Goal: Task Accomplishment & Management: Use online tool/utility

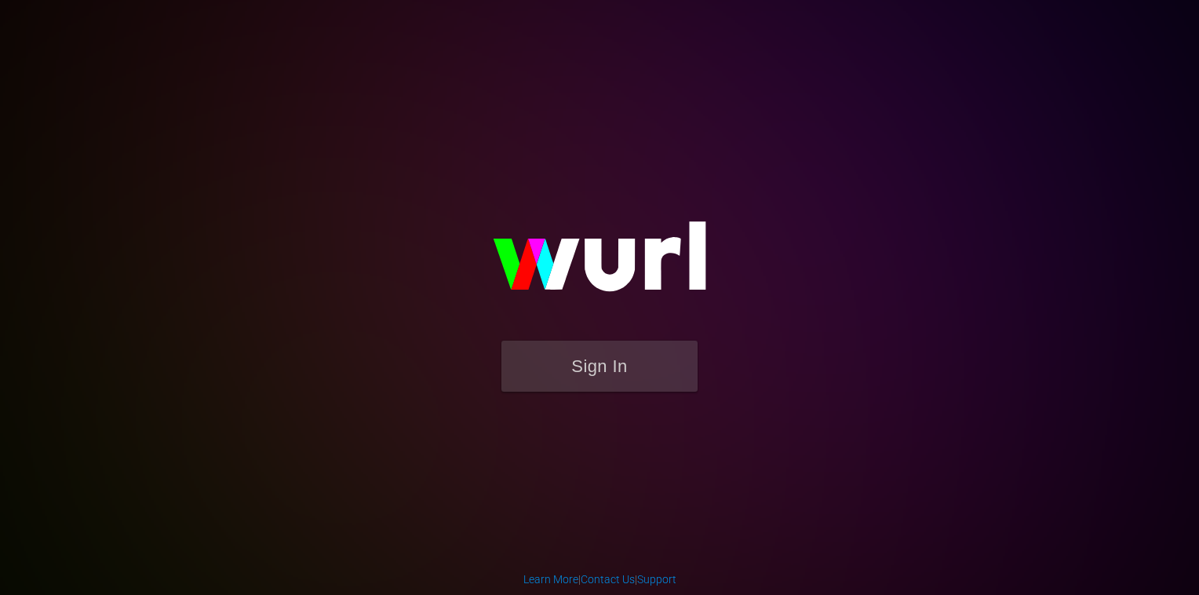
click at [615, 424] on div "Sign In" at bounding box center [599, 296] width 364 height 253
click at [581, 358] on button "Sign In" at bounding box center [599, 365] width 196 height 51
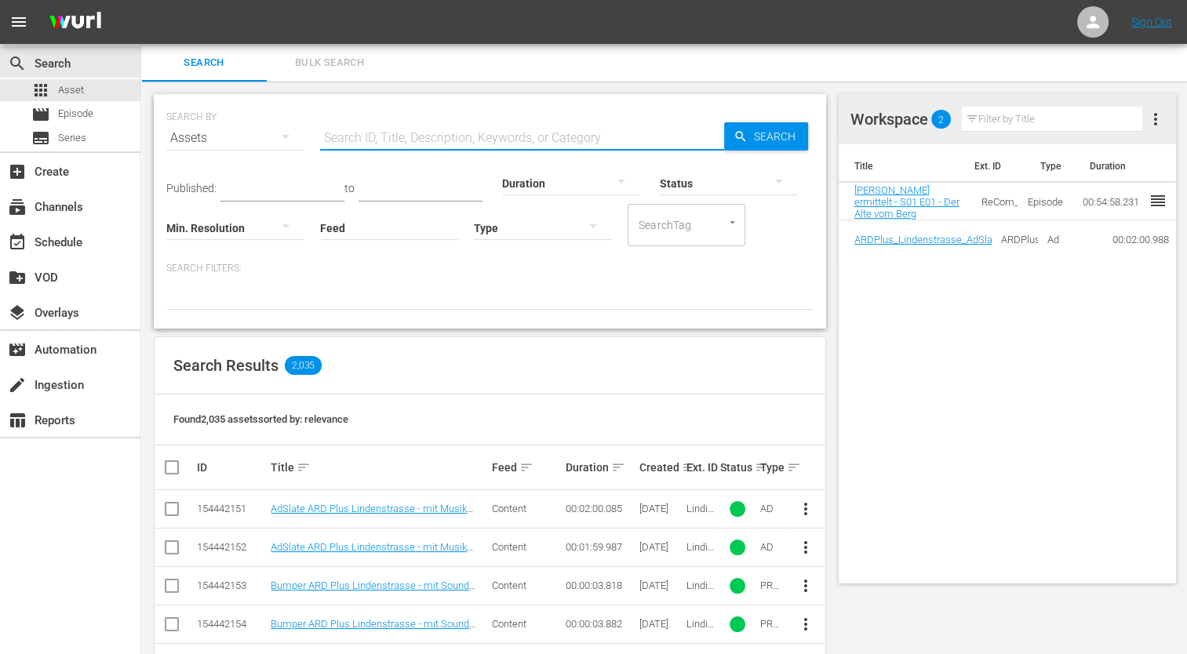
click at [348, 135] on input "text" at bounding box center [522, 138] width 404 height 38
paste input "ReCom_DLS_010895_03_23_00"
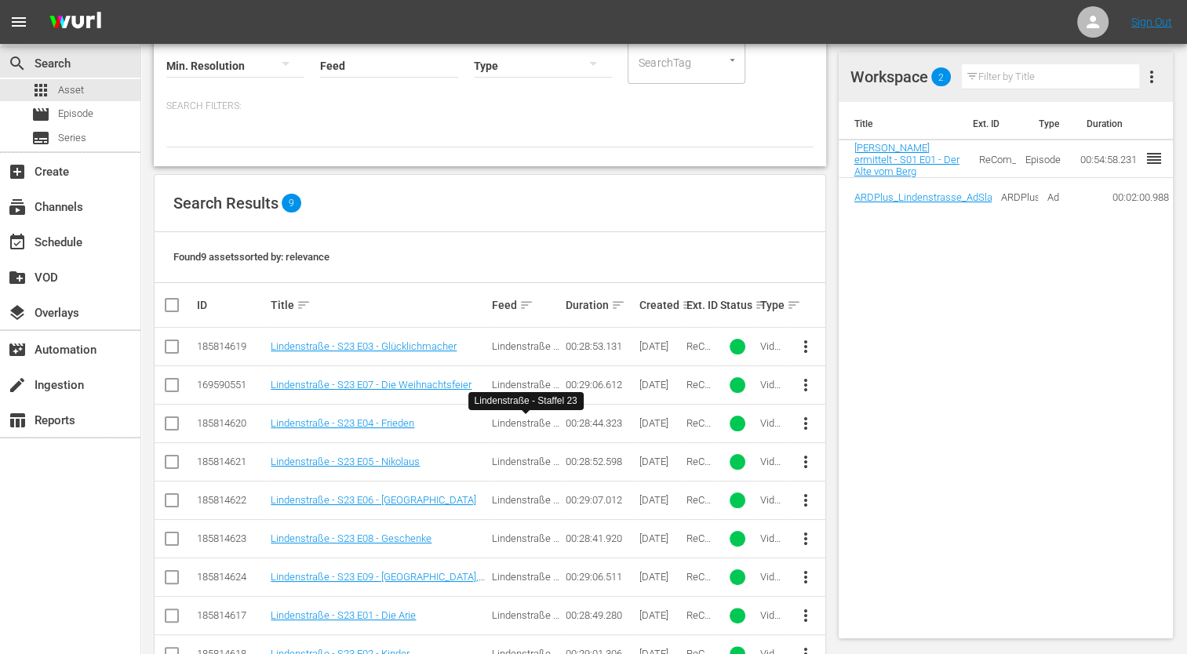
scroll to position [208, 0]
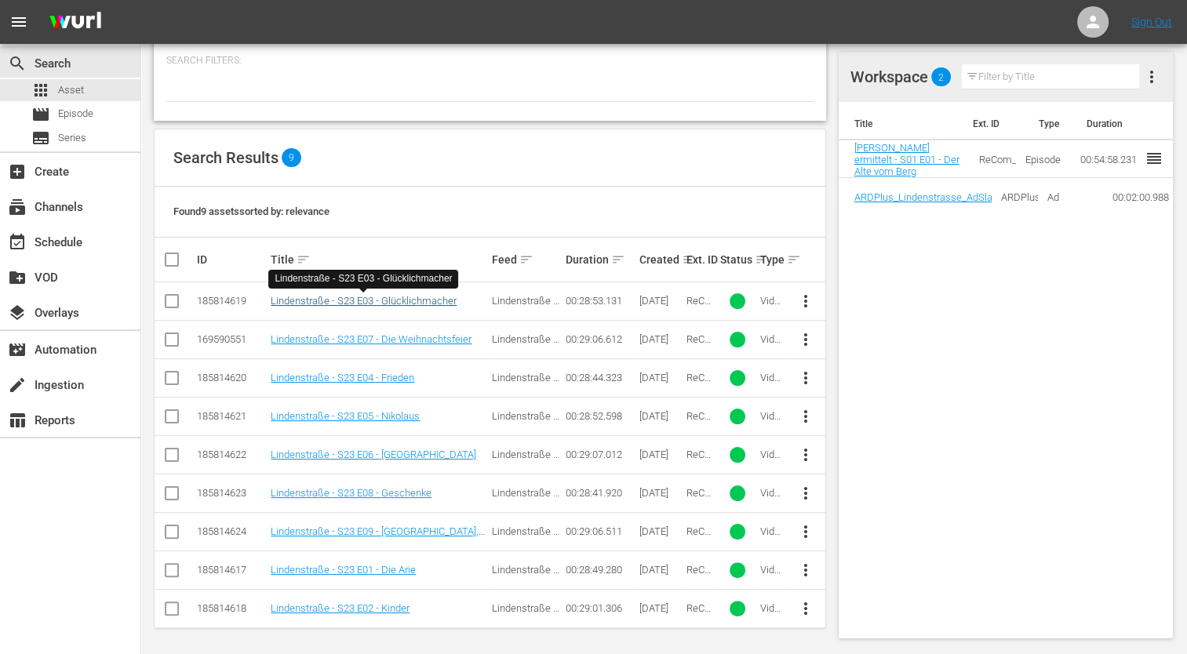
type input "ReCom_DLS_010895_03_23_0"
click at [381, 298] on link "Lindenstraße - S23 E03 - Glücklichmacher" at bounding box center [364, 301] width 186 height 12
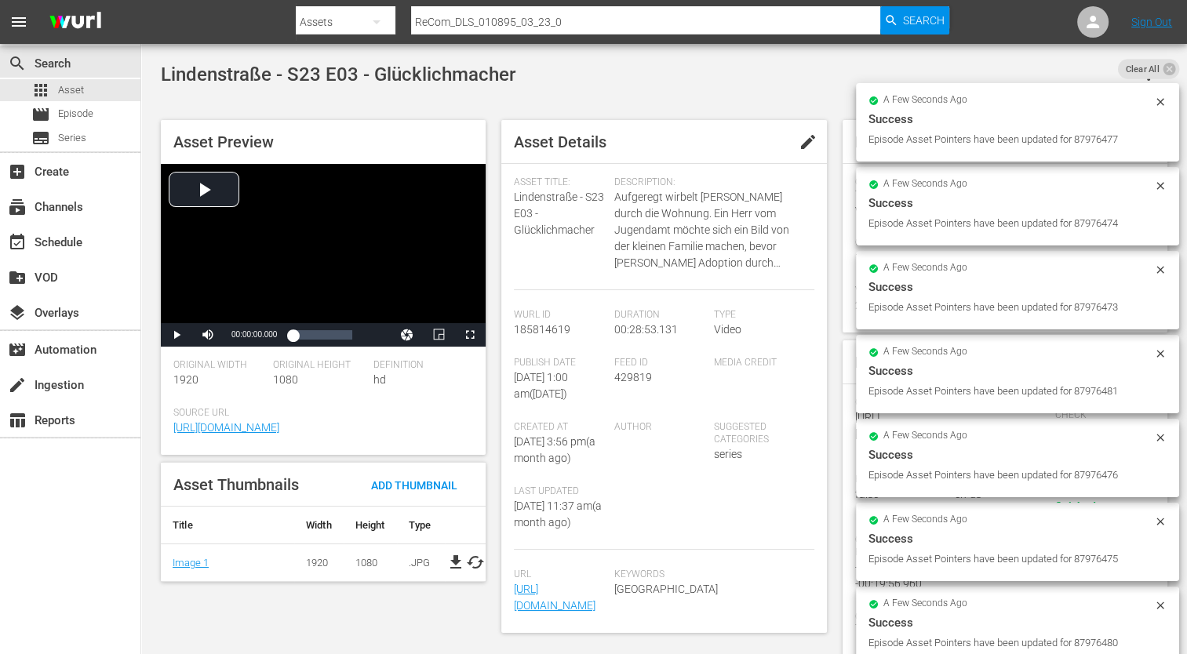
click at [804, 146] on span "edit" at bounding box center [808, 142] width 19 height 19
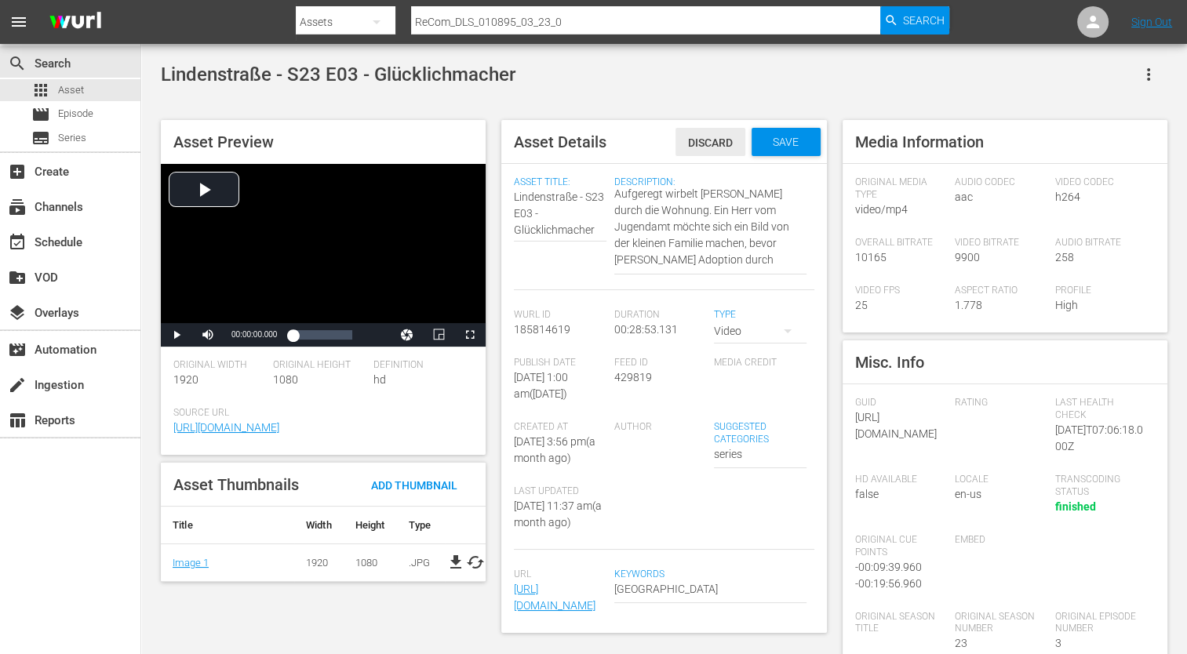
click at [720, 137] on span "Discard" at bounding box center [710, 143] width 70 height 13
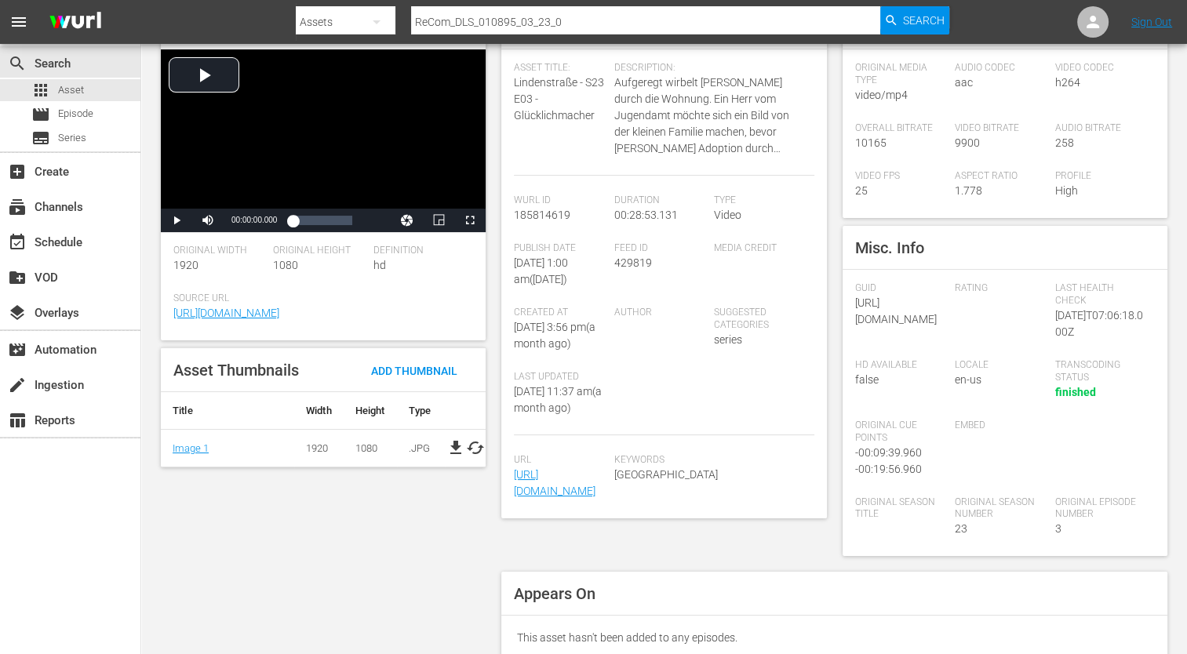
scroll to position [115, 0]
click at [412, 551] on div "Asset Preview Video Player is loading. Play Video Play Mute Current Time 00:00:…" at bounding box center [664, 332] width 1022 height 670
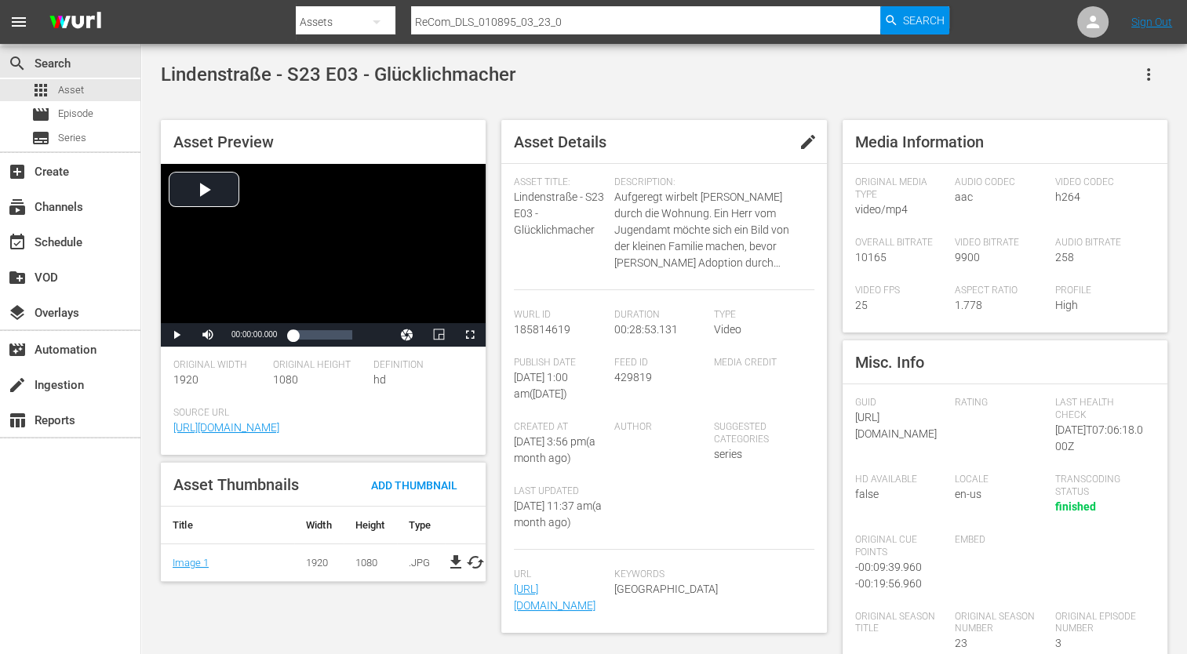
click at [21, 13] on span "menu" at bounding box center [18, 22] width 19 height 19
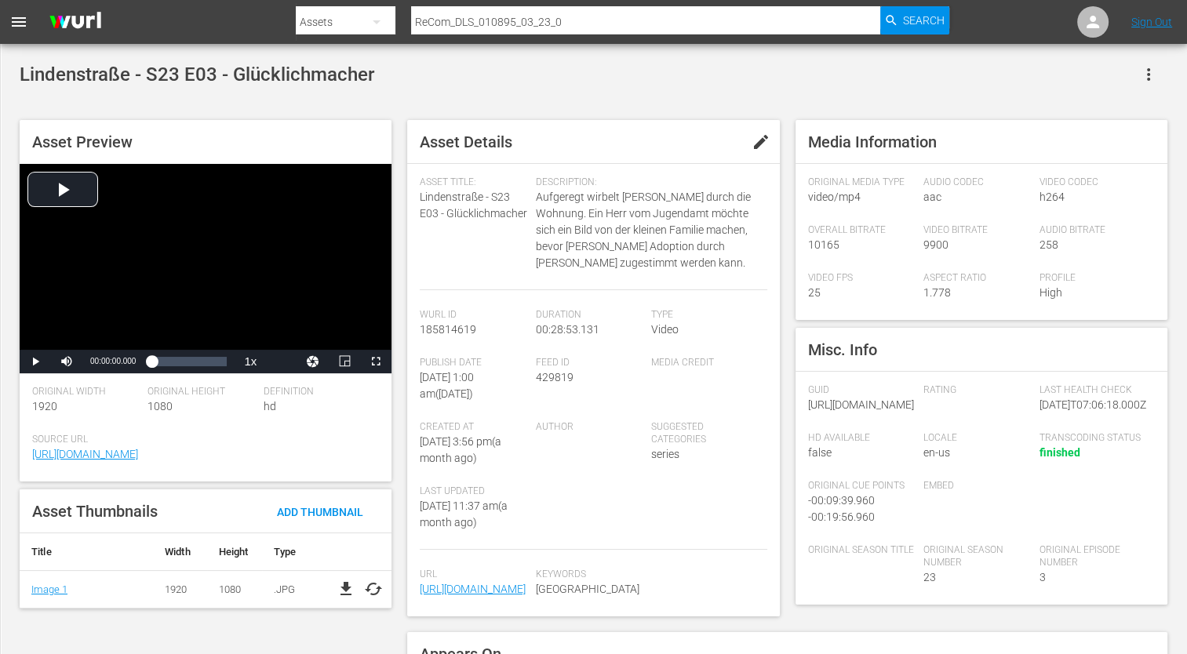
click at [23, 17] on span "menu" at bounding box center [18, 22] width 19 height 19
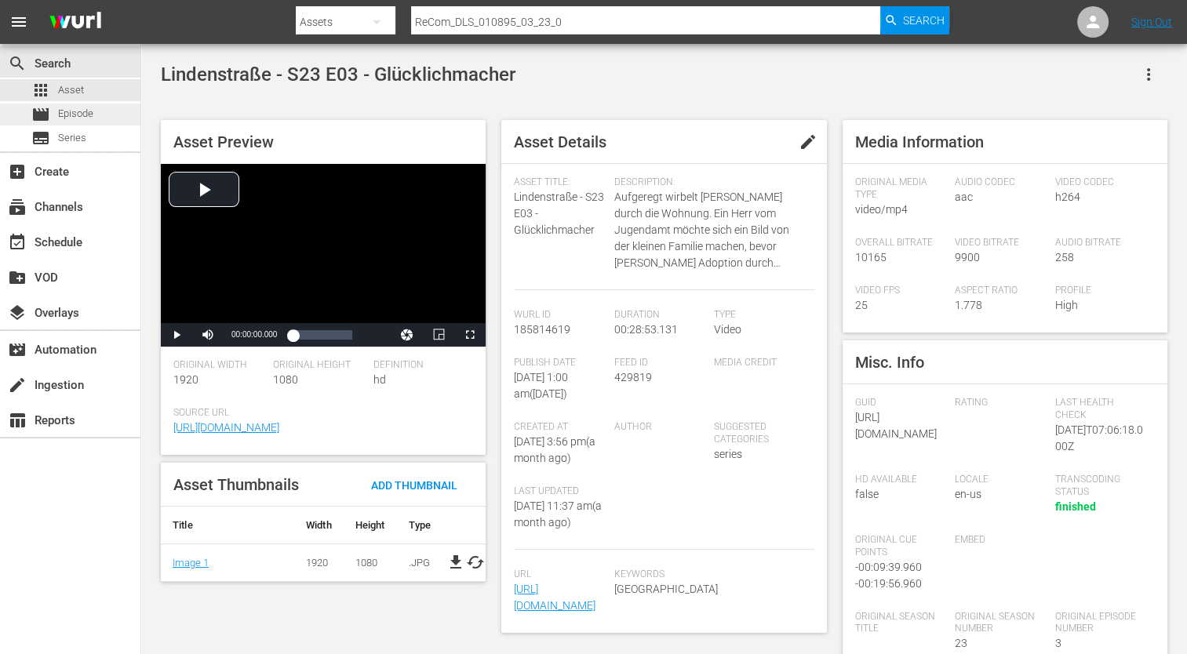
click at [53, 118] on div "movie Episode" at bounding box center [62, 115] width 62 height 22
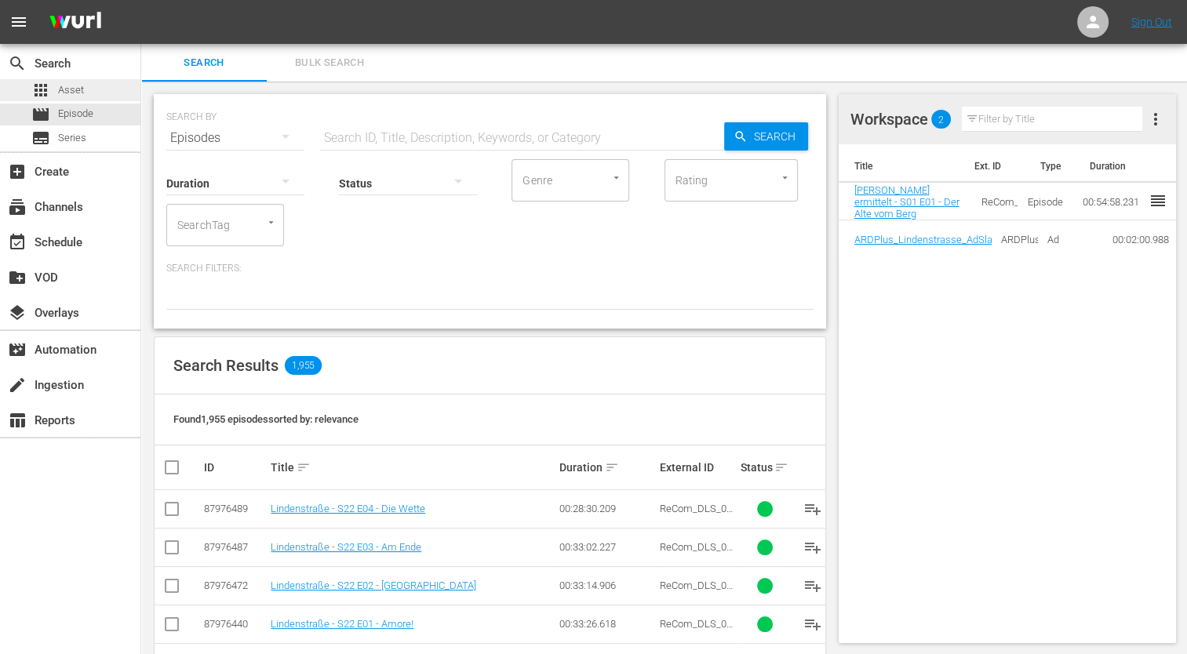
click at [78, 89] on span "Asset" at bounding box center [71, 90] width 26 height 16
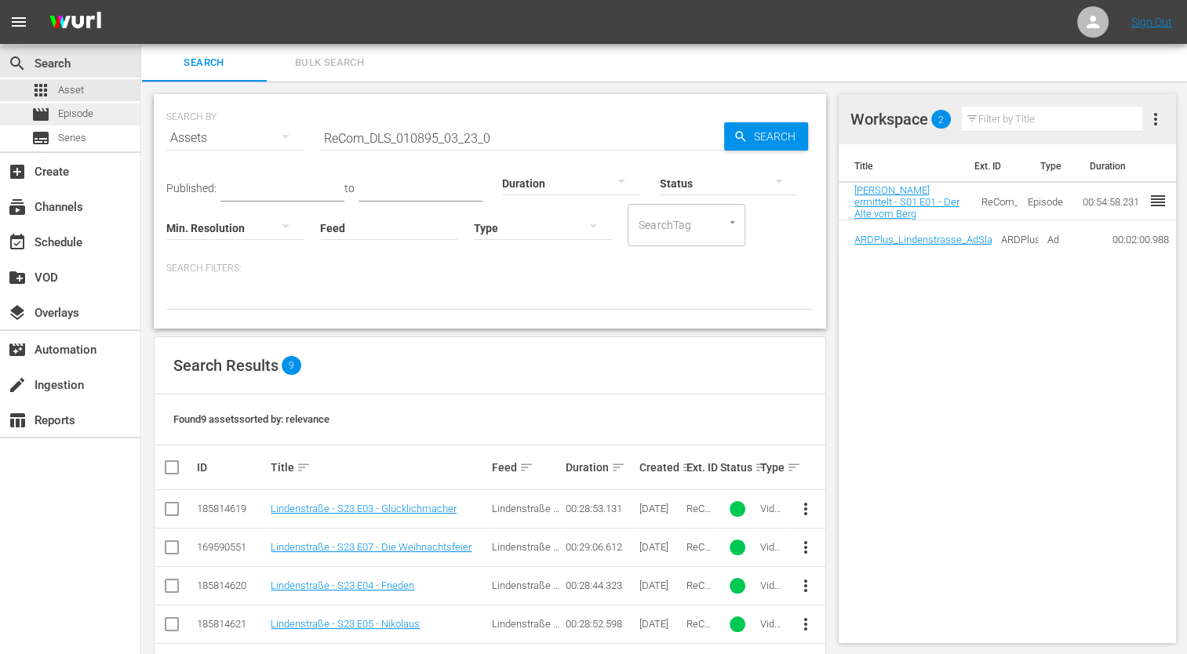
click at [87, 115] on span "Episode" at bounding box center [75, 114] width 35 height 16
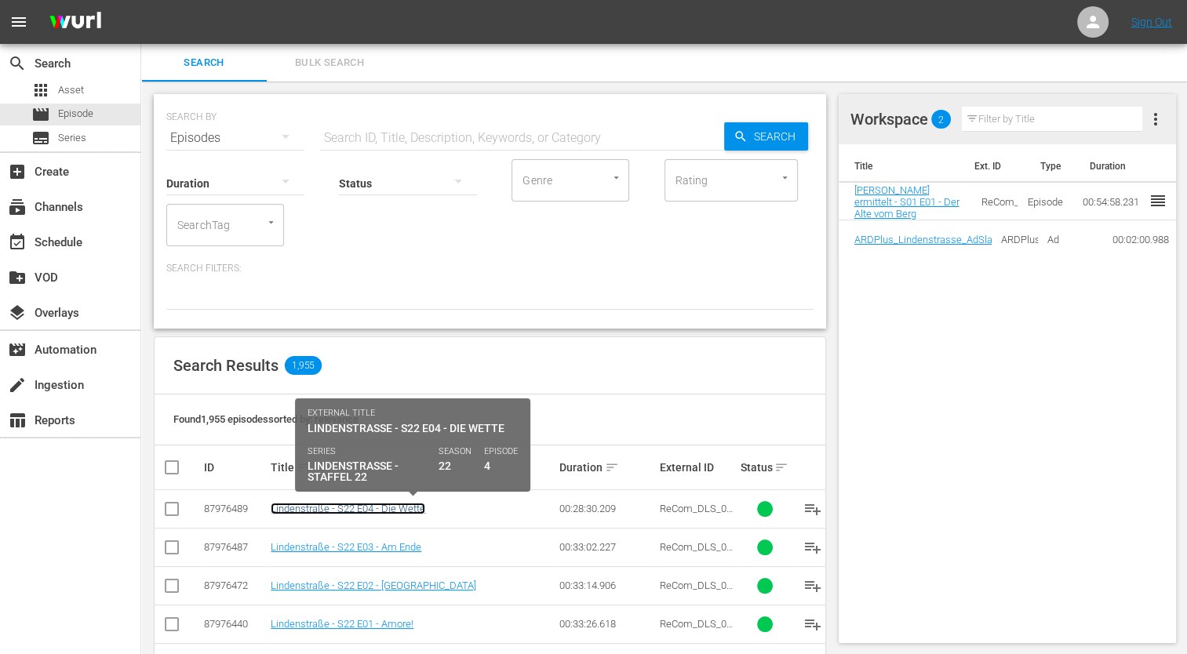
click at [393, 512] on link "Lindenstraße - S22 E04 - Die Wette" at bounding box center [348, 509] width 155 height 12
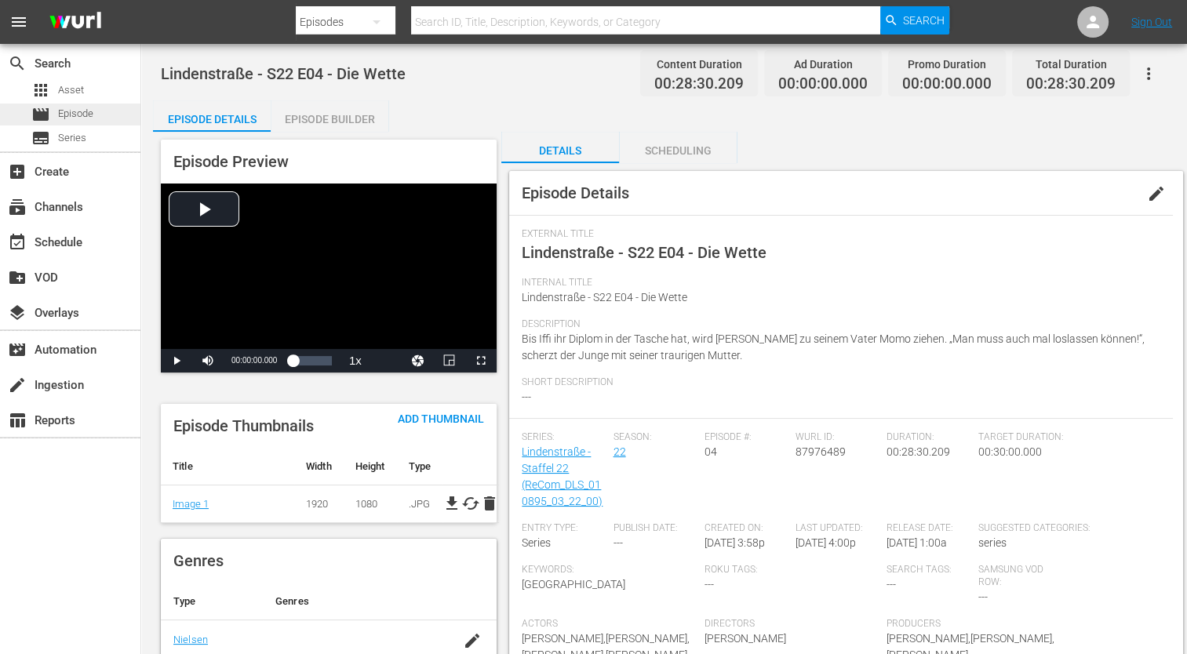
click at [122, 117] on div "movie Episode" at bounding box center [70, 115] width 140 height 22
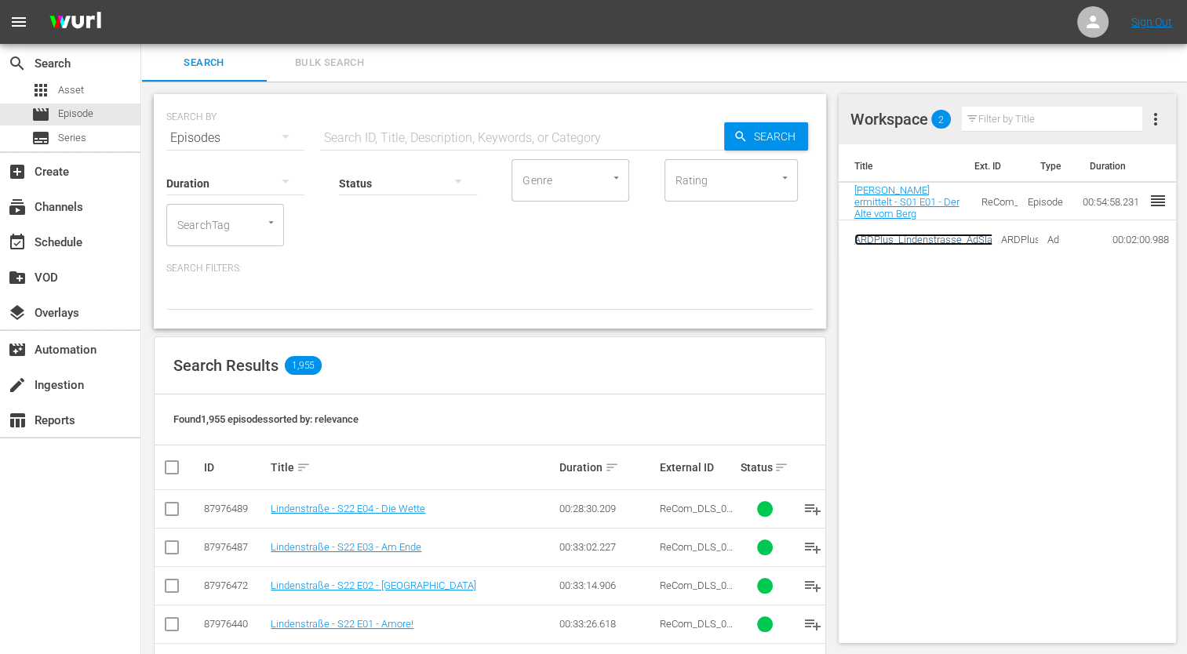
click at [932, 242] on link "ARDPlus_Lindenstrasse_AdSlate_neu_052025" at bounding box center [957, 240] width 206 height 12
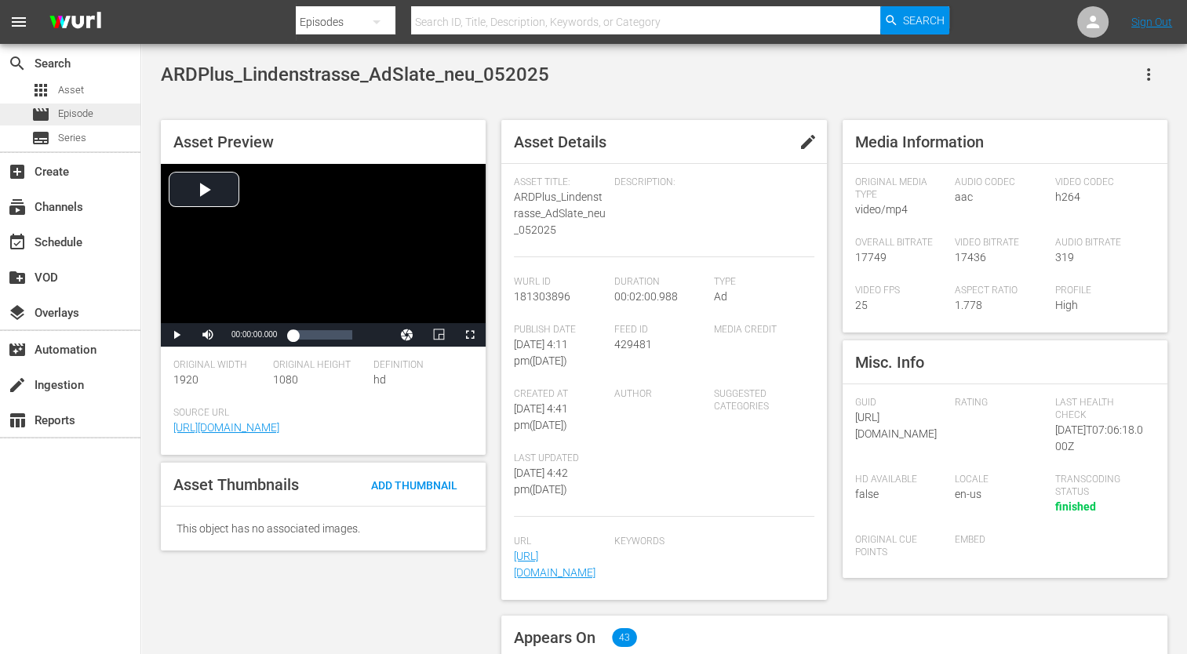
click at [68, 120] on span "Episode" at bounding box center [75, 114] width 35 height 16
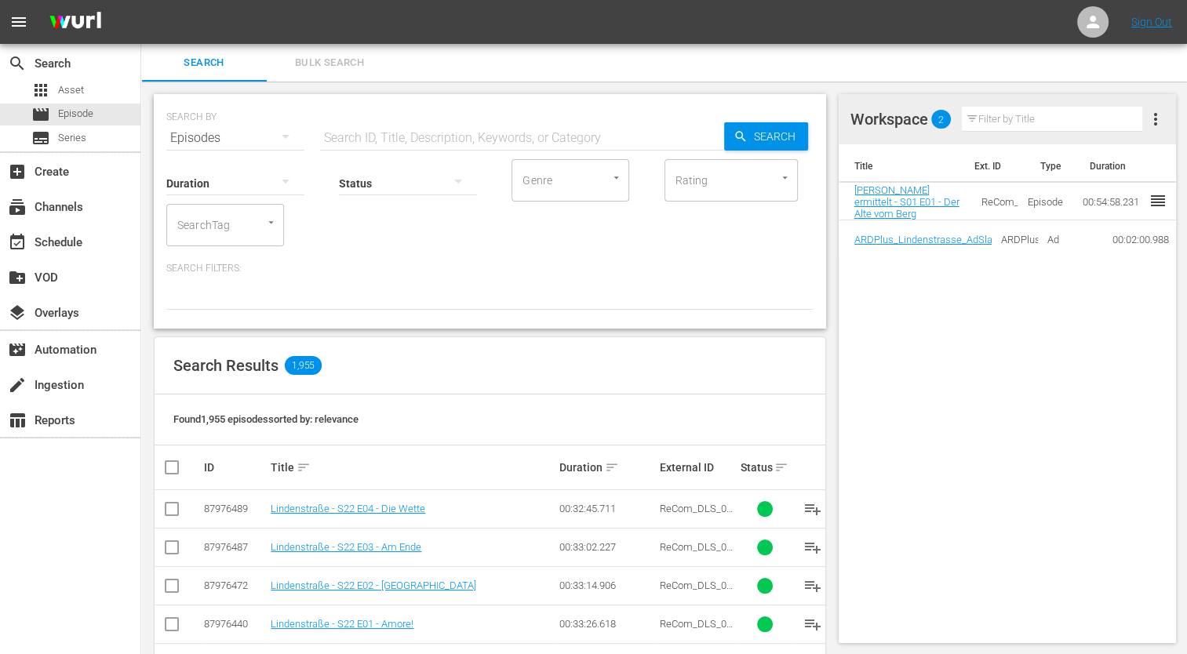
click at [1010, 108] on input "text" at bounding box center [1052, 119] width 181 height 25
click at [942, 117] on span "2" at bounding box center [941, 119] width 20 height 11
click at [1007, 118] on input "text" at bounding box center [1052, 119] width 181 height 25
type input "l"
click at [1029, 298] on div "Title Ext. ID Type Duration Watzmann ermittelt - S01 E01 - Der Alte vom Berg Re…" at bounding box center [1008, 393] width 338 height 499
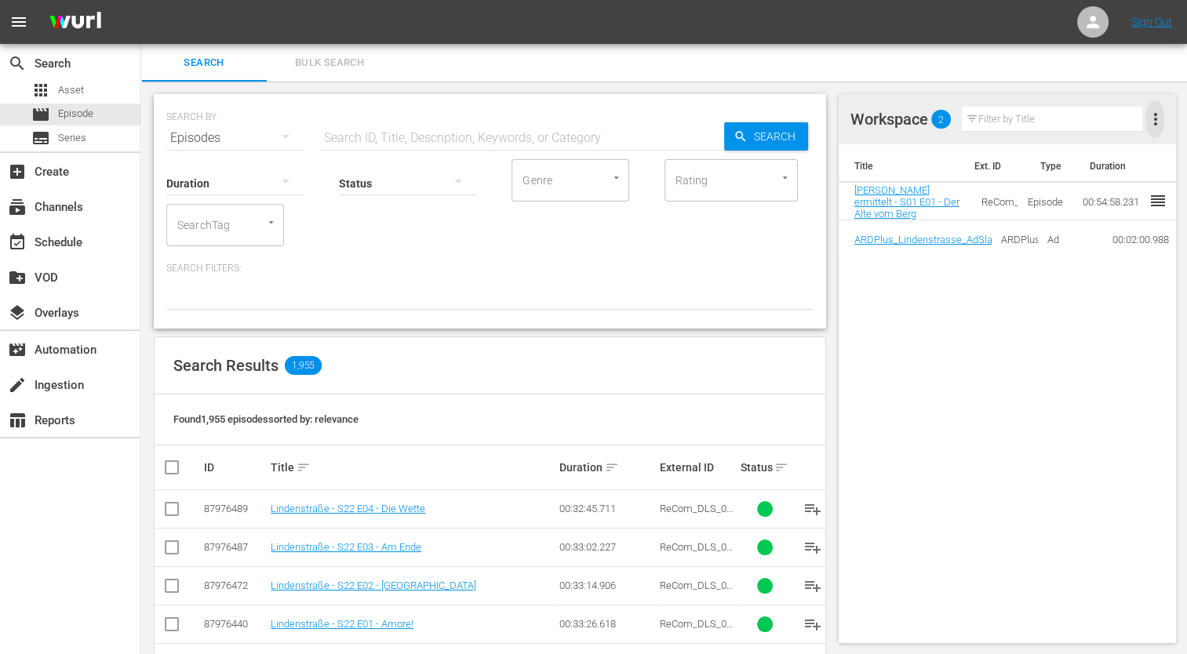
click at [1152, 126] on span "more_vert" at bounding box center [1154, 119] width 19 height 19
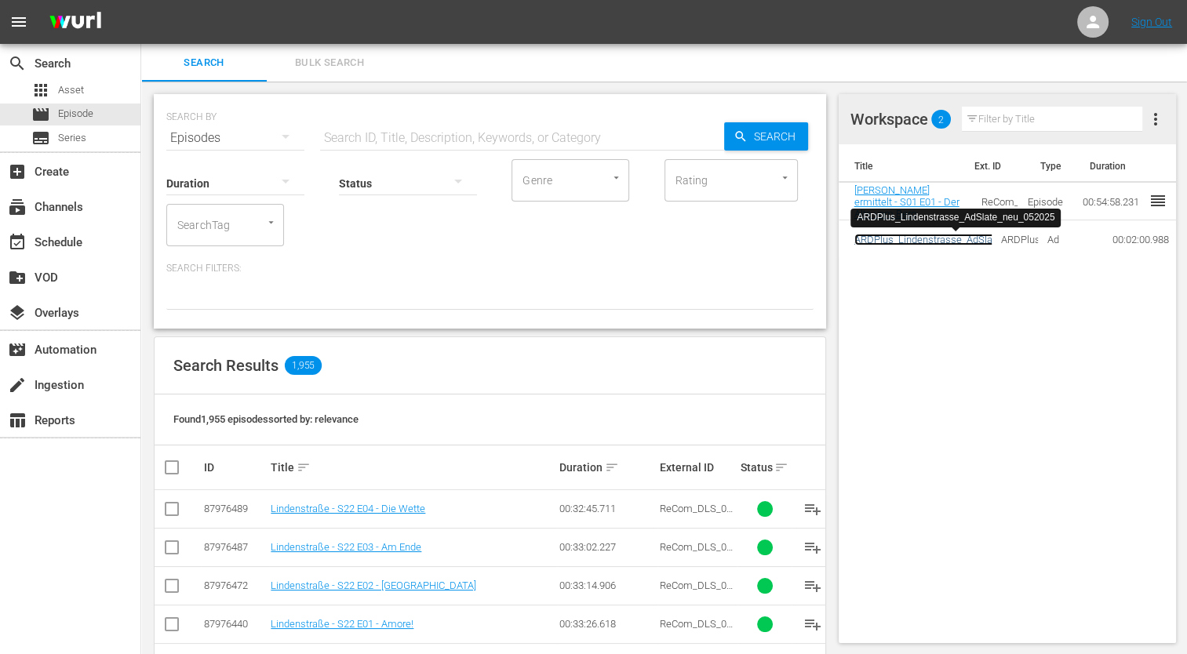
click at [951, 243] on link "ARDPlus_Lindenstrasse_AdSlate_neu_052025" at bounding box center [957, 240] width 206 height 12
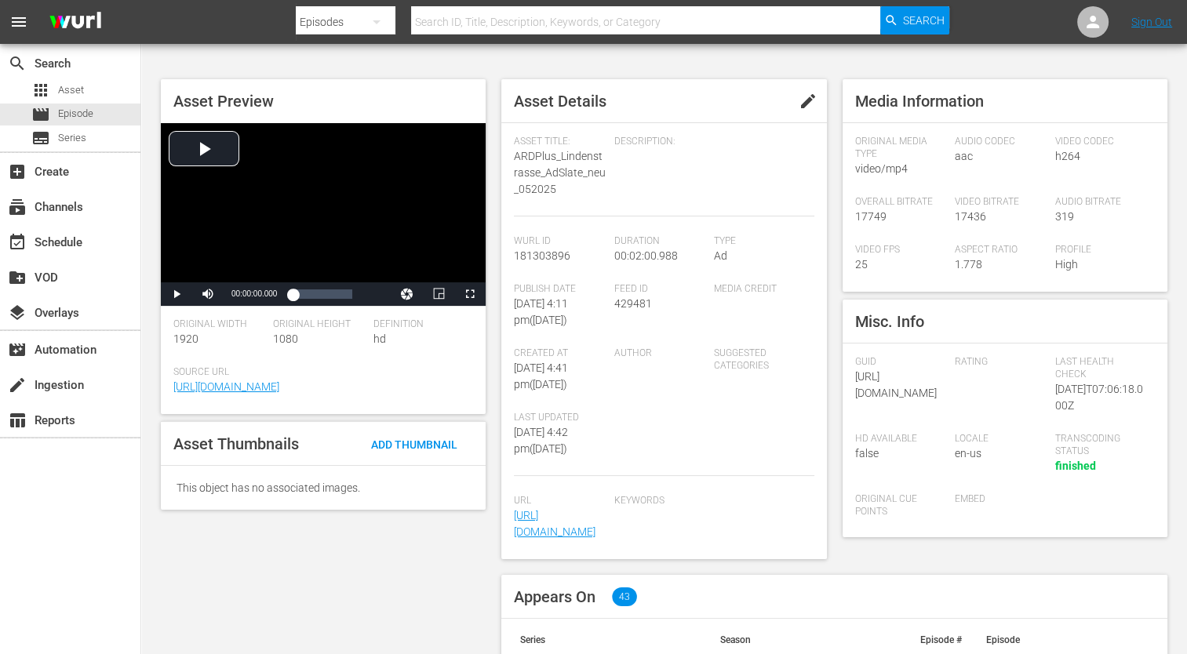
click at [376, 506] on div "This object has no associated images." at bounding box center [323, 488] width 325 height 44
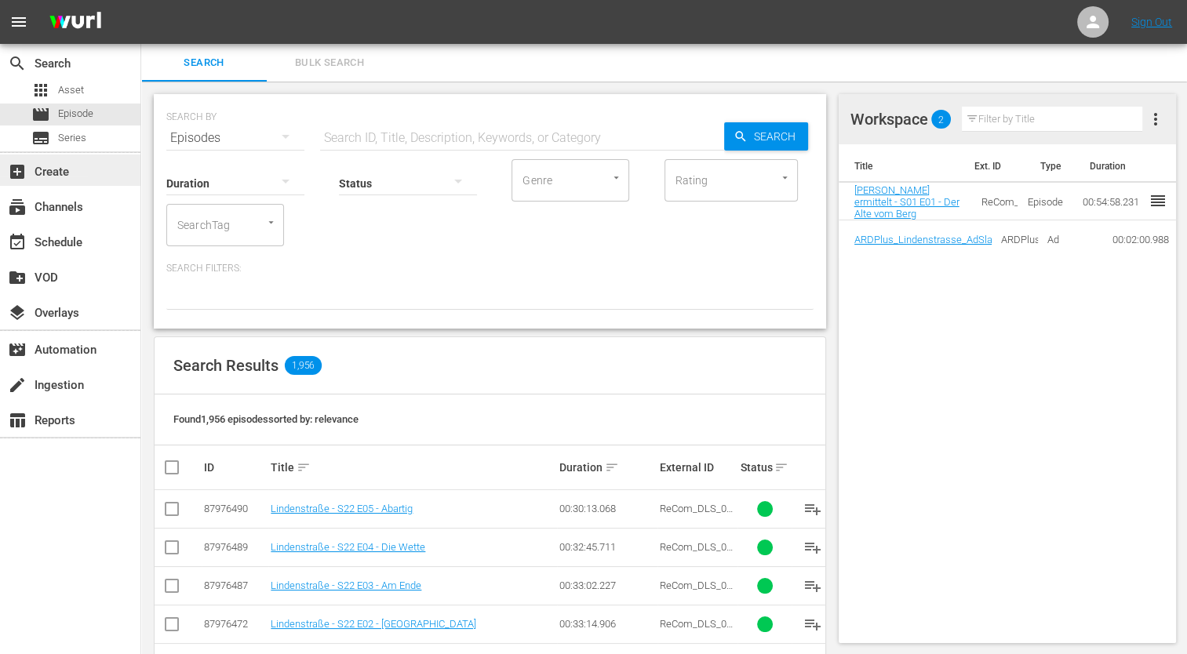
click at [59, 177] on div "add_box Create" at bounding box center [44, 169] width 88 height 14
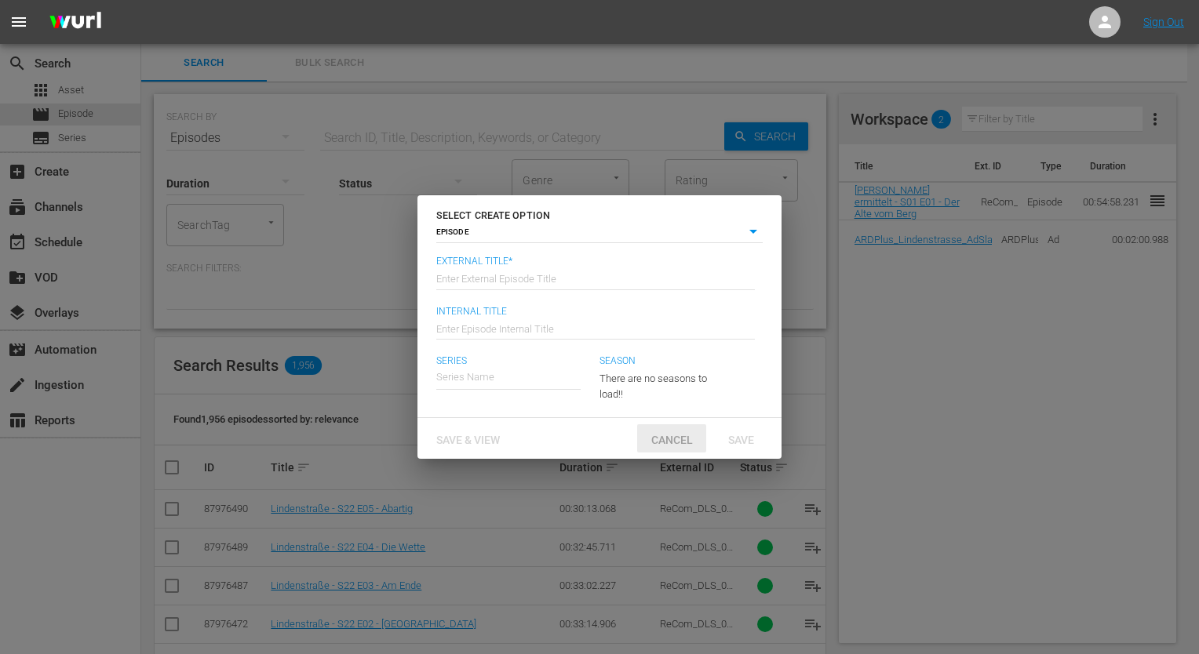
click at [656, 442] on span "Cancel" at bounding box center [672, 440] width 67 height 13
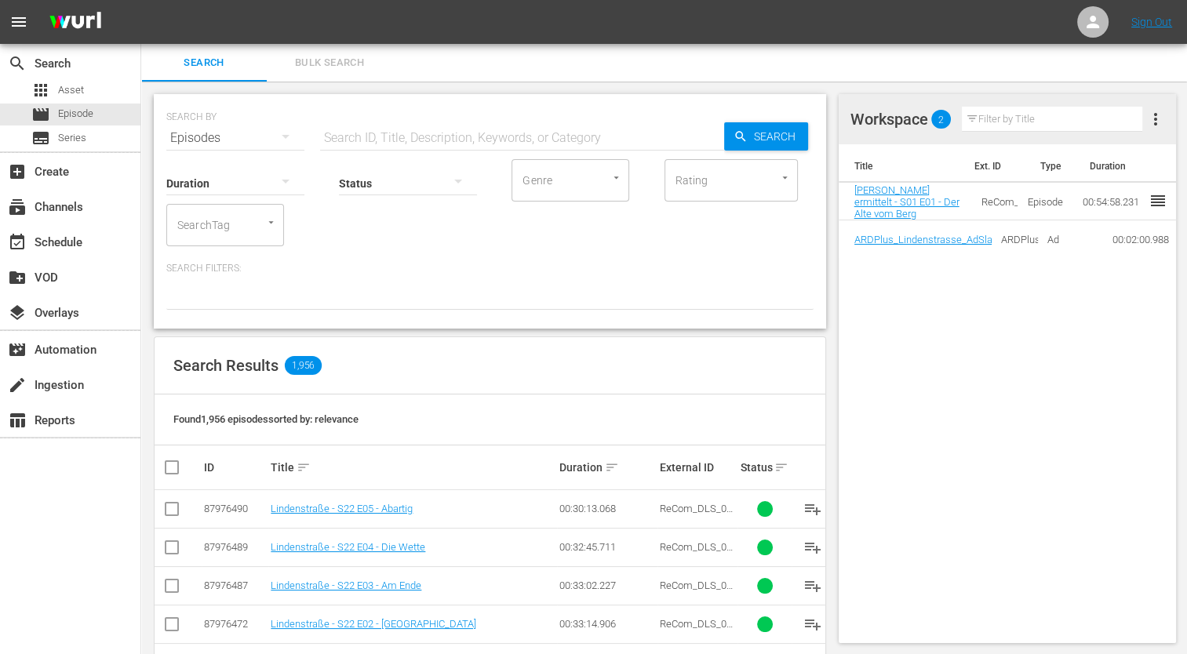
click at [894, 119] on h4 "Workspace" at bounding box center [889, 119] width 78 height 19
click at [908, 121] on h4 "Workspace" at bounding box center [889, 119] width 78 height 19
click at [1073, 198] on td "00:54:58.231" at bounding box center [1124, 202] width 103 height 38
click at [1148, 200] on span "reorder" at bounding box center [1157, 200] width 19 height 19
click at [368, 132] on input "text" at bounding box center [522, 138] width 404 height 38
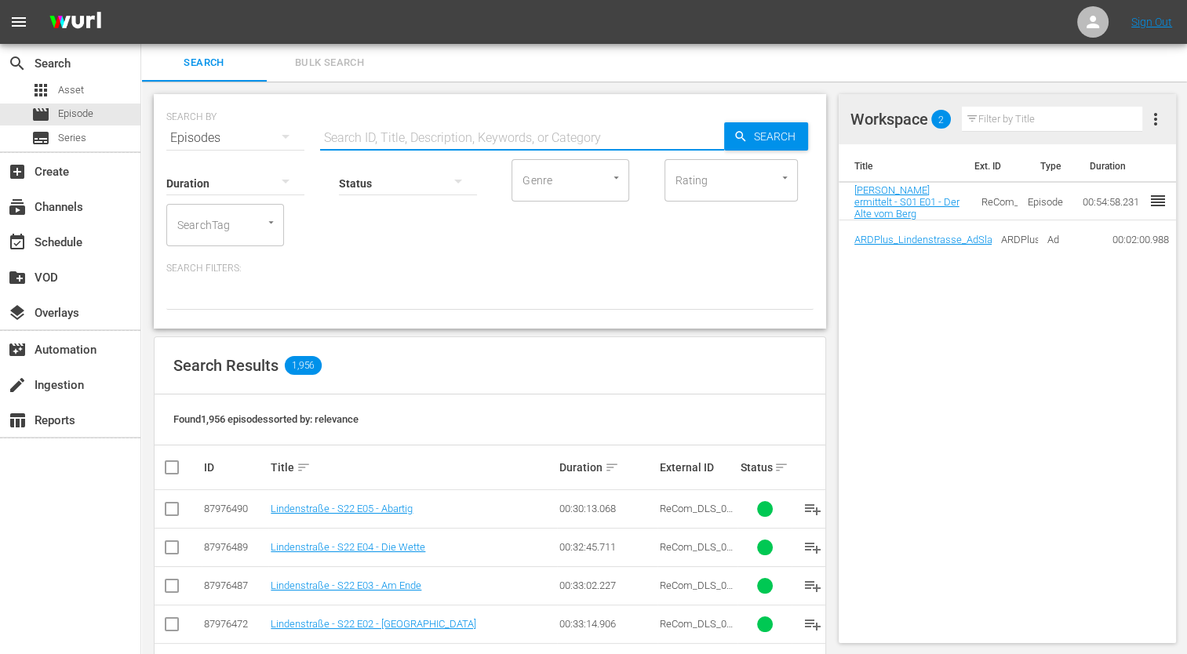
paste input "ReCom_DLS_010895_03_23_00"
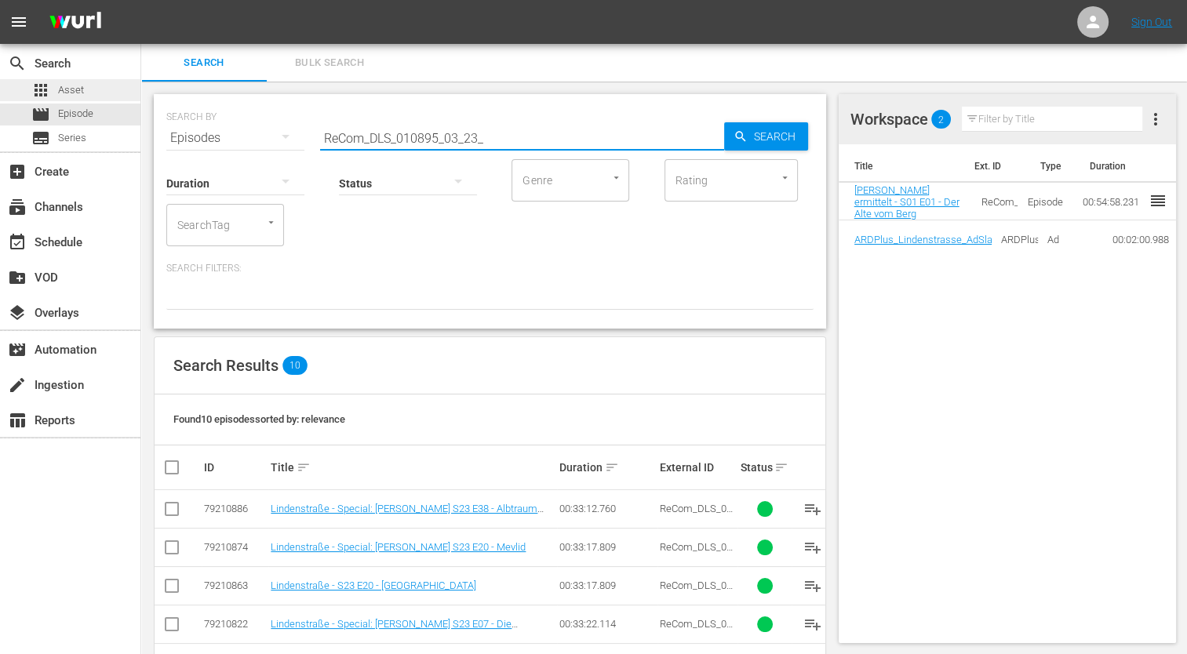
type input "ReCom_DLS_010895_03_23_"
click at [90, 96] on div "apps Asset" at bounding box center [70, 90] width 140 height 22
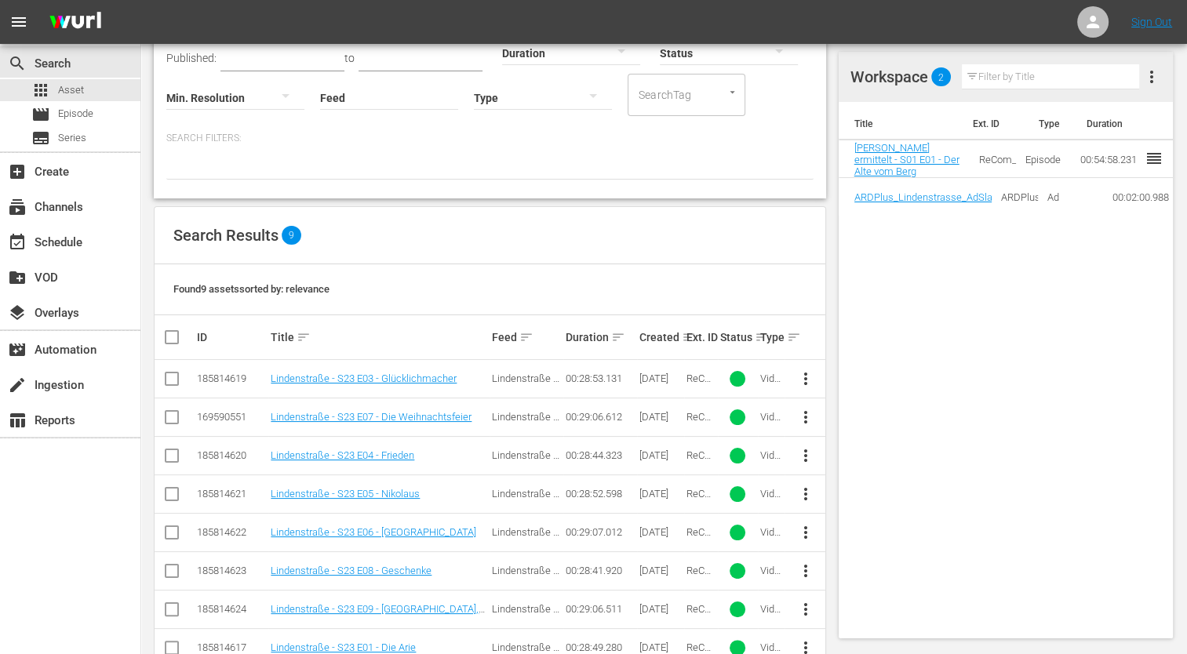
scroll to position [143, 0]
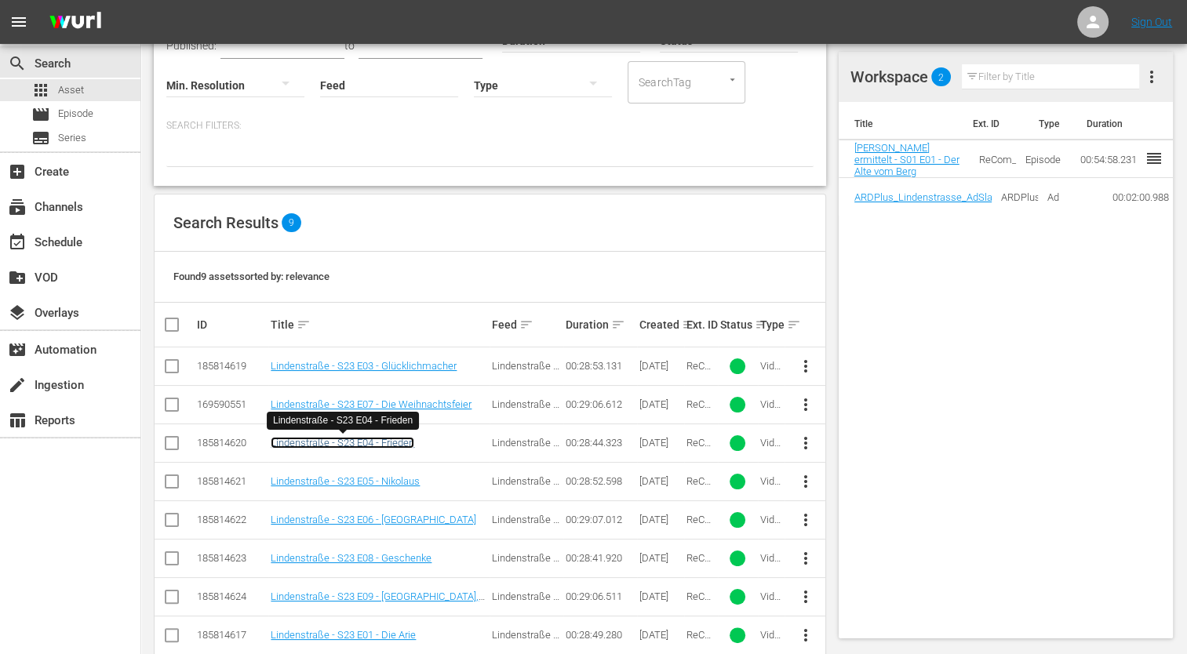
click at [375, 442] on link "Lindenstraße - S23 E04 - Frieden" at bounding box center [343, 443] width 144 height 12
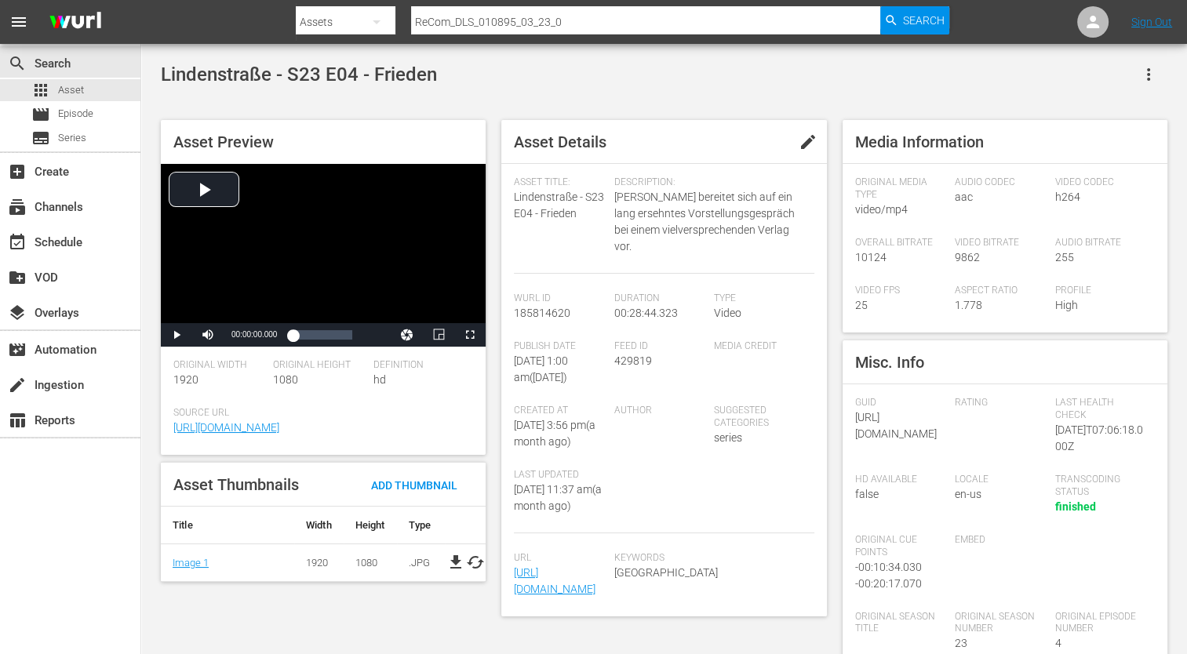
click at [977, 173] on div "Media Information Original Media Type video/mp4 Audio Codec aac Video Codec h26…" at bounding box center [1005, 226] width 325 height 213
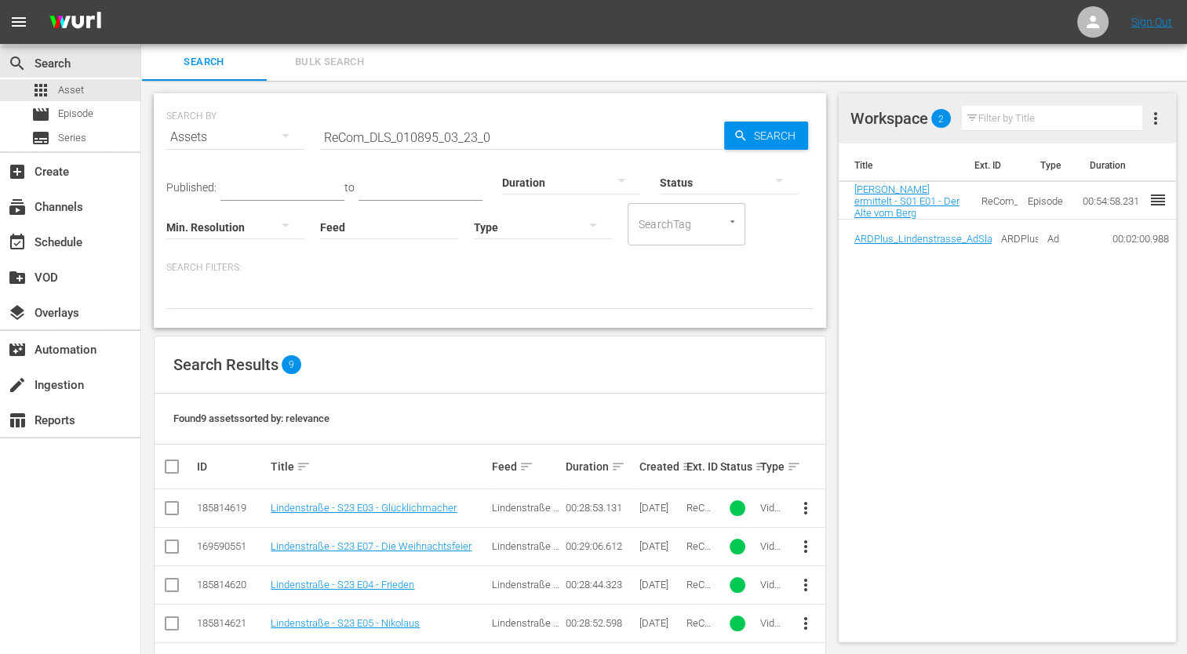
scroll to position [66, 0]
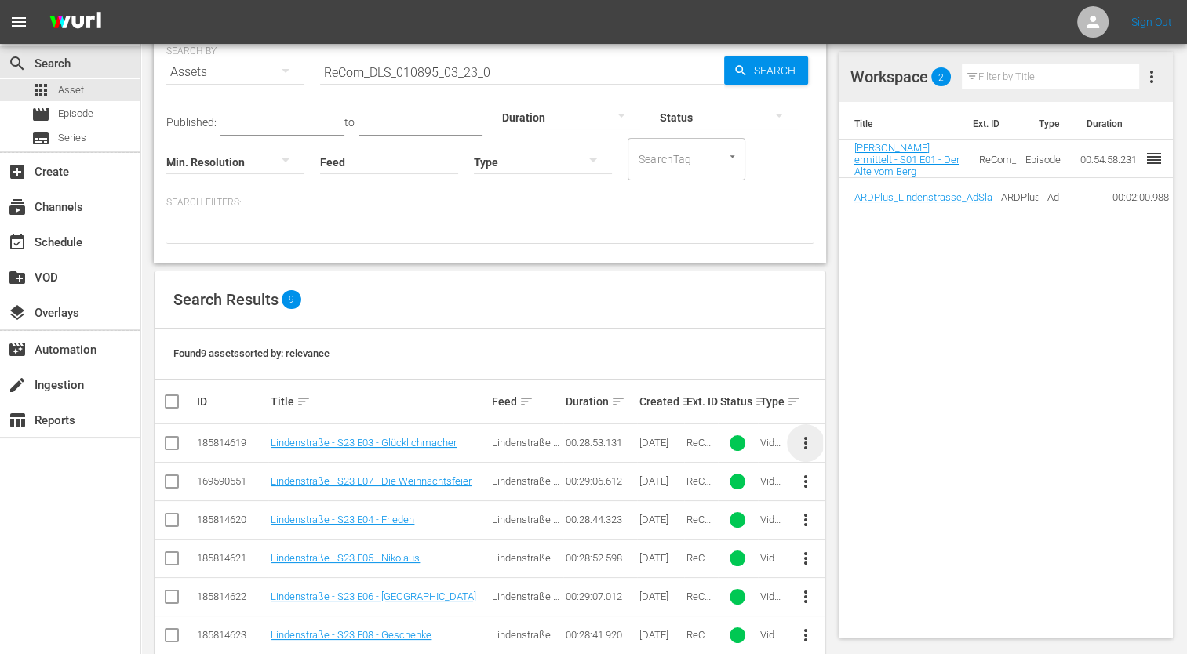
click at [806, 445] on span "more_vert" at bounding box center [805, 443] width 19 height 19
click at [752, 358] on div "Found 9 assets sorted by: relevance" at bounding box center [490, 354] width 671 height 51
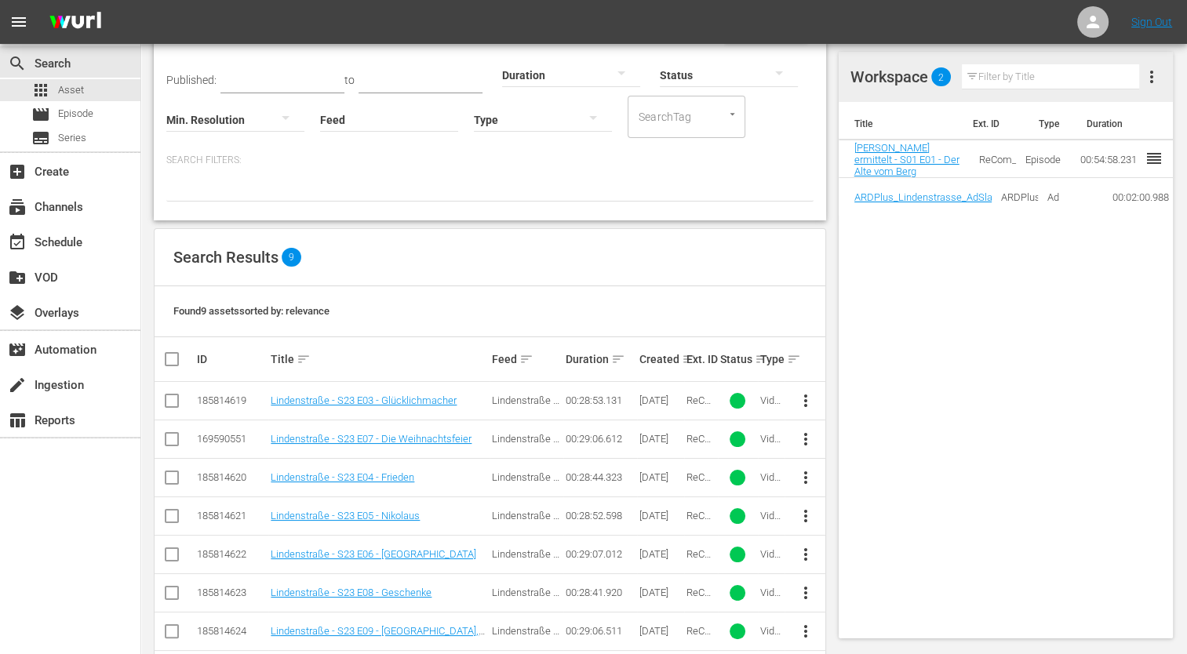
click at [1083, 388] on div "Title Ext. ID Type Duration Watzmann ermittelt - S01 E01 - Der Alte vom Berg Re…" at bounding box center [1006, 370] width 334 height 537
click at [1145, 162] on span "reorder" at bounding box center [1154, 158] width 19 height 19
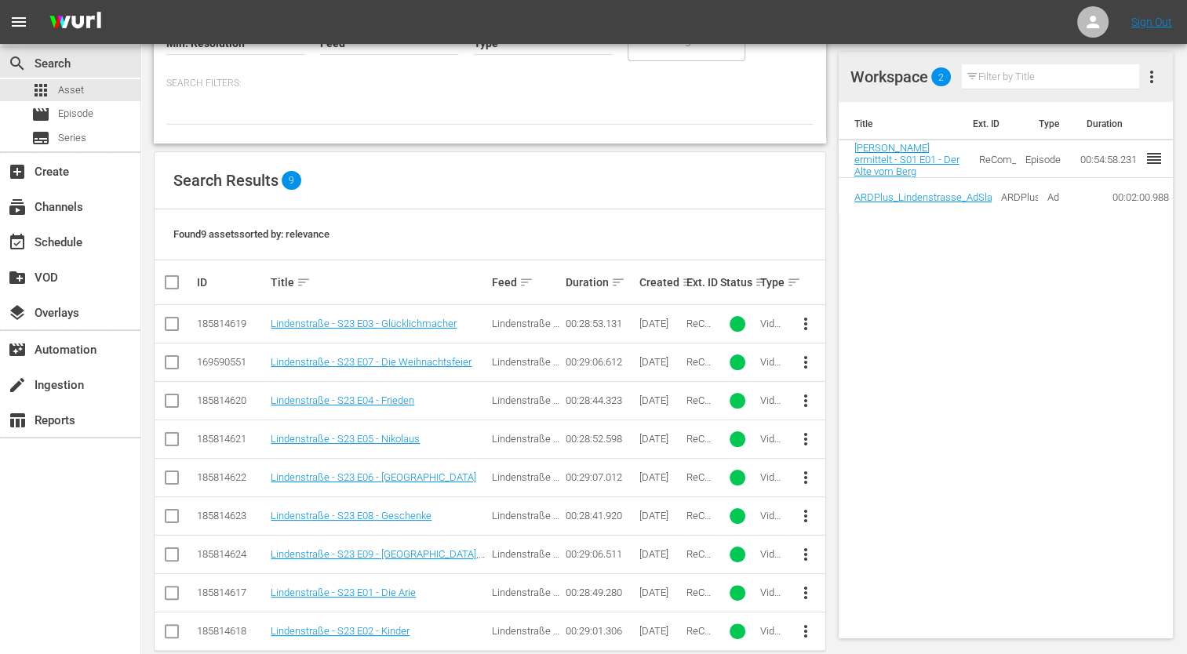
scroll to position [208, 0]
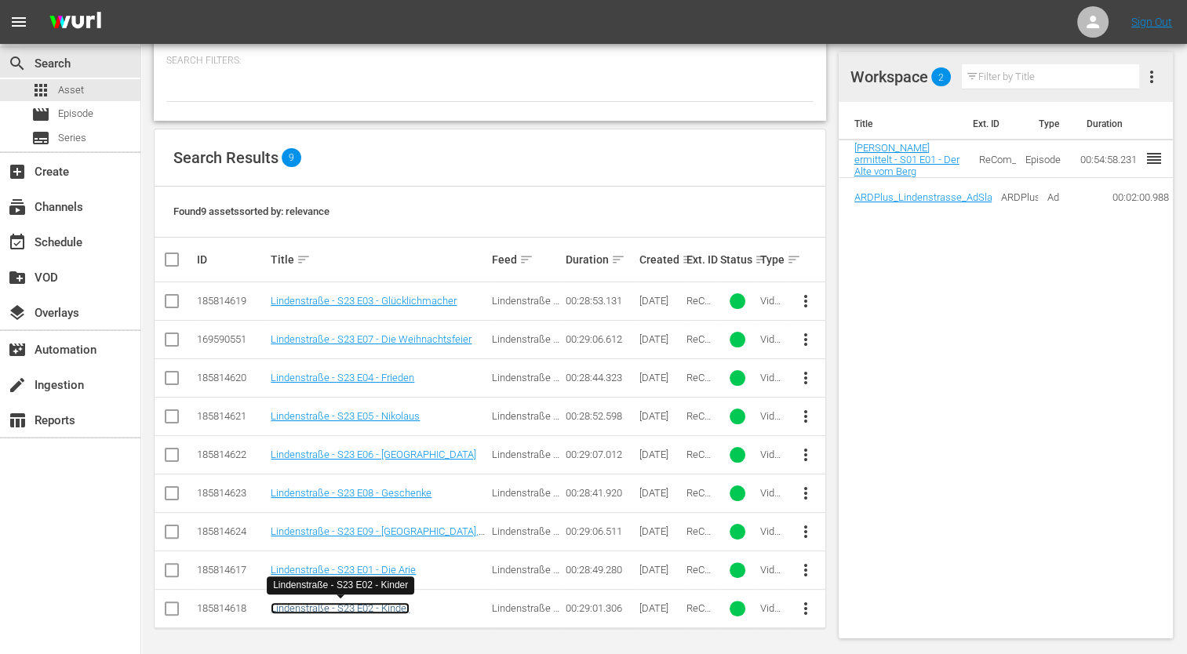
click at [358, 594] on link "Lindenstraße - S23 E02 - Kinder" at bounding box center [340, 609] width 139 height 12
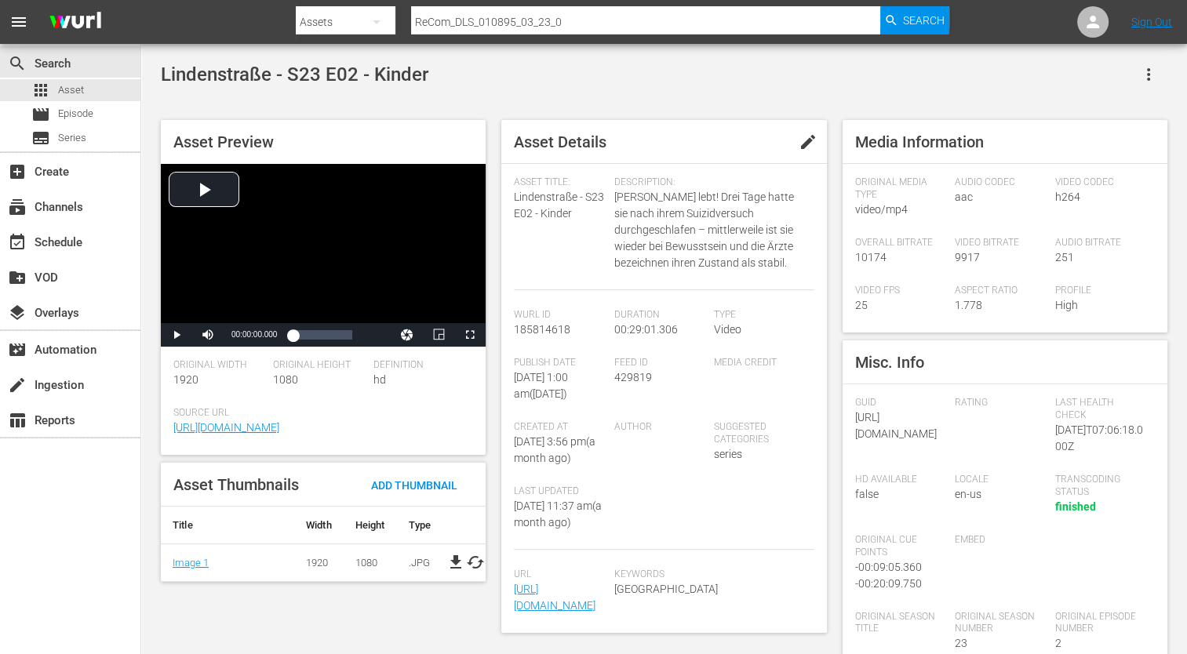
click at [205, 137] on span "Asset Preview" at bounding box center [223, 142] width 100 height 19
click at [343, 366] on span "Original Height" at bounding box center [319, 365] width 92 height 13
drag, startPoint x: 343, startPoint y: 366, endPoint x: 270, endPoint y: 386, distance: 75.6
click at [270, 386] on div "Original Width 1920" at bounding box center [223, 383] width 100 height 48
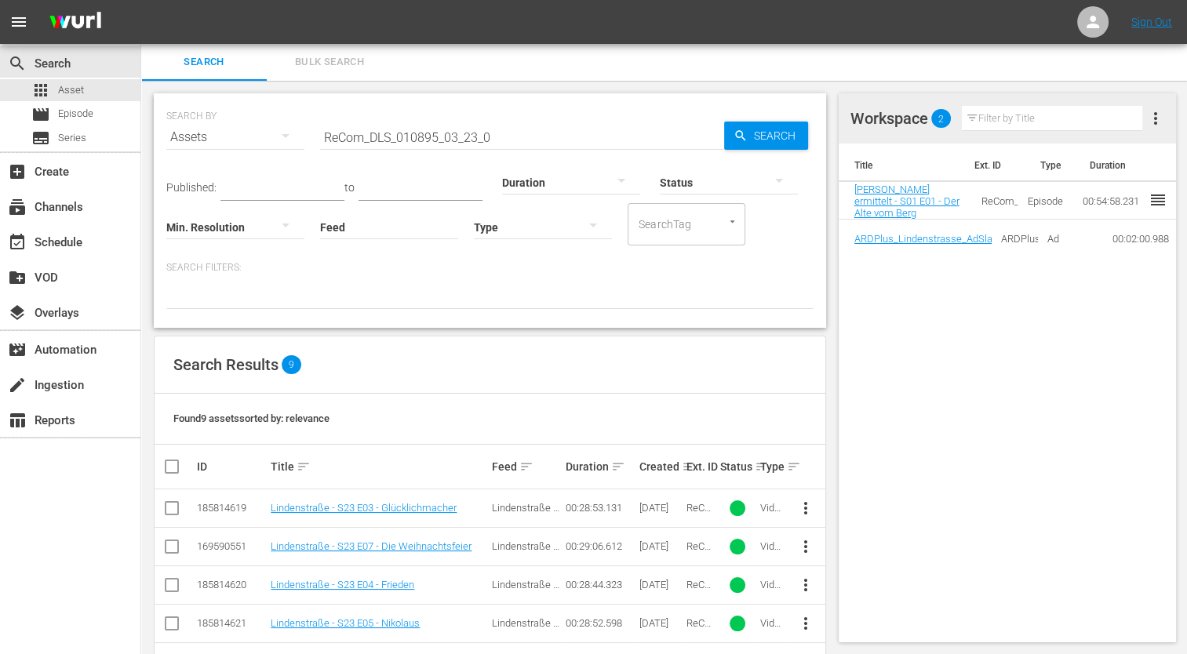
scroll to position [208, 0]
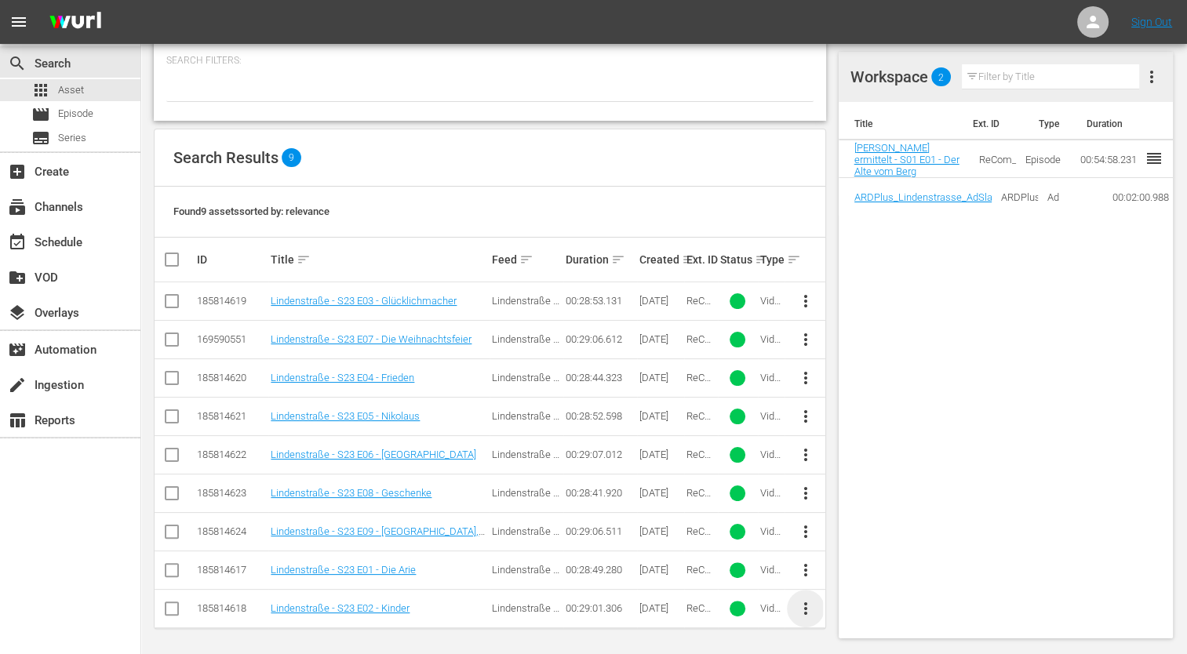
click at [810, 594] on span "more_vert" at bounding box center [805, 608] width 19 height 19
click at [841, 594] on div "Episode" at bounding box center [890, 600] width 107 height 38
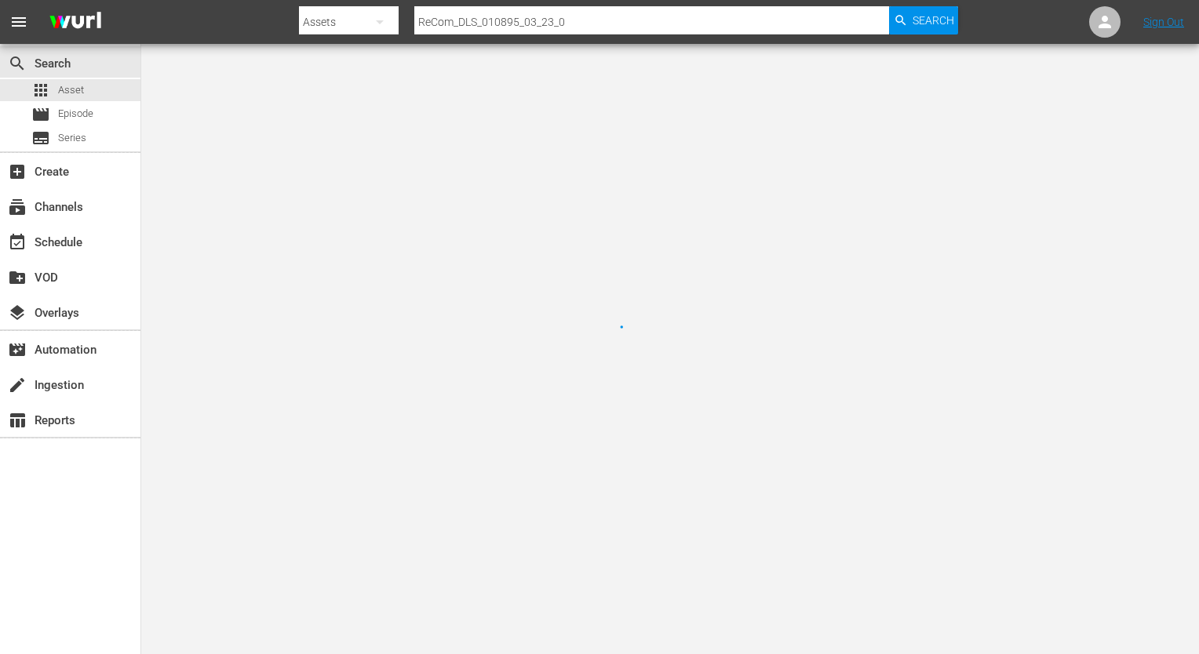
click at [865, 594] on div at bounding box center [599, 327] width 1199 height 654
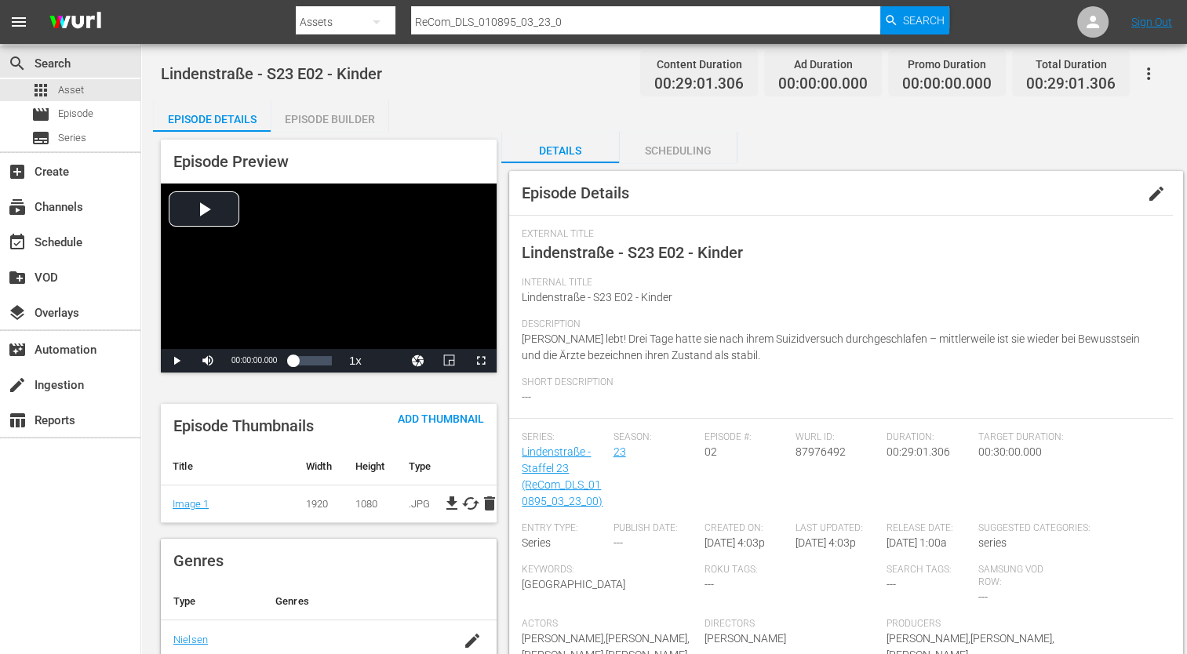
click at [662, 158] on div "Scheduling" at bounding box center [678, 151] width 118 height 38
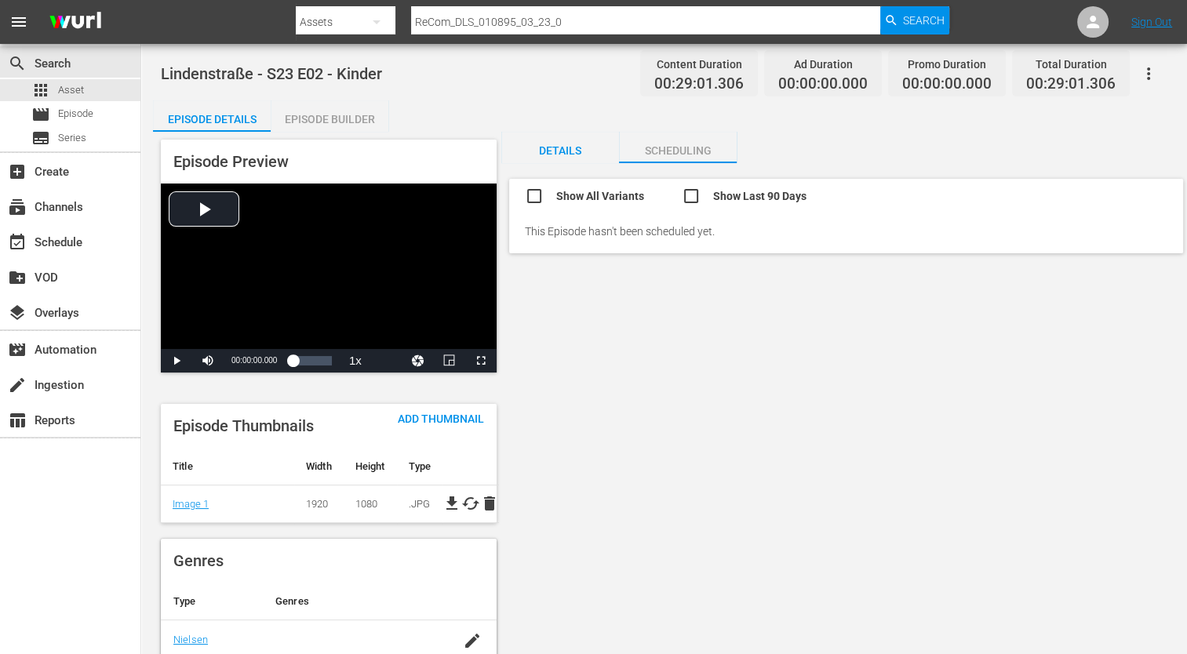
click at [569, 155] on div "Details" at bounding box center [560, 151] width 118 height 38
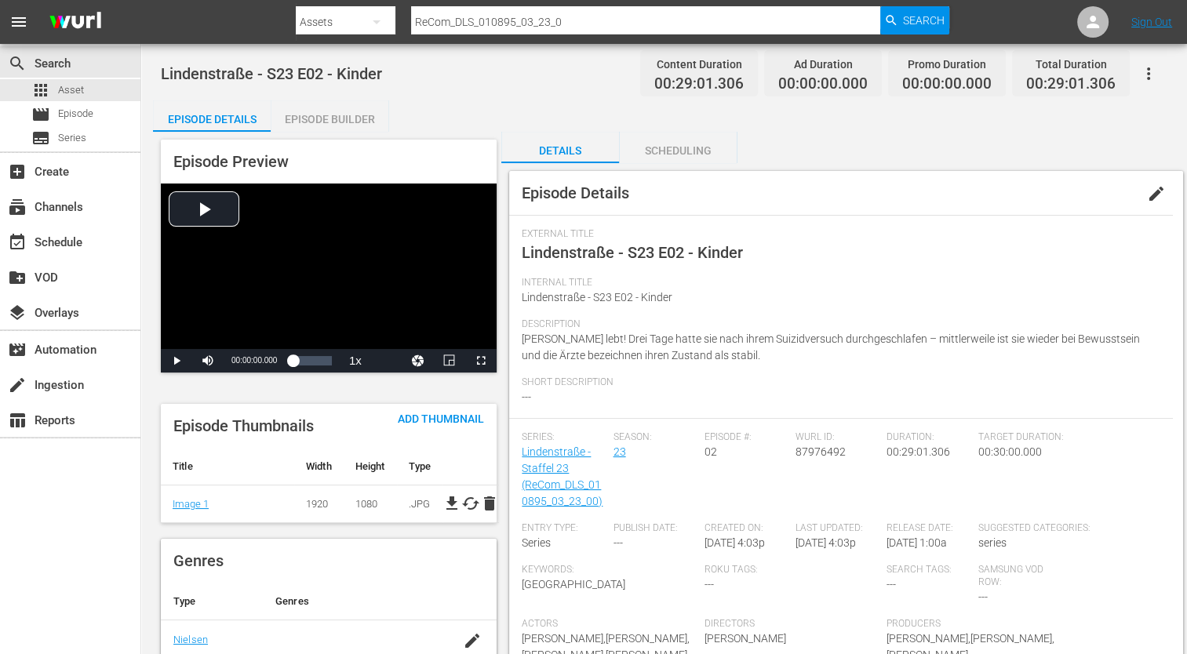
click at [336, 115] on div "Episode Builder" at bounding box center [330, 119] width 118 height 38
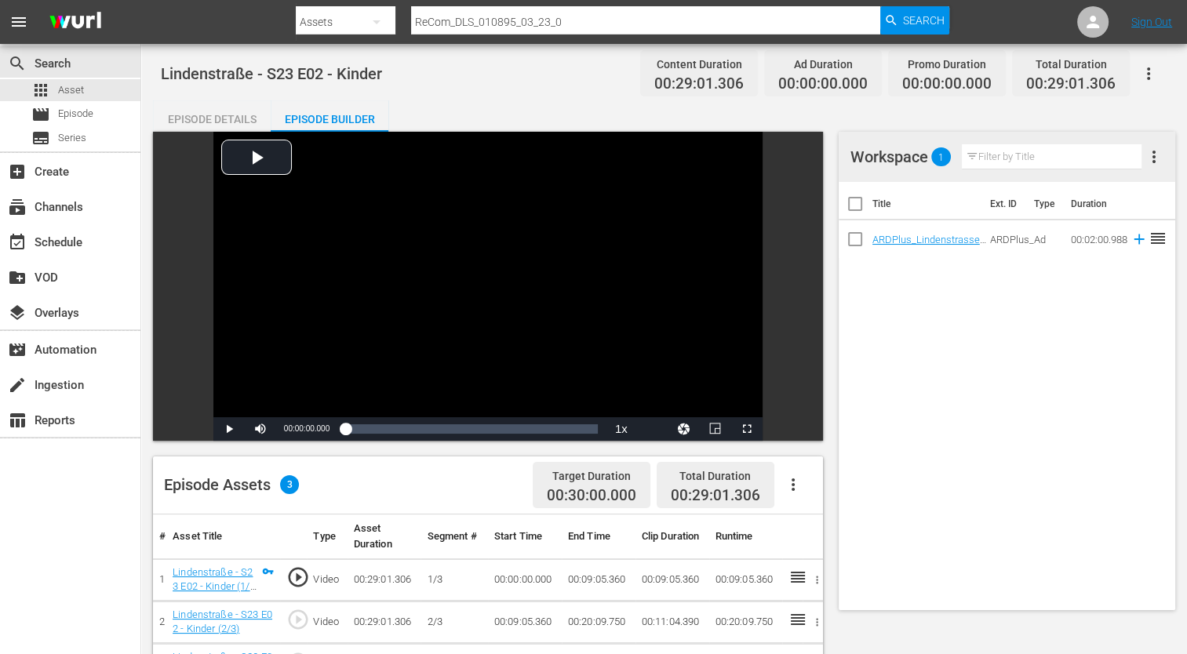
click at [1152, 375] on div "Title Ext. ID Type Duration ARDPlus_Lindenstrasse_AdSlate_neu_052025 ARDPlus_Li…" at bounding box center [1007, 396] width 337 height 428
click at [950, 250] on td "ARDPlus_Lindenstrasse_AdSlate_neu_052025" at bounding box center [931, 239] width 118 height 38
click at [994, 236] on td "ARDPlus_Lindenstrasse_AdSlate_neu_052025" at bounding box center [1012, 239] width 44 height 38
click at [1034, 243] on td "Ad" at bounding box center [1052, 239] width 37 height 38
click at [1135, 466] on div "Title Ext. ID Type Duration ARDPlus_Lindenstrasse_AdSlate_neu_052025 ARDPlus_Li…" at bounding box center [1007, 396] width 337 height 428
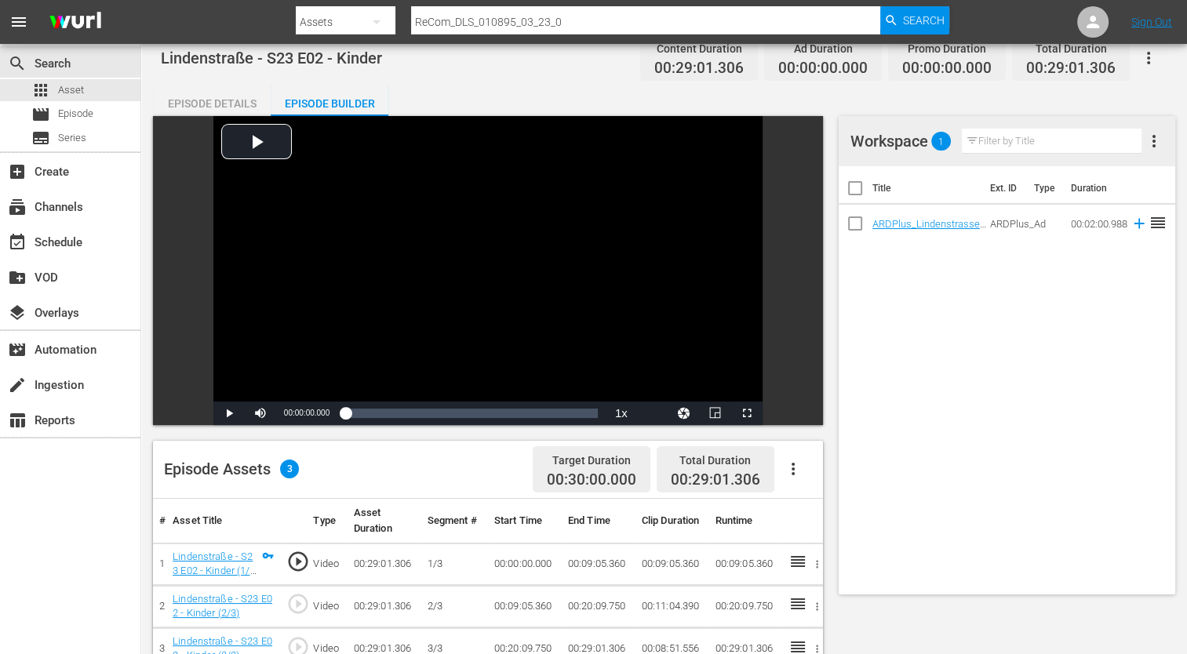
scroll to position [13, 0]
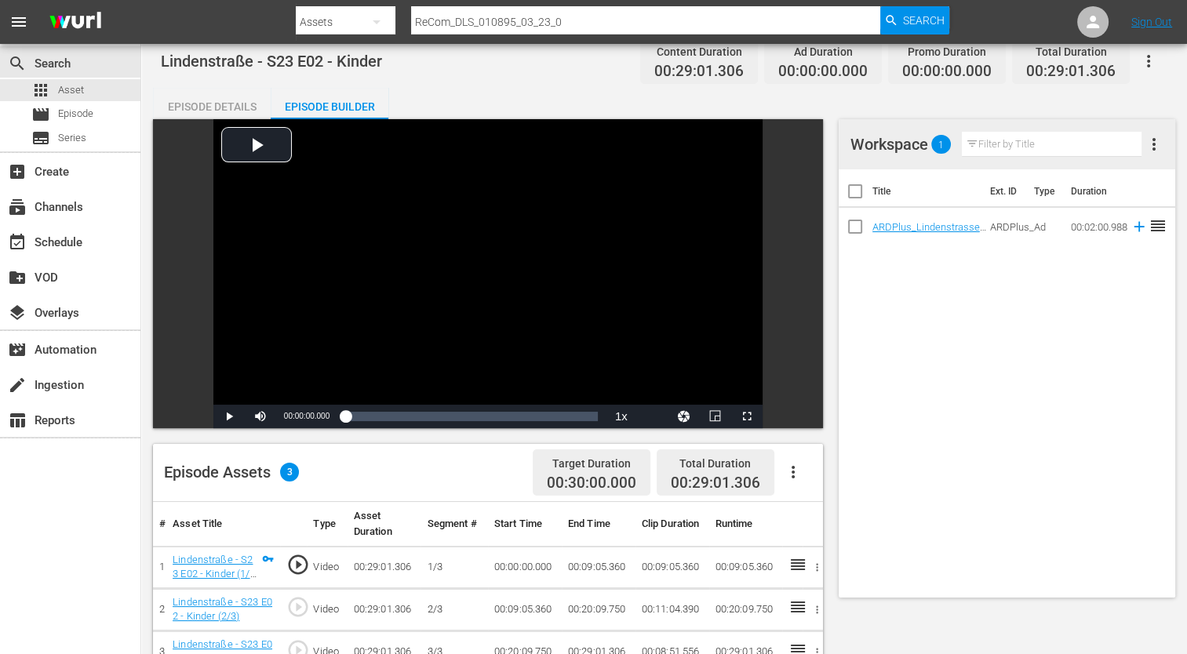
click at [1152, 145] on span "more_vert" at bounding box center [1154, 144] width 19 height 19
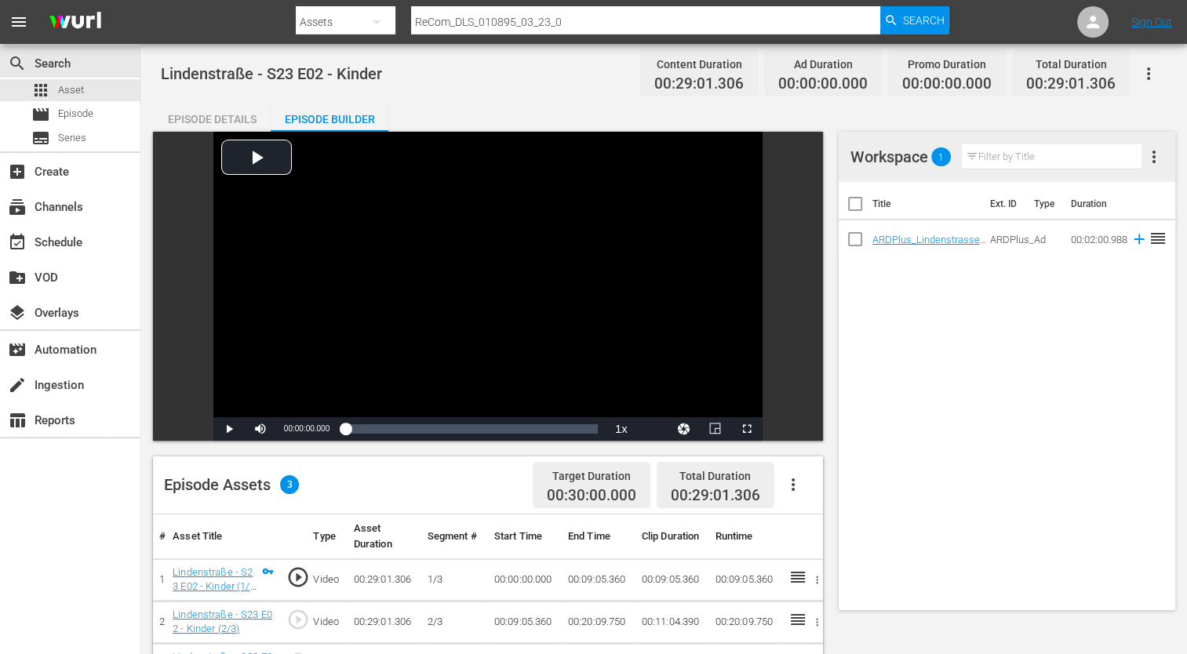
scroll to position [0, 0]
click at [1042, 457] on div "Title Ext. ID Type Duration ARDPlus_Lindenstrasse_AdSlate_neu_052025 ARDPlus_Li…" at bounding box center [1007, 396] width 337 height 428
click at [1045, 360] on div "Title Ext. ID Type Duration ARDPlus_Lindenstrasse_AdSlate_neu_052025 ARDPlus_Li…" at bounding box center [1007, 396] width 337 height 428
click at [1155, 83] on button "button" at bounding box center [1149, 74] width 38 height 38
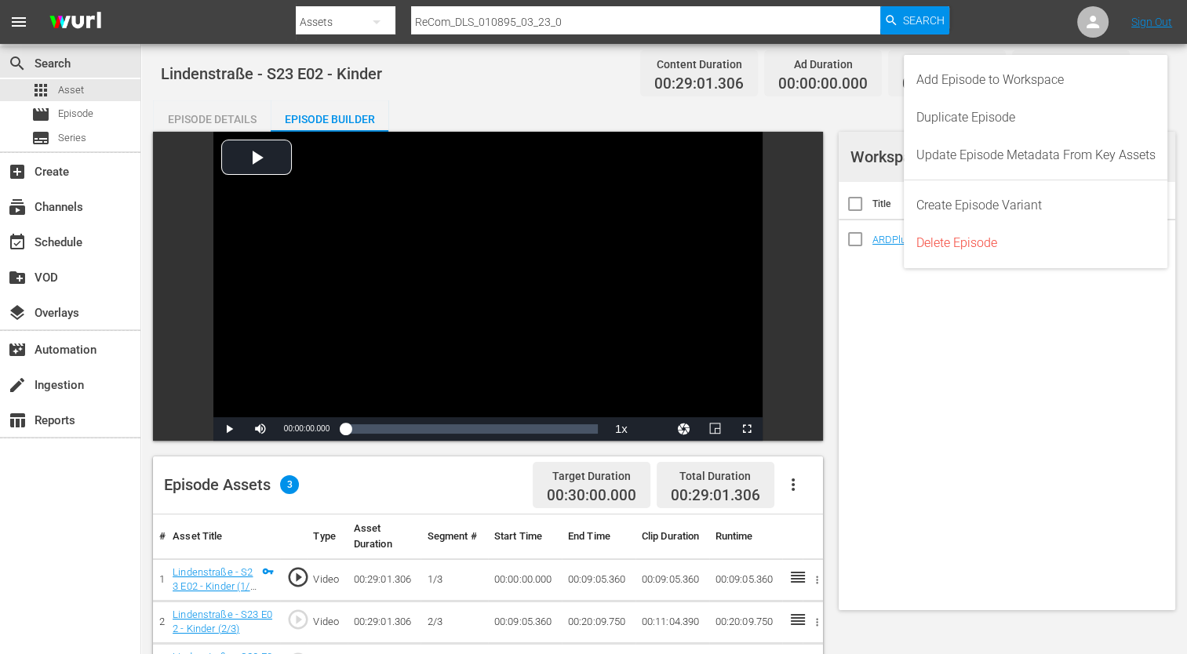
click at [1131, 318] on div "Title Ext. ID Type Duration ARDPlus_Lindenstrasse_AdSlate_neu_052025 ARDPlus_Li…" at bounding box center [1007, 396] width 337 height 428
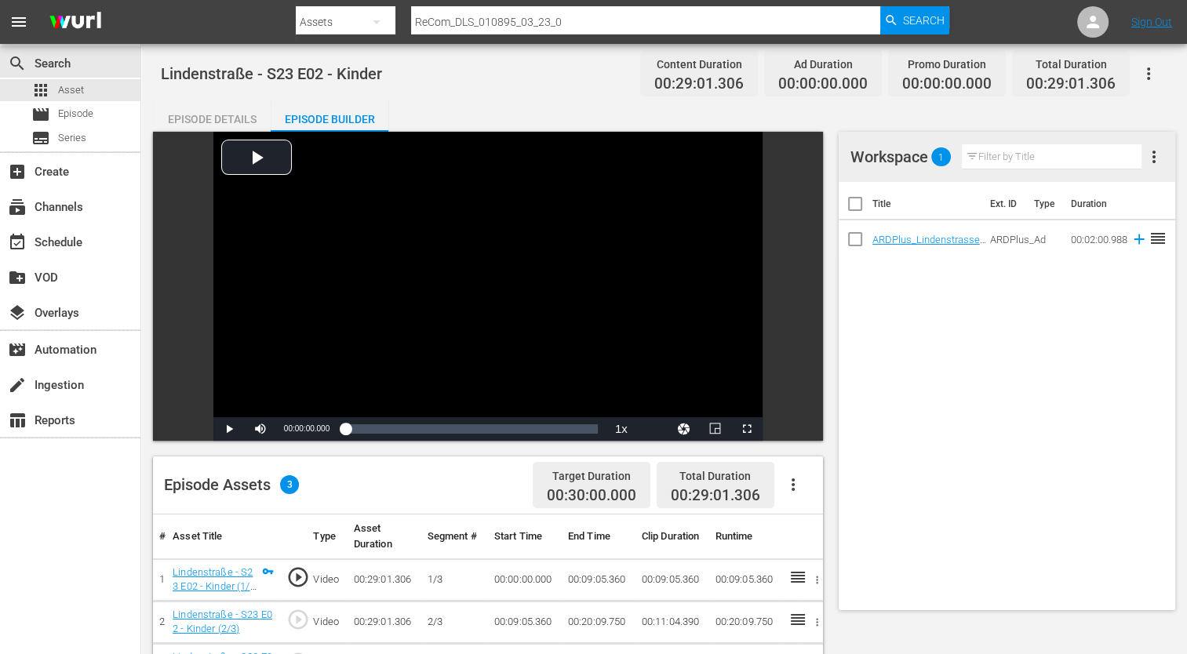
click at [1152, 173] on button "more_vert" at bounding box center [1154, 157] width 19 height 38
click at [1078, 163] on div "Edit Workspace" at bounding box center [1078, 158] width 107 height 28
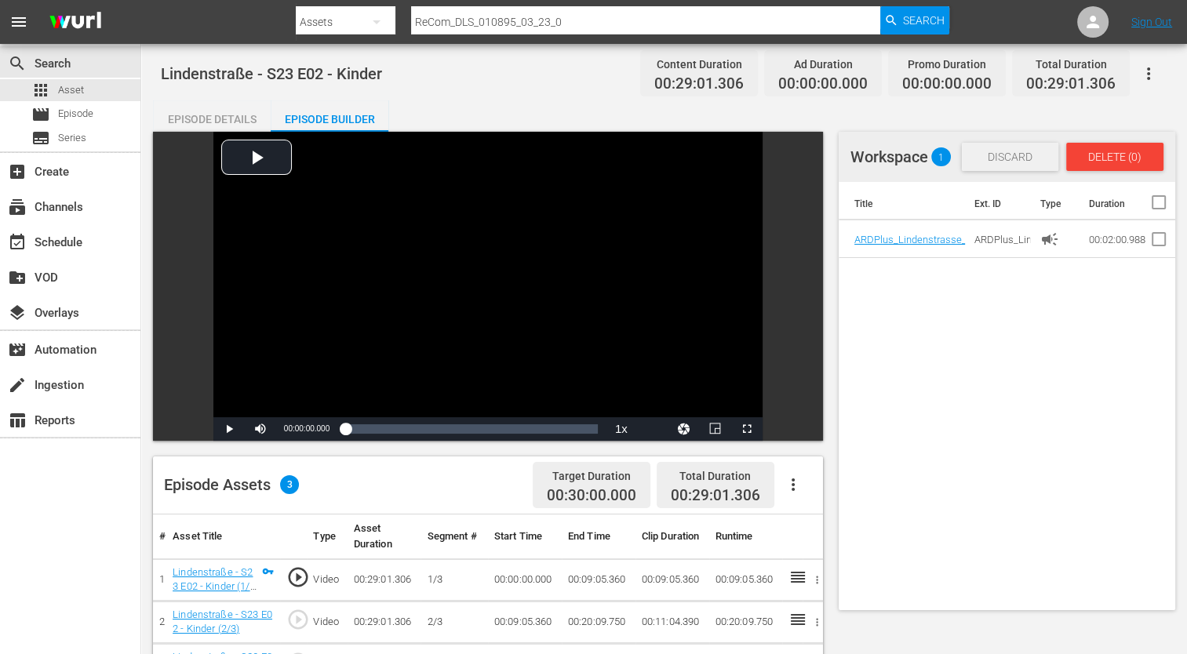
click at [996, 158] on span "Discard" at bounding box center [1010, 157] width 70 height 13
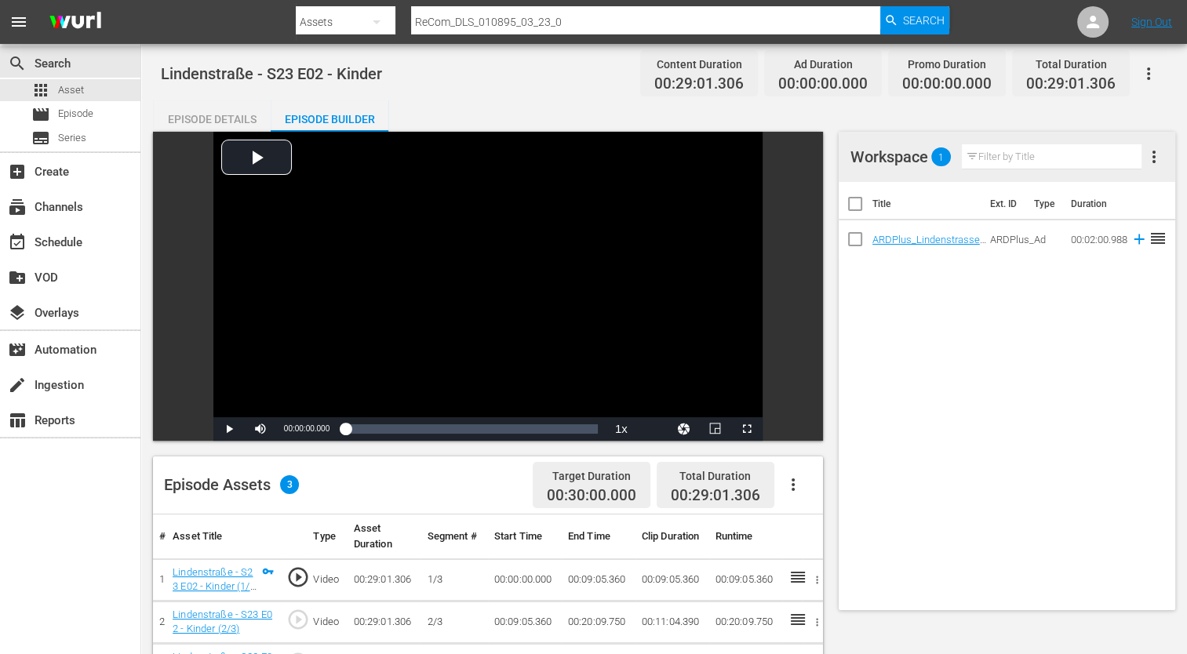
click at [950, 594] on div "Video Player is loading. Play Video Play Mute Current Time 00:00:00.000 / Durat…" at bounding box center [664, 591] width 1022 height 919
click at [1139, 224] on th "Duration" at bounding box center [1123, 204] width 104 height 44
drag, startPoint x: 1091, startPoint y: 240, endPoint x: 1083, endPoint y: 229, distance: 13.5
click at [1083, 229] on td "00:02:00.988" at bounding box center [1123, 239] width 104 height 38
click at [937, 162] on span "1" at bounding box center [941, 156] width 20 height 11
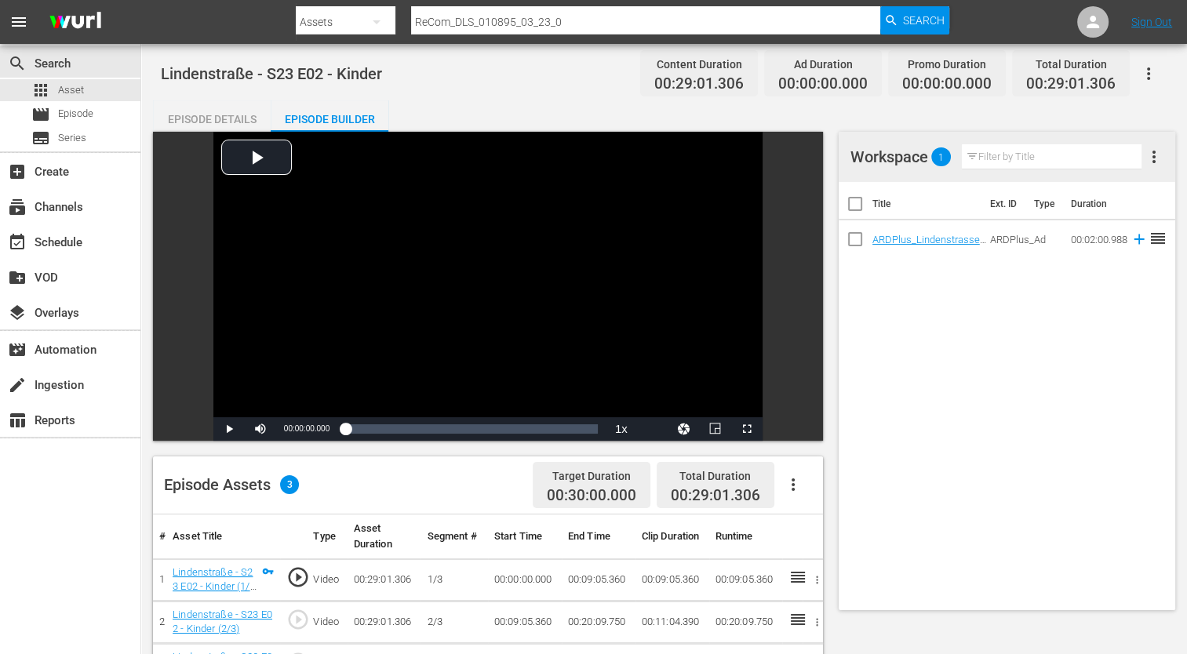
click at [1145, 172] on div "Filter by Title" at bounding box center [1154, 157] width 19 height 38
click at [110, 137] on div "subtitles Series" at bounding box center [70, 138] width 140 height 22
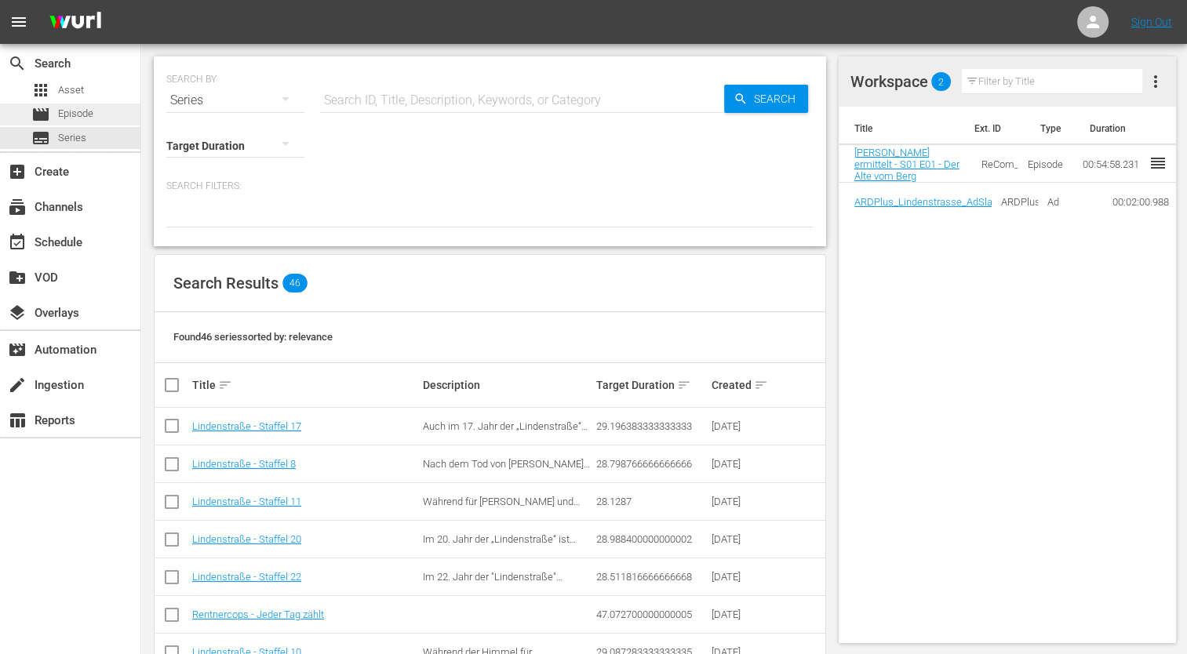
click at [132, 118] on div "movie Episode" at bounding box center [70, 115] width 140 height 22
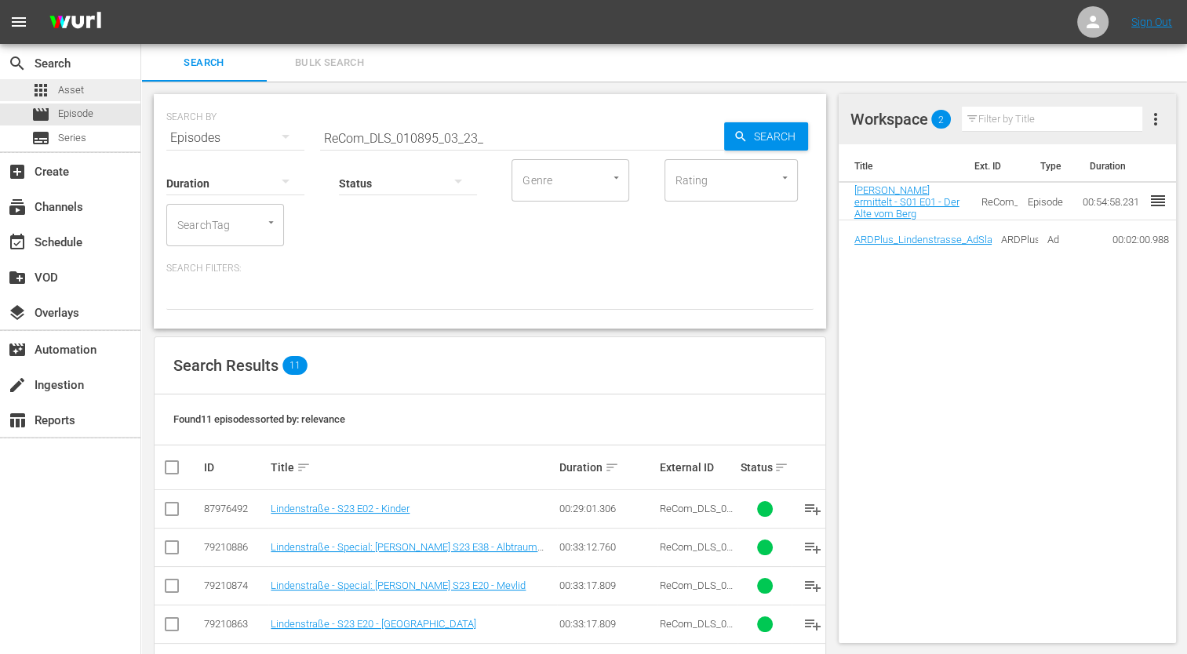
click at [58, 89] on span "Asset" at bounding box center [71, 90] width 26 height 16
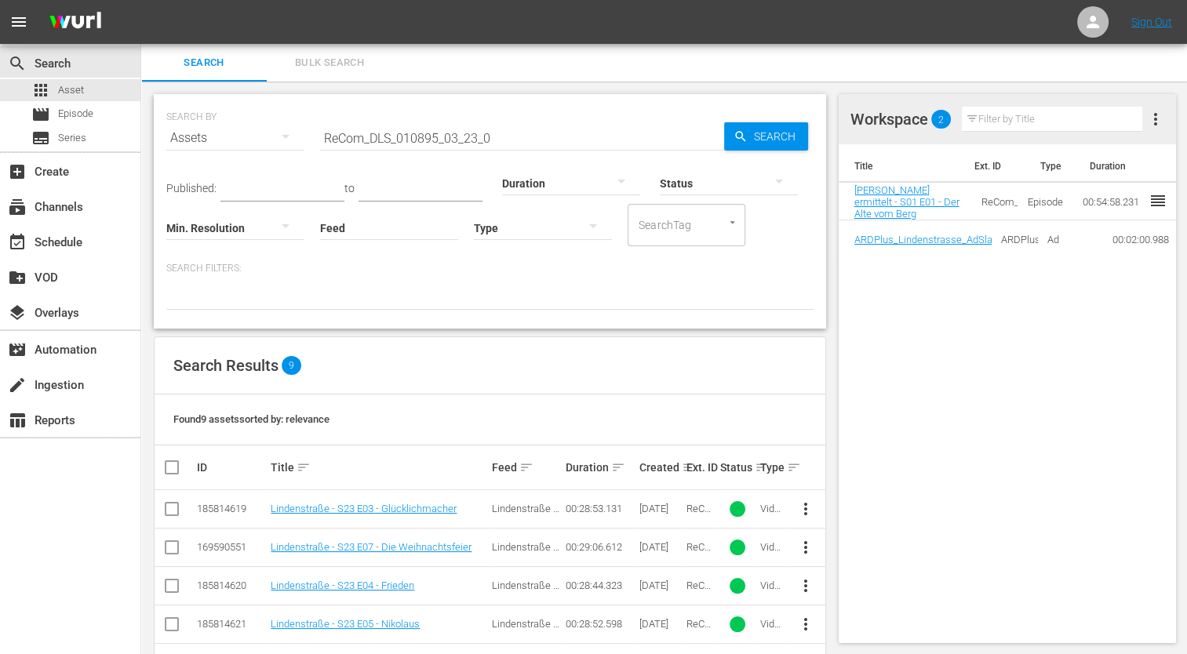
click at [1082, 391] on div "Title Ext. ID Type Duration Watzmann ermittelt - S01 E01 - Der Alte vom Berg Re…" at bounding box center [1008, 393] width 338 height 499
click at [52, 115] on div "movie Episode" at bounding box center [62, 115] width 62 height 22
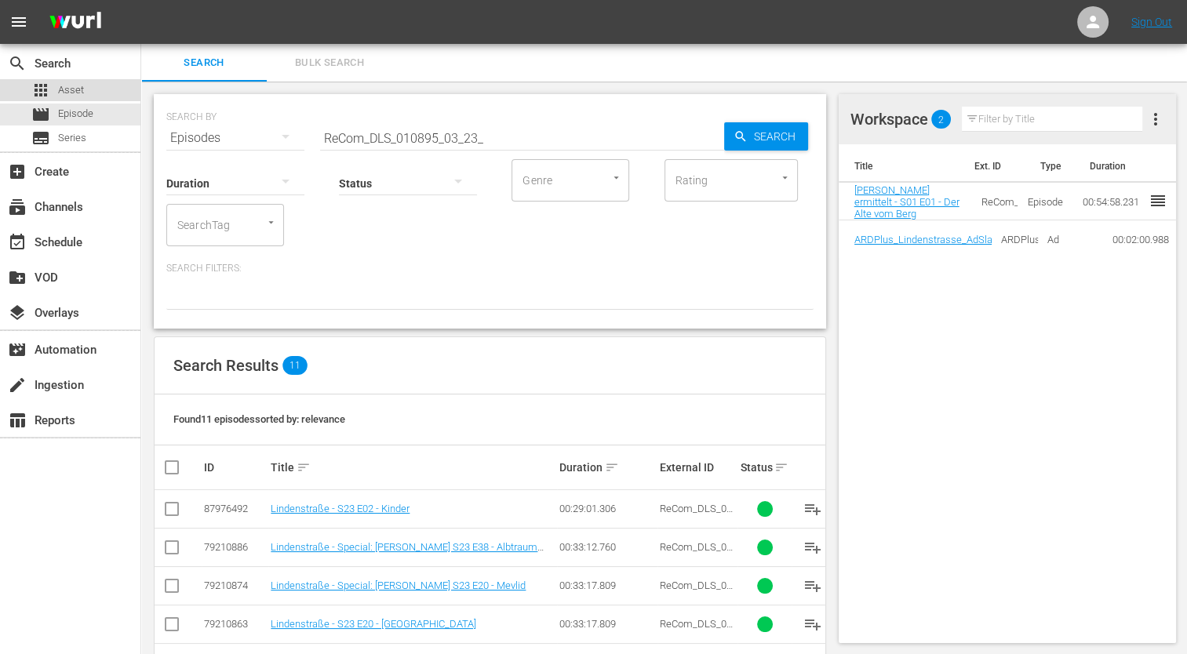
click at [84, 86] on div "apps Asset" at bounding box center [70, 90] width 140 height 22
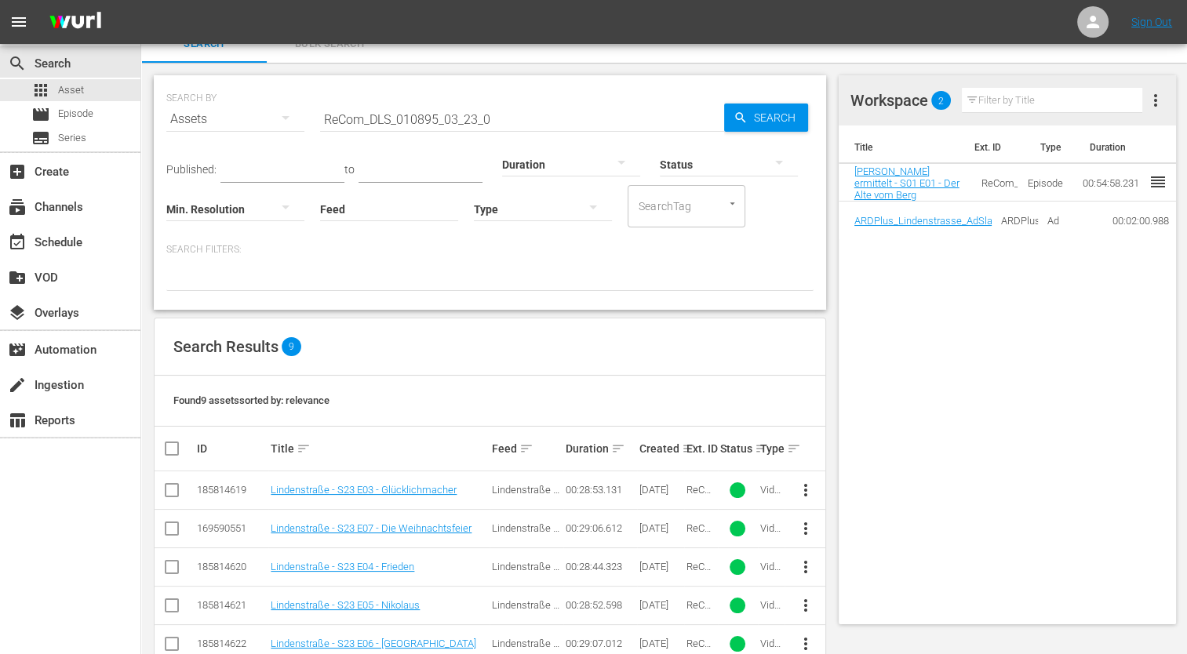
scroll to position [25, 0]
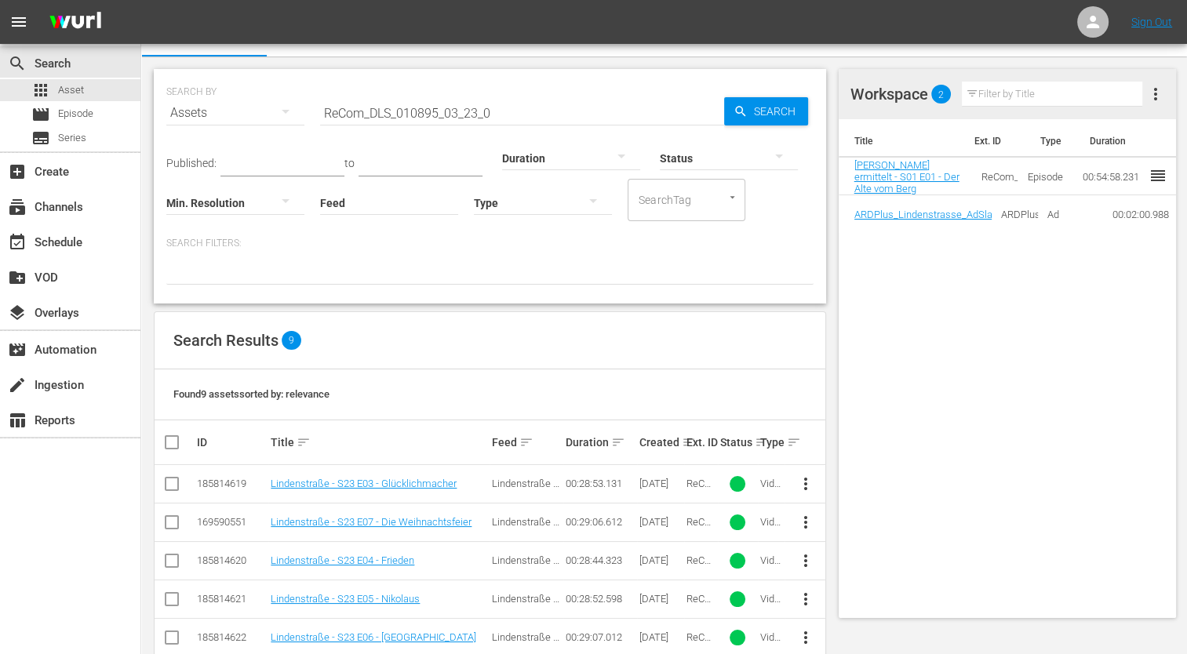
click at [502, 122] on div "Duration" at bounding box center [571, 148] width 138 height 56
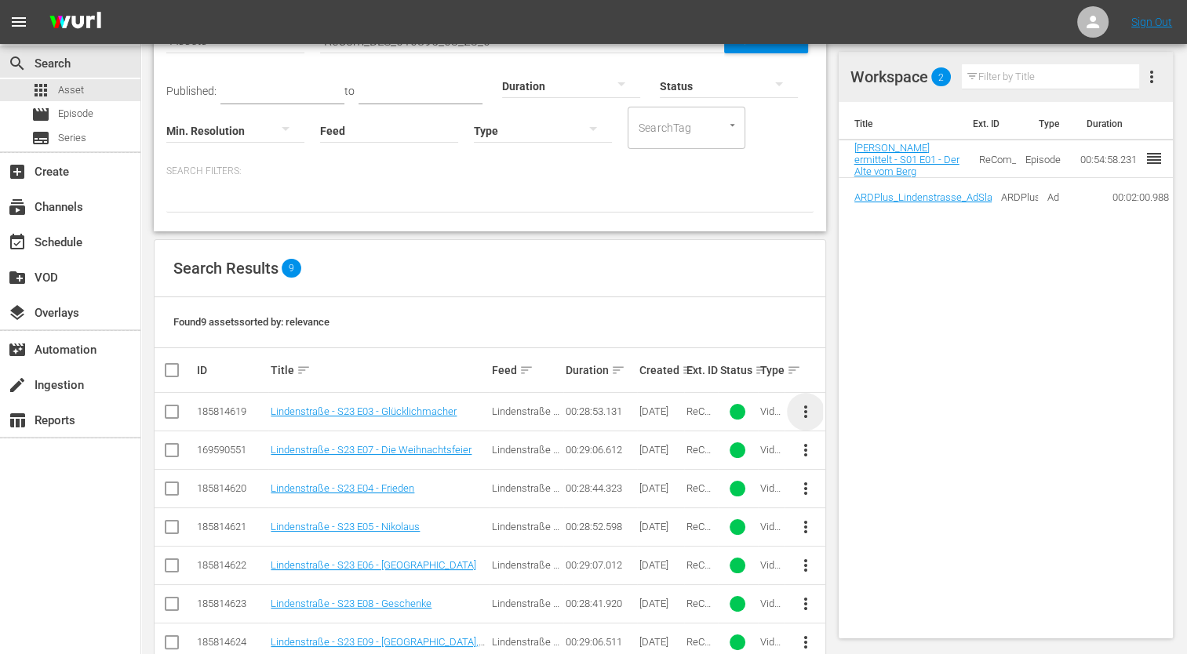
click at [806, 420] on span "more_vert" at bounding box center [805, 411] width 19 height 19
click at [865, 537] on div "Episode" at bounding box center [890, 531] width 107 height 38
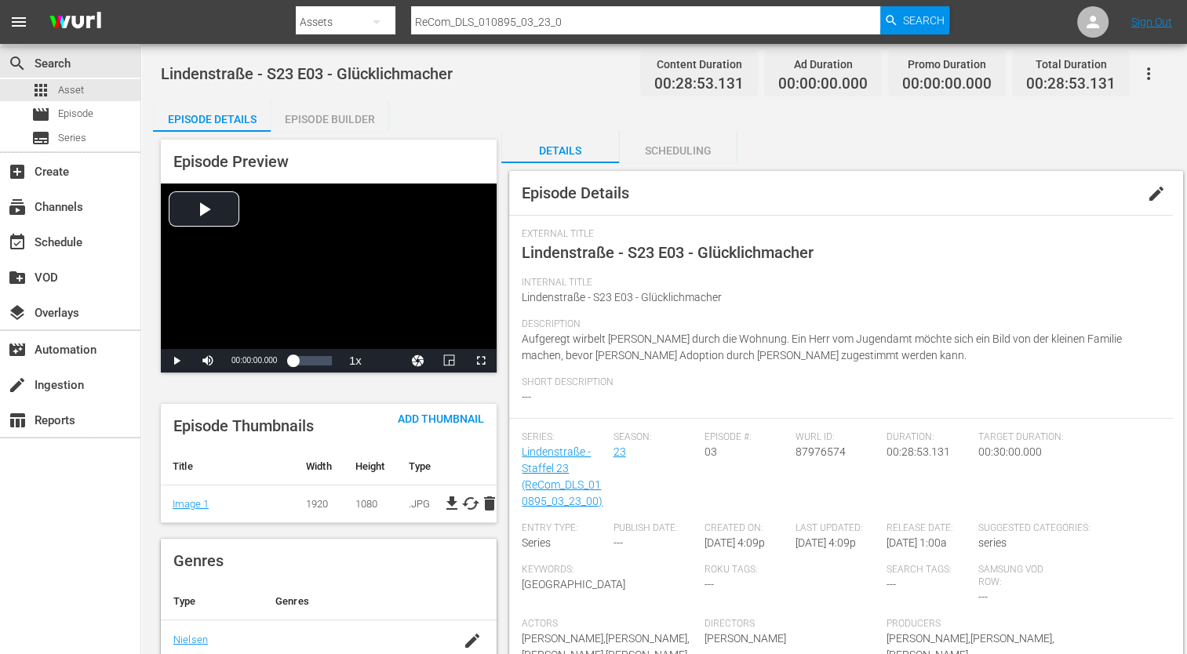
click at [343, 119] on div "Episode Builder" at bounding box center [330, 119] width 118 height 38
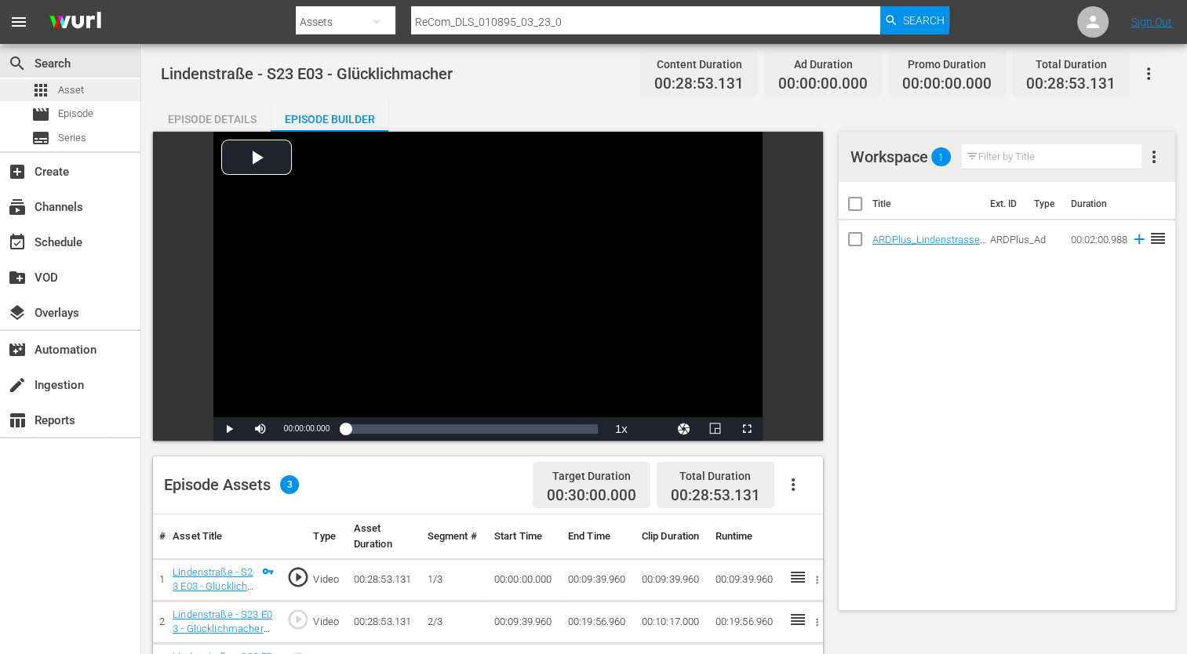
click at [63, 94] on span "Asset" at bounding box center [71, 90] width 26 height 16
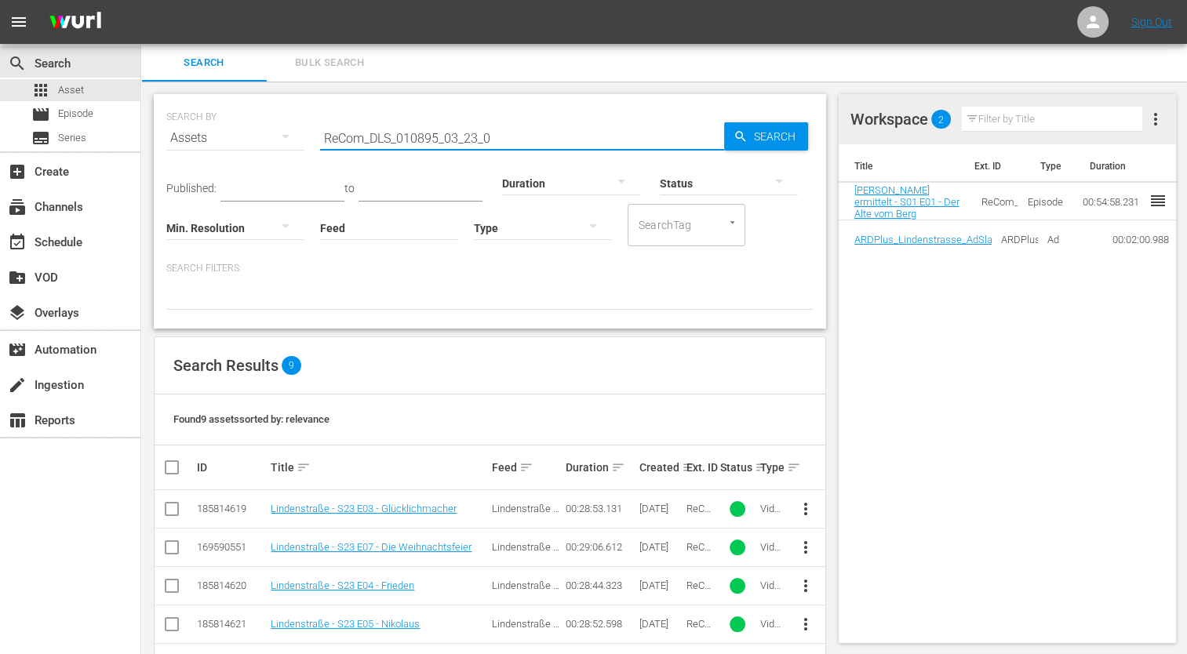
drag, startPoint x: 489, startPoint y: 137, endPoint x: 316, endPoint y: 122, distance: 173.2
click at [316, 122] on div "SEARCH BY Search By Assets Search ID, Title, Description, Keywords, or Category…" at bounding box center [489, 128] width 647 height 56
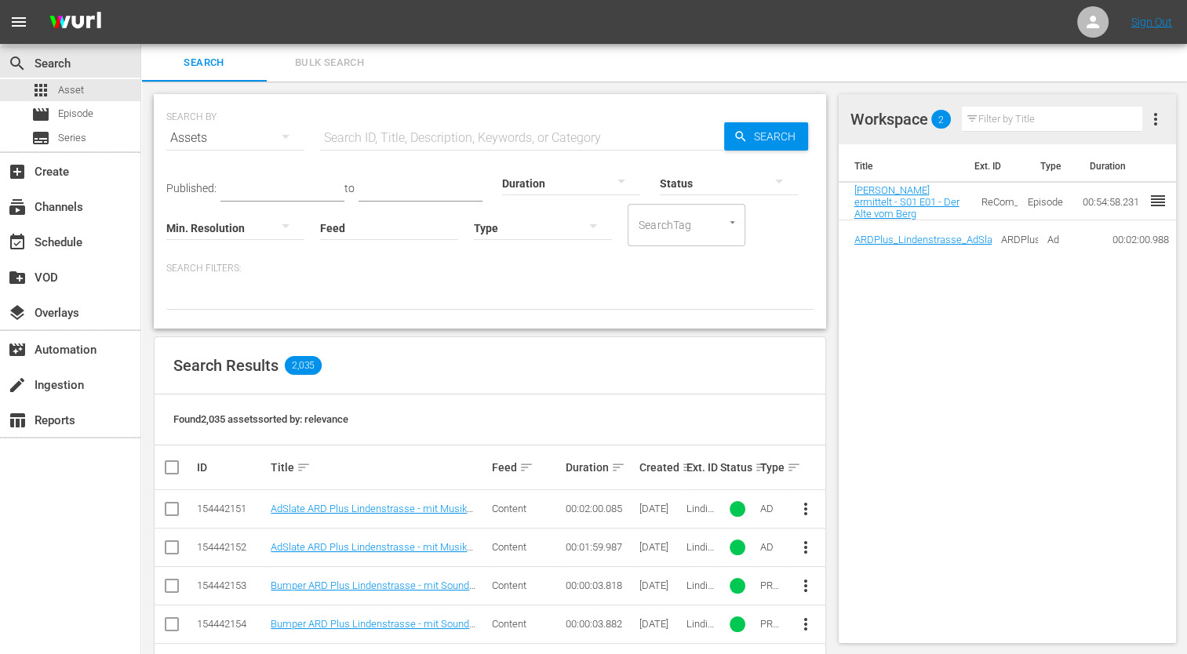
click at [1049, 344] on div "Title Ext. ID Type Duration Watzmann ermittelt - S01 E01 - Der Alte vom Berg Re…" at bounding box center [1008, 393] width 338 height 499
click at [453, 138] on input "text" at bounding box center [522, 138] width 404 height 38
paste input "ARDPlus_Lindenstrasse_AdSlate_neu_Promo"
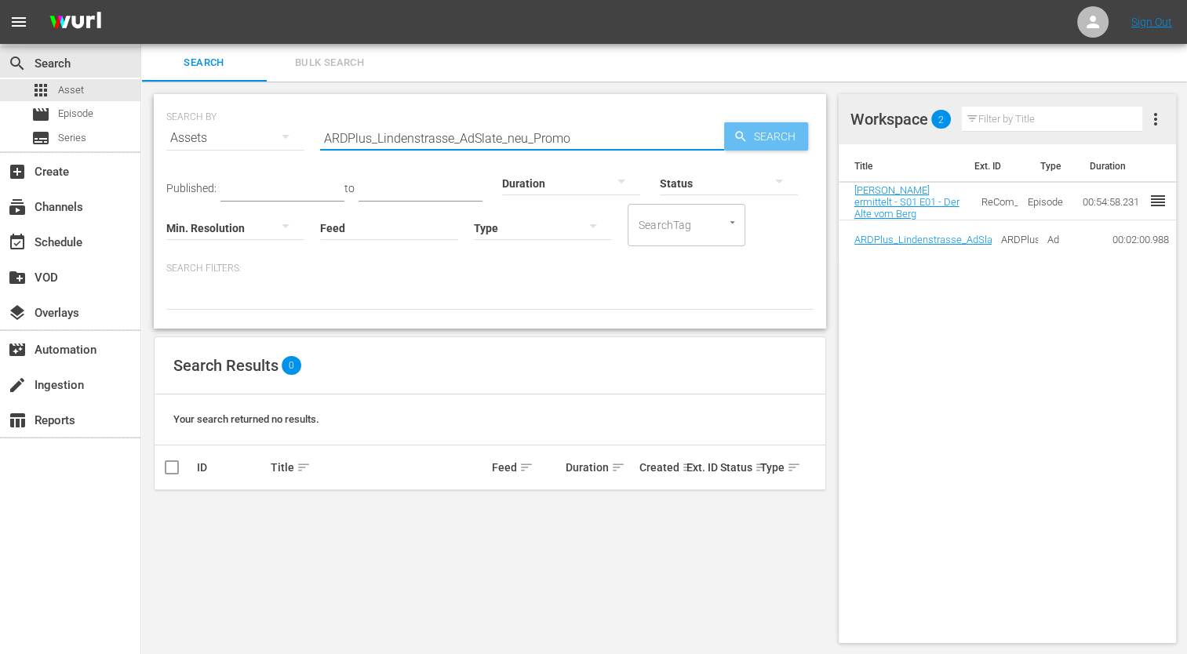
type input "ARDPlus_Lindenstrasse_AdSlate_neu_Promo"
click at [731, 140] on div "Search" at bounding box center [766, 136] width 84 height 28
click at [602, 129] on input "ARDPlus_Lindenstrasse_AdSlate_neu_Promo" at bounding box center [522, 138] width 404 height 38
click at [493, 594] on div "SEARCH BY Search By Assets Search ID, Title, Description, Keywords, or Category…" at bounding box center [489, 369] width 697 height 574
click at [582, 154] on div "Duration" at bounding box center [571, 173] width 138 height 56
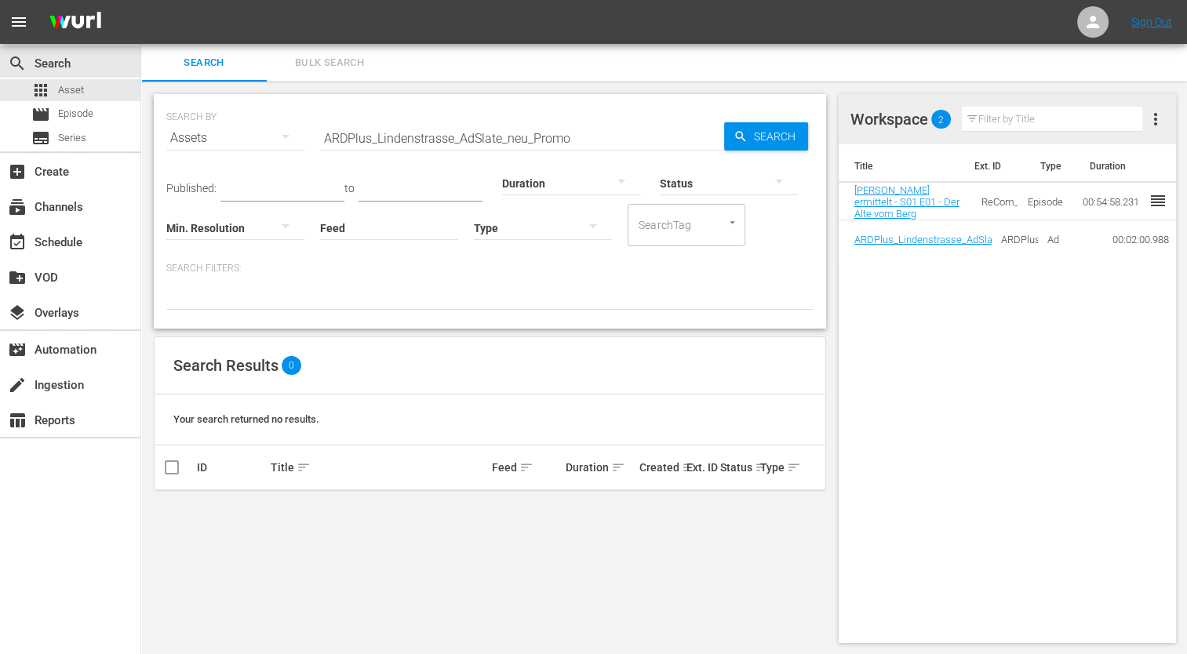
click at [573, 145] on div "Duration" at bounding box center [571, 173] width 138 height 56
click at [282, 138] on icon "button" at bounding box center [285, 136] width 19 height 19
click at [209, 270] on div "Assets" at bounding box center [216, 268] width 63 height 25
click at [737, 138] on icon "button" at bounding box center [740, 136] width 10 height 10
click at [304, 290] on div at bounding box center [489, 296] width 647 height 27
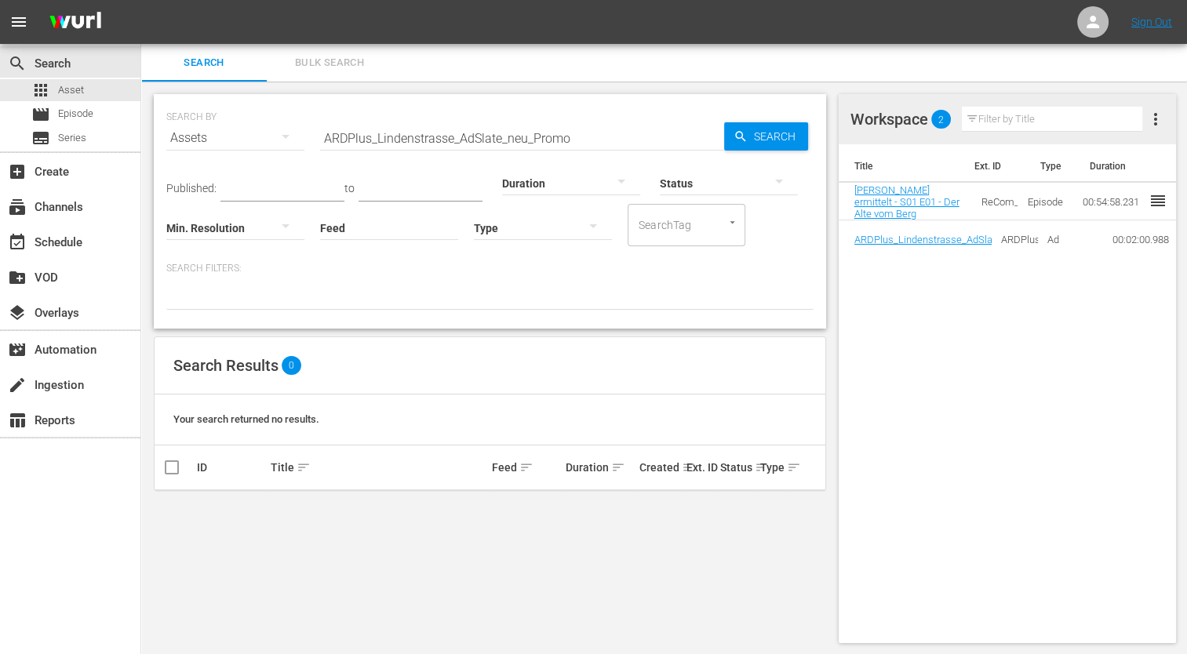
click at [775, 182] on icon "button" at bounding box center [779, 181] width 19 height 19
click at [553, 279] on div "FINISHED PENDING FAILED NOT_TRANSCODED" at bounding box center [593, 327] width 1187 height 654
click at [732, 225] on icon "Open" at bounding box center [732, 223] width 12 height 12
click at [777, 260] on div "Published: to Duration Status Min. Resolution Feed Feed Title Type SearchTag Se…" at bounding box center [489, 233] width 647 height 153
click at [288, 235] on icon "button" at bounding box center [285, 226] width 19 height 19
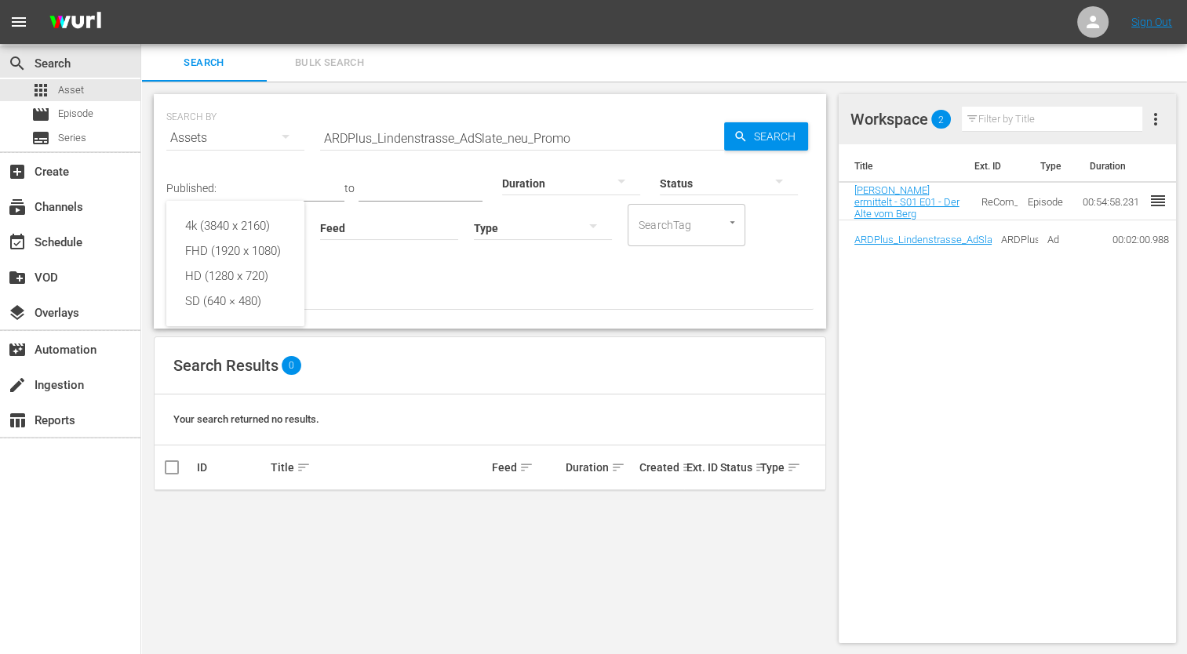
click at [362, 271] on div "4k (3840 x 2160) FHD (1920 x 1080) HD (1280 x 720) SD (640 × 480)" at bounding box center [593, 327] width 1187 height 654
click at [326, 75] on button "Bulk Search" at bounding box center [330, 62] width 126 height 38
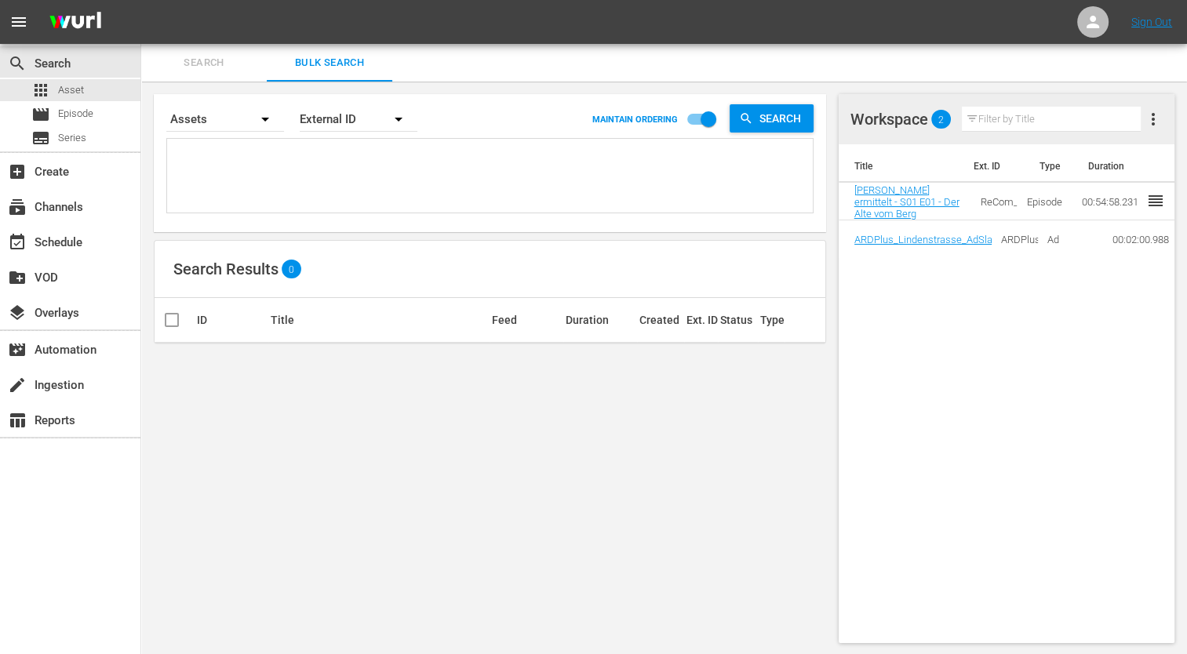
click at [183, 57] on span "Search" at bounding box center [204, 63] width 107 height 18
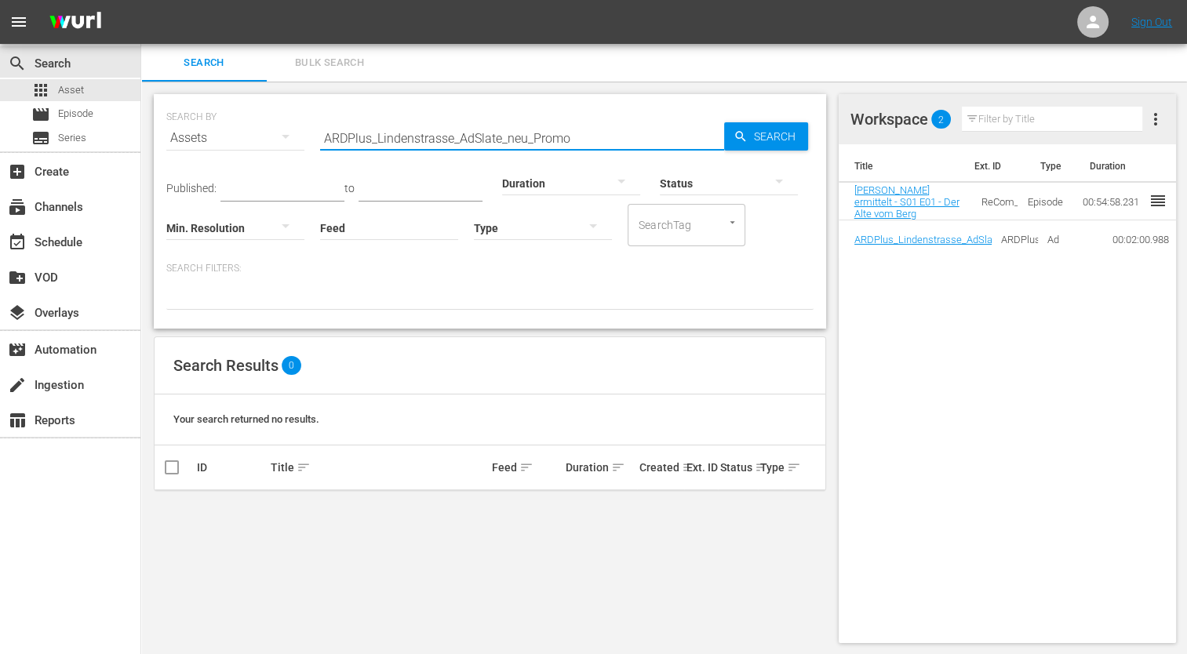
drag, startPoint x: 577, startPoint y: 139, endPoint x: 253, endPoint y: 129, distance: 324.9
click at [253, 129] on div "SEARCH BY Search By Assets Search ID, Title, Description, Keywords, or Category…" at bounding box center [489, 128] width 647 height 56
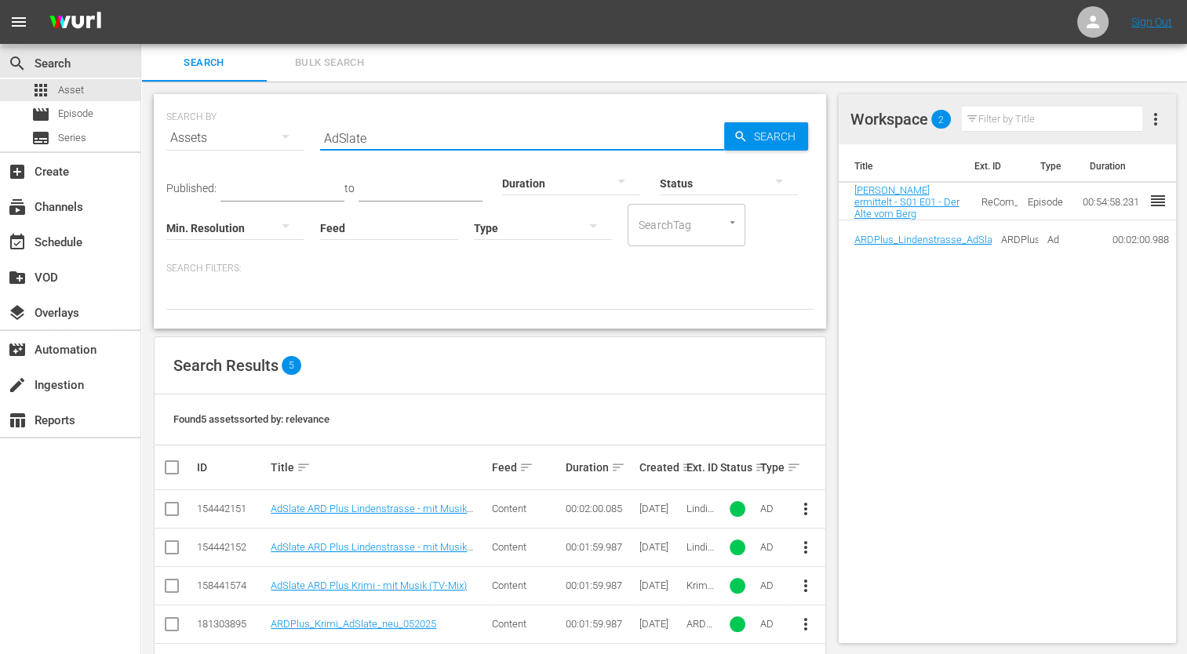
scroll to position [55, 0]
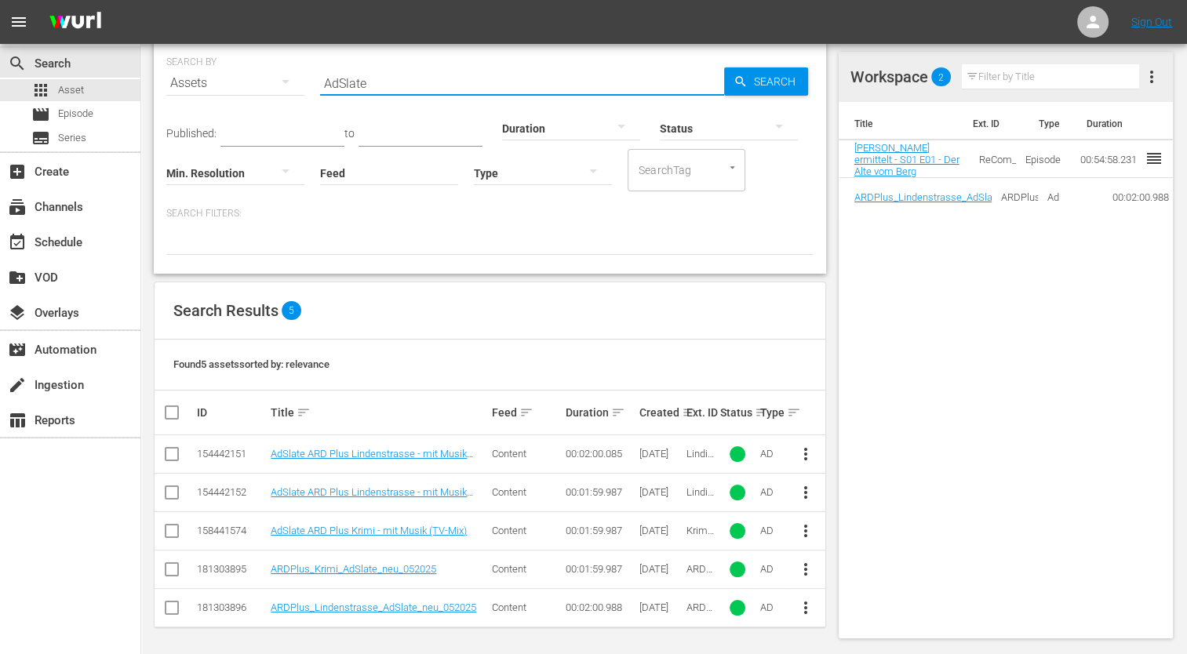
type input "AdSlate"
click at [803, 494] on span "more_vert" at bounding box center [805, 492] width 19 height 19
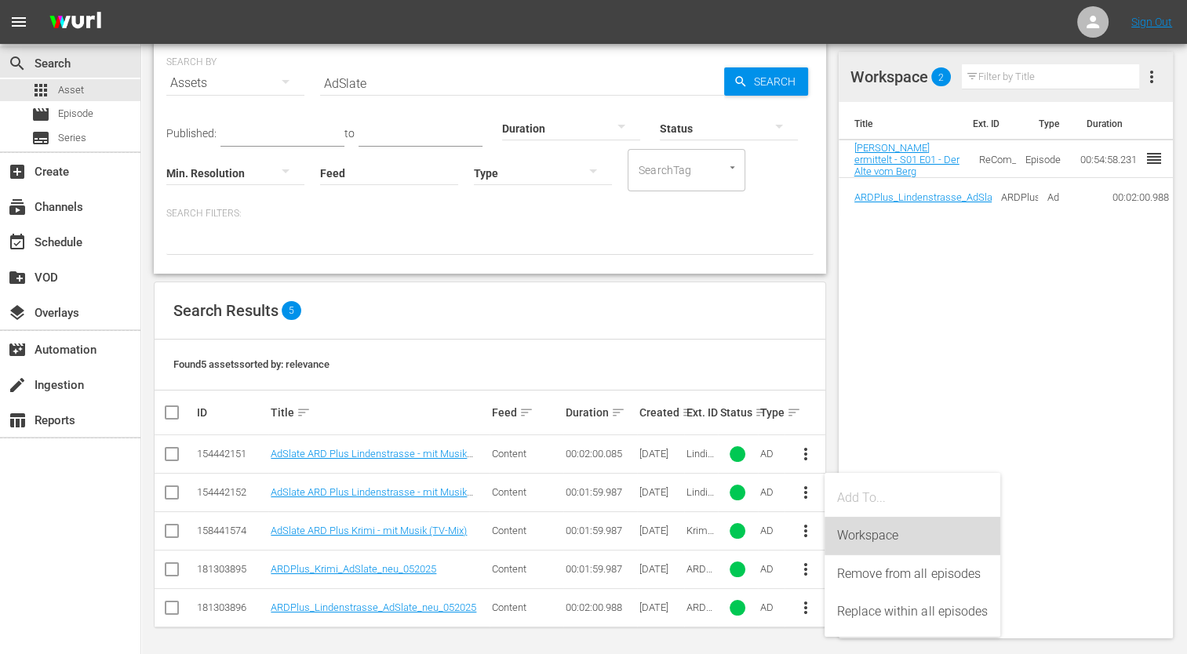
click at [898, 531] on div "Workspace" at bounding box center [912, 536] width 151 height 38
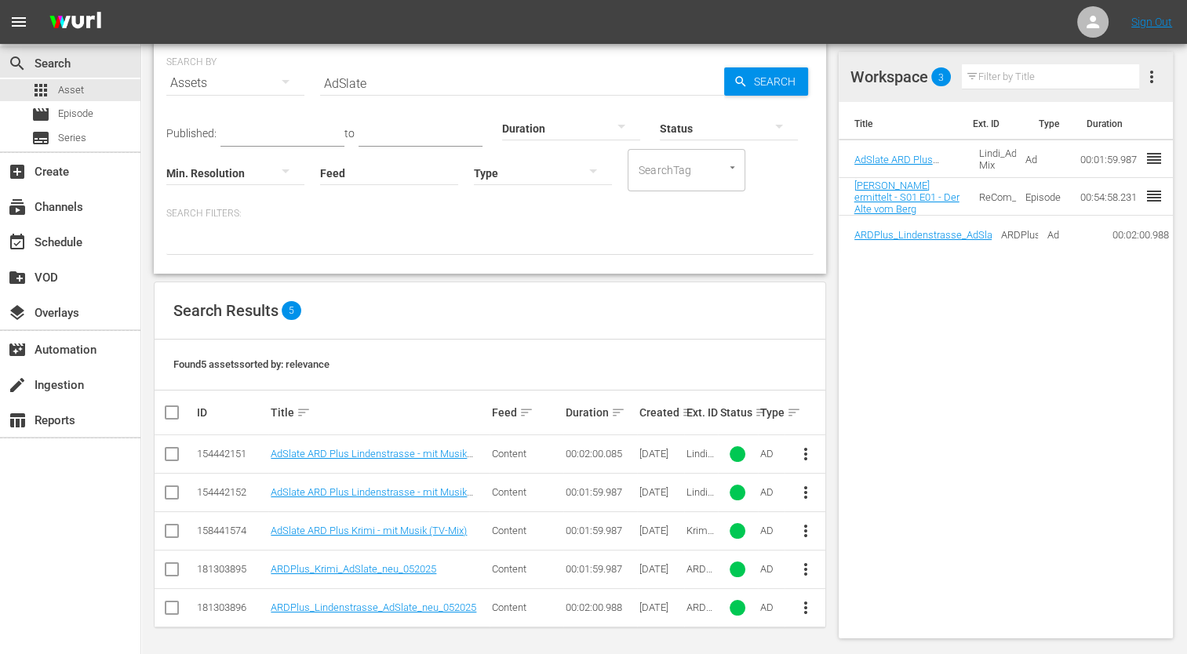
drag, startPoint x: 1117, startPoint y: 199, endPoint x: 1070, endPoint y: 196, distance: 47.2
click at [1071, 196] on td "00:54:58.231" at bounding box center [1121, 197] width 101 height 38
click at [1145, 199] on span "reorder" at bounding box center [1154, 196] width 19 height 19
click at [1157, 79] on span "more_vert" at bounding box center [1151, 76] width 19 height 19
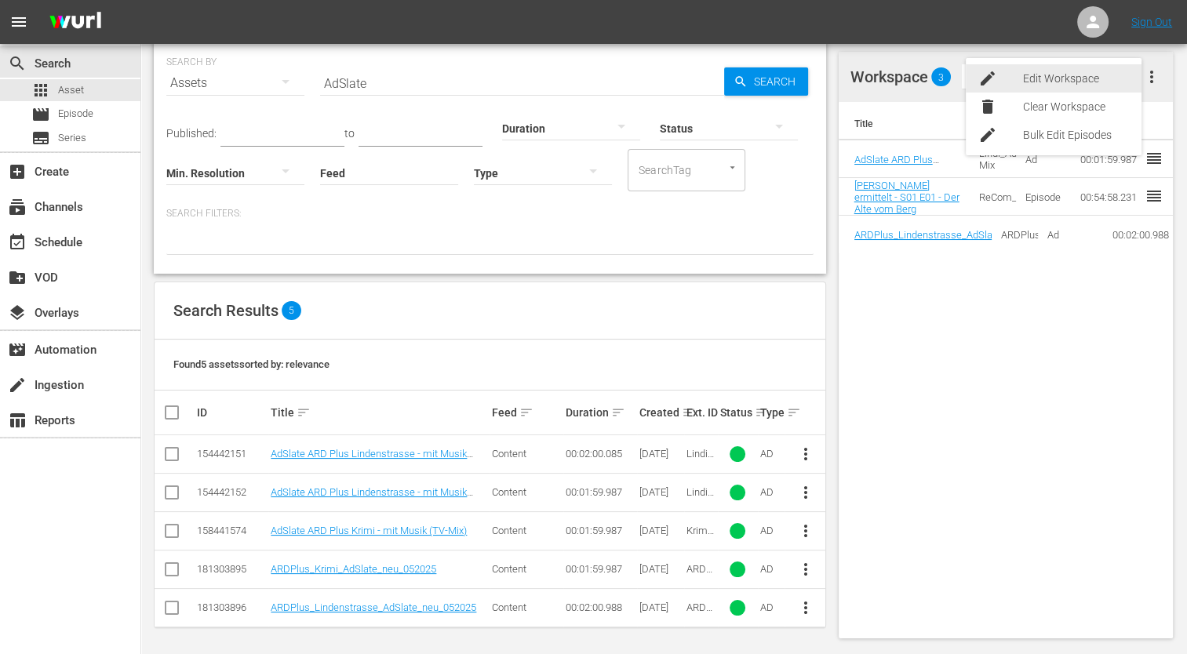
click at [1051, 74] on div "Edit Workspace" at bounding box center [1075, 78] width 107 height 28
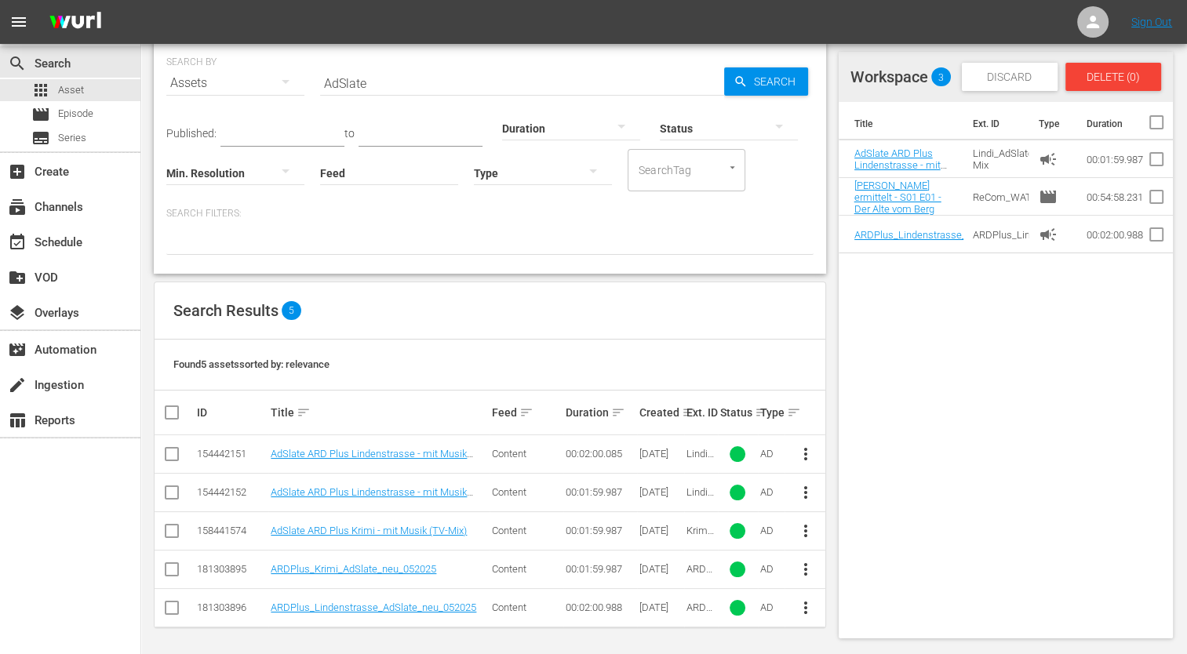
click at [1140, 198] on input "checkbox" at bounding box center [1156, 200] width 33 height 33
checkbox input "true"
click at [1102, 85] on div "Delete (1)" at bounding box center [1113, 77] width 96 height 28
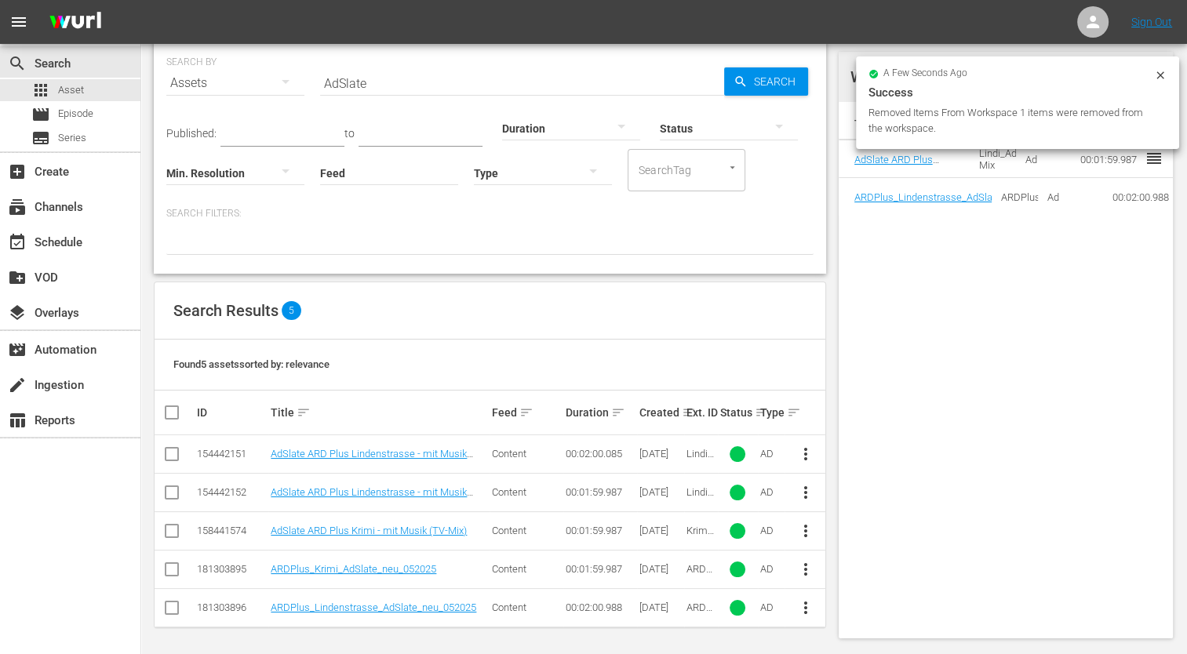
click at [1155, 69] on icon at bounding box center [1160, 75] width 13 height 13
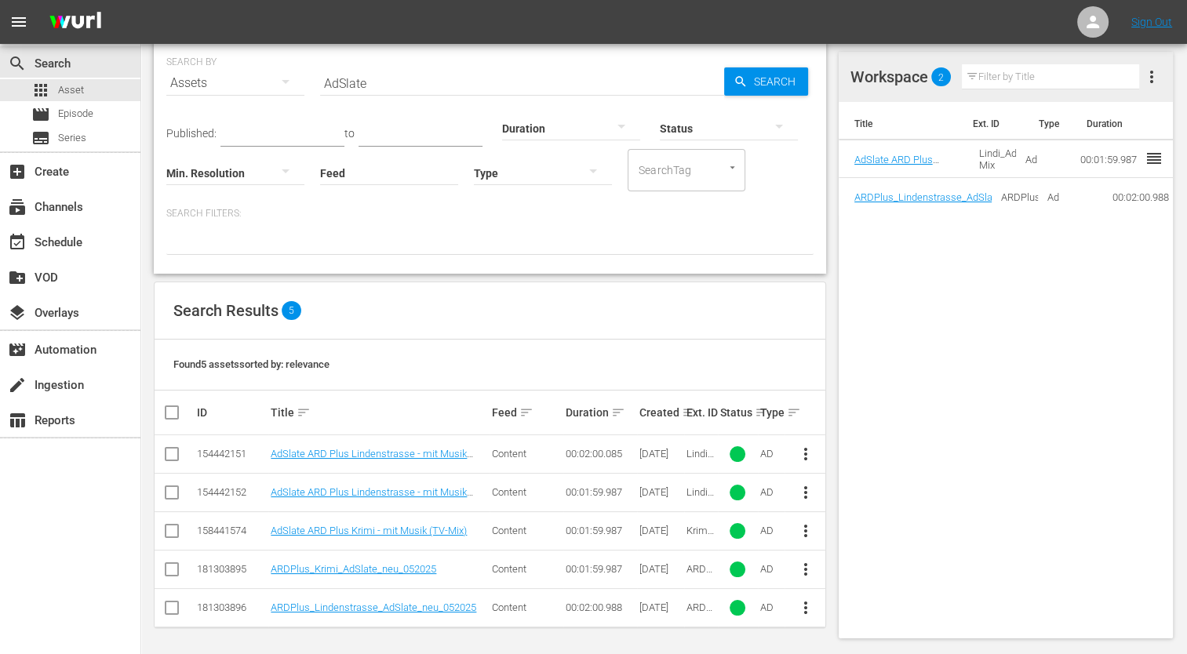
click at [825, 594] on div "SEARCH BY Search By Assets Search ID, Title, Description, Keywords, or Category…" at bounding box center [489, 342] width 697 height 630
click at [1157, 80] on span "more_vert" at bounding box center [1151, 76] width 19 height 19
click at [1079, 303] on div "Title Ext. ID Type Duration AdSlate ARD Plus Lindenstrasse - mit Musik (TV-Mix)…" at bounding box center [1006, 370] width 334 height 537
click at [1151, 78] on span "more_vert" at bounding box center [1151, 76] width 19 height 19
click at [1158, 83] on span "more_vert" at bounding box center [1151, 76] width 19 height 19
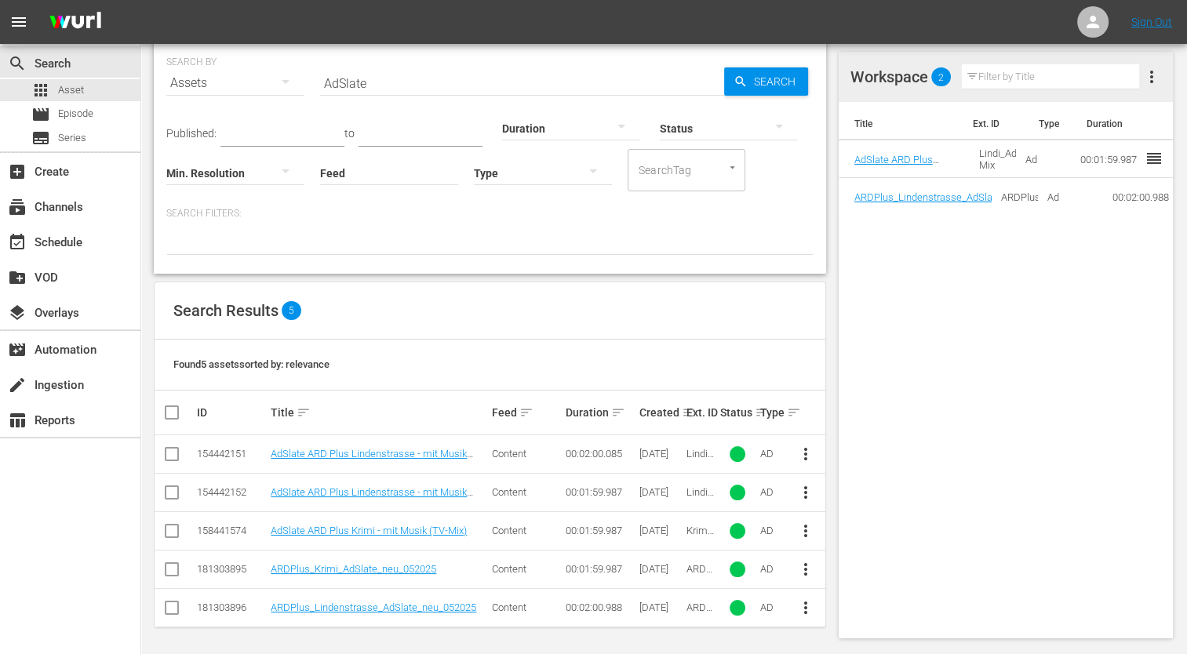
scroll to position [0, 0]
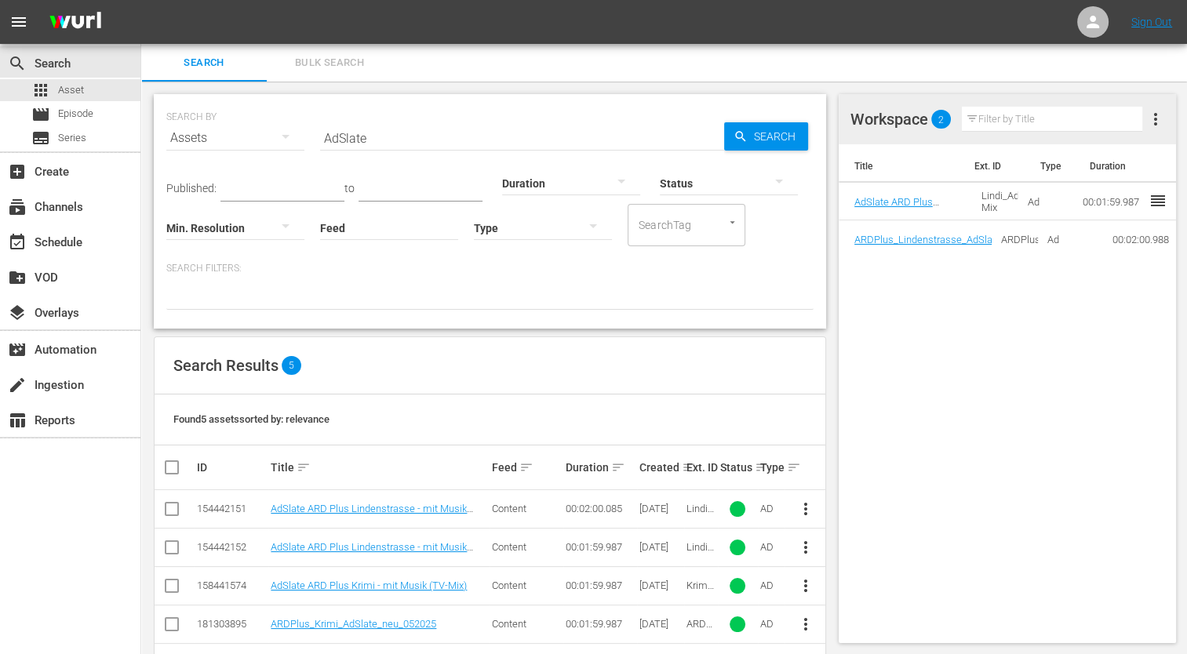
click at [377, 146] on input "AdSlate" at bounding box center [522, 138] width 404 height 38
drag, startPoint x: 377, startPoint y: 144, endPoint x: 214, endPoint y: 121, distance: 164.0
click at [214, 121] on div "SEARCH BY Search By Assets Search ID, Title, Description, Keywords, or Category…" at bounding box center [489, 128] width 647 height 56
paste input "ReCom_DLS_010895_03_23_00"
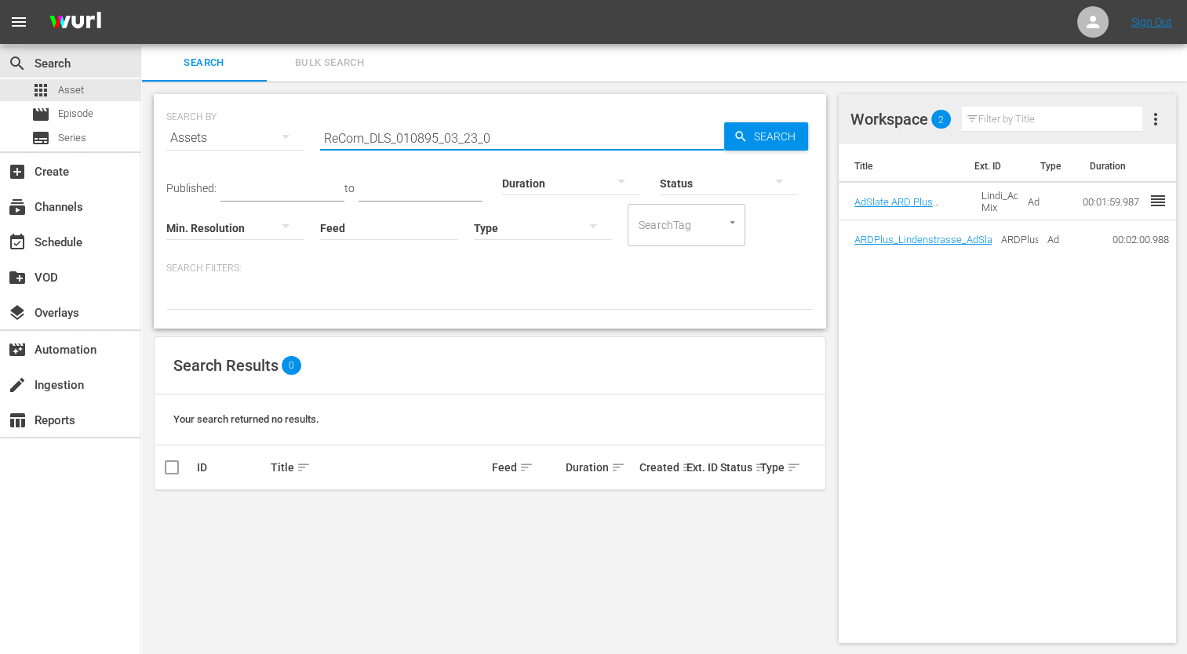
type input "ReCom_DLS_010895_03_23_0"
click at [759, 145] on div "Status" at bounding box center [729, 173] width 138 height 56
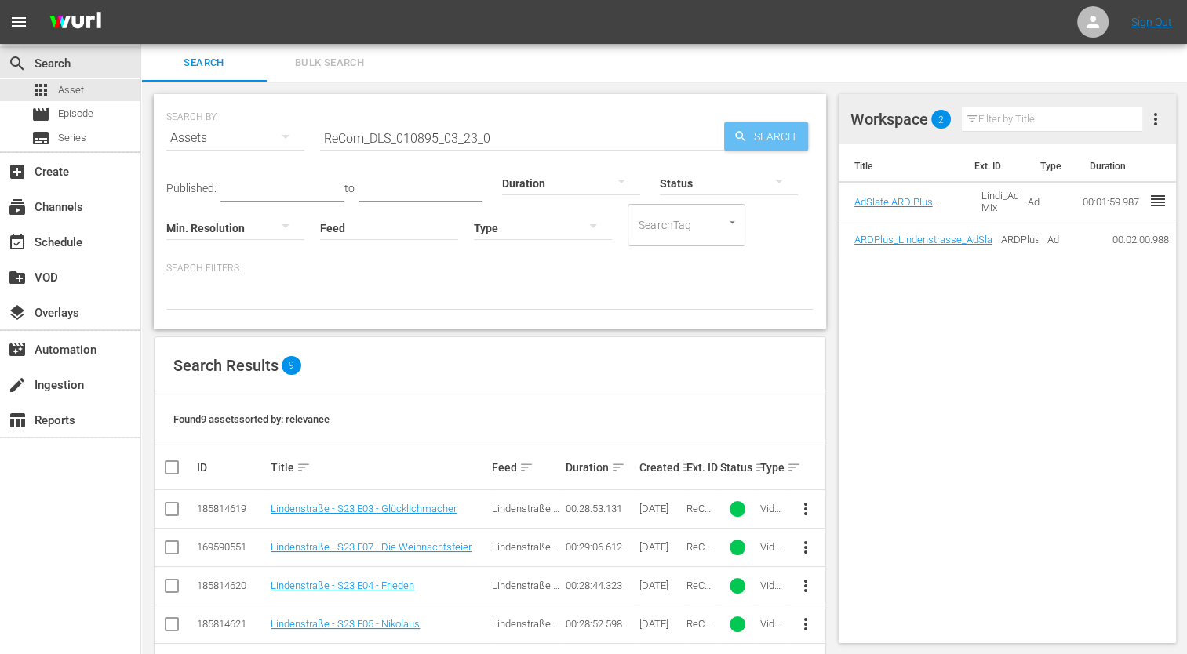
click at [759, 140] on span "Search" at bounding box center [778, 136] width 60 height 28
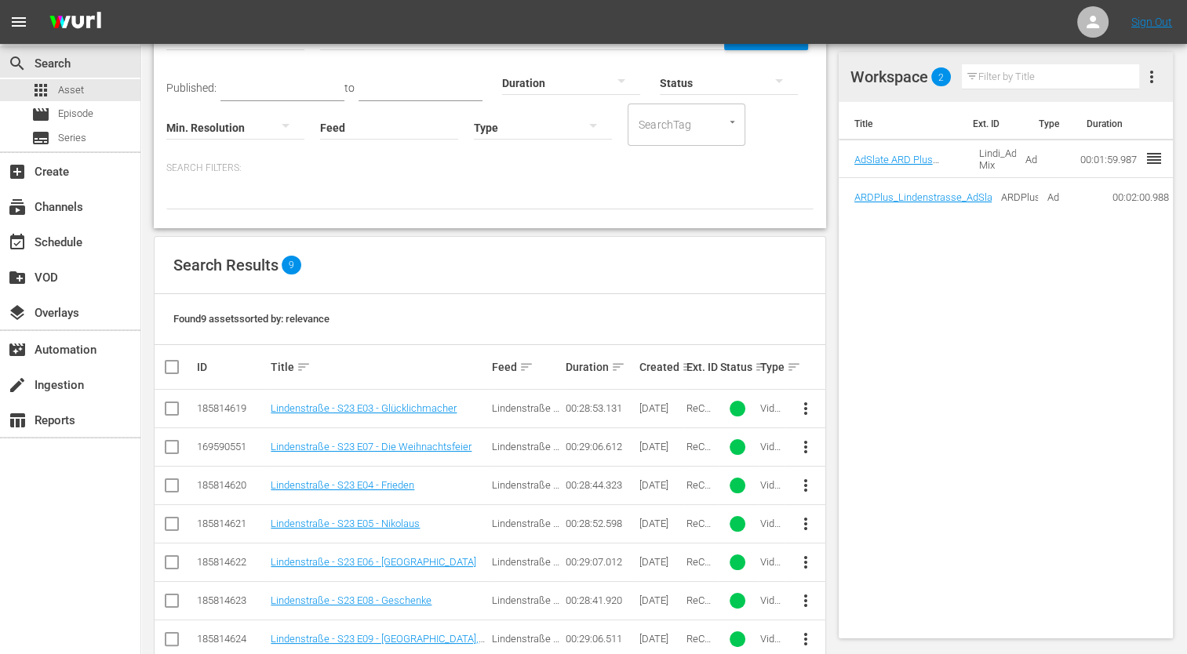
scroll to position [208, 0]
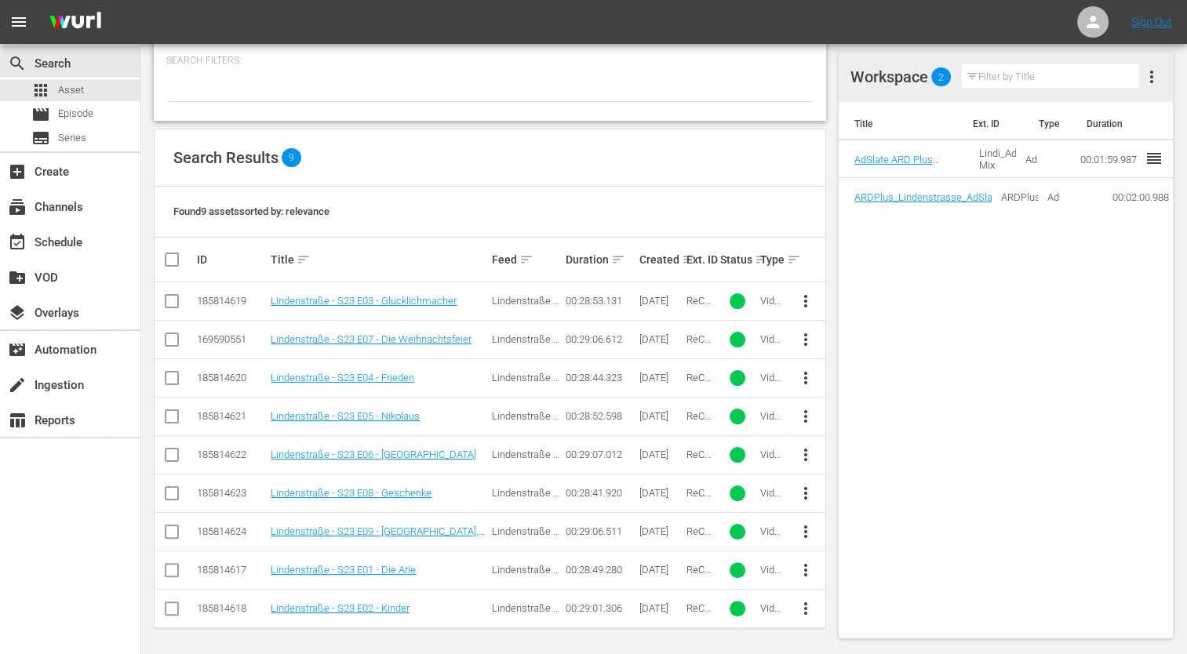
click at [799, 304] on span "more_vert" at bounding box center [805, 301] width 19 height 19
click at [866, 413] on div "Episode" at bounding box center [890, 420] width 107 height 38
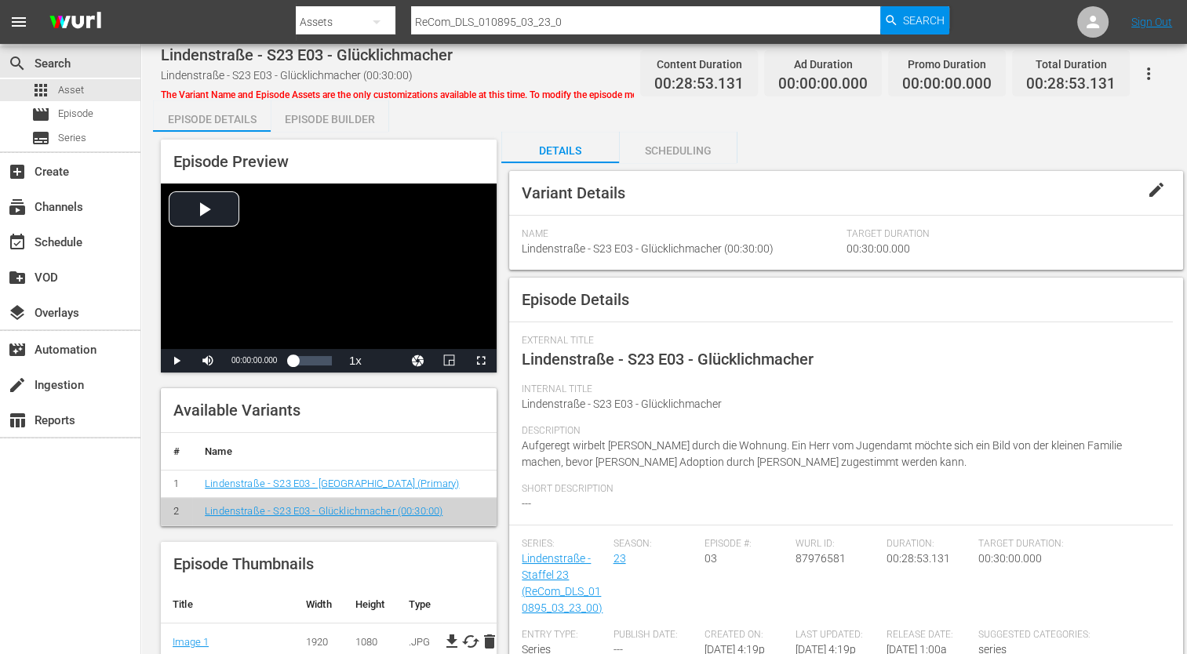
click at [588, 96] on span "The Variant Name and Episode Assets are the only customizations available at th…" at bounding box center [482, 94] width 643 height 11
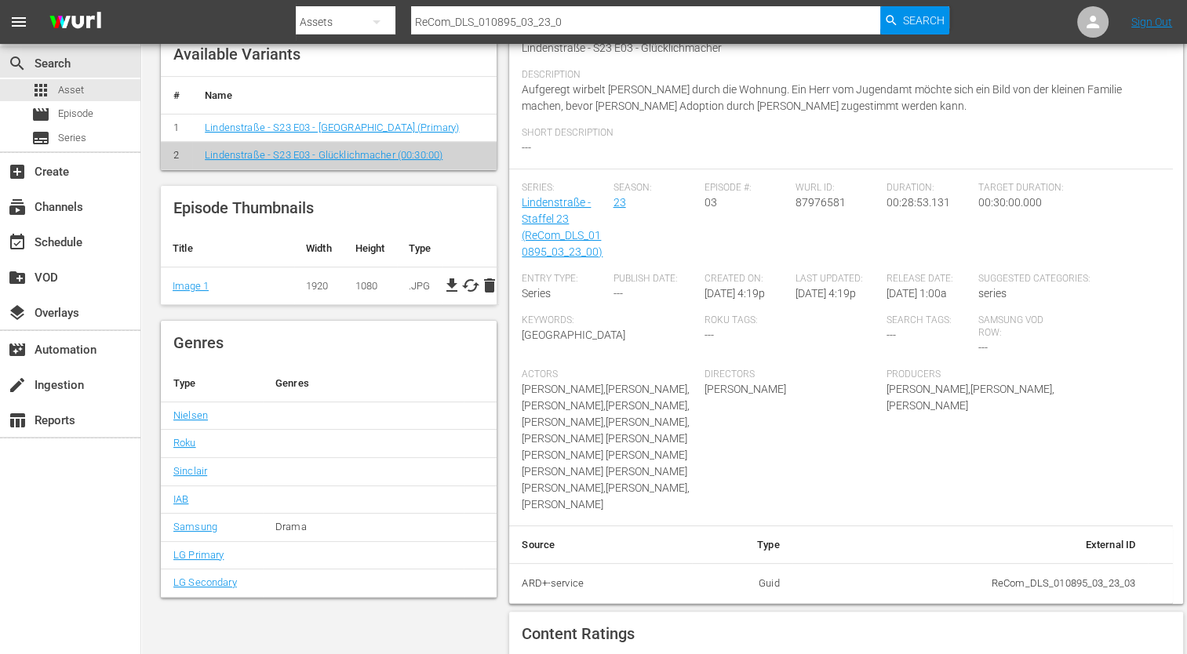
scroll to position [442, 0]
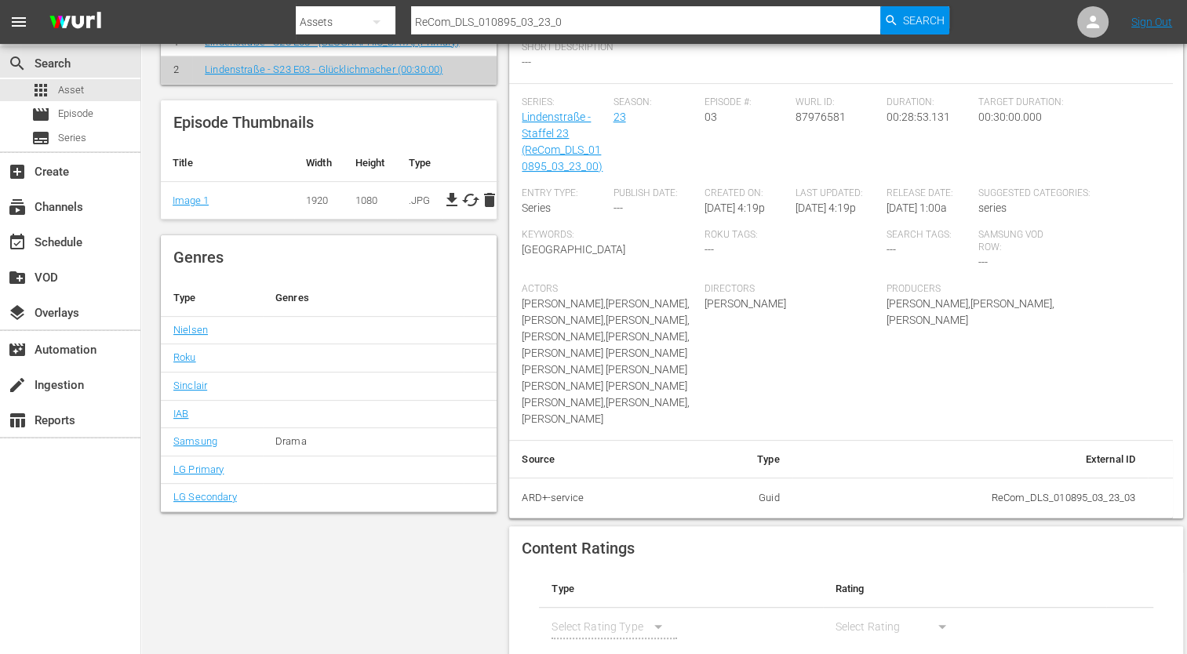
click at [376, 393] on td at bounding box center [363, 386] width 201 height 28
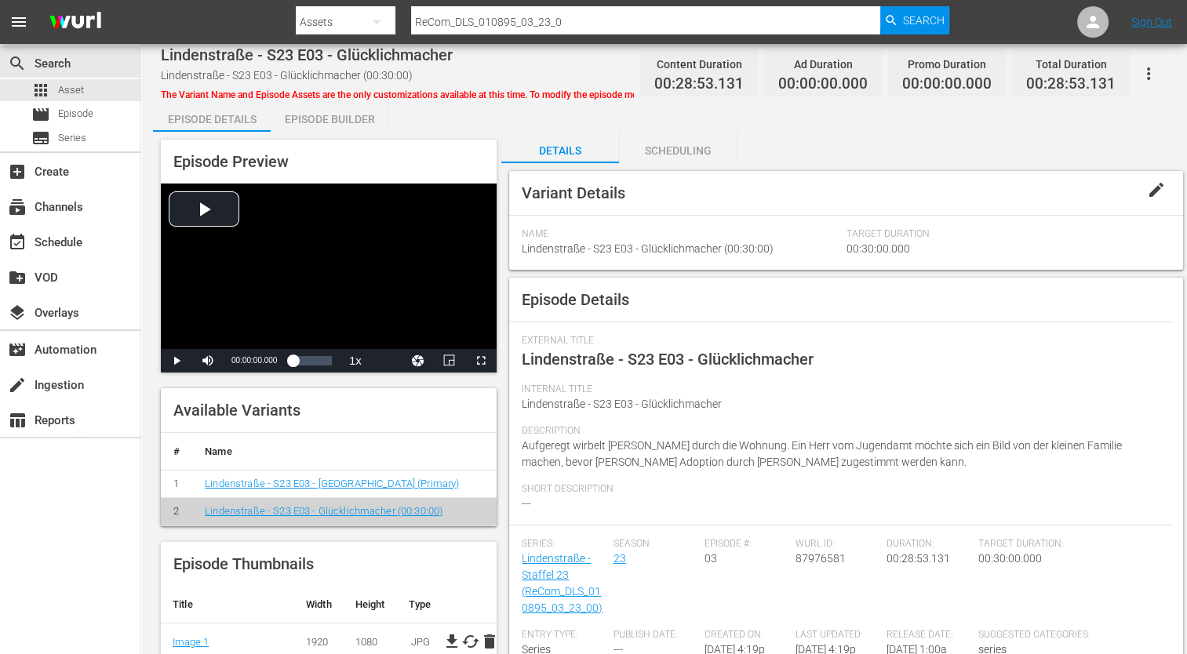
click at [1150, 202] on button "edit" at bounding box center [1157, 190] width 38 height 38
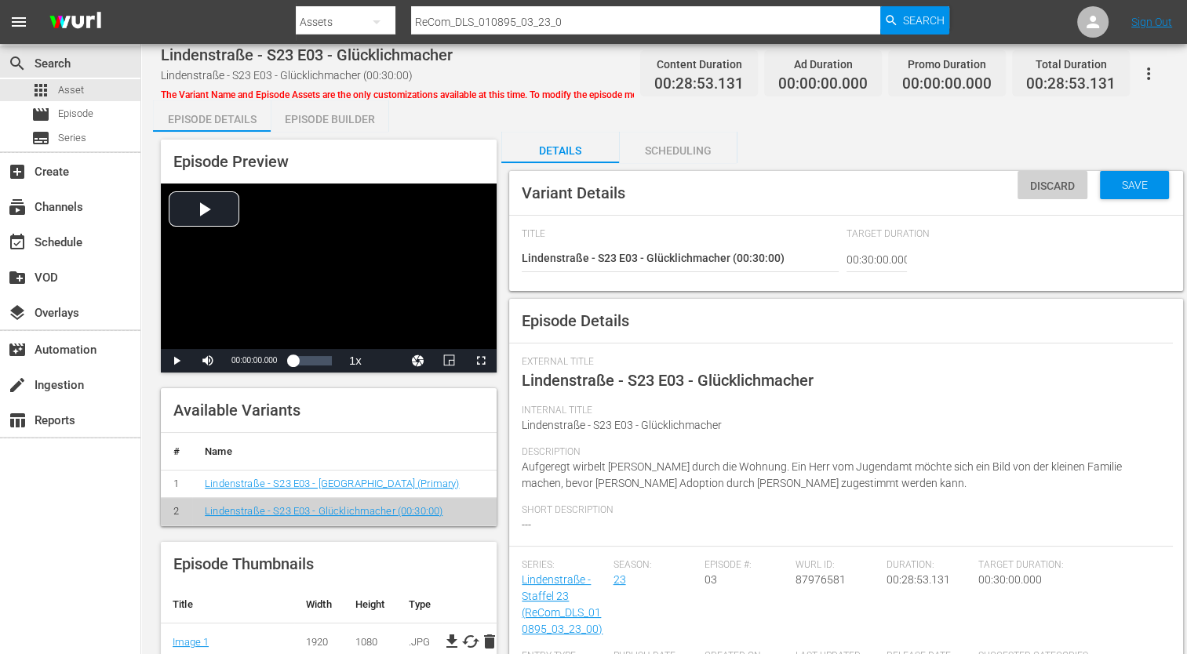
click at [1047, 181] on span "Discard" at bounding box center [1053, 186] width 70 height 13
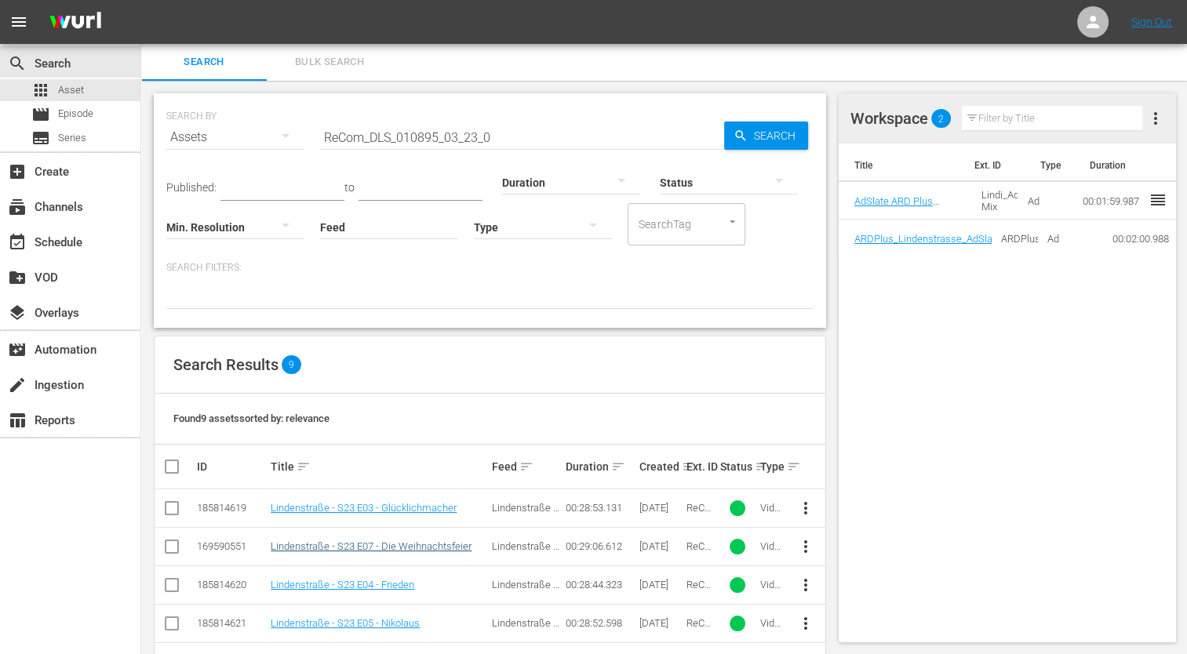
scroll to position [208, 0]
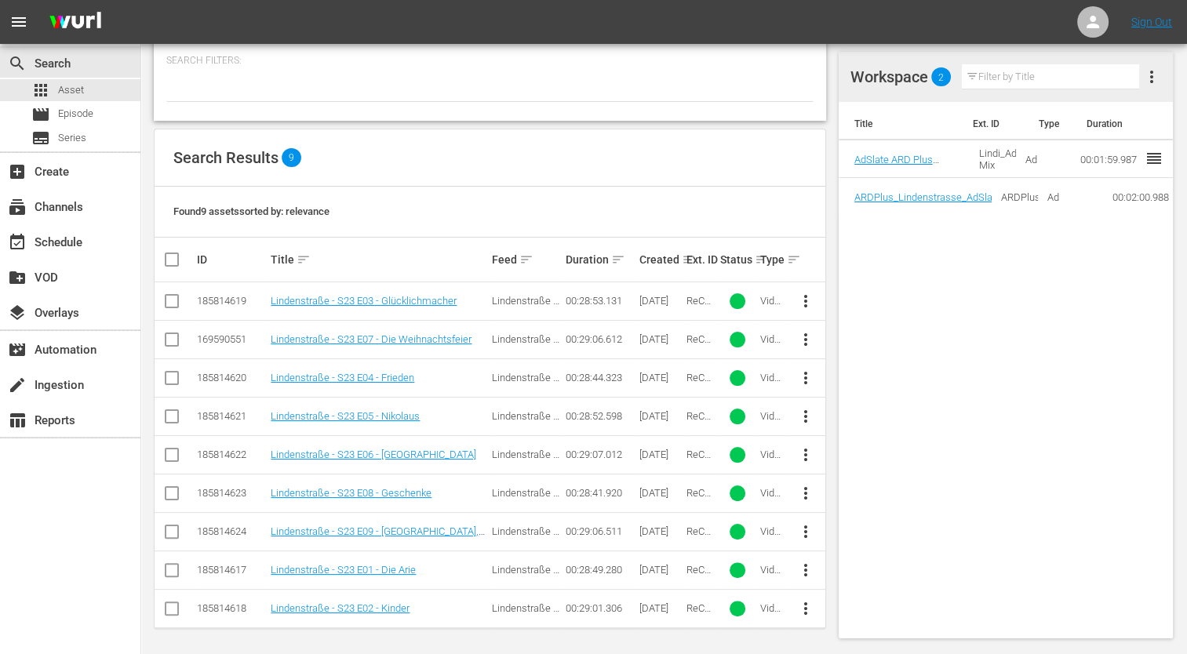
click at [809, 594] on span "more_vert" at bounding box center [805, 608] width 19 height 19
click at [845, 594] on div "Episode" at bounding box center [890, 600] width 107 height 38
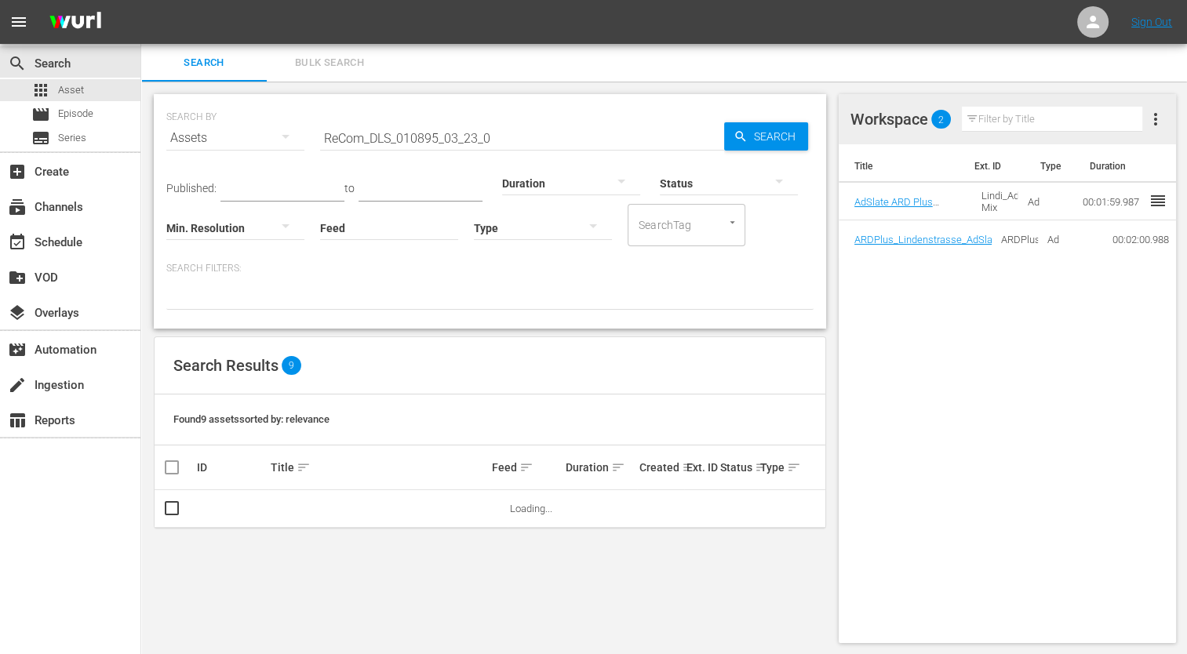
scroll to position [1, 0]
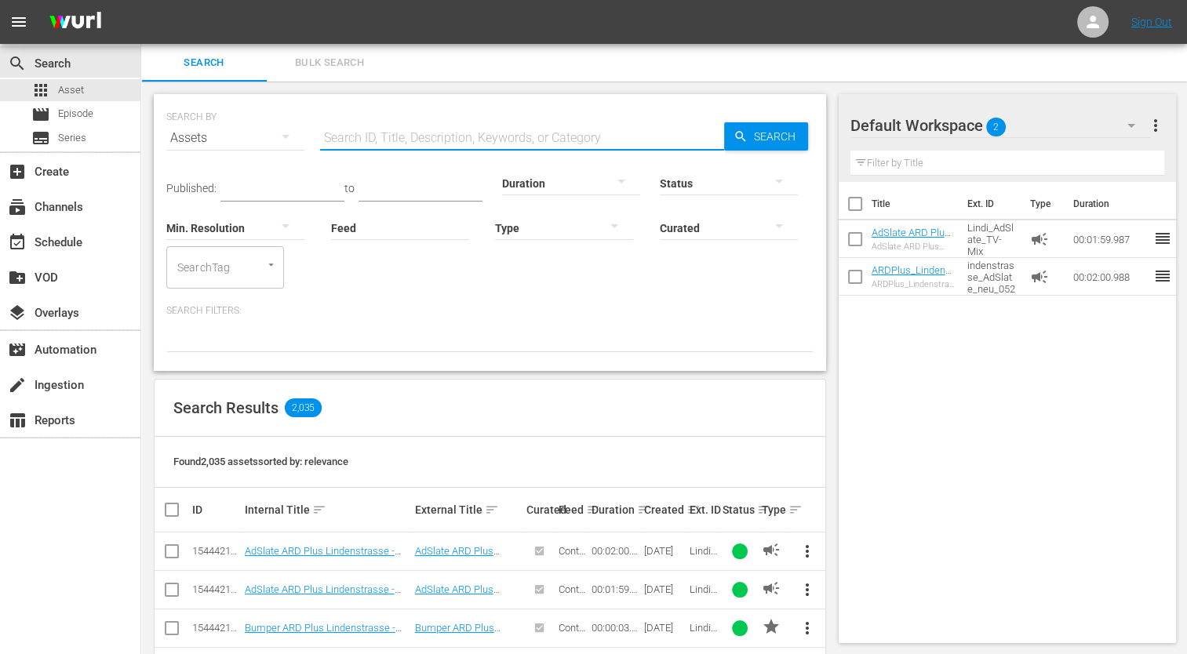
click at [363, 137] on input "text" at bounding box center [522, 138] width 404 height 38
paste input "ReCom_DLS_010895_03_23_00"
type input "ReCom_DLS_010895_03_23_0"
click at [806, 554] on span "more_vert" at bounding box center [806, 551] width 19 height 19
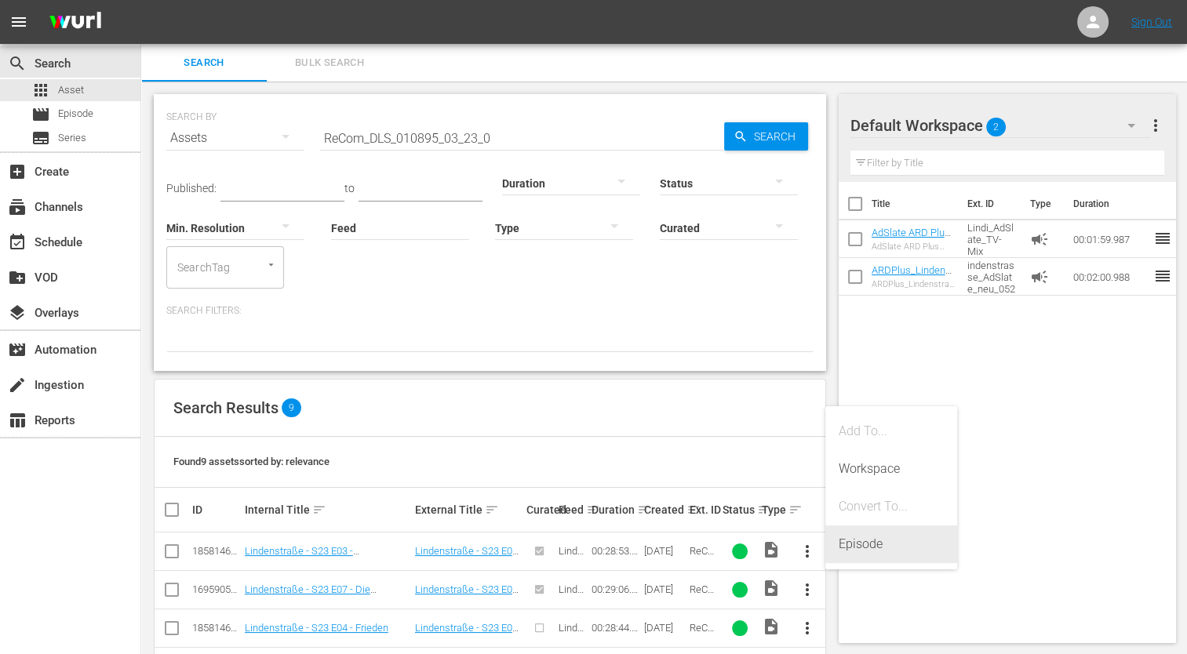
click at [845, 544] on div "Episode" at bounding box center [891, 545] width 107 height 38
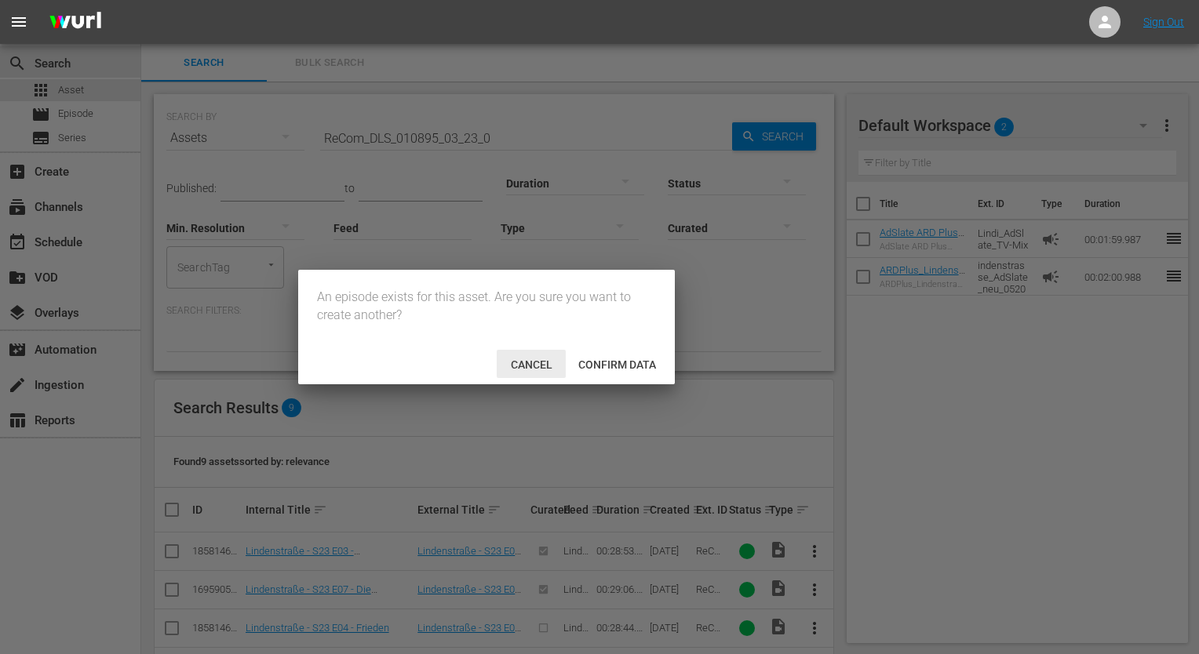
click at [521, 370] on span "Cancel" at bounding box center [531, 365] width 67 height 13
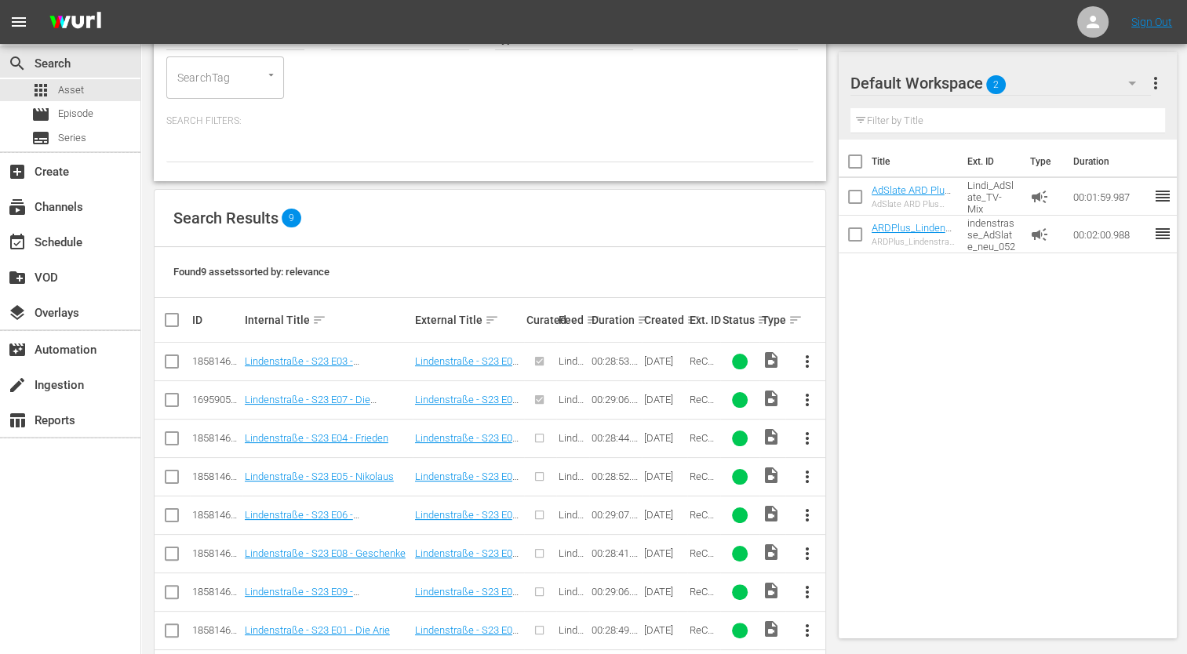
scroll to position [191, 0]
click at [803, 399] on span "more_vert" at bounding box center [806, 399] width 19 height 19
click at [867, 516] on div "Episode" at bounding box center [891, 518] width 107 height 38
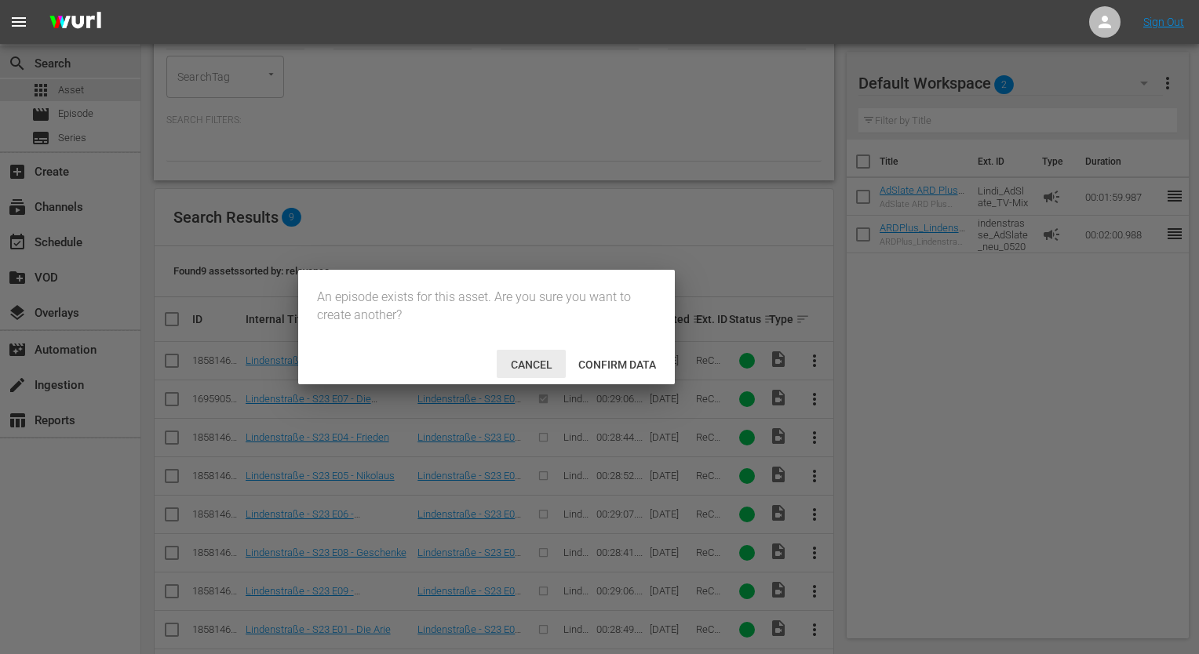
click at [534, 368] on span "Cancel" at bounding box center [531, 365] width 67 height 13
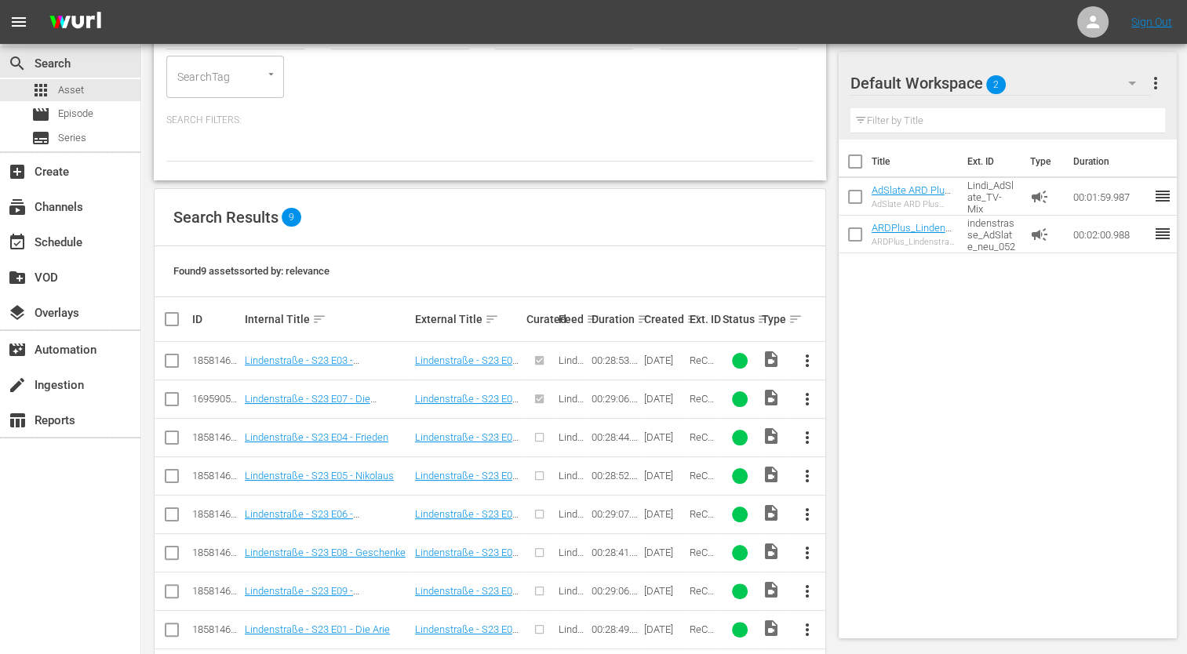
click at [803, 442] on span "more_vert" at bounding box center [806, 437] width 19 height 19
click at [877, 560] on div "Episode" at bounding box center [891, 556] width 107 height 38
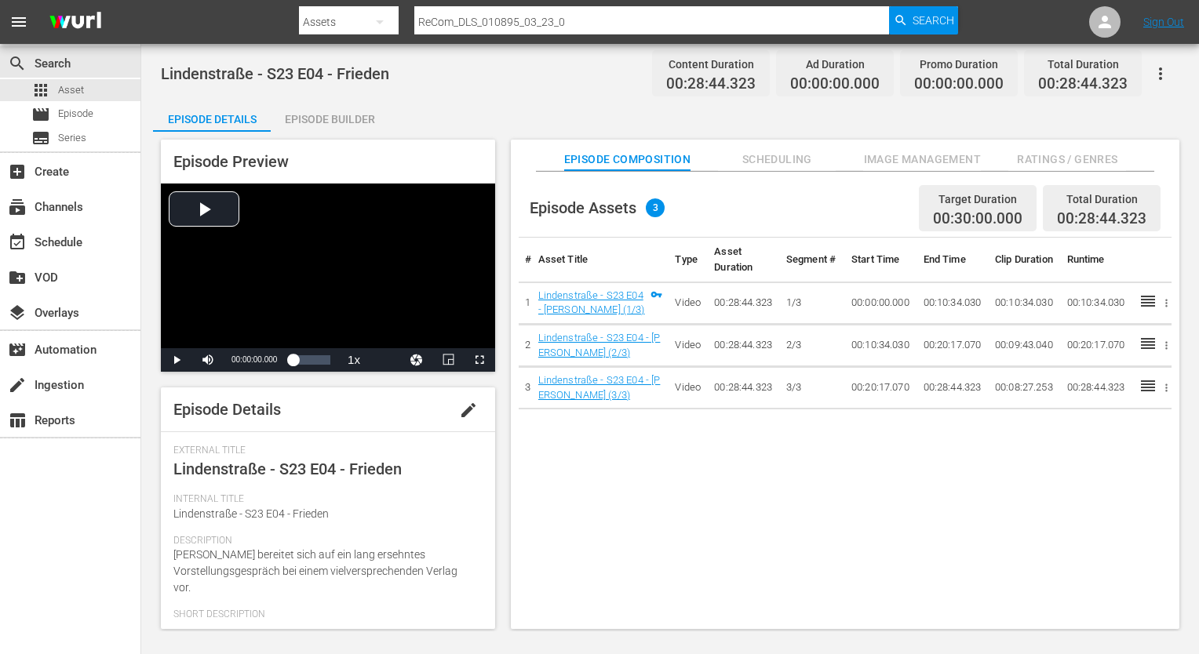
click at [788, 155] on span "Scheduling" at bounding box center [777, 160] width 118 height 20
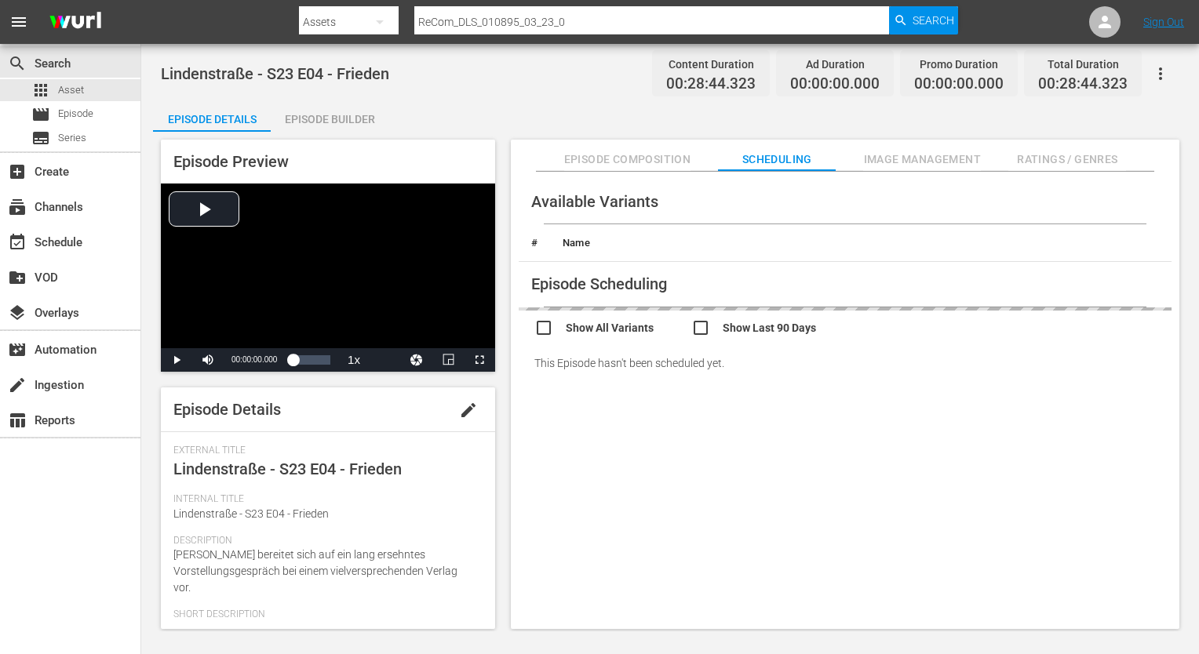
click at [901, 171] on hr at bounding box center [845, 171] width 618 height 2
click at [915, 158] on span "Image Management" at bounding box center [922, 160] width 118 height 20
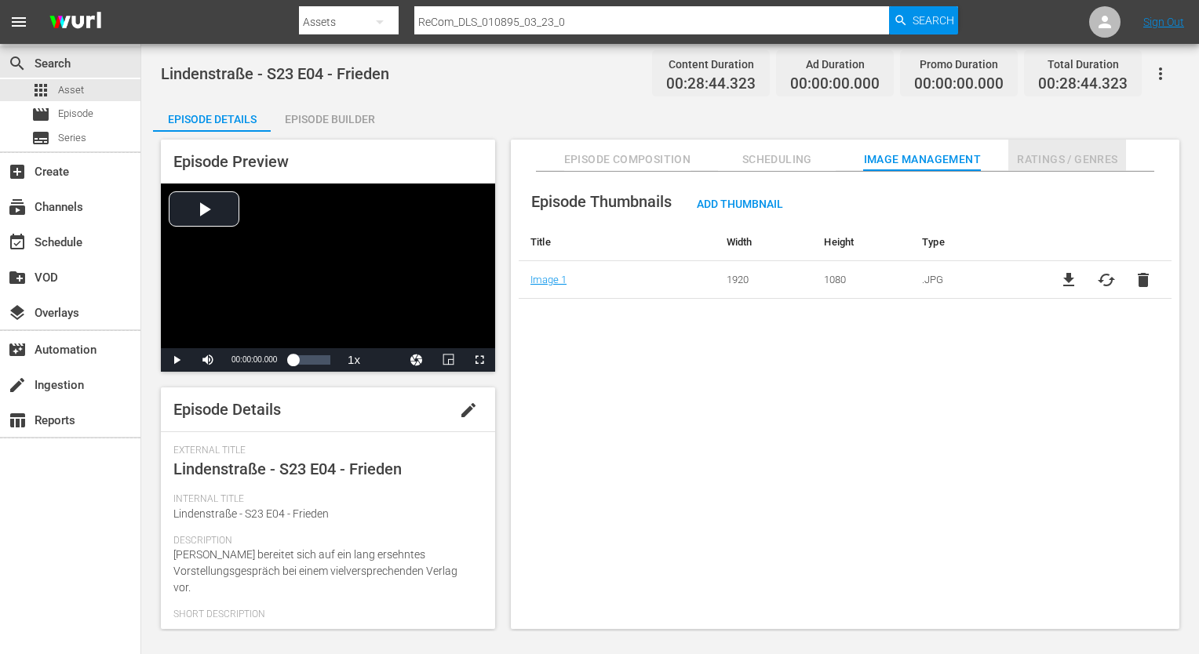
click at [1041, 155] on span "Ratings / Genres" at bounding box center [1067, 160] width 118 height 20
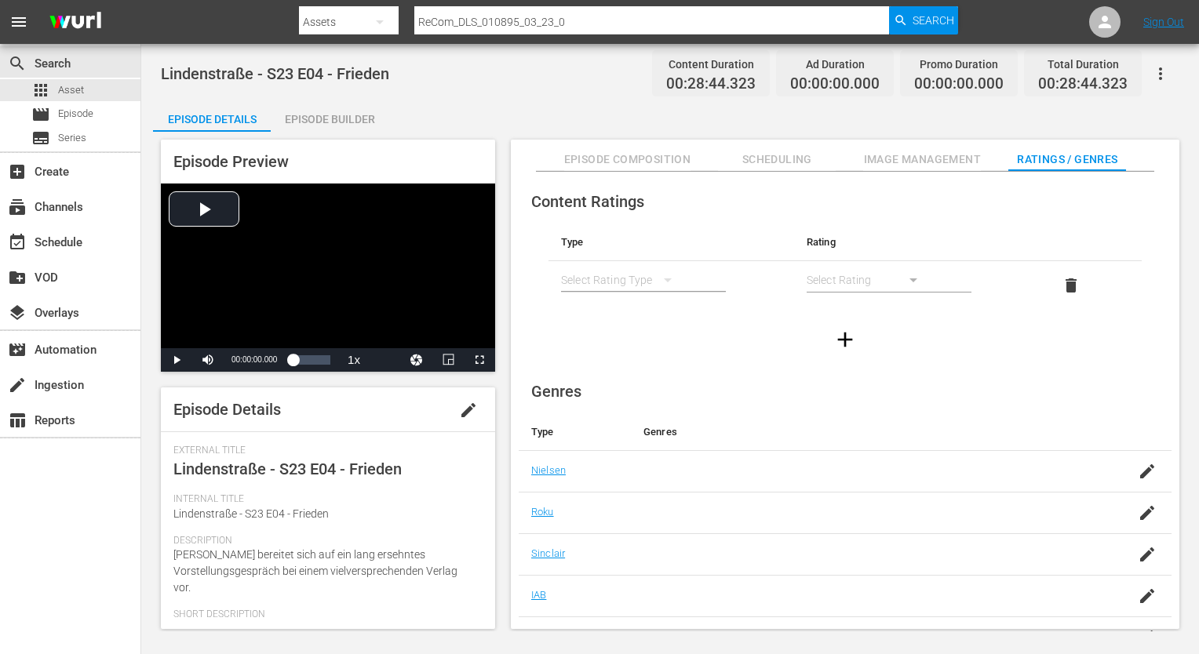
scroll to position [101, 0]
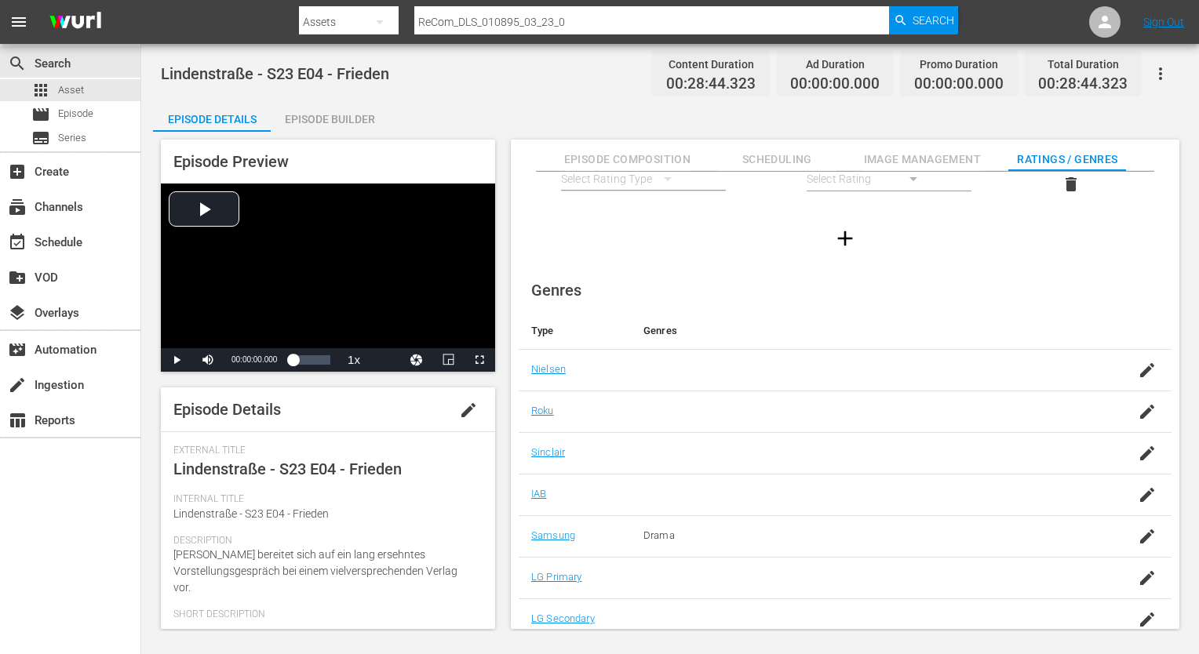
click at [1105, 288] on div "Genres Type Genres [PERSON_NAME] Roku [PERSON_NAME] IAB Samsung Drama LG Primar…" at bounding box center [845, 454] width 653 height 373
click at [1138, 575] on icon "button" at bounding box center [1147, 578] width 19 height 19
click at [839, 586] on input "text" at bounding box center [864, 586] width 443 height 38
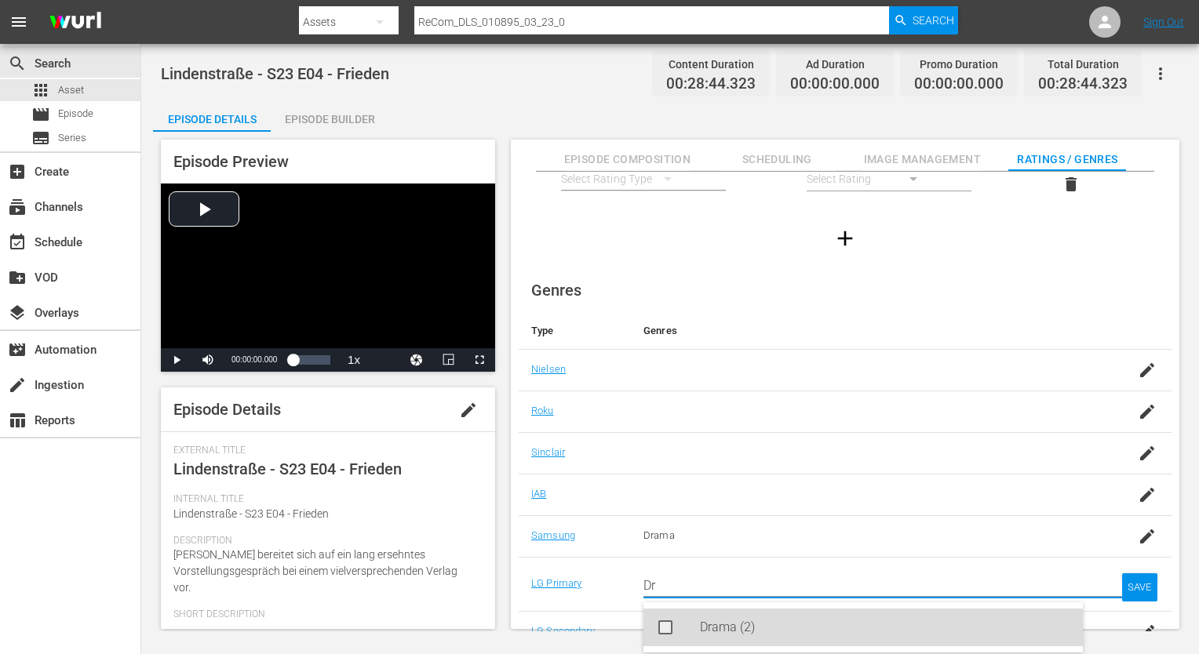
click at [719, 639] on div "Drama (2)" at bounding box center [885, 628] width 370 height 38
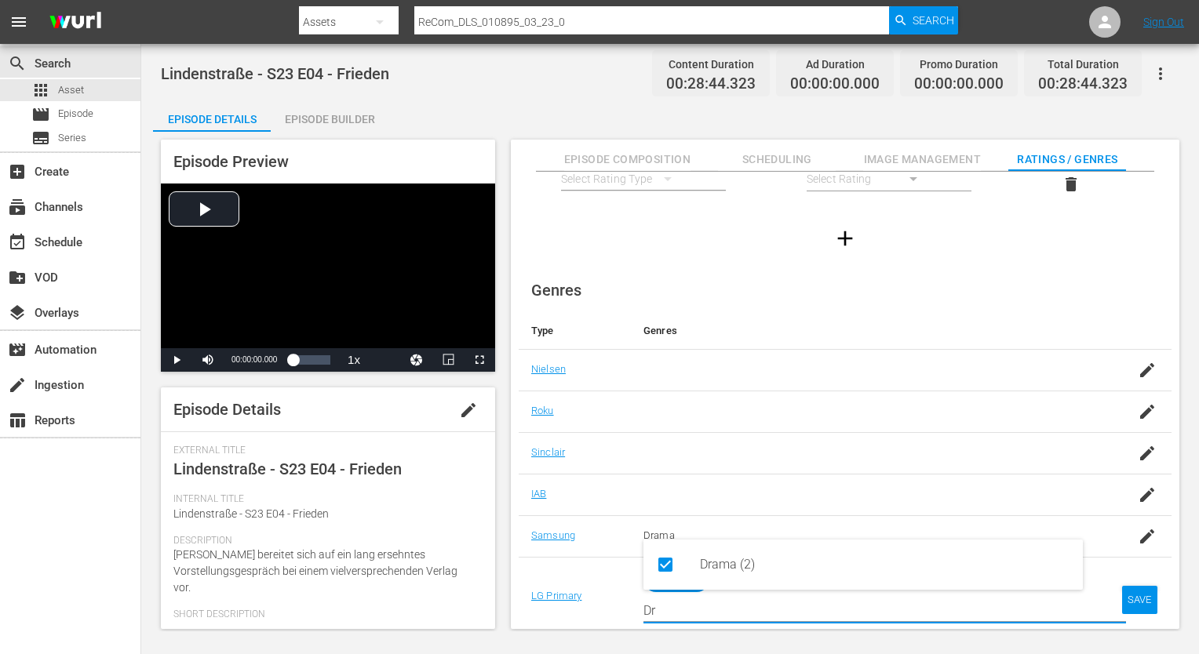
scroll to position [139, 0]
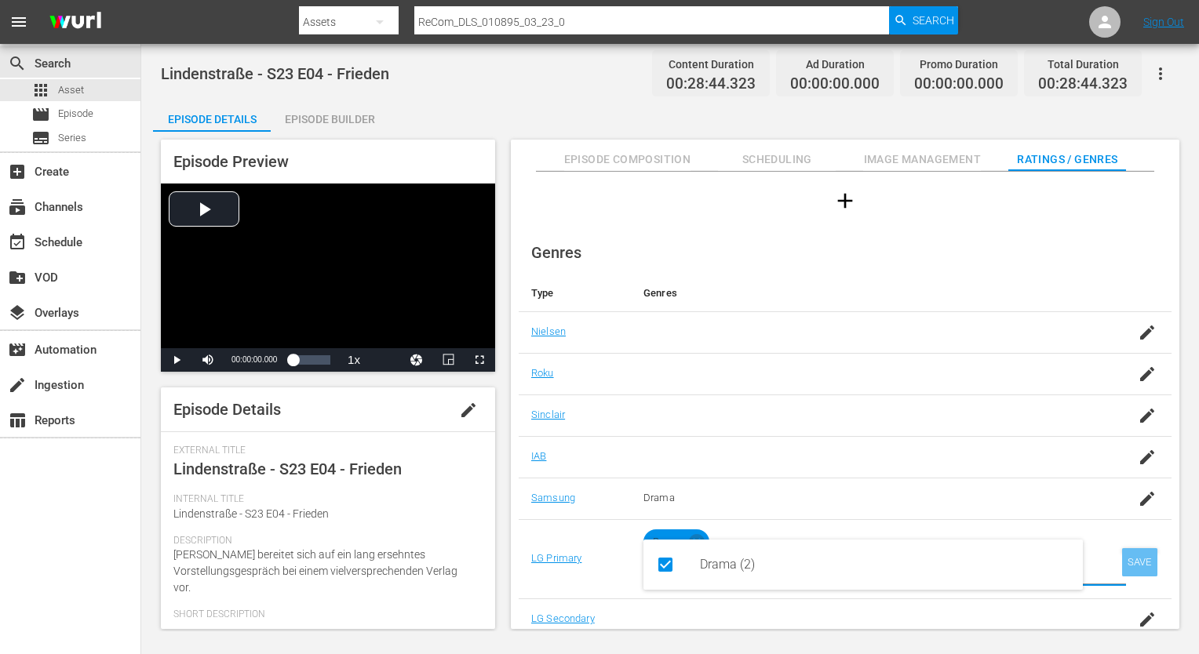
type input "Dr"
click at [1145, 560] on div "SAVE" at bounding box center [1140, 562] width 36 height 28
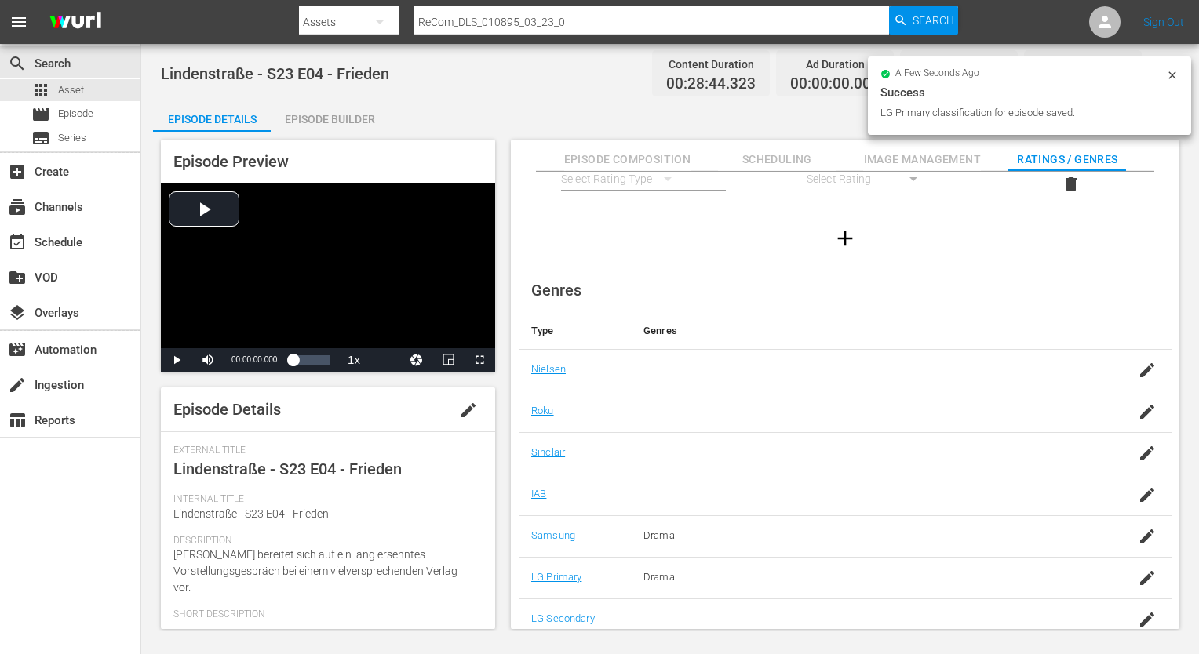
click at [1142, 602] on td at bounding box center [1135, 620] width 72 height 42
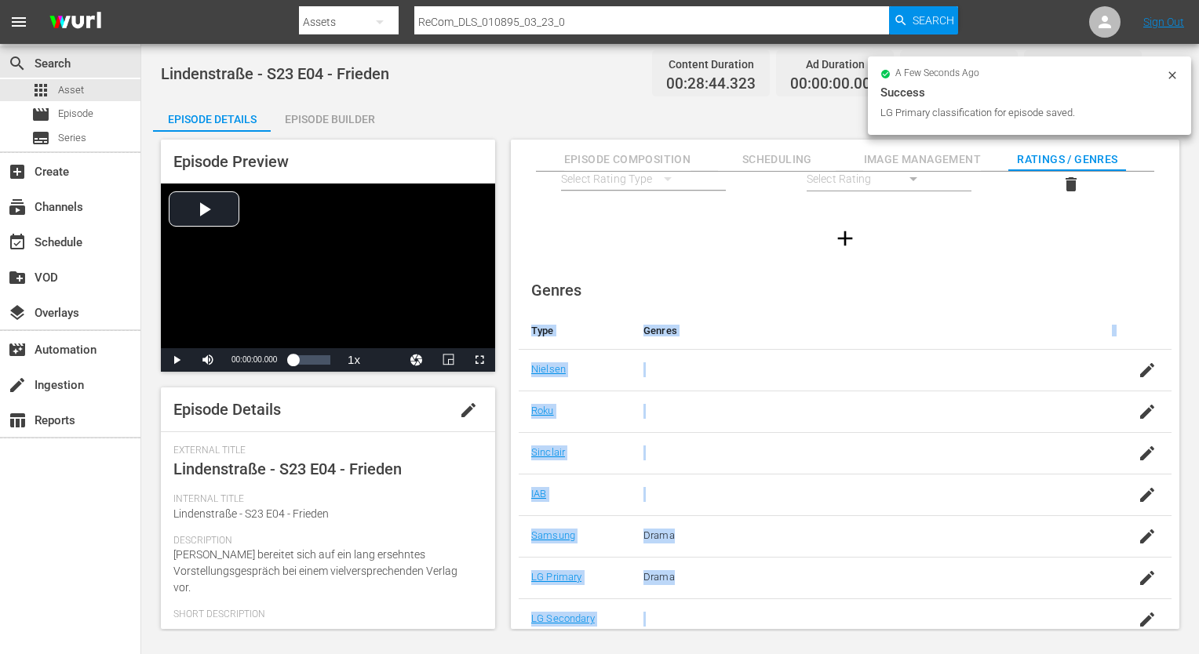
click at [1142, 602] on td at bounding box center [1135, 620] width 72 height 42
click at [1140, 619] on icon "button" at bounding box center [1147, 620] width 14 height 14
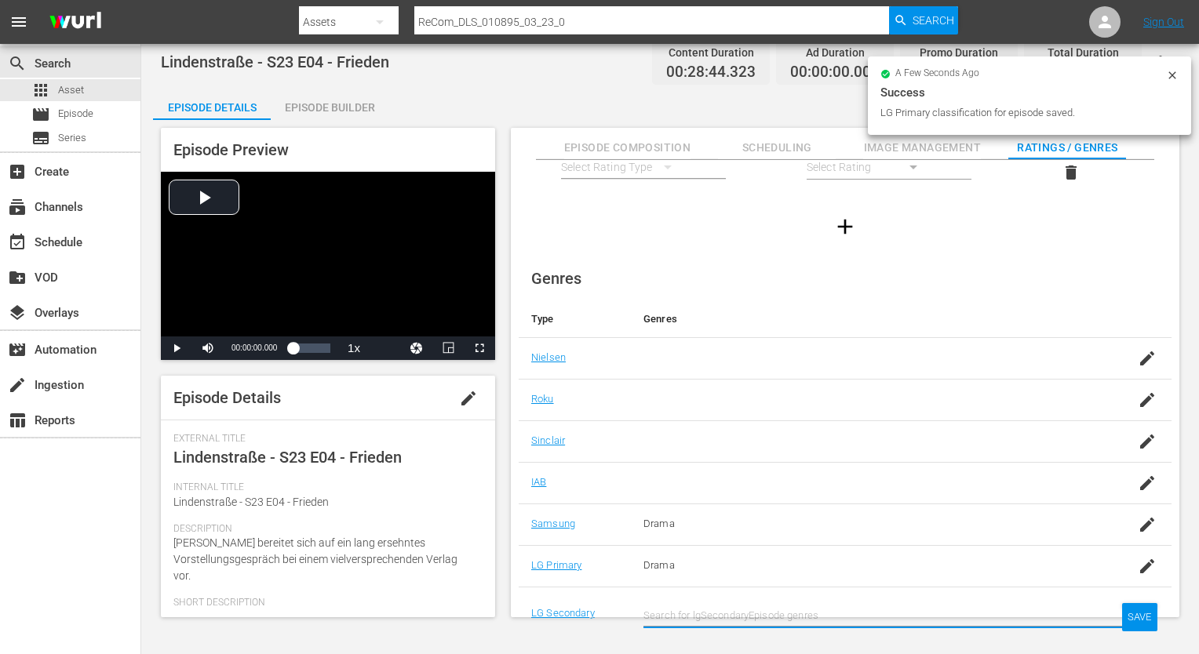
scroll to position [114, 0]
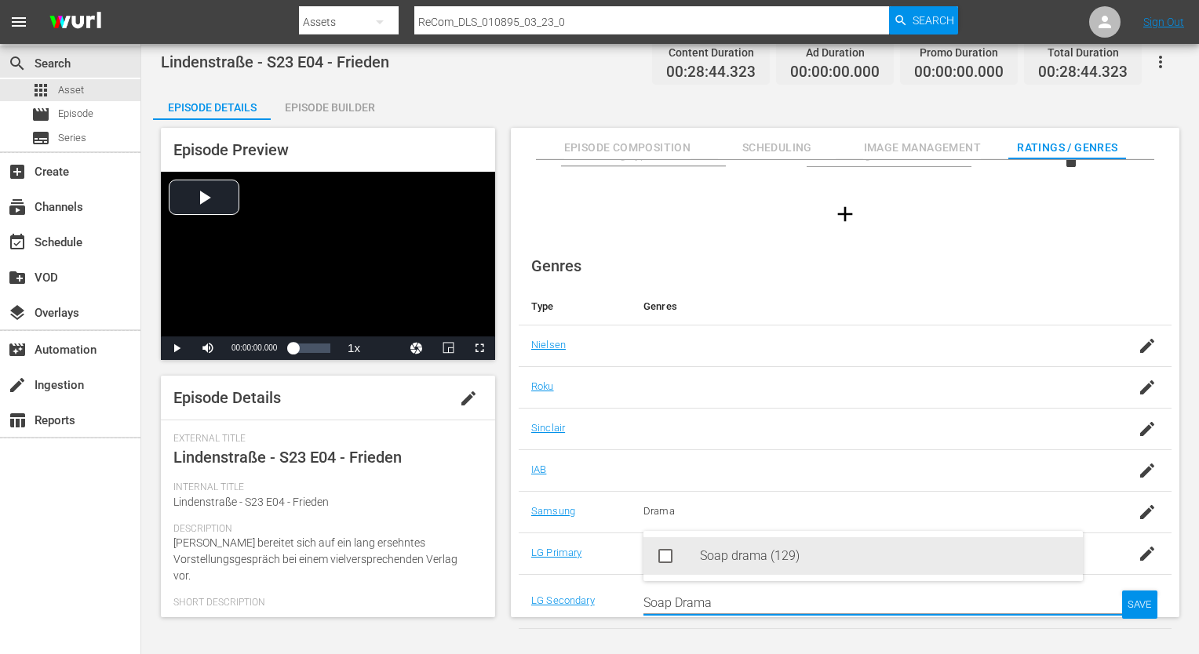
click at [916, 539] on div "Soap drama (129)" at bounding box center [885, 556] width 370 height 38
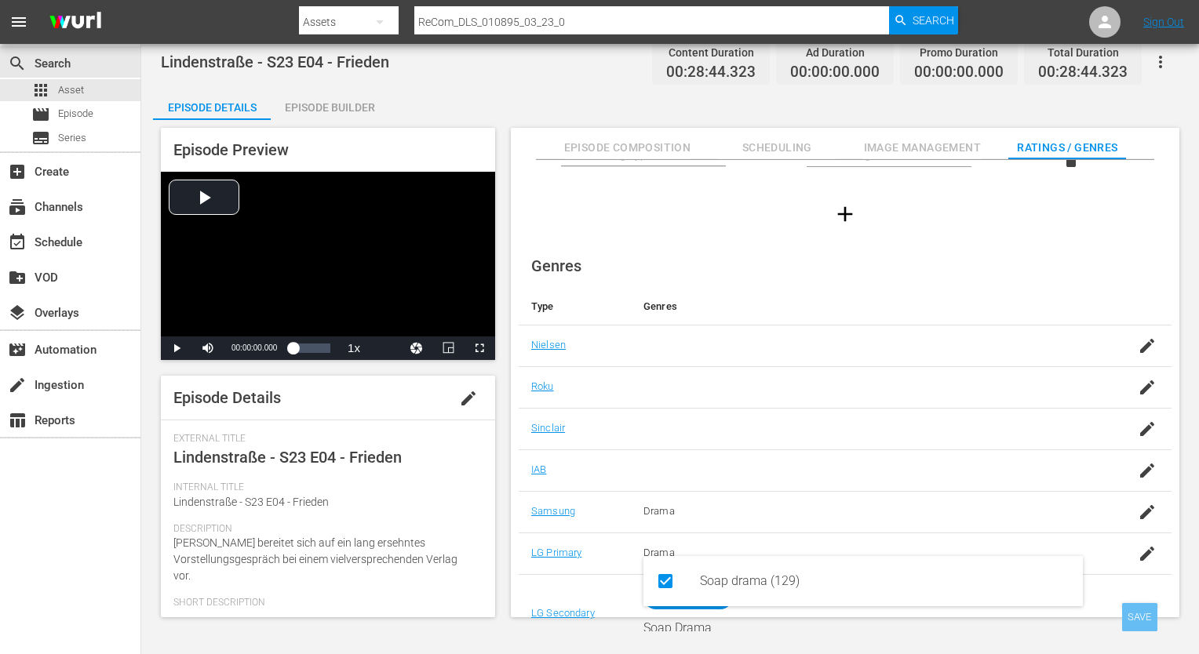
type input "Soap Drama"
click at [1133, 626] on div "SAVE" at bounding box center [1140, 617] width 36 height 28
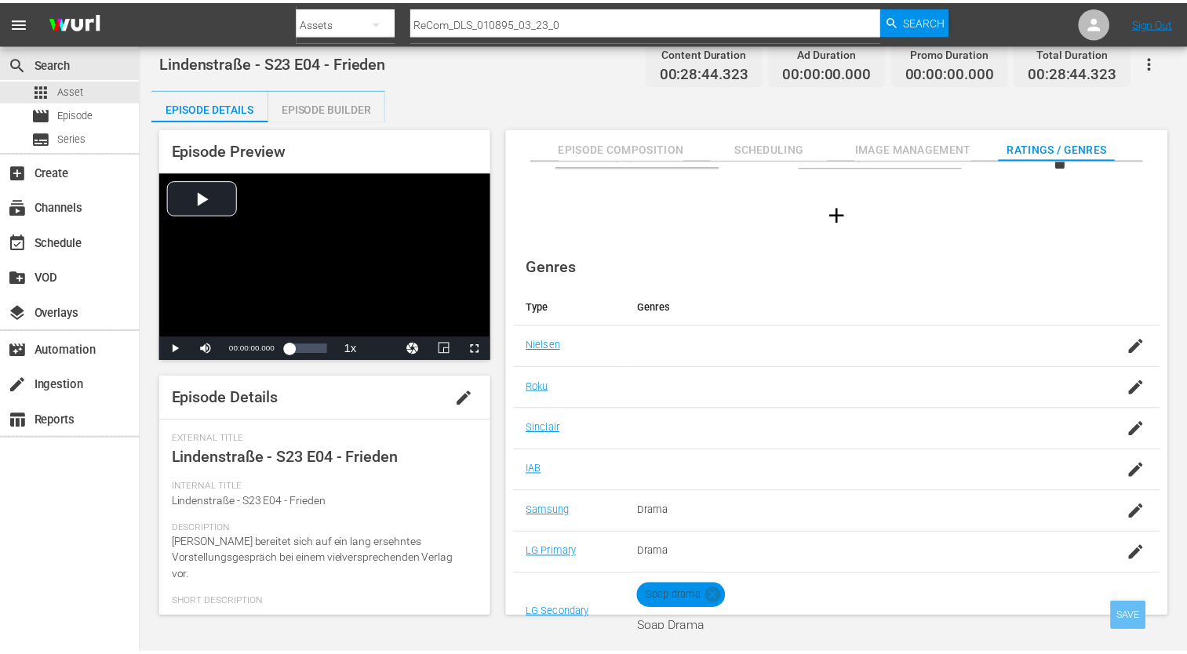
scroll to position [101, 0]
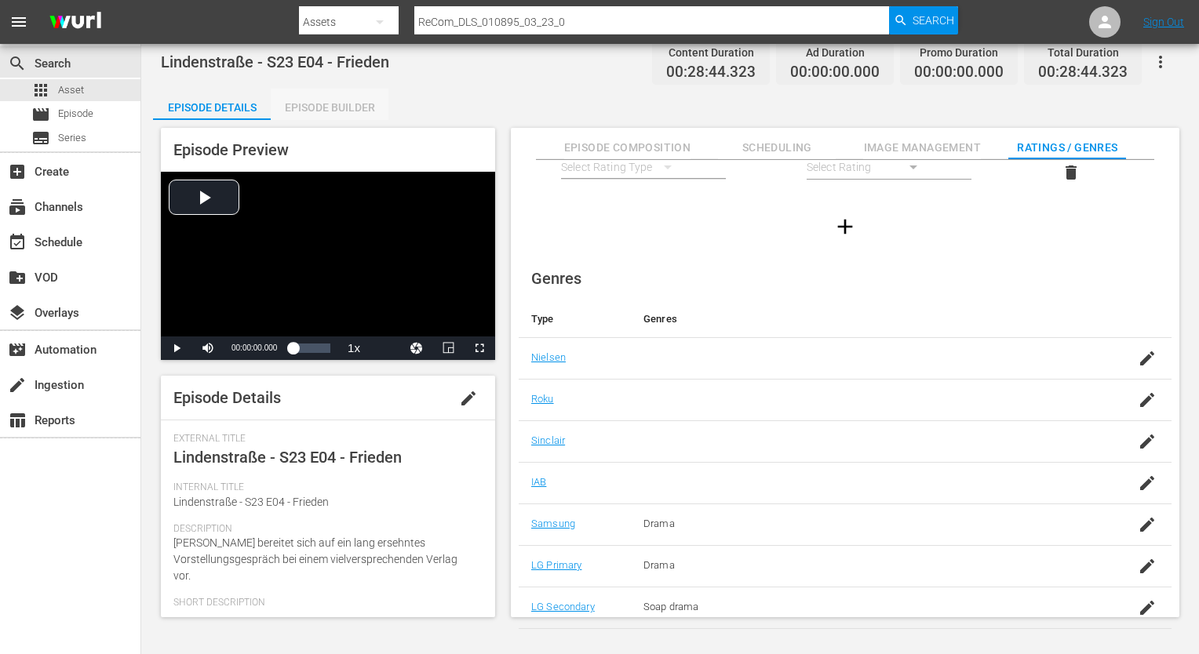
click at [371, 110] on div "Episode Builder" at bounding box center [330, 108] width 118 height 38
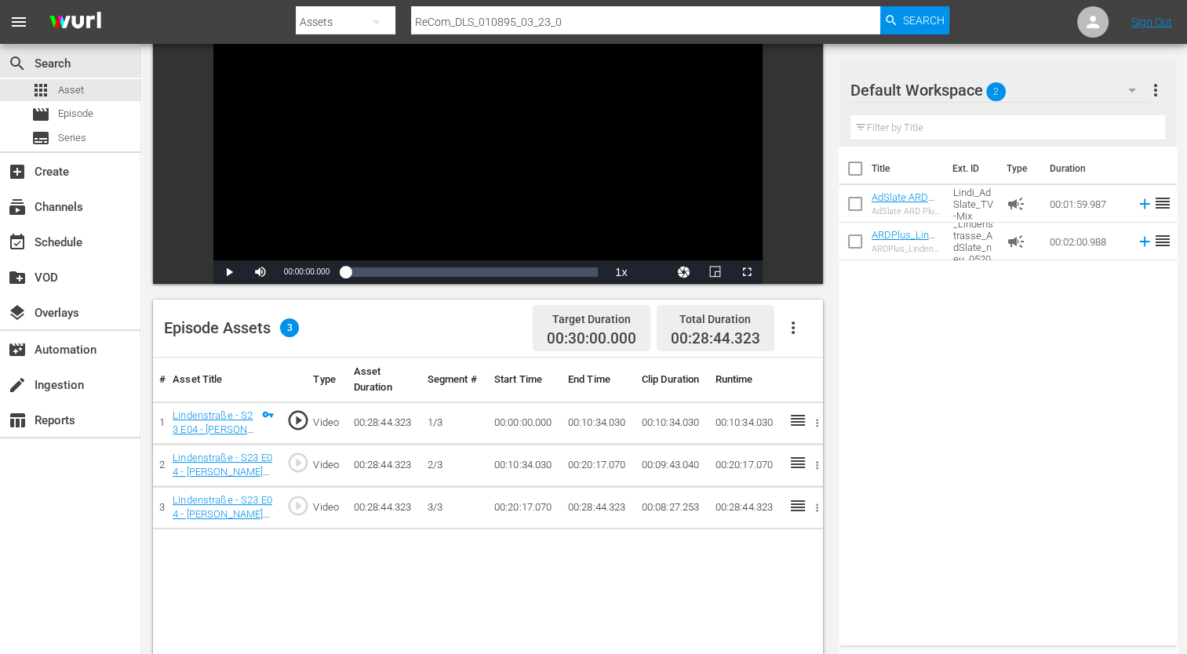
scroll to position [176, 0]
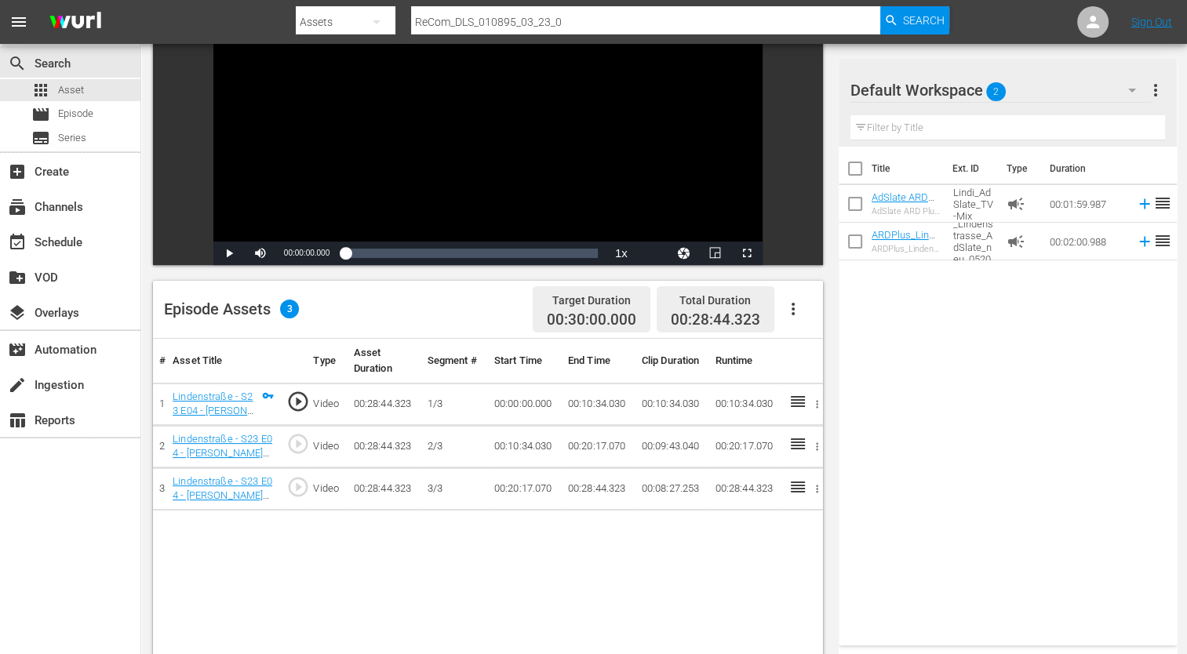
click at [1054, 350] on div "Title Ext. ID Type Duration AdSlate ARD Plus Lindenstrasse - mit Musik (TV-Mix)…" at bounding box center [1008, 393] width 338 height 493
click at [1054, 241] on td "00:02:00.988" at bounding box center [1086, 242] width 86 height 38
click at [892, 237] on link "ARDPlus_Lindenstrasse_AdSlate_neu_Promo" at bounding box center [906, 252] width 68 height 47
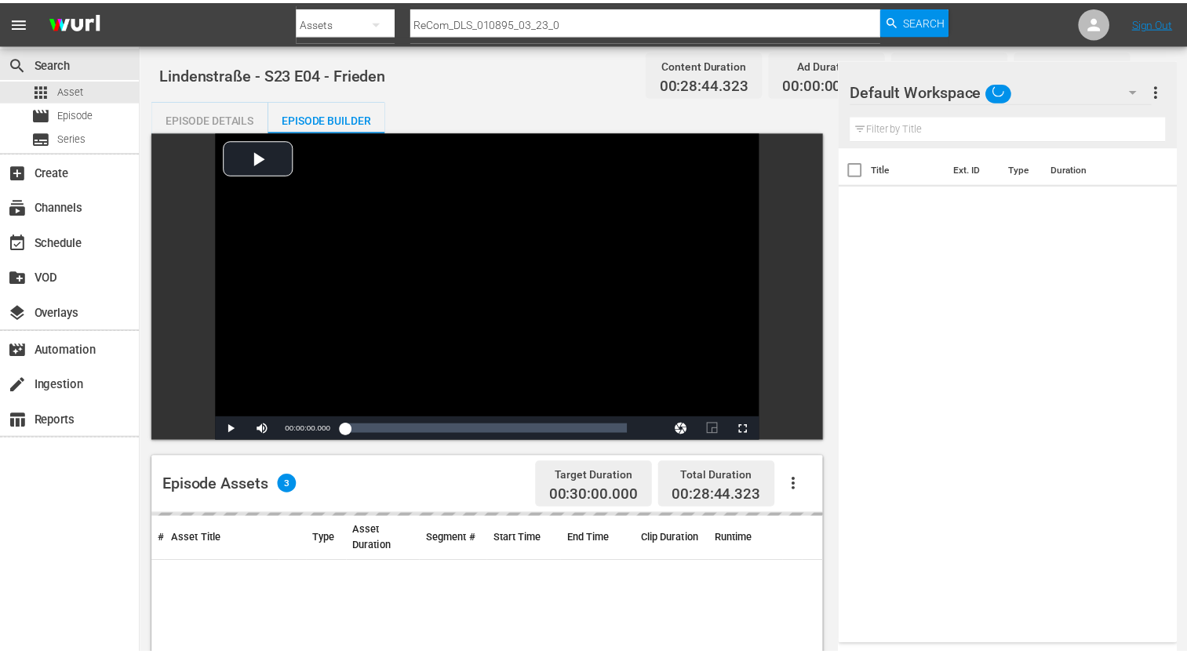
scroll to position [176, 0]
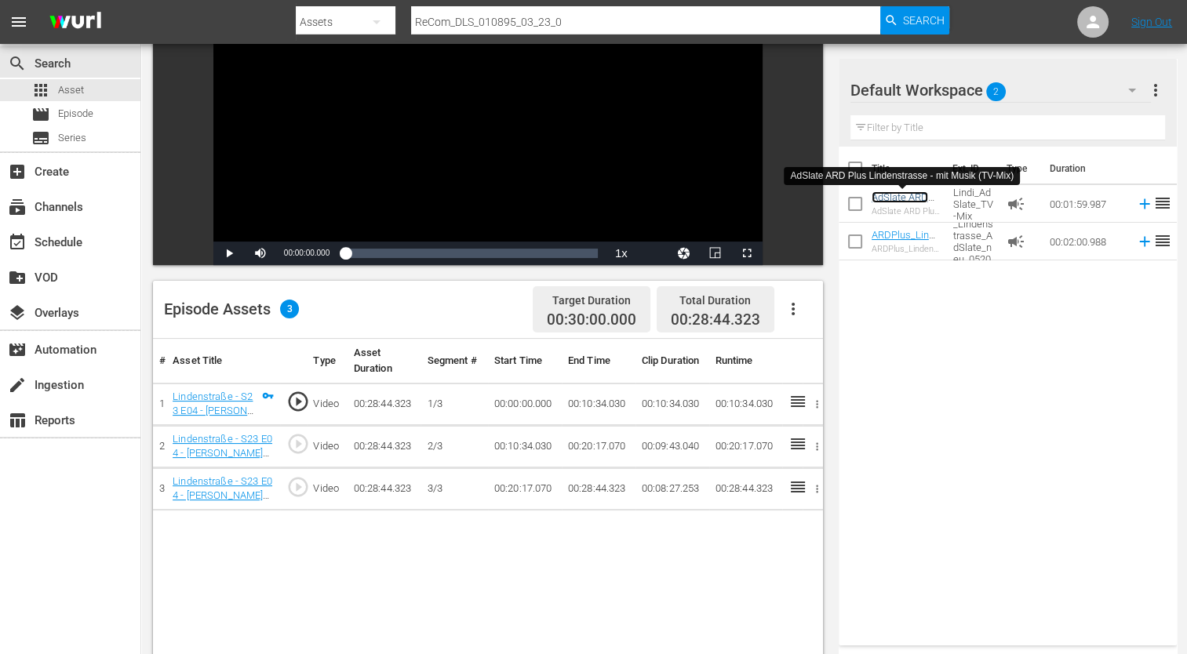
click at [891, 199] on link "AdSlate ARD Plus Lindenstrasse - mit Musik (TV-Mix)" at bounding box center [904, 220] width 64 height 59
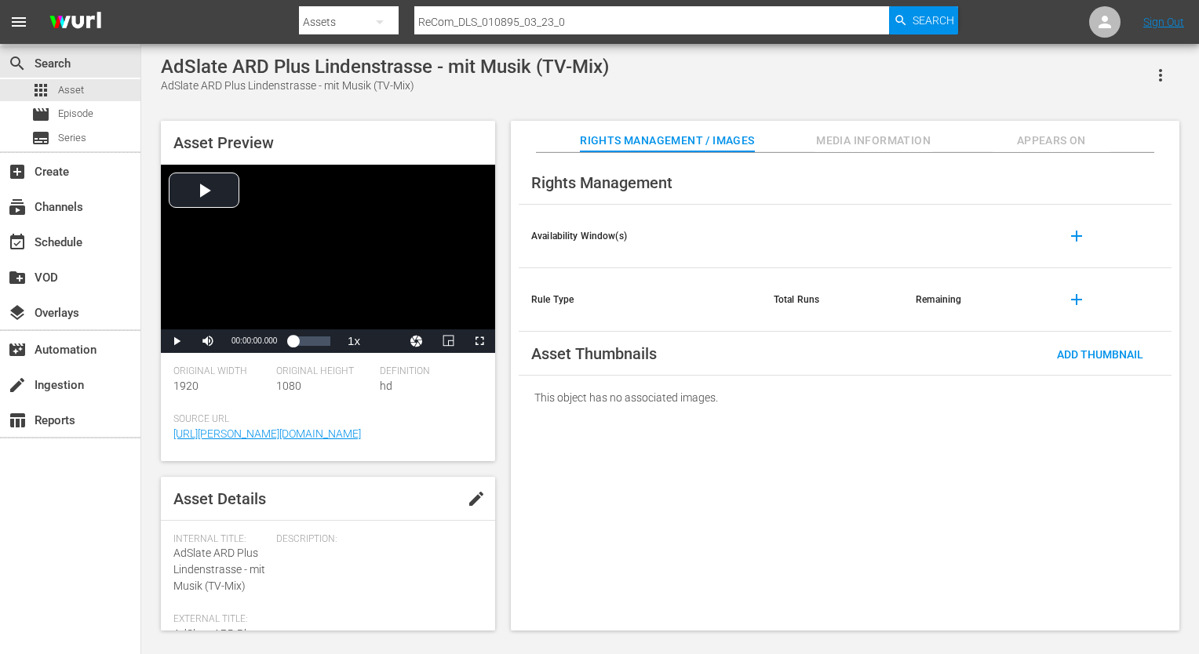
click at [661, 563] on div "Rights Management Availability Window(s) add Rule Type Total Runs Remaining add…" at bounding box center [845, 392] width 668 height 479
click at [64, 100] on div "apps Asset" at bounding box center [57, 90] width 53 height 22
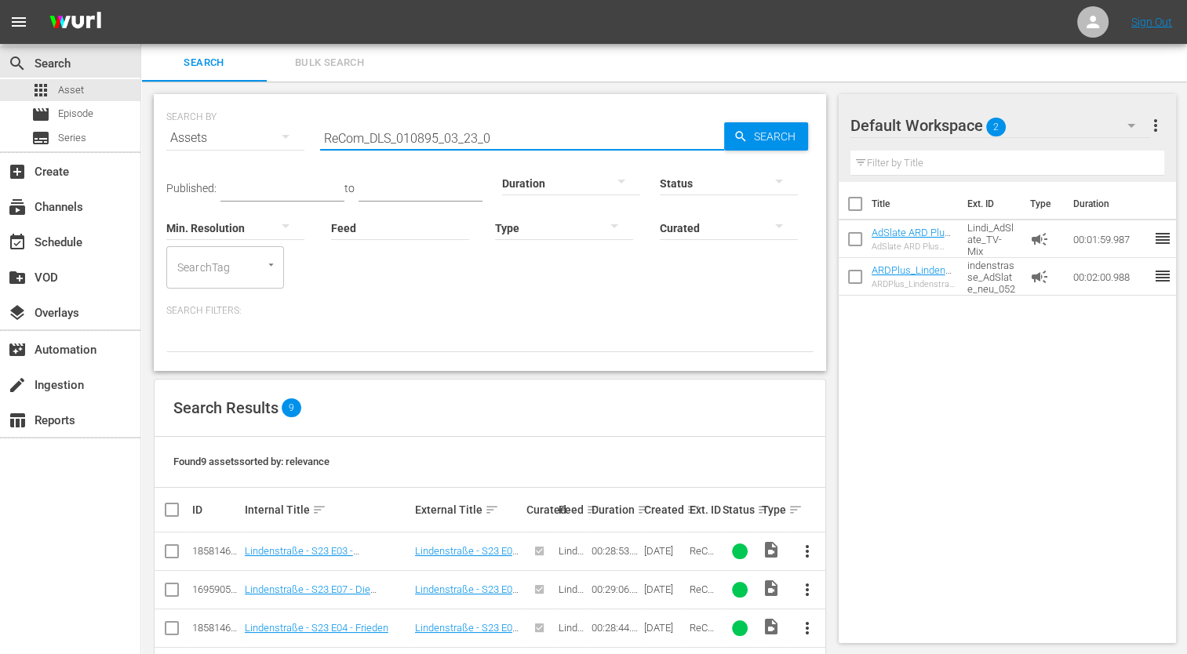
click at [394, 148] on input "ReCom_DLS_010895_03_23_0" at bounding box center [522, 138] width 404 height 38
type input "M"
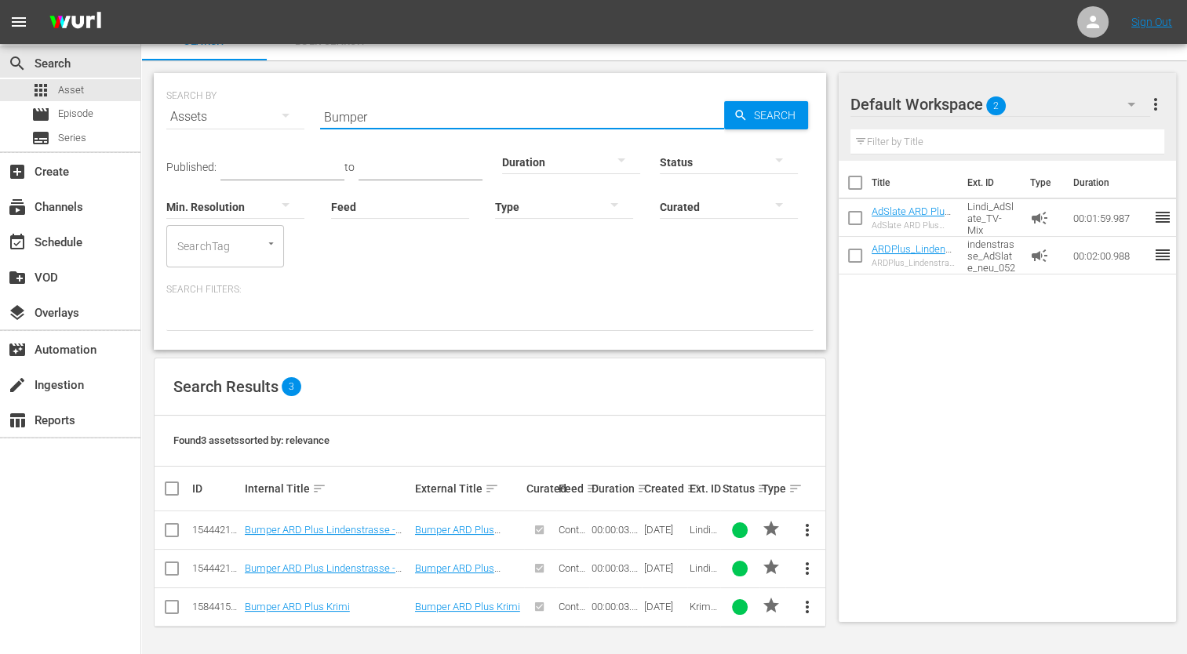
type input "Bumper"
click at [98, 554] on div "search Search apps Asset movie Episode subtitles Series add_box Create subscrip…" at bounding box center [70, 371] width 141 height 654
click at [606, 564] on div "00:00:03.882" at bounding box center [616, 569] width 48 height 12
click at [807, 570] on span "more_vert" at bounding box center [806, 568] width 19 height 19
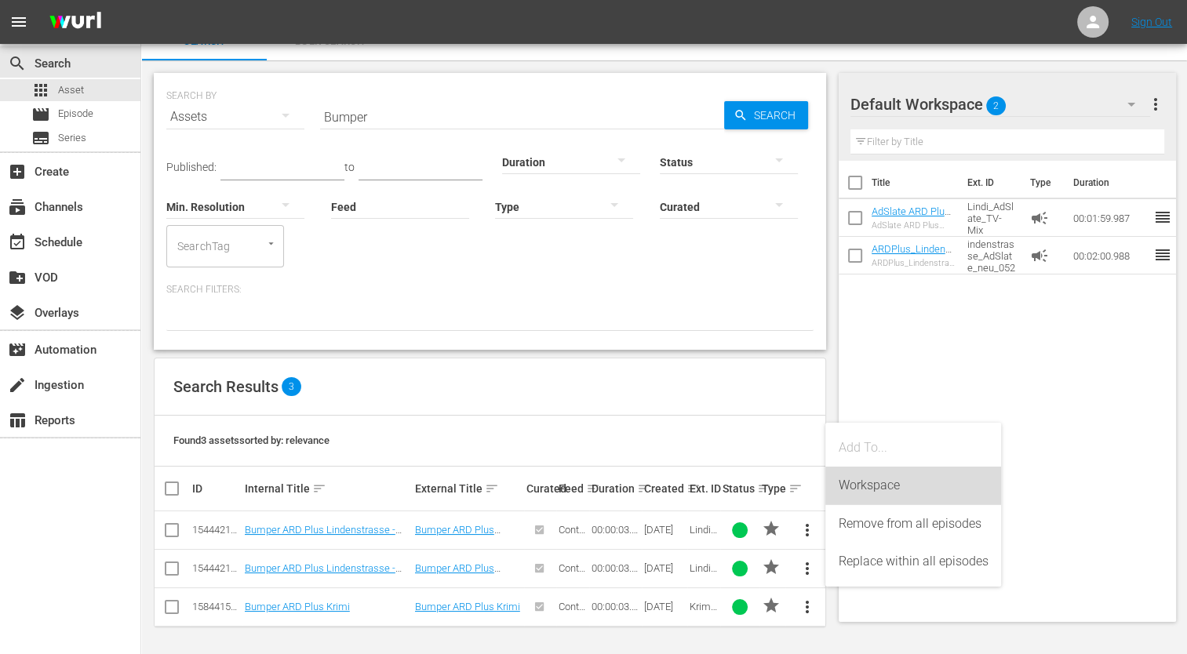
click at [842, 493] on div "Workspace" at bounding box center [913, 486] width 151 height 38
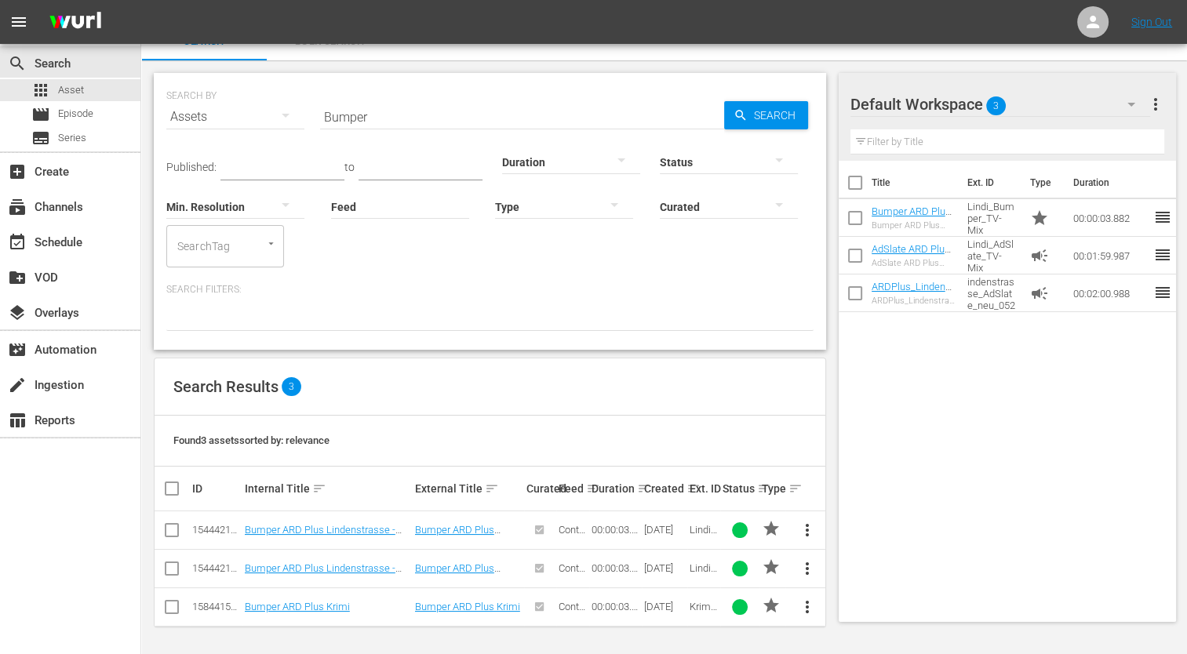
click at [1058, 475] on div "Title Ext. ID Type Duration Bumper ARD Plus Lindenstrasse - mit Musik (TV-Mix) …" at bounding box center [1008, 388] width 338 height 455
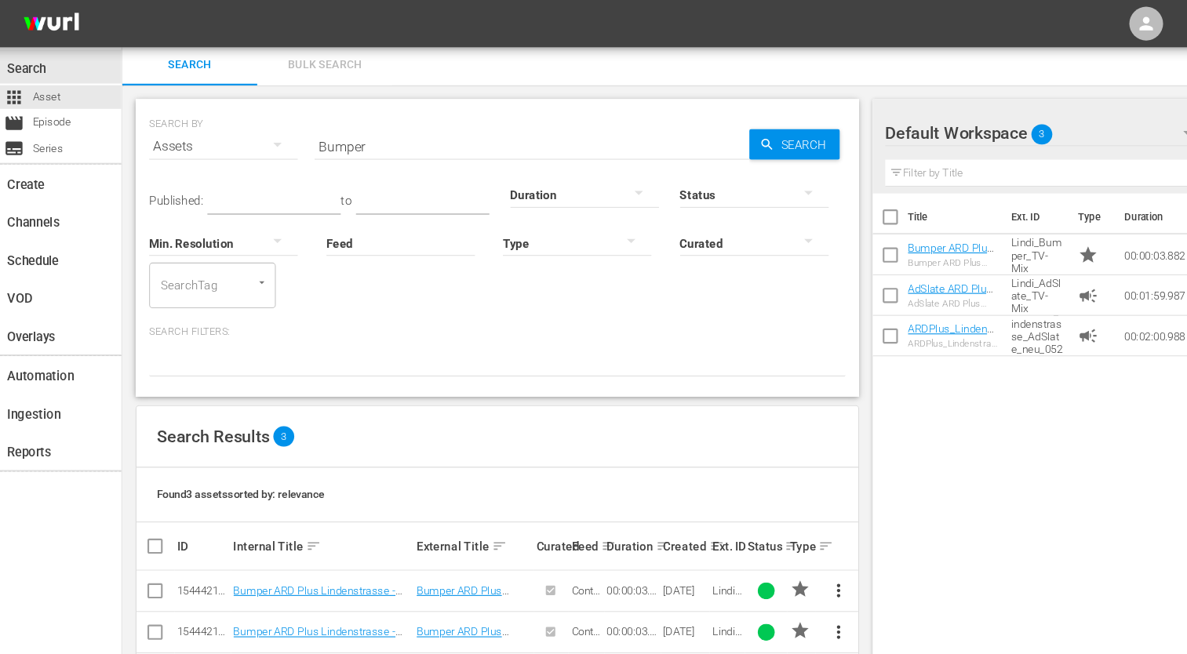
scroll to position [0, 0]
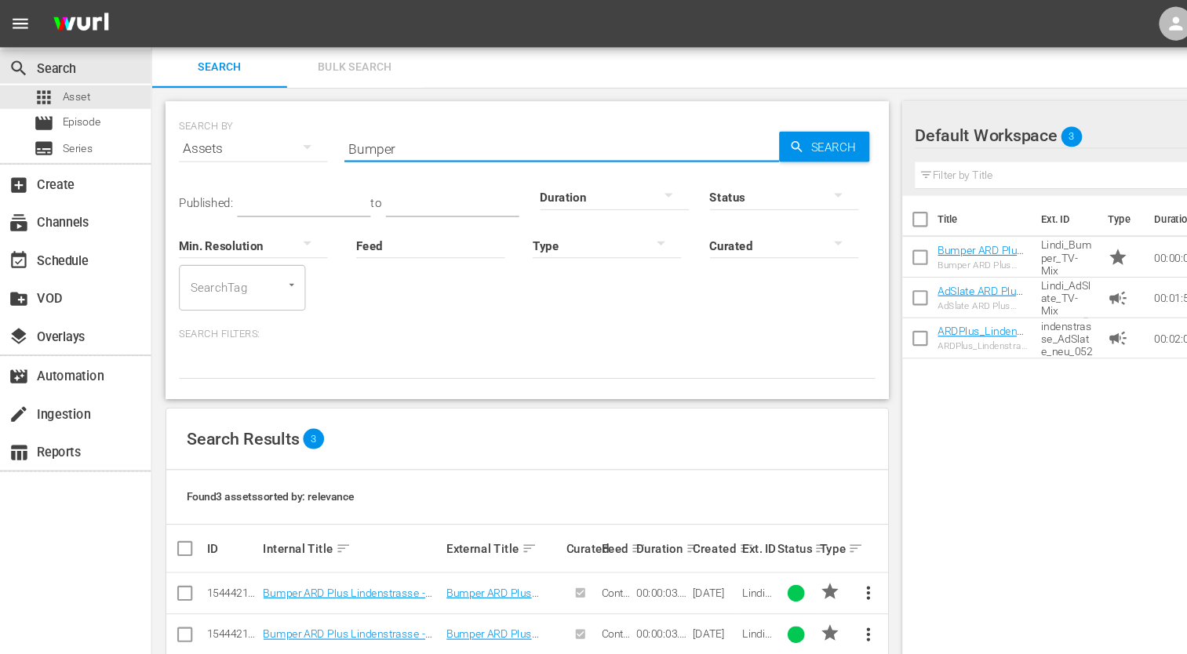
drag, startPoint x: 384, startPoint y: 136, endPoint x: 312, endPoint y: 137, distance: 72.2
click at [312, 137] on div "SEARCH BY Search By Assets Search ID, Title, Description, Keywords, or Category…" at bounding box center [489, 128] width 647 height 56
paste input "ReCom_DLS_010895_03_23_00"
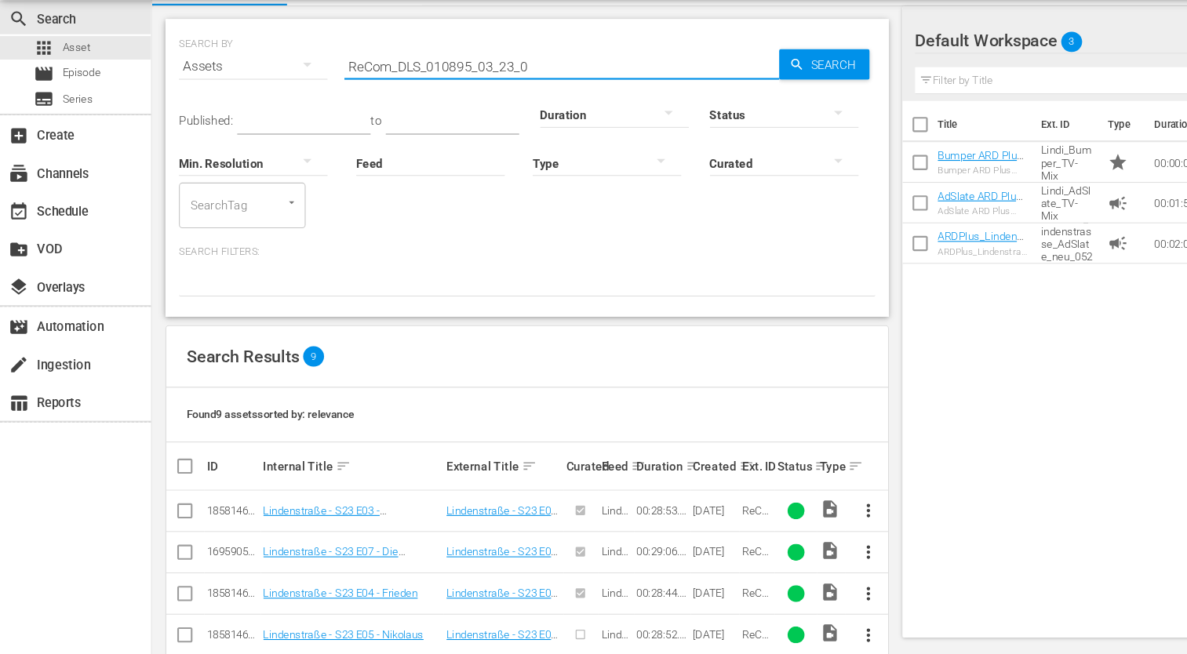
scroll to position [146, 0]
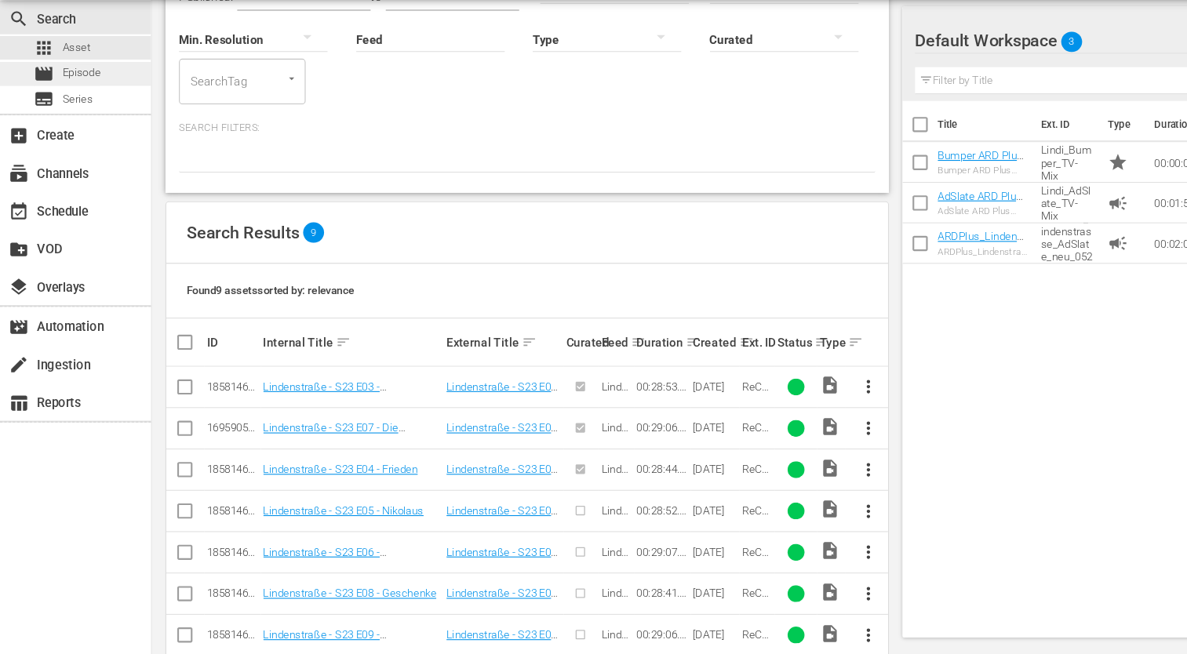
type input "ReCom_DLS_010895_03_23_0"
click at [61, 115] on span "Episode" at bounding box center [75, 114] width 35 height 16
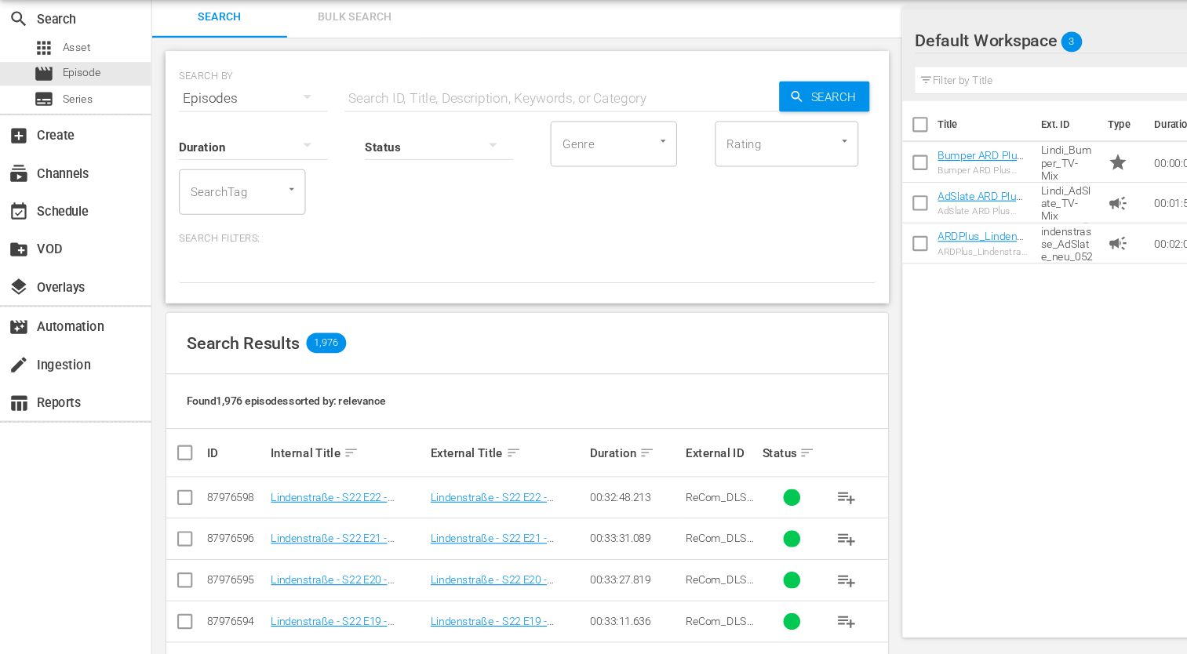
scroll to position [146, 0]
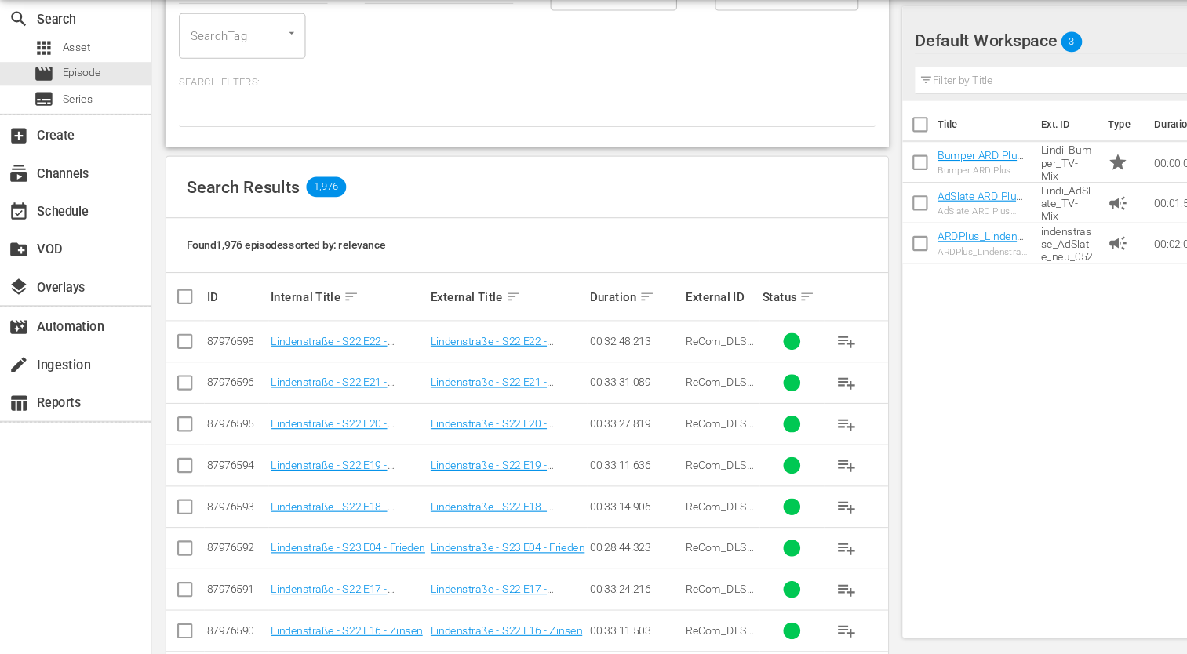
click at [369, 140] on div at bounding box center [489, 150] width 647 height 27
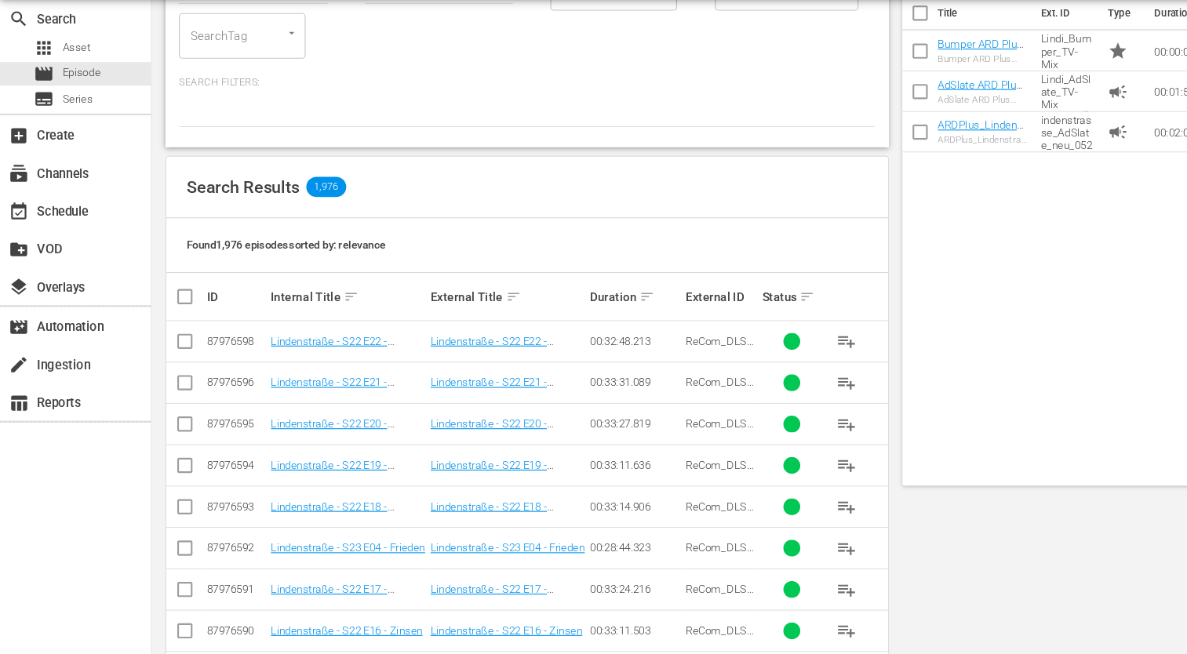
scroll to position [0, 0]
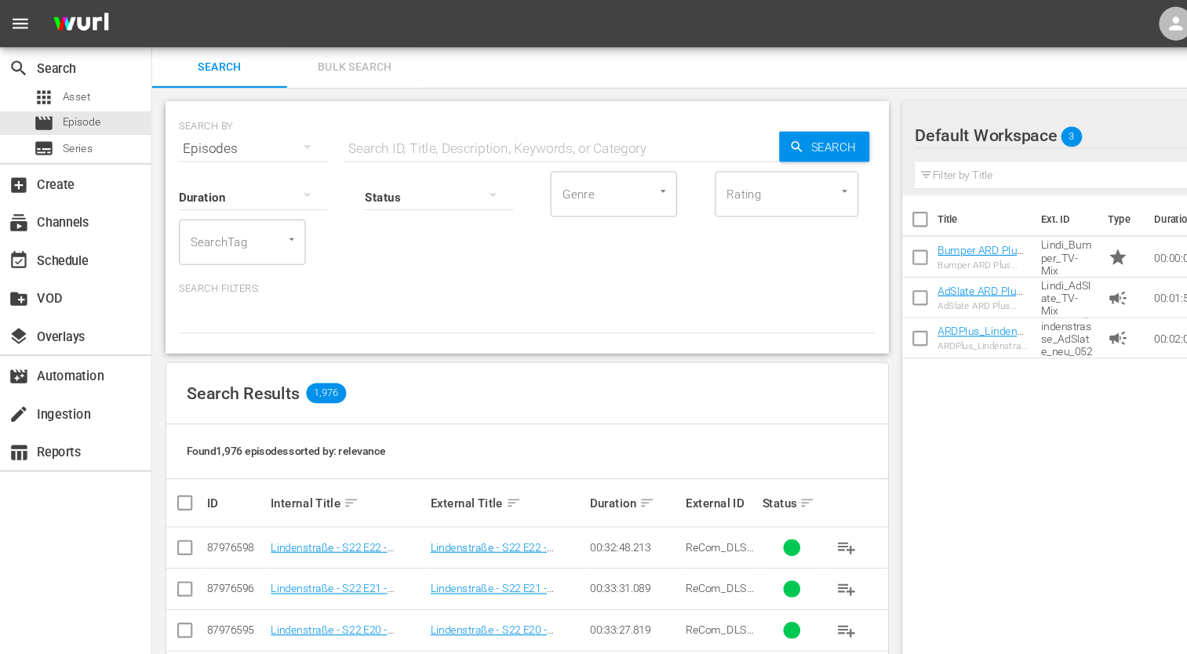
click at [363, 137] on input "text" at bounding box center [522, 138] width 404 height 38
paste input "ReCom_DLS_010895_03_23_00"
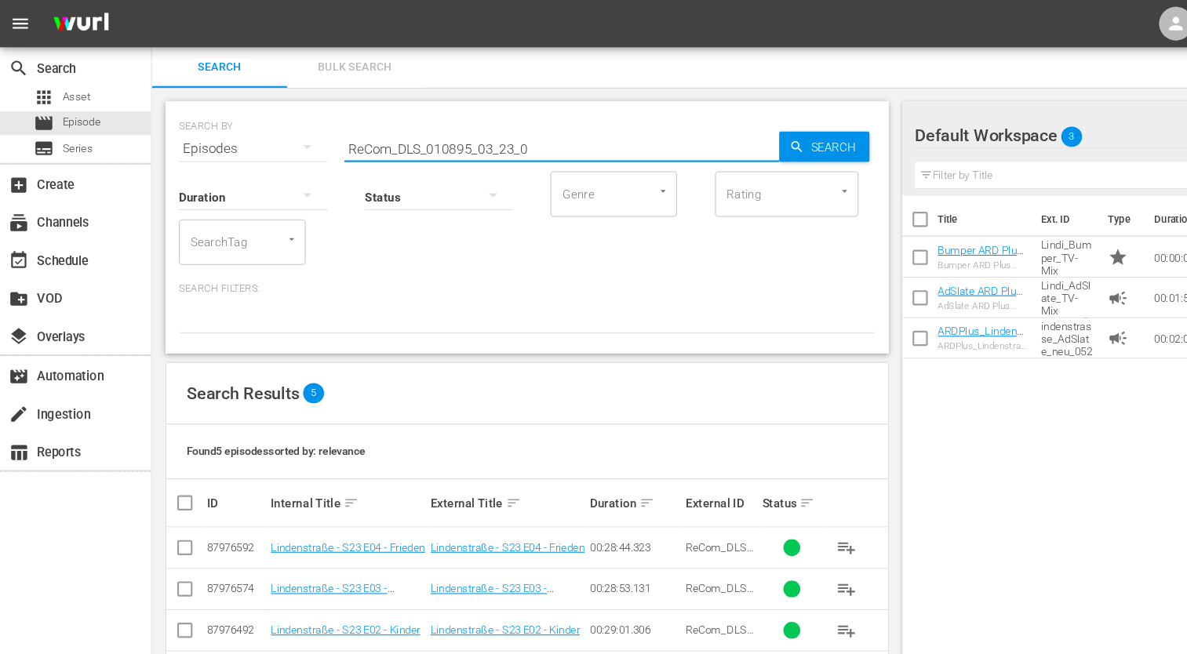
scroll to position [55, 0]
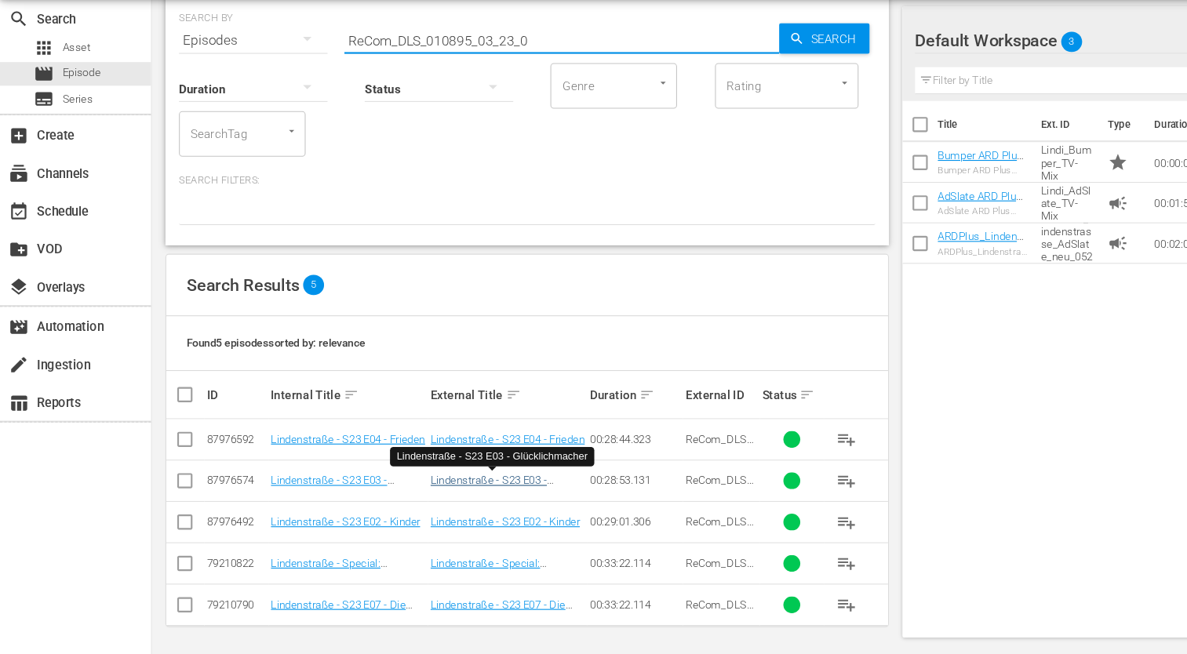
type input "ReCom_DLS_010895_03_23_0"
click at [475, 491] on link "Lindenstraße - S23 E03 - Glücklichmacher" at bounding box center [454, 498] width 108 height 24
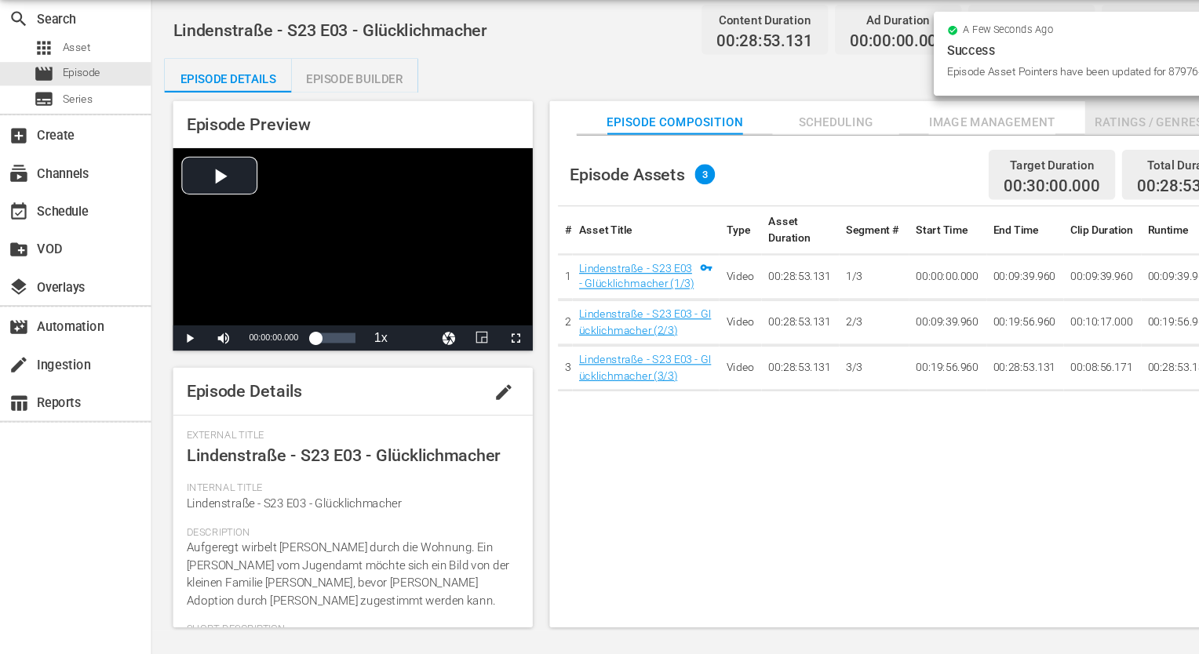
click at [1032, 165] on span "Ratings / Genres" at bounding box center [1067, 160] width 118 height 20
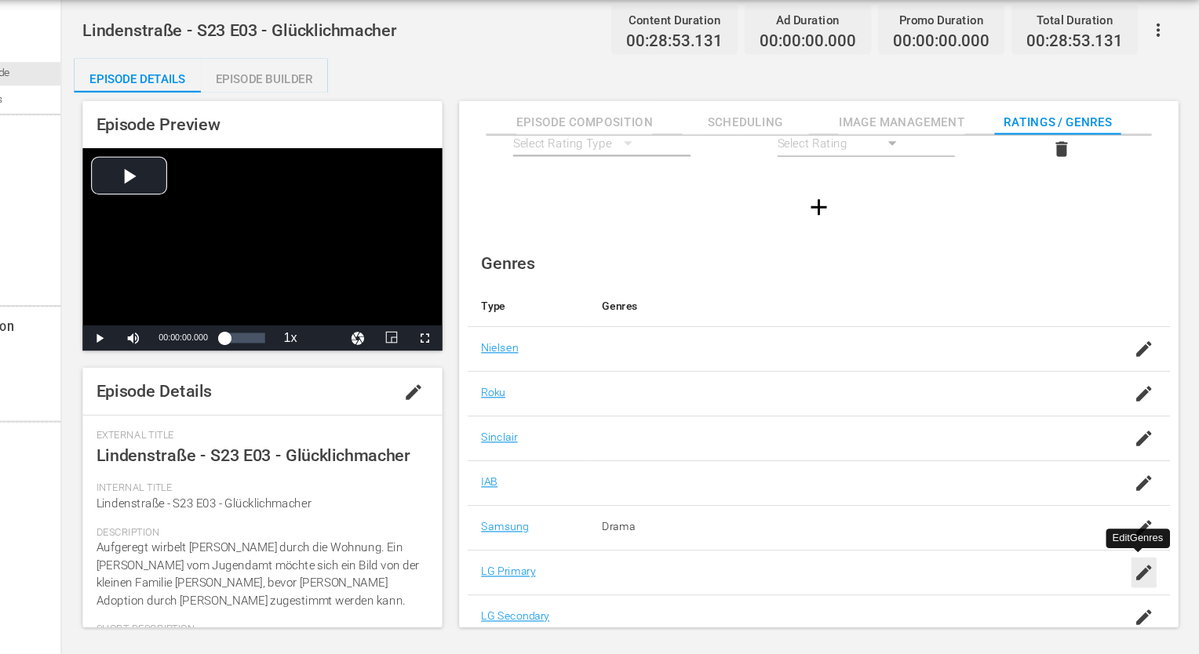
click at [1138, 570] on icon "button" at bounding box center [1147, 578] width 19 height 19
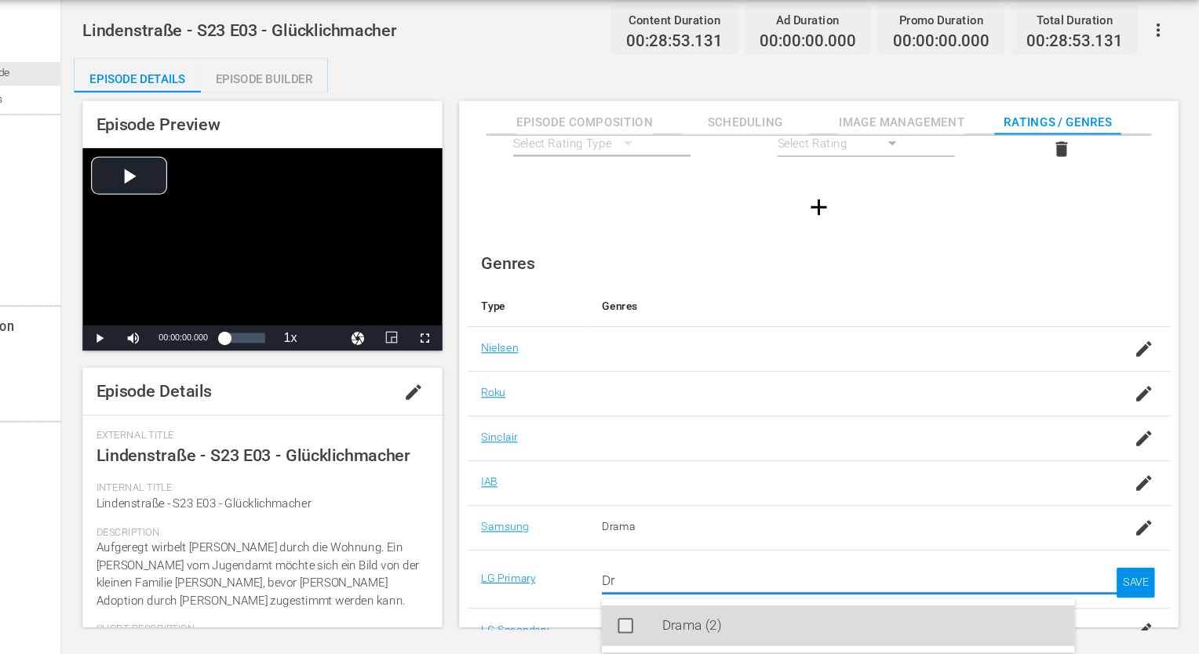
click at [741, 625] on div "Drama (2)" at bounding box center [885, 628] width 370 height 38
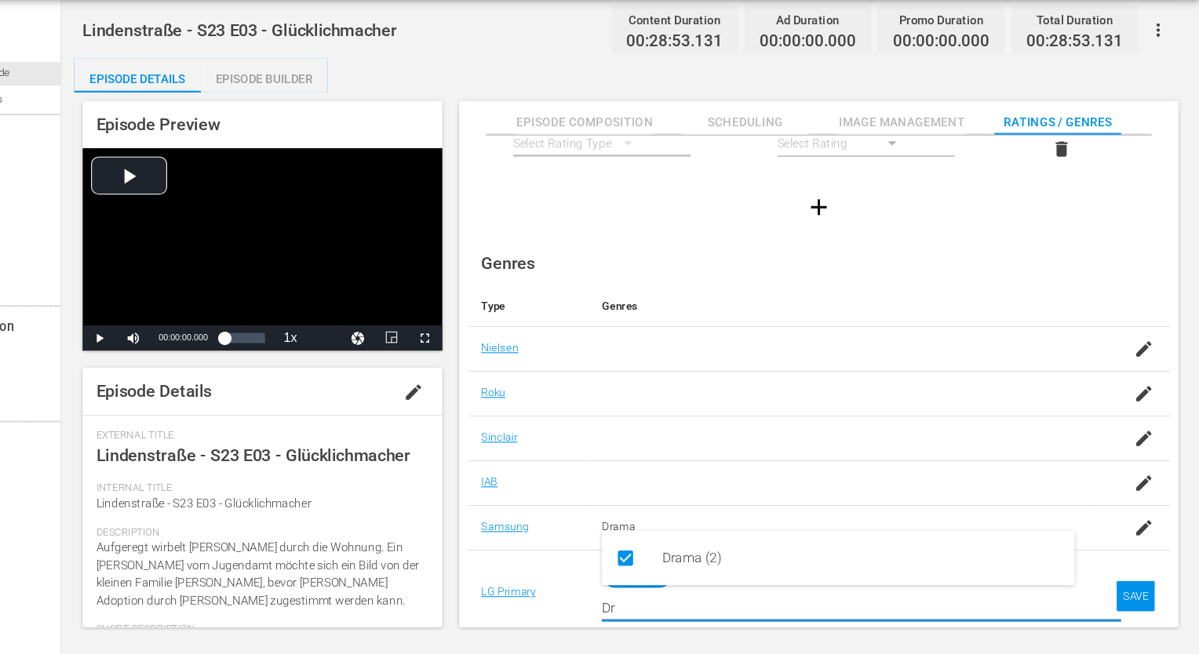
scroll to position [139, 0]
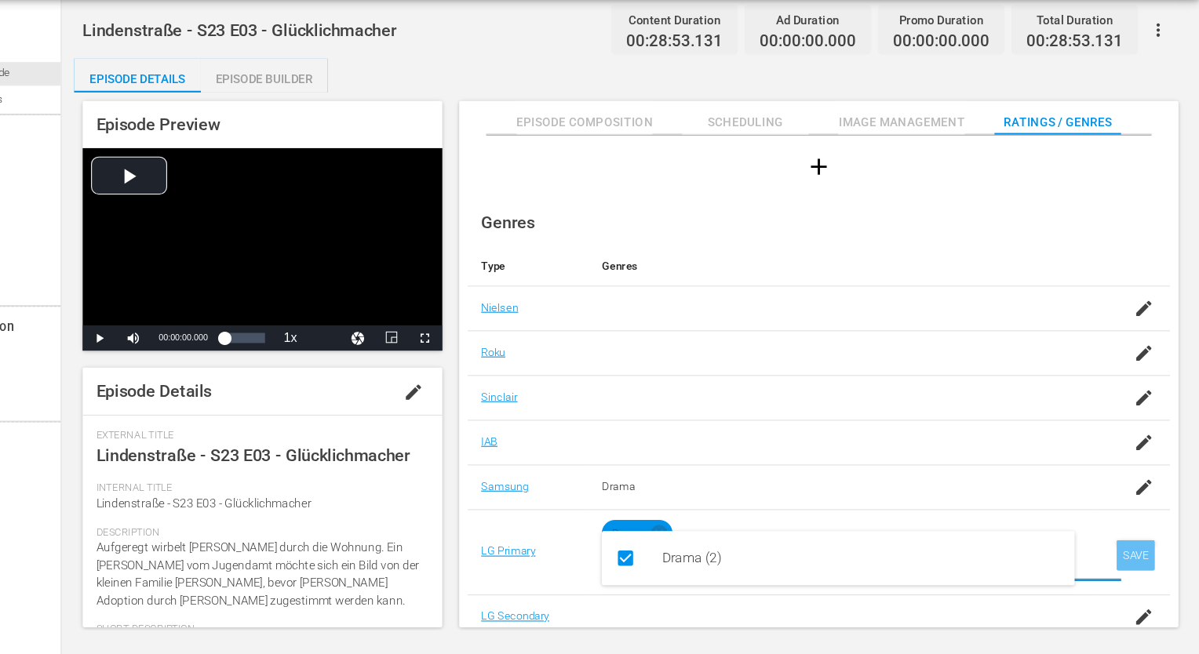
type input "Dr"
click at [1128, 562] on div "SAVE" at bounding box center [1140, 562] width 36 height 28
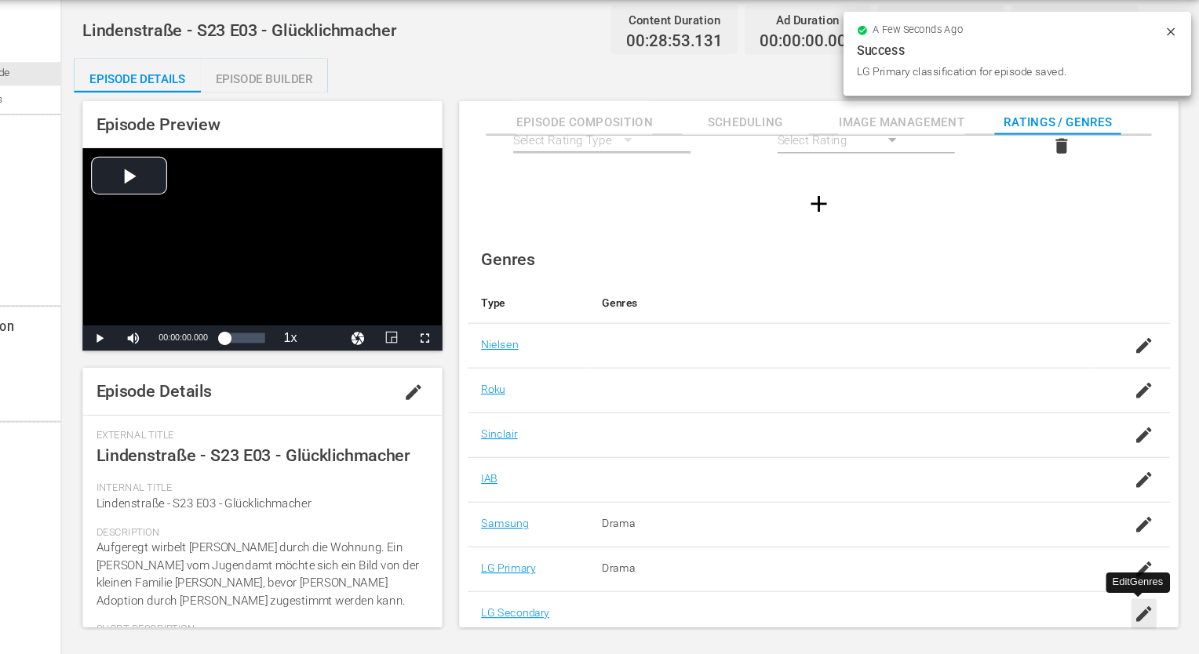
scroll to position [101, 0]
click at [1144, 614] on icon "button" at bounding box center [1147, 620] width 14 height 14
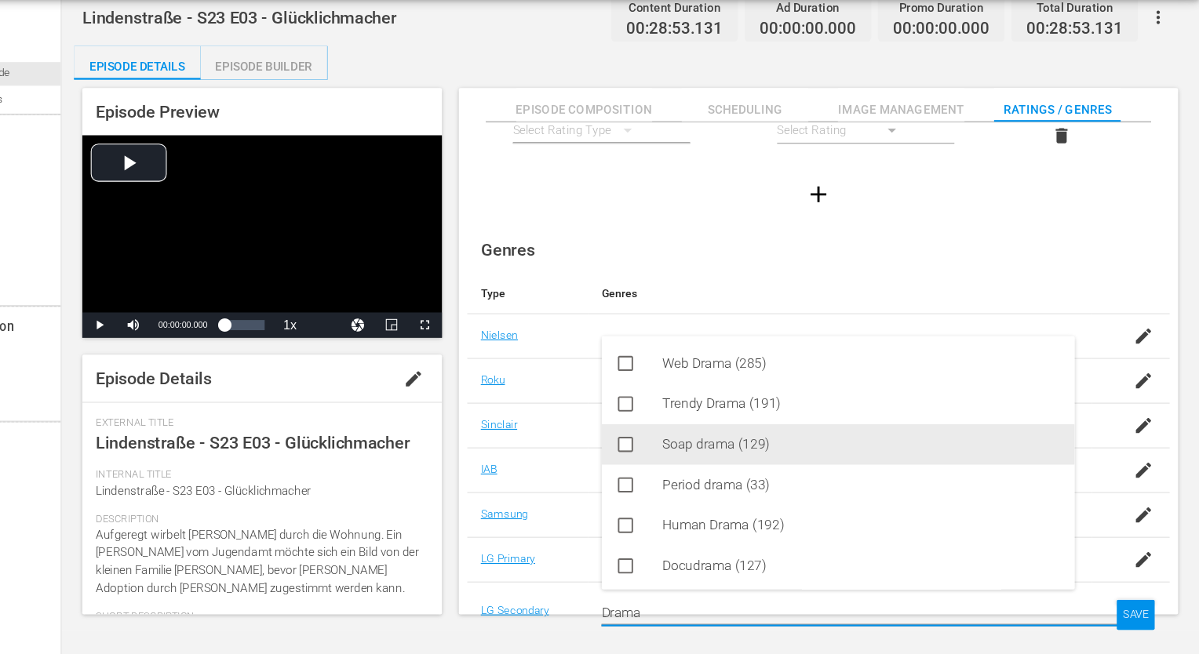
click at [745, 462] on div "Soap drama (129)" at bounding box center [885, 459] width 370 height 38
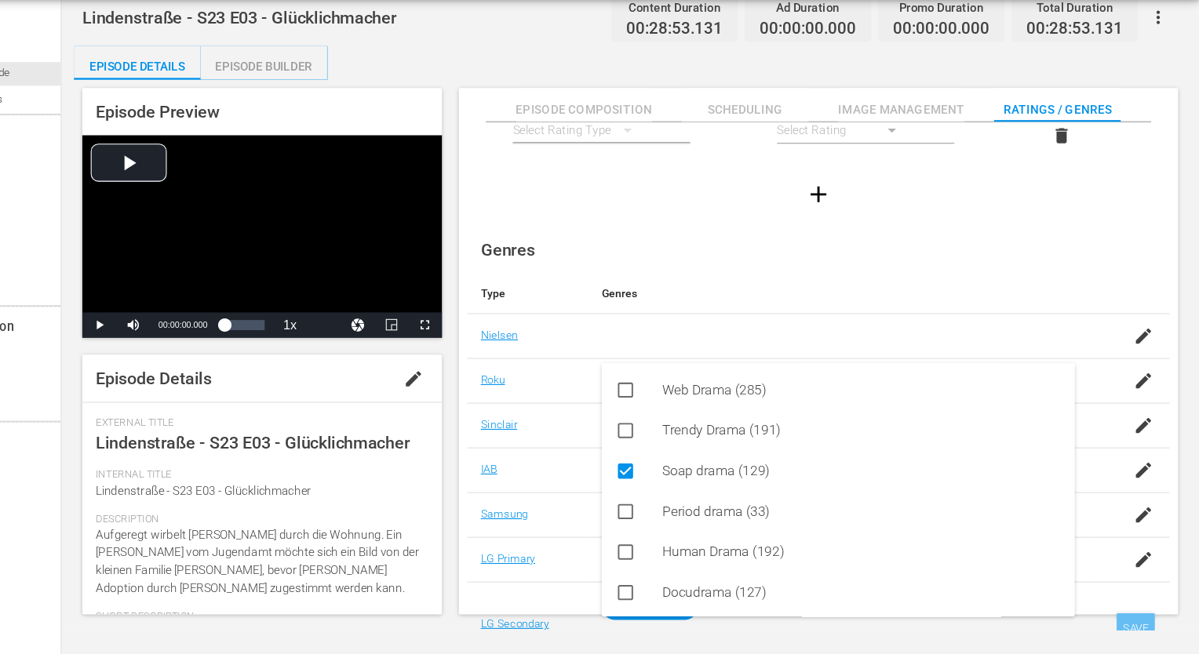
type input "Drama"
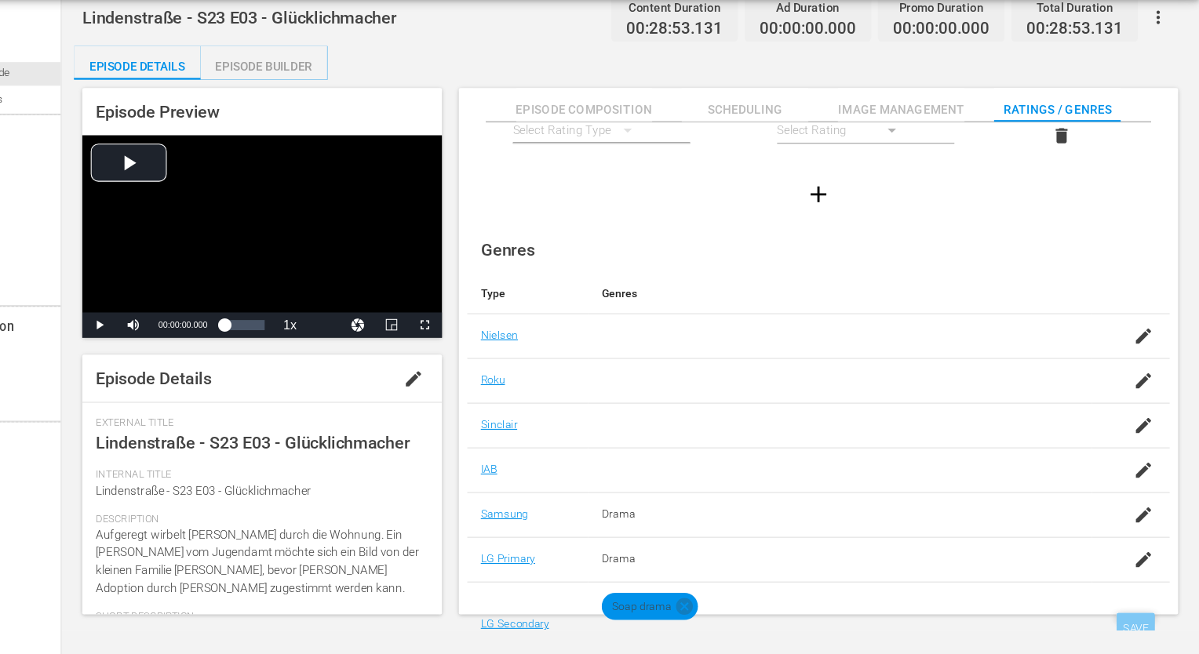
click at [1126, 623] on div "SAVE" at bounding box center [1140, 630] width 36 height 28
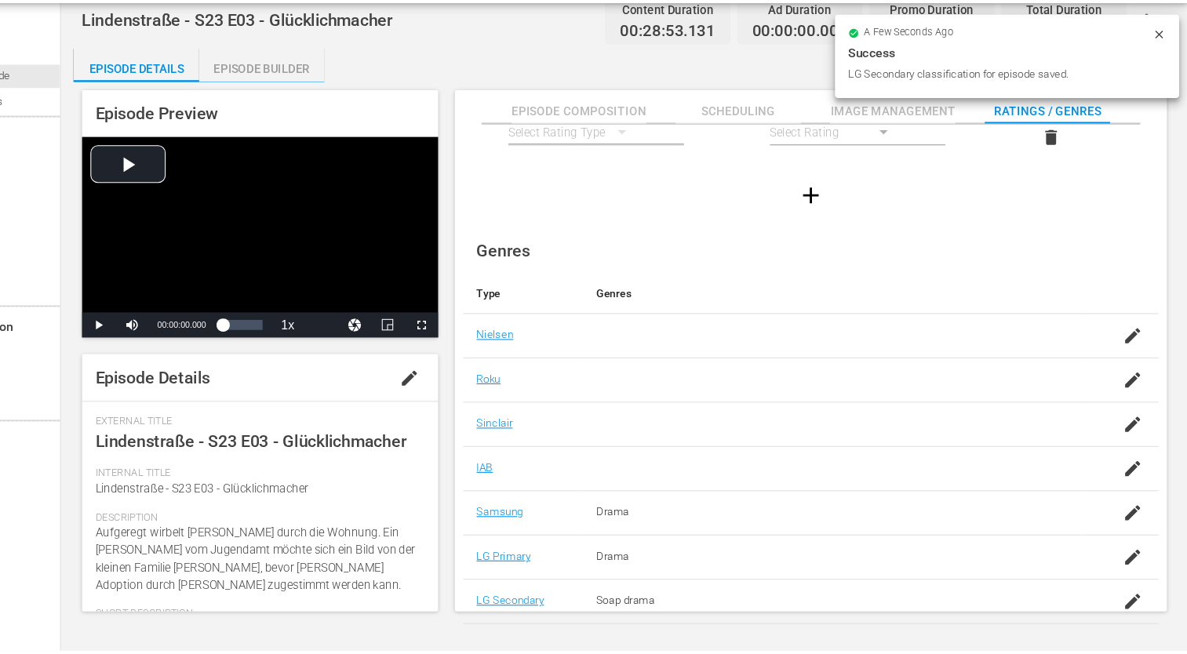
scroll to position [0, 0]
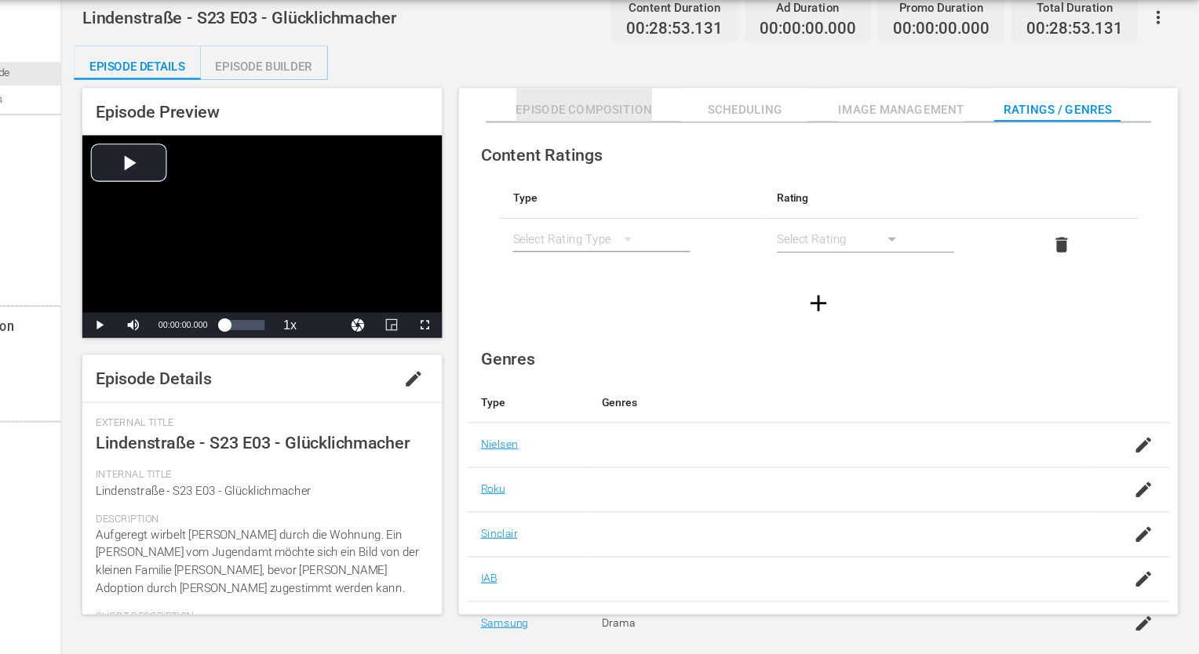
click at [619, 155] on span "Episode Composition" at bounding box center [627, 148] width 127 height 20
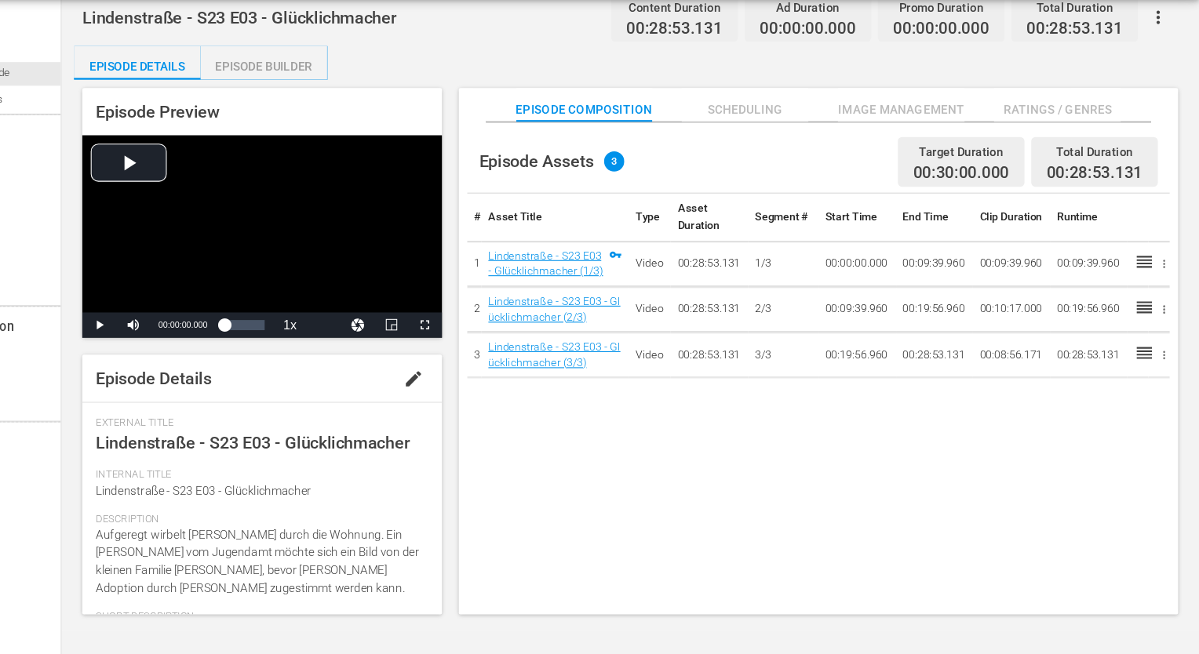
click at [336, 109] on div "Episode Builder" at bounding box center [330, 108] width 118 height 38
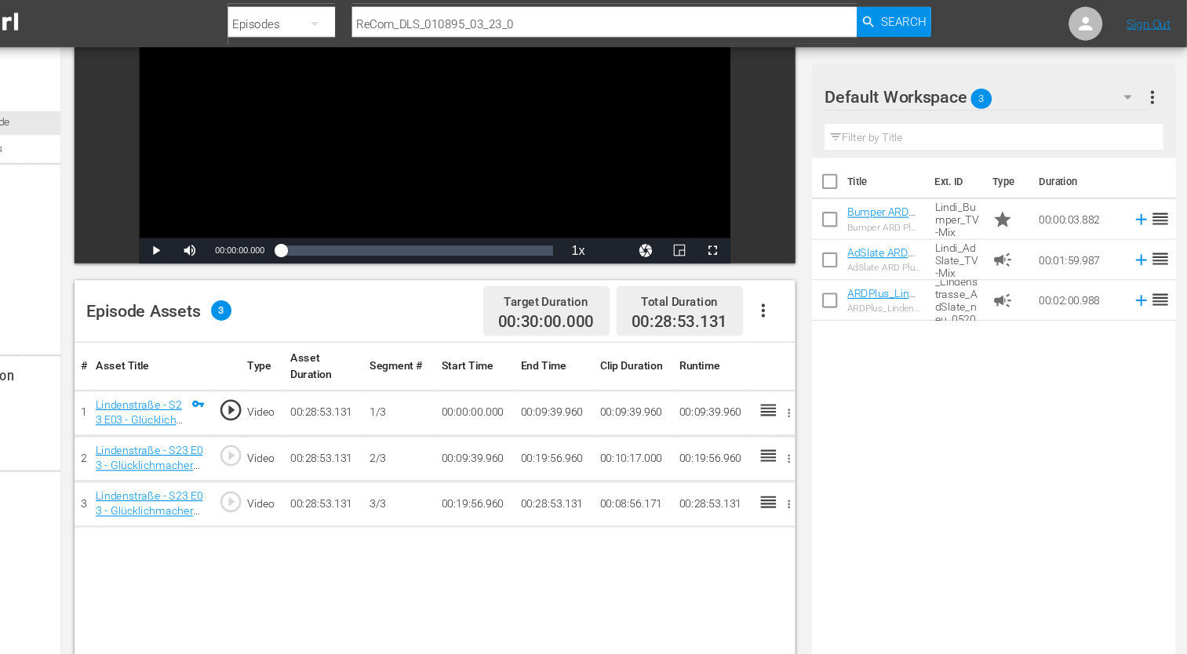
scroll to position [195, 0]
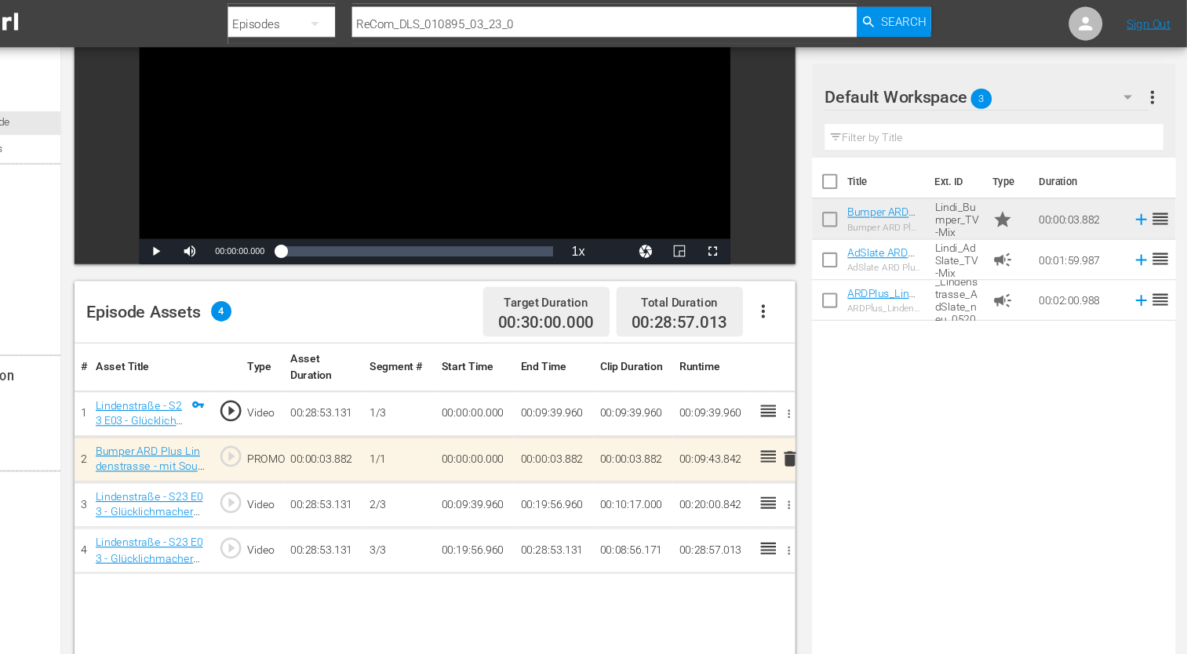
click at [634, 547] on div "# Asset Title Type Asset Duration Segment # Start Time End Time Clip Duration R…" at bounding box center [488, 587] width 670 height 537
click at [1113, 512] on div "Title Ext. ID Type Duration Bumper ARD Plus Lindenstrasse - mit Musik (TV-Mix) …" at bounding box center [1008, 393] width 338 height 493
click at [948, 235] on td "Lindi_AdSlate_TV-Mix" at bounding box center [973, 242] width 53 height 38
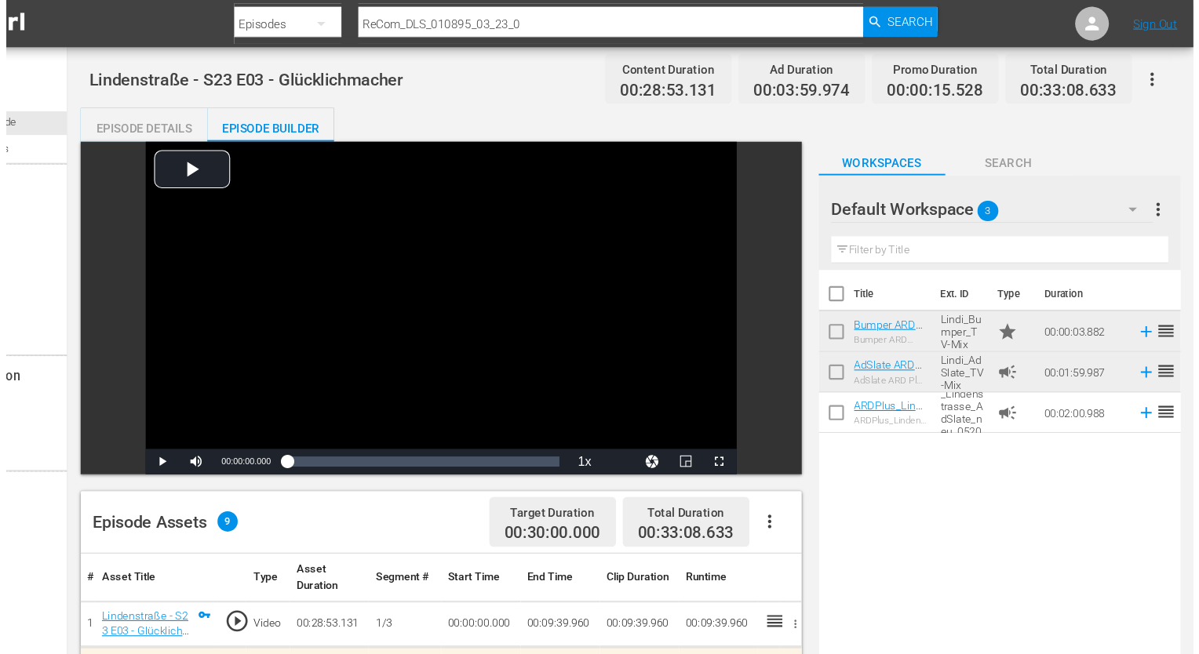
scroll to position [0, 0]
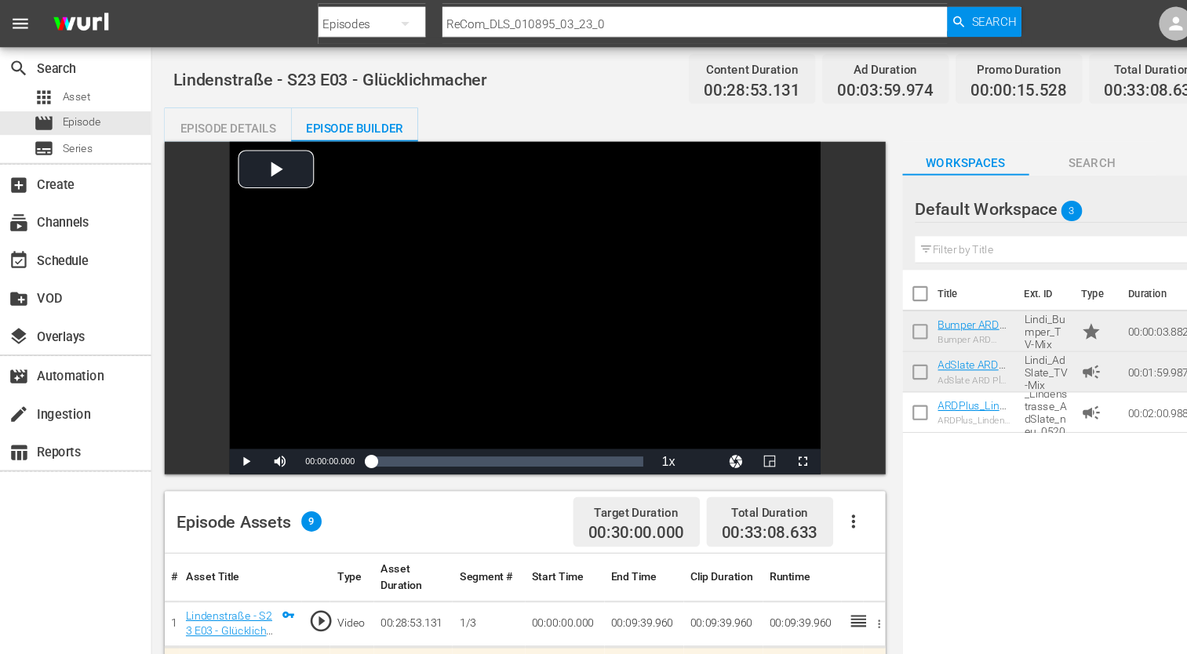
click at [209, 117] on div "Episode Details" at bounding box center [212, 119] width 118 height 38
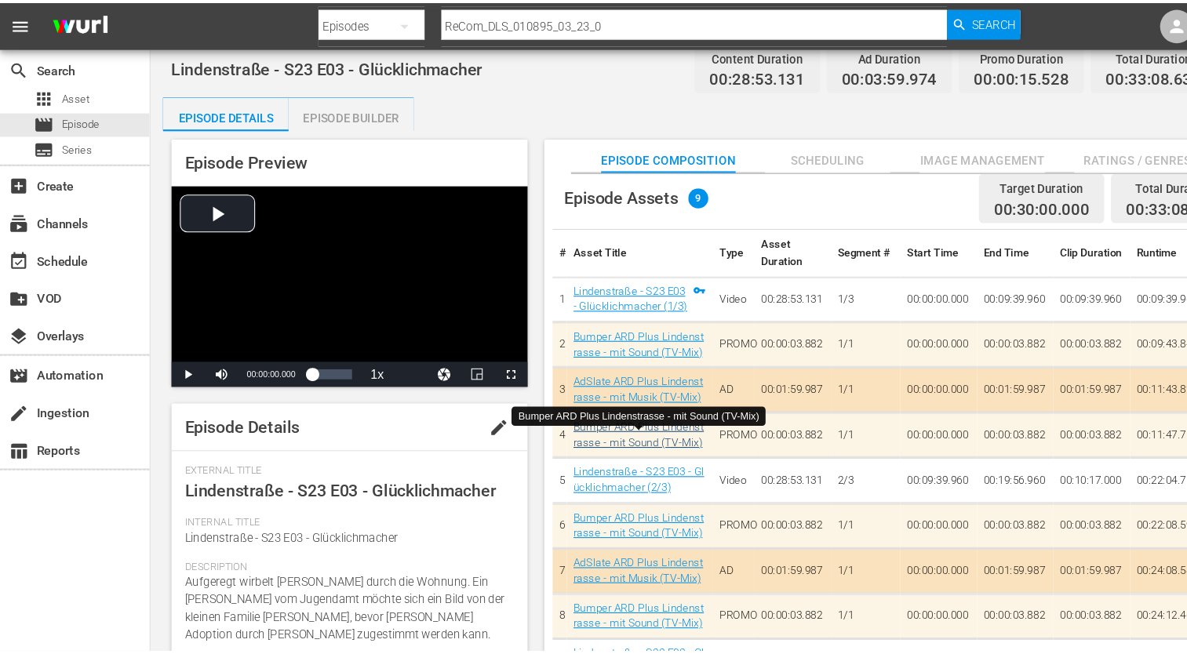
scroll to position [24, 0]
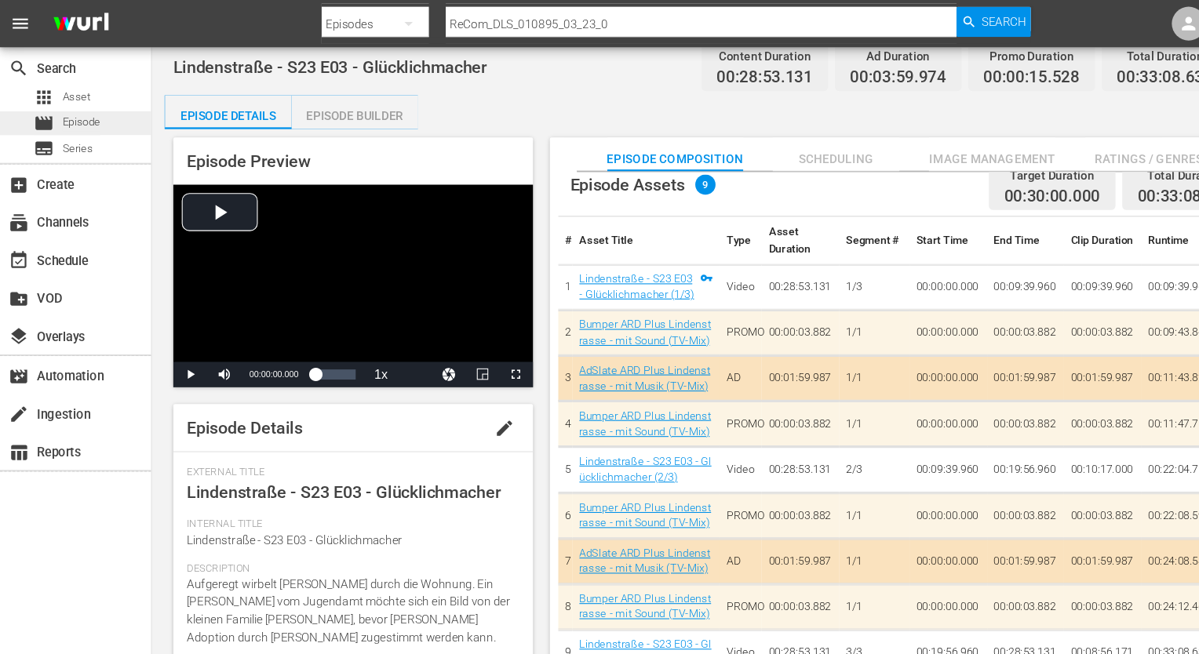
click at [66, 111] on span "Episode" at bounding box center [75, 114] width 35 height 16
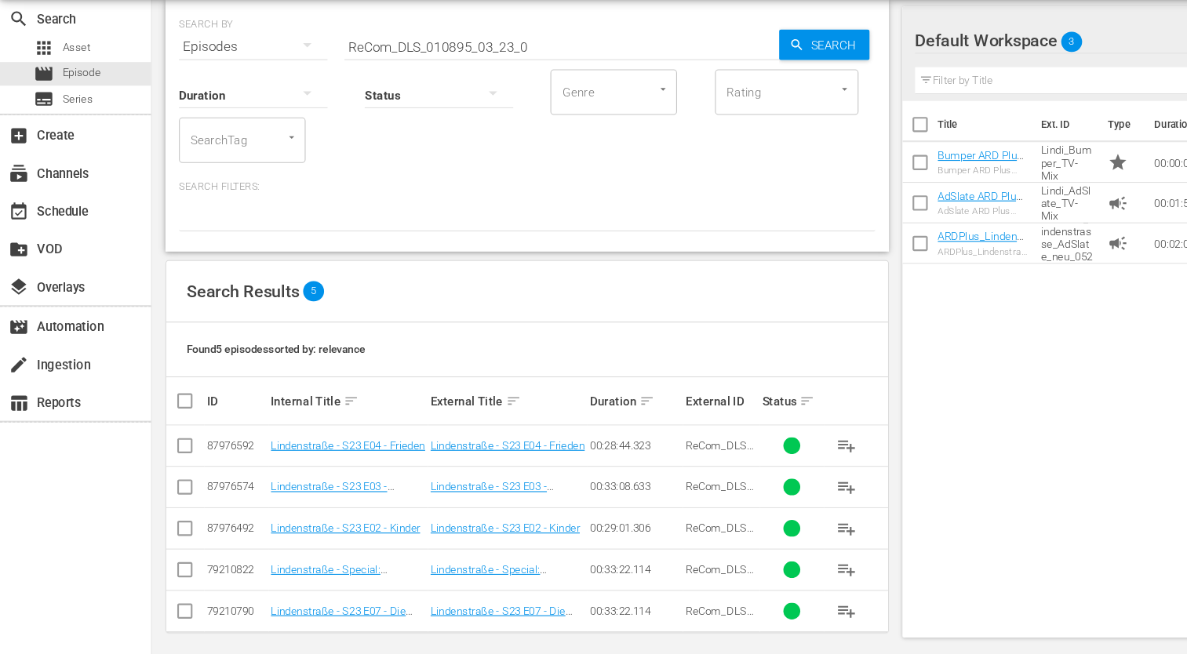
scroll to position [55, 0]
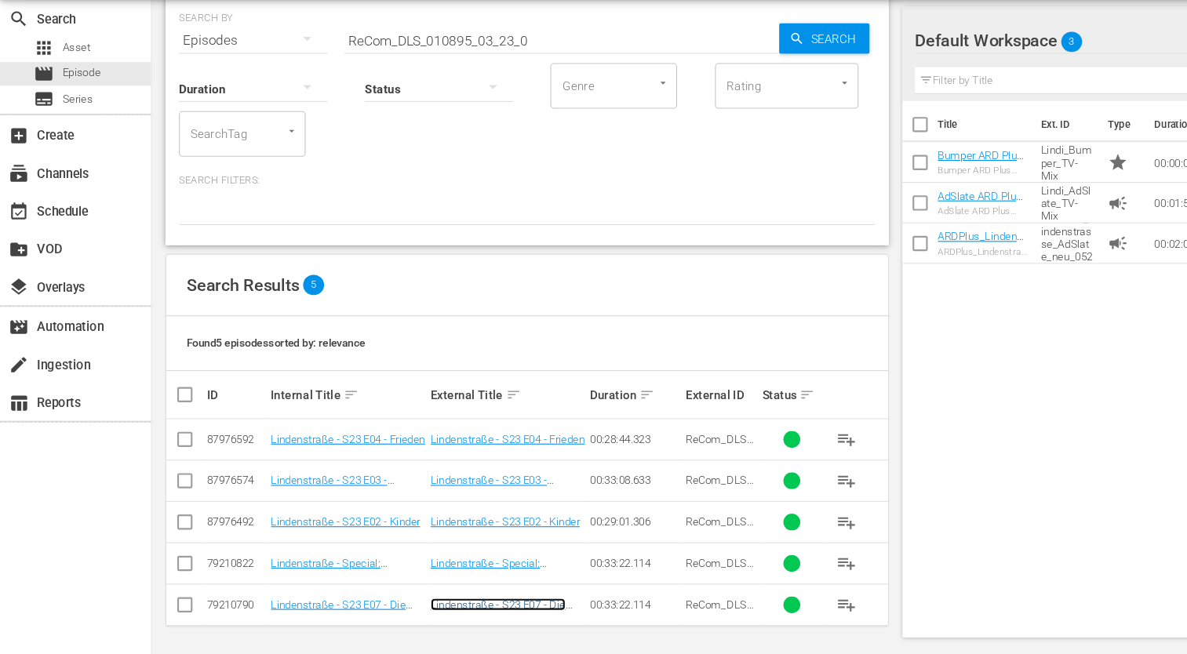
click at [507, 604] on link "Lindenstraße - S23 E07 - Die Weihnachtsfeier" at bounding box center [463, 614] width 126 height 24
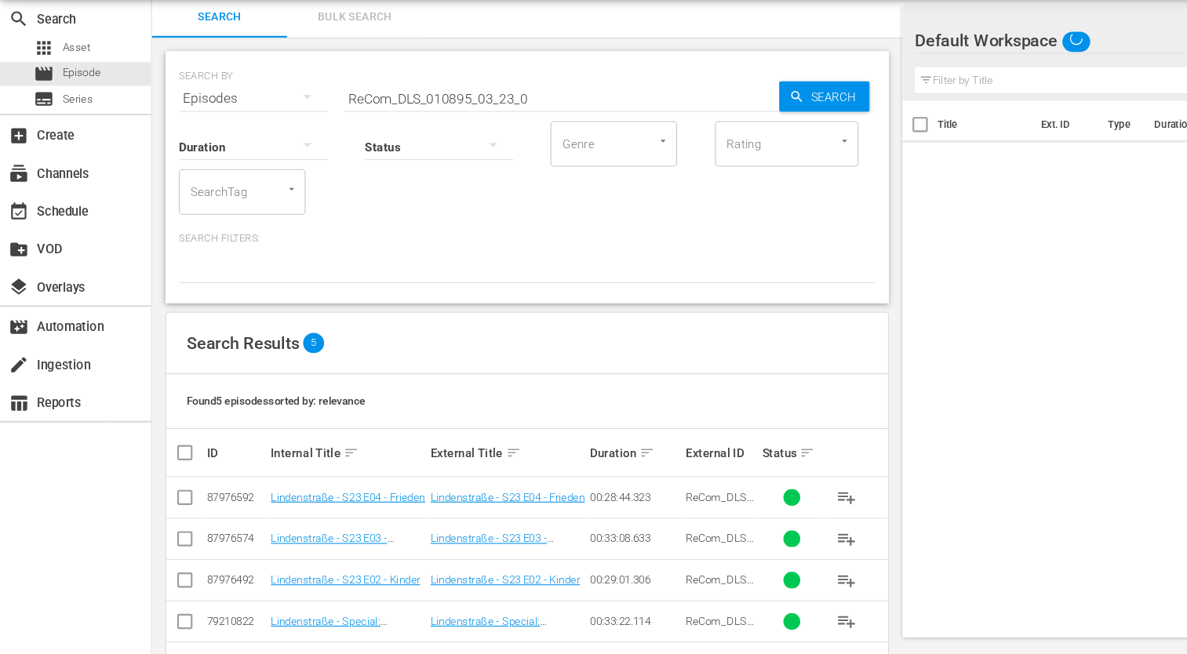
scroll to position [55, 0]
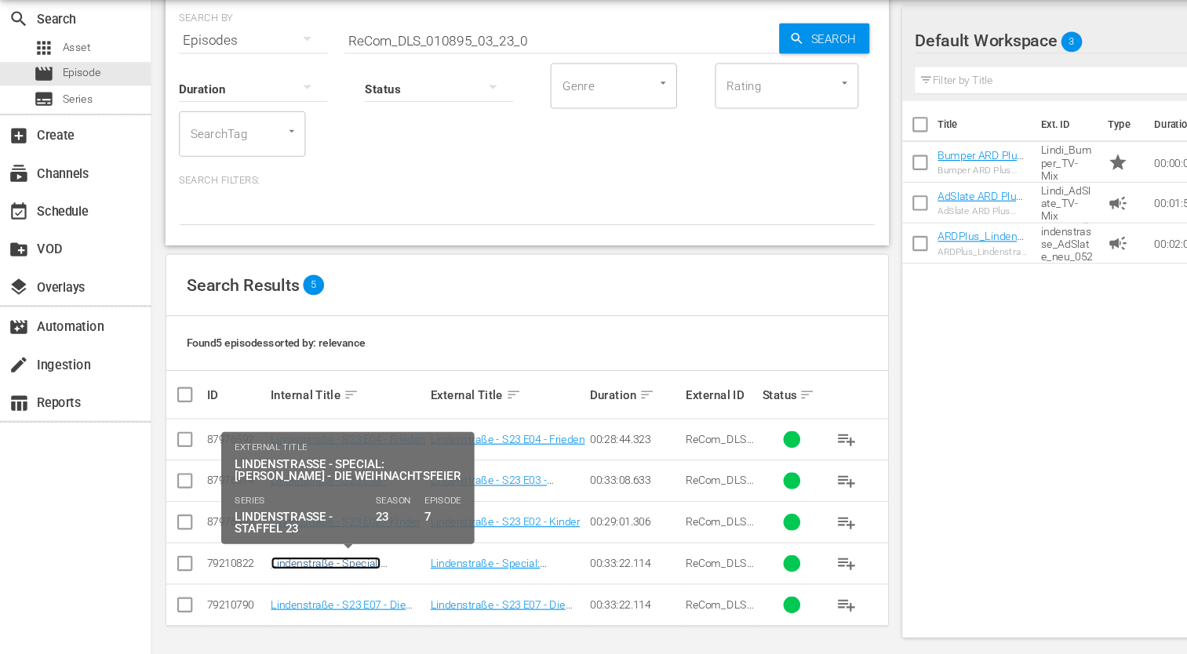
click at [300, 565] on link "Lindenstraße - Special: [PERSON_NAME] S23 E07 - Die Weihnachtsfeier" at bounding box center [320, 580] width 137 height 35
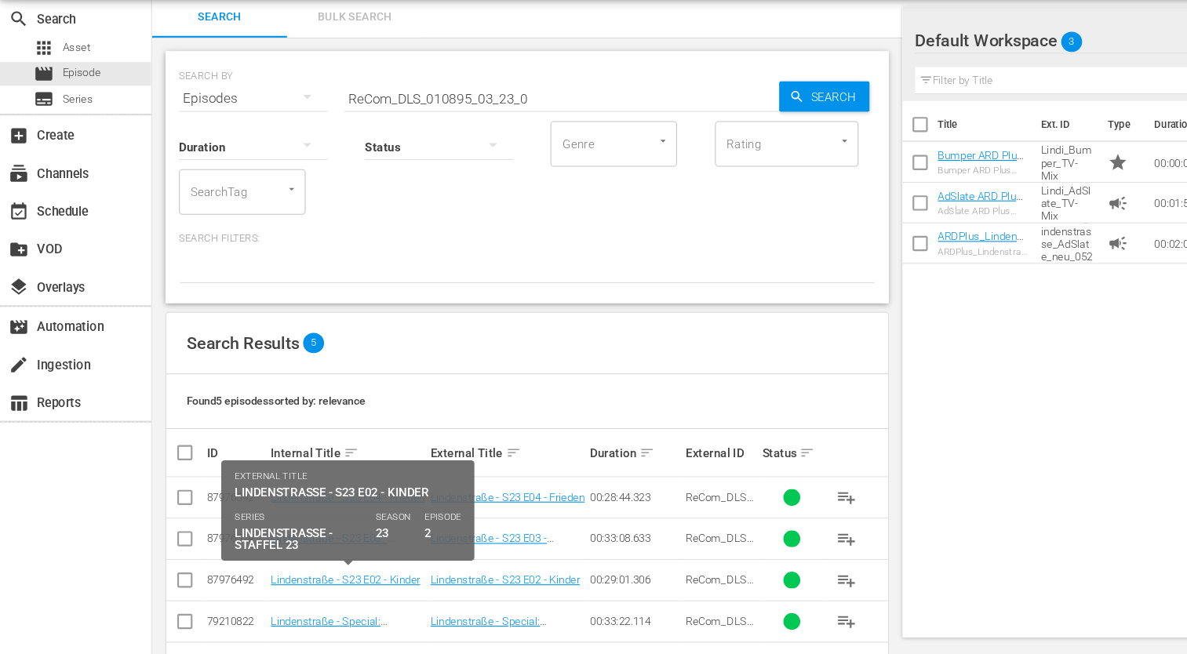
scroll to position [55, 0]
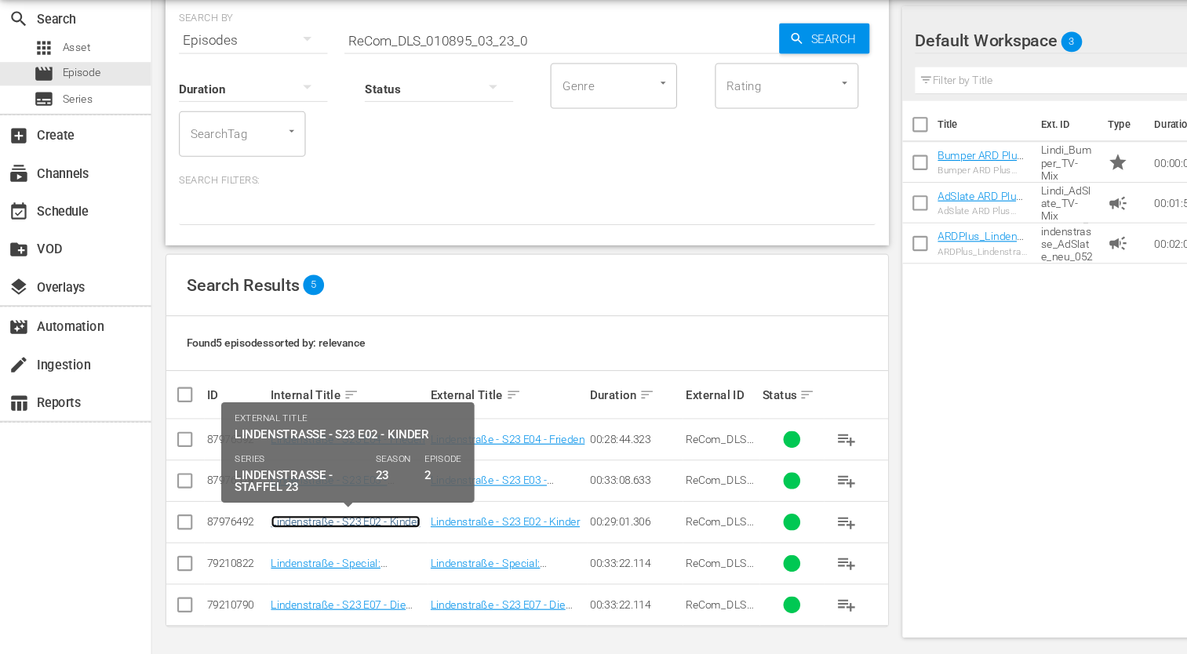
click at [317, 525] on link "Lindenstraße - S23 E02 - Kinder" at bounding box center [321, 531] width 139 height 12
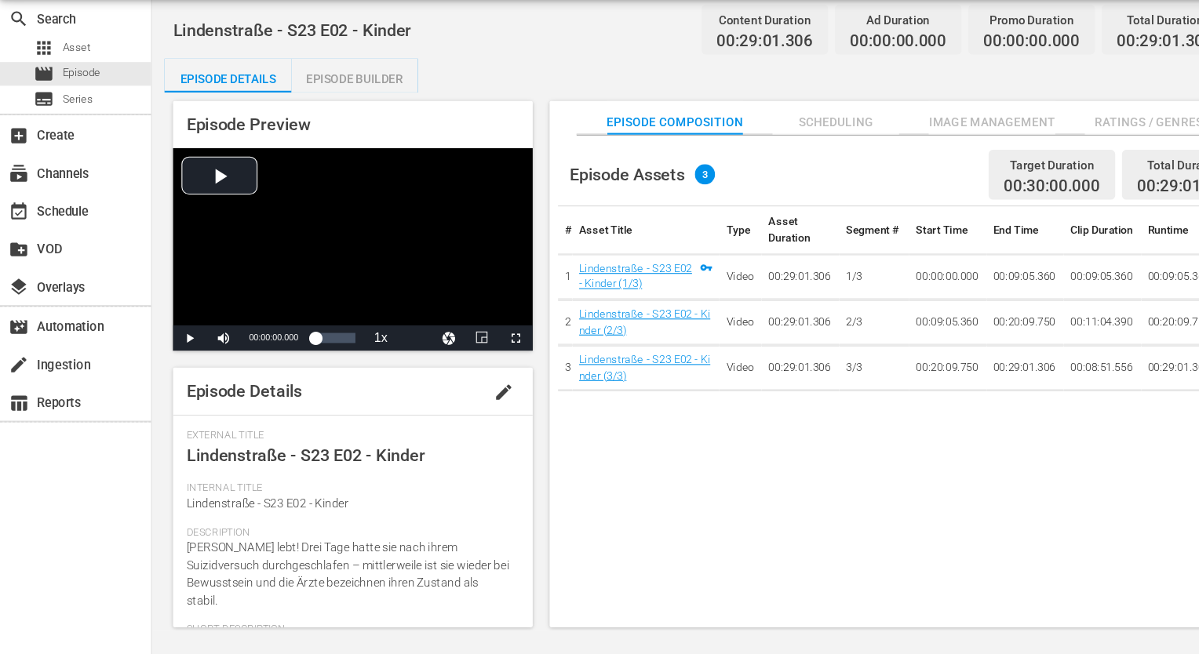
click at [311, 122] on div "Episode Builder" at bounding box center [330, 119] width 118 height 38
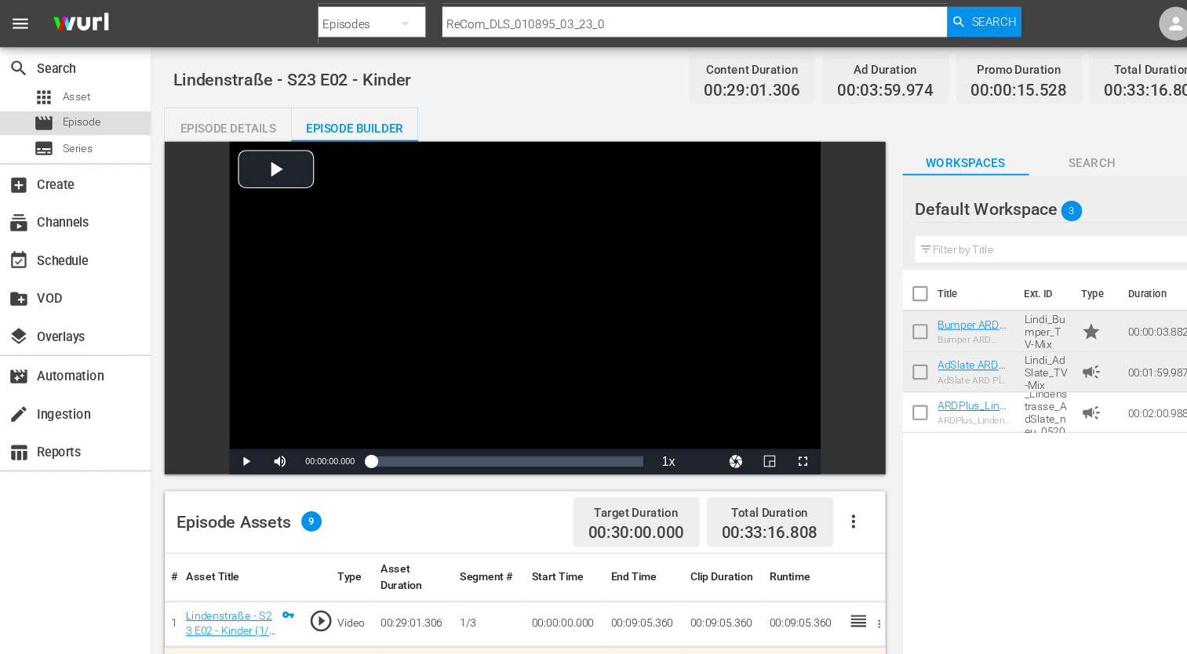
click at [79, 117] on span "Episode" at bounding box center [75, 114] width 35 height 16
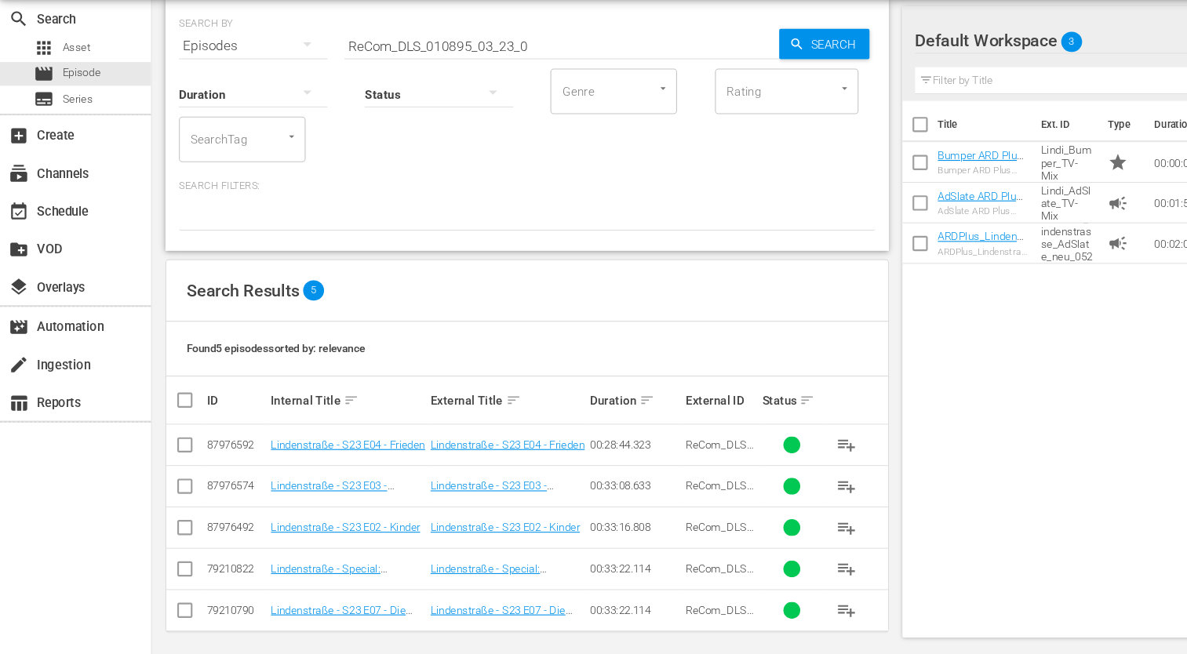
scroll to position [55, 0]
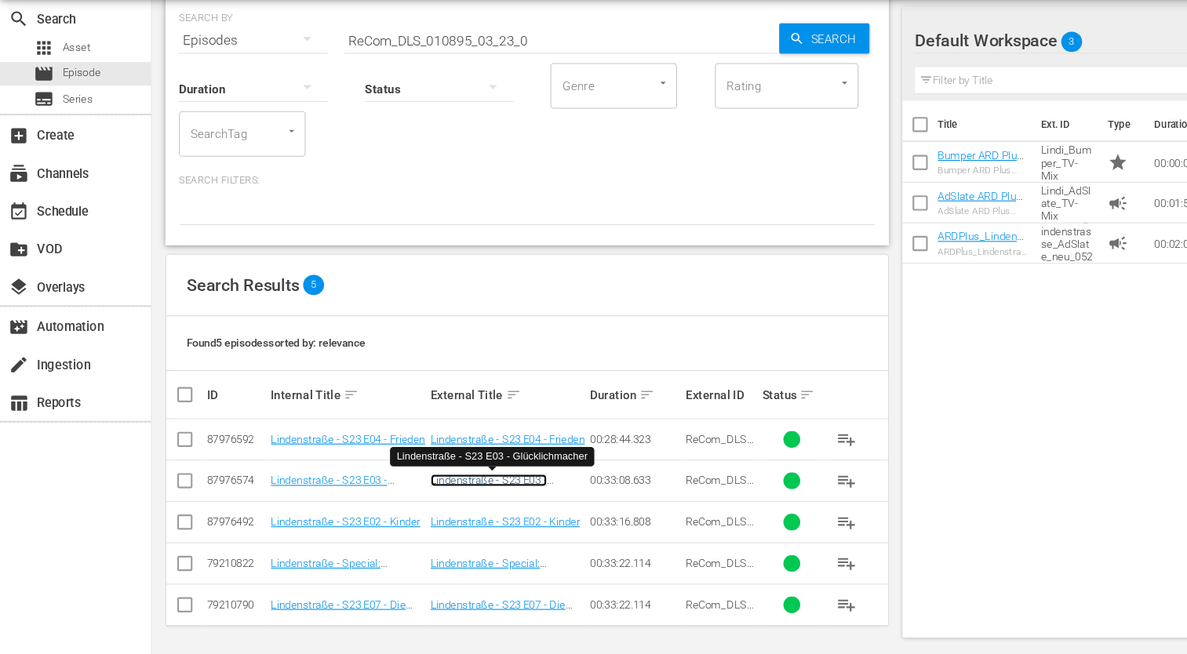
click at [446, 493] on link "Lindenstraße - S23 E03 - Glücklichmacher" at bounding box center [454, 498] width 108 height 24
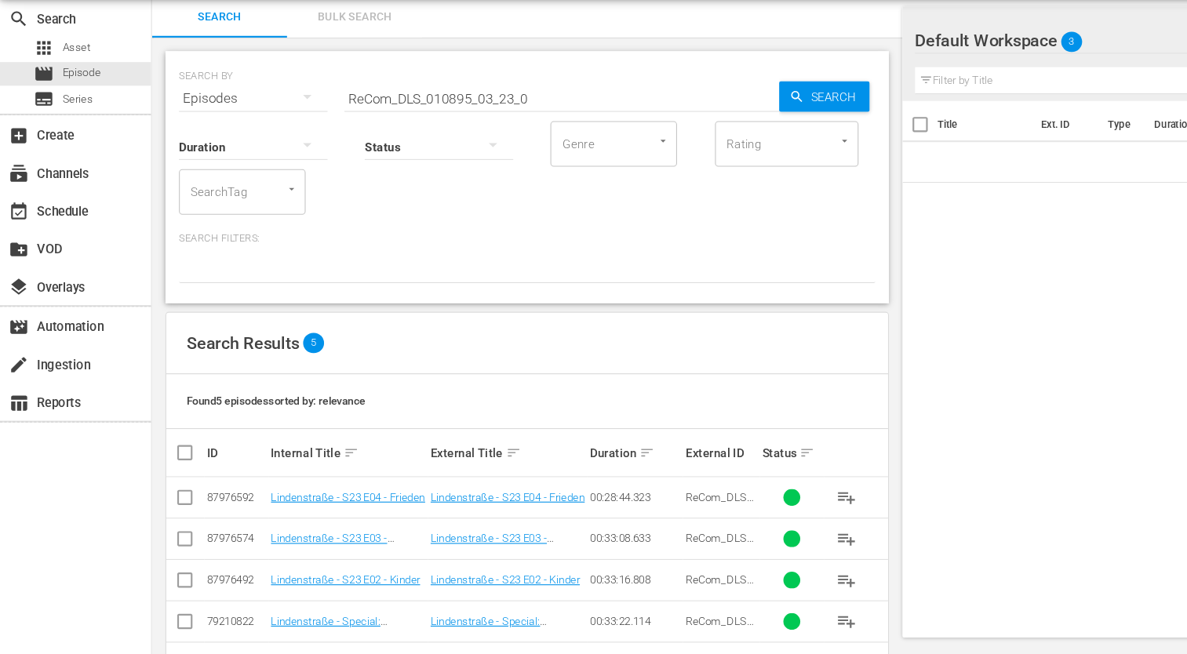
scroll to position [55, 0]
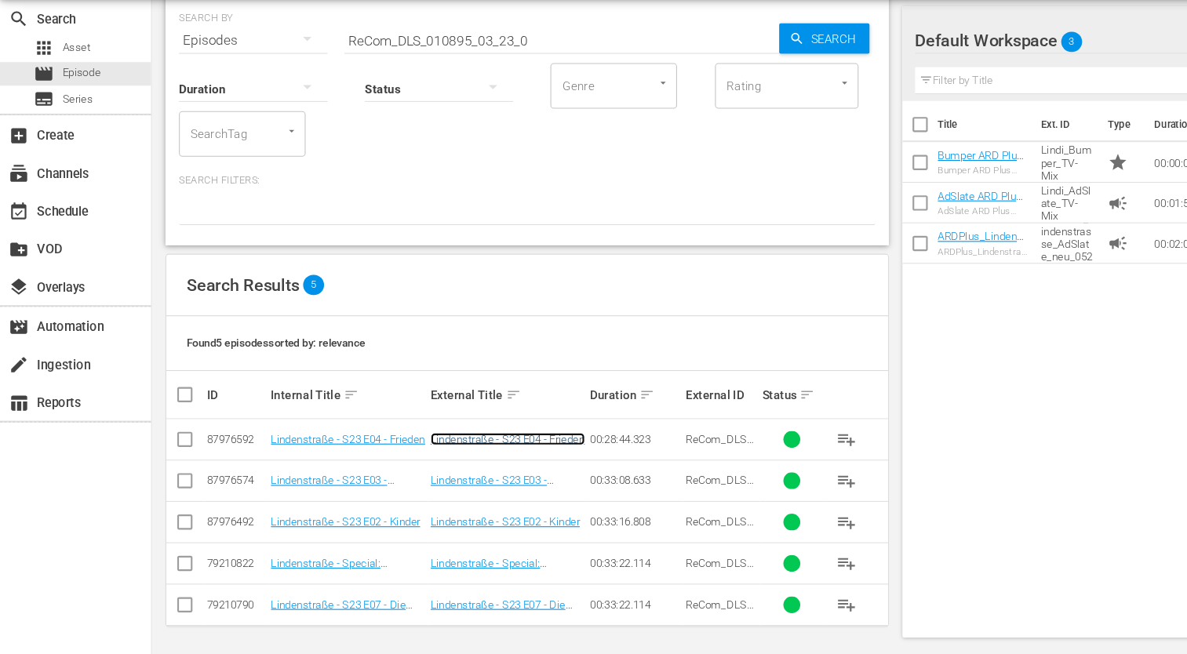
click at [430, 450] on link "Lindenstraße - S23 E04 - Frieden" at bounding box center [472, 454] width 144 height 12
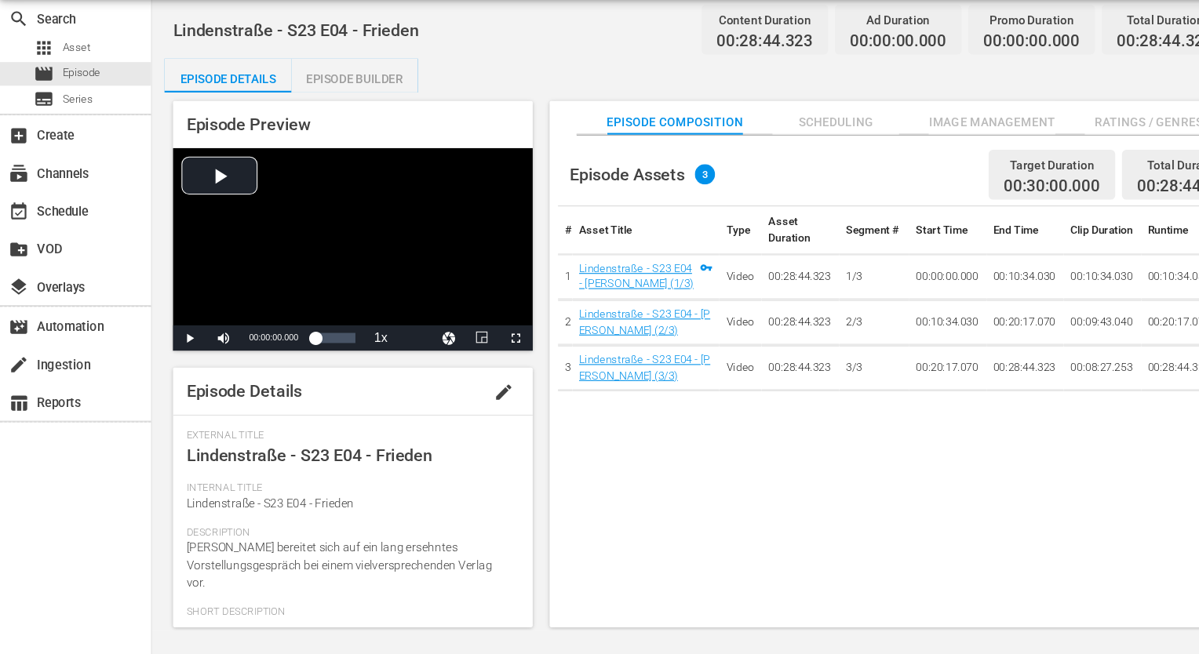
click at [337, 116] on div "Episode Builder" at bounding box center [330, 119] width 118 height 38
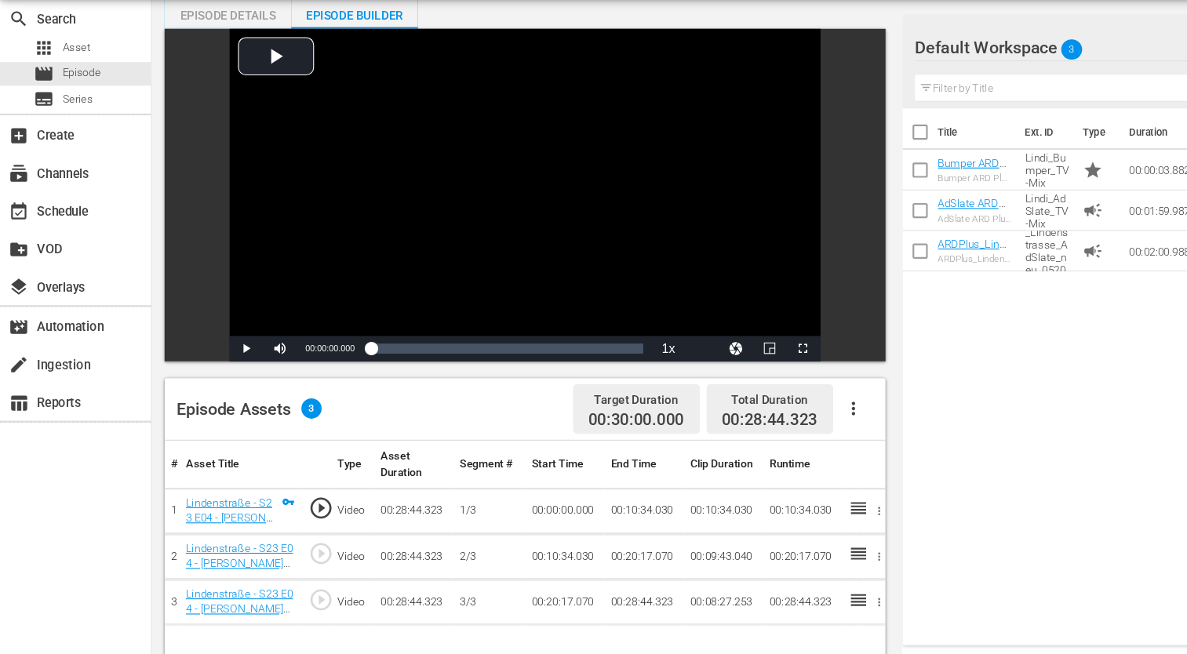
scroll to position [219, 0]
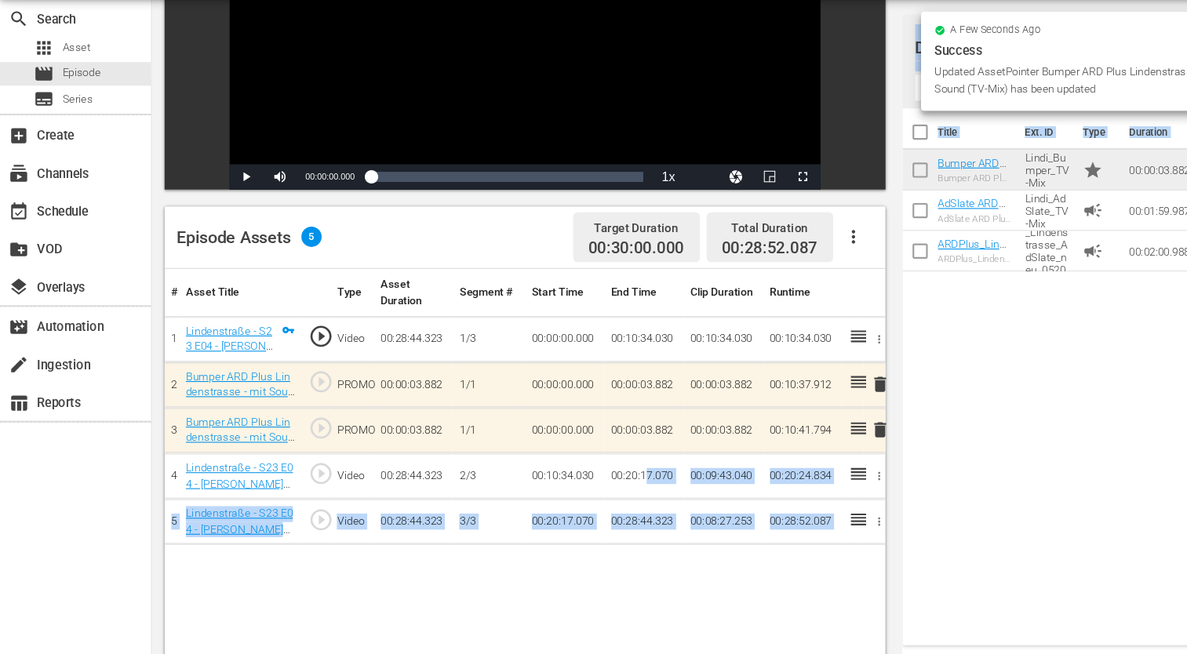
drag, startPoint x: 928, startPoint y: 202, endPoint x: 601, endPoint y: 484, distance: 431.7
click at [919, 491] on div "Title Ext. ID Type Duration Bumper ARD Plus Lindenstrasse - mit Musik (TV-Mix) …" at bounding box center [1008, 393] width 338 height 493
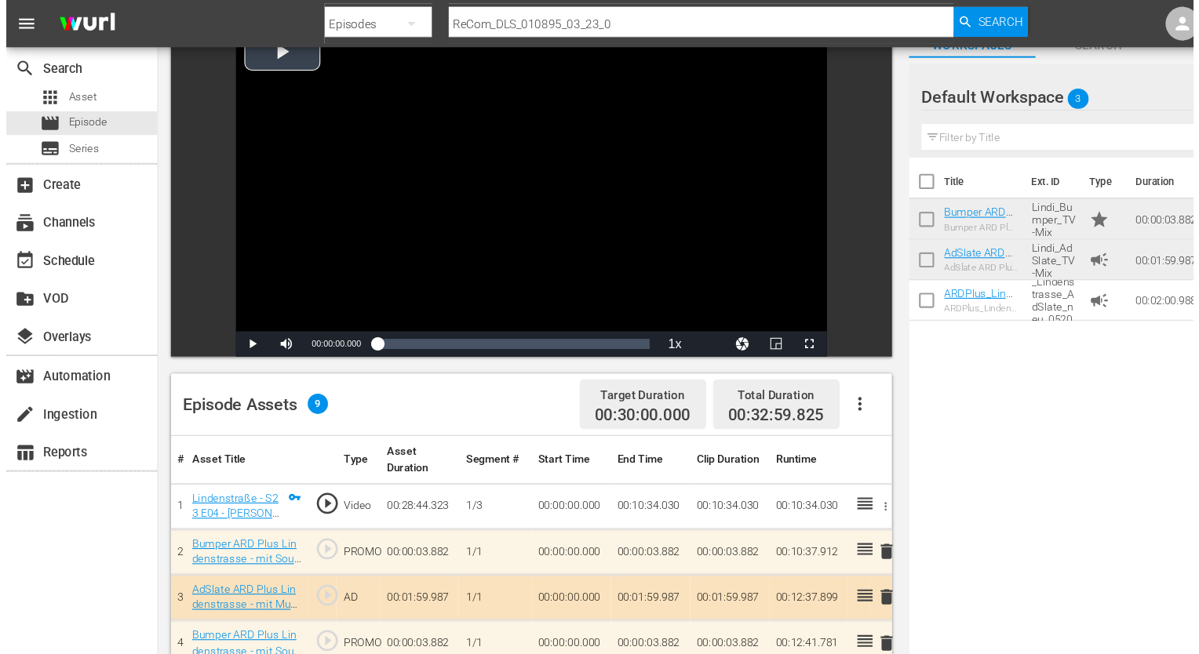
scroll to position [0, 0]
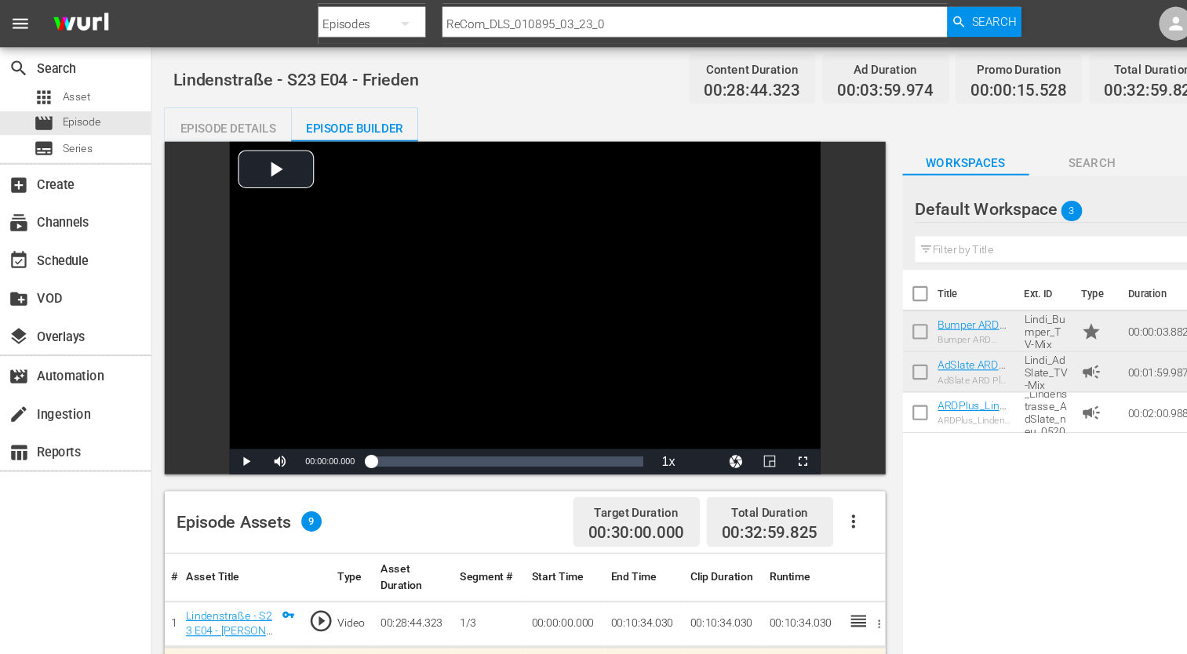
click at [228, 122] on div "Episode Details" at bounding box center [212, 119] width 118 height 38
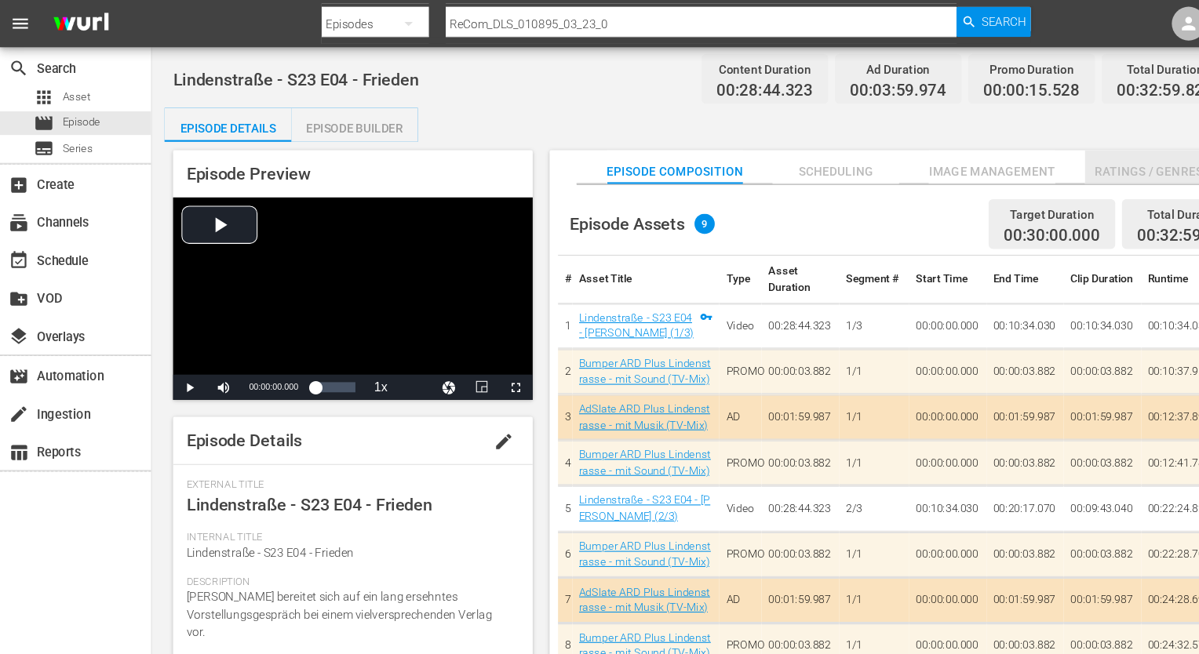
click at [1050, 153] on span "Ratings / Genres" at bounding box center [1067, 160] width 118 height 20
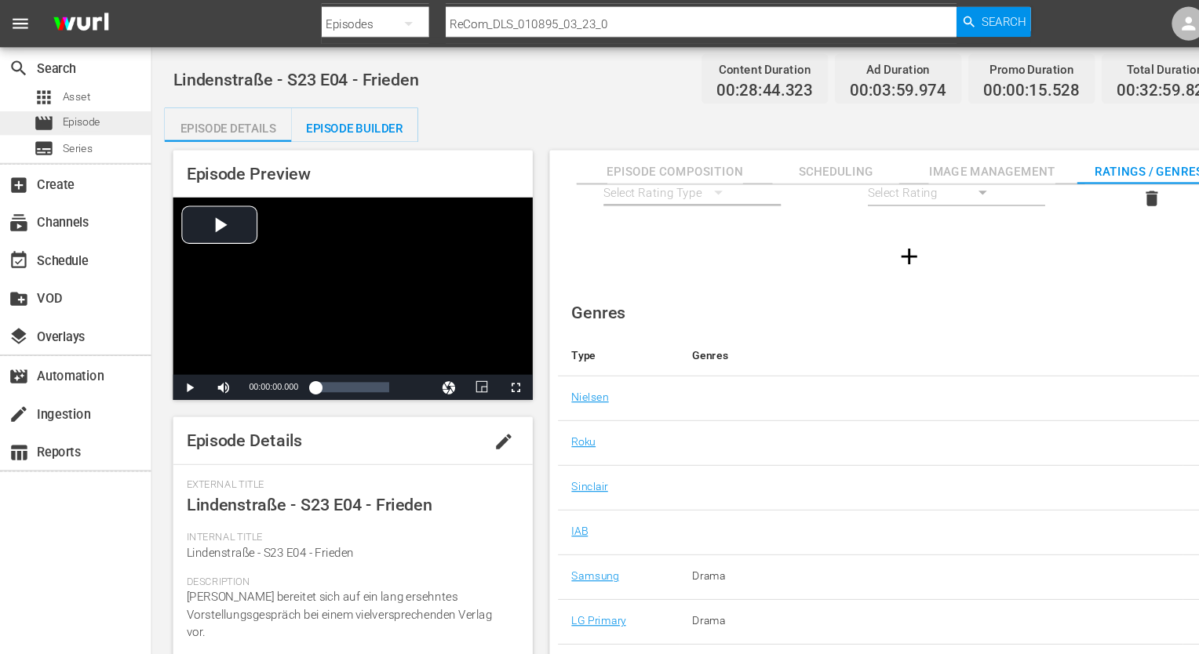
click at [63, 116] on span "Episode" at bounding box center [75, 114] width 35 height 16
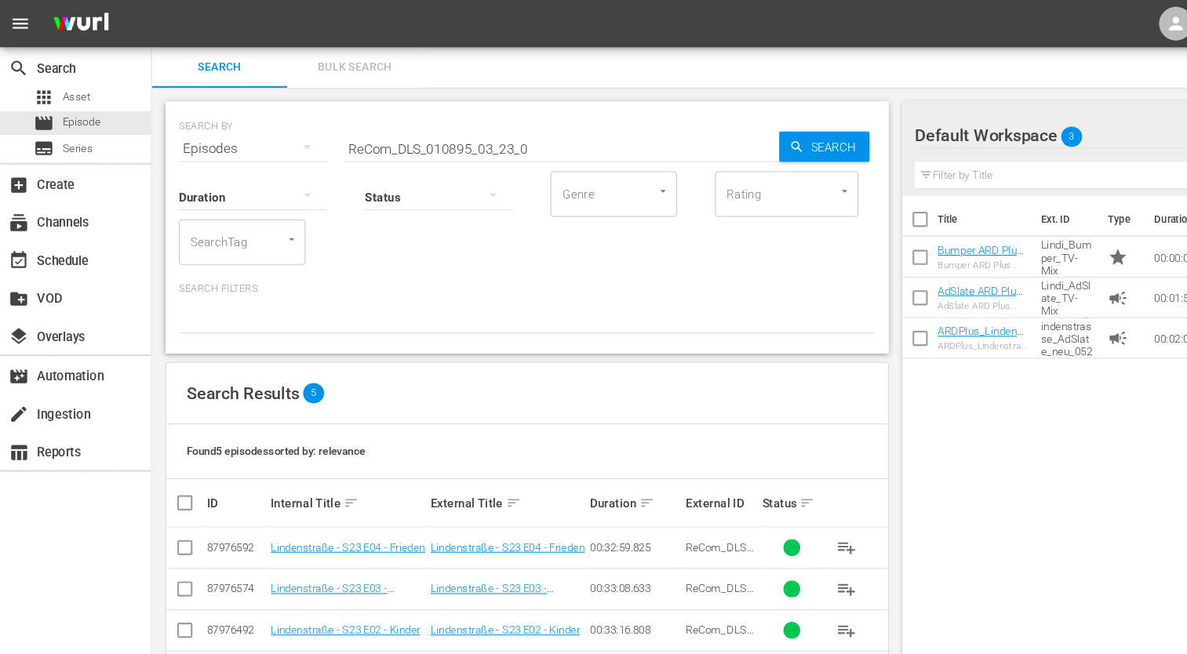
scroll to position [27, 0]
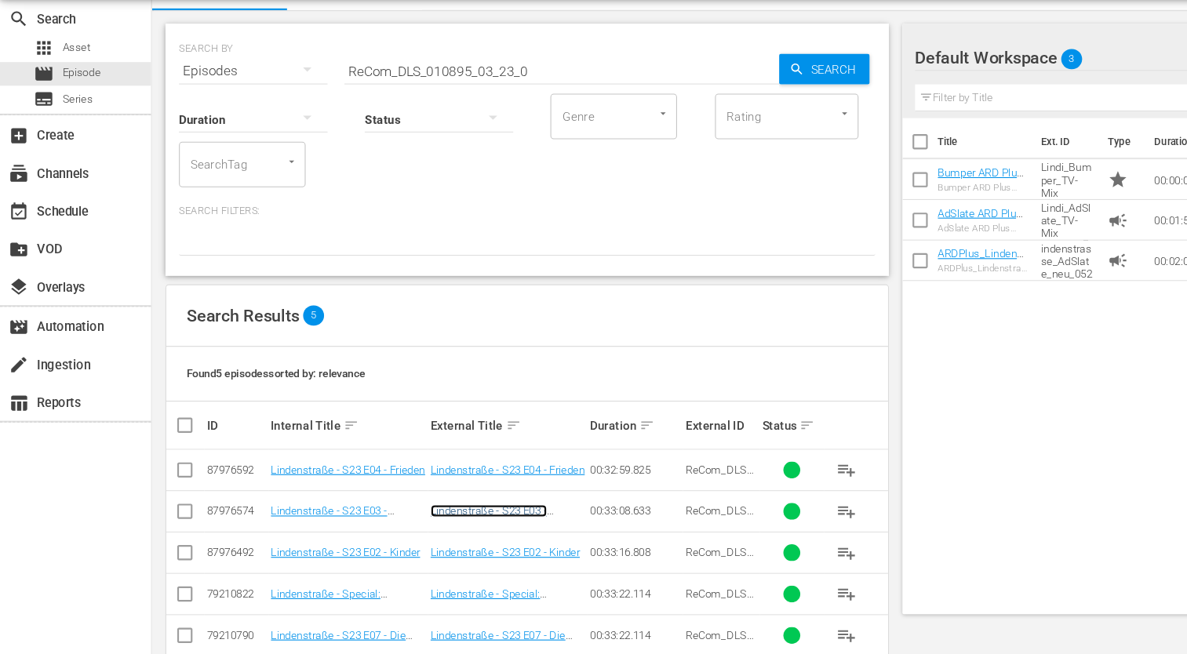
click at [484, 523] on link "Lindenstraße - S23 E03 - Glücklichmacher" at bounding box center [454, 527] width 108 height 24
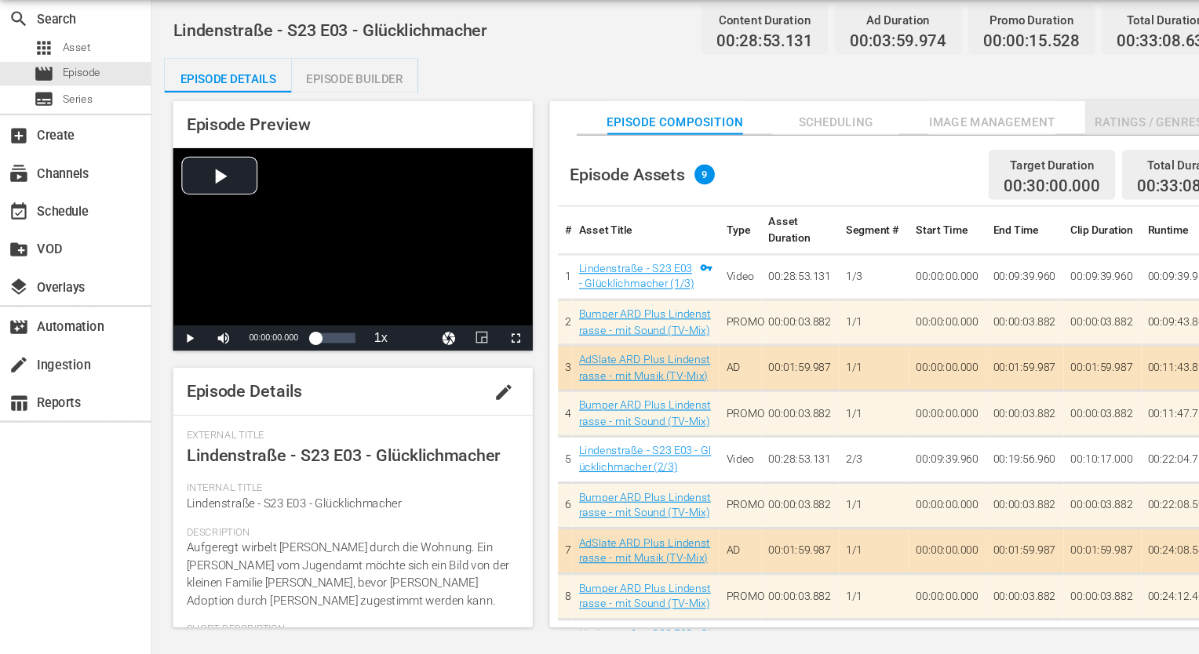
click at [1060, 166] on span "Ratings / Genres" at bounding box center [1067, 160] width 118 height 20
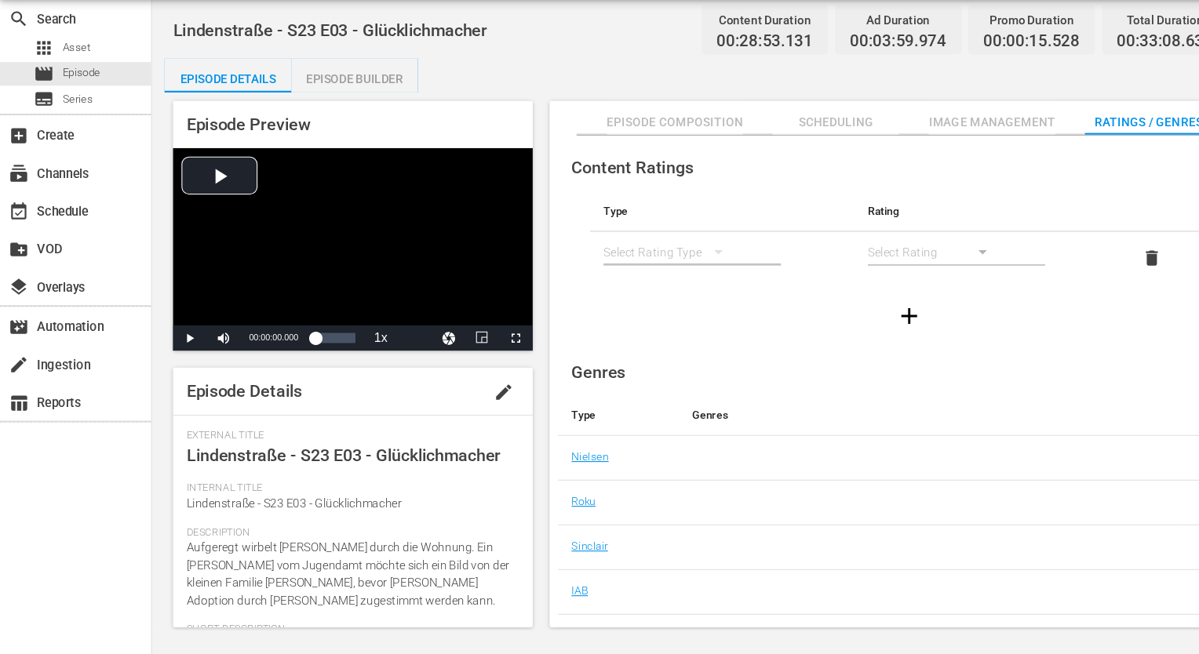
scroll to position [101, 0]
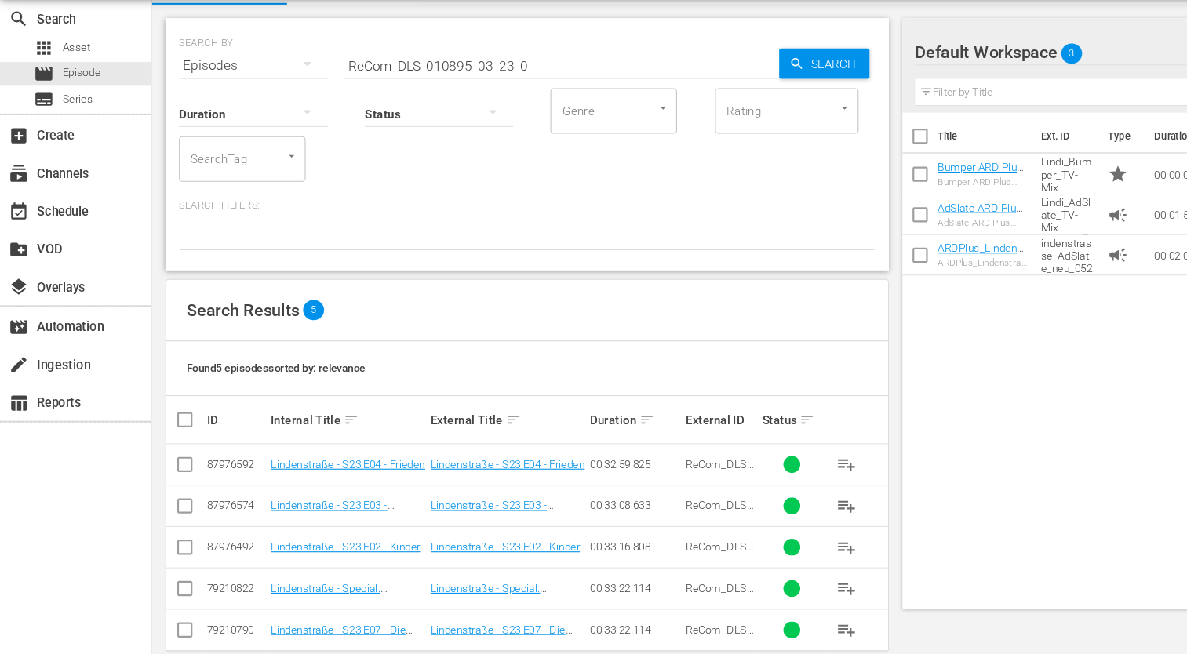
scroll to position [55, 0]
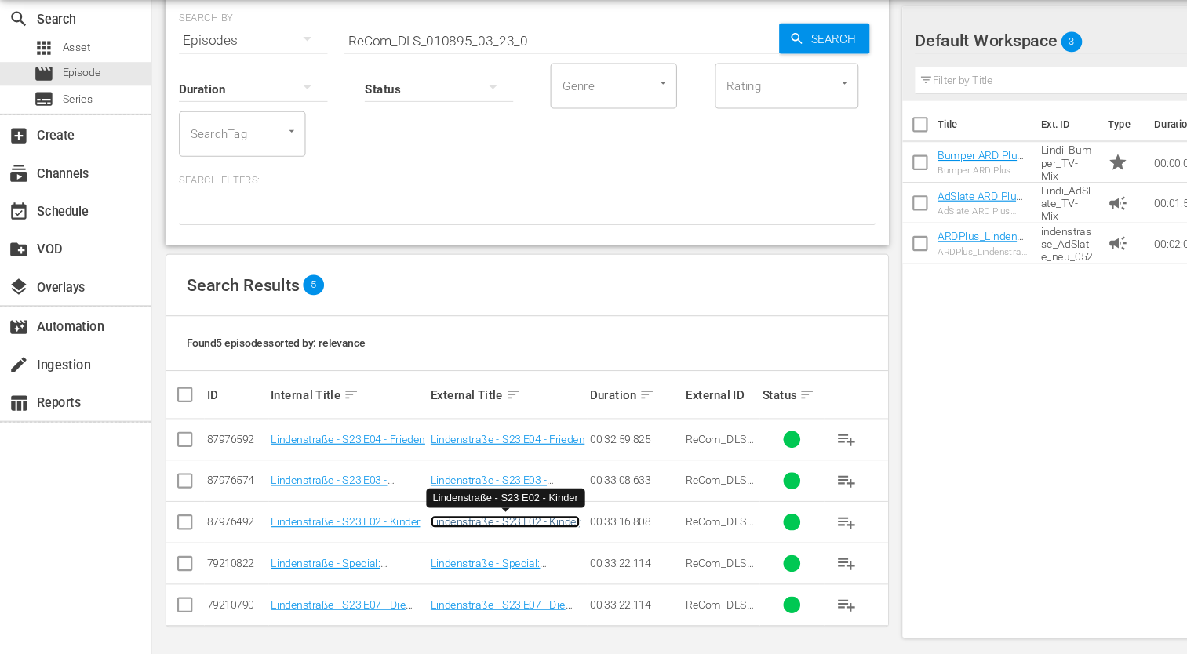
click at [435, 532] on link "Lindenstraße - S23 E02 - Kinder" at bounding box center [469, 531] width 139 height 12
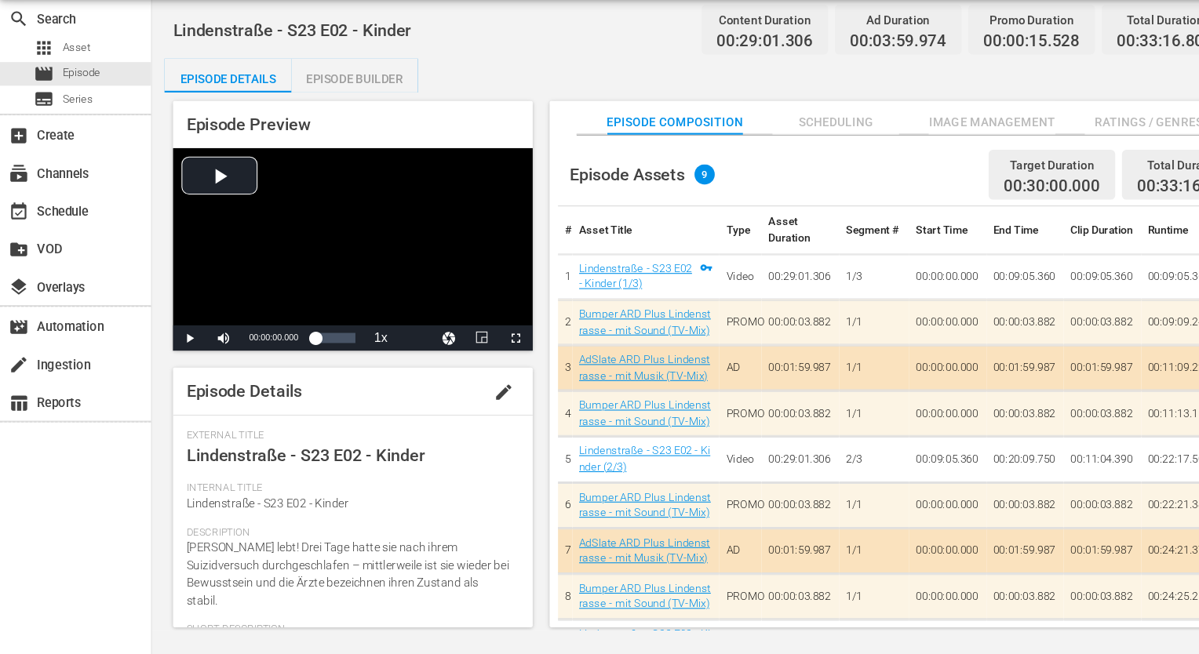
scroll to position [24, 0]
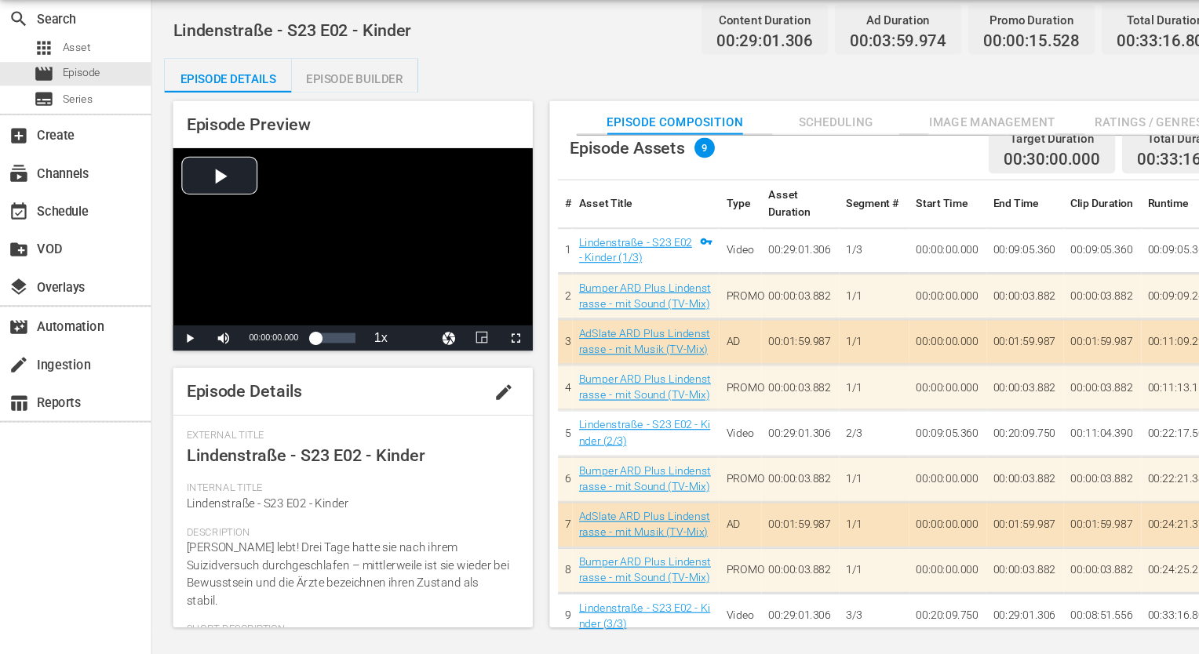
click at [1099, 147] on button "Ratings / Genres" at bounding box center [1067, 155] width 118 height 31
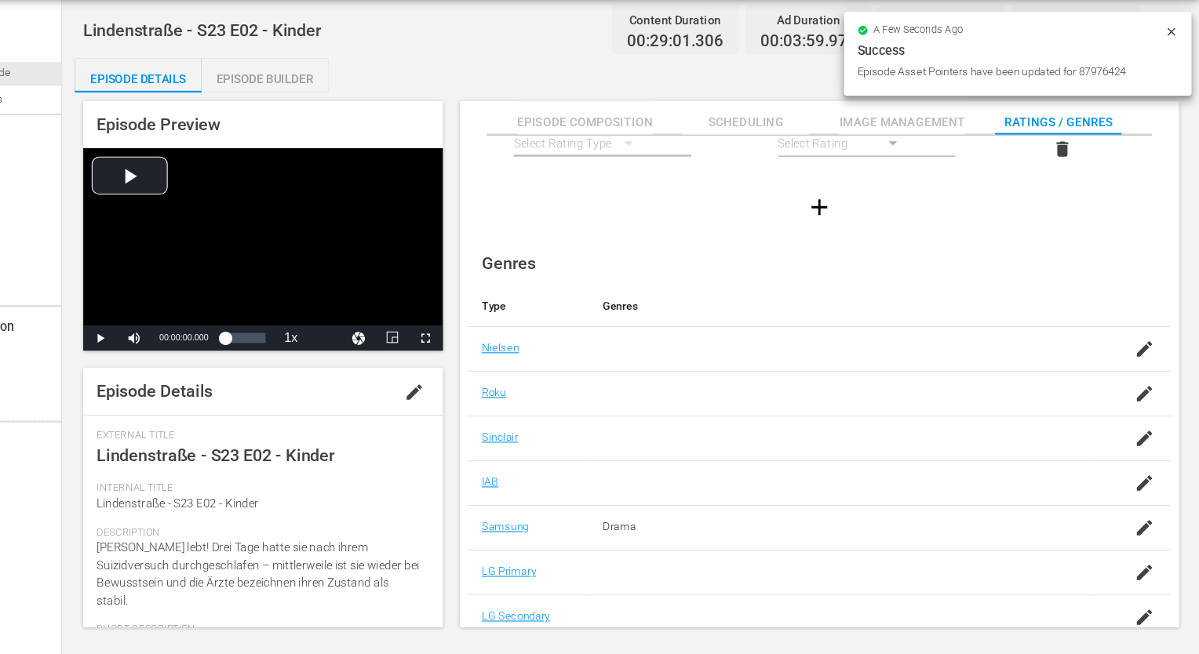
scroll to position [0, 0]
click at [1143, 575] on icon "button" at bounding box center [1147, 578] width 14 height 14
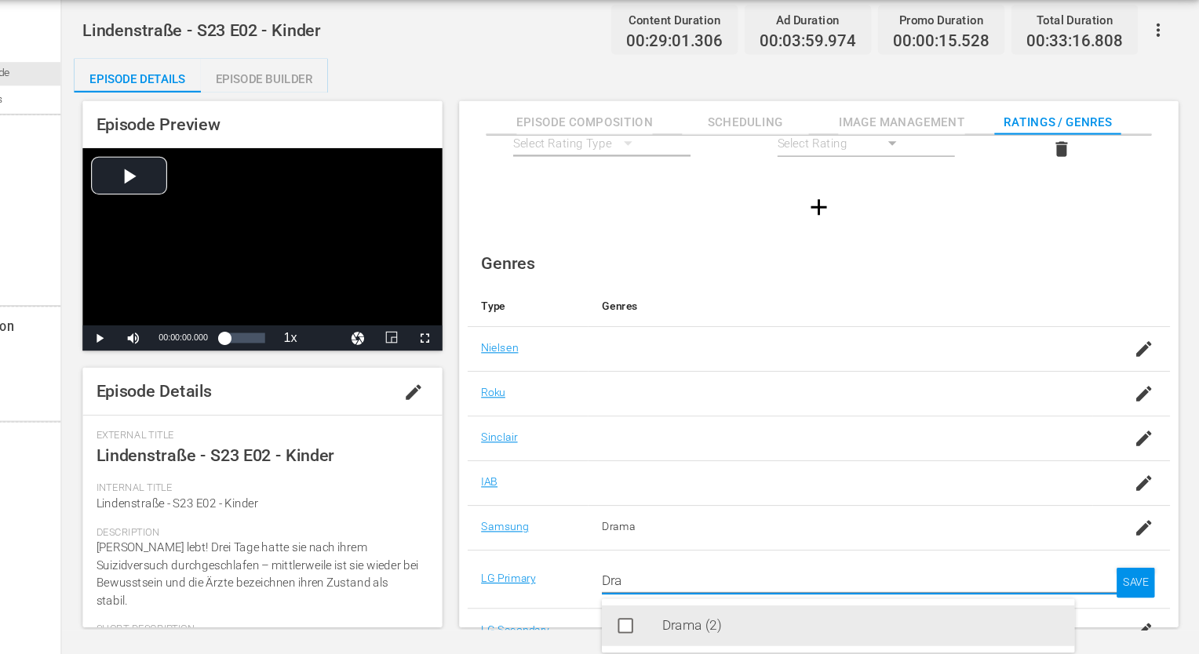
click at [733, 621] on div "Drama (2)" at bounding box center [885, 628] width 370 height 38
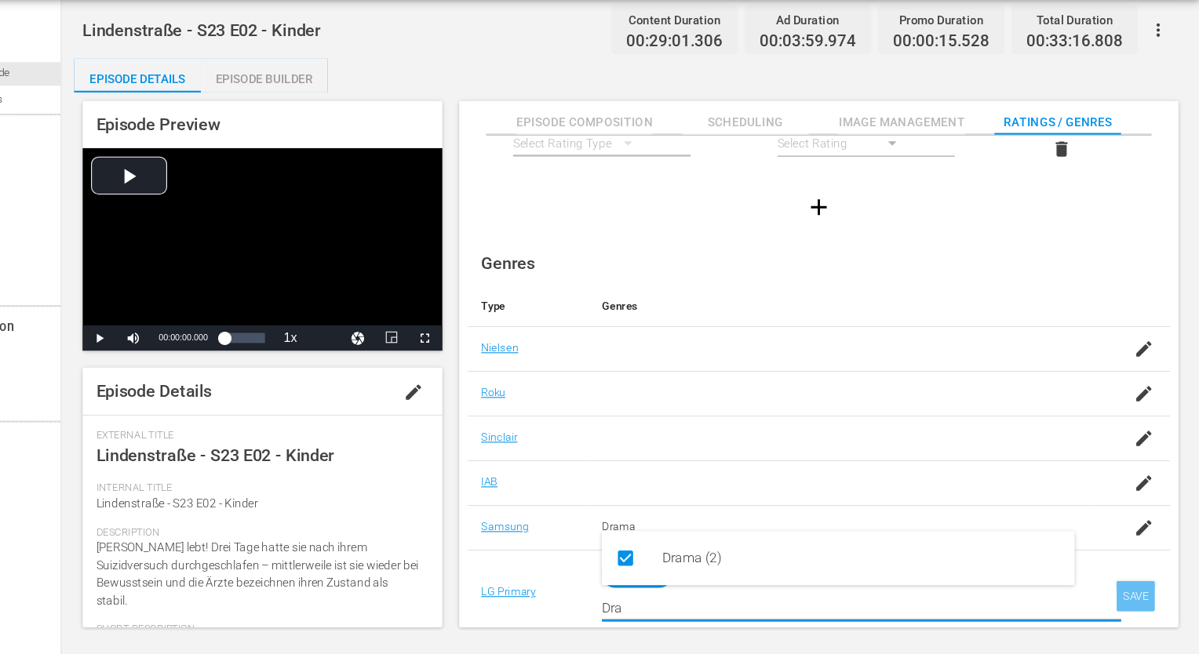
type input "Dra"
click at [1135, 596] on div "SAVE" at bounding box center [1140, 600] width 36 height 28
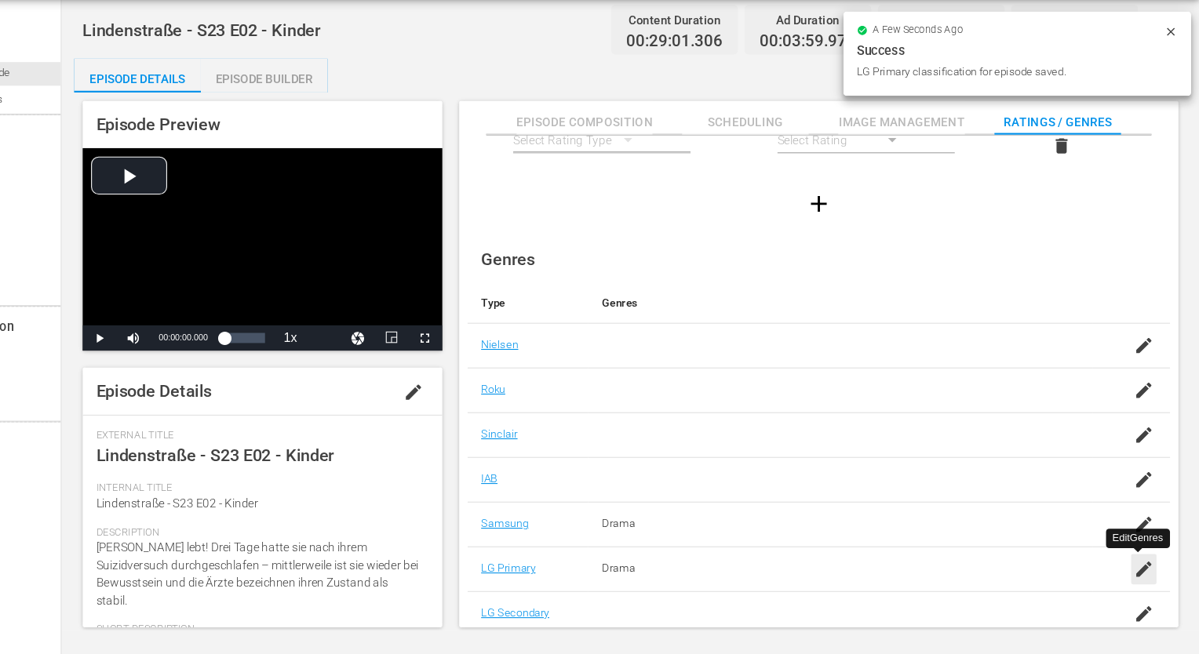
scroll to position [101, 0]
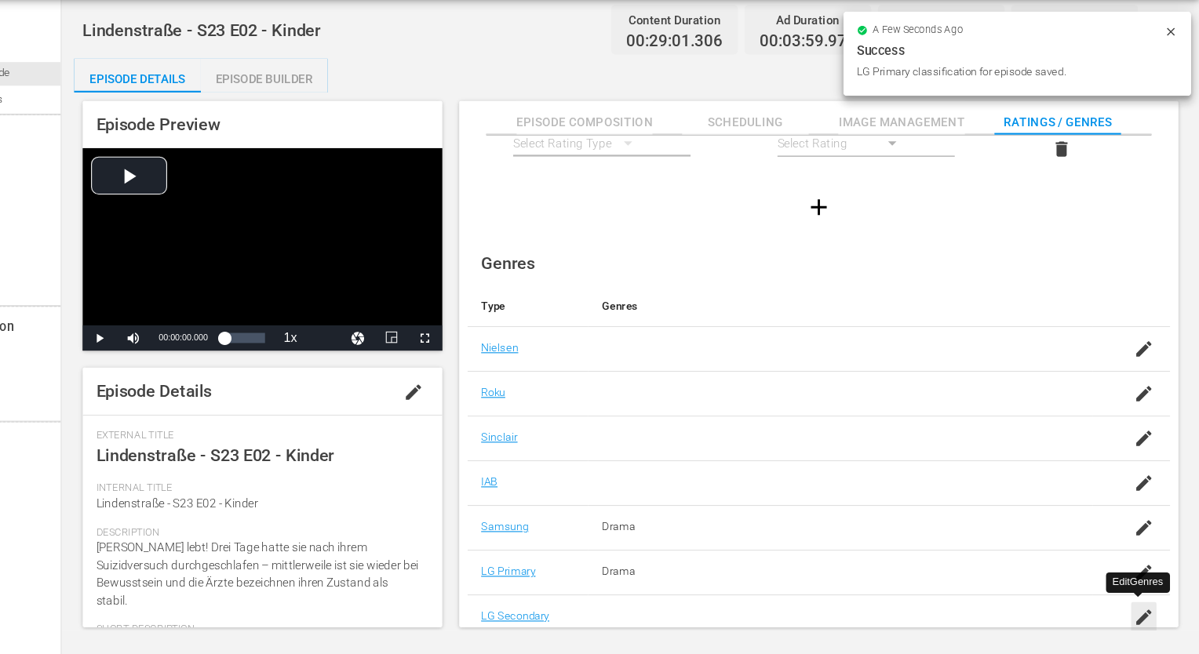
click at [1149, 616] on icon "button" at bounding box center [1147, 619] width 19 height 19
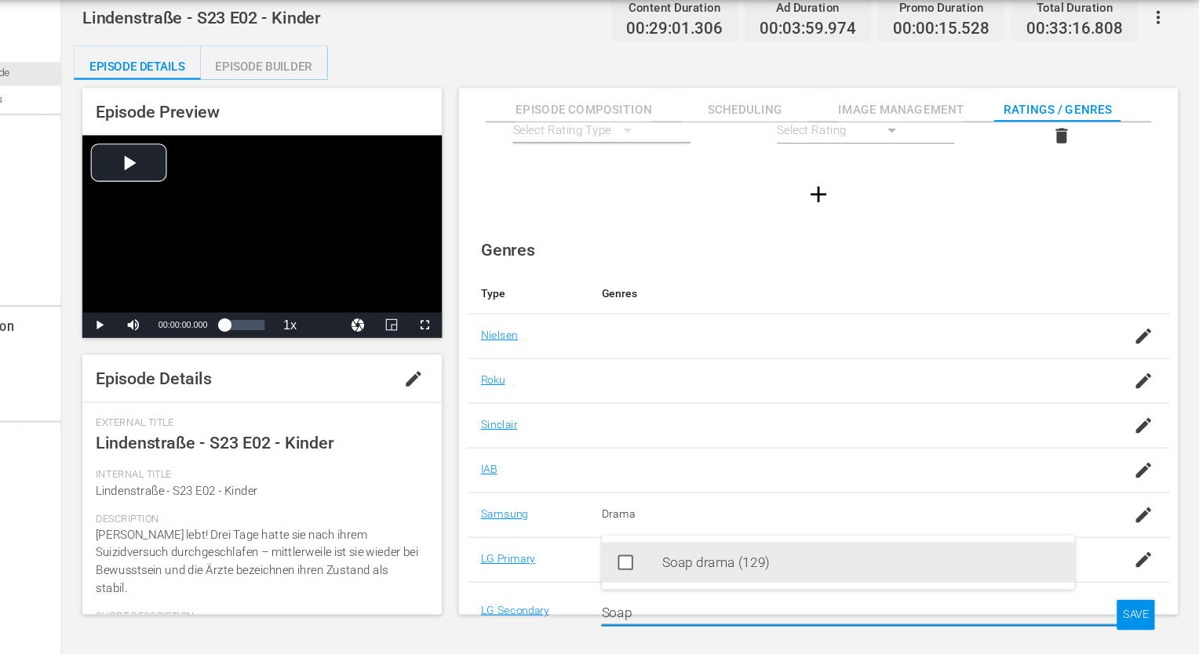
click at [731, 586] on div "Soap drama (129)" at bounding box center [885, 569] width 370 height 38
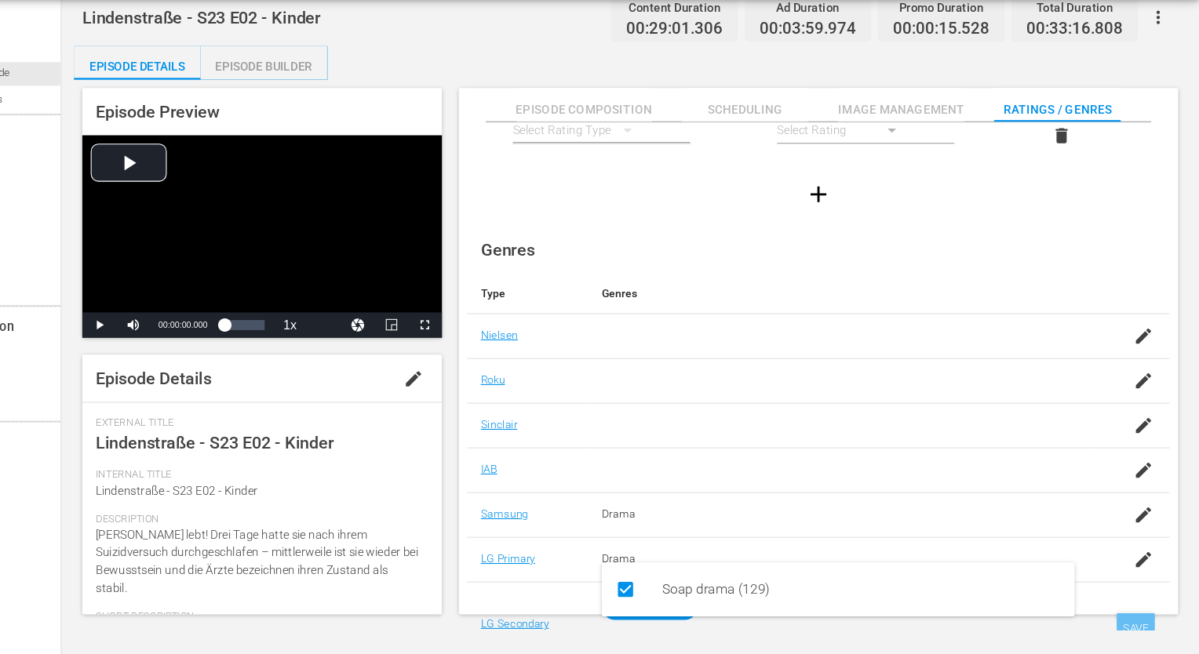
type input "Soap"
click at [1133, 622] on div "SAVE" at bounding box center [1140, 630] width 36 height 28
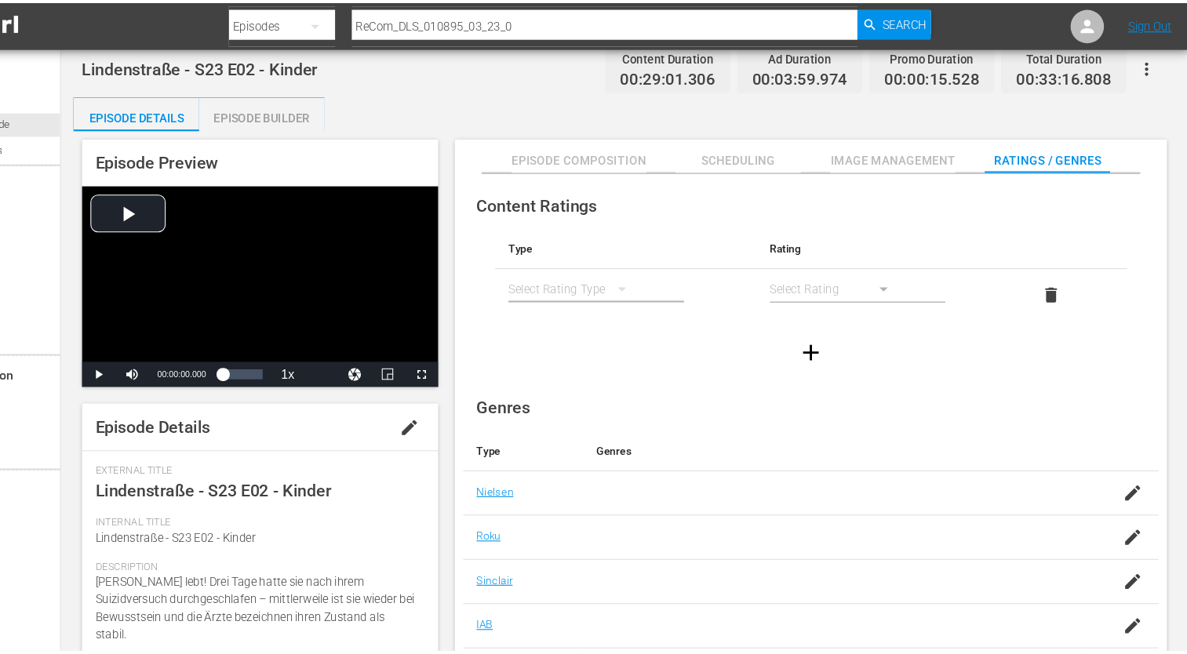
scroll to position [0, 0]
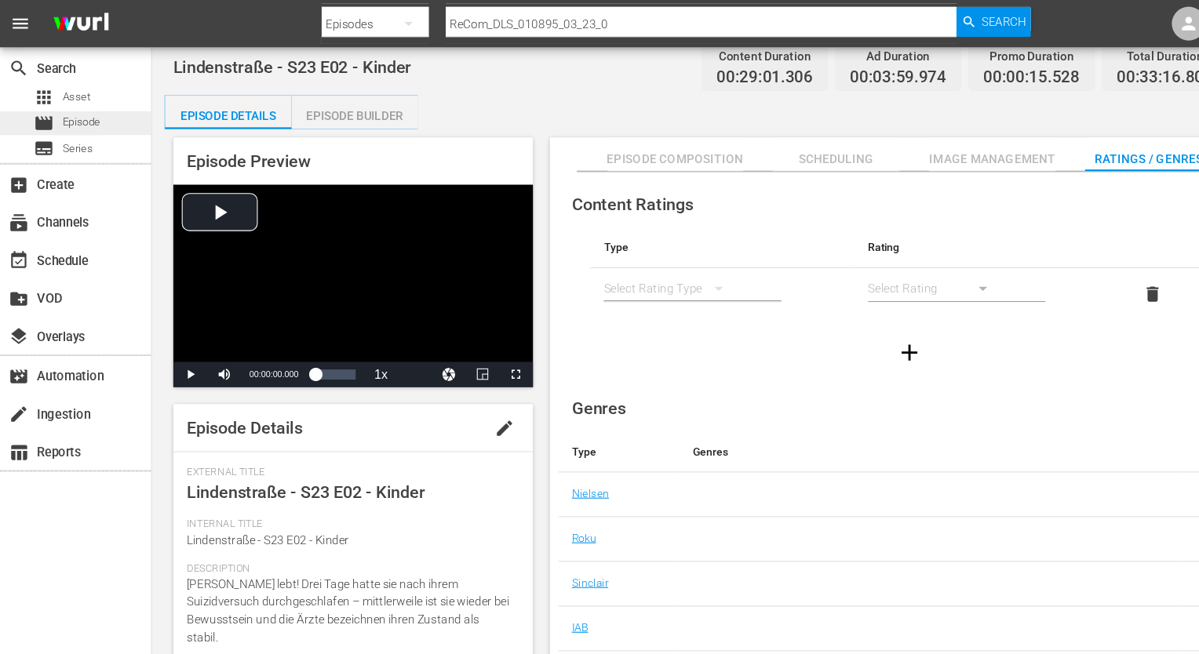
click at [93, 118] on span "Episode" at bounding box center [75, 114] width 35 height 16
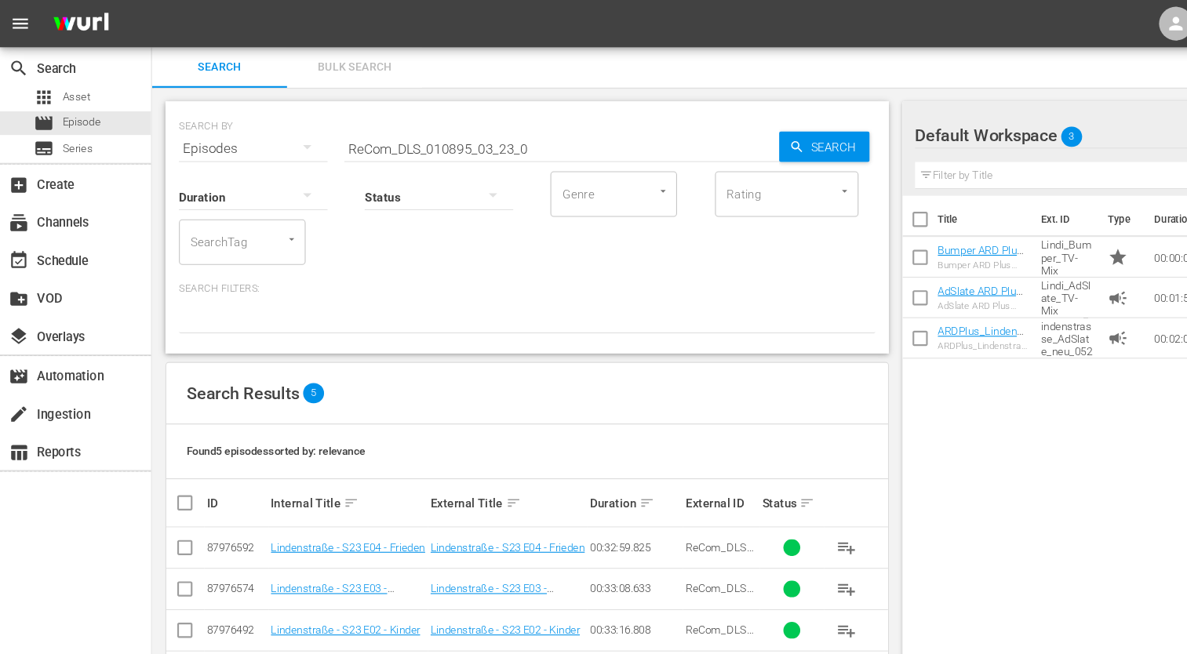
scroll to position [27, 0]
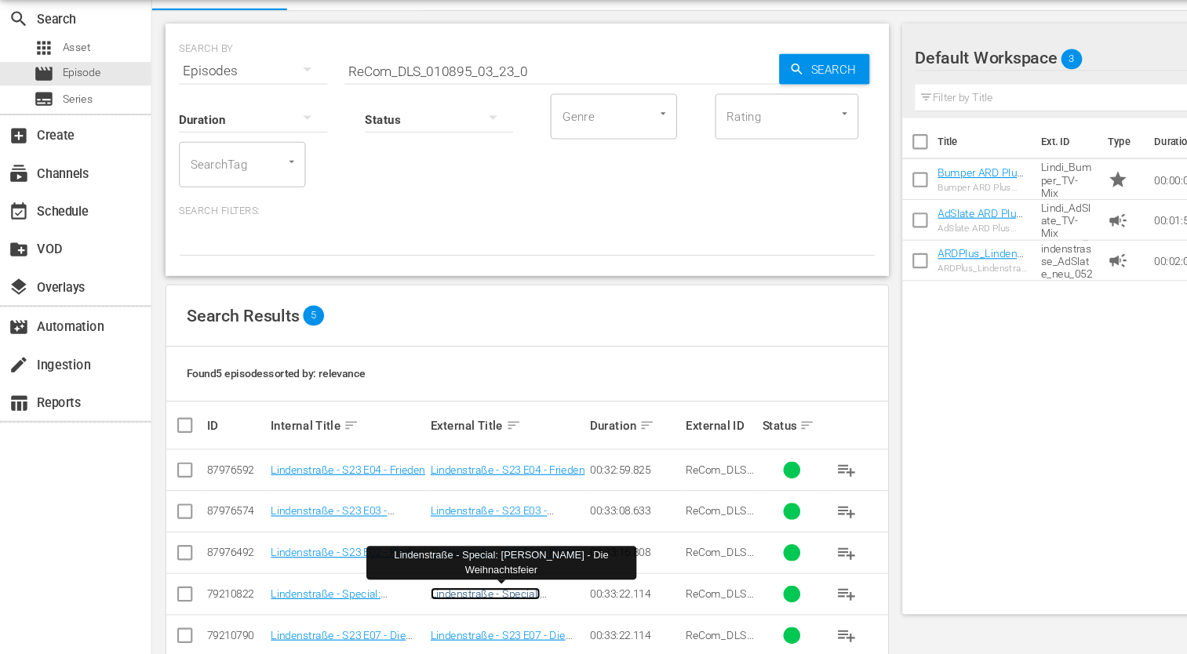
click at [425, 592] on link "Lindenstraße - Special: [PERSON_NAME] - Die Weihnachtsfeier" at bounding box center [451, 609] width 102 height 35
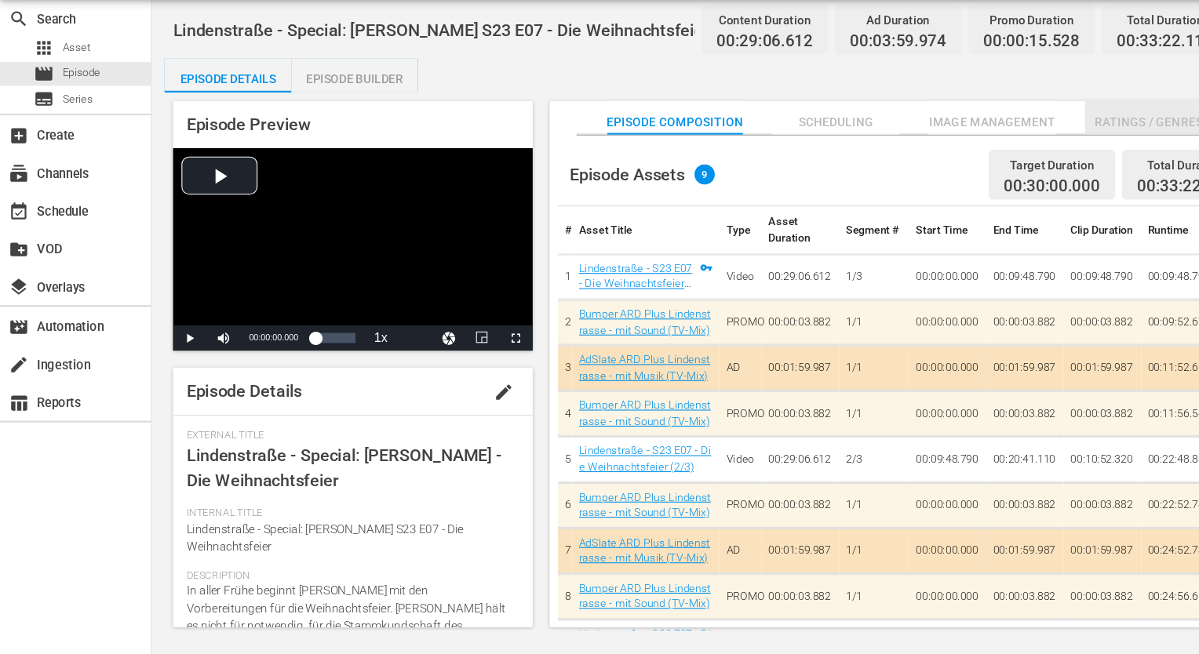
click at [1062, 152] on span "Ratings / Genres" at bounding box center [1067, 160] width 118 height 20
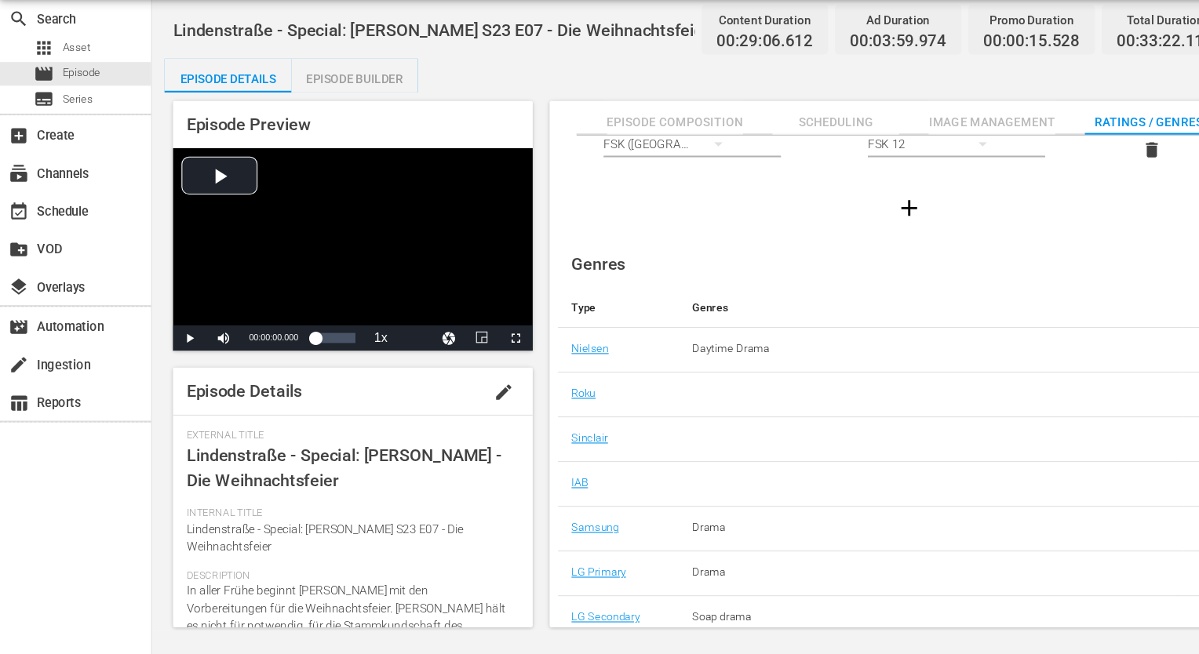
scroll to position [101, 0]
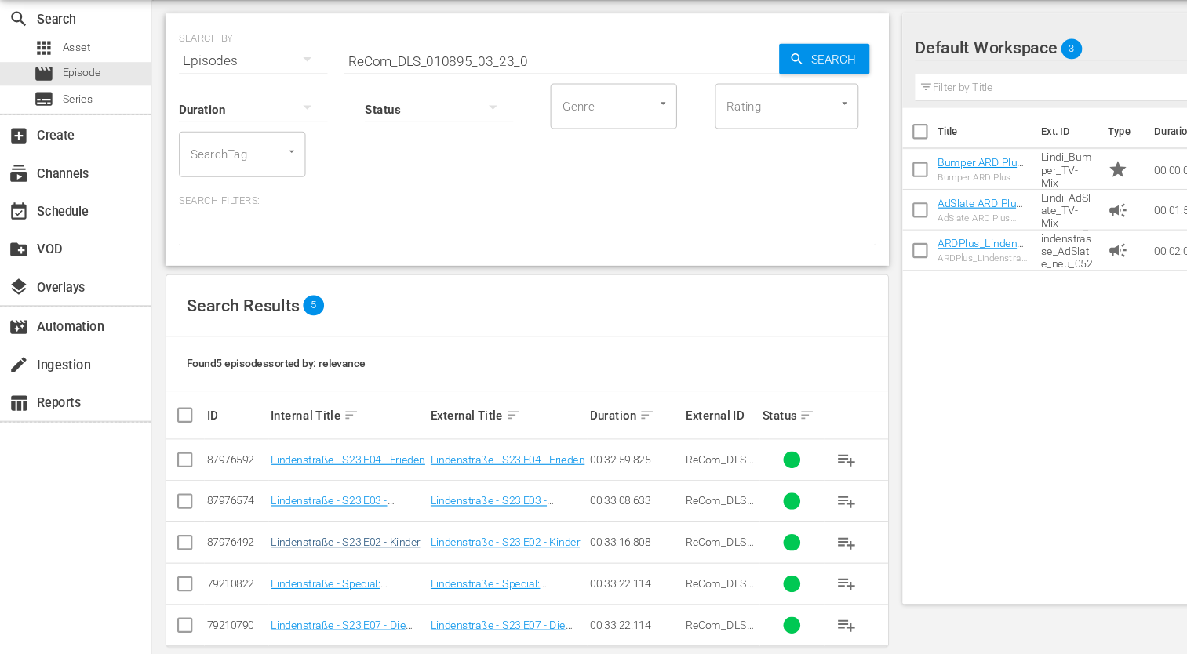
scroll to position [55, 0]
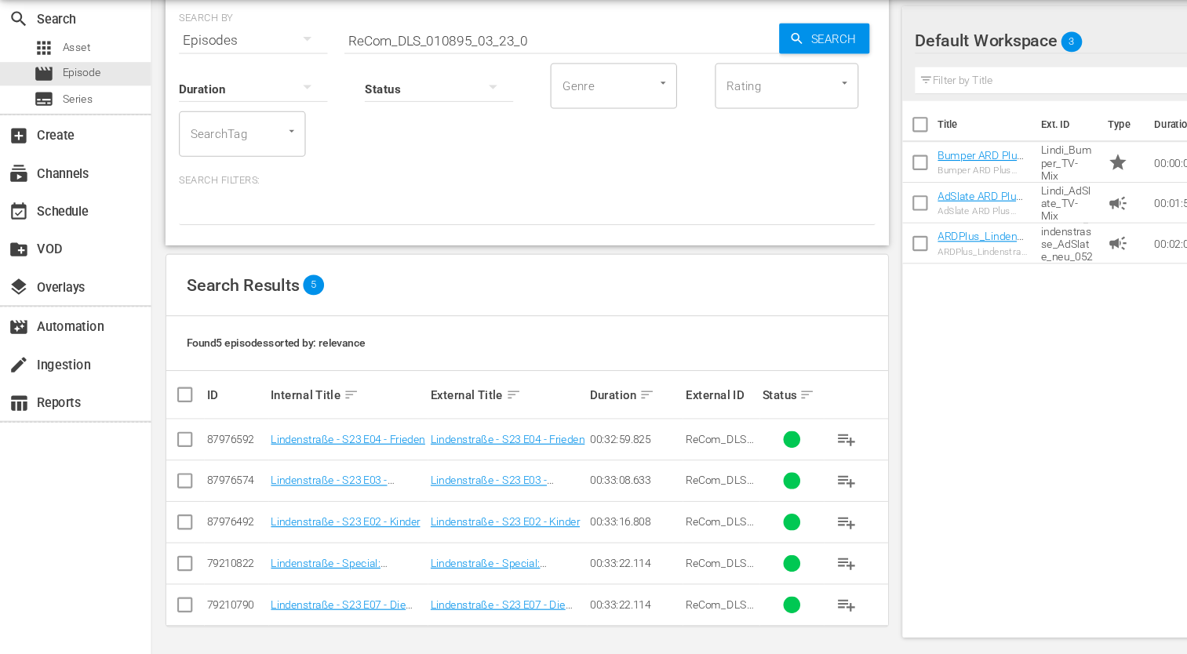
click at [455, 614] on td "Lindenstraße - S23 E07 - Die Weihnachtsfeier" at bounding box center [472, 607] width 148 height 38
click at [454, 608] on link "Lindenstraße - S23 E07 - Die Weihnachtsfeier" at bounding box center [463, 614] width 126 height 24
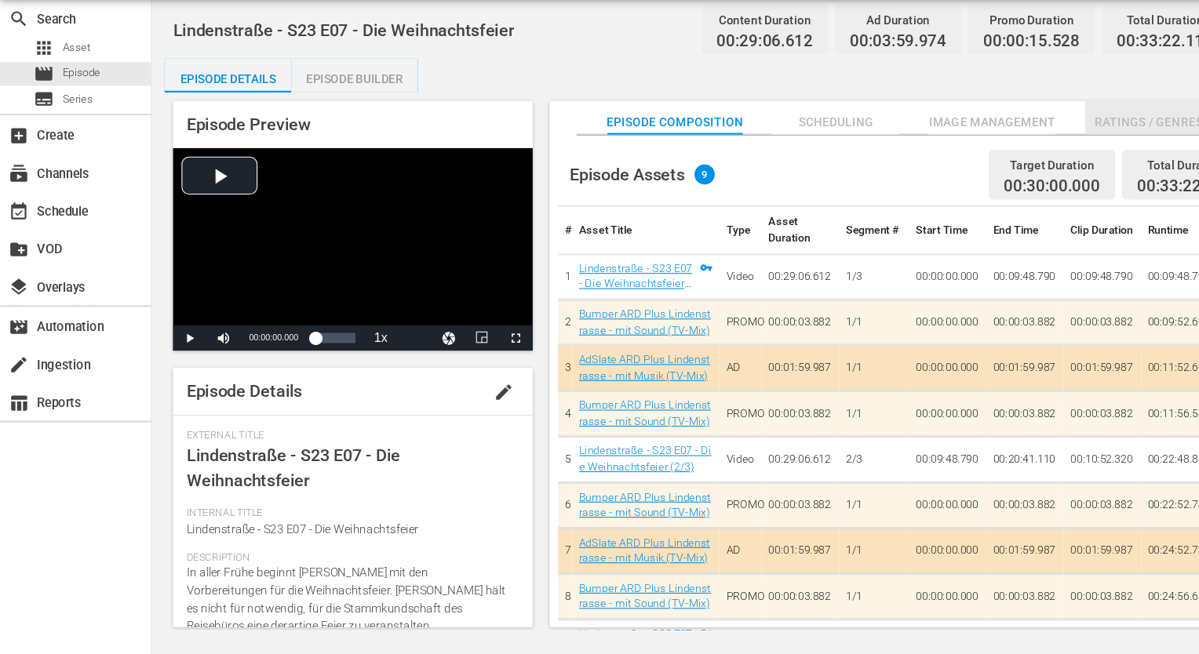
click at [1018, 158] on span "Ratings / Genres" at bounding box center [1067, 160] width 118 height 20
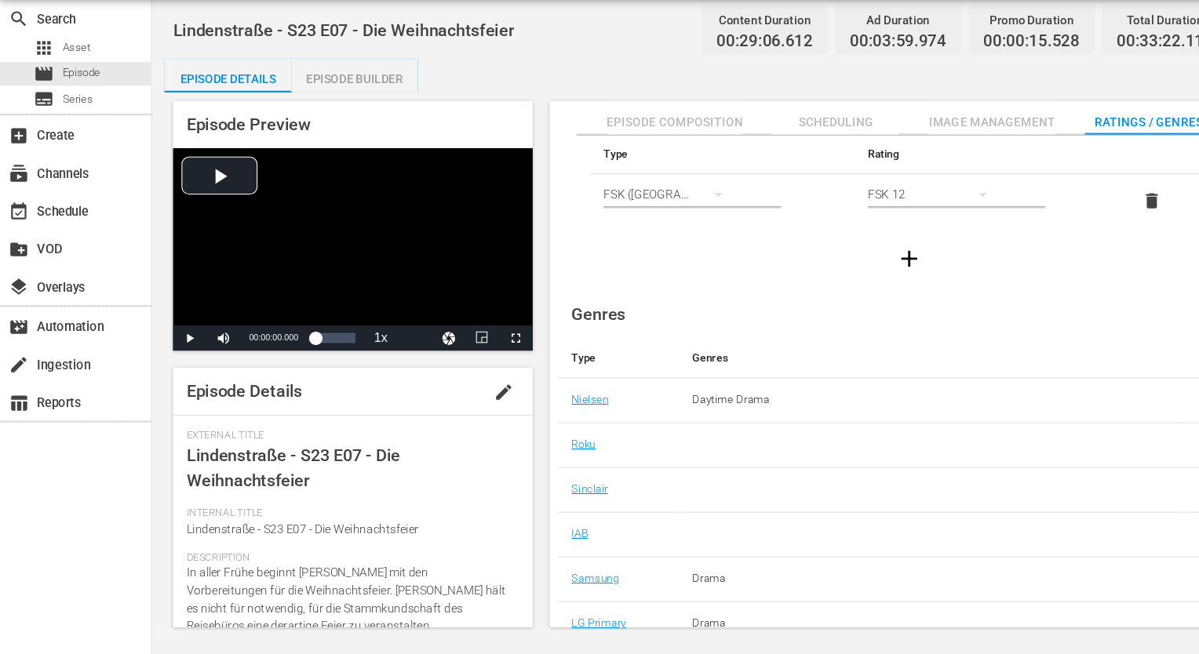
scroll to position [101, 0]
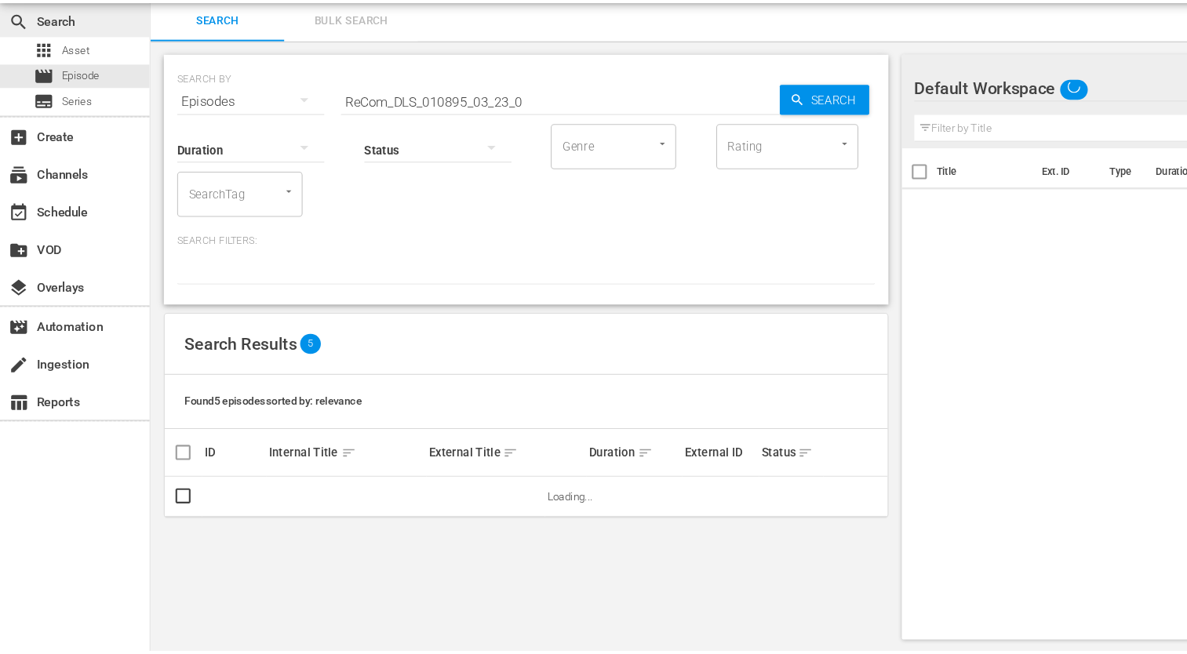
scroll to position [1, 0]
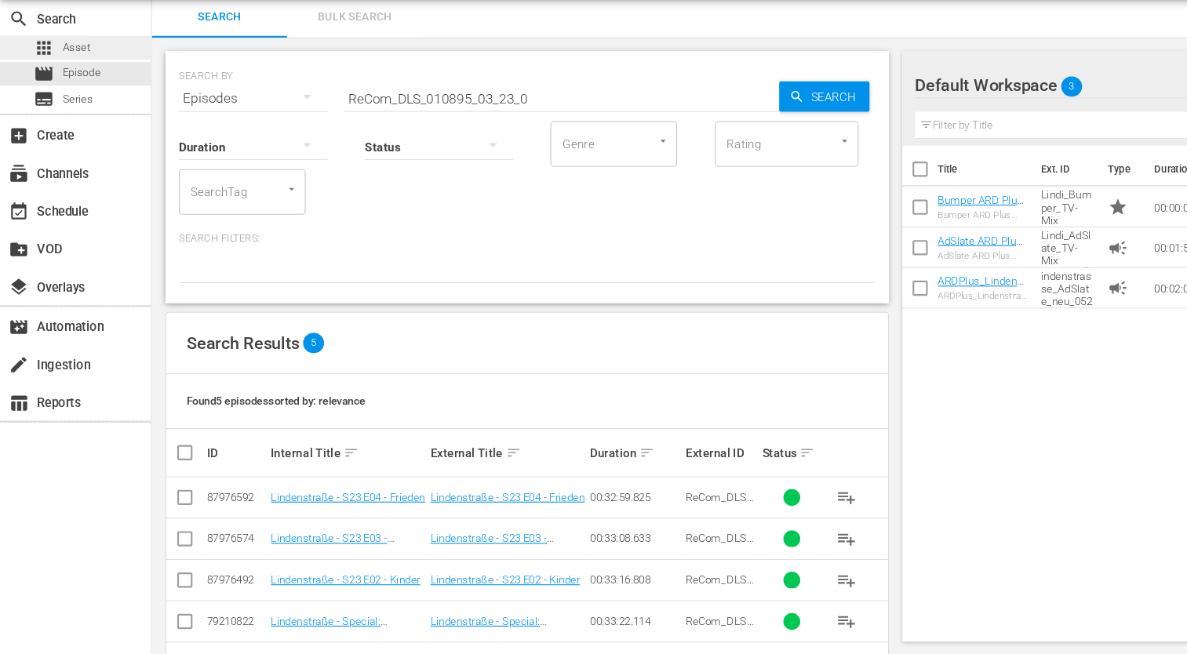
click at [59, 86] on span "Asset" at bounding box center [71, 90] width 26 height 16
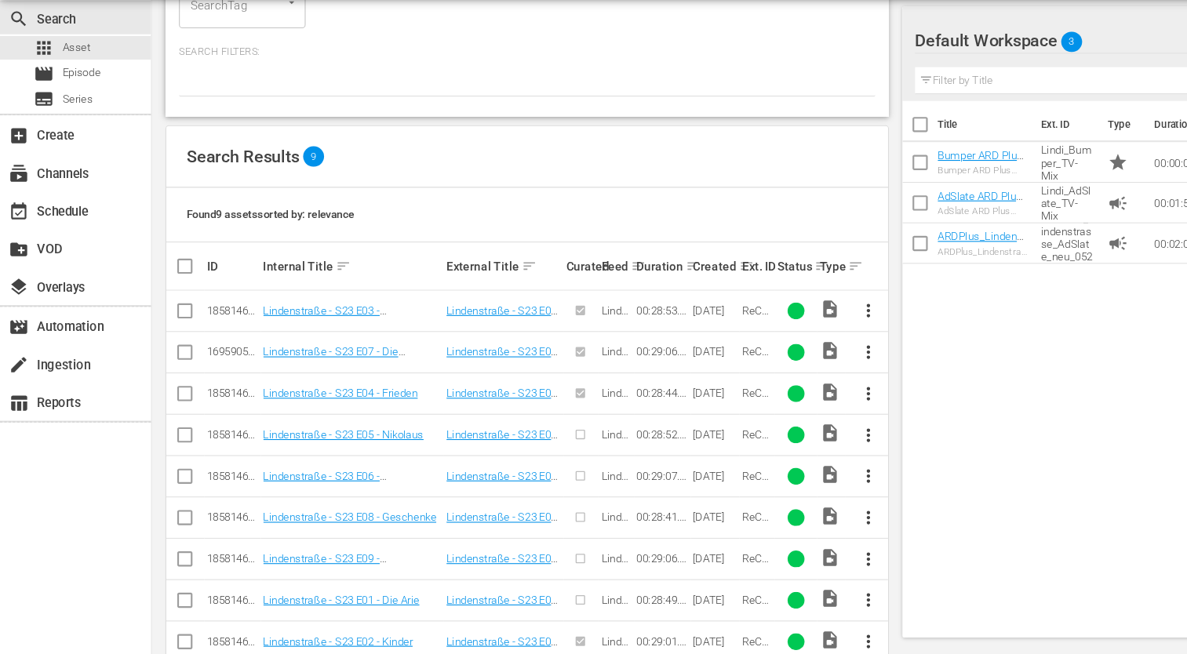
scroll to position [250, 0]
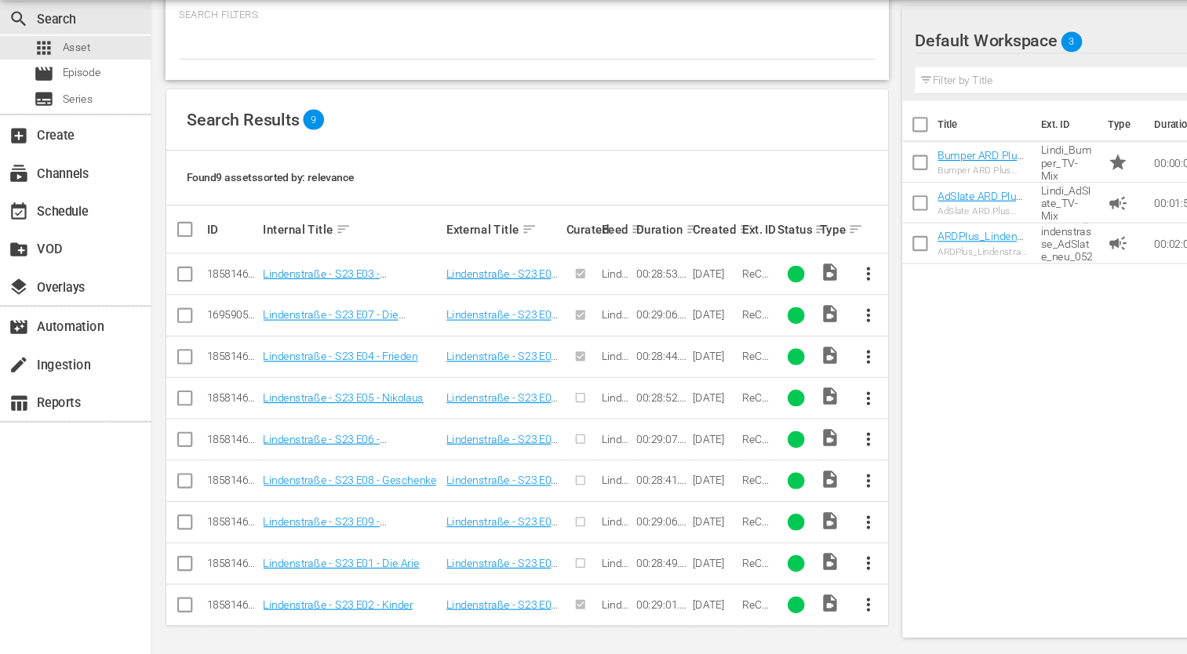
click at [812, 340] on span "more_vert" at bounding box center [806, 339] width 19 height 19
click at [876, 453] on div "Episode" at bounding box center [891, 458] width 107 height 38
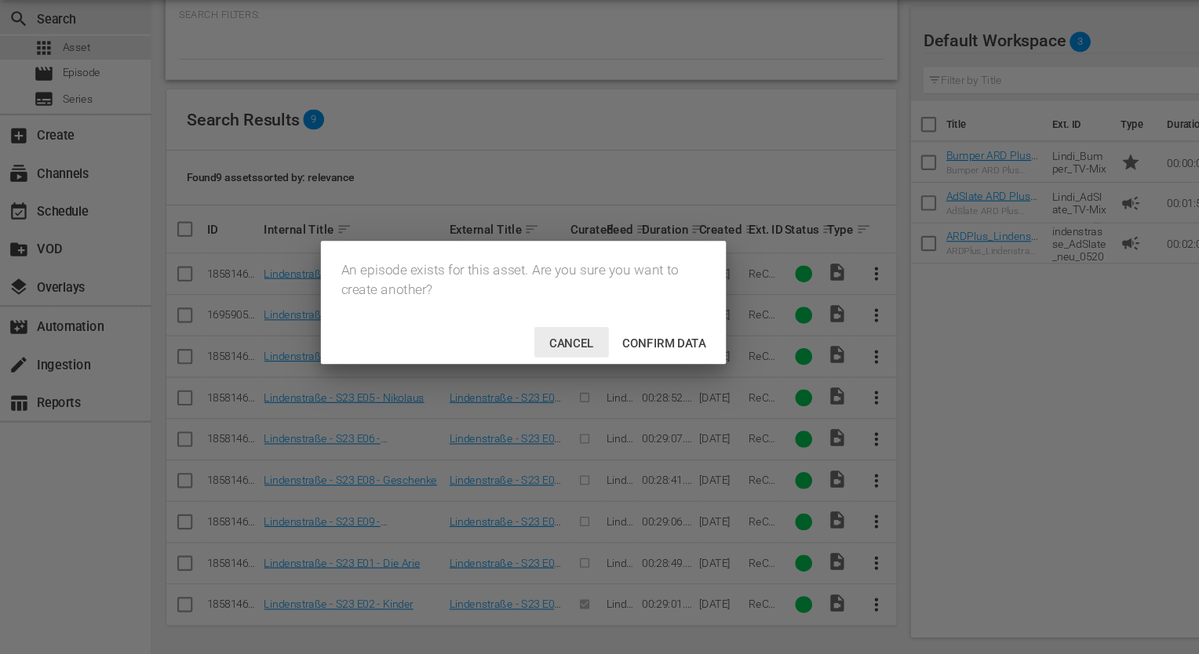
click at [530, 370] on span "Cancel" at bounding box center [531, 365] width 67 height 13
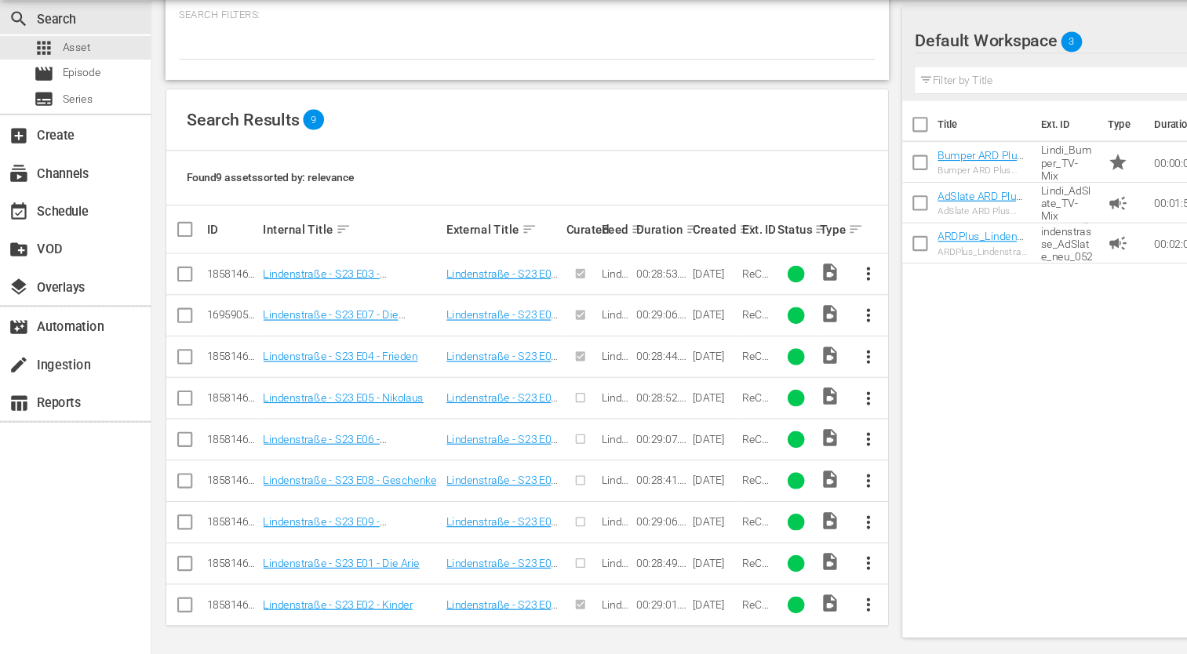
click at [807, 297] on span "more_vert" at bounding box center [806, 300] width 19 height 19
click at [861, 424] on div "Episode" at bounding box center [891, 419] width 107 height 38
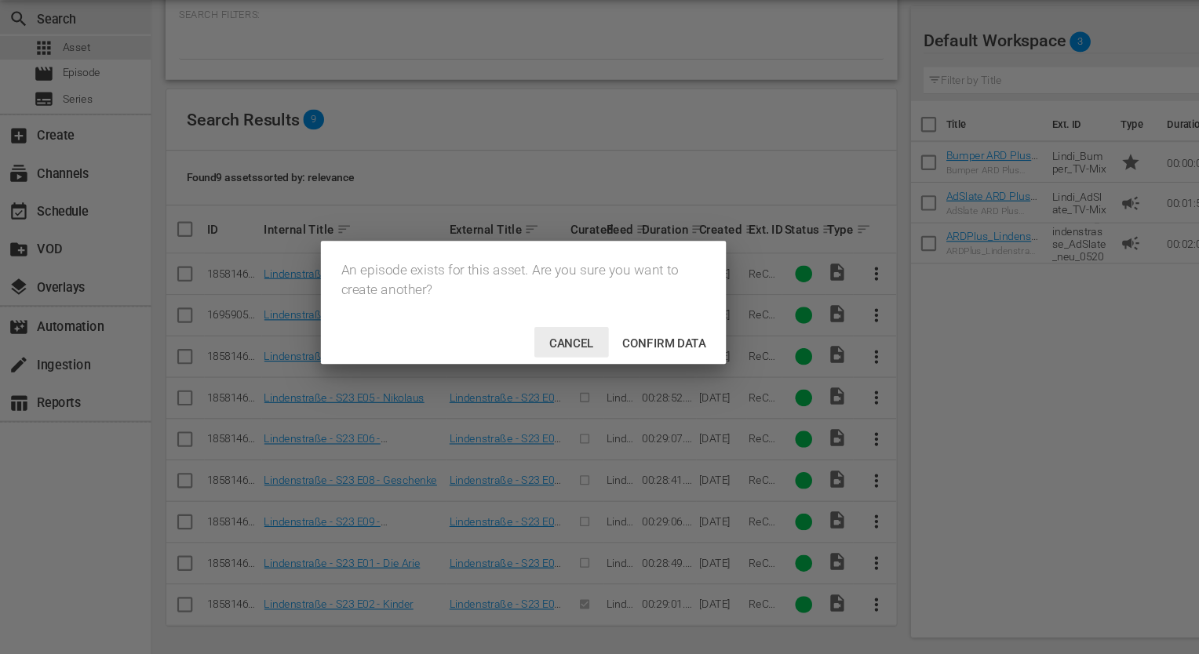
click at [532, 362] on span "Cancel" at bounding box center [531, 365] width 67 height 13
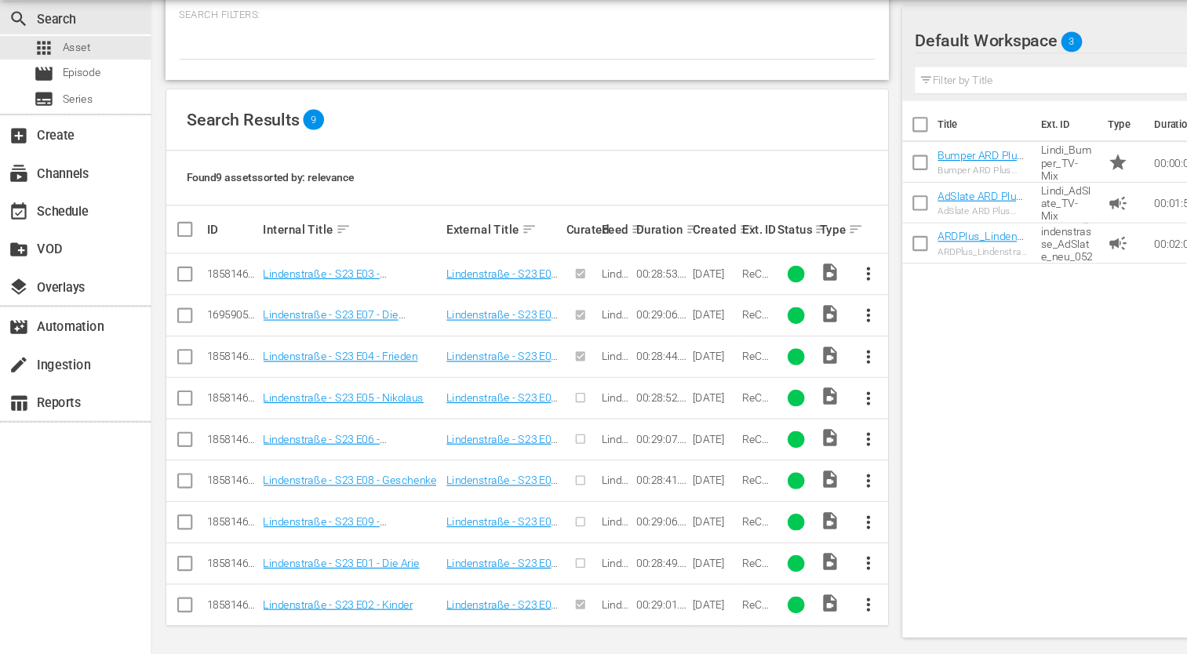
click at [810, 380] on span "more_vert" at bounding box center [806, 377] width 19 height 19
click at [898, 505] on div "Episode" at bounding box center [891, 496] width 107 height 38
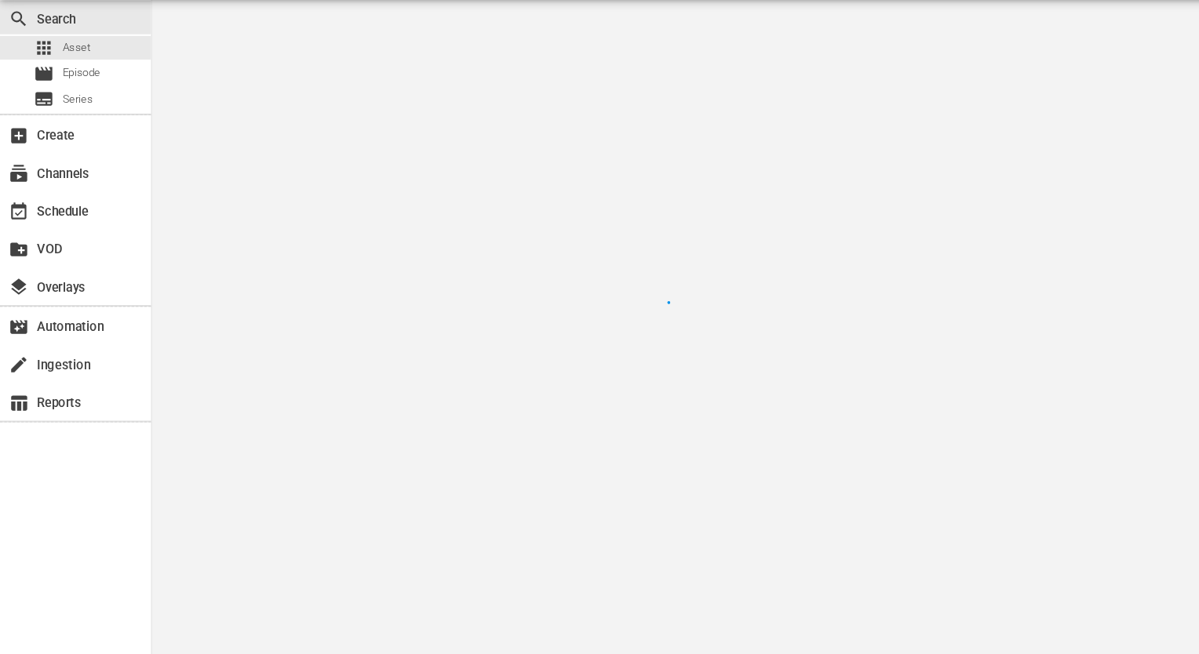
click at [862, 501] on div at bounding box center [599, 327] width 1199 height 654
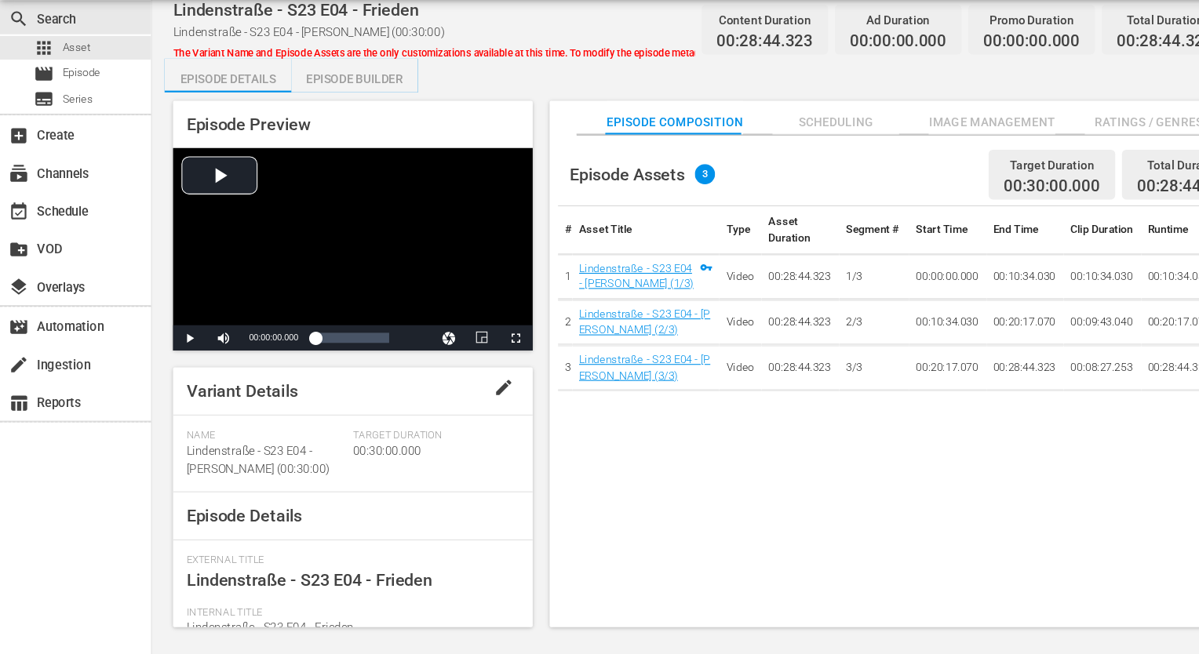
click at [335, 134] on div "Episode Preview Video Player is loading. Play Video Play Mute Current Time 00:0…" at bounding box center [670, 387] width 1034 height 510
click at [330, 123] on div "Episode Builder" at bounding box center [330, 119] width 118 height 38
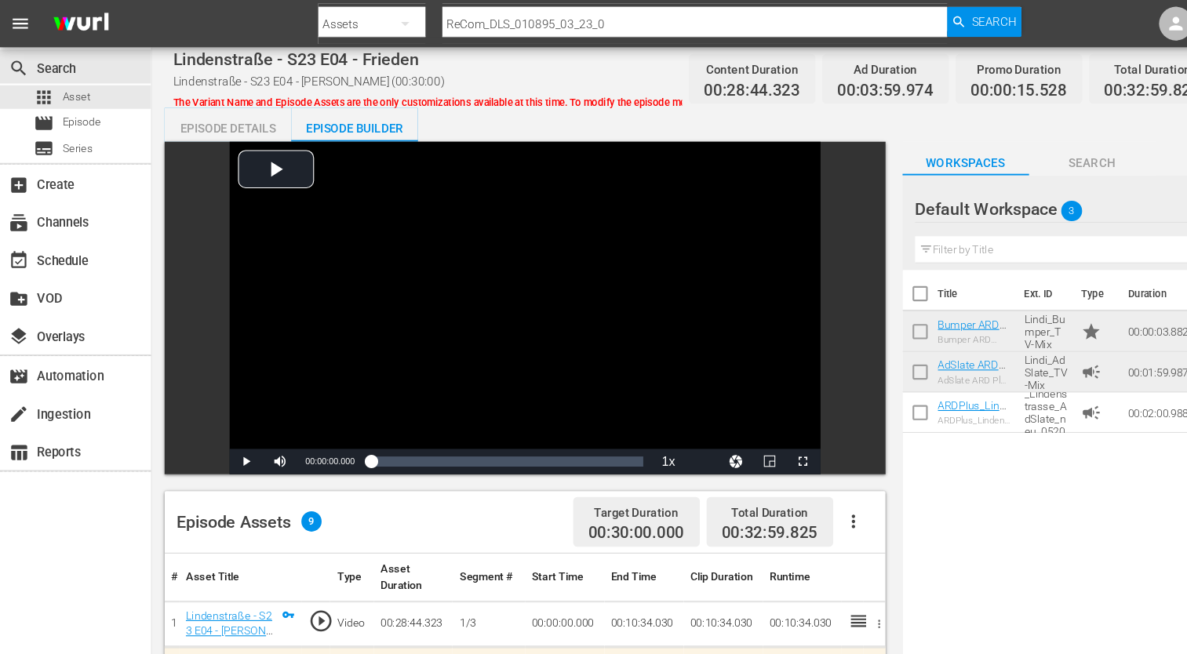
click at [232, 119] on div "Episode Details" at bounding box center [212, 119] width 118 height 38
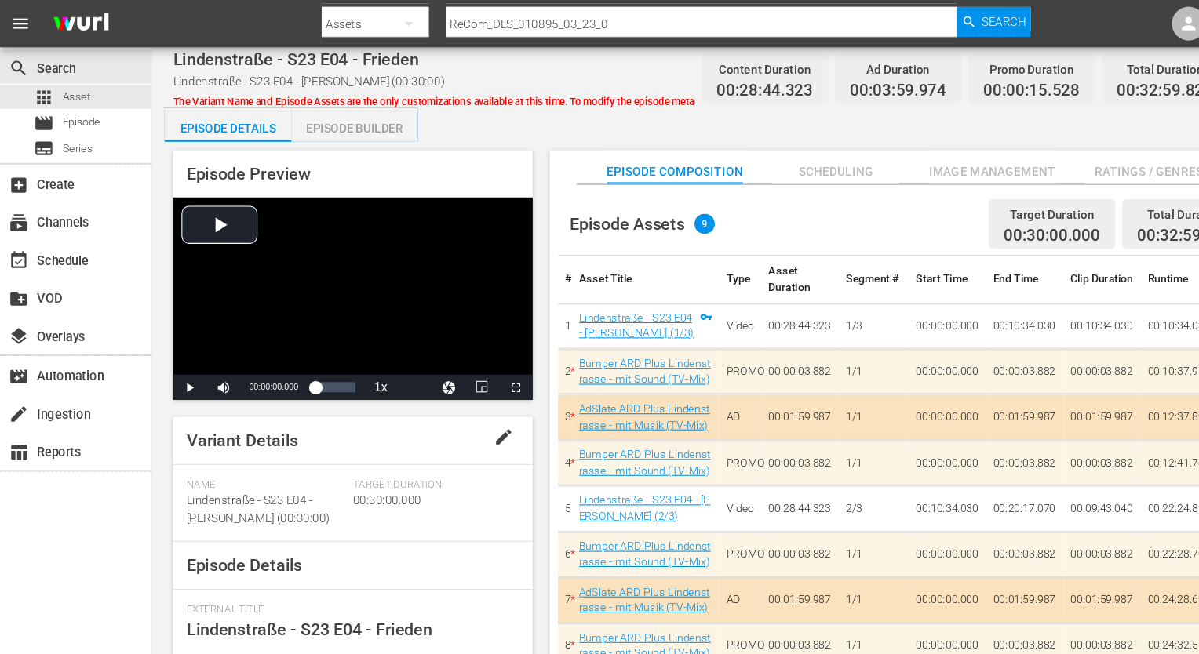
click at [1058, 154] on span "Ratings / Genres" at bounding box center [1067, 160] width 118 height 20
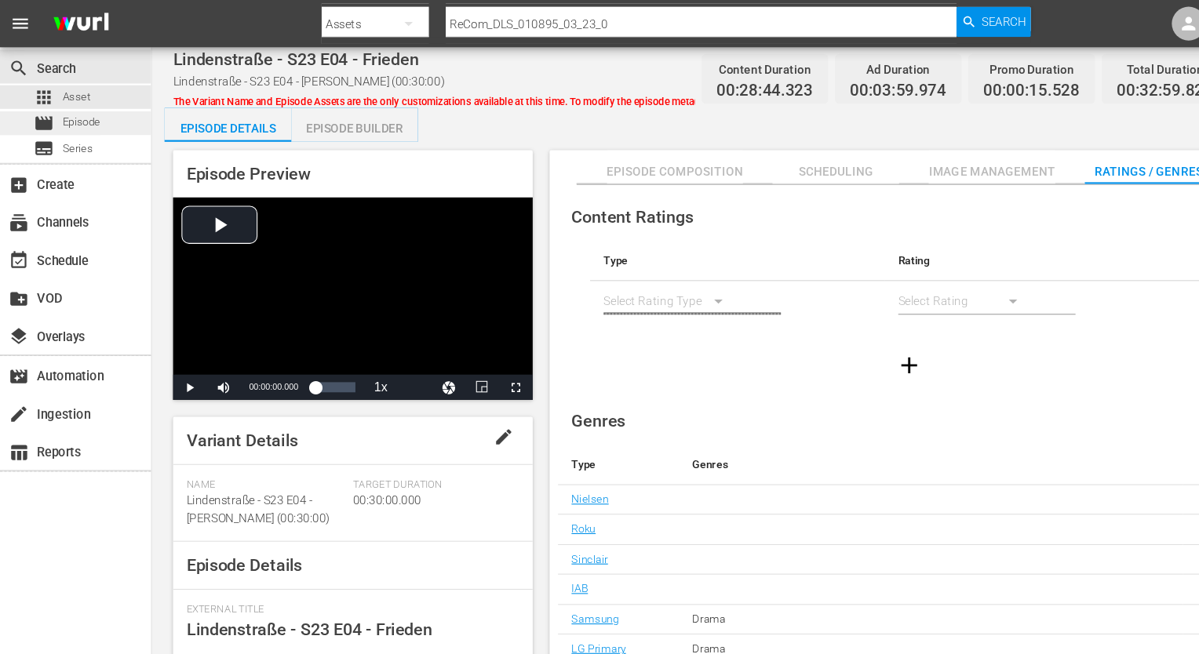
click at [25, 109] on div "movie Episode" at bounding box center [46, 115] width 93 height 22
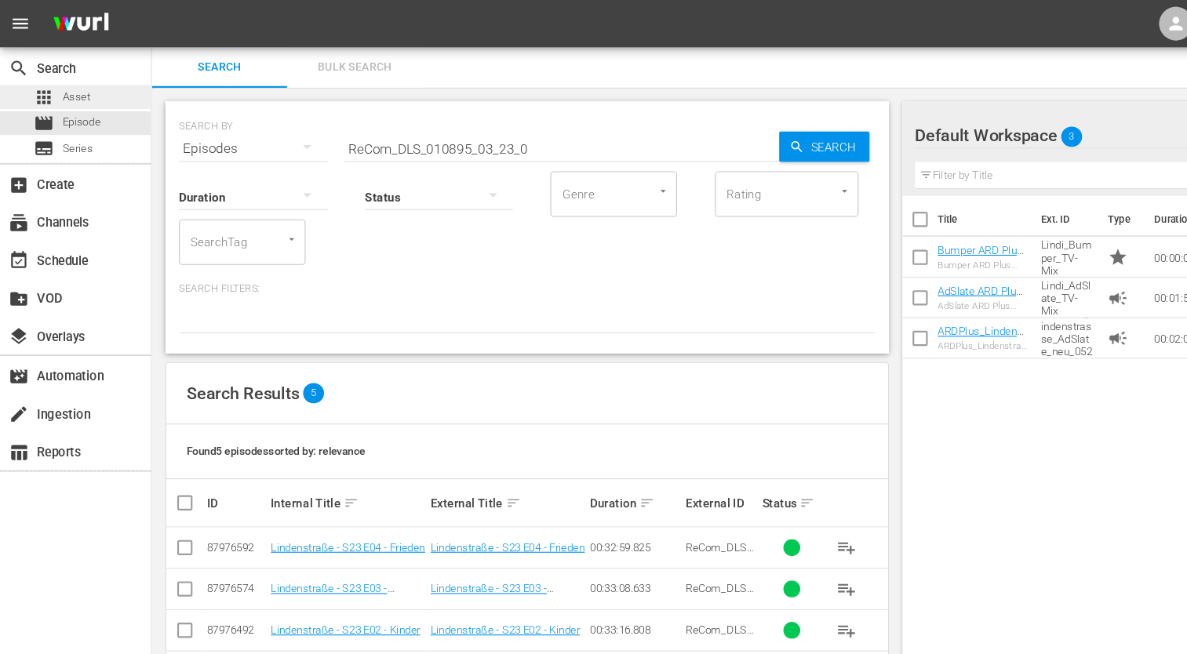
click at [59, 86] on span "Asset" at bounding box center [71, 90] width 26 height 16
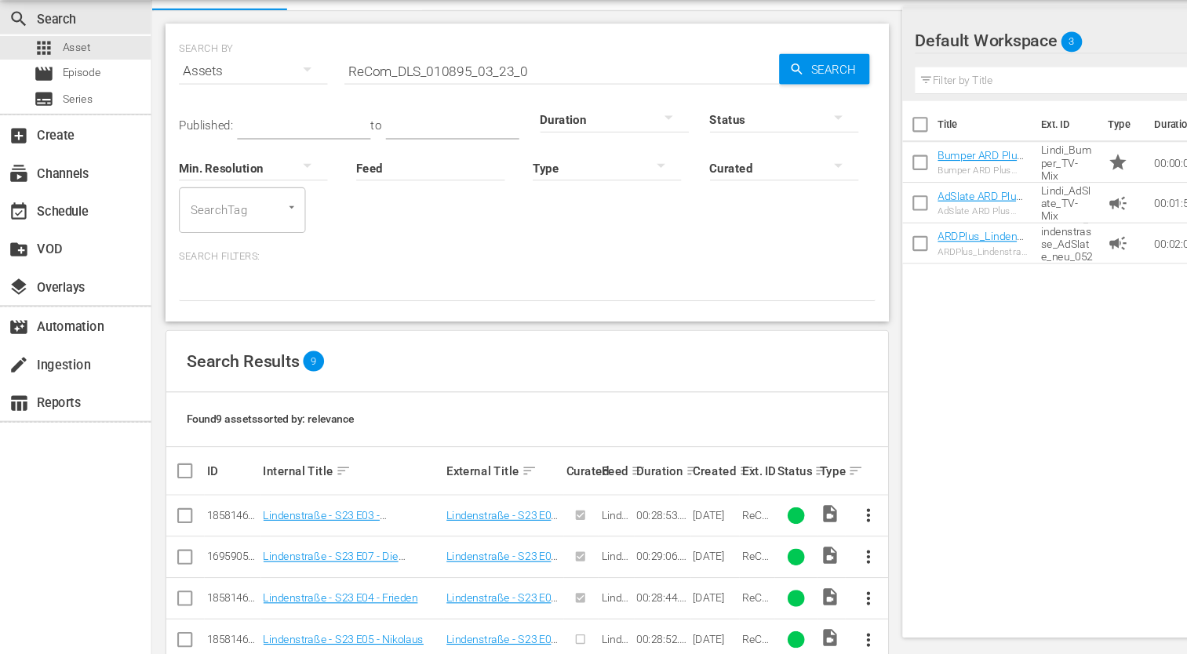
scroll to position [250, 0]
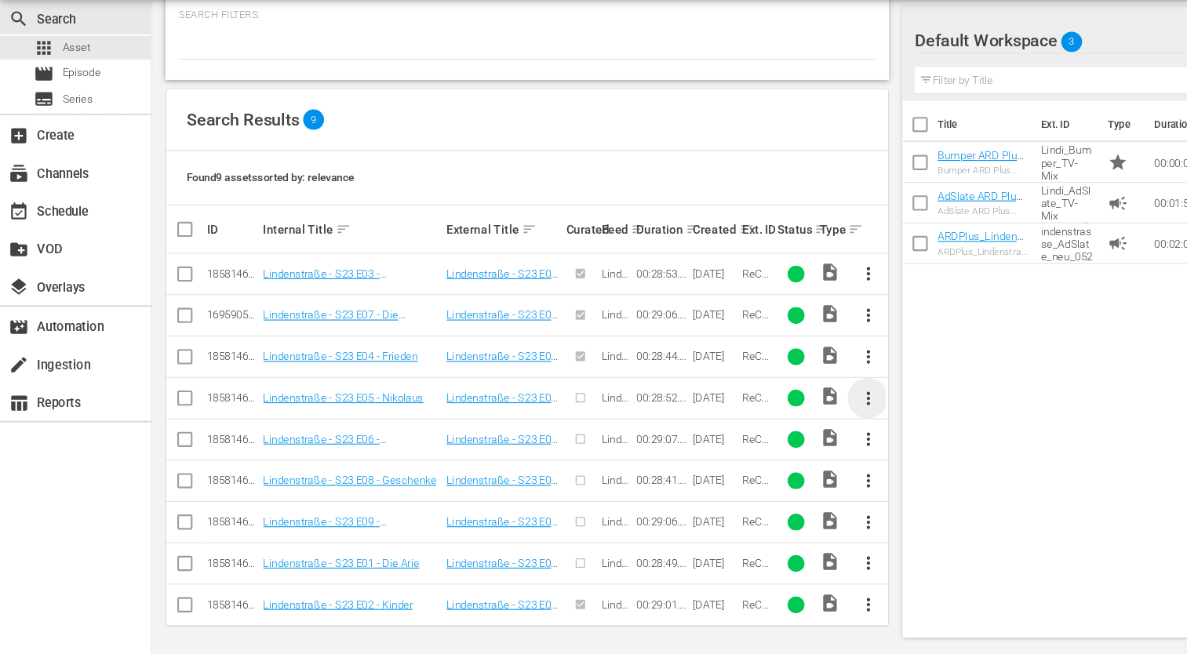
click at [803, 410] on span "more_vert" at bounding box center [806, 415] width 19 height 19
click at [866, 532] on div "Episode" at bounding box center [891, 534] width 107 height 38
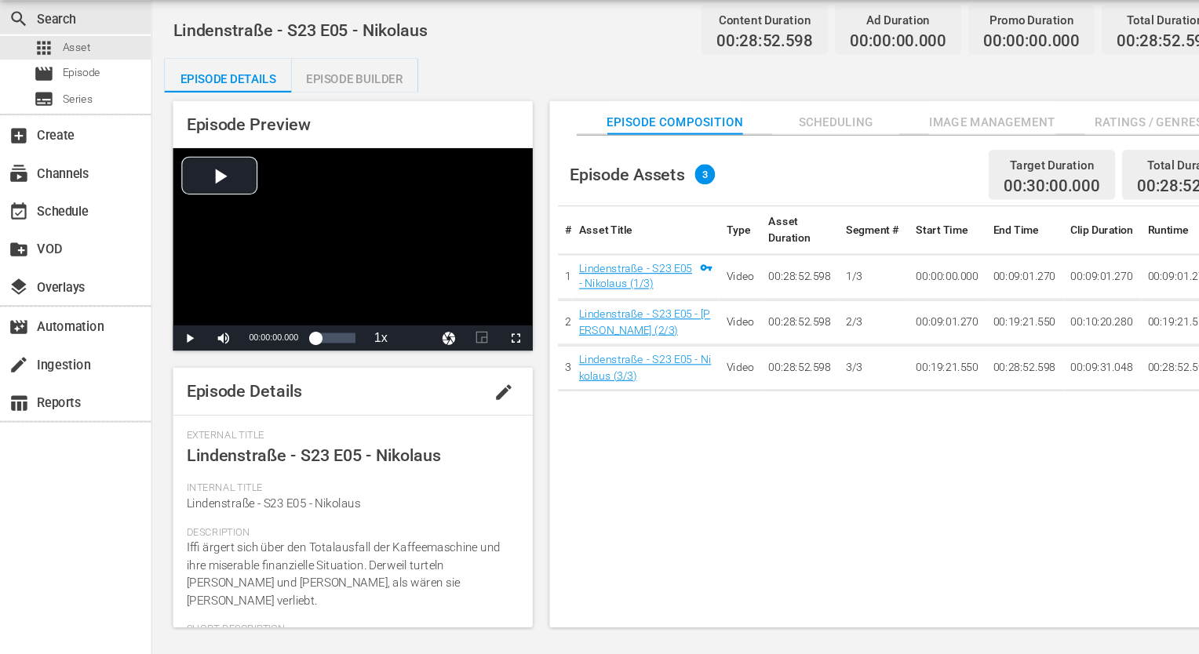
click at [1038, 152] on span "Ratings / Genres" at bounding box center [1067, 160] width 118 height 20
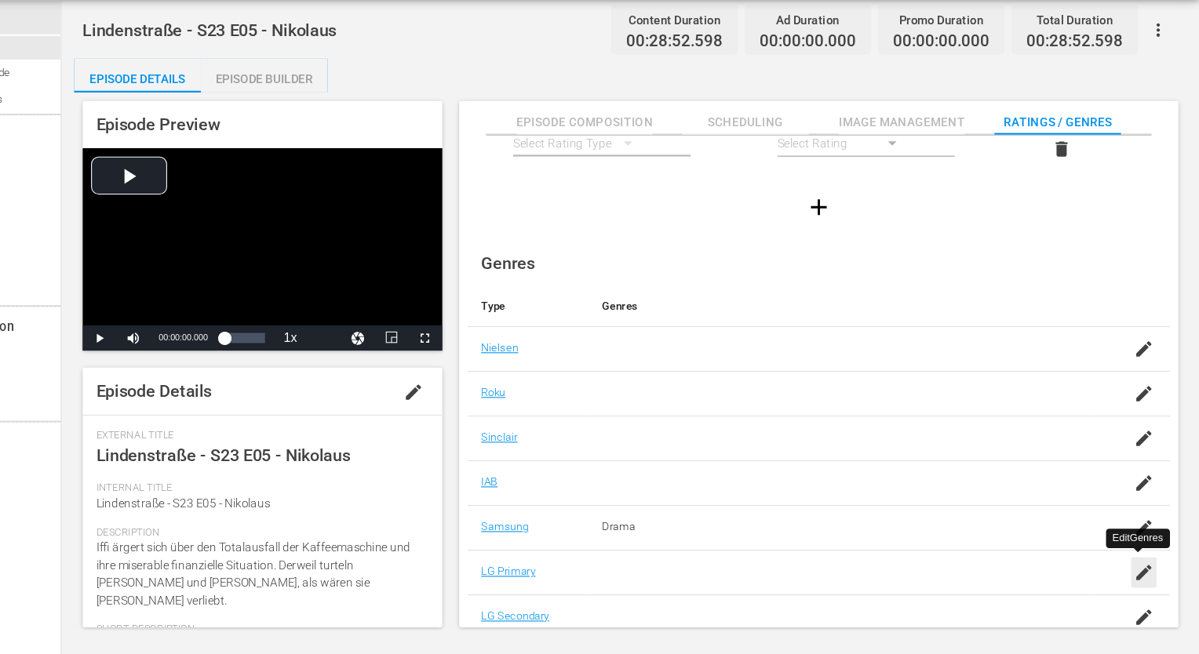
click at [1138, 577] on icon "button" at bounding box center [1147, 578] width 19 height 19
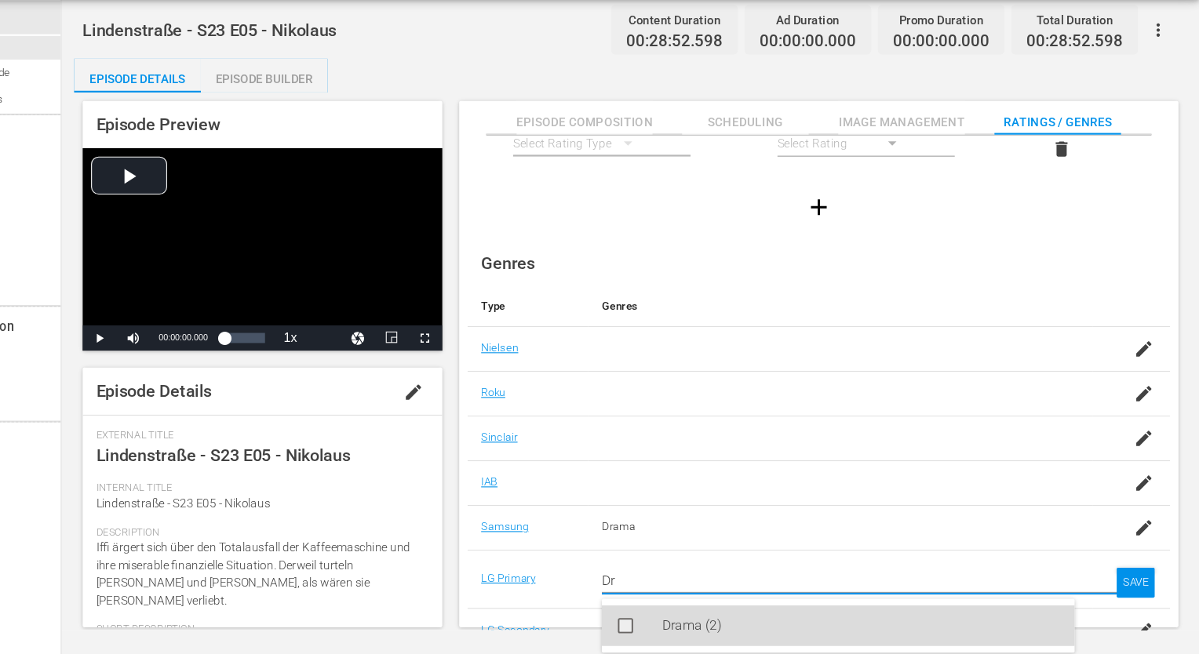
click at [751, 616] on div "Drama (2)" at bounding box center [885, 628] width 370 height 38
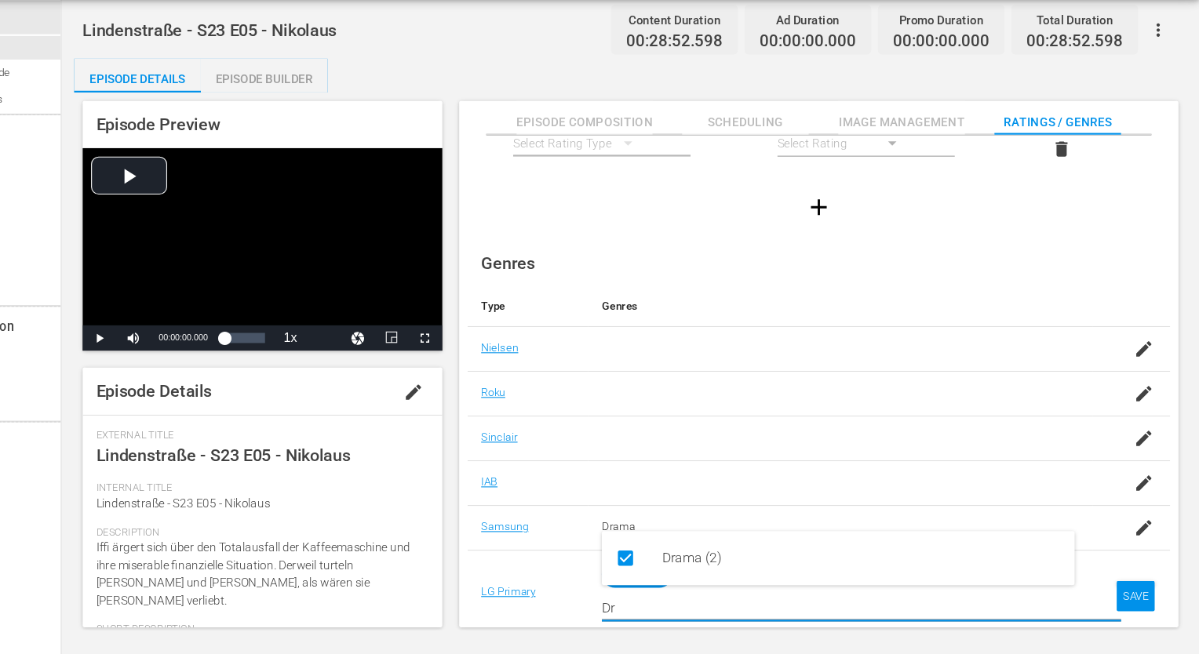
type input "Dr"
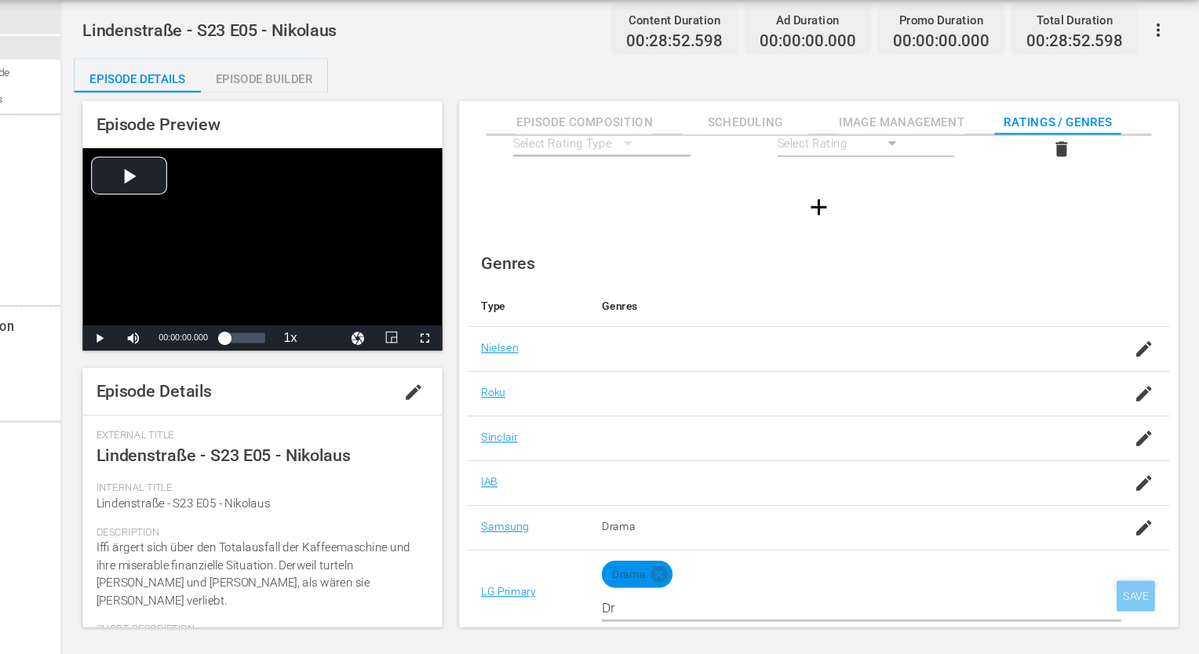
click at [1131, 597] on div "SAVE" at bounding box center [1140, 600] width 36 height 28
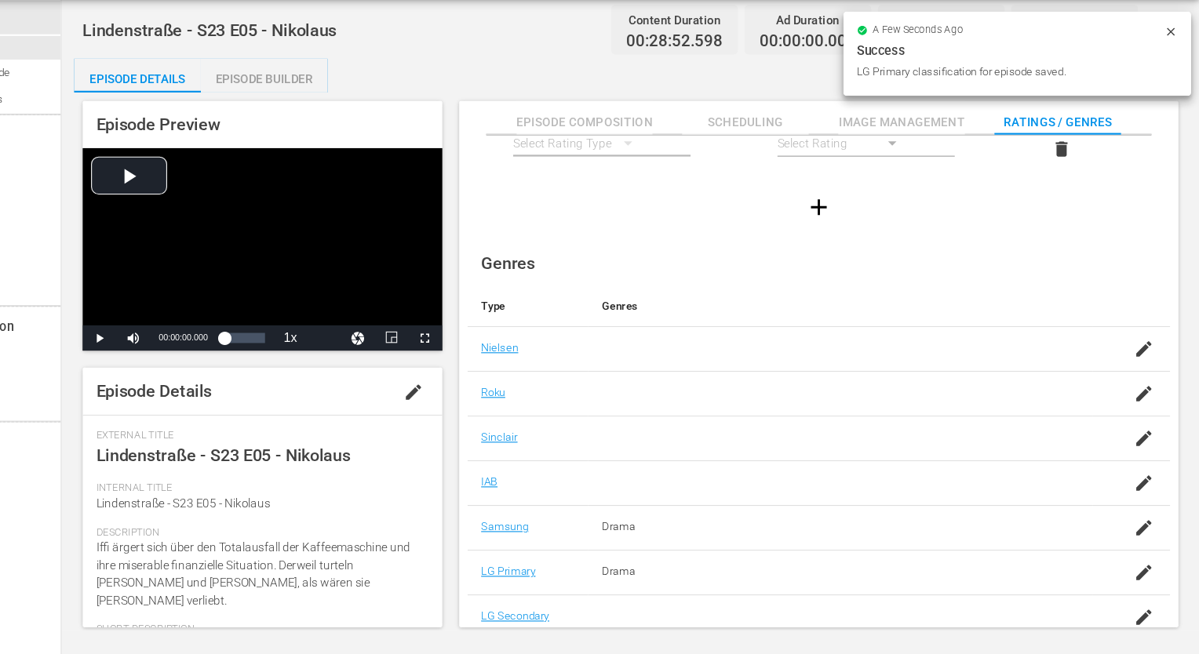
scroll to position [101, 0]
click at [1140, 623] on icon "button" at bounding box center [1147, 619] width 19 height 19
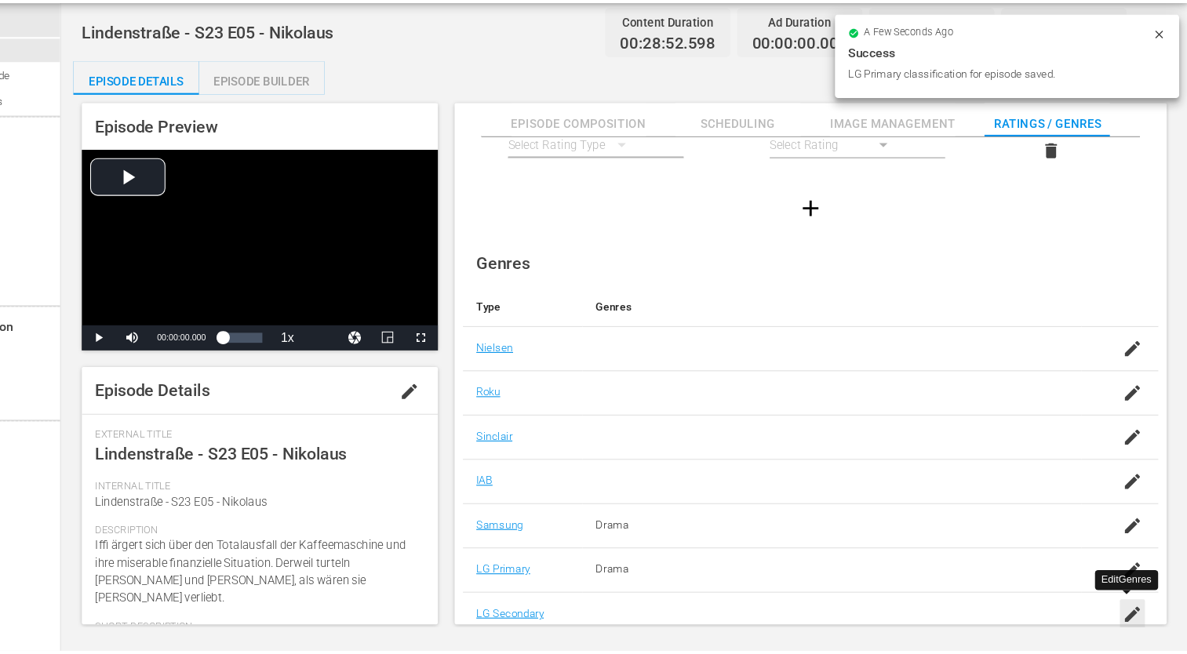
scroll to position [12, 0]
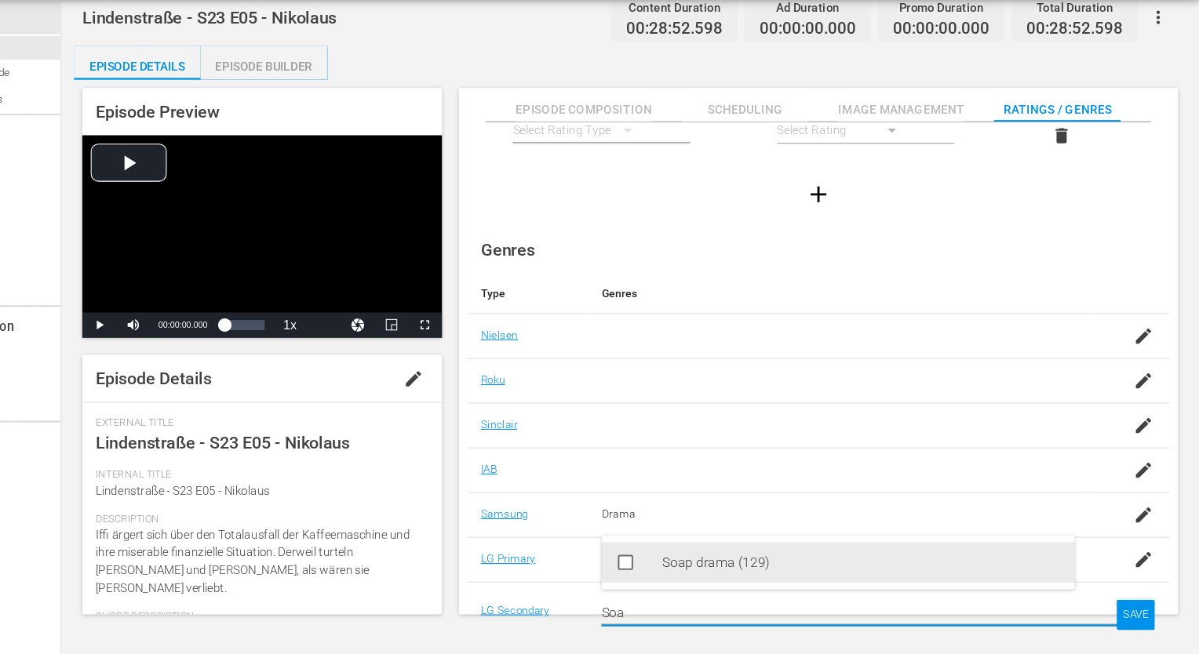
click at [744, 569] on div "Soap drama (129)" at bounding box center [885, 569] width 370 height 38
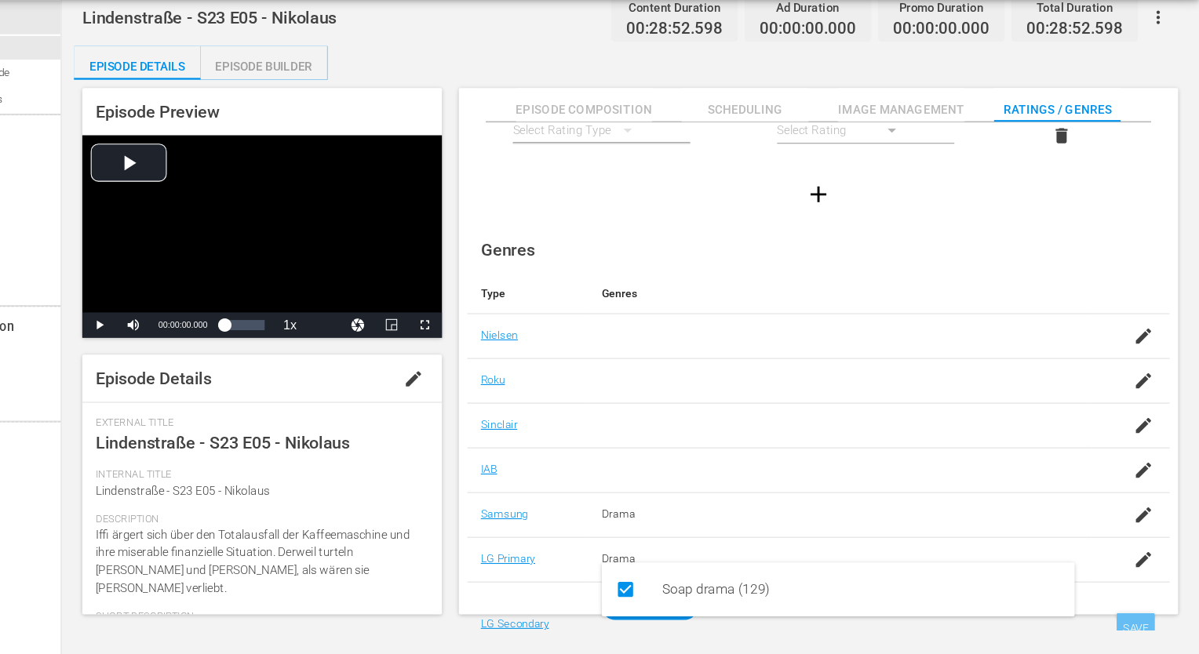
type input "Soa"
click at [1138, 626] on div "SAVE" at bounding box center [1140, 630] width 36 height 28
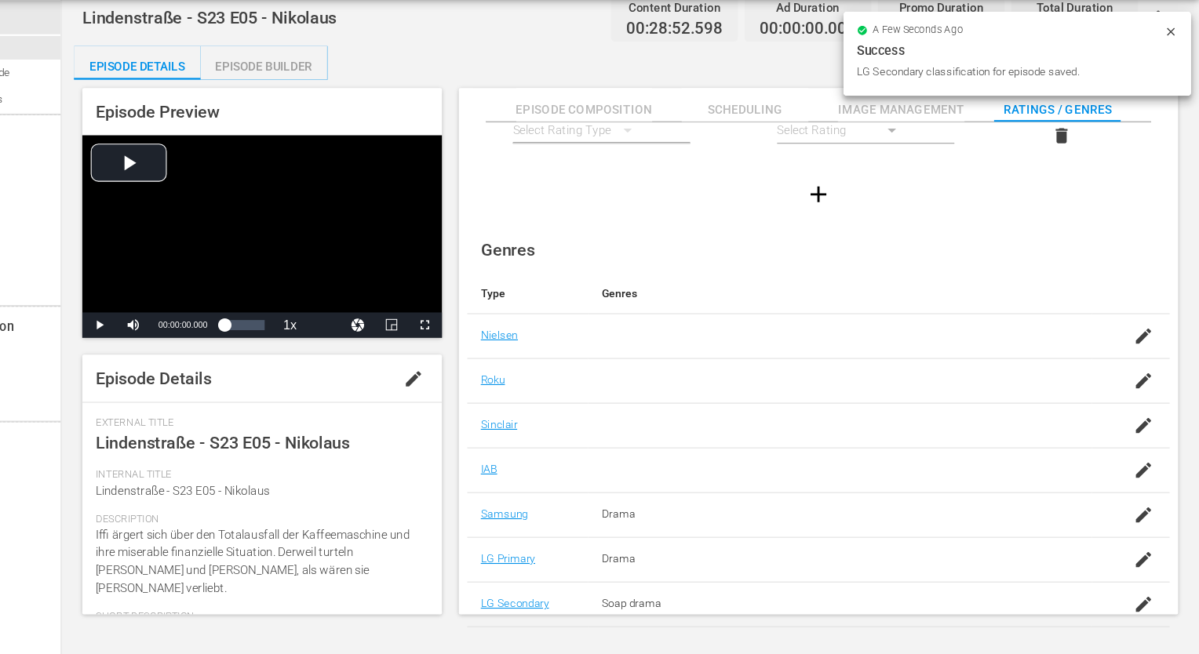
click at [319, 91] on div "Episode Builder" at bounding box center [330, 108] width 118 height 38
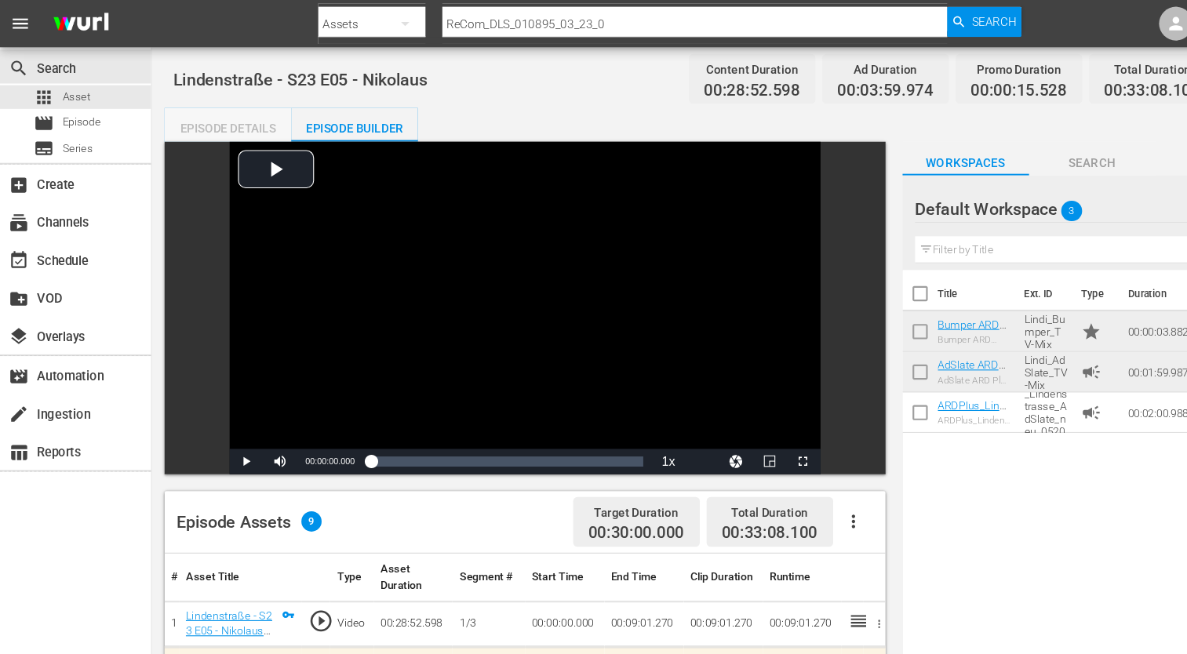
click at [198, 122] on div "Episode Details" at bounding box center [212, 119] width 118 height 38
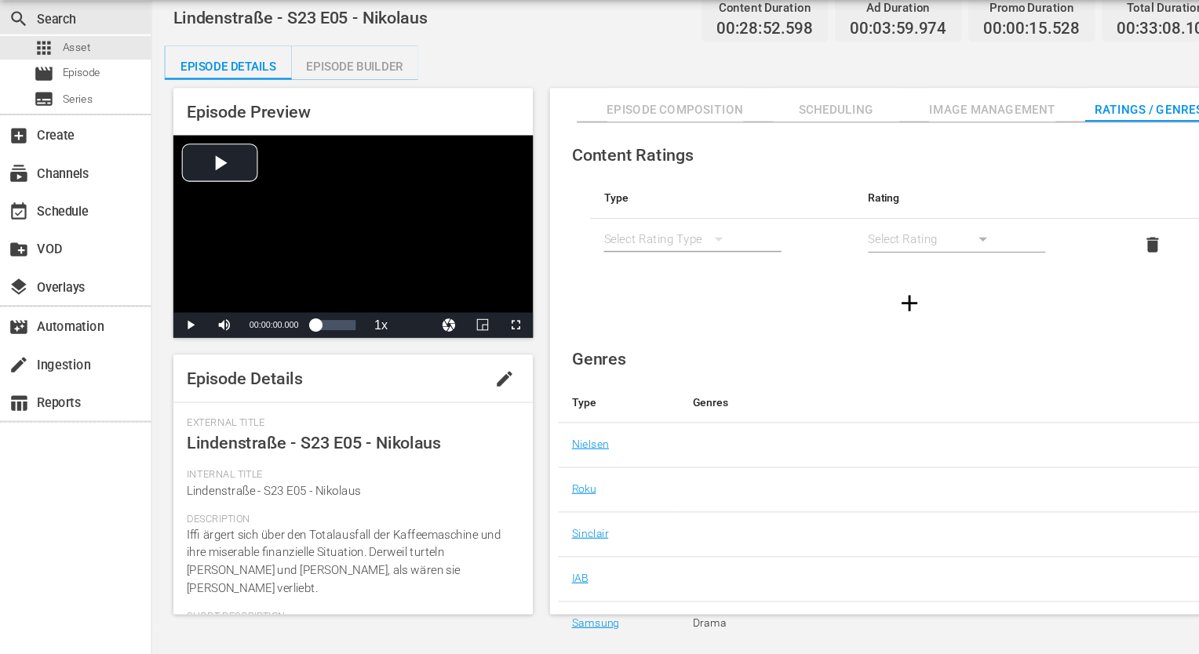
click at [641, 268] on div "simple table" at bounding box center [624, 268] width 126 height 44
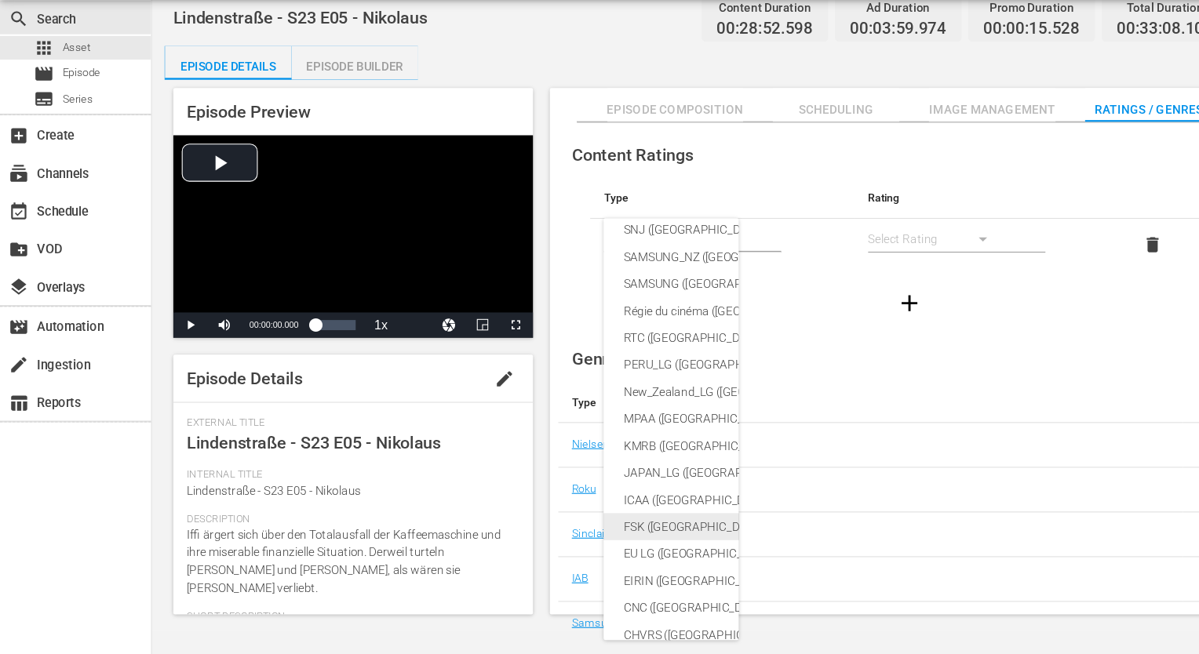
scroll to position [72, 0]
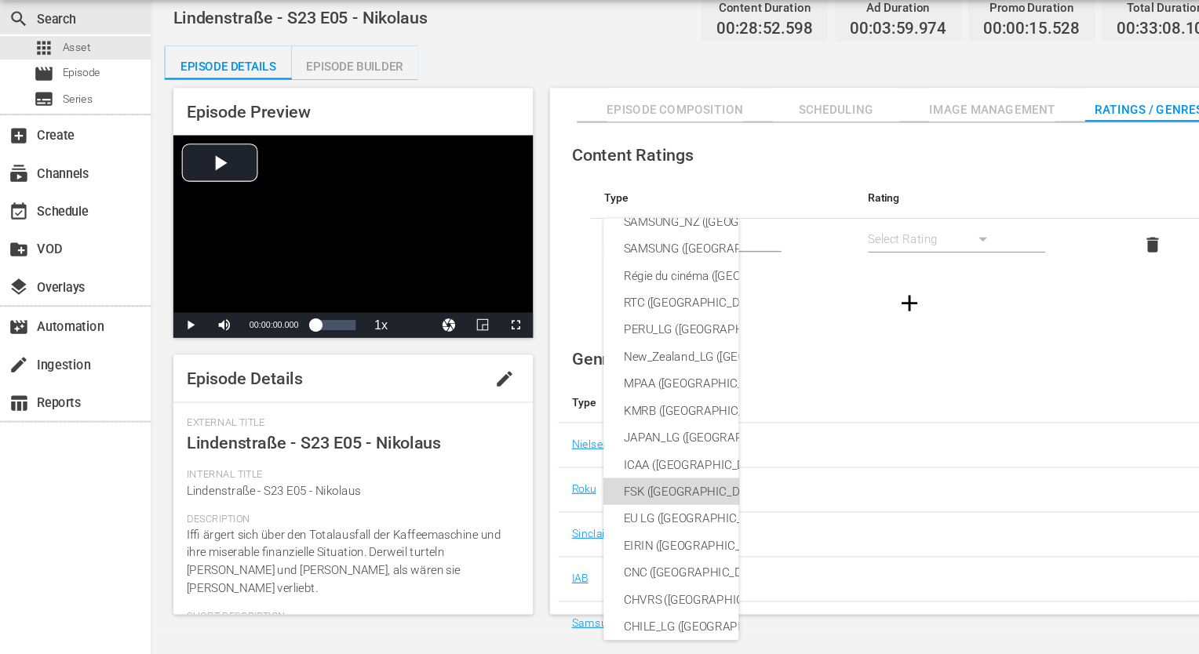
click at [620, 502] on div "FSK ([GEOGRAPHIC_DATA])" at bounding box center [760, 502] width 360 height 25
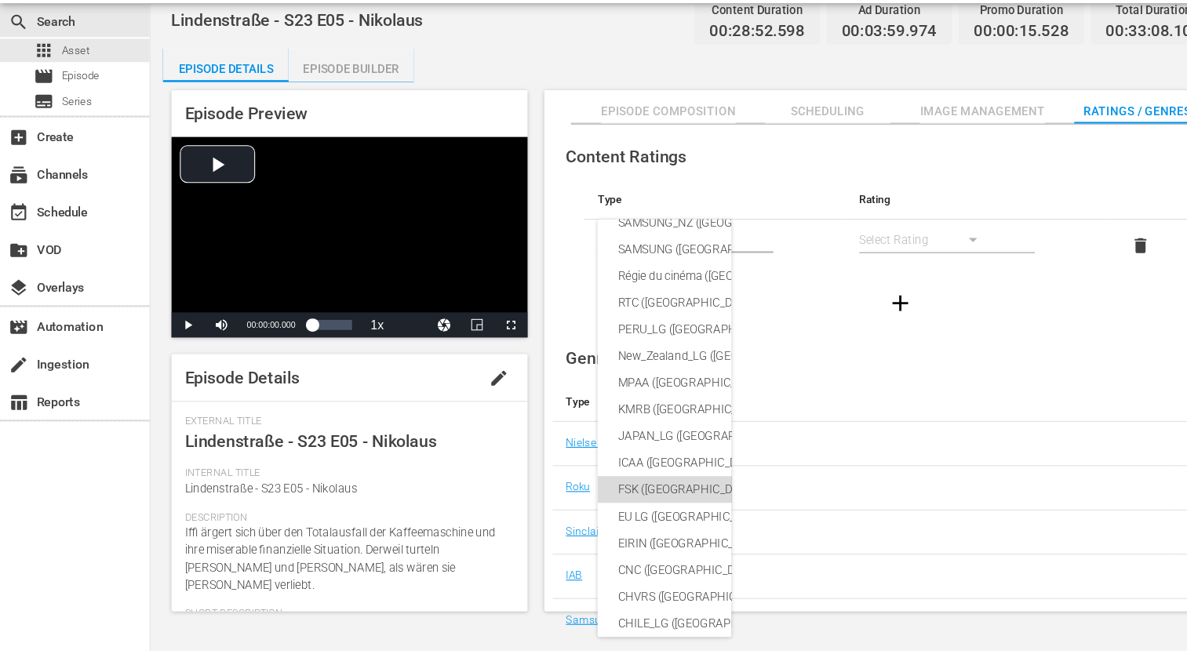
scroll to position [0, 0]
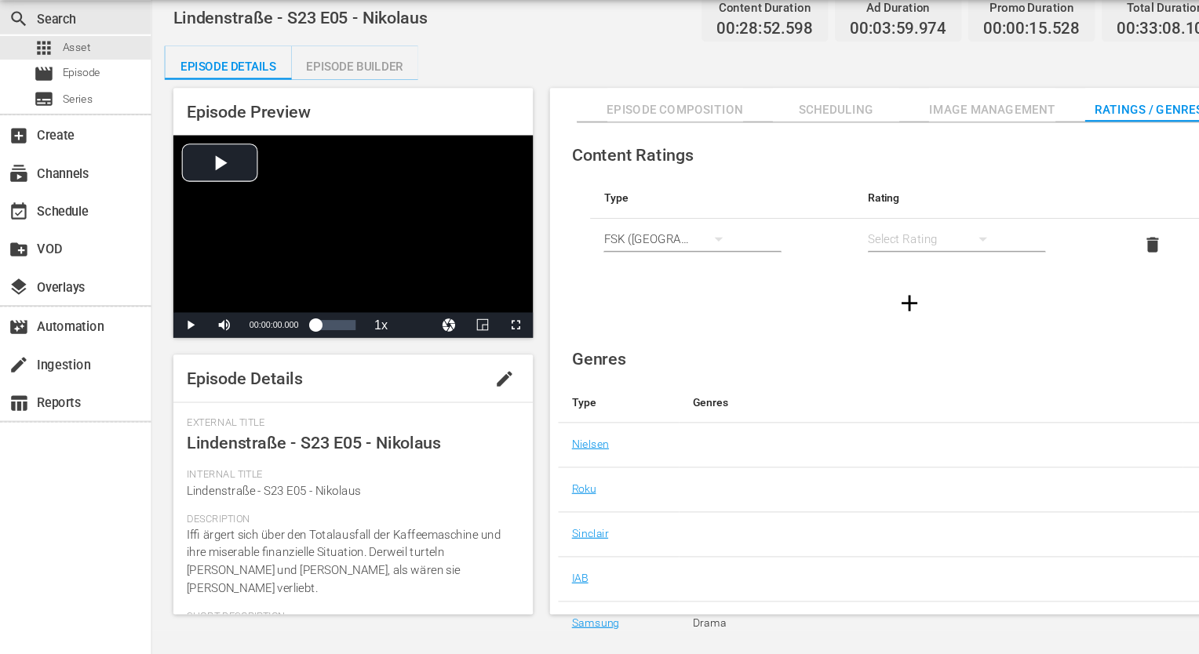
click at [846, 268] on div "simple table" at bounding box center [869, 268] width 126 height 44
click at [843, 279] on div "FSK 0" at bounding box center [868, 273] width 88 height 25
click at [848, 269] on div "FSK 0" at bounding box center [869, 268] width 126 height 44
click at [855, 330] on div "FSK 12" at bounding box center [868, 323] width 88 height 25
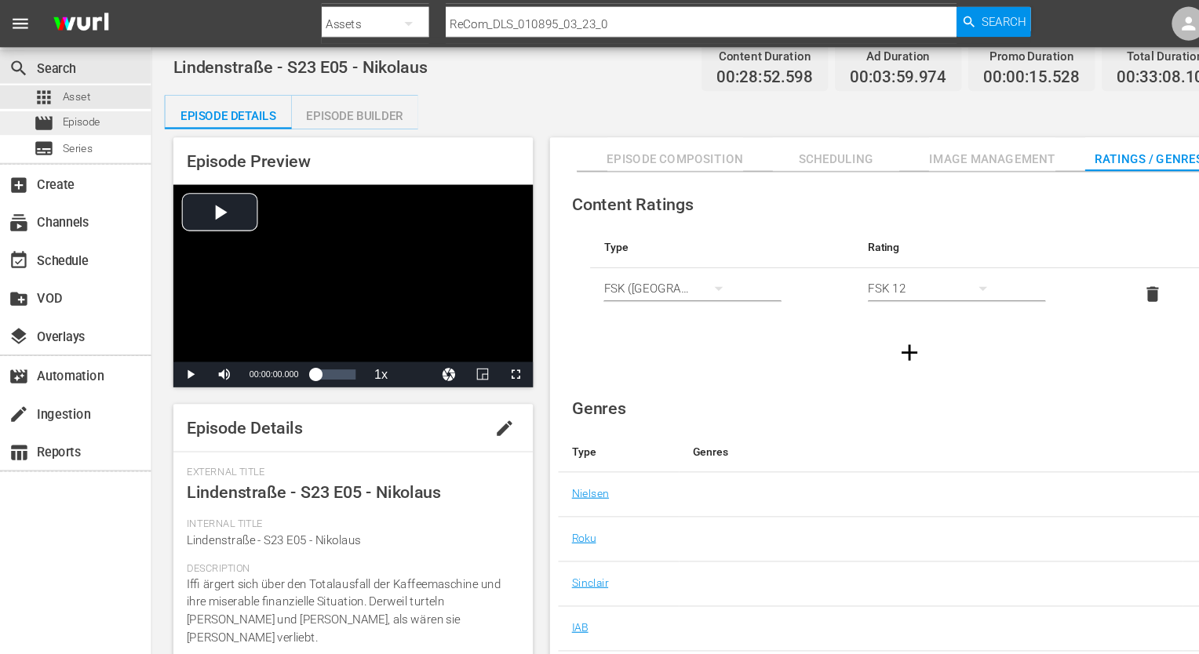
click at [97, 104] on div "movie Episode" at bounding box center [70, 115] width 140 height 22
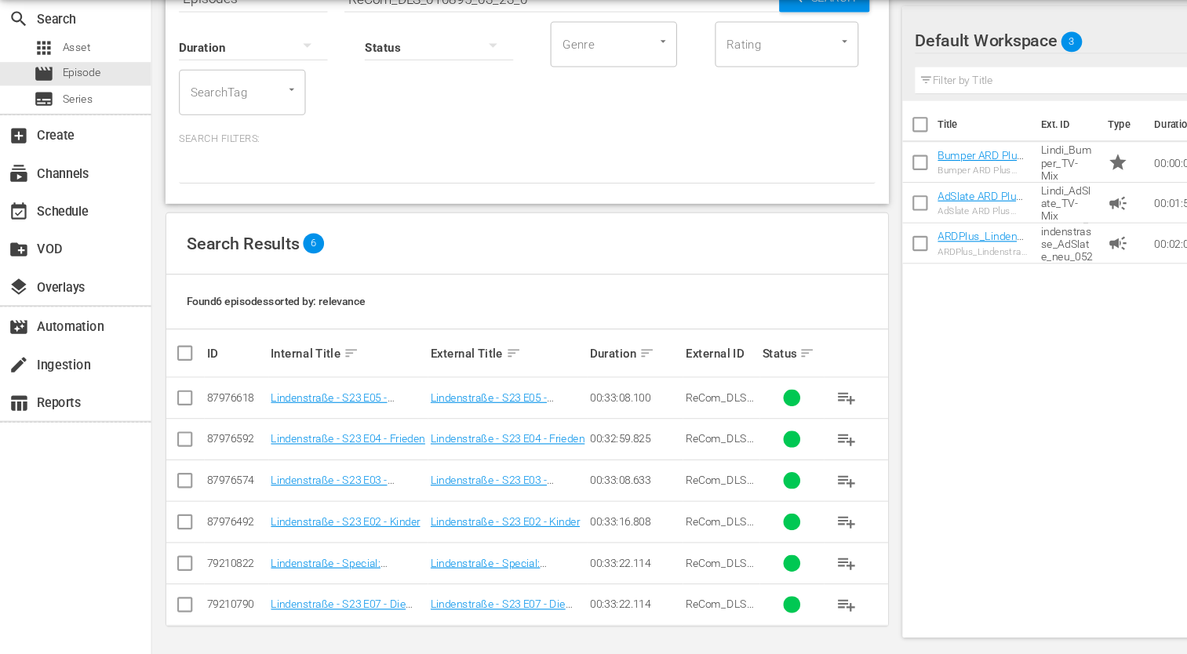
scroll to position [66, 0]
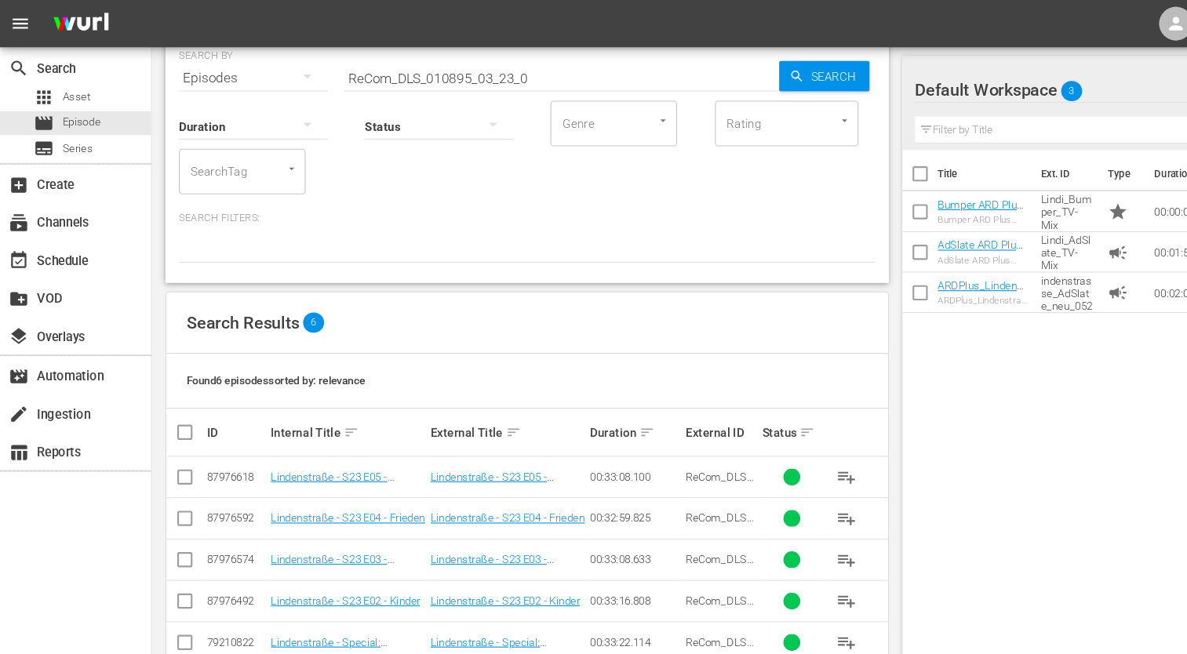
click at [526, 71] on input "ReCom_DLS_010895_03_23_0" at bounding box center [522, 72] width 404 height 38
click at [742, 66] on icon "button" at bounding box center [741, 71] width 14 height 14
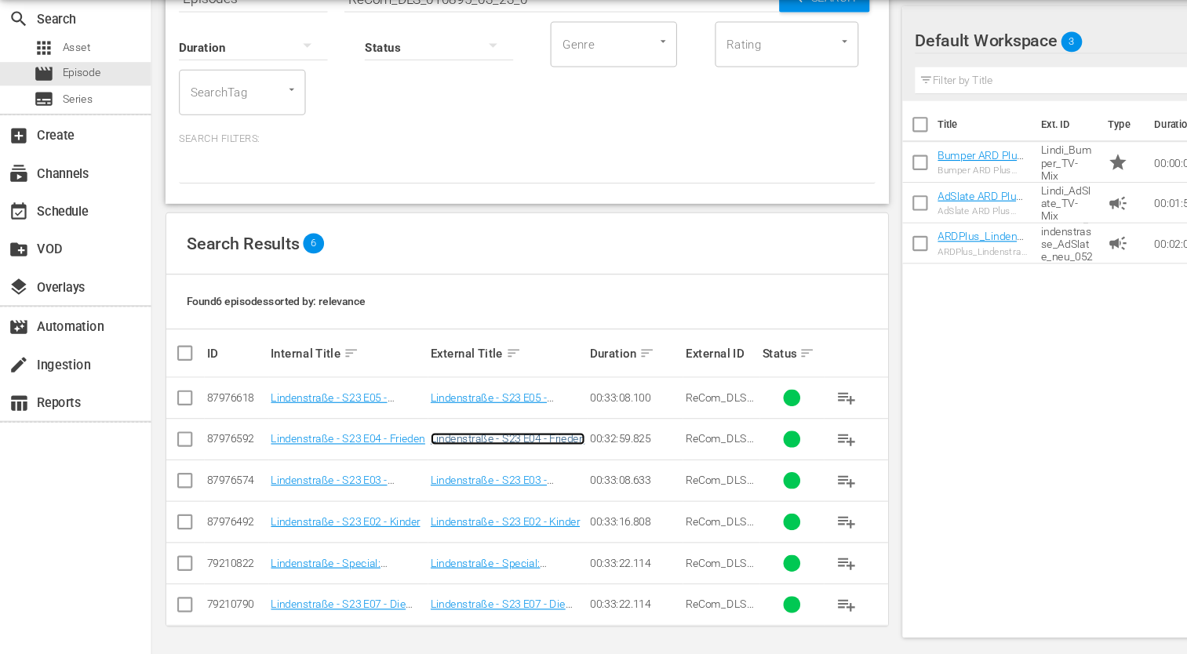
click at [497, 457] on link "Lindenstraße - S23 E04 - Frieden" at bounding box center [472, 454] width 144 height 12
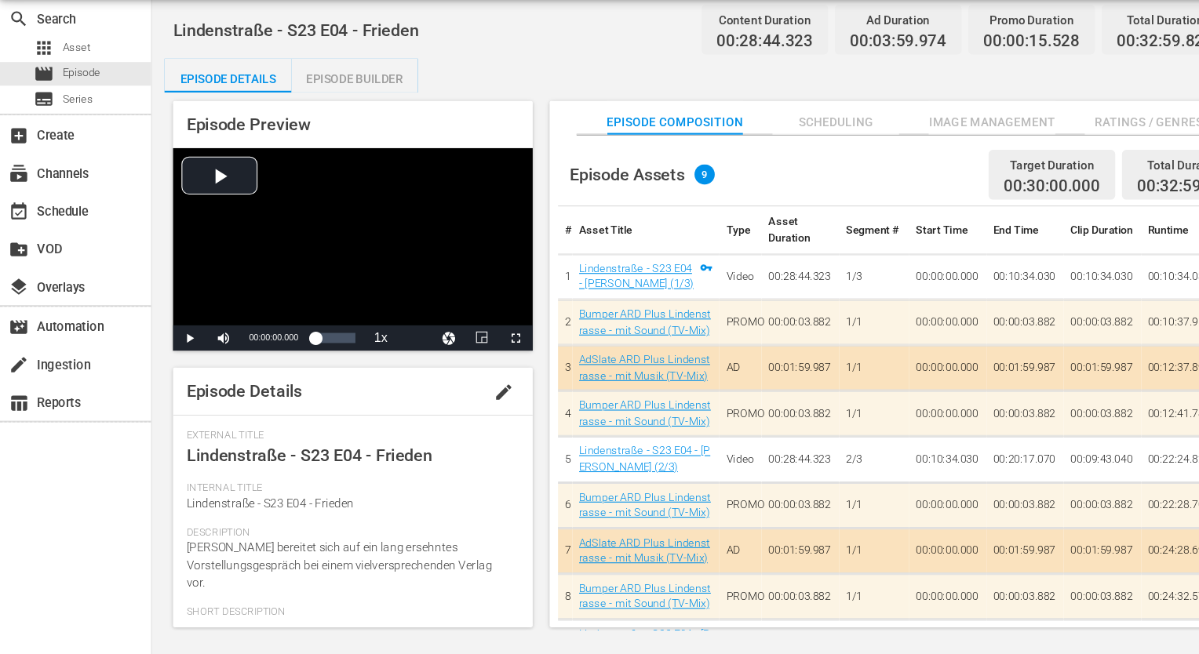
click at [1018, 158] on span "Ratings / Genres" at bounding box center [1067, 160] width 118 height 20
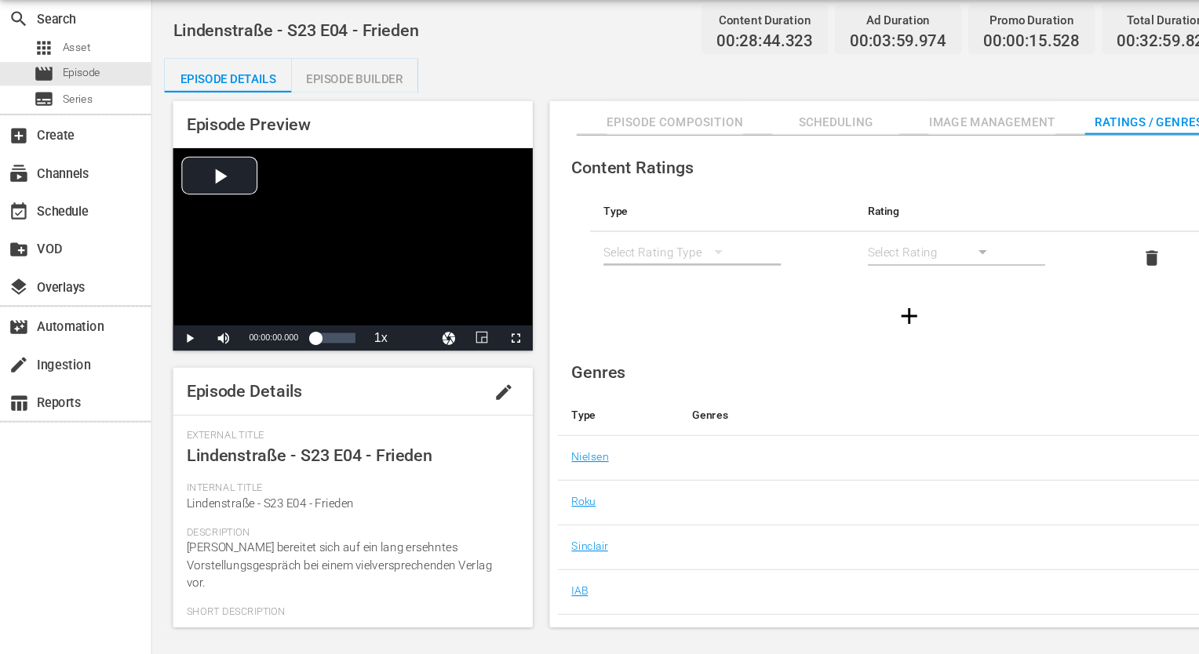
click at [657, 282] on button "simple table" at bounding box center [668, 280] width 38 height 38
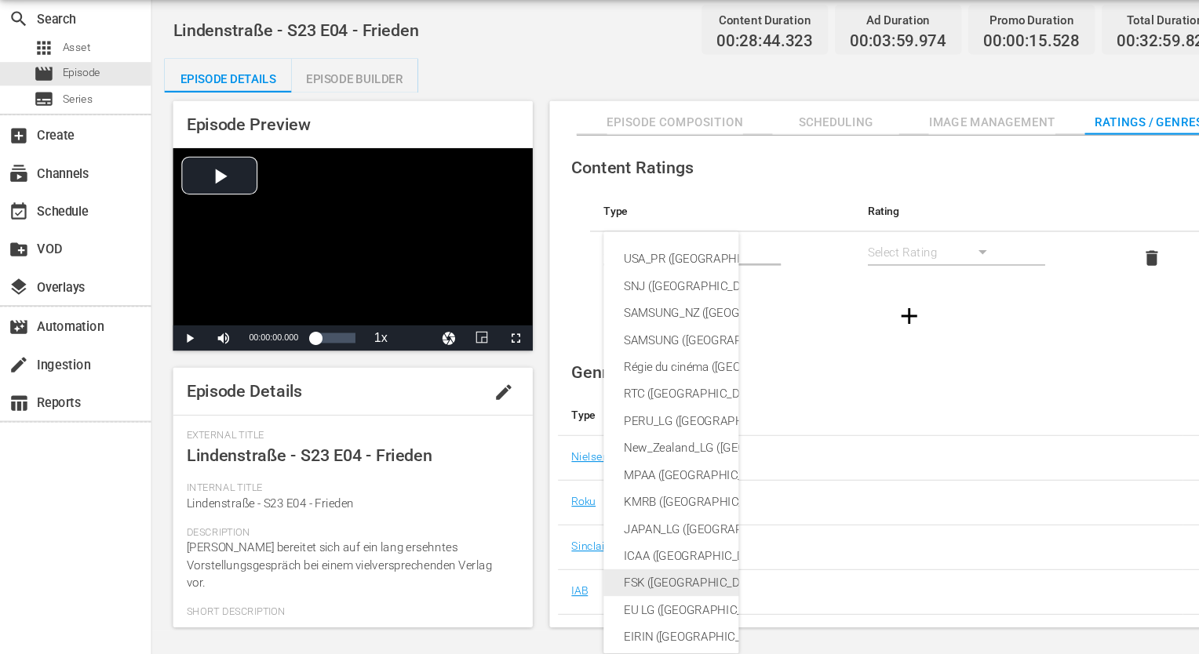
click at [635, 592] on div "FSK ([GEOGRAPHIC_DATA])" at bounding box center [760, 587] width 360 height 25
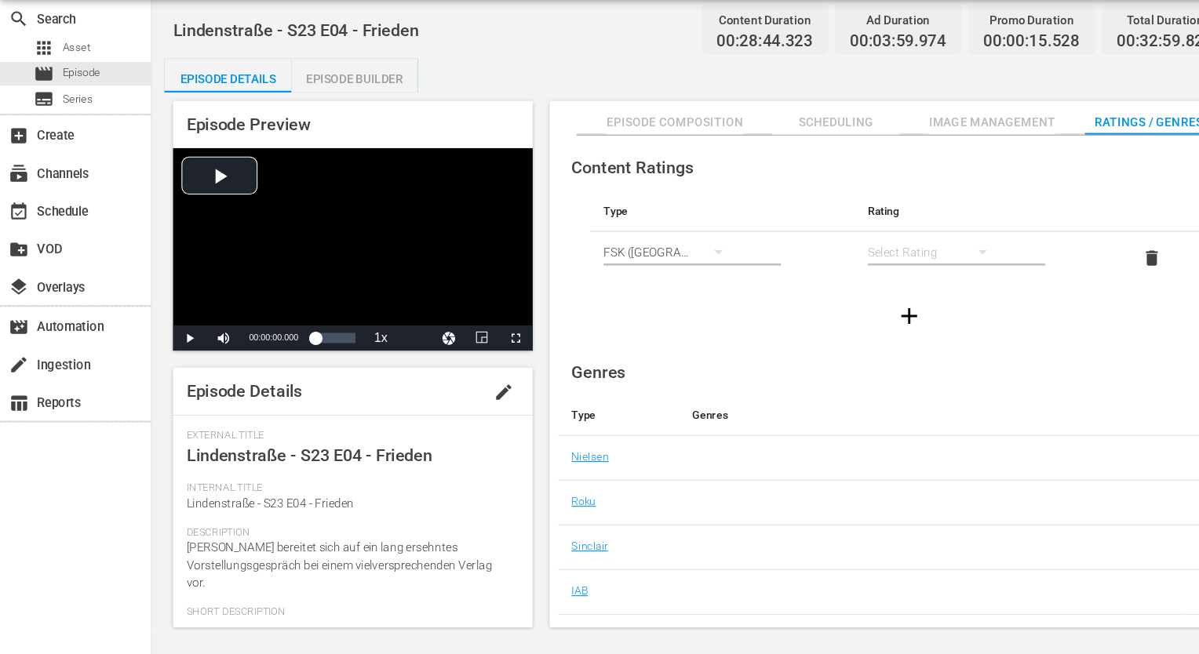
click at [843, 287] on div "simple table" at bounding box center [869, 280] width 126 height 44
click at [868, 345] on div "FSK 12" at bounding box center [868, 336] width 88 height 25
click at [1028, 332] on div at bounding box center [845, 340] width 653 height 44
click at [71, 120] on span "Episode" at bounding box center [75, 114] width 35 height 16
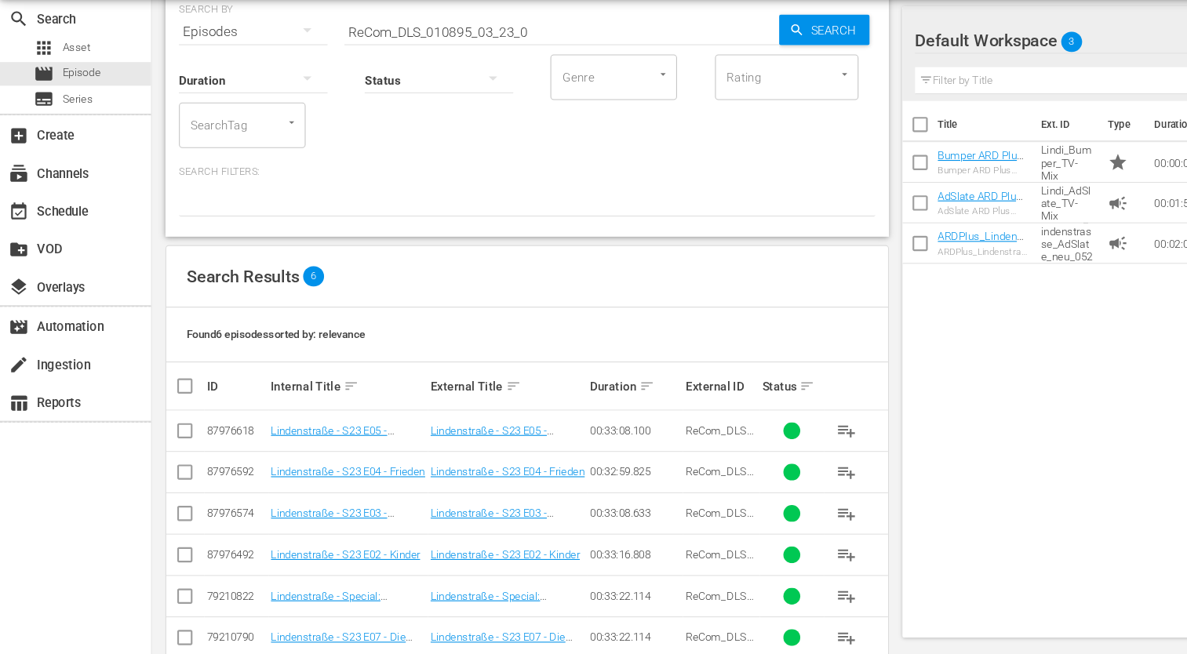
scroll to position [93, 0]
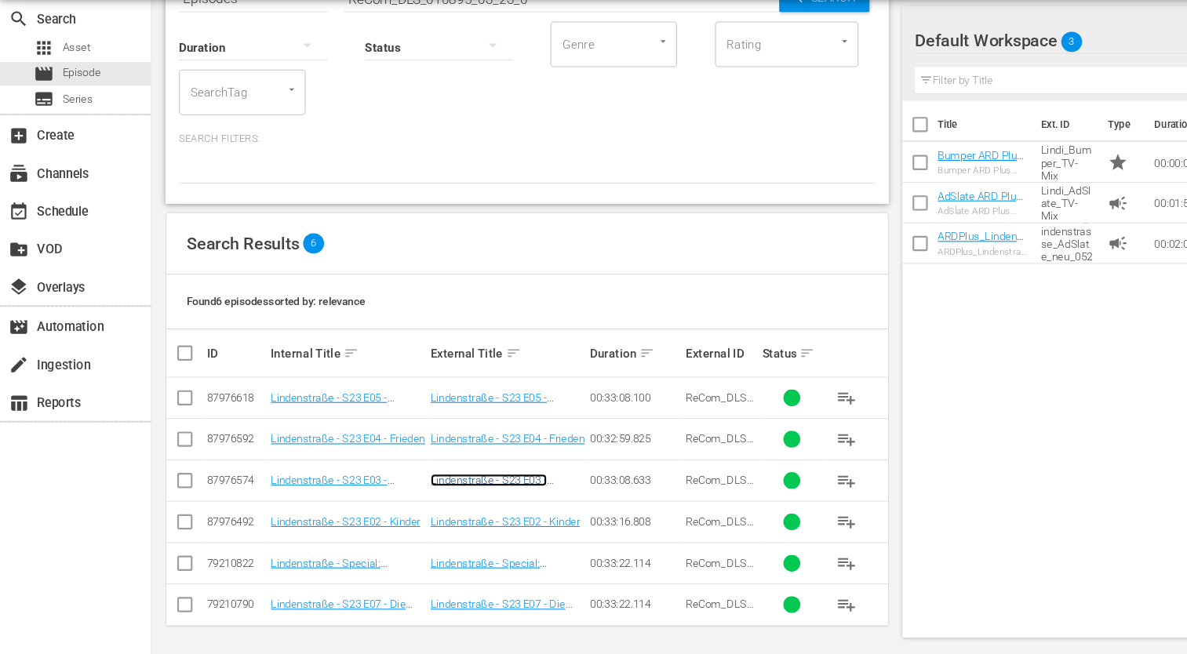
click at [453, 493] on link "Lindenstraße - S23 E03 - Glücklichmacher" at bounding box center [454, 498] width 108 height 24
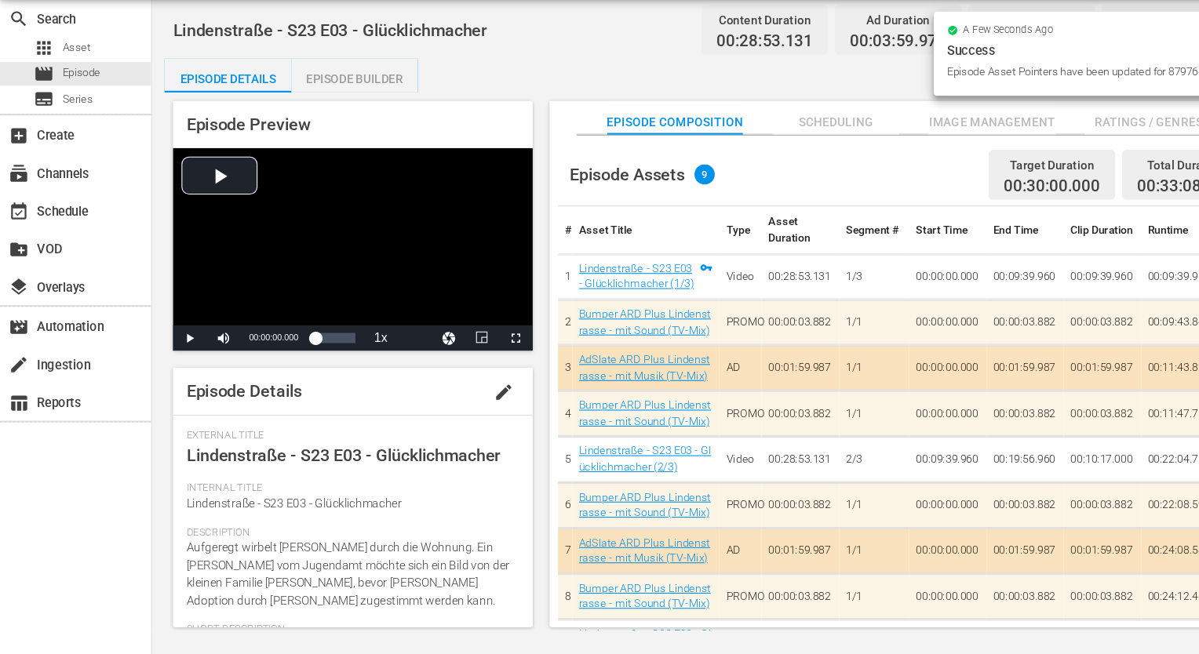
click at [1033, 166] on span "Ratings / Genres" at bounding box center [1067, 160] width 118 height 20
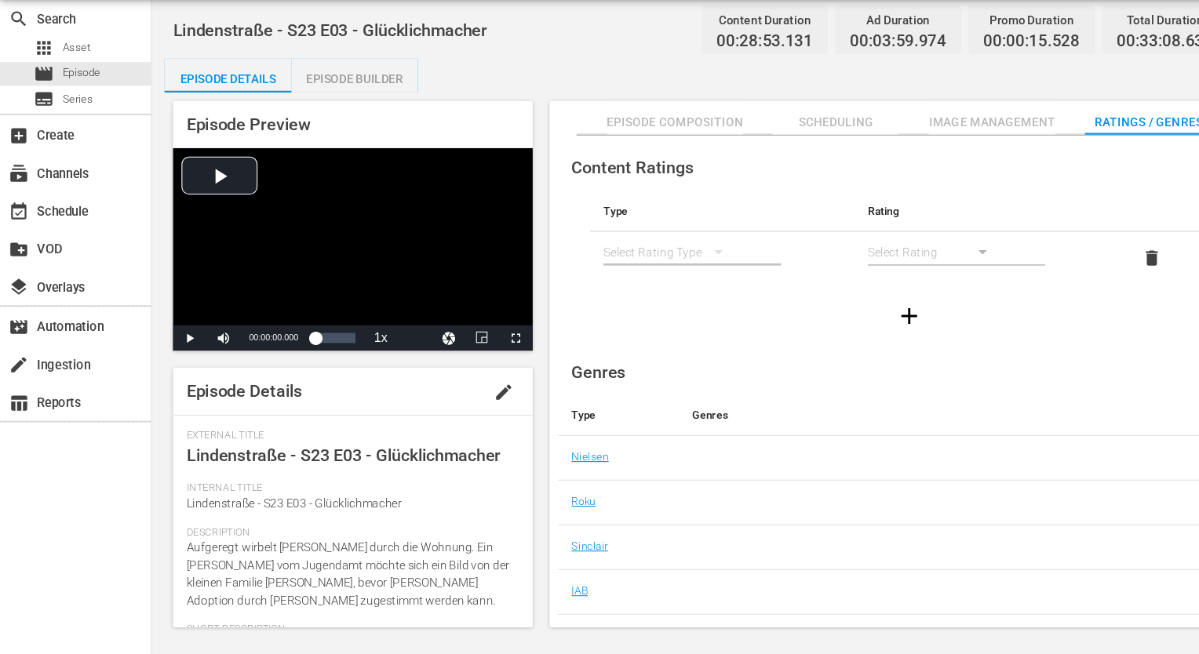
click at [668, 289] on div "simple table" at bounding box center [667, 283] width 19 height 24
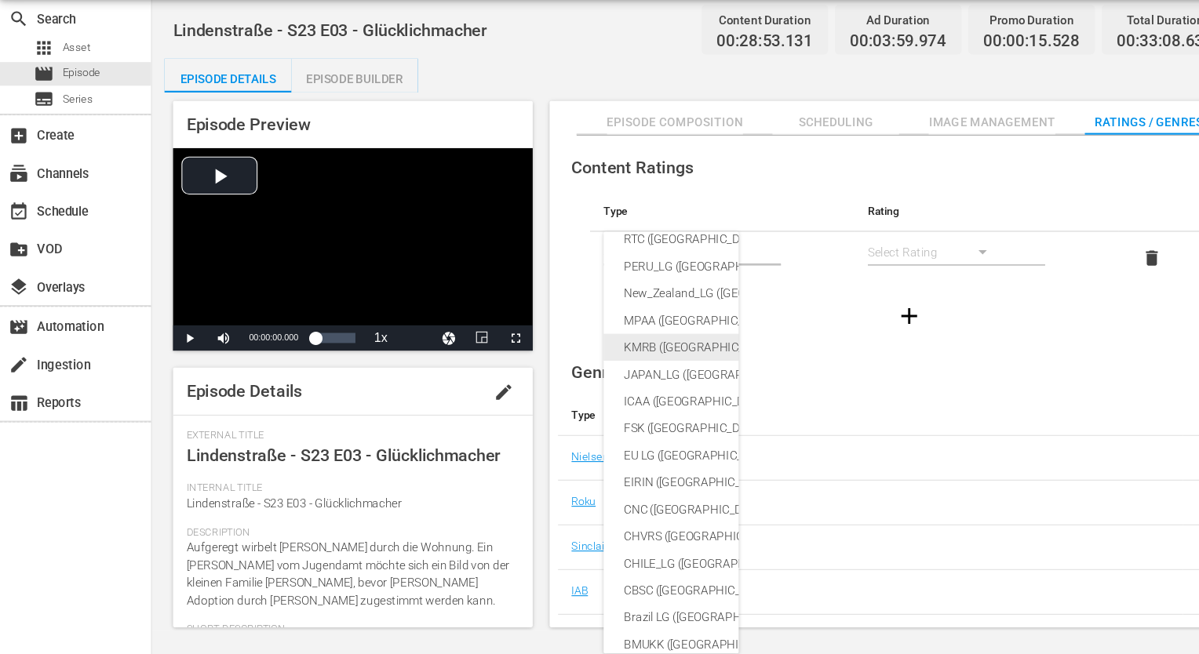
scroll to position [145, 0]
click at [595, 446] on div "FSK ([GEOGRAPHIC_DATA])" at bounding box center [760, 442] width 360 height 25
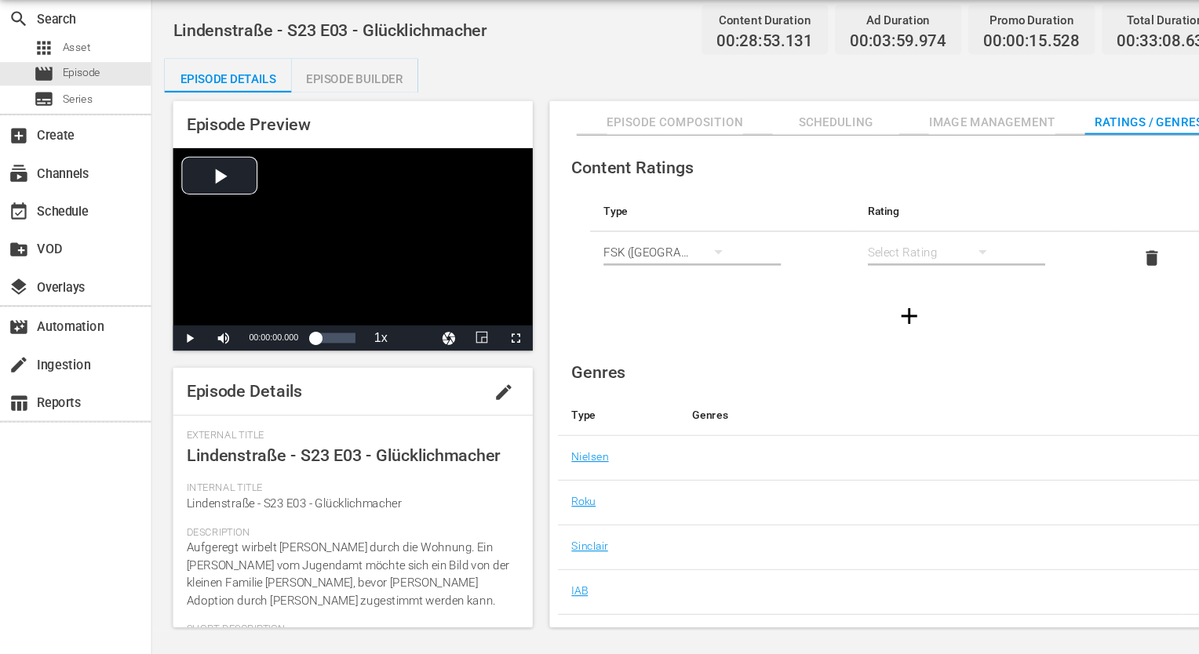
click at [872, 283] on div "simple table" at bounding box center [869, 280] width 126 height 44
click at [861, 343] on div "FSK 12" at bounding box center [868, 336] width 88 height 25
click at [762, 351] on div at bounding box center [845, 340] width 653 height 44
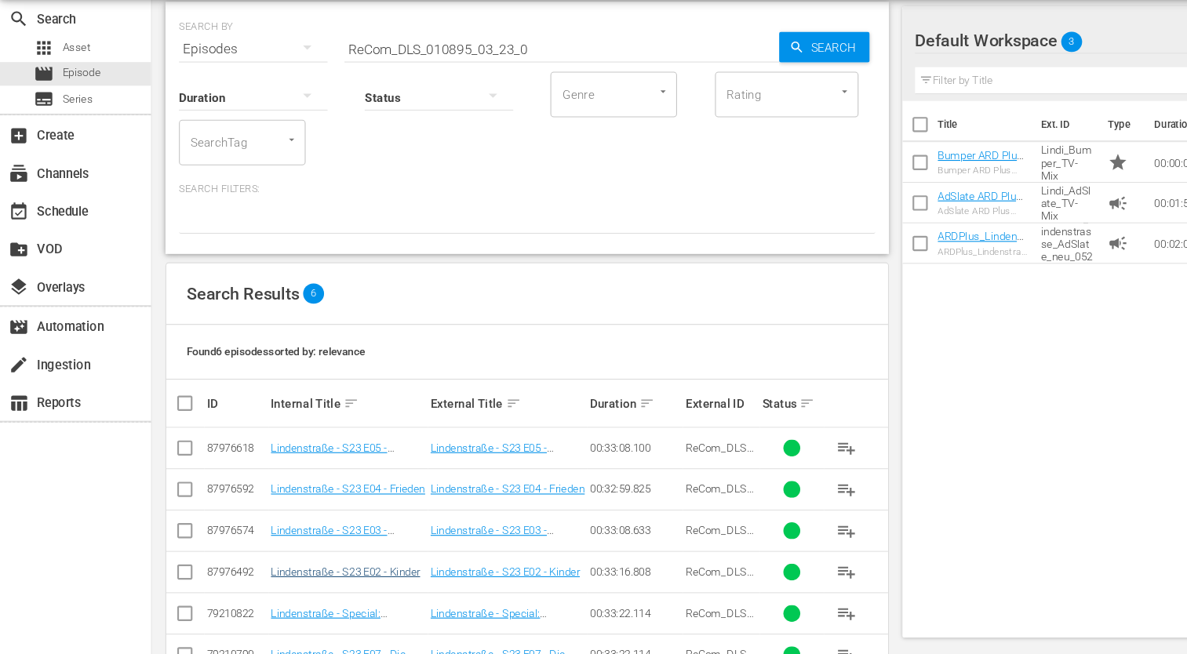
scroll to position [93, 0]
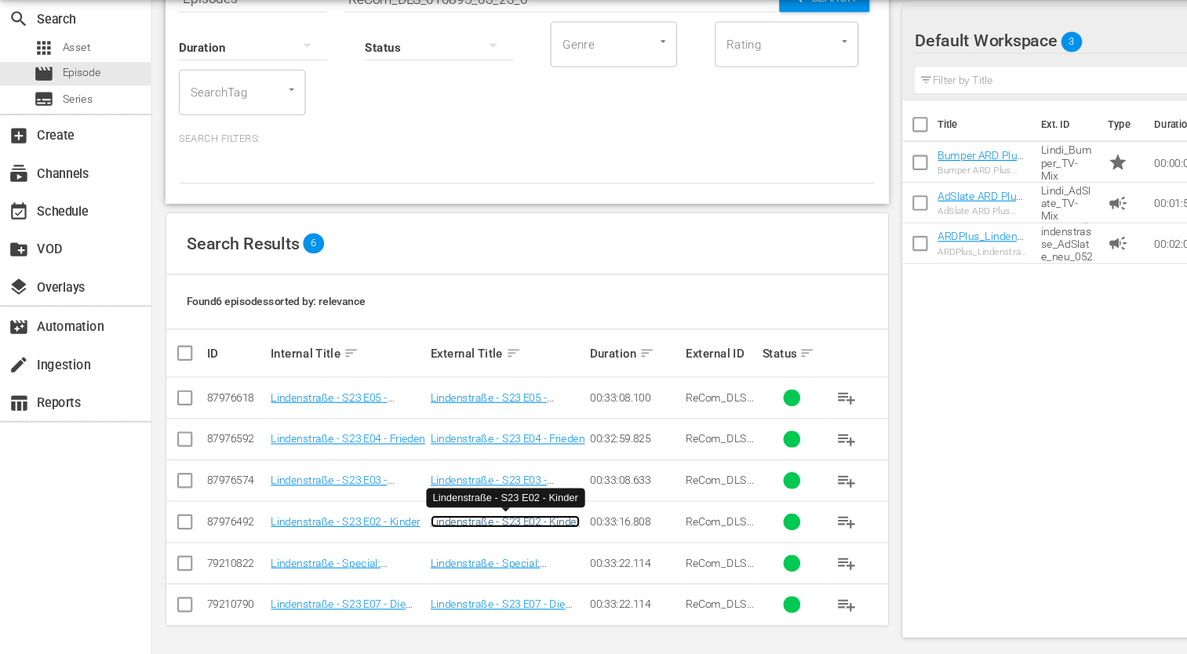
click at [466, 530] on link "Lindenstraße - S23 E02 - Kinder" at bounding box center [469, 531] width 139 height 12
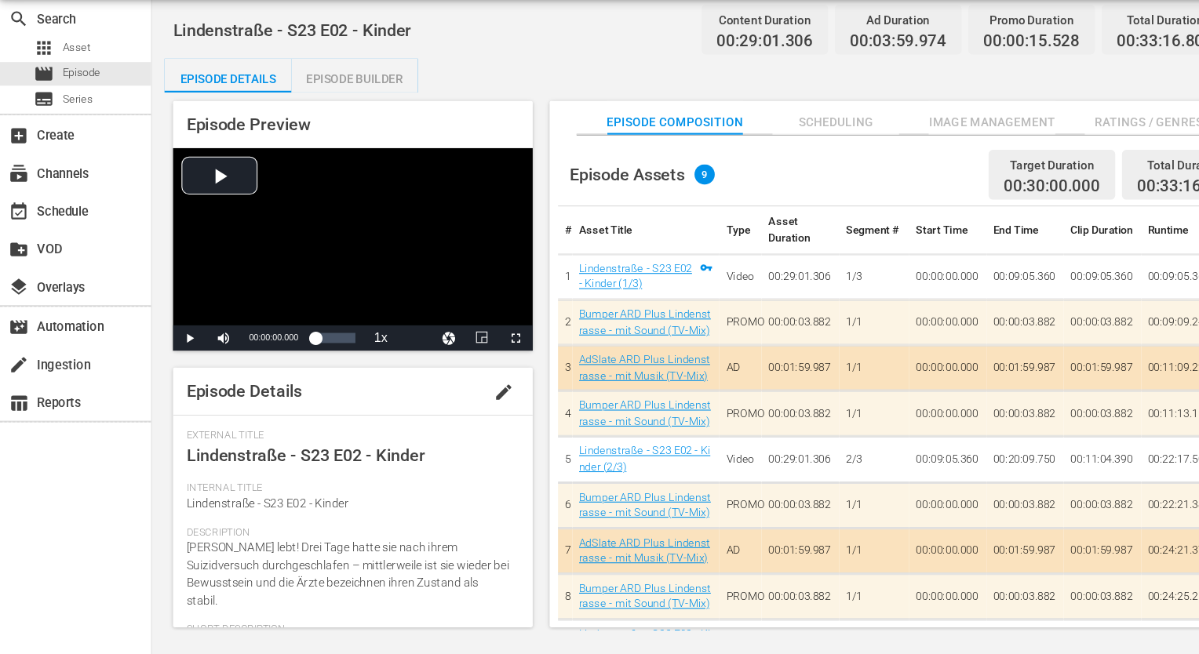
click at [1053, 158] on span "Ratings / Genres" at bounding box center [1067, 160] width 118 height 20
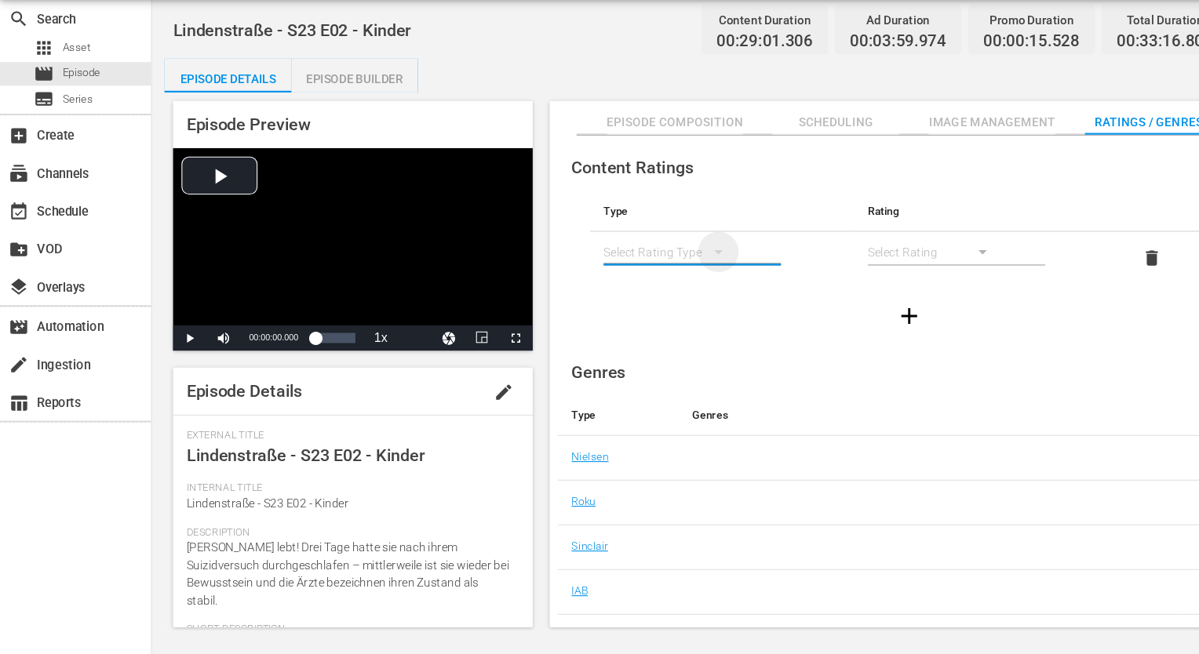
click at [664, 282] on icon "simple table" at bounding box center [667, 280] width 19 height 19
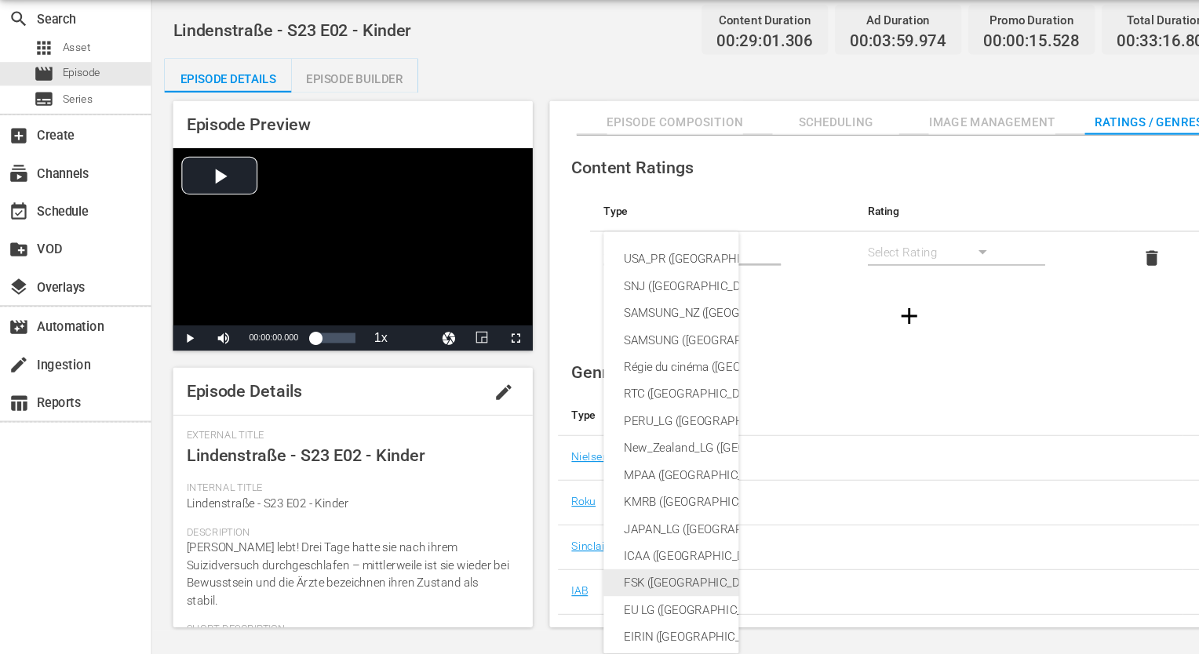
click at [596, 589] on div "FSK ([GEOGRAPHIC_DATA])" at bounding box center [760, 587] width 360 height 25
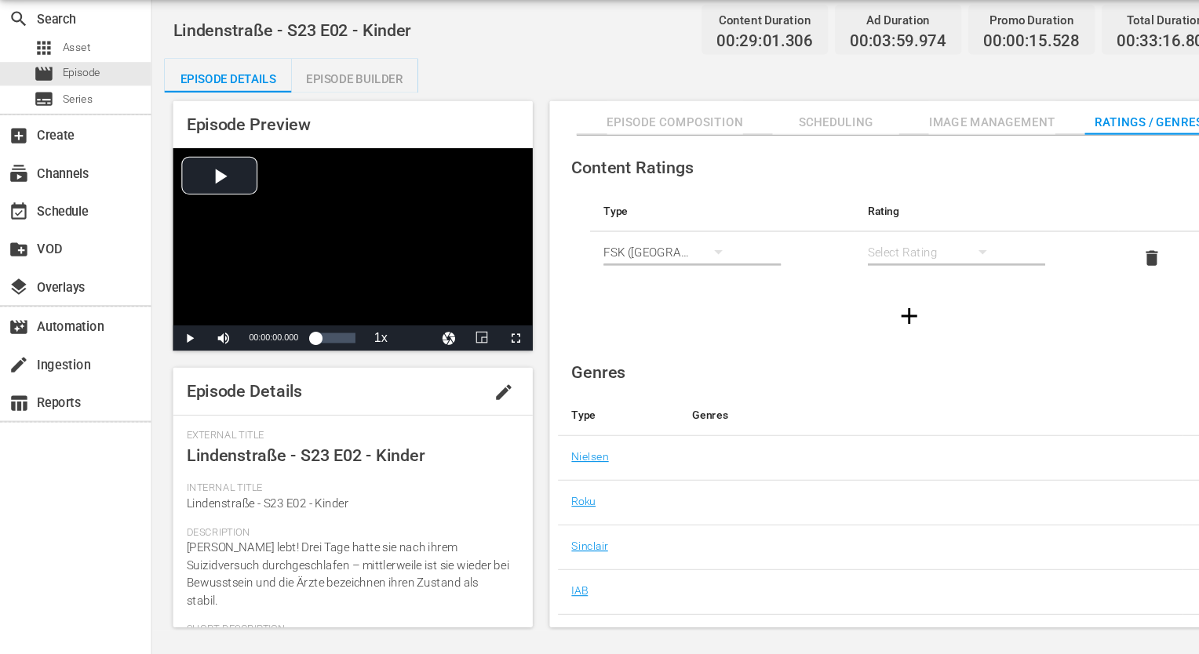
click at [874, 283] on div "simple table" at bounding box center [869, 280] width 126 height 44
click at [855, 334] on div "FSK 12" at bounding box center [868, 336] width 88 height 25
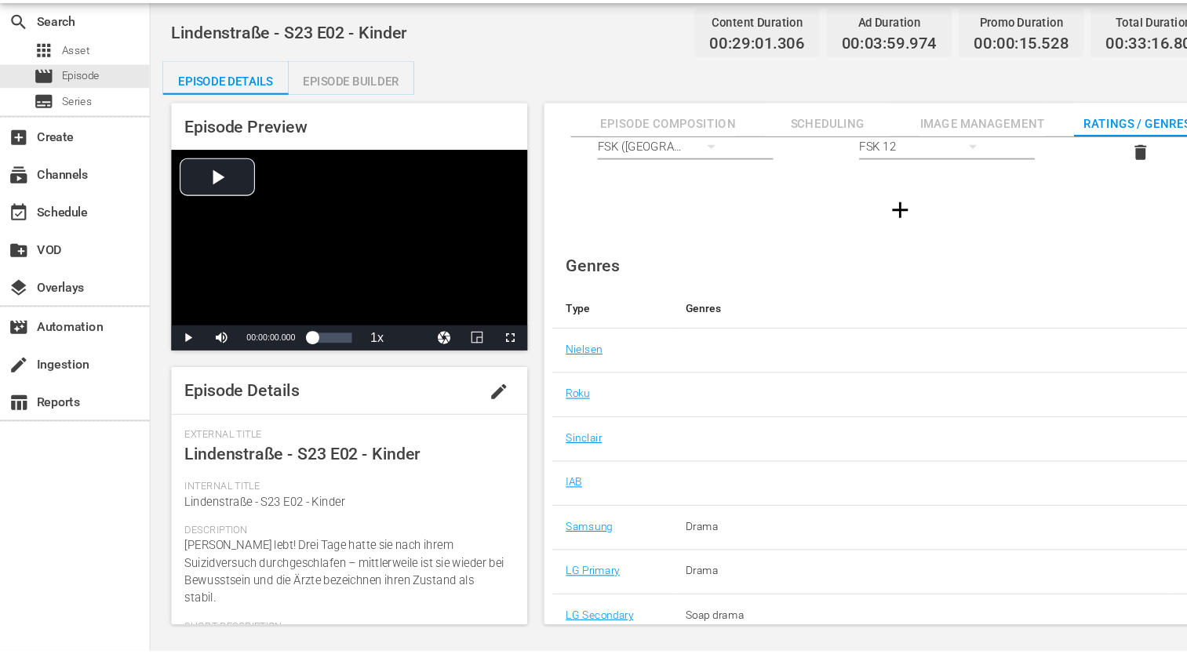
scroll to position [101, 0]
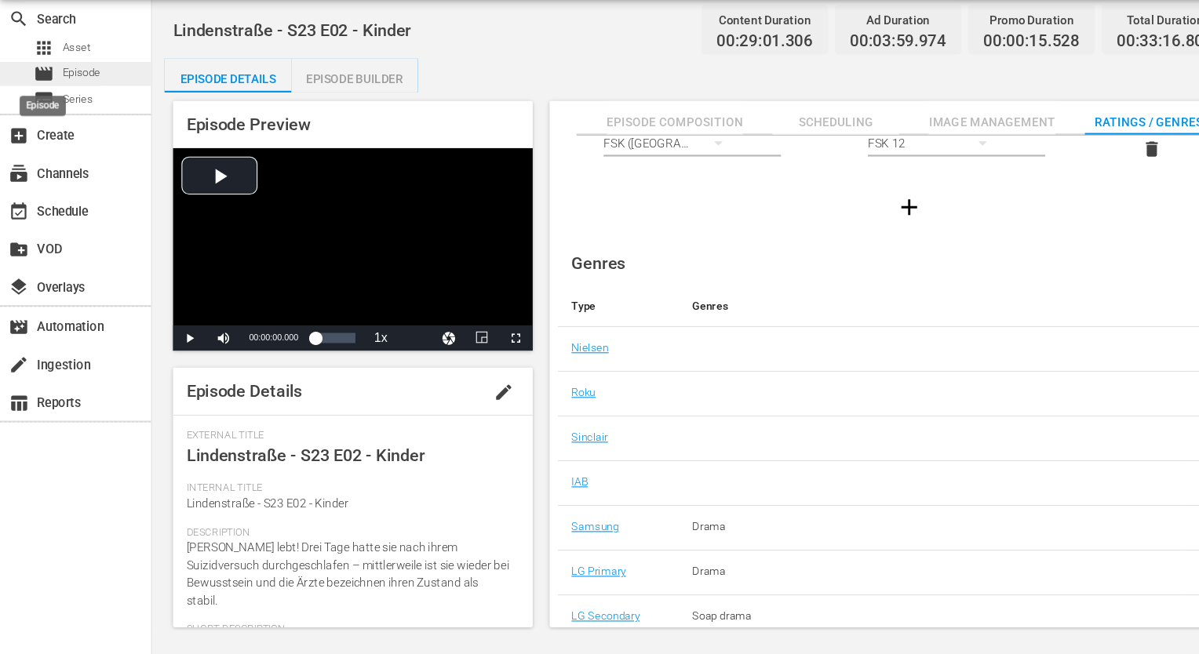
click at [35, 114] on span "movie" at bounding box center [40, 114] width 19 height 19
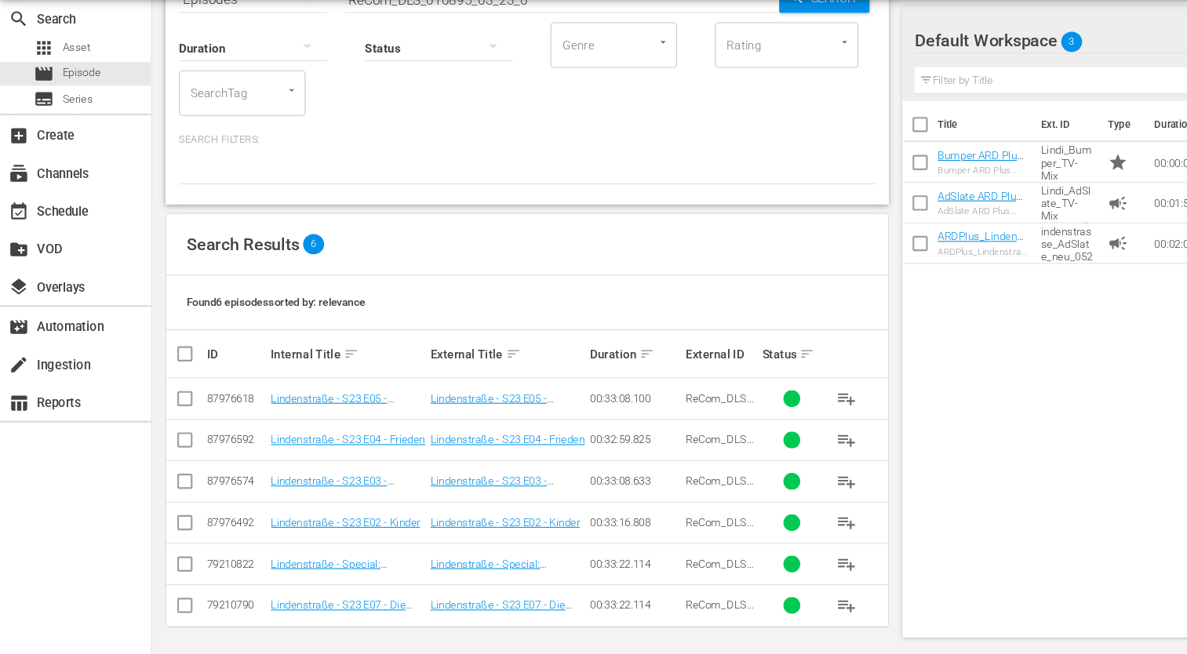
scroll to position [93, 0]
click at [467, 569] on link "Lindenstraße - Special: [PERSON_NAME] - Die Weihnachtsfeier" at bounding box center [451, 580] width 102 height 35
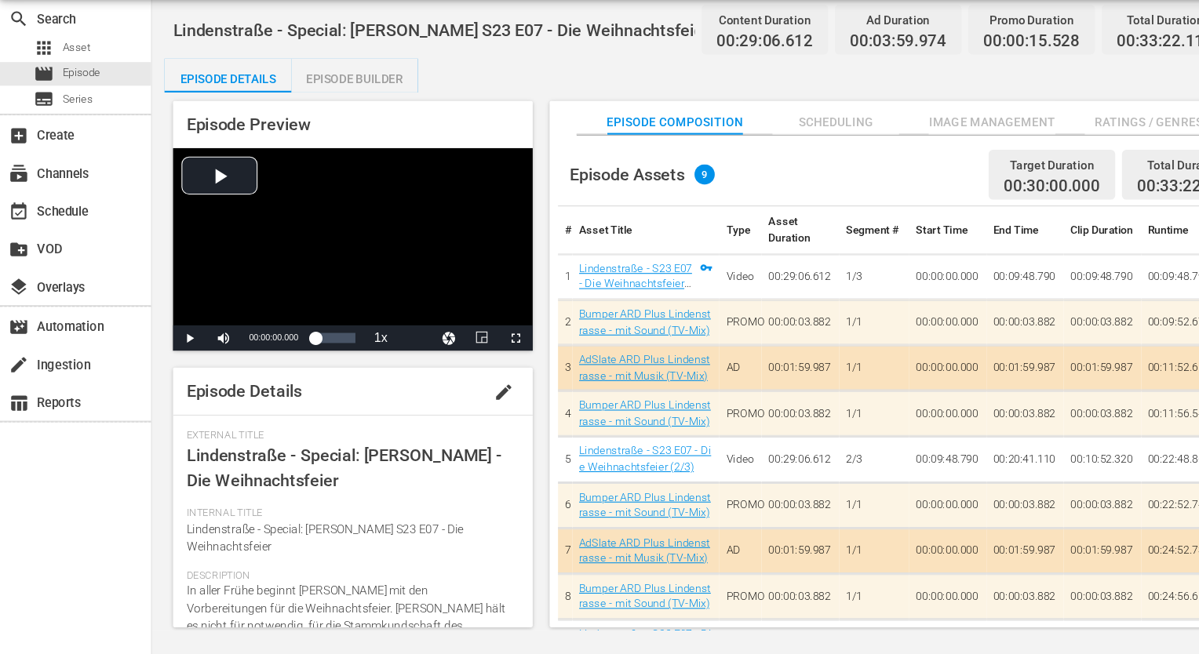
click at [1061, 162] on span "Ratings / Genres" at bounding box center [1067, 160] width 118 height 20
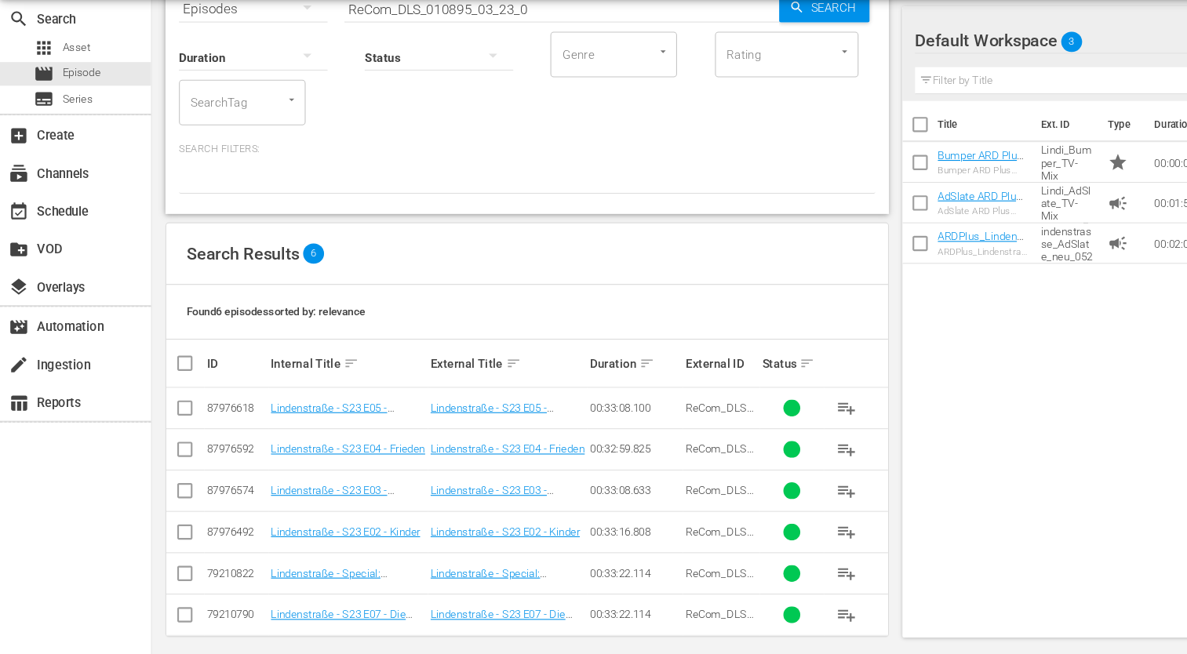
scroll to position [93, 0]
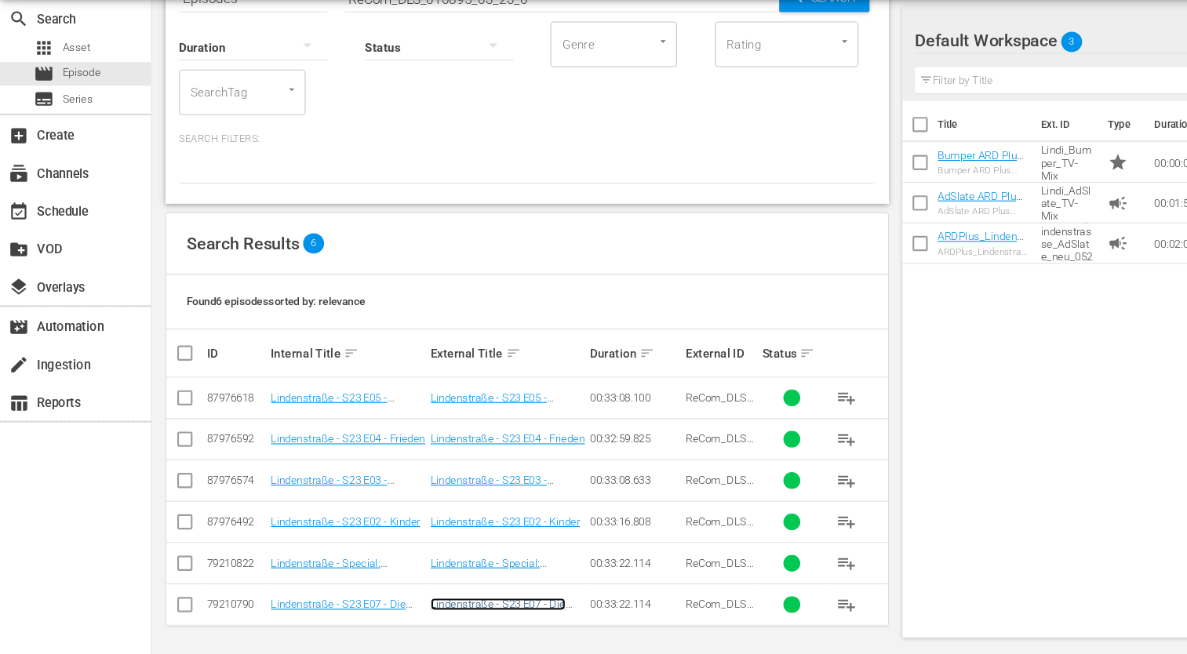
click at [454, 611] on link "Lindenstraße - S23 E07 - Die Weihnachtsfeier" at bounding box center [463, 614] width 126 height 24
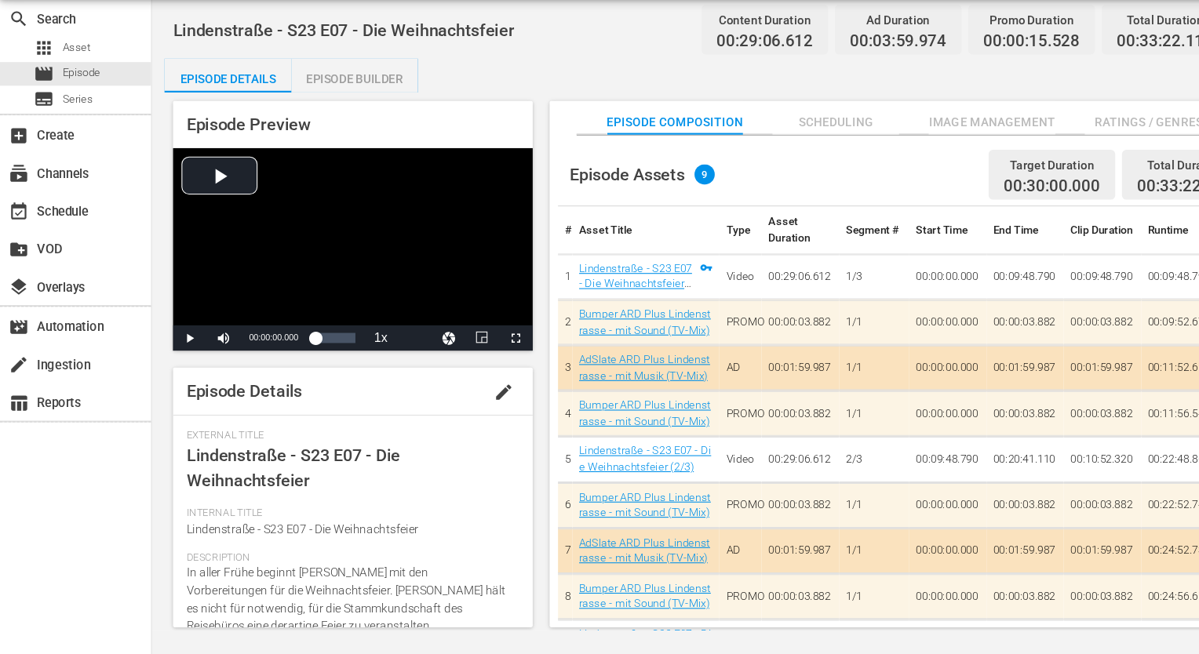
click at [1050, 154] on span "Ratings / Genres" at bounding box center [1067, 160] width 118 height 20
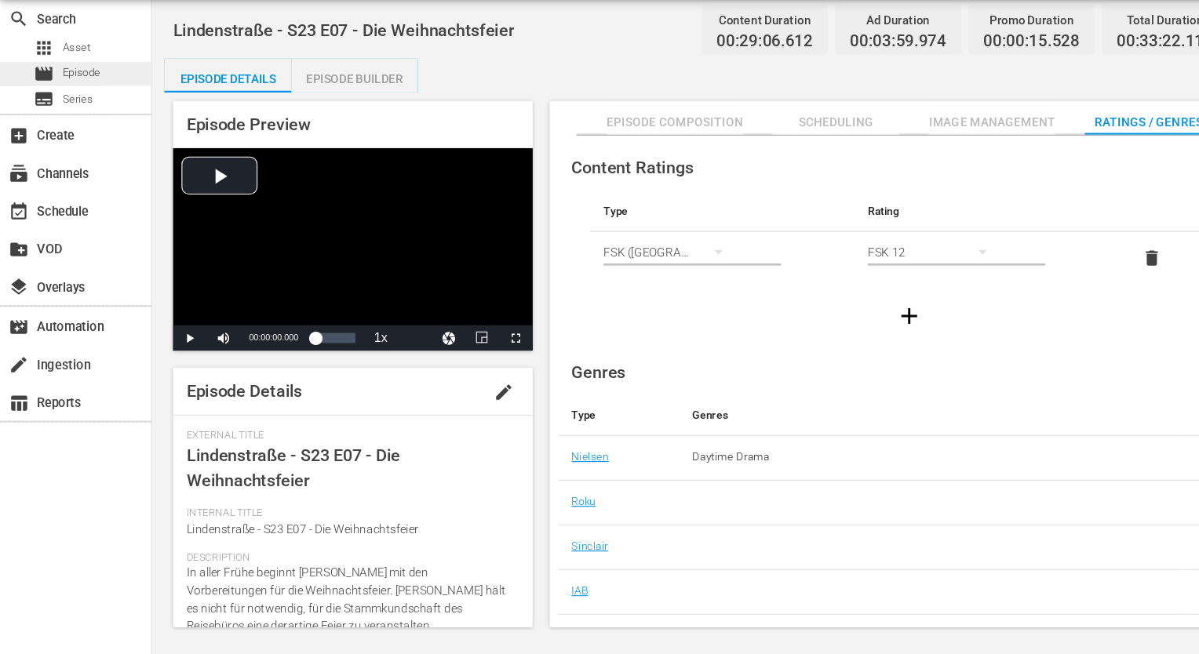
click at [27, 118] on div "movie Episode" at bounding box center [46, 115] width 93 height 22
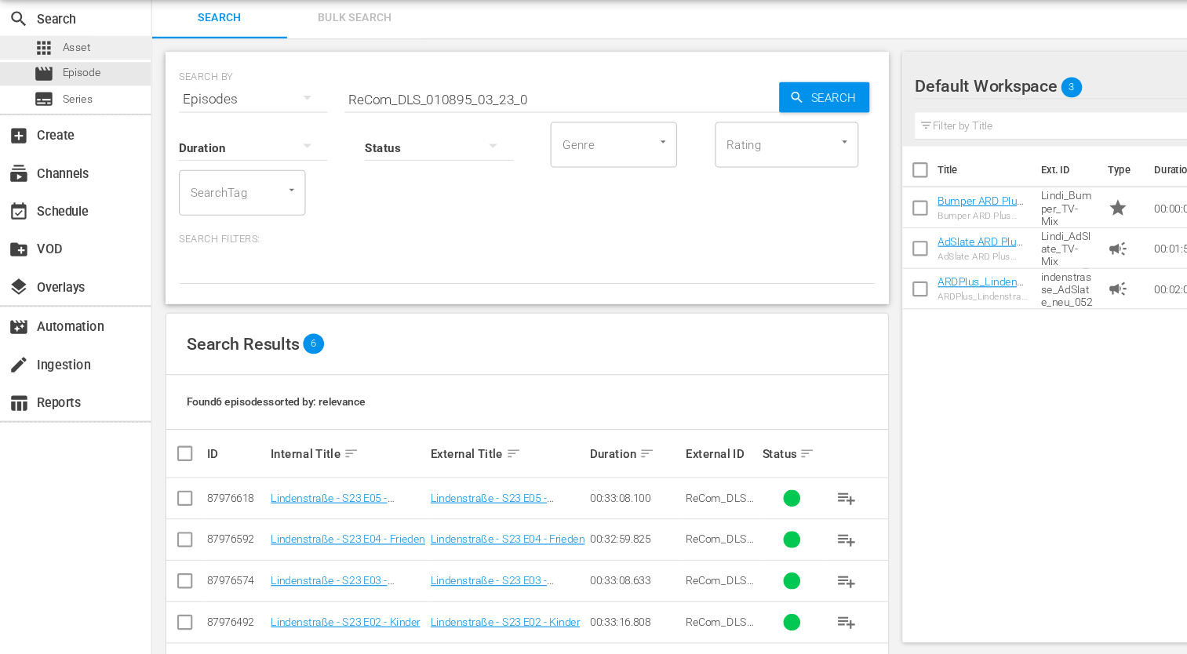
click at [45, 100] on div "apps Asset" at bounding box center [57, 90] width 53 height 22
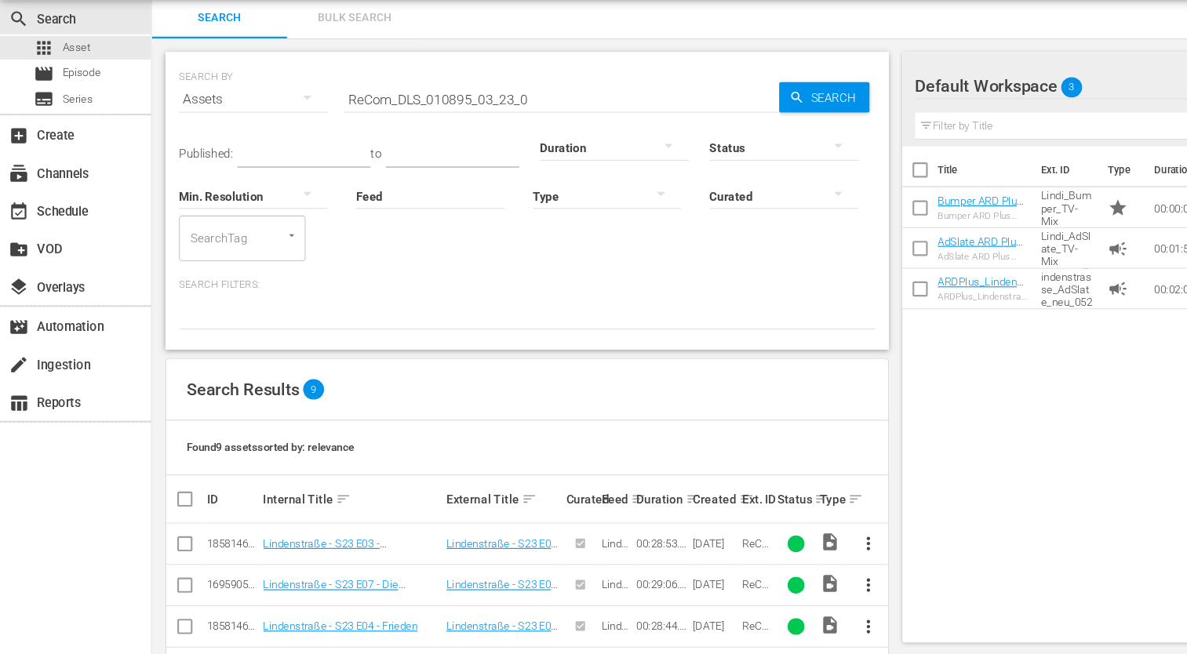
scroll to position [250, 0]
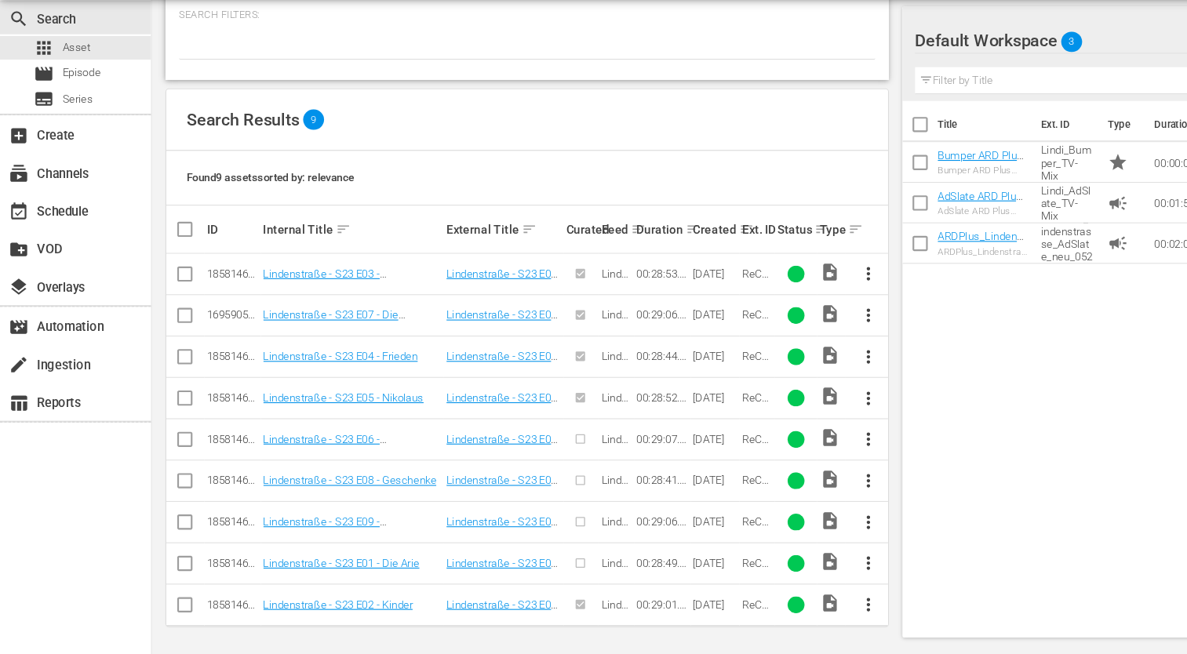
click at [807, 461] on span "more_vert" at bounding box center [806, 454] width 19 height 19
click at [866, 584] on div "Episode" at bounding box center [891, 572] width 107 height 38
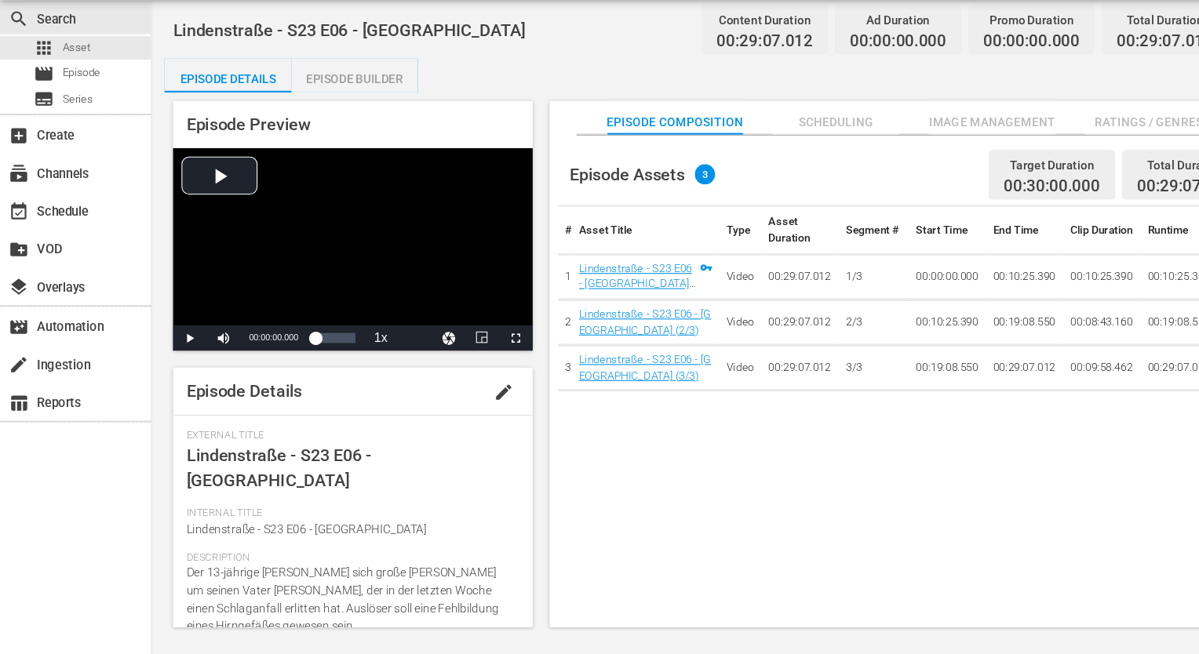
click at [1055, 154] on span "Ratings / Genres" at bounding box center [1067, 160] width 118 height 20
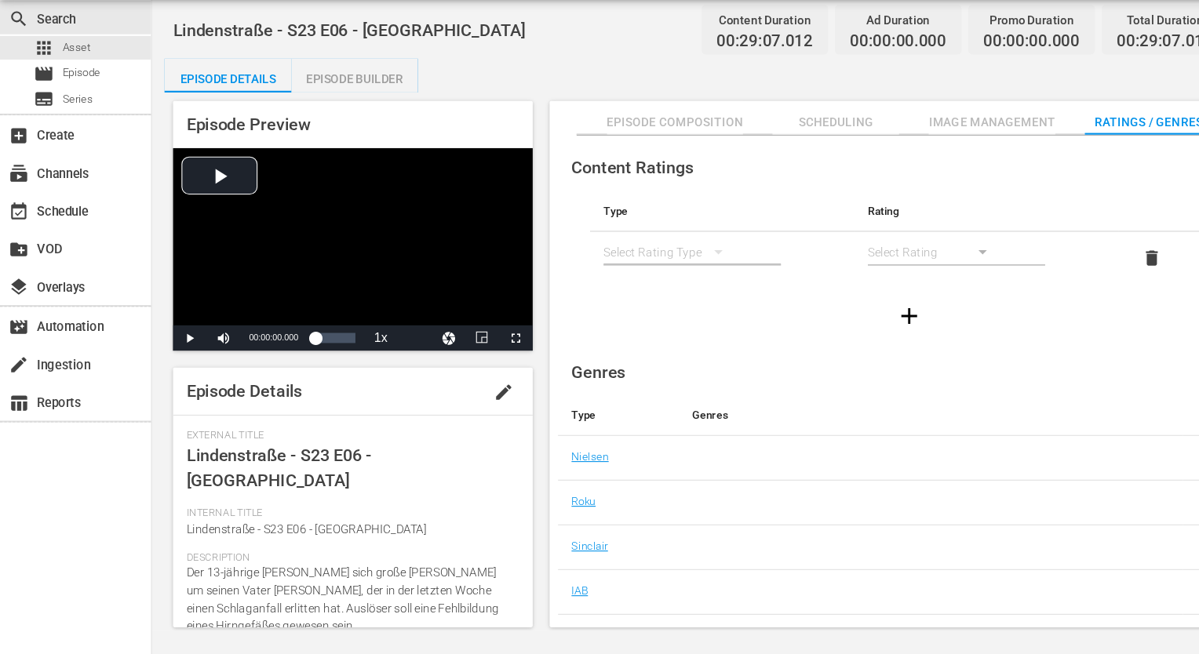
click at [595, 282] on div "simple table" at bounding box center [624, 280] width 126 height 44
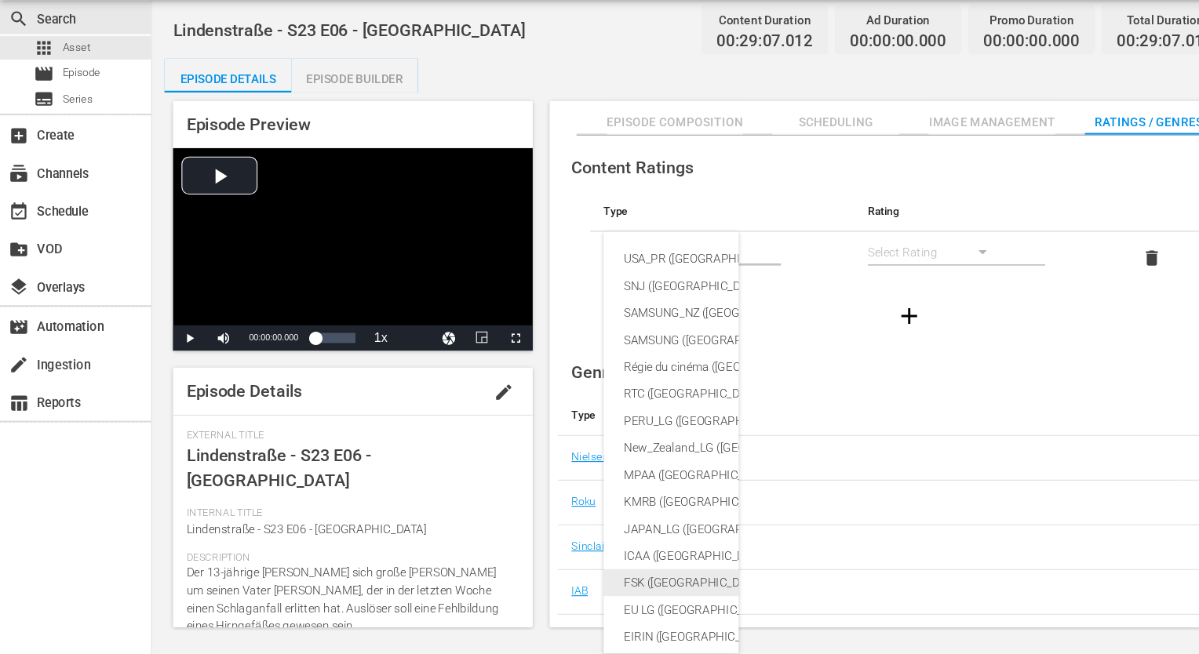
click at [627, 581] on div "FSK ([GEOGRAPHIC_DATA])" at bounding box center [760, 587] width 360 height 25
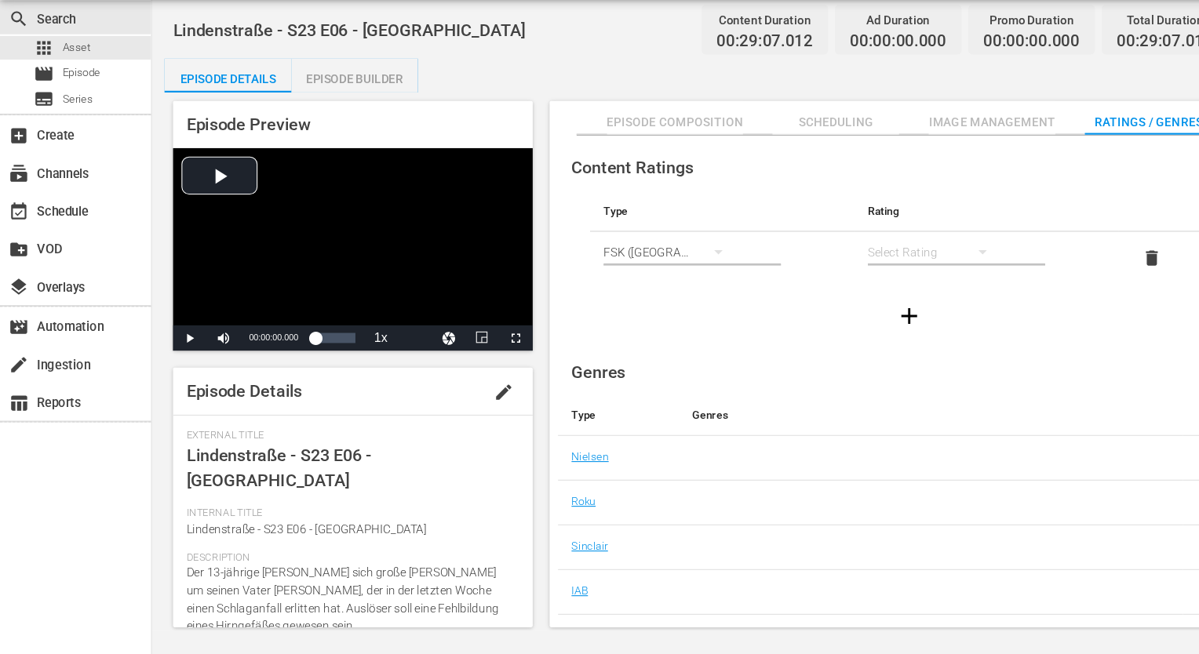
click at [836, 277] on div "simple table" at bounding box center [869, 280] width 126 height 44
click at [853, 339] on div "FSK 12" at bounding box center [868, 336] width 88 height 25
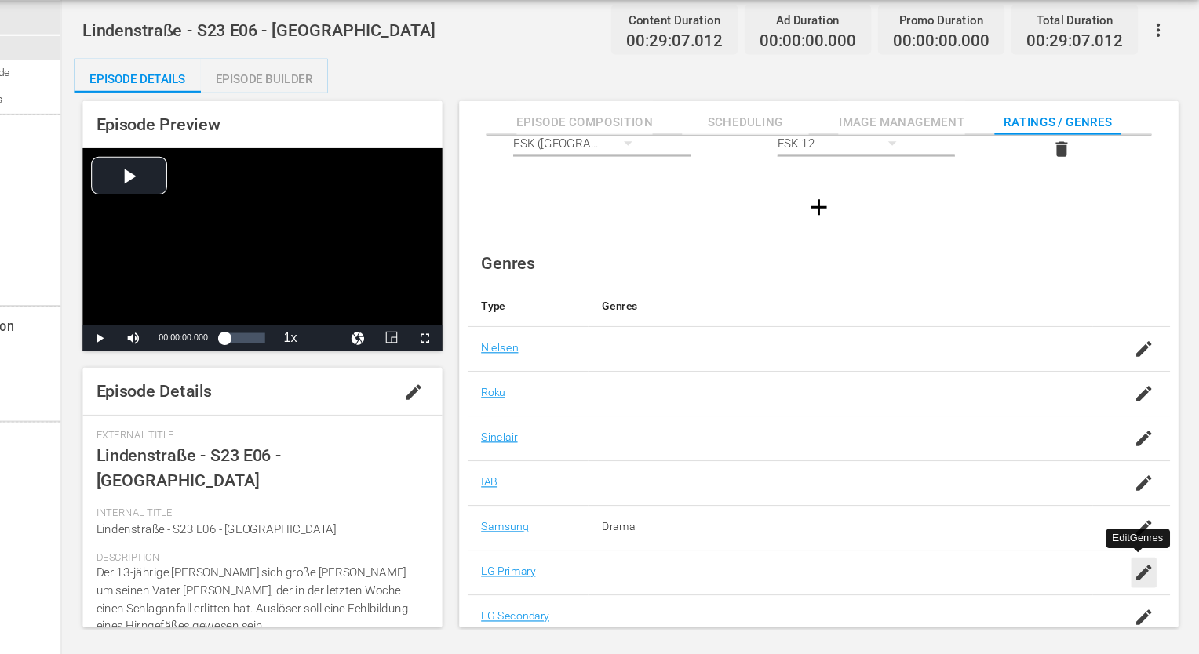
click at [1141, 572] on icon "button" at bounding box center [1147, 578] width 19 height 19
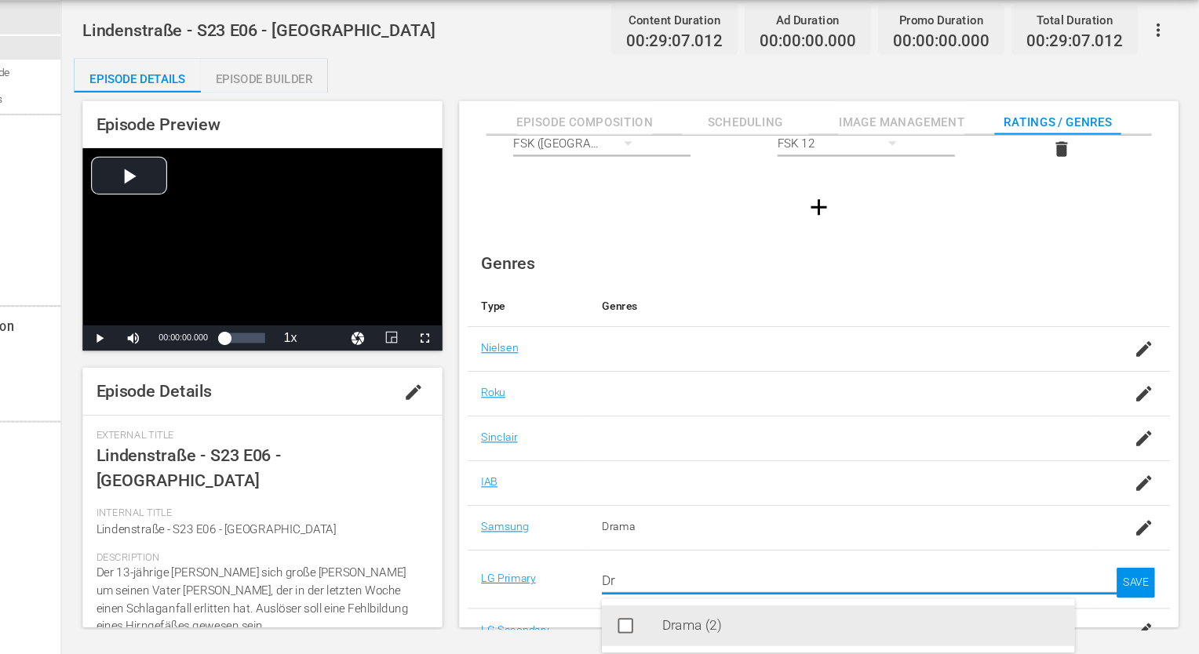
click at [821, 630] on div "Drama (2)" at bounding box center [885, 628] width 370 height 38
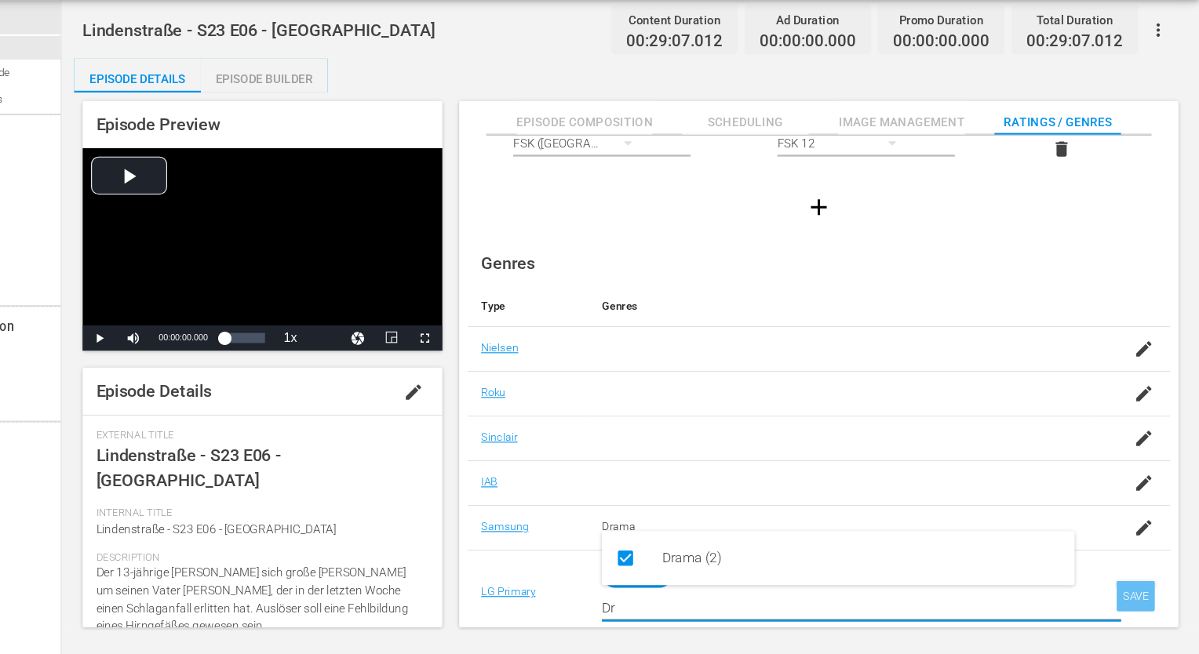
type input "Dr"
click at [1132, 591] on div "SAVE" at bounding box center [1140, 600] width 36 height 28
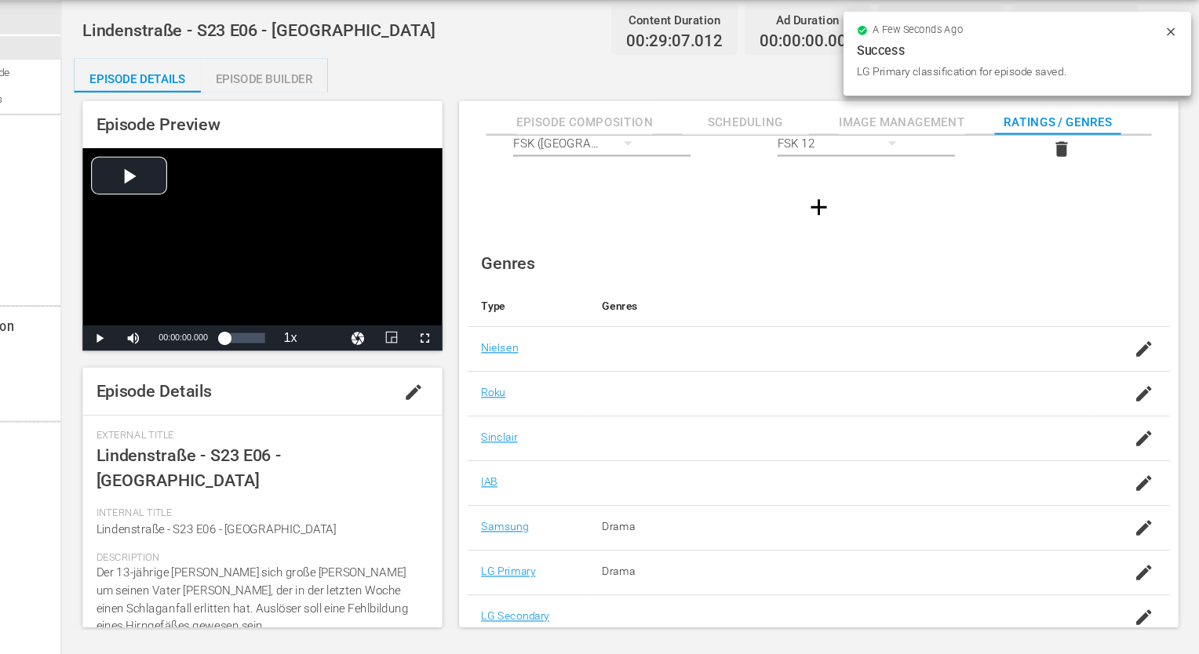
scroll to position [101, 0]
click at [1152, 612] on div "button" at bounding box center [1147, 620] width 24 height 28
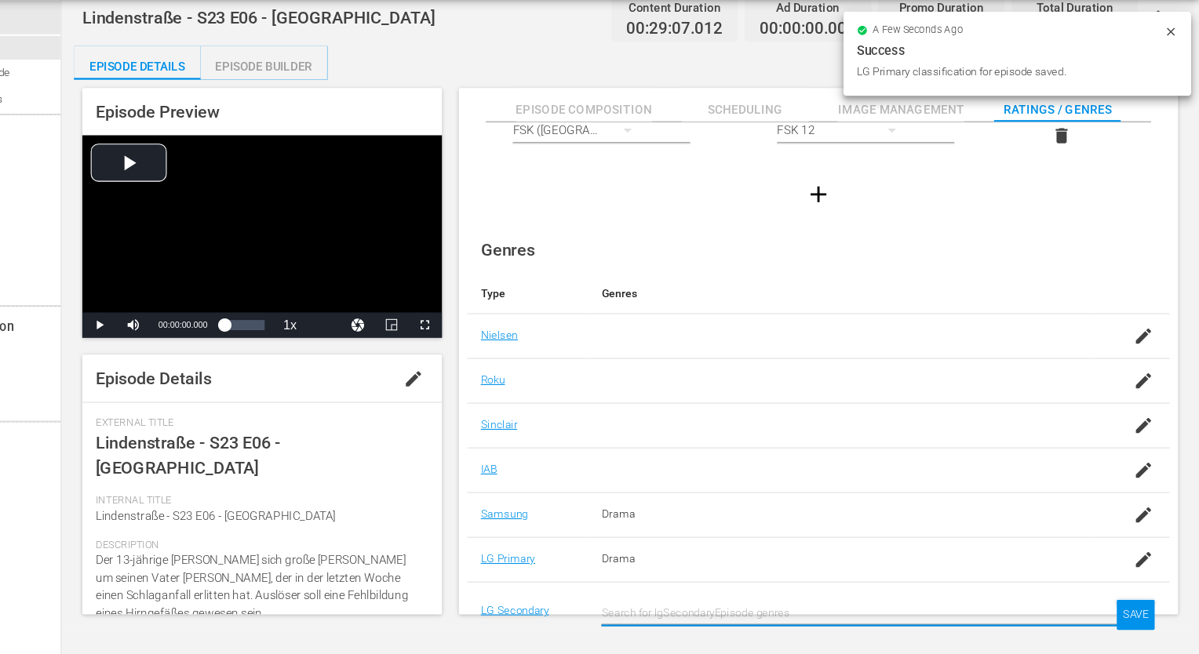
type input "F"
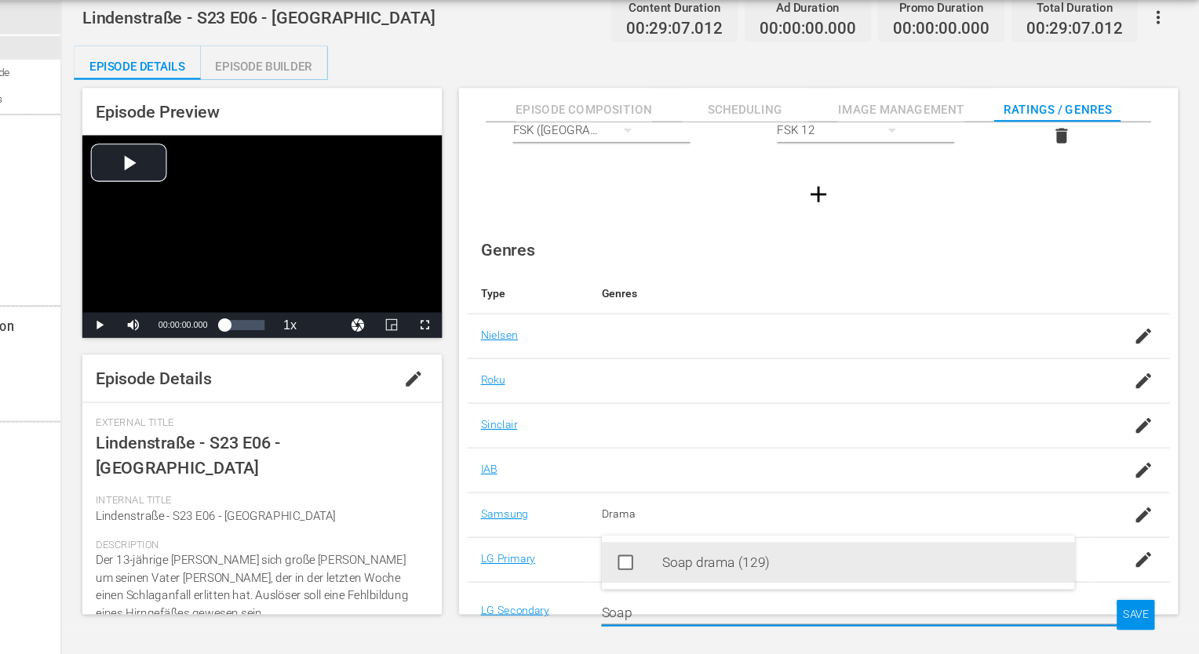
click at [935, 587] on div "Soap drama (129)" at bounding box center [885, 569] width 370 height 38
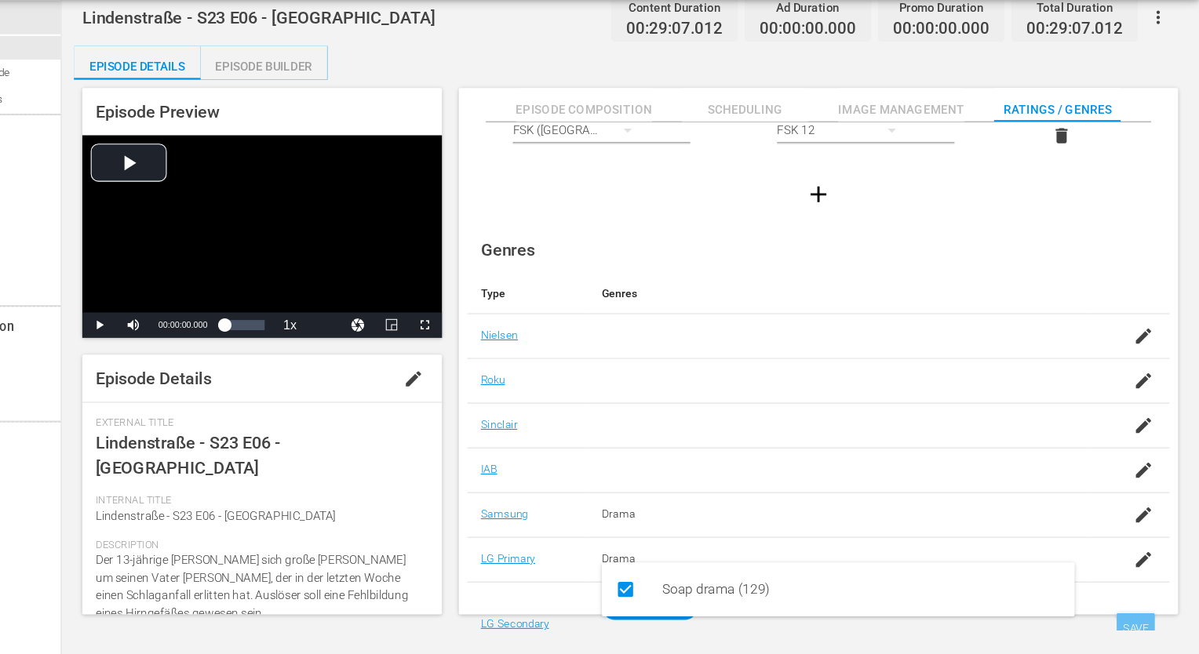
type input "Soap"
click at [1148, 616] on div "SAVE" at bounding box center [1140, 630] width 36 height 28
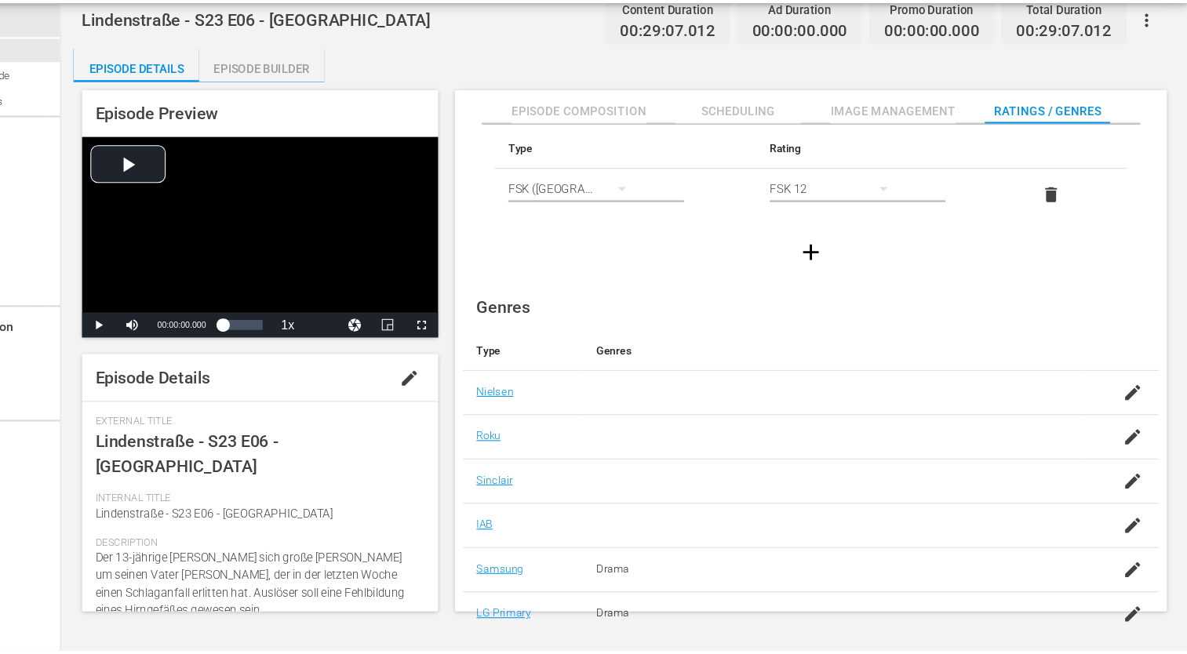
scroll to position [0, 0]
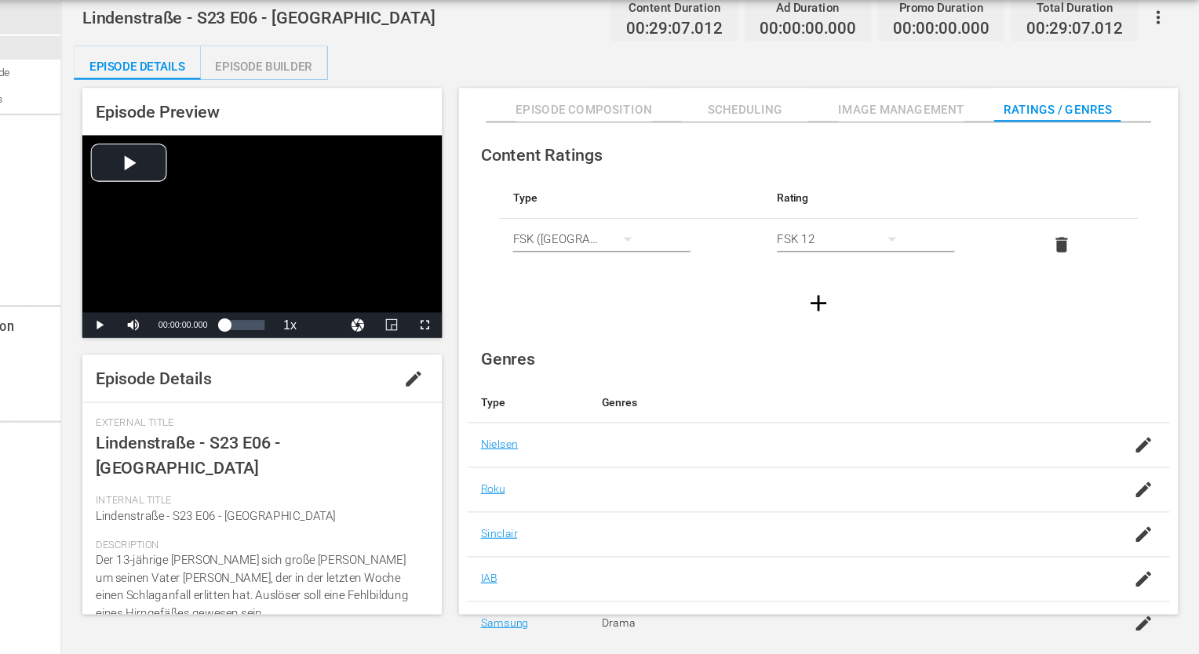
click at [674, 154] on span "Episode Composition" at bounding box center [627, 148] width 127 height 20
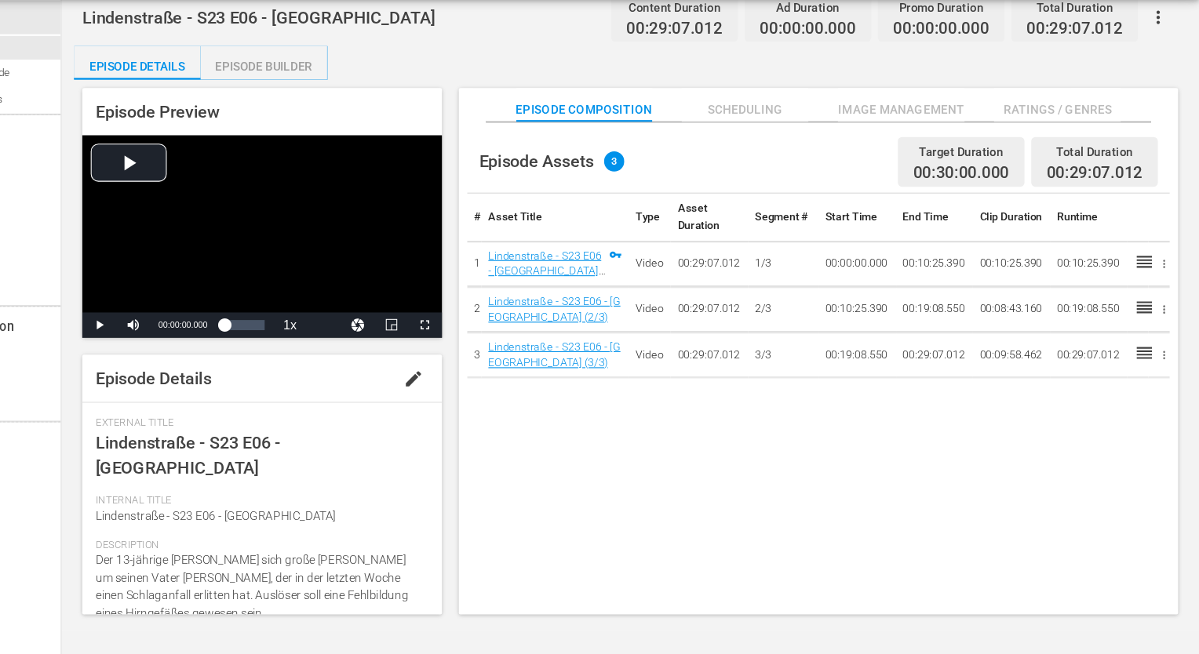
click at [297, 109] on div "Episode Builder" at bounding box center [330, 108] width 118 height 38
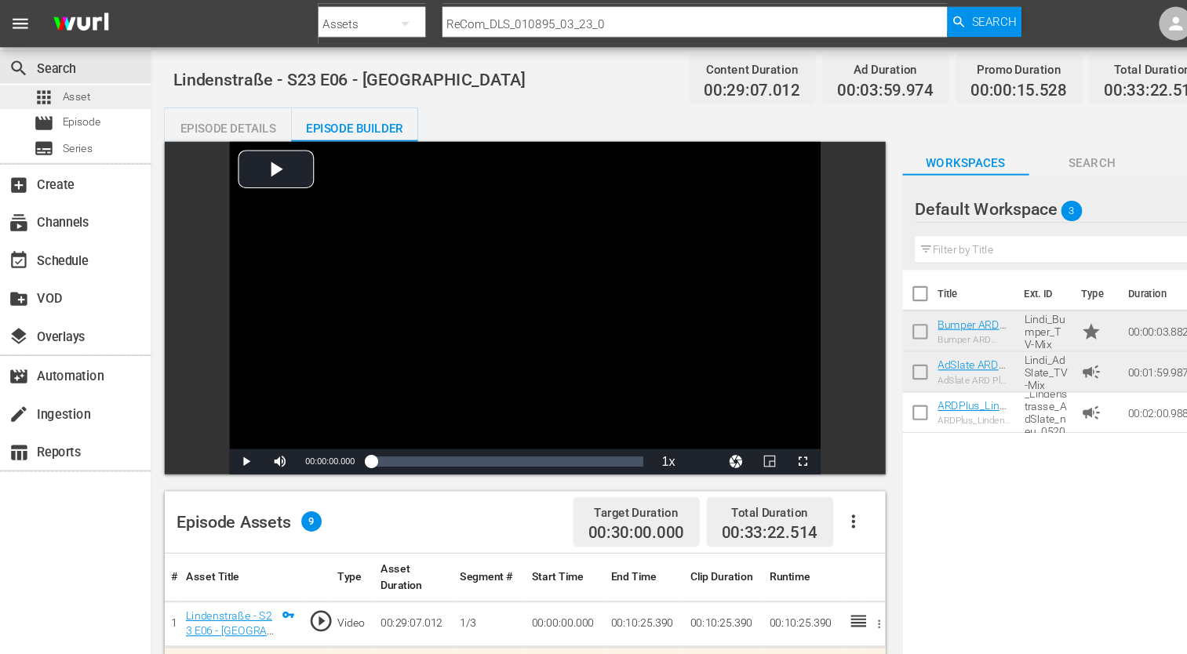
click at [86, 91] on div "apps Asset" at bounding box center [70, 90] width 140 height 22
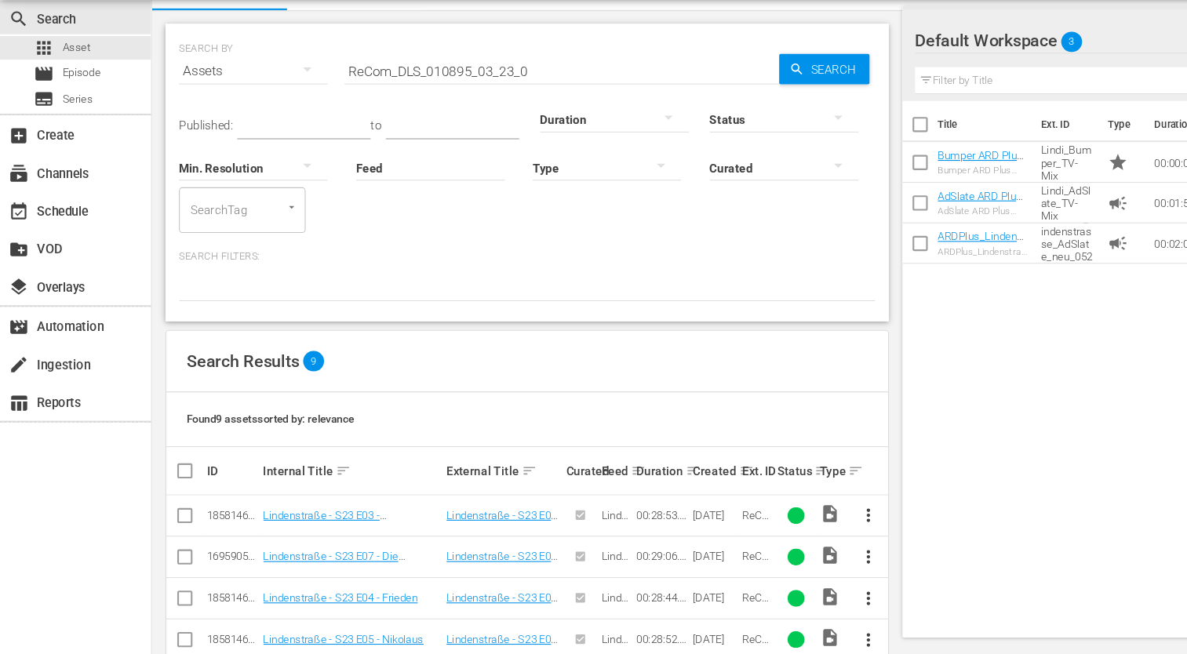
scroll to position [245, 0]
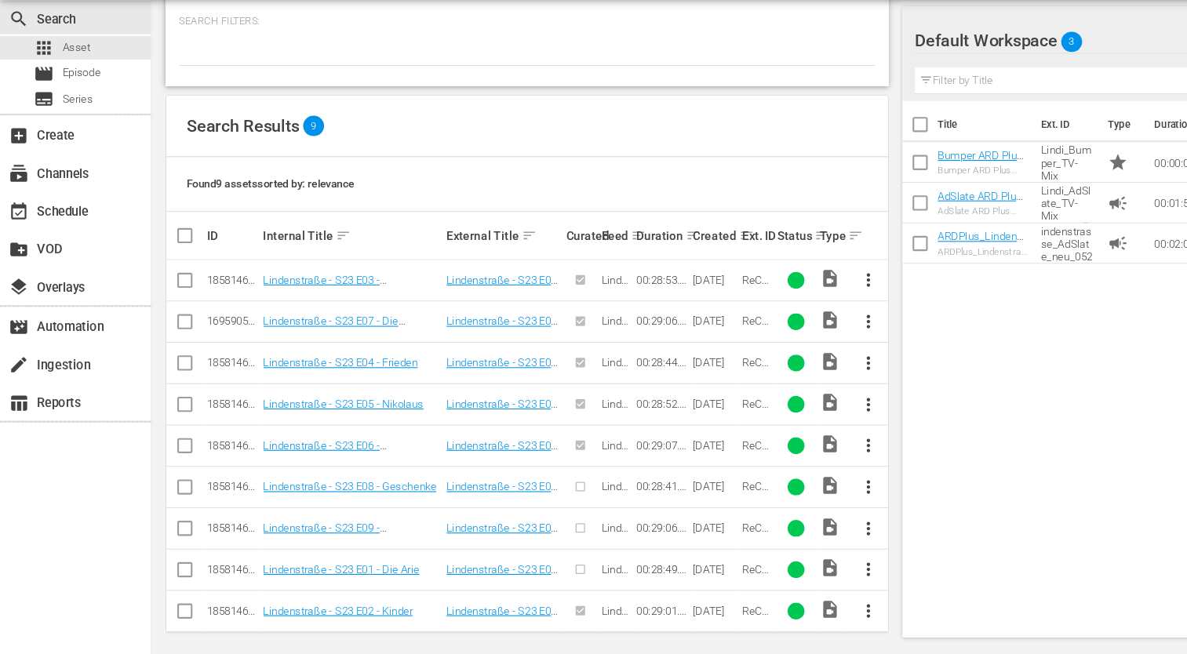
click at [810, 496] on span "more_vert" at bounding box center [806, 499] width 19 height 19
click at [876, 617] on div "Episode" at bounding box center [891, 616] width 107 height 38
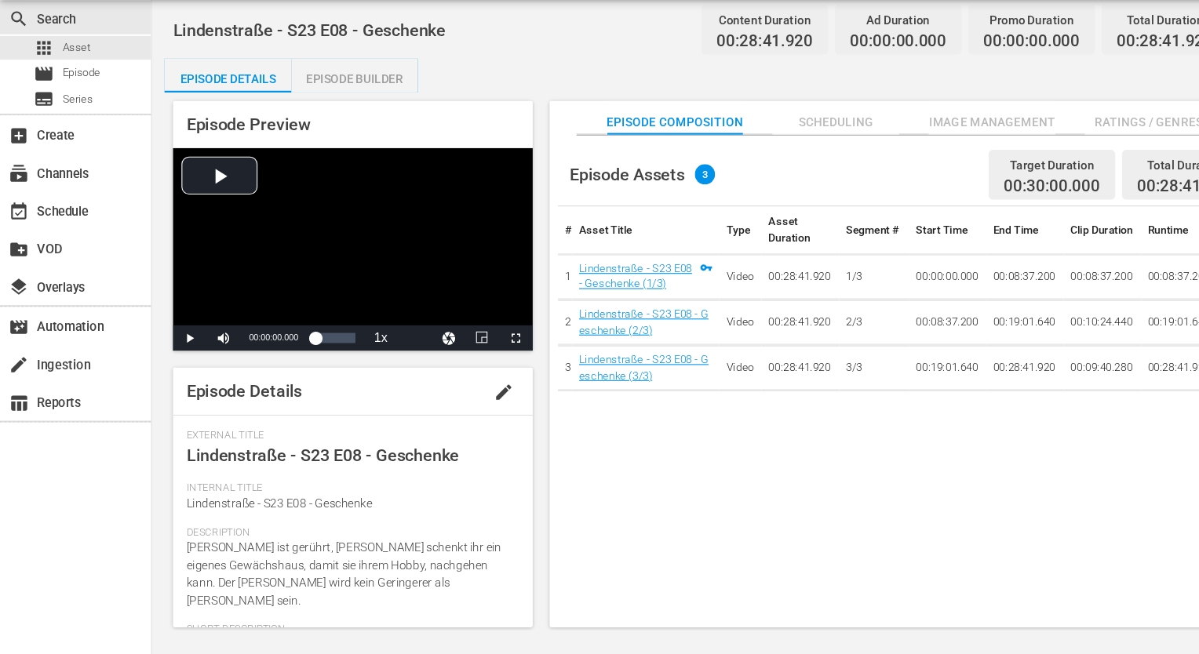
click at [1035, 164] on span "Ratings / Genres" at bounding box center [1067, 160] width 118 height 20
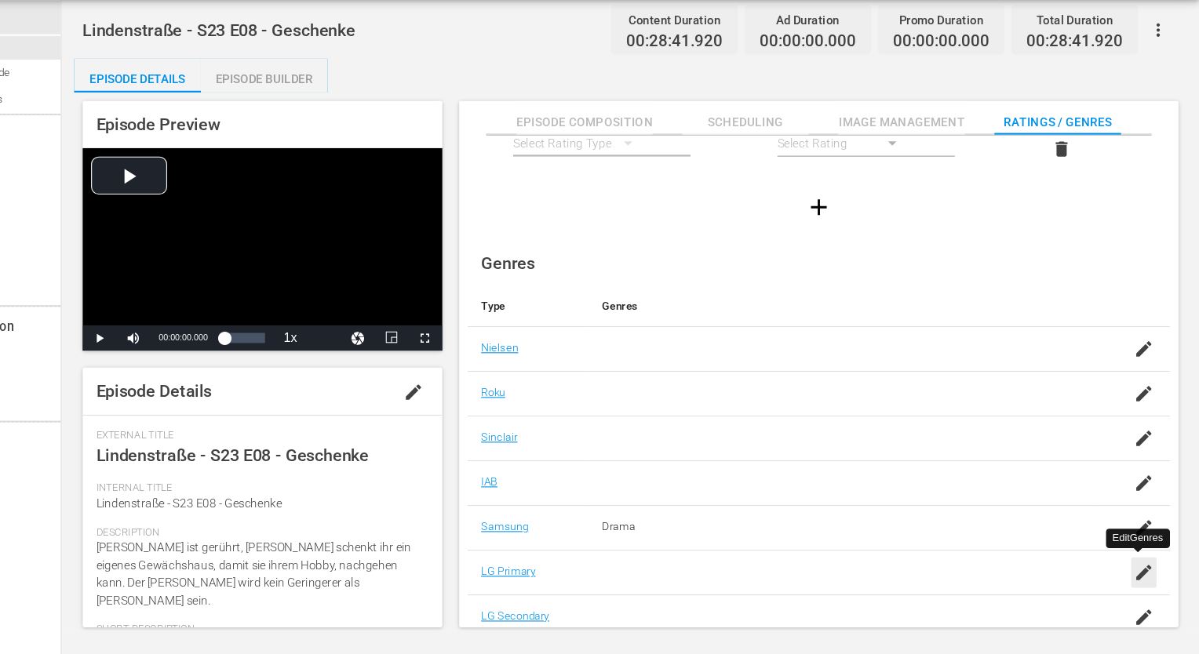
click at [1149, 584] on icon "button" at bounding box center [1147, 578] width 19 height 19
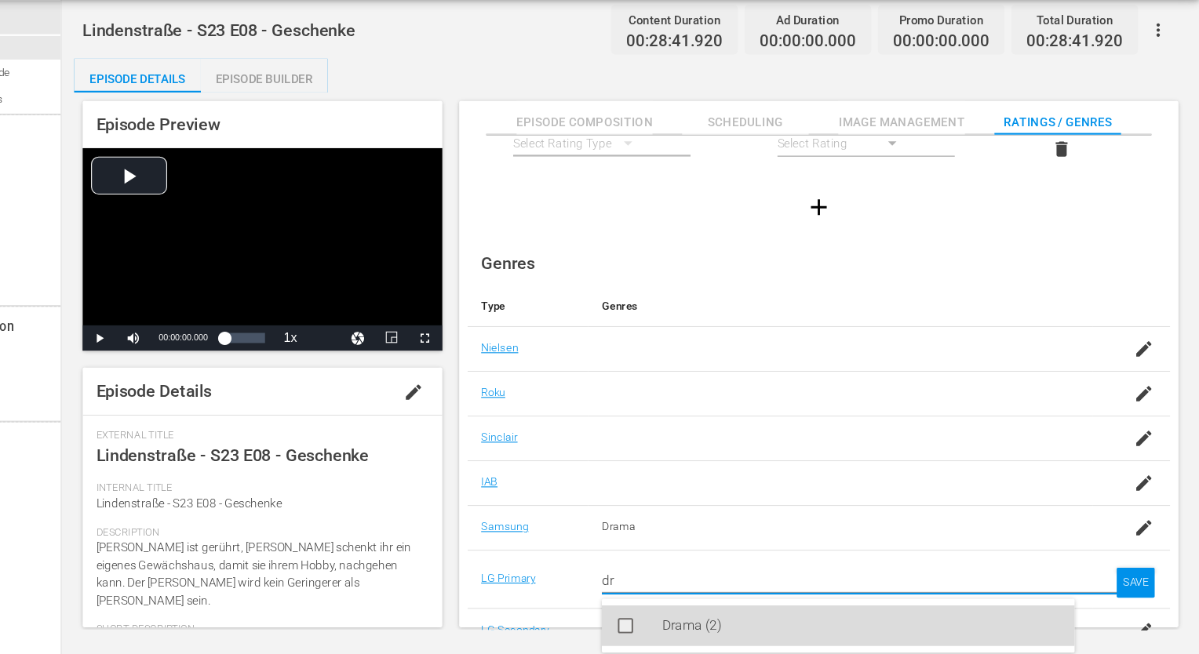
click at [769, 616] on div "Drama (2)" at bounding box center [885, 628] width 370 height 38
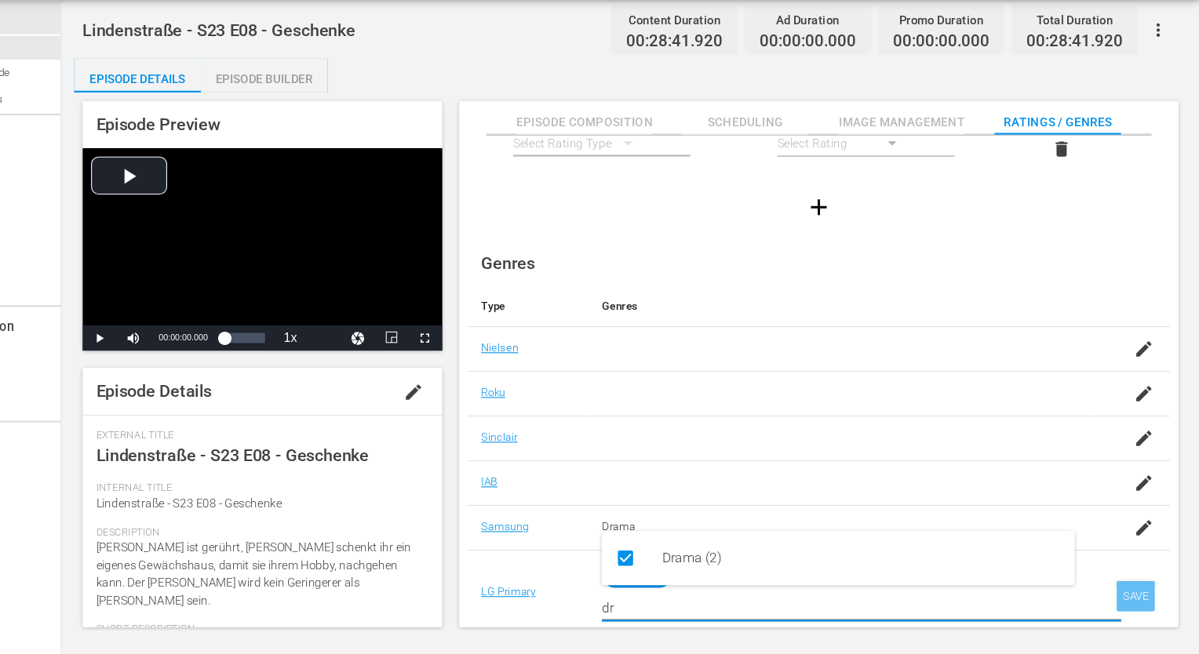
type input "dr"
click at [1135, 592] on div "SAVE" at bounding box center [1140, 600] width 36 height 28
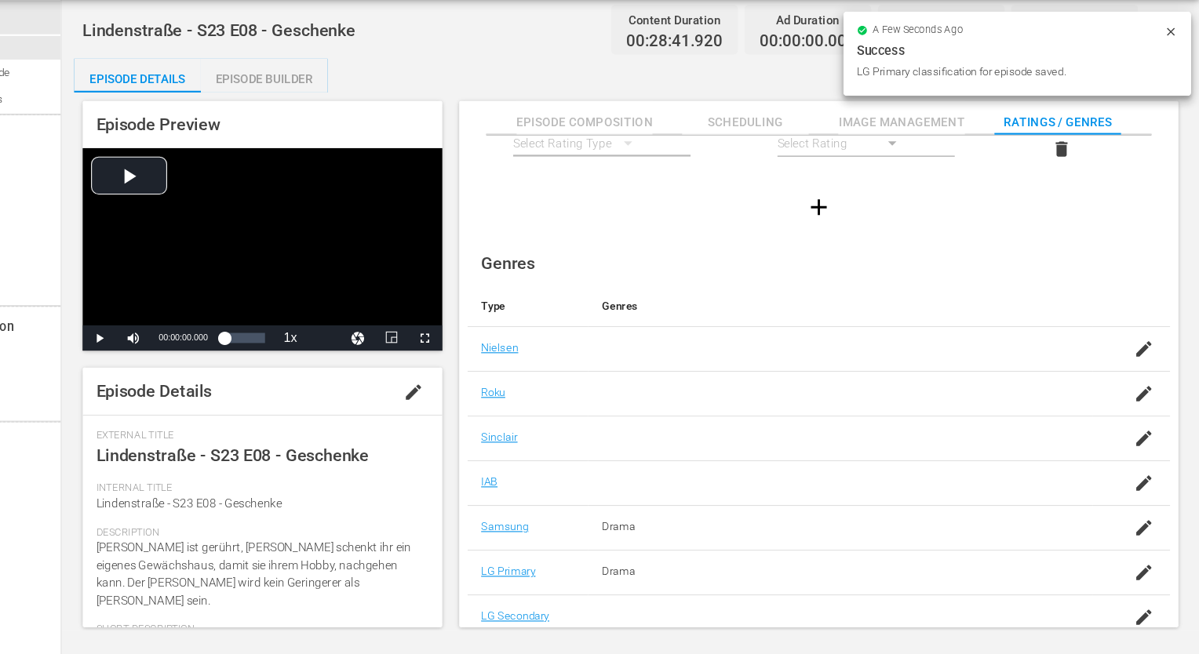
scroll to position [101, 0]
click at [1145, 613] on icon "button" at bounding box center [1147, 620] width 14 height 14
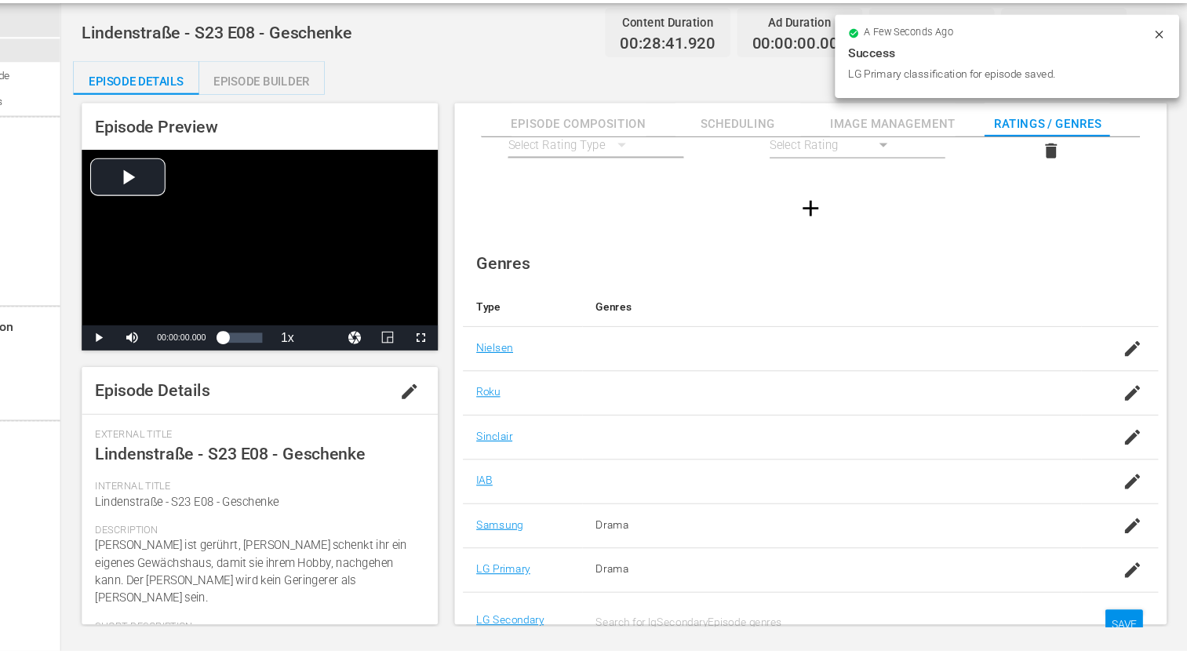
scroll to position [12, 0]
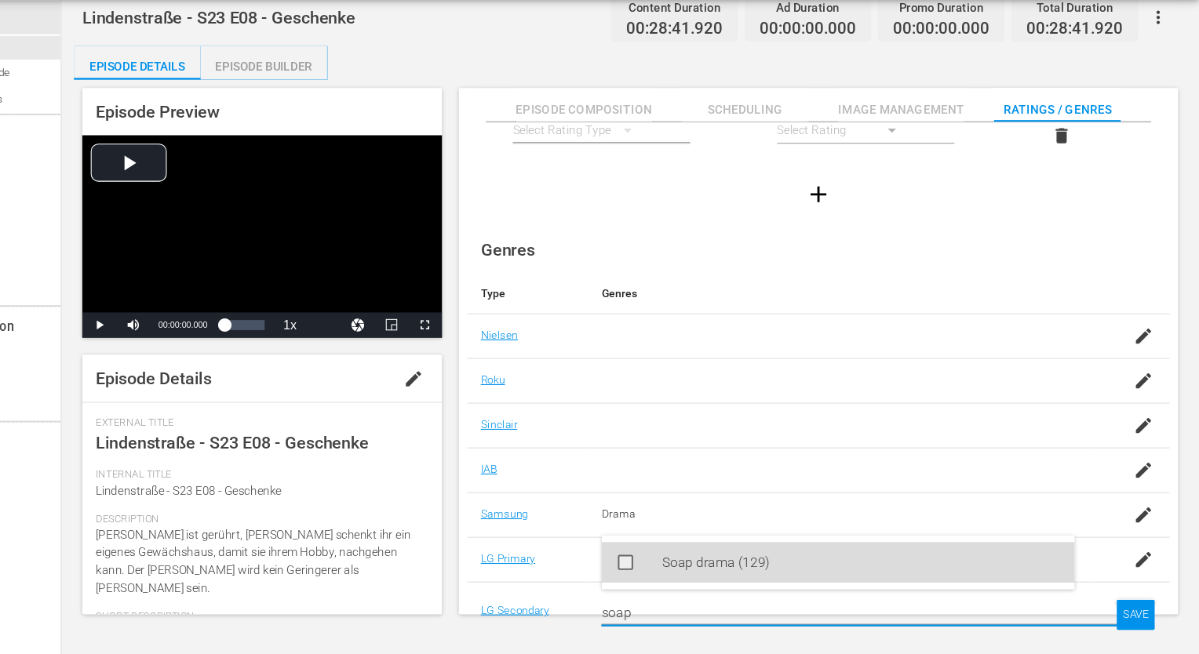
click at [711, 562] on div "Soap drama (129)" at bounding box center [885, 569] width 370 height 38
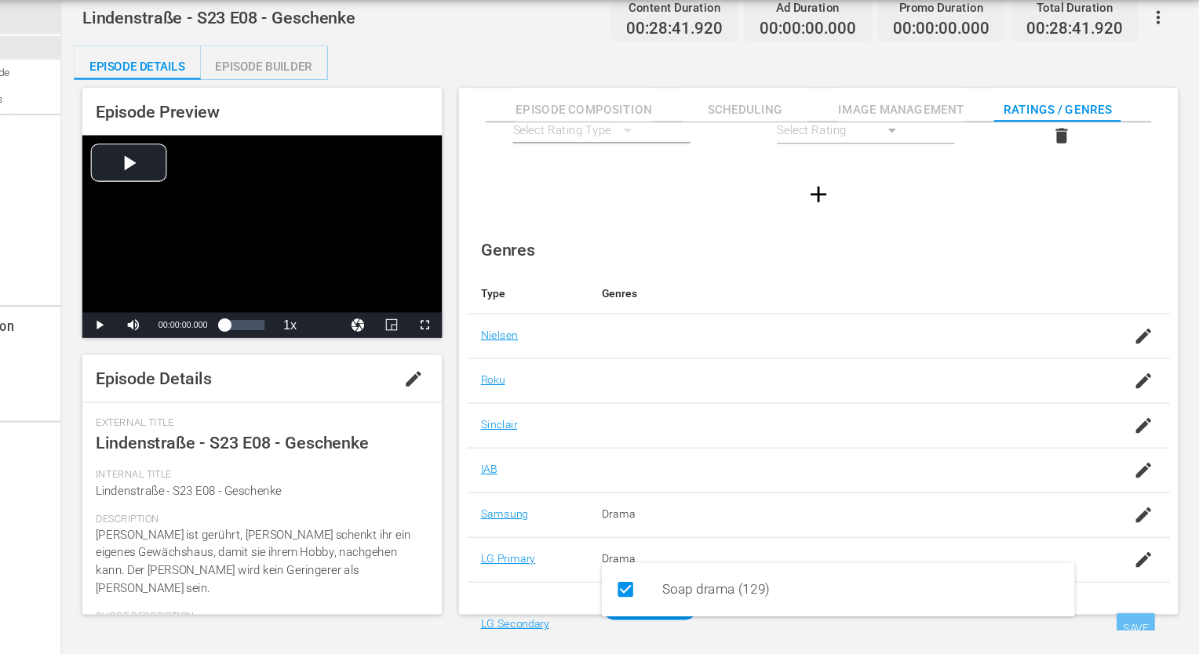
type input "soap"
click at [1130, 622] on div "SAVE" at bounding box center [1140, 630] width 36 height 28
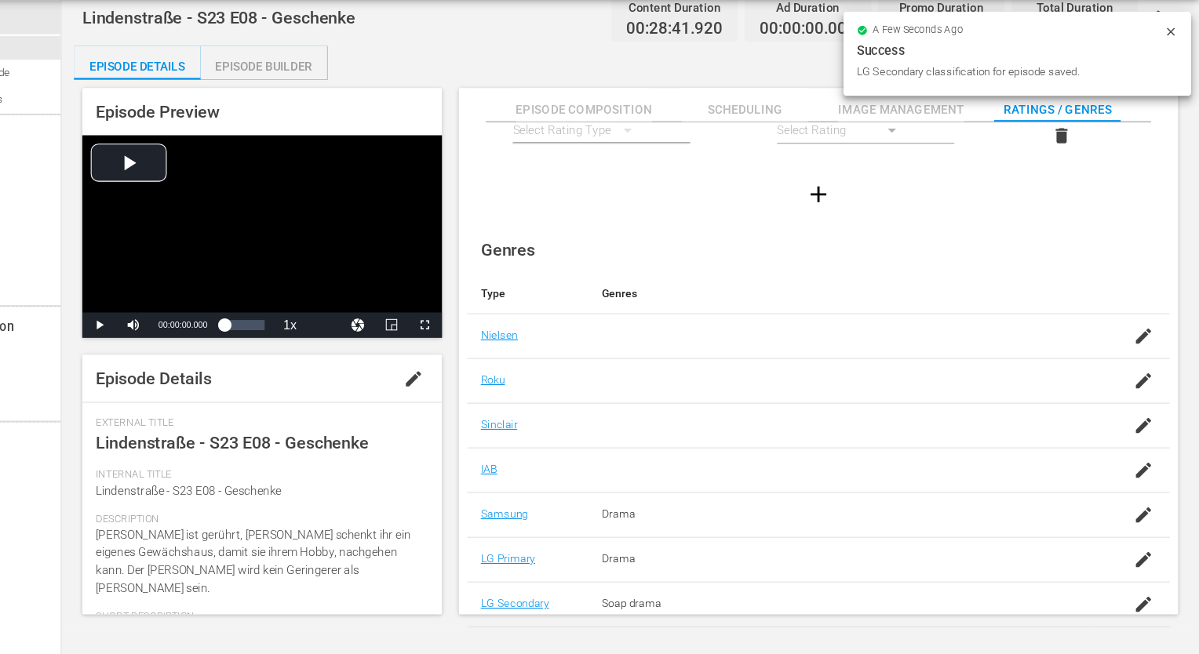
click at [308, 110] on div "Episode Builder" at bounding box center [330, 108] width 118 height 38
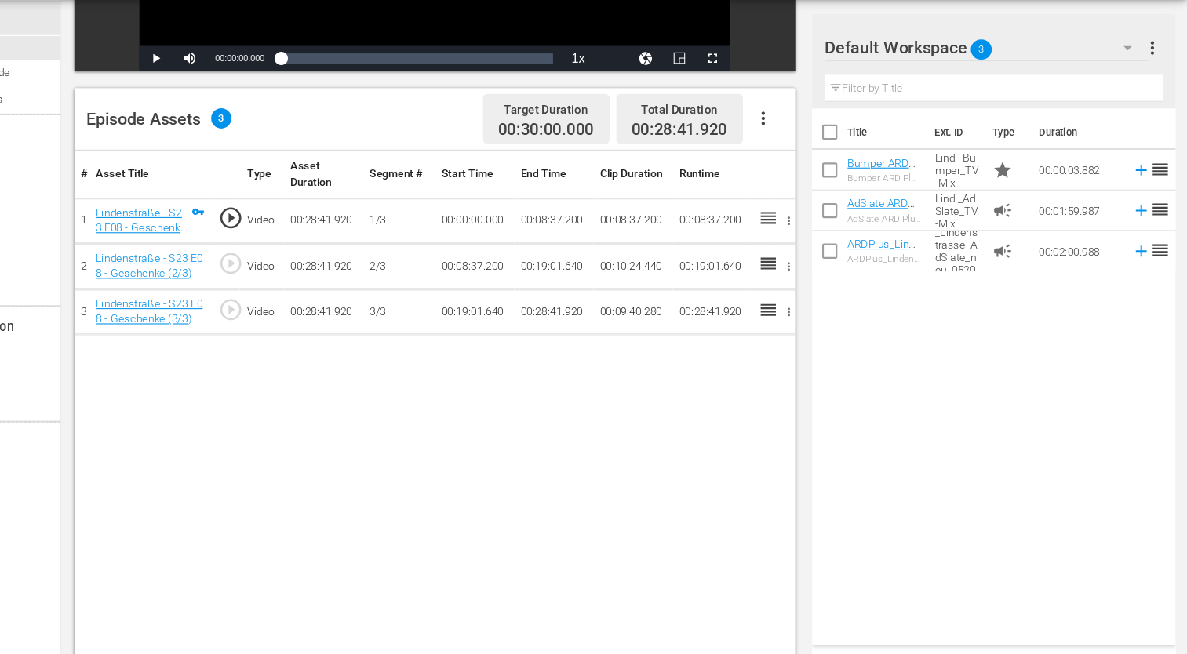
scroll to position [364, 0]
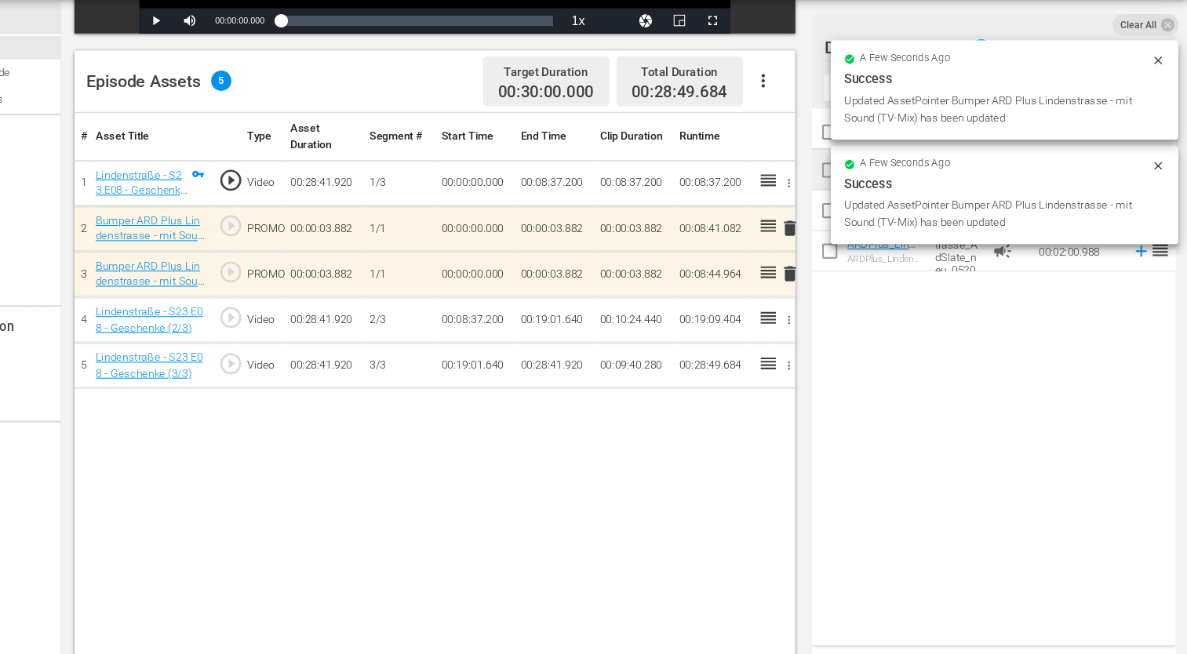
drag, startPoint x: 956, startPoint y: 209, endPoint x: 939, endPoint y: 222, distance: 21.2
click at [939, 222] on div "Success" at bounding box center [1017, 216] width 298 height 19
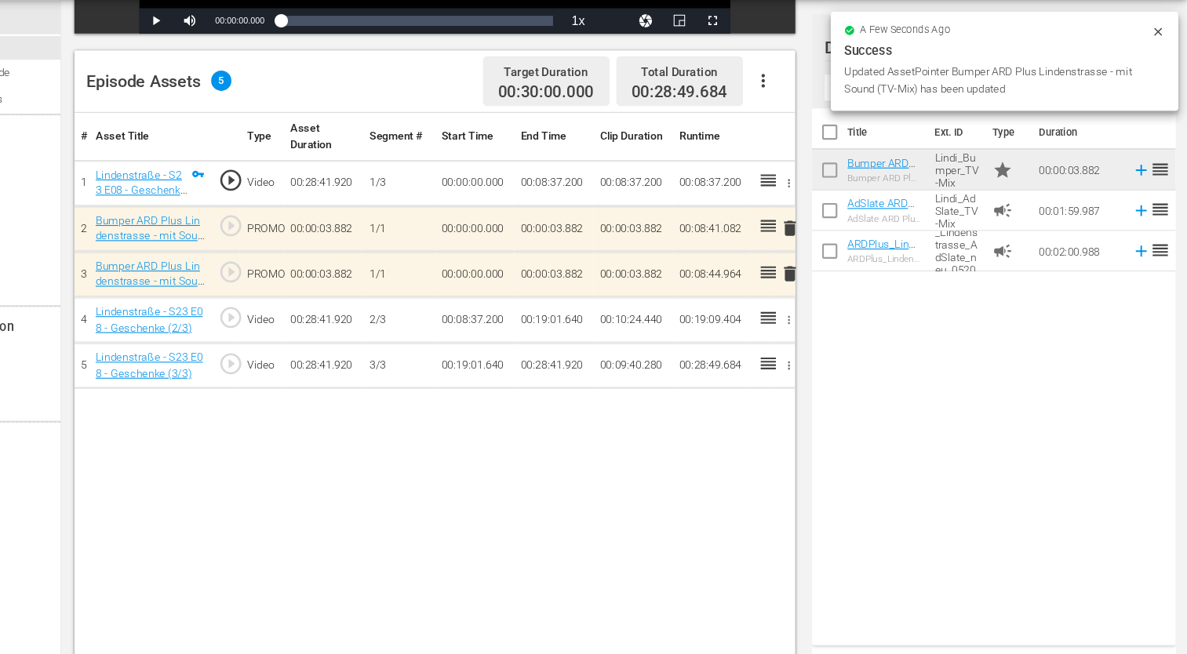
click at [1161, 72] on icon at bounding box center [1160, 75] width 13 height 13
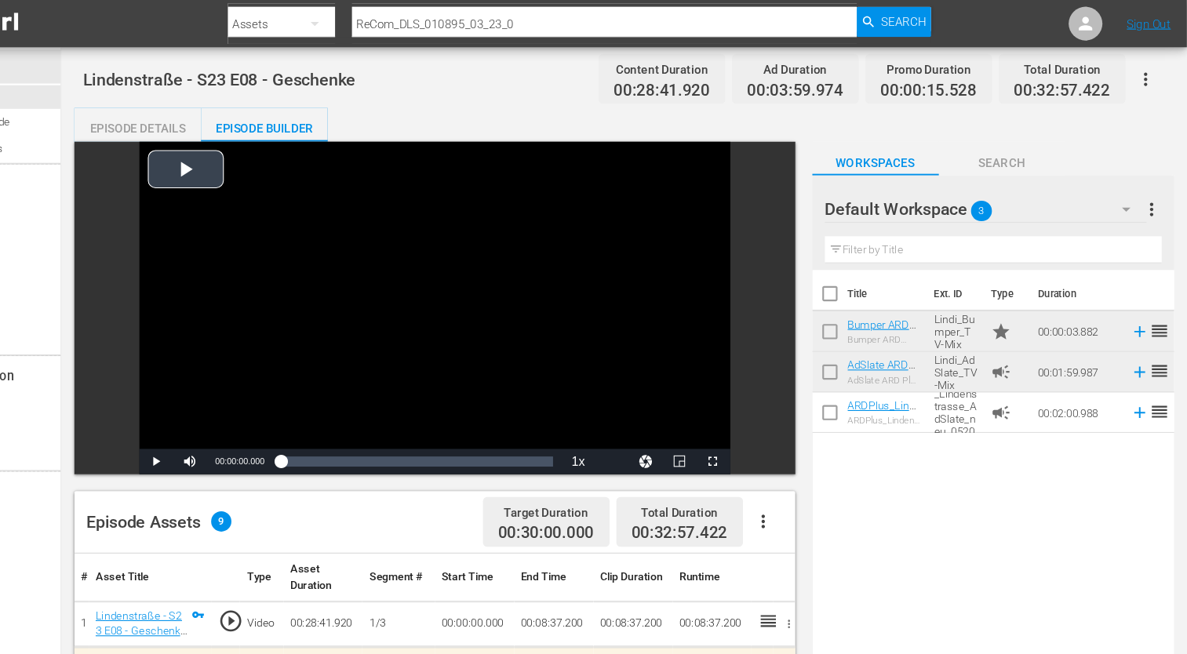
scroll to position [0, 0]
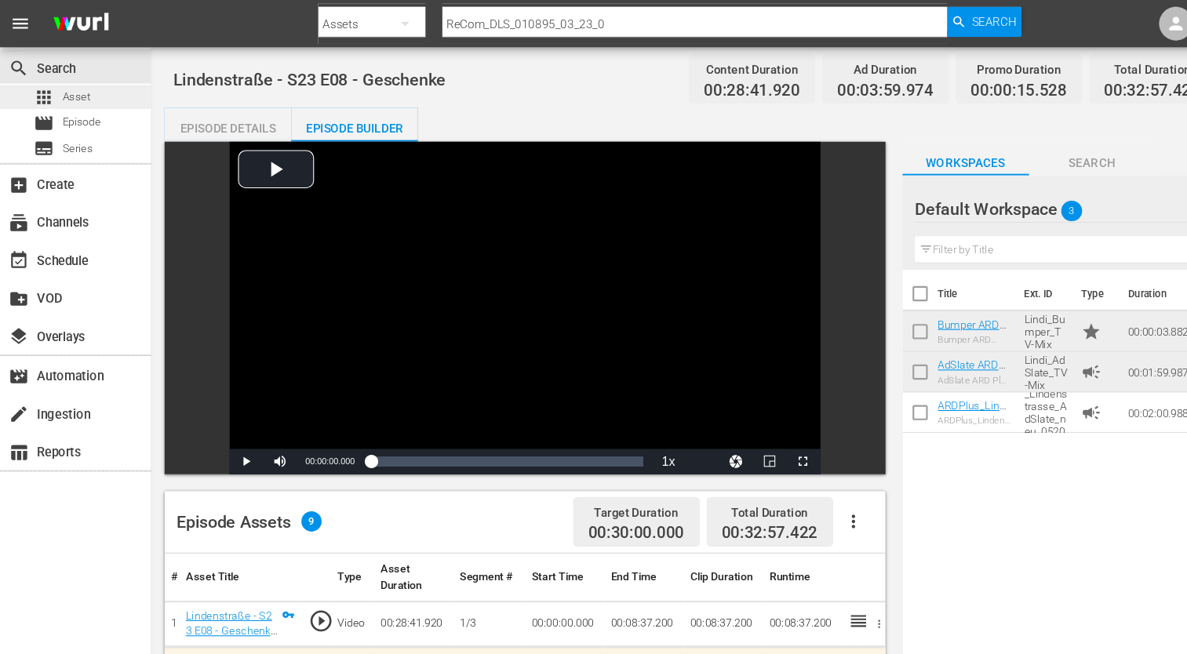
click at [104, 98] on div "apps Asset" at bounding box center [70, 90] width 140 height 22
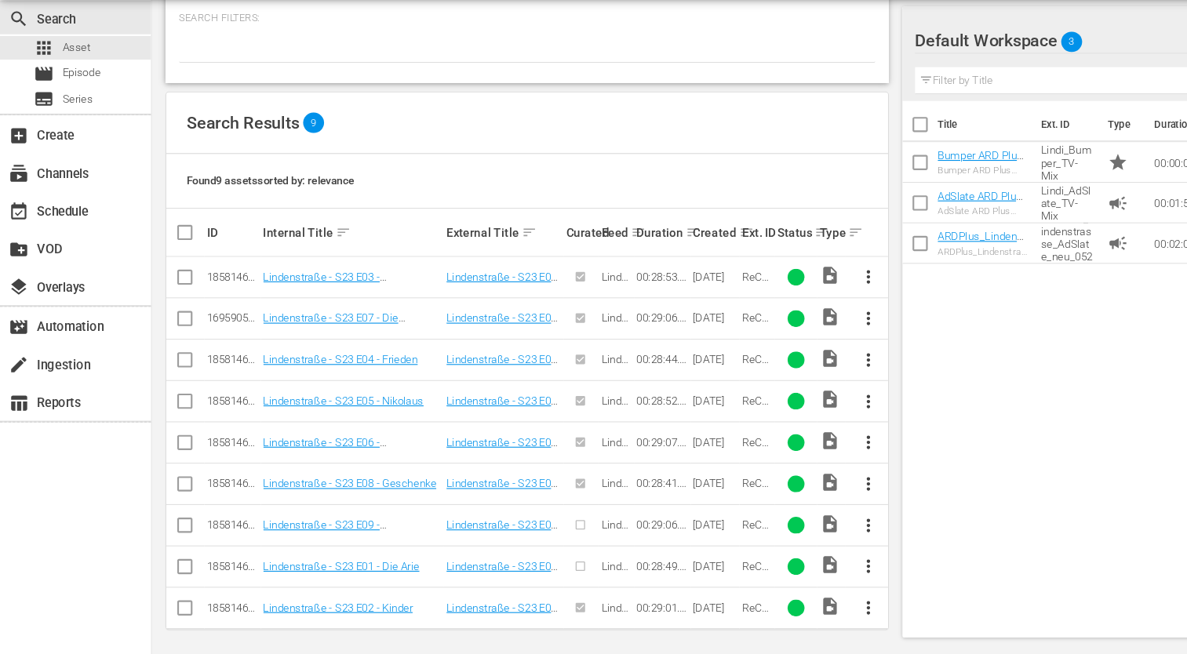
scroll to position [250, 0]
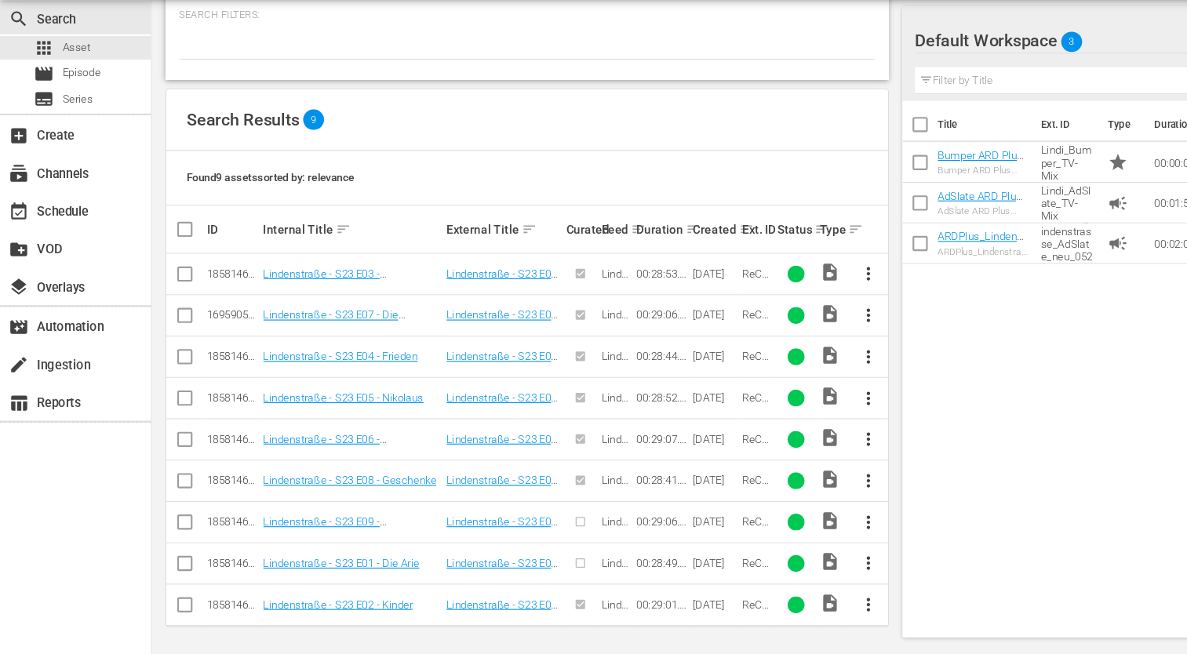
click at [811, 530] on span "more_vert" at bounding box center [806, 531] width 19 height 19
click at [872, 519] on div "Episode" at bounding box center [891, 523] width 107 height 38
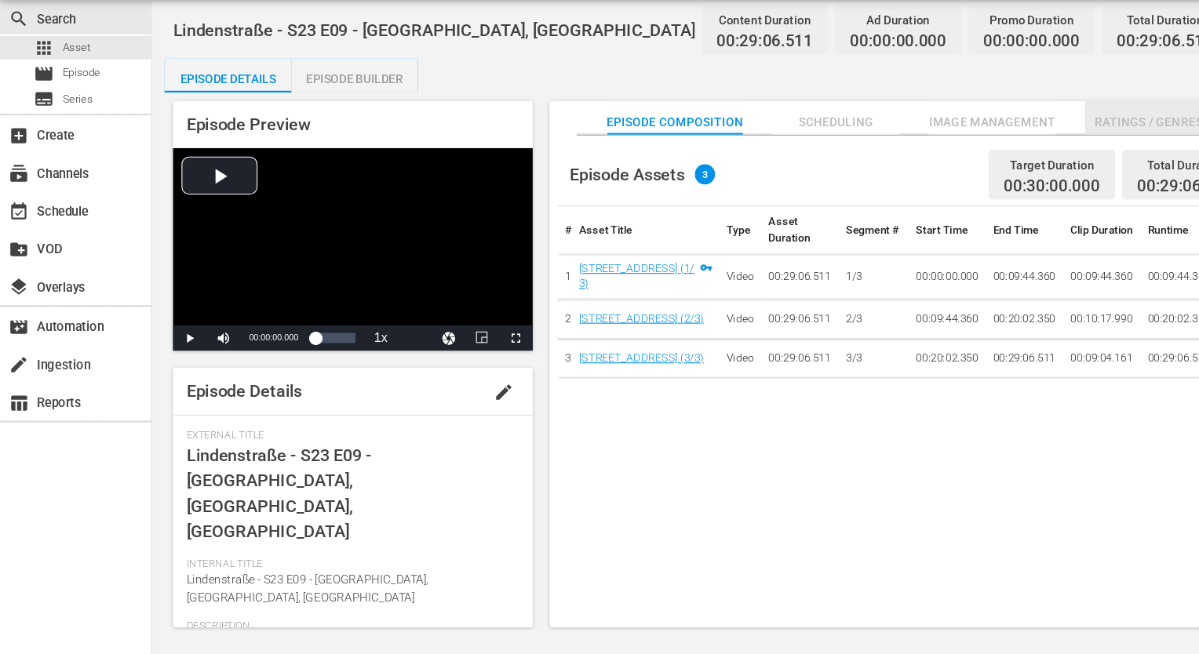
click at [1043, 164] on span "Ratings / Genres" at bounding box center [1067, 160] width 118 height 20
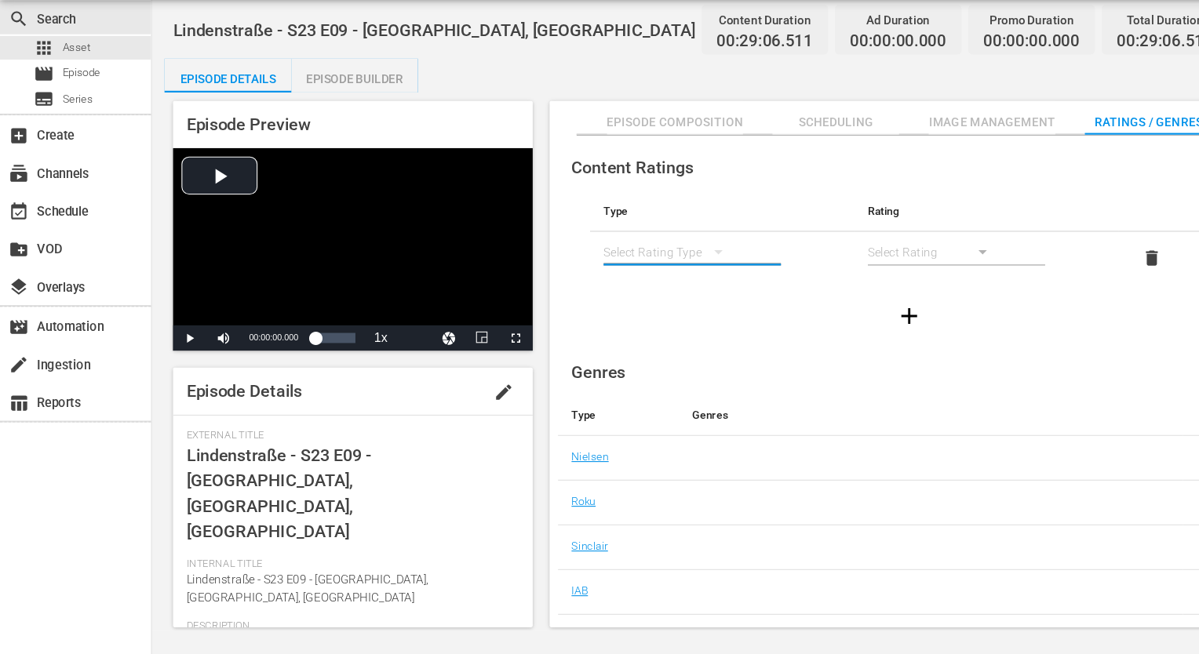
click at [656, 276] on button "simple table" at bounding box center [668, 280] width 38 height 38
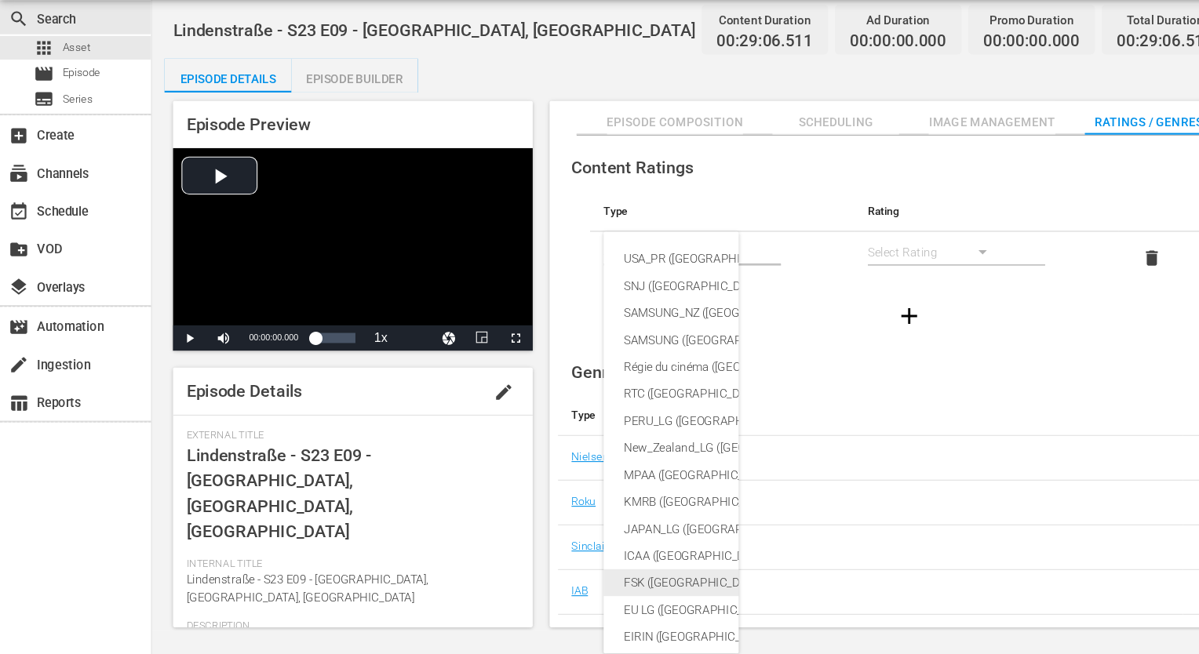
click at [620, 583] on div "FSK ([GEOGRAPHIC_DATA])" at bounding box center [760, 587] width 360 height 25
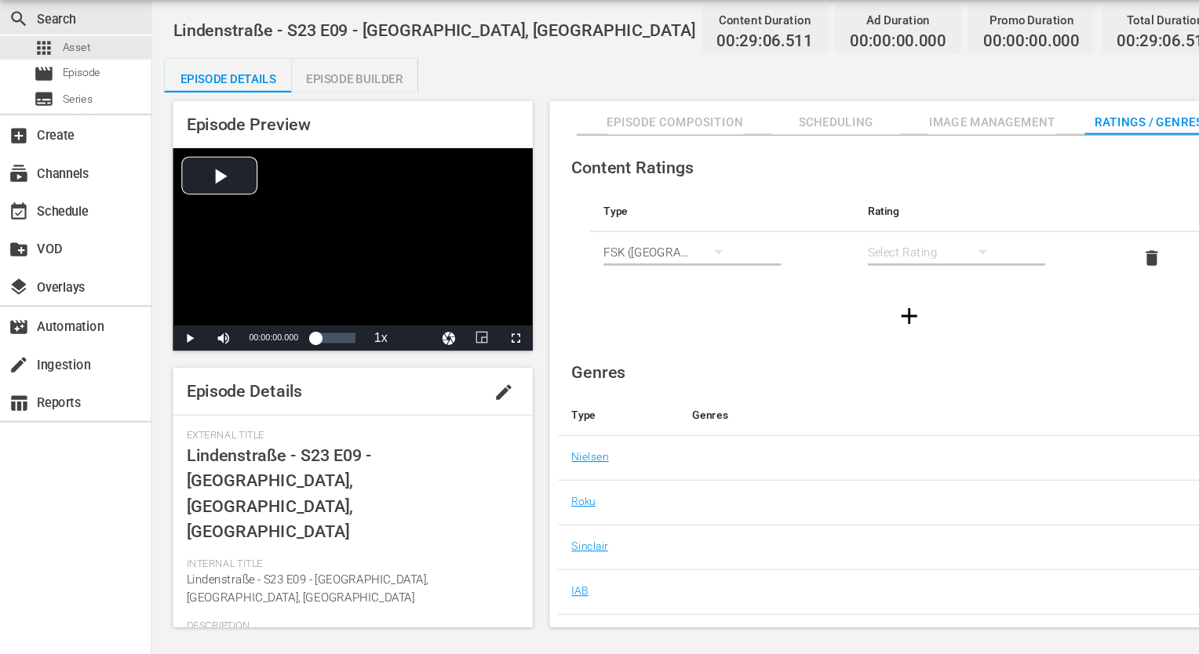
click at [854, 291] on hr "simple table" at bounding box center [888, 292] width 165 height 2
click at [854, 289] on div "simple table" at bounding box center [869, 280] width 126 height 44
click at [850, 344] on div "FSK 12" at bounding box center [868, 336] width 88 height 25
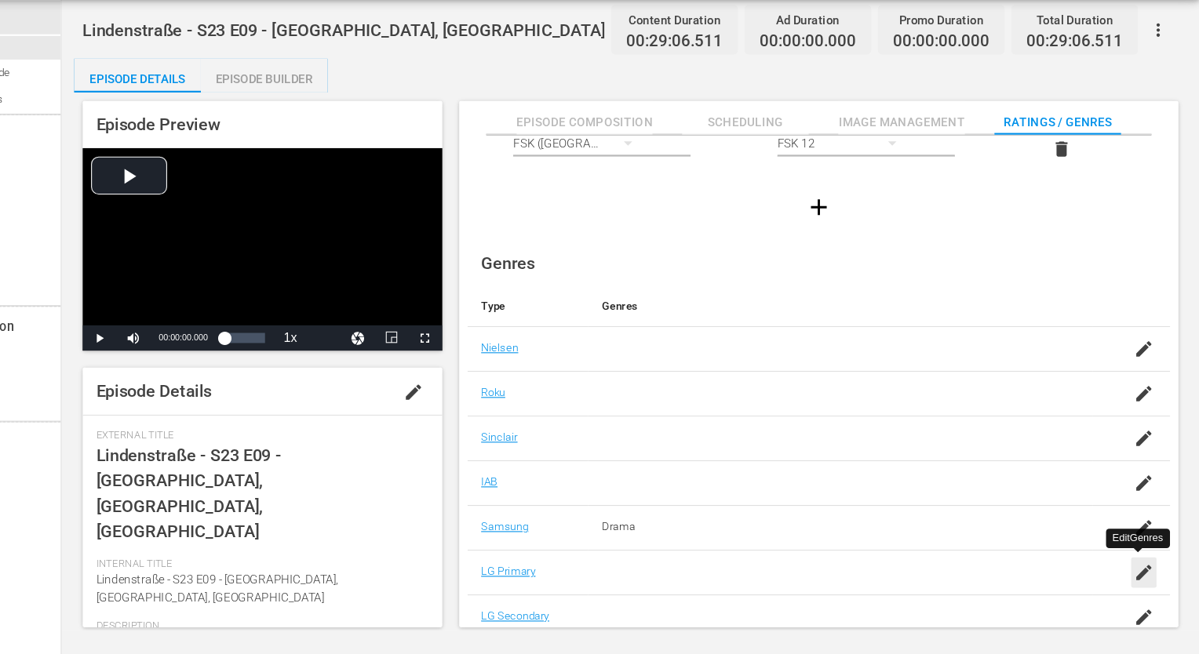
click at [1146, 577] on icon "button" at bounding box center [1147, 578] width 19 height 19
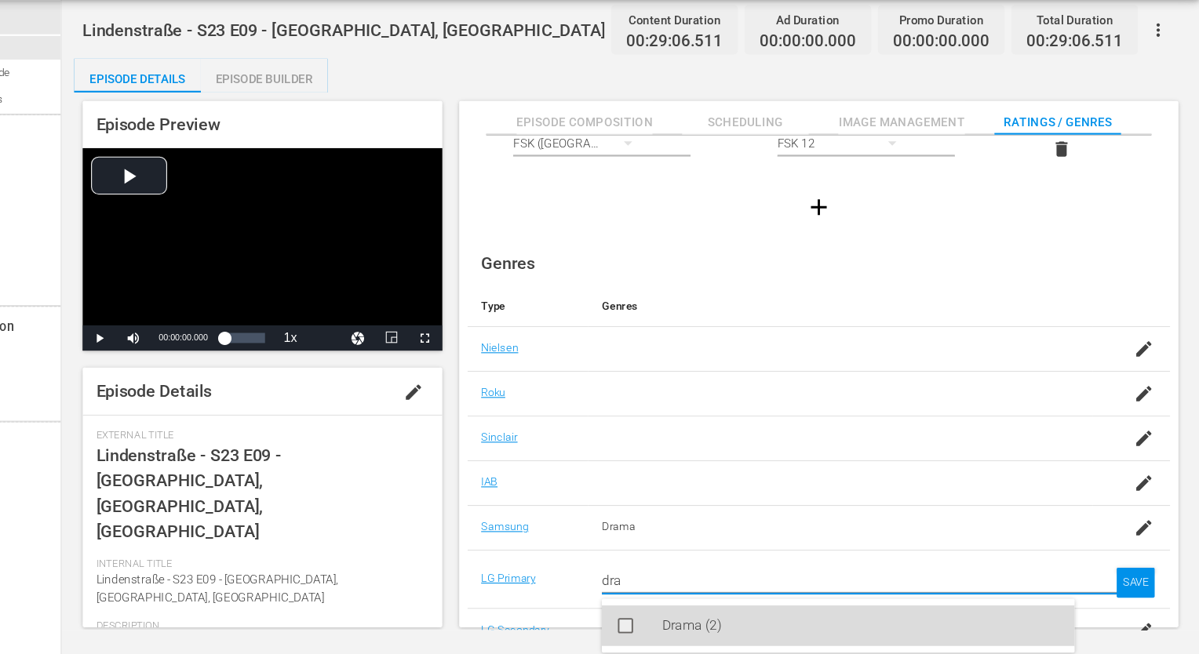
click at [779, 633] on div "Drama (2)" at bounding box center [885, 628] width 370 height 38
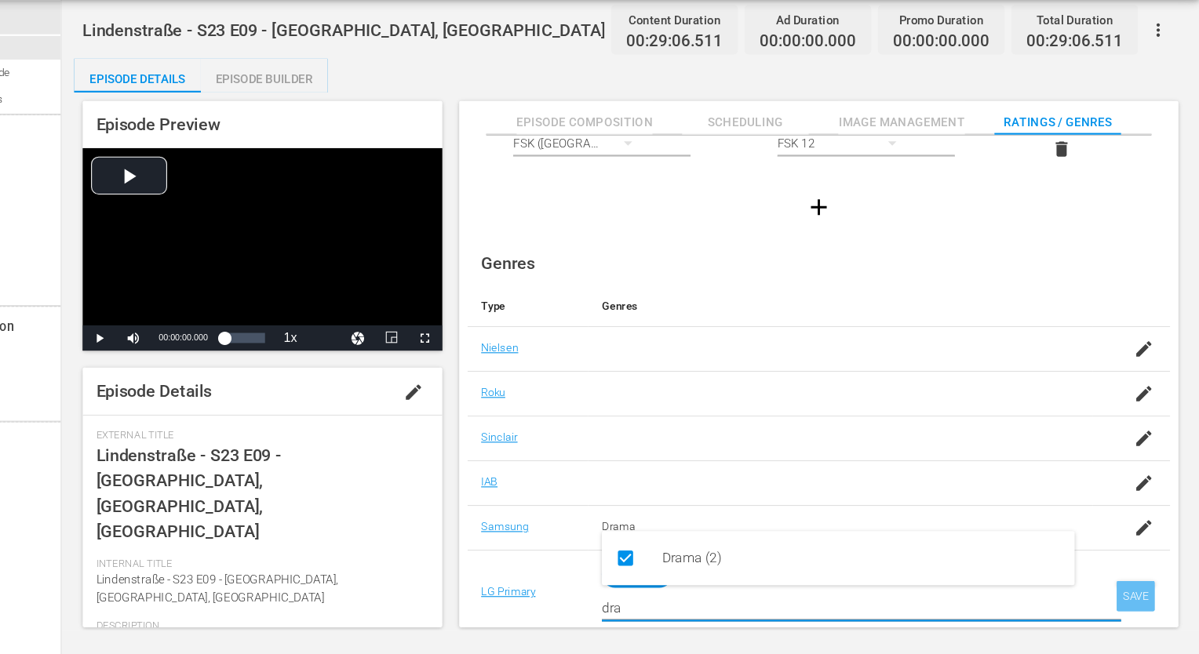
type input "dra"
click at [1138, 593] on div "SAVE" at bounding box center [1140, 600] width 36 height 28
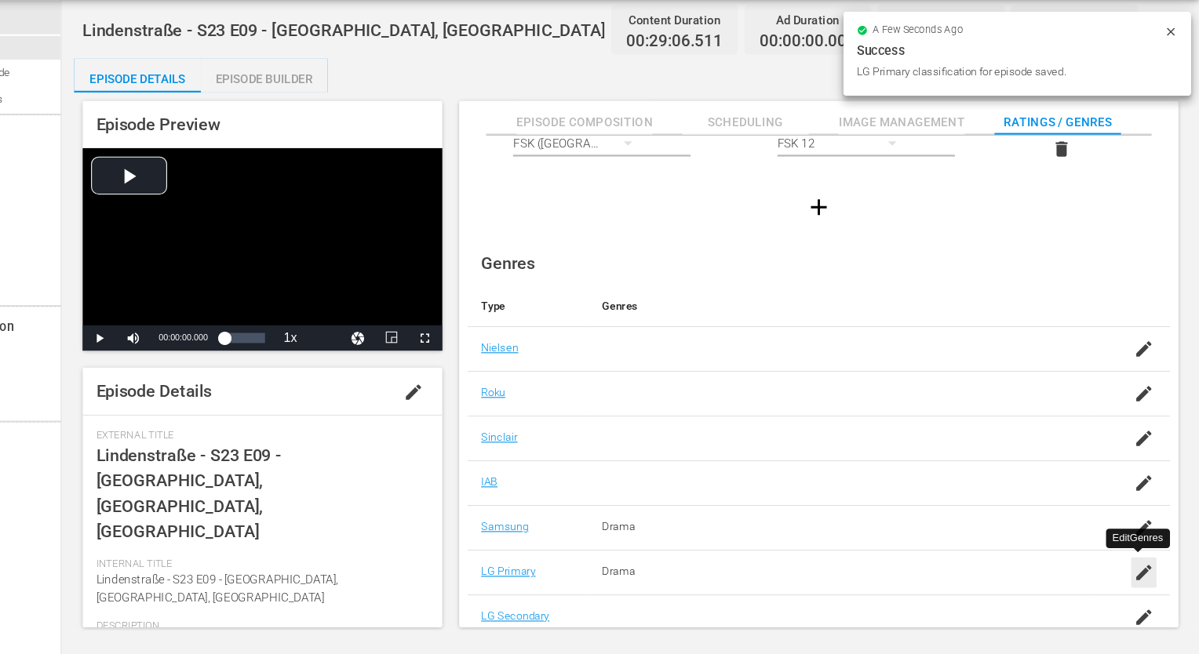
scroll to position [101, 0]
click at [1146, 613] on icon "button" at bounding box center [1147, 620] width 14 height 14
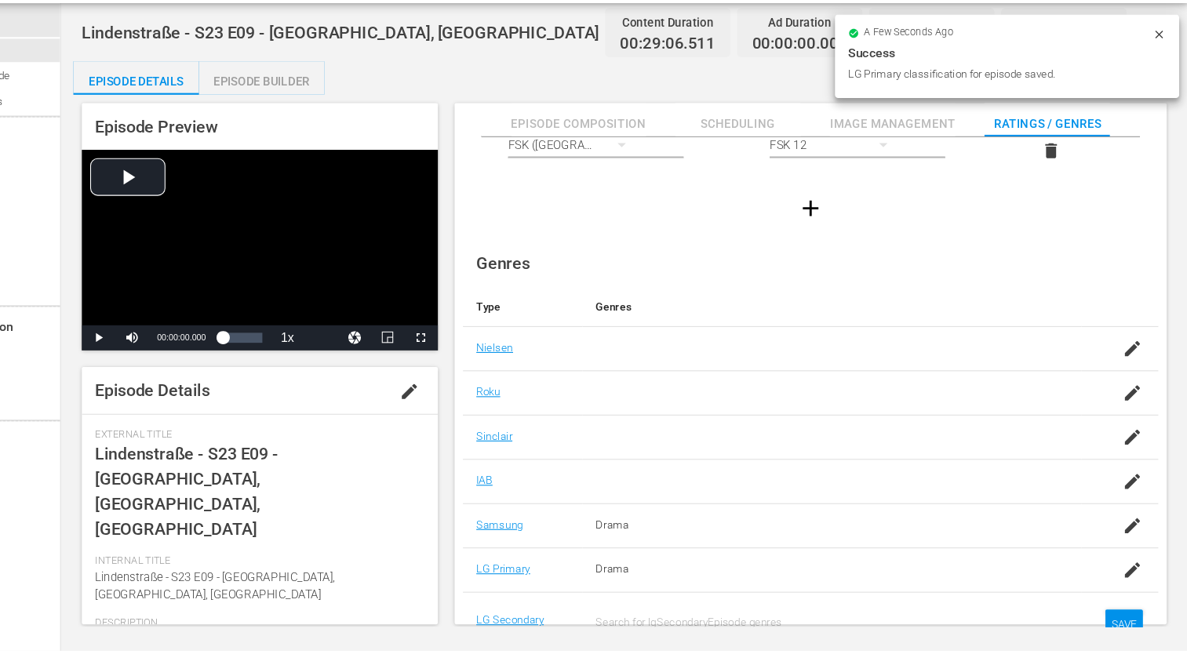
scroll to position [12, 0]
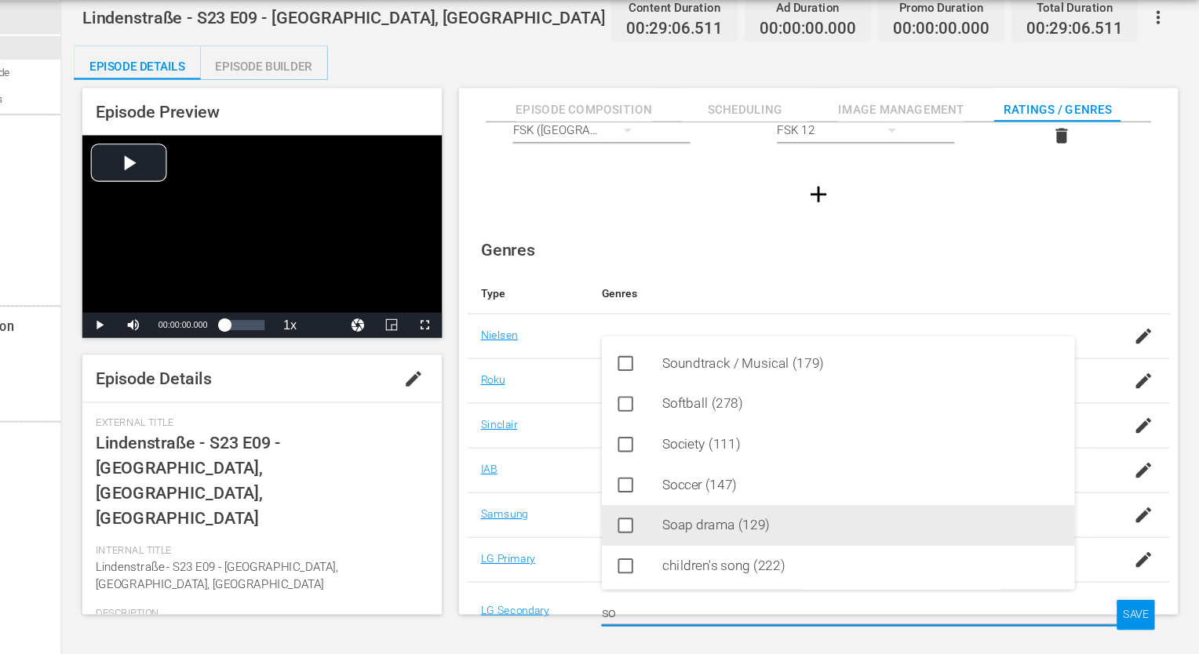
click at [784, 534] on div "Soap drama (129)" at bounding box center [885, 534] width 370 height 38
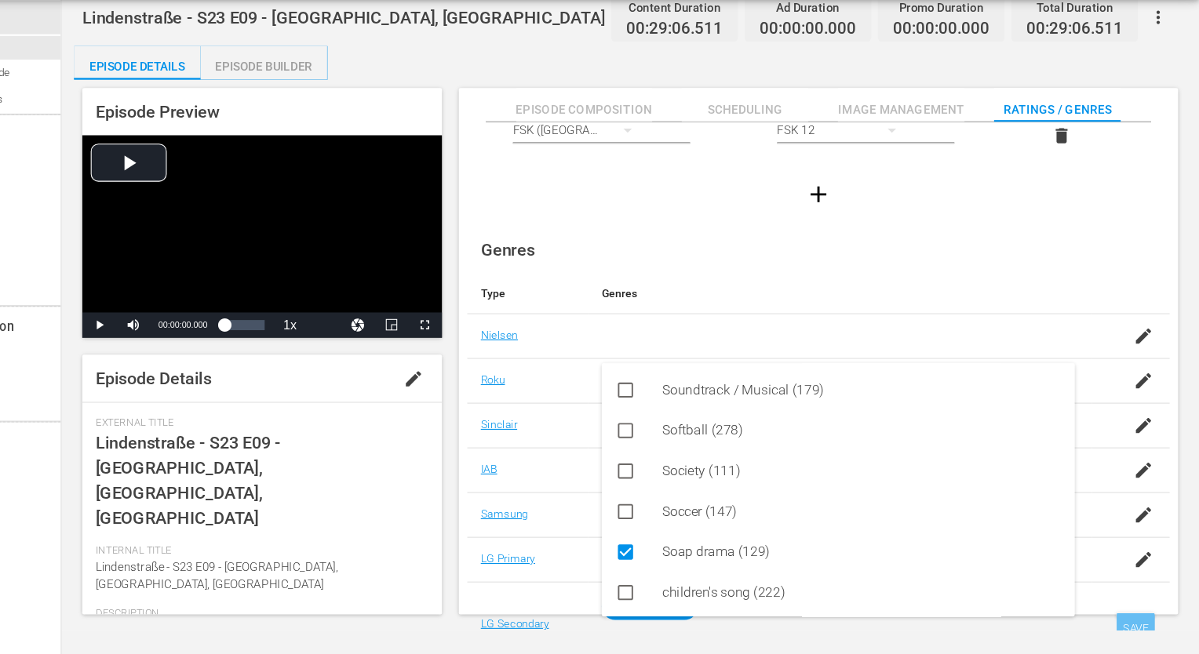
type input "so"
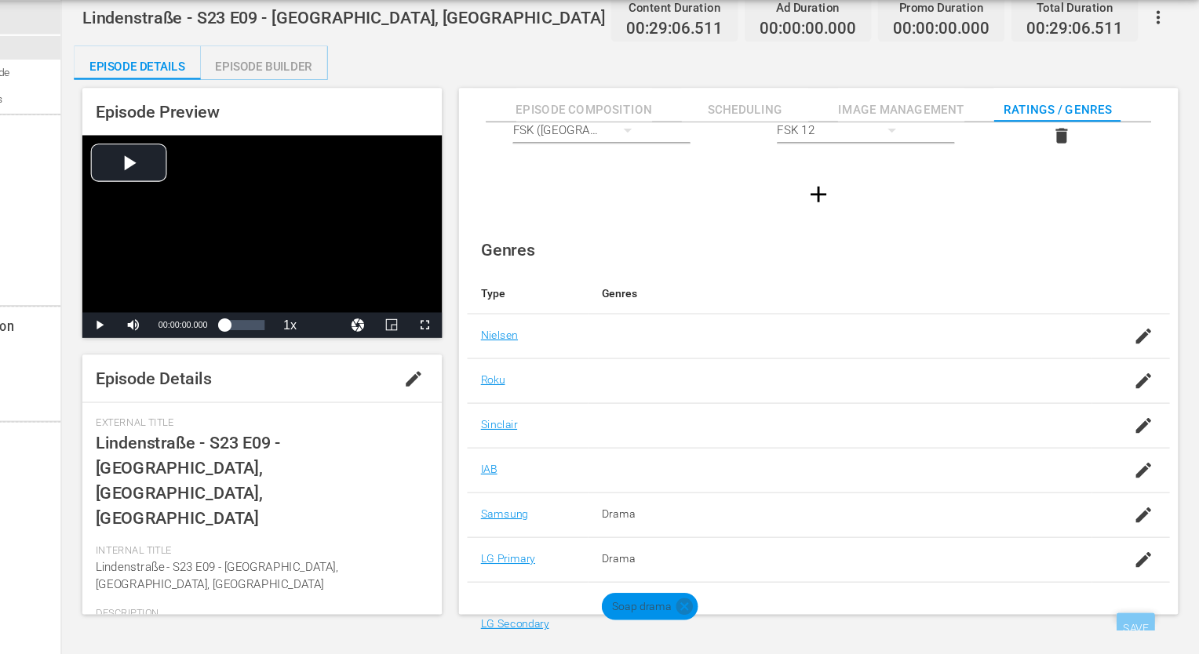
click at [1130, 621] on div "SAVE" at bounding box center [1140, 630] width 36 height 28
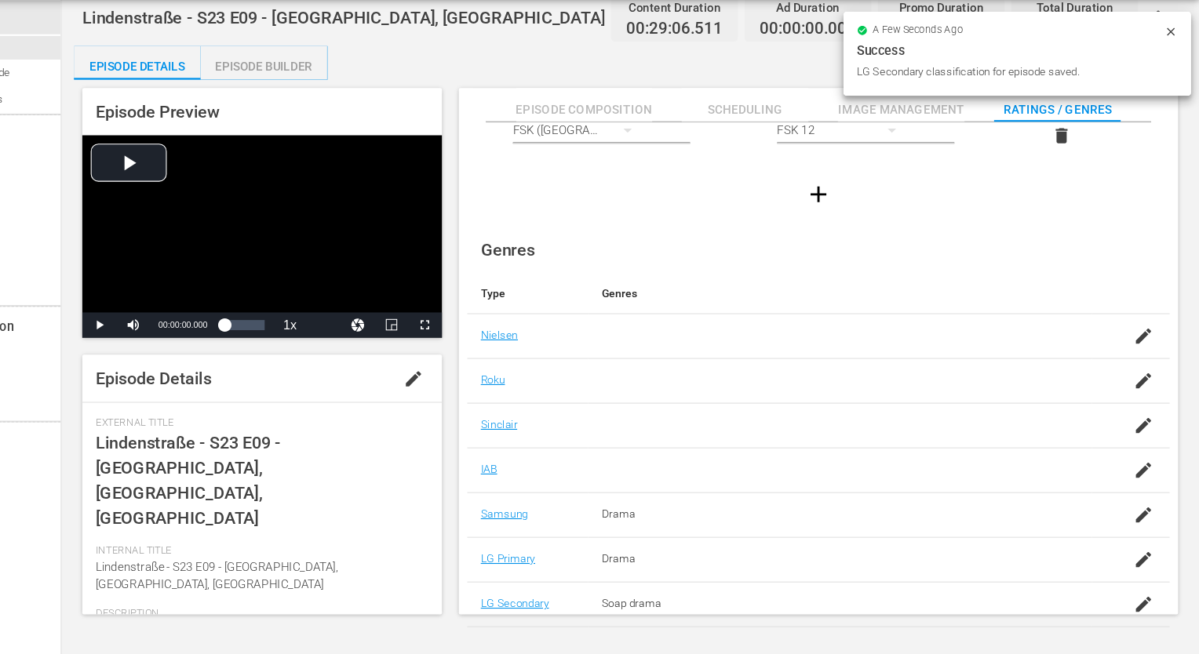
click at [361, 111] on div "Episode Builder" at bounding box center [330, 108] width 118 height 38
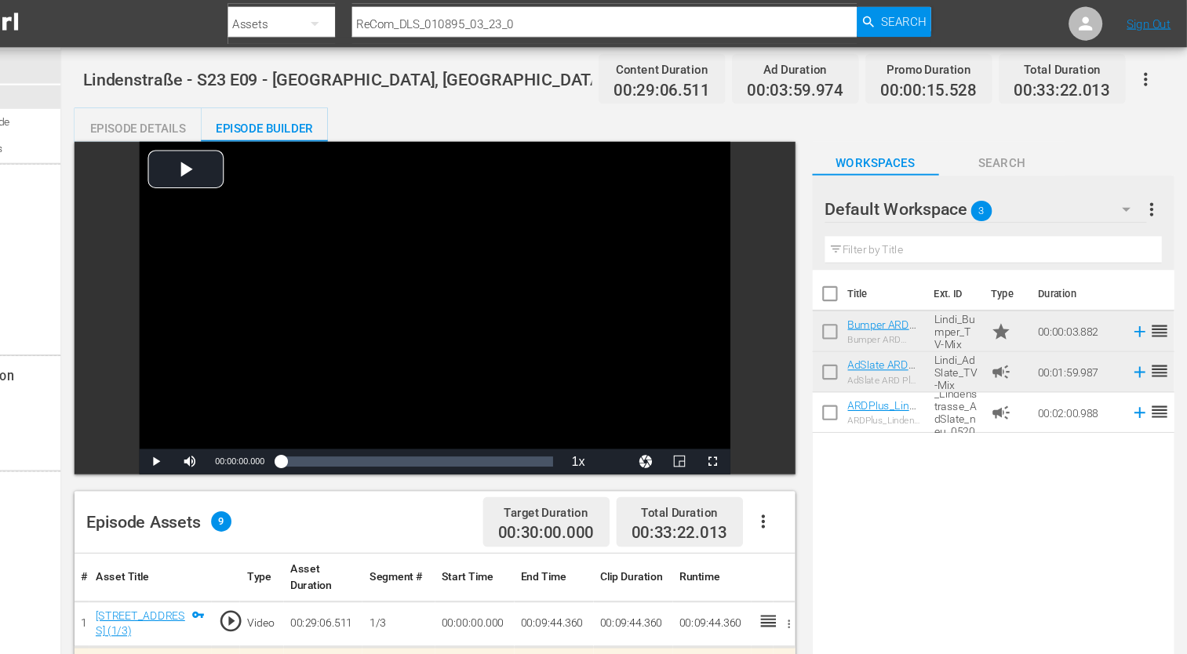
click at [214, 114] on div "Episode Details" at bounding box center [212, 119] width 118 height 38
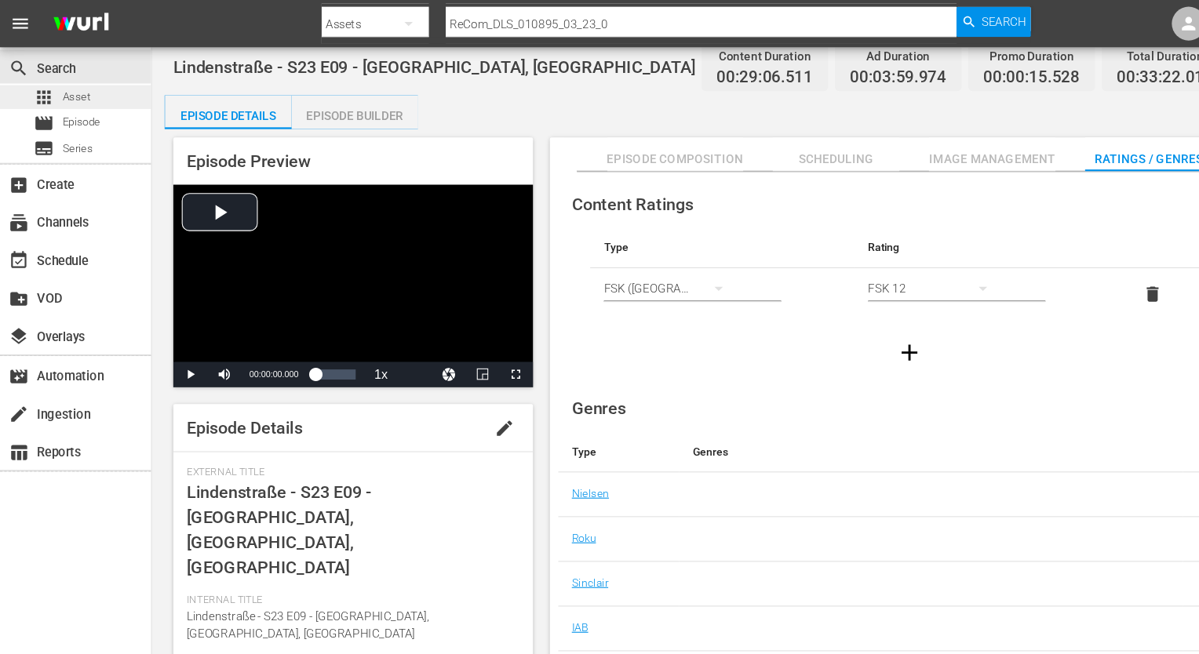
click at [100, 95] on div "apps Asset" at bounding box center [70, 90] width 140 height 22
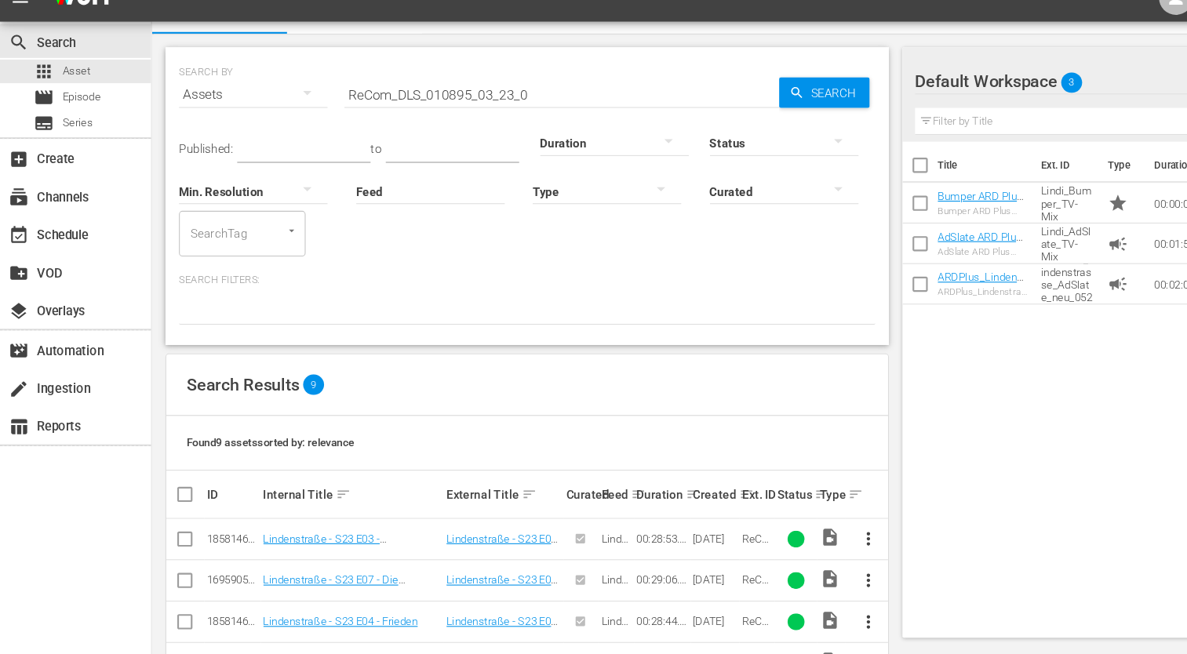
scroll to position [27, 0]
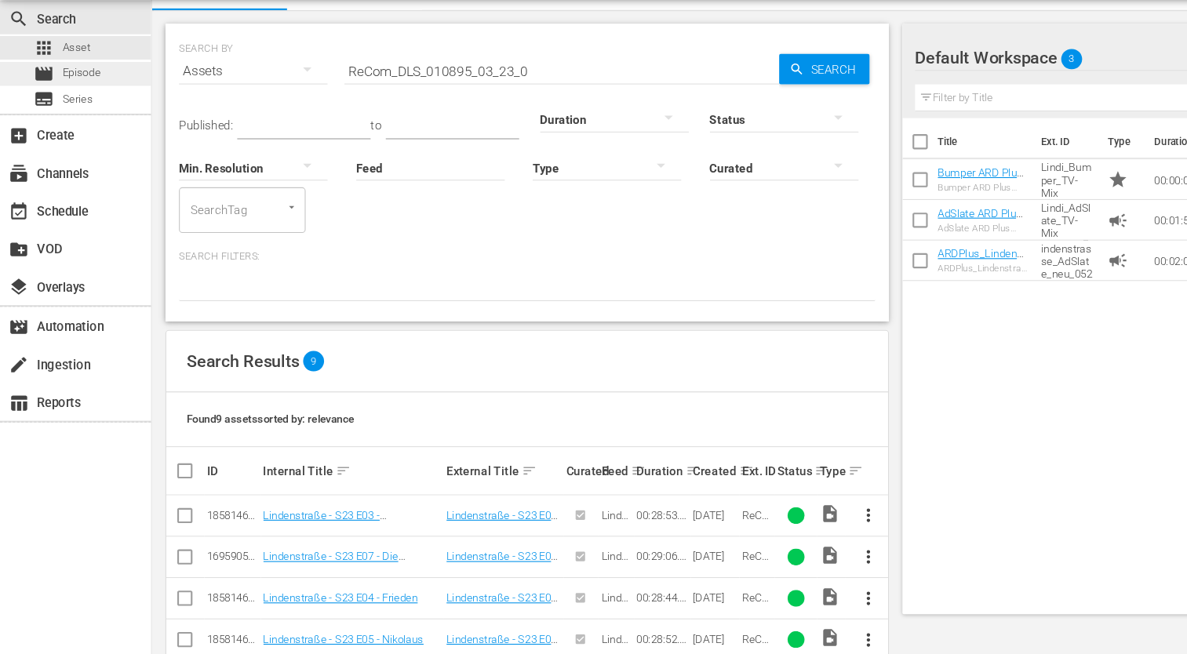
click at [113, 120] on div "movie Episode" at bounding box center [70, 115] width 140 height 22
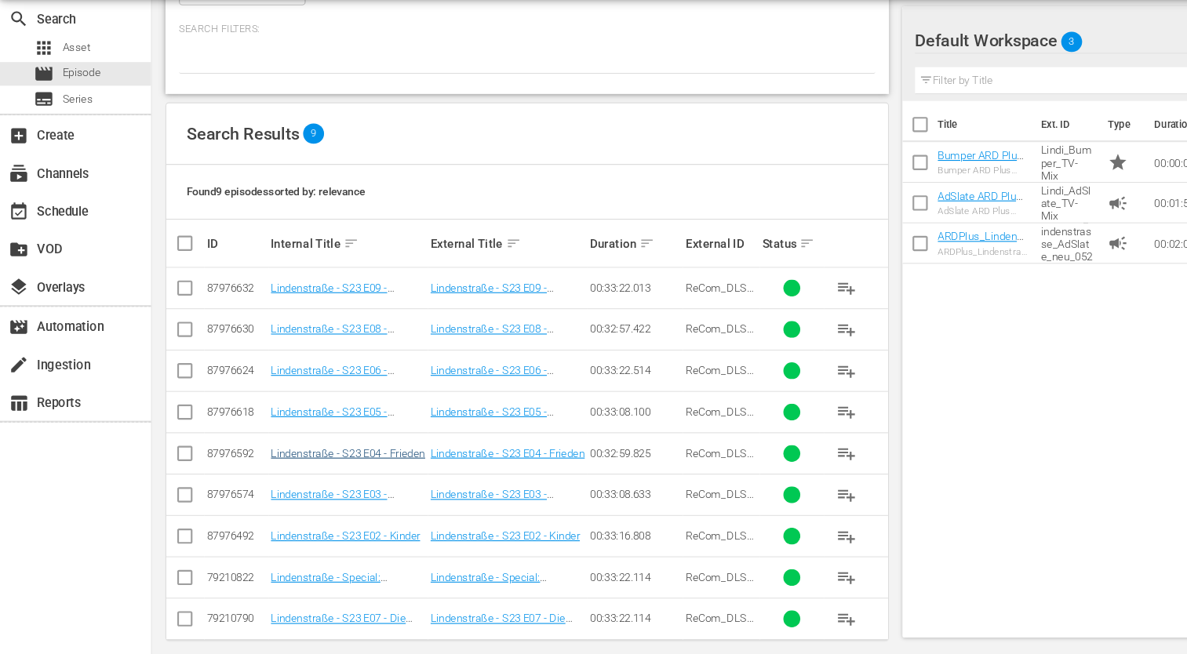
scroll to position [208, 0]
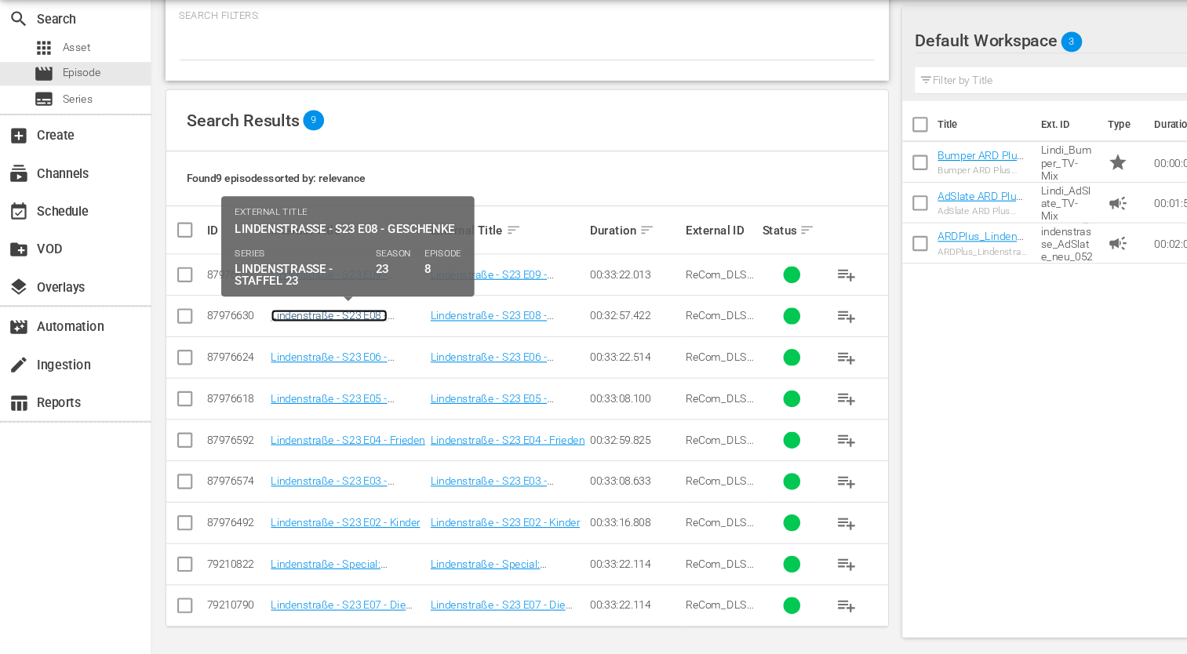
click at [340, 340] on link "Lindenstraße - S23 E08 - Geschenke" at bounding box center [306, 345] width 108 height 24
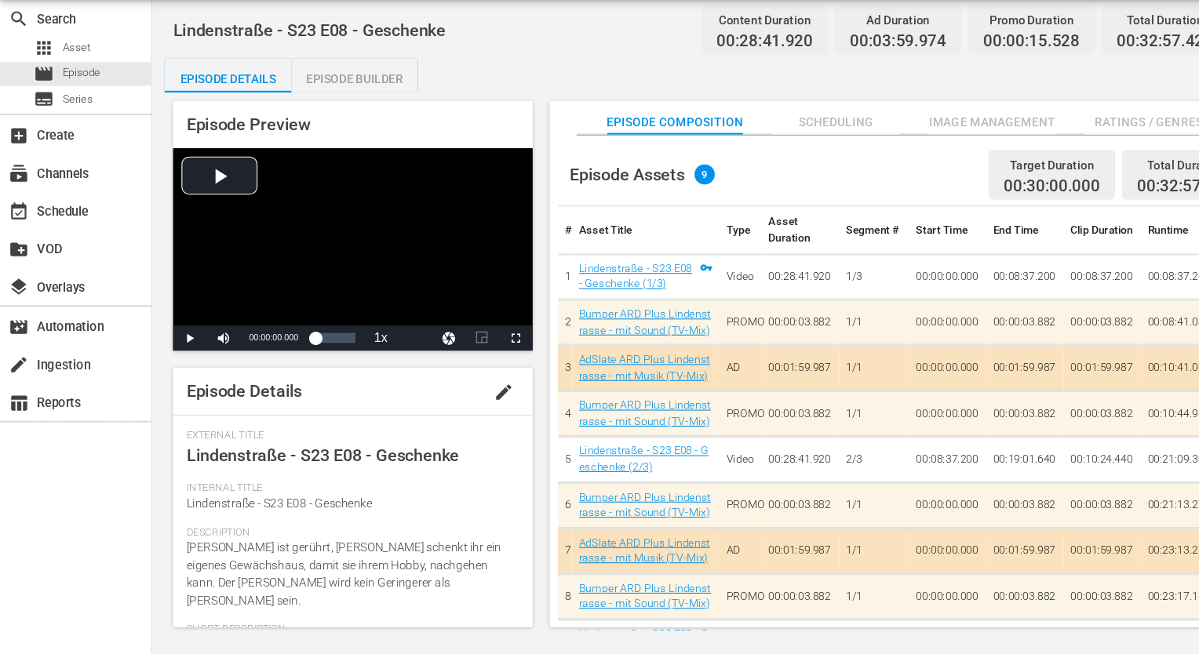
click at [1050, 157] on span "Ratings / Genres" at bounding box center [1067, 160] width 118 height 20
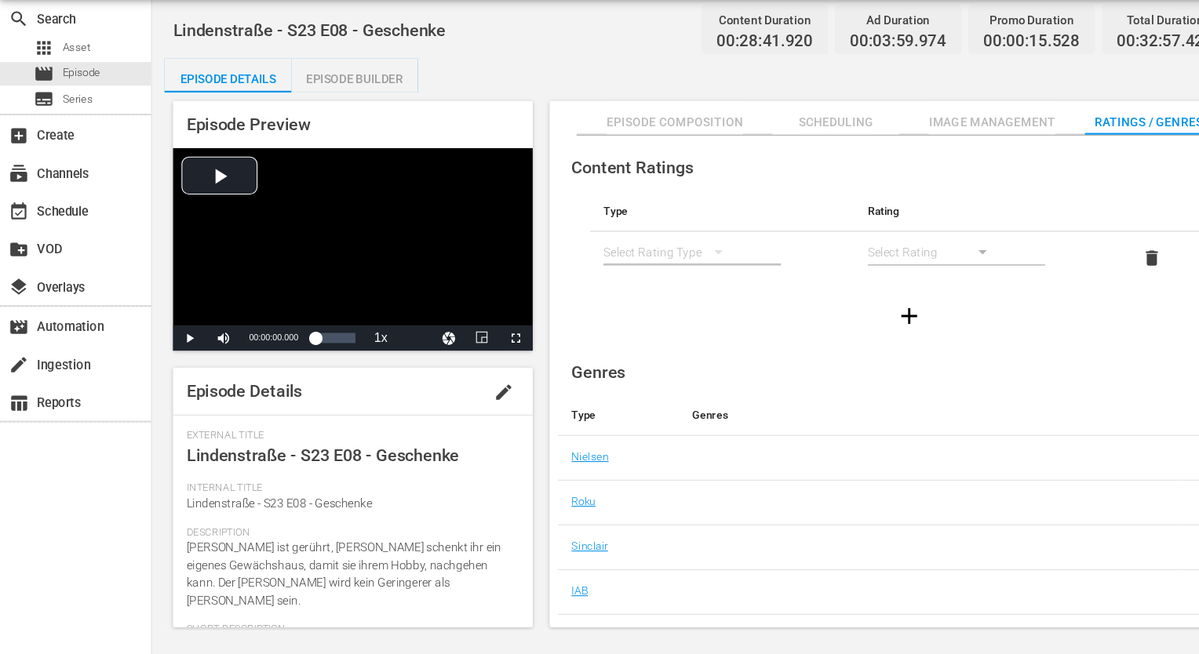
click at [647, 276] on div "simple table" at bounding box center [624, 280] width 126 height 44
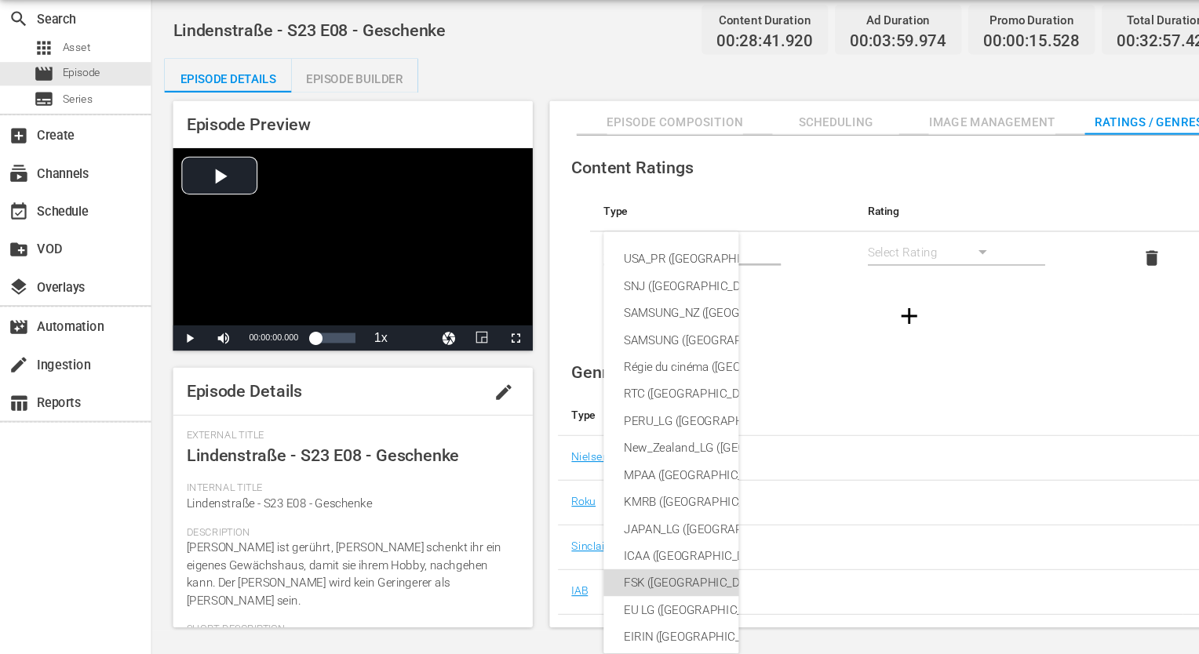
click at [621, 592] on div "FSK ([GEOGRAPHIC_DATA])" at bounding box center [760, 587] width 360 height 25
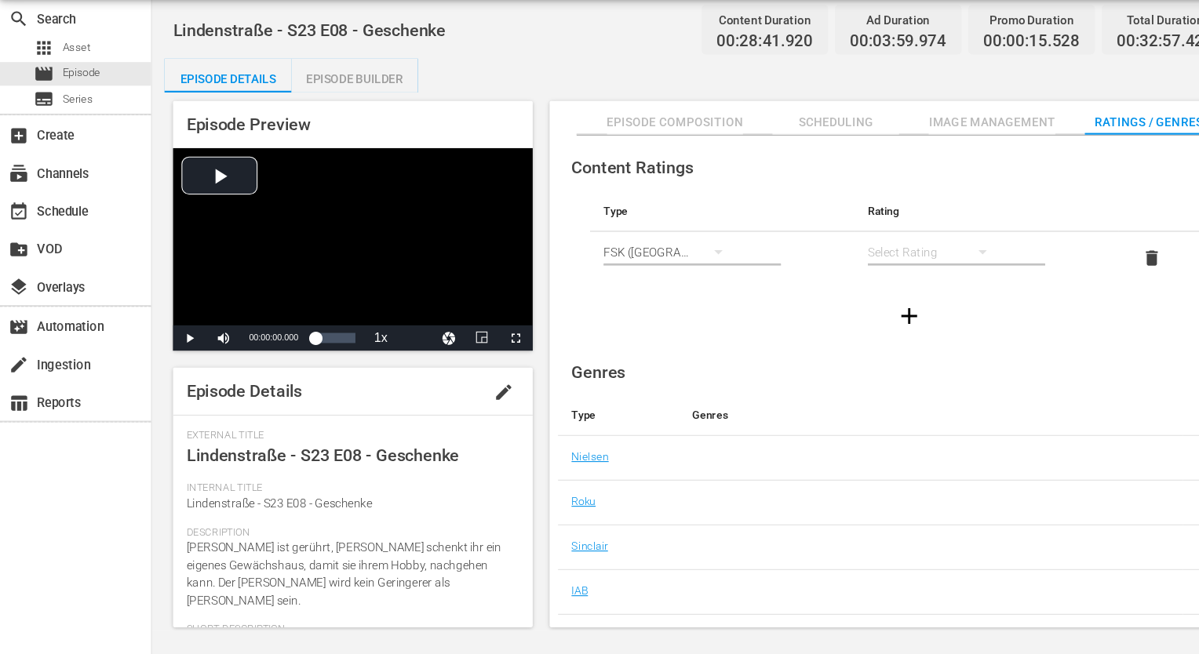
click at [848, 287] on div "simple table" at bounding box center [869, 280] width 126 height 44
click at [847, 342] on div "FSK 12" at bounding box center [868, 336] width 88 height 25
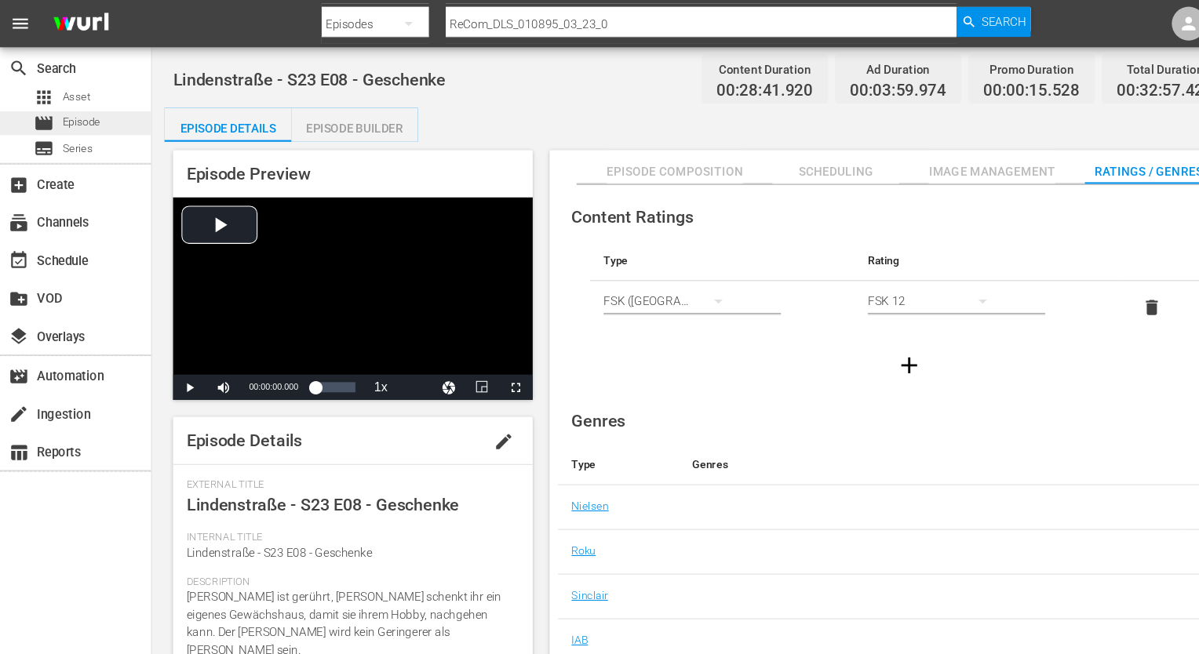
click at [53, 110] on div "movie Episode" at bounding box center [62, 115] width 62 height 22
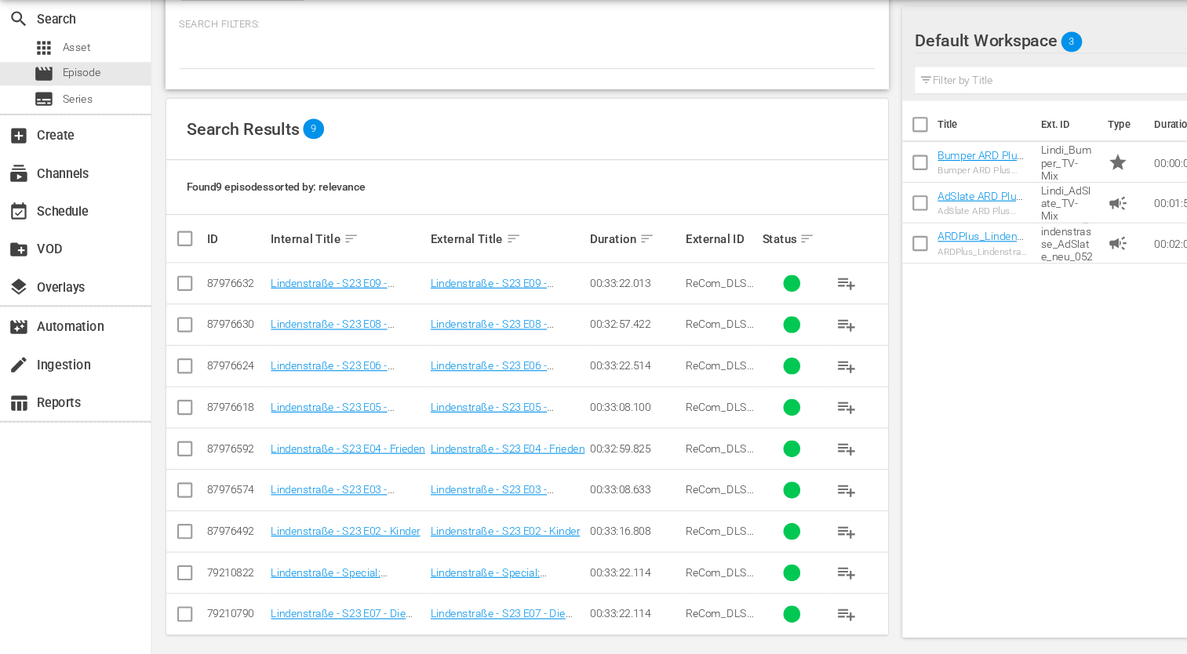
scroll to position [208, 0]
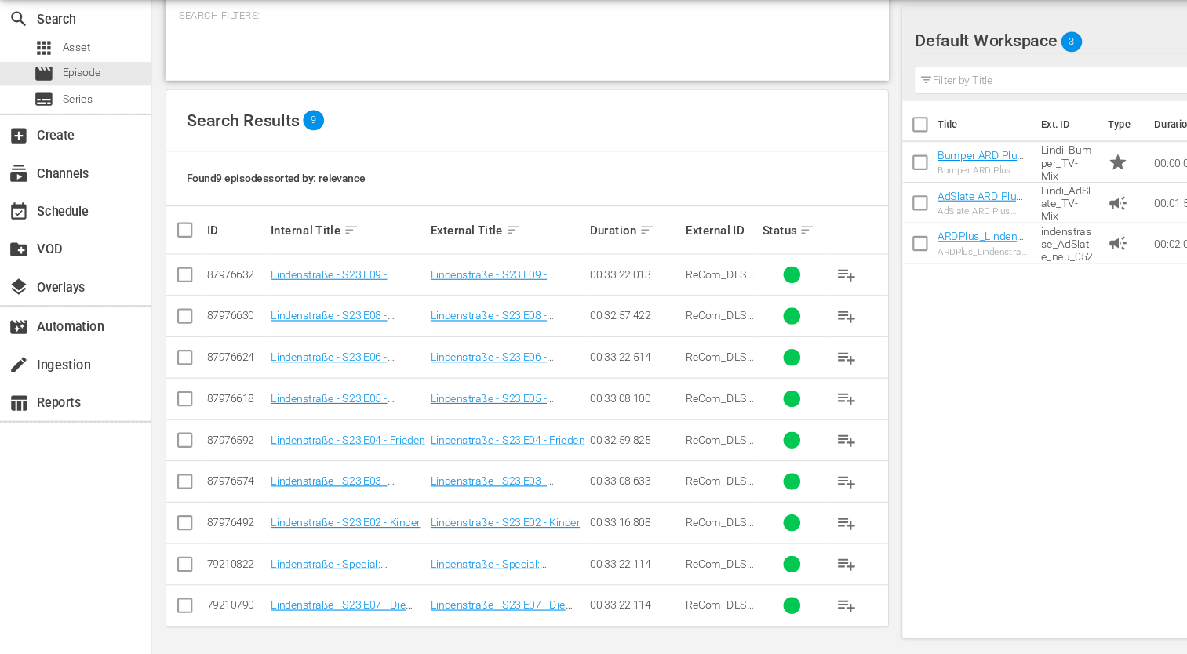
click at [333, 613] on td "Lindenstraße - S23 E07 - Die Weihnachtsfeier" at bounding box center [323, 608] width 148 height 38
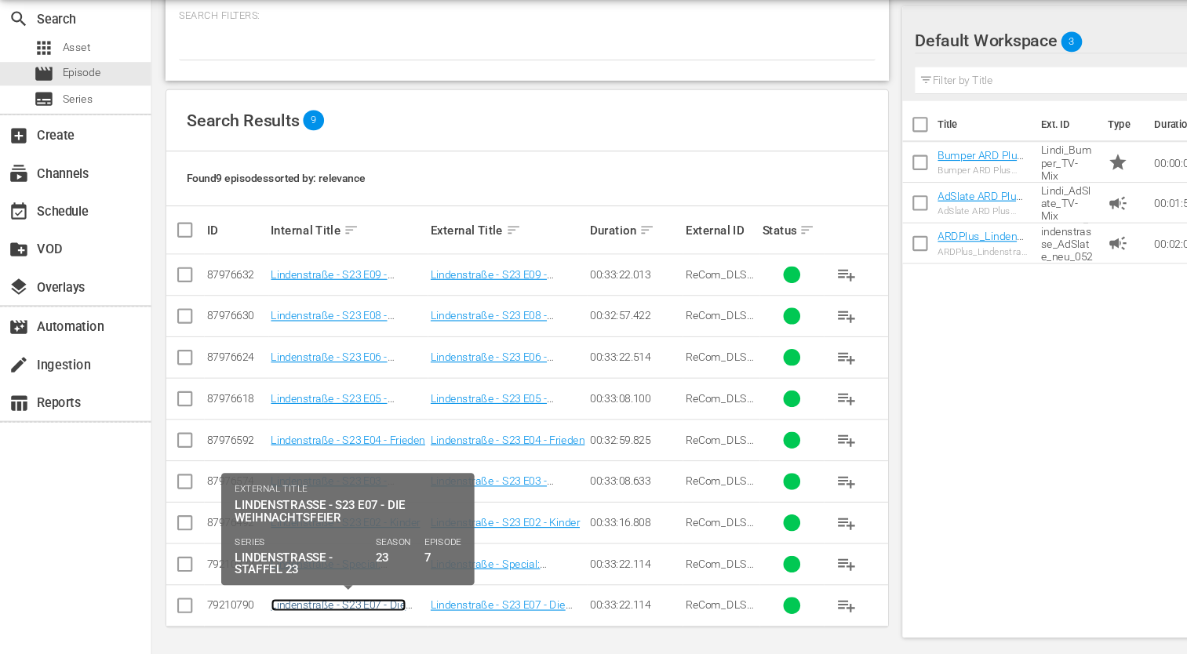
click at [335, 608] on link "Lindenstraße - S23 E07 - Die Weihnachtsfeier" at bounding box center [315, 615] width 126 height 24
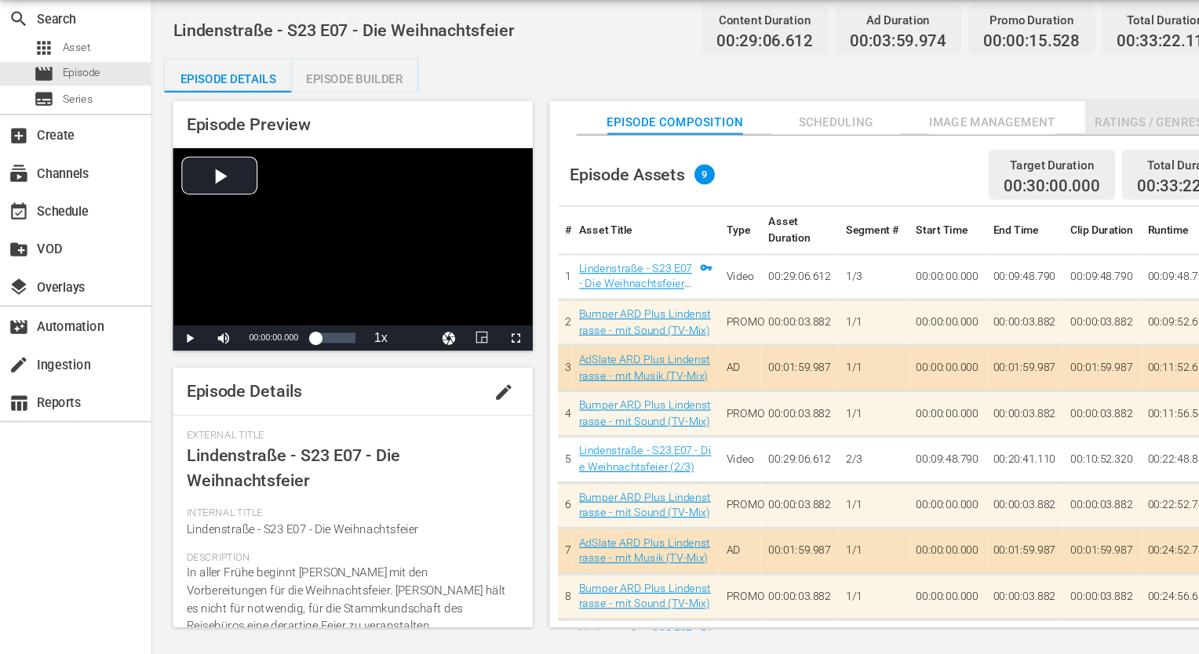
click at [1030, 150] on span "Ratings / Genres" at bounding box center [1067, 160] width 118 height 20
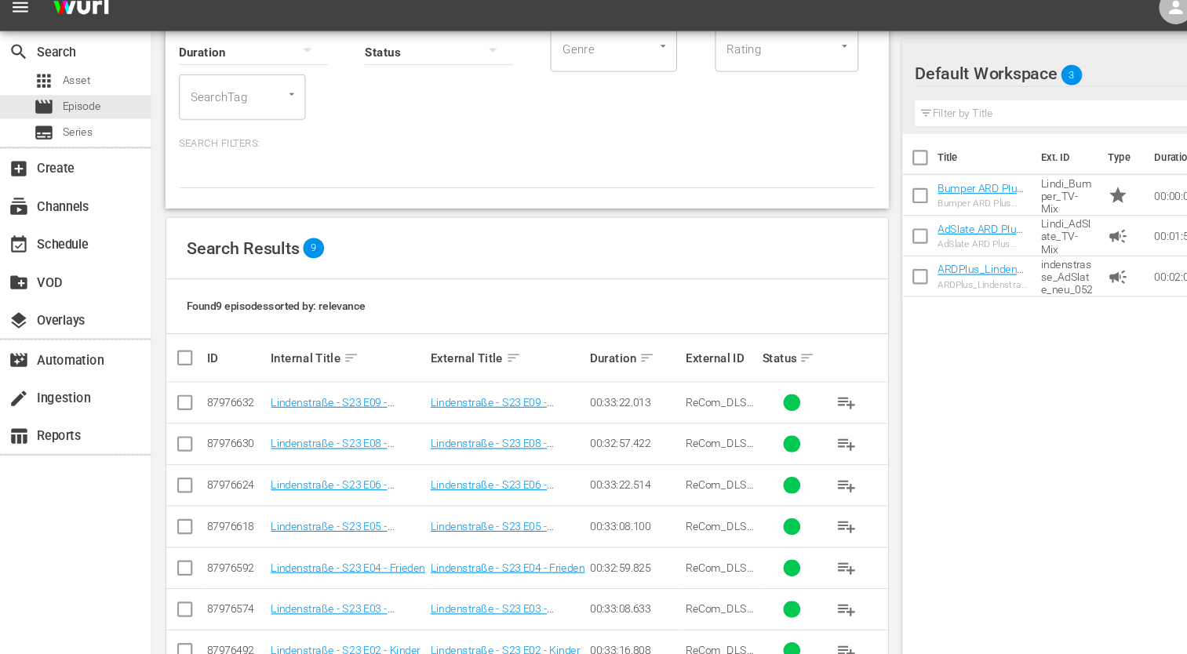
scroll to position [120, 0]
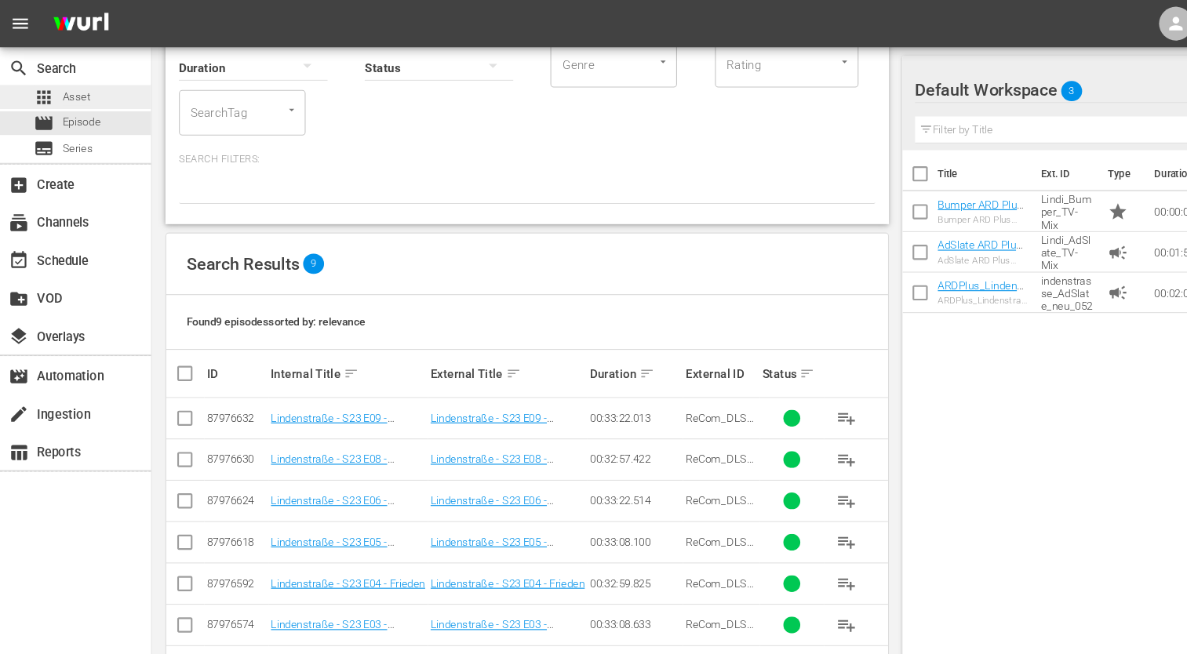
click at [76, 92] on span "Asset" at bounding box center [71, 90] width 26 height 16
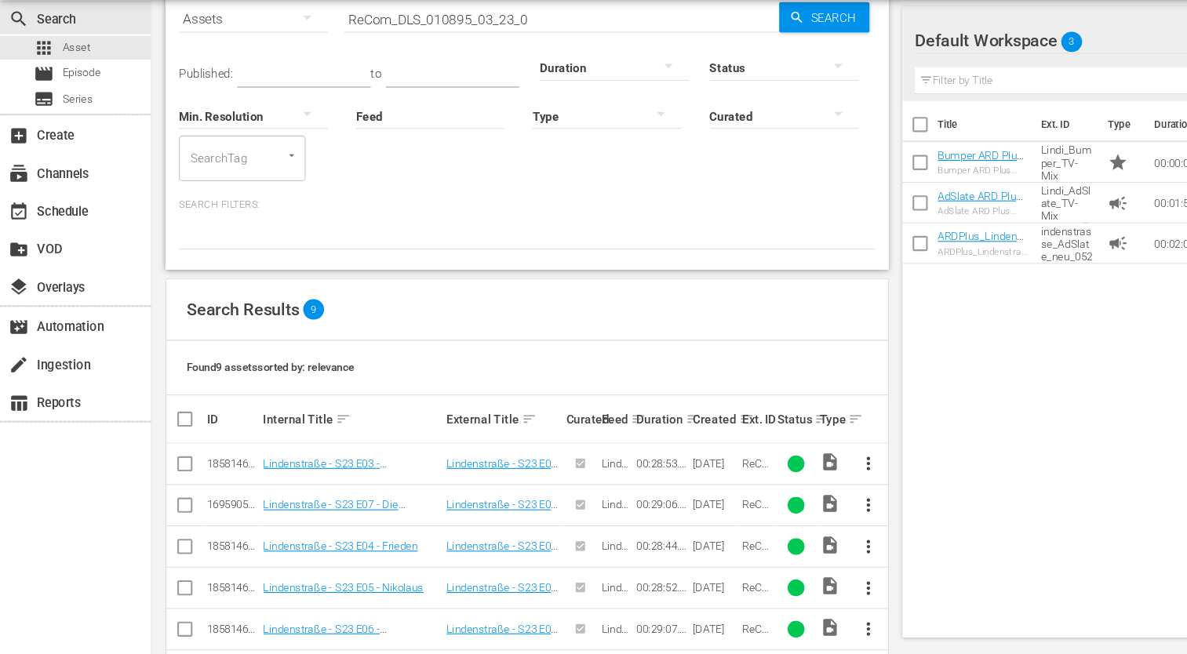
scroll to position [250, 0]
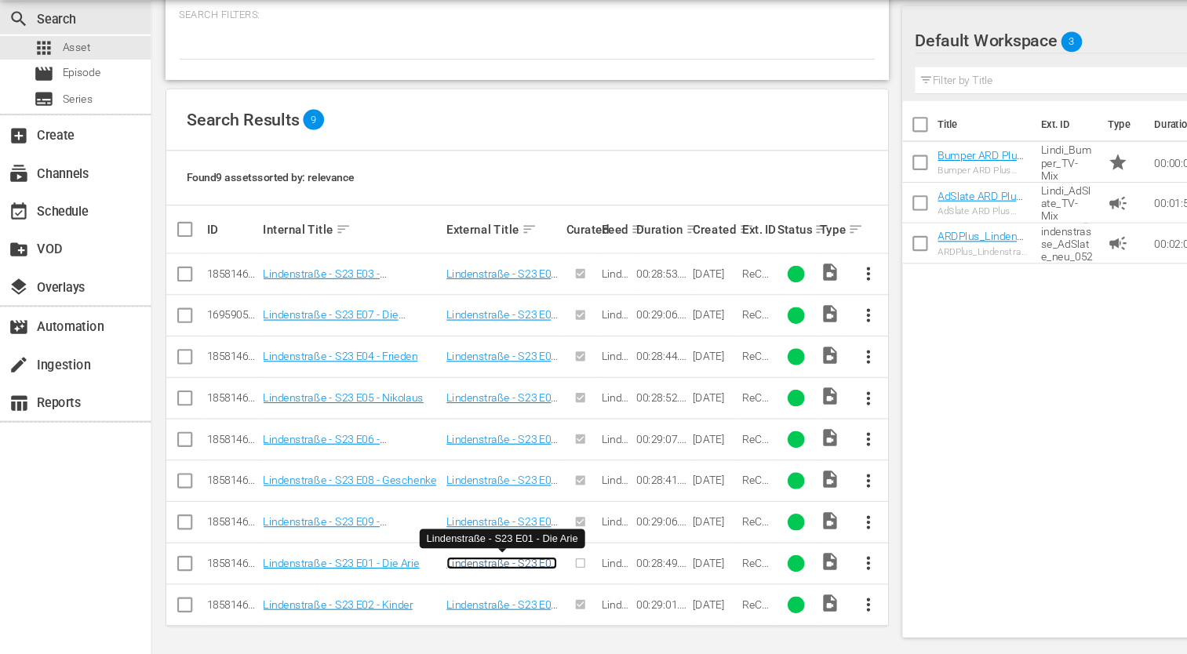
click at [499, 568] on link "Lindenstraße - S23 E01 - Die Arie" at bounding box center [466, 575] width 103 height 24
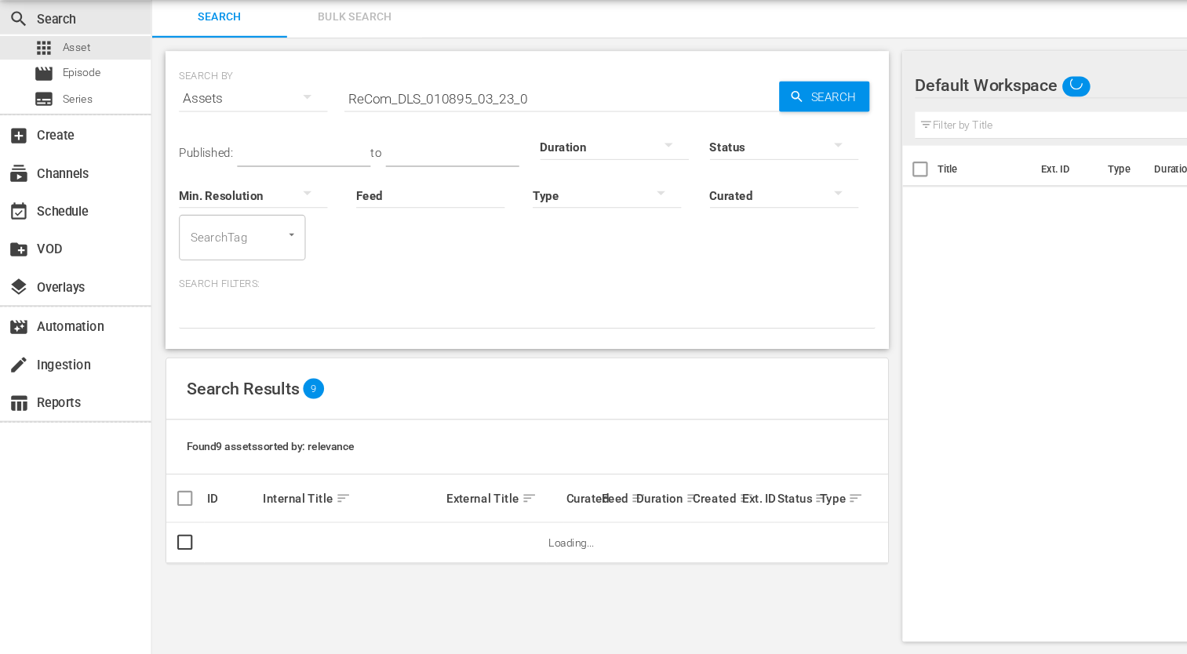
scroll to position [250, 0]
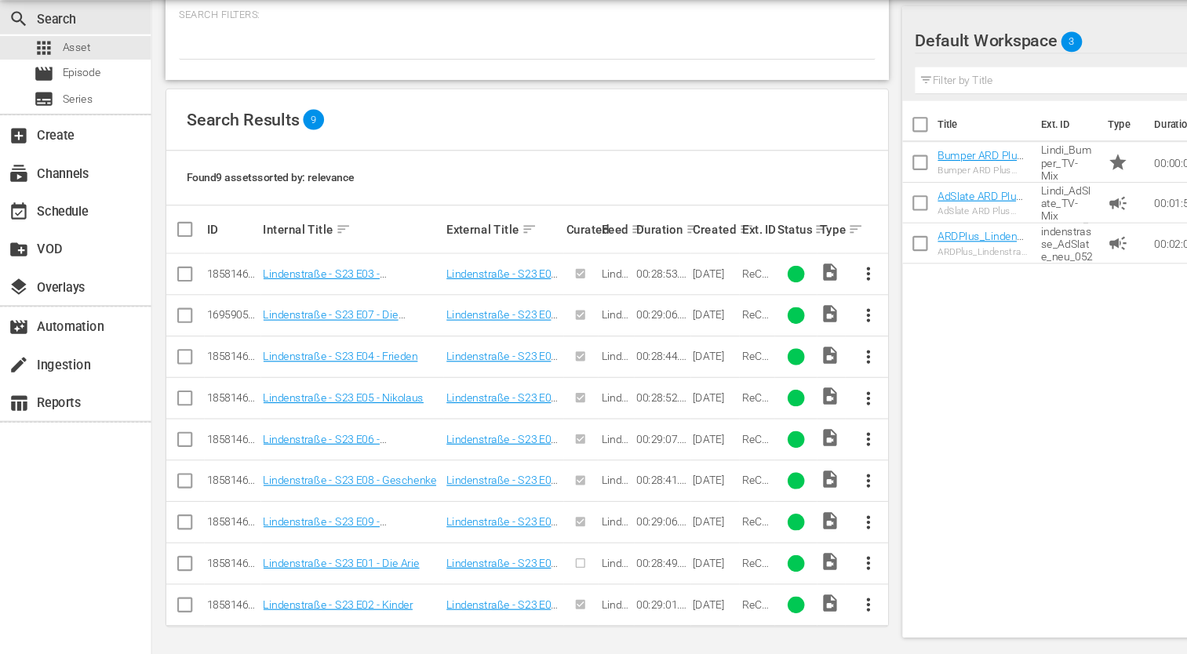
click at [806, 565] on span "more_vert" at bounding box center [806, 569] width 19 height 19
click at [851, 567] on div "Episode" at bounding box center [891, 562] width 107 height 38
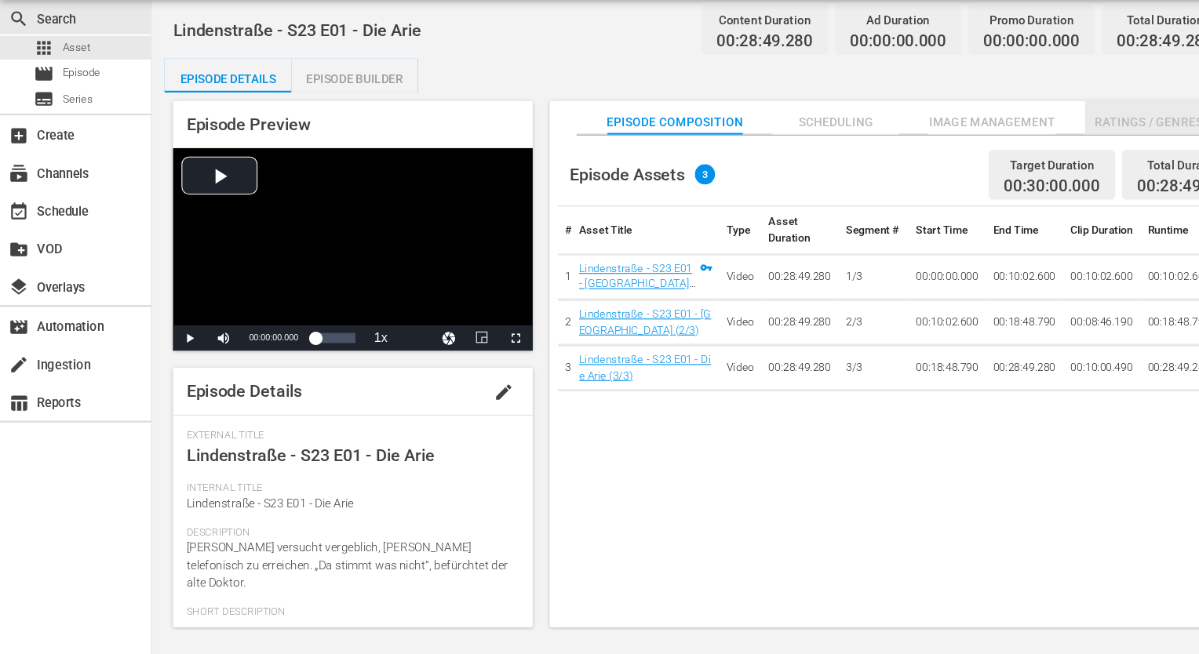
click at [1026, 160] on span "Ratings / Genres" at bounding box center [1067, 160] width 118 height 20
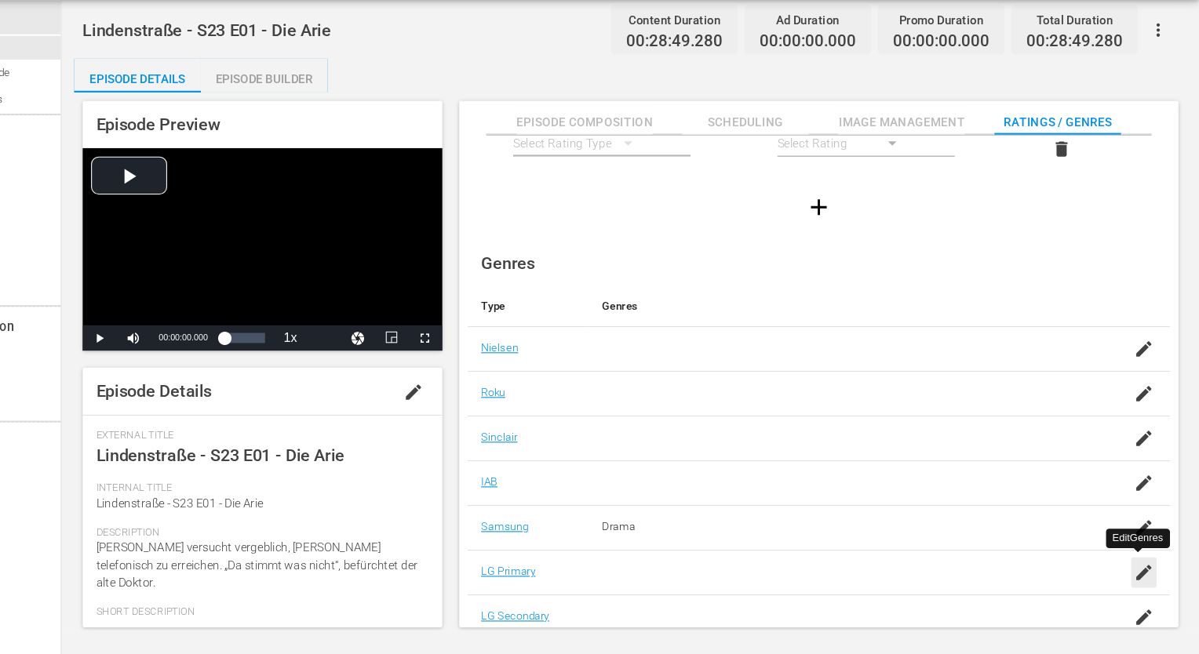
click at [1140, 587] on div "button" at bounding box center [1147, 578] width 24 height 28
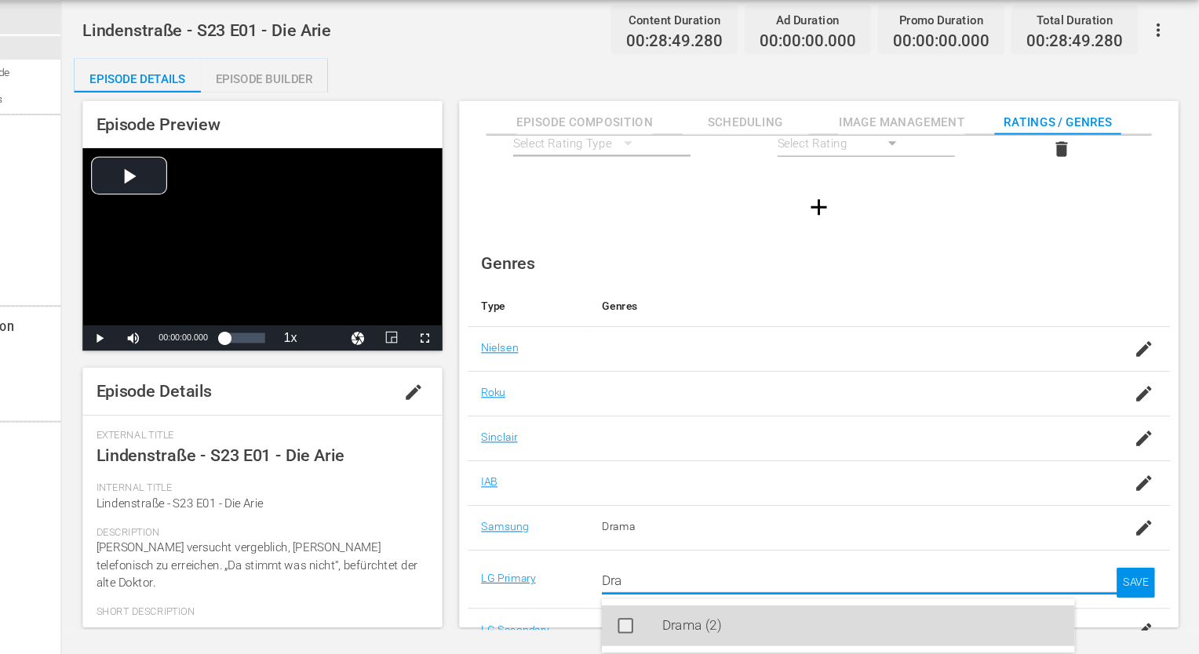
click at [825, 620] on div "Drama (2)" at bounding box center [885, 628] width 370 height 38
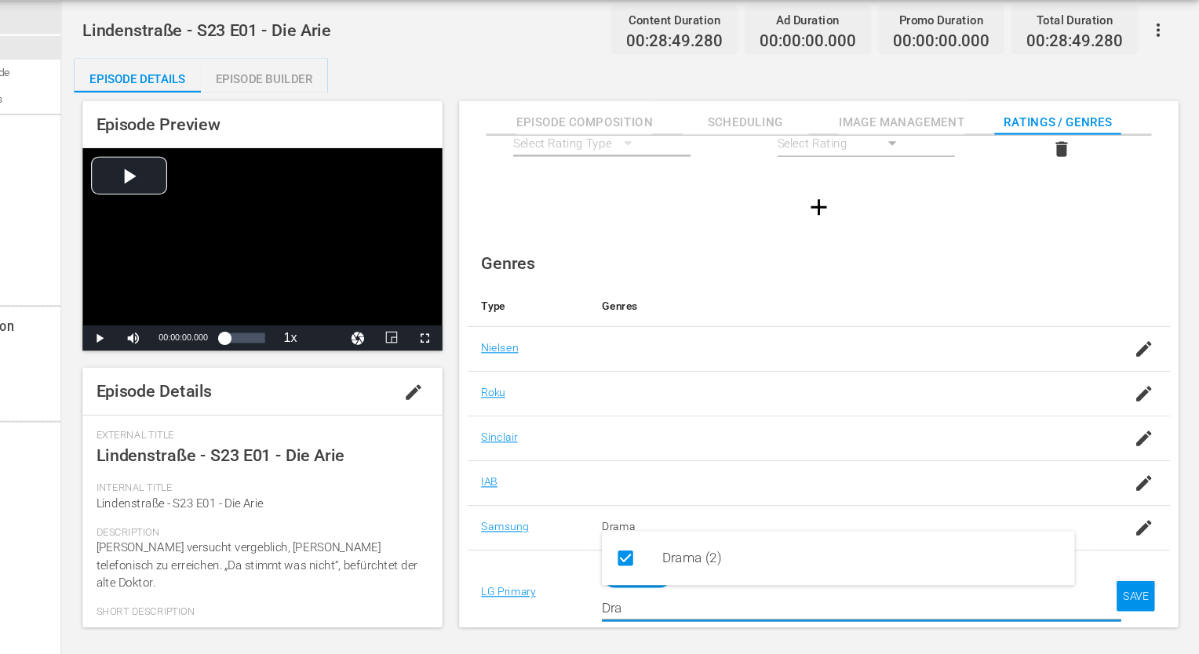
type input "Dra"
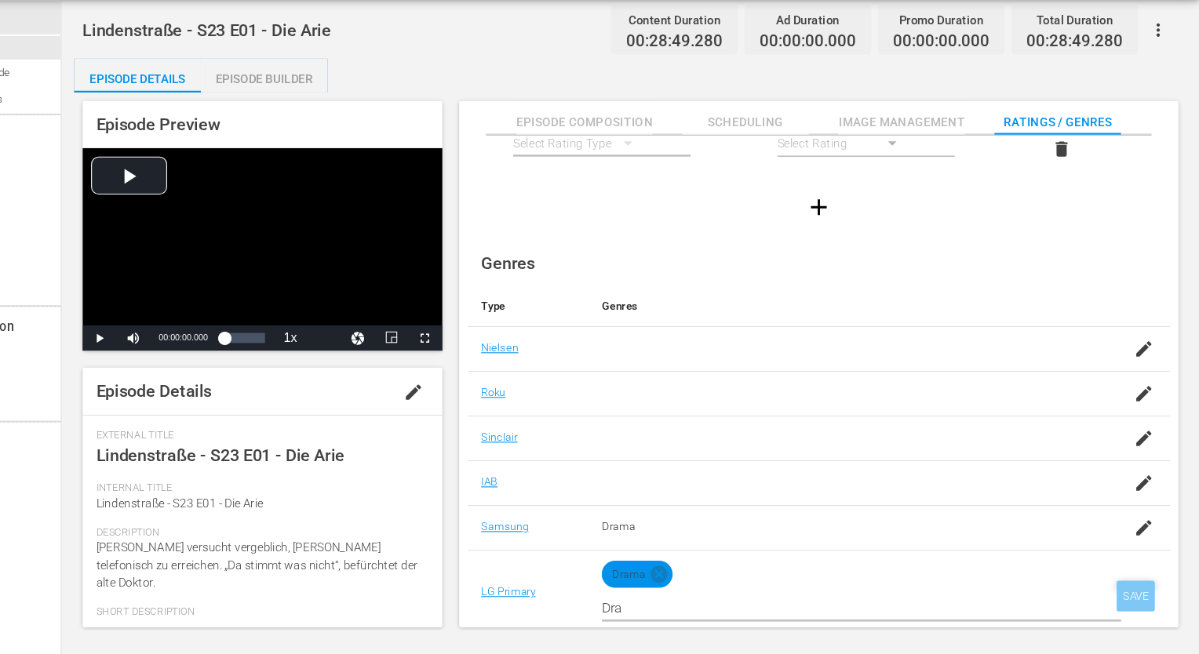
click at [1131, 602] on div "SAVE" at bounding box center [1140, 600] width 36 height 28
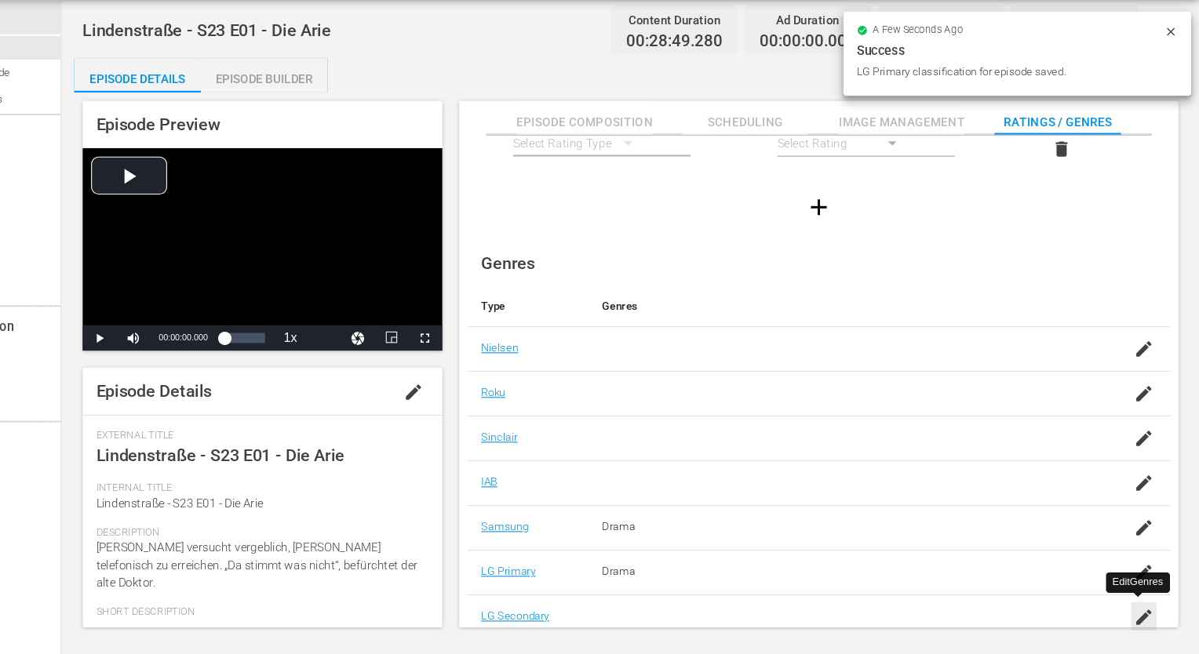
click at [1145, 610] on icon "button" at bounding box center [1147, 619] width 19 height 19
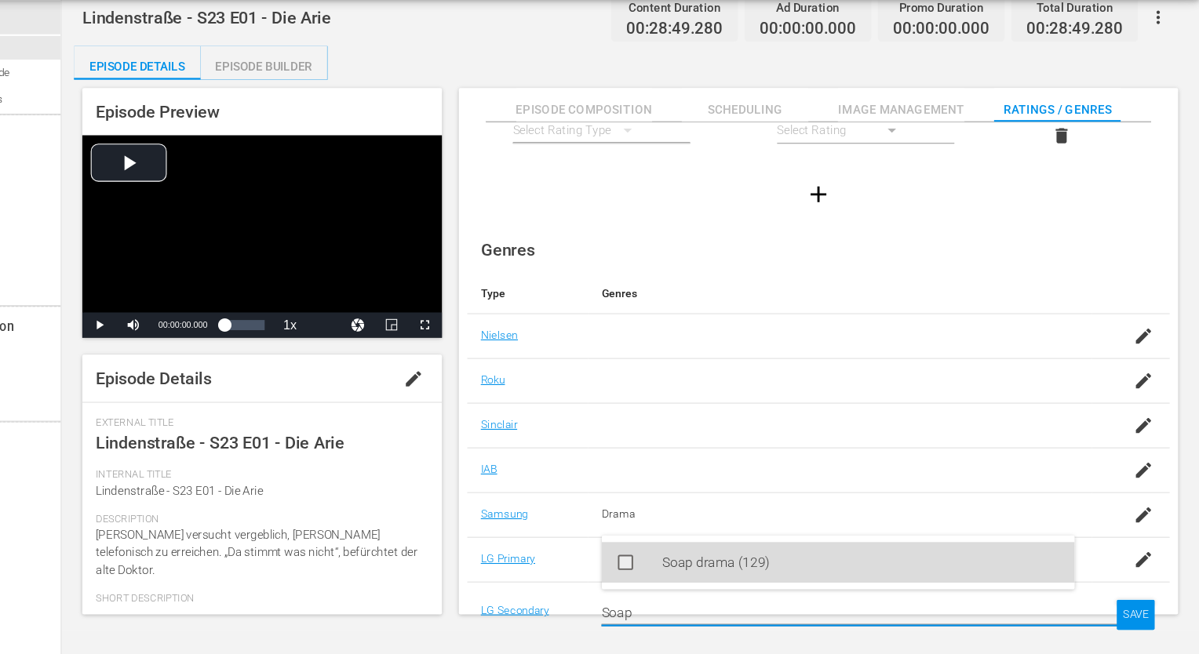
drag, startPoint x: 823, startPoint y: 579, endPoint x: 839, endPoint y: 578, distance: 16.5
click at [824, 579] on div "Soap drama (129)" at bounding box center [885, 569] width 370 height 38
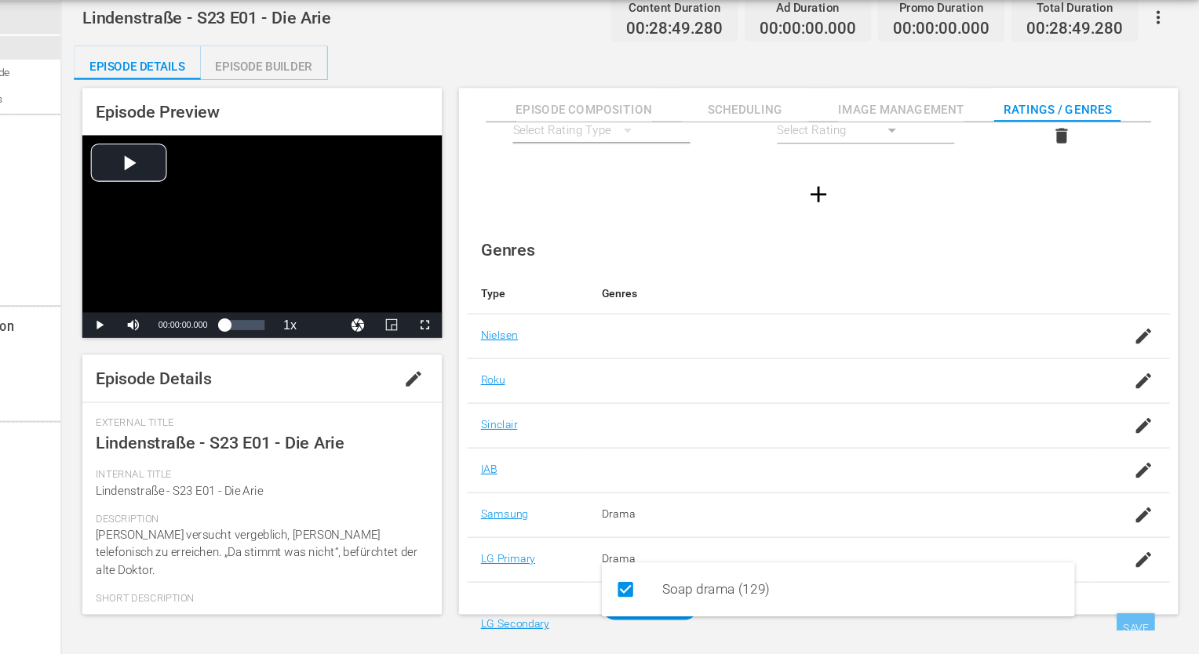
type input "Soap"
click at [1136, 625] on div "SAVE" at bounding box center [1140, 630] width 36 height 28
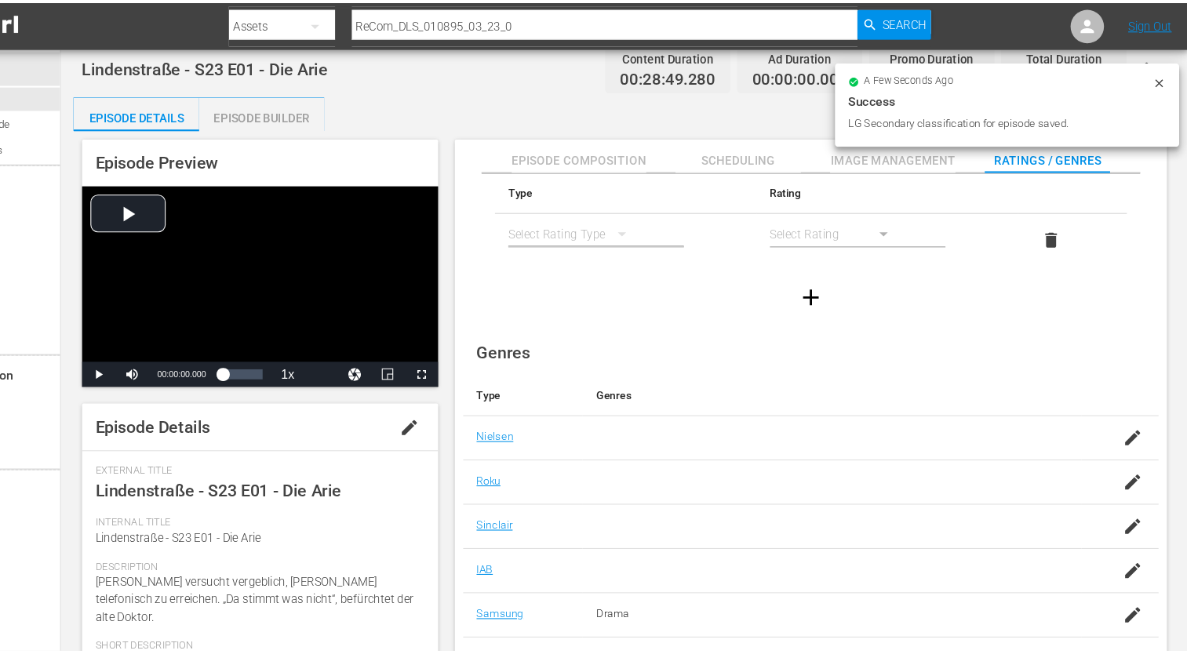
scroll to position [0, 0]
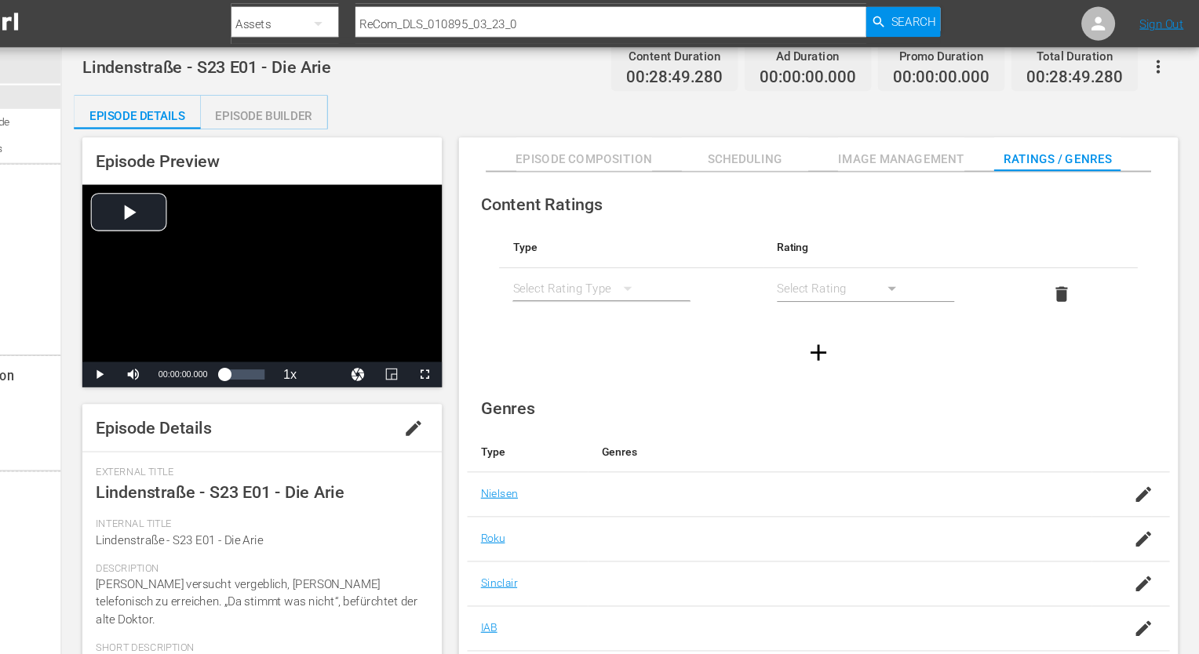
click at [671, 270] on icon "simple table" at bounding box center [667, 268] width 19 height 19
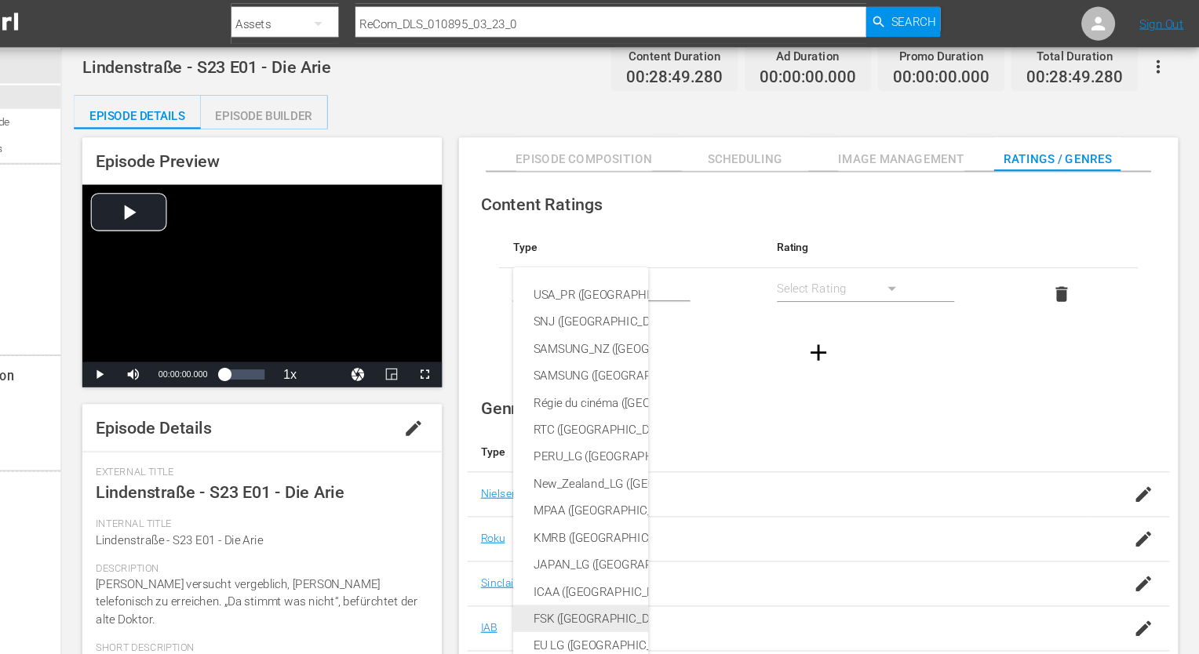
click at [616, 581] on div "FSK ([GEOGRAPHIC_DATA])" at bounding box center [760, 575] width 360 height 25
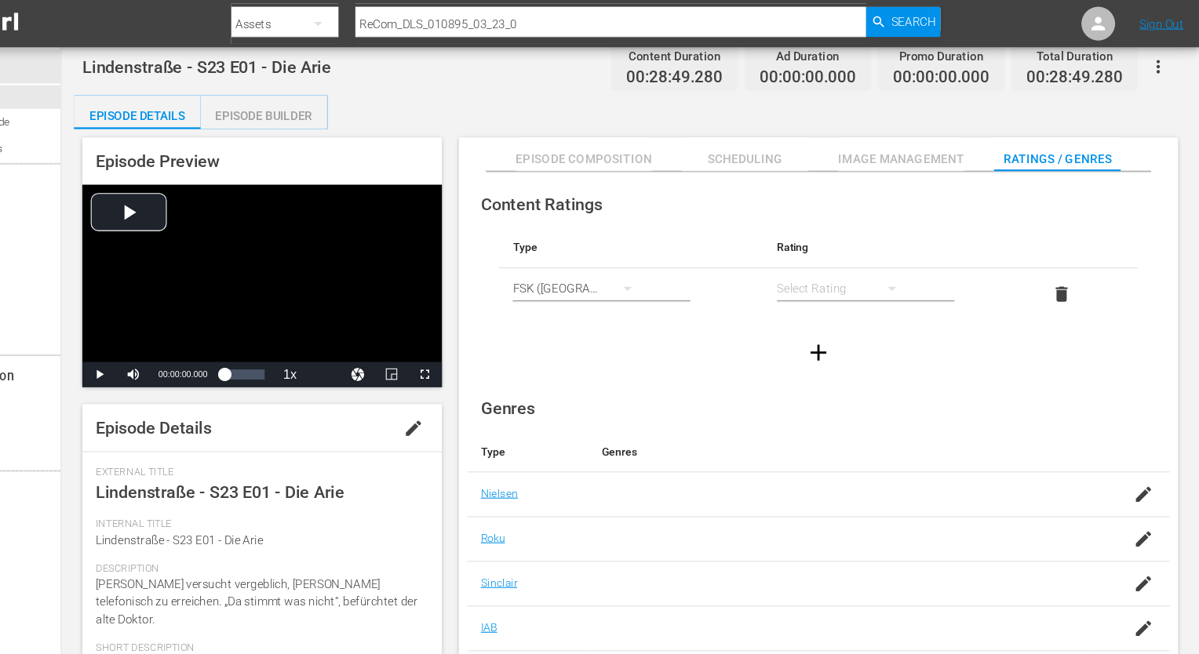
click at [850, 274] on div "simple table" at bounding box center [869, 268] width 126 height 44
click at [872, 326] on div "FSK 12" at bounding box center [868, 323] width 88 height 25
click at [709, 311] on div at bounding box center [845, 328] width 653 height 44
click at [568, 147] on span "Episode Composition" at bounding box center [627, 148] width 127 height 20
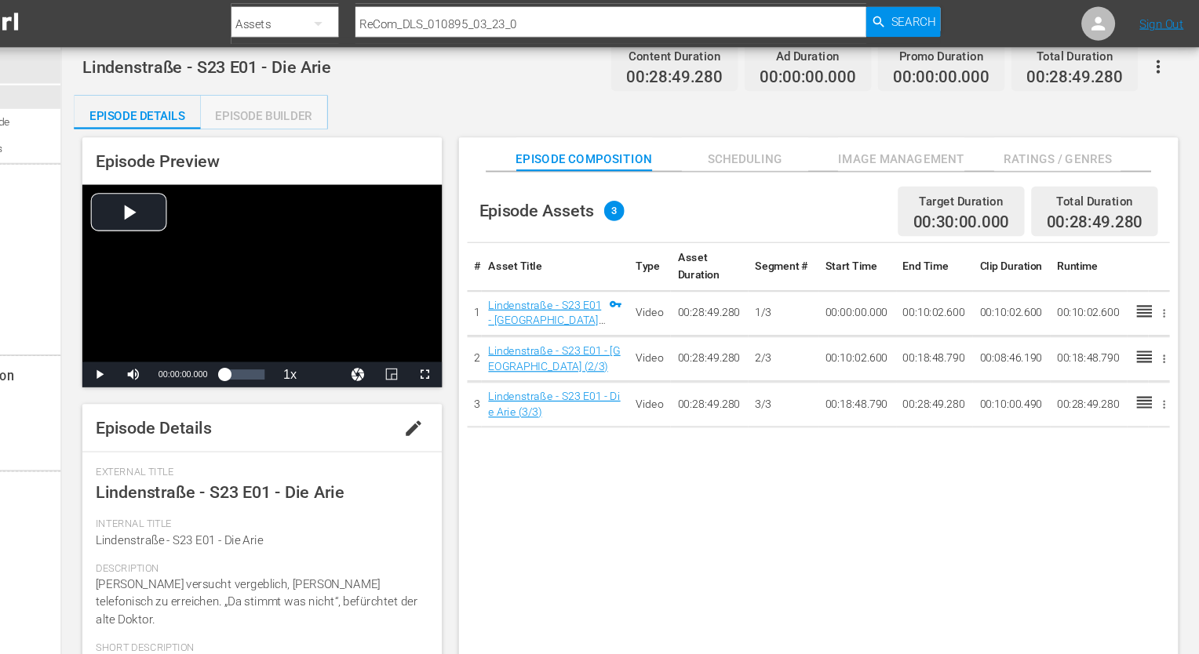
click at [327, 115] on div "Episode Builder" at bounding box center [330, 108] width 118 height 38
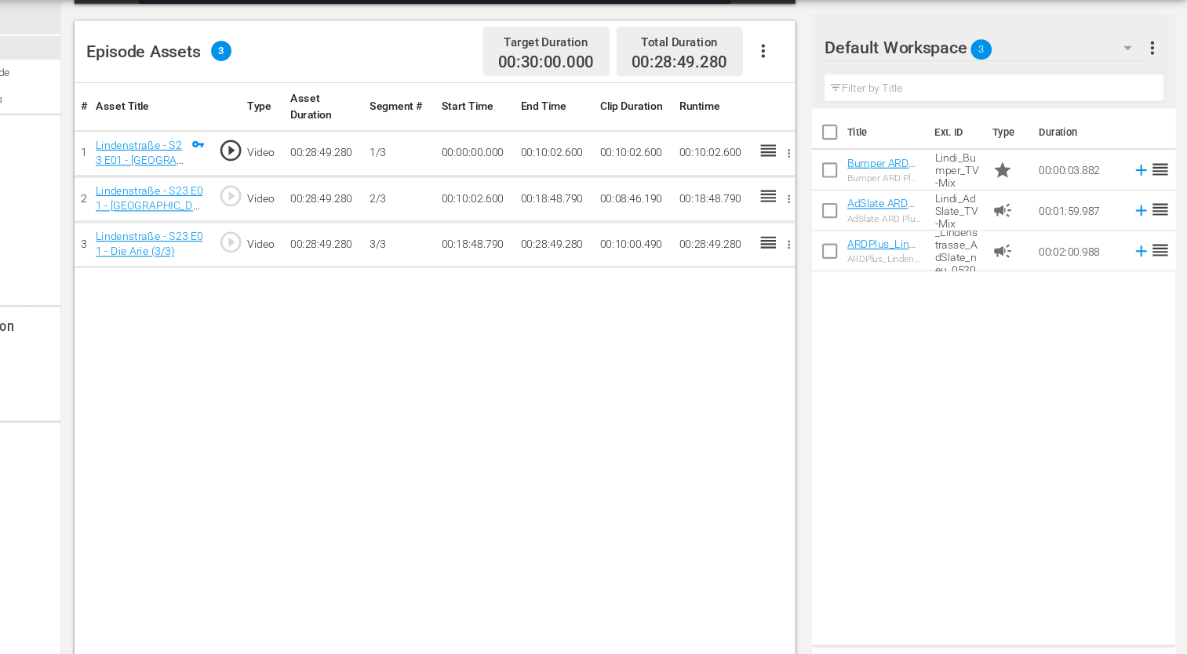
scroll to position [364, 0]
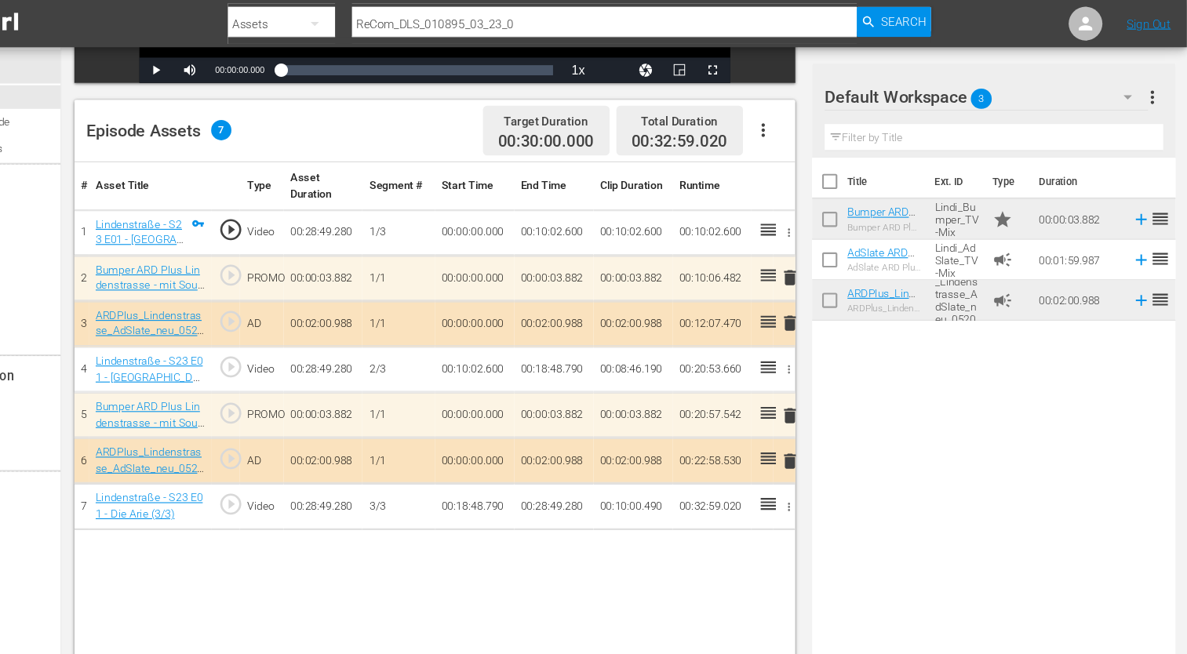
click at [578, 531] on div "# Asset Title Type Asset Duration Segment # Start Time End Time Clip Duration R…" at bounding box center [488, 419] width 670 height 537
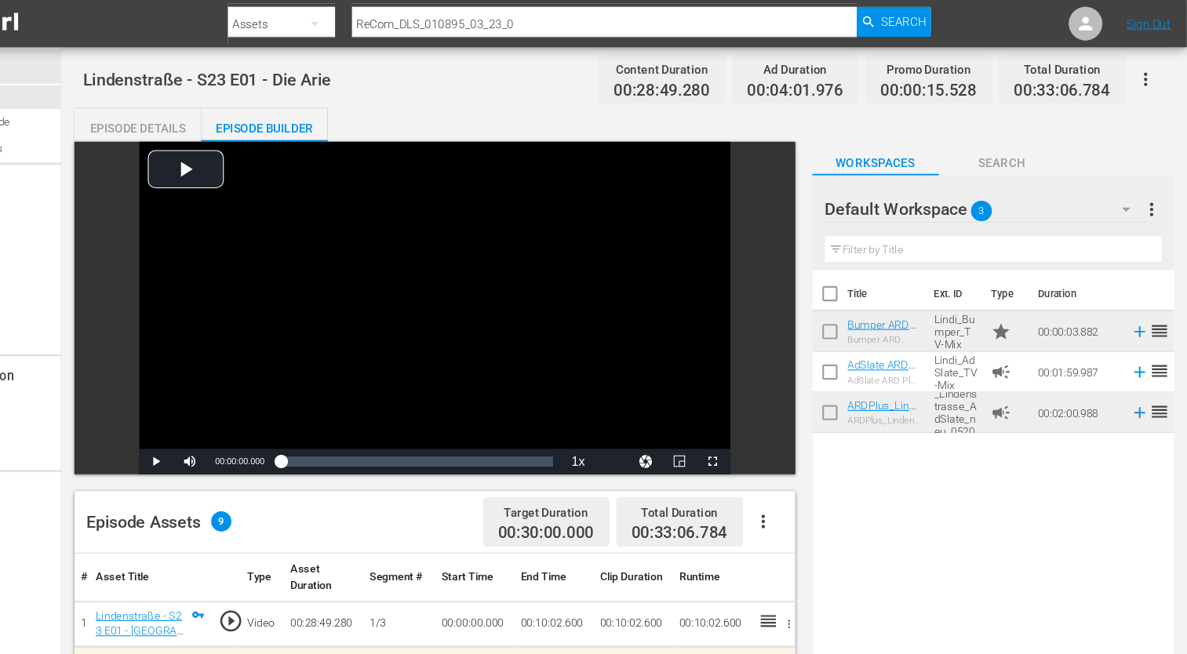
scroll to position [0, 0]
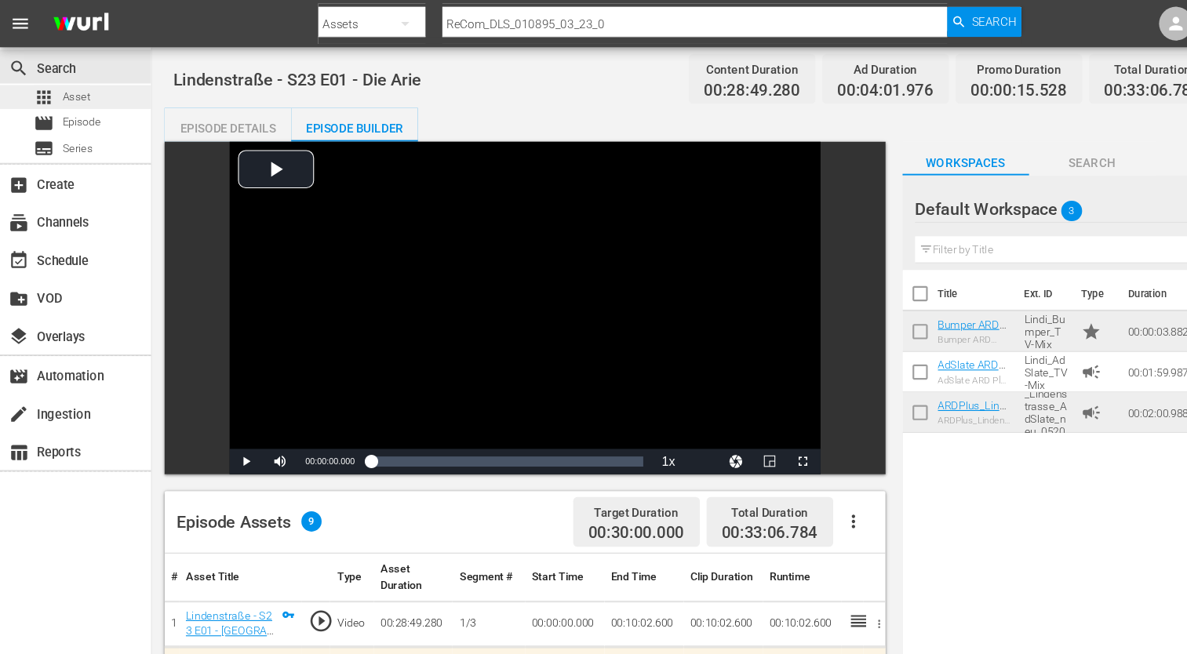
click at [82, 96] on span "Asset" at bounding box center [71, 90] width 26 height 16
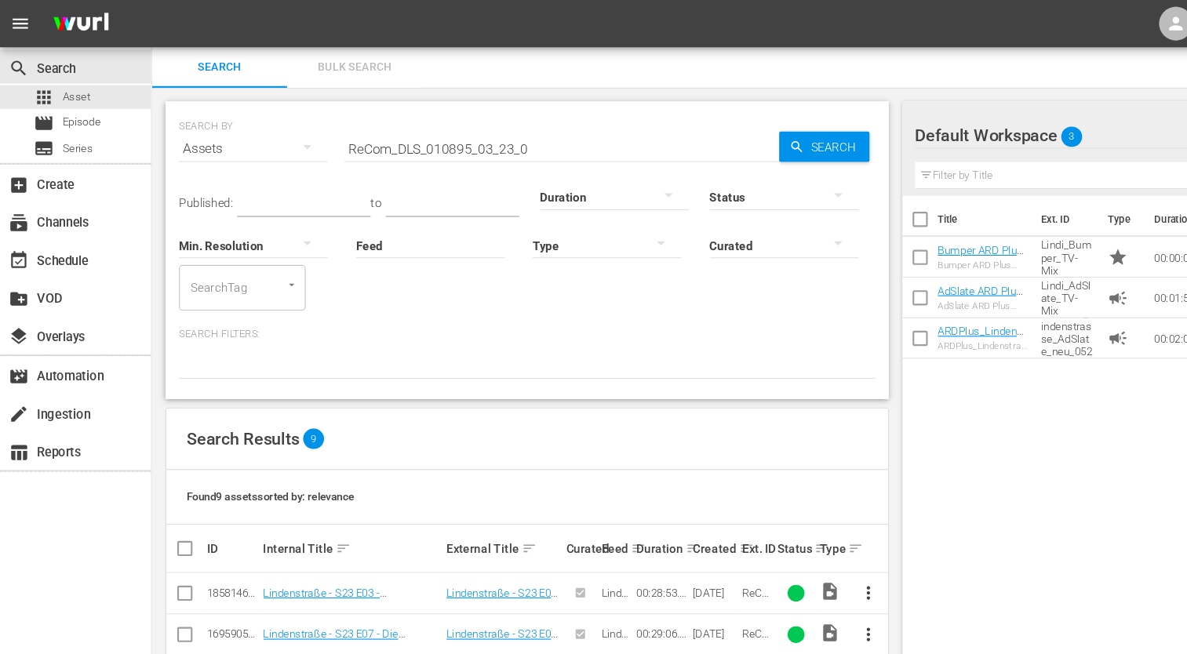
click at [498, 137] on input "ReCom_DLS_010895_03_23_0" at bounding box center [522, 138] width 404 height 38
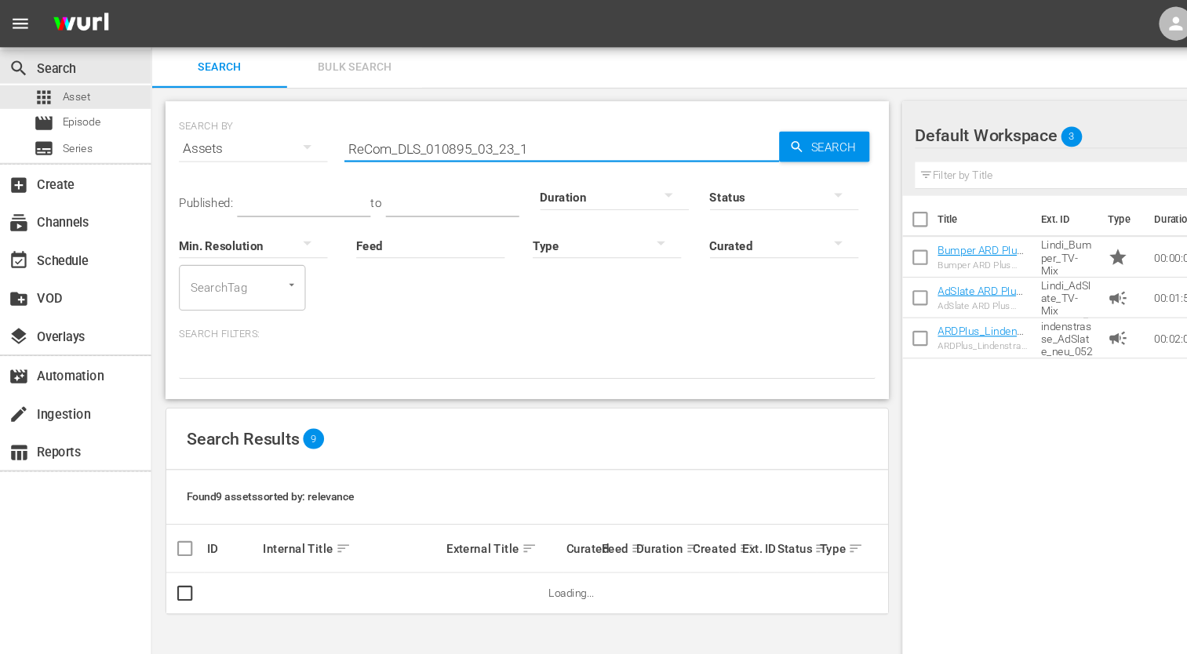
type input "ReCom_DLS_010895_03_23_1"
click at [581, 380] on div "Search Results 9" at bounding box center [490, 408] width 671 height 57
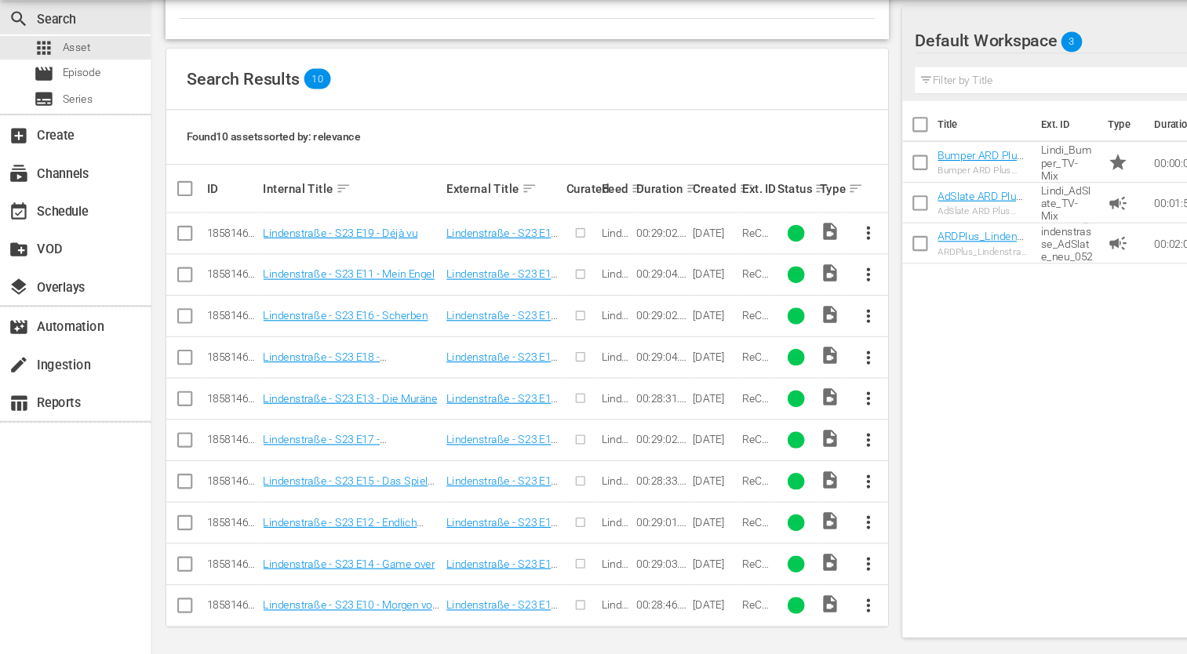
scroll to position [289, 0]
click at [812, 268] on span "more_vert" at bounding box center [806, 262] width 19 height 19
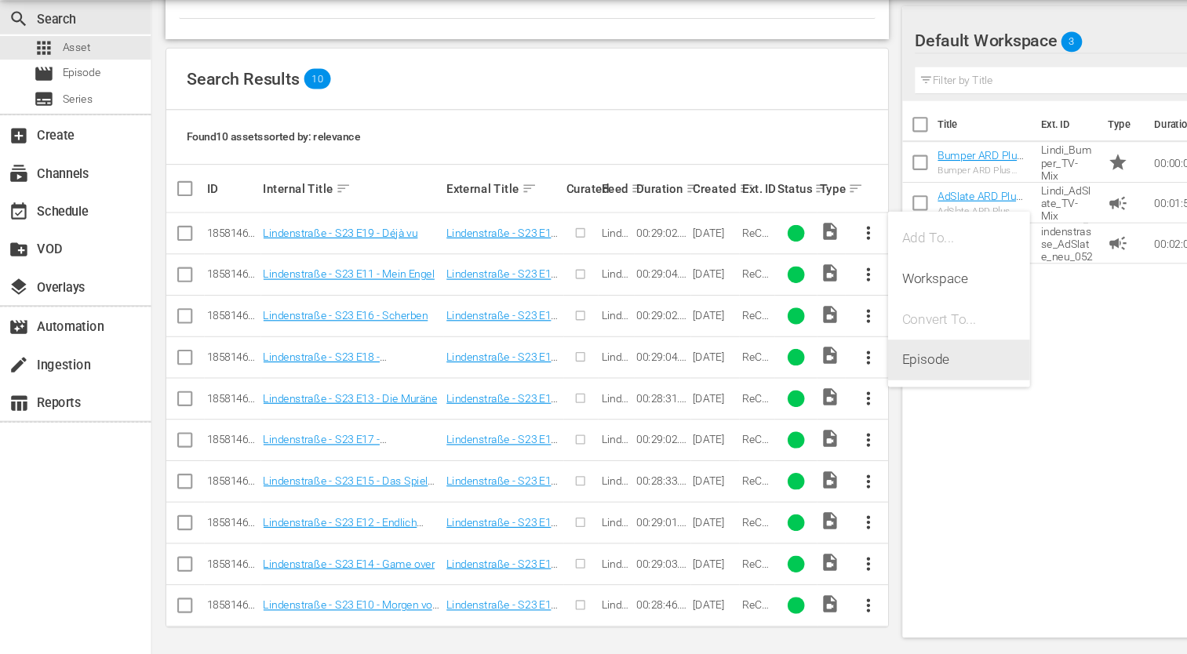
click at [857, 372] on div "Episode" at bounding box center [891, 381] width 107 height 38
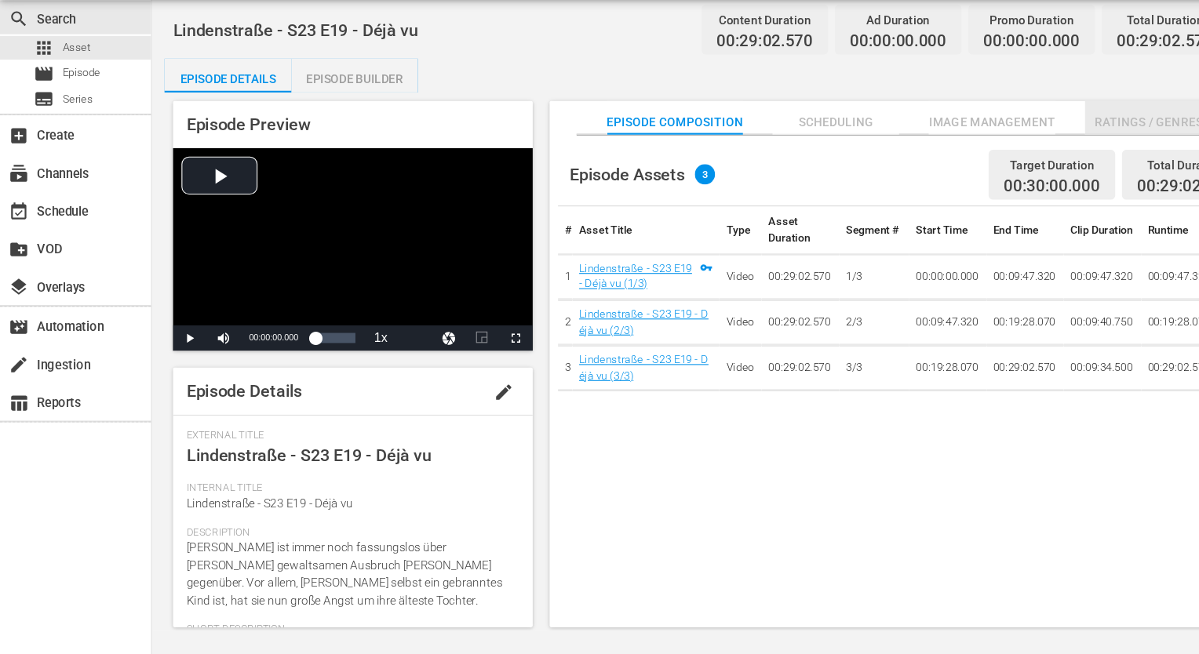
click at [1048, 159] on span "Ratings / Genres" at bounding box center [1067, 160] width 118 height 20
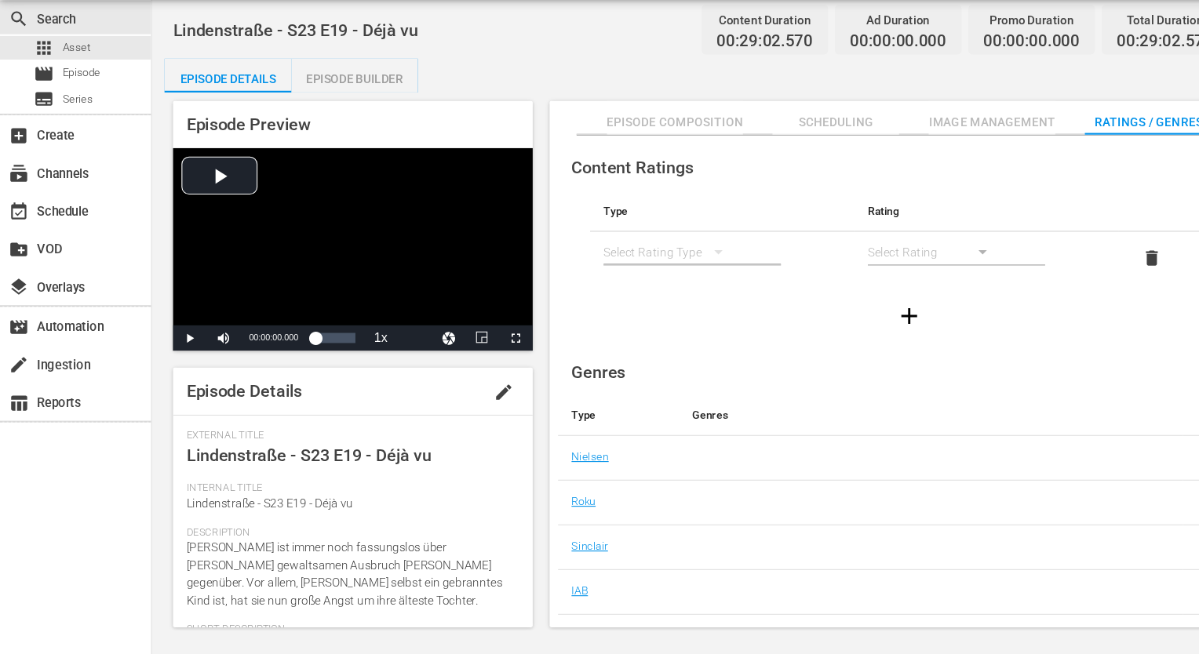
click at [666, 281] on icon "simple table" at bounding box center [668, 281] width 8 height 4
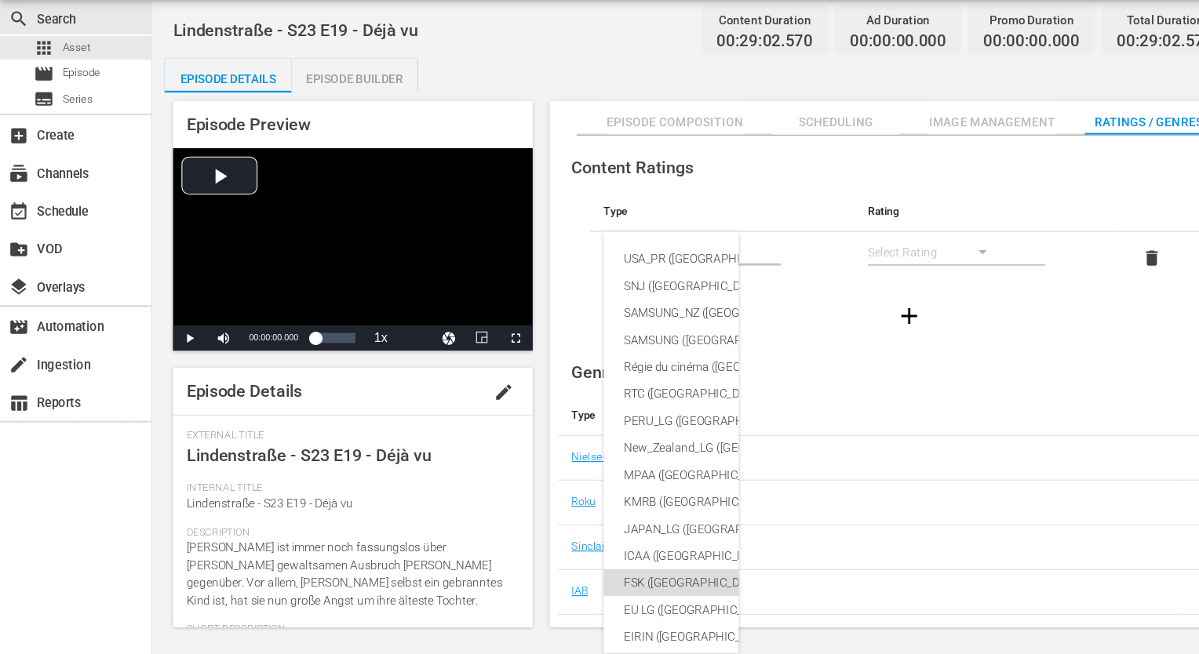
click at [632, 595] on div "FSK ([GEOGRAPHIC_DATA])" at bounding box center [760, 587] width 360 height 25
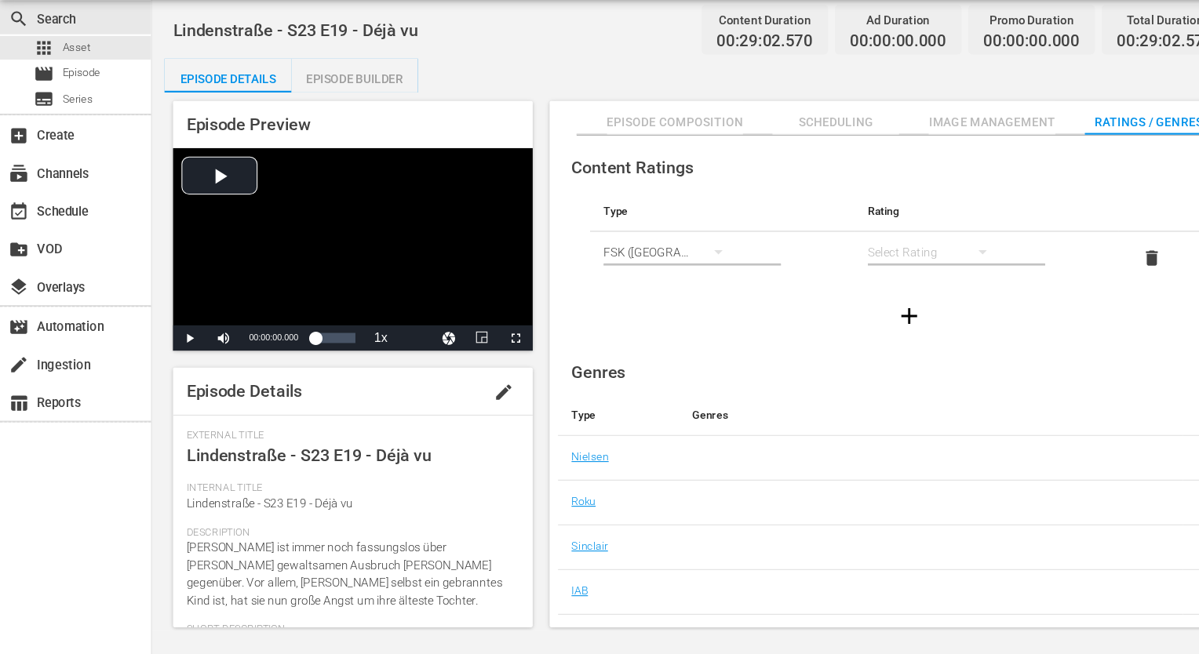
click at [840, 270] on div "simple table" at bounding box center [869, 280] width 126 height 44
click at [859, 330] on div "FSK 12" at bounding box center [868, 336] width 88 height 25
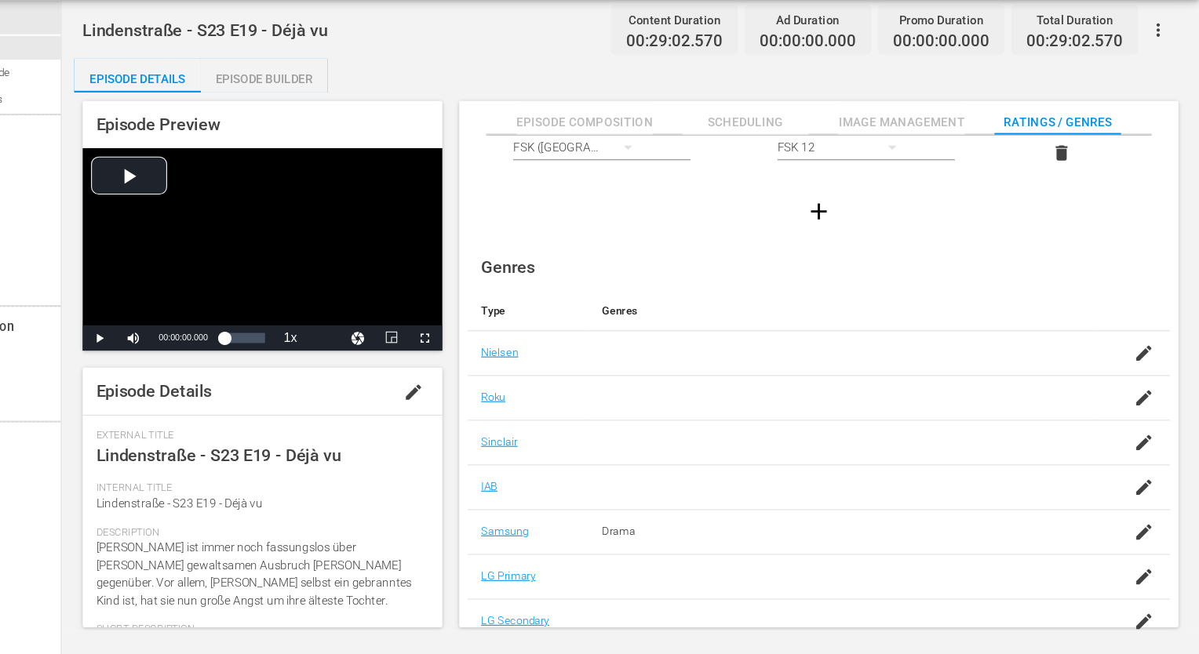
scroll to position [101, 0]
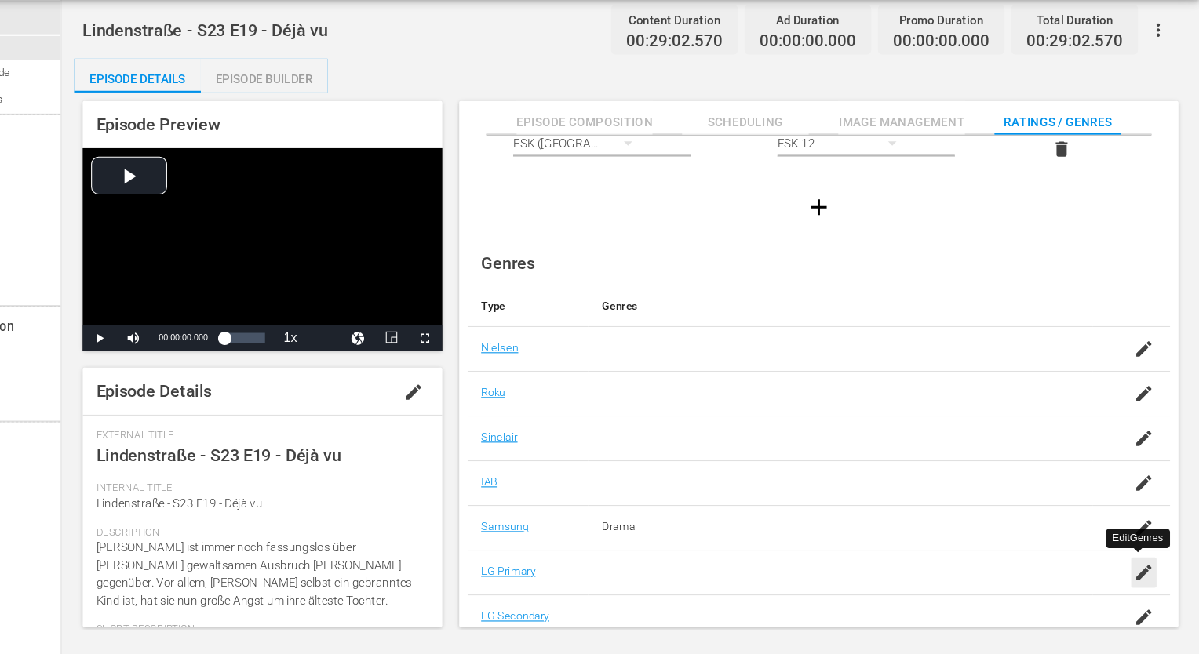
click at [1140, 572] on icon "button" at bounding box center [1147, 578] width 19 height 19
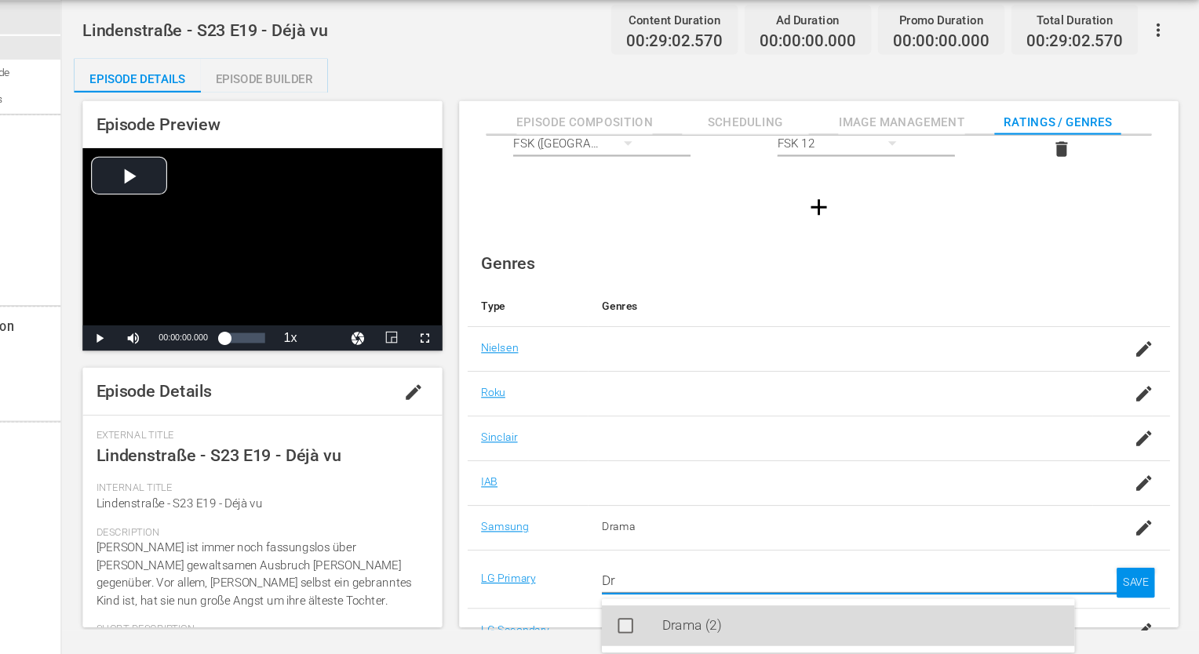
click at [827, 639] on div "Drama (2)" at bounding box center [885, 628] width 370 height 38
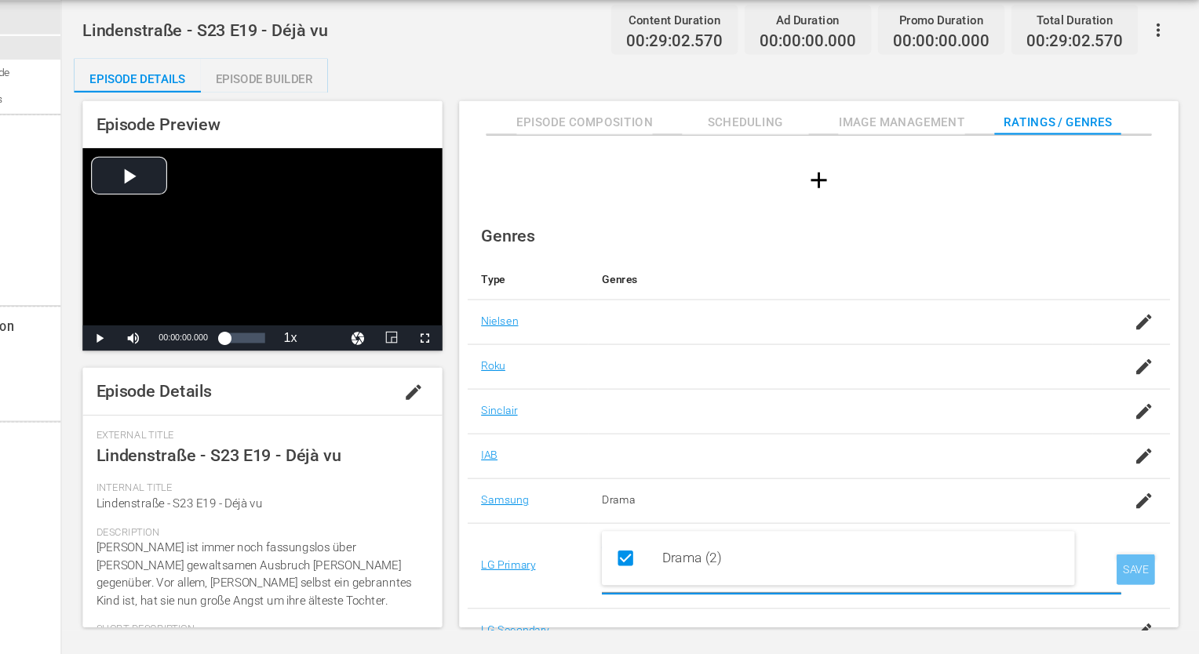
scroll to position [139, 0]
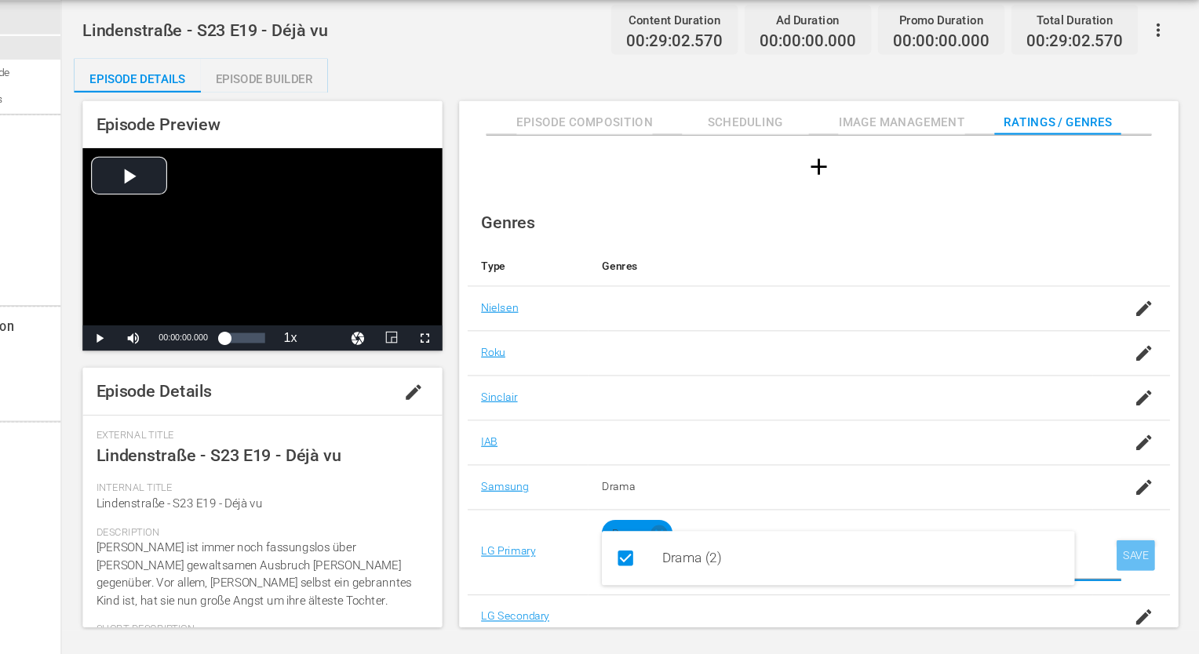
type input "Dr"
click at [1127, 588] on td "SAVE" at bounding box center [1135, 558] width 72 height 79
click at [1133, 559] on div "SAVE" at bounding box center [1140, 562] width 36 height 28
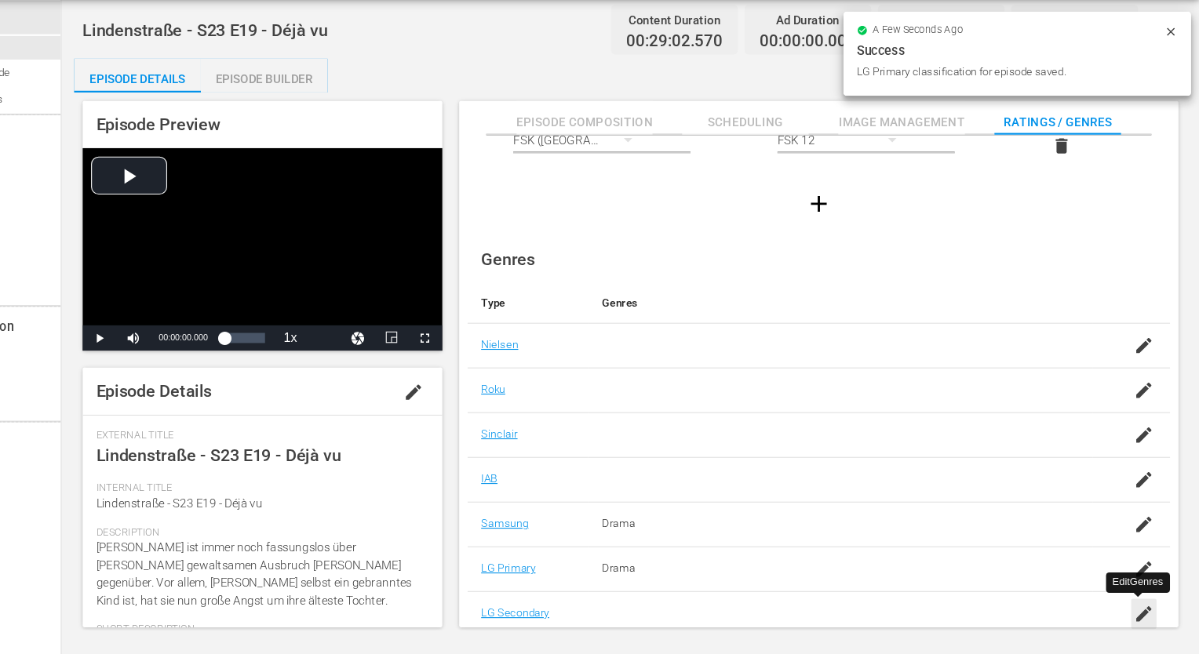
scroll to position [101, 0]
click at [1139, 617] on icon "button" at bounding box center [1147, 619] width 19 height 19
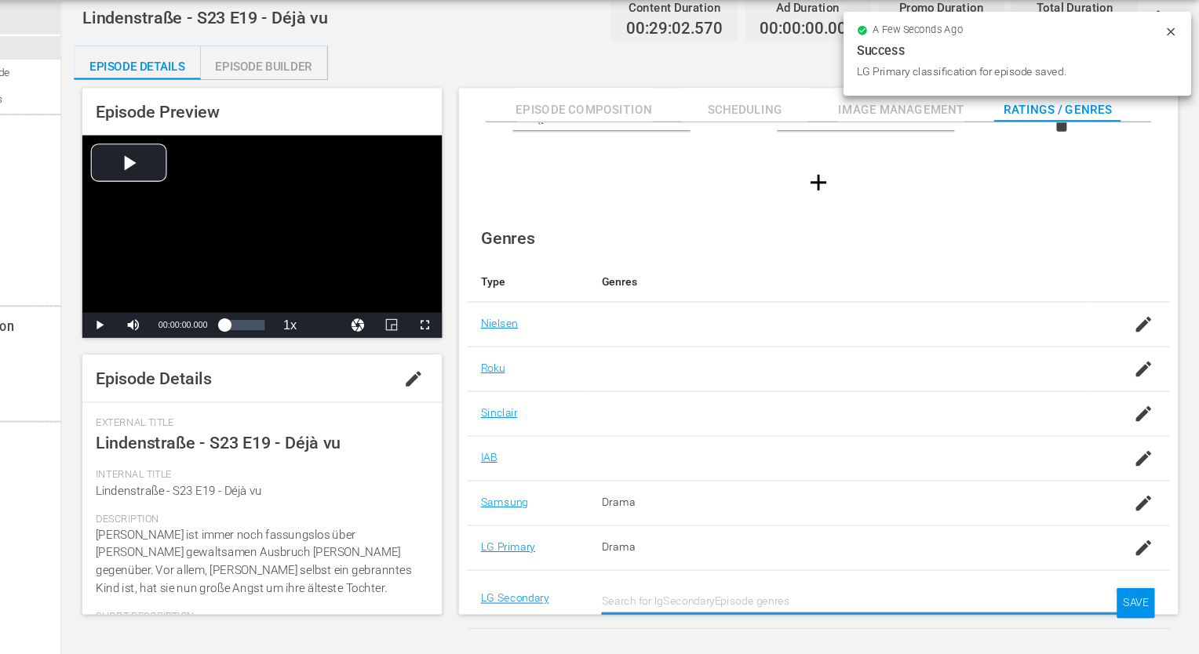
scroll to position [114, 0]
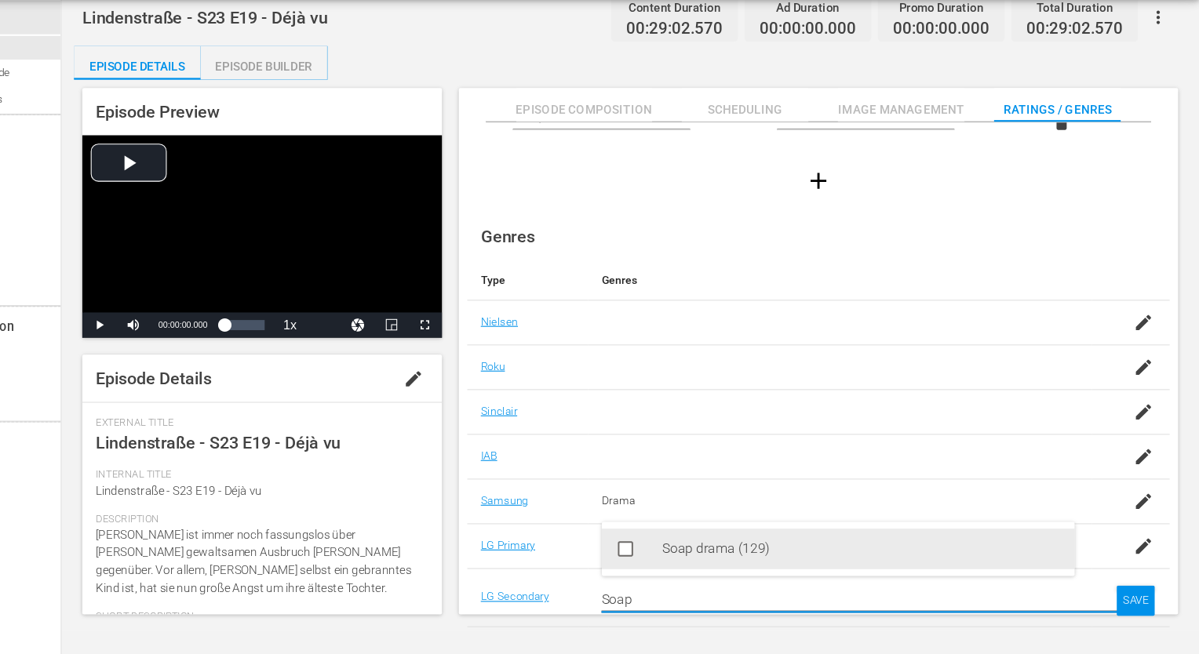
click at [865, 563] on div "Soap drama (129)" at bounding box center [885, 556] width 370 height 38
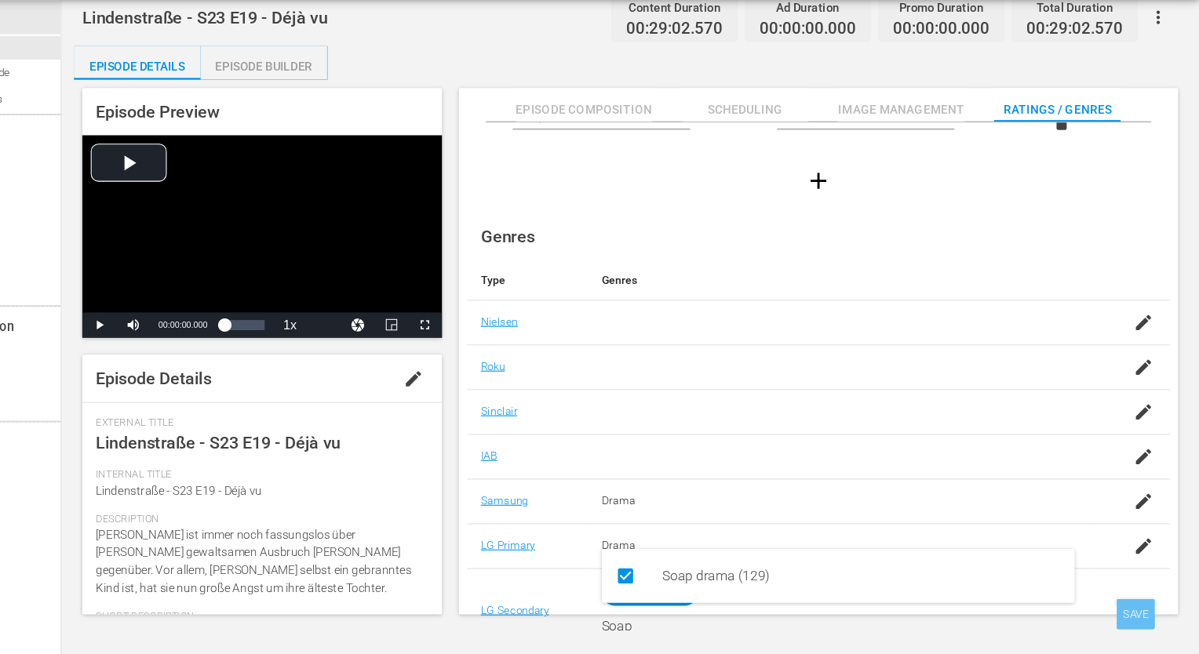
type input "Soap"
click at [1141, 619] on div "SAVE" at bounding box center [1140, 617] width 36 height 28
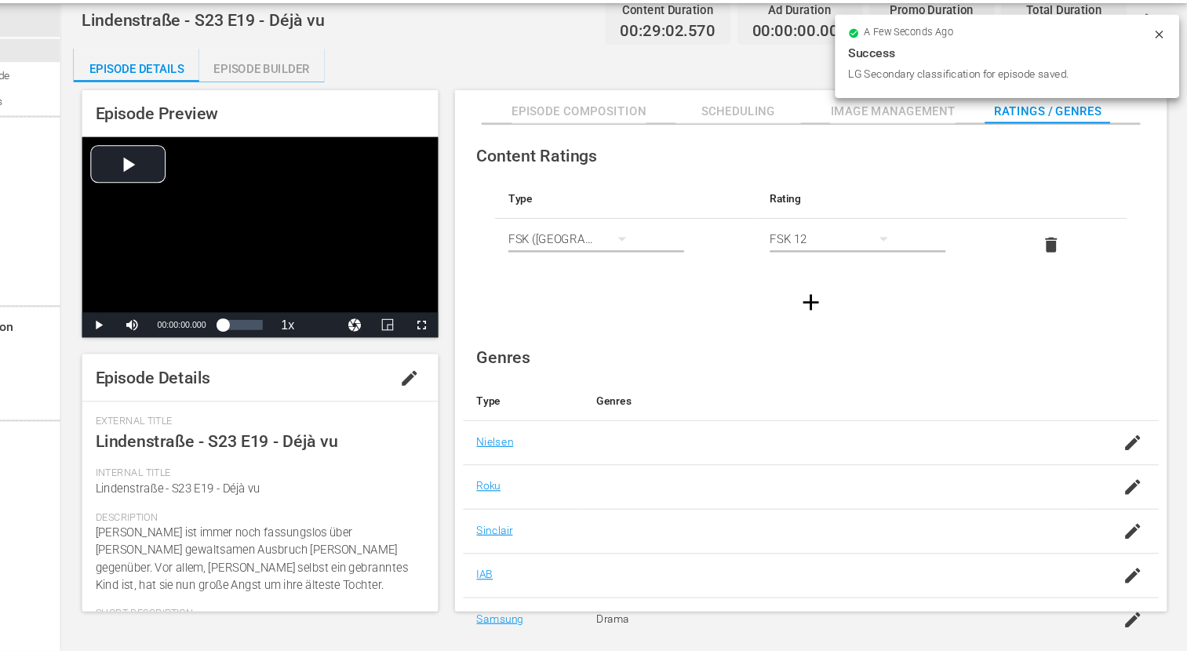
scroll to position [0, 0]
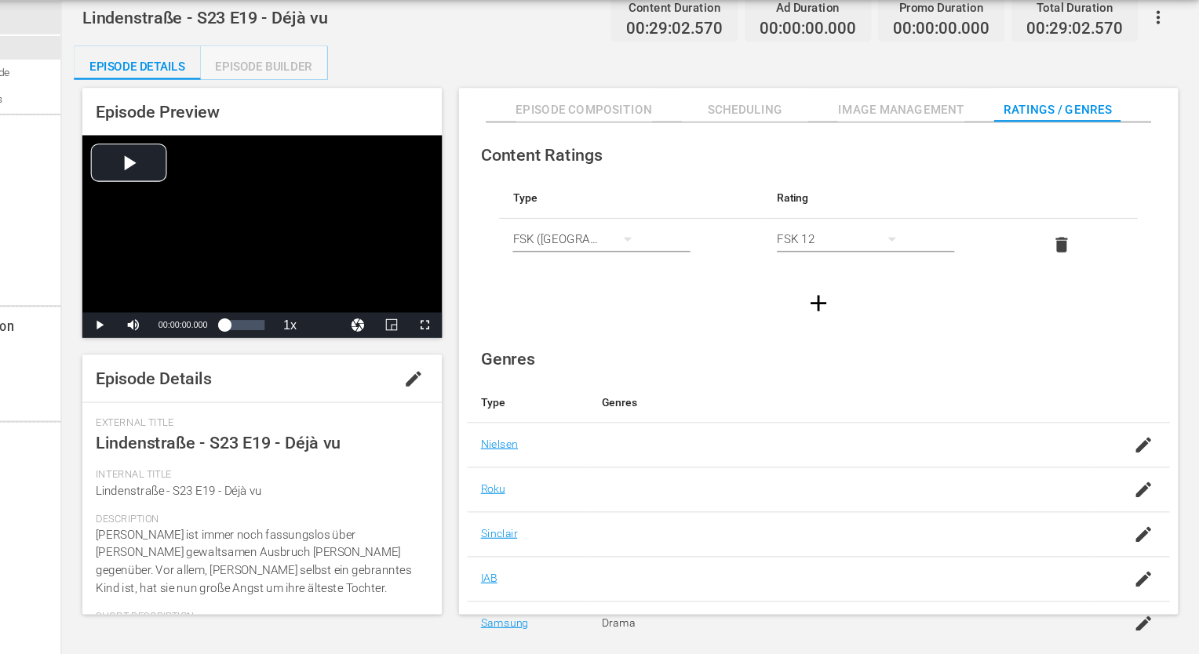
click at [305, 108] on div "Episode Builder" at bounding box center [330, 108] width 118 height 38
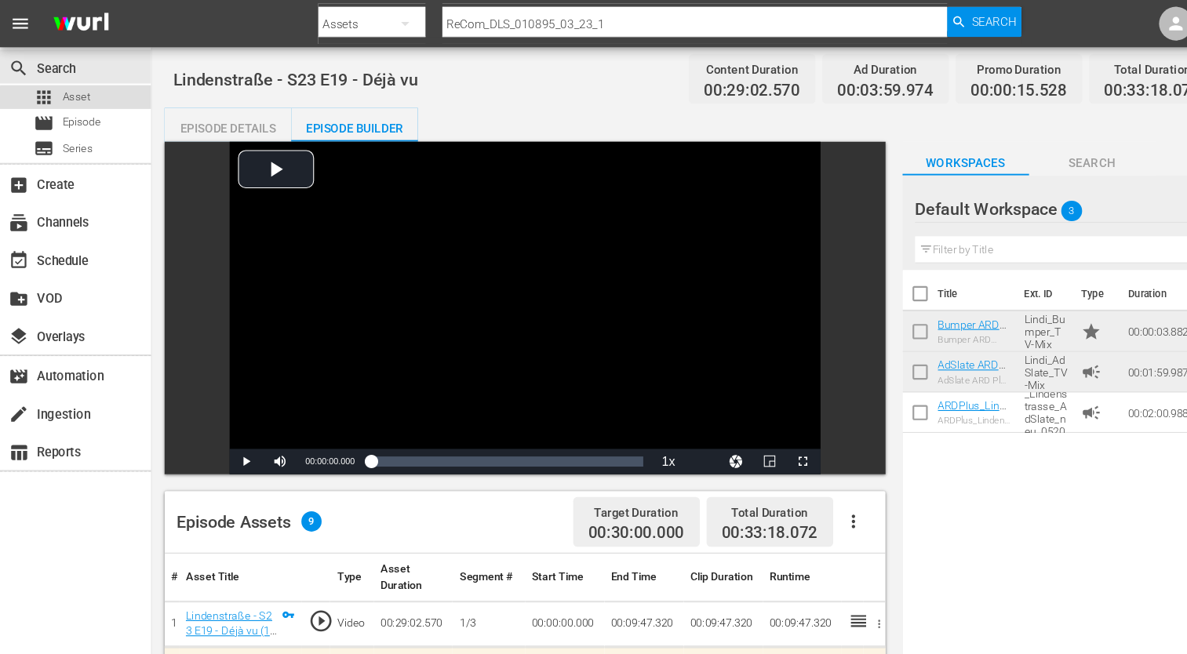
click at [95, 93] on div "apps Asset" at bounding box center [70, 90] width 140 height 22
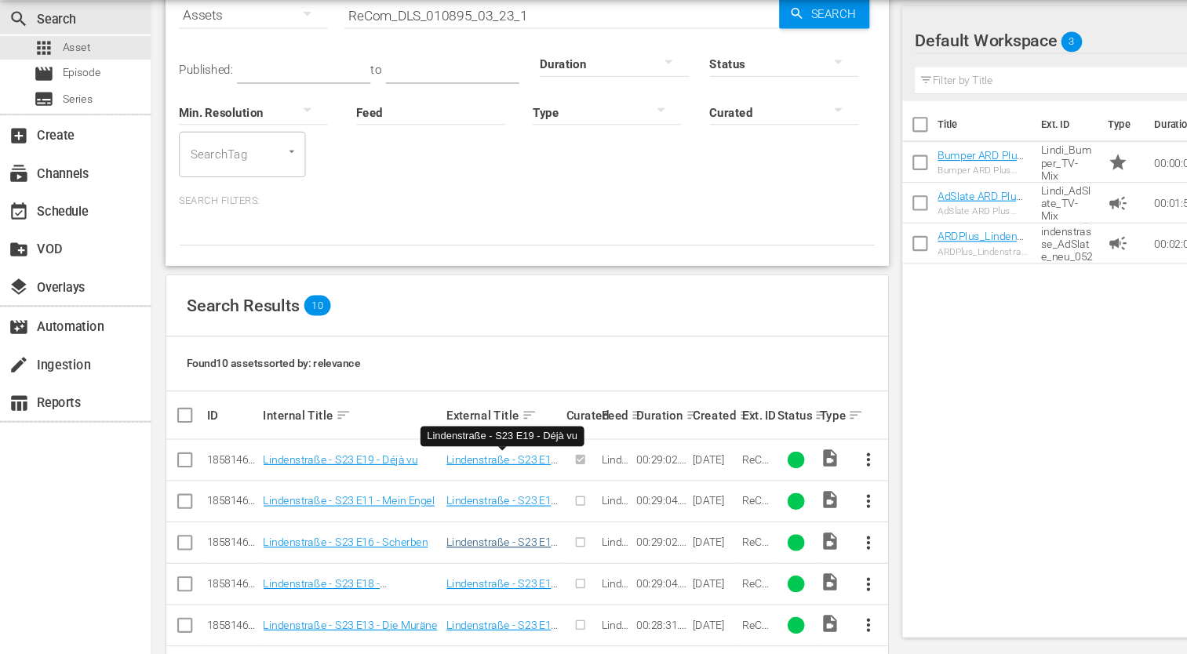
scroll to position [220, 0]
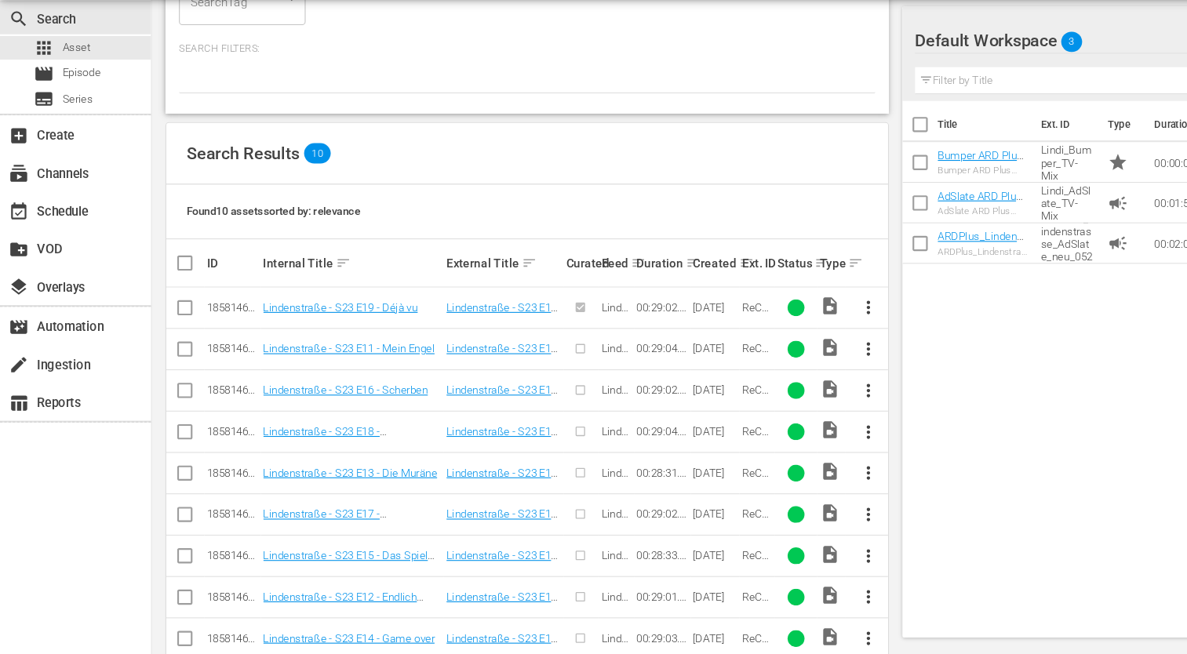
click at [810, 378] on button "more_vert" at bounding box center [807, 370] width 38 height 38
click at [845, 474] on div "Episode" at bounding box center [891, 488] width 107 height 38
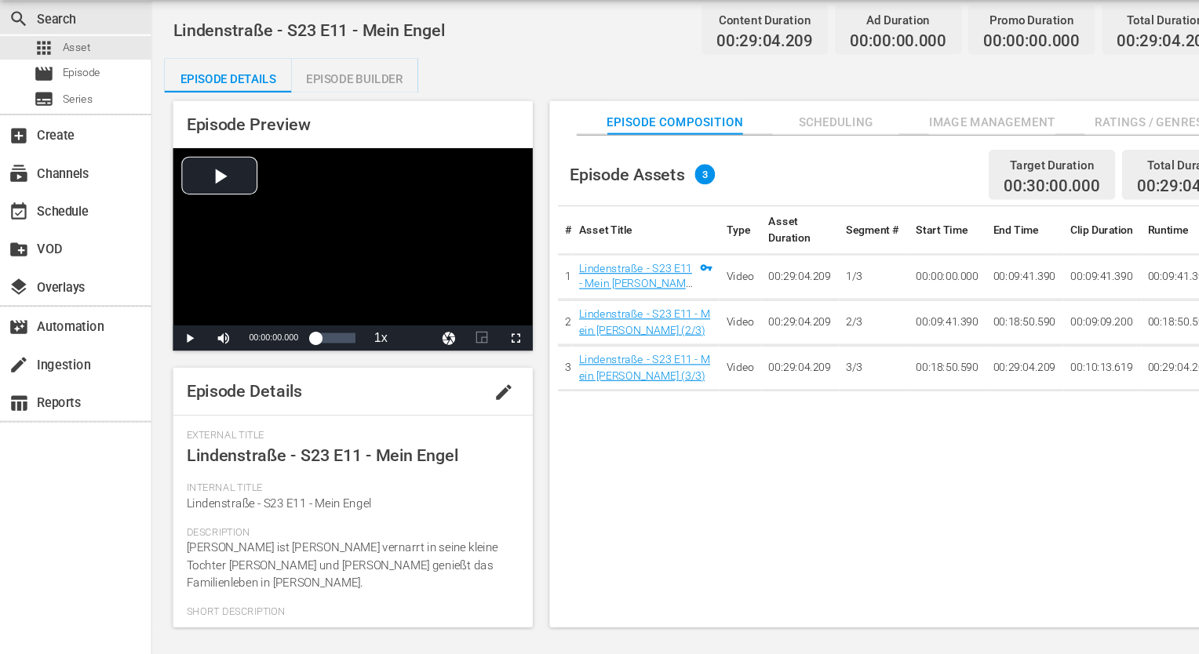
click at [1062, 166] on span "Ratings / Genres" at bounding box center [1067, 160] width 118 height 20
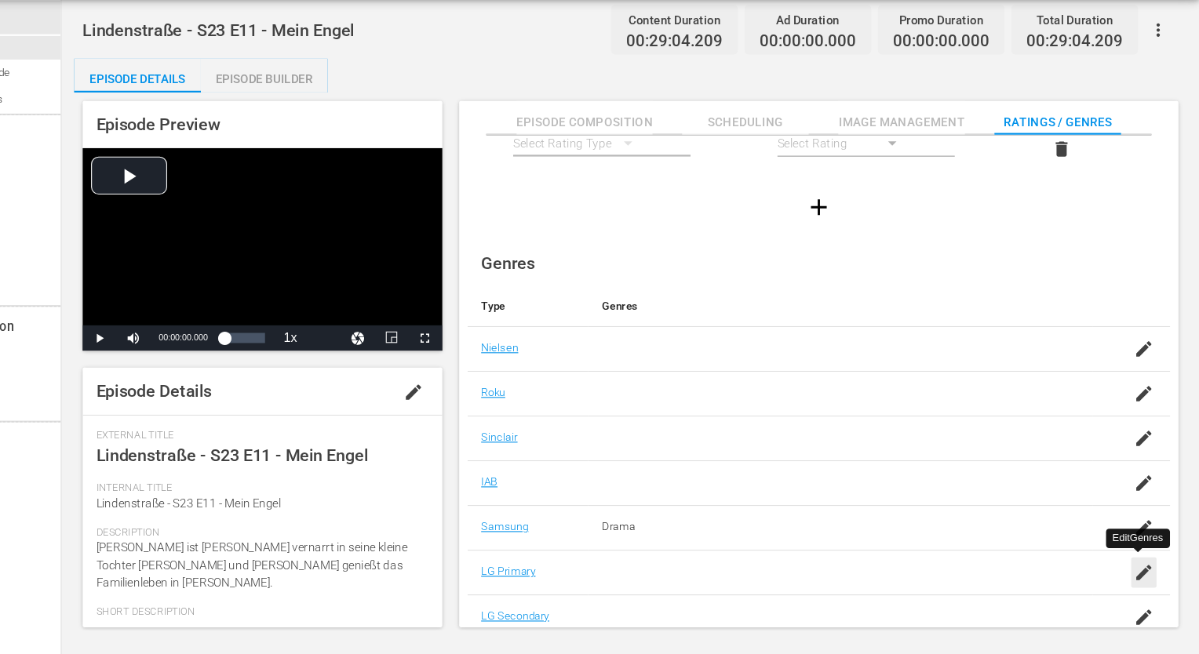
click at [1147, 583] on icon "button" at bounding box center [1147, 578] width 19 height 19
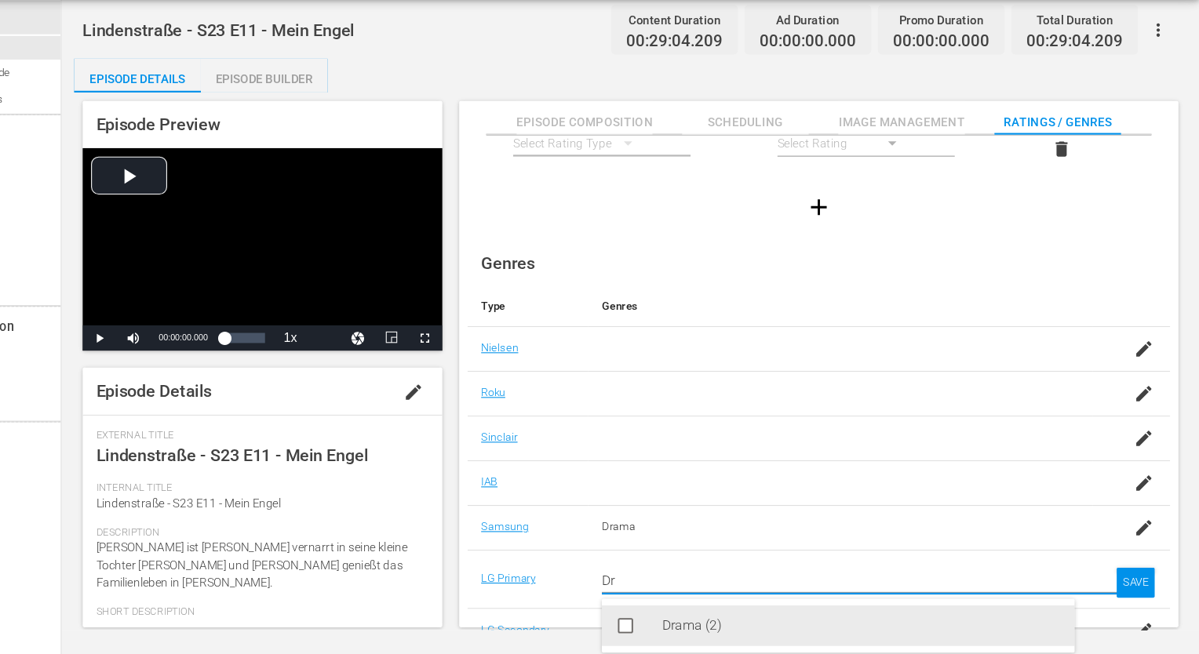
click at [736, 617] on div "Drama (2)" at bounding box center [885, 628] width 370 height 38
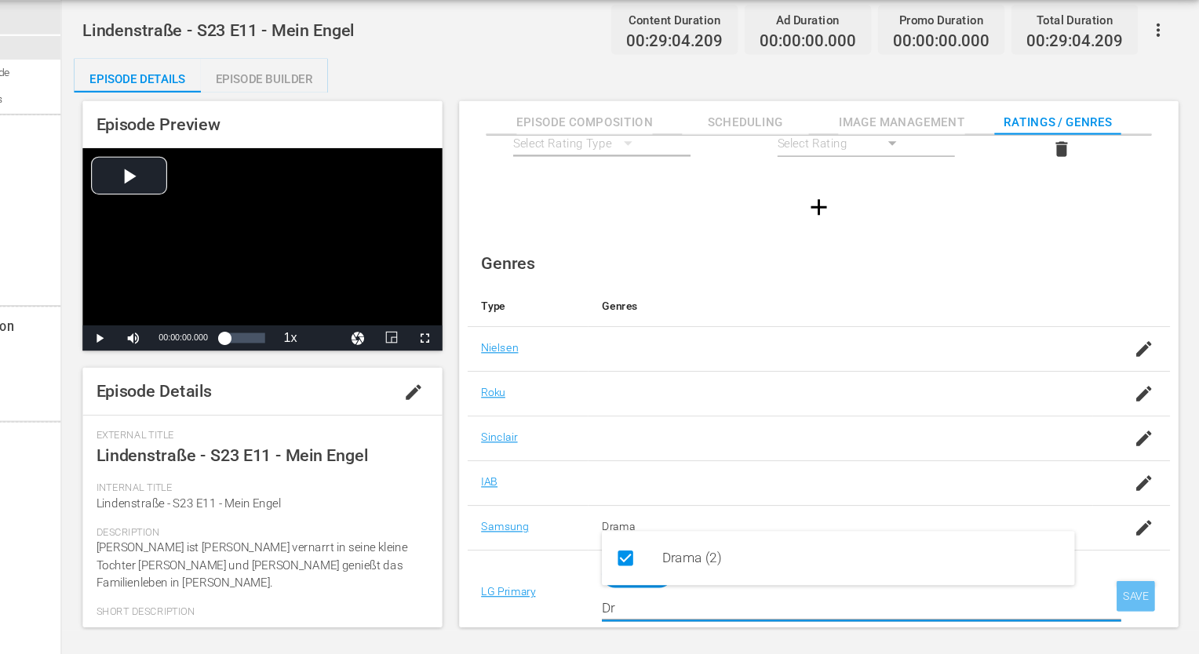
type input "Dr"
click at [1140, 598] on div "SAVE" at bounding box center [1140, 600] width 36 height 28
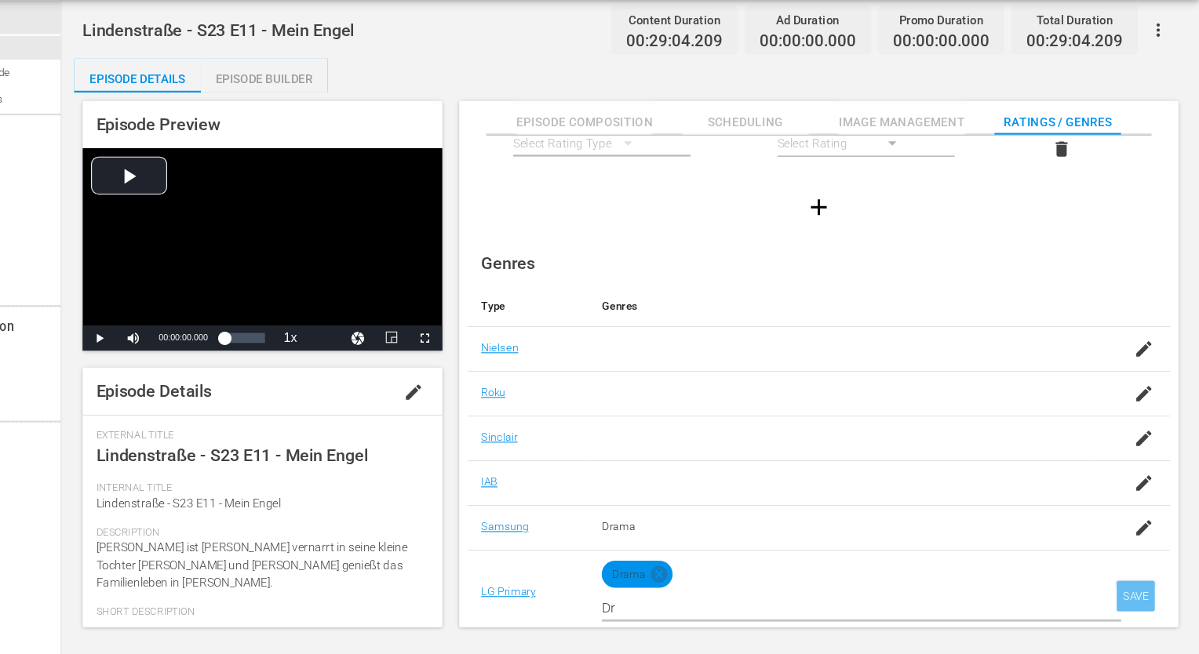
scroll to position [101, 0]
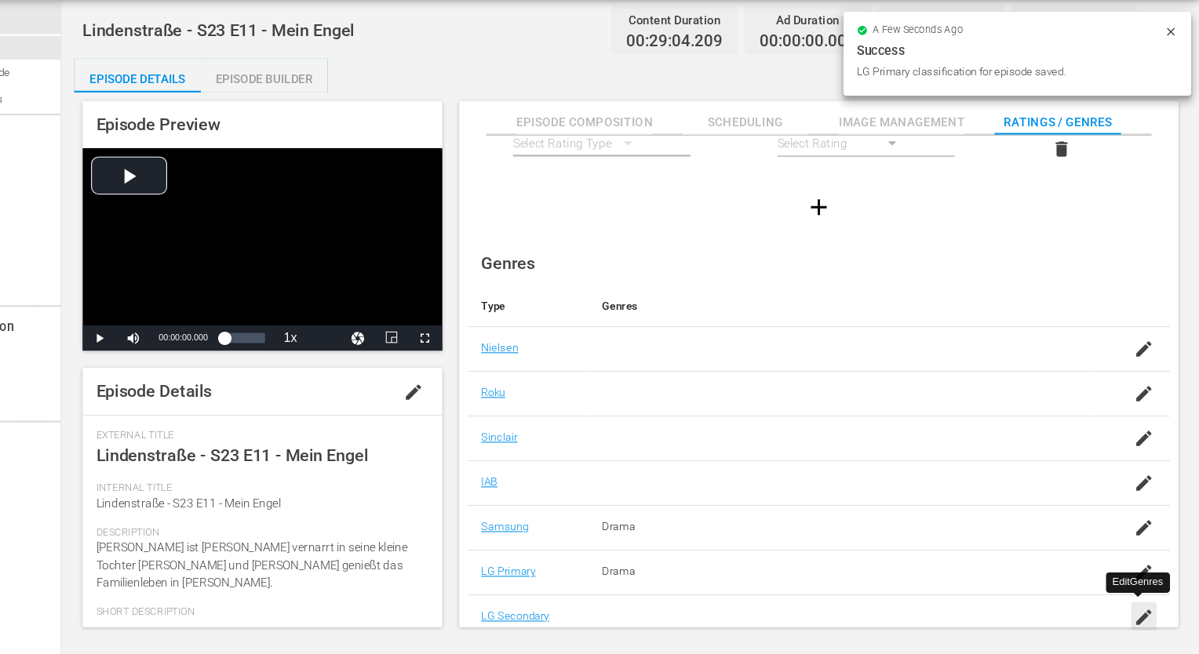
click at [1145, 611] on icon "button" at bounding box center [1147, 619] width 19 height 19
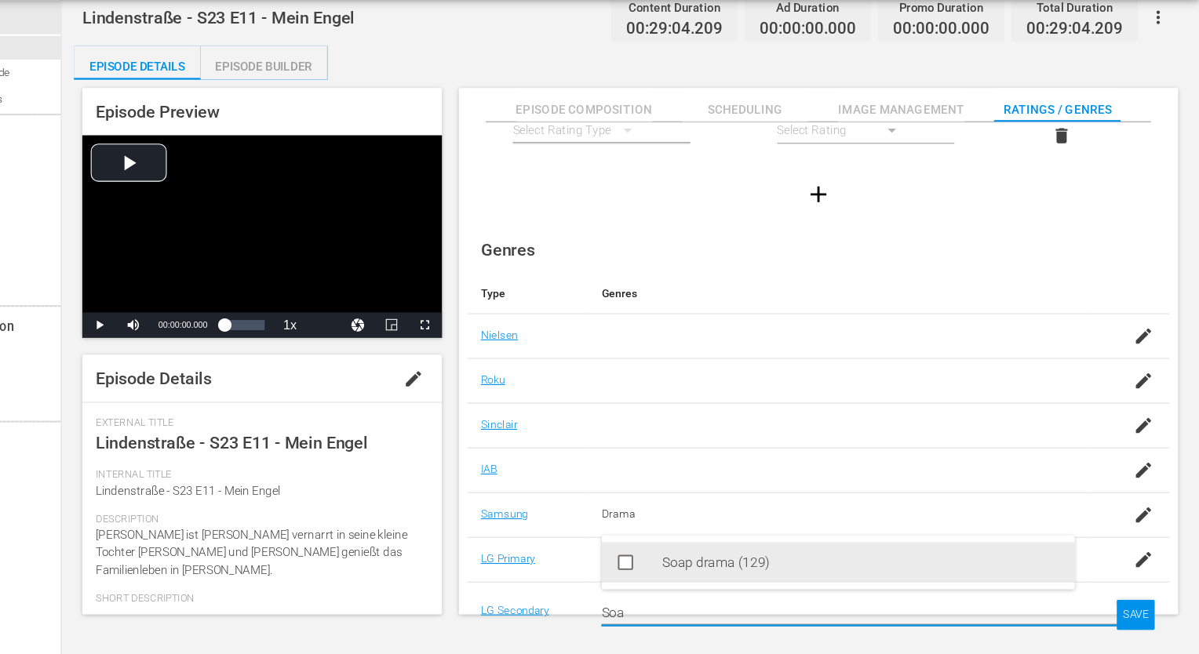
click at [756, 559] on div "Soap drama (129)" at bounding box center [885, 569] width 370 height 38
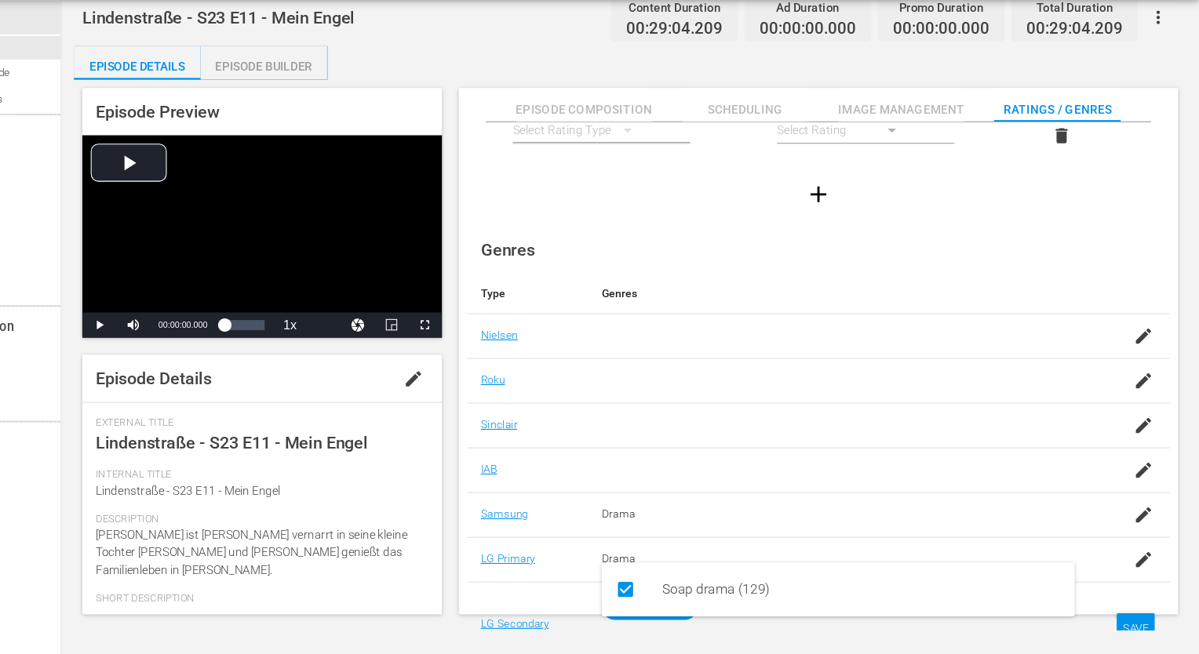
type input "Soa"
click at [1154, 623] on td "SAVE" at bounding box center [1135, 626] width 72 height 79
click at [1144, 623] on div "SAVE" at bounding box center [1140, 630] width 36 height 28
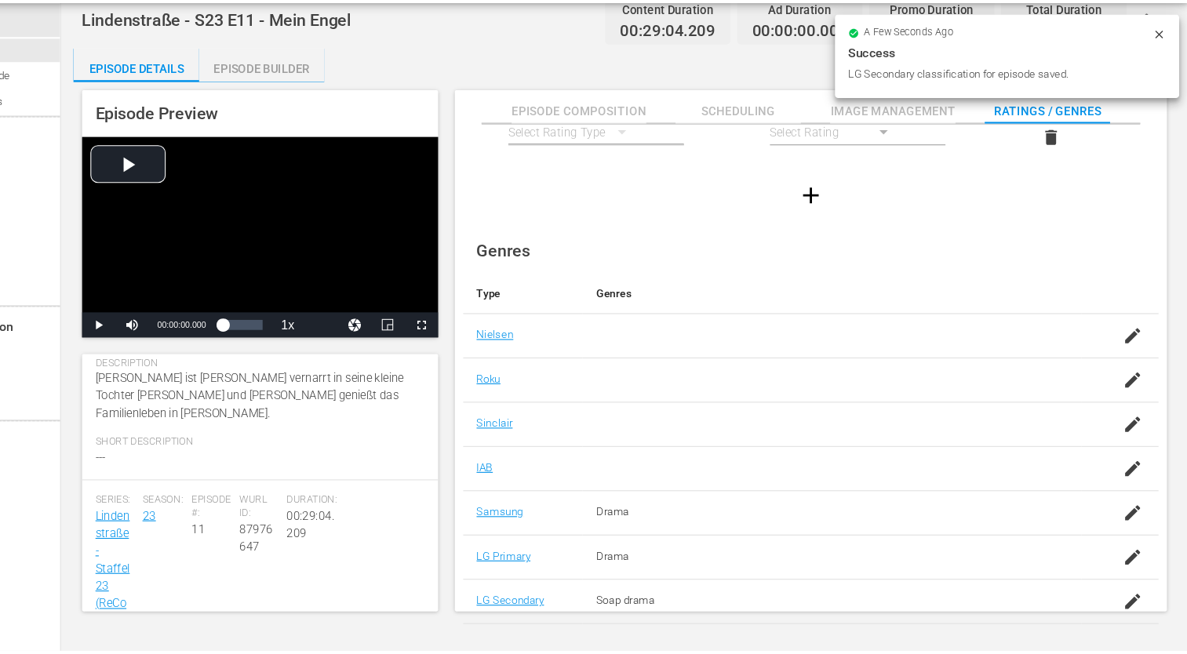
scroll to position [0, 0]
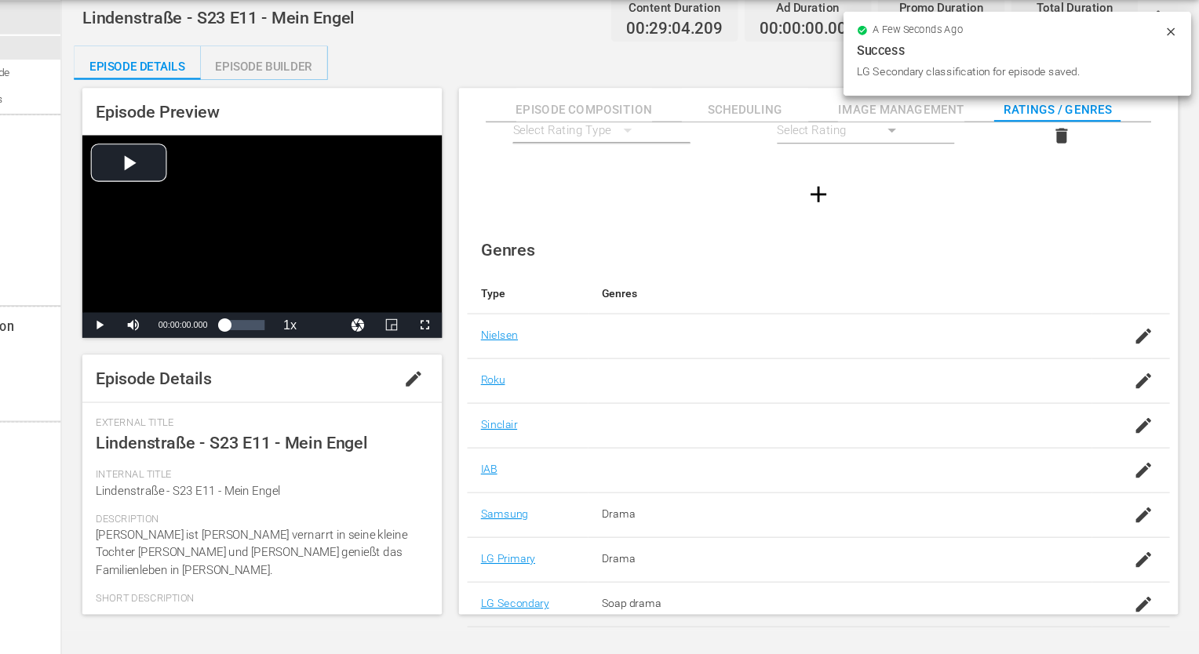
click at [359, 111] on div "Episode Builder" at bounding box center [330, 108] width 118 height 38
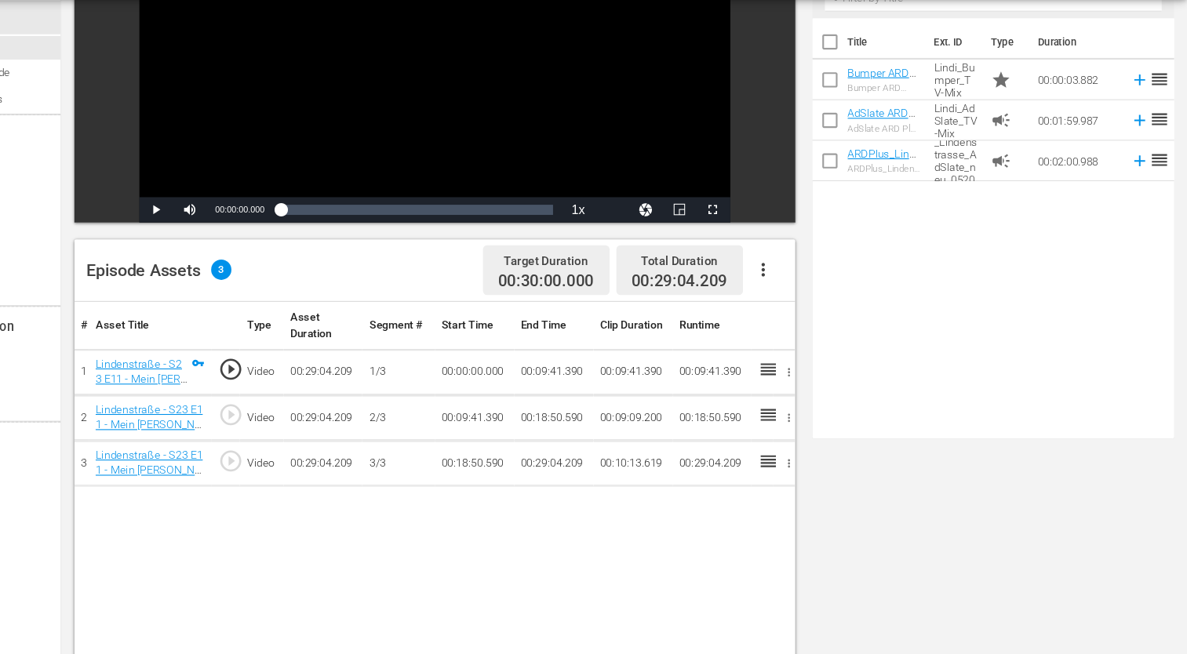
scroll to position [219, 0]
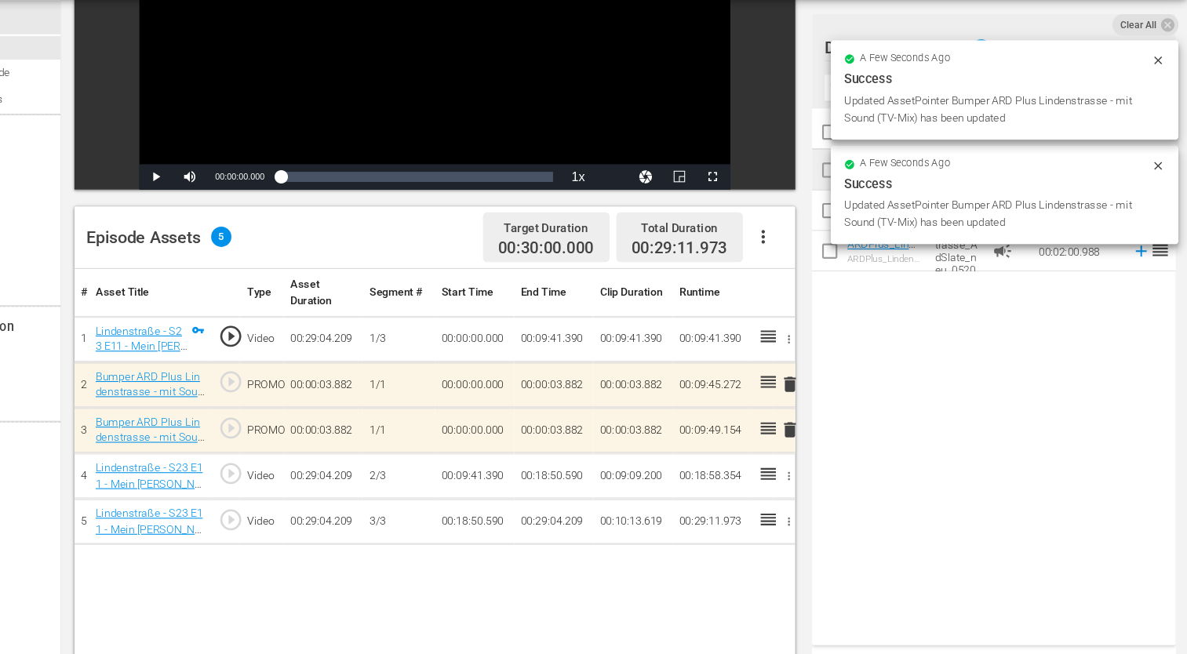
drag, startPoint x: 974, startPoint y: 210, endPoint x: 973, endPoint y: 219, distance: 8.8
click at [973, 219] on div "Success" at bounding box center [1017, 216] width 298 height 19
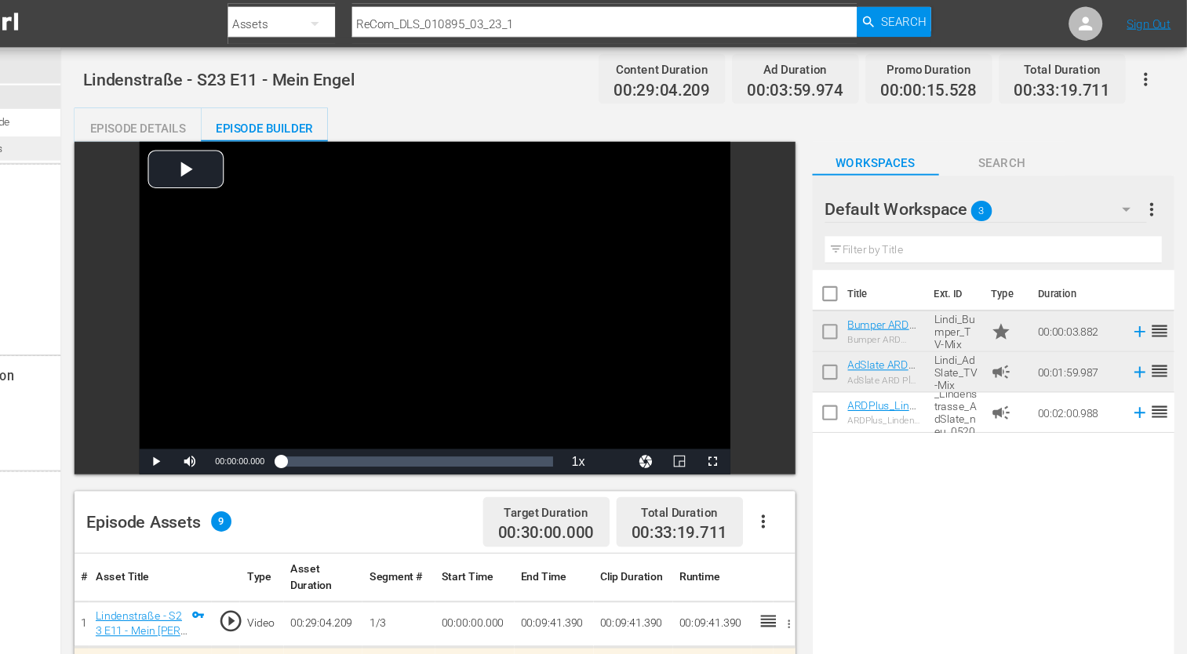
scroll to position [0, 0]
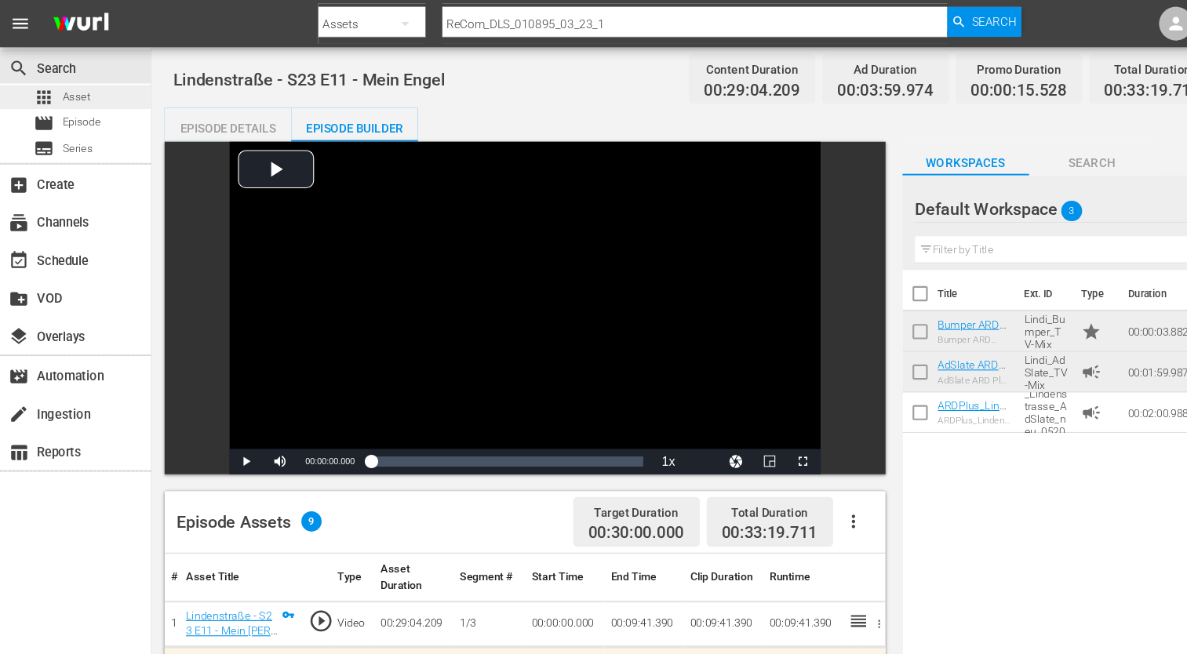
click at [95, 93] on div "apps Asset" at bounding box center [70, 90] width 140 height 22
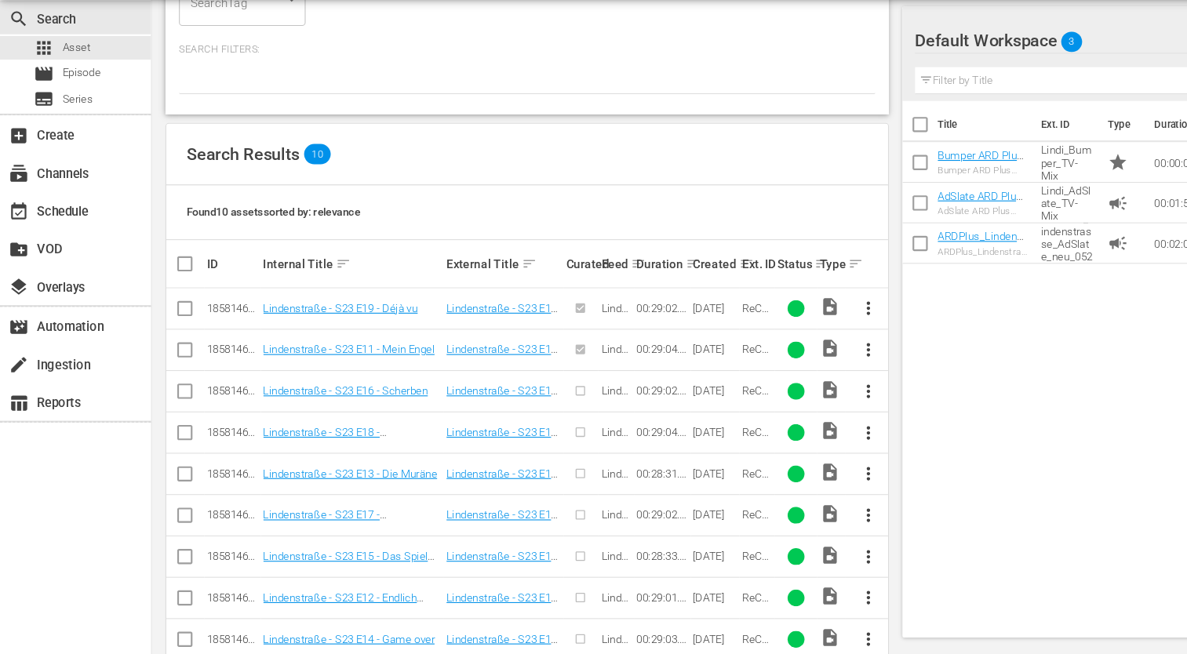
scroll to position [220, 0]
click at [814, 410] on span "more_vert" at bounding box center [806, 408] width 19 height 19
click at [862, 527] on div "Episode" at bounding box center [891, 527] width 107 height 38
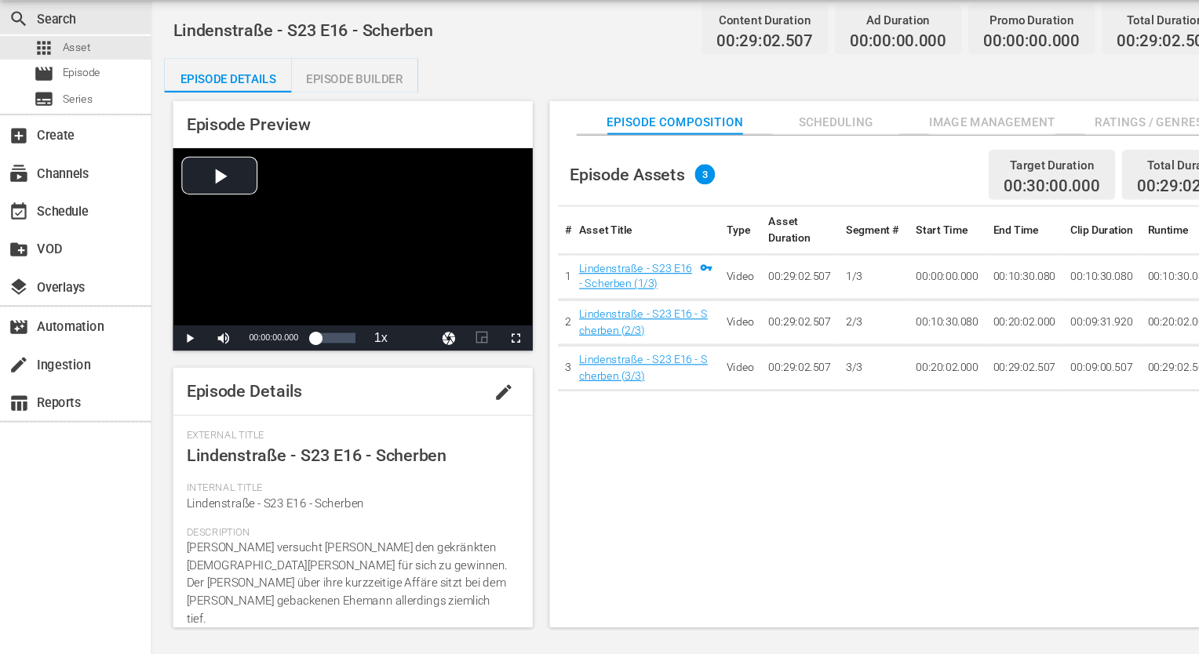
click at [1024, 162] on span "Ratings / Genres" at bounding box center [1067, 160] width 118 height 20
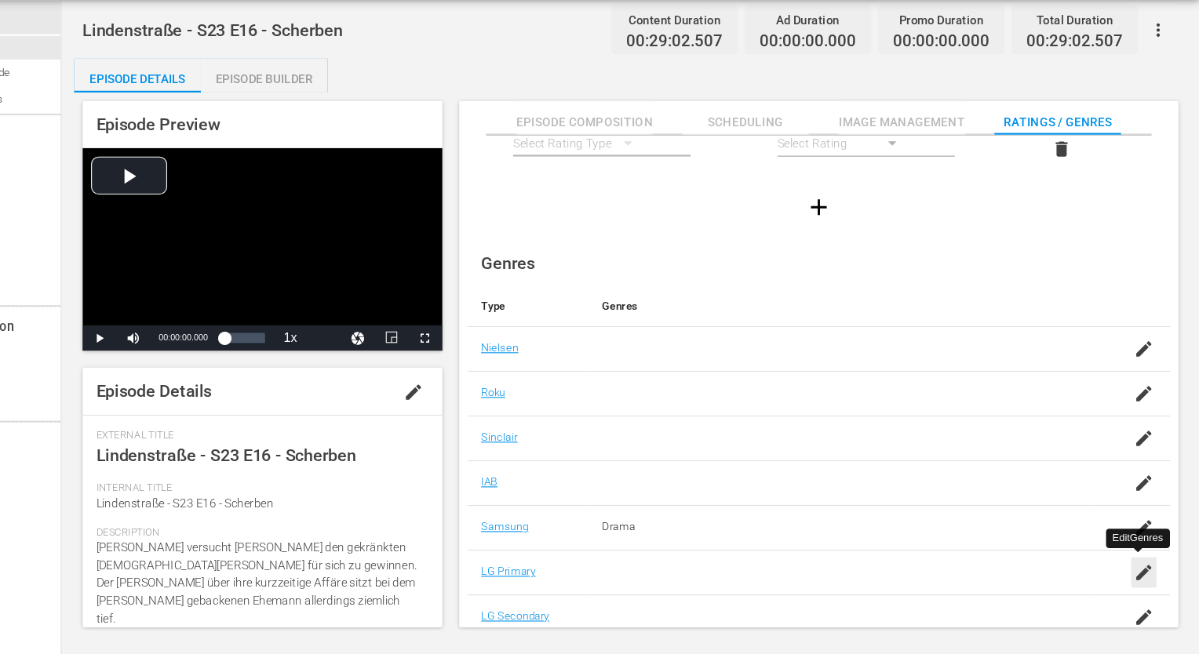
click at [1145, 577] on icon "button" at bounding box center [1147, 578] width 19 height 19
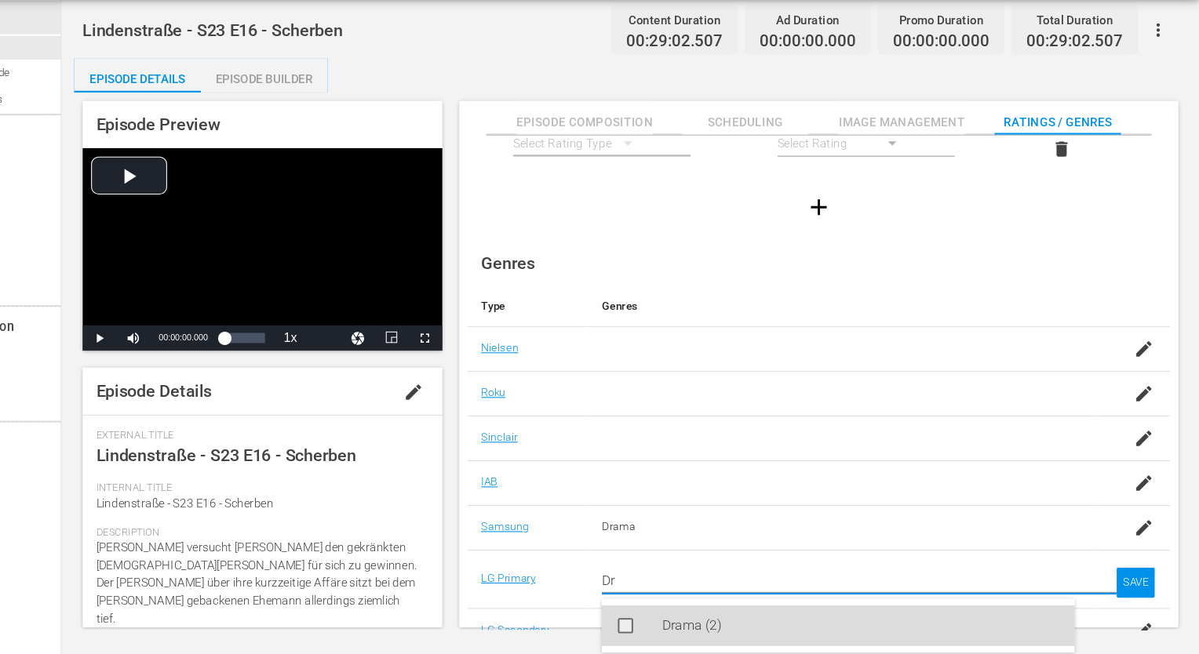
click at [875, 625] on div "Drama (2)" at bounding box center [885, 628] width 370 height 38
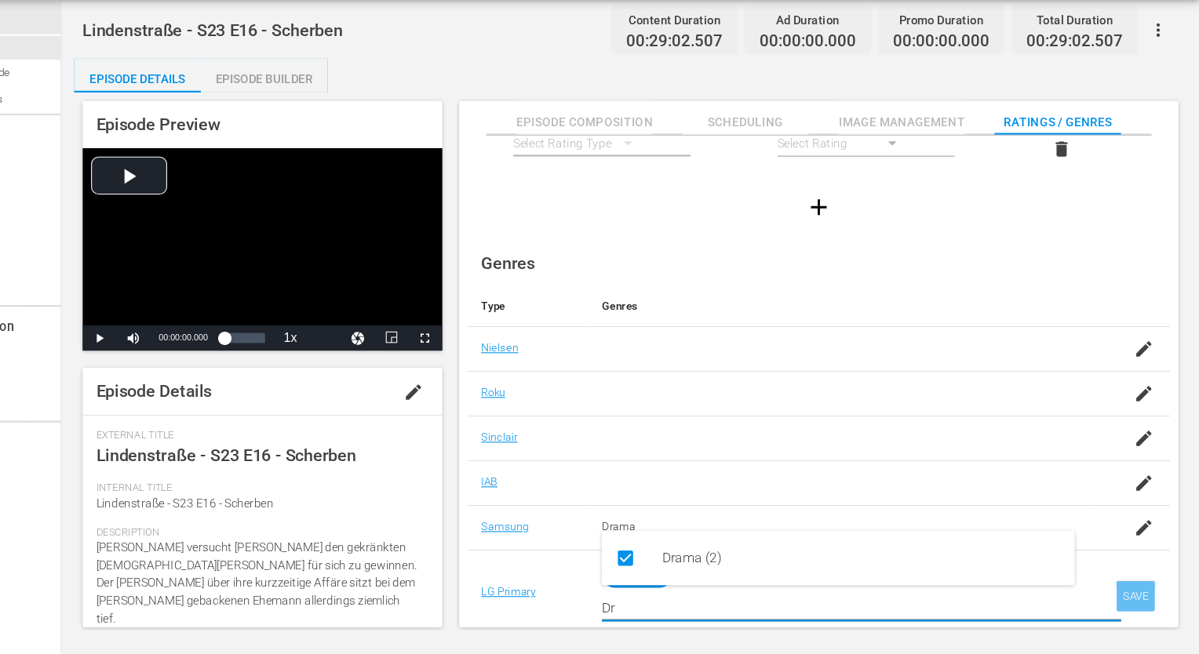
type input "Dr"
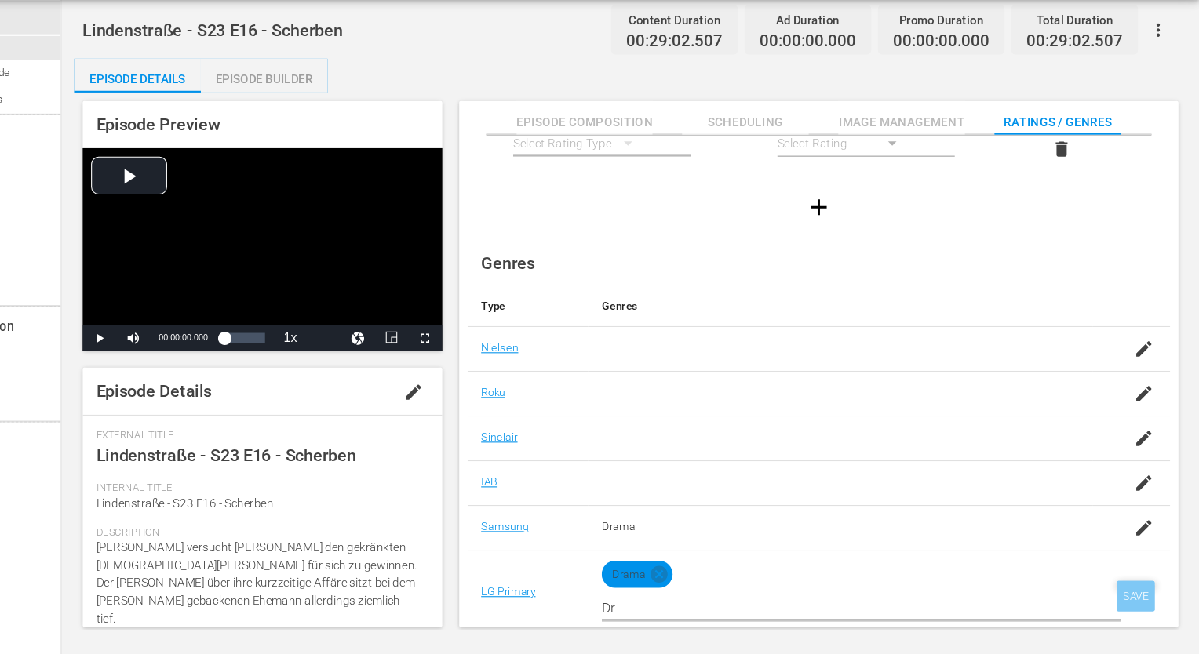
click at [1145, 593] on div "SAVE" at bounding box center [1140, 600] width 36 height 28
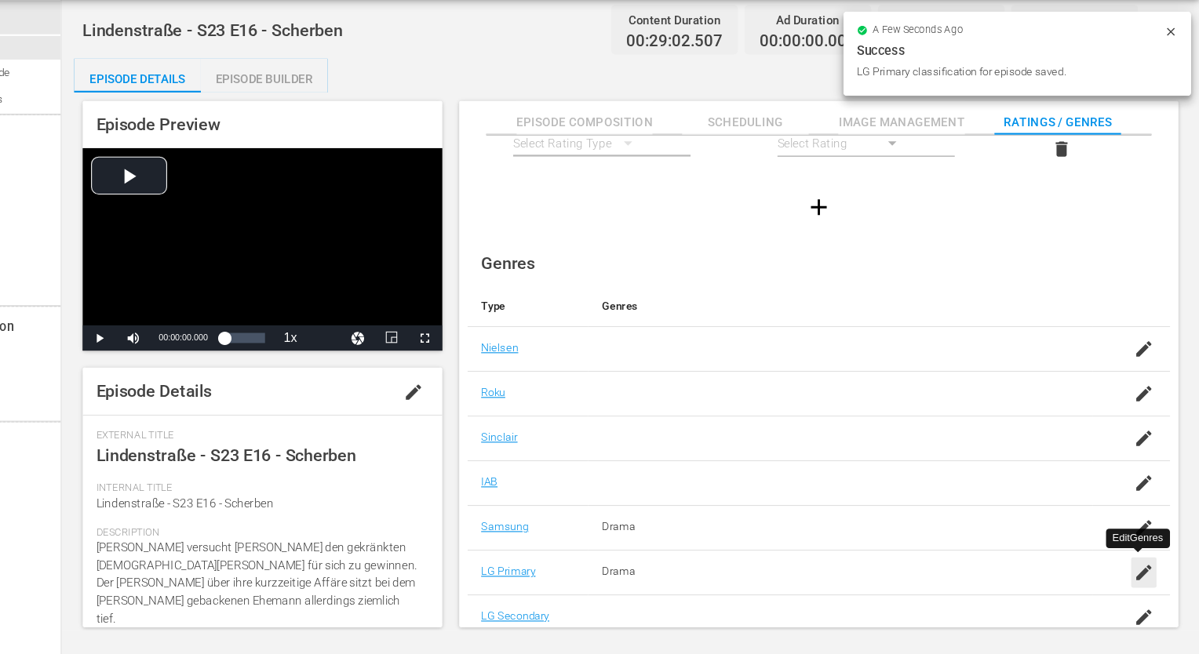
scroll to position [101, 0]
click at [1145, 614] on icon "button" at bounding box center [1147, 620] width 14 height 14
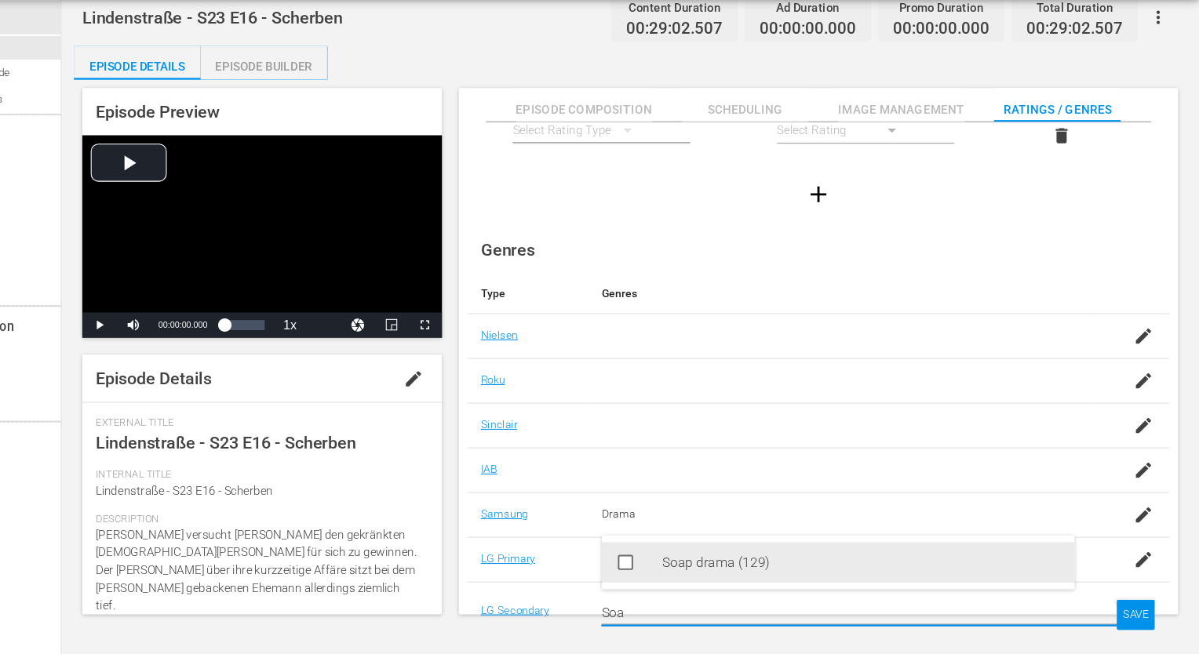
click at [967, 574] on div "Soap drama (129)" at bounding box center [885, 569] width 370 height 38
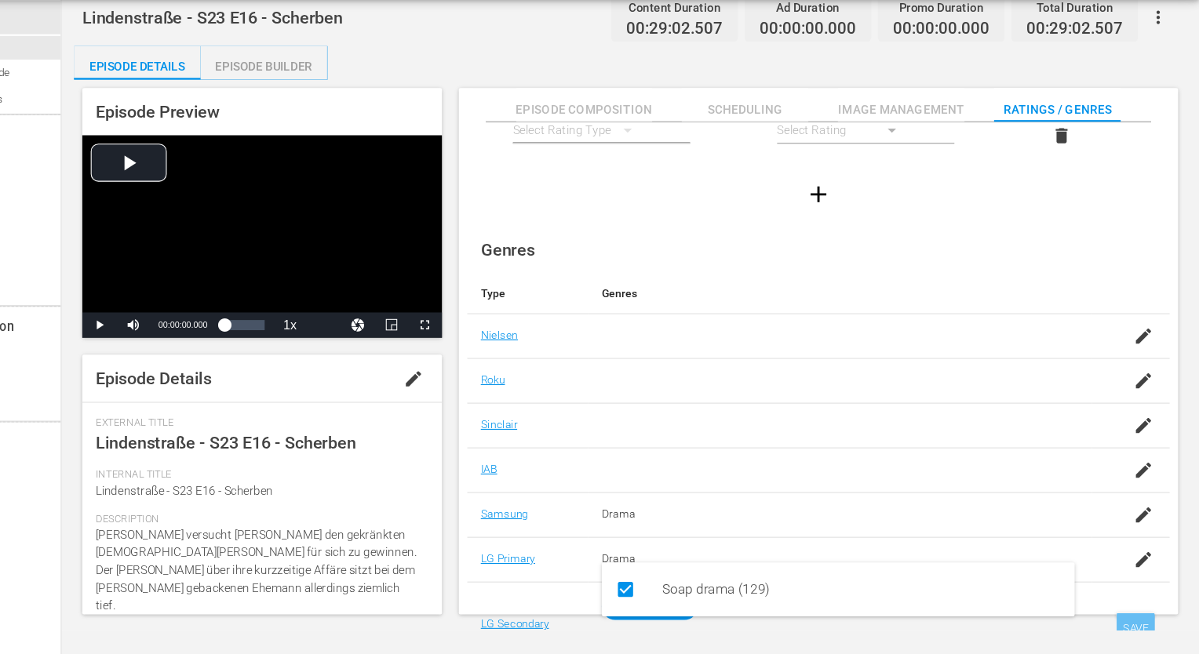
type input "Soa"
click at [1145, 626] on div "SAVE" at bounding box center [1140, 630] width 36 height 28
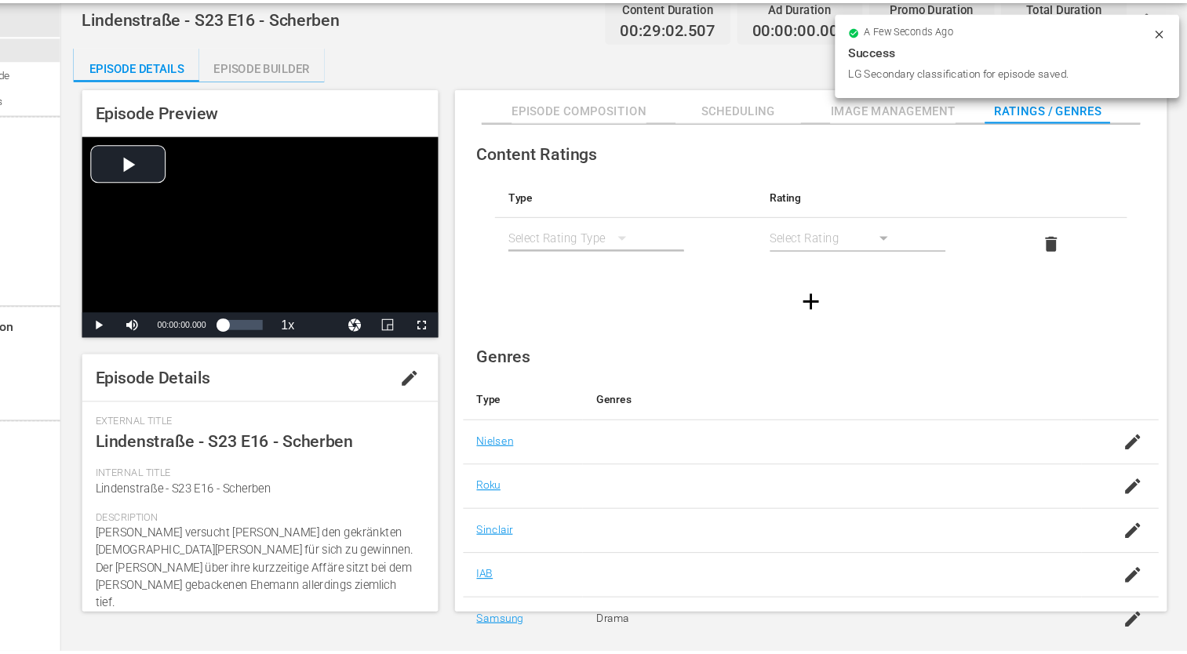
scroll to position [0, 0]
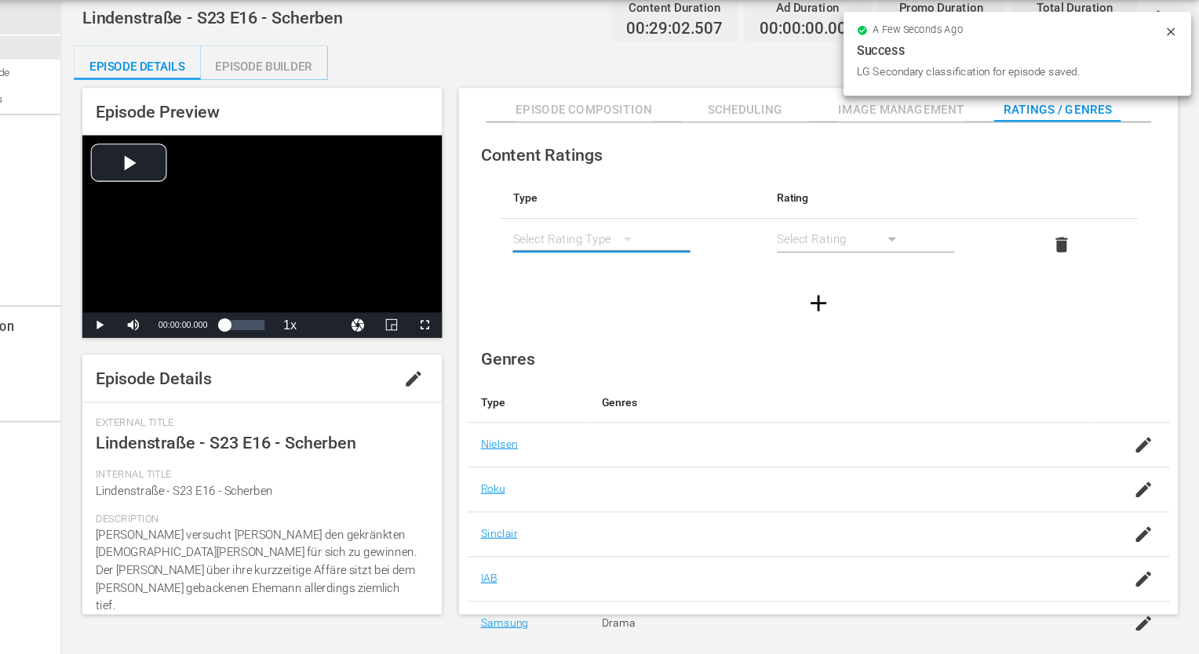
click at [680, 260] on button "simple table" at bounding box center [668, 268] width 38 height 38
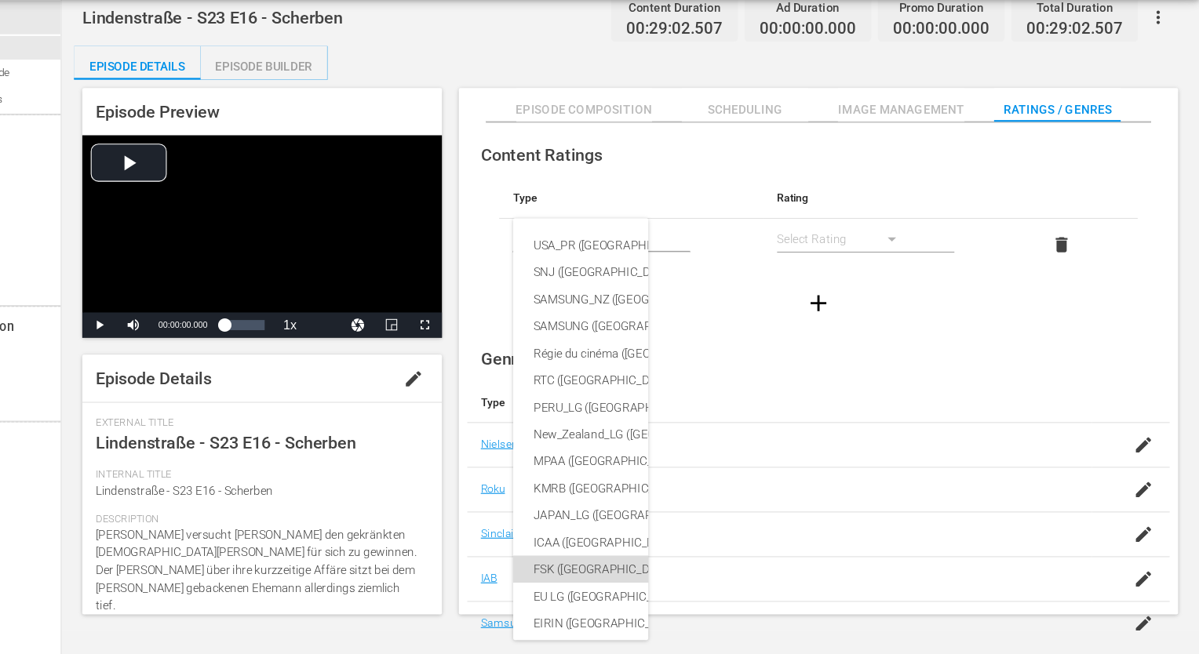
click at [624, 570] on div "FSK ([GEOGRAPHIC_DATA])" at bounding box center [760, 575] width 360 height 25
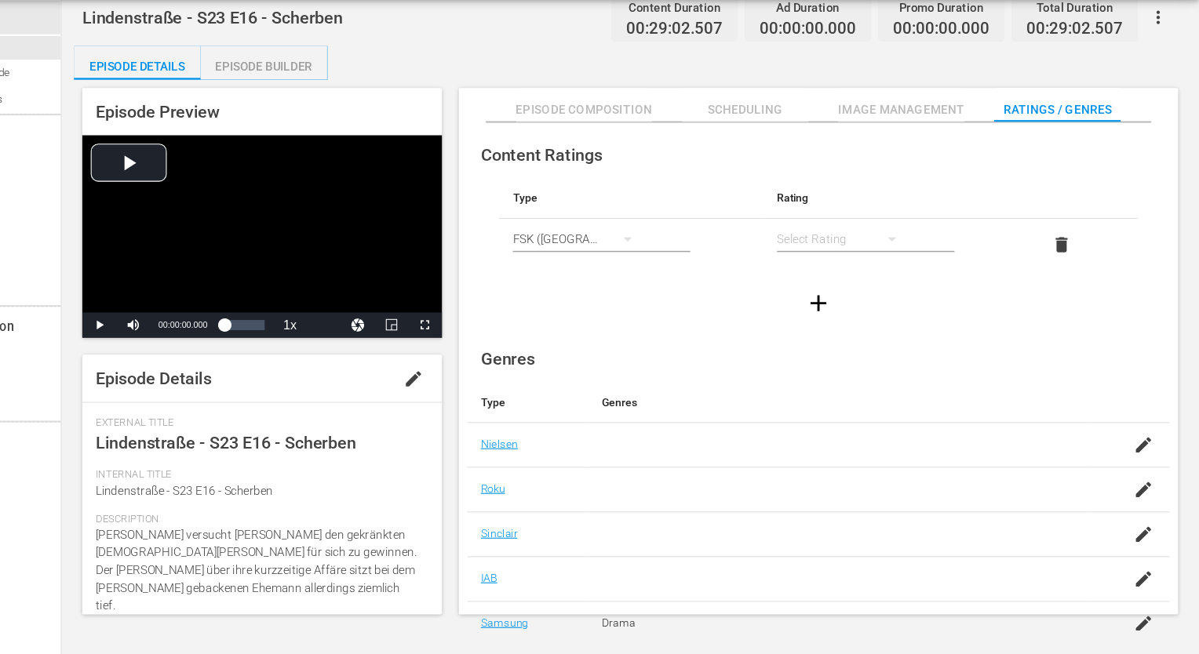
click at [894, 266] on button "simple table" at bounding box center [913, 268] width 38 height 38
click at [843, 321] on div "FSK 12" at bounding box center [868, 323] width 88 height 25
click at [335, 114] on div "Episode Builder" at bounding box center [330, 108] width 118 height 38
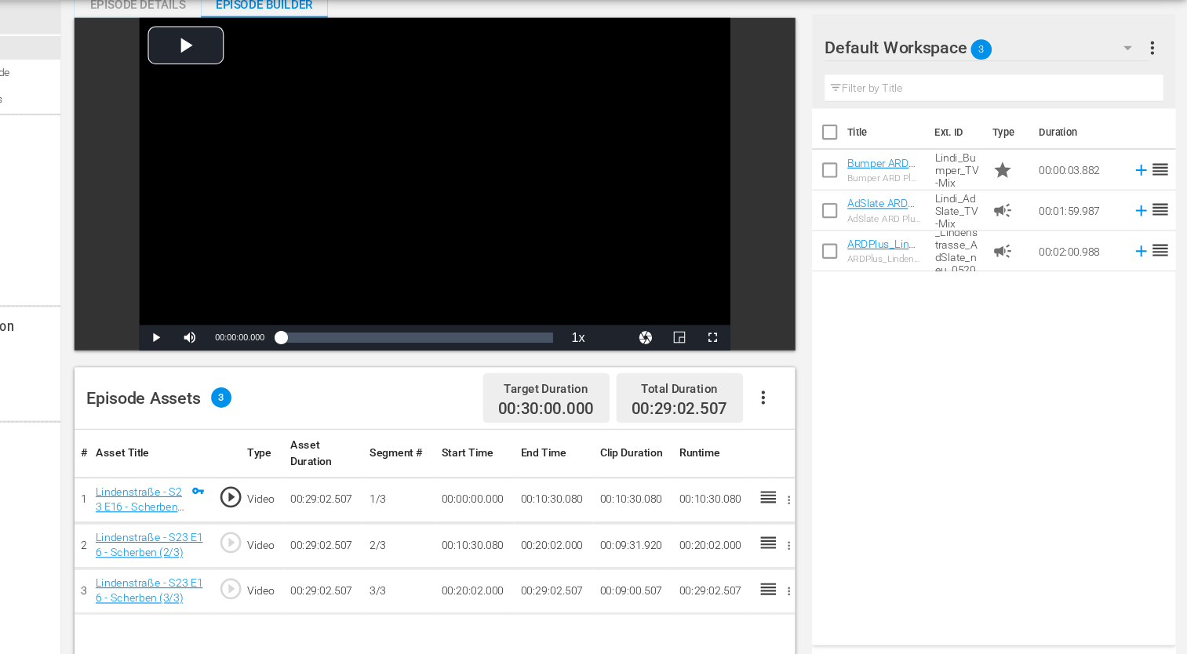
scroll to position [219, 0]
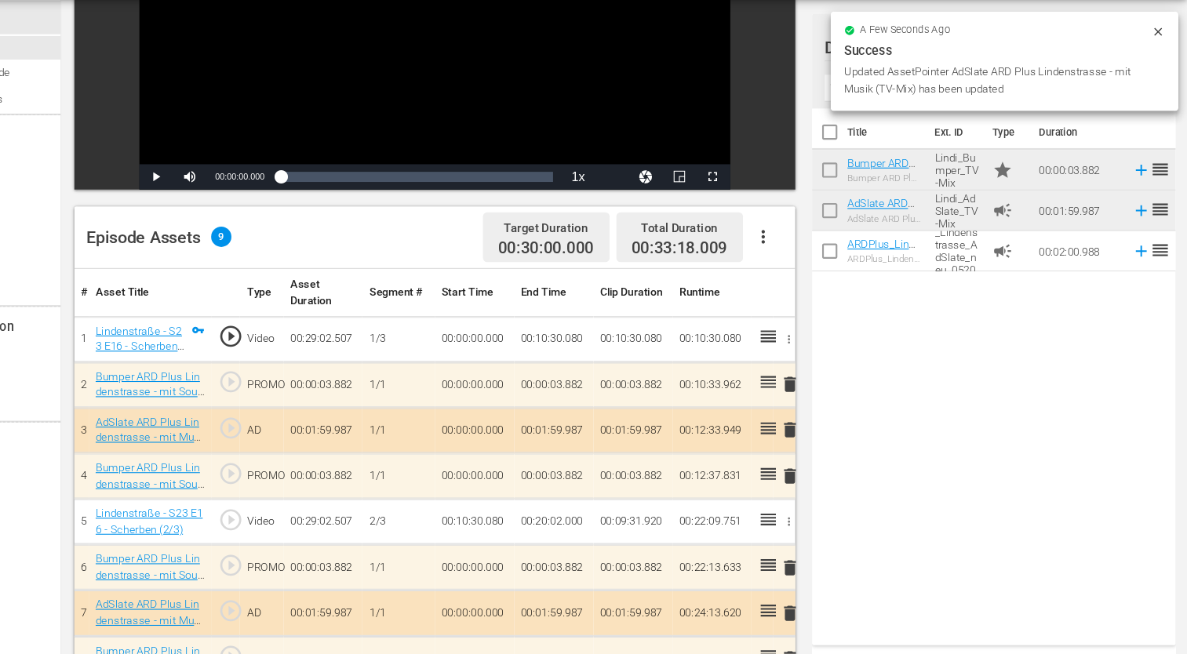
click at [975, 418] on div "Title Ext. ID Type Duration Bumper ARD Plus Lindenstrasse - mit Musik (TV-Mix) …" at bounding box center [1008, 393] width 338 height 493
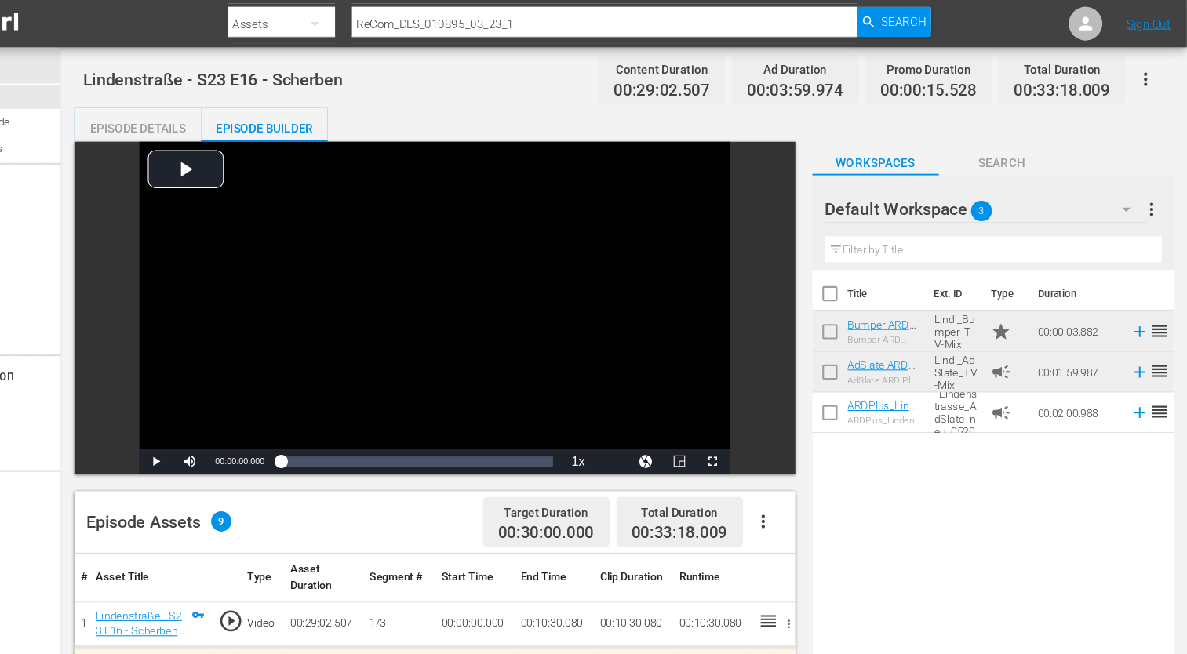
scroll to position [0, 0]
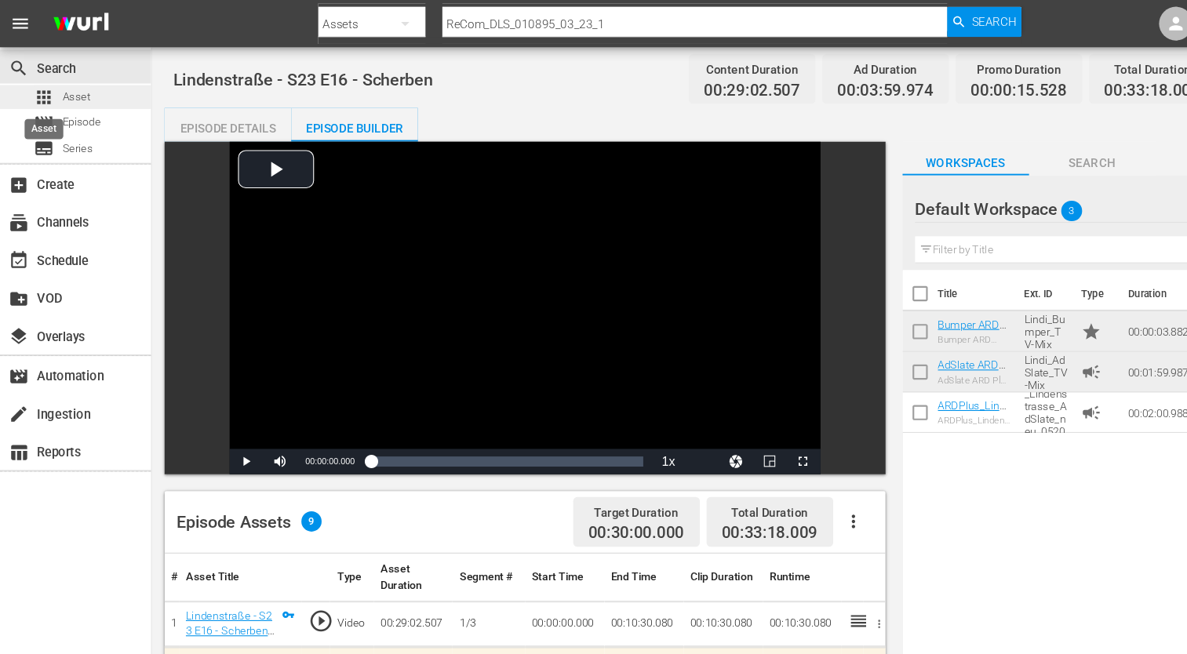
click at [48, 94] on span "apps" at bounding box center [40, 90] width 19 height 19
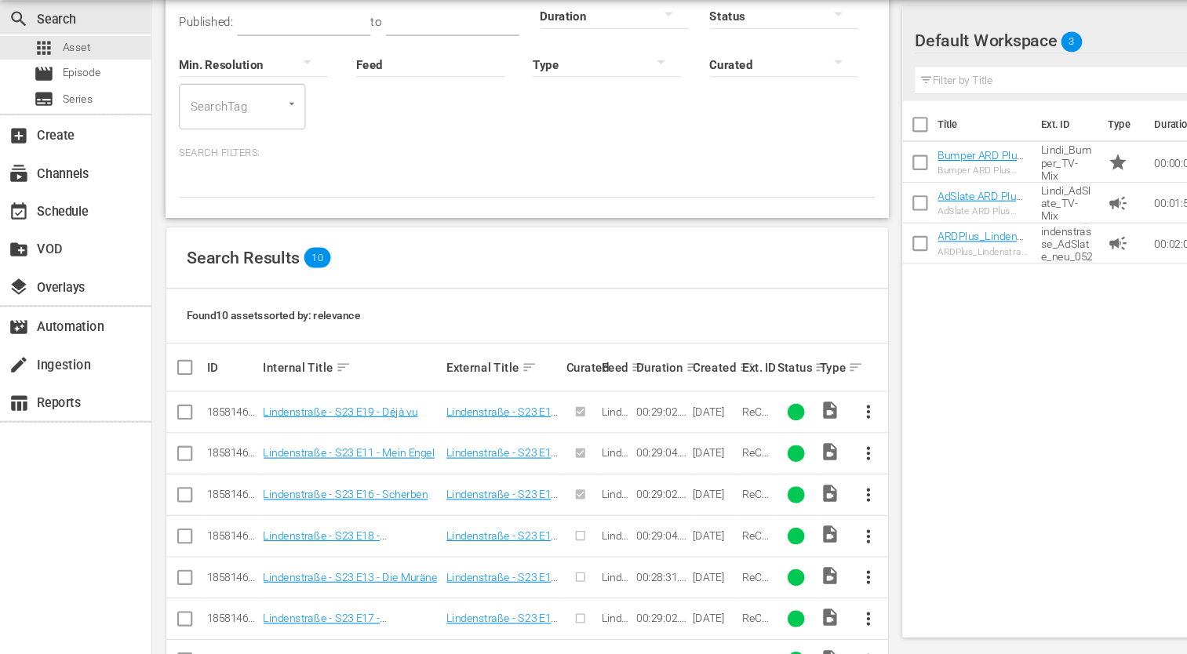
scroll to position [220, 0]
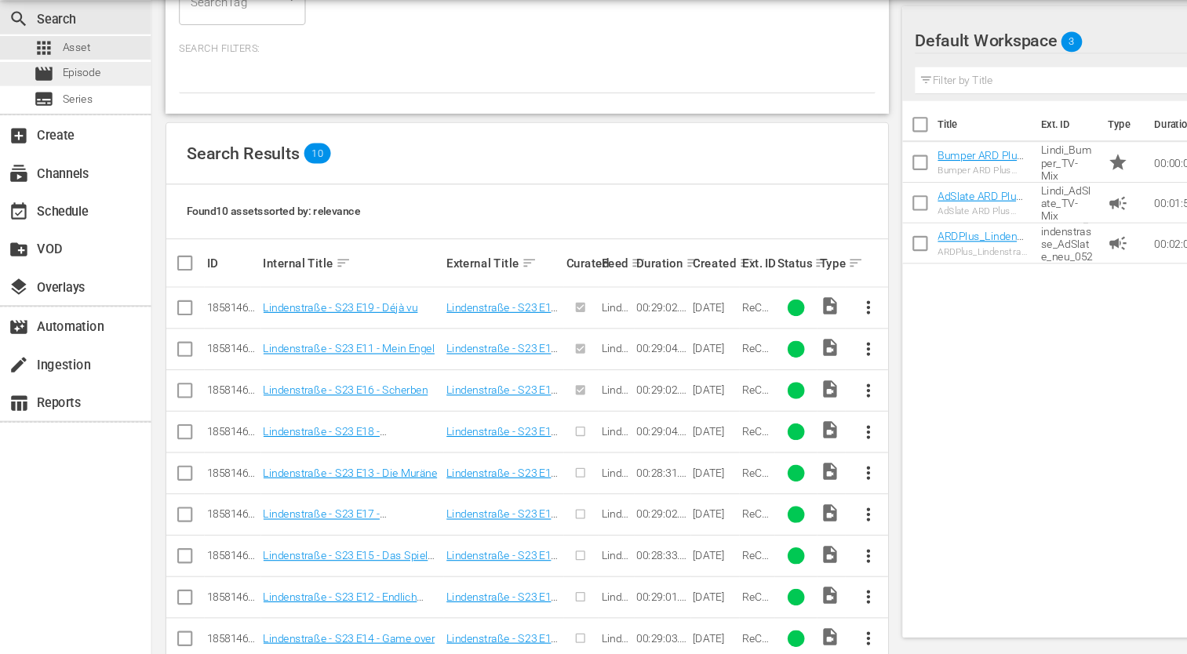
click at [89, 116] on span "Episode" at bounding box center [75, 114] width 35 height 16
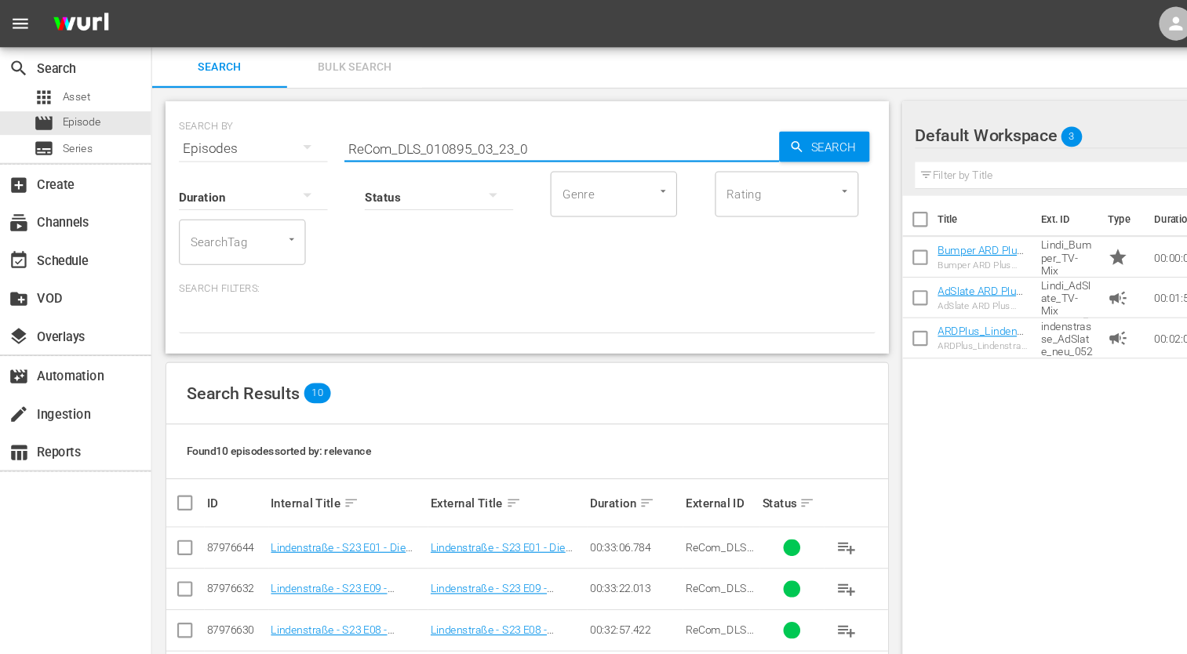
click at [500, 139] on input "ReCom_DLS_010895_03_23_0" at bounding box center [522, 138] width 404 height 38
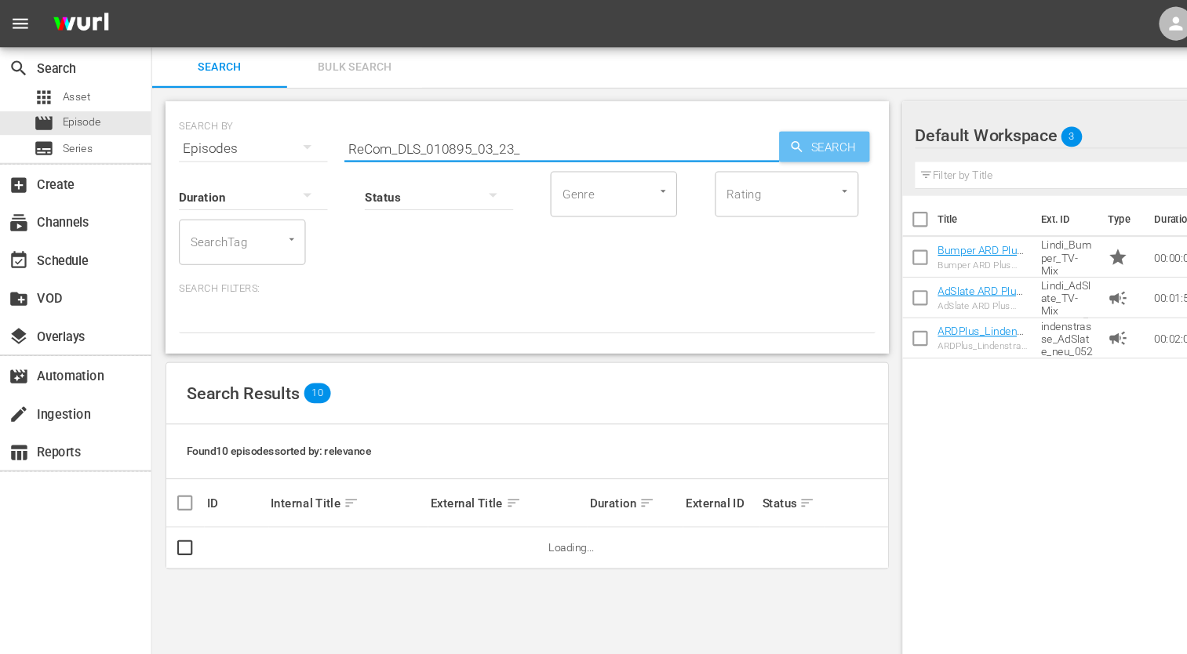
click at [750, 140] on span "Search" at bounding box center [778, 136] width 60 height 28
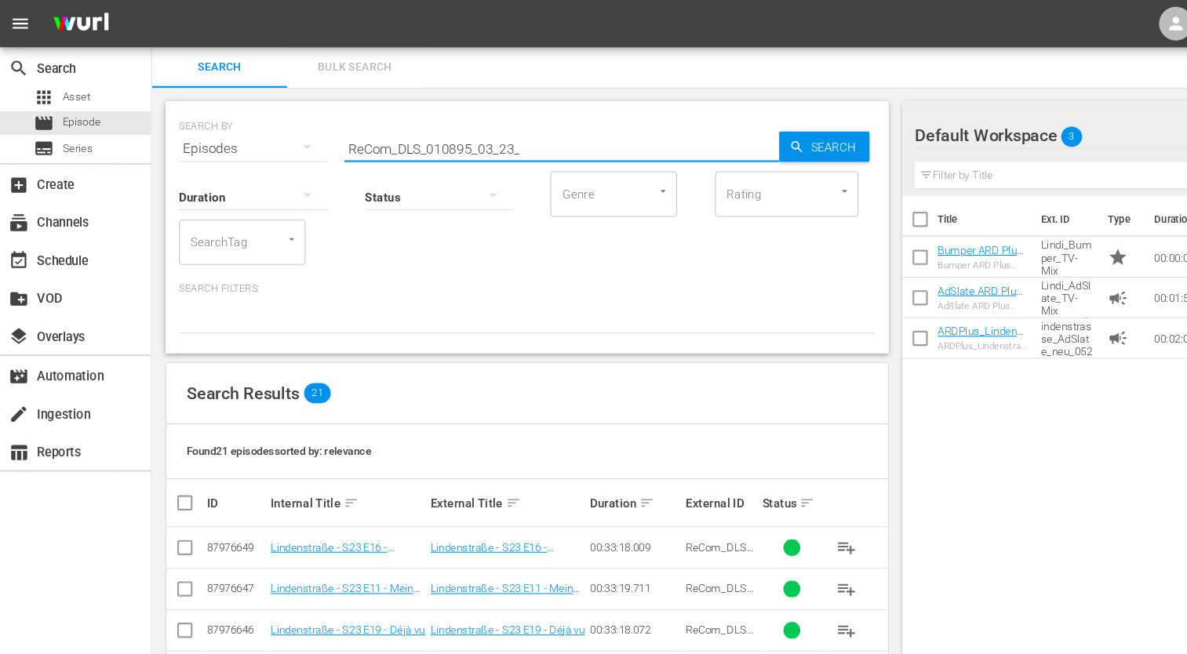
click at [502, 142] on input "ReCom_DLS_010895_03_23_" at bounding box center [522, 138] width 404 height 38
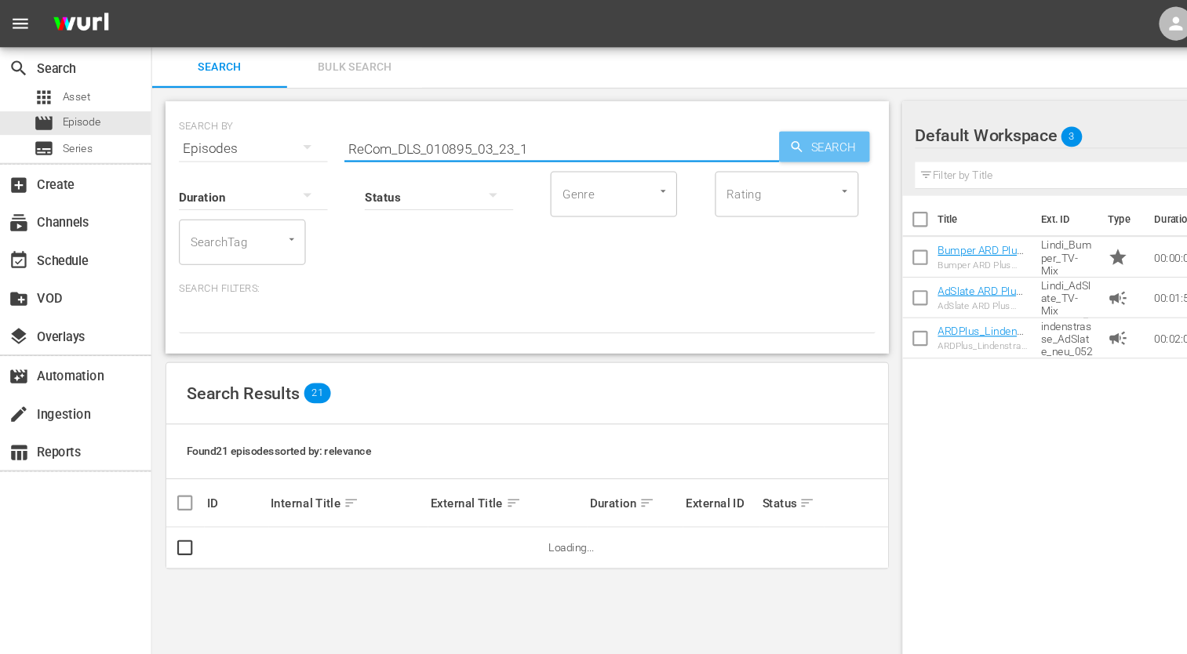
type input "ReCom_DLS_010895_03_23_1"
click at [769, 124] on span "Search" at bounding box center [778, 136] width 60 height 28
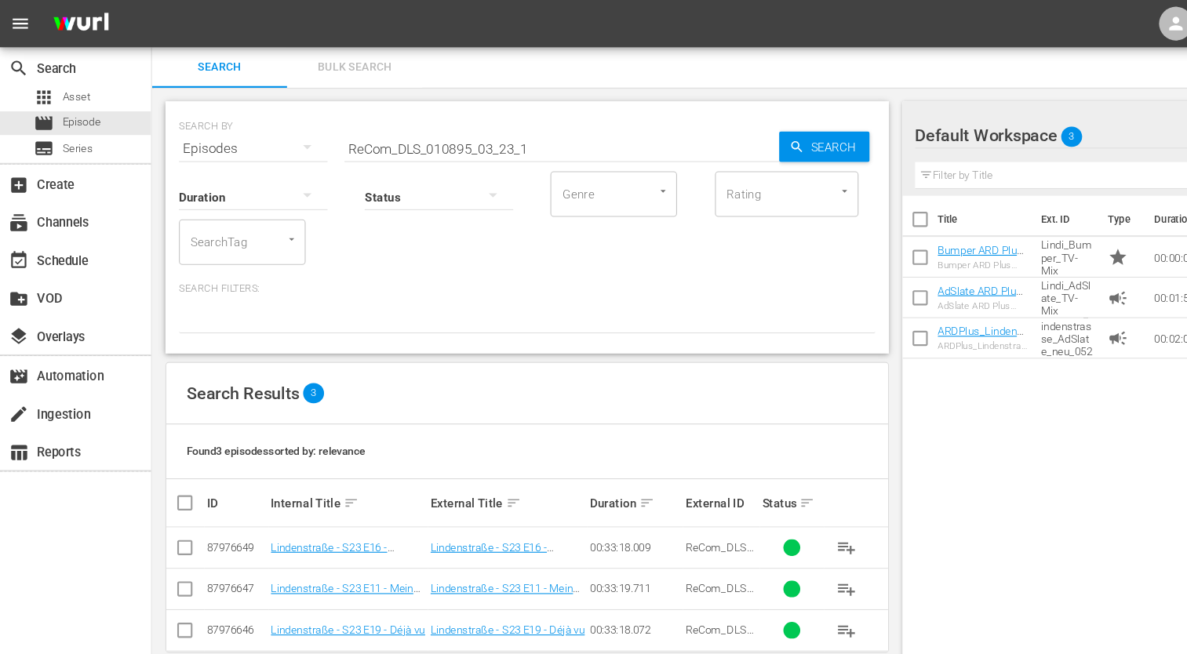
scroll to position [1, 0]
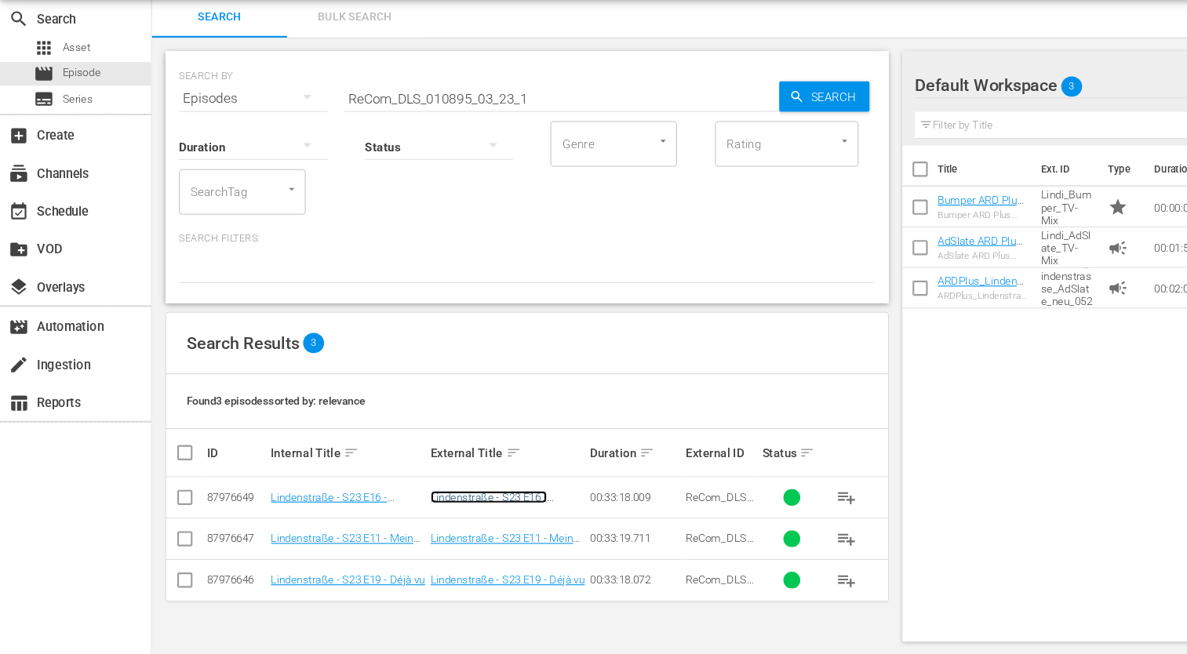
click at [460, 509] on link "Lindenstraße - S23 E16 - Scherben" at bounding box center [454, 514] width 108 height 24
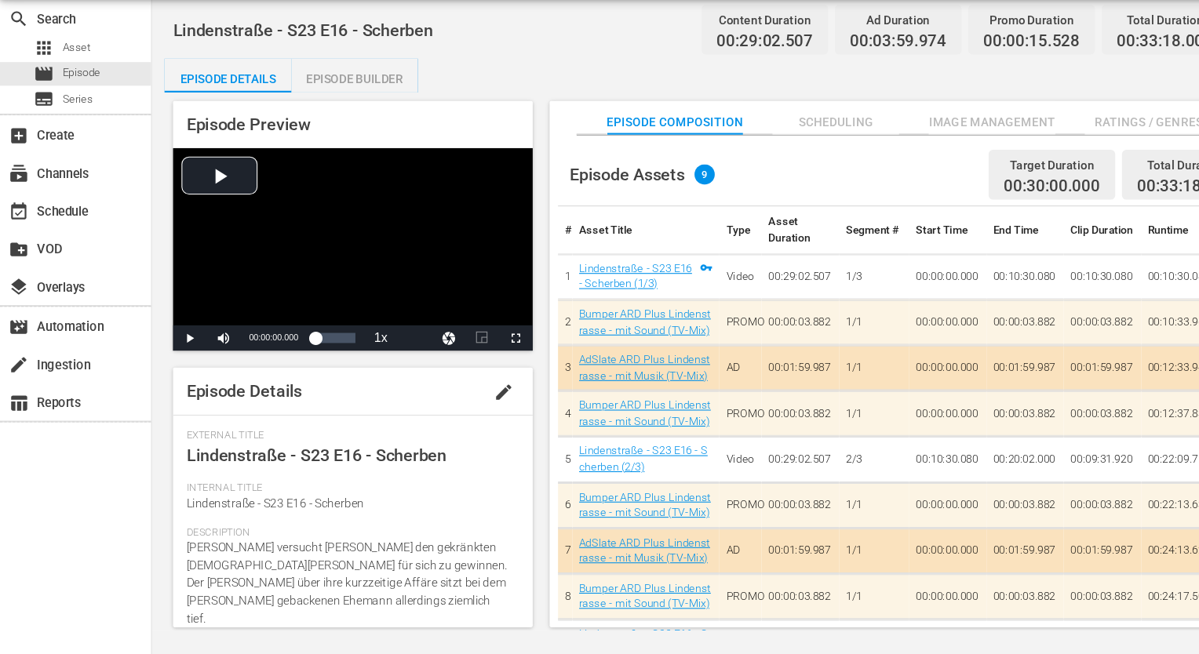
click at [1050, 159] on span "Ratings / Genres" at bounding box center [1067, 160] width 118 height 20
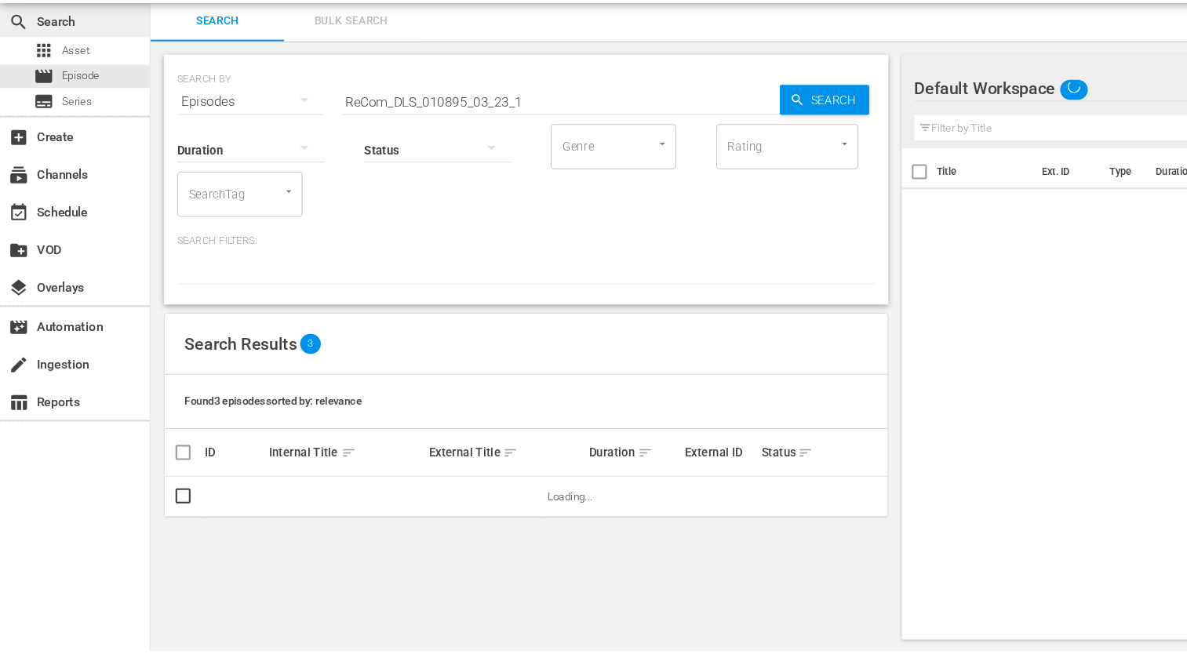
scroll to position [1, 0]
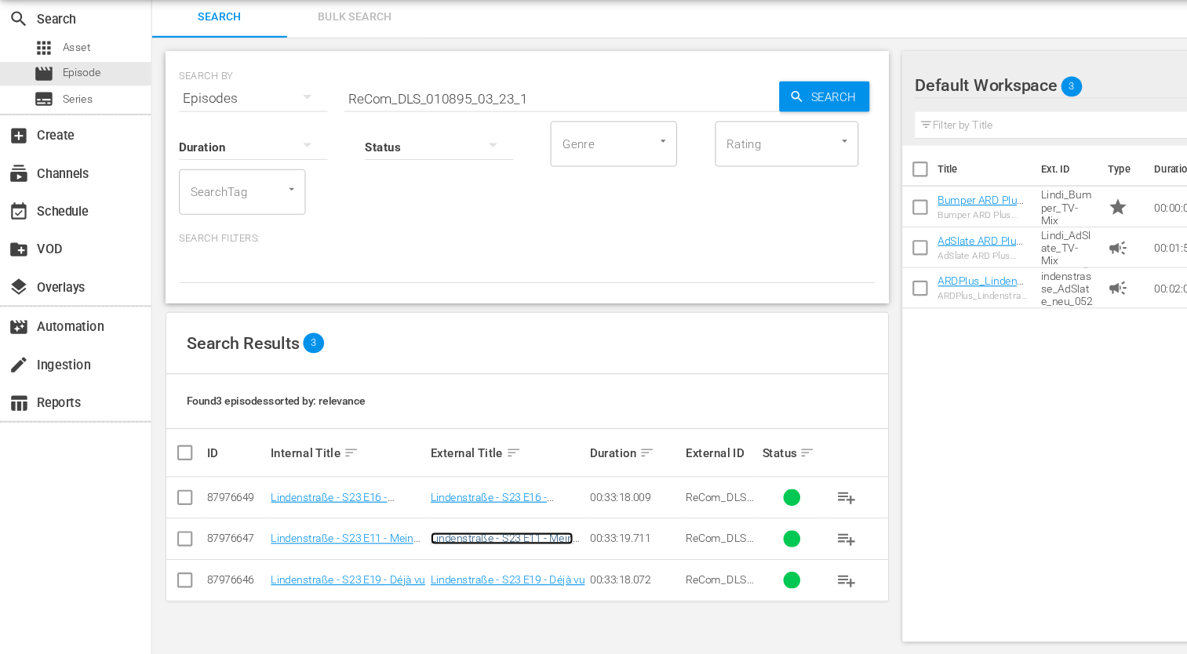
click at [435, 544] on link "Lindenstraße - S23 E11 - Mein Engel" at bounding box center [466, 553] width 133 height 24
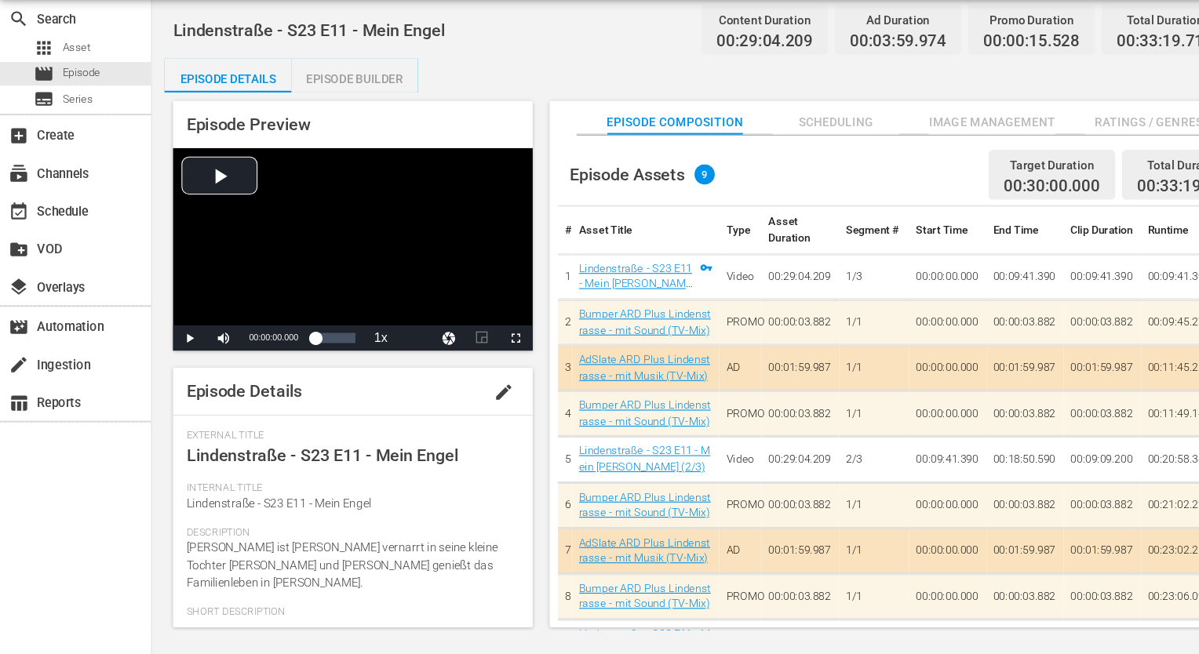
click at [1028, 163] on span "Ratings / Genres" at bounding box center [1067, 160] width 118 height 20
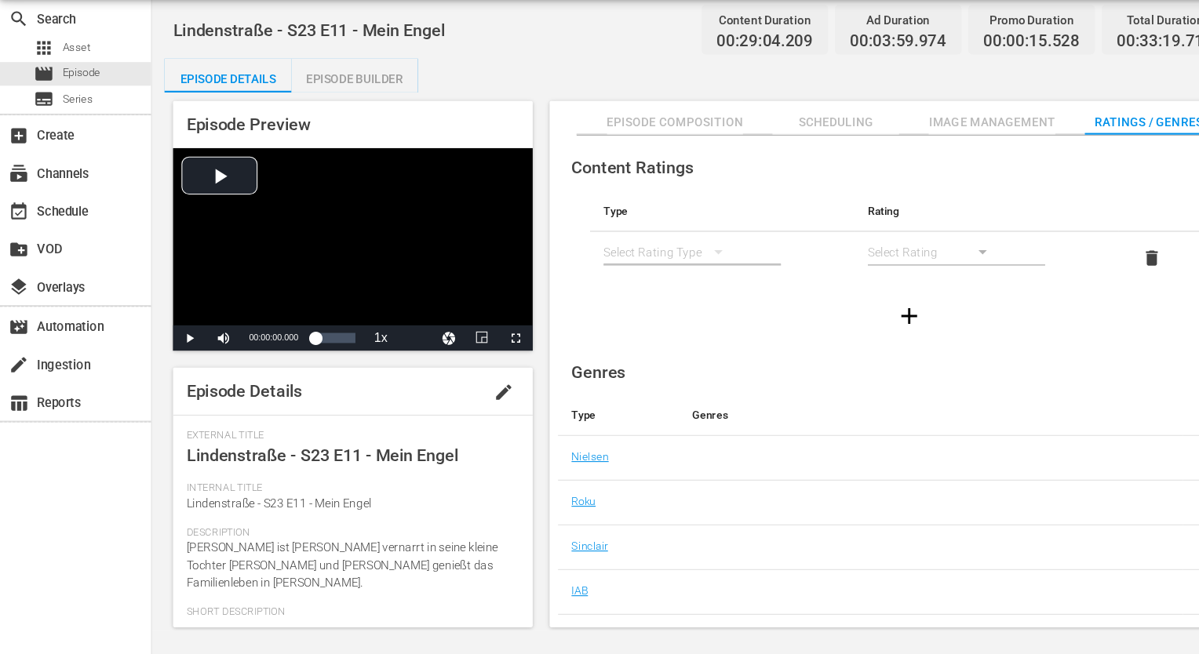
click at [595, 284] on div "simple table" at bounding box center [624, 280] width 126 height 44
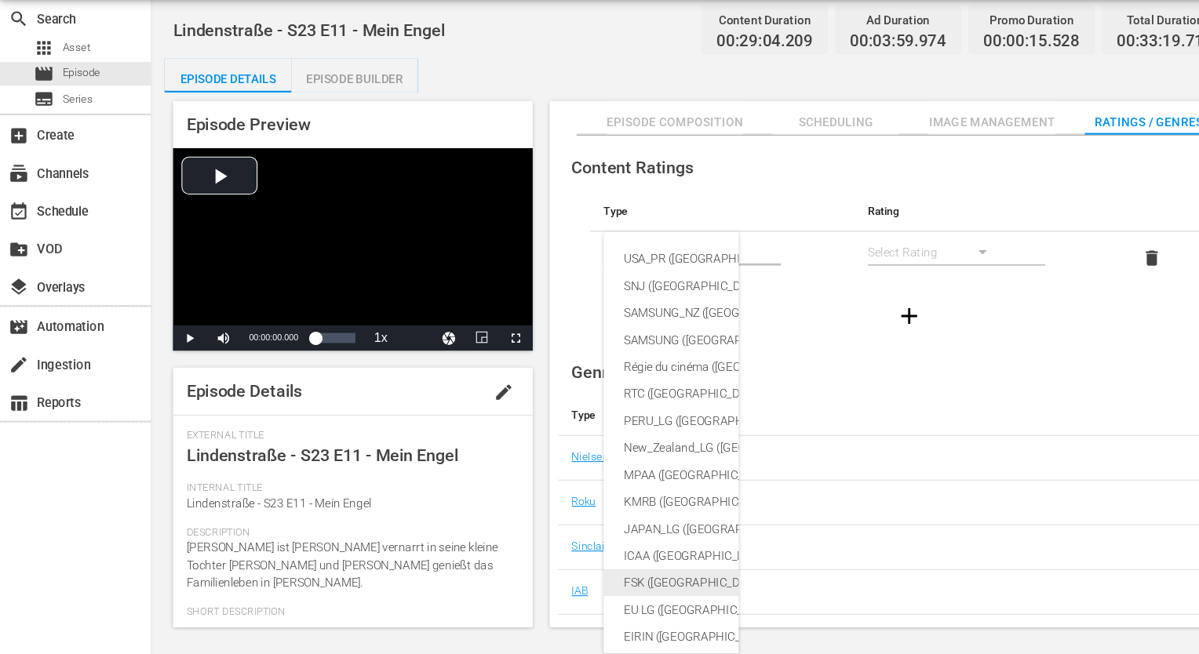
click at [602, 582] on div "FSK ([GEOGRAPHIC_DATA])" at bounding box center [760, 587] width 360 height 25
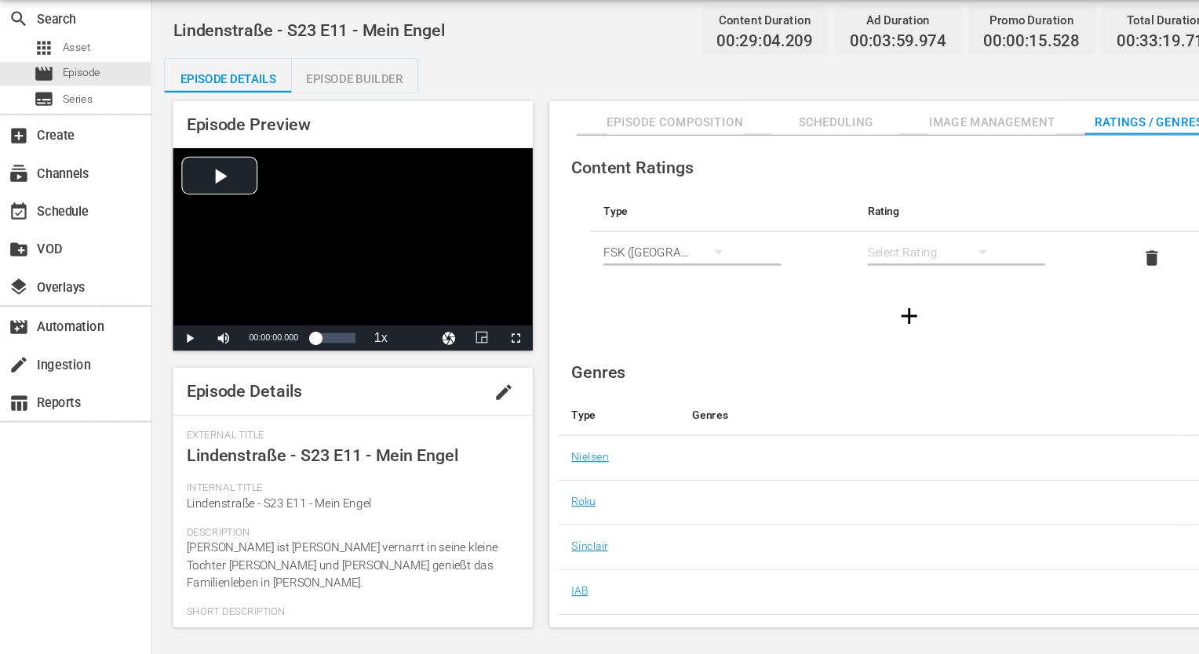
click at [848, 275] on div "simple table" at bounding box center [869, 280] width 126 height 44
click at [856, 337] on div "FSK 12" at bounding box center [868, 336] width 88 height 25
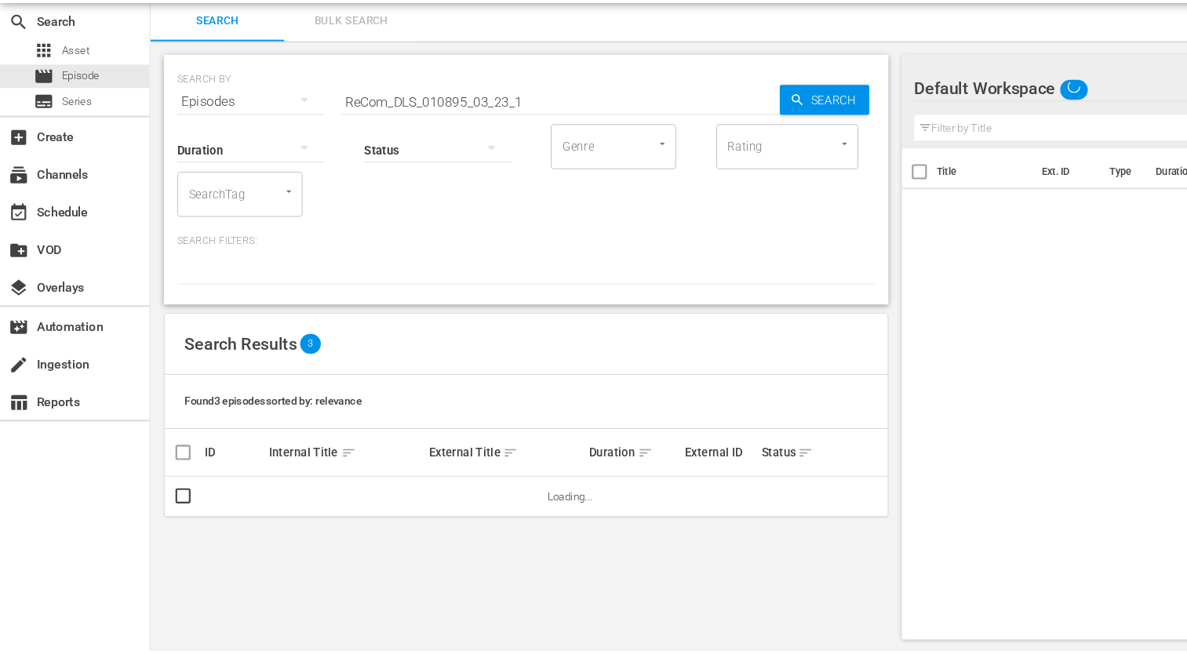
scroll to position [1, 0]
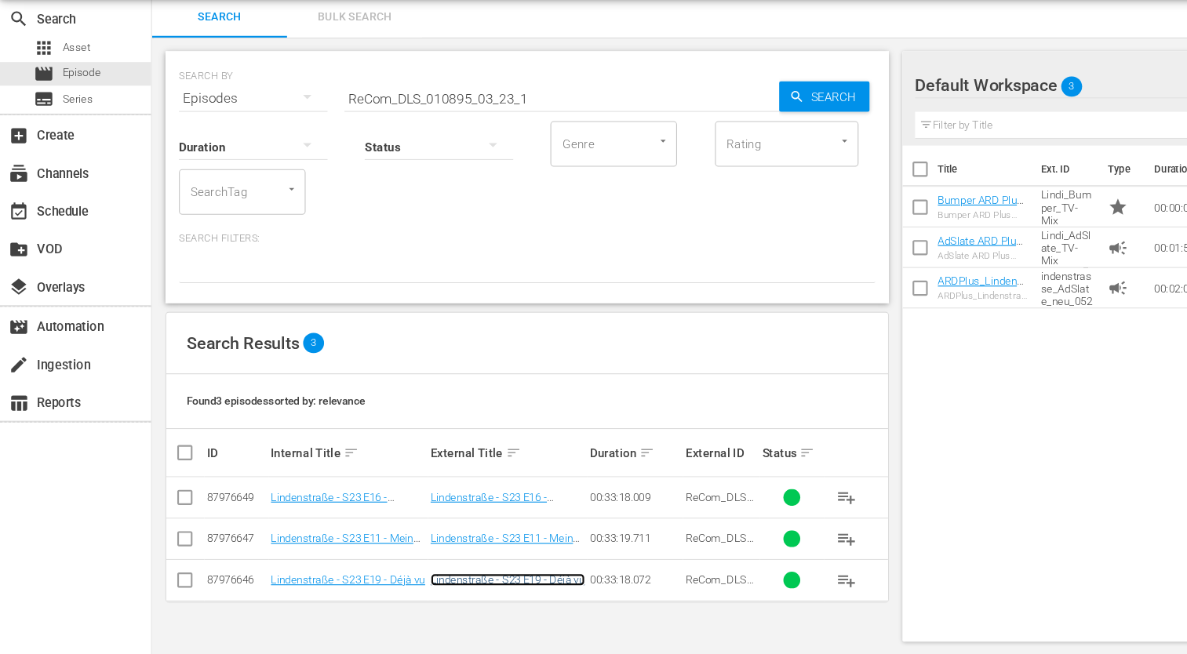
click at [504, 580] on link "Lindenstraße - S23 E19 - Déjà vu" at bounding box center [472, 585] width 144 height 12
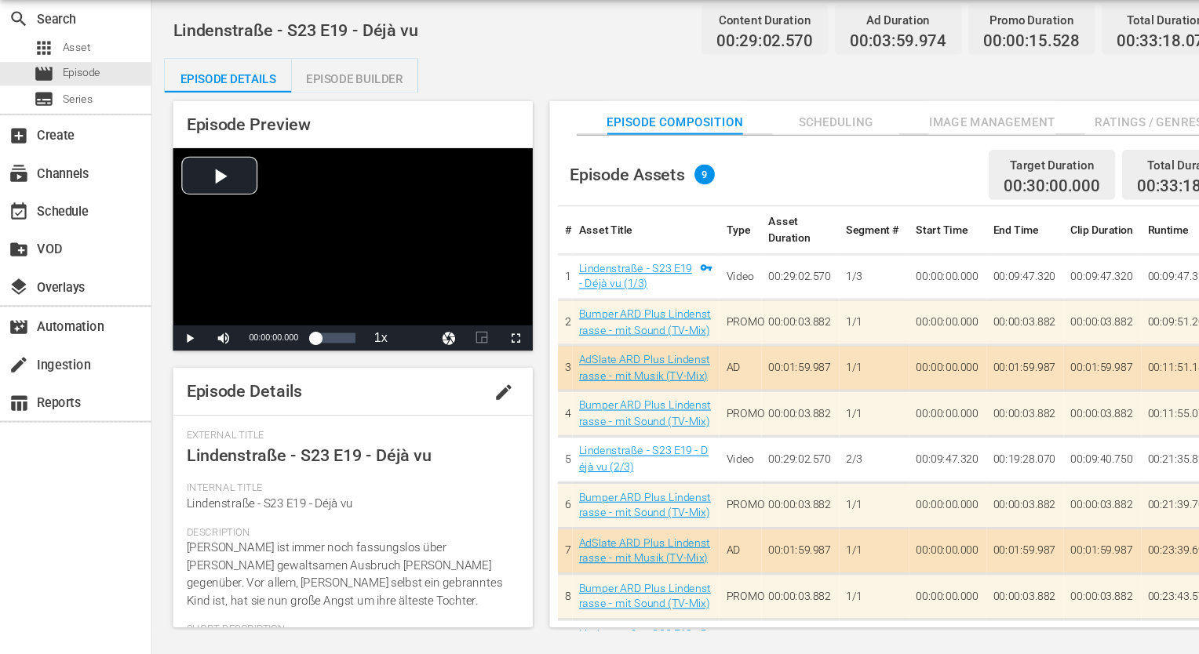
click at [1037, 155] on span "Ratings / Genres" at bounding box center [1067, 160] width 118 height 20
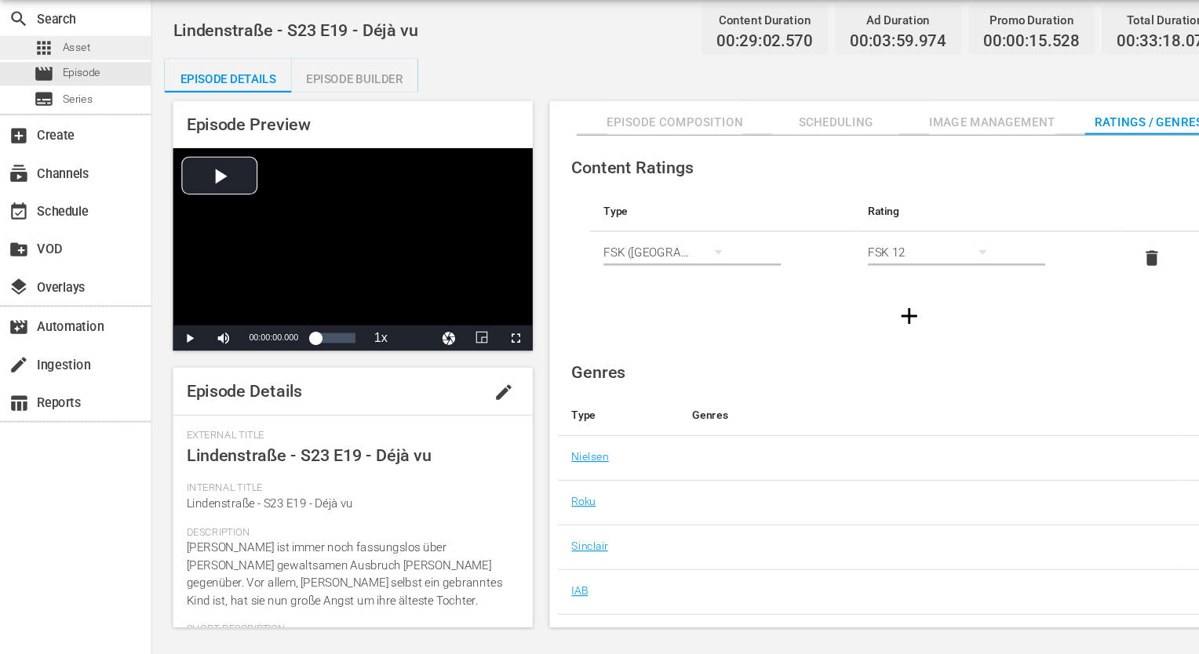
click at [28, 89] on div "apps Asset" at bounding box center [42, 90] width 84 height 22
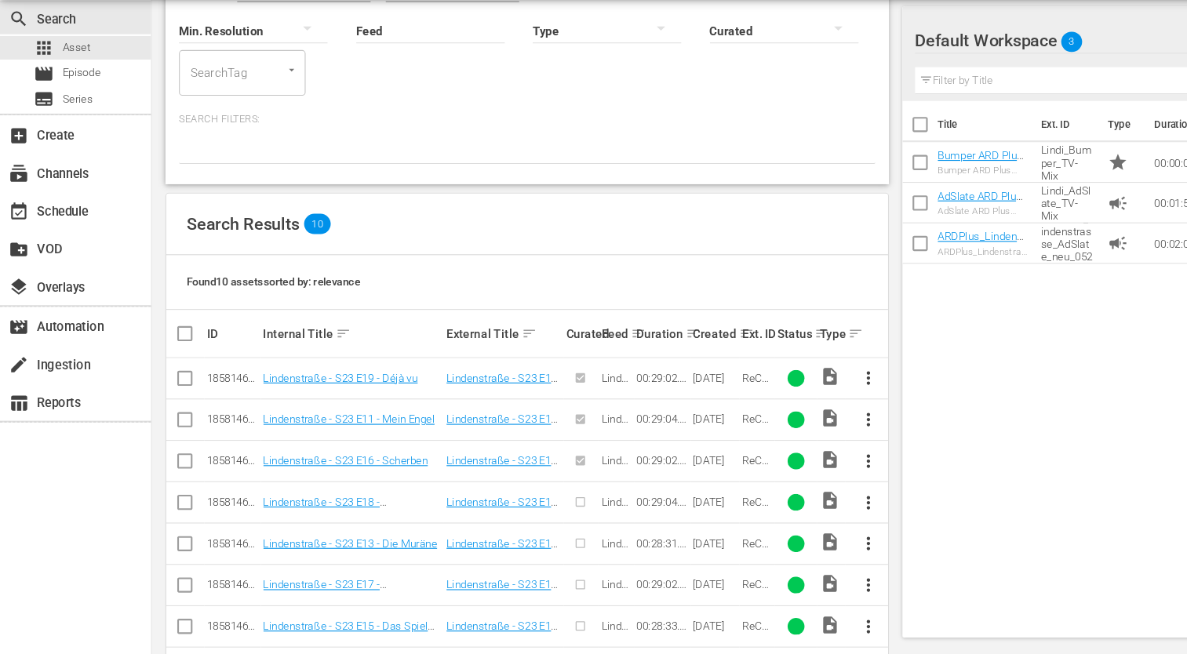
scroll to position [289, 0]
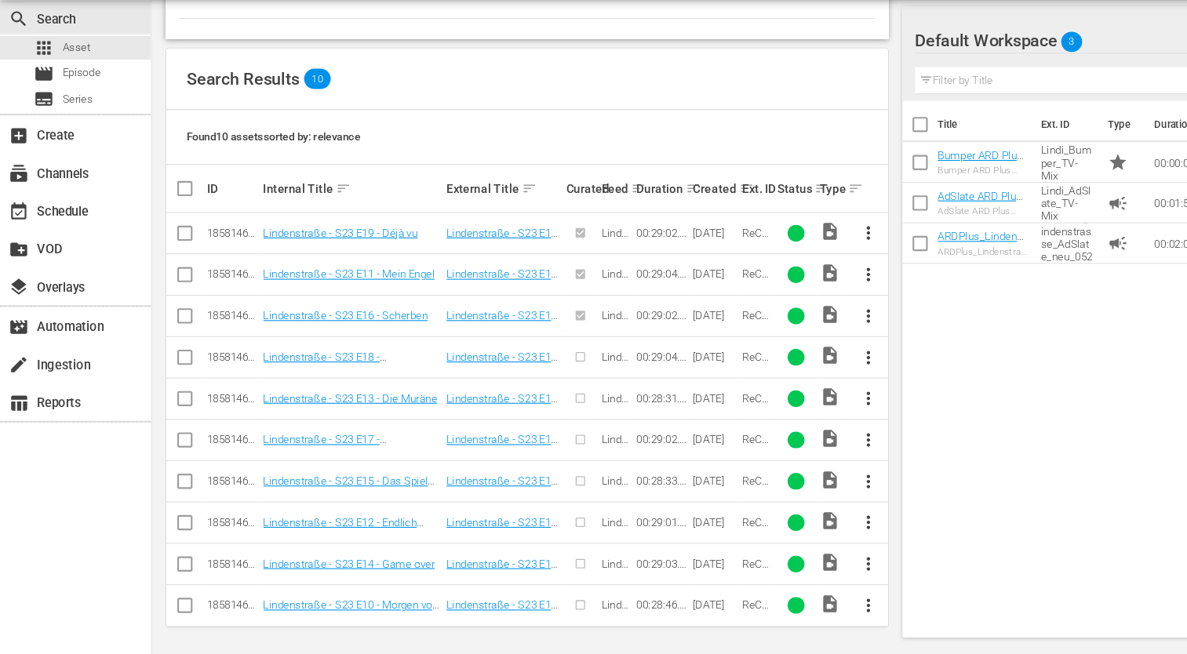
click at [810, 380] on span "more_vert" at bounding box center [806, 378] width 19 height 19
click at [841, 491] on div "Episode" at bounding box center [891, 496] width 107 height 38
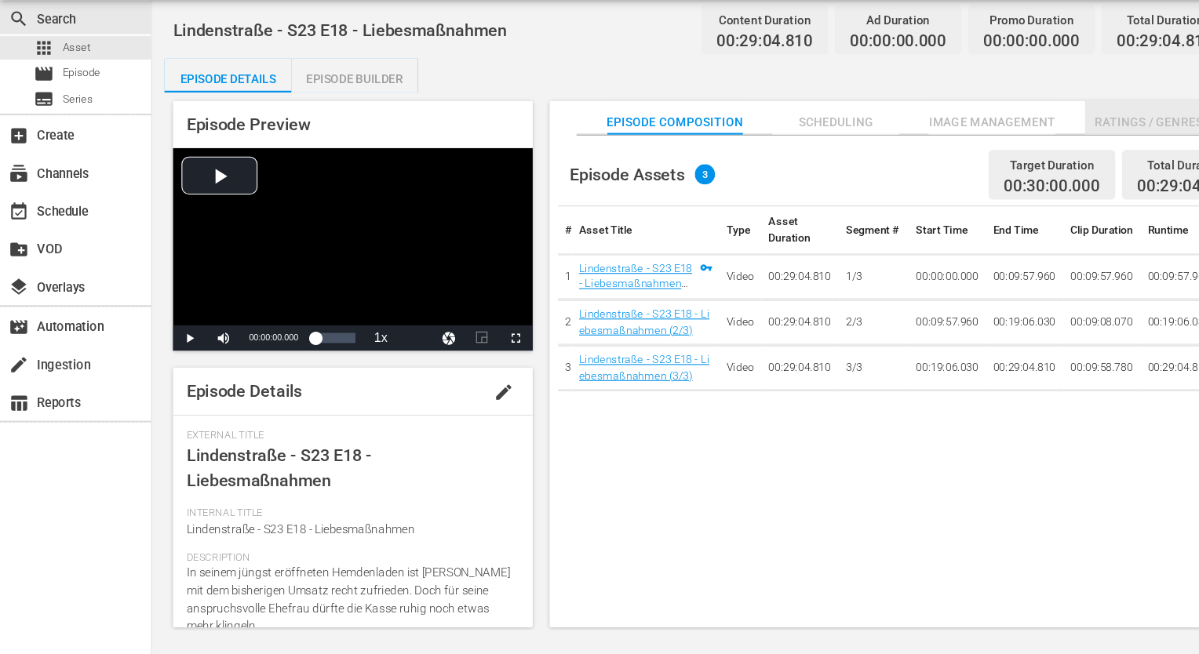
click at [1035, 162] on span "Ratings / Genres" at bounding box center [1067, 160] width 118 height 20
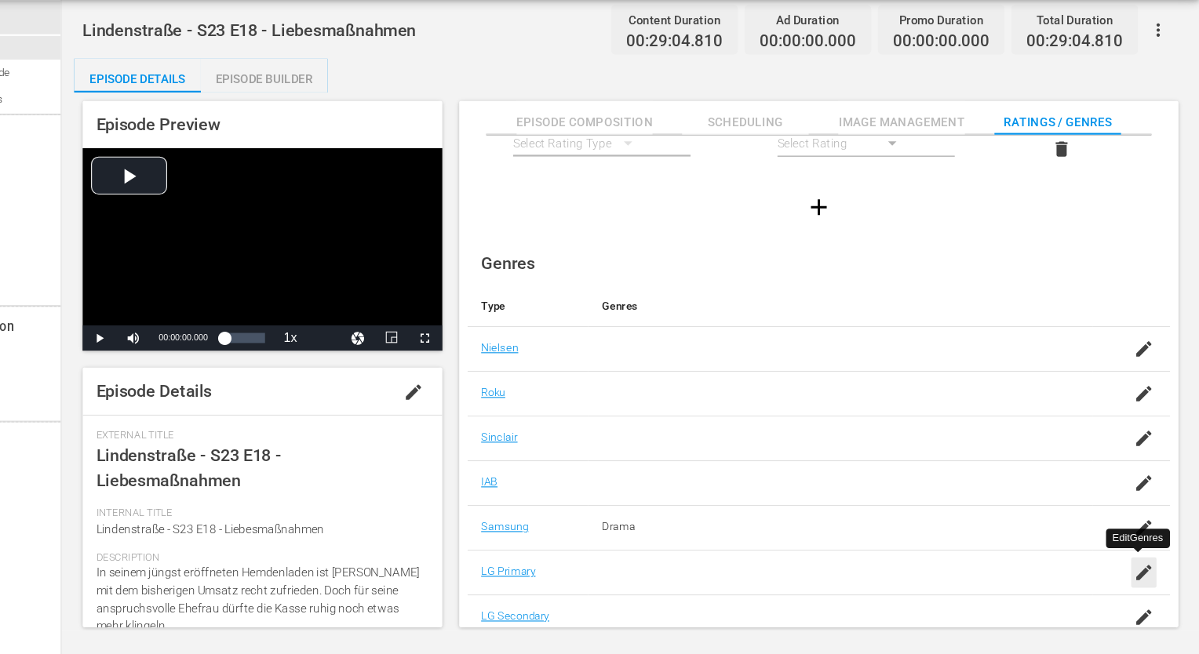
click at [1138, 571] on icon "button" at bounding box center [1147, 578] width 19 height 19
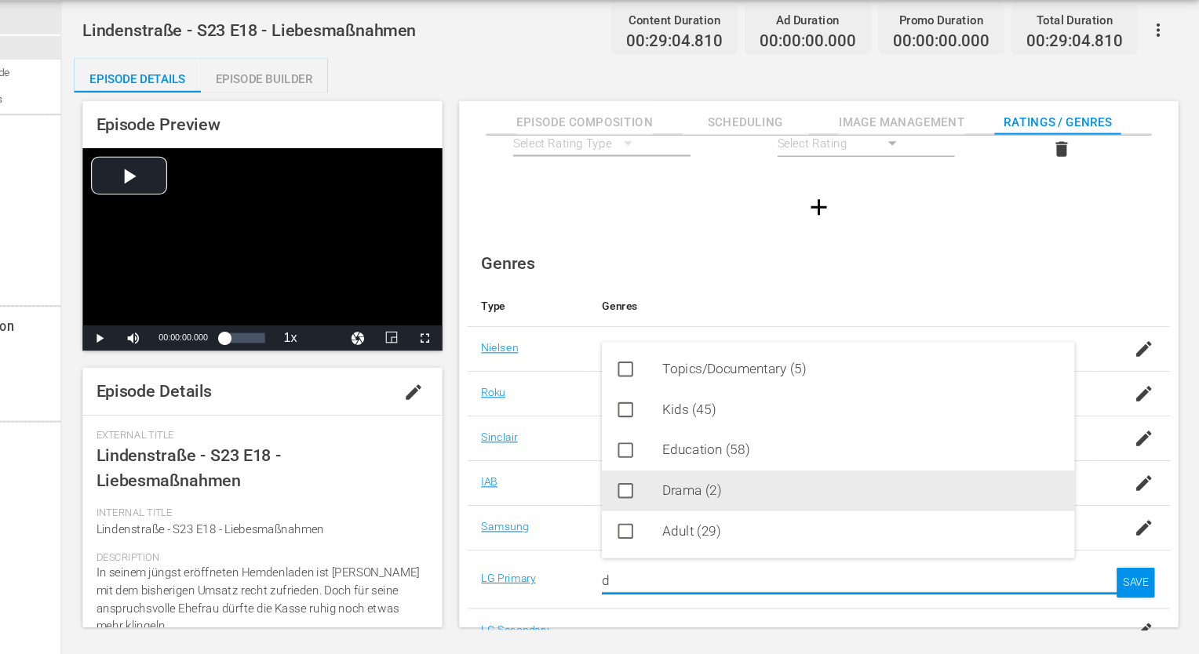
click at [733, 493] on div "Drama (2)" at bounding box center [885, 502] width 370 height 38
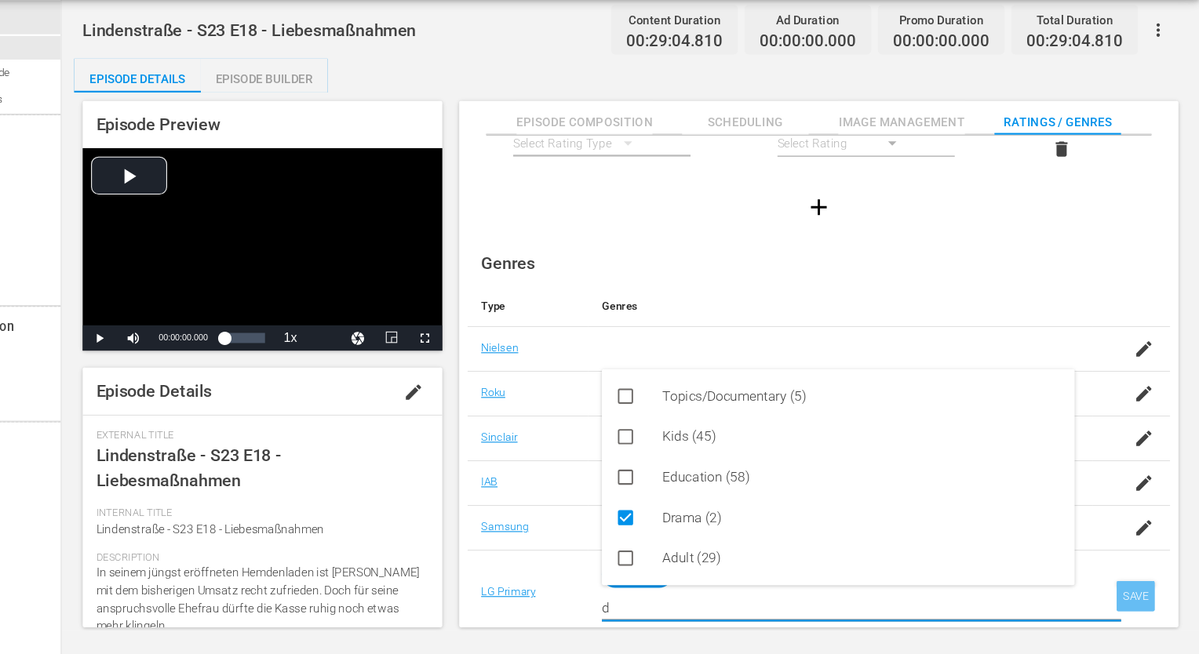
type input "d"
click at [1146, 598] on div "SAVE" at bounding box center [1140, 600] width 36 height 28
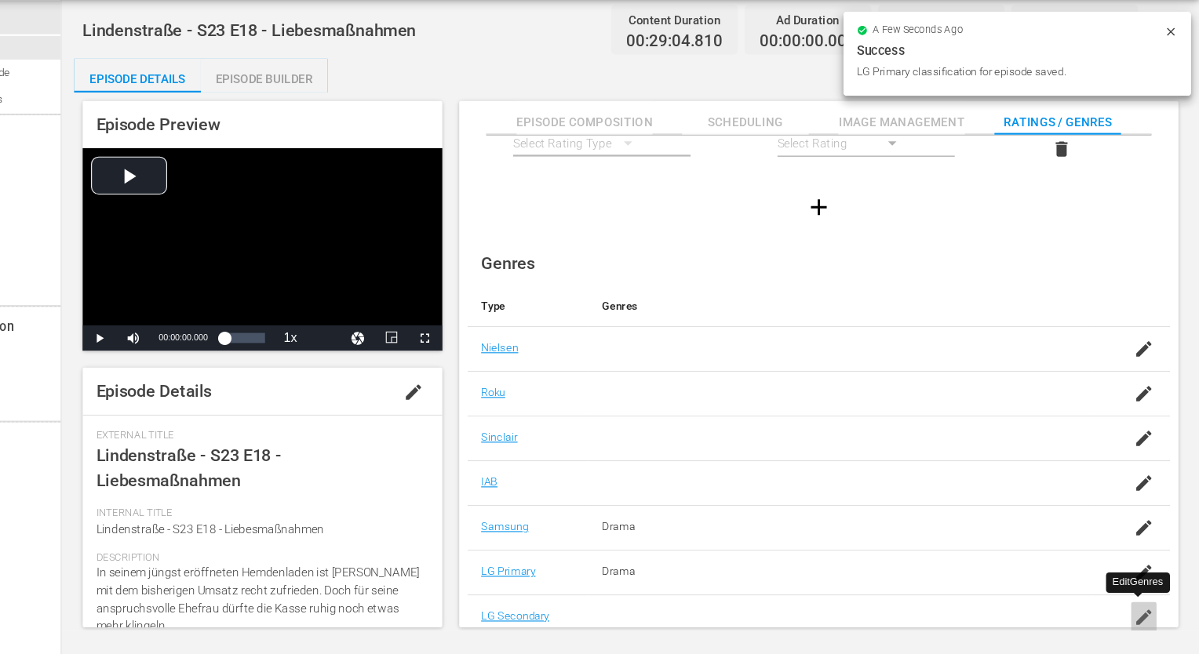
click at [1144, 620] on icon "button" at bounding box center [1147, 619] width 19 height 19
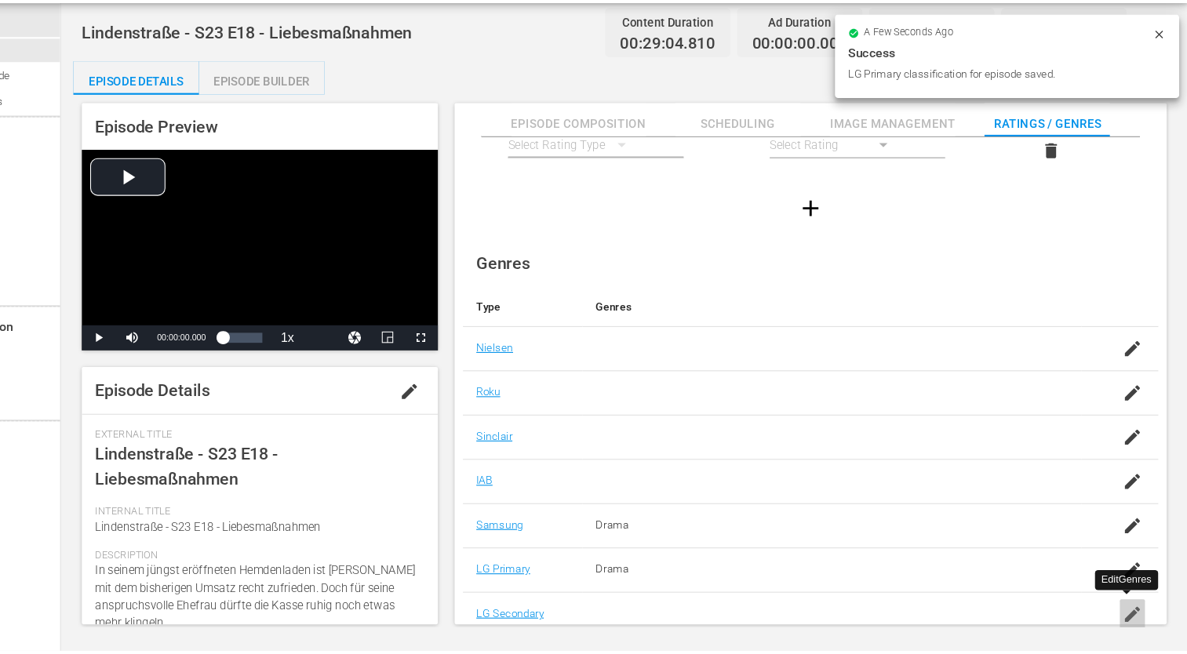
scroll to position [12, 0]
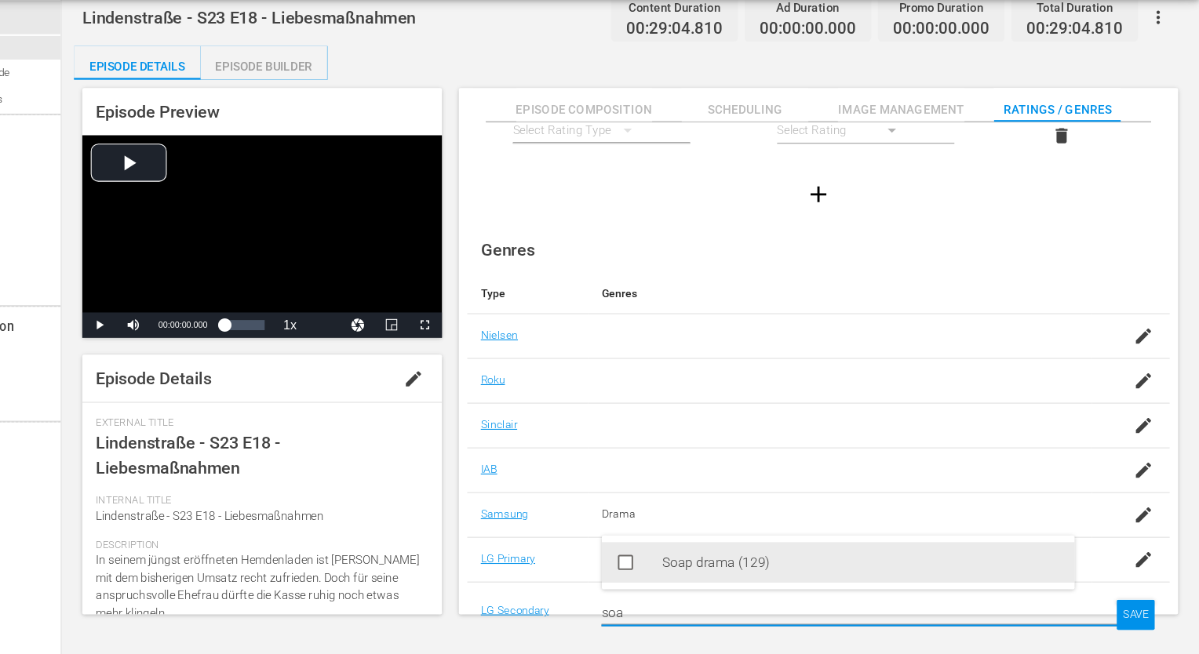
click at [917, 569] on div "Soap drama (129)" at bounding box center [885, 569] width 370 height 38
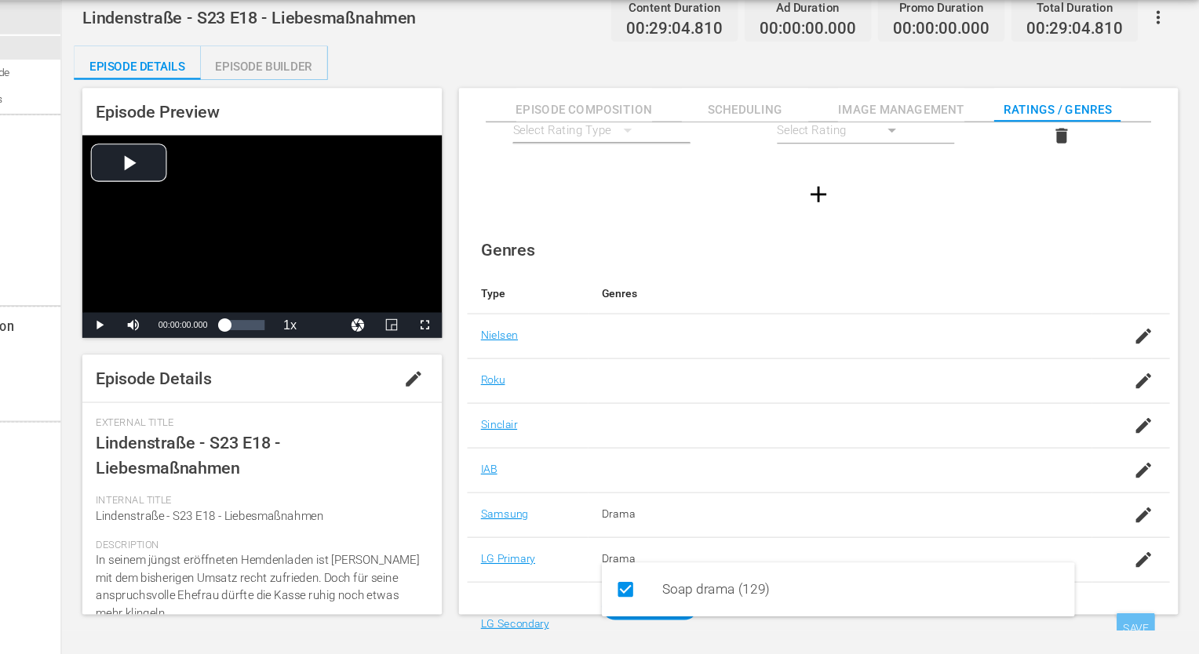
type input "soa"
click at [1122, 618] on div "SAVE" at bounding box center [1140, 630] width 36 height 28
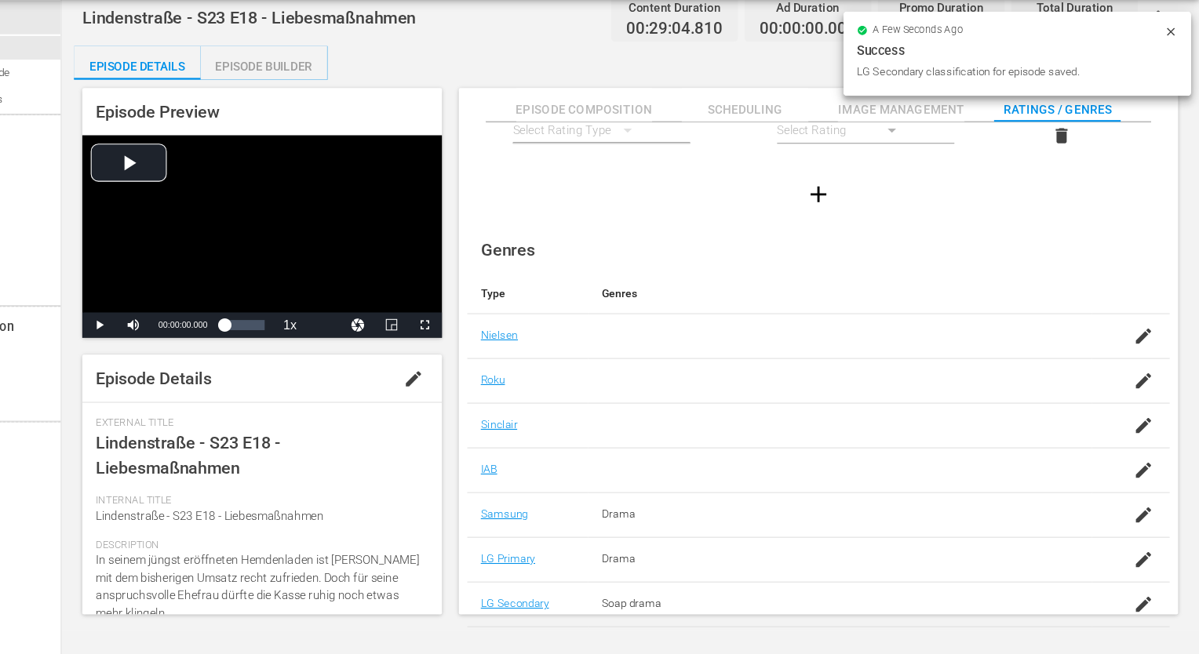
click at [327, 115] on div "Episode Builder" at bounding box center [330, 108] width 118 height 38
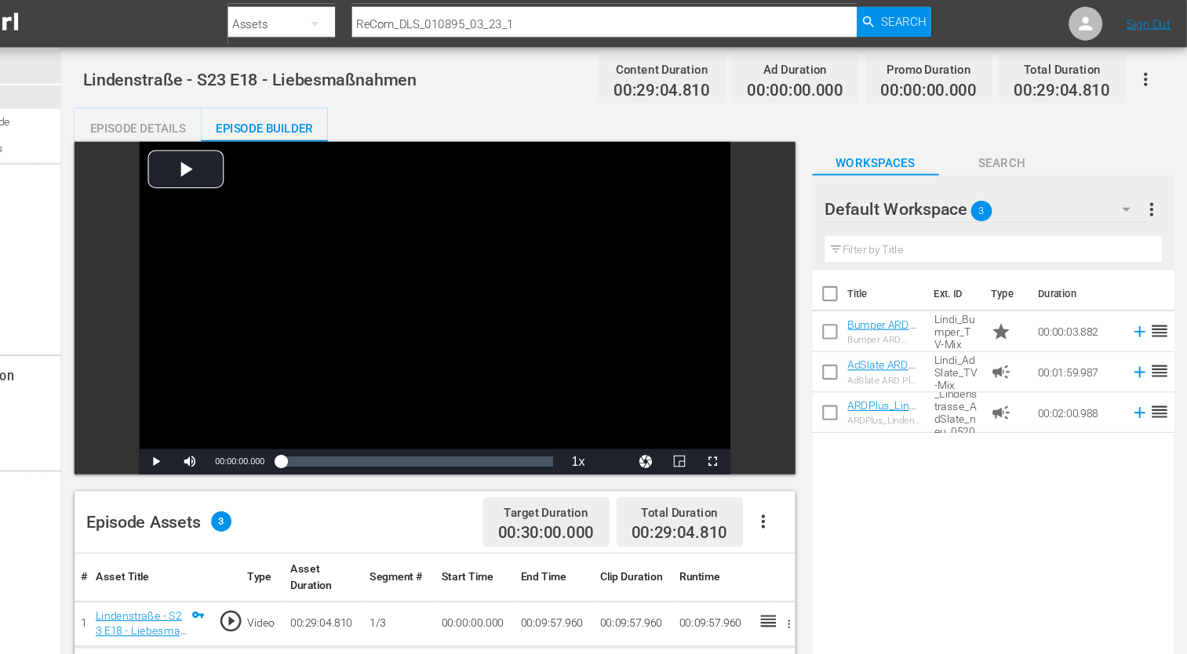
click at [241, 124] on div "Episode Details" at bounding box center [212, 119] width 118 height 38
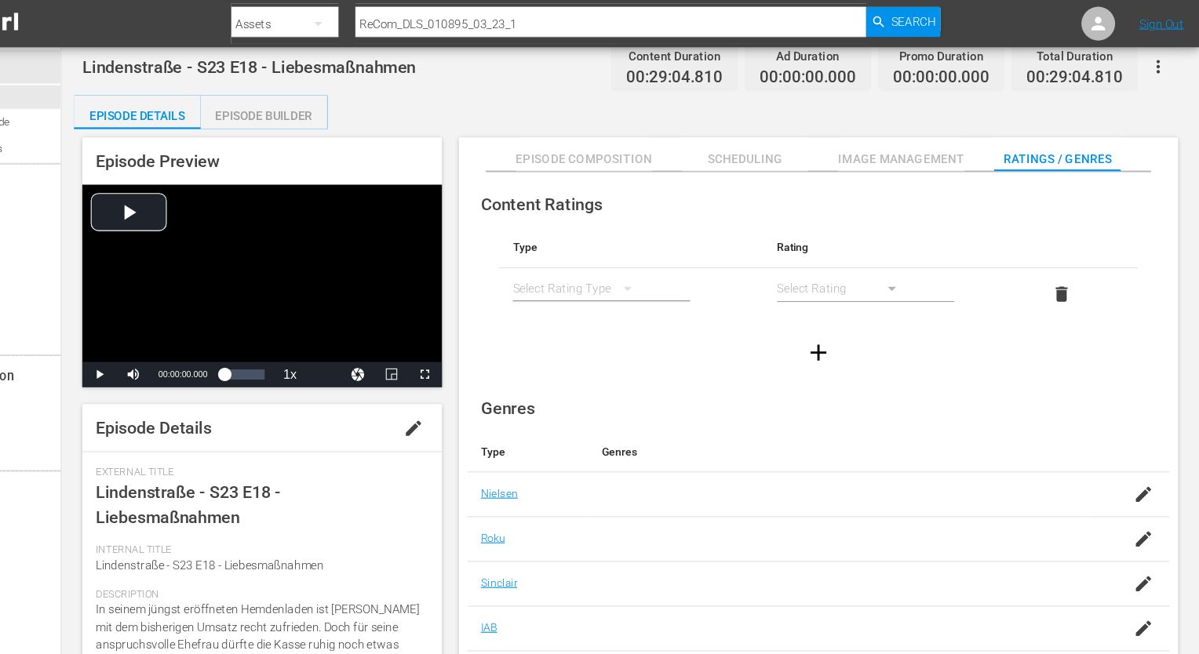
click at [658, 277] on div "simple table" at bounding box center [667, 271] width 19 height 24
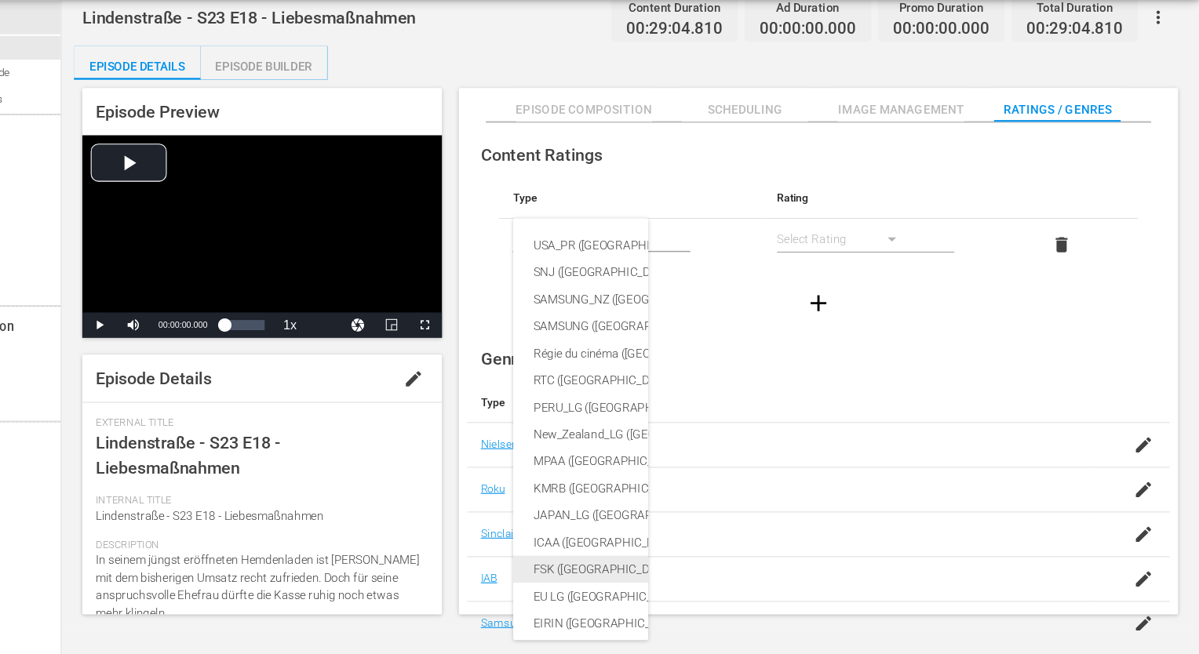
click at [597, 575] on div "FSK ([GEOGRAPHIC_DATA])" at bounding box center [760, 575] width 360 height 25
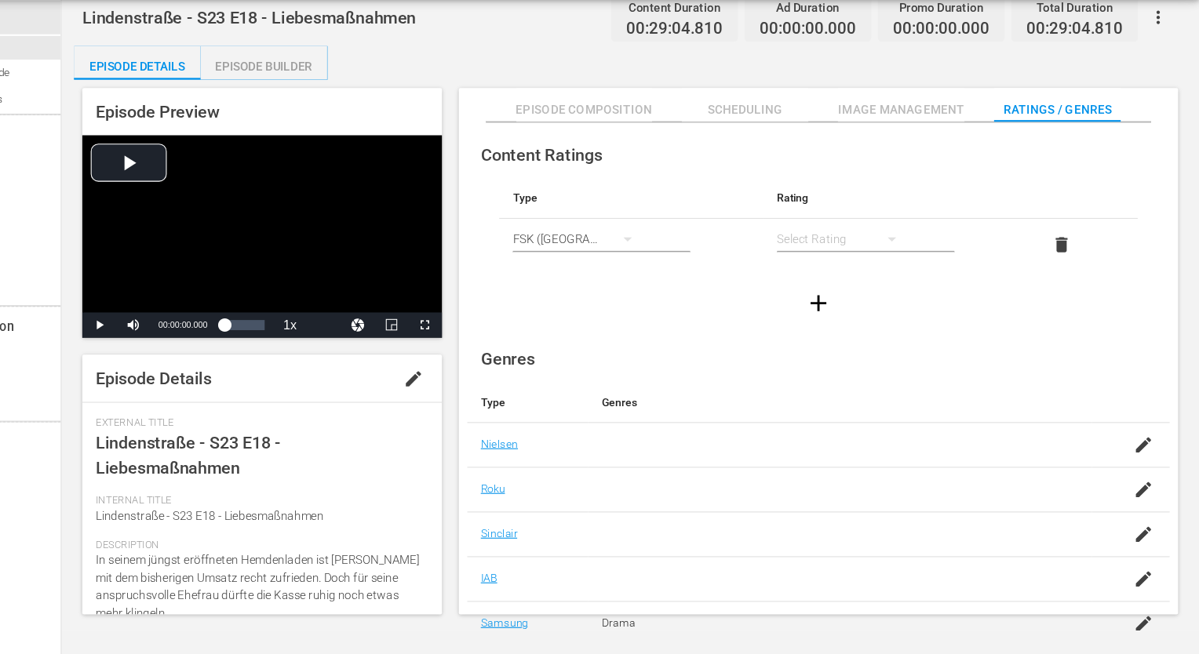
click at [816, 271] on div "simple table" at bounding box center [869, 268] width 126 height 44
click at [836, 330] on div "FSK 12" at bounding box center [868, 323] width 88 height 25
click at [684, 362] on div "Genres Type Genres [PERSON_NAME] Roku [PERSON_NAME] IAB Samsung Drama LG Primar…" at bounding box center [845, 544] width 653 height 373
click at [337, 95] on div "Episode Builder" at bounding box center [330, 108] width 118 height 38
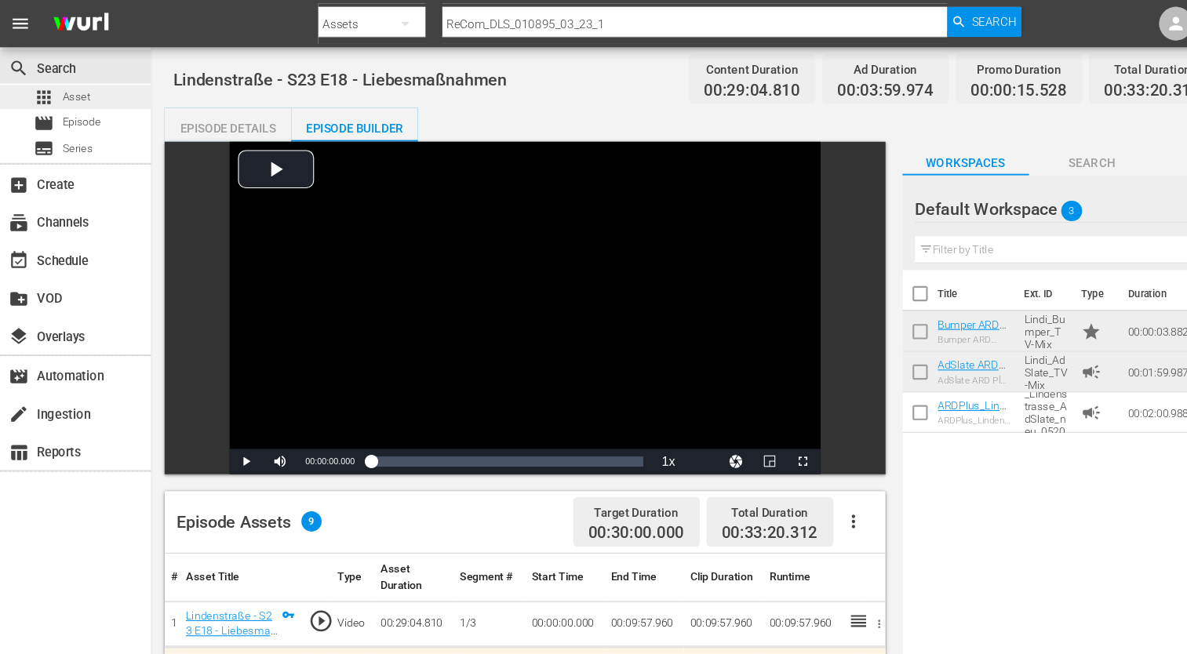
click at [67, 93] on span "Asset" at bounding box center [71, 90] width 26 height 16
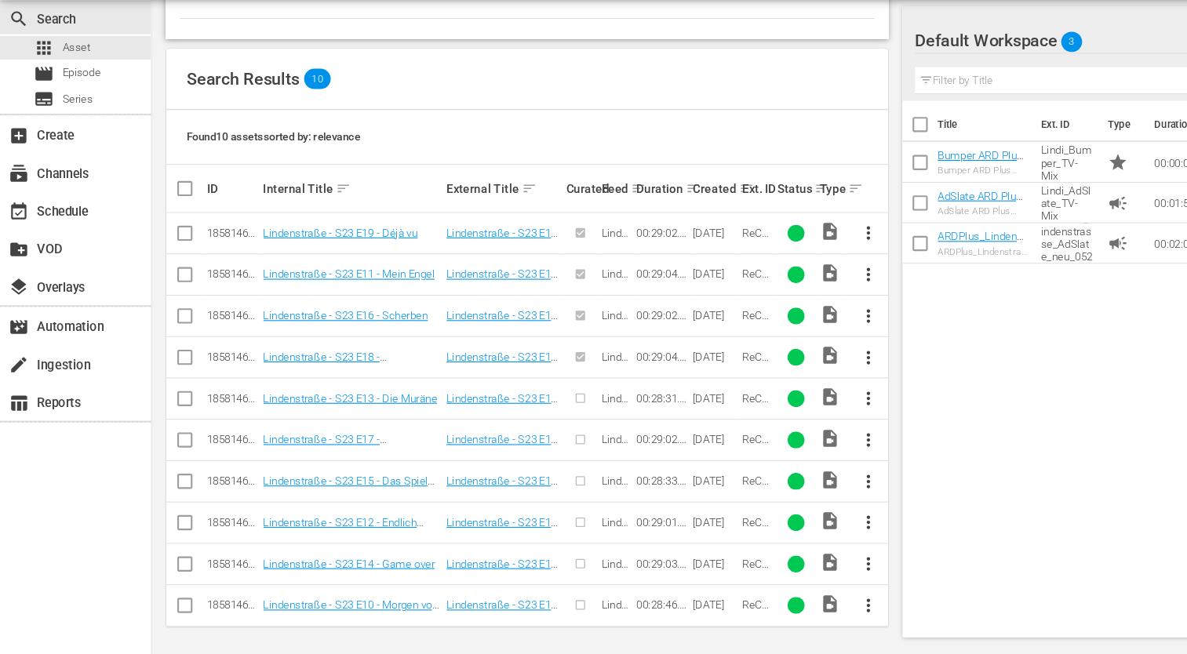
scroll to position [289, 0]
click at [799, 417] on span "more_vert" at bounding box center [806, 416] width 19 height 19
click at [877, 542] on div "Episode" at bounding box center [891, 534] width 107 height 38
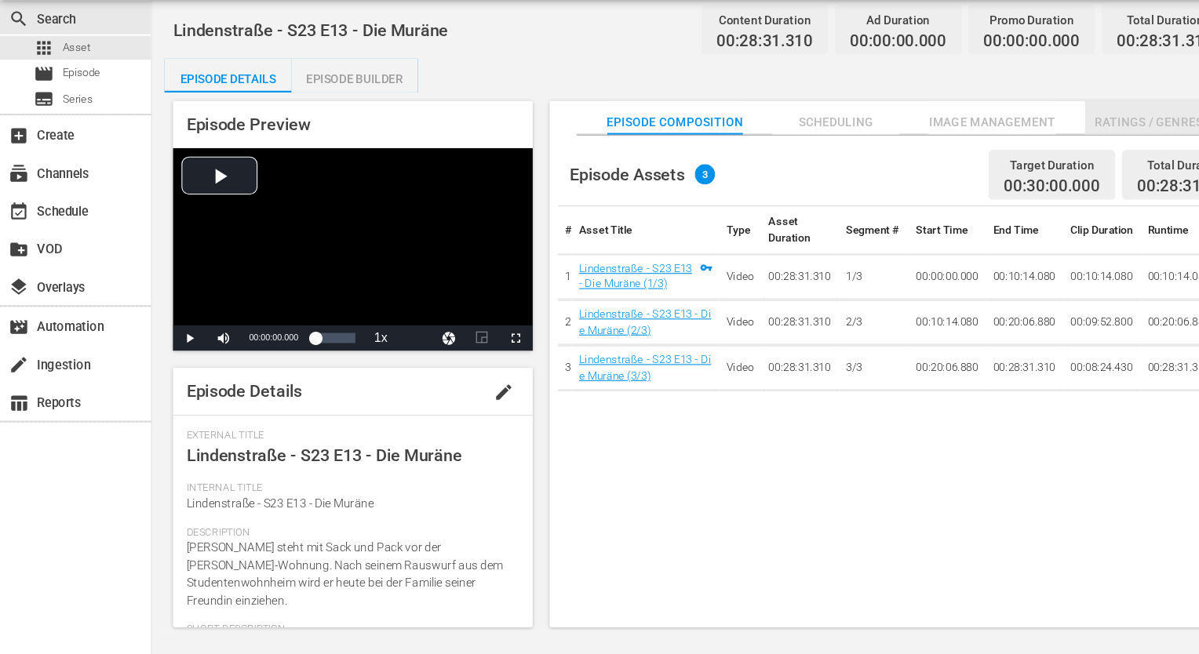
click at [1050, 169] on button "Ratings / Genres" at bounding box center [1067, 155] width 118 height 31
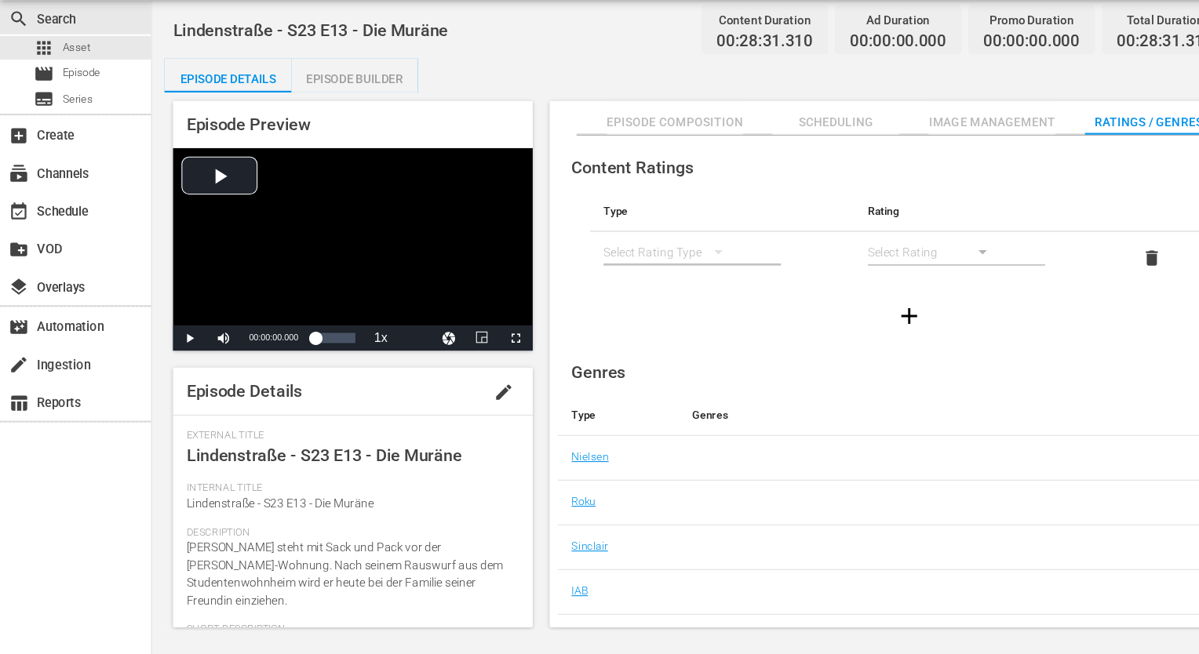
click at [648, 282] on div "simple table" at bounding box center [624, 280] width 126 height 44
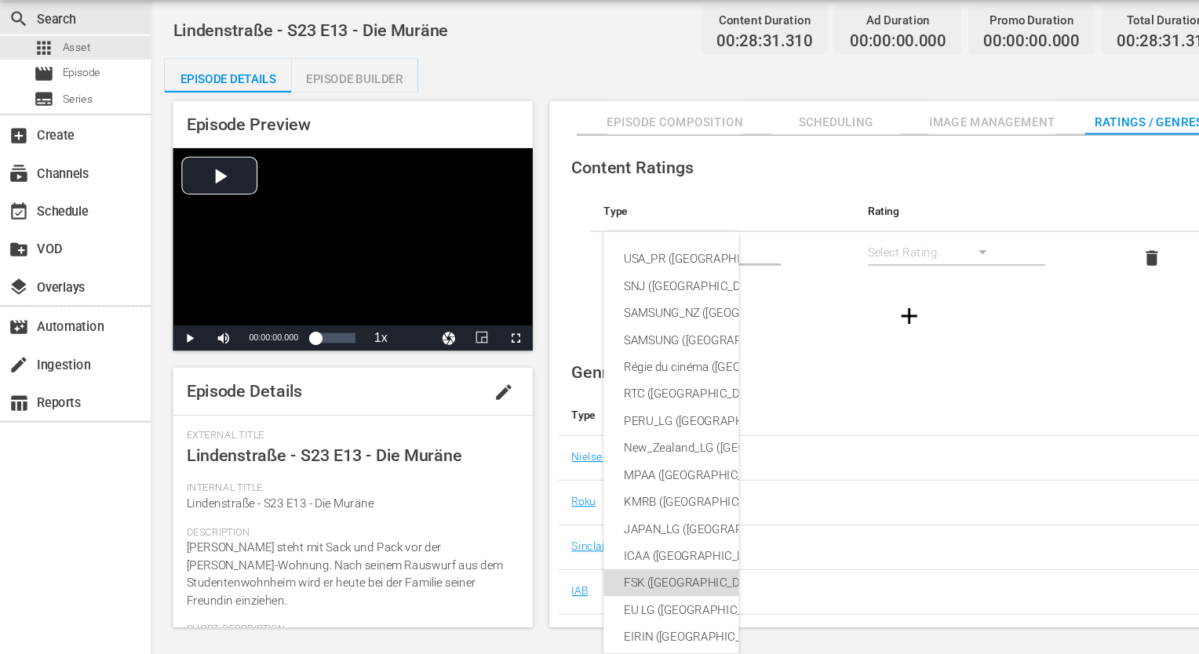
click at [615, 589] on div "FSK ([GEOGRAPHIC_DATA])" at bounding box center [760, 587] width 360 height 25
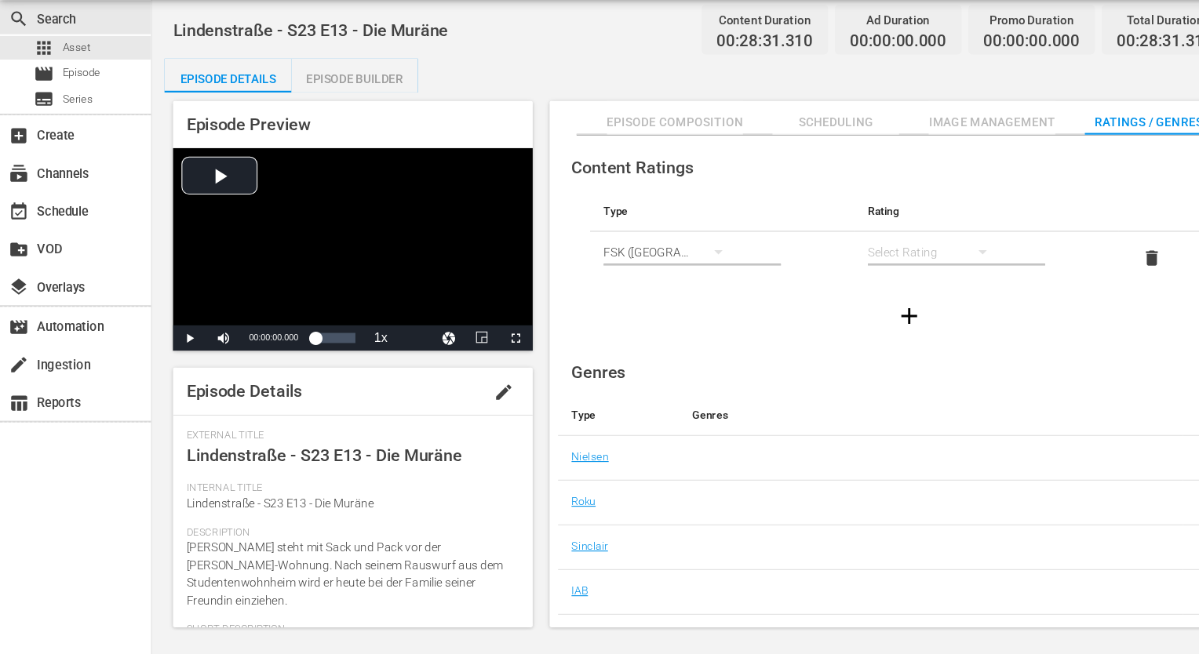
click at [832, 260] on div "simple table" at bounding box center [869, 280] width 126 height 44
click at [832, 338] on div "FSK 12" at bounding box center [868, 336] width 88 height 25
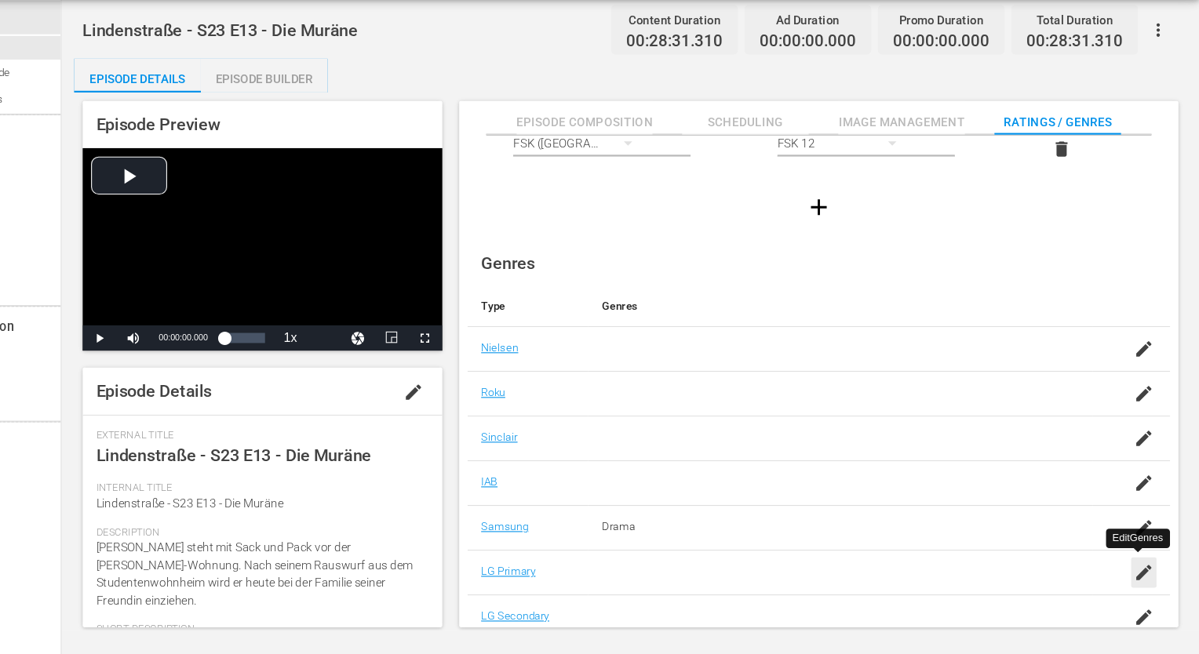
click at [1139, 575] on icon "button" at bounding box center [1147, 578] width 19 height 19
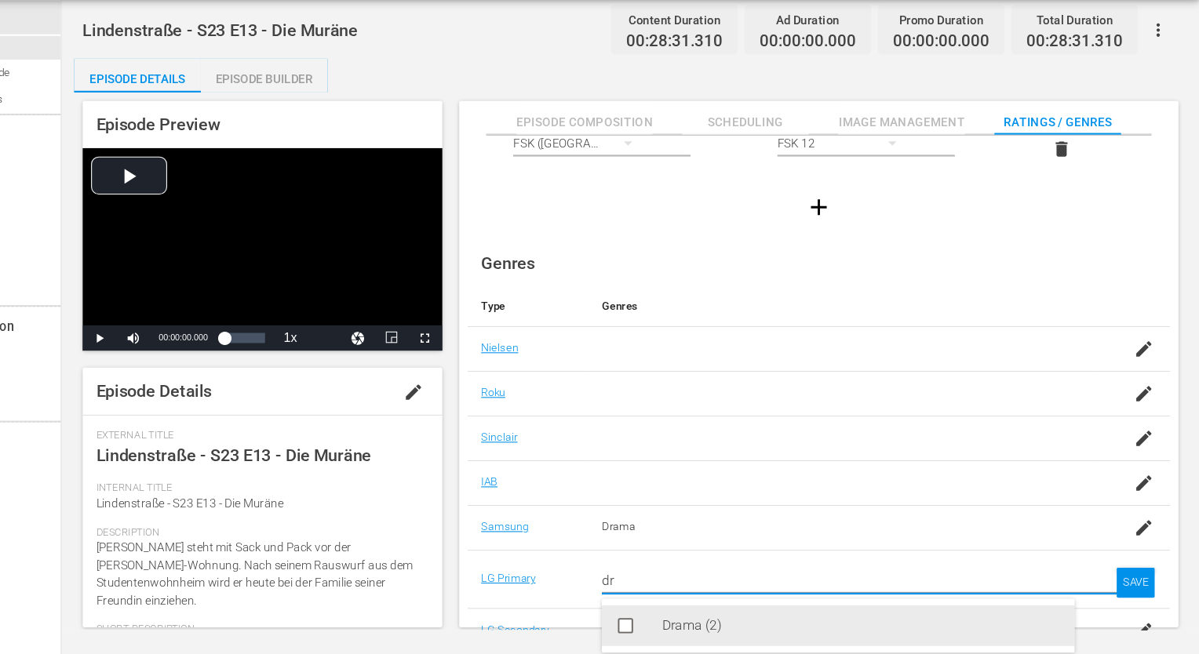
click at [719, 612] on div "Drama (2)" at bounding box center [885, 628] width 370 height 38
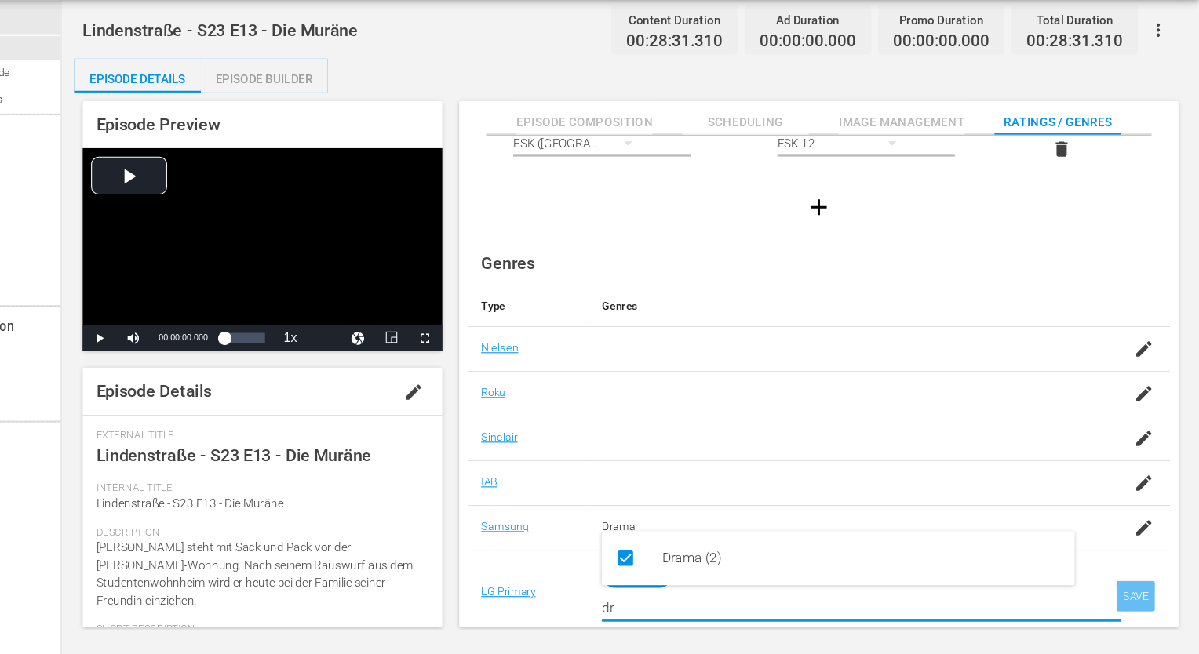
type input "dr"
click at [1126, 593] on div "SAVE" at bounding box center [1140, 600] width 36 height 28
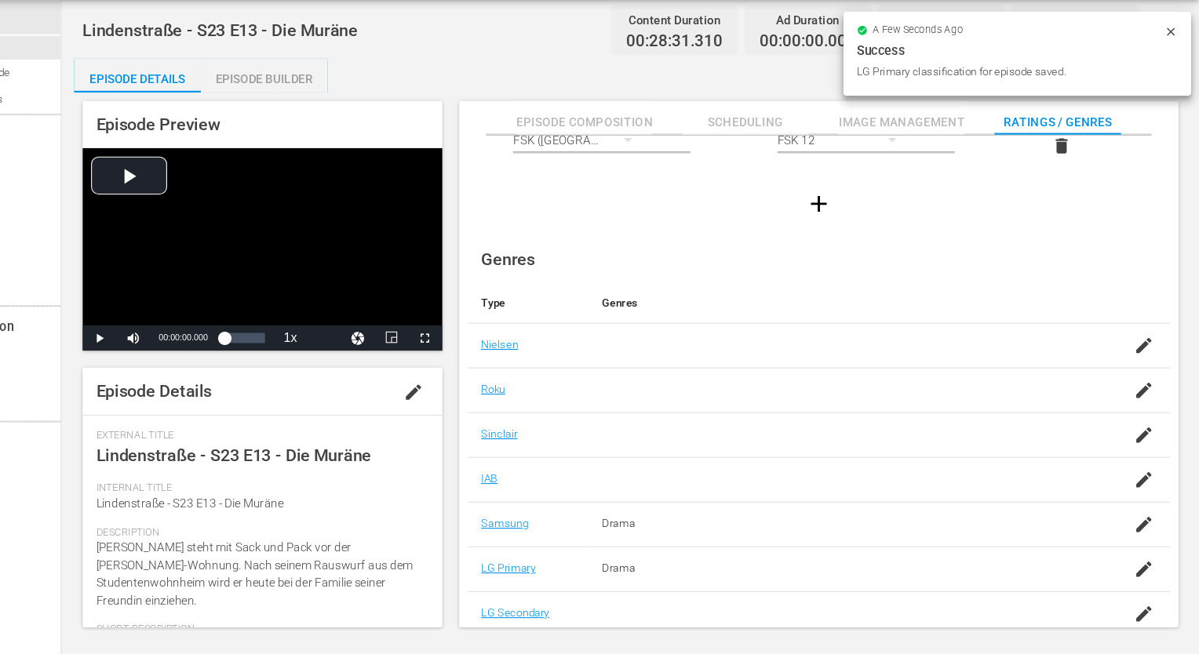
scroll to position [101, 0]
click at [1141, 617] on icon "button" at bounding box center [1147, 620] width 14 height 14
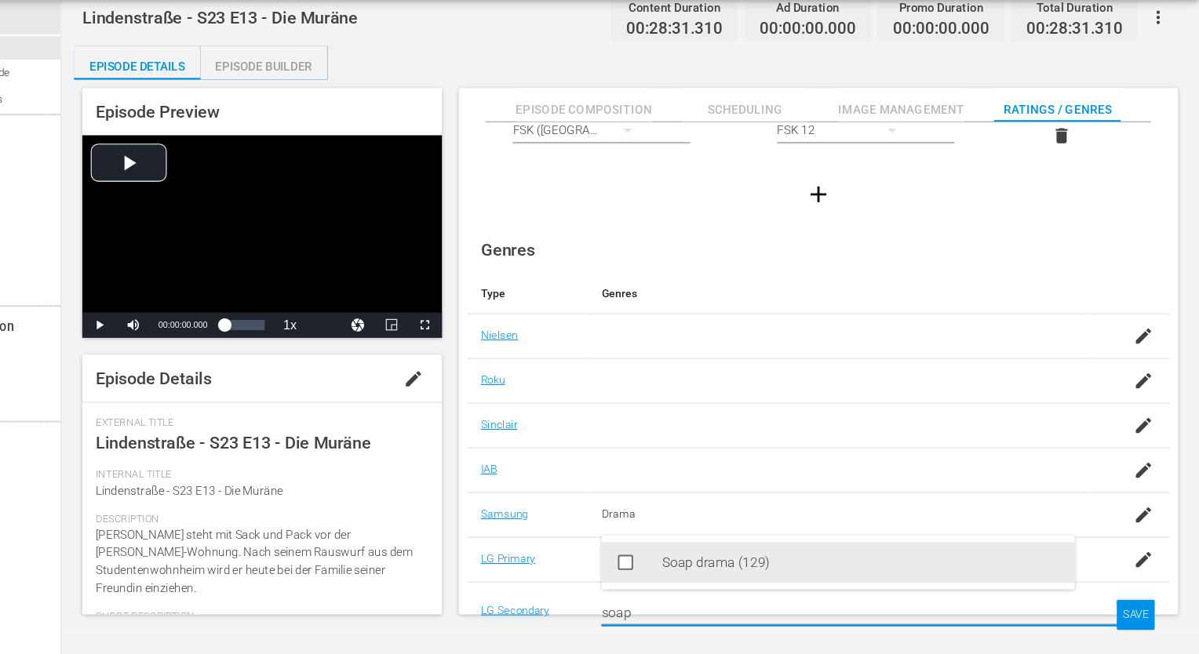
click at [826, 571] on div "Soap drama (129)" at bounding box center [885, 569] width 370 height 38
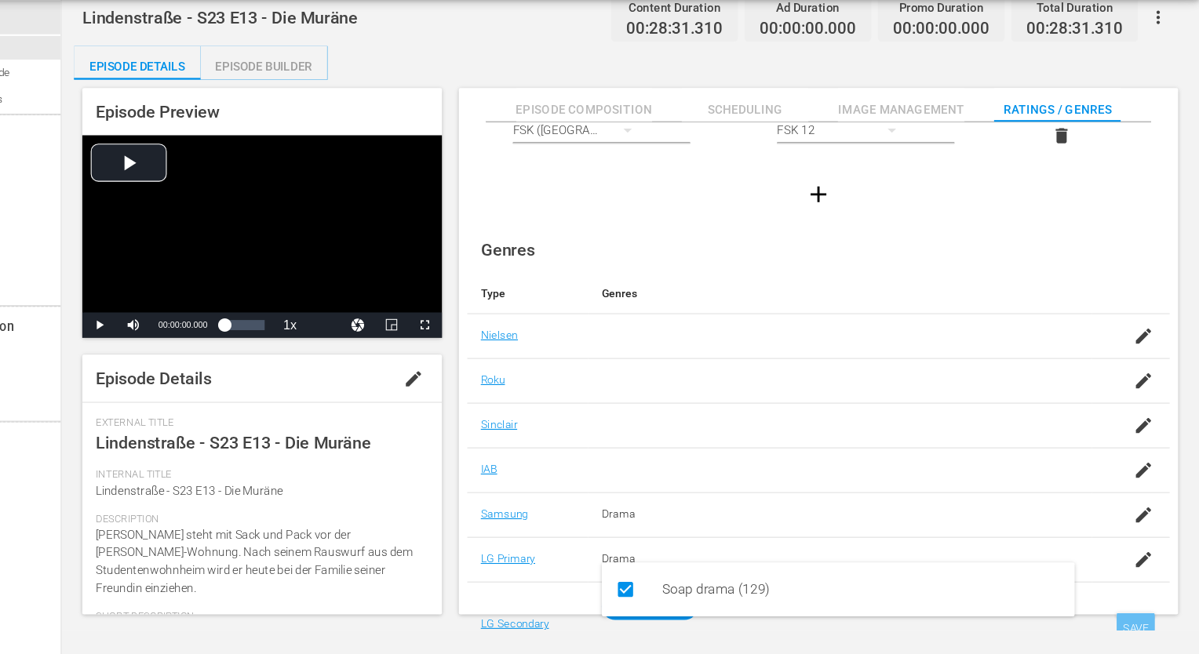
type input "soap"
click at [1149, 628] on div "SAVE" at bounding box center [1140, 630] width 36 height 28
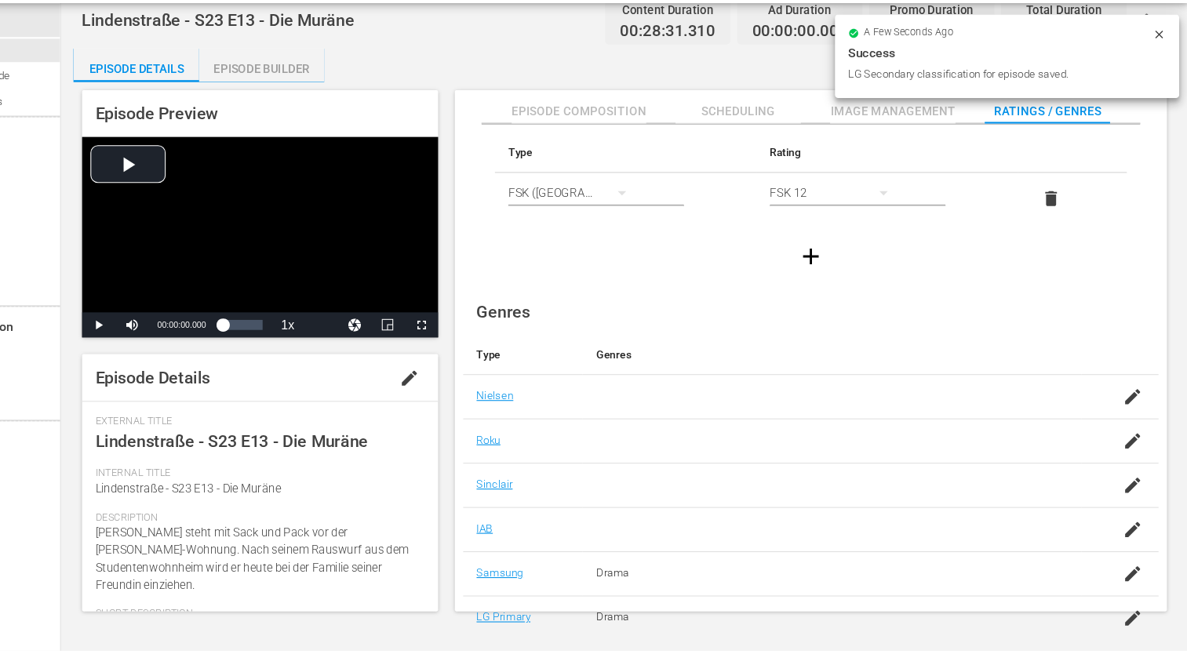
scroll to position [0, 0]
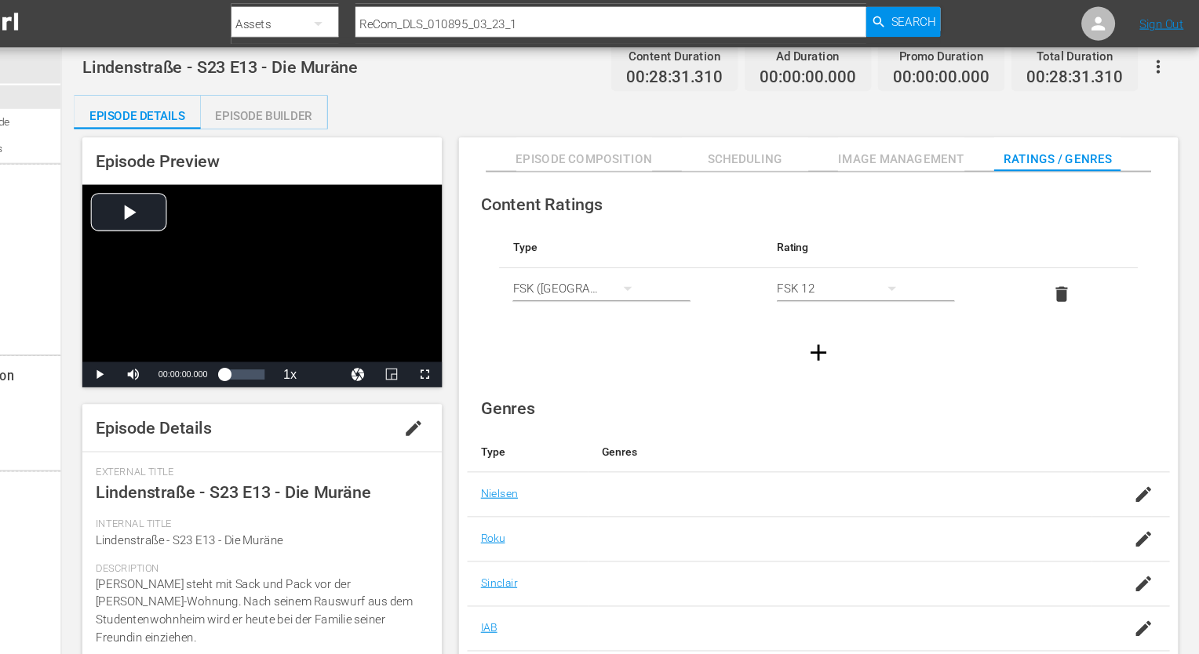
click at [325, 102] on div "Episode Builder" at bounding box center [330, 108] width 118 height 38
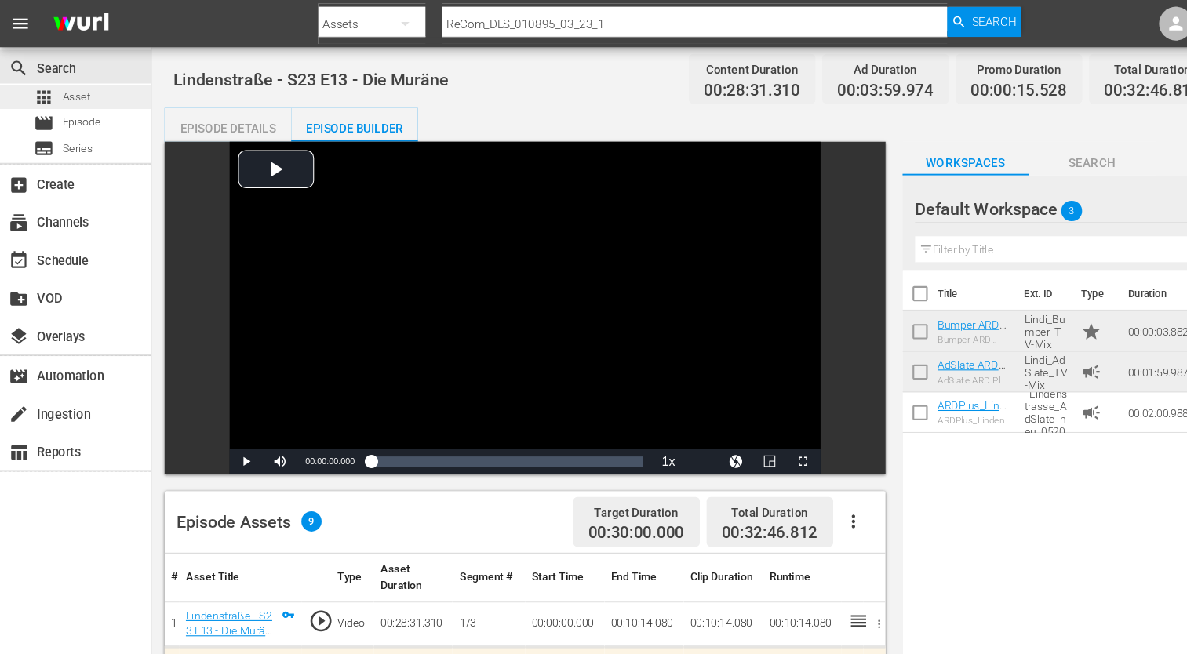
click at [61, 100] on div "apps Asset" at bounding box center [57, 90] width 53 height 22
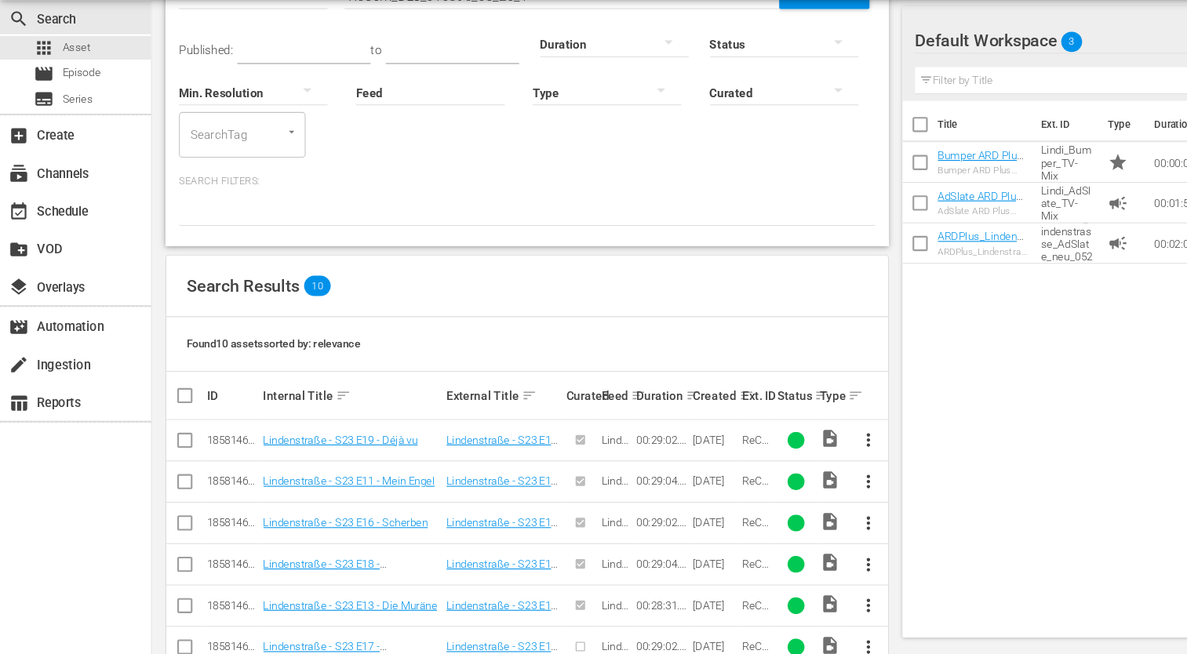
scroll to position [289, 0]
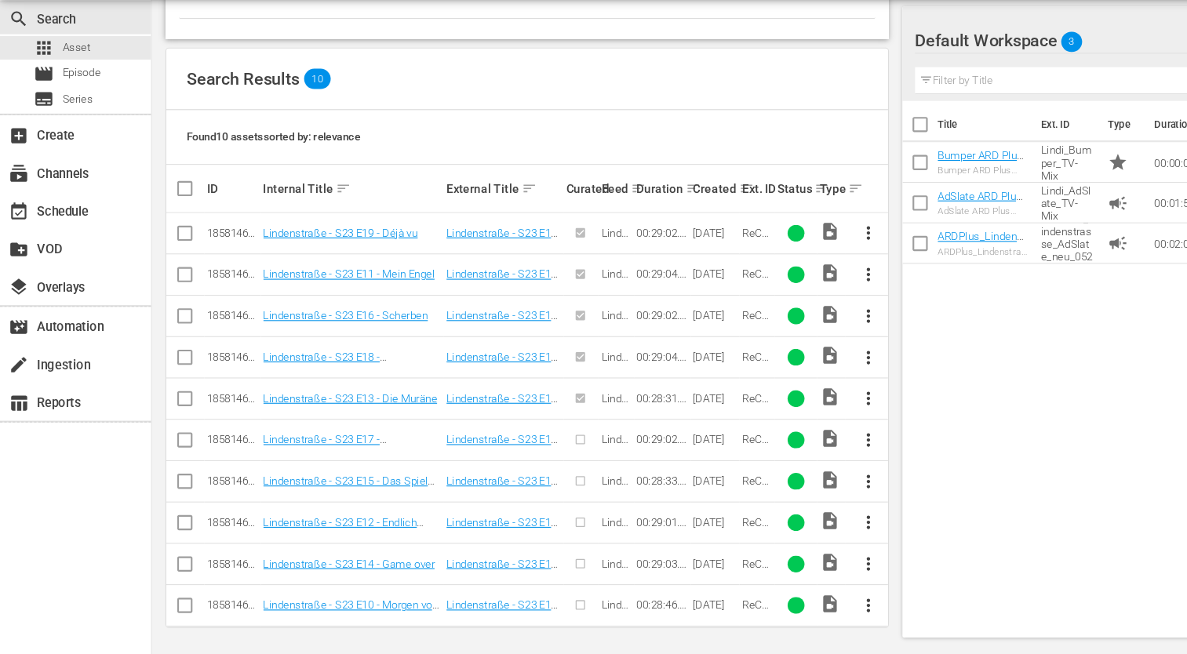
click at [800, 448] on span "more_vert" at bounding box center [806, 455] width 19 height 19
click at [839, 572] on div "Episode" at bounding box center [891, 572] width 107 height 38
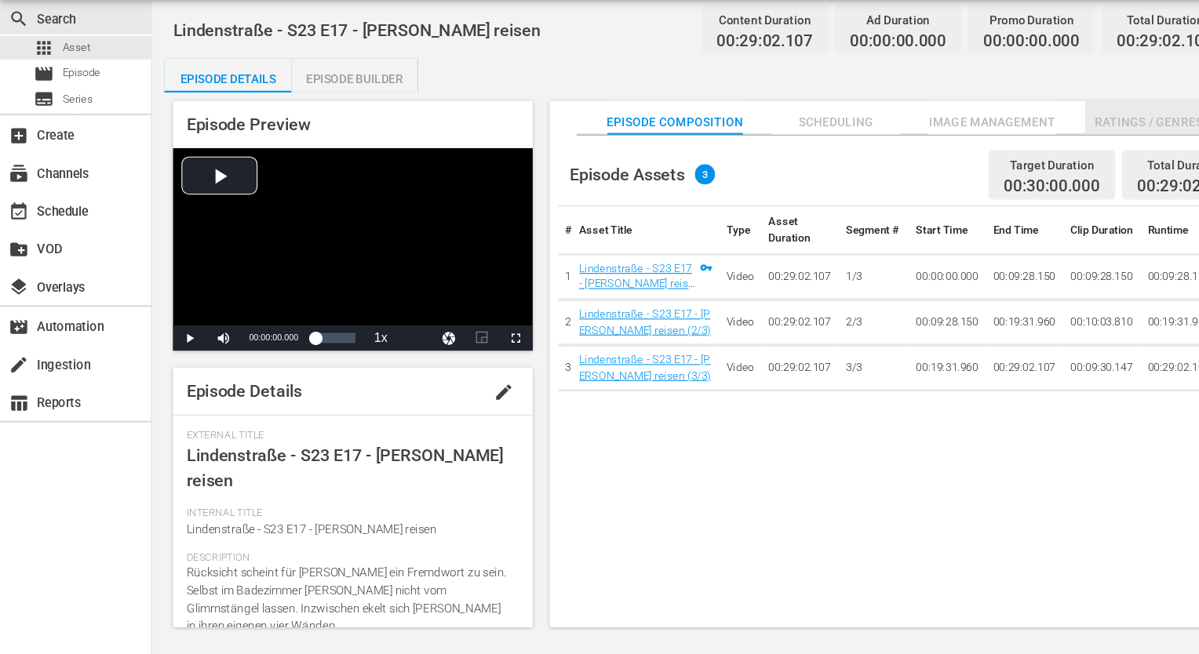
click at [1035, 160] on span "Ratings / Genres" at bounding box center [1067, 160] width 118 height 20
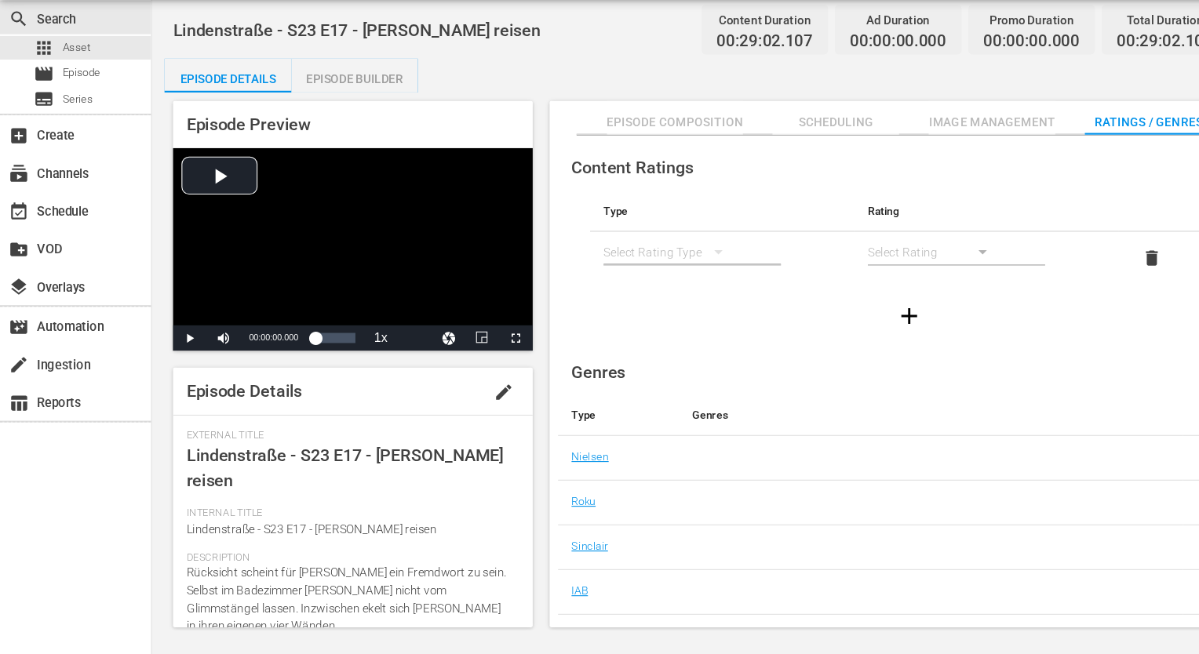
click at [652, 282] on button "simple table" at bounding box center [668, 280] width 38 height 38
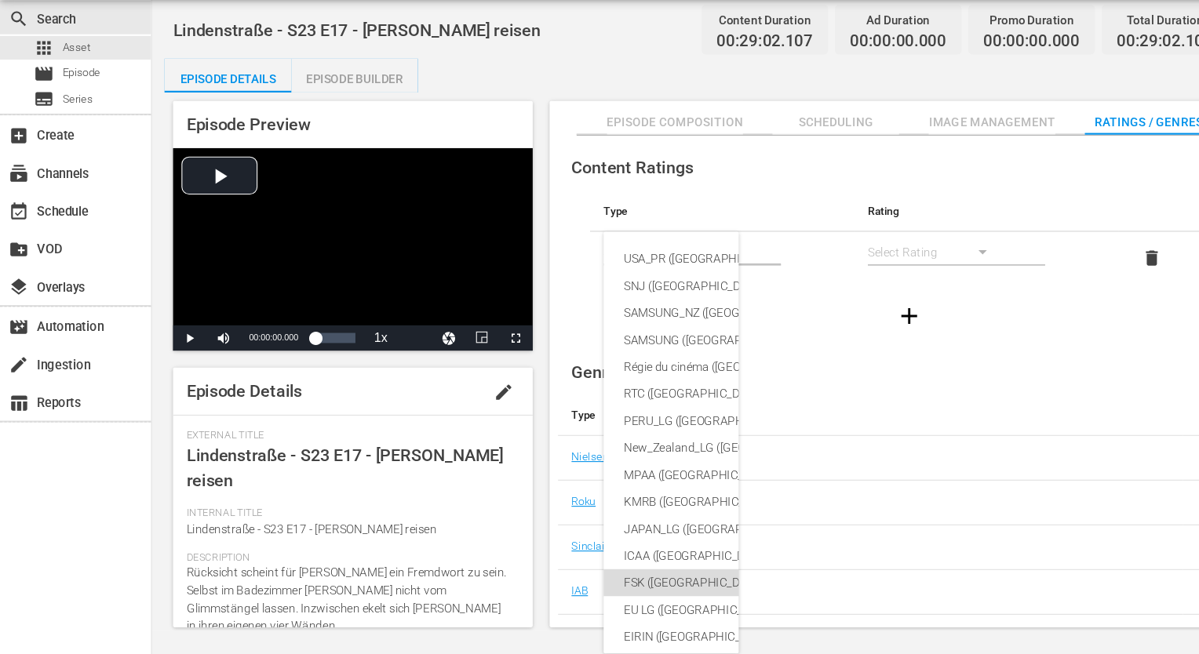
click at [628, 588] on div "FSK ([GEOGRAPHIC_DATA])" at bounding box center [760, 587] width 360 height 25
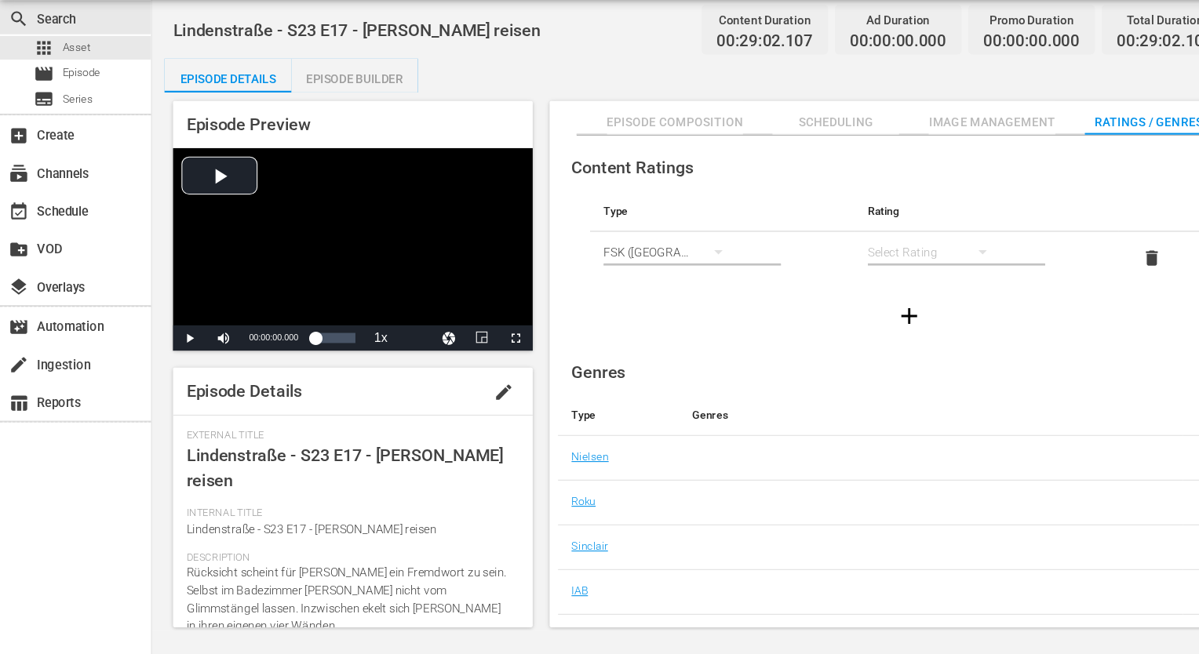
click at [830, 277] on div "simple table" at bounding box center [869, 280] width 126 height 44
click at [843, 333] on div "FSK 12" at bounding box center [868, 336] width 88 height 25
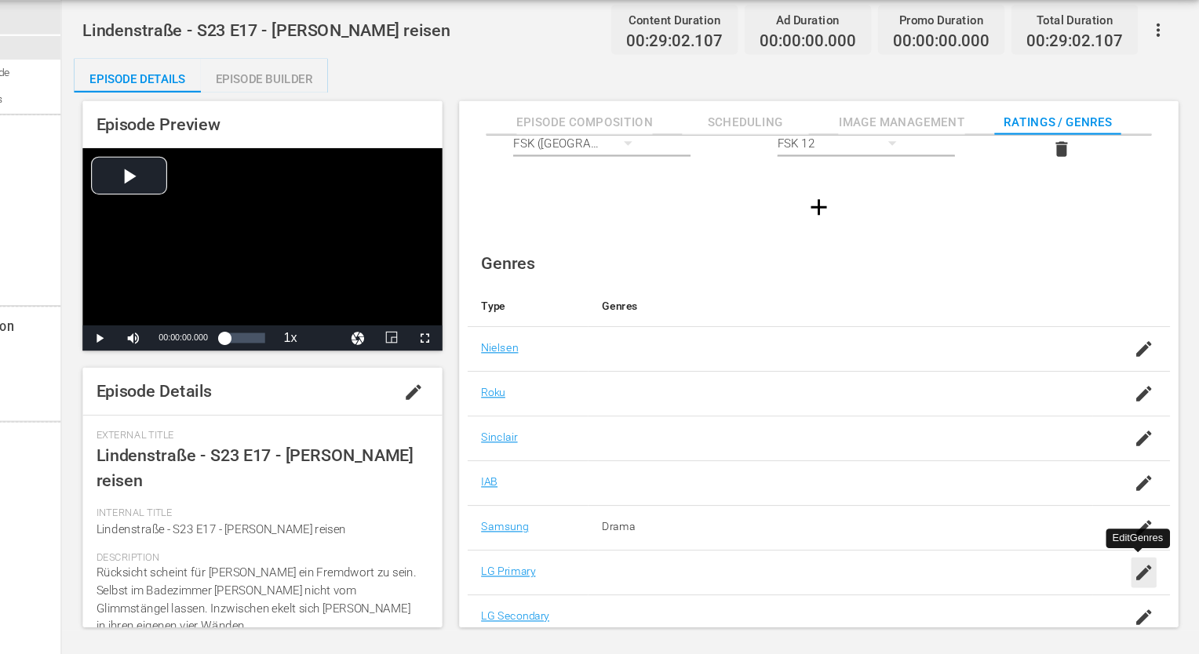
click at [1146, 585] on icon "button" at bounding box center [1147, 578] width 19 height 19
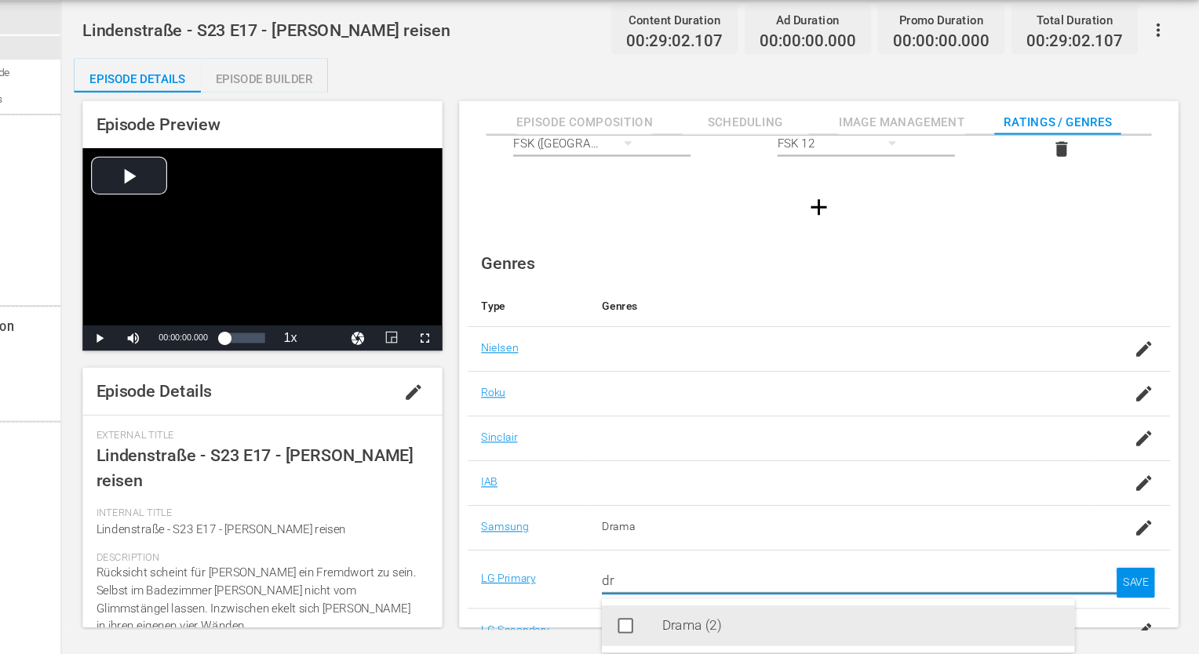
drag, startPoint x: 654, startPoint y: 624, endPoint x: 662, endPoint y: 628, distance: 8.4
click at [656, 625] on div "Drama (2)" at bounding box center [862, 628] width 439 height 38
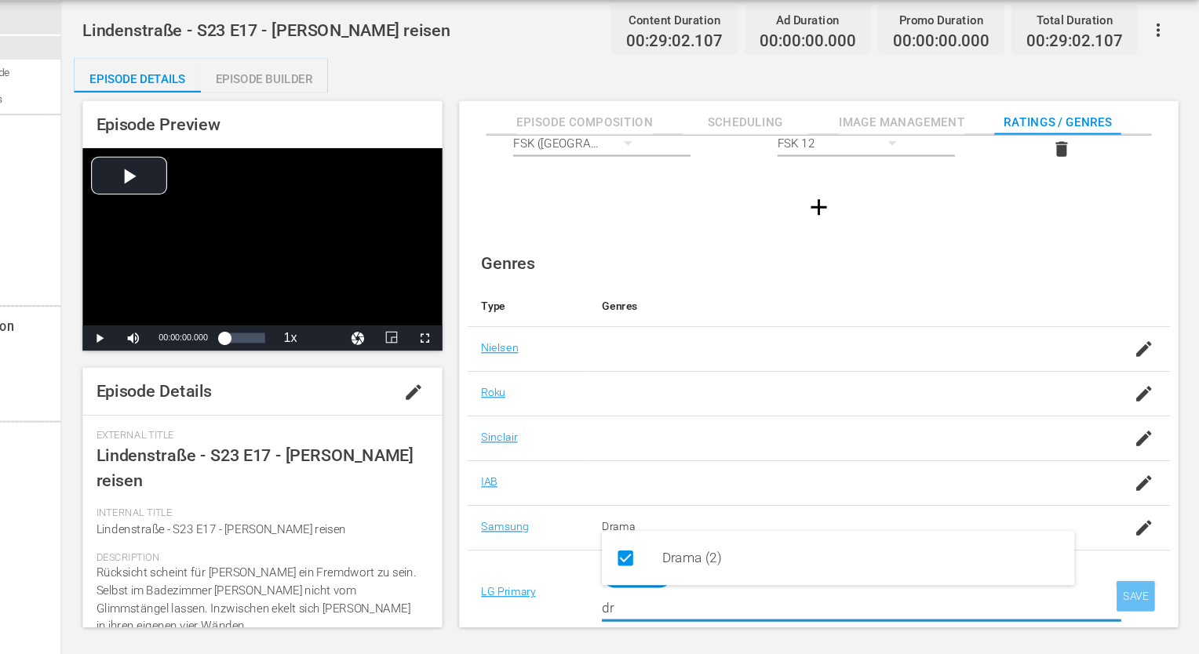
type input "dr"
click at [1131, 593] on div "SAVE" at bounding box center [1140, 600] width 36 height 28
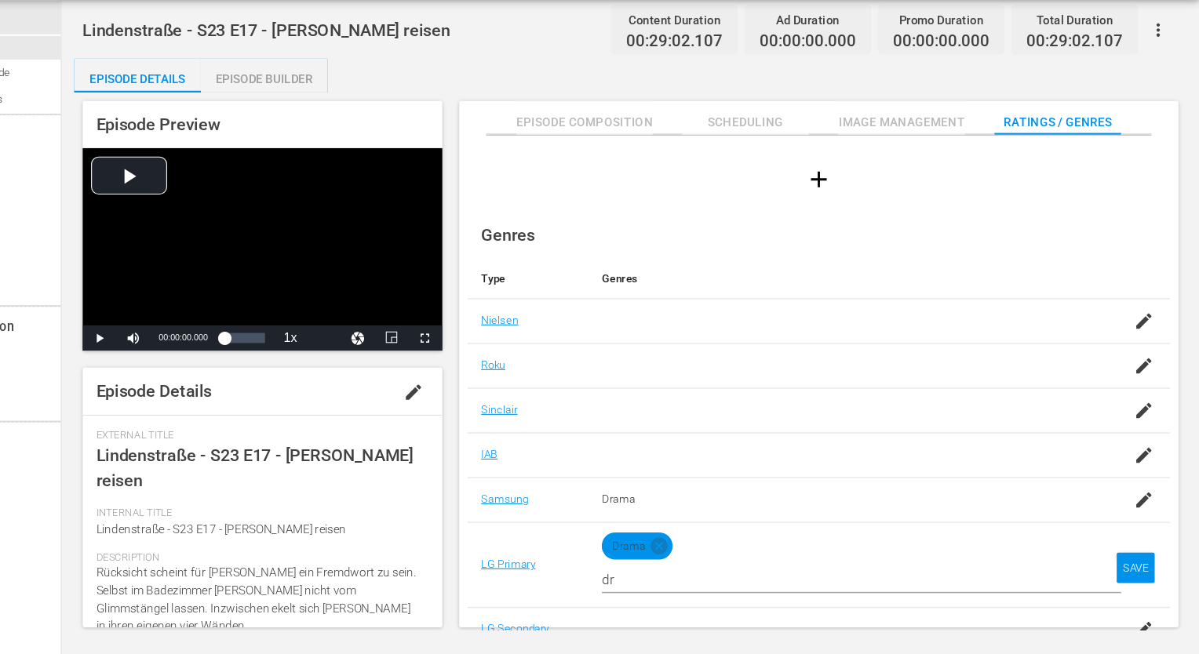
scroll to position [139, 0]
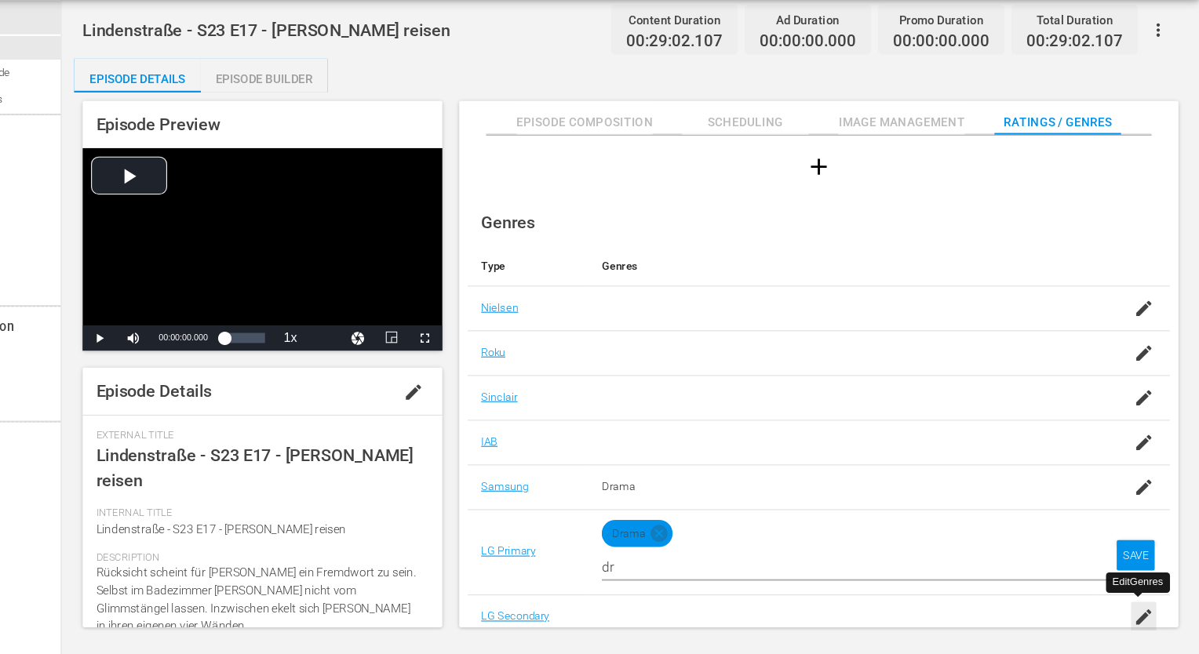
click at [1151, 612] on icon "button" at bounding box center [1147, 619] width 19 height 19
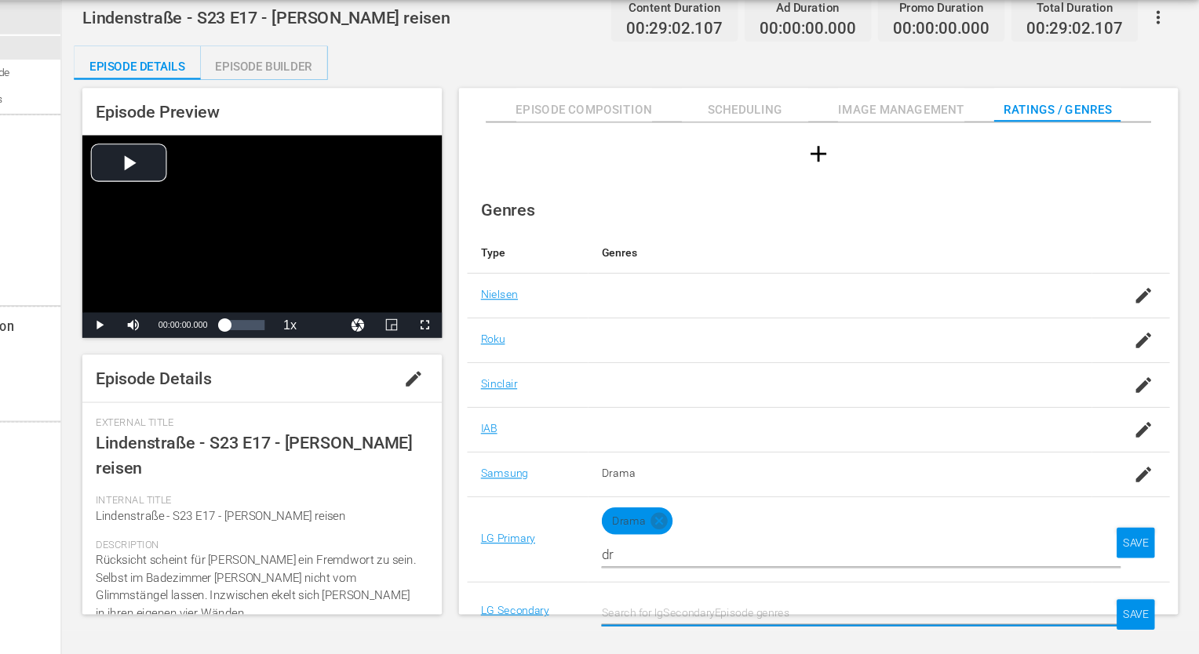
scroll to position [114, 0]
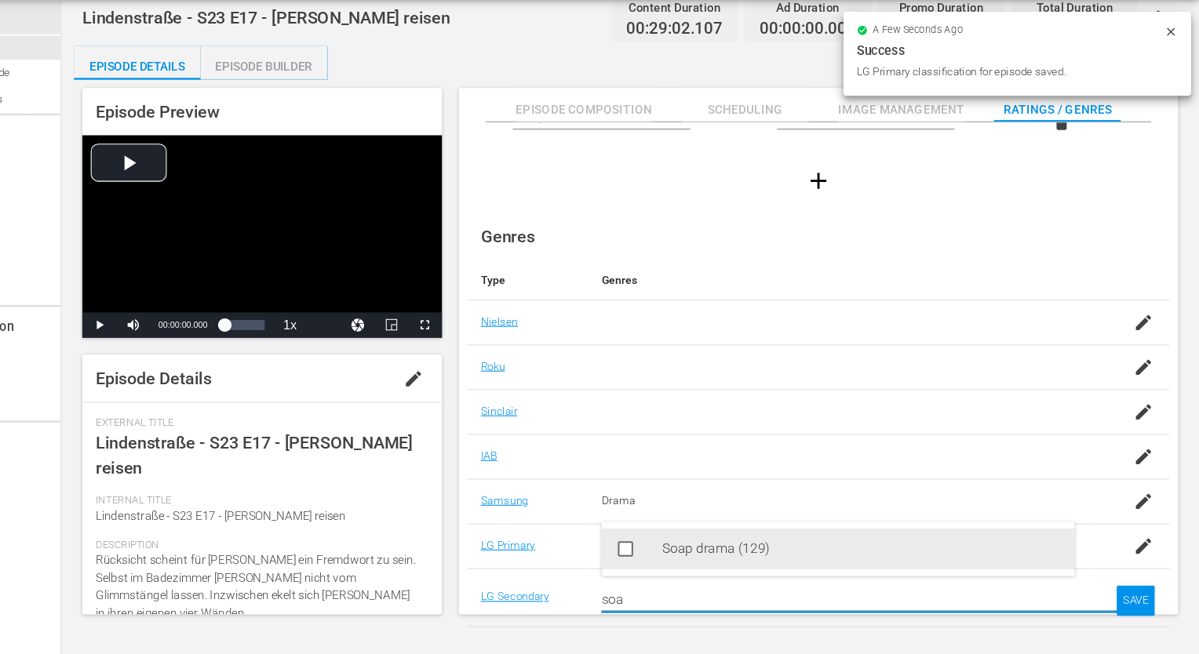
click at [821, 552] on div "Soap drama (129)" at bounding box center [885, 556] width 370 height 38
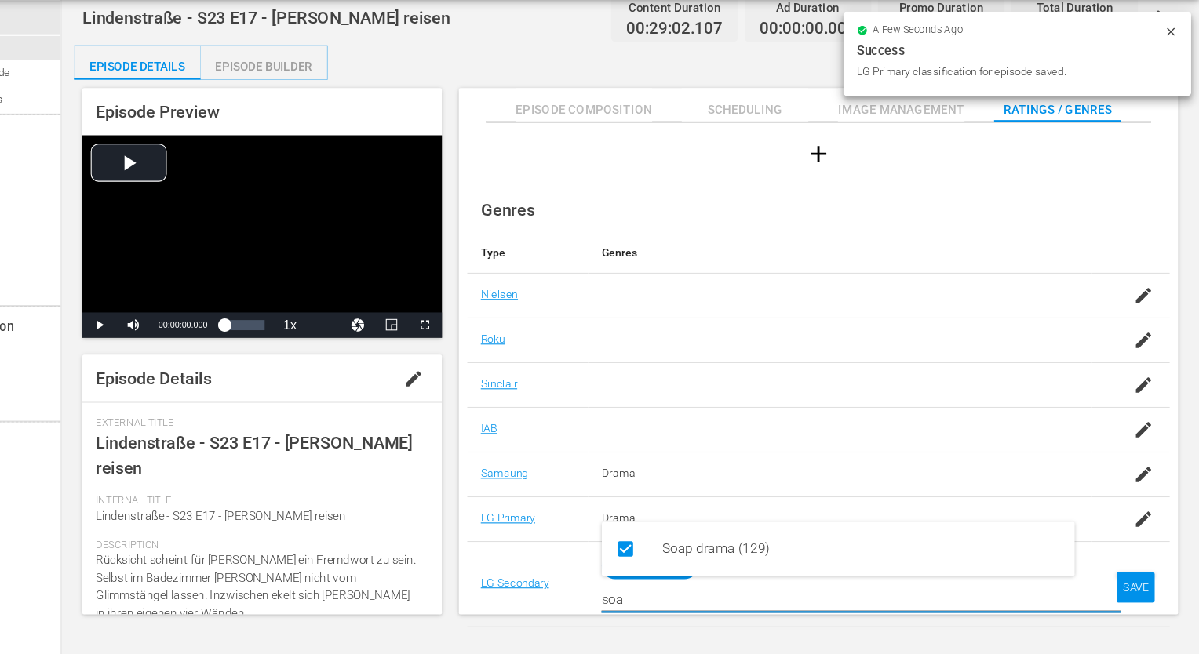
type input "soa"
click at [1147, 581] on div "SAVE" at bounding box center [1140, 592] width 36 height 28
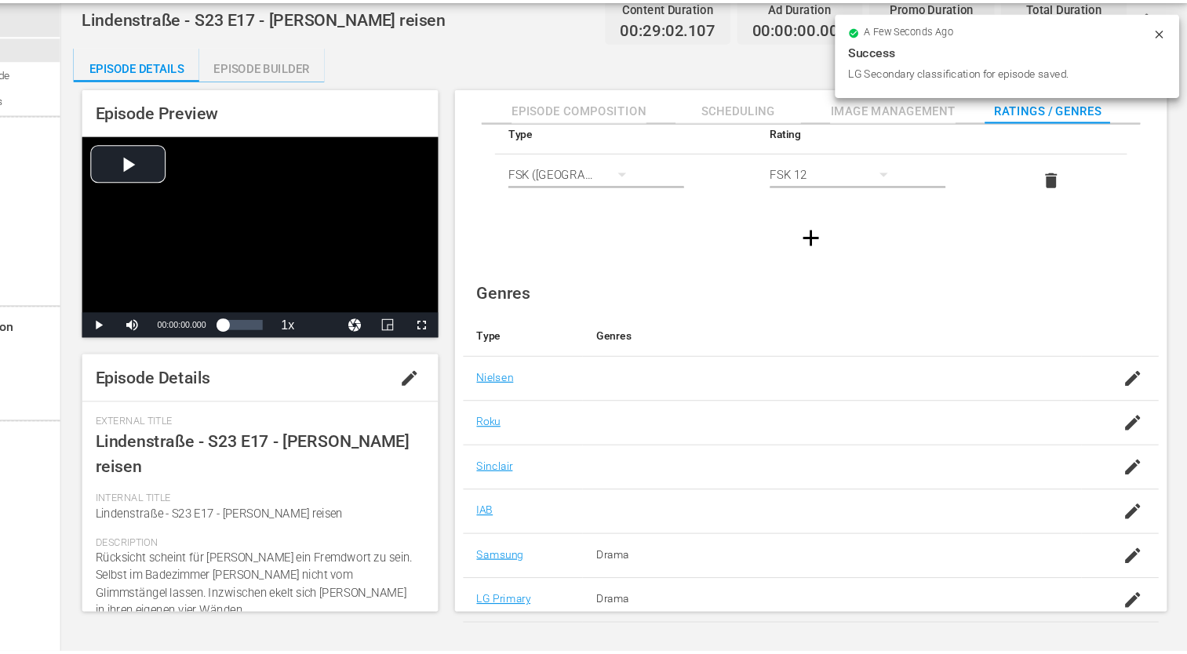
scroll to position [0, 0]
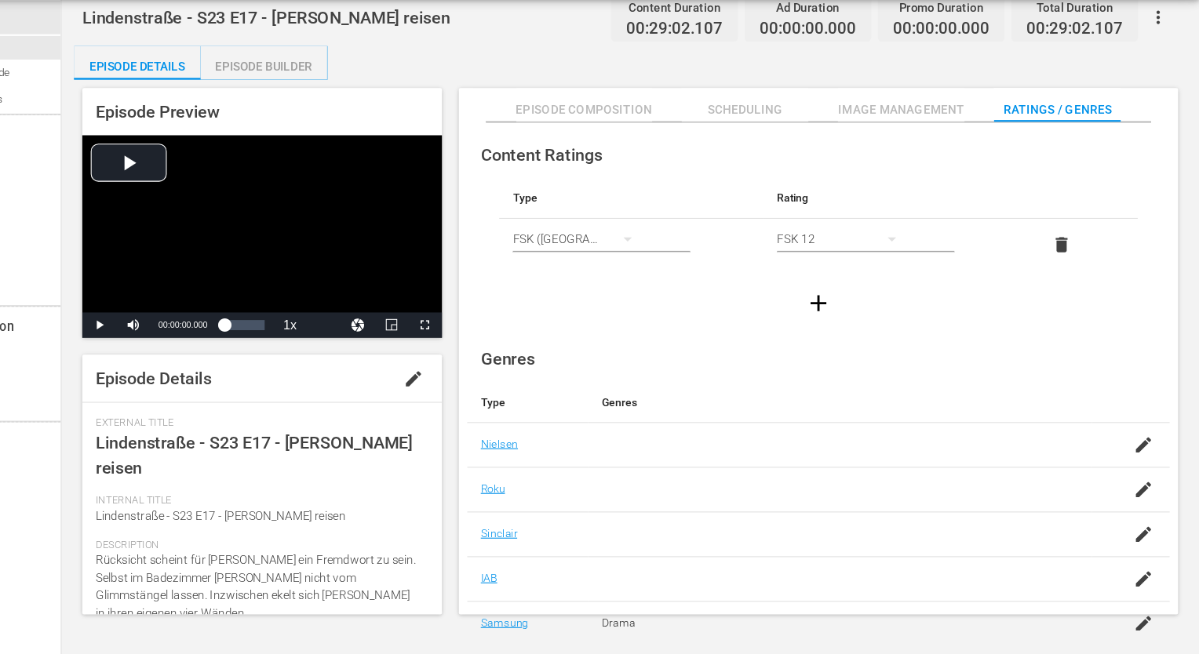
click at [353, 109] on div "Episode Builder" at bounding box center [330, 108] width 118 height 38
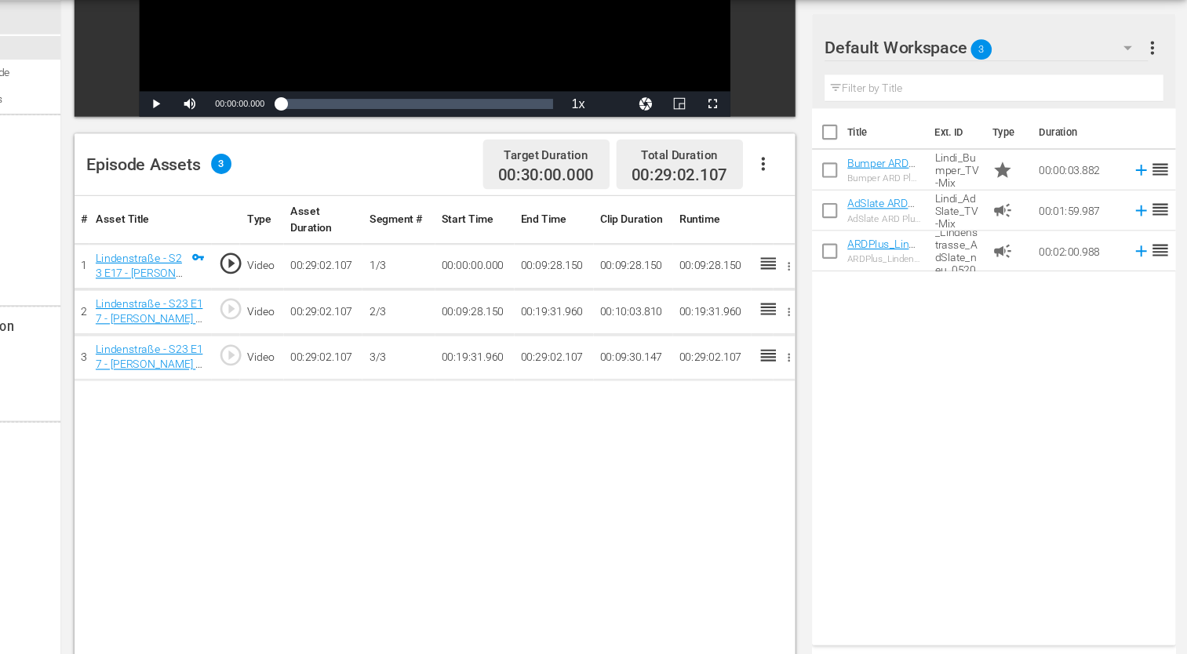
scroll to position [364, 0]
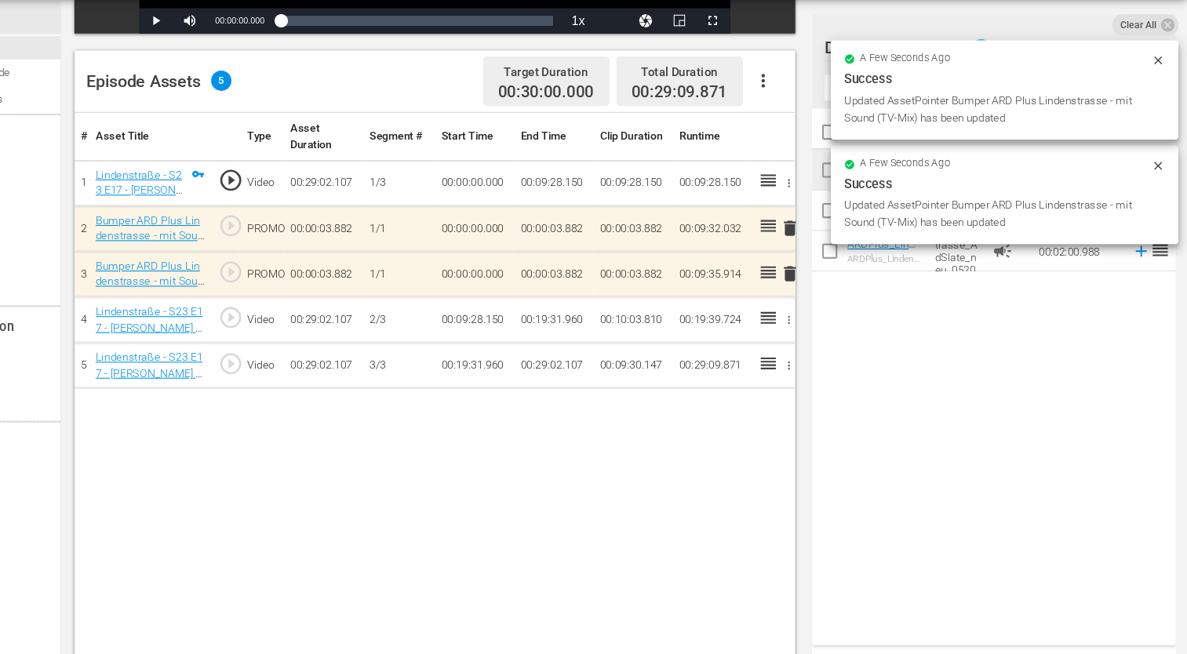
drag, startPoint x: 964, startPoint y: 208, endPoint x: 920, endPoint y: 216, distance: 44.6
click at [920, 216] on div "Success" at bounding box center [1017, 216] width 298 height 19
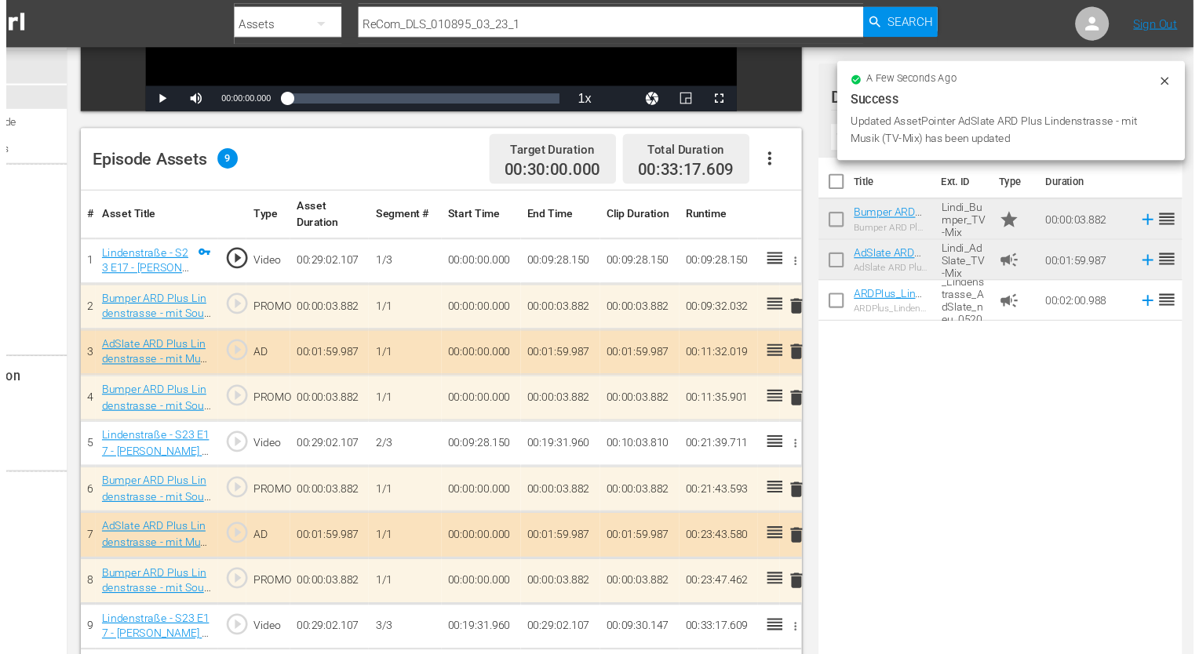
scroll to position [0, 0]
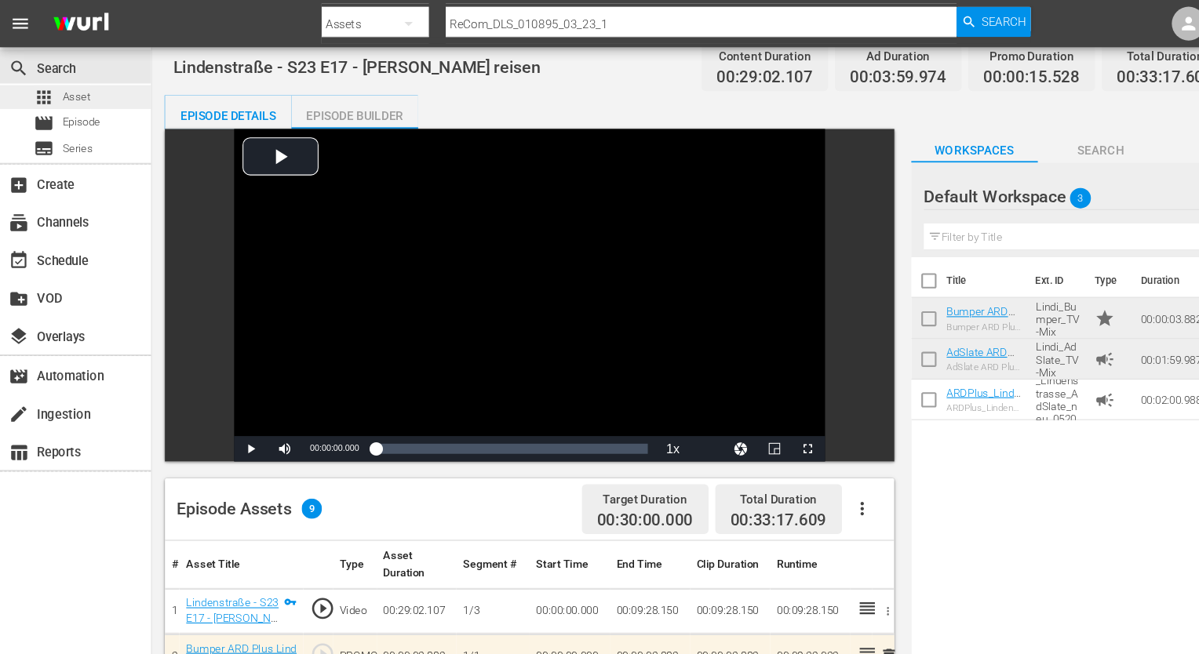
click at [38, 88] on span "apps" at bounding box center [40, 90] width 19 height 19
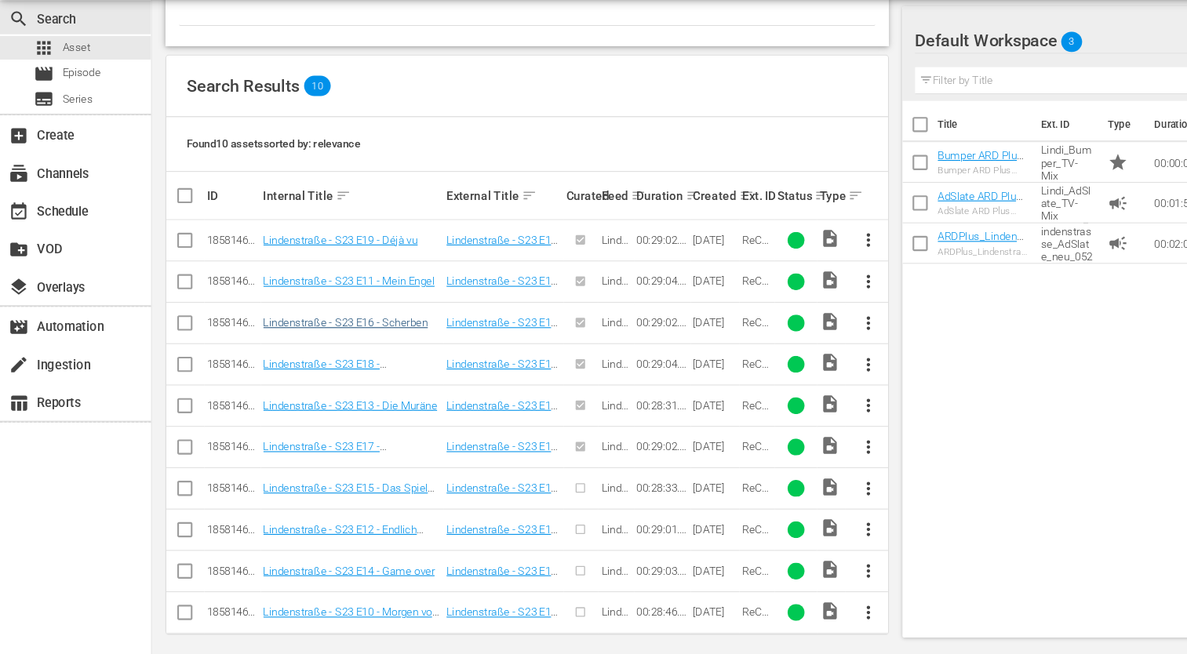
scroll to position [289, 0]
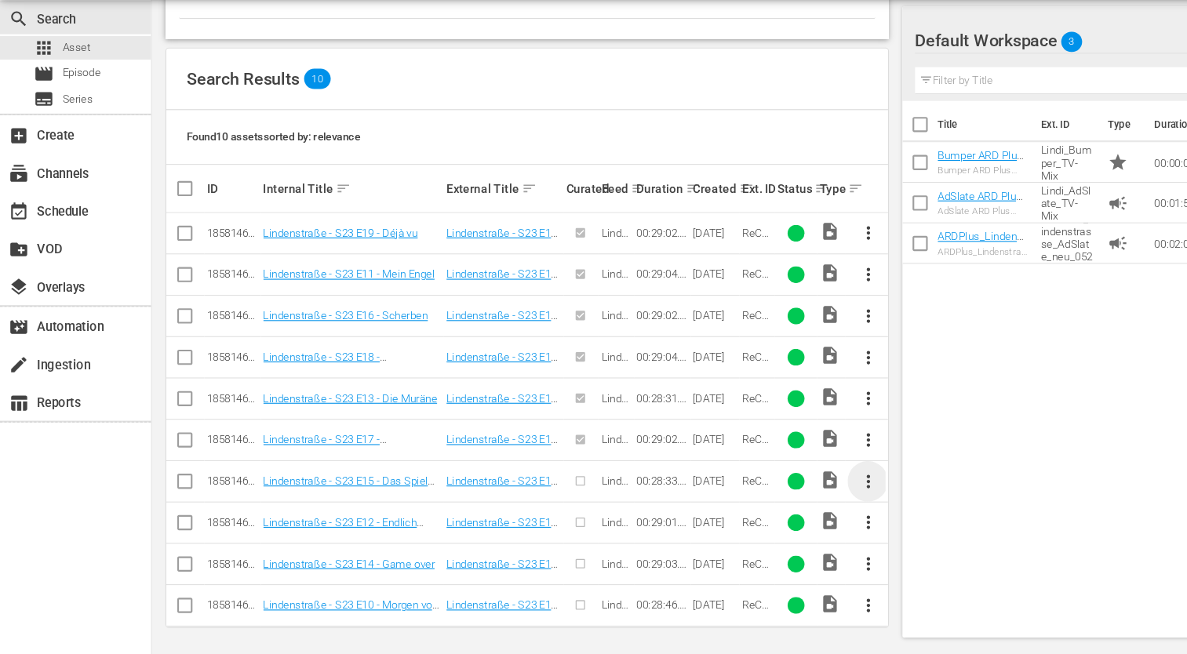
click at [809, 490] on span "more_vert" at bounding box center [806, 493] width 19 height 19
click at [858, 610] on div "Episode" at bounding box center [891, 611] width 107 height 38
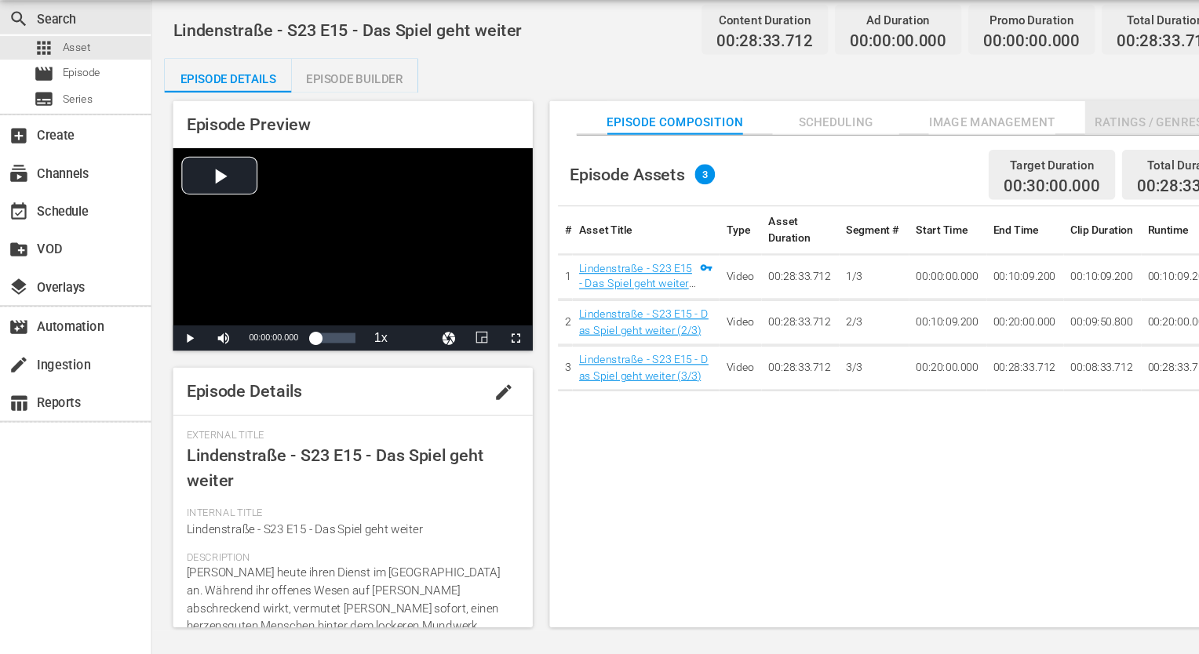
click at [1067, 159] on span "Ratings / Genres" at bounding box center [1067, 160] width 118 height 20
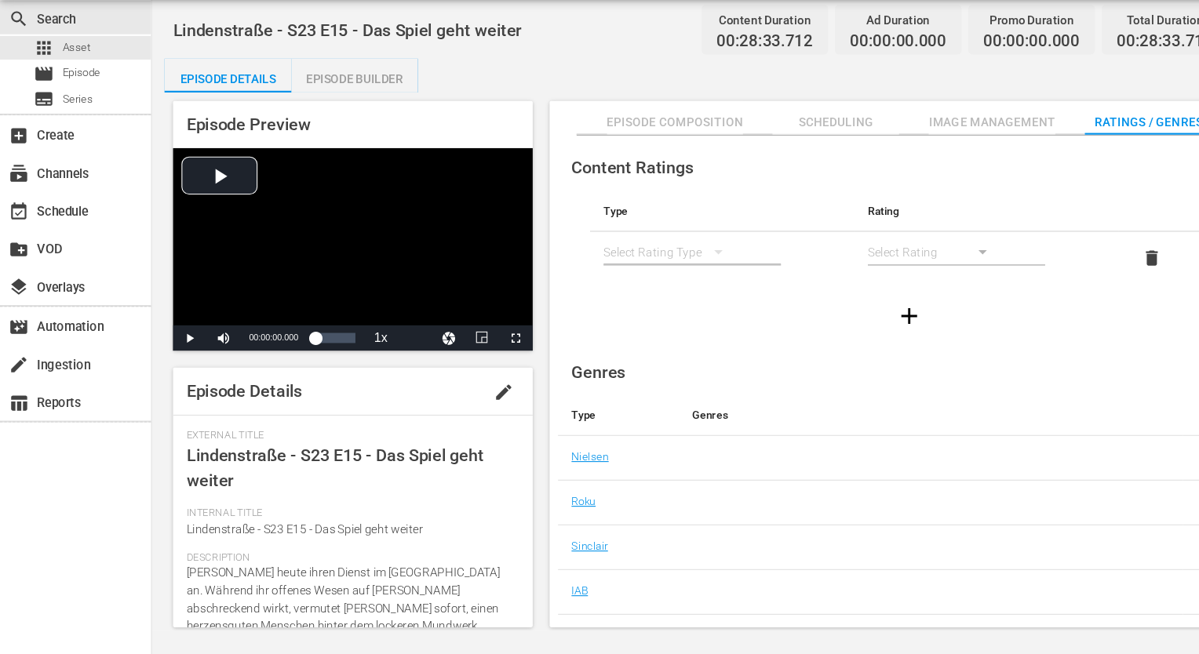
click at [641, 274] on div "simple table" at bounding box center [624, 280] width 126 height 44
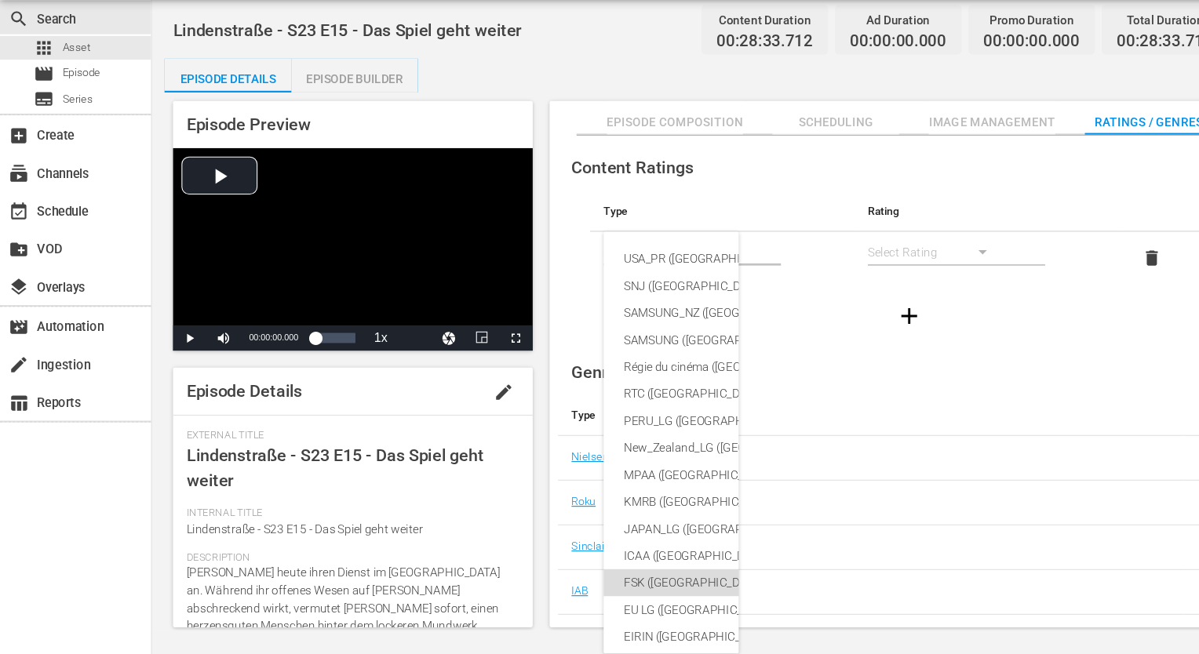
click at [621, 586] on div "FSK ([GEOGRAPHIC_DATA])" at bounding box center [760, 587] width 360 height 25
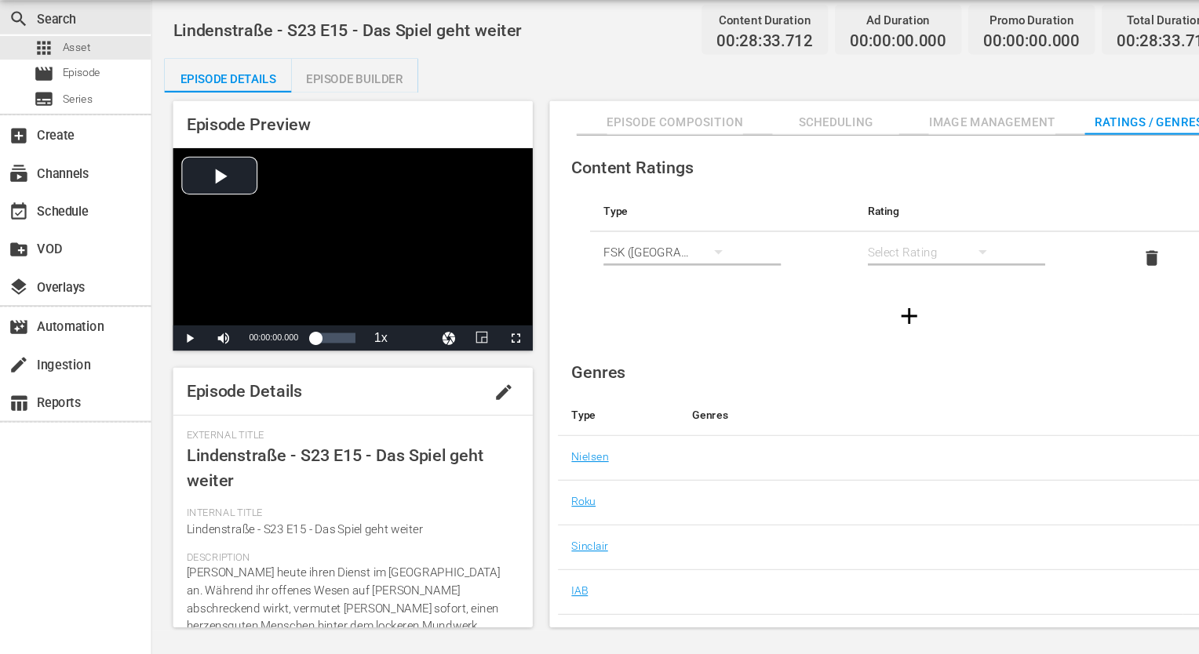
click at [862, 279] on div "simple table" at bounding box center [869, 280] width 126 height 44
click at [857, 330] on div "FSK 12" at bounding box center [868, 336] width 88 height 25
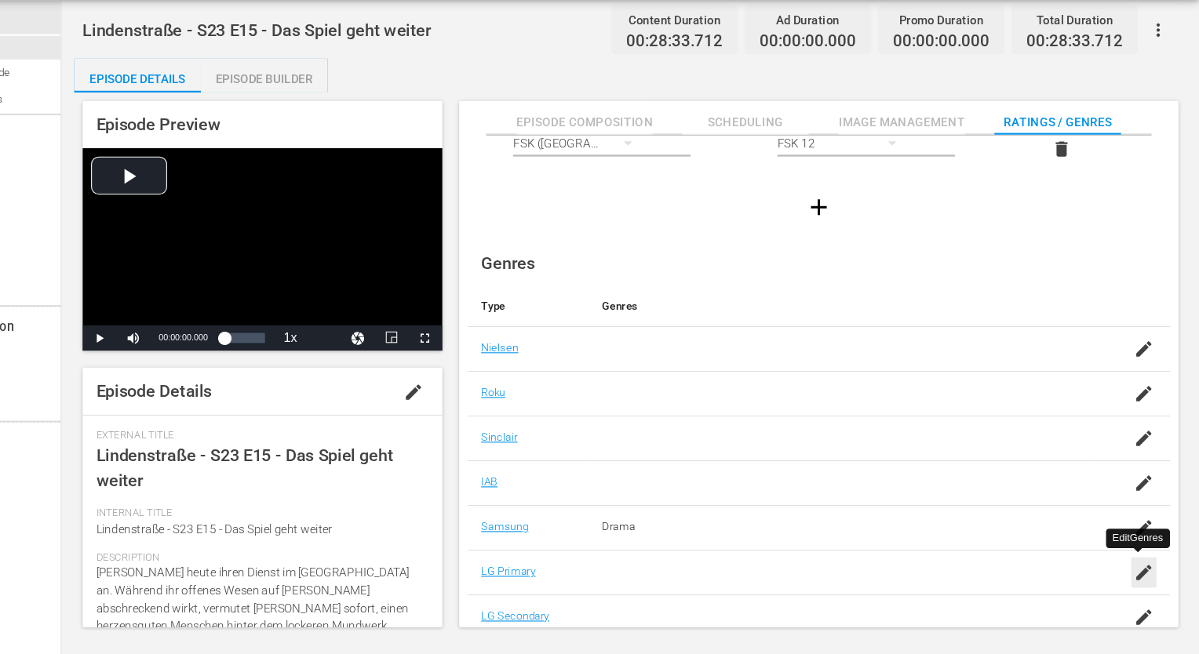
click at [1142, 580] on icon "button" at bounding box center [1147, 578] width 19 height 19
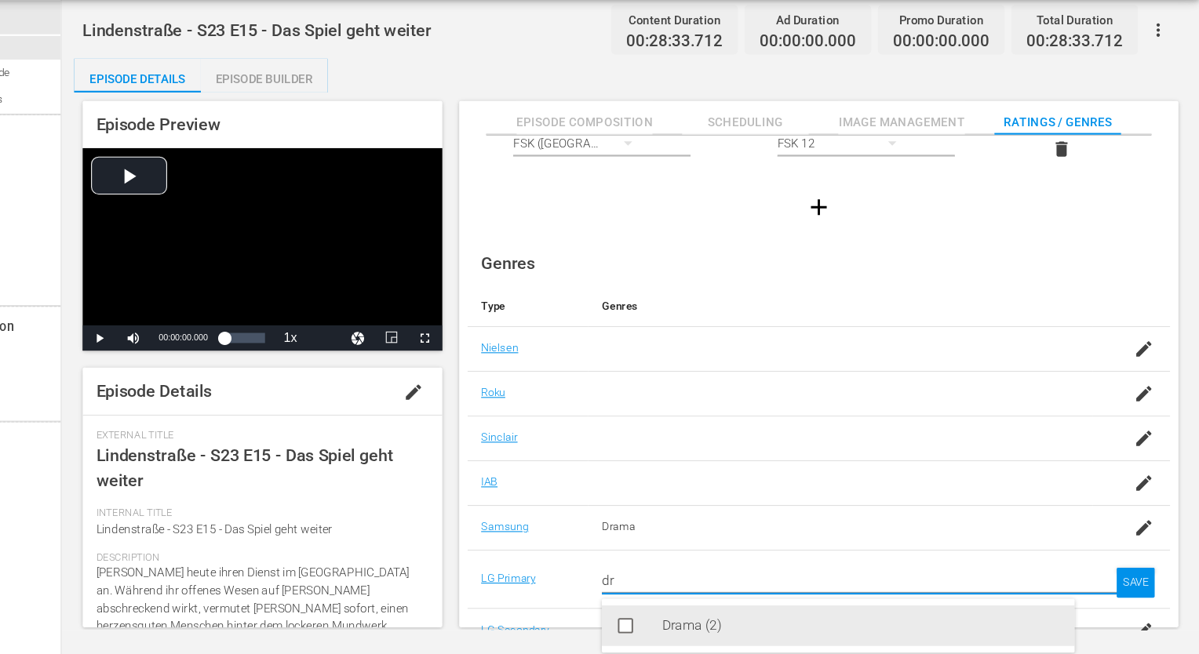
click at [908, 628] on div "Drama (2)" at bounding box center [885, 628] width 370 height 38
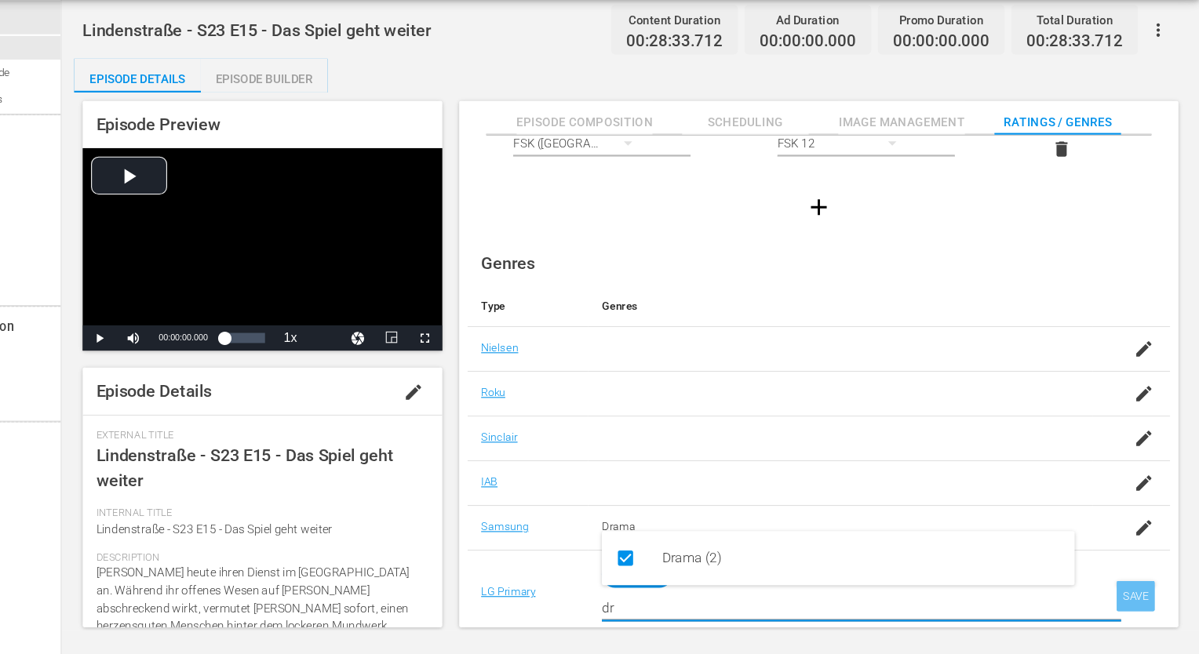
type input "dr"
click at [1127, 595] on div "SAVE" at bounding box center [1140, 600] width 36 height 28
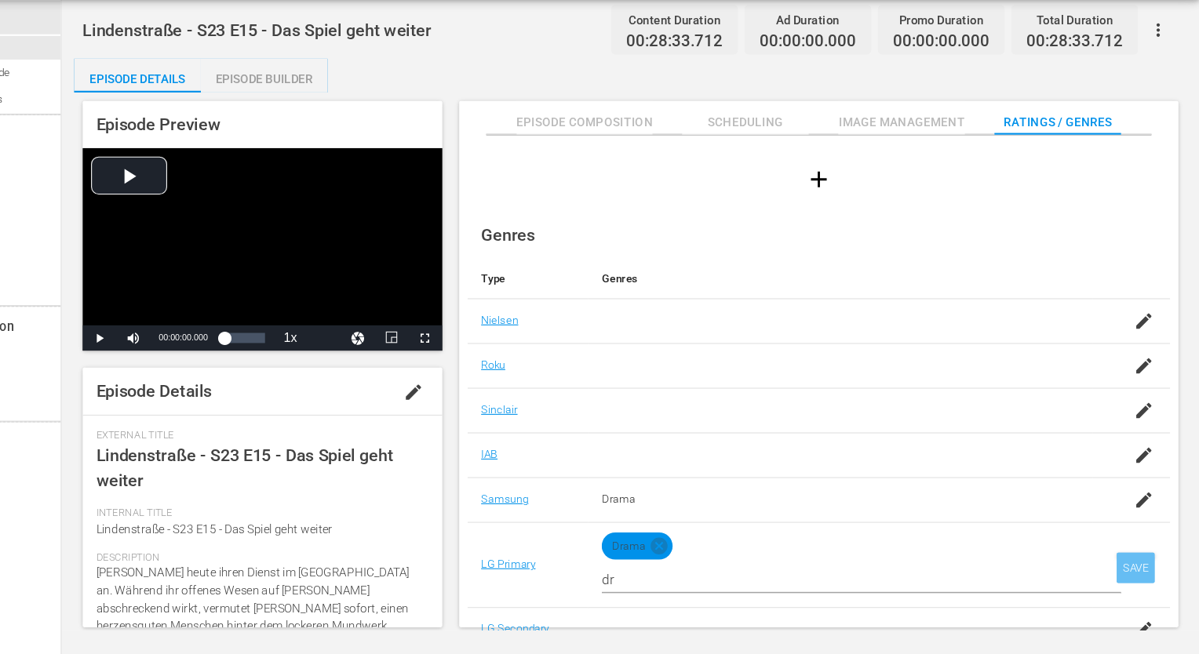
scroll to position [101, 0]
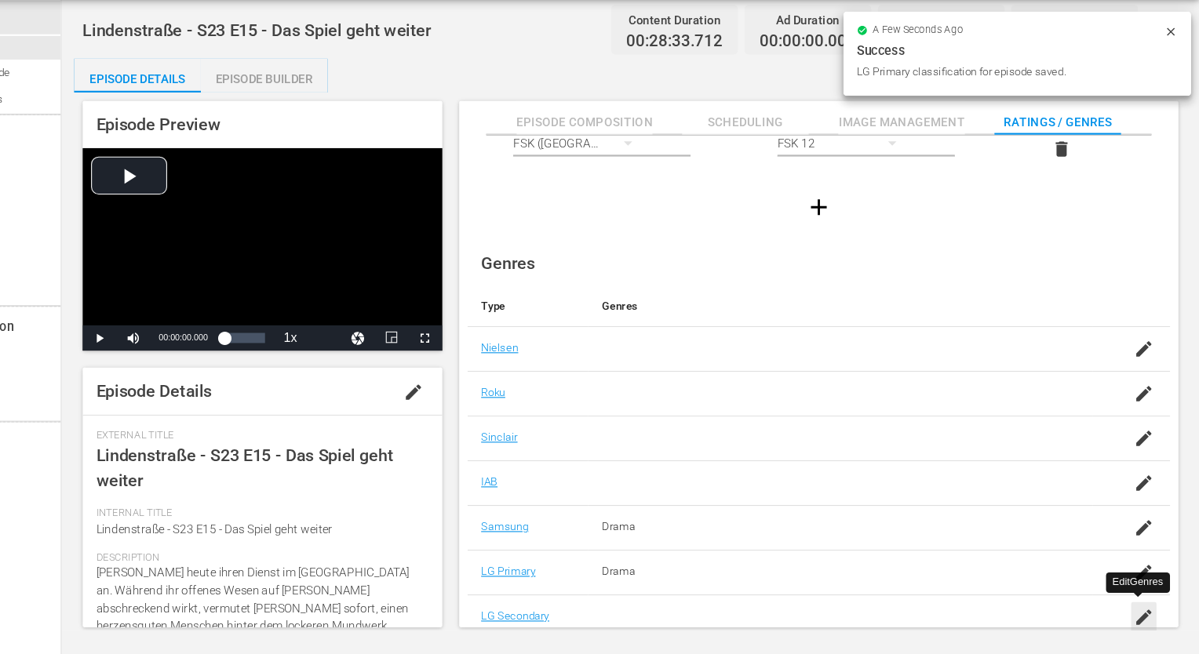
click at [1138, 616] on icon "button" at bounding box center [1147, 619] width 19 height 19
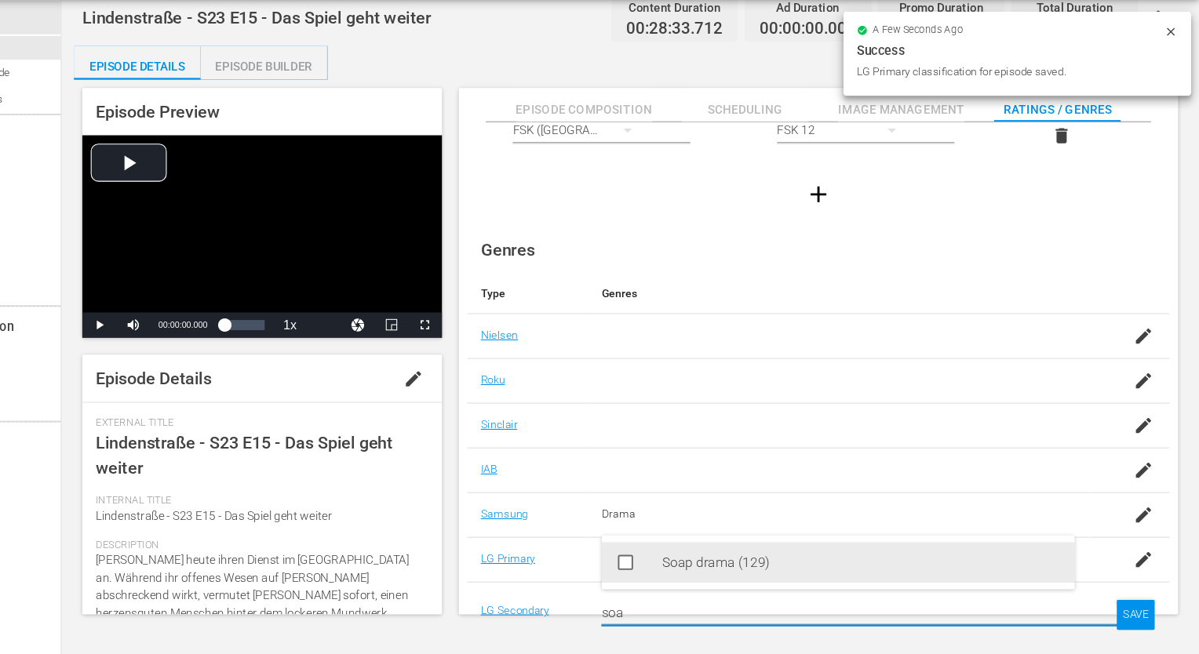
click at [958, 557] on div "Soap drama (129)" at bounding box center [885, 569] width 370 height 38
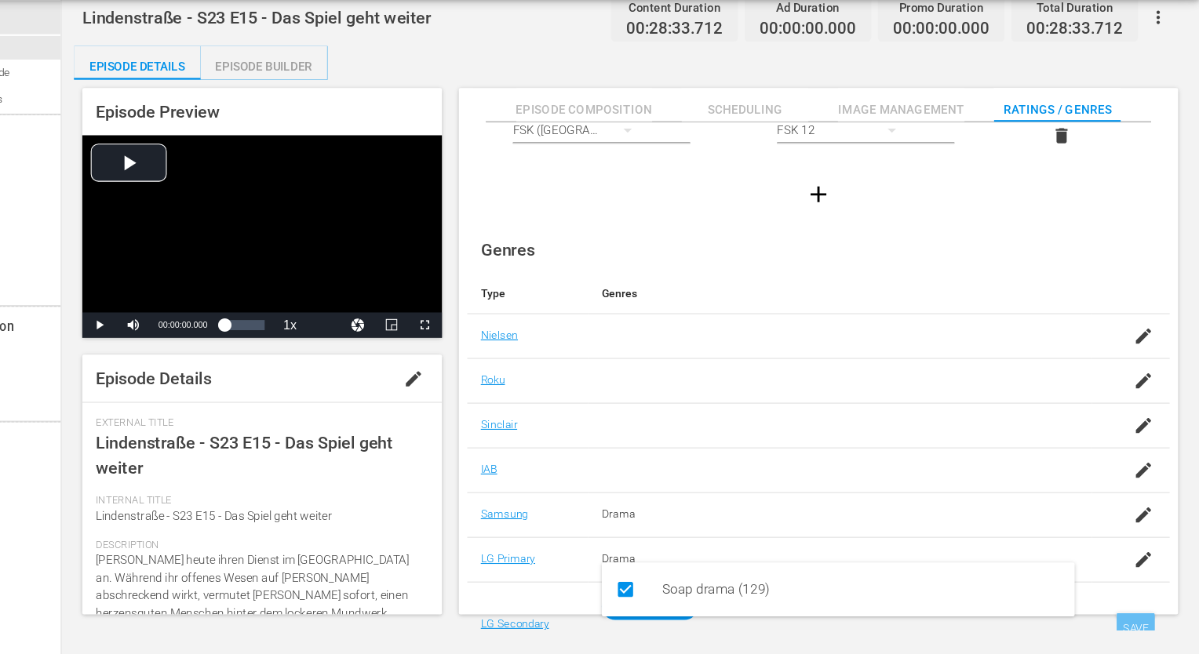
type input "soa"
click at [1142, 621] on div "SAVE" at bounding box center [1140, 630] width 36 height 28
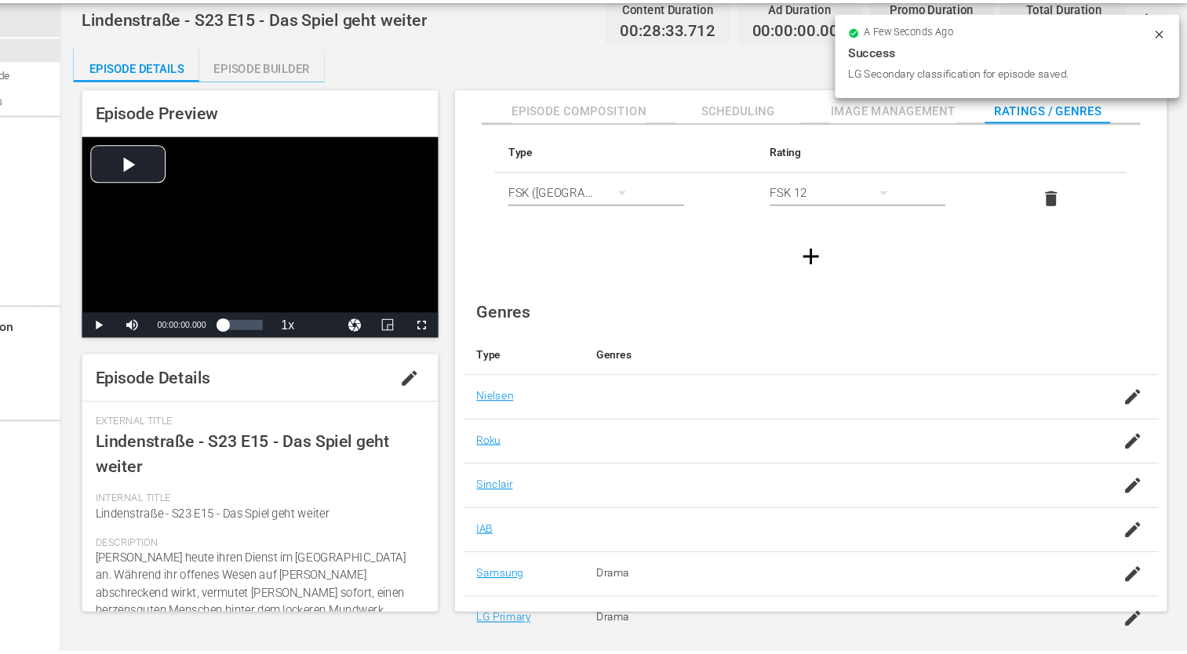
scroll to position [0, 0]
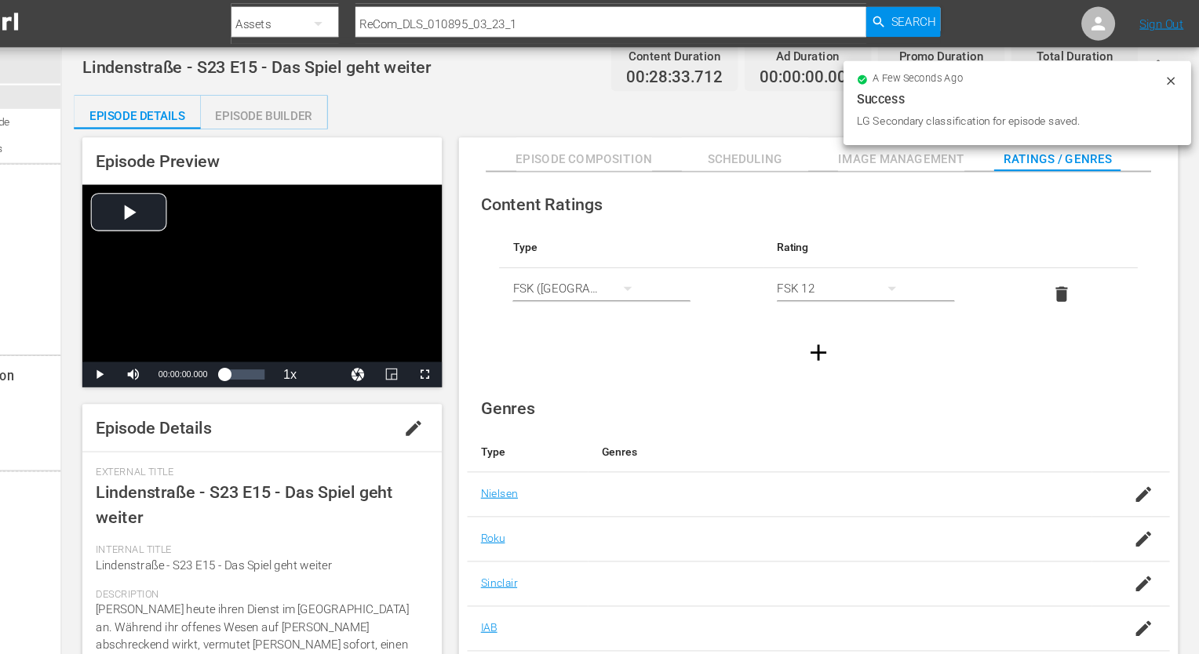
click at [322, 112] on div "Episode Builder" at bounding box center [330, 108] width 118 height 38
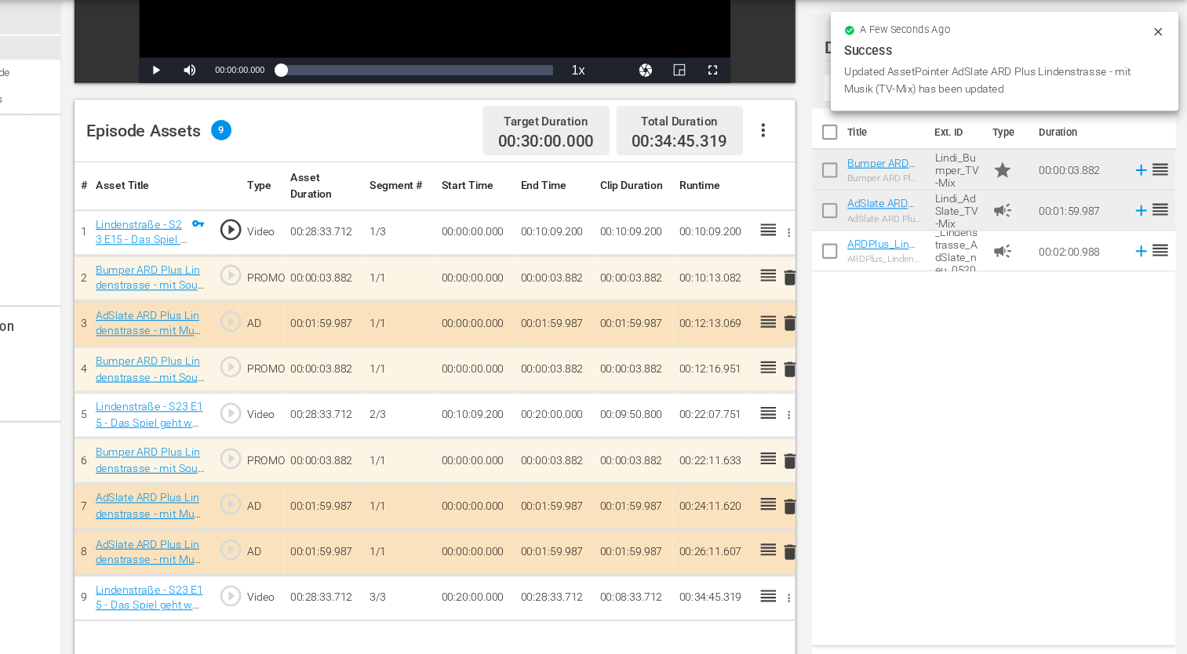
scroll to position [408, 0]
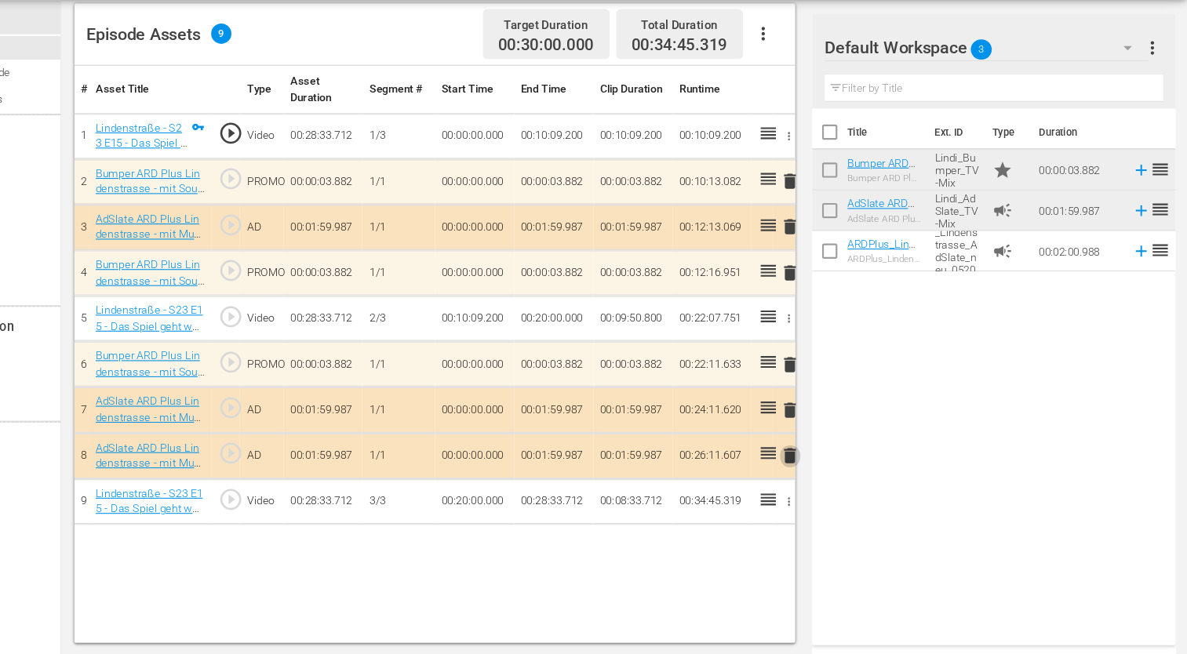
click at [815, 462] on span "delete" at bounding box center [818, 469] width 19 height 19
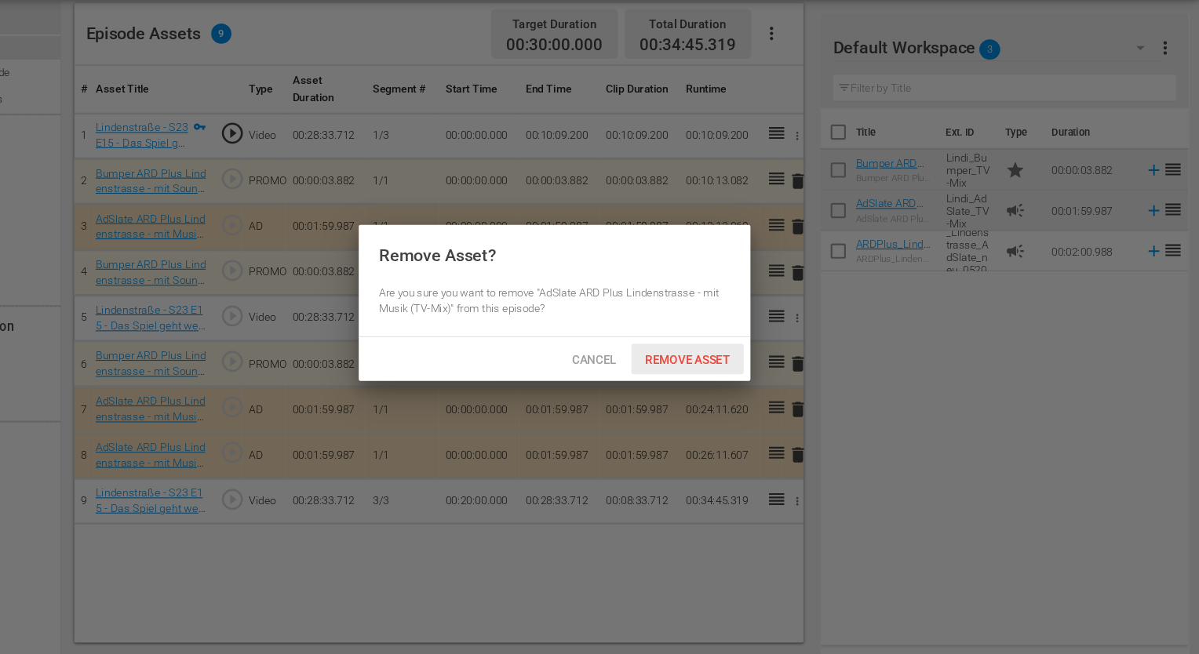
click at [711, 380] on span "Remove Asset" at bounding box center [723, 380] width 104 height 13
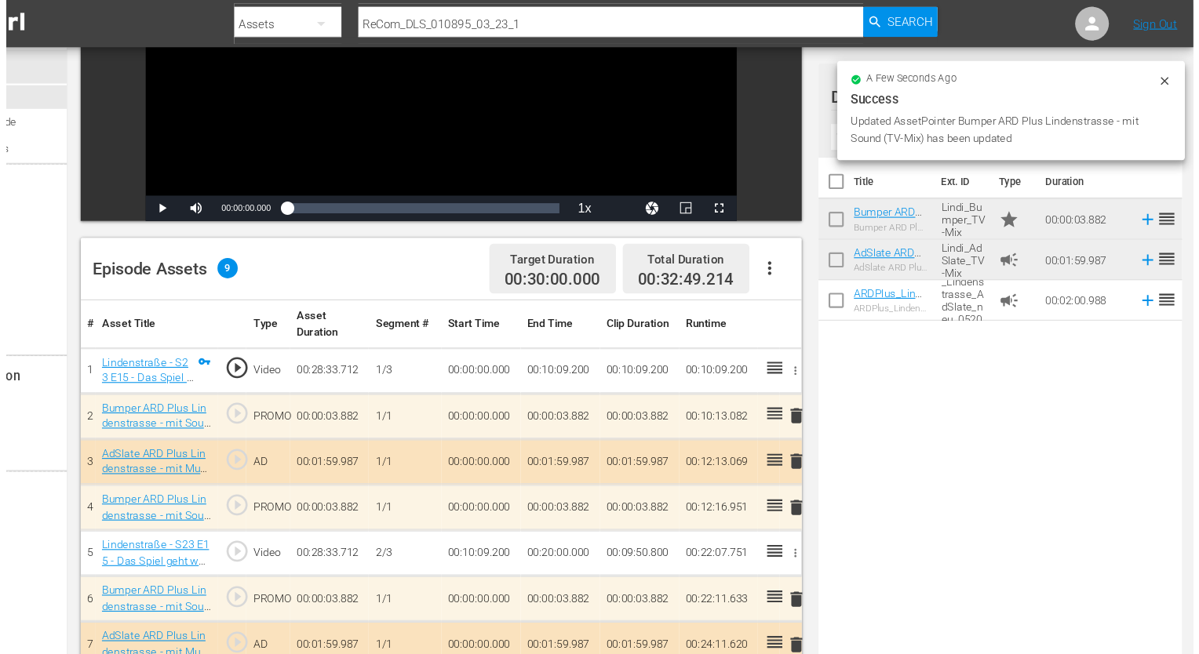
scroll to position [0, 0]
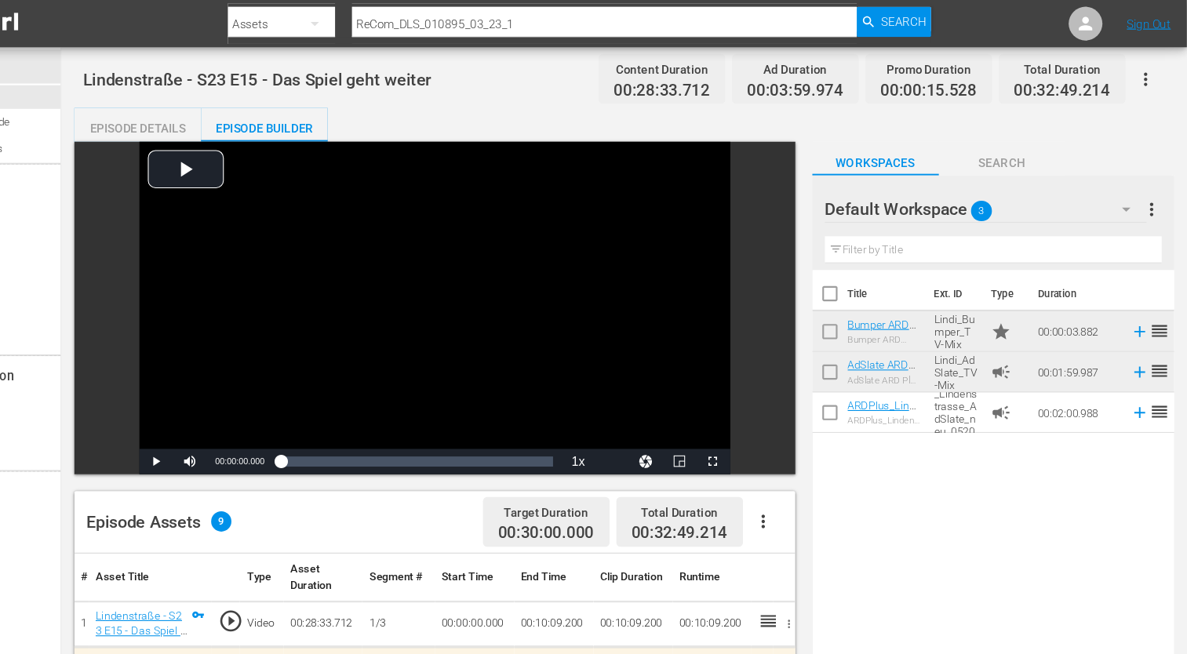
click at [231, 115] on div "Episode Details" at bounding box center [212, 119] width 118 height 38
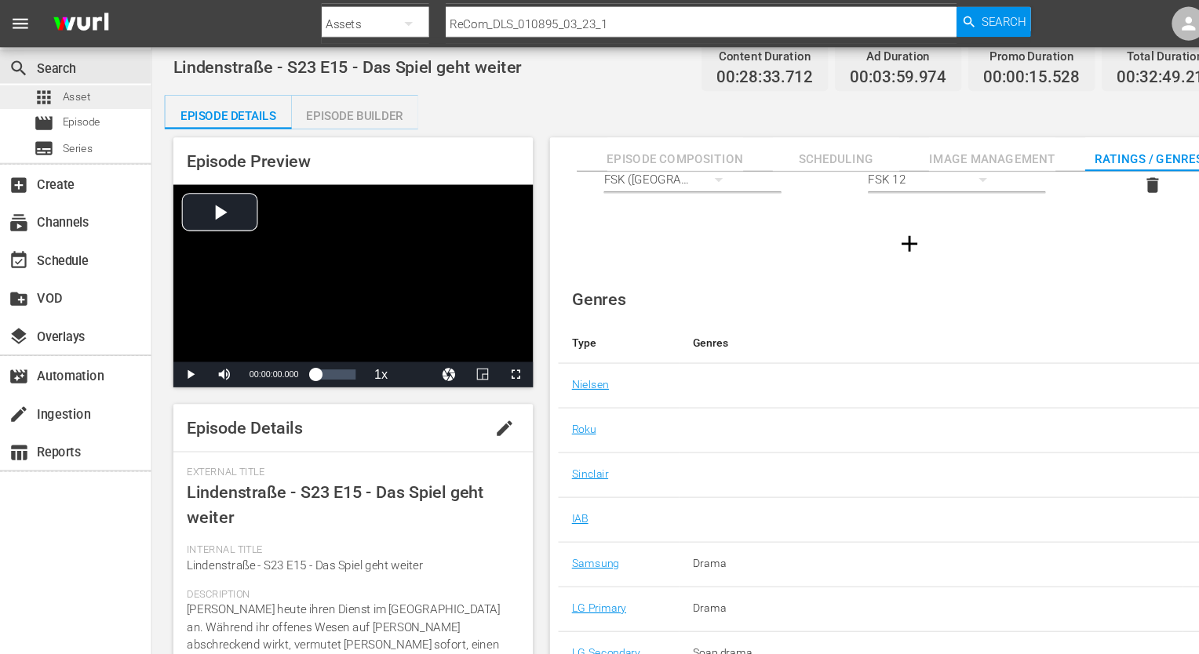
click at [95, 89] on div "apps Asset" at bounding box center [70, 90] width 140 height 22
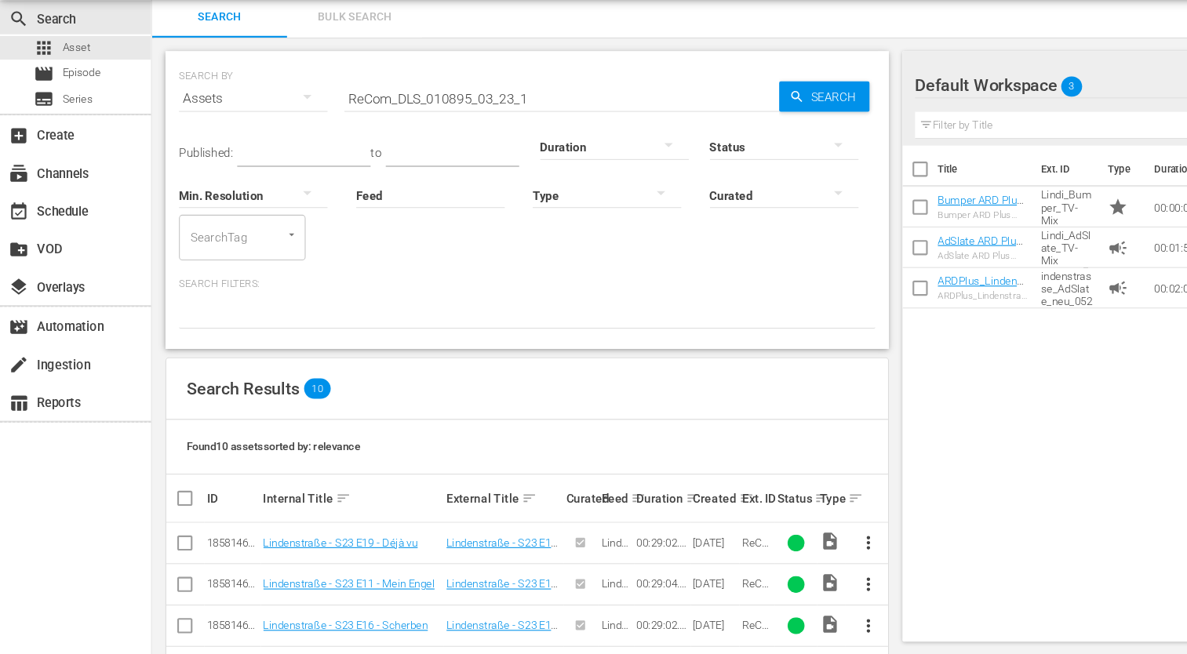
scroll to position [289, 0]
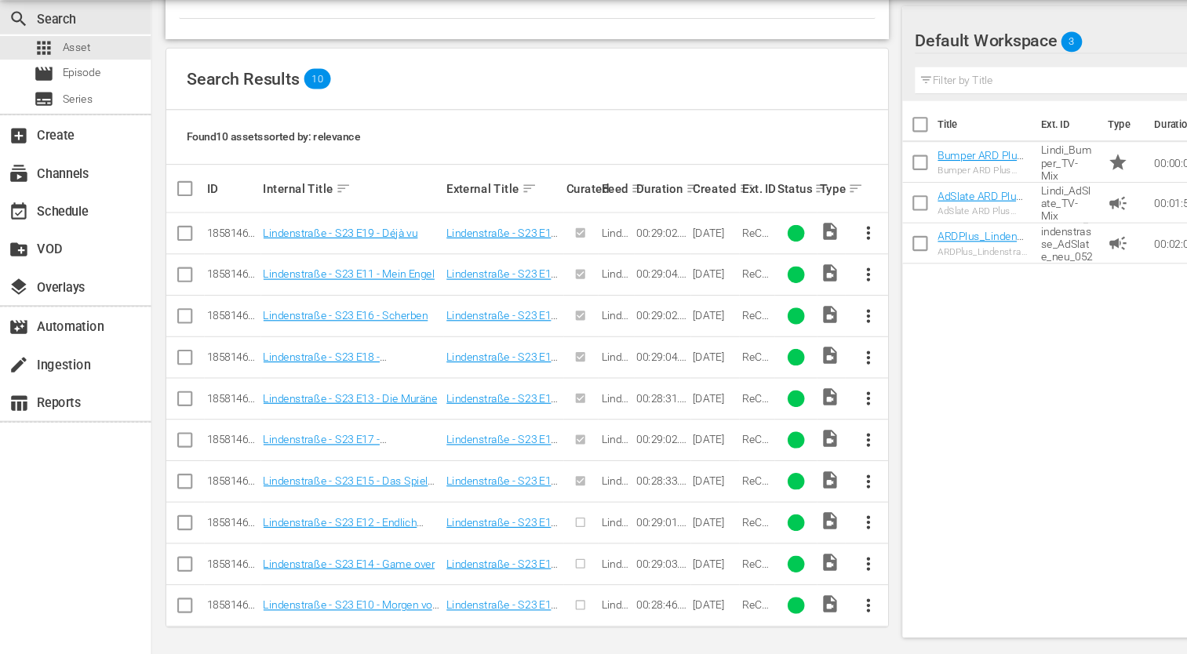
click at [810, 526] on span "more_vert" at bounding box center [806, 531] width 19 height 19
click at [843, 525] on div "Episode" at bounding box center [891, 523] width 107 height 38
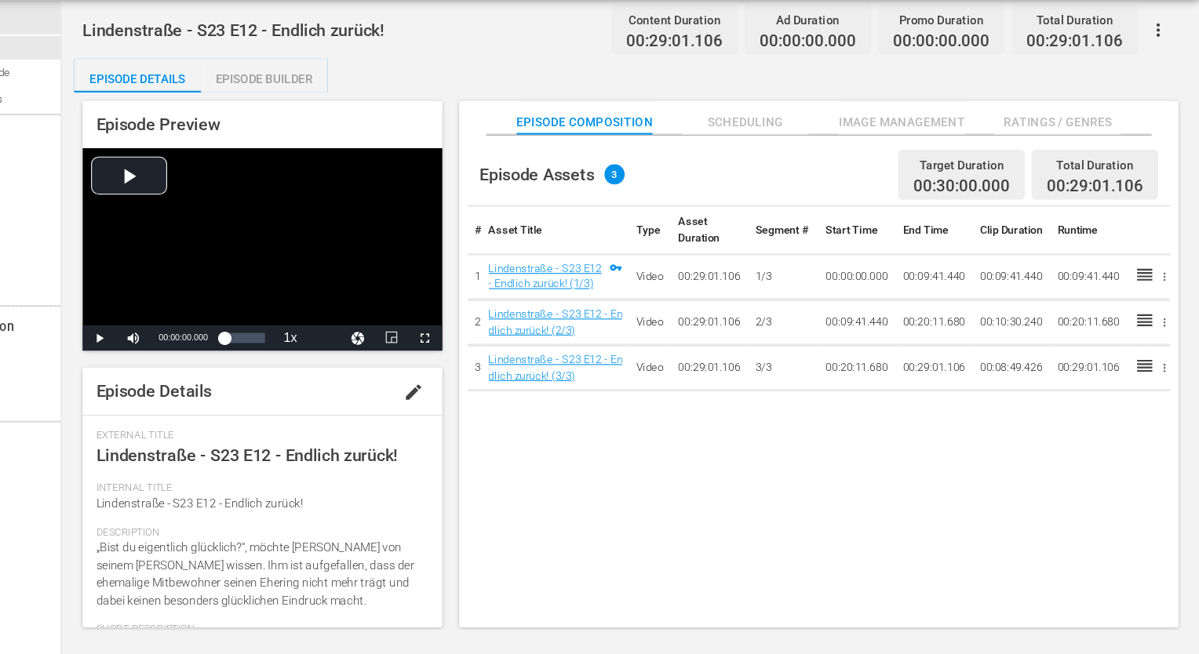
click at [1116, 162] on span "Ratings / Genres" at bounding box center [1067, 160] width 118 height 20
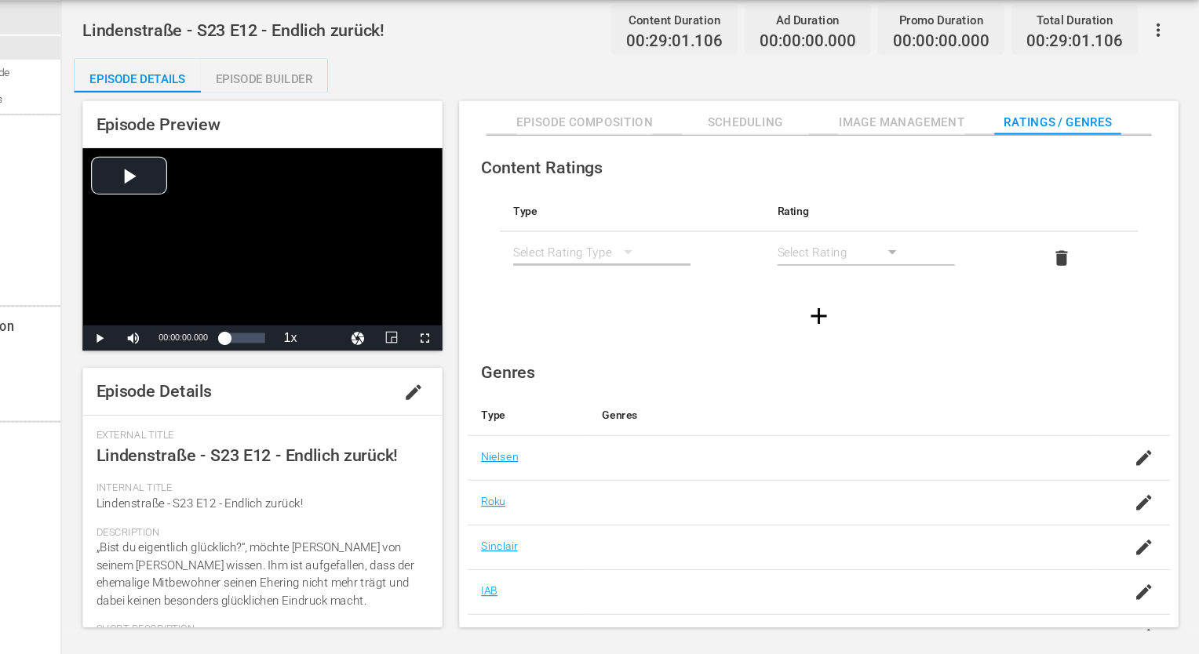
scroll to position [72, 0]
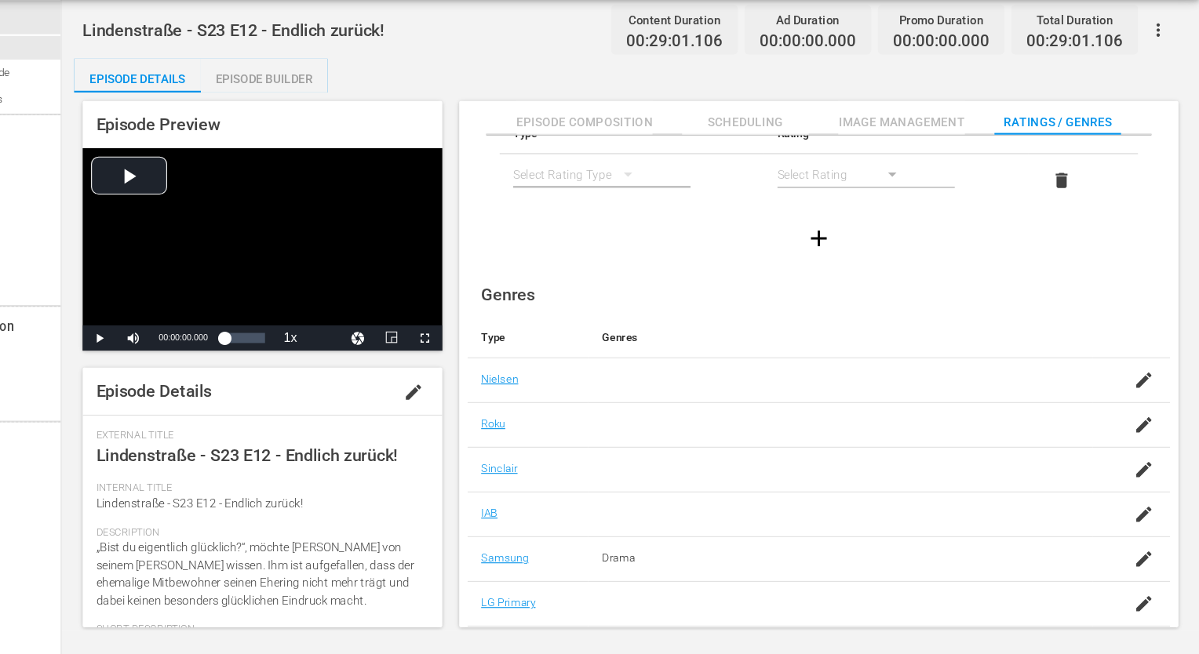
click at [655, 219] on hr "simple table" at bounding box center [643, 220] width 165 height 2
click at [654, 220] on button "simple table" at bounding box center [668, 208] width 38 height 38
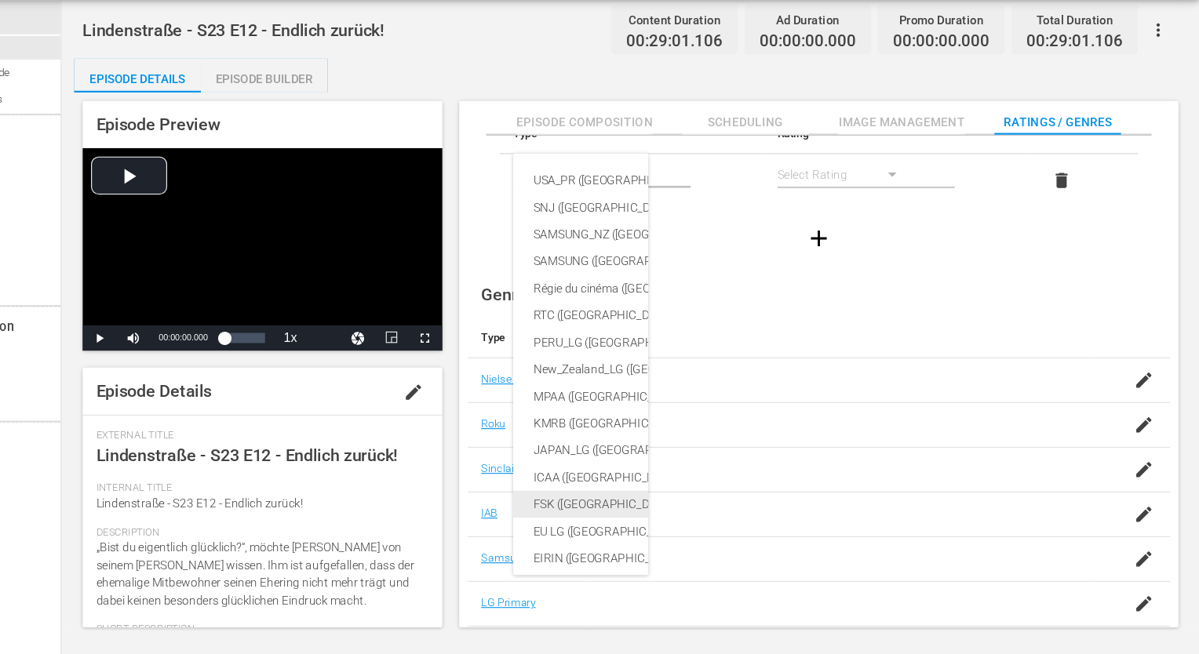
click at [614, 523] on div "FSK ([GEOGRAPHIC_DATA])" at bounding box center [760, 514] width 360 height 25
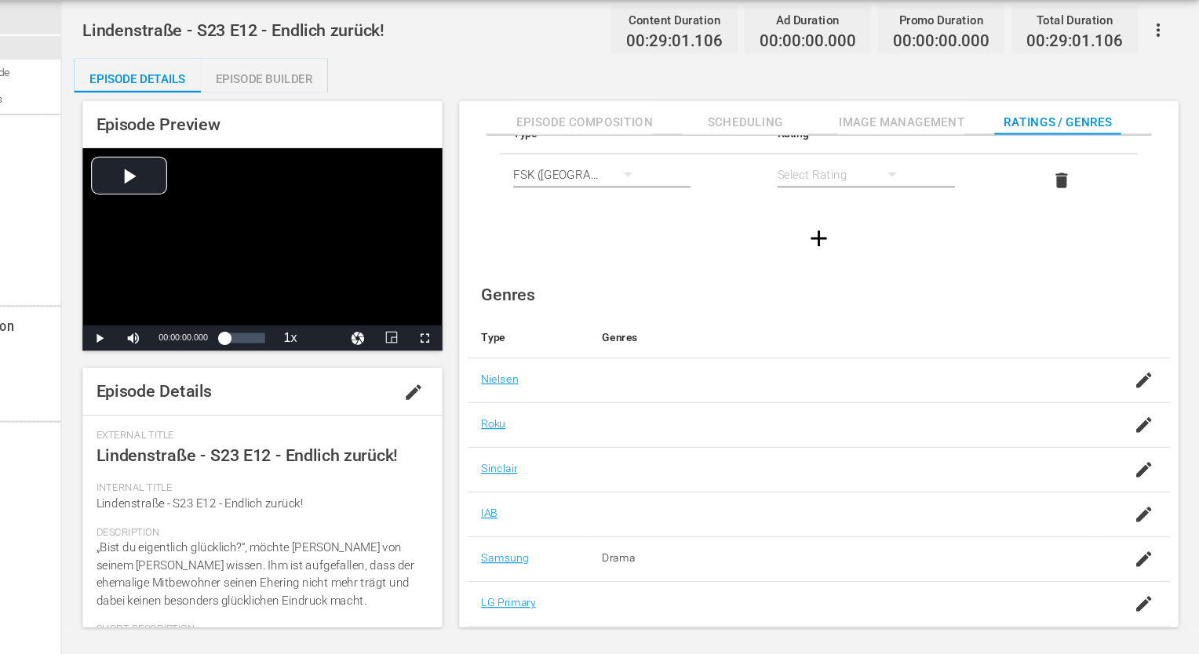
click at [865, 212] on div "simple table" at bounding box center [869, 208] width 126 height 44
click at [850, 273] on div "FSK 12" at bounding box center [868, 263] width 88 height 25
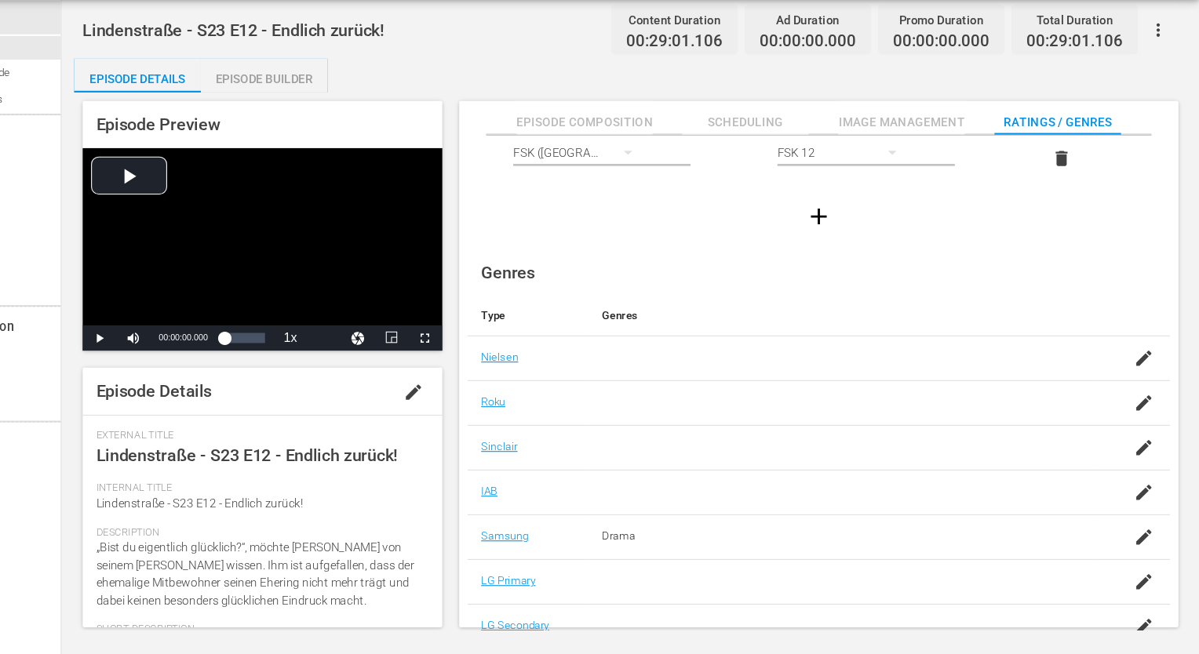
scroll to position [101, 0]
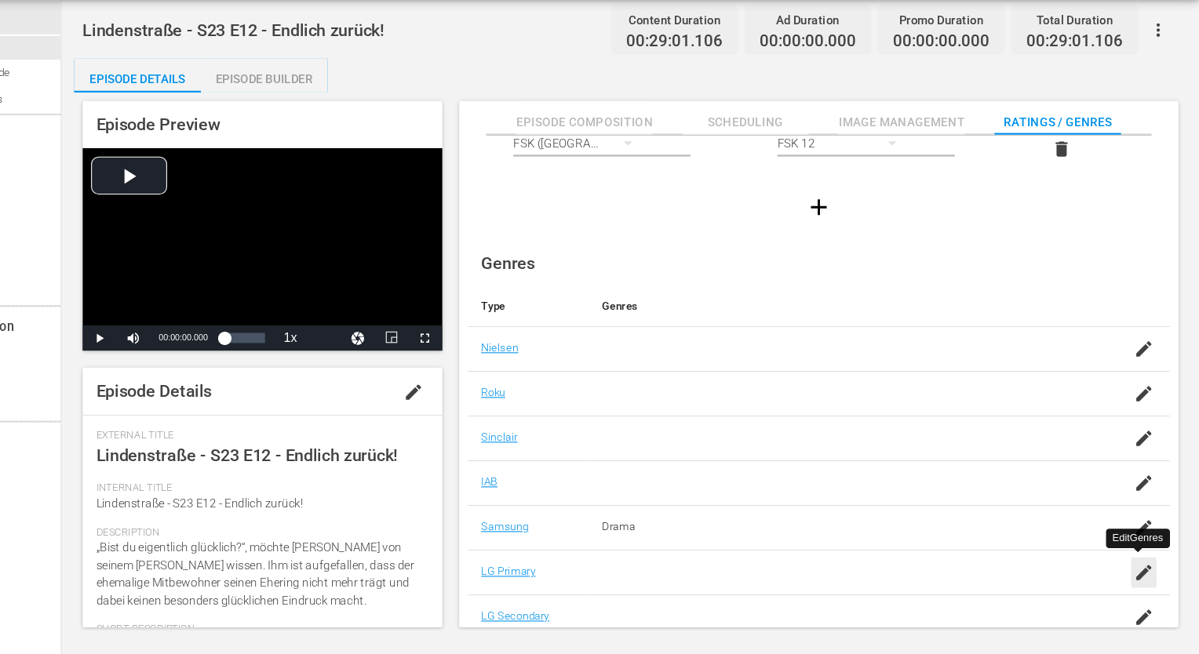
click at [1140, 580] on icon "button" at bounding box center [1147, 578] width 14 height 14
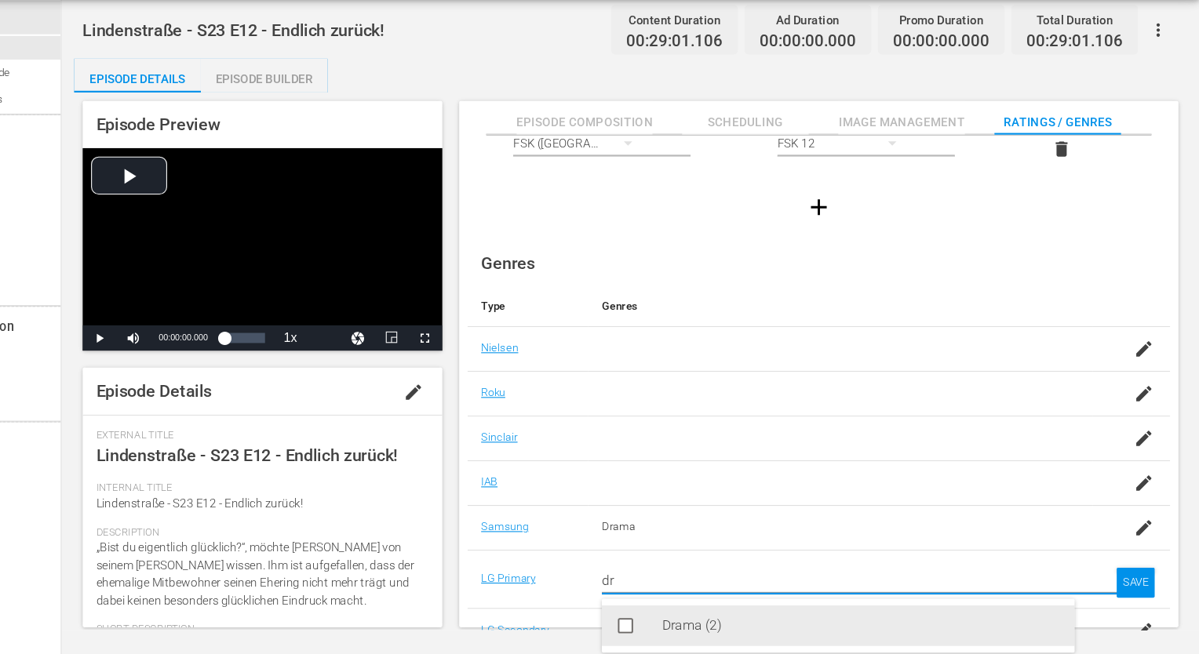
click at [751, 628] on div "Drama (2)" at bounding box center [885, 628] width 370 height 38
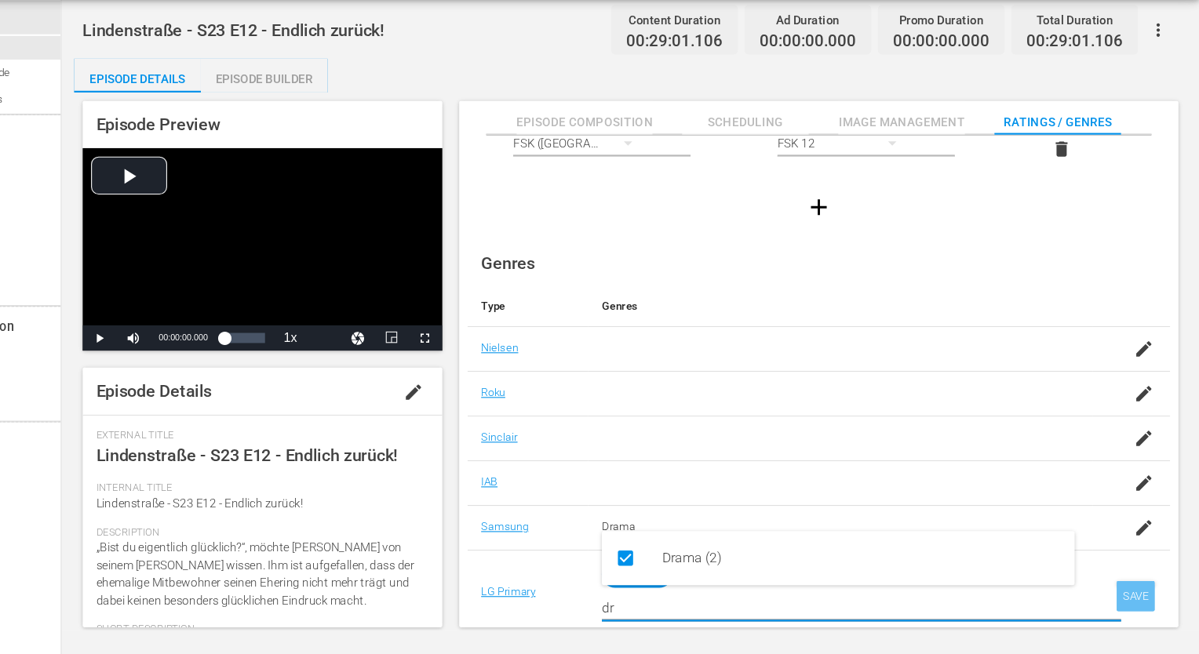
type input "dr"
click at [1137, 602] on div "SAVE" at bounding box center [1140, 600] width 36 height 28
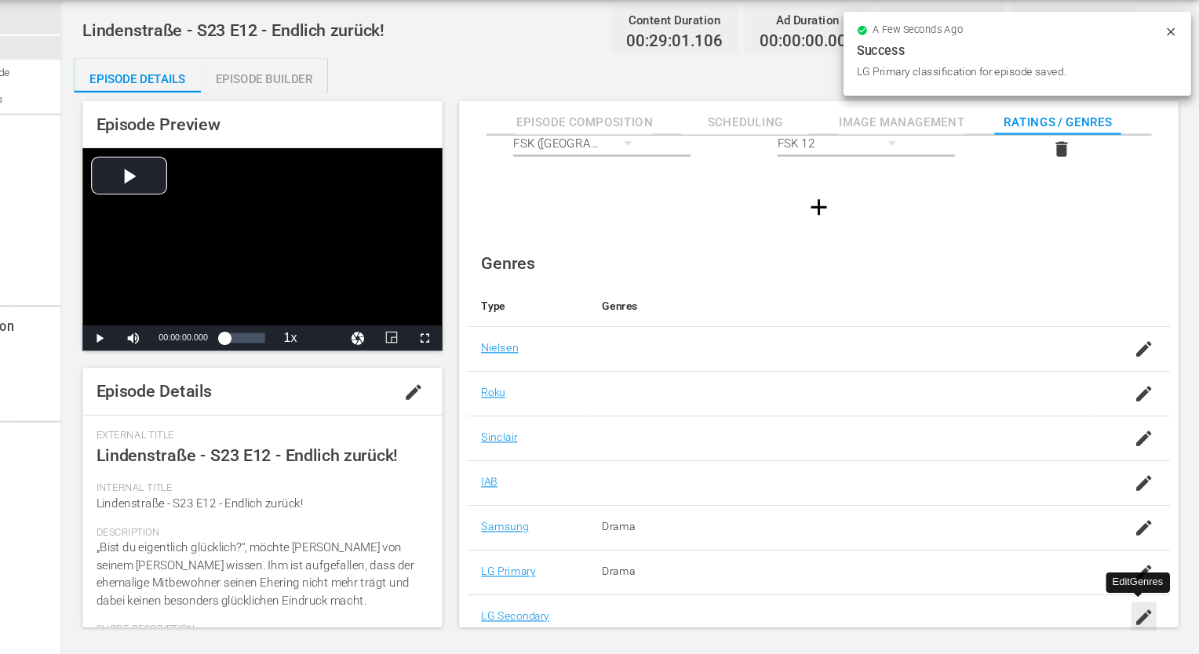
click at [1149, 615] on icon "button" at bounding box center [1147, 619] width 19 height 19
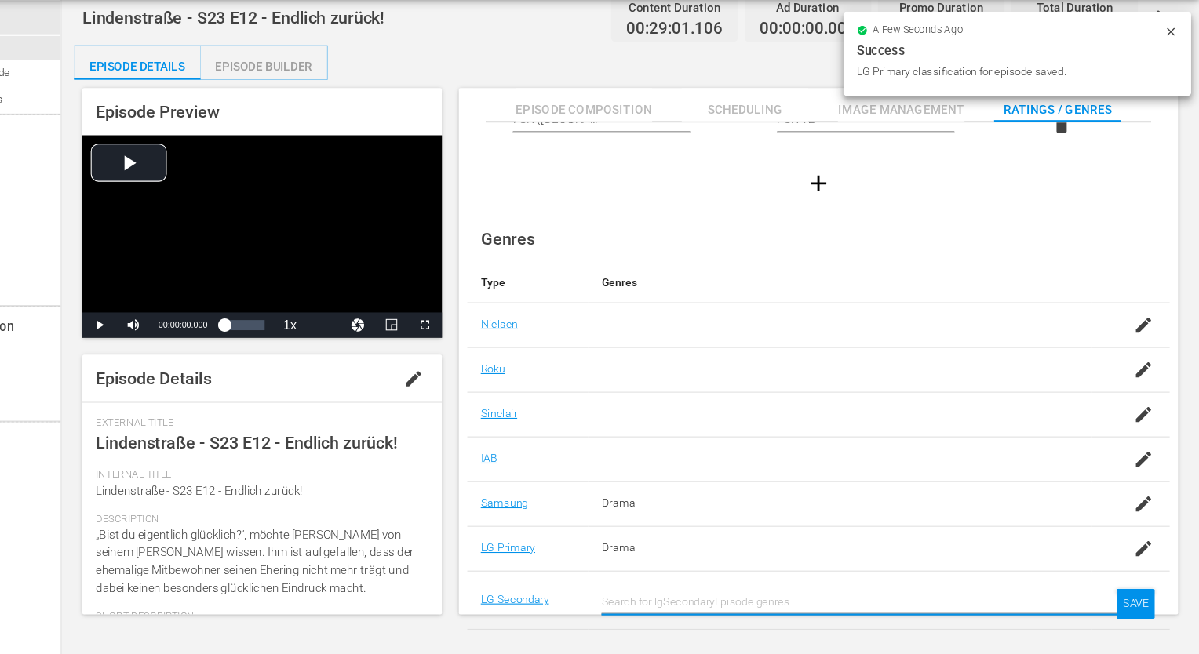
scroll to position [114, 0]
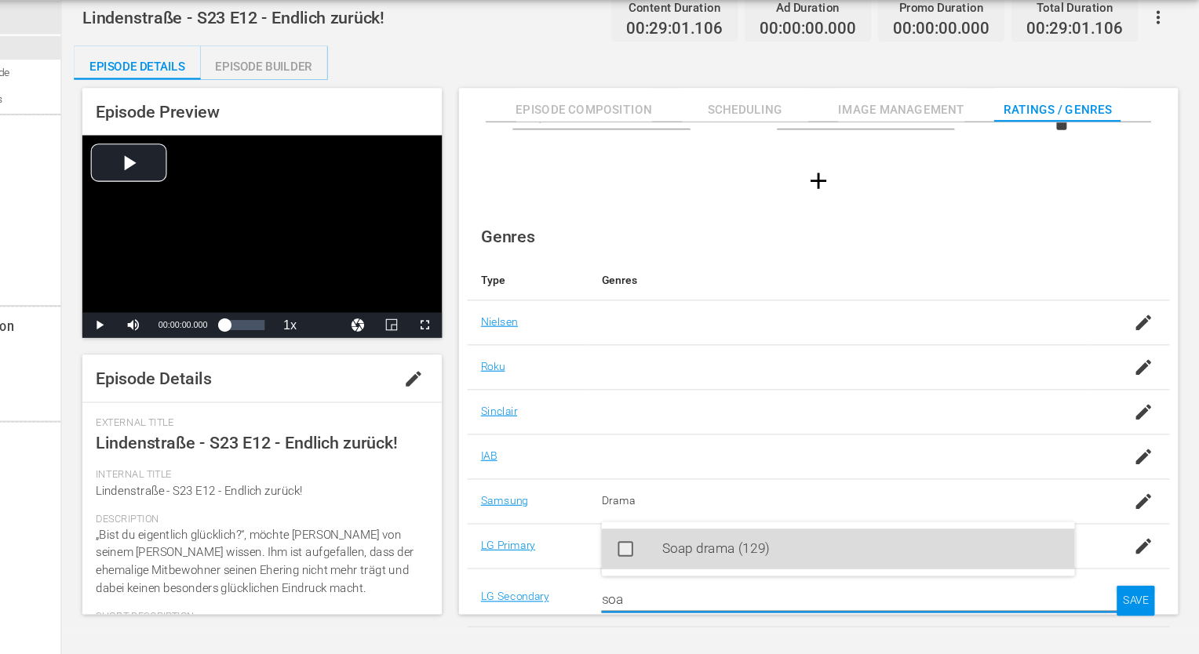
click at [899, 556] on div "Soap drama (129)" at bounding box center [885, 556] width 370 height 38
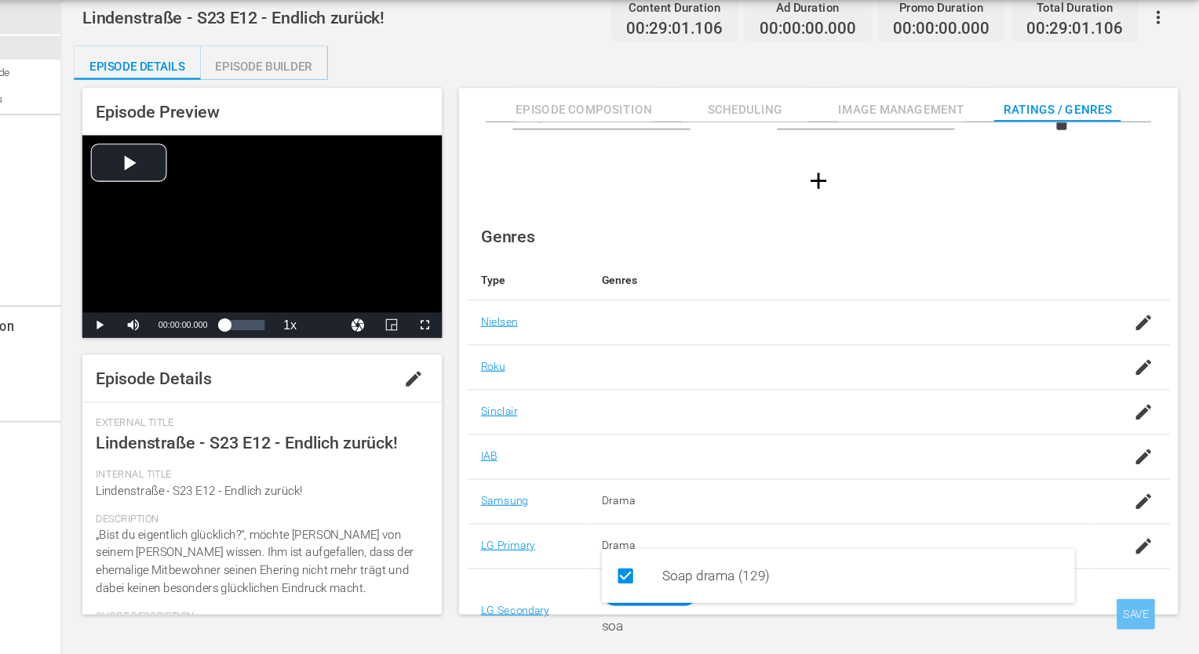
type input "soa"
click at [1142, 614] on div "SAVE" at bounding box center [1140, 617] width 36 height 28
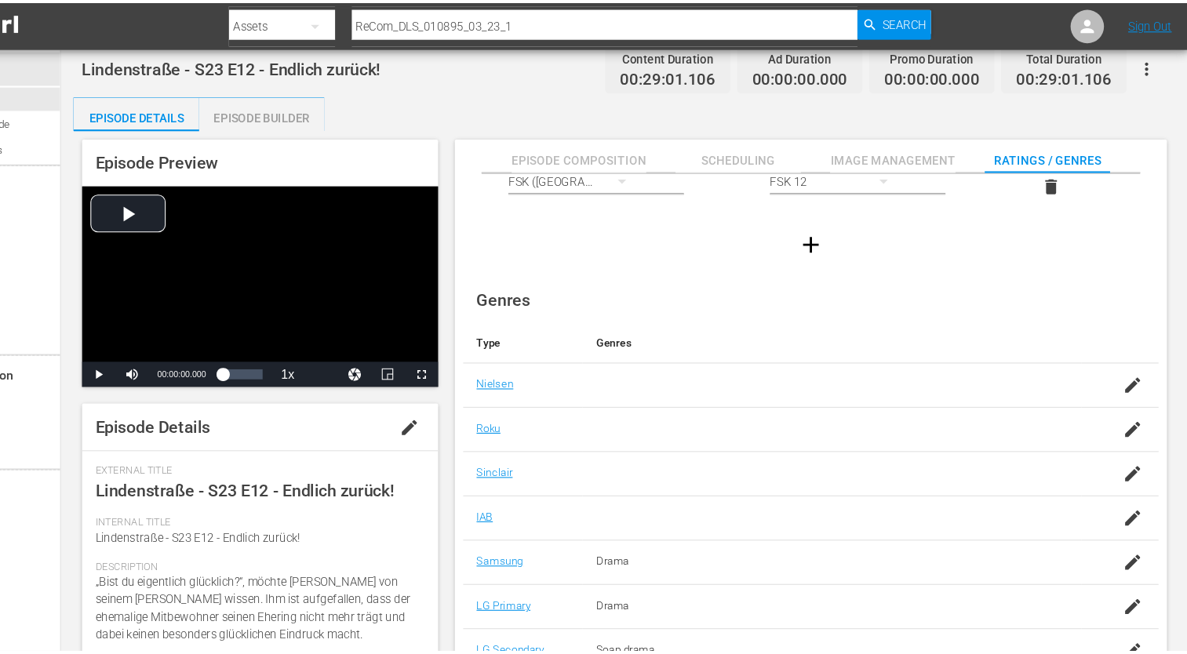
scroll to position [0, 0]
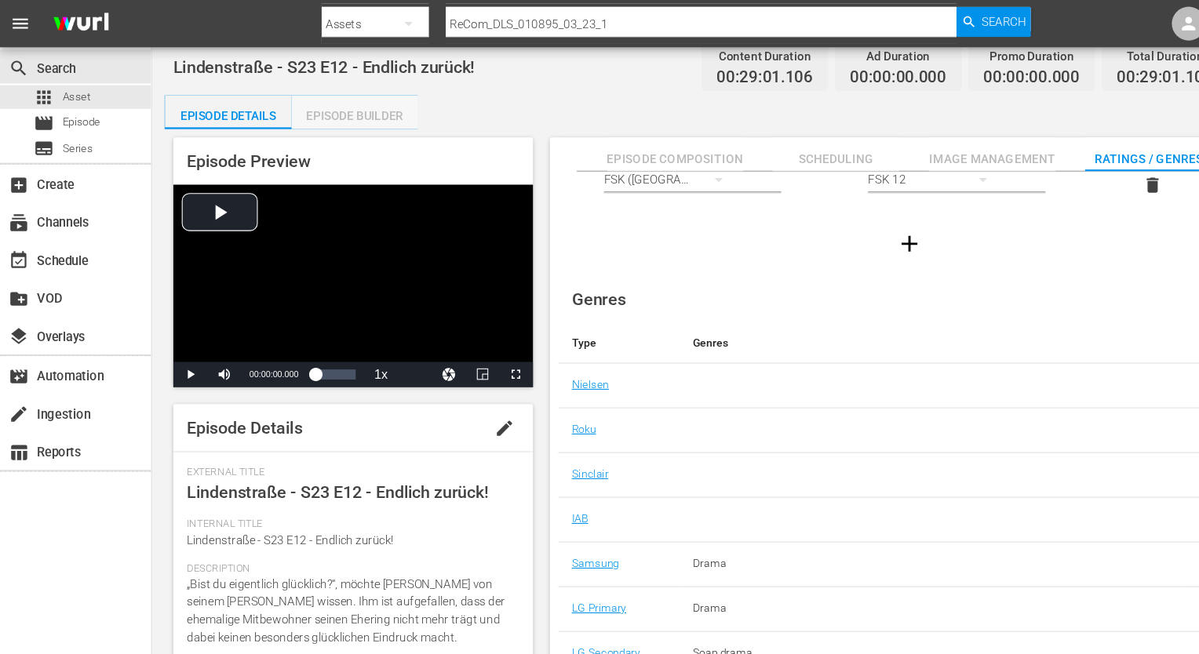
click at [333, 100] on div "Episode Builder" at bounding box center [330, 108] width 118 height 38
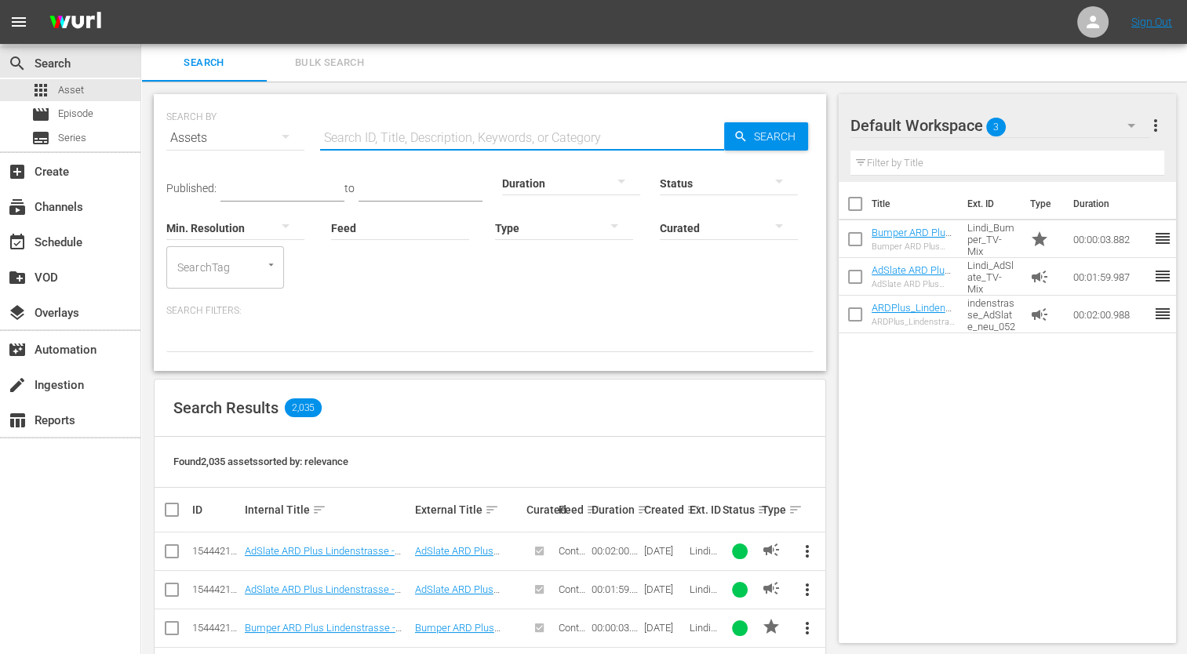
click at [378, 143] on input "text" at bounding box center [522, 138] width 404 height 38
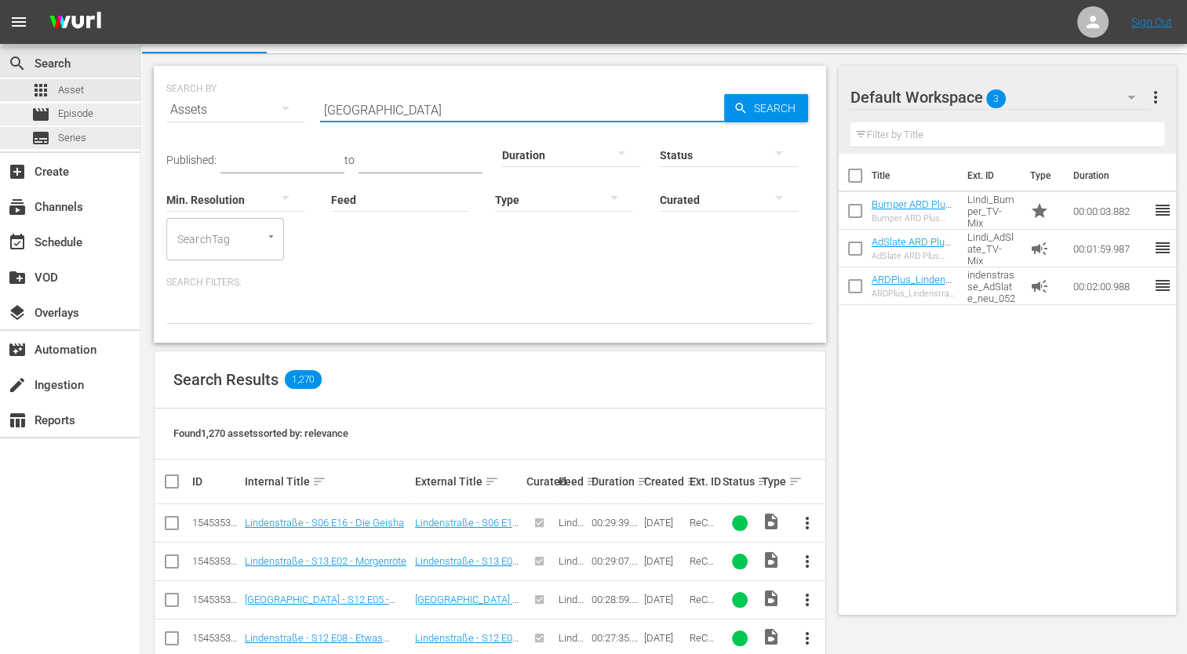
type input "[GEOGRAPHIC_DATA]"
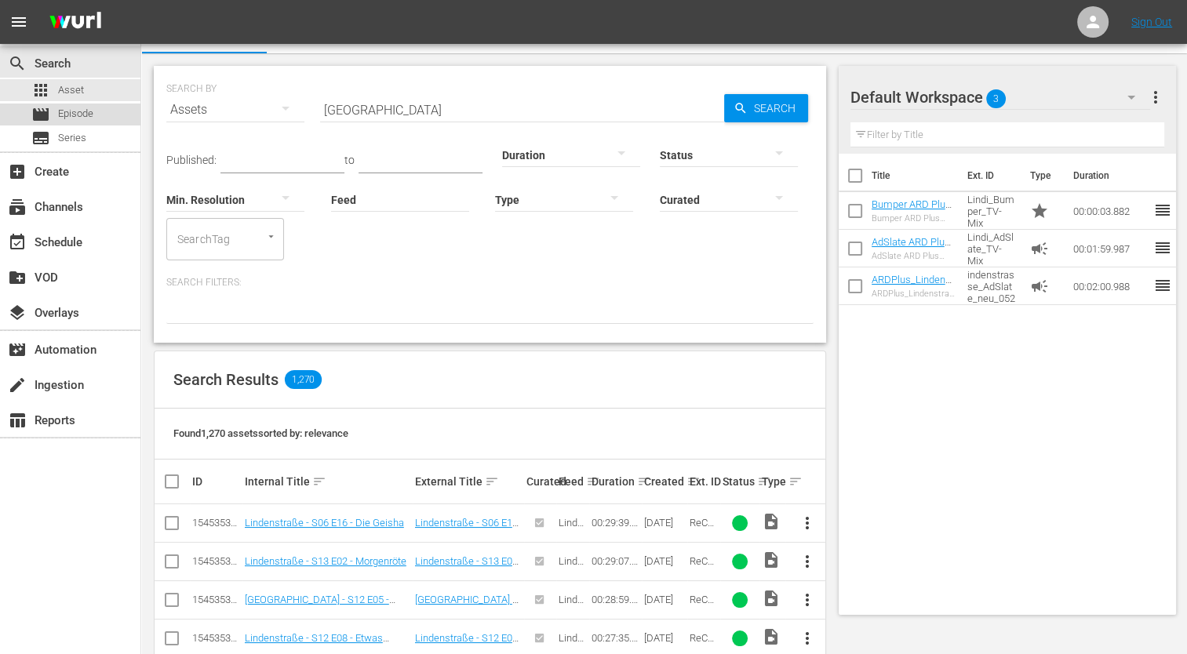
click at [48, 124] on div "movie Episode" at bounding box center [62, 115] width 62 height 22
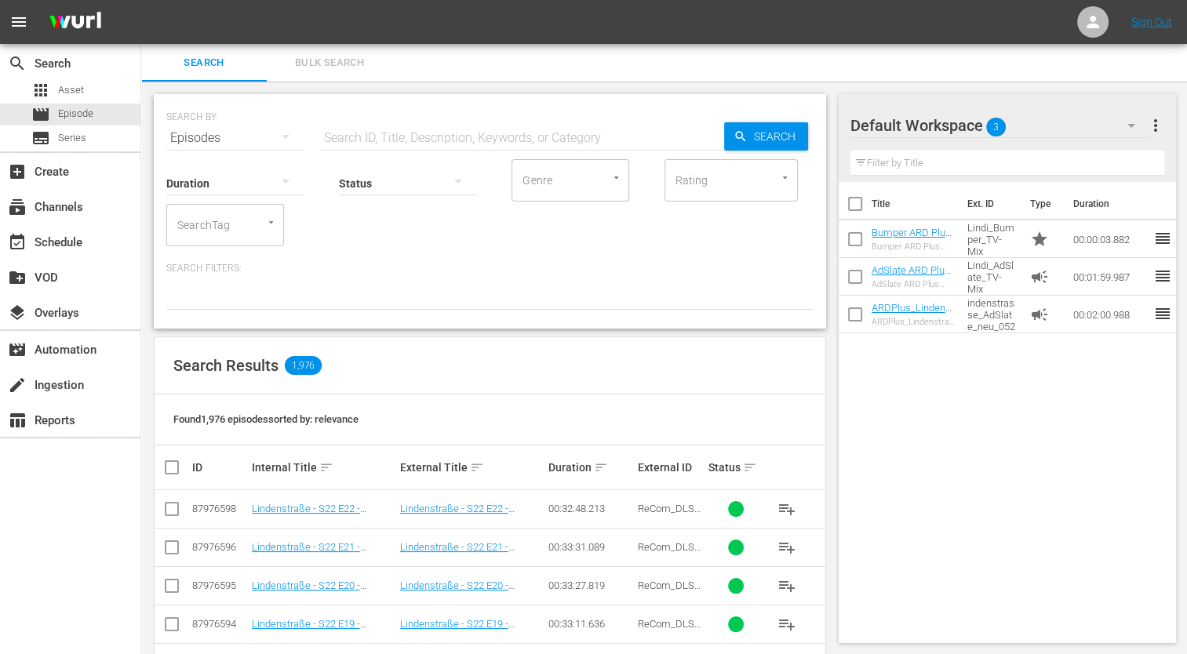
click at [355, 135] on input "text" at bounding box center [522, 138] width 404 height 38
click at [456, 513] on link "Lindenstraße - S22 E22 - Osterlauf" at bounding box center [454, 515] width 108 height 24
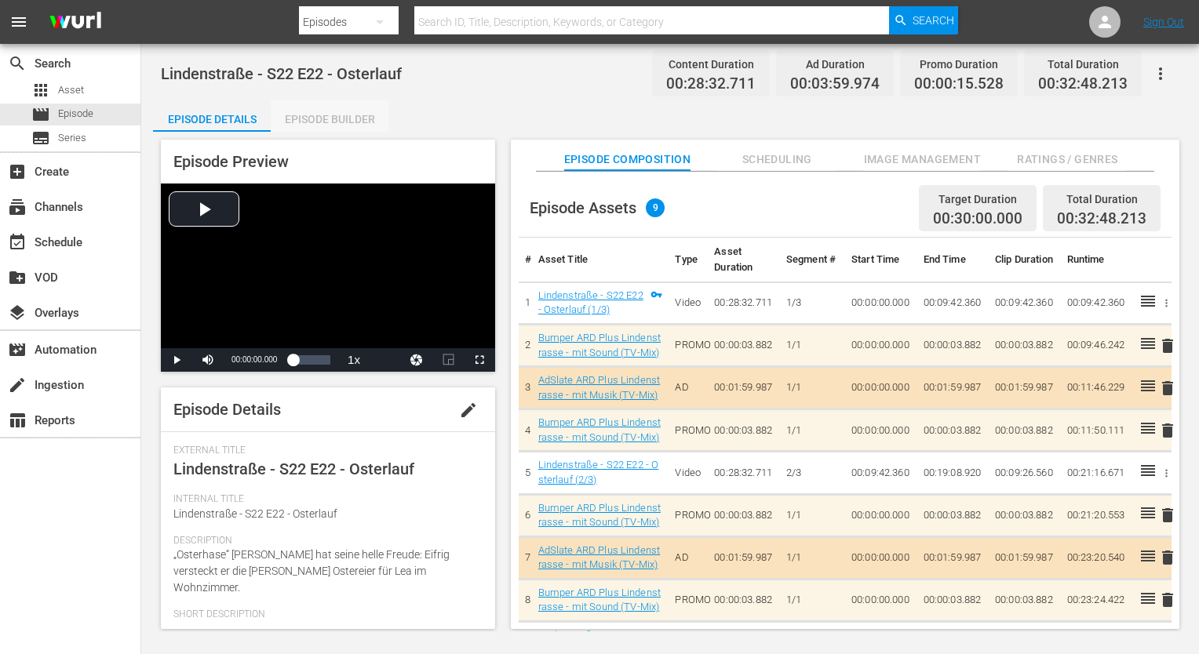
click at [336, 124] on div "Episode Builder" at bounding box center [330, 119] width 118 height 38
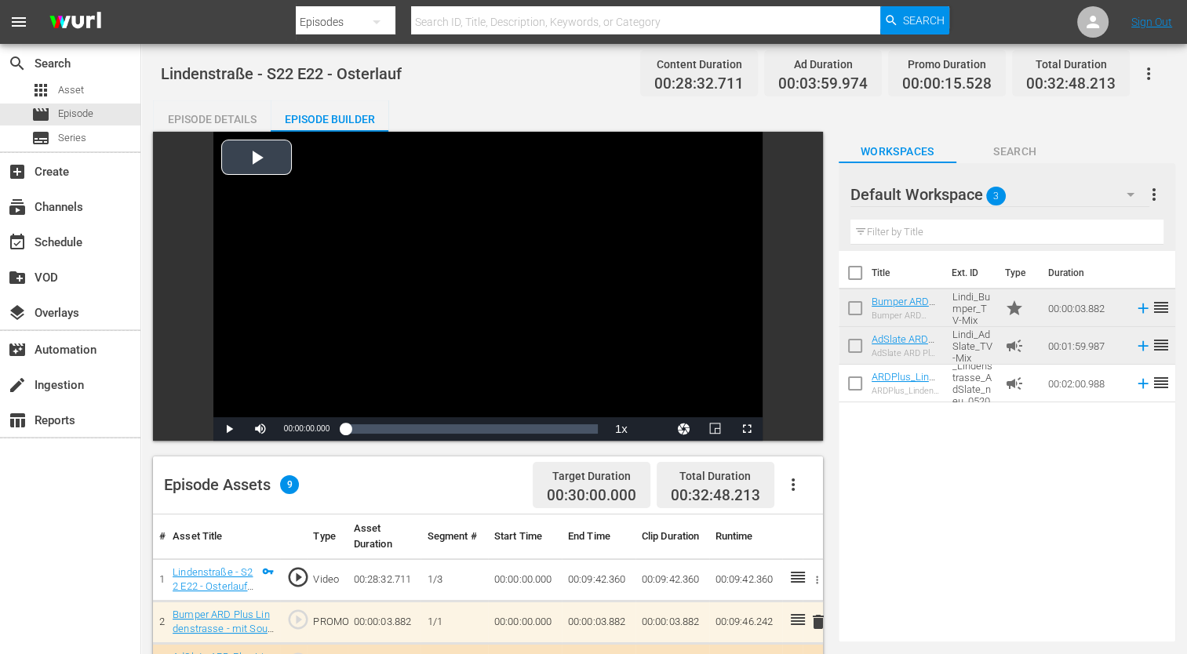
click at [745, 406] on div "Video Player" at bounding box center [487, 275] width 549 height 286
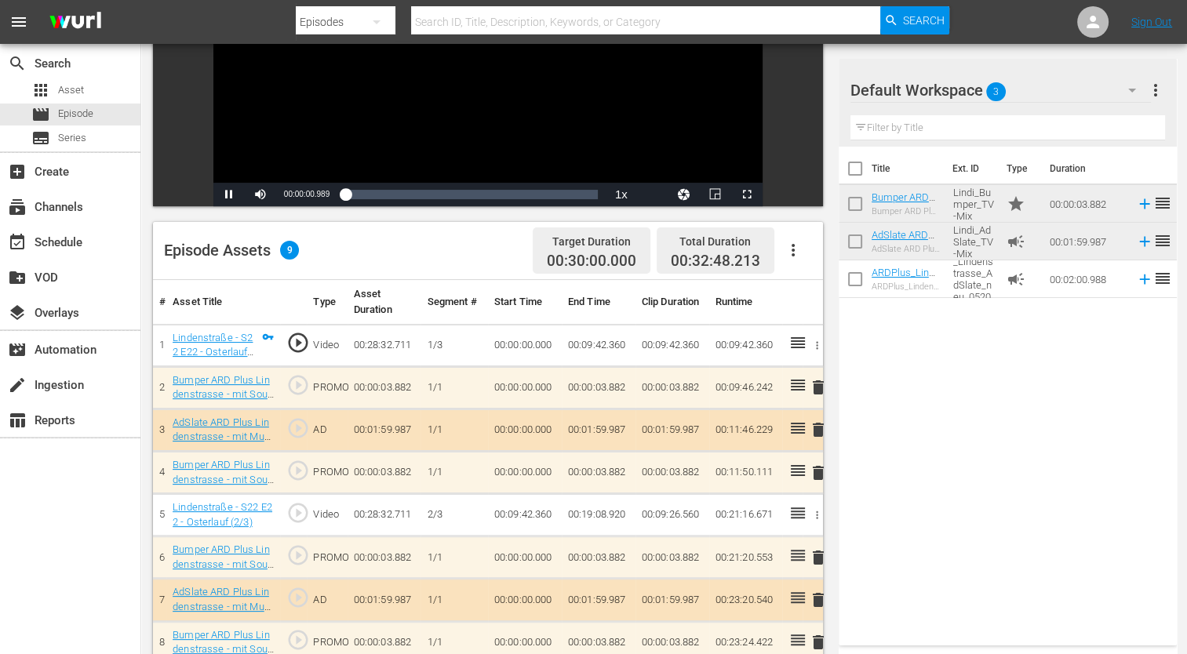
scroll to position [235, 0]
click at [229, 194] on span "Video Player" at bounding box center [229, 194] width 0 height 0
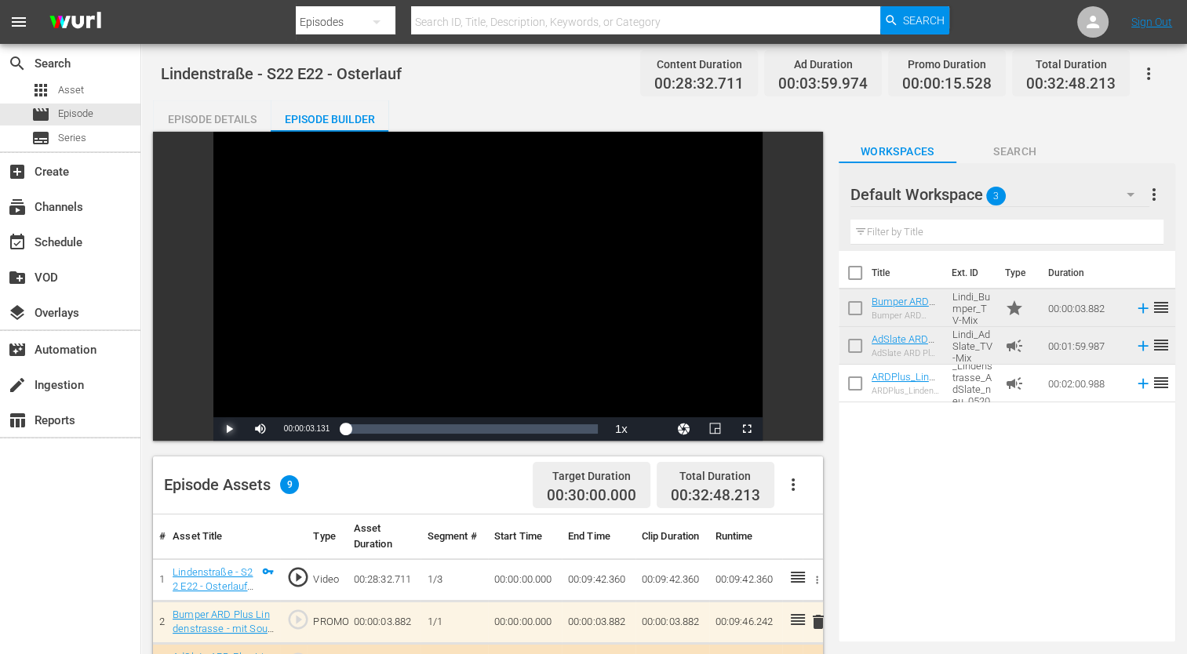
scroll to position [314, 0]
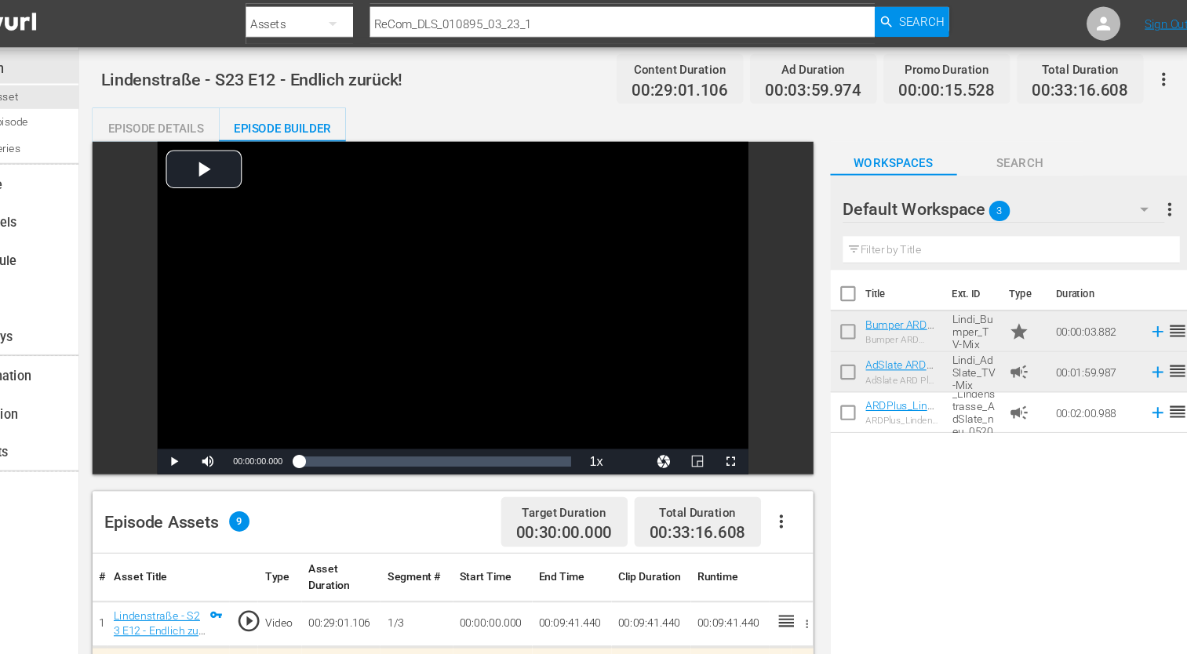
scroll to position [101, 0]
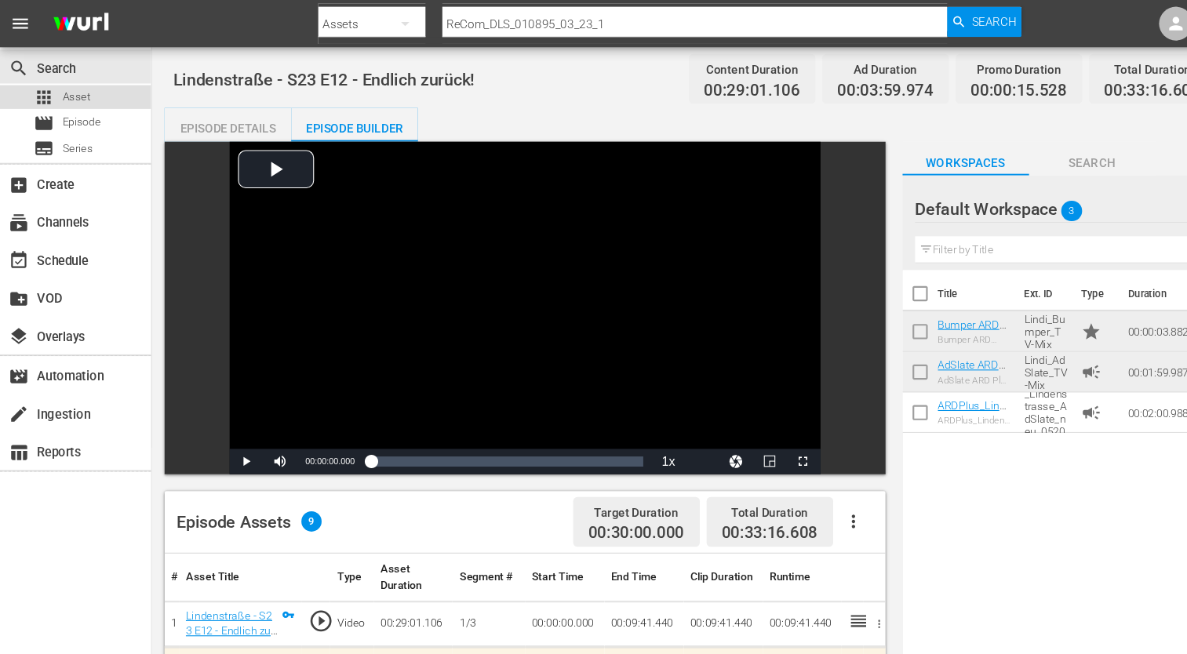
click at [107, 92] on div "apps Asset" at bounding box center [70, 90] width 140 height 22
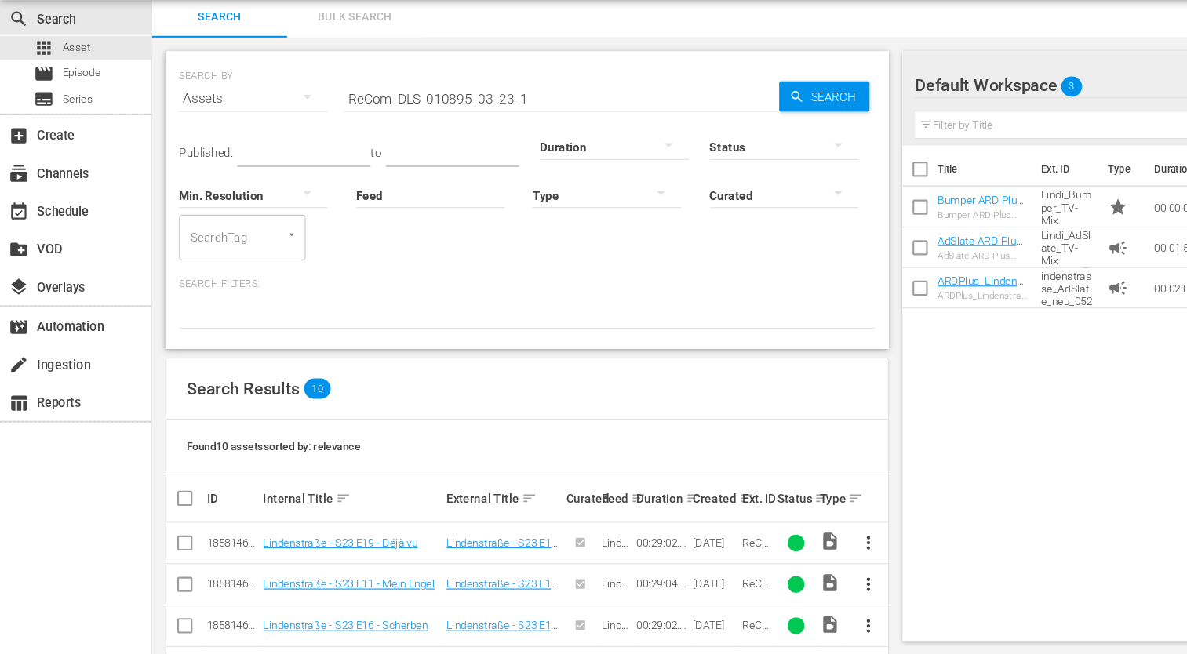
scroll to position [289, 0]
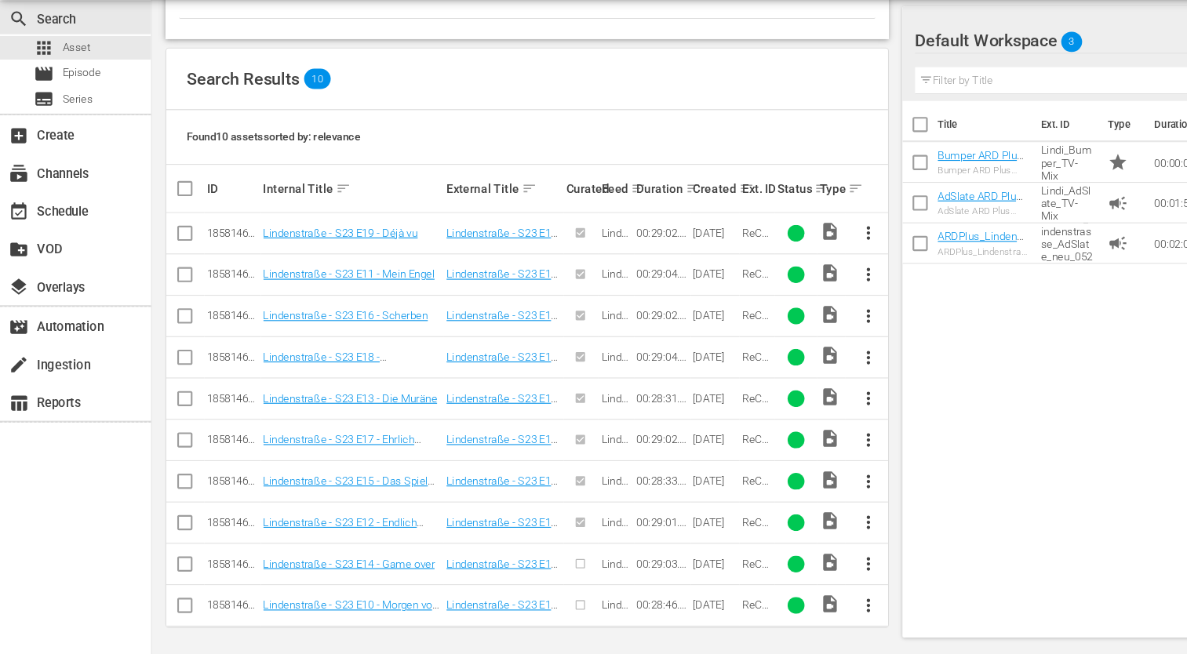
click at [803, 566] on span "more_vert" at bounding box center [806, 570] width 19 height 19
click at [853, 563] on div "Episode" at bounding box center [891, 562] width 107 height 38
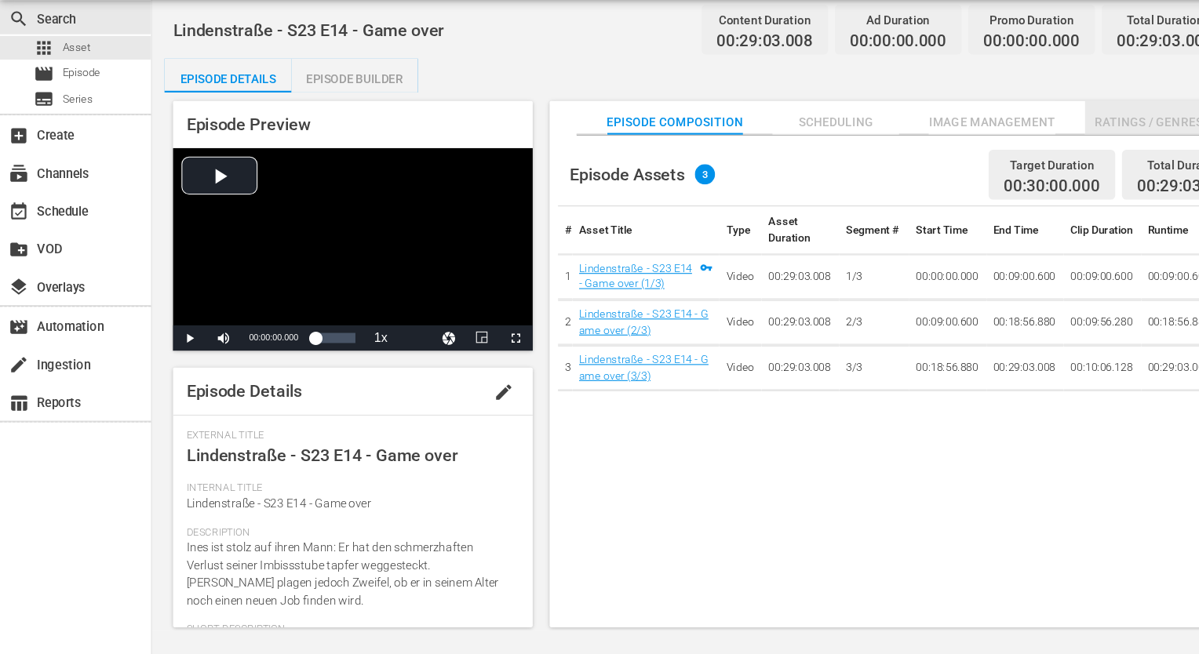
click at [1021, 166] on span "Ratings / Genres" at bounding box center [1067, 160] width 118 height 20
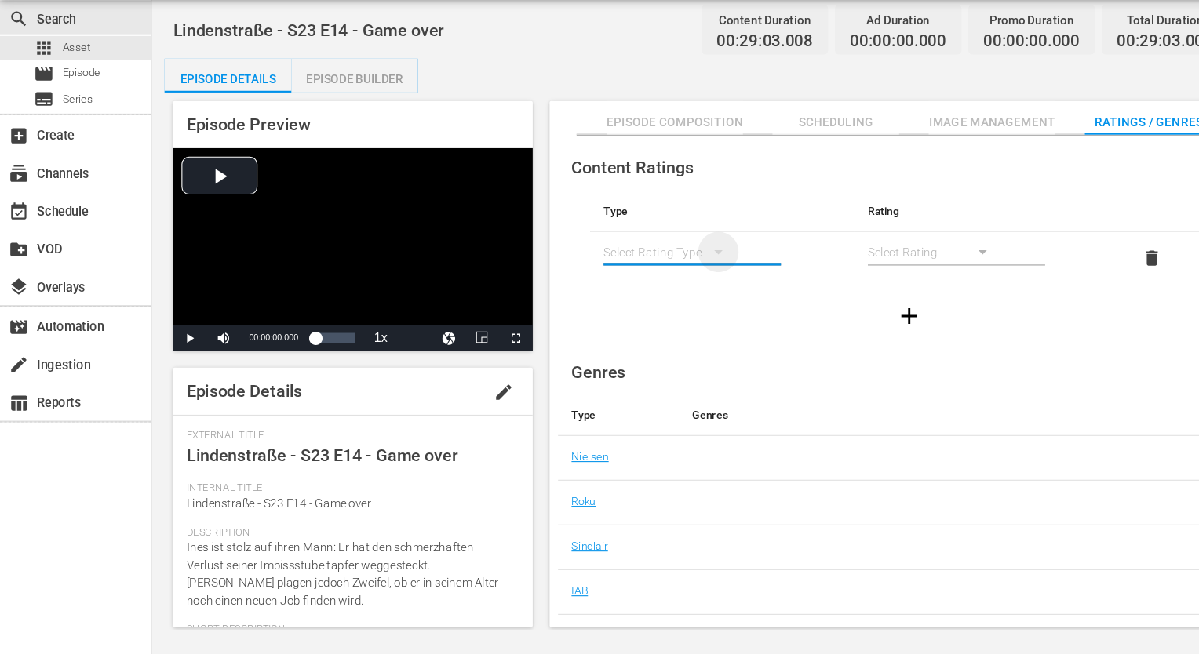
click at [667, 275] on icon "simple table" at bounding box center [667, 280] width 19 height 19
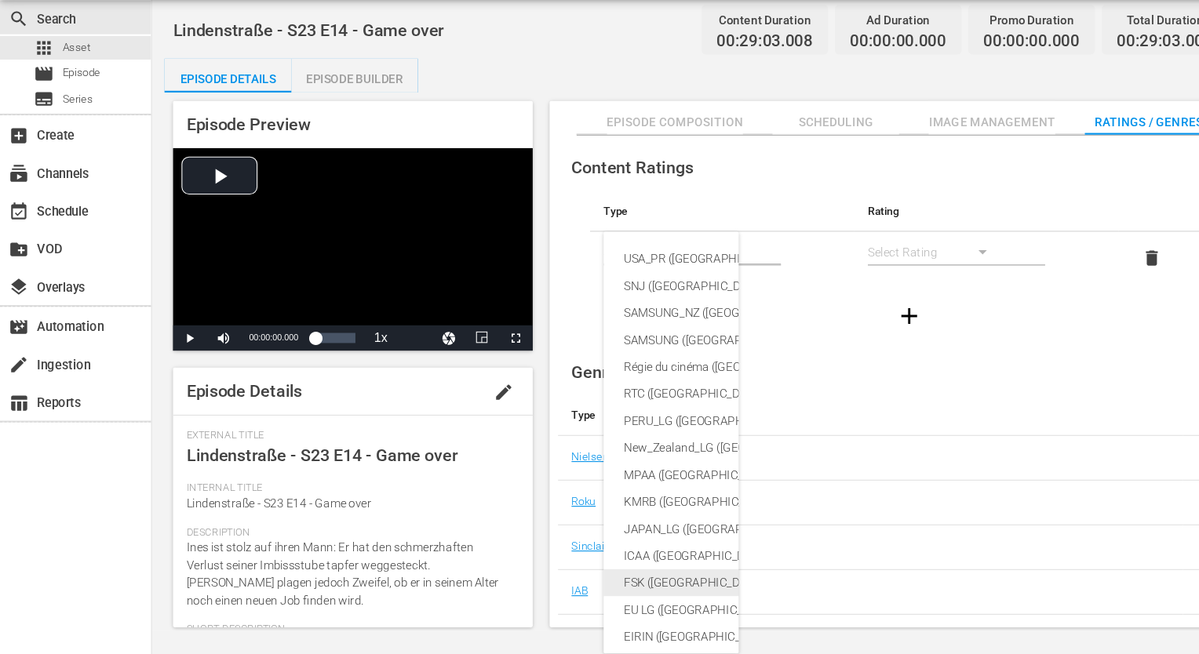
drag, startPoint x: 621, startPoint y: 588, endPoint x: 630, endPoint y: 578, distance: 13.3
click at [621, 588] on div "FSK (Germany)" at bounding box center [760, 587] width 360 height 25
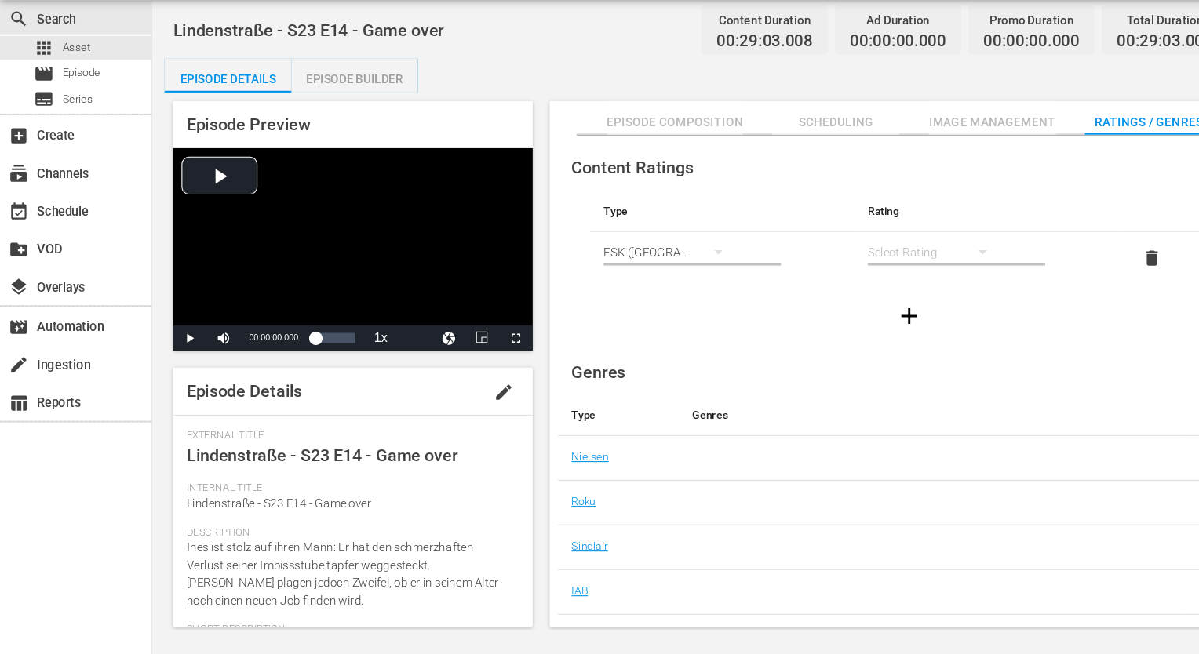
click at [878, 283] on div "simple table" at bounding box center [869, 280] width 126 height 44
click at [842, 338] on div "FSK 12" at bounding box center [868, 336] width 88 height 25
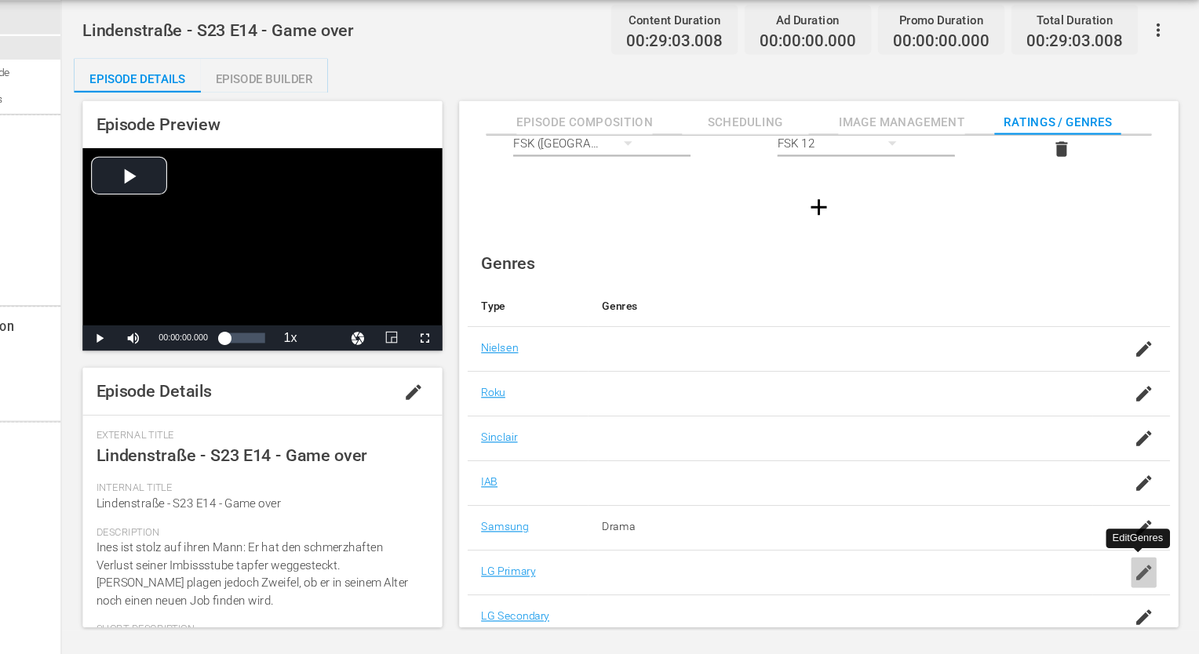
click at [1142, 585] on icon "button" at bounding box center [1147, 578] width 19 height 19
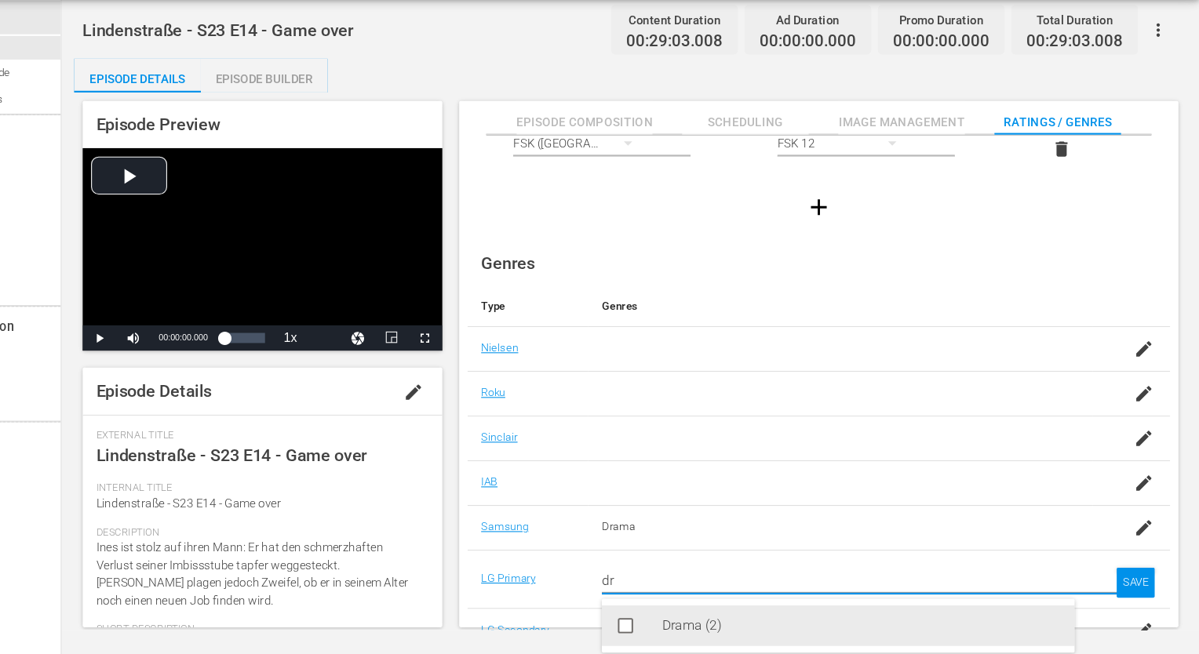
click at [745, 621] on div "Drama (2)" at bounding box center [885, 628] width 370 height 38
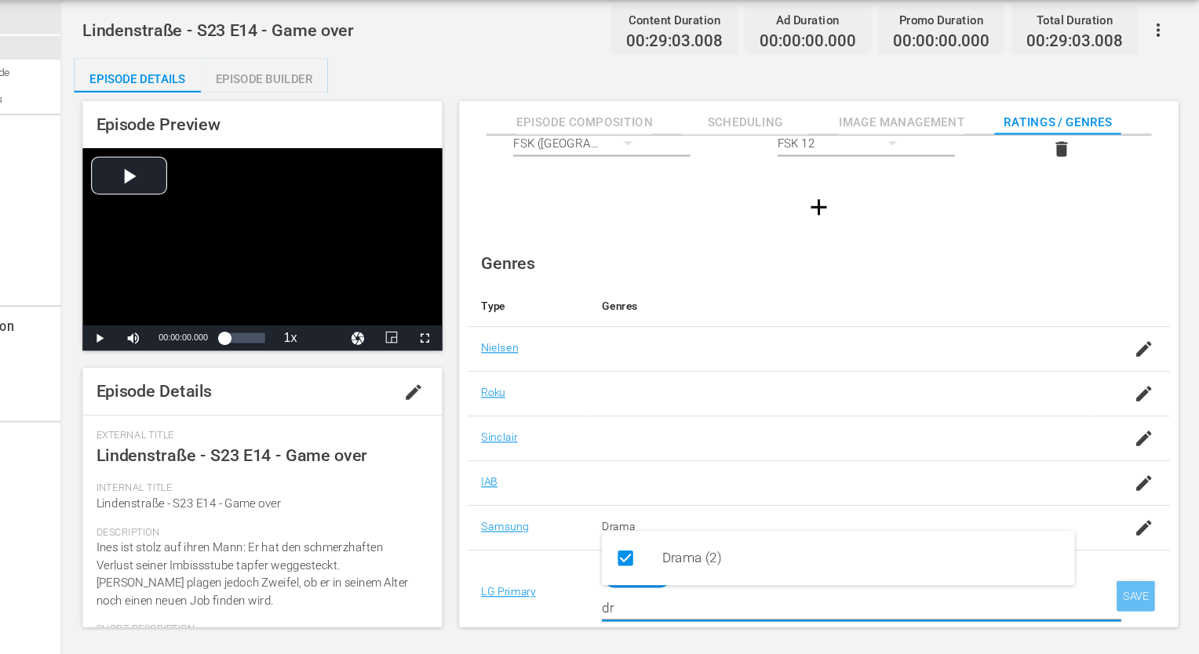
type input "dr"
click at [1122, 605] on div "SAVE" at bounding box center [1140, 600] width 36 height 28
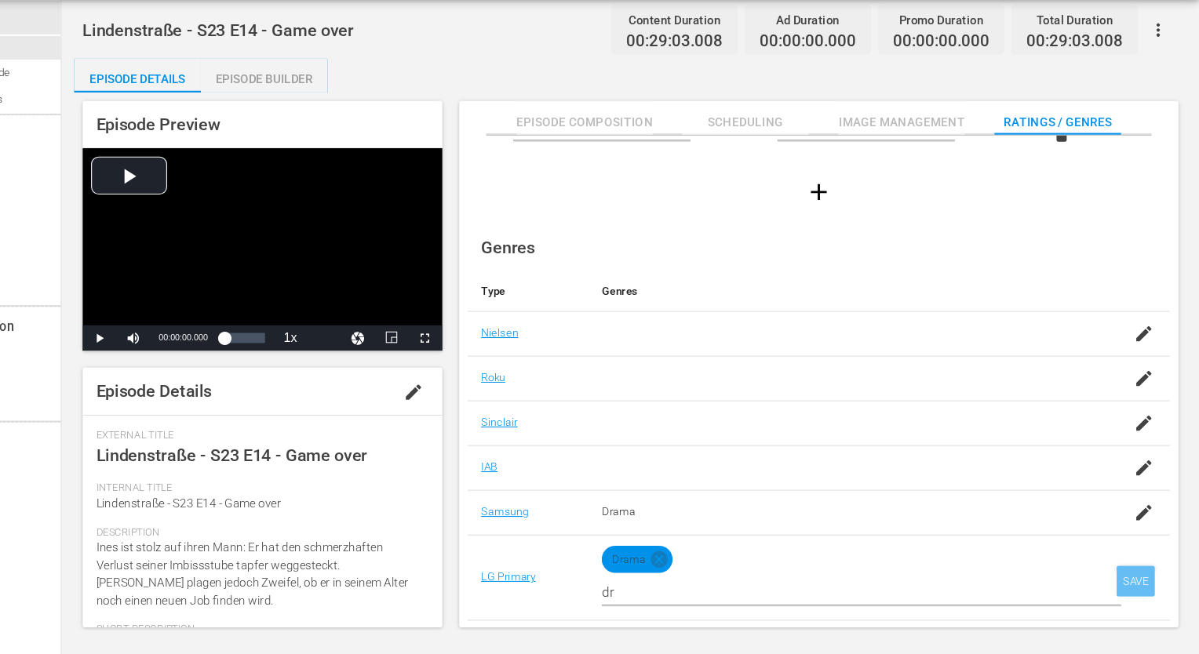
scroll to position [101, 0]
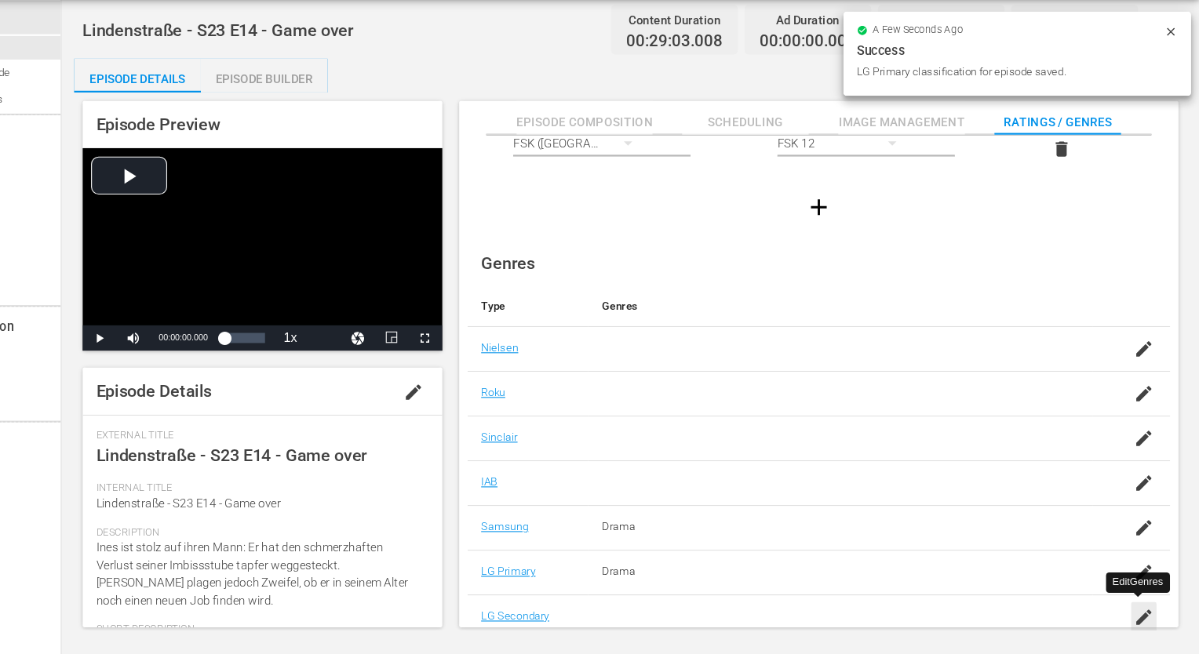
click at [1149, 614] on icon "button" at bounding box center [1147, 619] width 19 height 19
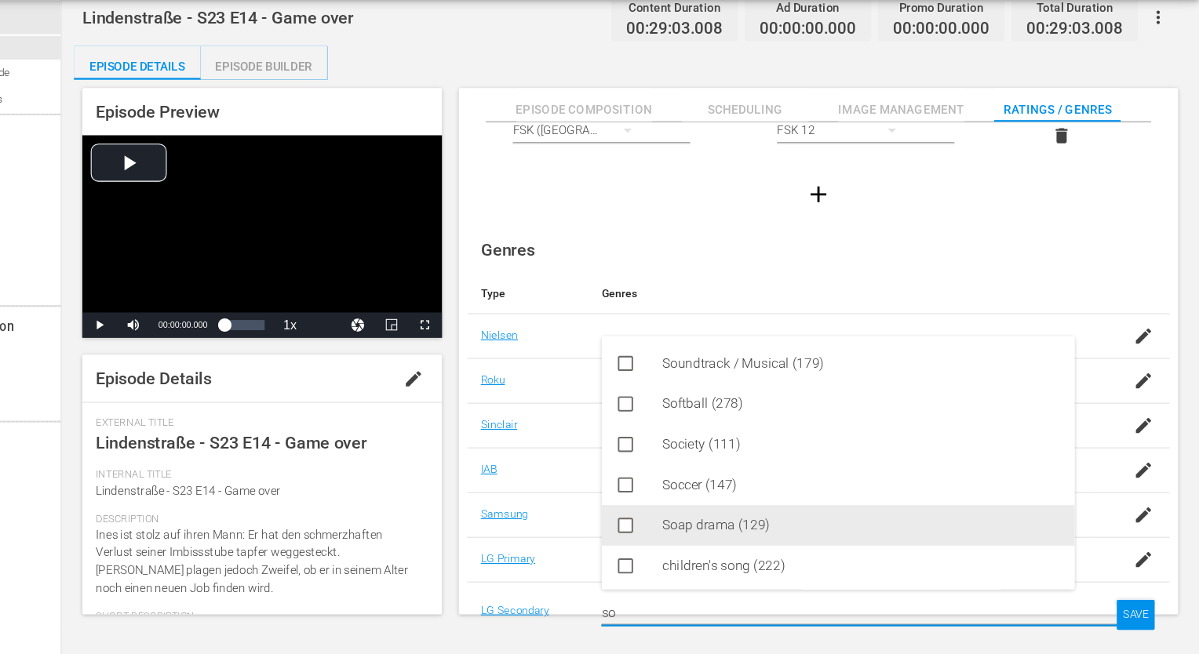
drag, startPoint x: 756, startPoint y: 535, endPoint x: 767, endPoint y: 538, distance: 12.2
click at [757, 535] on div "Soap drama (129)" at bounding box center [885, 534] width 370 height 38
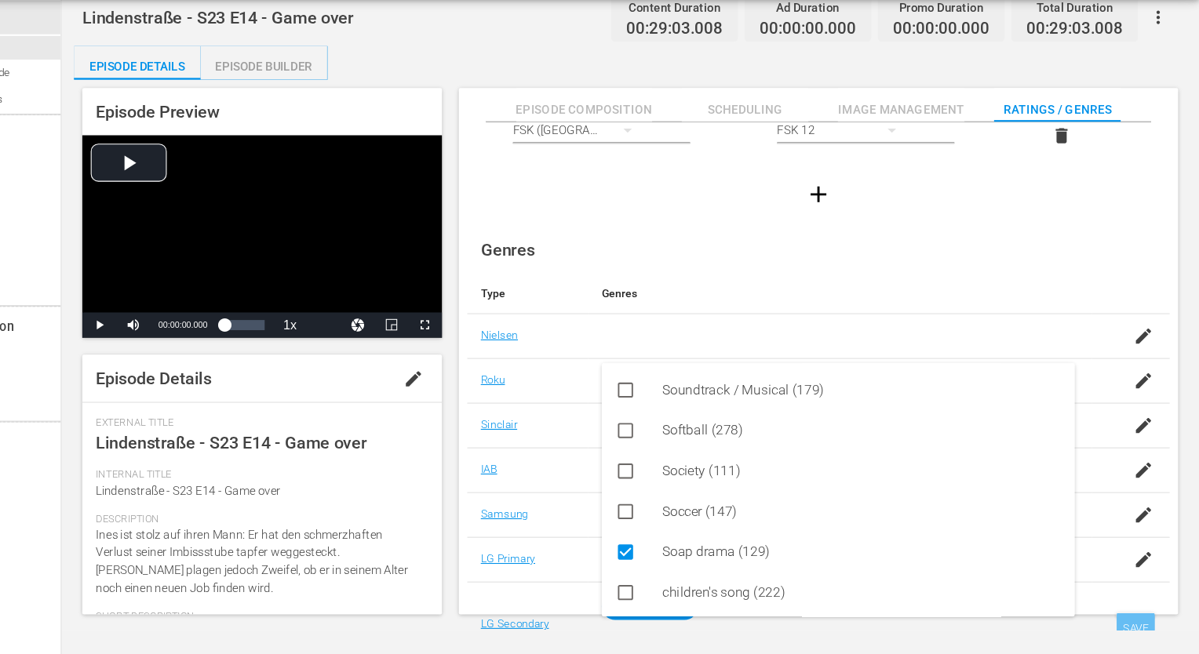
type input "so"
click at [1125, 619] on div "SAVE" at bounding box center [1140, 630] width 36 height 28
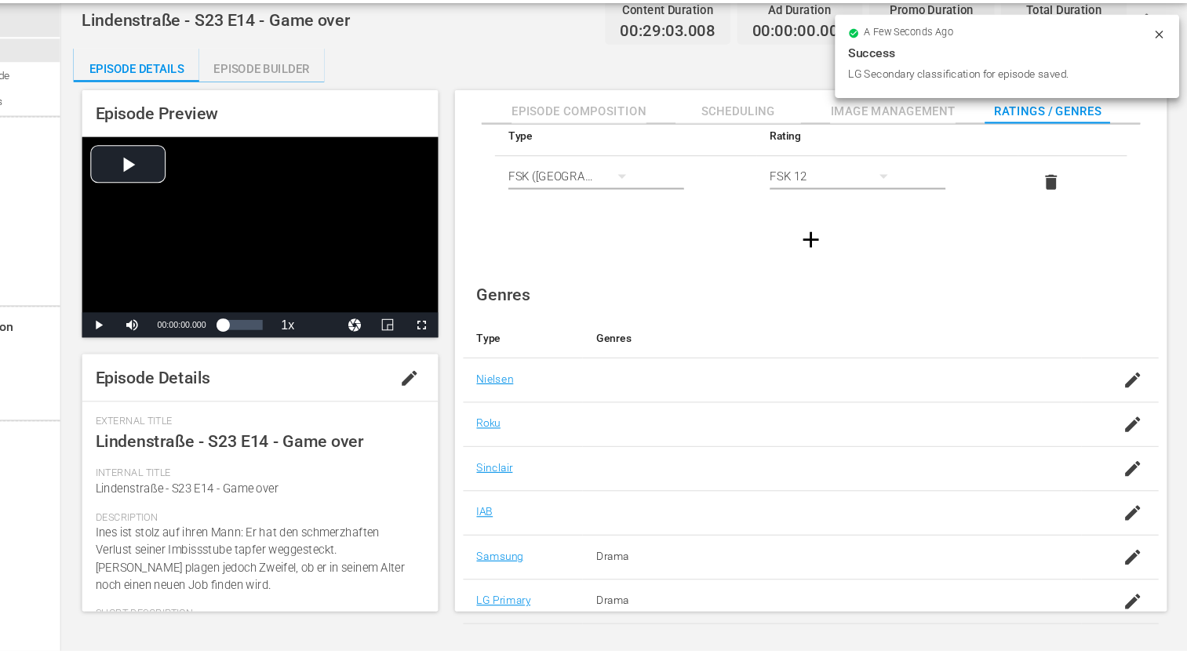
scroll to position [0, 0]
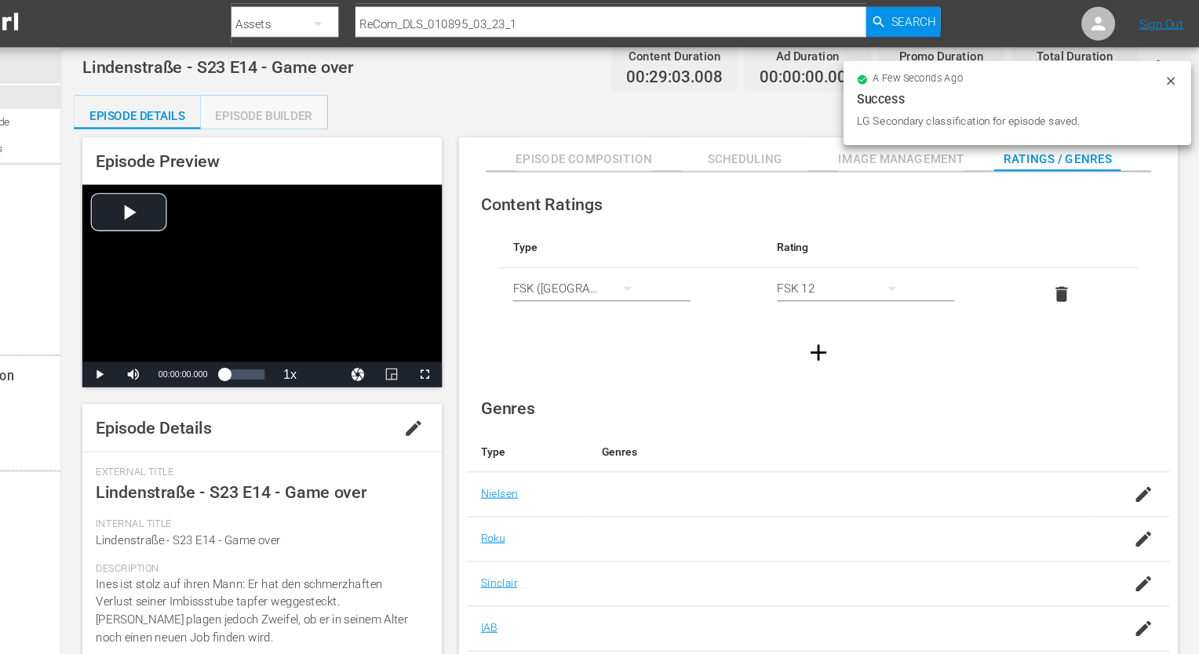
click at [297, 107] on div "Episode Builder" at bounding box center [330, 108] width 118 height 38
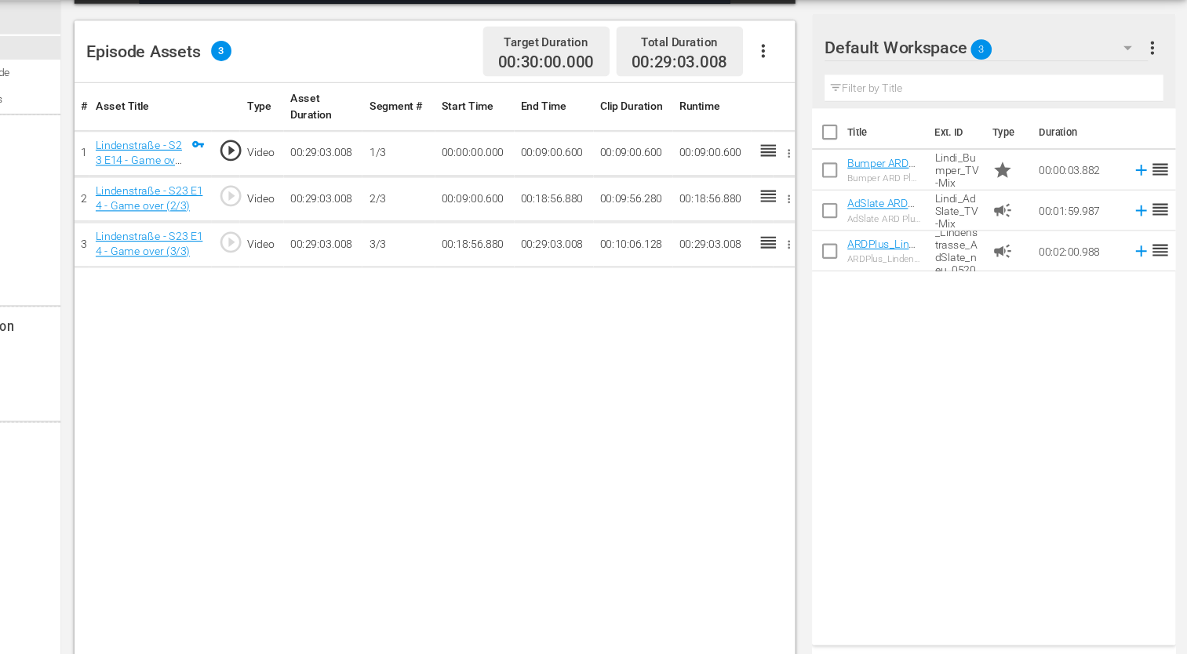
scroll to position [364, 0]
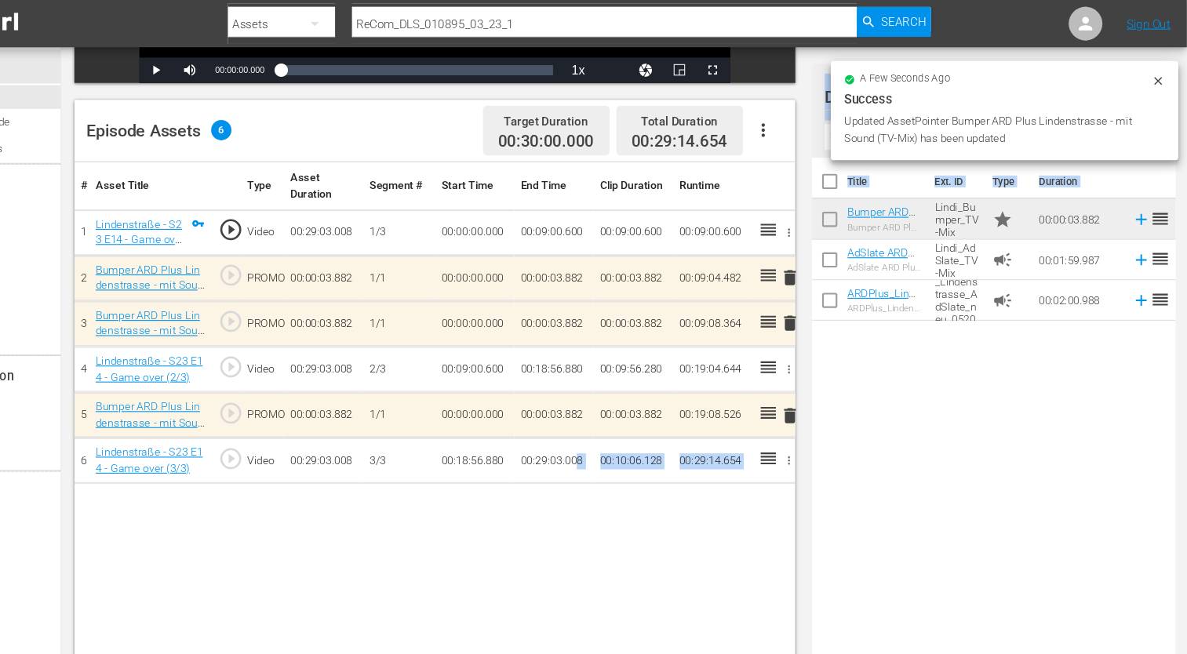
drag, startPoint x: 974, startPoint y: 213, endPoint x: 619, endPoint y: 410, distance: 405.6
click at [963, 192] on td "Lindi_Bumper_TV-Mix" at bounding box center [973, 204] width 53 height 38
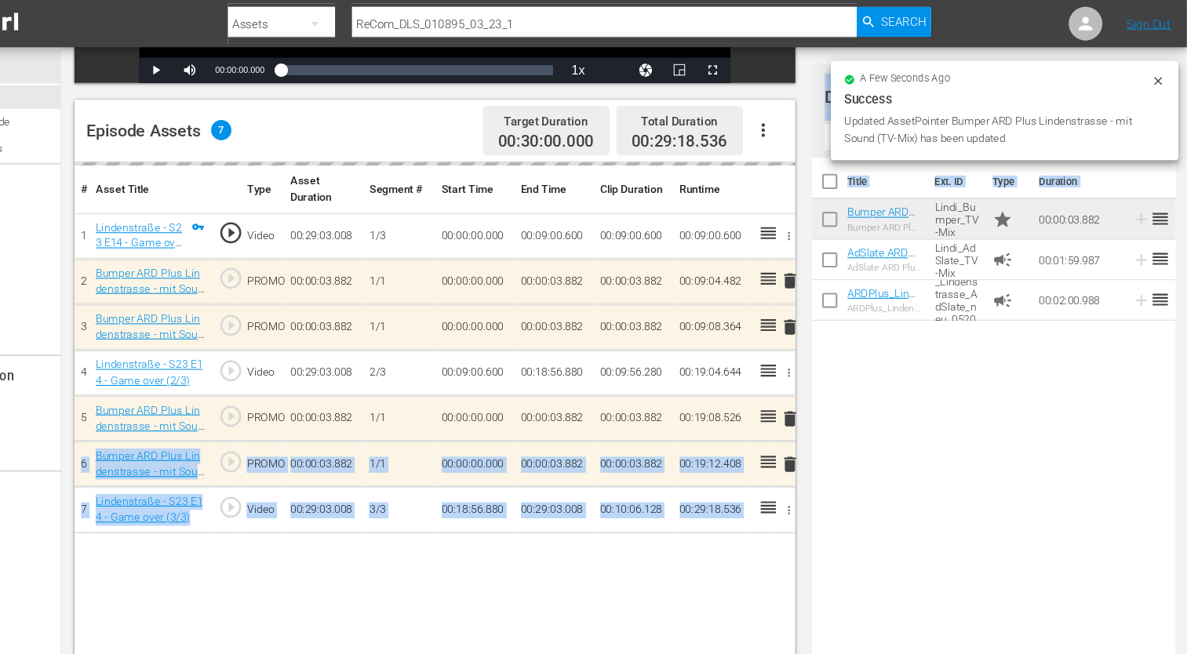
click at [917, 417] on div "Title Ext. ID Type Duration Bumper ARD Plus Lindenstrasse - mit Musik (TV-Mix) …" at bounding box center [1008, 393] width 338 height 493
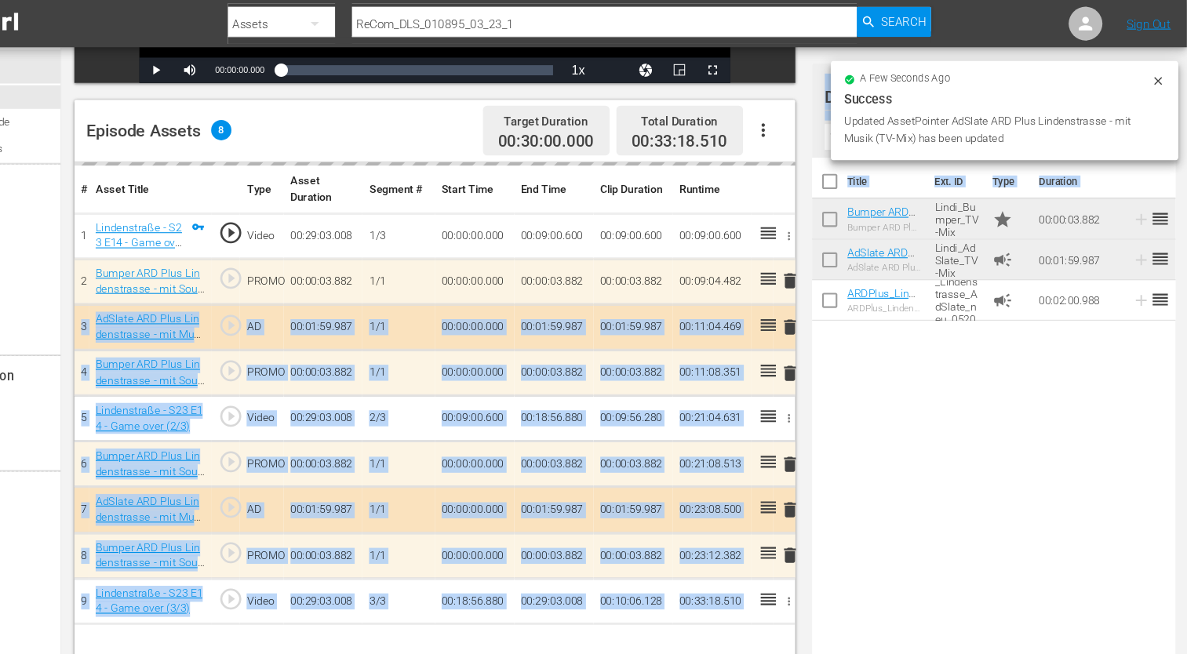
click at [543, 583] on div "# Asset Title Type Asset Duration Segment # Start Time End Time Clip Duration R…" at bounding box center [488, 419] width 670 height 537
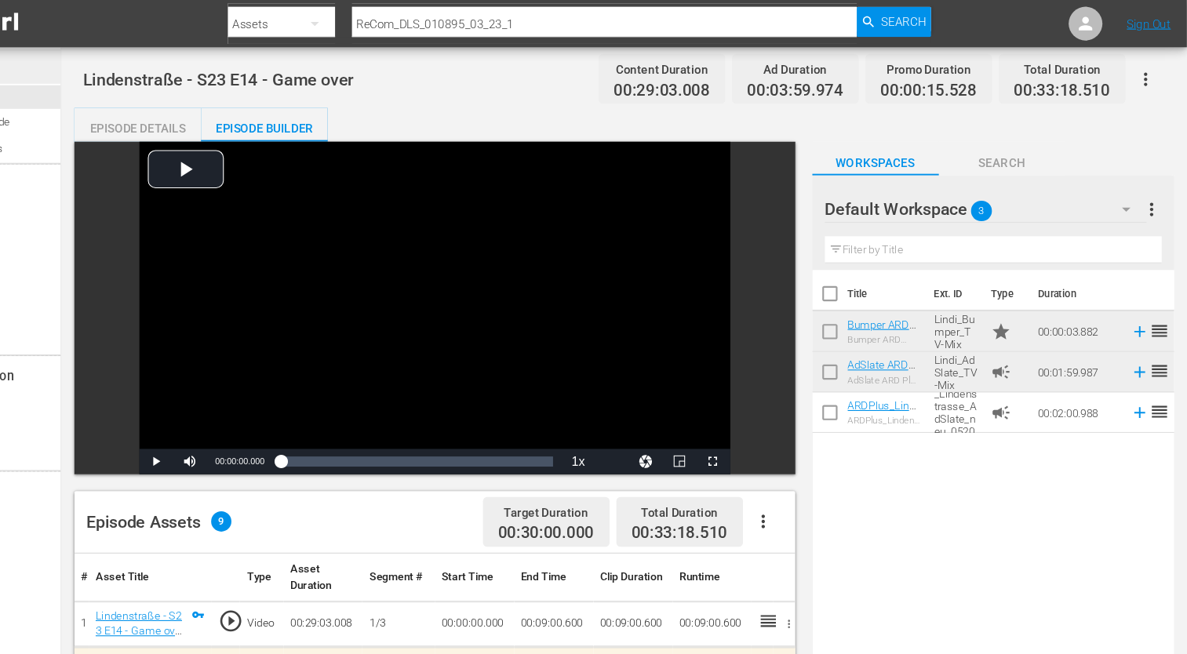
scroll to position [0, 0]
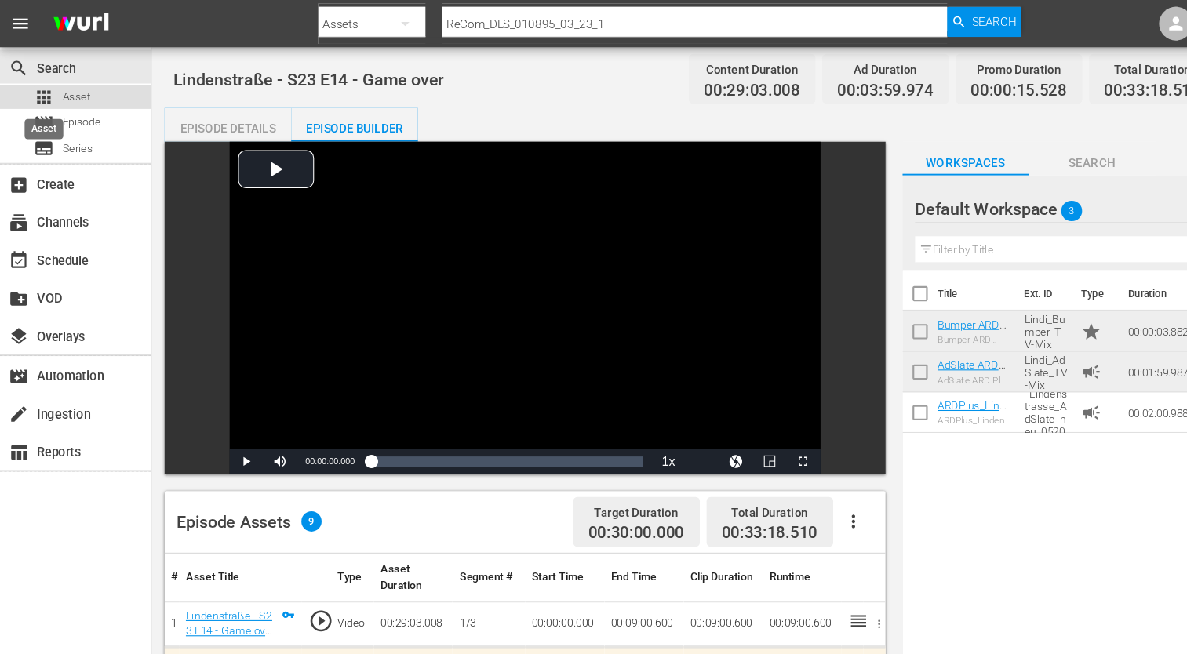
click at [45, 83] on span "apps" at bounding box center [40, 90] width 19 height 19
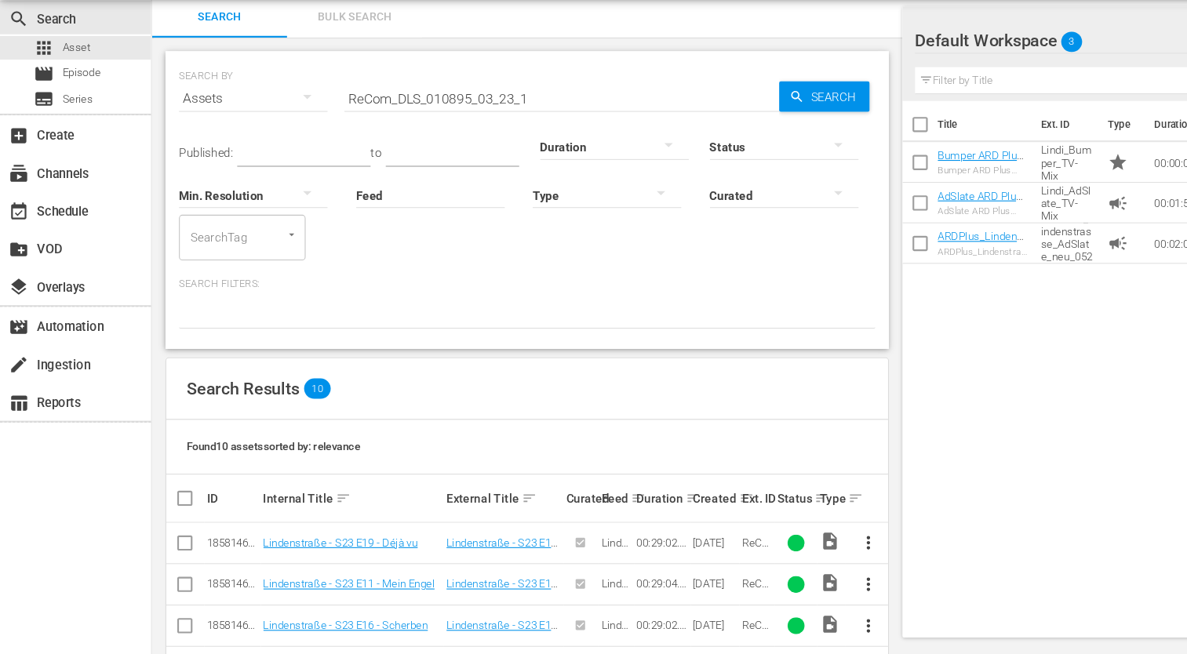
scroll to position [289, 0]
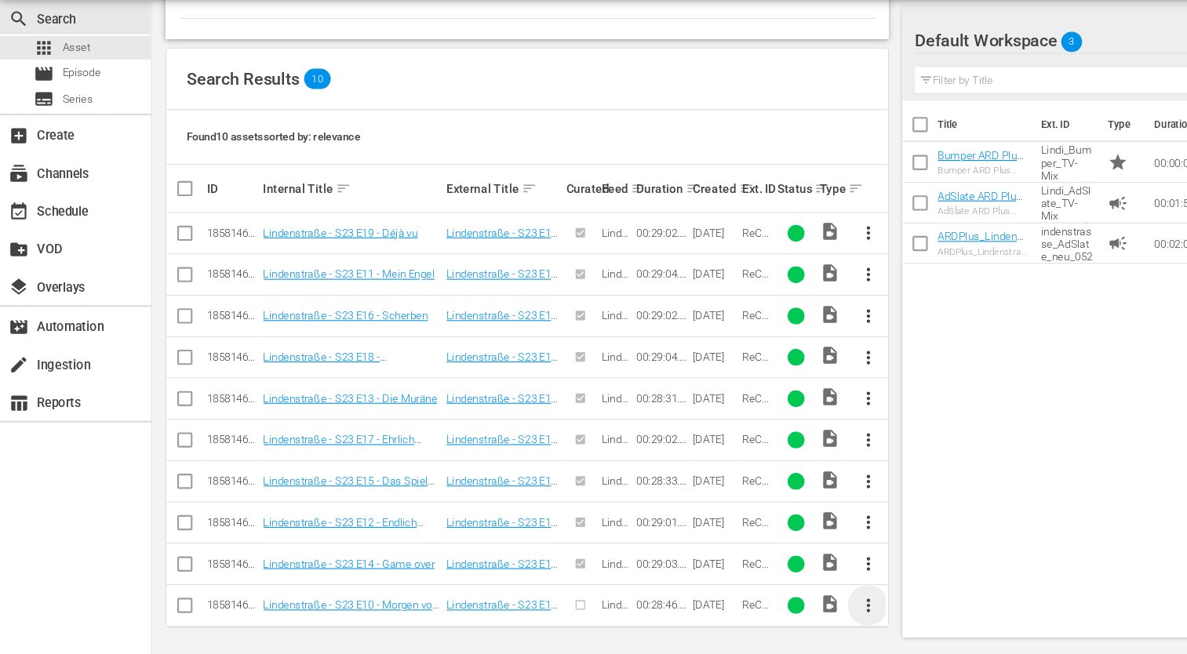
click at [809, 606] on span "more_vert" at bounding box center [806, 608] width 19 height 19
click at [864, 523] on div "Workspace" at bounding box center [891, 525] width 107 height 38
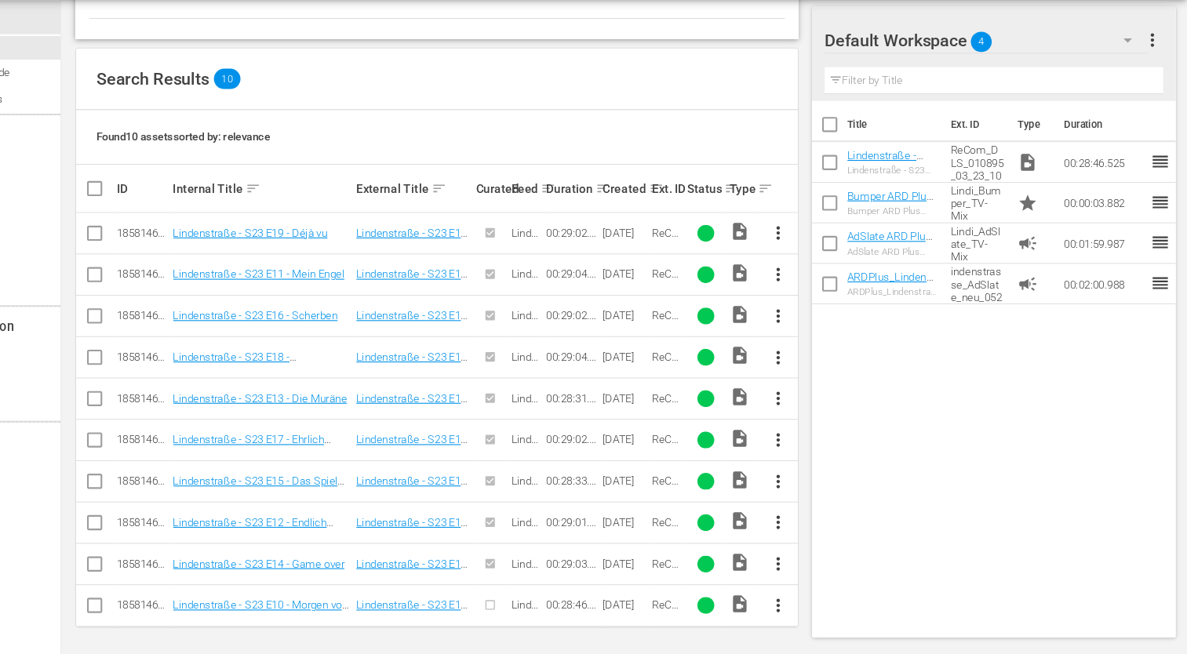
click at [1144, 78] on button "button" at bounding box center [1132, 83] width 38 height 38
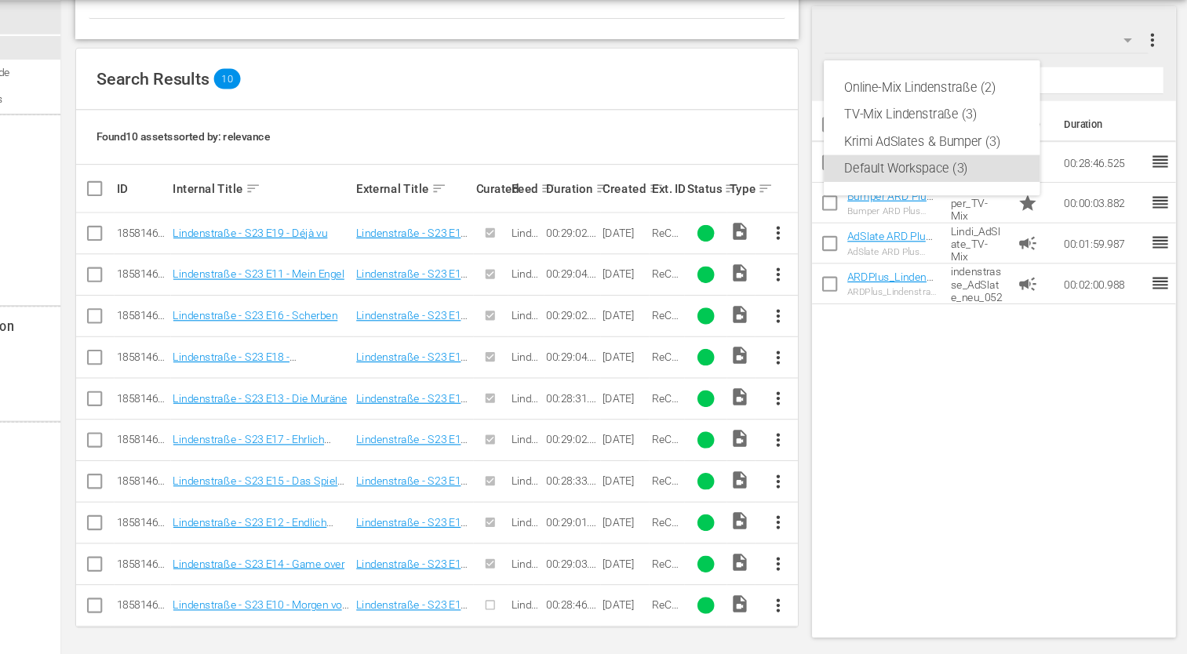
click at [1152, 89] on div "Online-Mix Lindenstraße (2) TV-Mix Lindenstraße (3) Krimi AdSlates & Bumper (3)…" at bounding box center [593, 327] width 1187 height 654
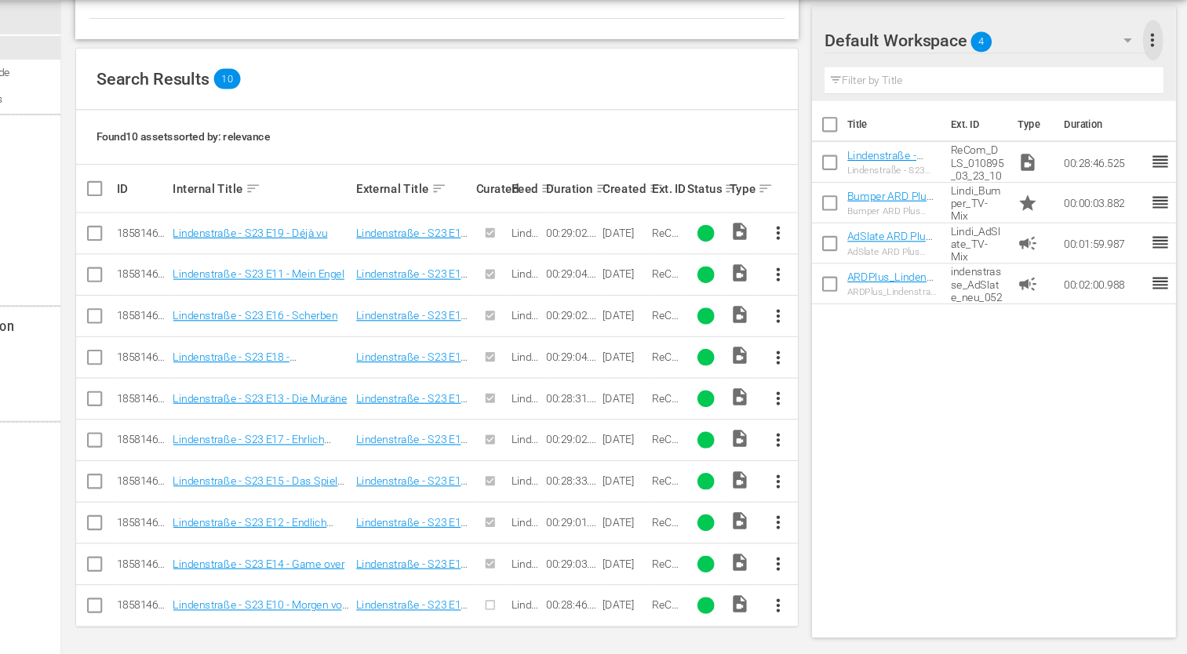
click at [1153, 84] on span "more_vert" at bounding box center [1155, 83] width 19 height 19
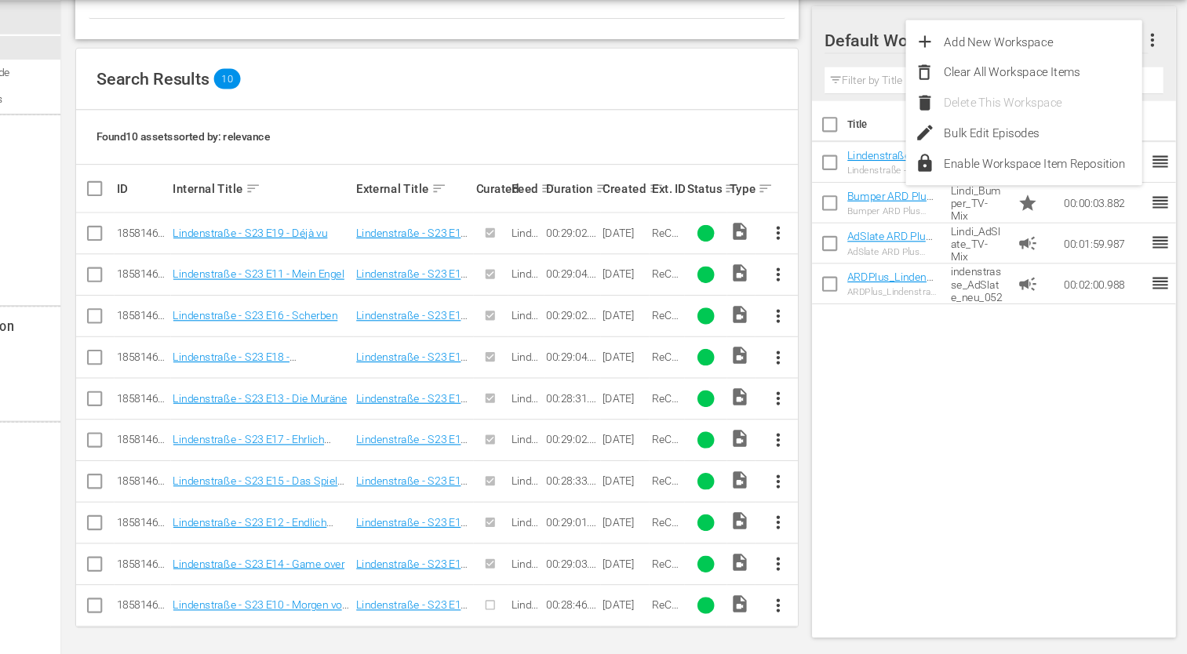
click at [1017, 404] on div "Title Ext. ID Type Duration Lindenstraße - S23 E10 - Morgen vor einem Jahr Lind…" at bounding box center [1008, 386] width 338 height 493
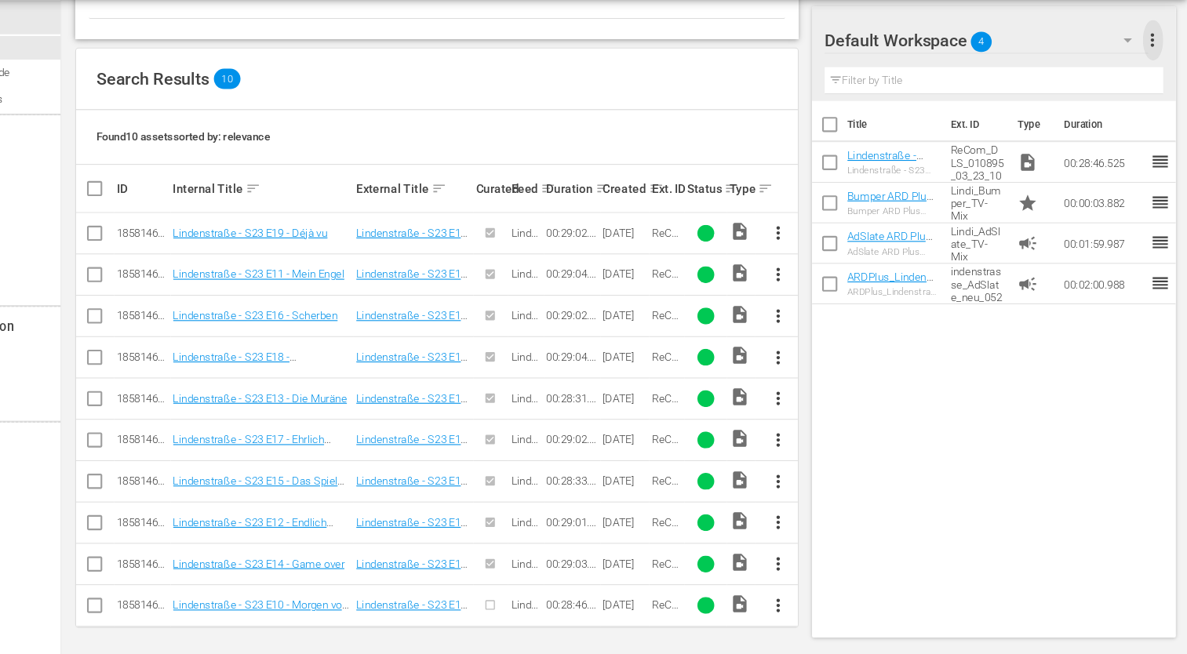
click at [1149, 80] on span "more_vert" at bounding box center [1155, 83] width 19 height 19
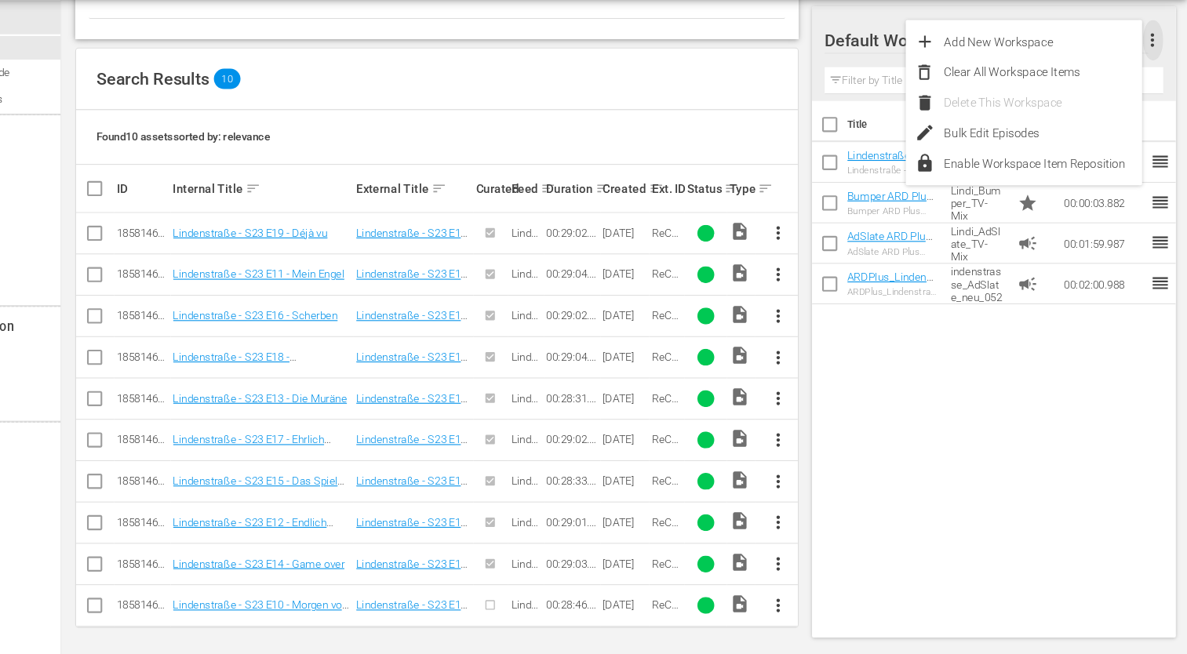
click at [1156, 89] on span "more_vert" at bounding box center [1155, 83] width 19 height 19
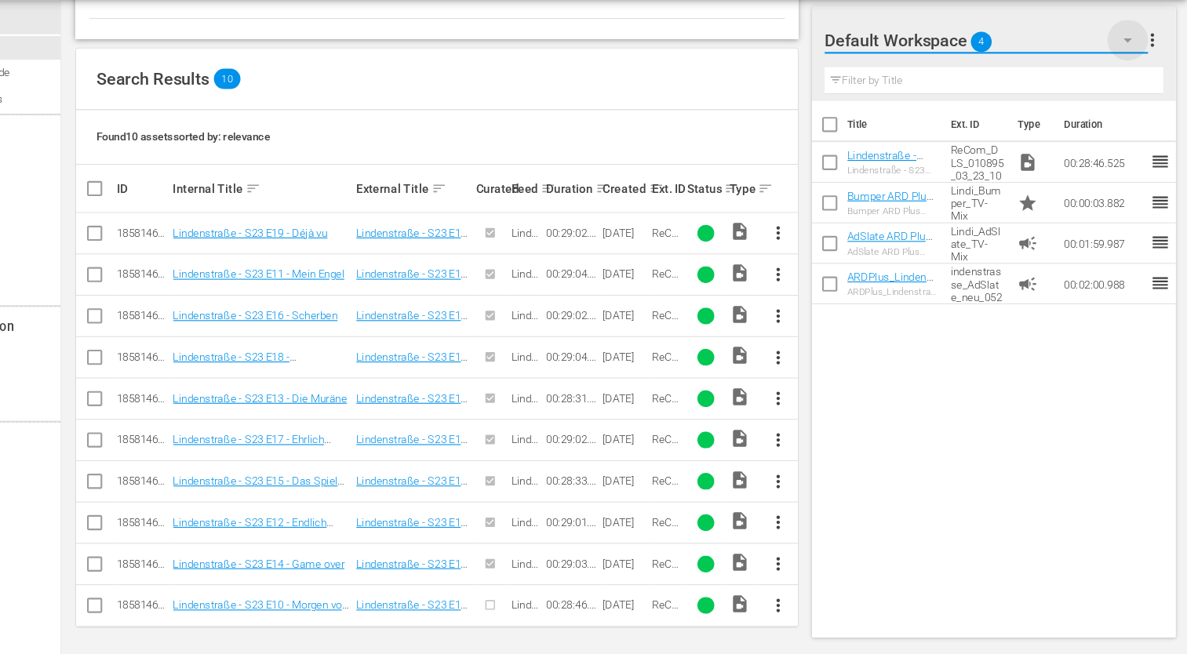
click at [1126, 86] on icon "button" at bounding box center [1132, 83] width 19 height 19
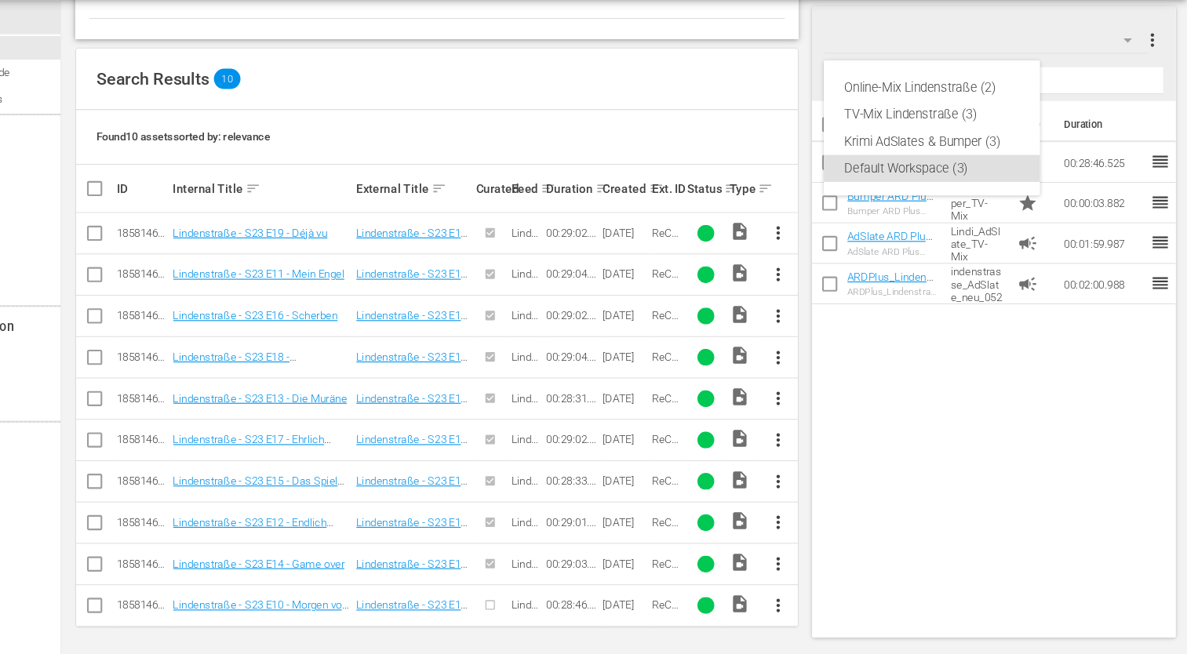
click at [1128, 85] on div "Online-Mix Lindenstraße (2) TV-Mix Lindenstraße (3) Krimi AdSlates & Bumper (3)…" at bounding box center [593, 327] width 1187 height 654
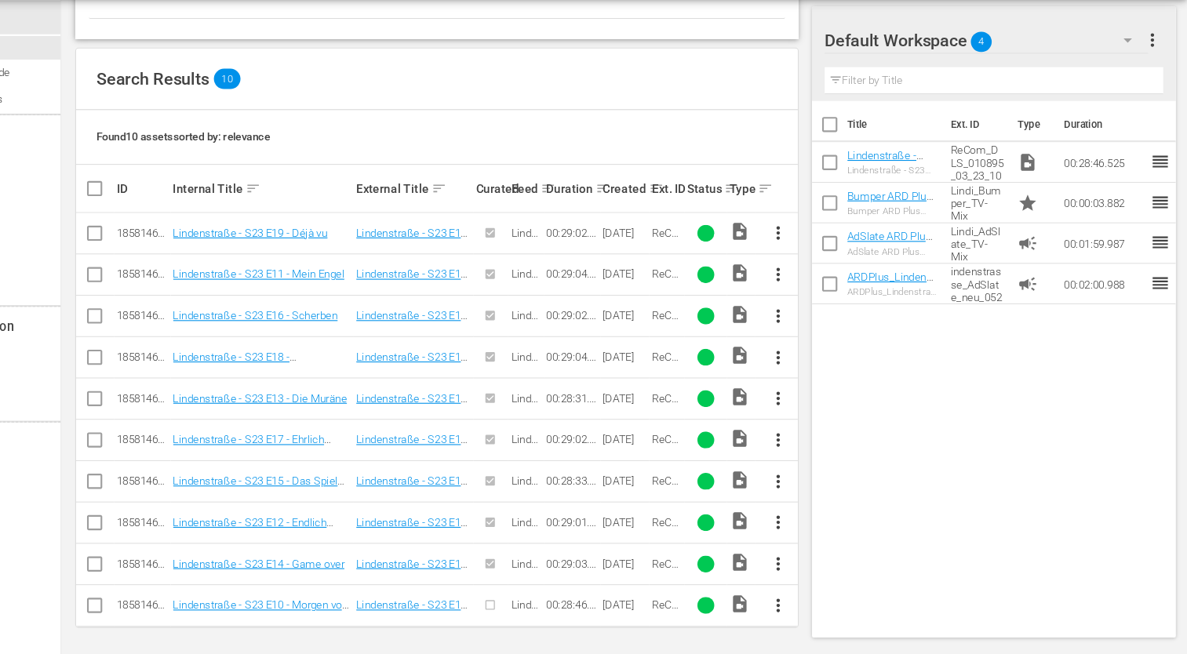
click at [1157, 203] on span "reorder" at bounding box center [1162, 196] width 19 height 19
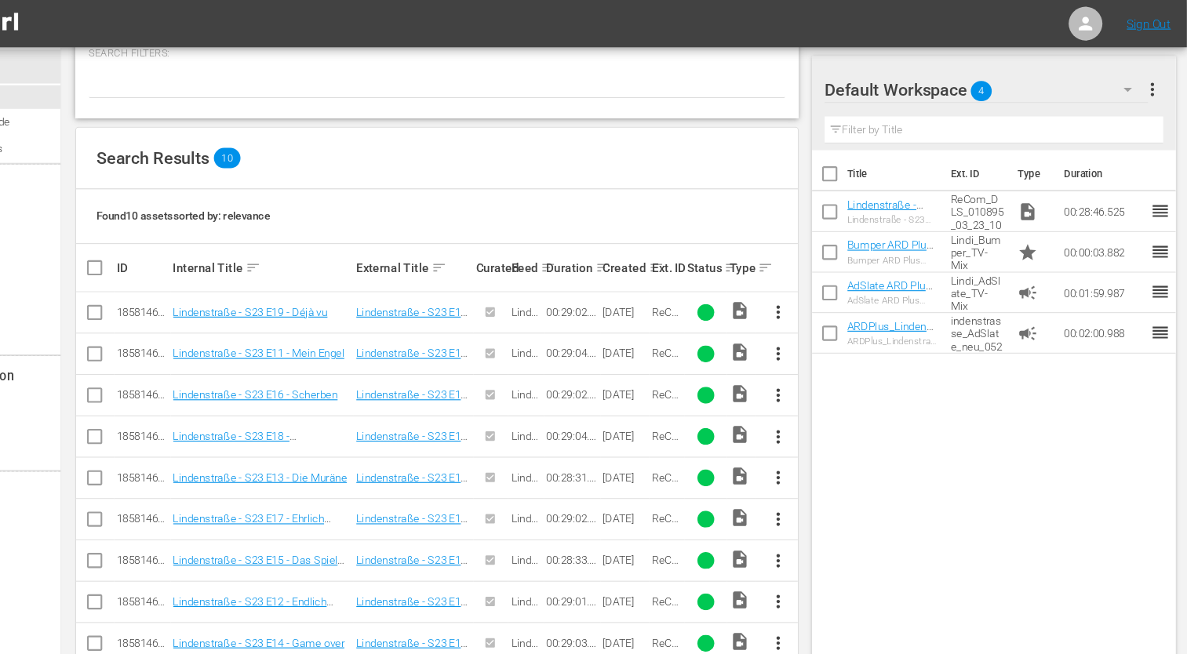
scroll to position [189, 0]
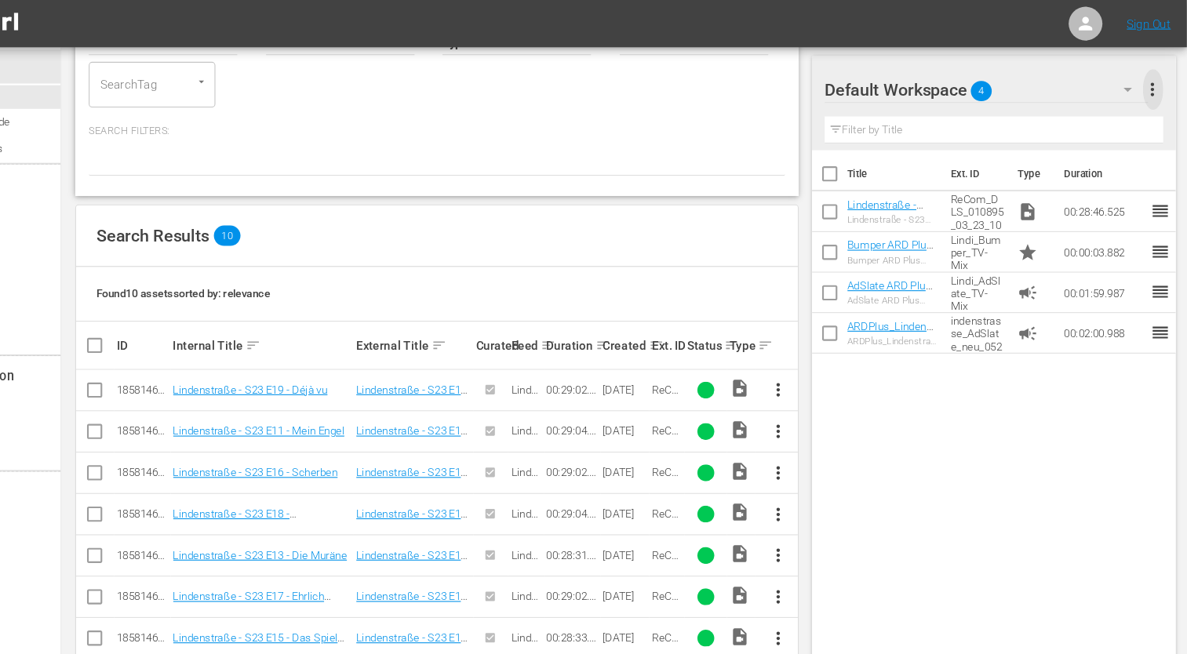
click at [1155, 82] on span "more_vert" at bounding box center [1155, 83] width 19 height 19
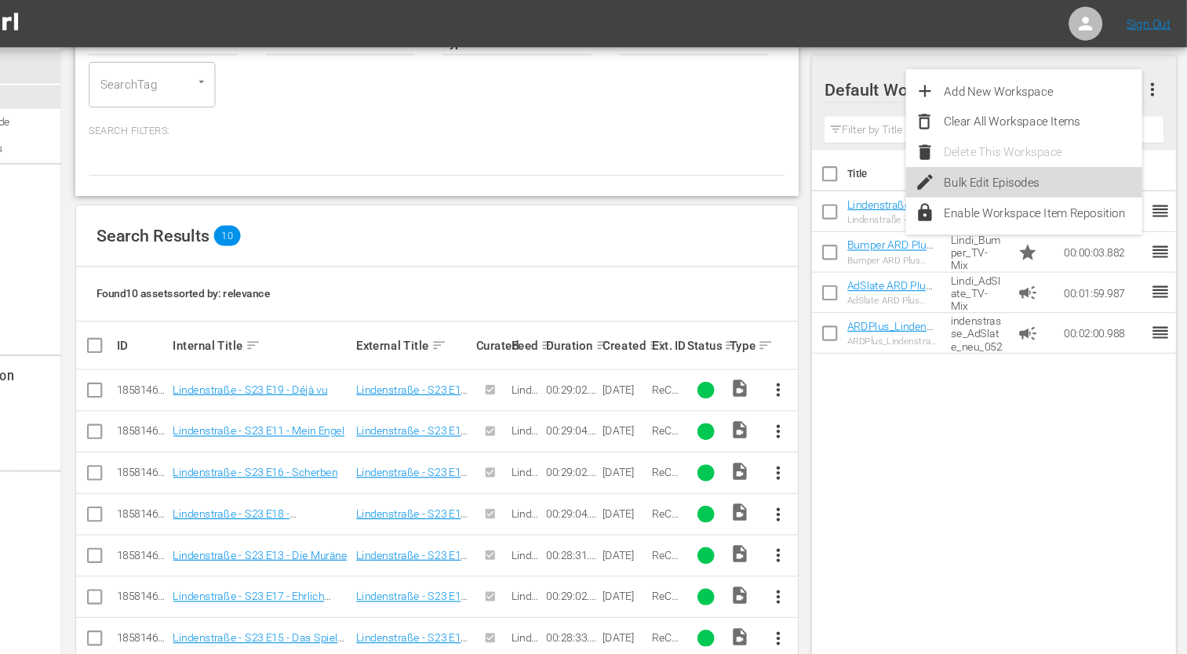
click at [1046, 171] on div "Bulk Edit Episodes" at bounding box center [1053, 169] width 184 height 28
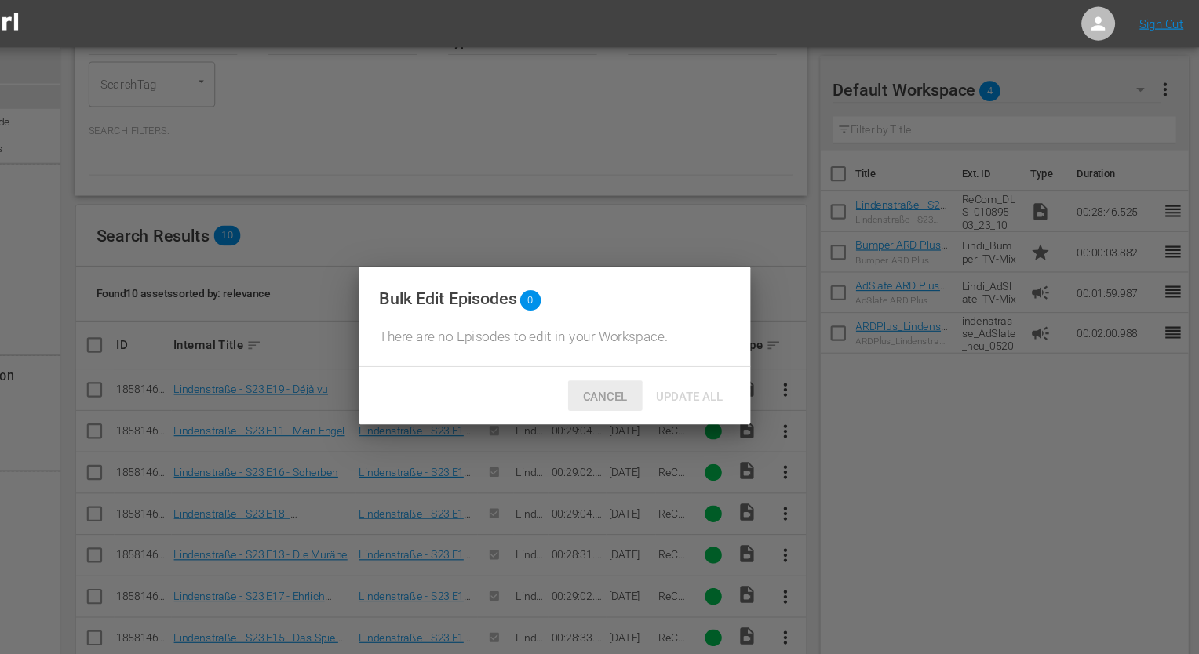
click at [675, 375] on span "Cancel" at bounding box center [647, 368] width 67 height 13
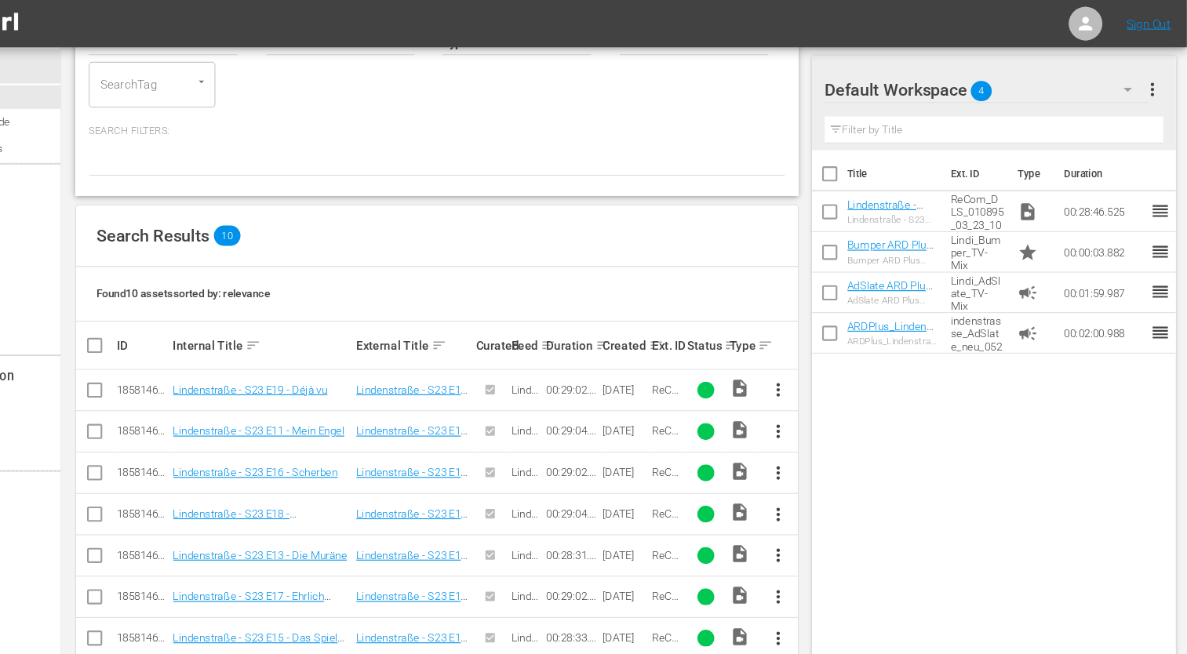
click at [1152, 81] on span "more_vert" at bounding box center [1155, 83] width 19 height 19
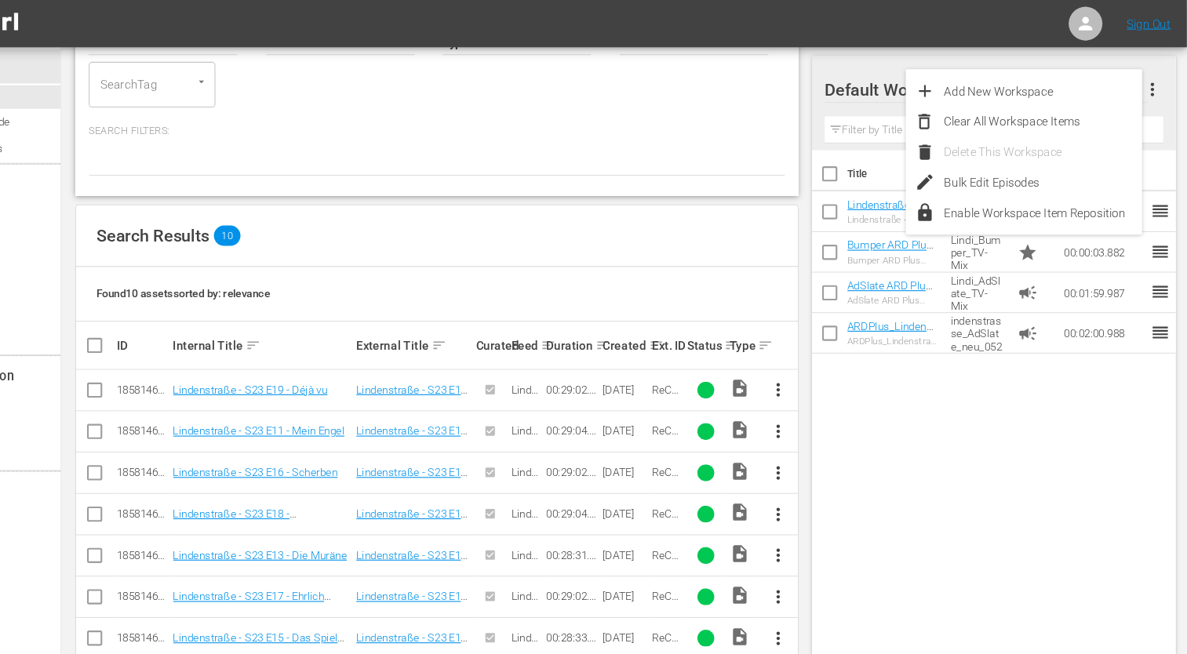
click at [1003, 365] on div "Title Ext. ID Type Duration Lindenstraße - S23 E10 - Morgen vor einem Jahr Lind…" at bounding box center [1008, 386] width 338 height 493
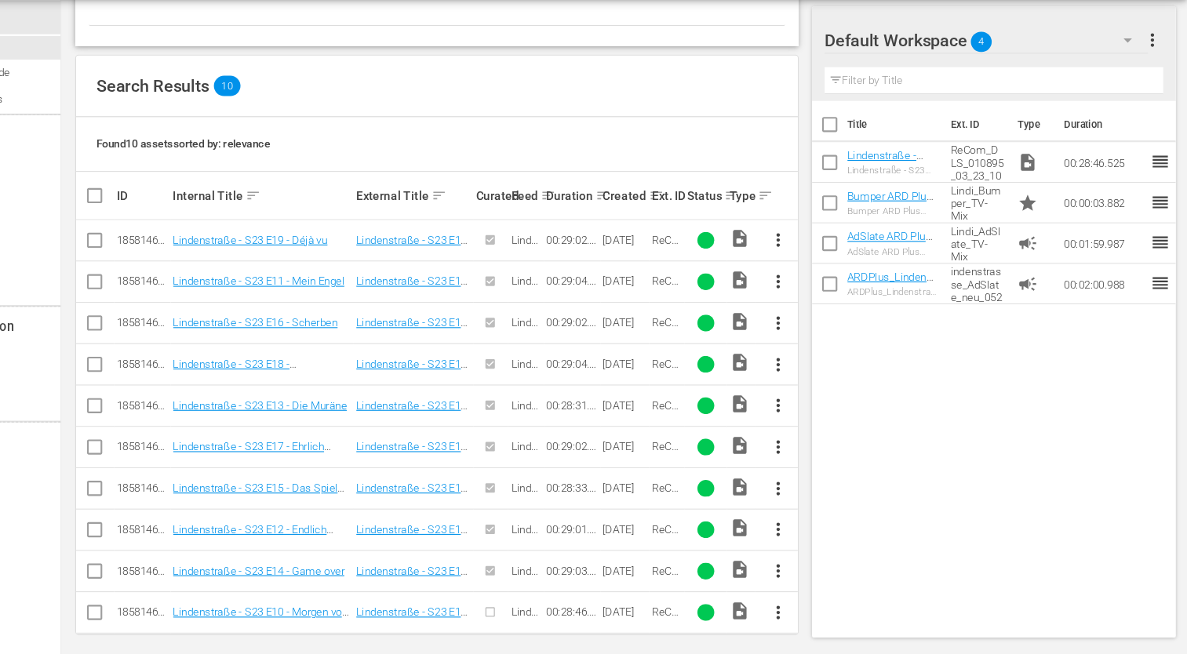
scroll to position [289, 0]
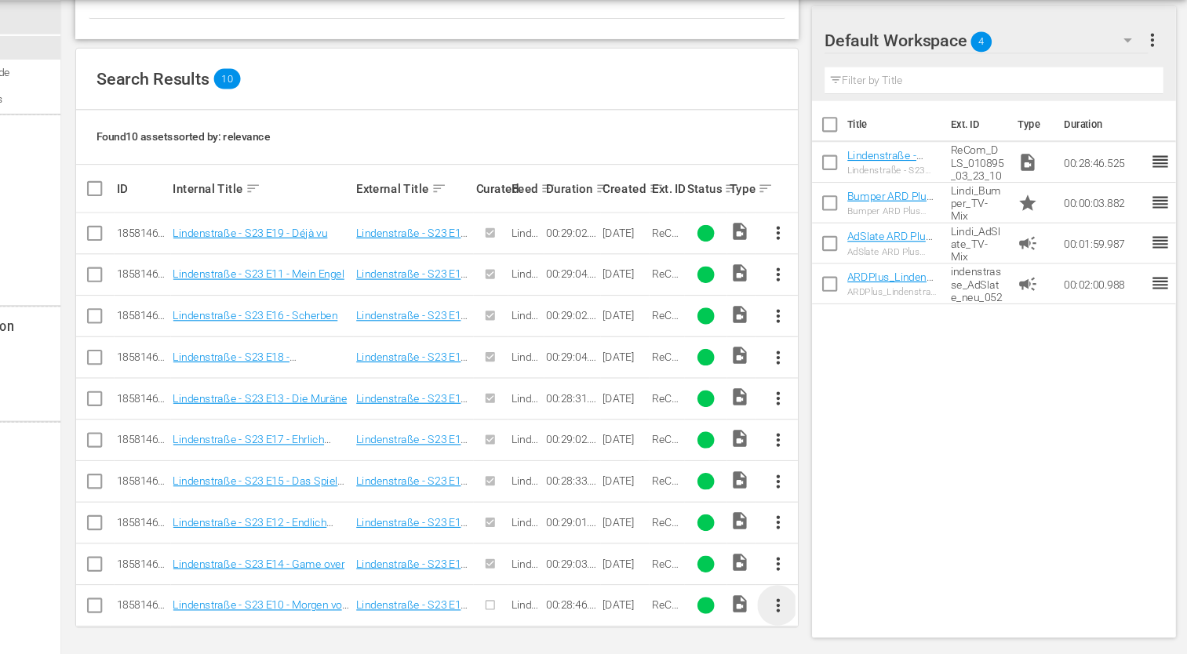
click at [806, 610] on span "more_vert" at bounding box center [806, 608] width 19 height 19
click at [857, 603] on div "Episode" at bounding box center [891, 600] width 107 height 38
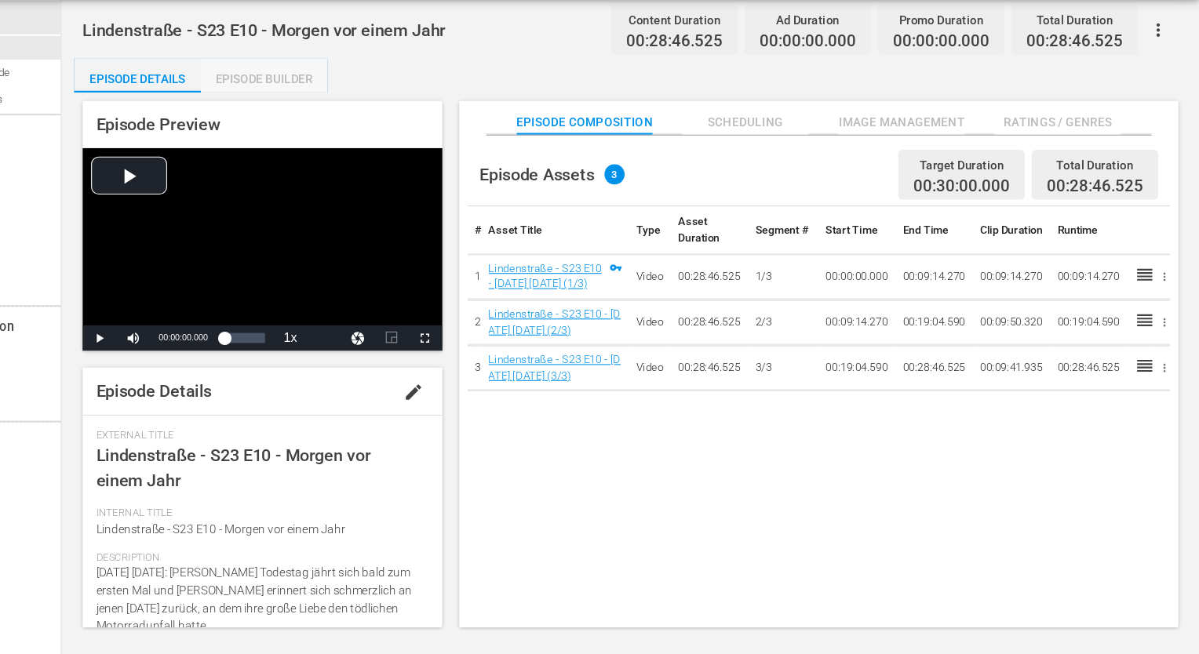
click at [323, 114] on div "Episode Builder" at bounding box center [330, 119] width 118 height 38
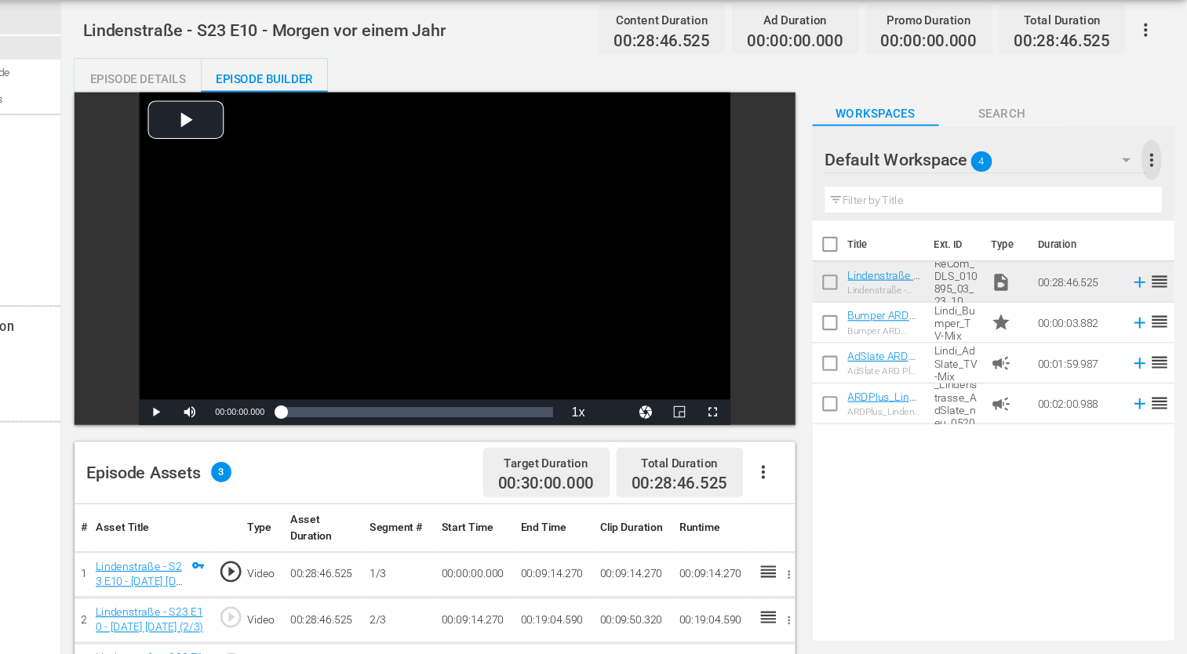
click at [1155, 194] on span "more_vert" at bounding box center [1154, 194] width 19 height 19
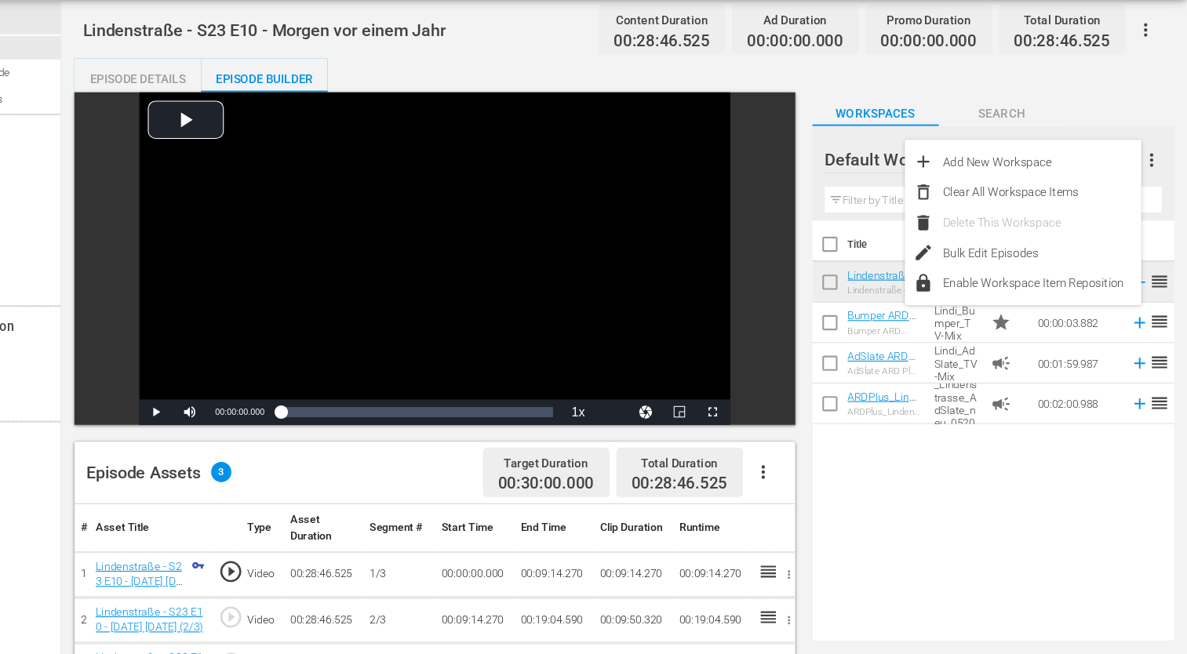
click at [1062, 481] on div "Title Ext. ID Type Duration Lindenstraße - S23 E10 - Morgen vor einem Jahr Lind…" at bounding box center [1007, 443] width 337 height 384
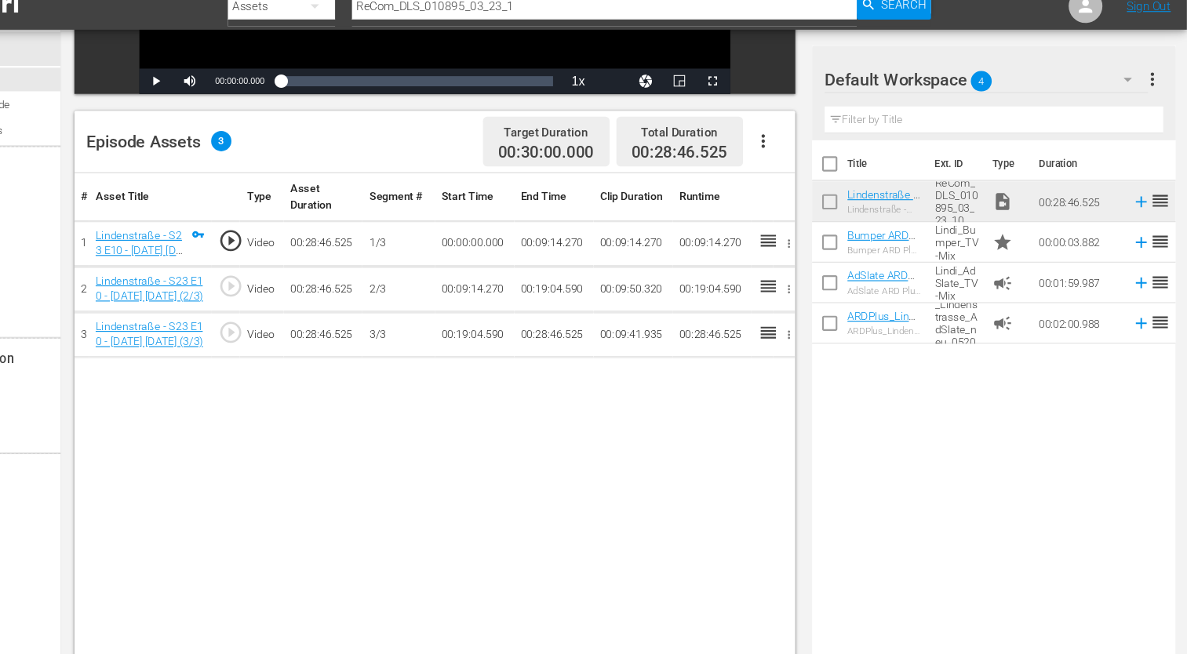
scroll to position [337, 0]
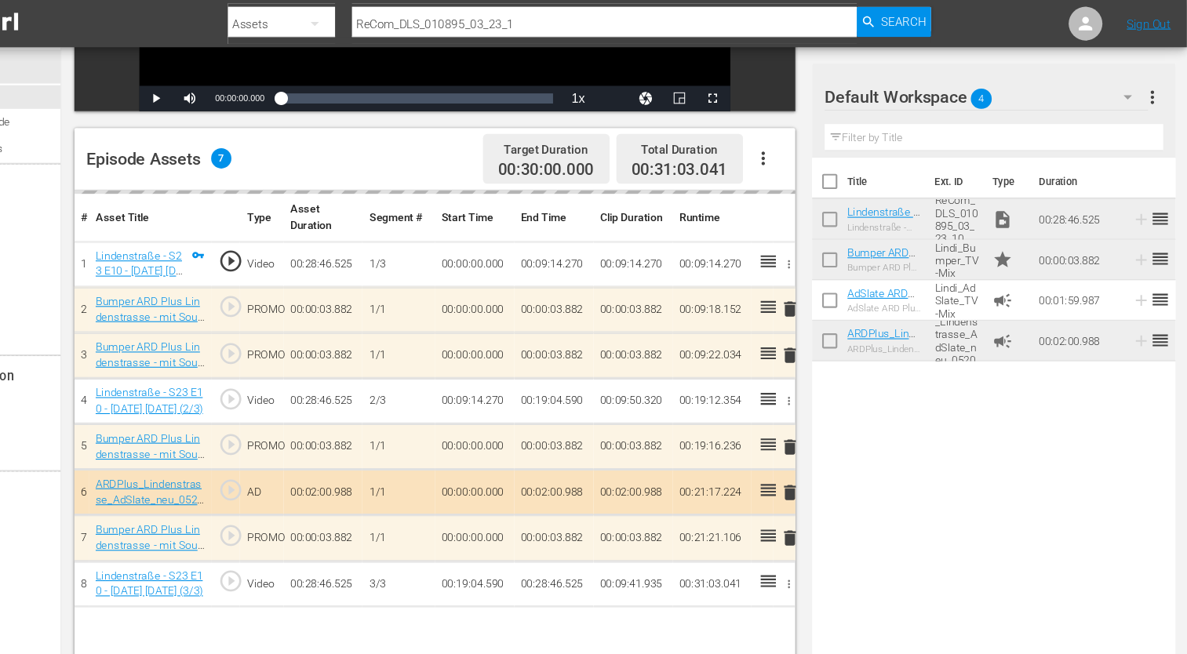
click at [1011, 367] on div "Title Ext. ID Type Duration Lindenstraße - S23 E10 - Morgen vor einem Jahr Lind…" at bounding box center [1008, 393] width 338 height 493
click at [973, 455] on div "Title Ext. ID Type Duration Lindenstraße - S23 E10 - Morgen vor einem Jahr Lind…" at bounding box center [1008, 393] width 338 height 493
click at [980, 432] on div "Title Ext. ID Type Duration Lindenstraße - S23 E10 - Morgen vor einem Jahr Lind…" at bounding box center [1008, 393] width 338 height 493
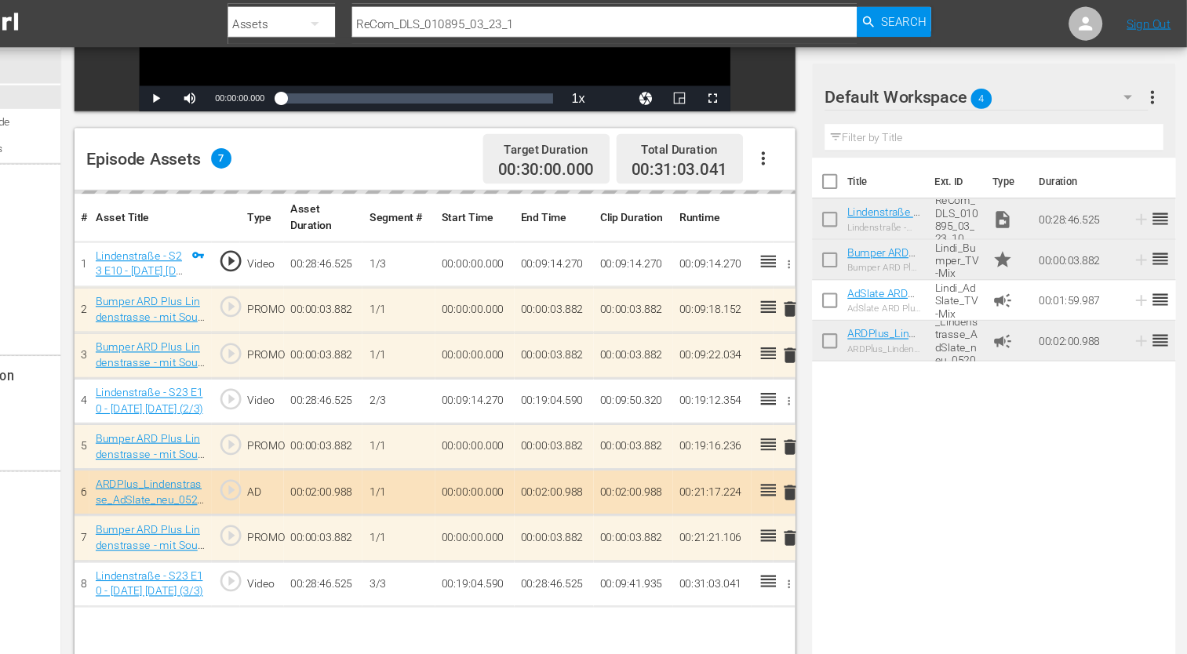
click at [980, 432] on div "Title Ext. ID Type Duration Lindenstraße - S23 E10 - Morgen vor einem Jahr Lind…" at bounding box center [1008, 393] width 338 height 493
drag, startPoint x: 980, startPoint y: 432, endPoint x: 975, endPoint y: 403, distance: 29.4
click at [975, 403] on div "Title Ext. ID Type Duration Lindenstraße - S23 E10 - Morgen vor einem Jahr Lind…" at bounding box center [1008, 393] width 338 height 493
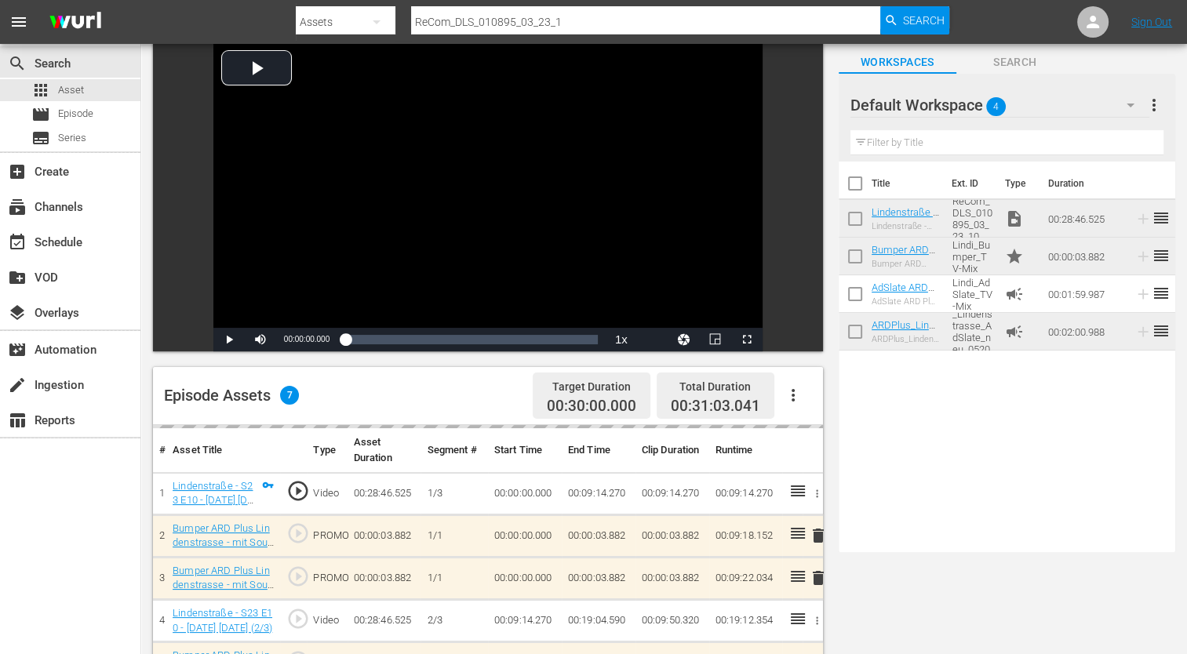
scroll to position [0, 0]
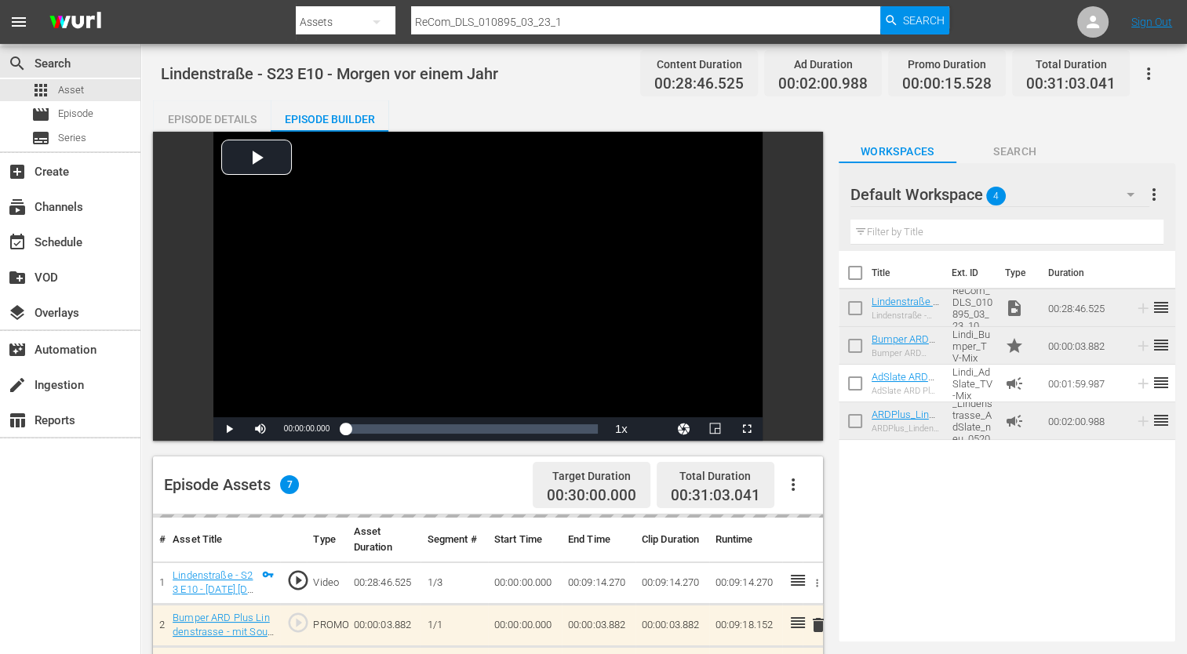
click at [1163, 196] on div "Default Workspace 4 Default more_vert Filter by Title" at bounding box center [1007, 207] width 337 height 88
click at [1152, 196] on span "more_vert" at bounding box center [1154, 194] width 19 height 19
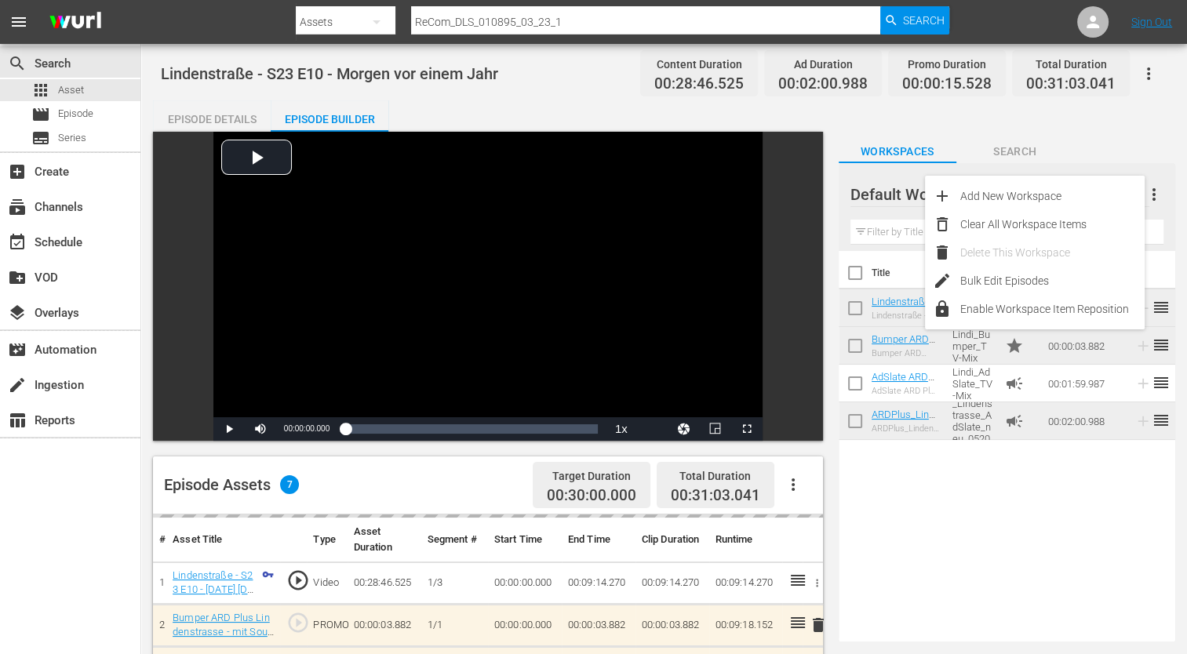
click at [1058, 252] on div "Delete This Workspace" at bounding box center [1052, 252] width 184 height 28
click at [1040, 472] on div "Title Ext. ID Type Duration Lindenstraße - S23 E10 - Morgen vor einem Jahr Lind…" at bounding box center [1007, 443] width 337 height 384
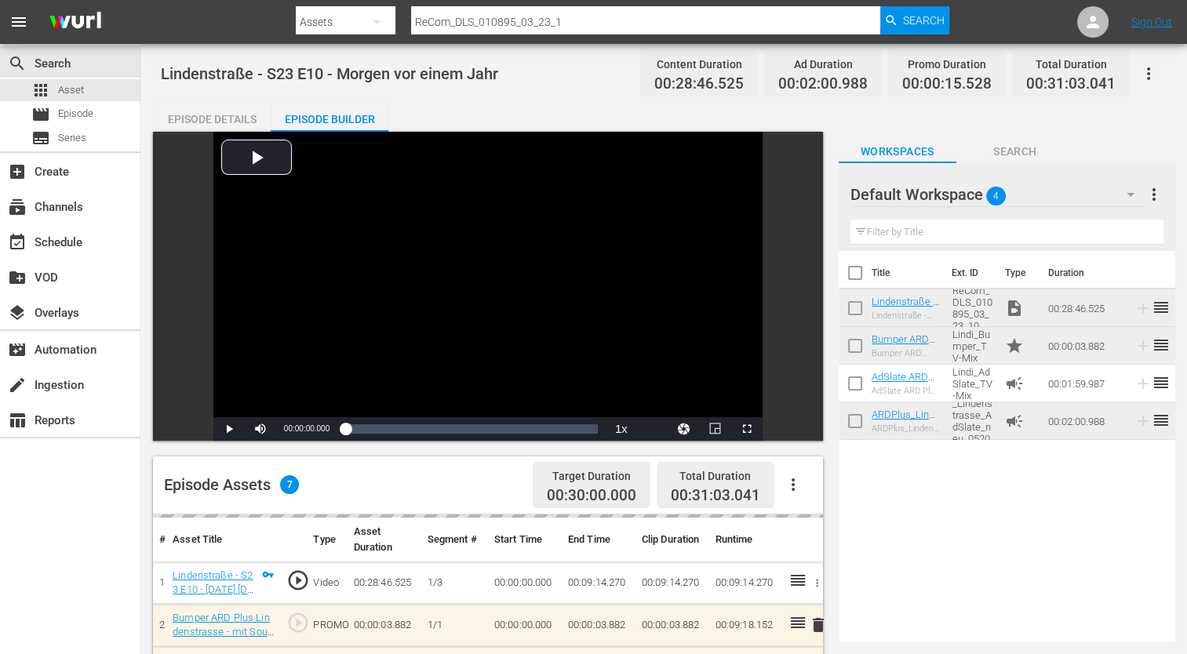
scroll to position [408, 0]
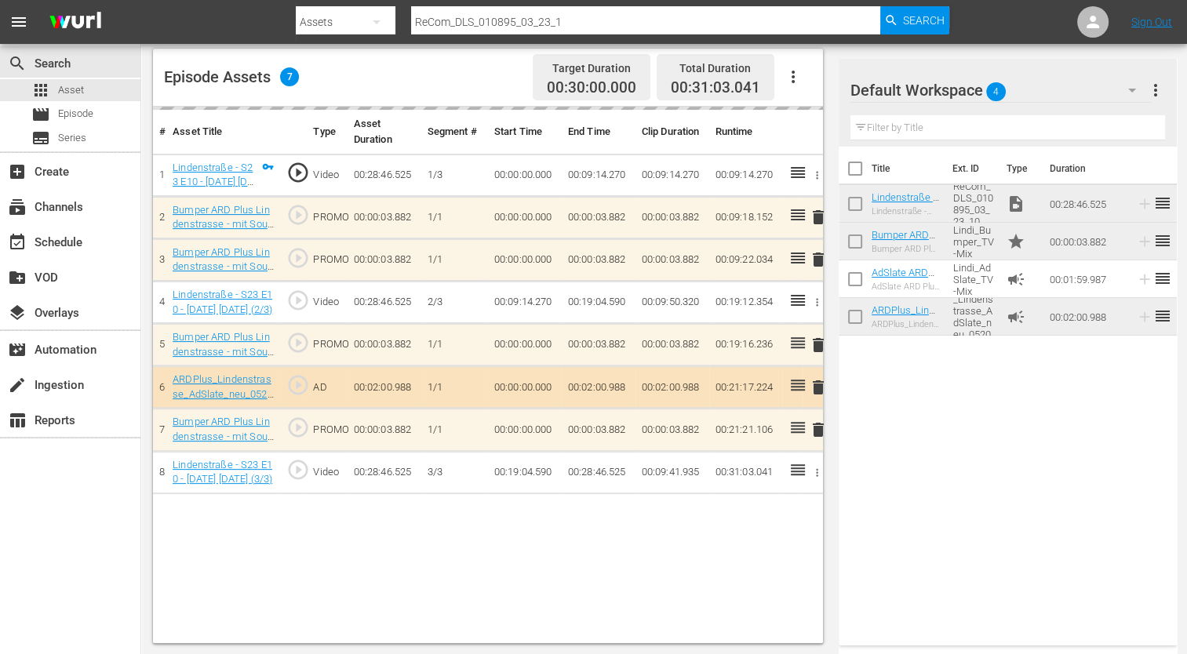
click at [712, 253] on td "00:09:22.034" at bounding box center [746, 259] width 74 height 42
click at [38, 118] on span "movie" at bounding box center [40, 114] width 19 height 19
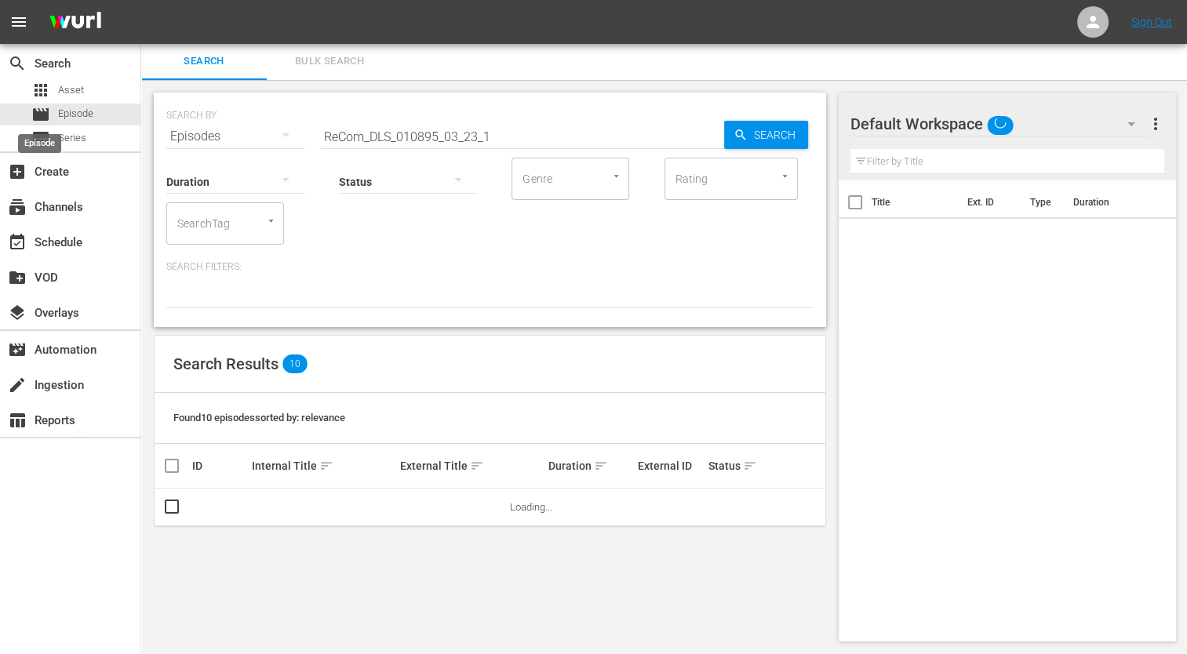
scroll to position [1, 0]
click at [56, 94] on div "apps Asset" at bounding box center [57, 90] width 53 height 22
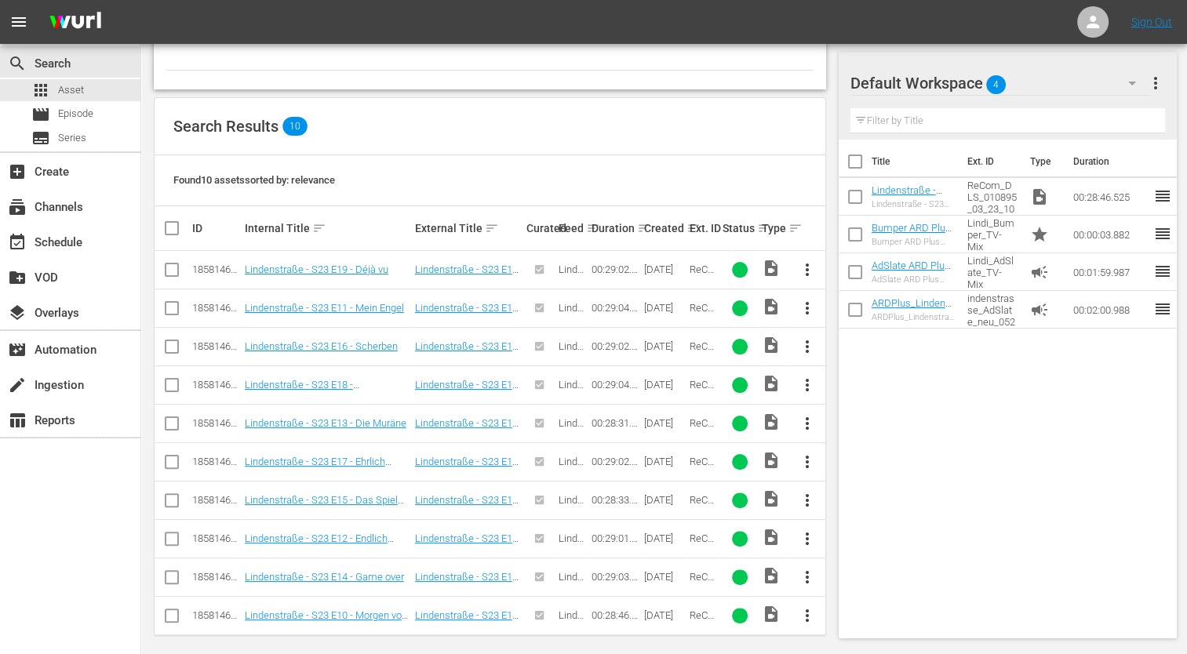
scroll to position [289, 0]
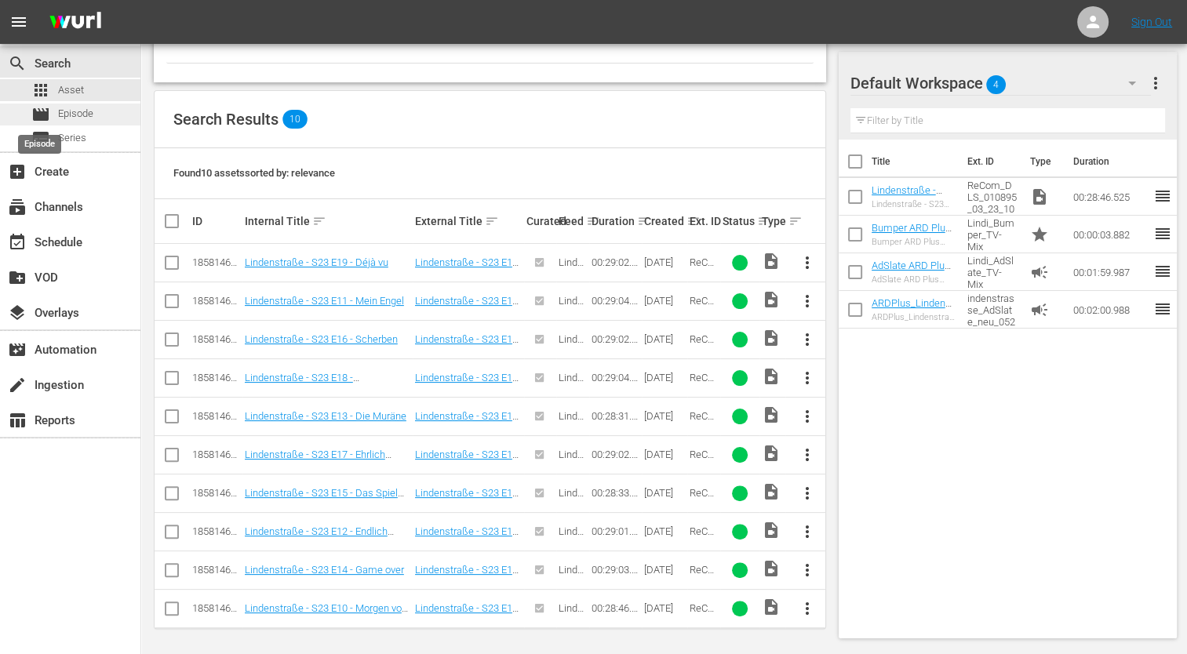
click at [45, 115] on span "movie" at bounding box center [40, 114] width 19 height 19
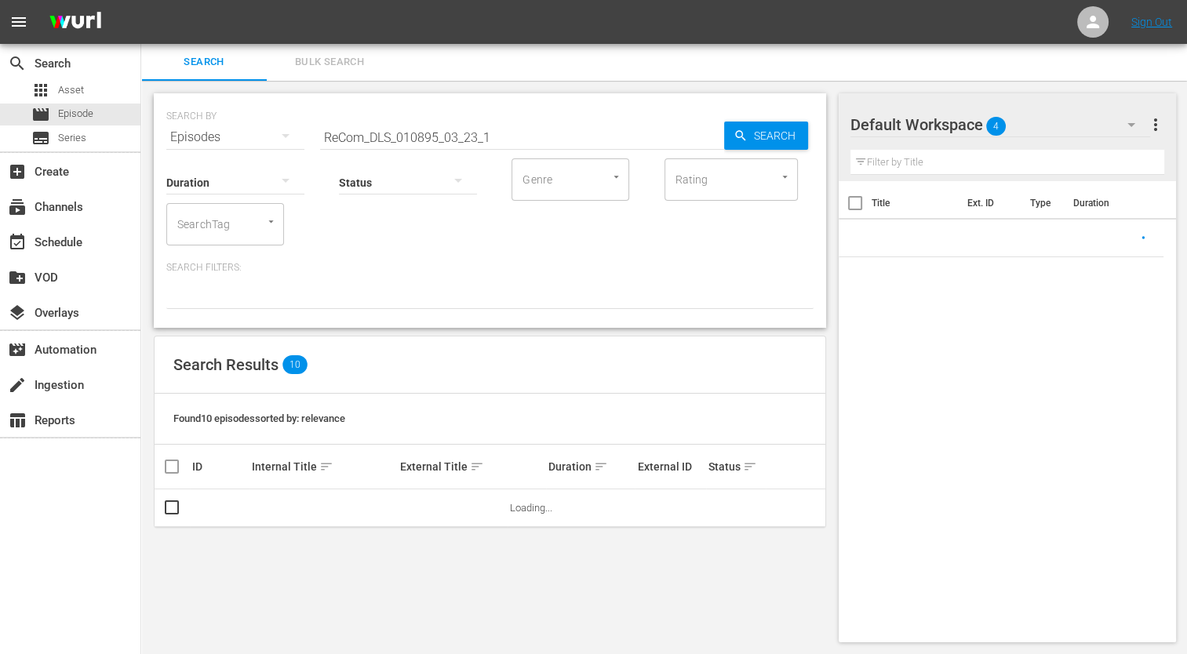
scroll to position [246, 0]
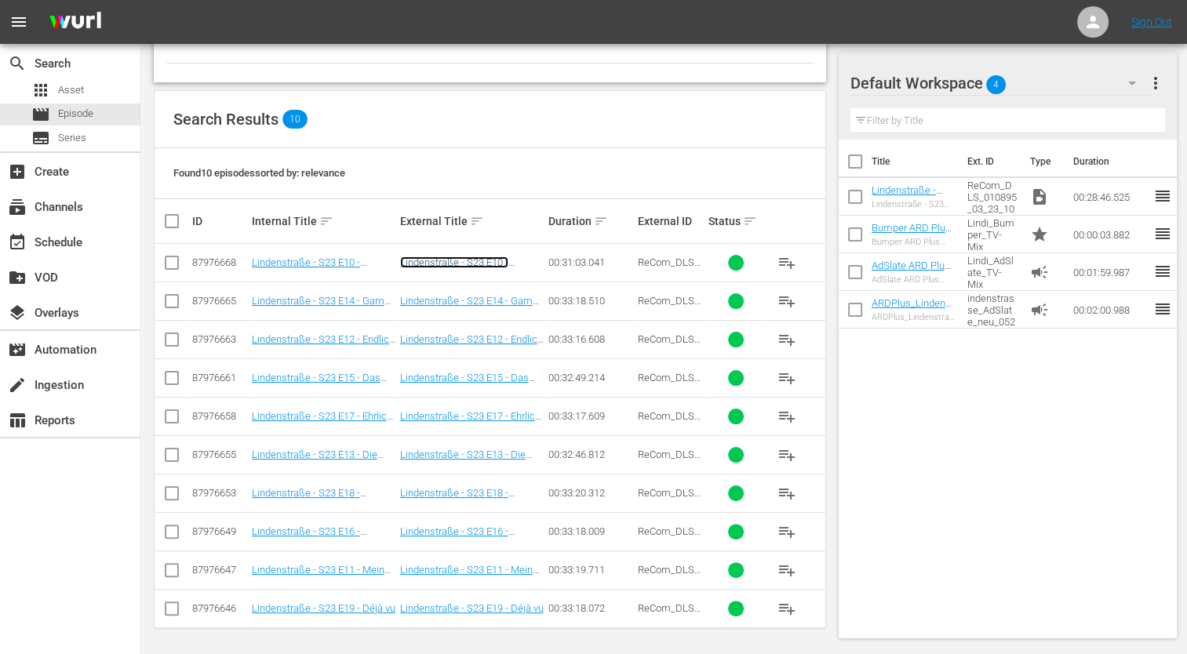
click at [442, 265] on link "Lindenstraße - S23 E10 - Morgen vor einem Jahr" at bounding box center [454, 269] width 108 height 24
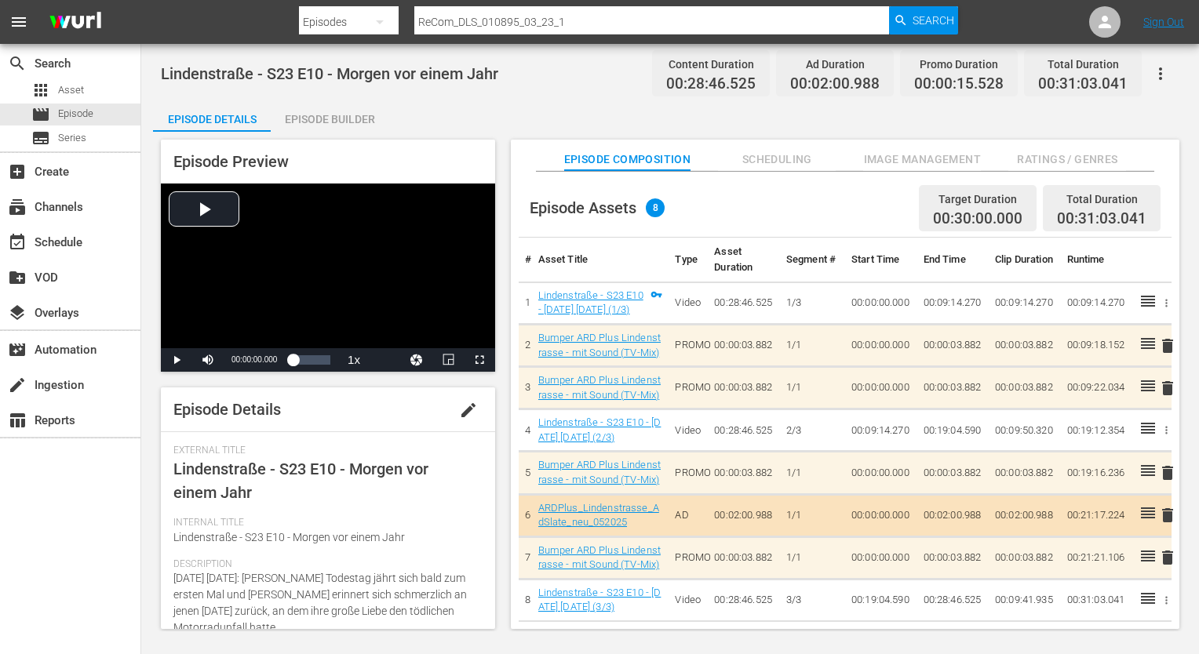
click at [364, 126] on div "Episode Builder" at bounding box center [330, 119] width 118 height 38
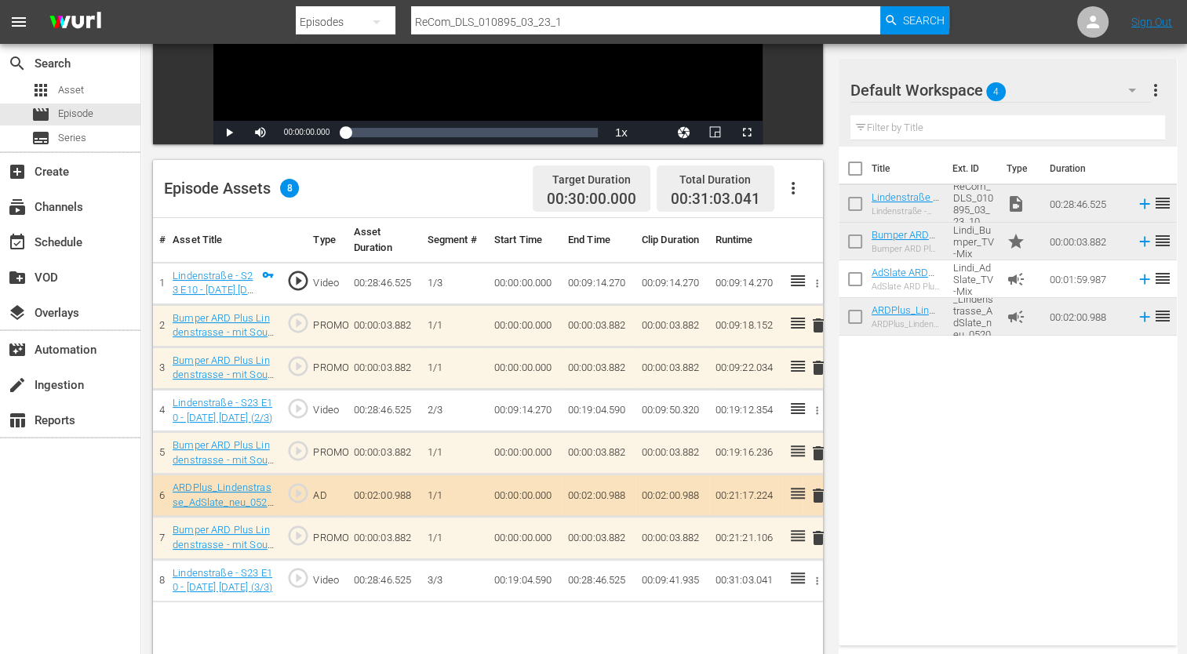
scroll to position [314, 0]
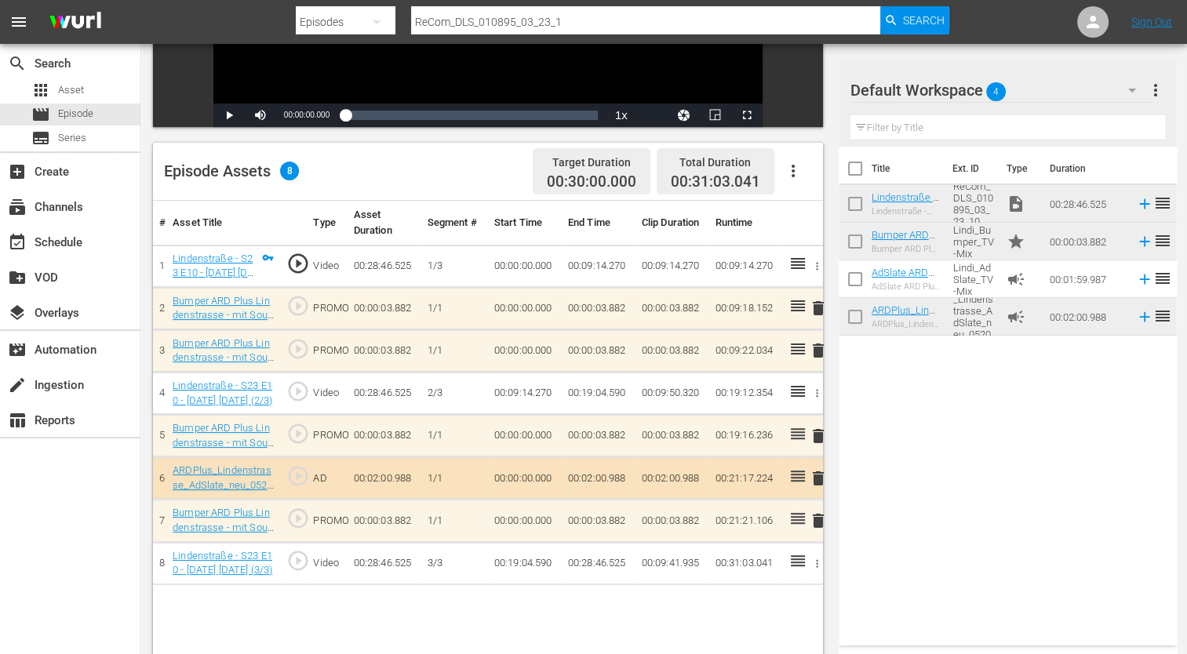
click at [1152, 92] on span "more_vert" at bounding box center [1155, 90] width 19 height 19
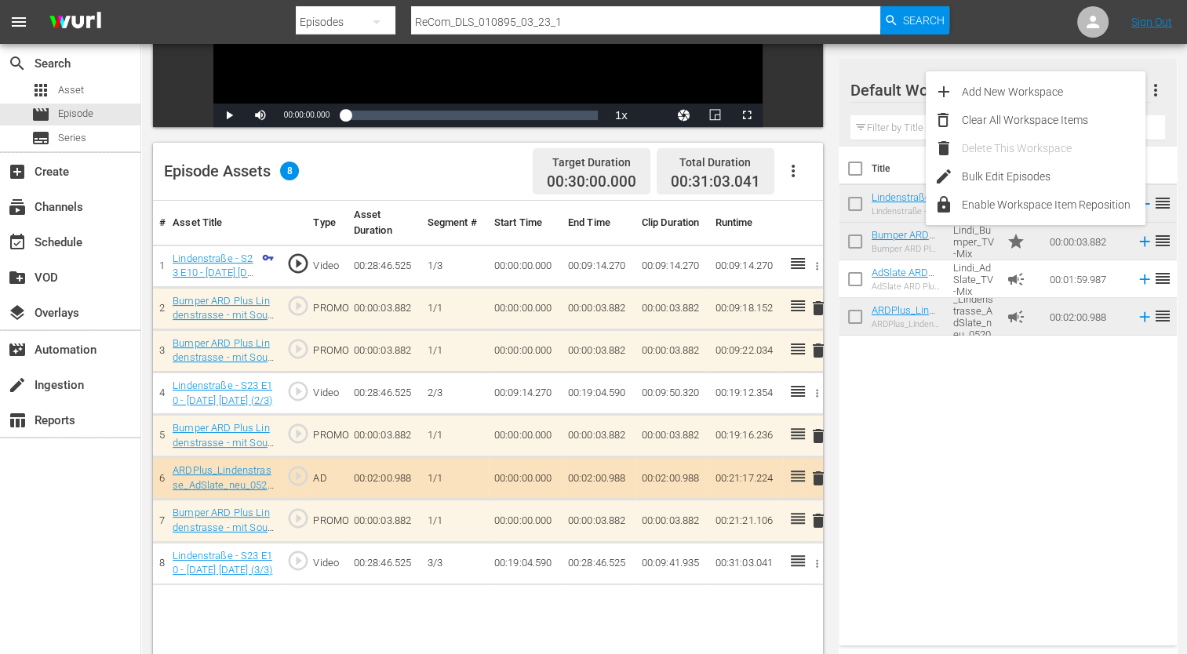
click at [1051, 435] on div "Title Ext. ID Type Duration Lindenstraße - S23 E10 - Morgen vor einem Jahr Lind…" at bounding box center [1008, 393] width 338 height 493
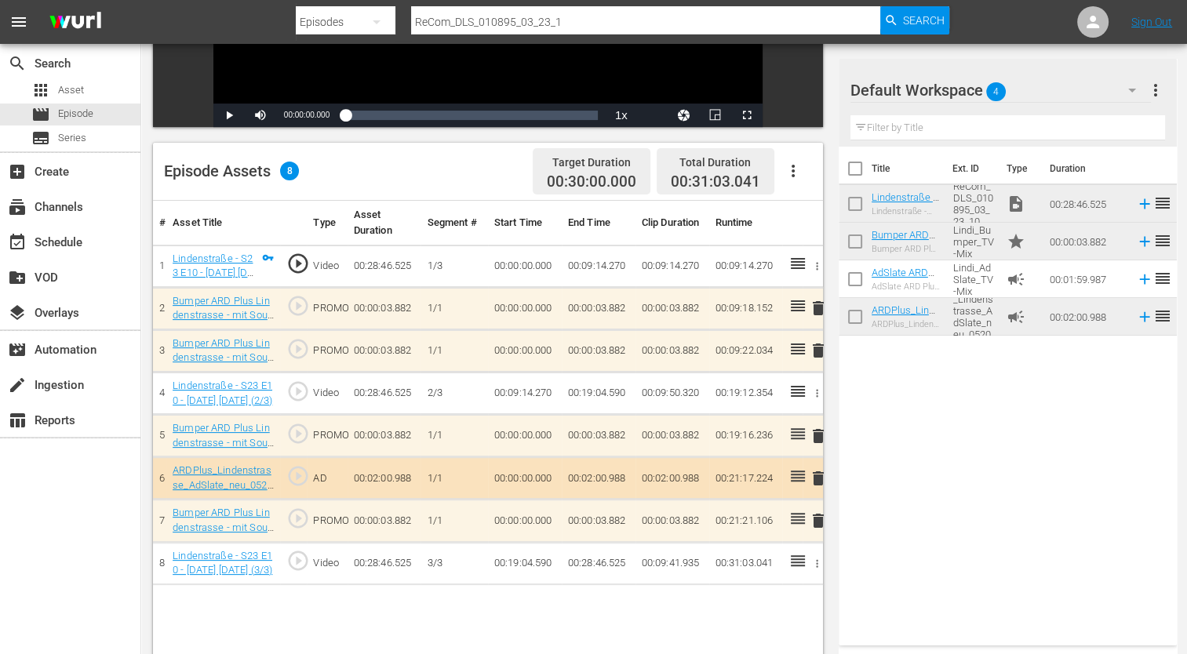
click at [1131, 92] on icon "button" at bounding box center [1132, 91] width 8 height 4
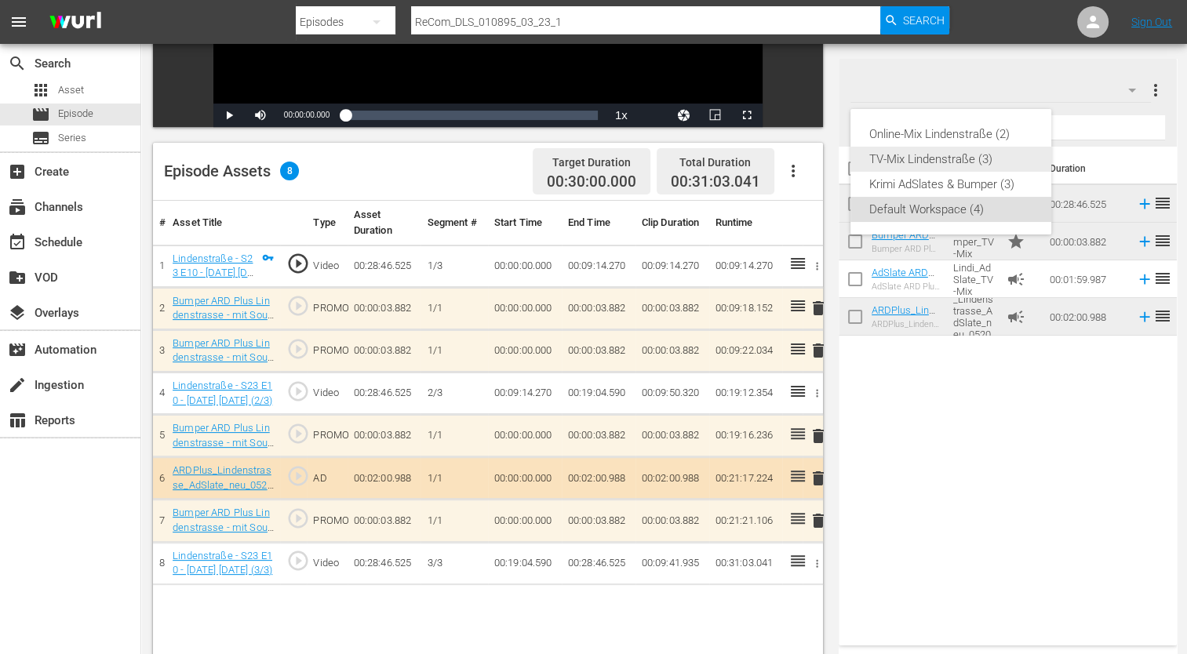
click at [951, 162] on div "TV-Mix Lindenstraße (3)" at bounding box center [950, 159] width 163 height 25
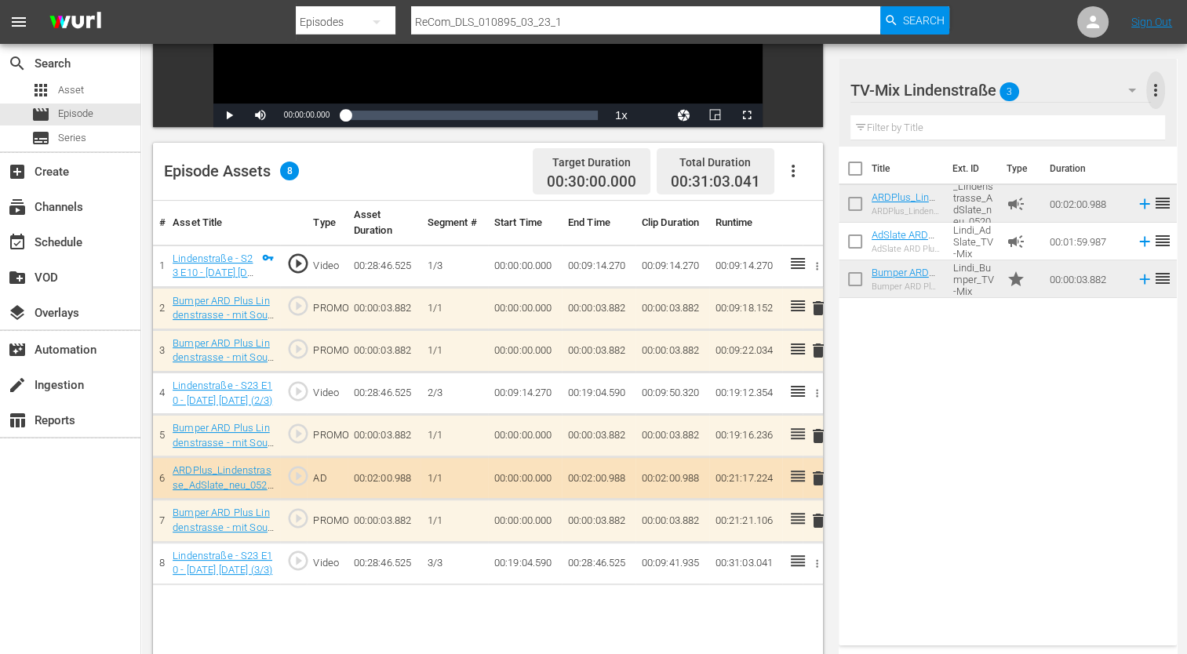
click at [1150, 96] on span "more_vert" at bounding box center [1155, 90] width 19 height 19
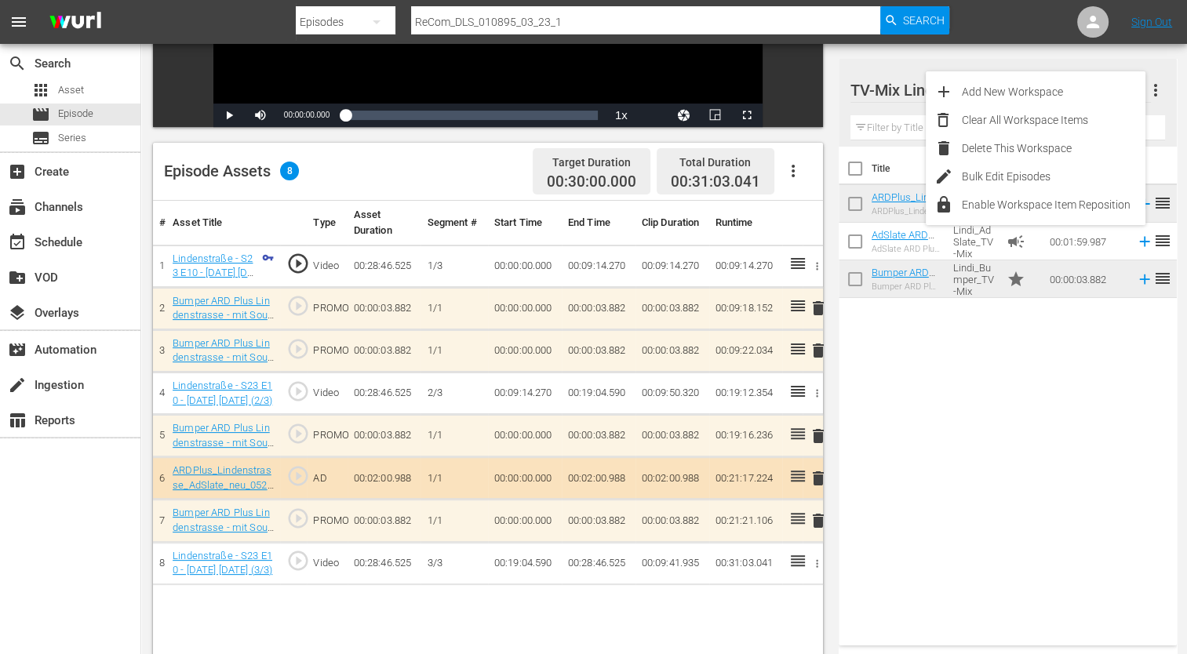
click at [1150, 96] on span "more_vert" at bounding box center [1155, 90] width 19 height 19
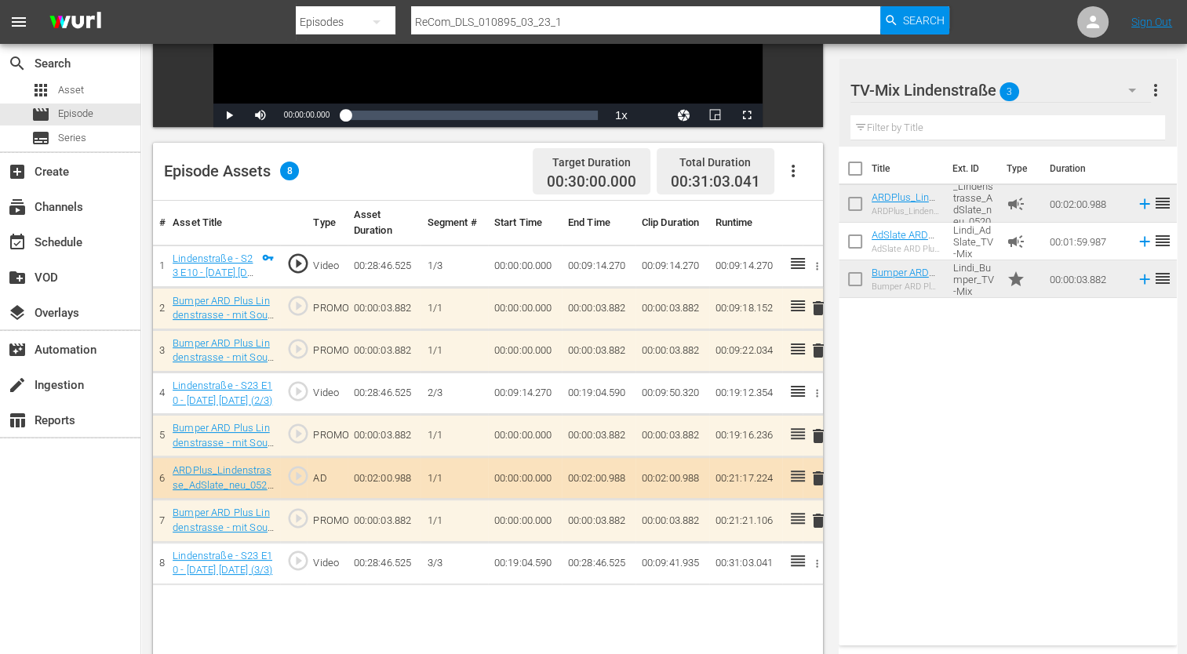
click at [1130, 89] on icon "button" at bounding box center [1132, 90] width 19 height 19
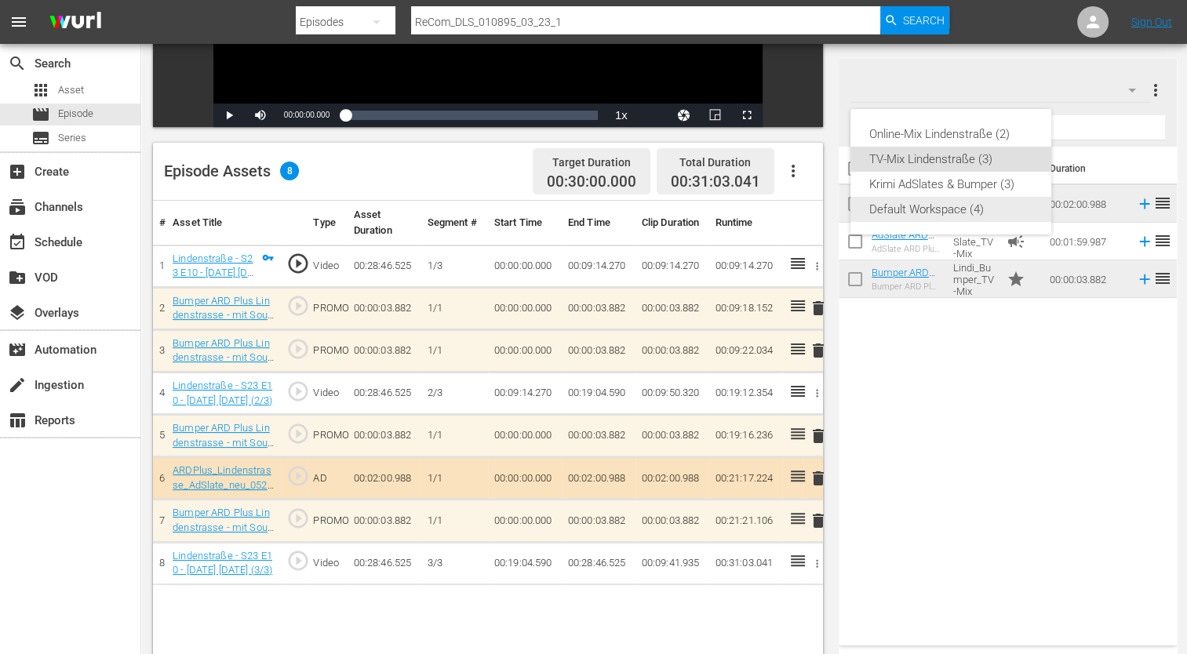
click at [999, 213] on div "Default Workspace (4)" at bounding box center [950, 209] width 163 height 25
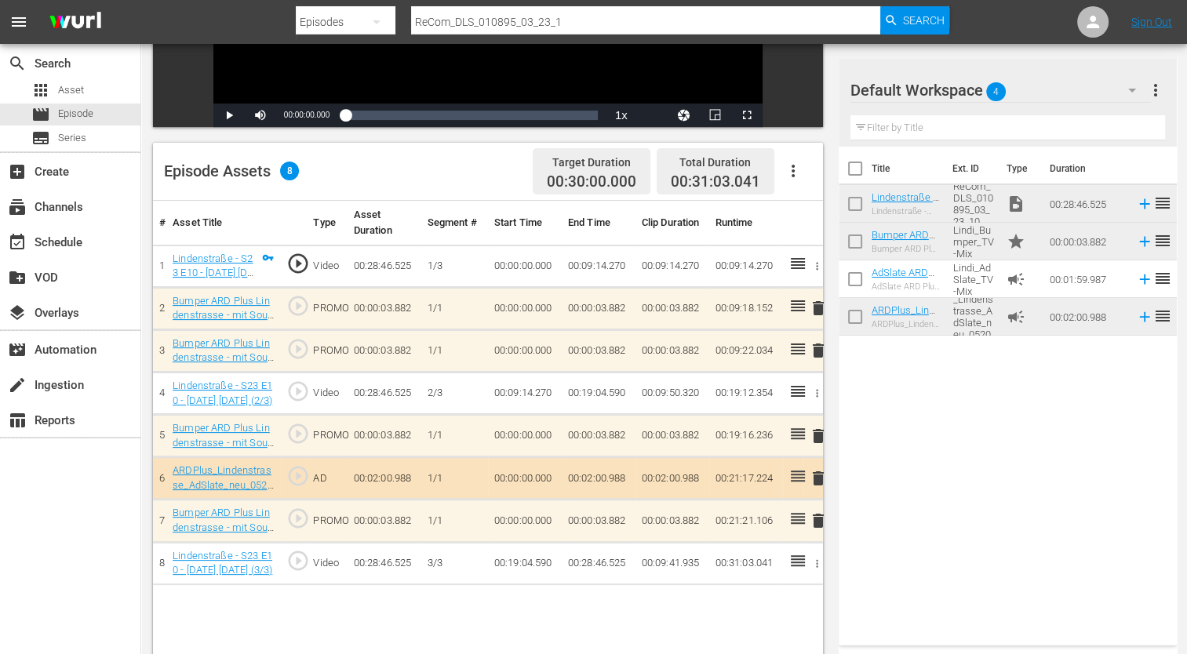
drag, startPoint x: 1047, startPoint y: 201, endPoint x: 917, endPoint y: 166, distance: 134.7
click at [917, 166] on th "Title" at bounding box center [907, 169] width 71 height 44
click at [851, 209] on input "checkbox" at bounding box center [855, 207] width 33 height 33
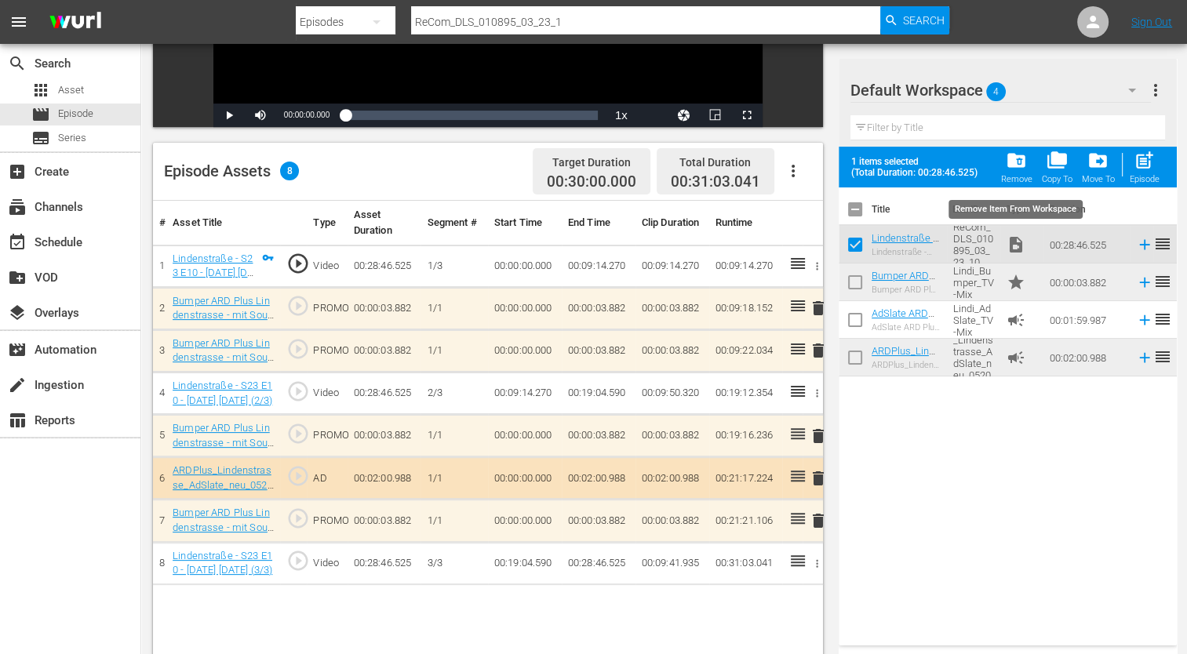
click at [1006, 162] on span "folder_delete" at bounding box center [1016, 160] width 21 height 21
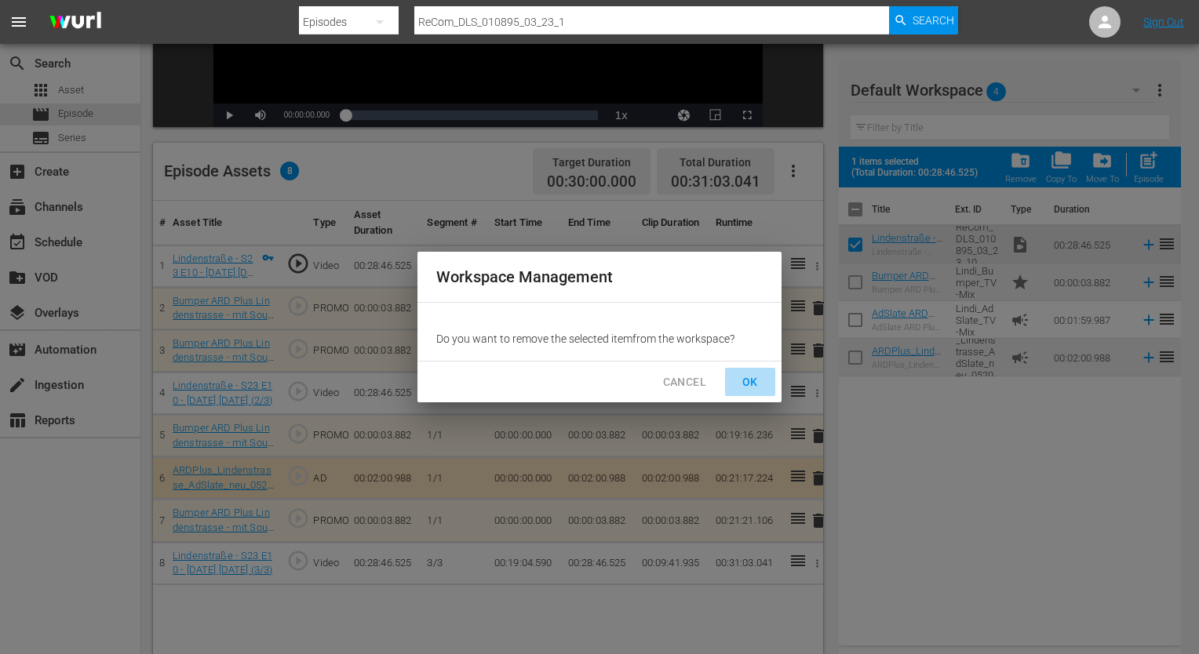
click at [752, 380] on span "OK" at bounding box center [749, 383] width 25 height 20
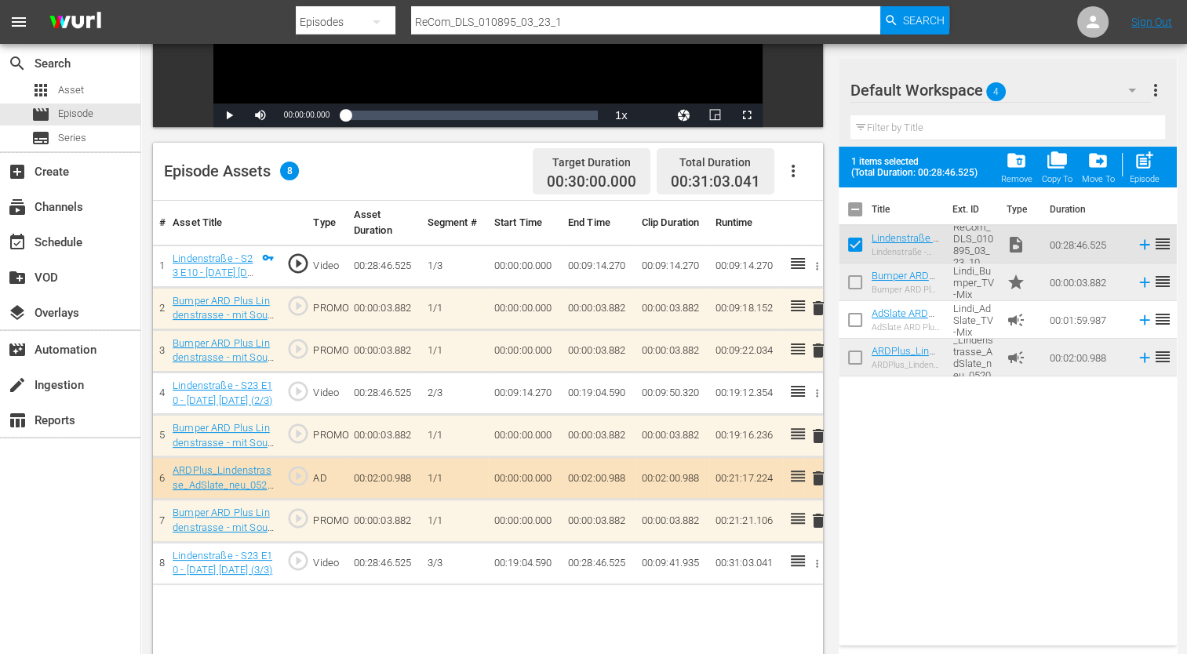
checkbox input "false"
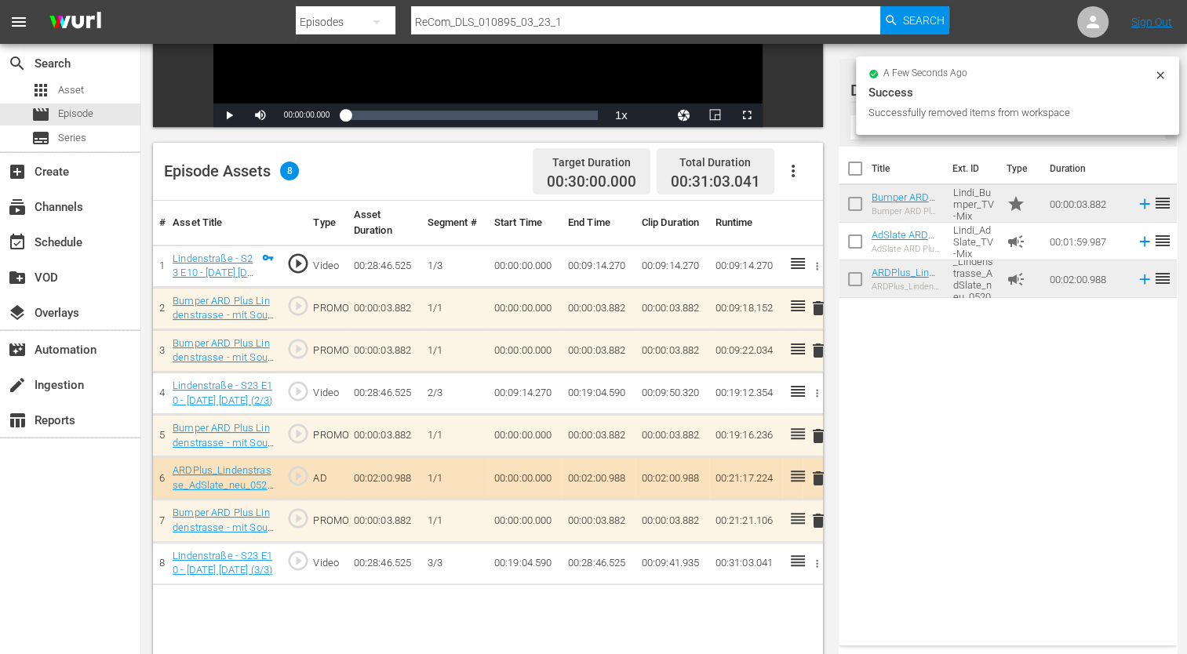
click at [996, 344] on div "Title Ext. ID Type Duration Bumper ARD Plus Lindenstrasse - mit Musik (TV-Mix) …" at bounding box center [1008, 393] width 338 height 493
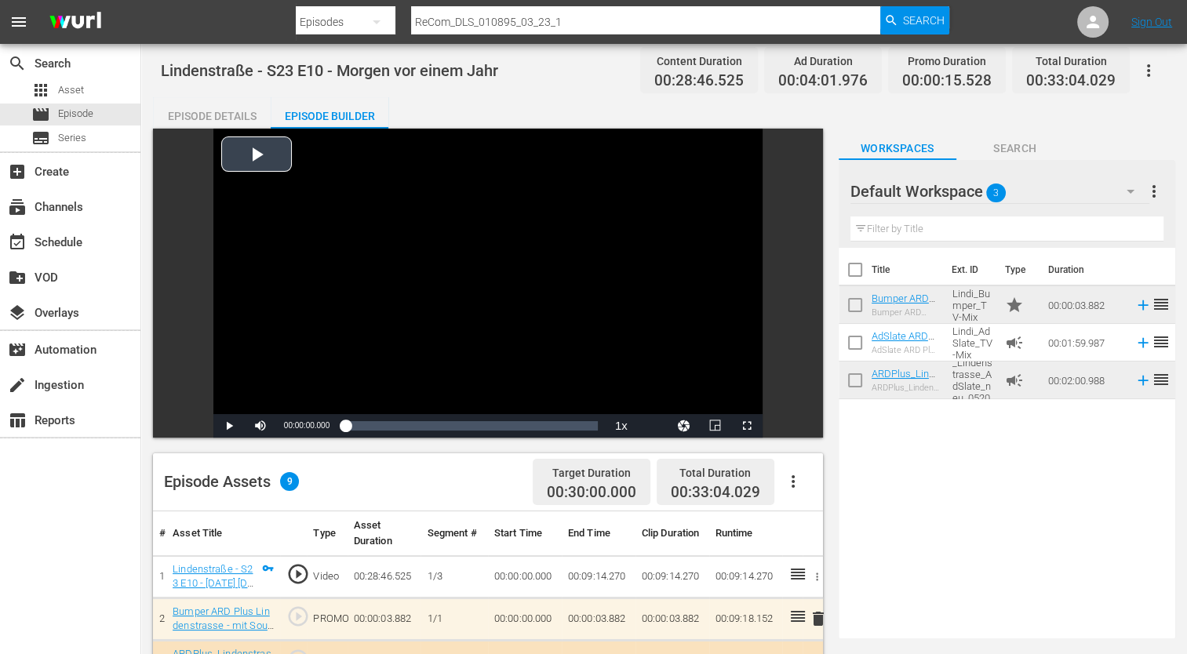
scroll to position [0, 0]
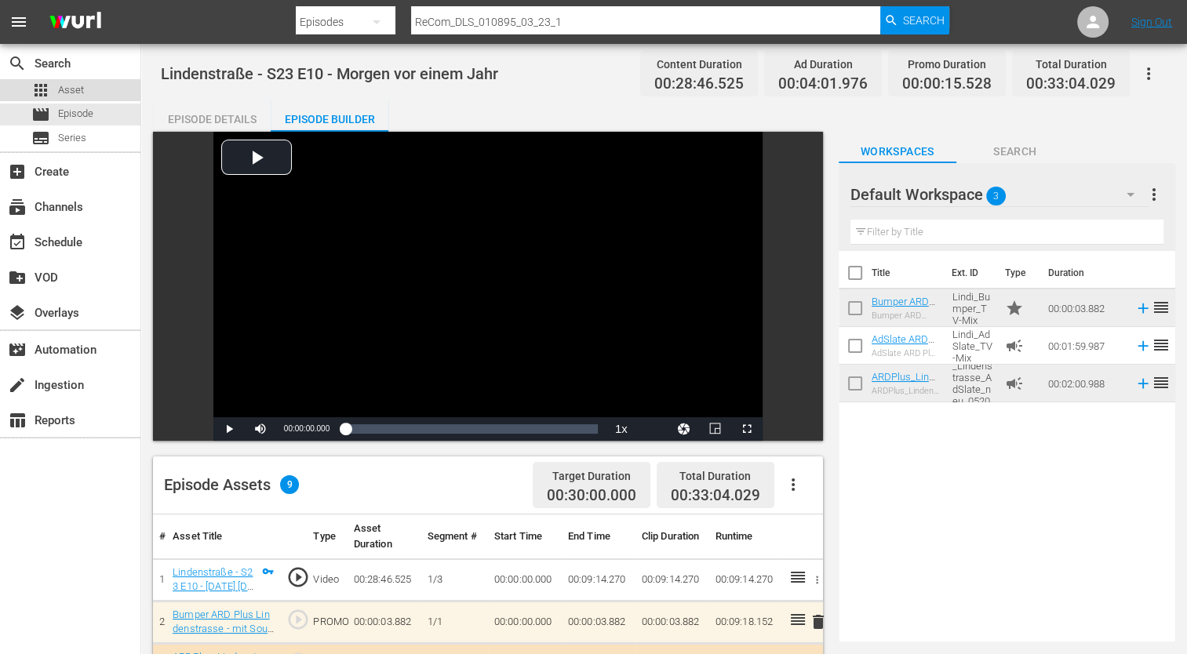
click at [85, 90] on div "apps Asset" at bounding box center [70, 90] width 140 height 22
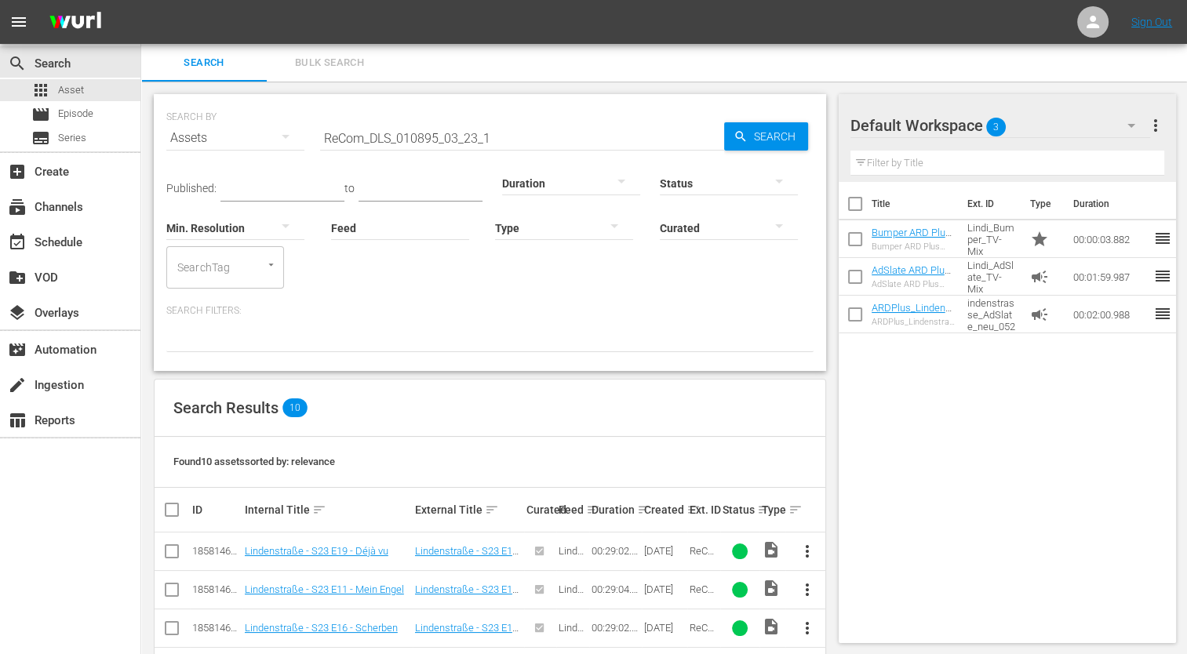
click at [500, 138] on input "ReCom_DLS_010895_03_23_1" at bounding box center [522, 138] width 404 height 38
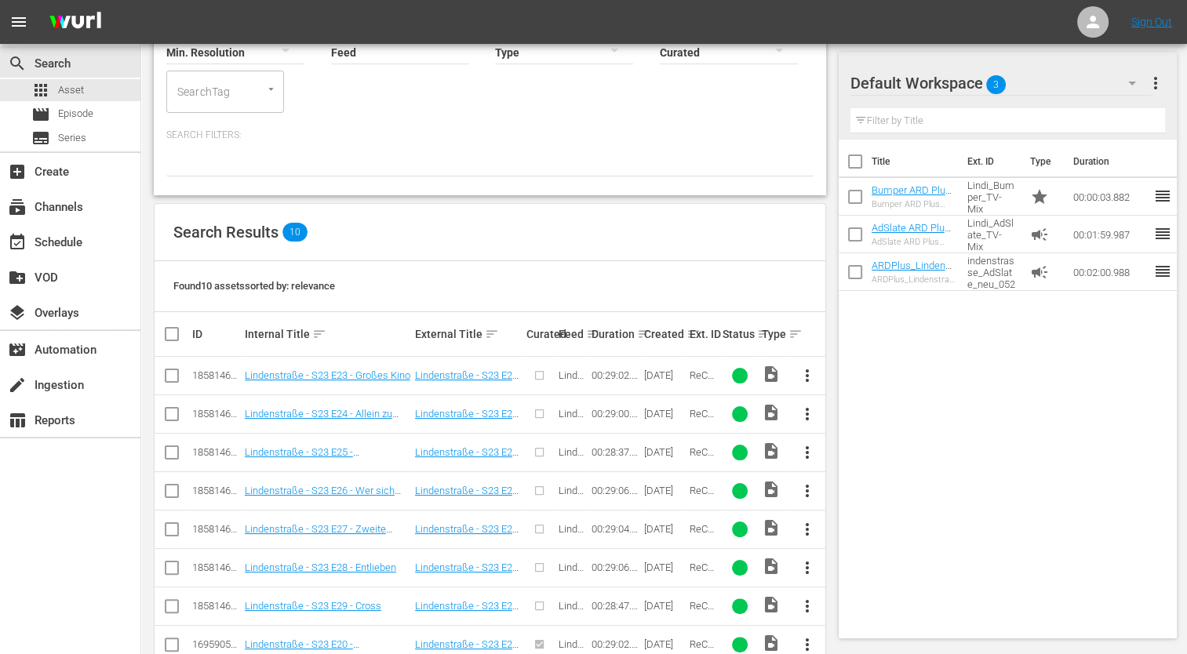
scroll to position [289, 0]
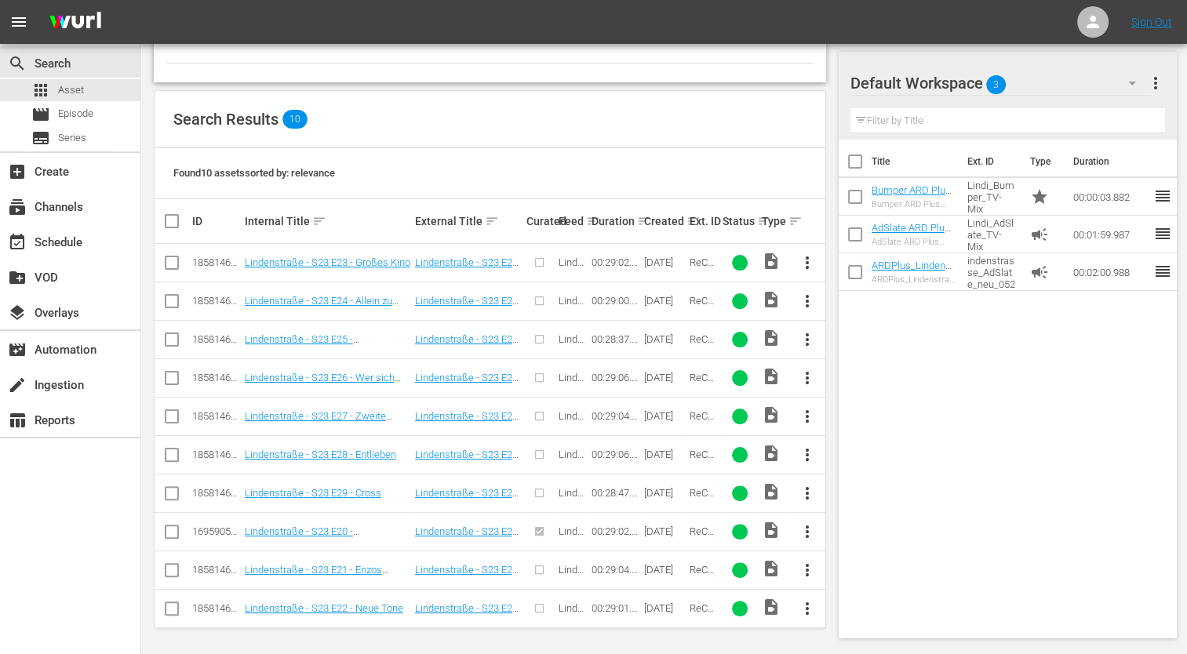
type input "ReCom_DLS_010895_03_23_2"
click at [806, 260] on span "more_vert" at bounding box center [806, 262] width 19 height 19
click at [894, 391] on div "Episode" at bounding box center [891, 381] width 107 height 38
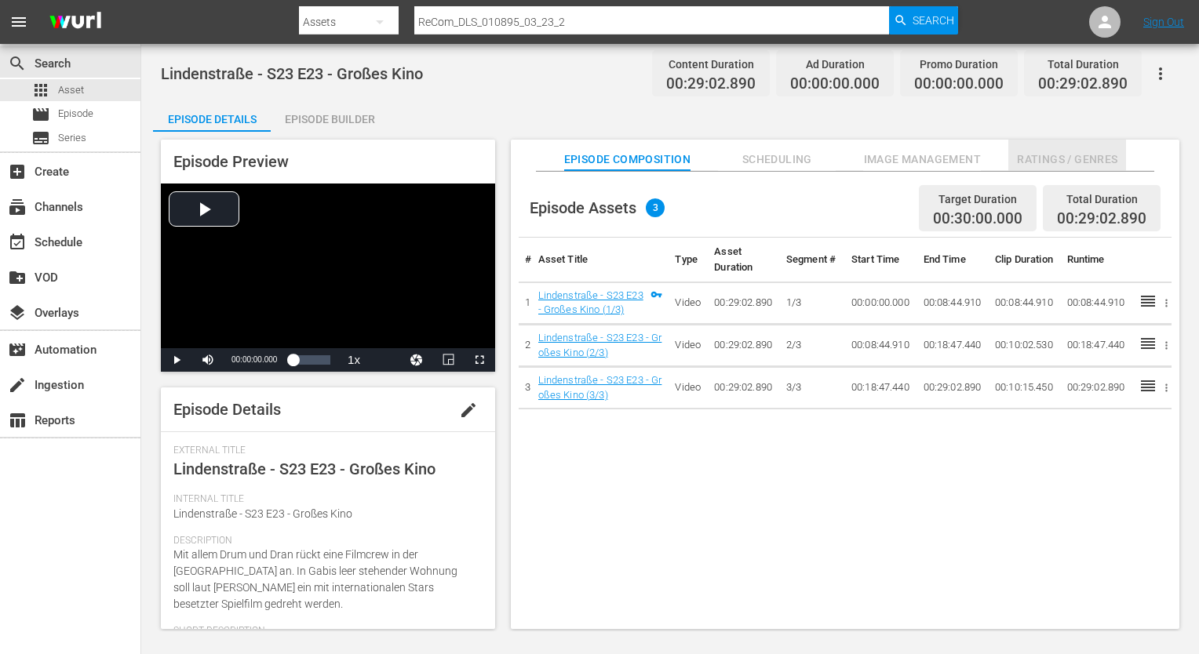
click at [1045, 158] on span "Ratings / Genres" at bounding box center [1067, 160] width 118 height 20
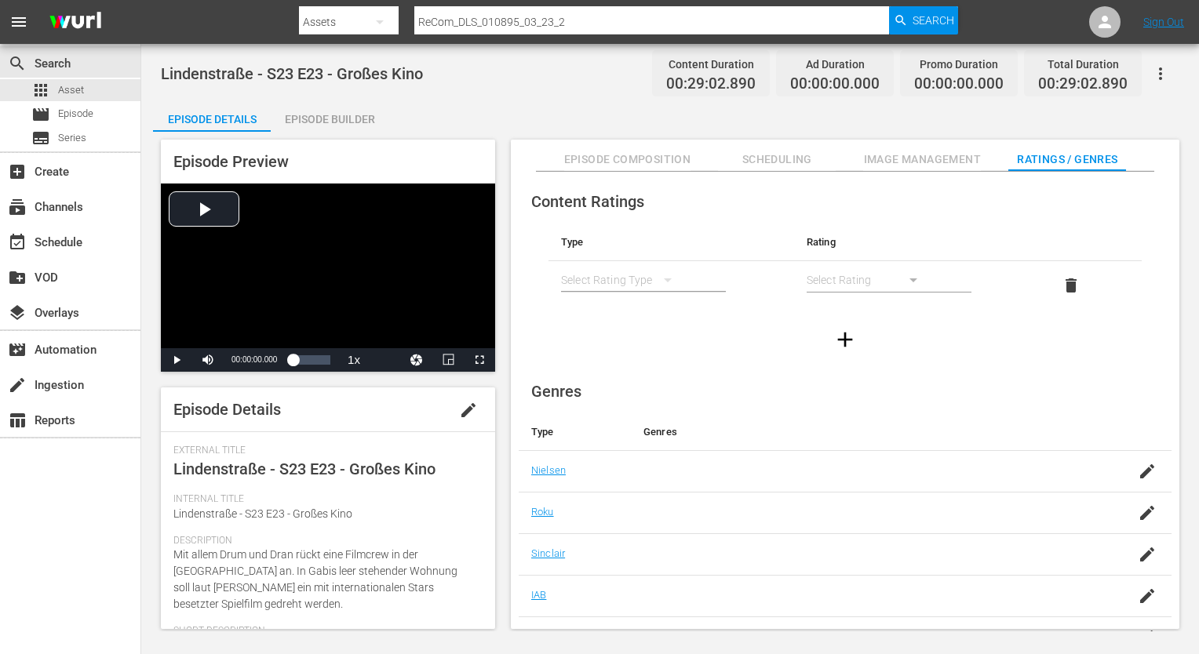
click at [663, 280] on icon "simple table" at bounding box center [667, 280] width 19 height 19
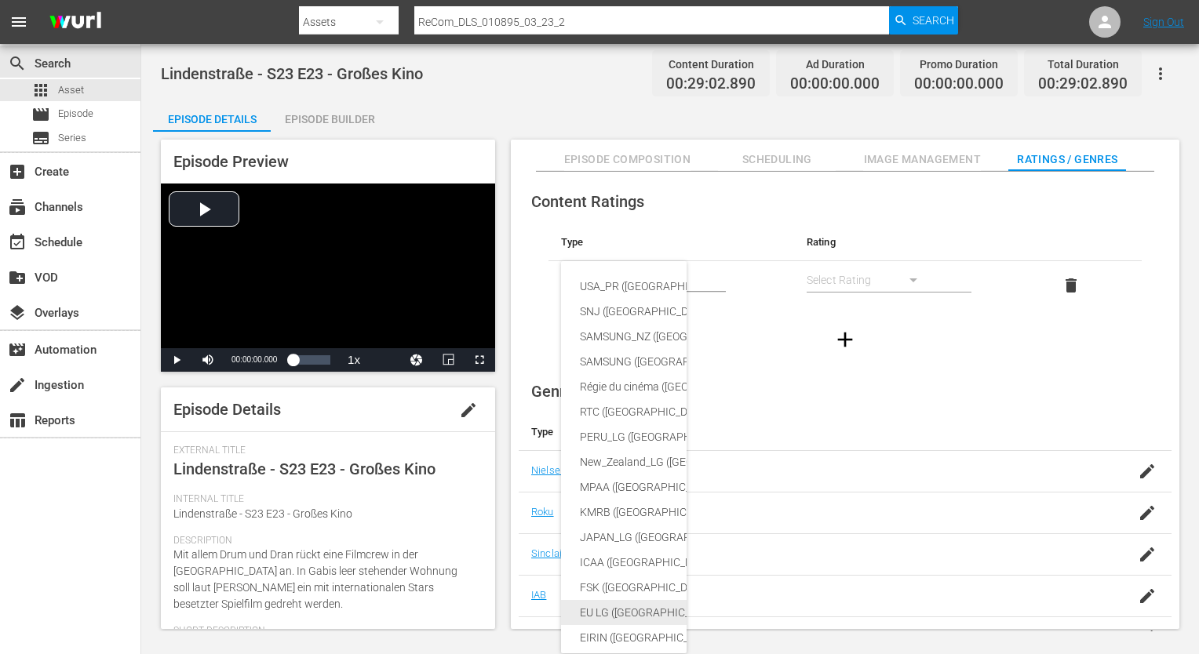
click at [607, 603] on div "EU LG ([GEOGRAPHIC_DATA])" at bounding box center [760, 612] width 360 height 25
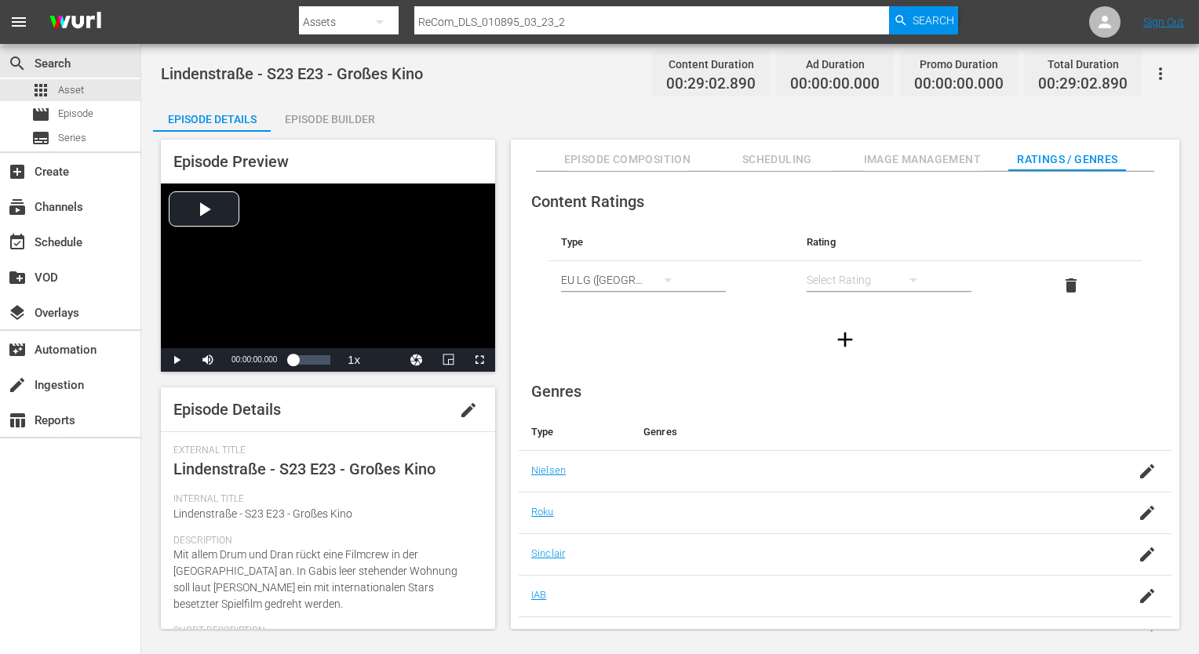
click at [664, 283] on icon "simple table" at bounding box center [667, 280] width 19 height 19
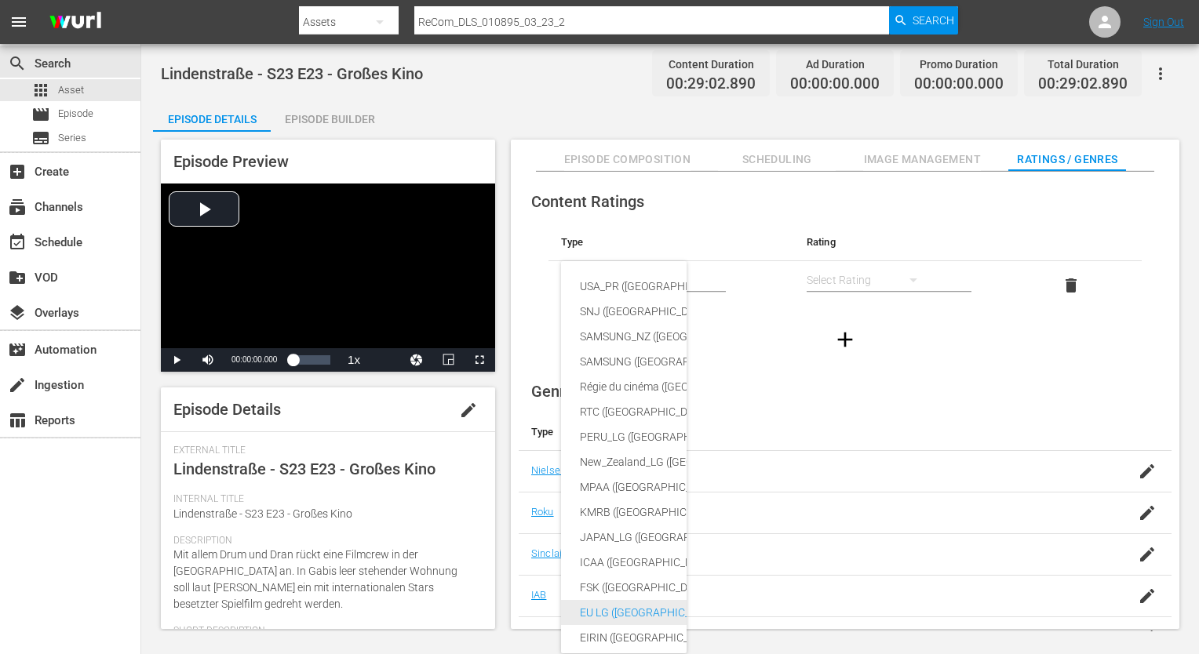
scroll to position [297, 0]
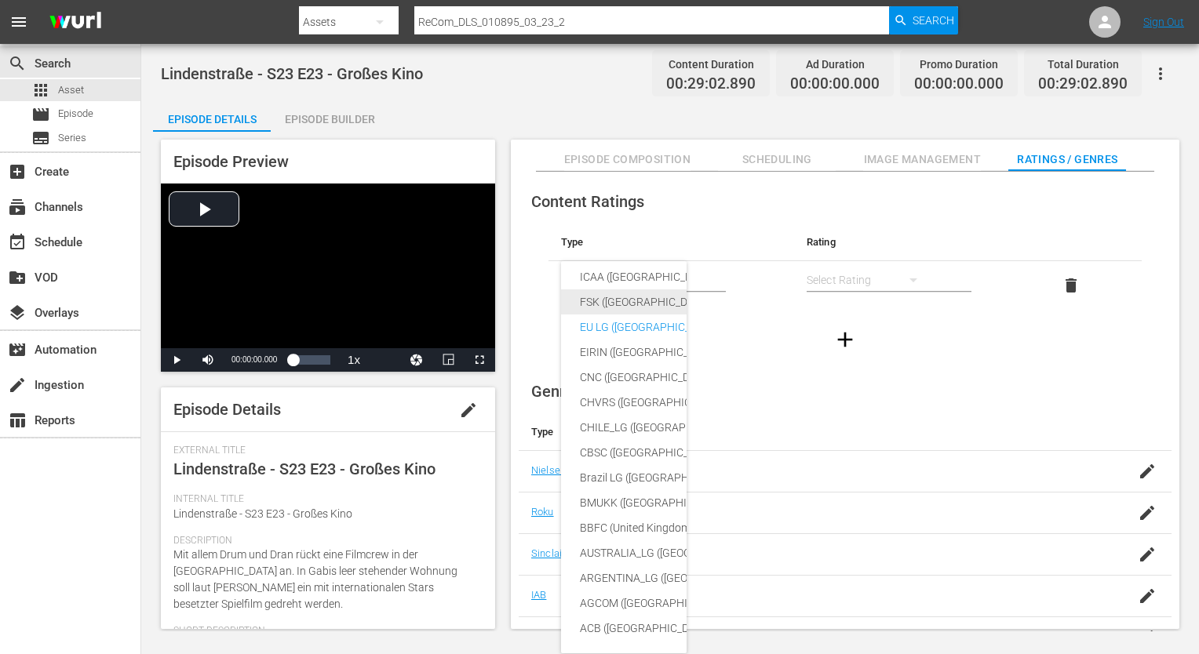
click at [610, 289] on div "FSK ([GEOGRAPHIC_DATA])" at bounding box center [760, 301] width 360 height 25
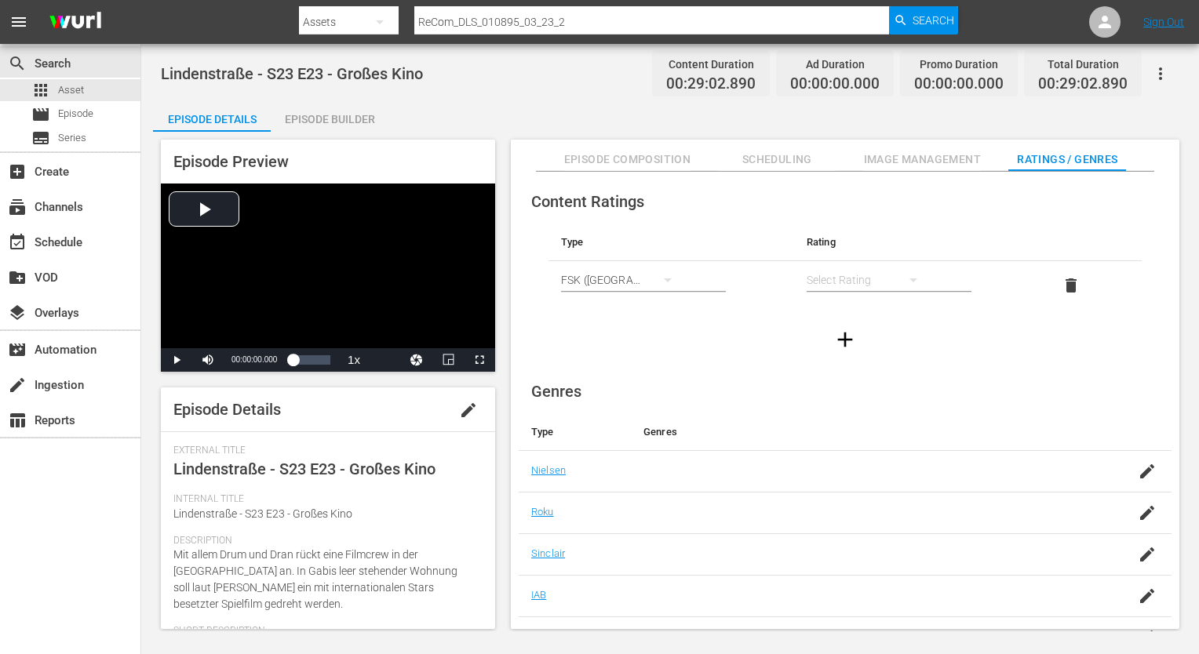
click at [864, 282] on div "simple table" at bounding box center [869, 280] width 126 height 44
click at [847, 340] on div "FSK 12" at bounding box center [868, 336] width 88 height 25
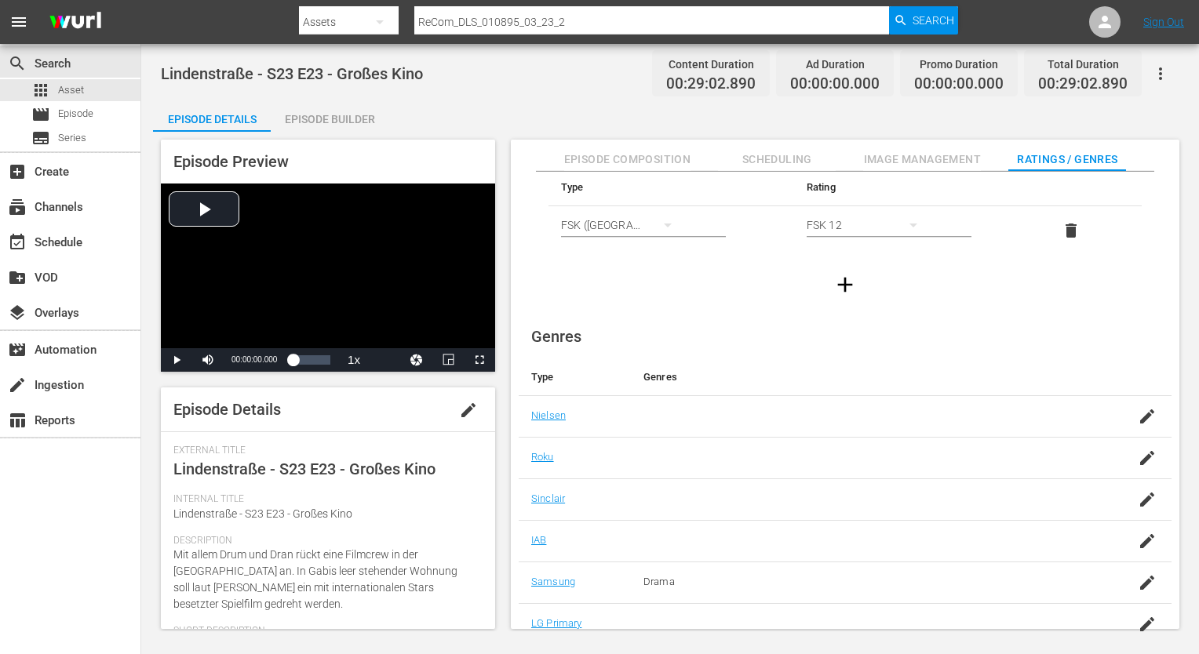
scroll to position [101, 0]
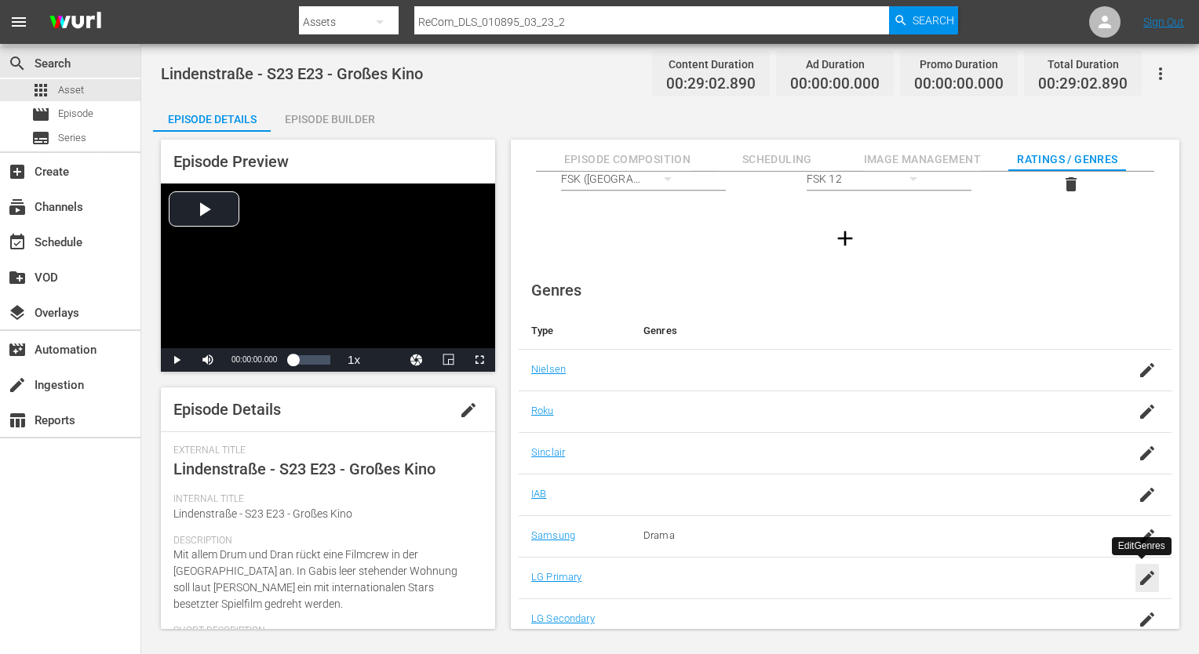
click at [1144, 577] on icon "button" at bounding box center [1147, 578] width 14 height 14
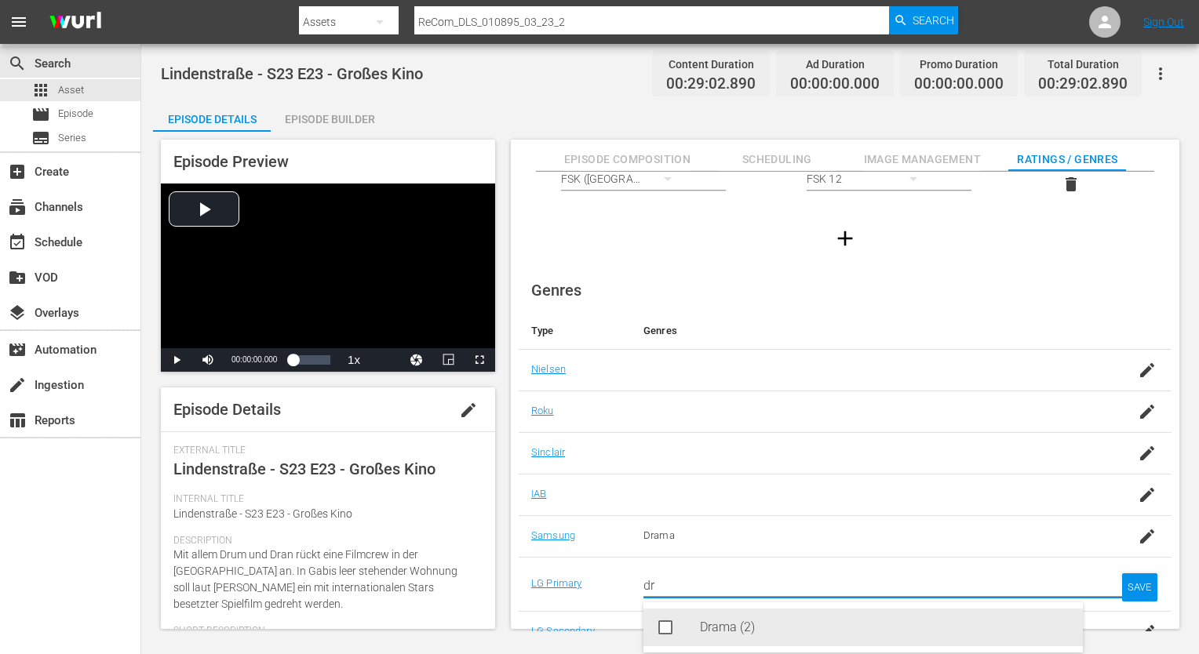
click at [750, 628] on div "Drama (2)" at bounding box center [885, 628] width 370 height 38
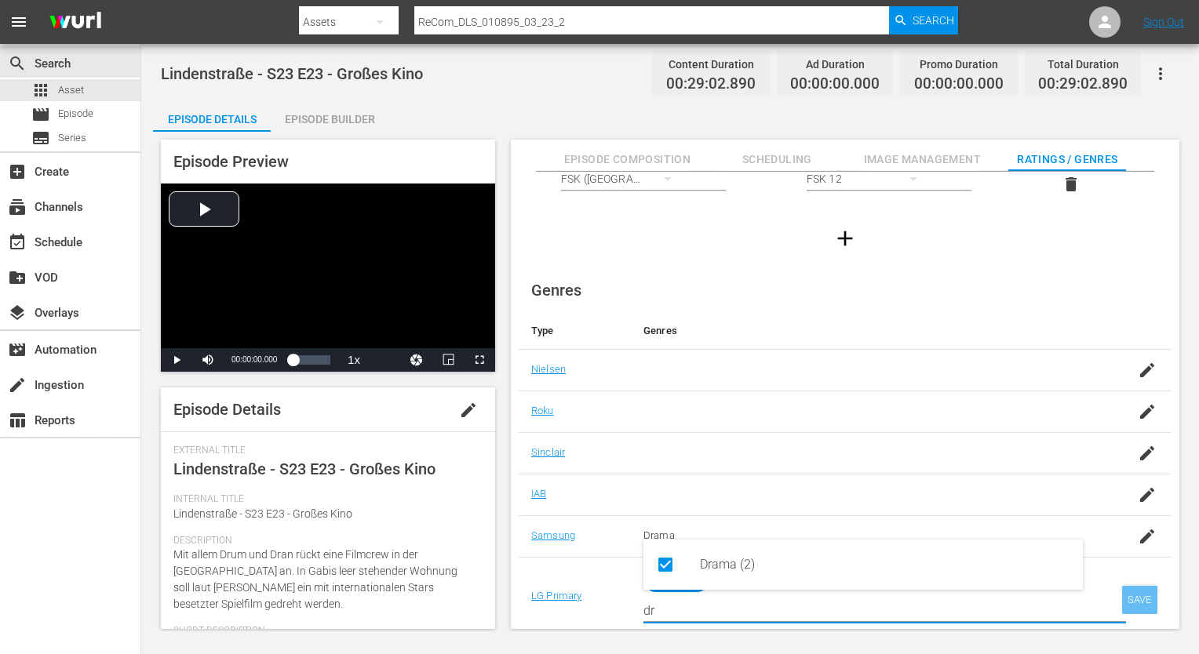
type input "dr"
click at [1122, 587] on div "SAVE" at bounding box center [1140, 600] width 36 height 28
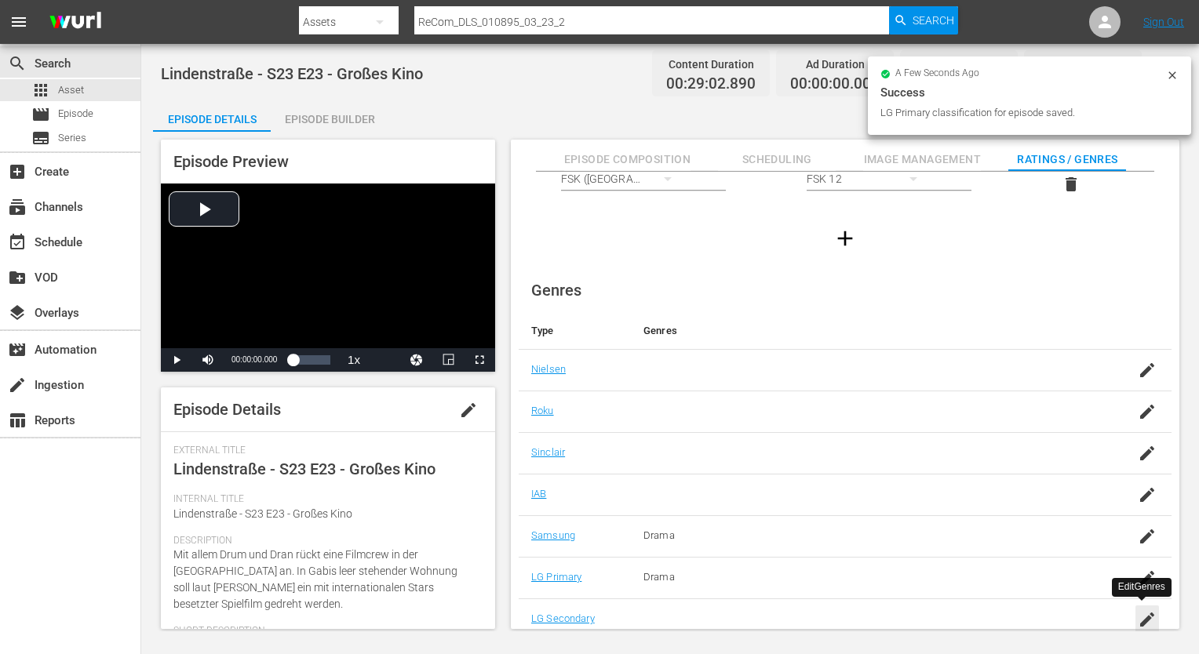
click at [1145, 621] on icon "button" at bounding box center [1147, 619] width 19 height 19
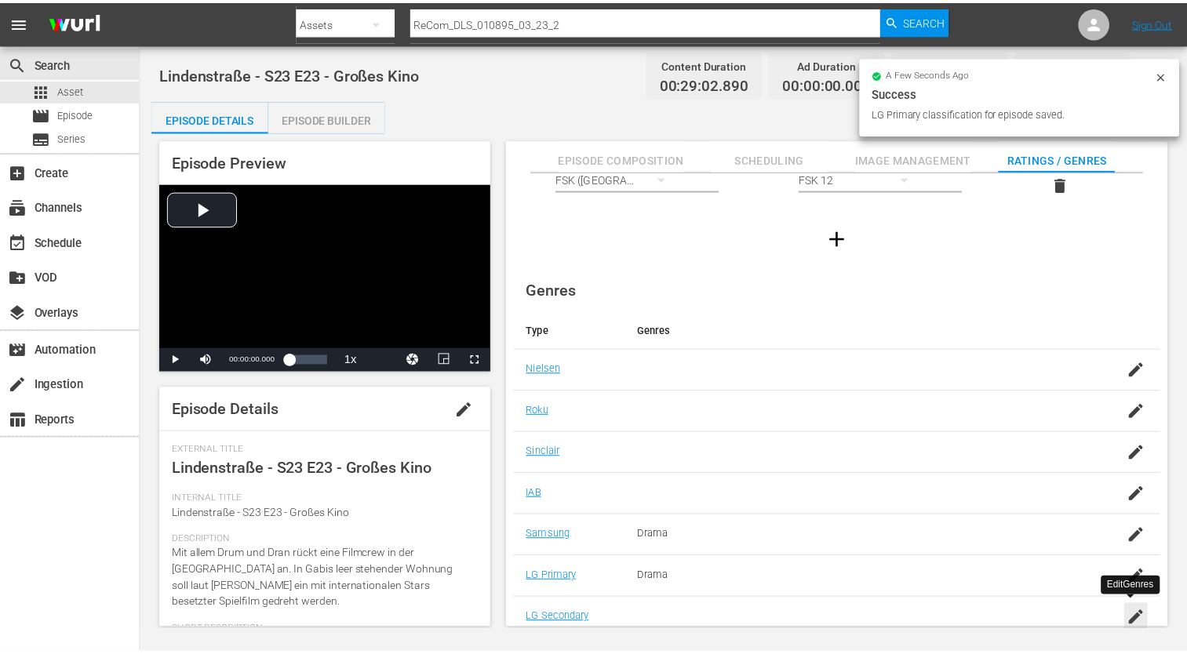
scroll to position [12, 0]
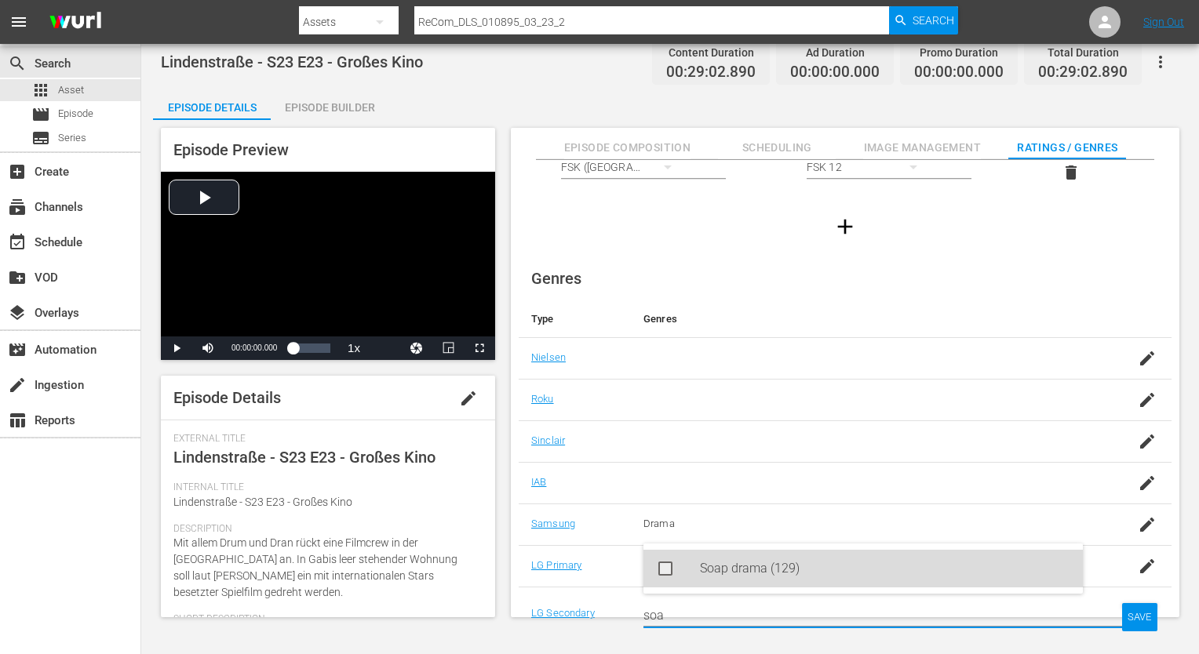
click at [658, 576] on icon at bounding box center [665, 568] width 19 height 19
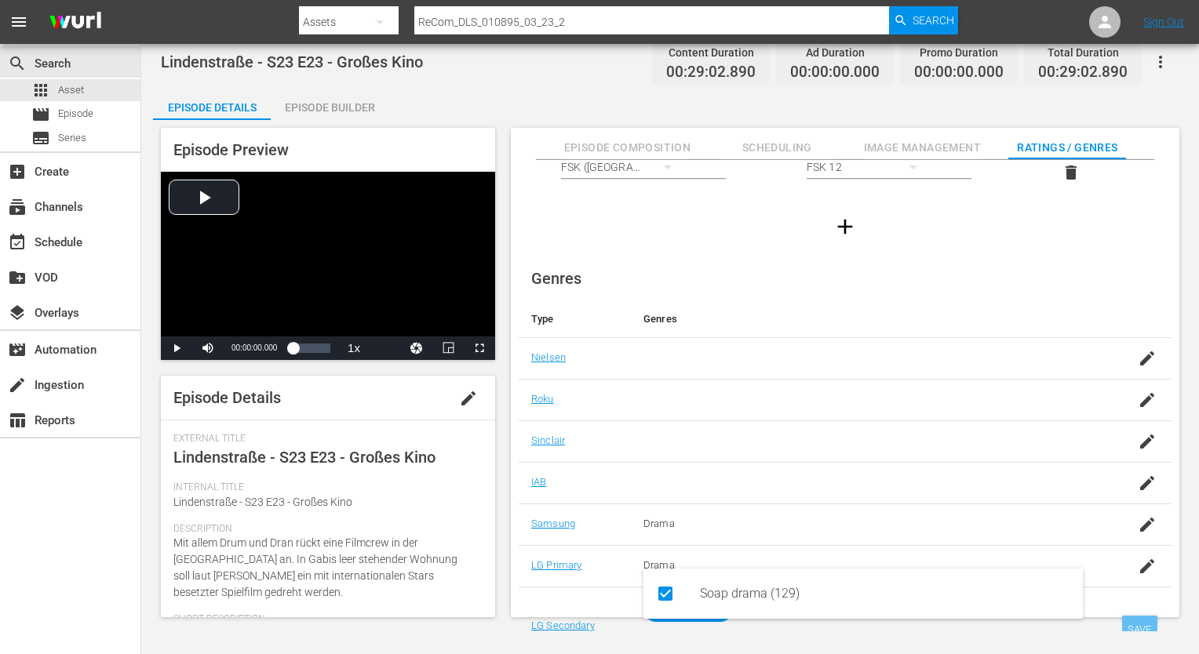
type input "soa"
click at [1143, 616] on div "SAVE" at bounding box center [1140, 630] width 36 height 28
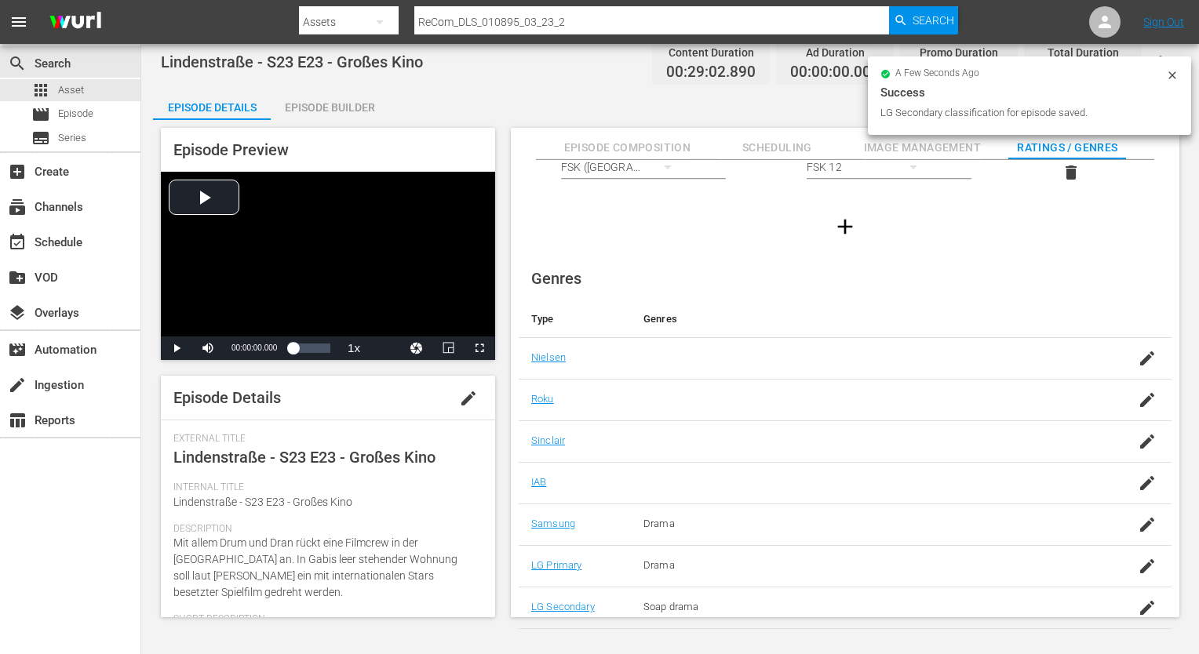
click at [310, 121] on div "Episode Preview Video Player is loading. Play Video Play Mute Current Time 00:0…" at bounding box center [670, 375] width 1034 height 510
click at [315, 111] on div "Episode Builder" at bounding box center [330, 108] width 118 height 38
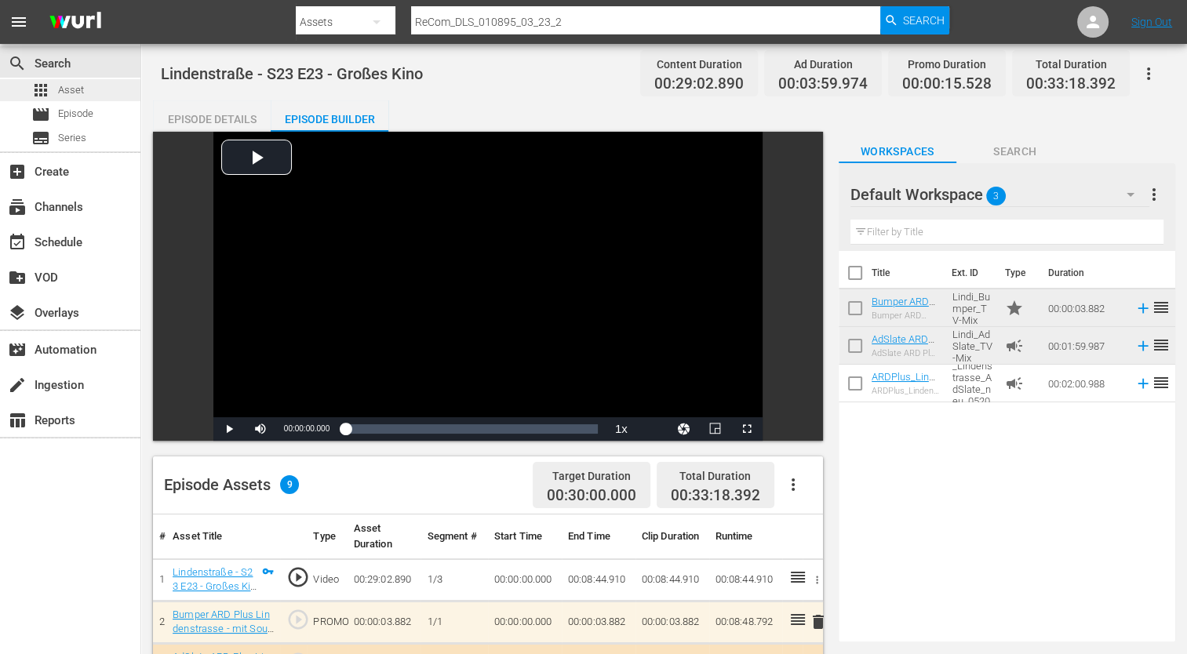
click at [74, 86] on span "Asset" at bounding box center [71, 90] width 26 height 16
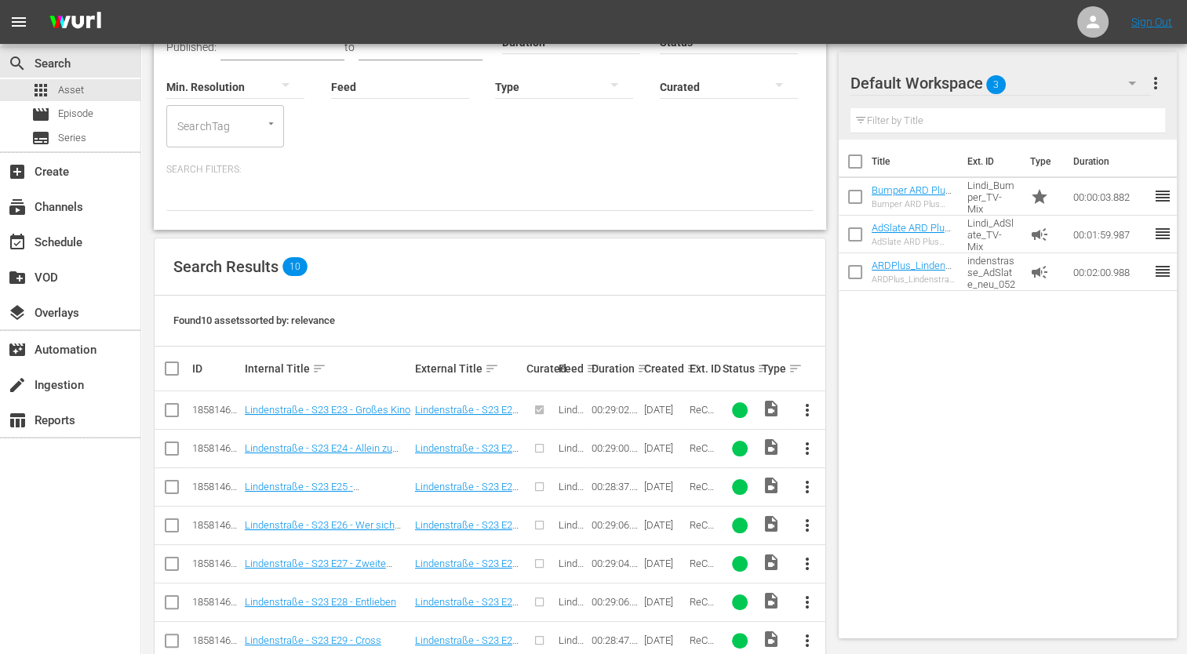
scroll to position [158, 0]
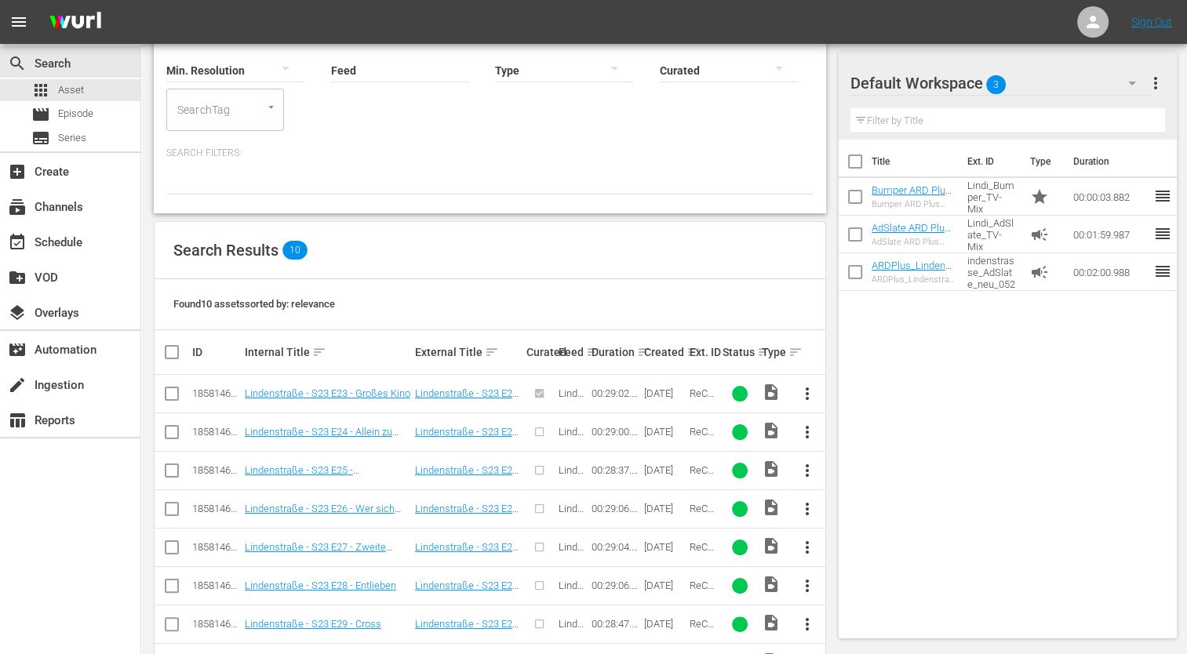
click at [809, 428] on span "more_vert" at bounding box center [806, 432] width 19 height 19
click at [869, 541] on div "Episode" at bounding box center [891, 550] width 107 height 38
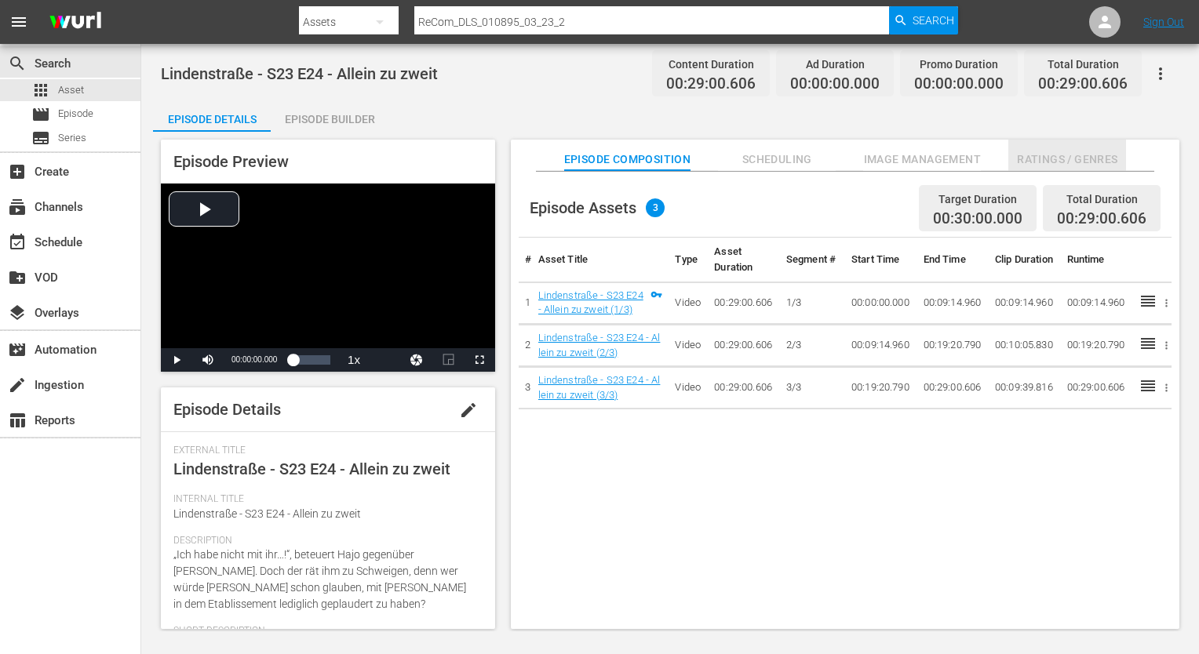
click at [1103, 158] on span "Ratings / Genres" at bounding box center [1067, 160] width 118 height 20
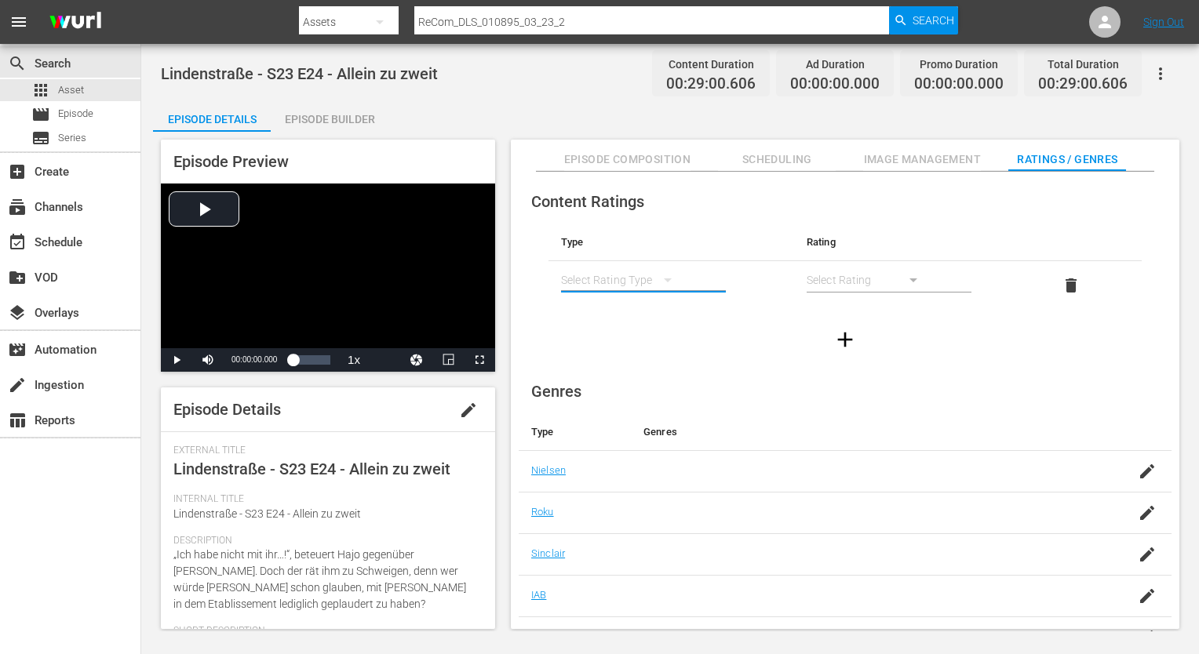
click at [650, 279] on button "simple table" at bounding box center [668, 280] width 38 height 38
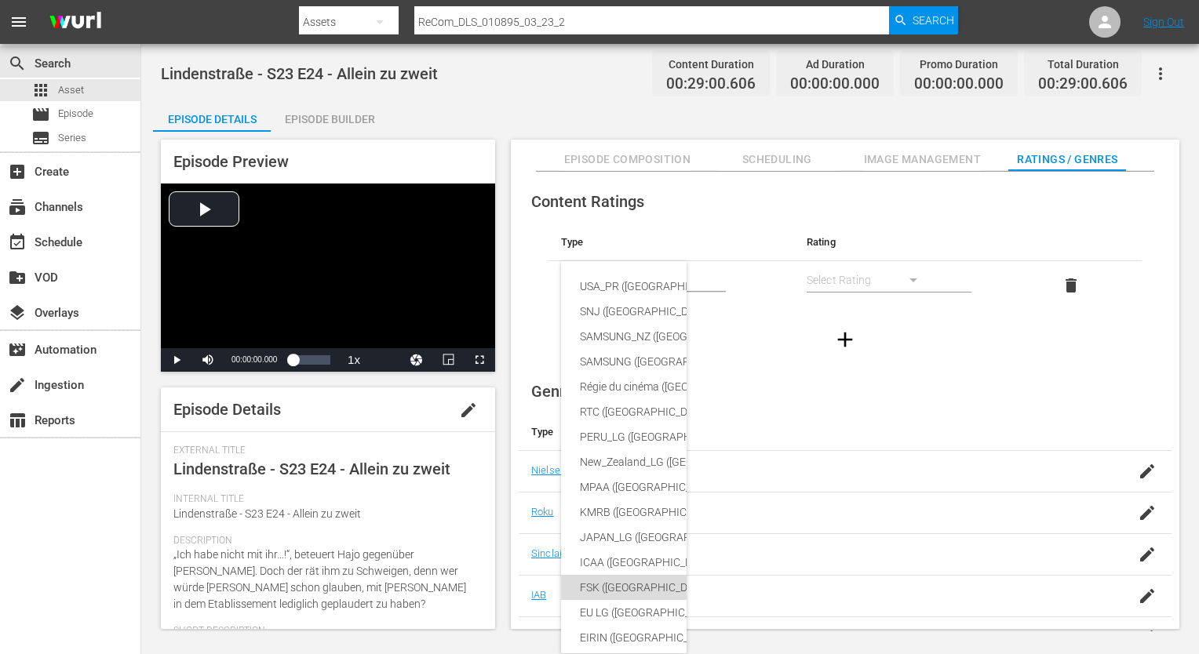
click at [628, 591] on div "FSK ([GEOGRAPHIC_DATA])" at bounding box center [760, 587] width 360 height 25
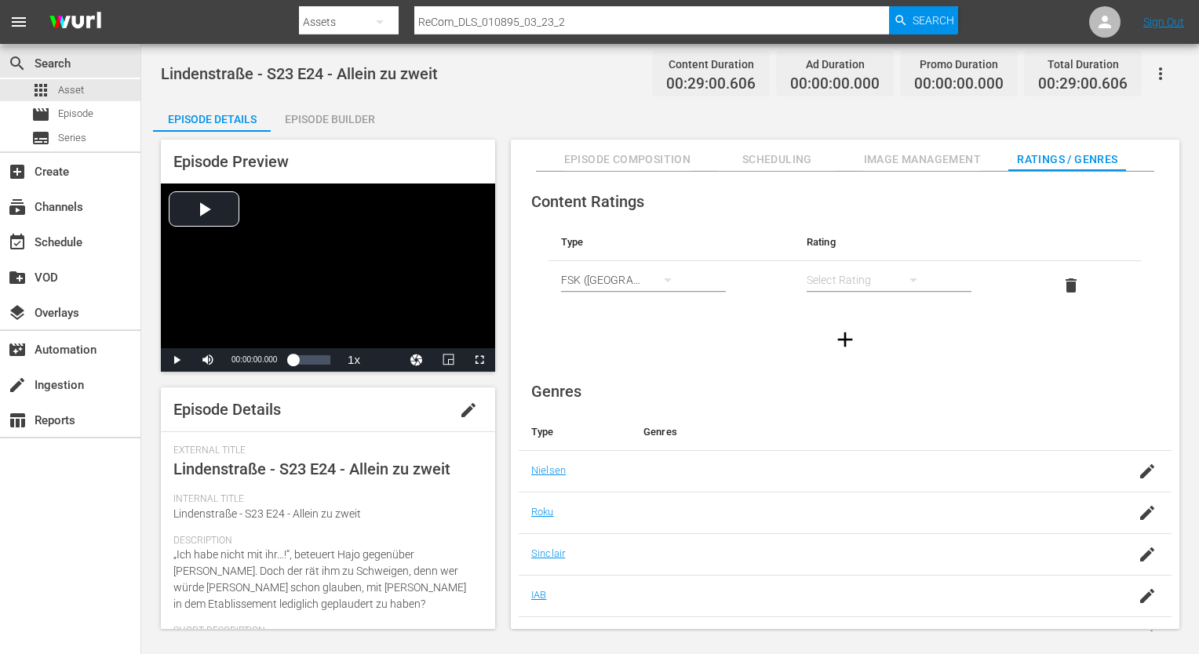
click at [892, 284] on div "simple table" at bounding box center [869, 280] width 126 height 38
click at [850, 335] on div "FSK 12" at bounding box center [868, 336] width 88 height 25
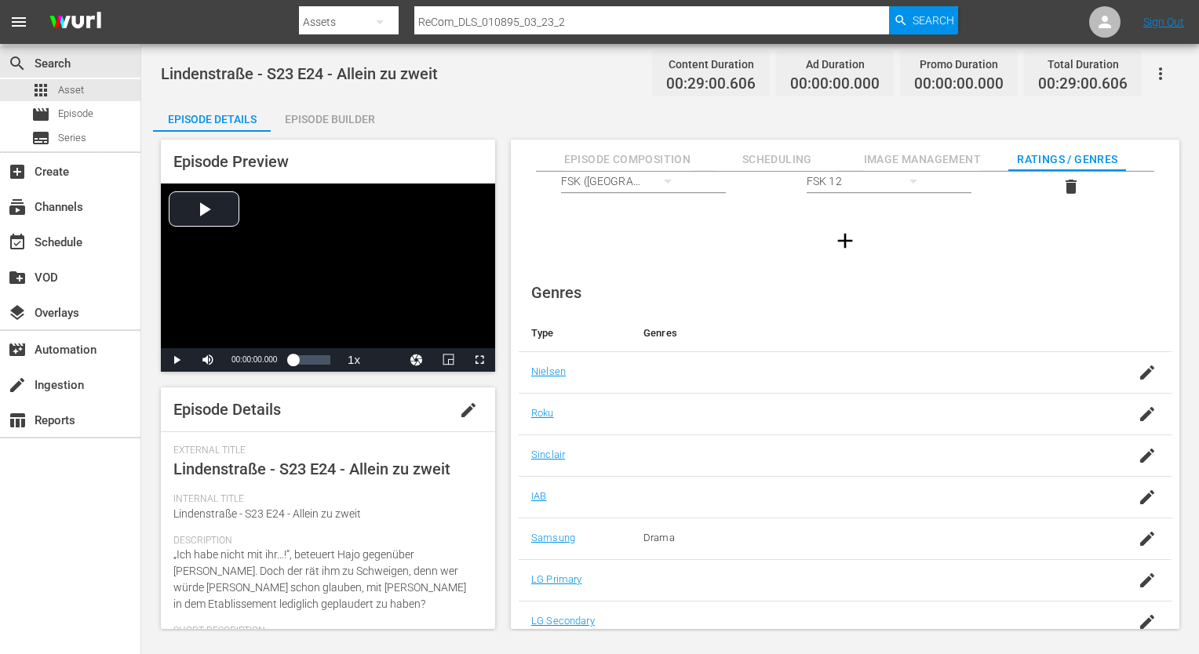
scroll to position [101, 0]
click at [1141, 591] on td at bounding box center [1135, 578] width 72 height 42
click at [1141, 579] on icon "button" at bounding box center [1147, 578] width 14 height 14
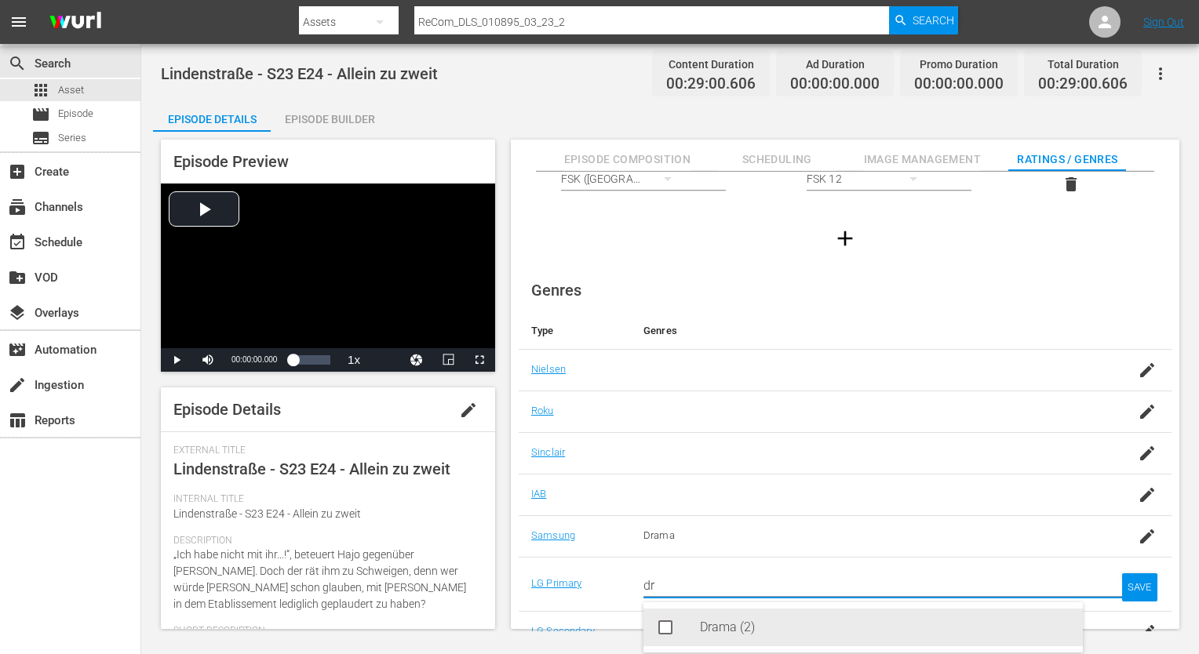
drag, startPoint x: 800, startPoint y: 631, endPoint x: 916, endPoint y: 632, distance: 115.3
click at [804, 628] on div "Drama (2)" at bounding box center [885, 628] width 370 height 38
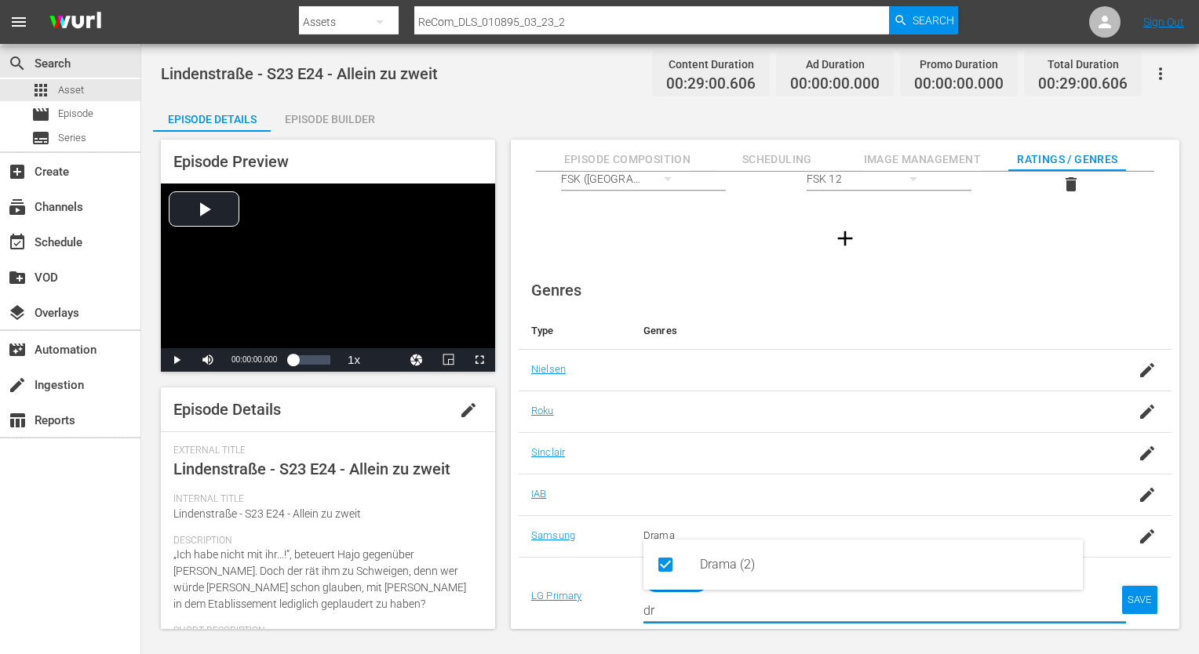
type input "dr"
click at [1155, 595] on td "SAVE" at bounding box center [1135, 596] width 72 height 79
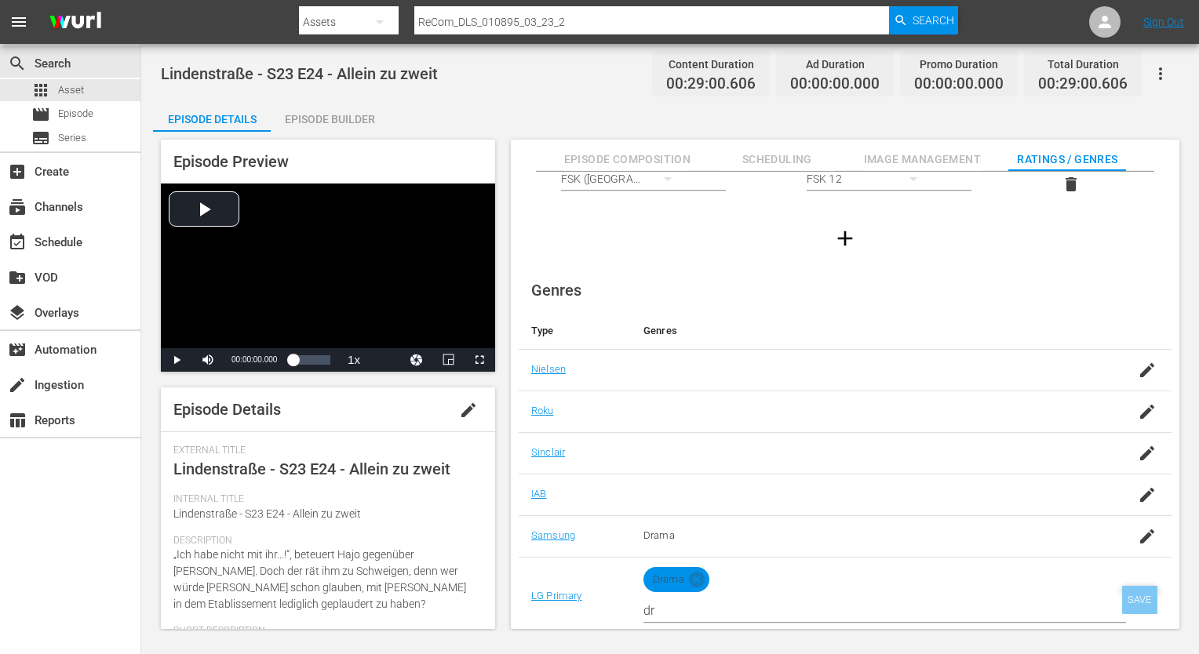
click at [1139, 598] on div "SAVE" at bounding box center [1140, 600] width 36 height 28
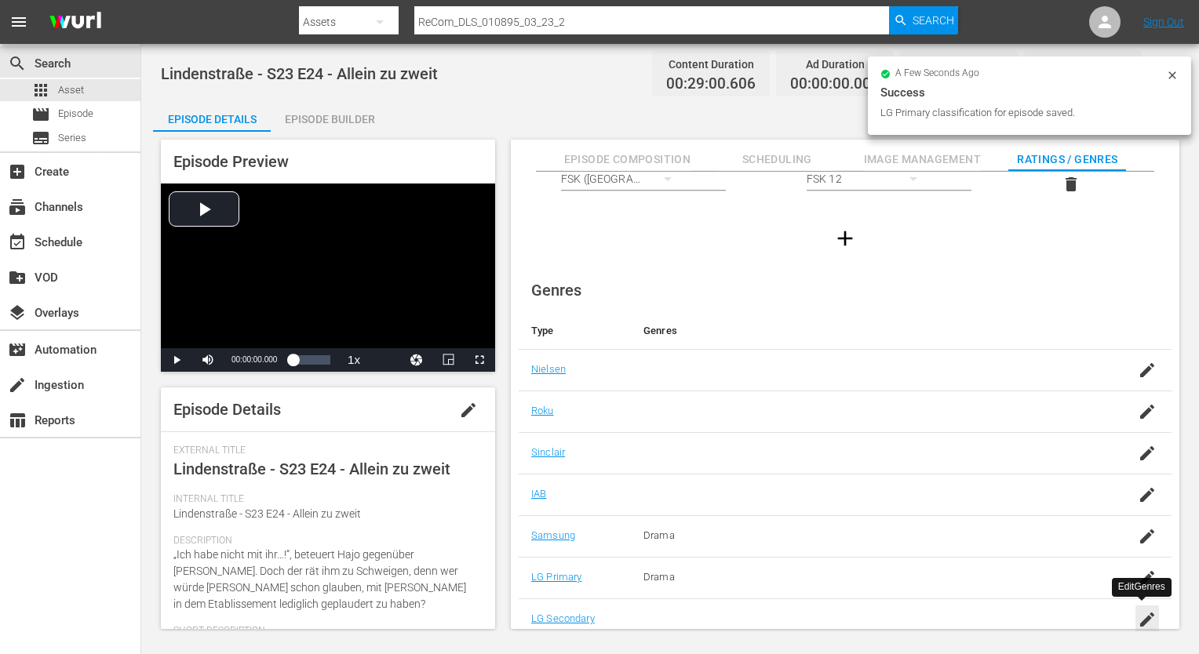
click at [1152, 609] on div "button" at bounding box center [1147, 620] width 24 height 28
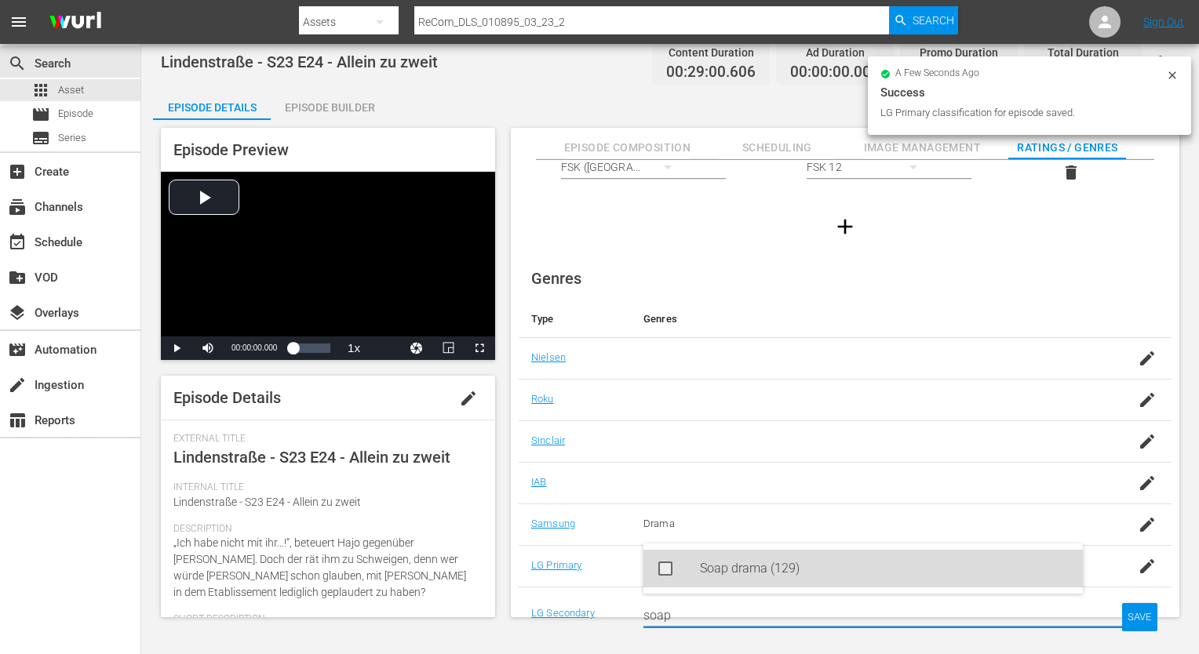
click at [893, 575] on div "Soap drama (129)" at bounding box center [885, 569] width 370 height 38
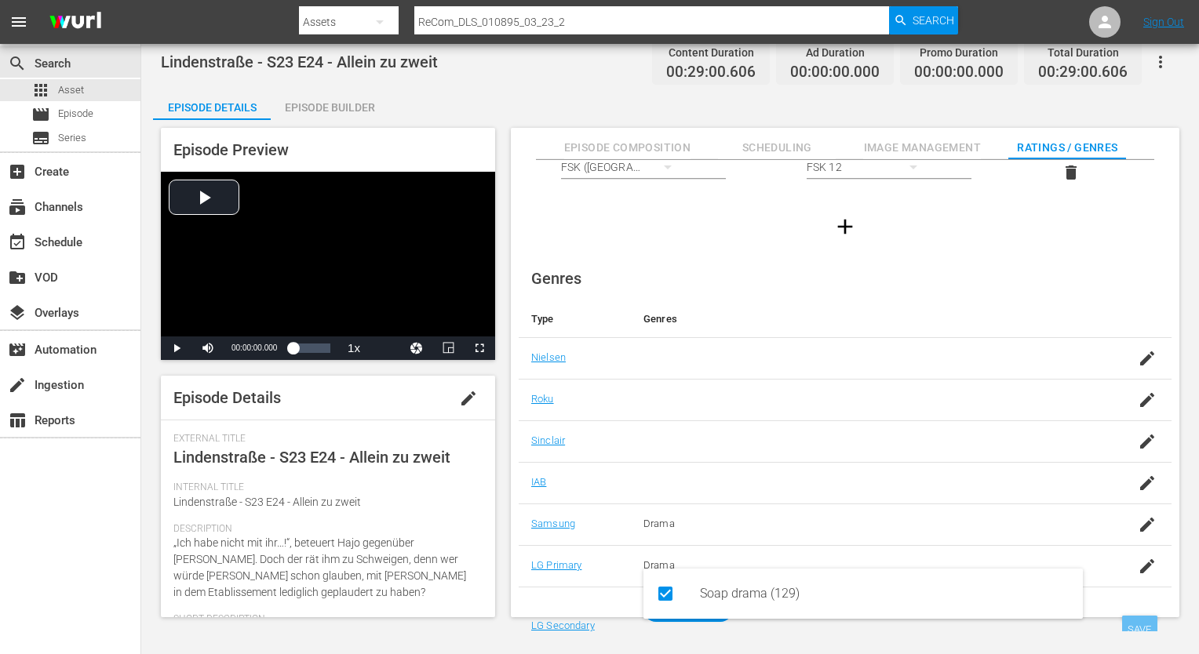
type input "soap"
click at [1134, 617] on div "SAVE" at bounding box center [1140, 630] width 36 height 28
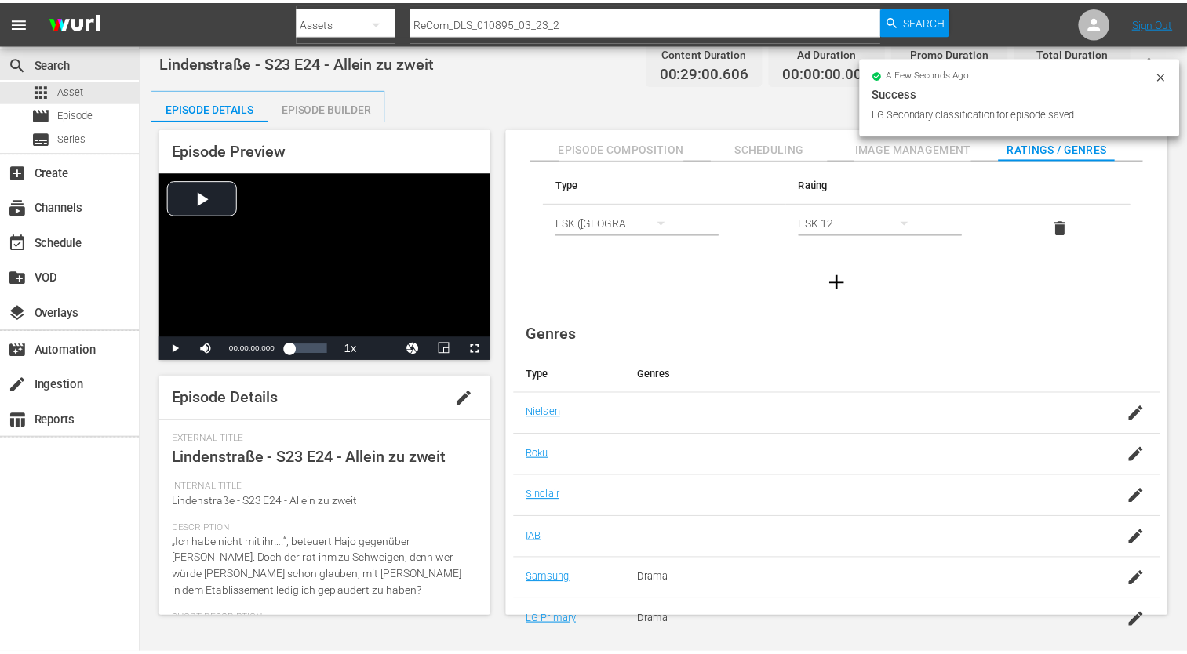
scroll to position [0, 0]
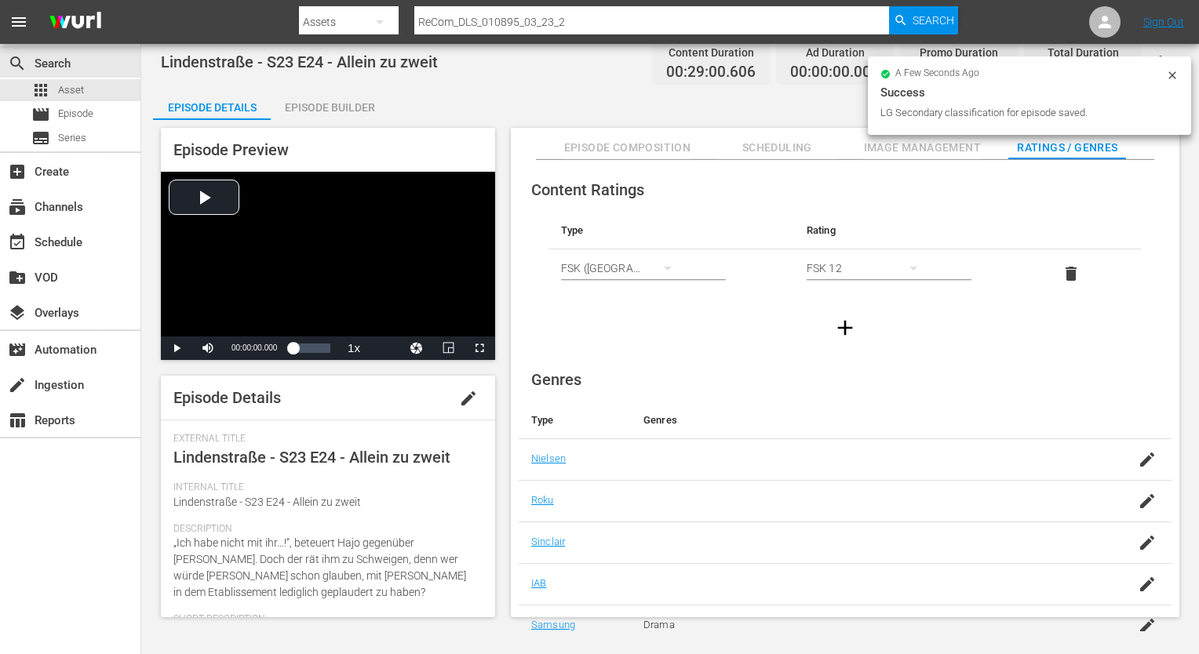
click at [301, 96] on div "Episode Builder" at bounding box center [330, 108] width 118 height 38
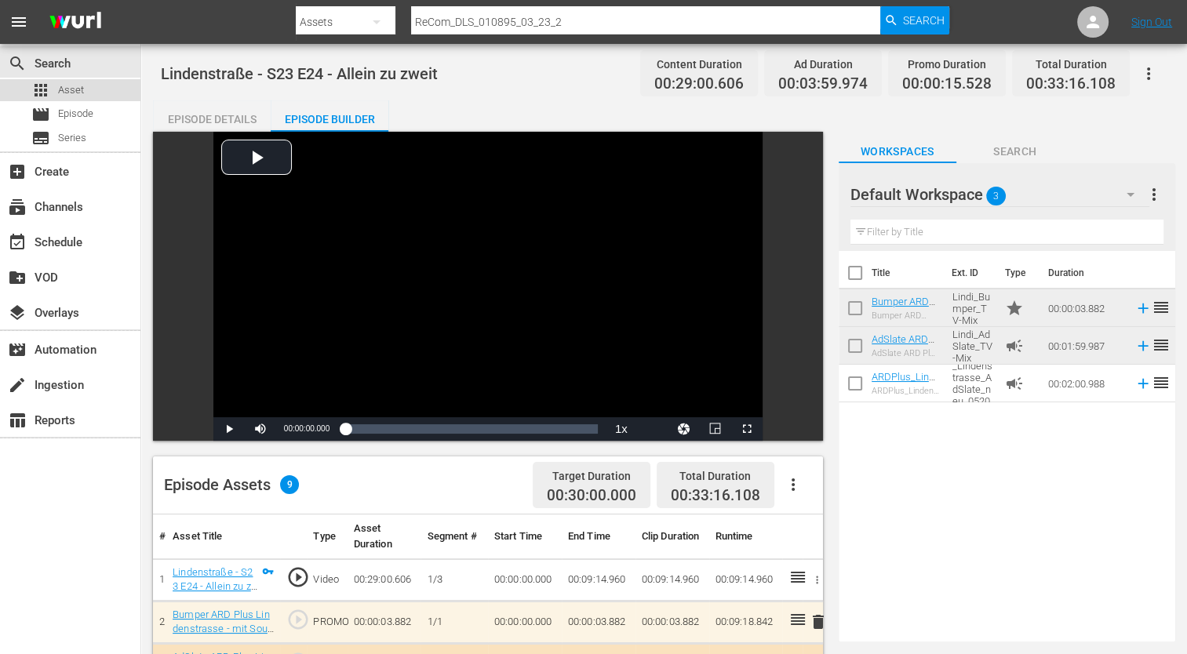
click at [89, 84] on div "apps Asset" at bounding box center [70, 90] width 140 height 22
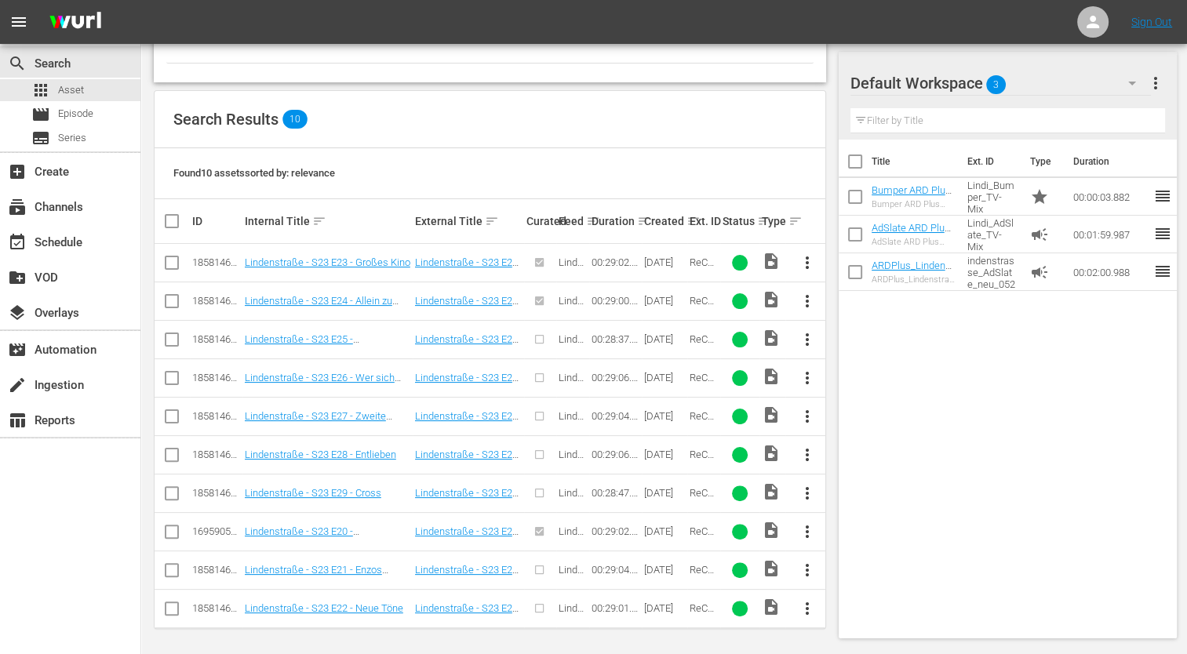
scroll to position [289, 0]
click at [804, 339] on span "more_vert" at bounding box center [806, 339] width 19 height 19
click at [868, 446] on div "Episode" at bounding box center [891, 458] width 107 height 38
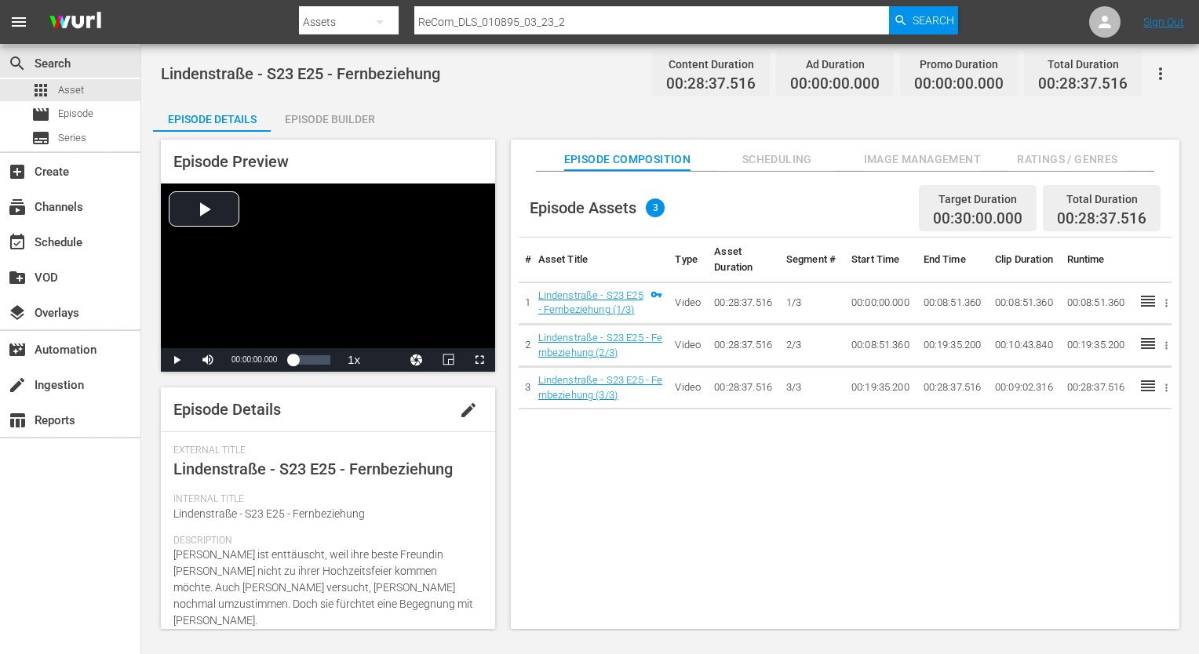
click at [1022, 155] on span "Ratings / Genres" at bounding box center [1067, 160] width 118 height 20
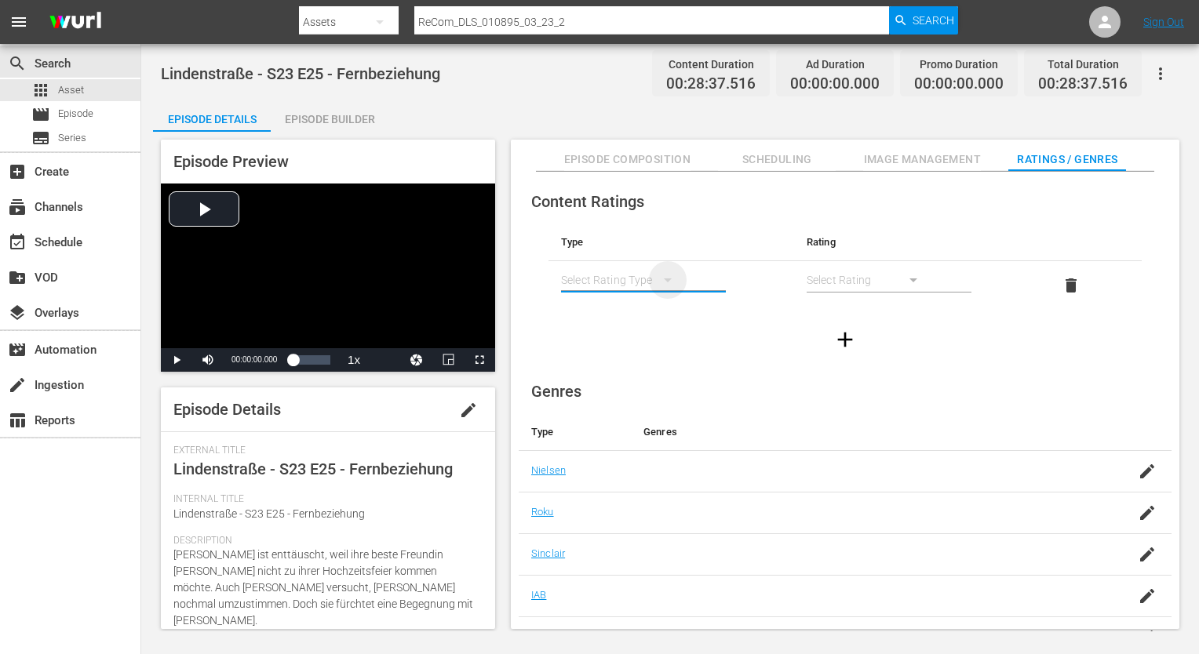
click at [663, 289] on div "simple table" at bounding box center [667, 283] width 19 height 24
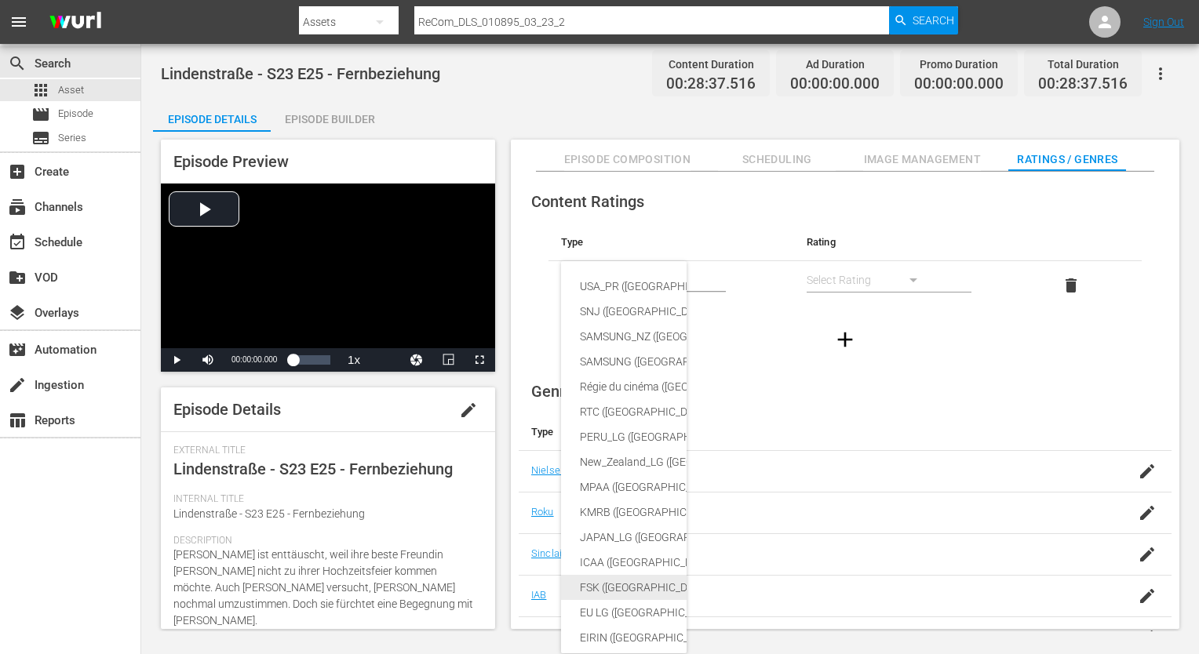
click at [635, 592] on div "FSK ([GEOGRAPHIC_DATA])" at bounding box center [760, 587] width 360 height 25
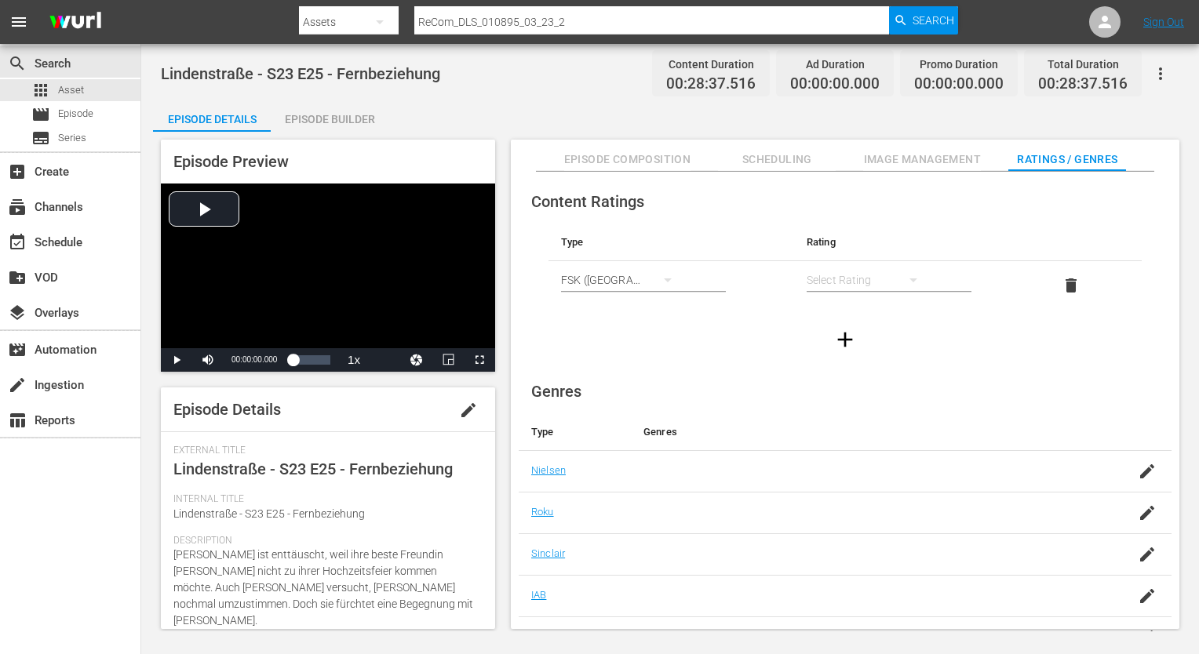
click at [847, 281] on div "simple table" at bounding box center [869, 280] width 126 height 44
click at [846, 334] on div "FSK 12" at bounding box center [868, 336] width 88 height 25
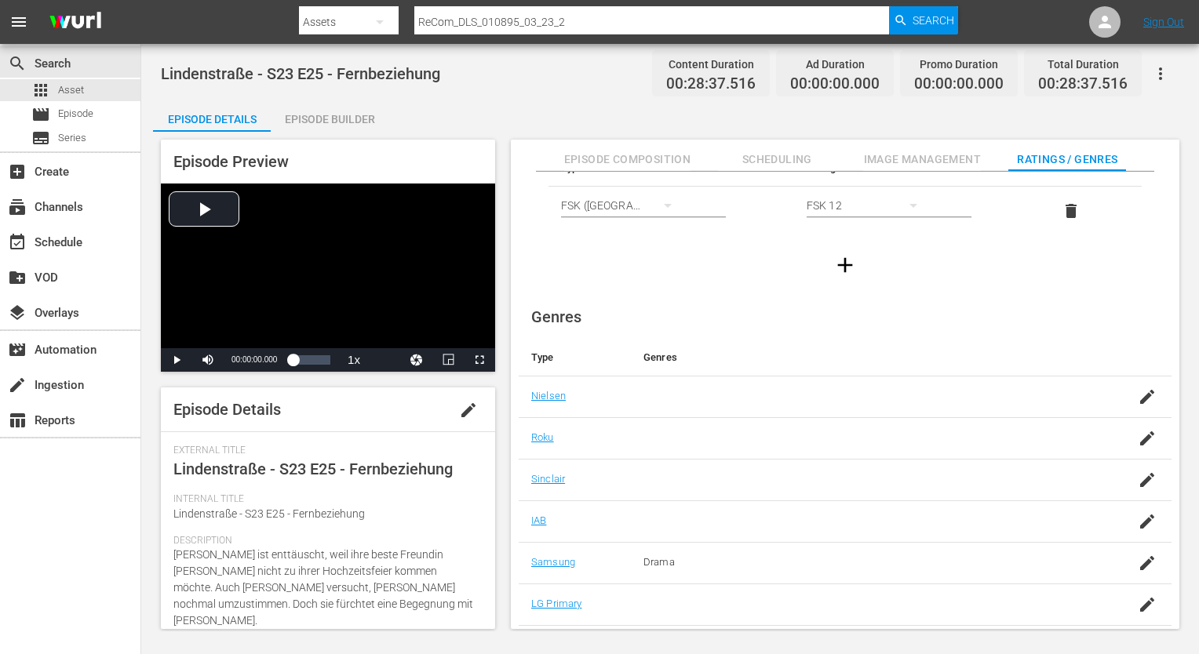
scroll to position [101, 0]
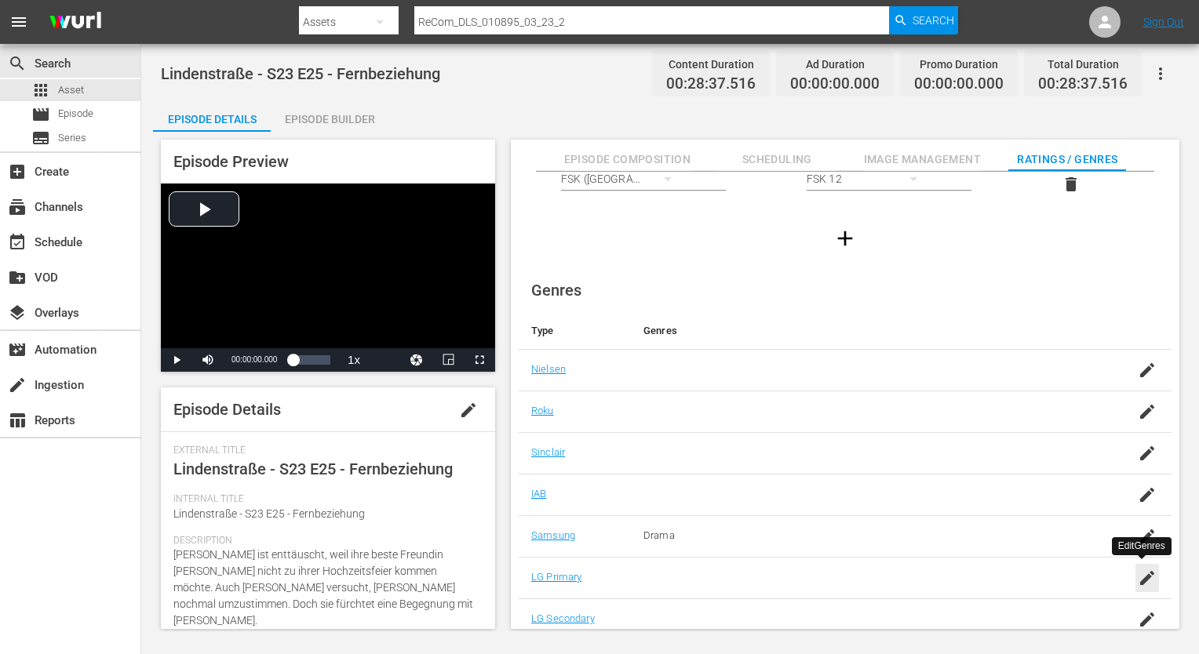
click at [1138, 576] on icon "button" at bounding box center [1147, 578] width 19 height 19
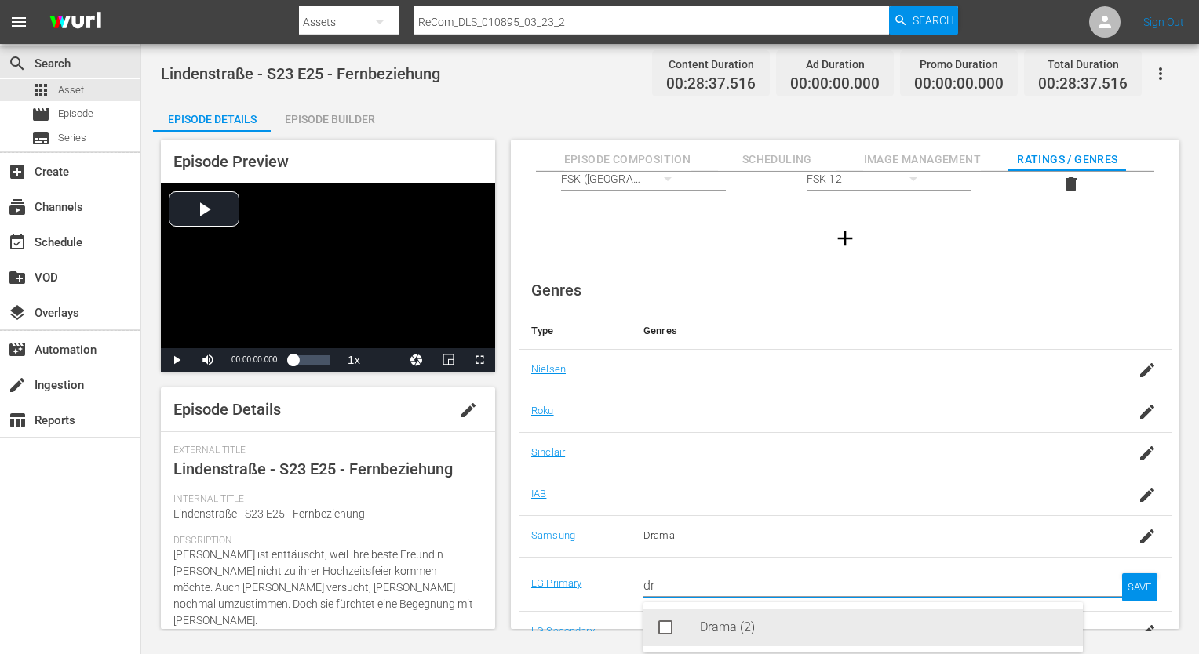
click at [701, 631] on div "Drama (2)" at bounding box center [885, 628] width 370 height 38
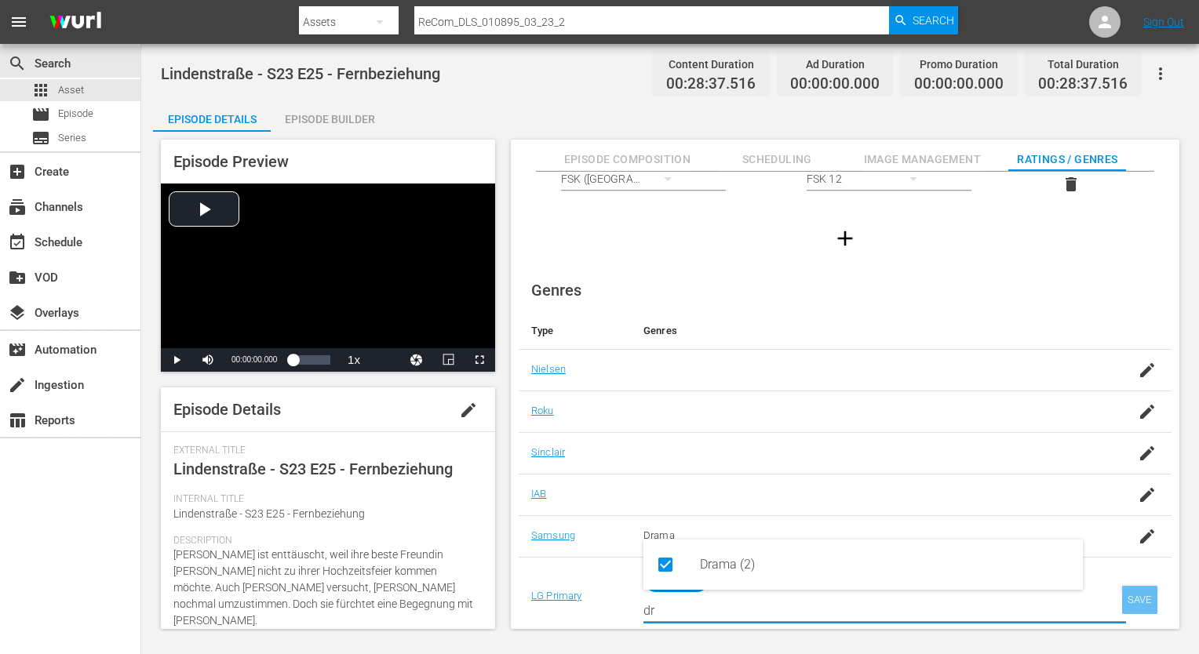
type input "dr"
click at [1140, 592] on div "SAVE" at bounding box center [1140, 600] width 36 height 28
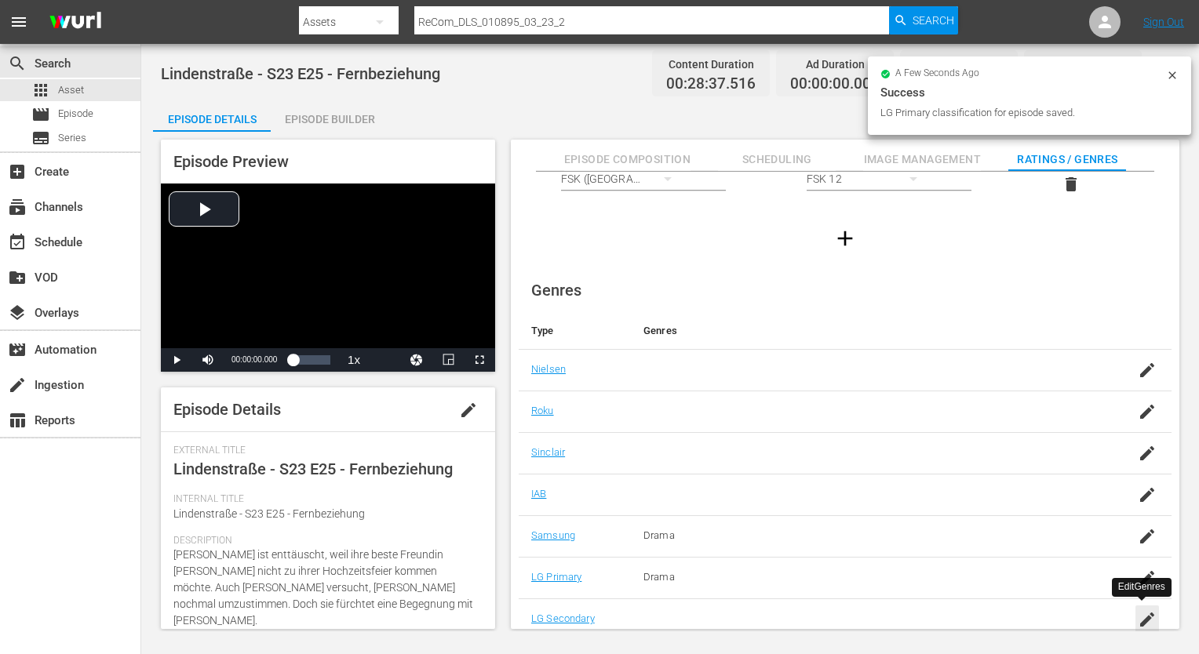
click at [1149, 610] on icon "button" at bounding box center [1147, 619] width 19 height 19
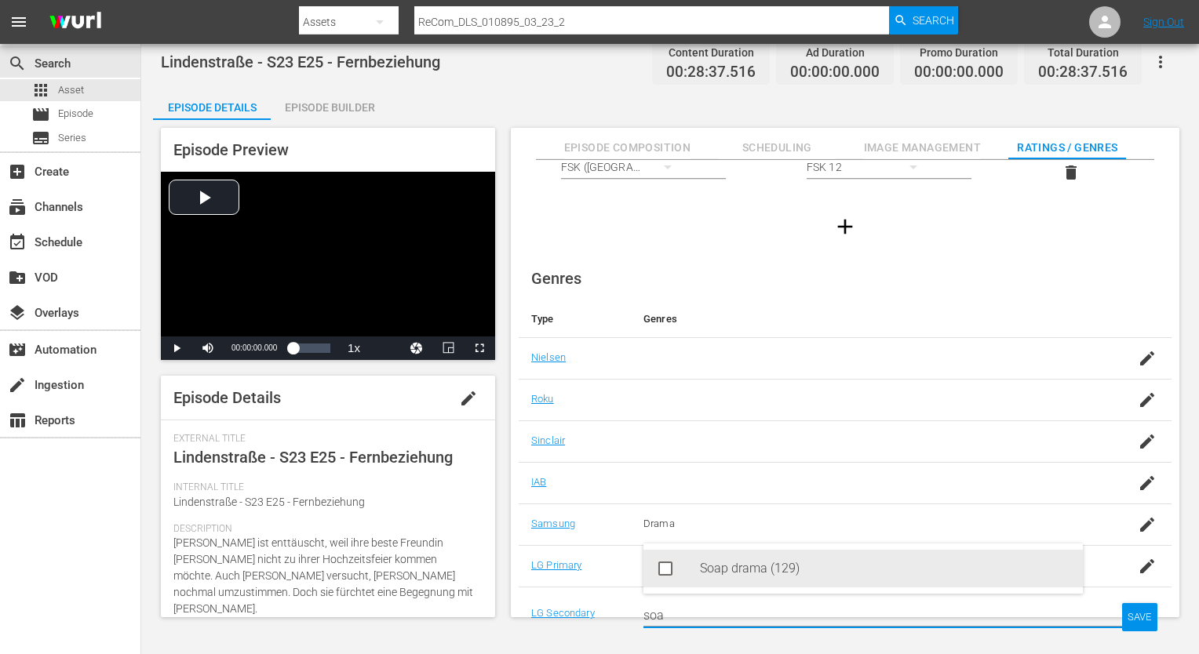
click at [712, 584] on div "Soap drama (129)" at bounding box center [885, 569] width 370 height 38
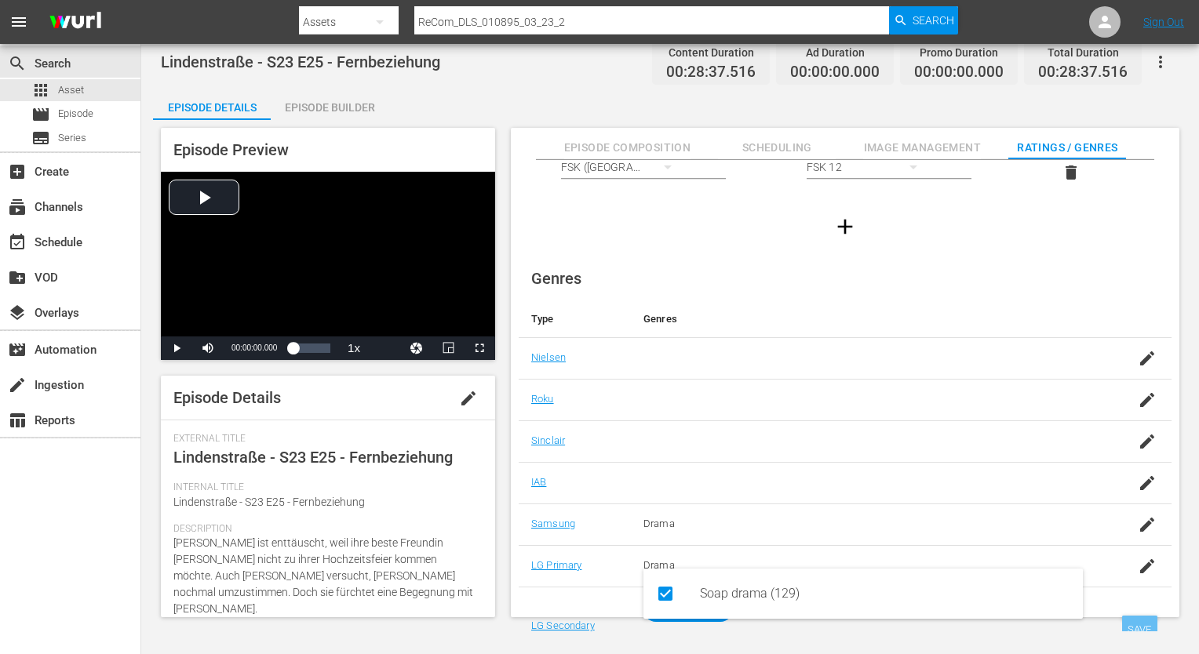
type input "soa"
click at [1142, 623] on div "SAVE" at bounding box center [1140, 630] width 36 height 28
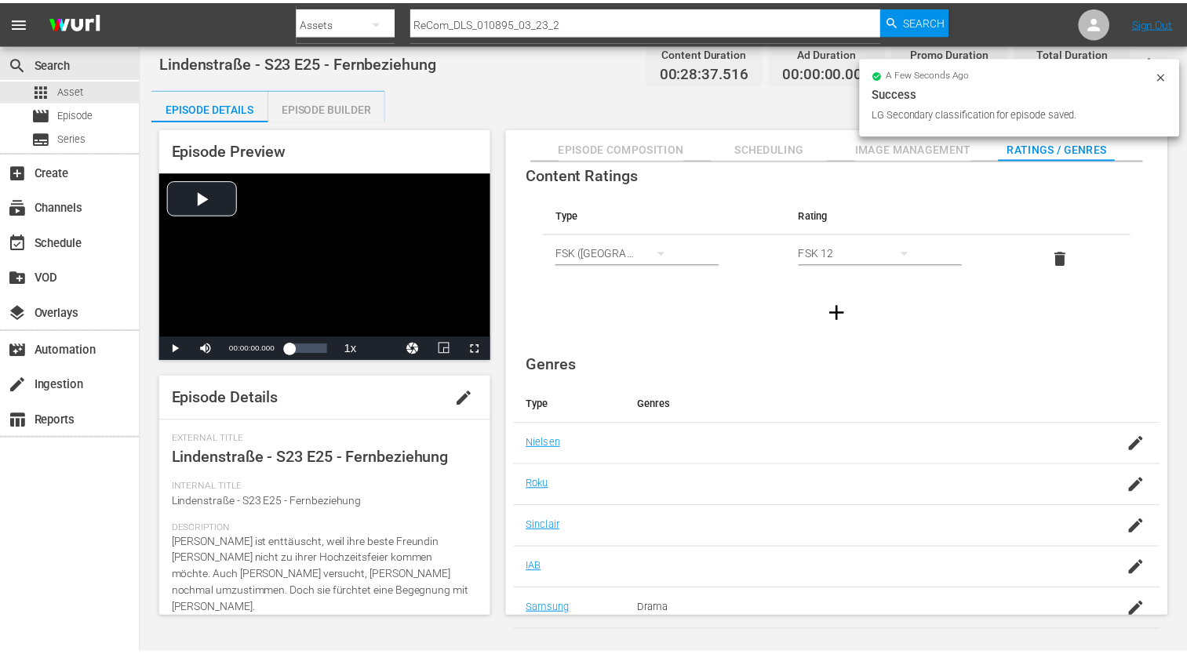
scroll to position [0, 0]
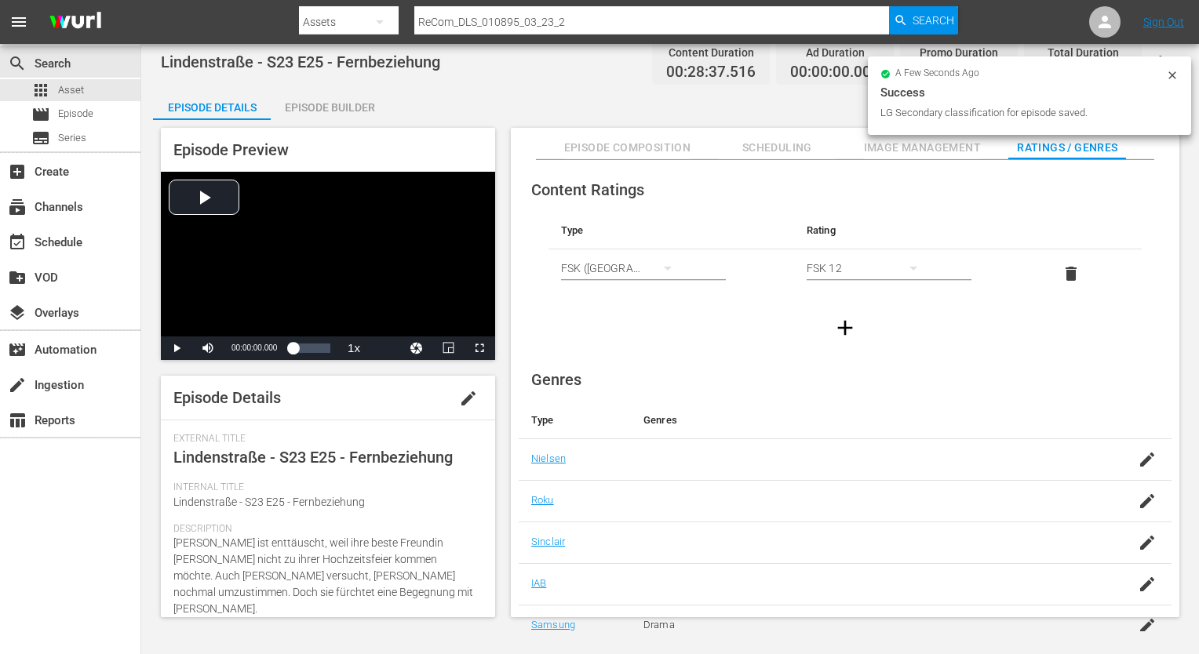
click at [318, 108] on div "Episode Builder" at bounding box center [330, 108] width 118 height 38
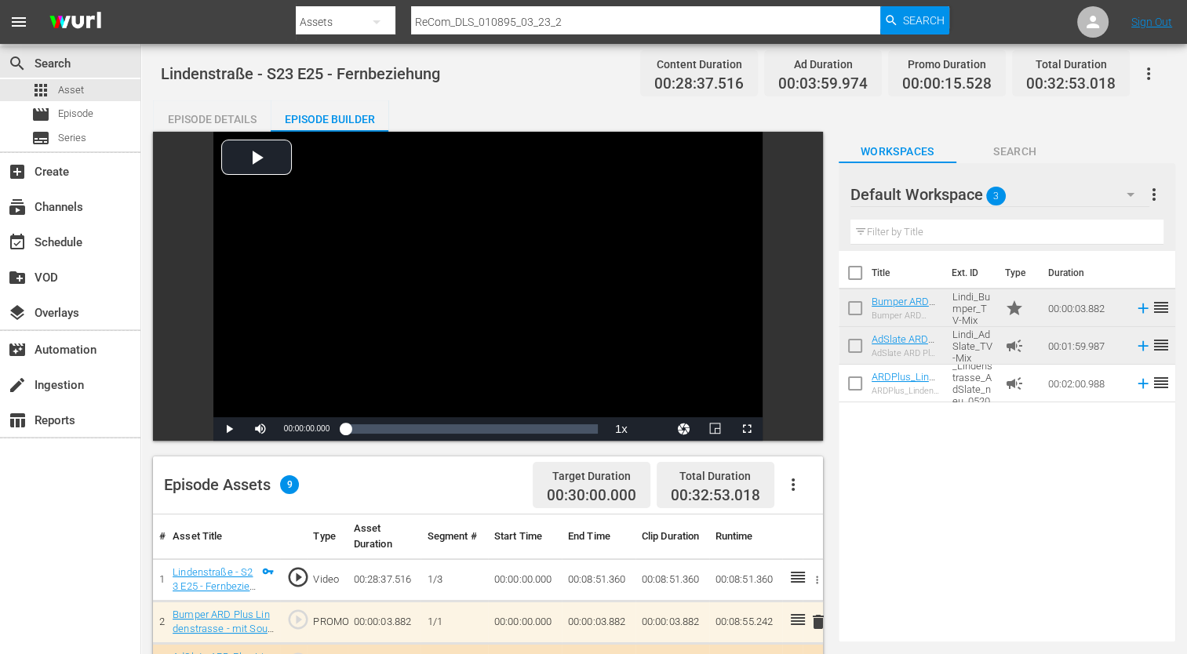
click at [215, 122] on div "Episode Details" at bounding box center [212, 119] width 118 height 38
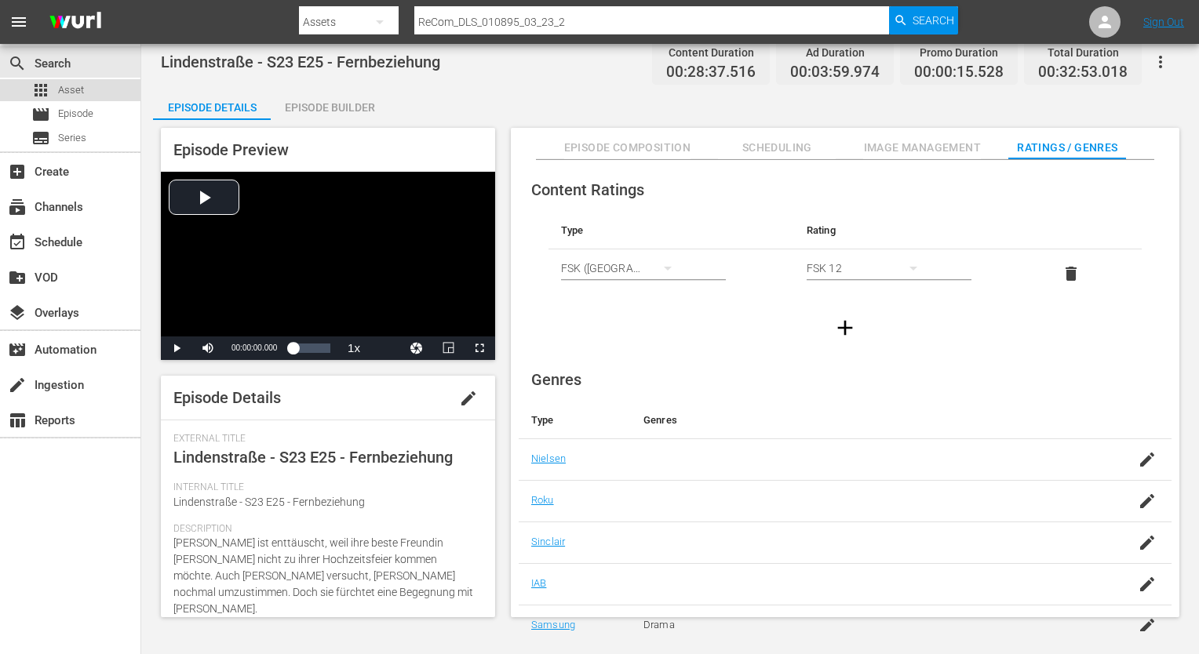
click at [77, 95] on span "Asset" at bounding box center [71, 90] width 26 height 16
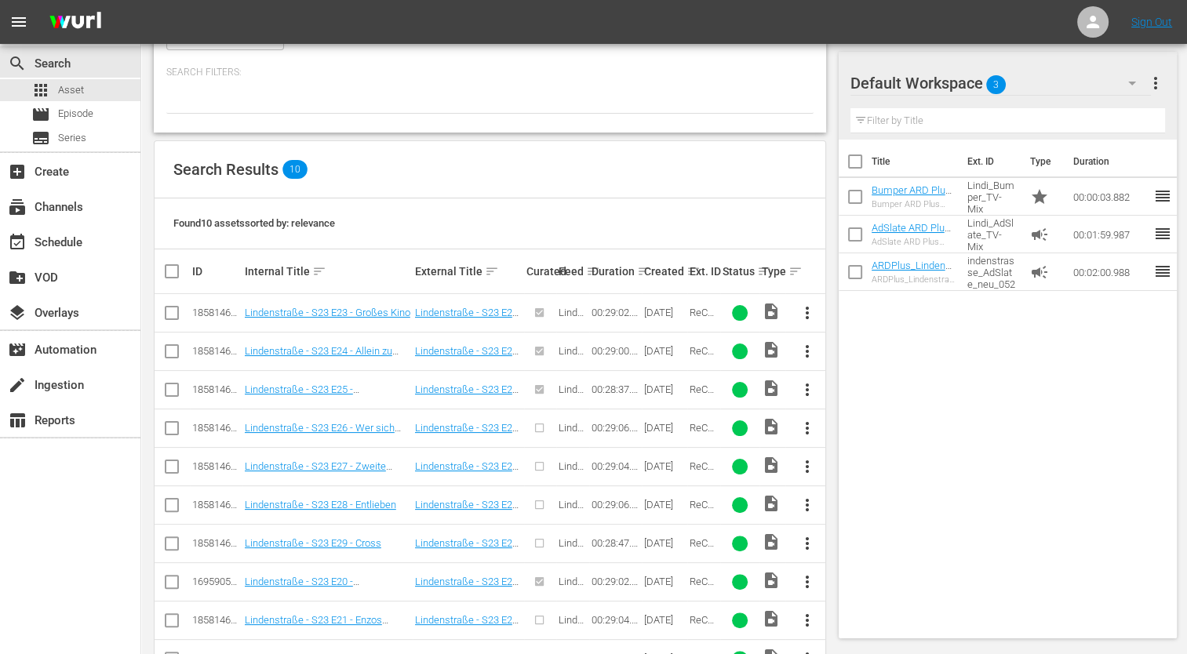
scroll to position [289, 0]
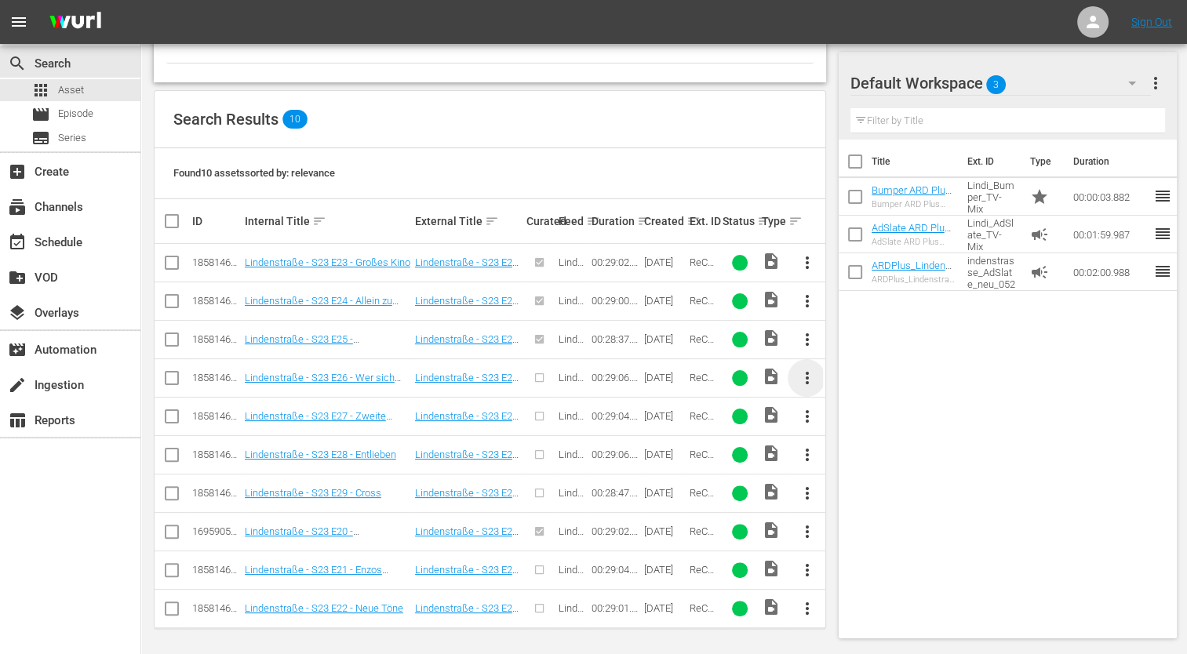
click at [810, 372] on span "more_vert" at bounding box center [806, 378] width 19 height 19
click at [851, 490] on div "Episode" at bounding box center [891, 496] width 107 height 38
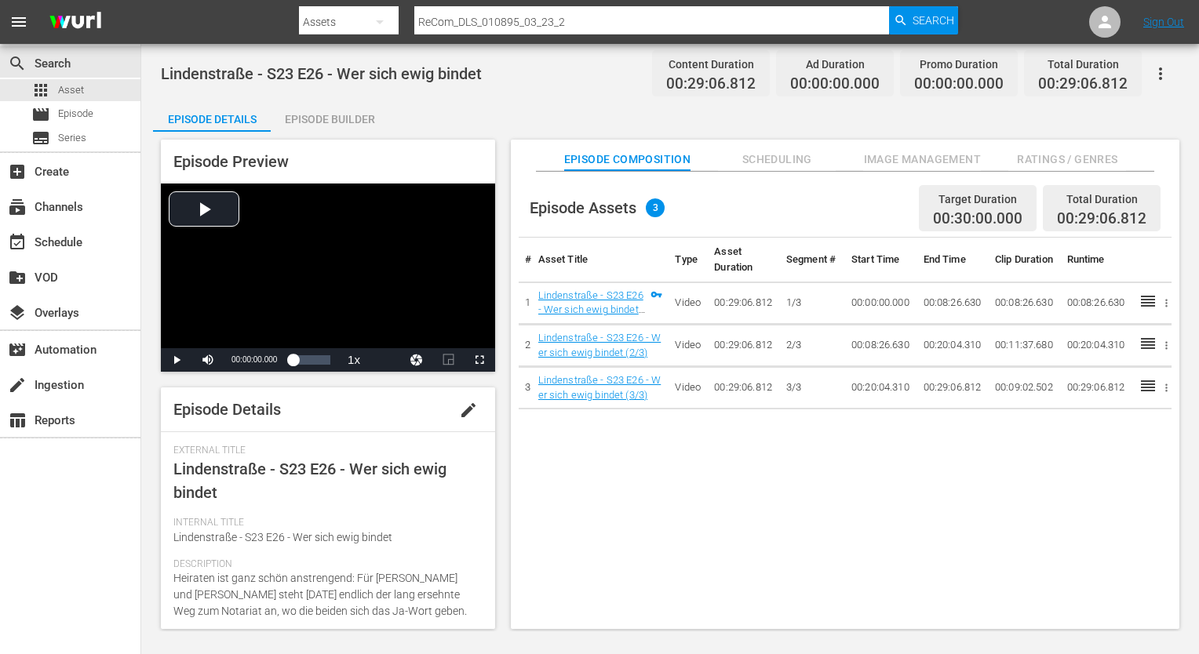
click at [1088, 158] on span "Ratings / Genres" at bounding box center [1067, 160] width 118 height 20
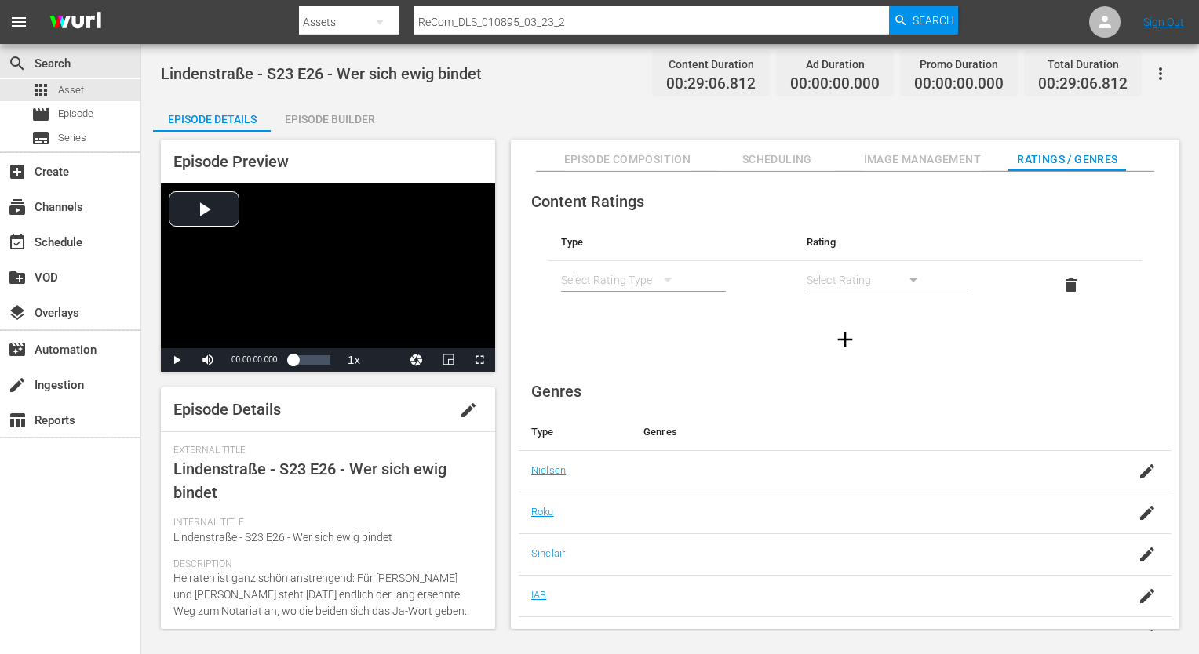
click at [650, 278] on button "simple table" at bounding box center [668, 280] width 38 height 38
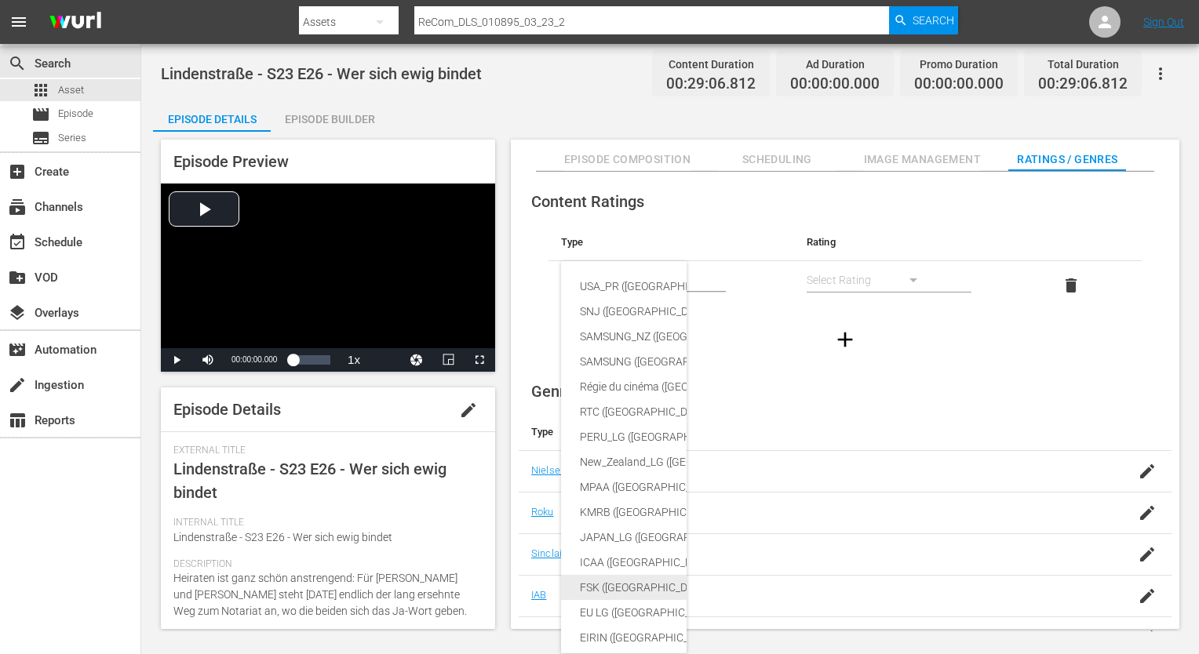
click at [612, 594] on div "FSK ([GEOGRAPHIC_DATA])" at bounding box center [760, 587] width 360 height 25
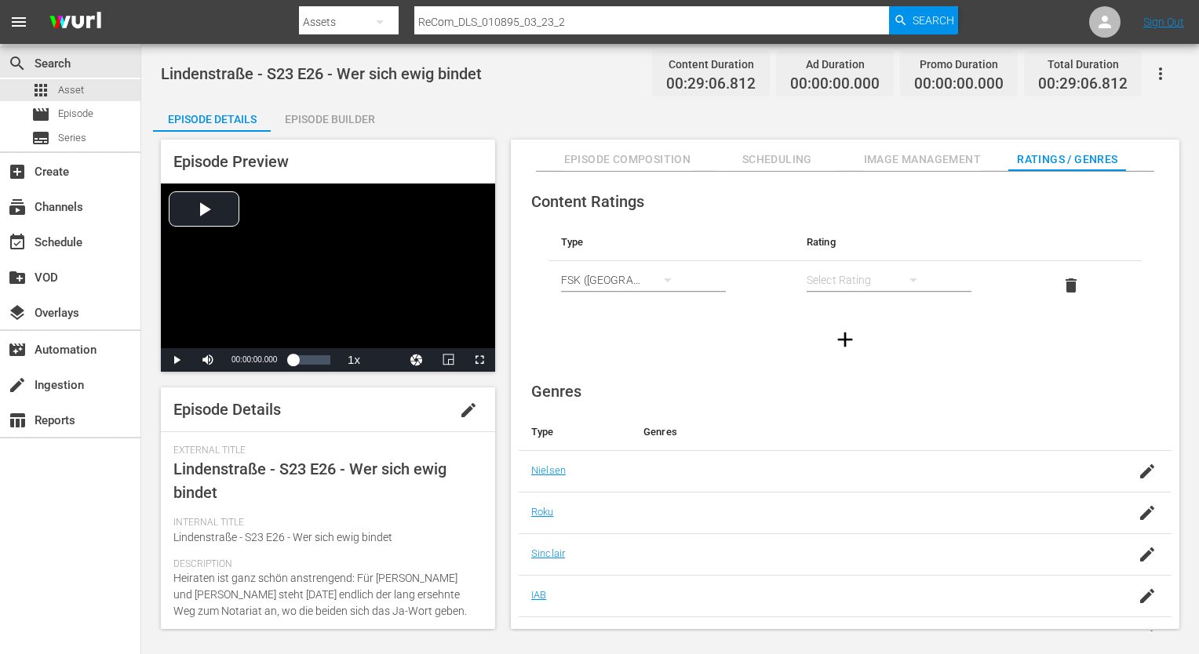
click at [863, 282] on div "simple table" at bounding box center [869, 280] width 126 height 44
click at [863, 326] on div "FSK 12" at bounding box center [868, 336] width 88 height 25
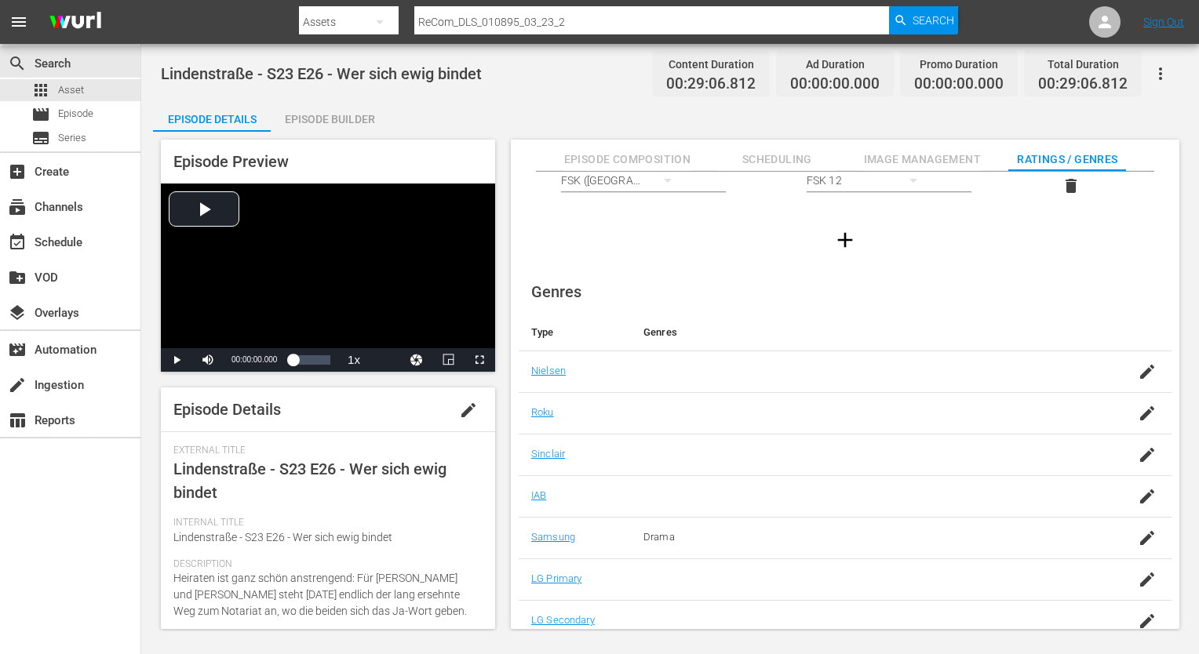
scroll to position [101, 0]
click at [1147, 580] on icon "button" at bounding box center [1147, 578] width 19 height 19
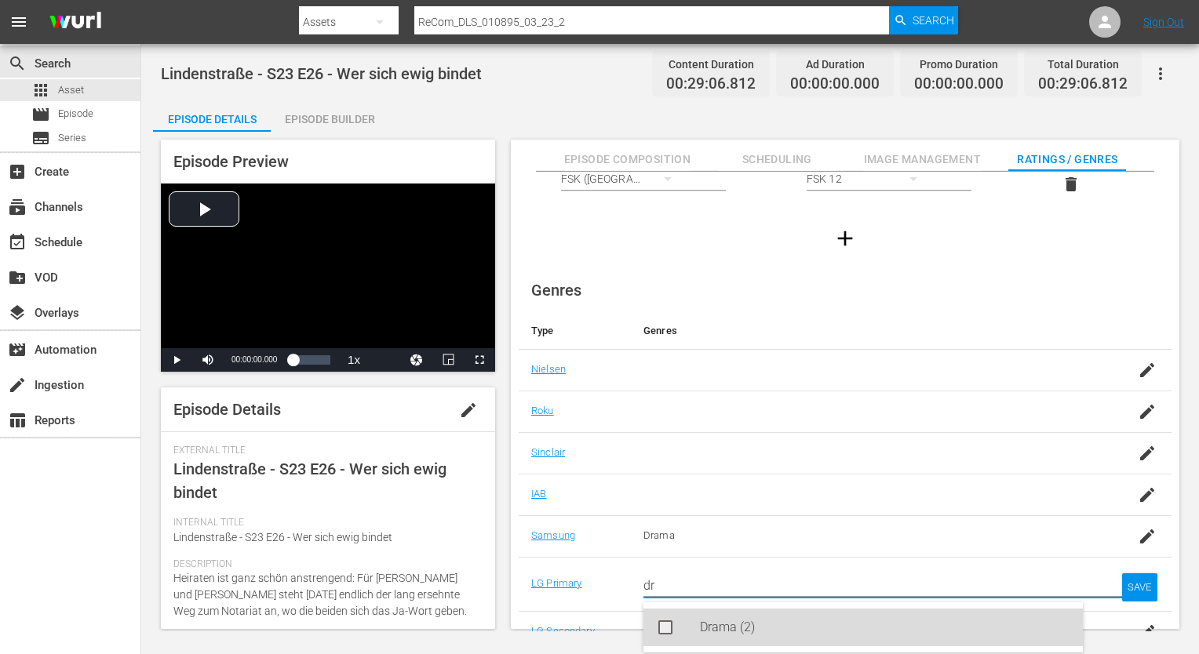
click at [870, 617] on div "Drama (2)" at bounding box center [885, 628] width 370 height 38
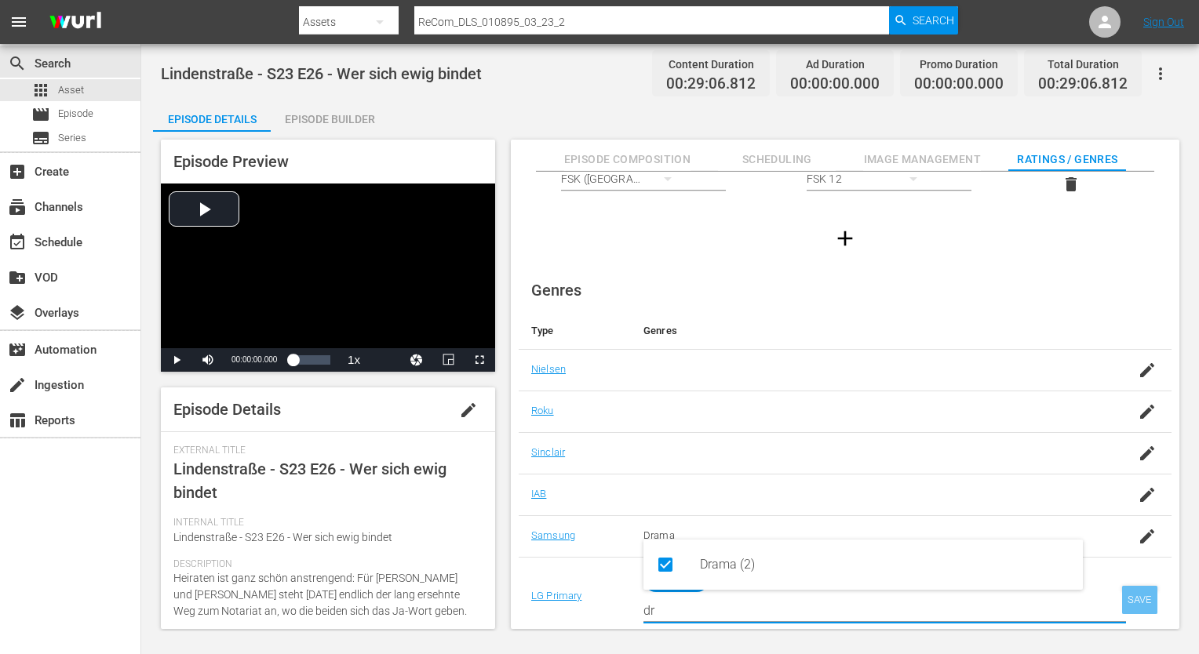
type input "dr"
click at [1138, 593] on div "SAVE" at bounding box center [1140, 600] width 36 height 28
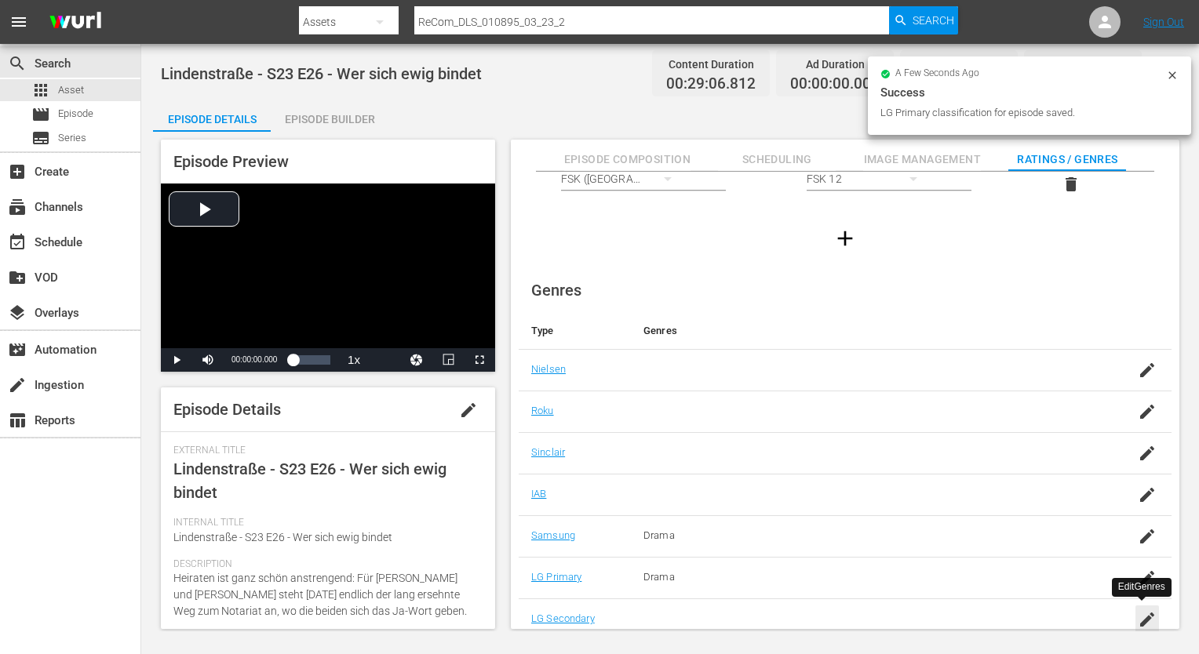
click at [1141, 617] on icon "button" at bounding box center [1147, 619] width 19 height 19
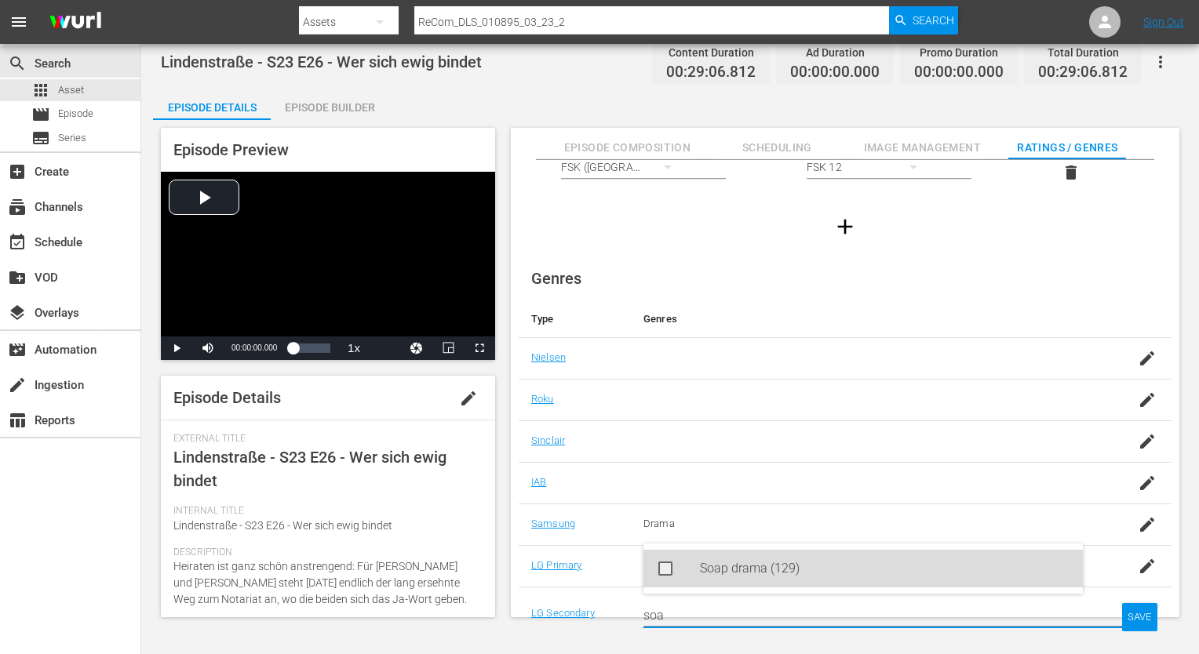
click at [883, 567] on div "Soap drama (129)" at bounding box center [885, 569] width 370 height 38
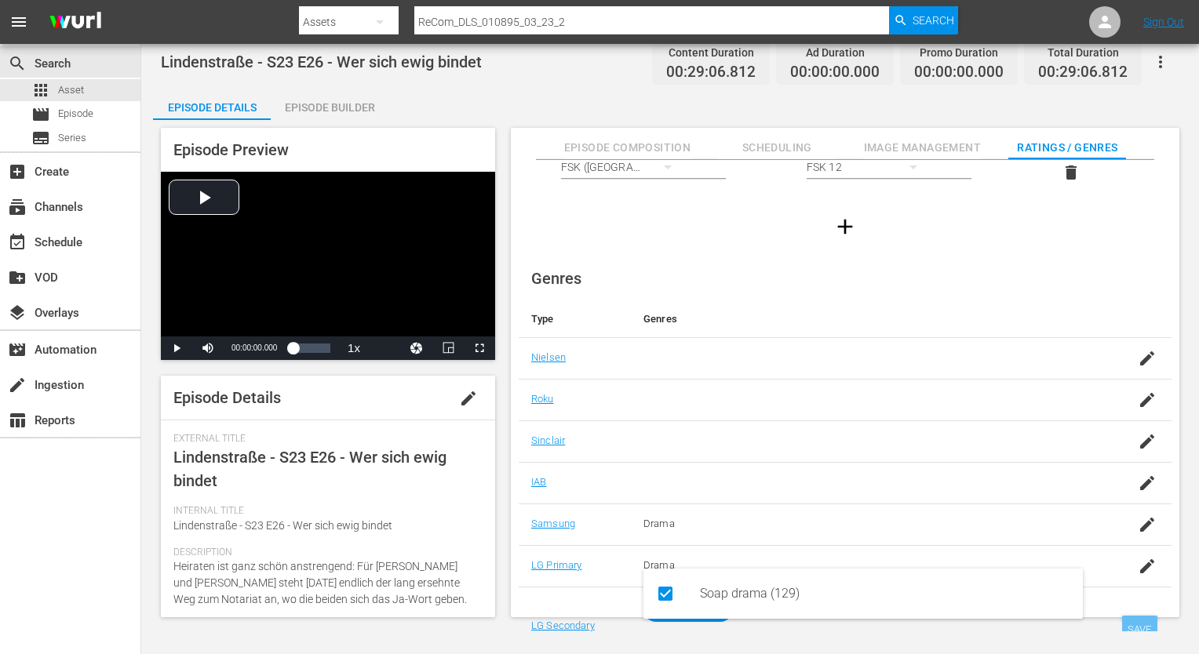
type input "soa"
click at [1149, 623] on div "SAVE" at bounding box center [1140, 630] width 36 height 28
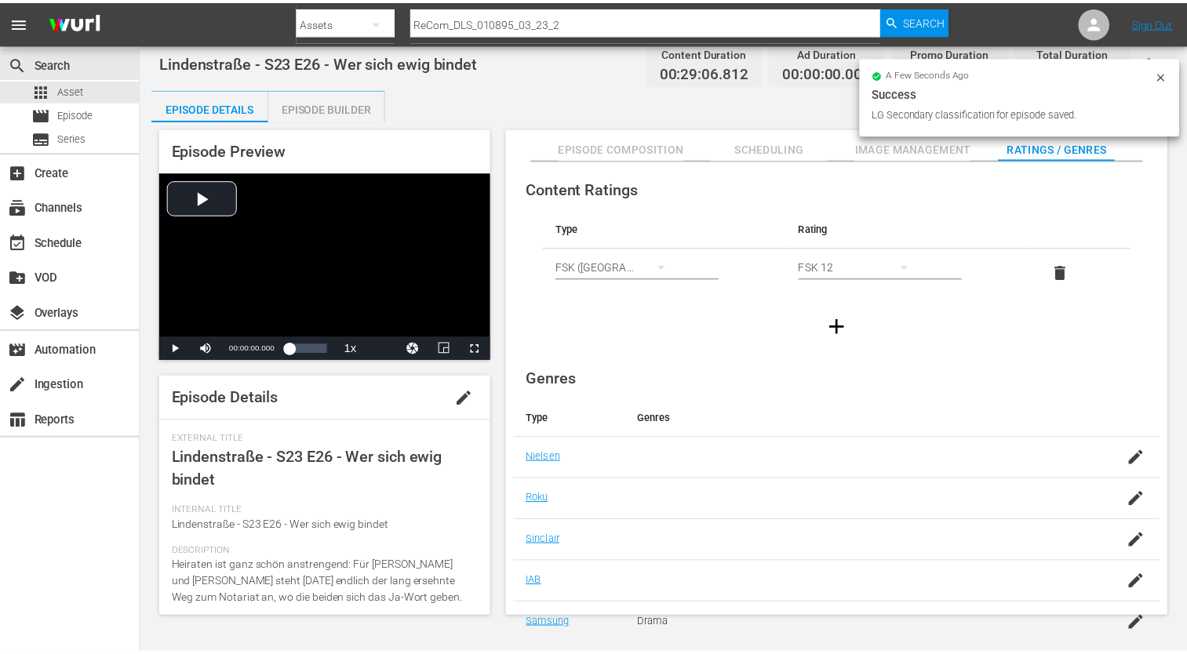
scroll to position [0, 0]
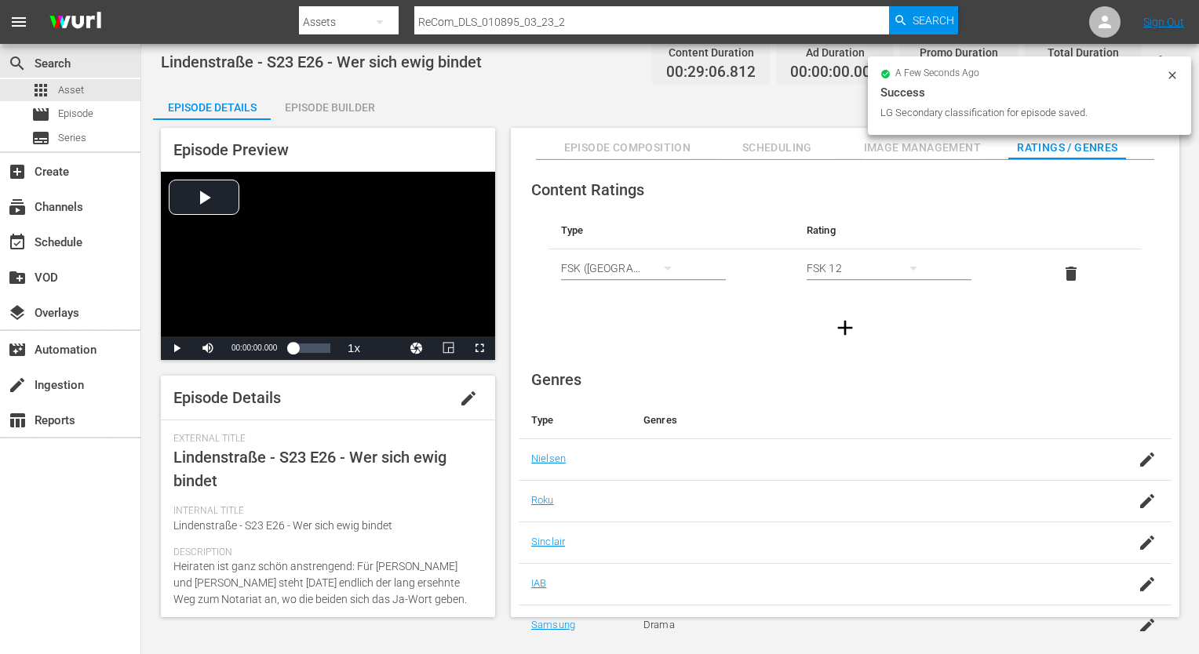
click at [344, 110] on div "Episode Builder" at bounding box center [330, 108] width 118 height 38
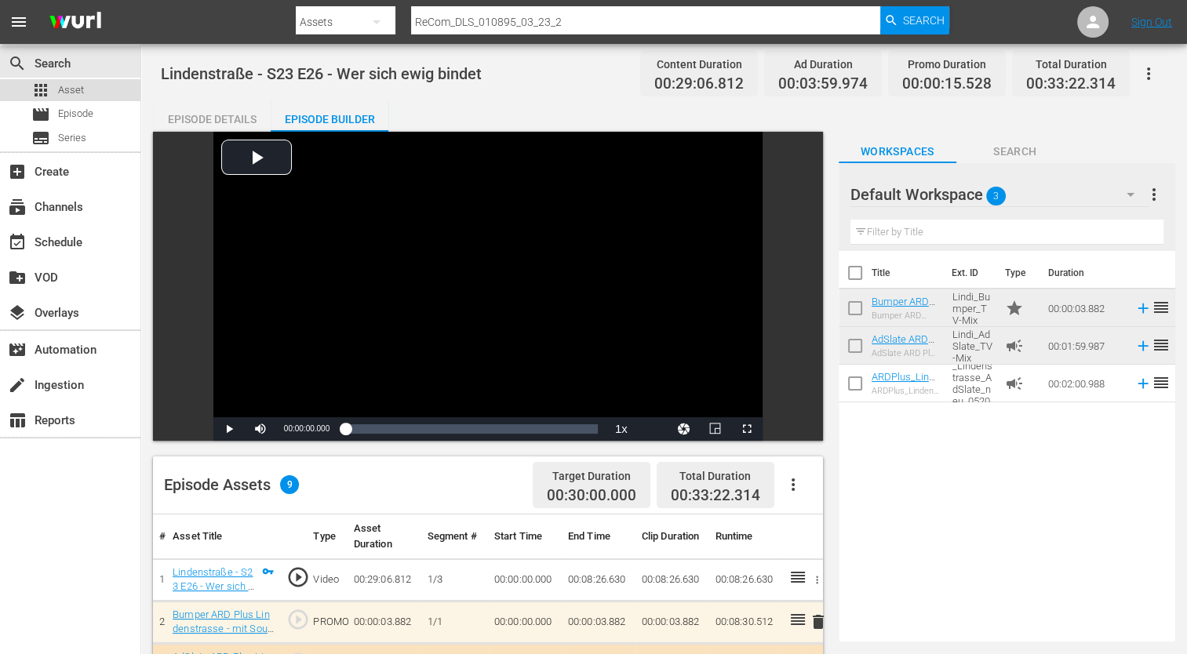
click at [60, 93] on span "Asset" at bounding box center [71, 90] width 26 height 16
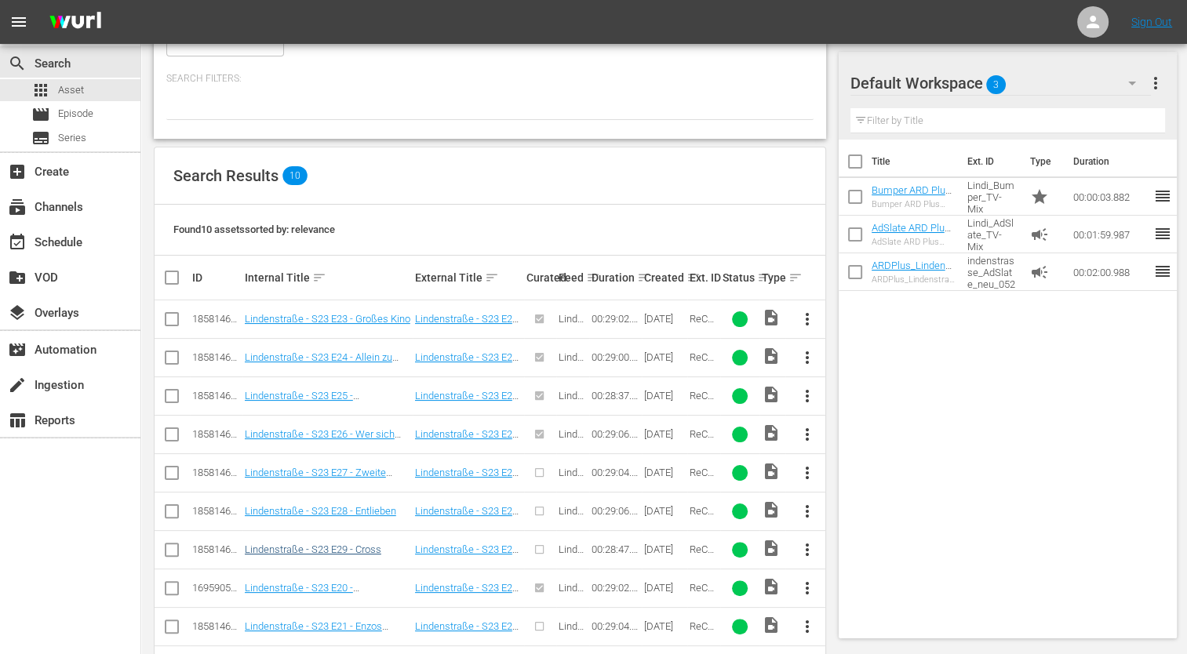
scroll to position [236, 0]
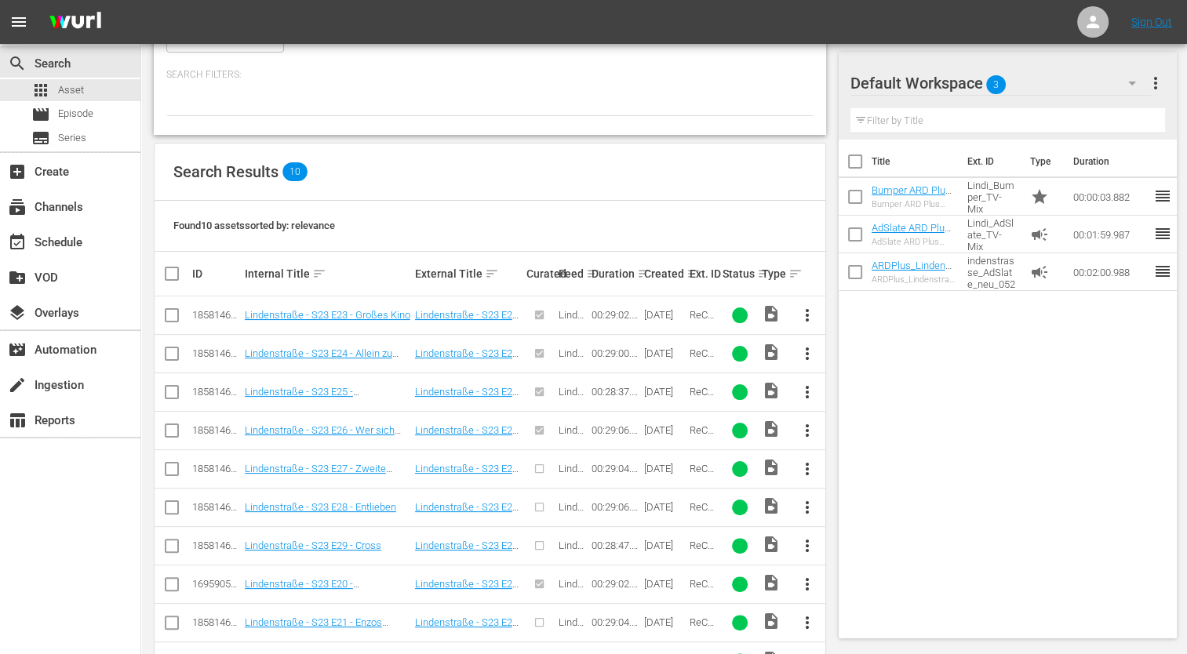
click at [1104, 465] on div "Title Ext. ID Type Duration Bumper ARD Plus Lindenstrasse - mit Musik (TV-Mix) …" at bounding box center [1008, 386] width 338 height 493
click at [804, 469] on span "more_vert" at bounding box center [806, 469] width 19 height 19
click at [876, 581] on div "Episode" at bounding box center [891, 587] width 107 height 38
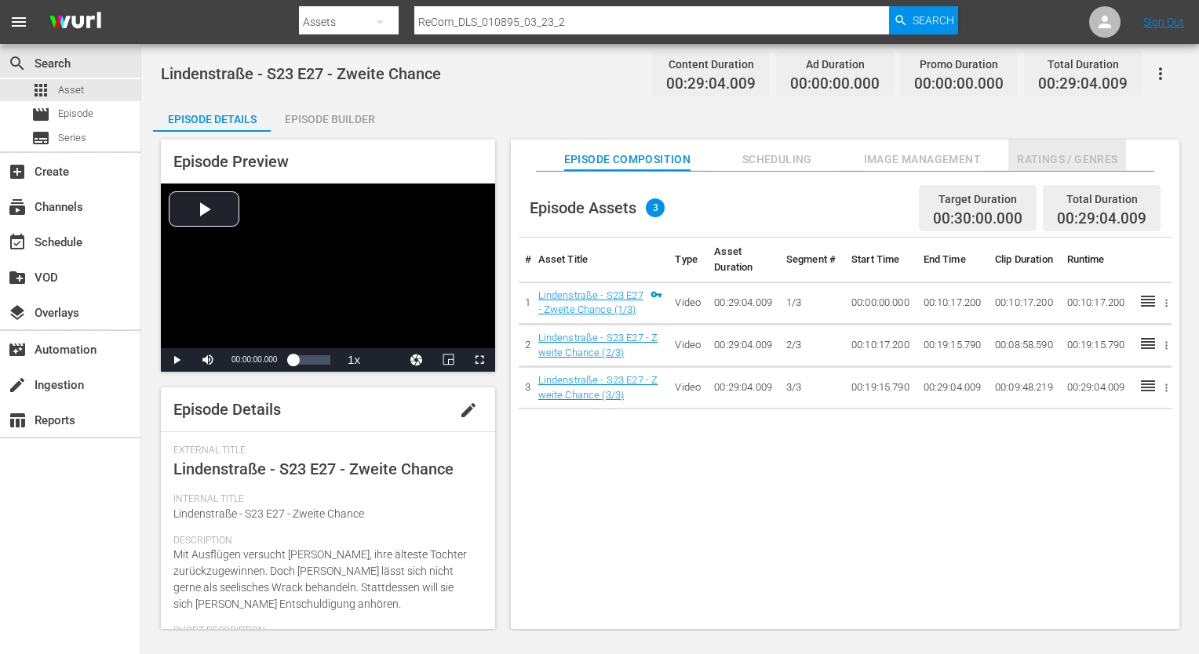
click at [1117, 165] on span "Ratings / Genres" at bounding box center [1067, 160] width 118 height 20
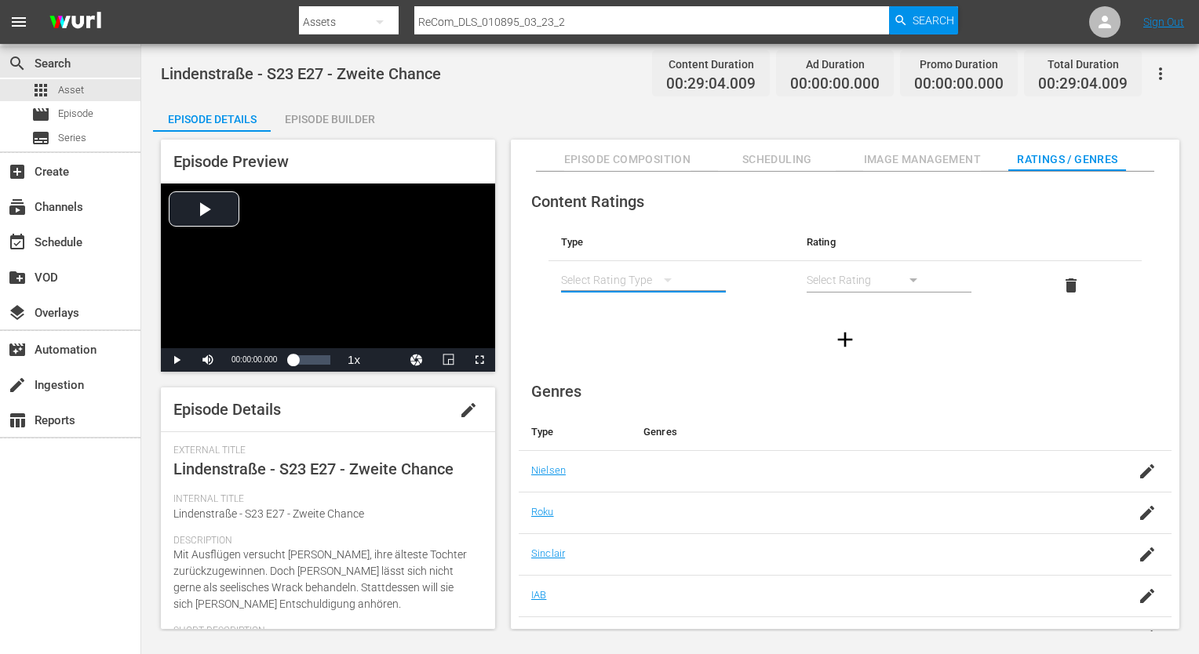
click at [656, 287] on button "simple table" at bounding box center [668, 280] width 38 height 38
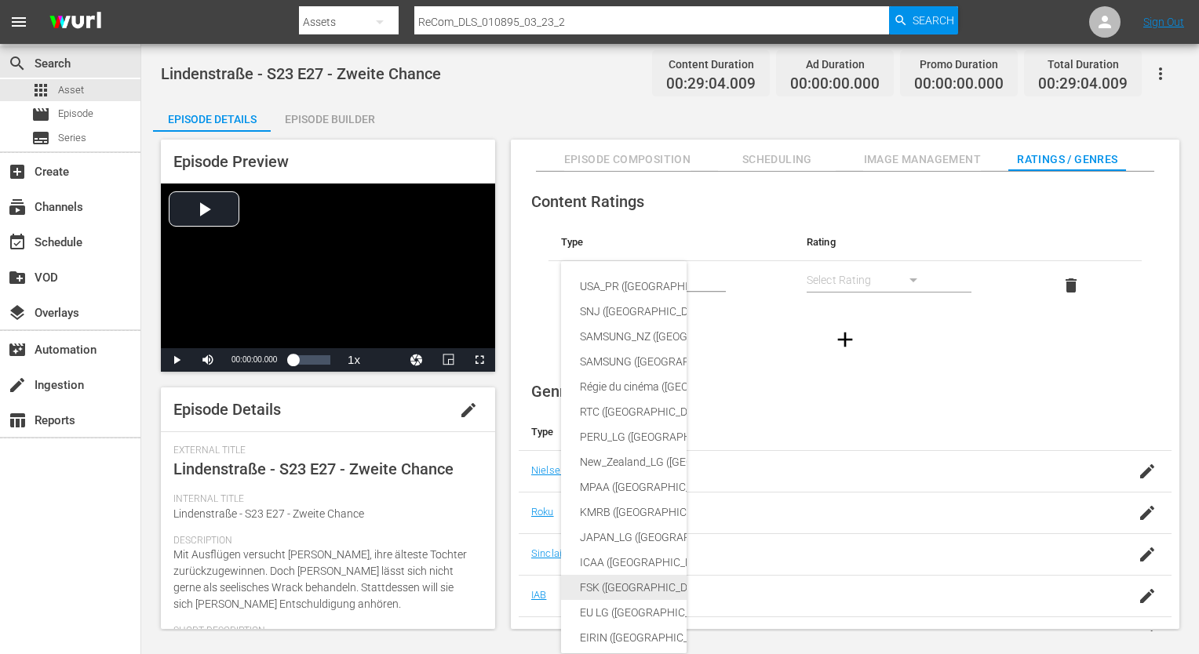
click at [634, 592] on div "FSK ([GEOGRAPHIC_DATA])" at bounding box center [760, 587] width 360 height 25
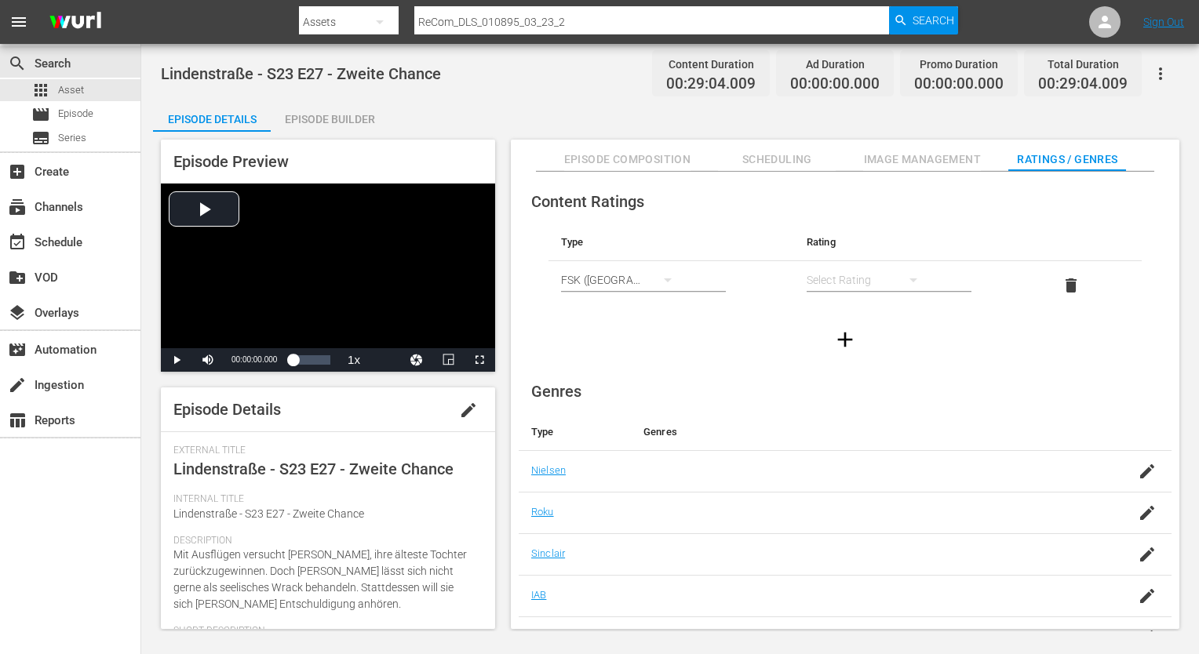
click at [832, 275] on div "simple table" at bounding box center [869, 280] width 126 height 44
click at [854, 343] on div "FSK 12" at bounding box center [868, 336] width 88 height 25
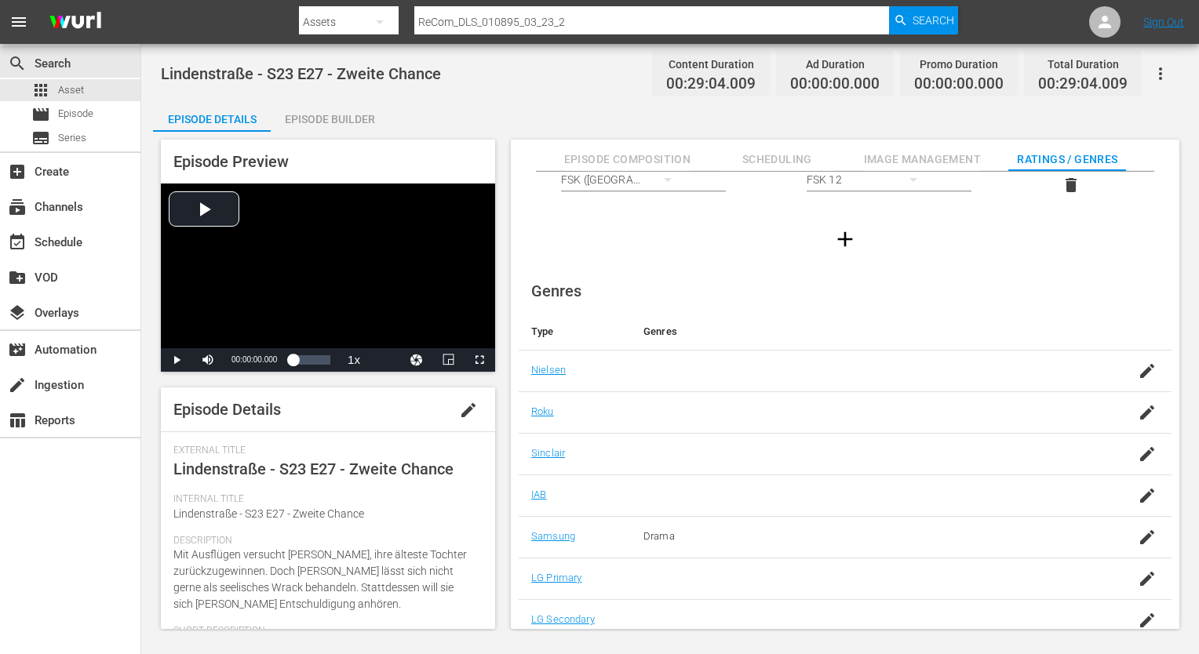
scroll to position [101, 0]
click at [1145, 577] on icon "button" at bounding box center [1147, 578] width 19 height 19
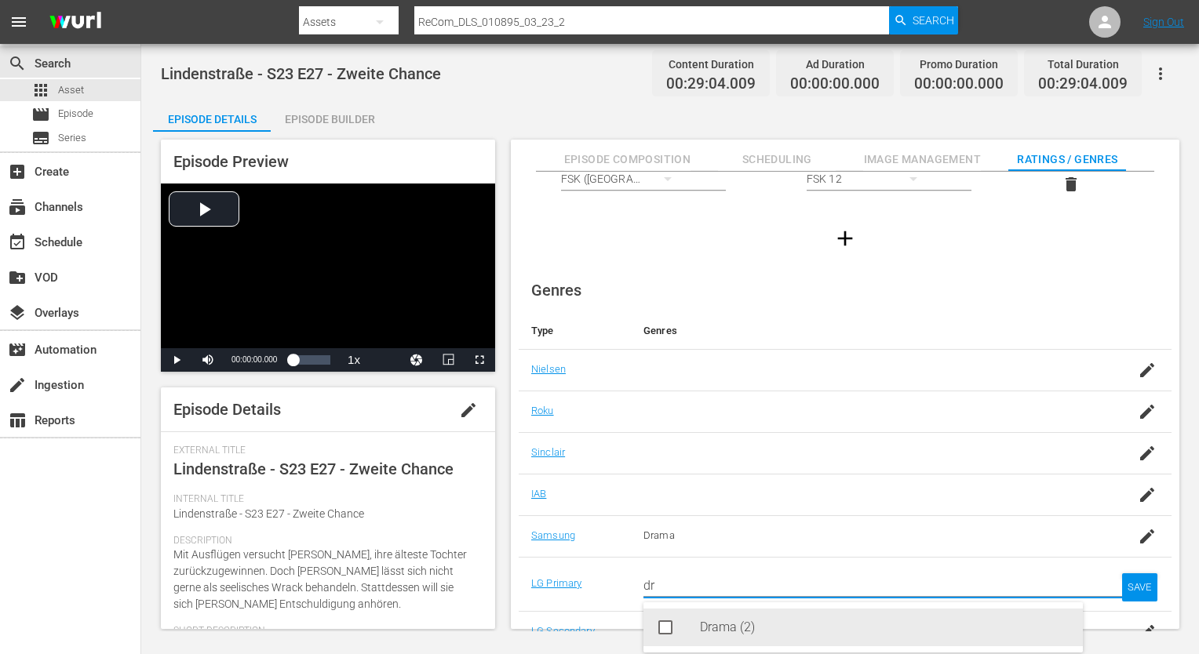
click at [813, 631] on div "Drama (2)" at bounding box center [885, 628] width 370 height 38
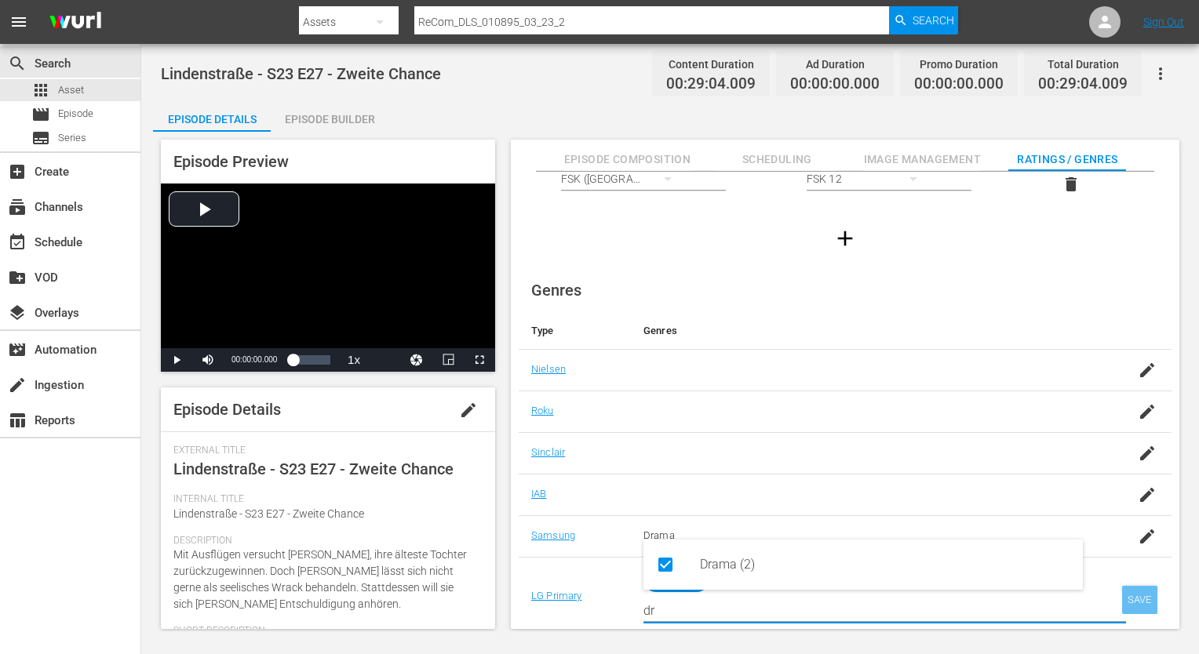
type input "dr"
click at [1122, 593] on div "SAVE" at bounding box center [1140, 600] width 36 height 28
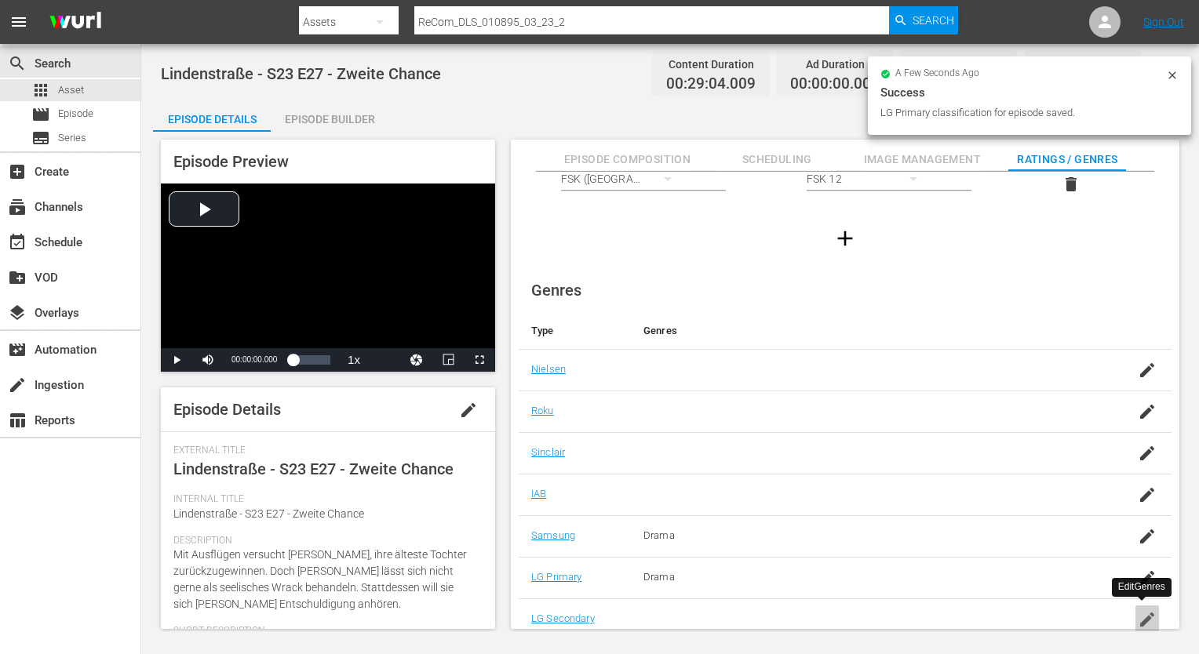
click at [1139, 610] on icon "button" at bounding box center [1147, 619] width 19 height 19
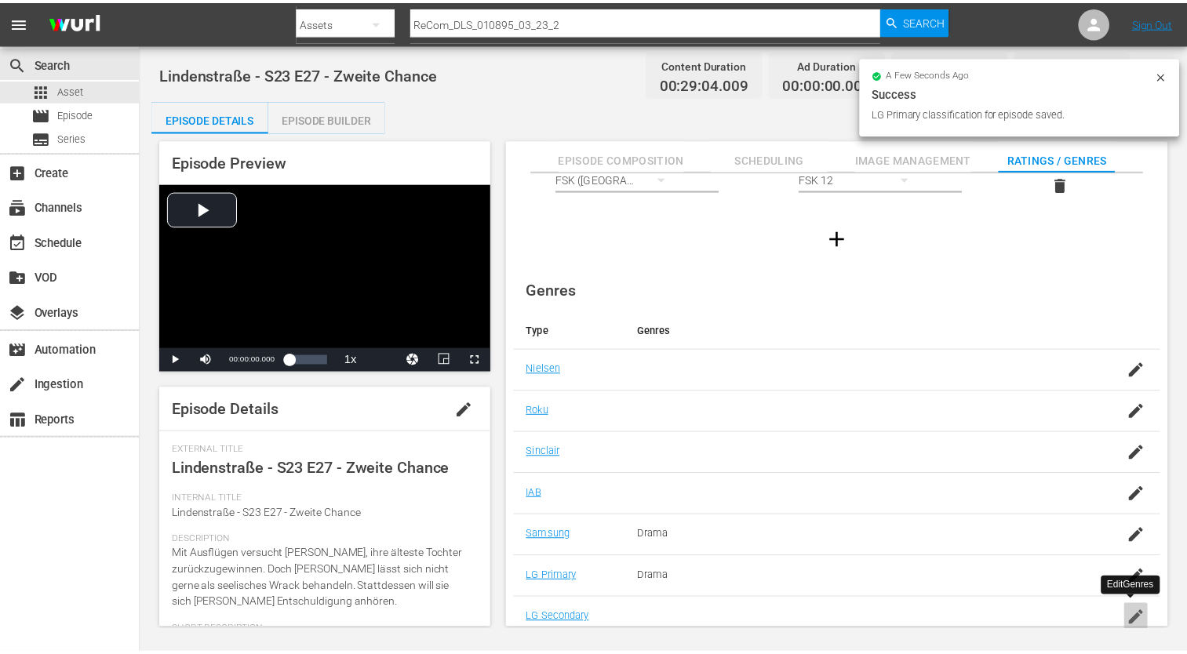
scroll to position [12, 0]
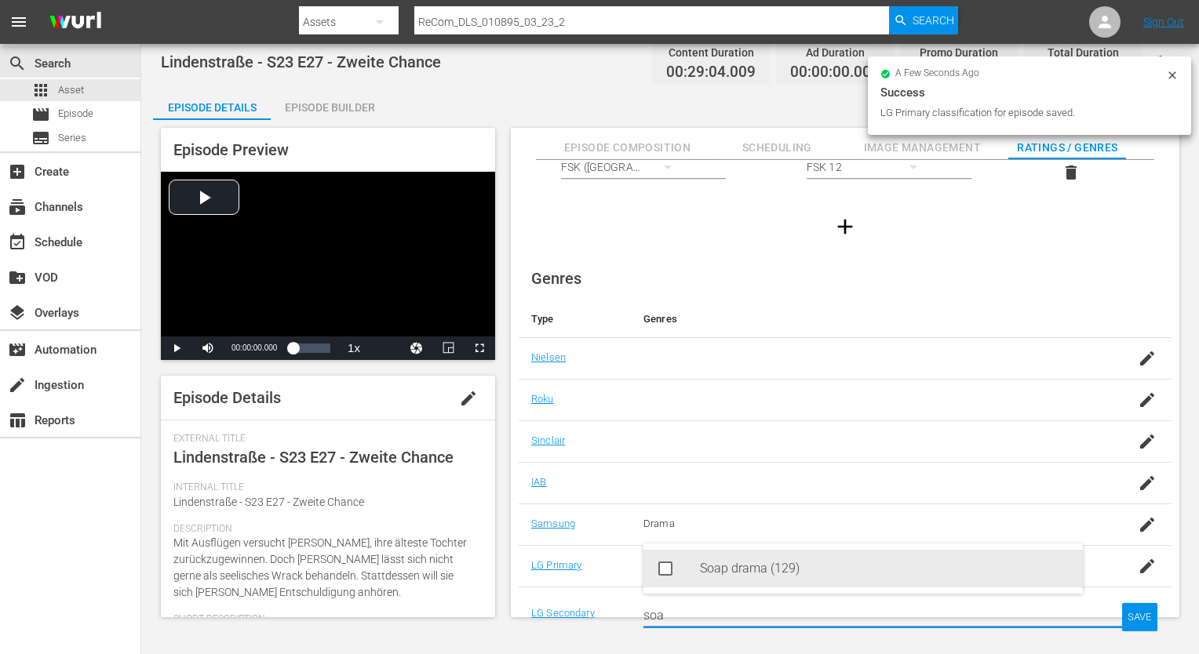
click at [869, 572] on div "Soap drama (129)" at bounding box center [885, 569] width 370 height 38
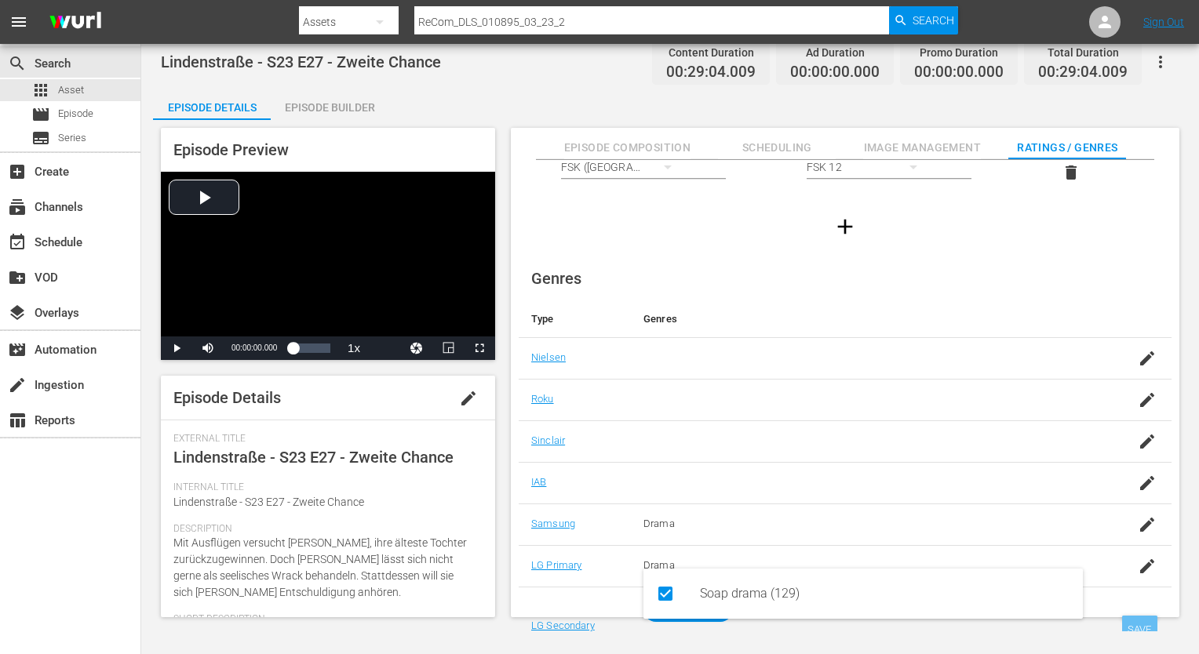
type input "soa"
click at [1140, 617] on div "SAVE" at bounding box center [1140, 630] width 36 height 28
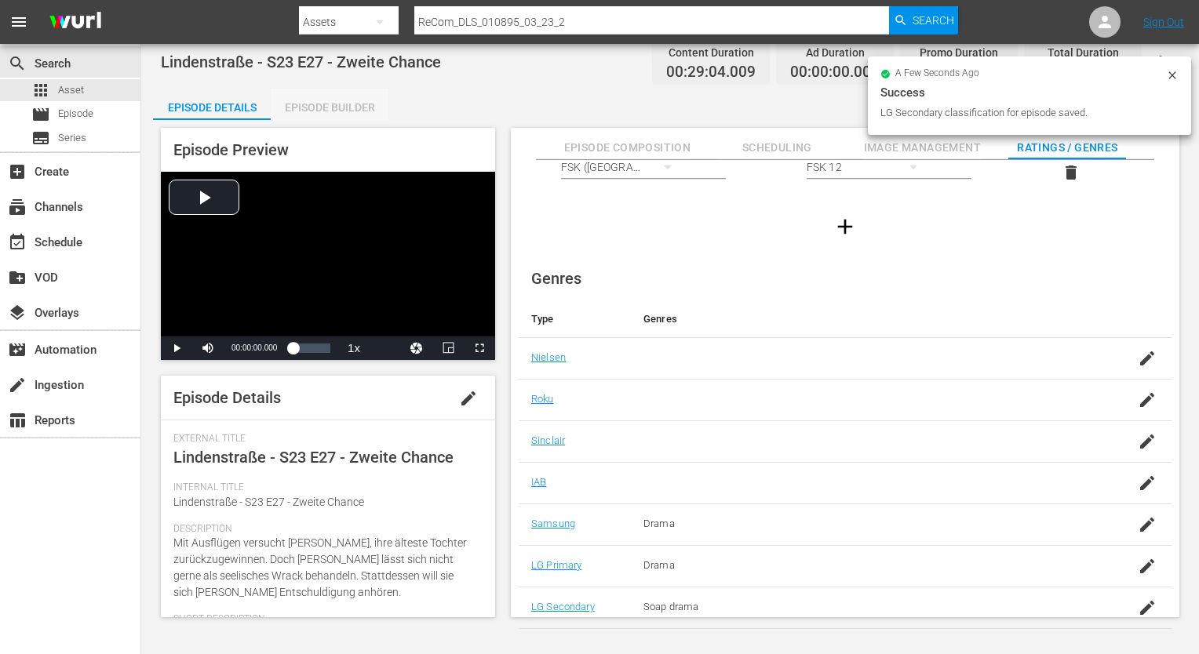
click at [316, 100] on div "Episode Builder" at bounding box center [330, 108] width 118 height 38
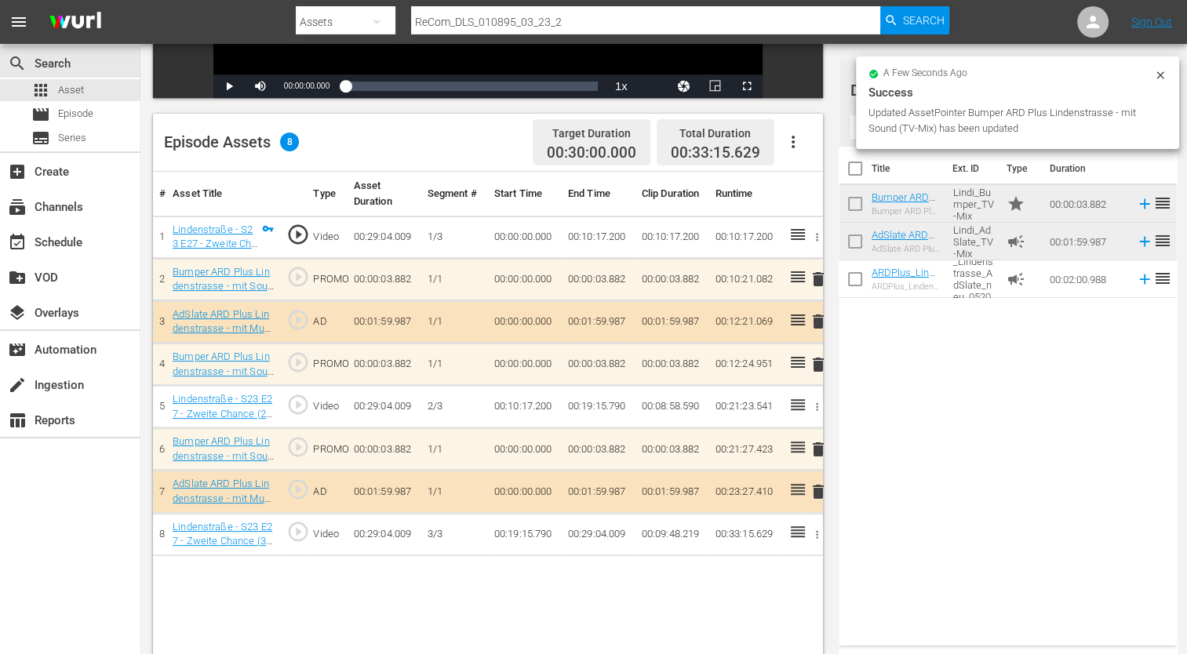
scroll to position [408, 0]
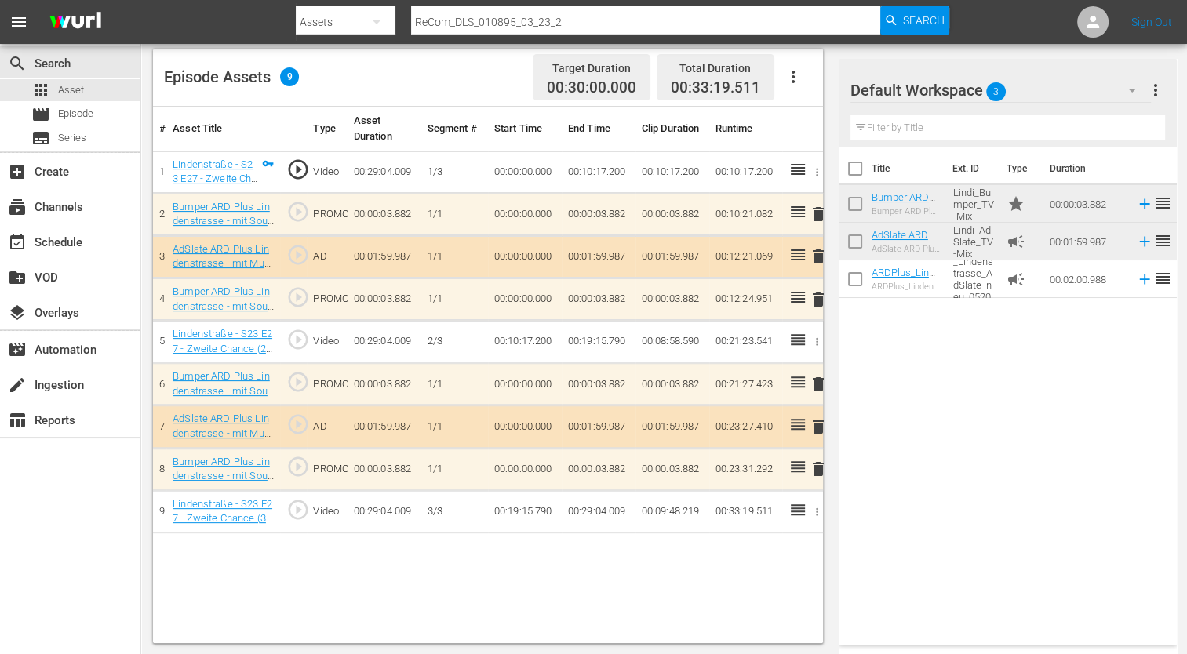
click at [1051, 429] on div "Title Ext. ID Type Duration Bumper ARD Plus Lindenstrasse - mit Musik (TV-Mix) …" at bounding box center [1008, 393] width 338 height 493
click at [773, 556] on div "# Asset Title Type Asset Duration Segment # Start Time End Time Clip Duration R…" at bounding box center [488, 375] width 670 height 537
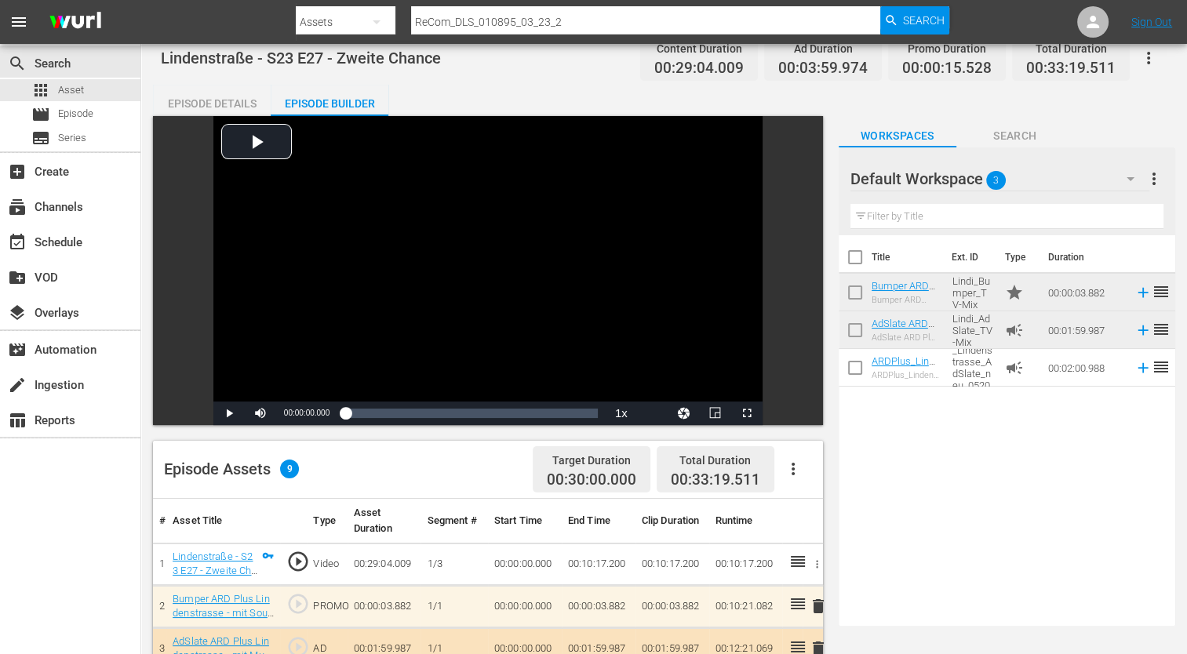
scroll to position [0, 0]
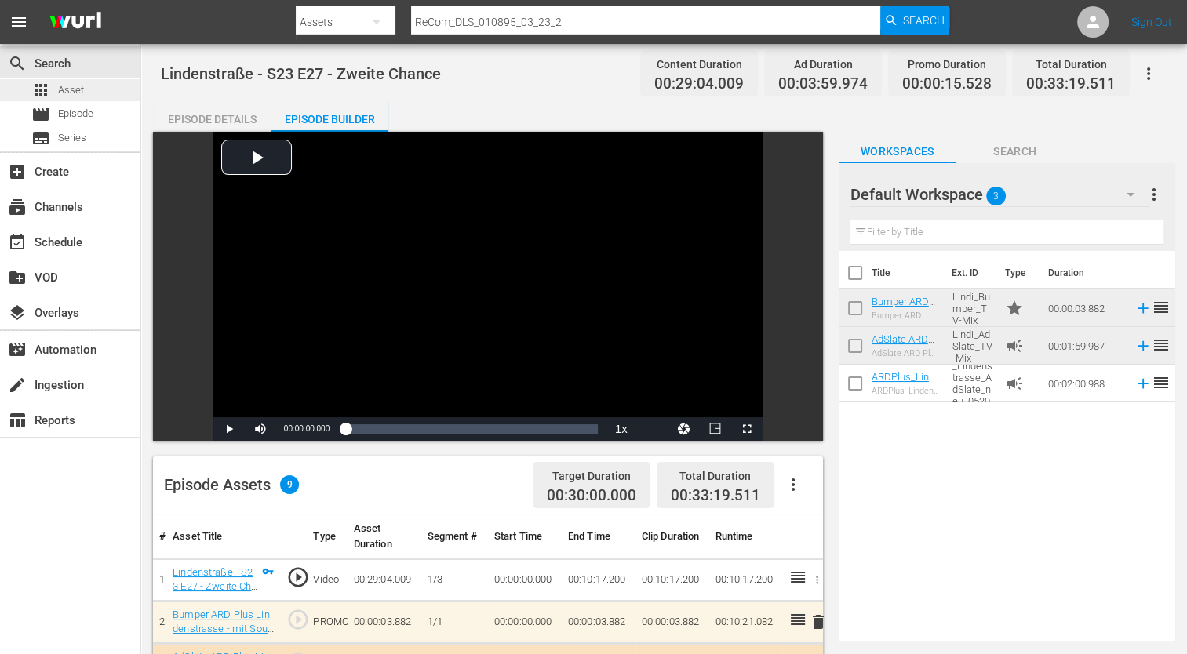
click at [72, 86] on span "Asset" at bounding box center [71, 90] width 26 height 16
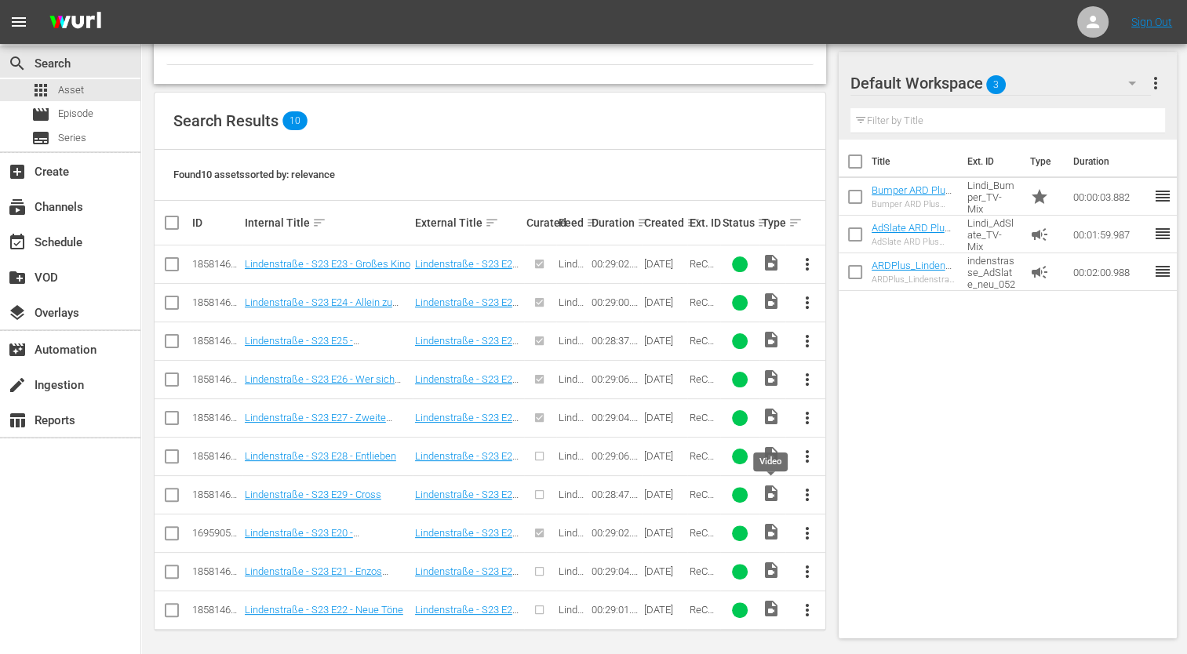
scroll to position [289, 0]
click at [808, 447] on span "more_vert" at bounding box center [806, 455] width 19 height 19
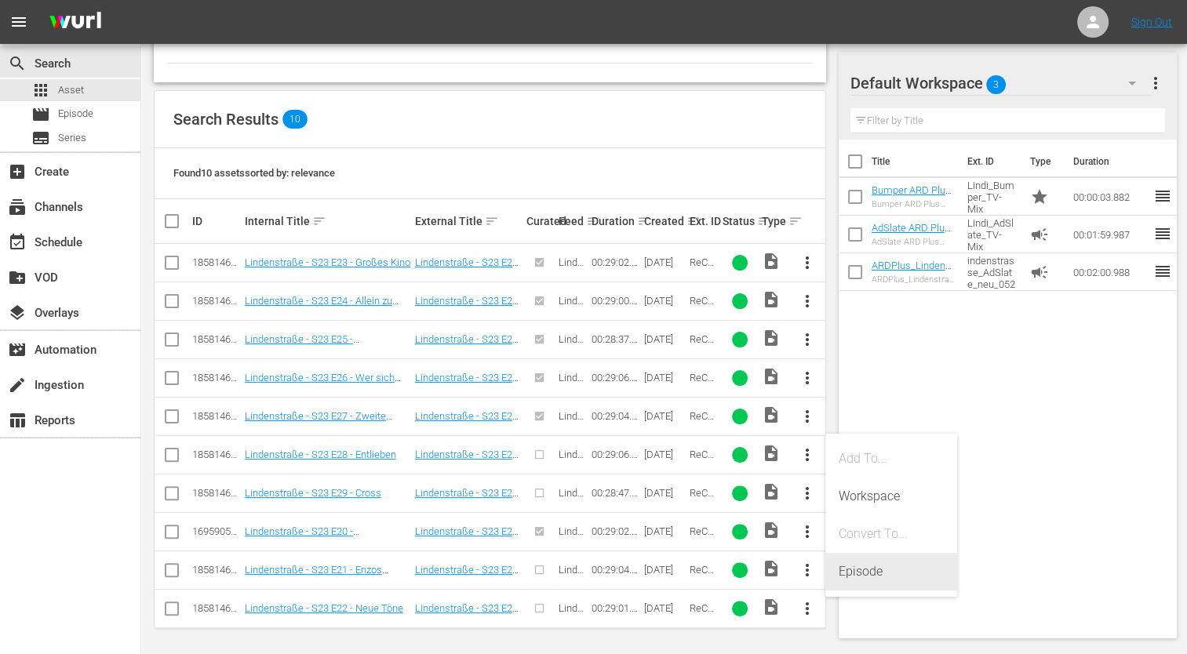
click at [874, 561] on div "Episode" at bounding box center [891, 572] width 107 height 38
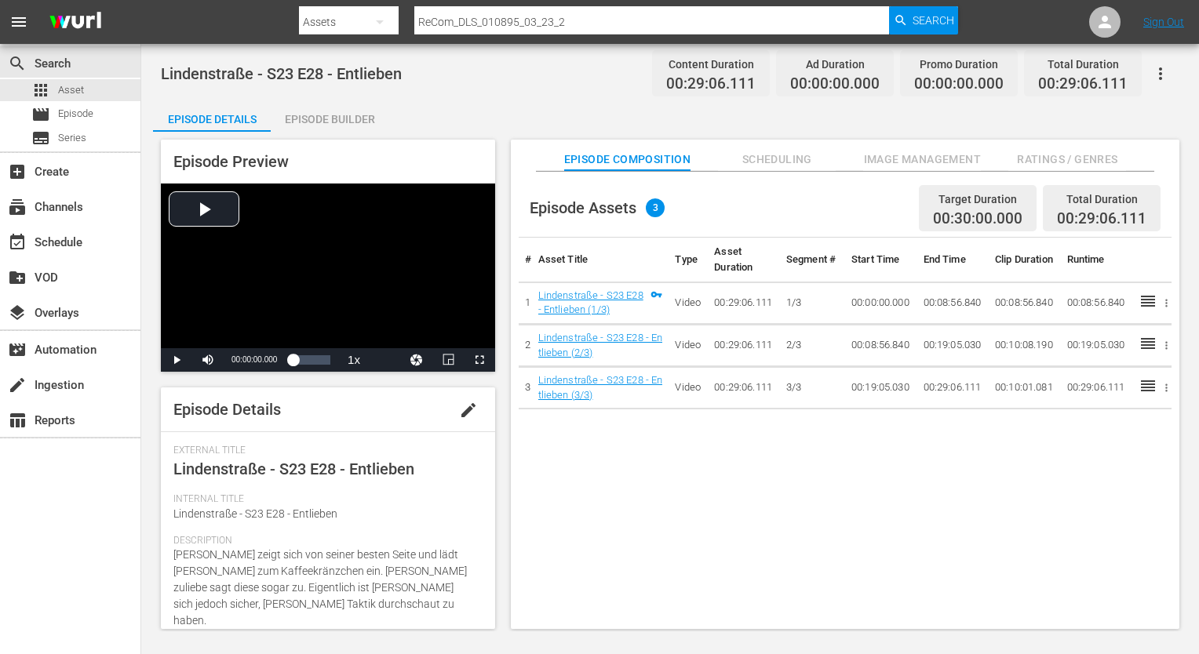
click at [1036, 156] on span "Ratings / Genres" at bounding box center [1067, 160] width 118 height 20
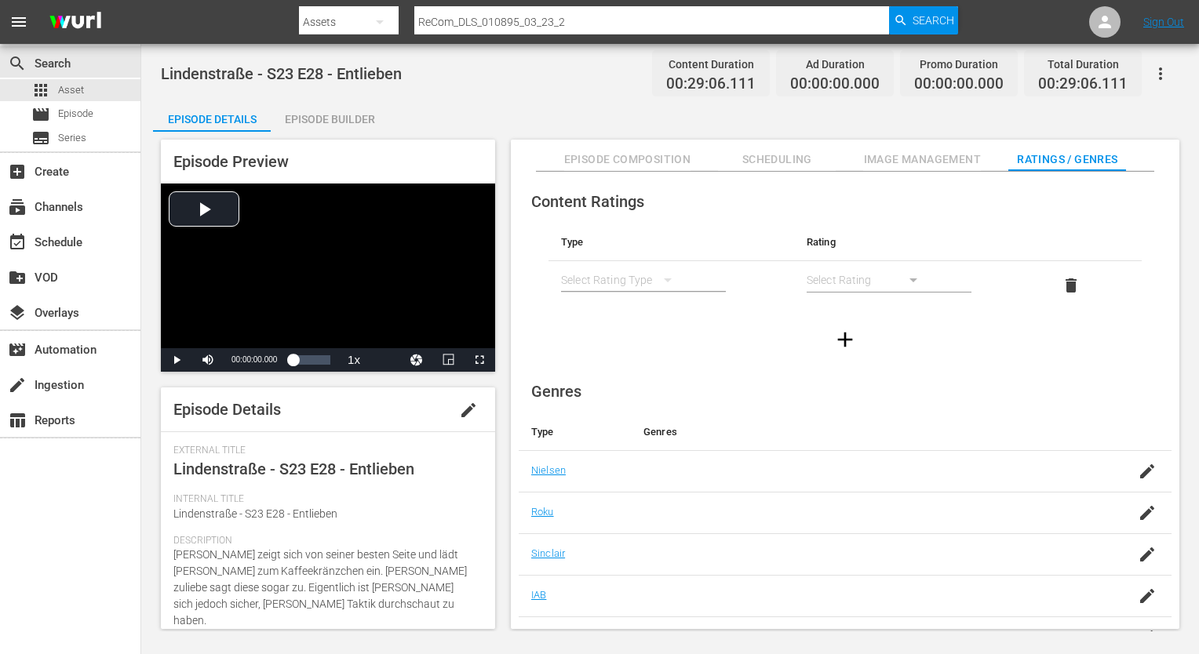
click at [613, 287] on div "simple table" at bounding box center [624, 280] width 126 height 44
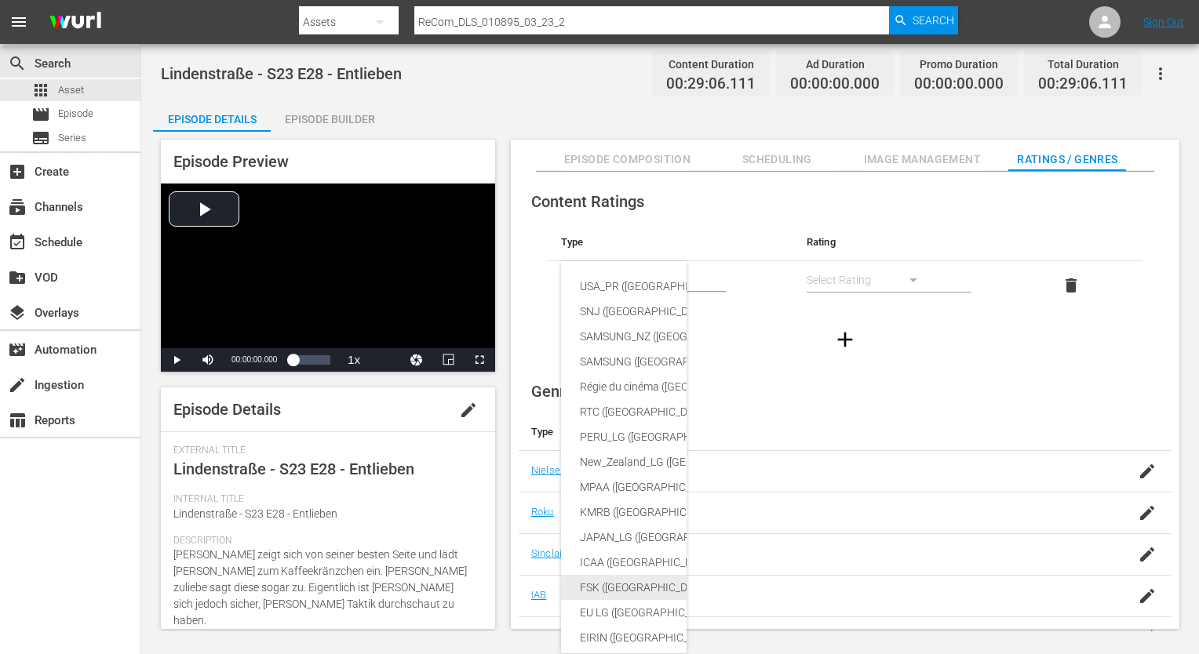
click at [641, 591] on div "FSK ([GEOGRAPHIC_DATA])" at bounding box center [760, 587] width 360 height 25
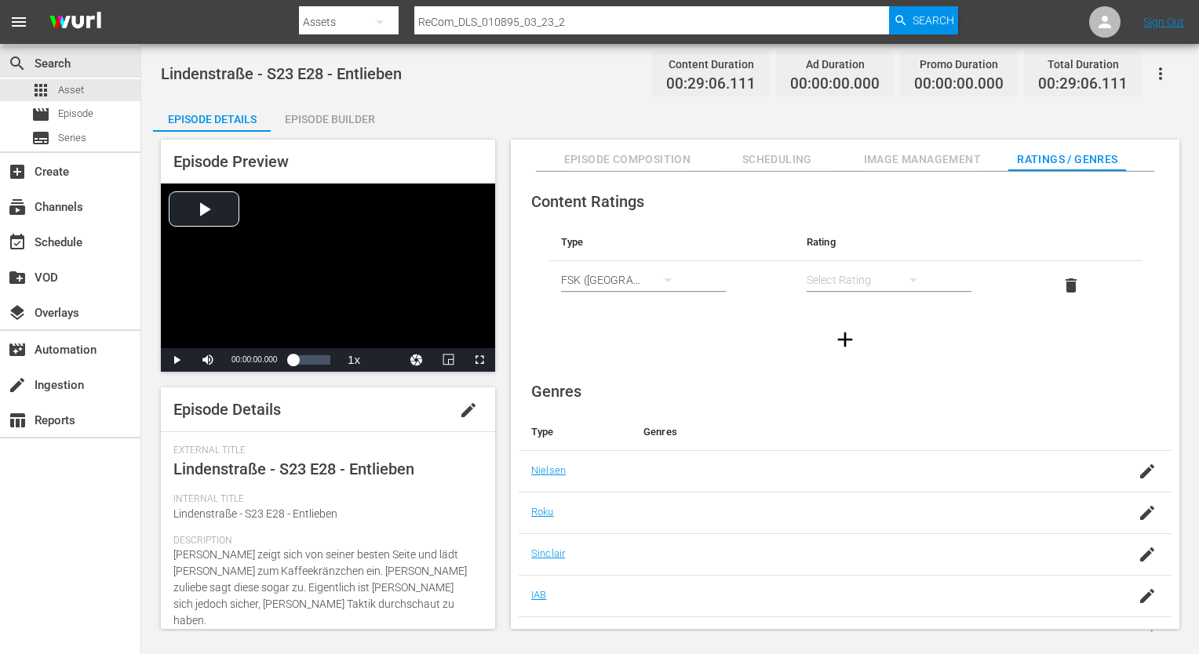
click at [891, 291] on hr "simple table" at bounding box center [888, 292] width 165 height 2
click at [891, 278] on div "simple table" at bounding box center [869, 280] width 126 height 44
click at [863, 340] on div "FSK 12" at bounding box center [868, 336] width 88 height 25
click at [339, 122] on div "Episode Builder" at bounding box center [330, 119] width 118 height 38
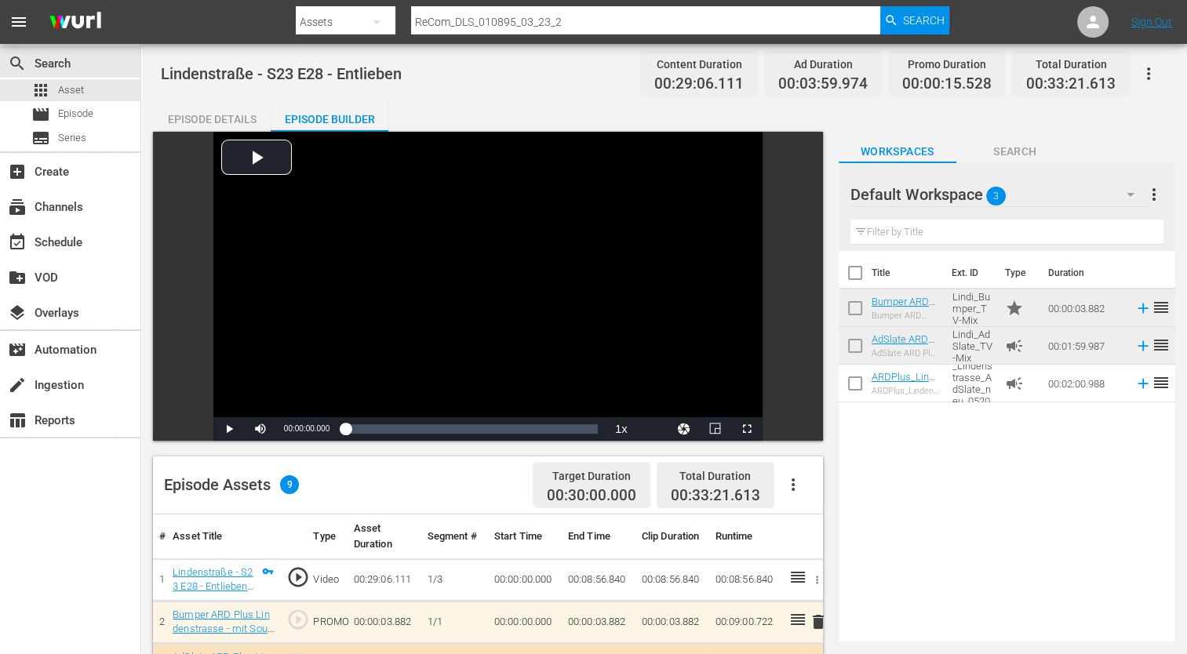
click at [201, 112] on div "Episode Details" at bounding box center [212, 119] width 118 height 38
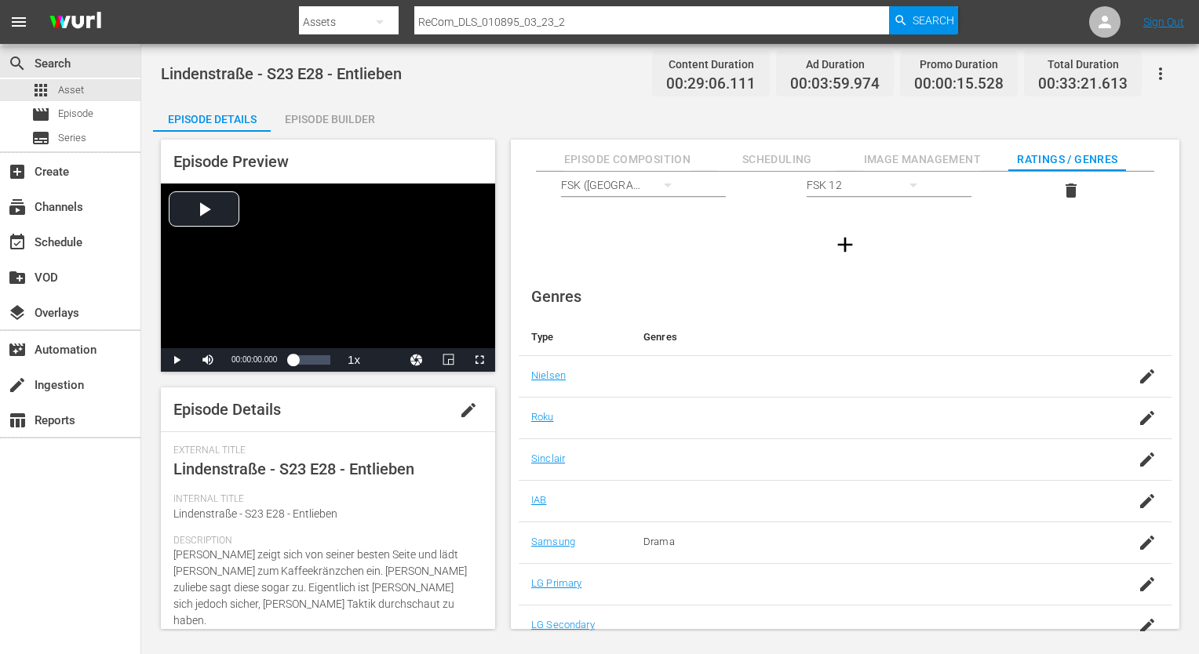
scroll to position [101, 0]
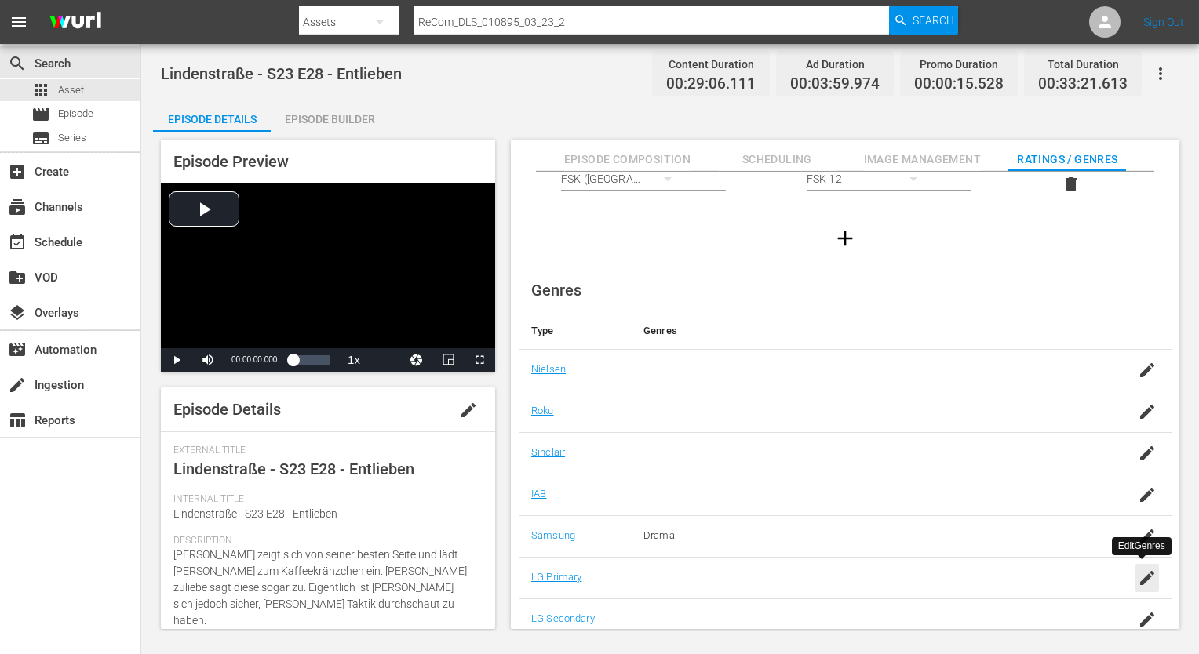
click at [1144, 570] on icon "button" at bounding box center [1147, 578] width 19 height 19
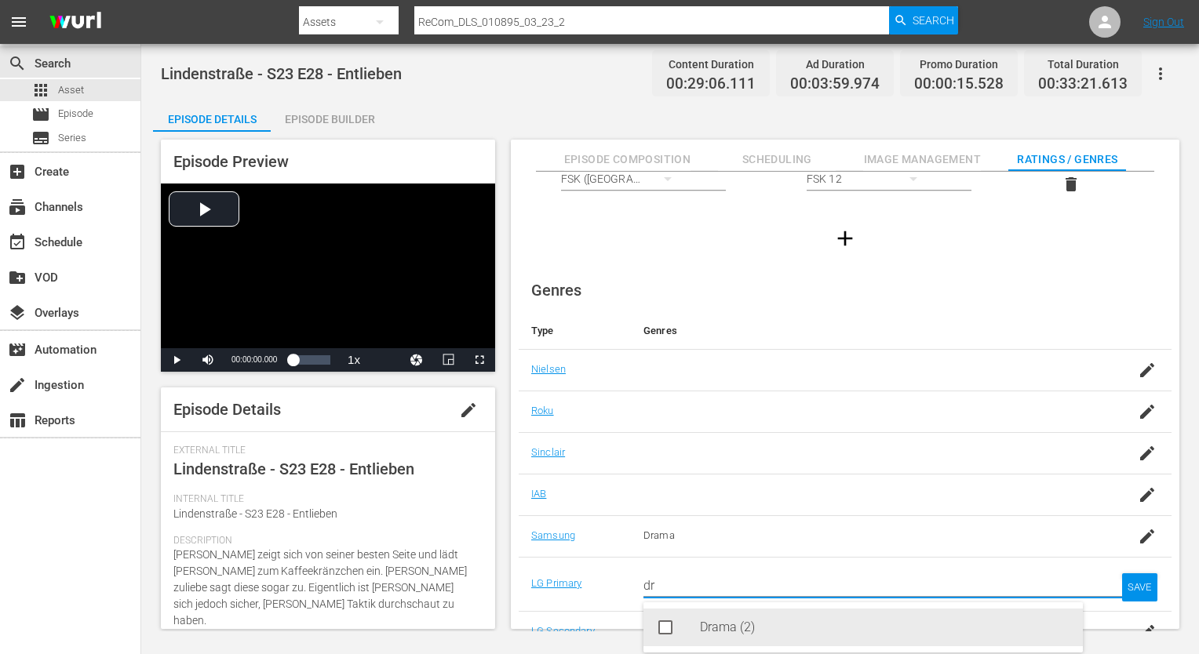
click at [943, 620] on div "Drama (2)" at bounding box center [885, 628] width 370 height 38
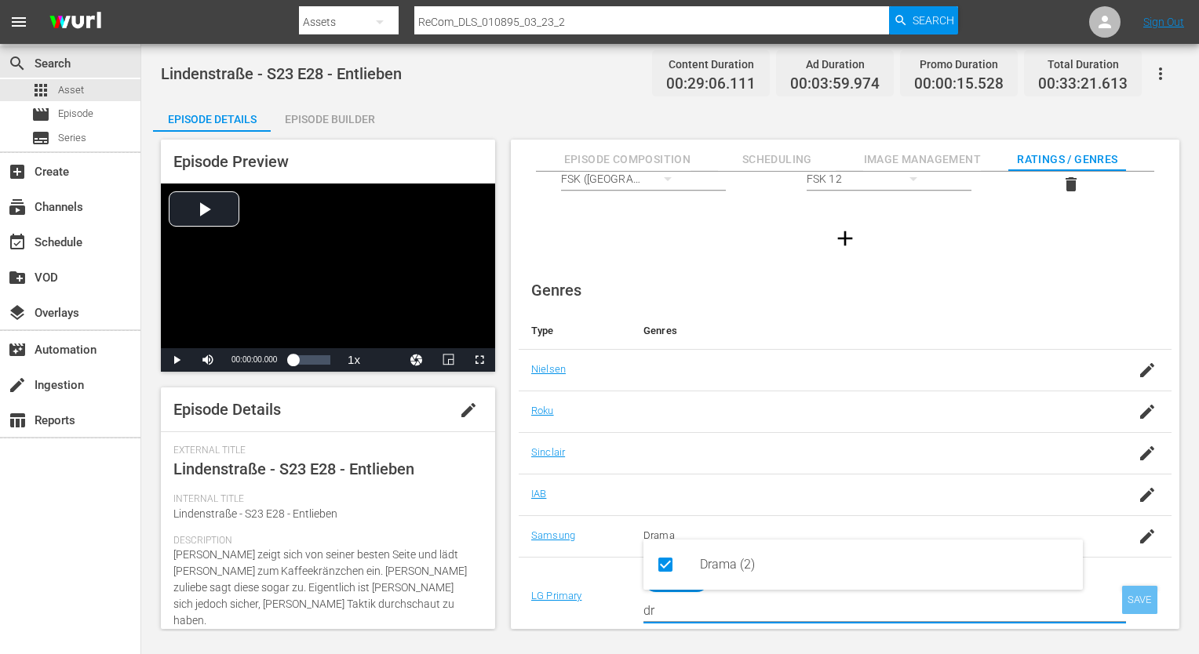
type input "dr"
click at [1147, 592] on div "SAVE" at bounding box center [1140, 600] width 36 height 28
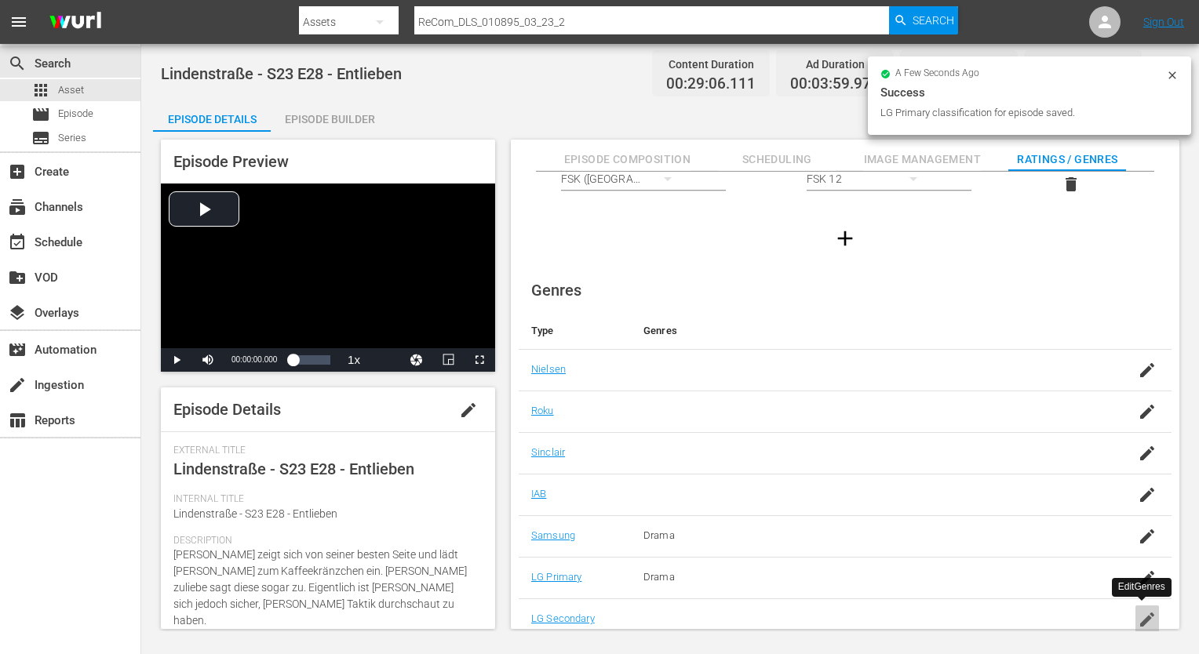
click at [1145, 613] on icon "button" at bounding box center [1147, 620] width 14 height 14
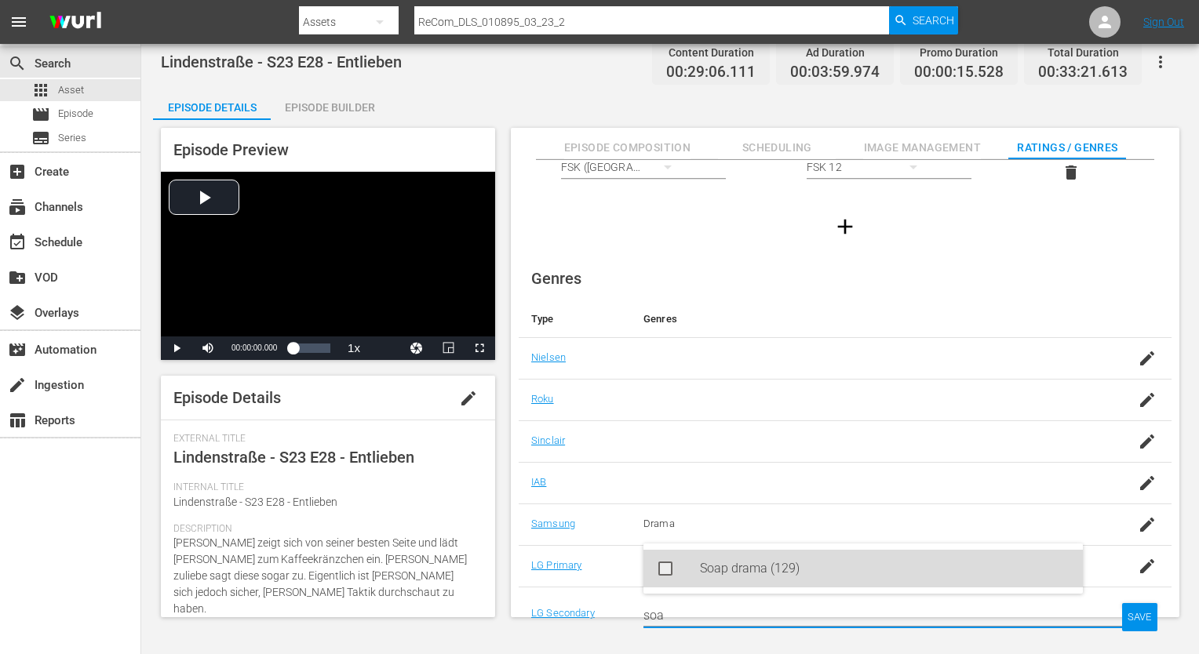
click at [867, 554] on div "Soap drama (129)" at bounding box center [885, 569] width 370 height 38
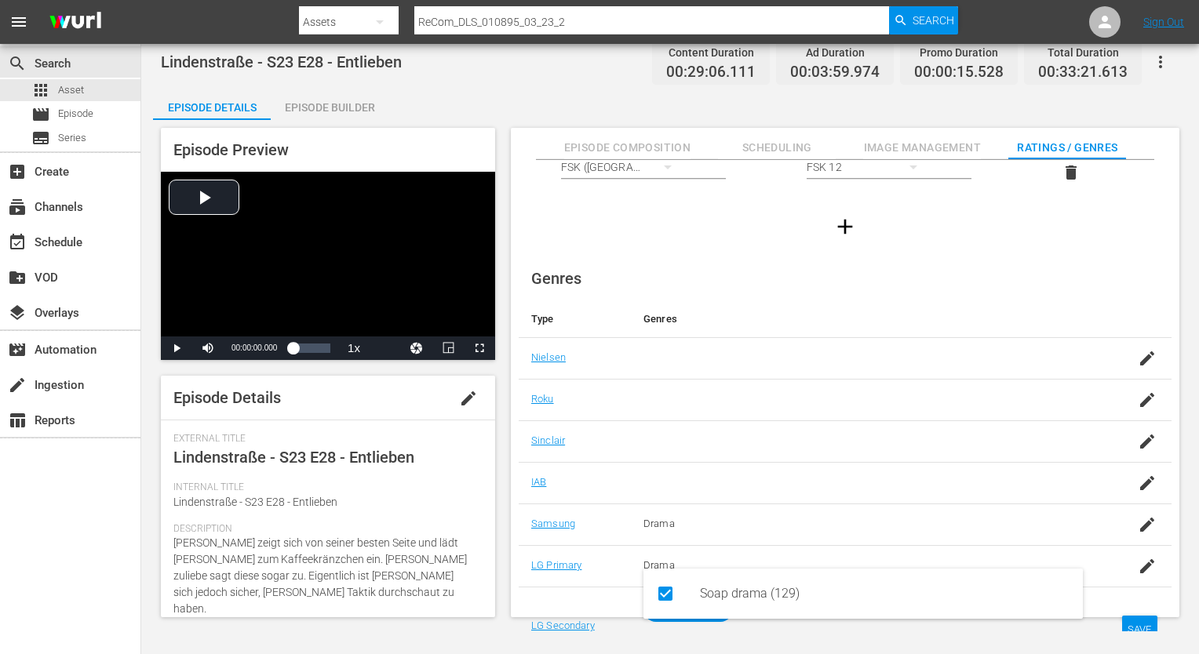
type input "soa"
click at [1141, 622] on div "SAVE" at bounding box center [1140, 630] width 36 height 28
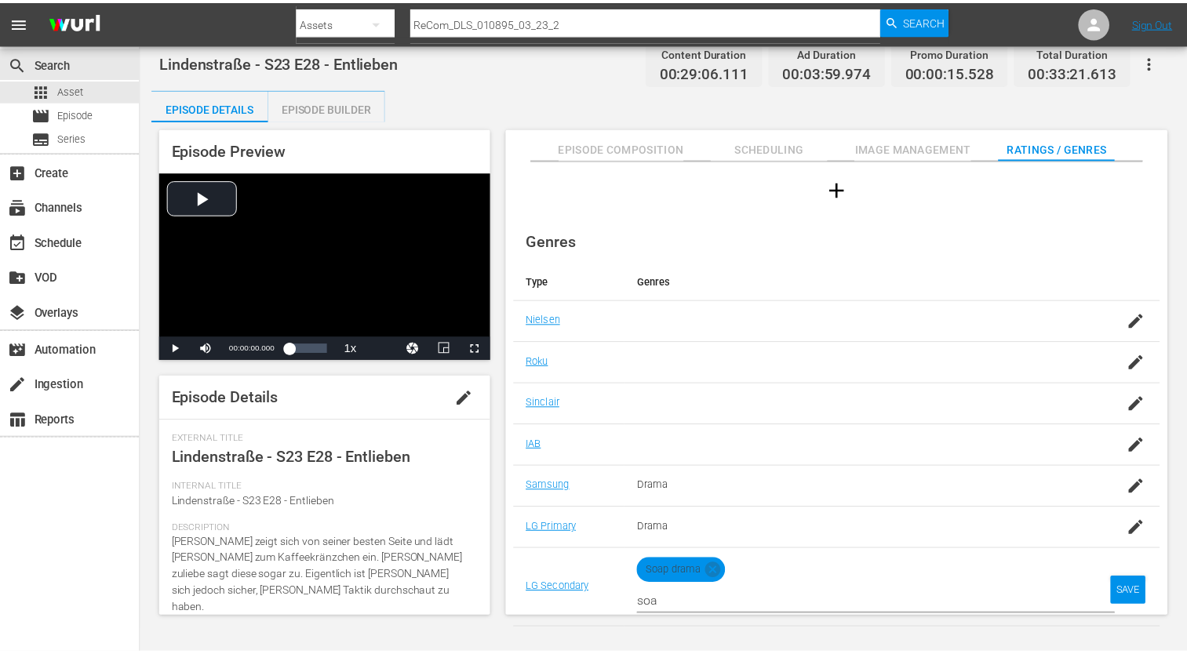
scroll to position [101, 0]
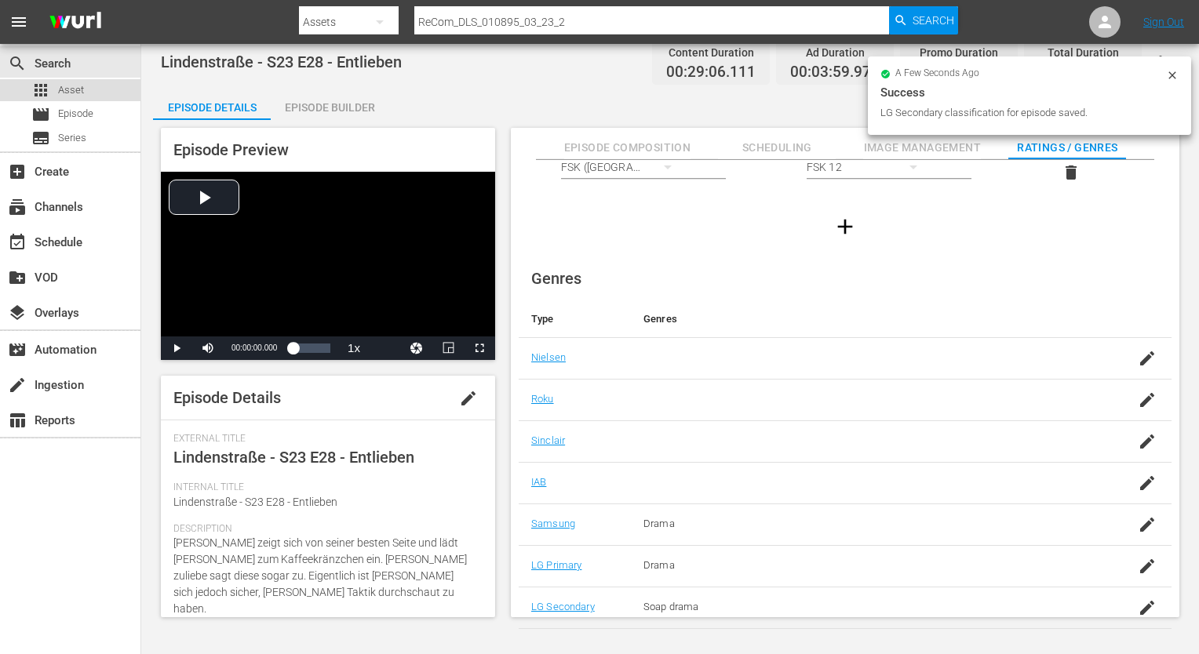
click at [75, 83] on span "Asset" at bounding box center [71, 90] width 26 height 16
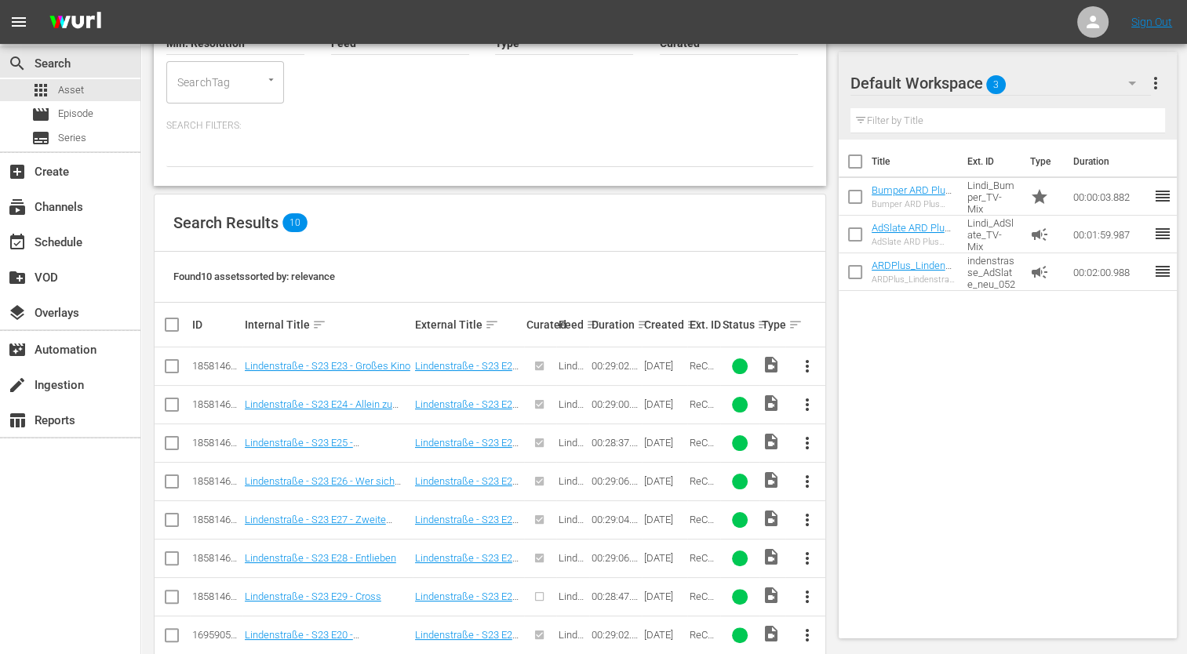
scroll to position [289, 0]
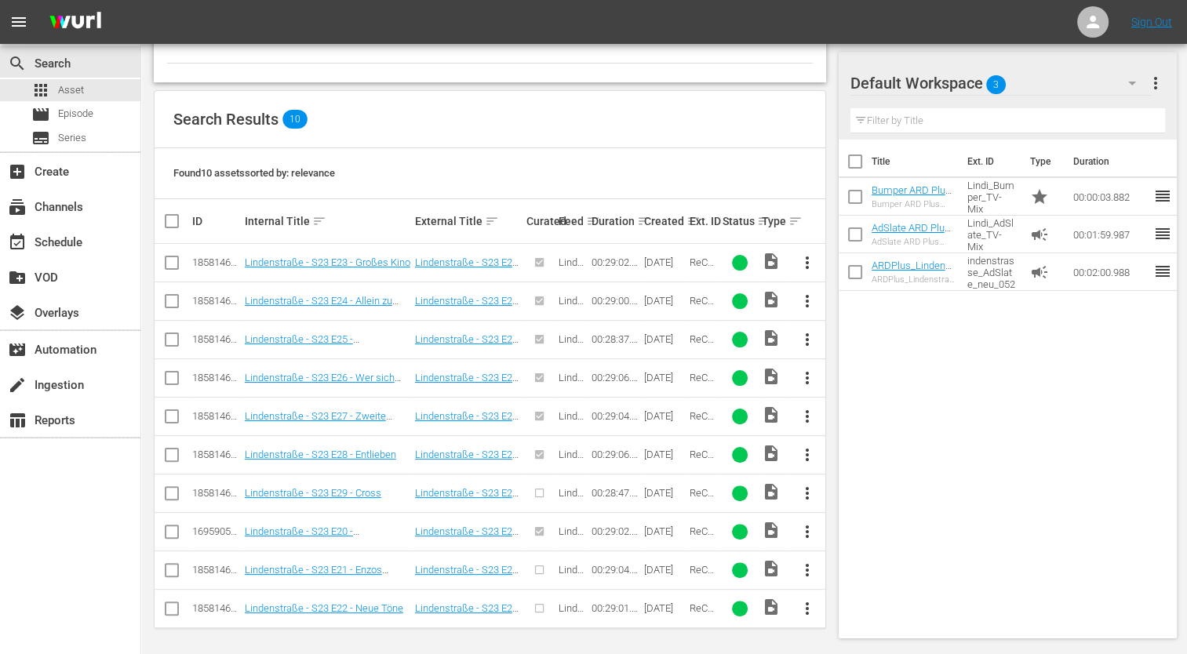
click at [803, 486] on span "more_vert" at bounding box center [806, 493] width 19 height 19
click at [863, 622] on div "Episode" at bounding box center [891, 611] width 107 height 38
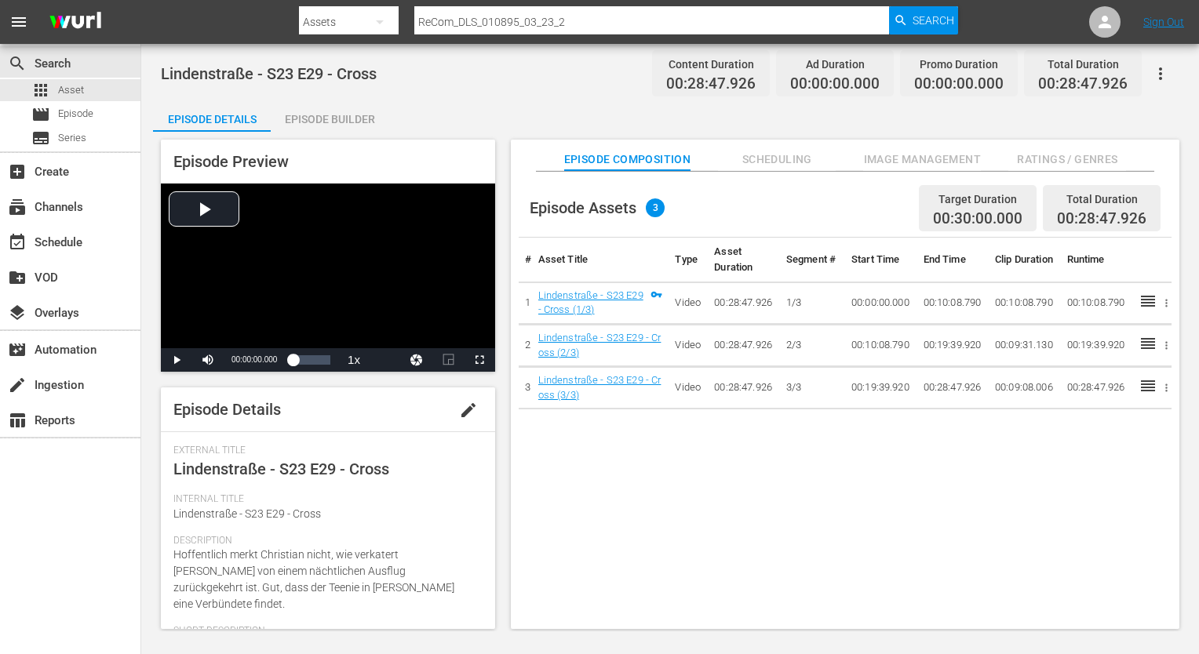
click at [1094, 157] on span "Ratings / Genres" at bounding box center [1067, 160] width 118 height 20
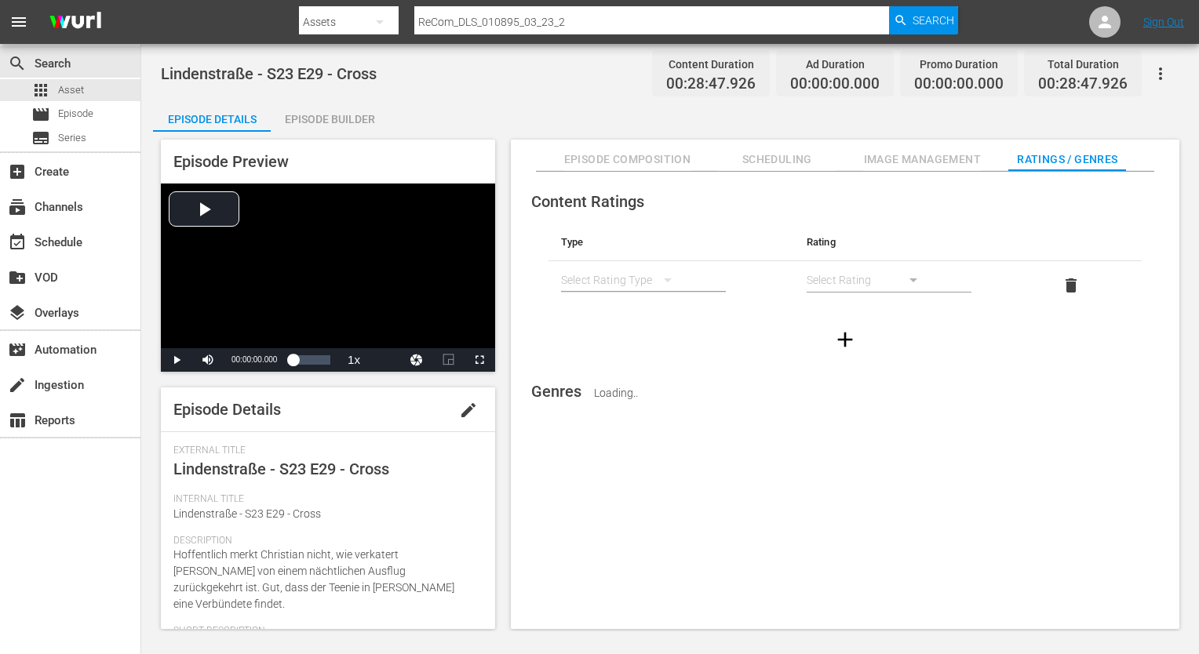
click at [598, 275] on div "simple table" at bounding box center [624, 280] width 126 height 44
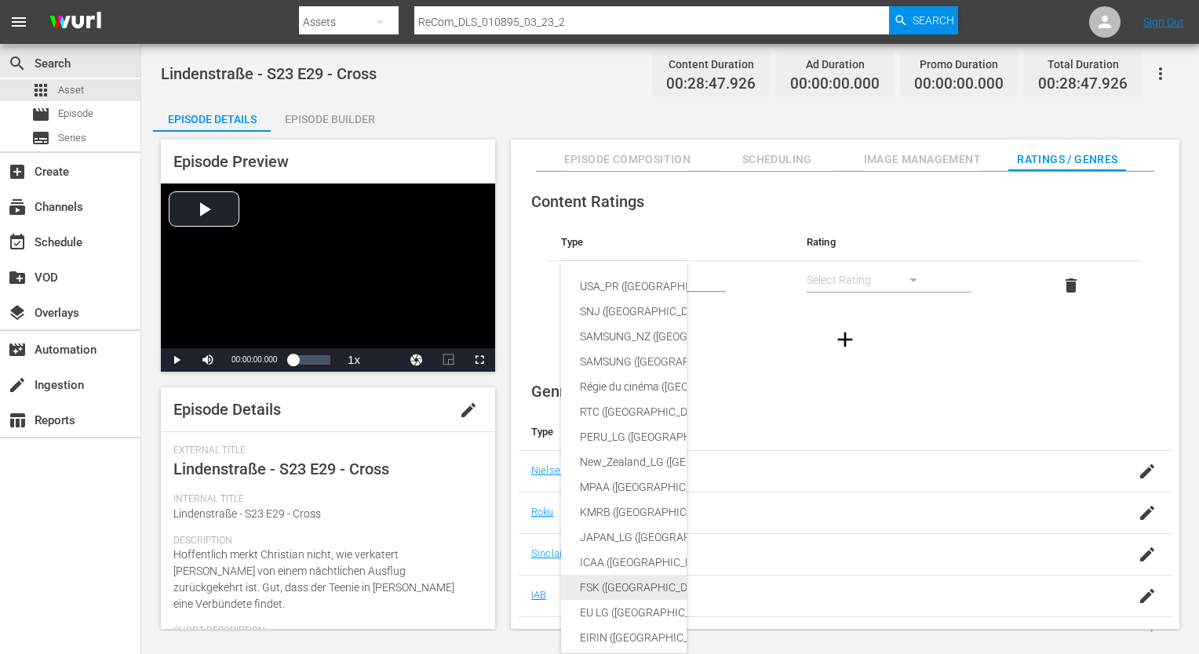
click at [635, 582] on div "FSK ([GEOGRAPHIC_DATA])" at bounding box center [760, 587] width 360 height 25
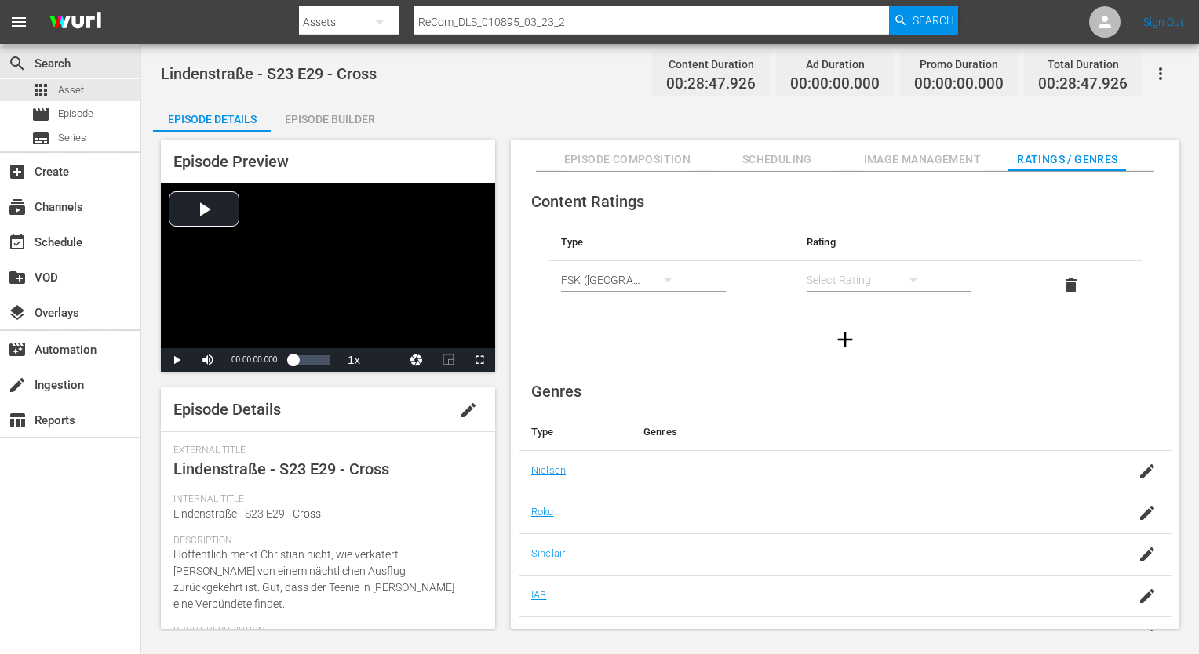
click at [856, 273] on div "simple table" at bounding box center [869, 280] width 126 height 44
click at [854, 336] on div "FSK 12" at bounding box center [868, 336] width 88 height 25
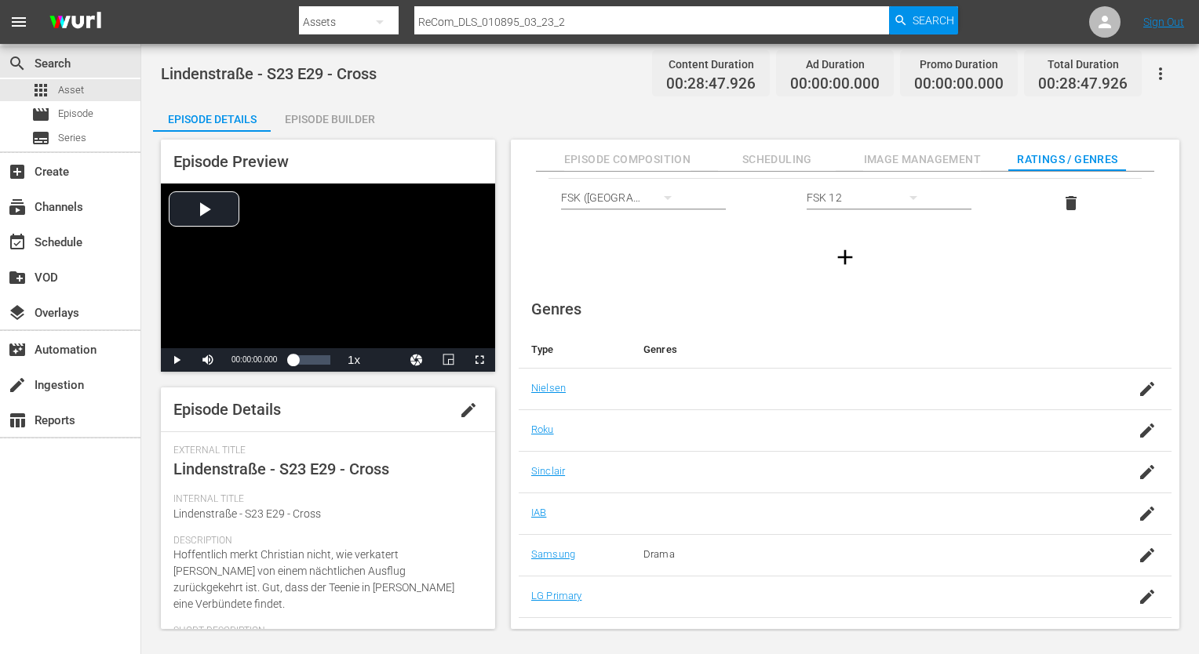
scroll to position [101, 0]
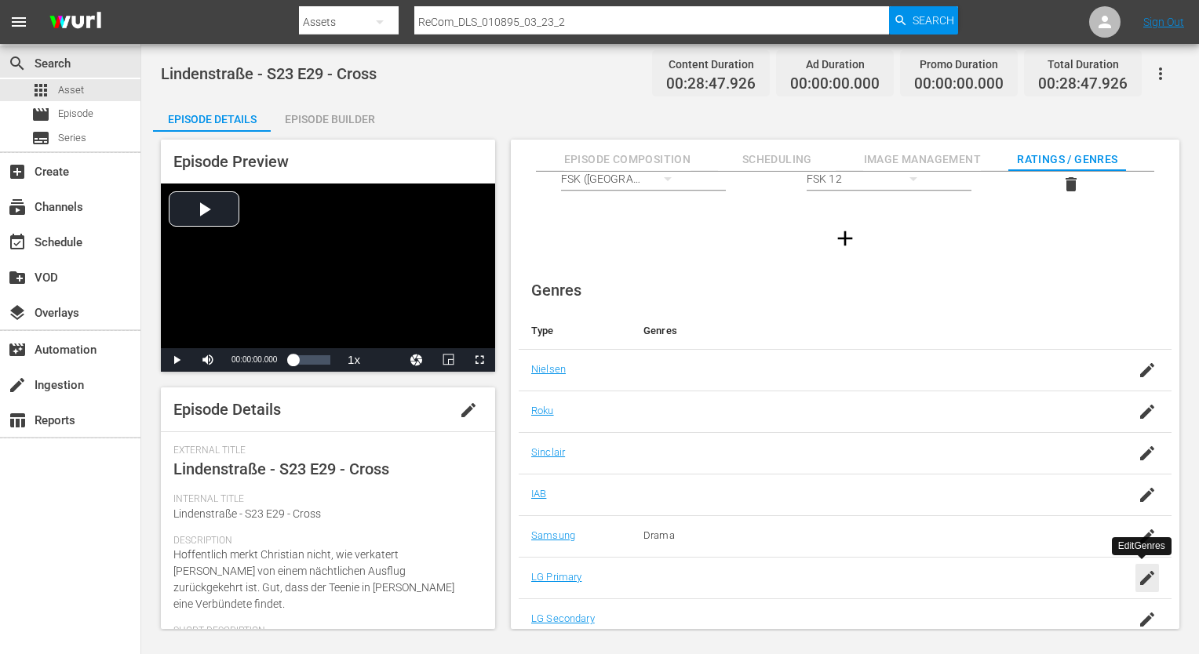
click at [1139, 570] on icon "button" at bounding box center [1147, 578] width 19 height 19
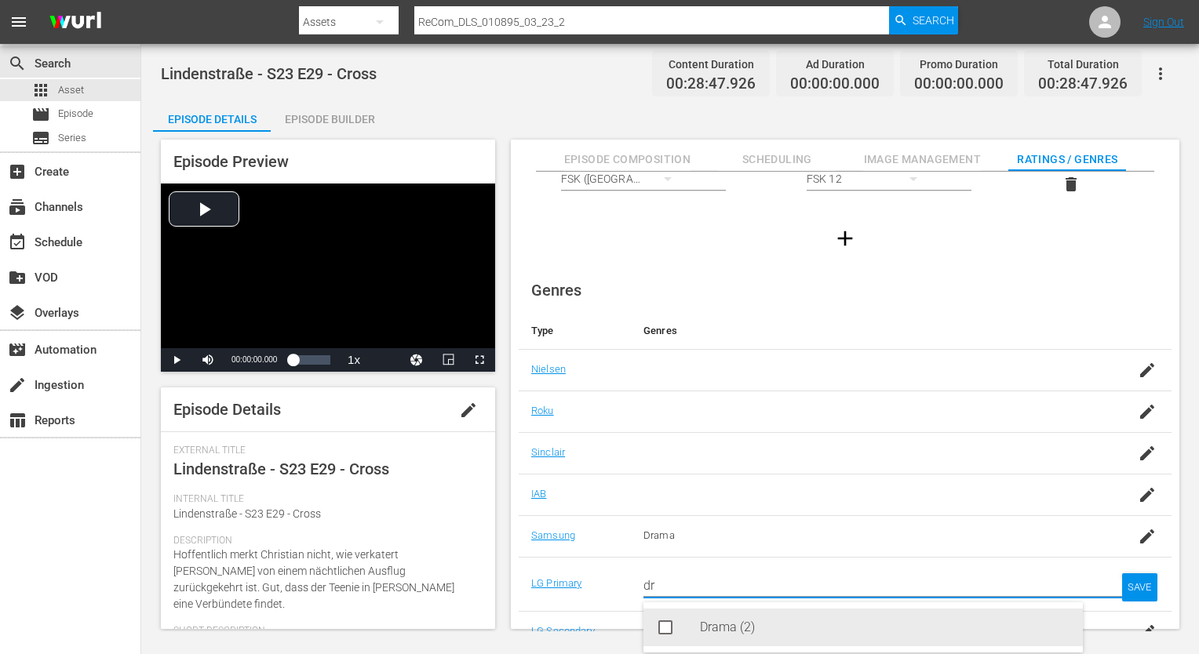
click at [863, 621] on div "Drama (2)" at bounding box center [885, 628] width 370 height 38
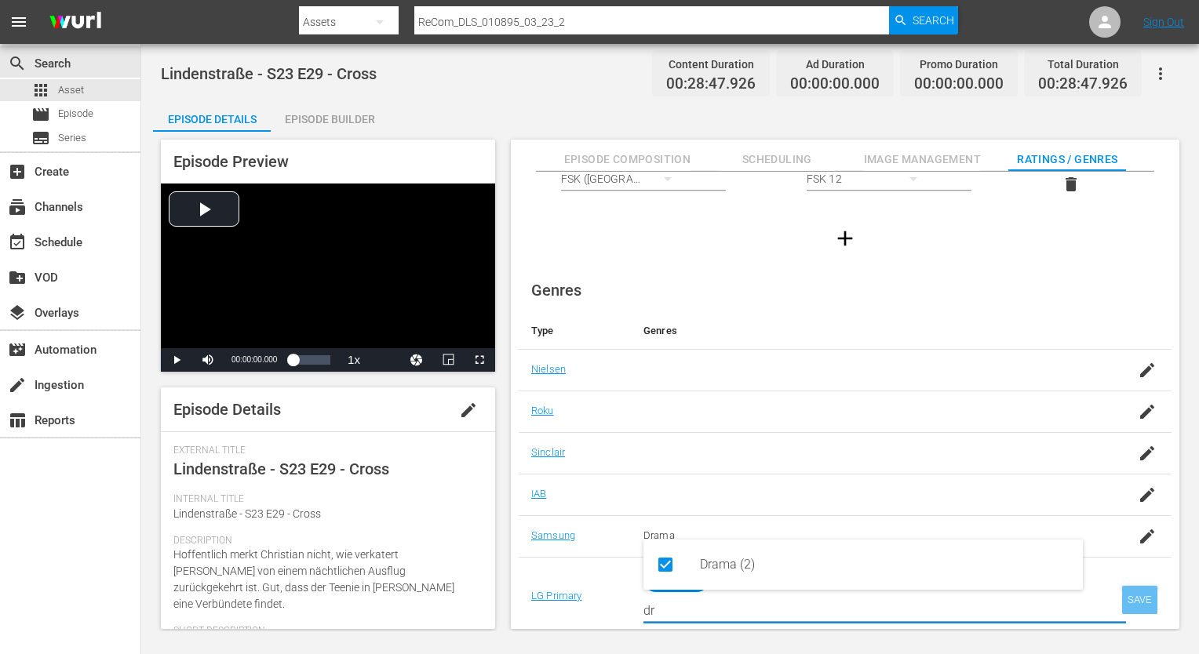
type input "dr"
click at [1145, 588] on div "SAVE" at bounding box center [1140, 600] width 36 height 28
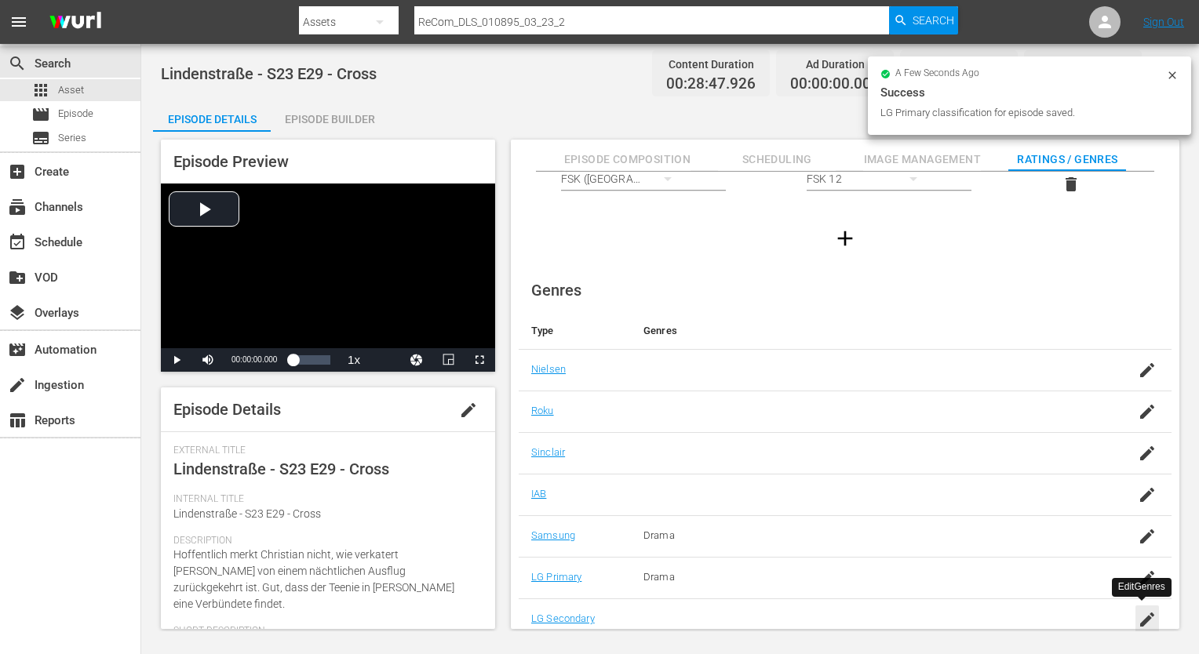
click at [1147, 616] on icon "button" at bounding box center [1147, 619] width 19 height 19
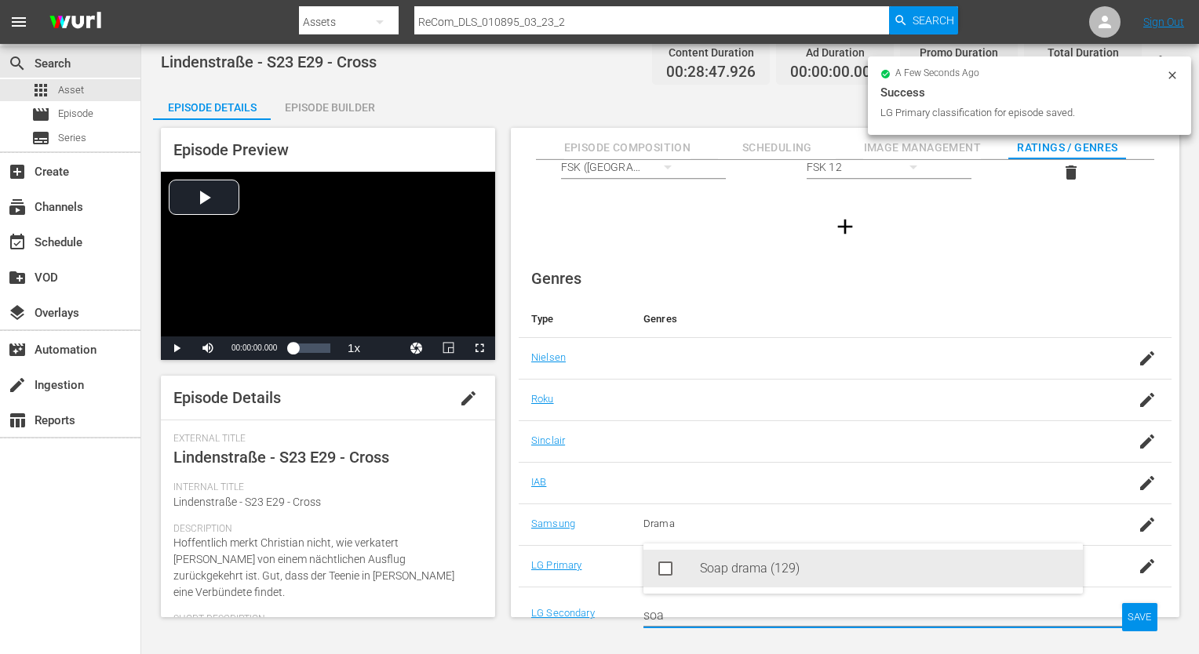
click at [762, 557] on div "Soap drama (129)" at bounding box center [885, 569] width 370 height 38
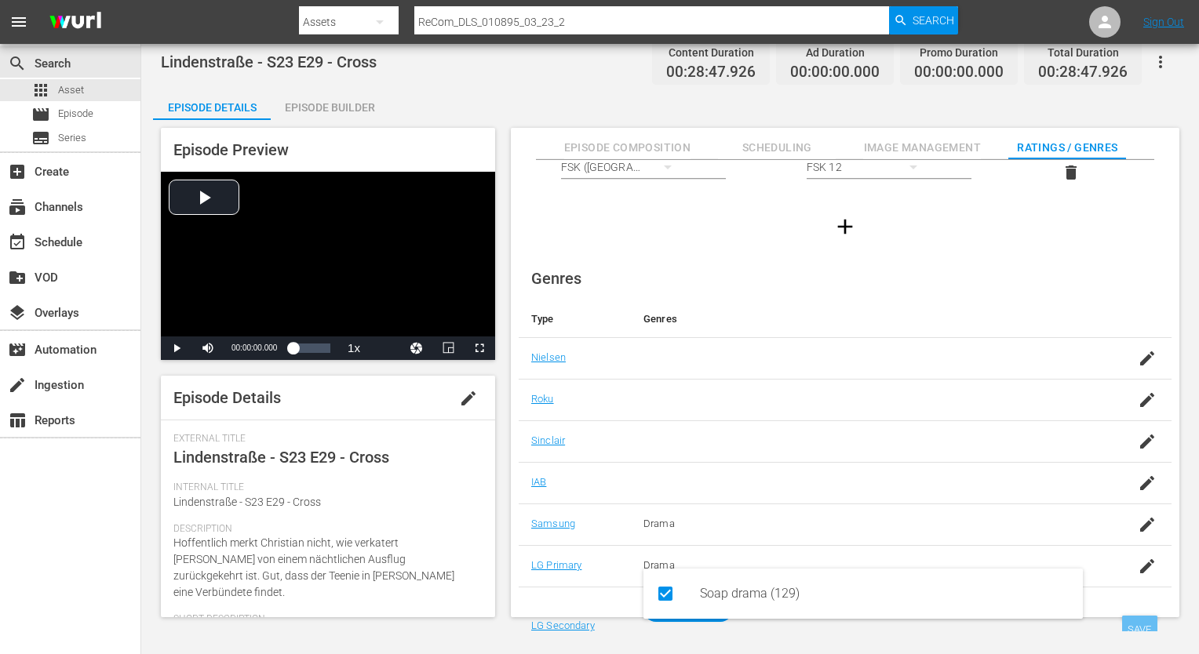
type input "soa"
click at [1127, 617] on div "SAVE" at bounding box center [1140, 630] width 36 height 28
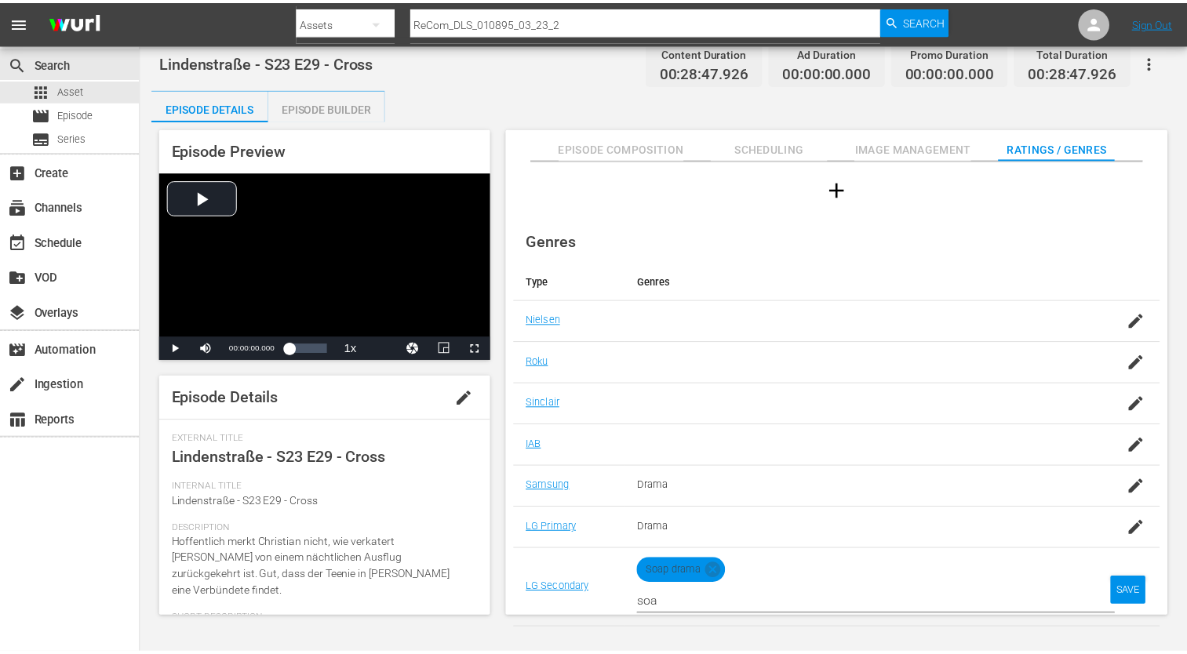
scroll to position [101, 0]
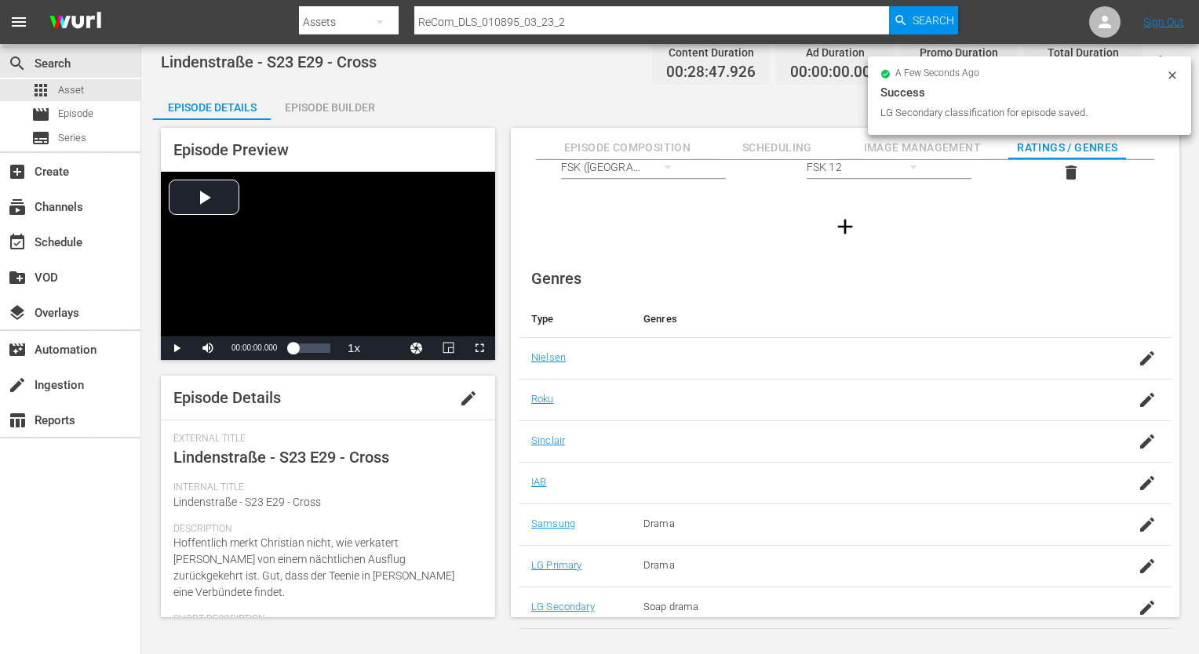
click at [367, 111] on div "Episode Builder" at bounding box center [330, 108] width 118 height 38
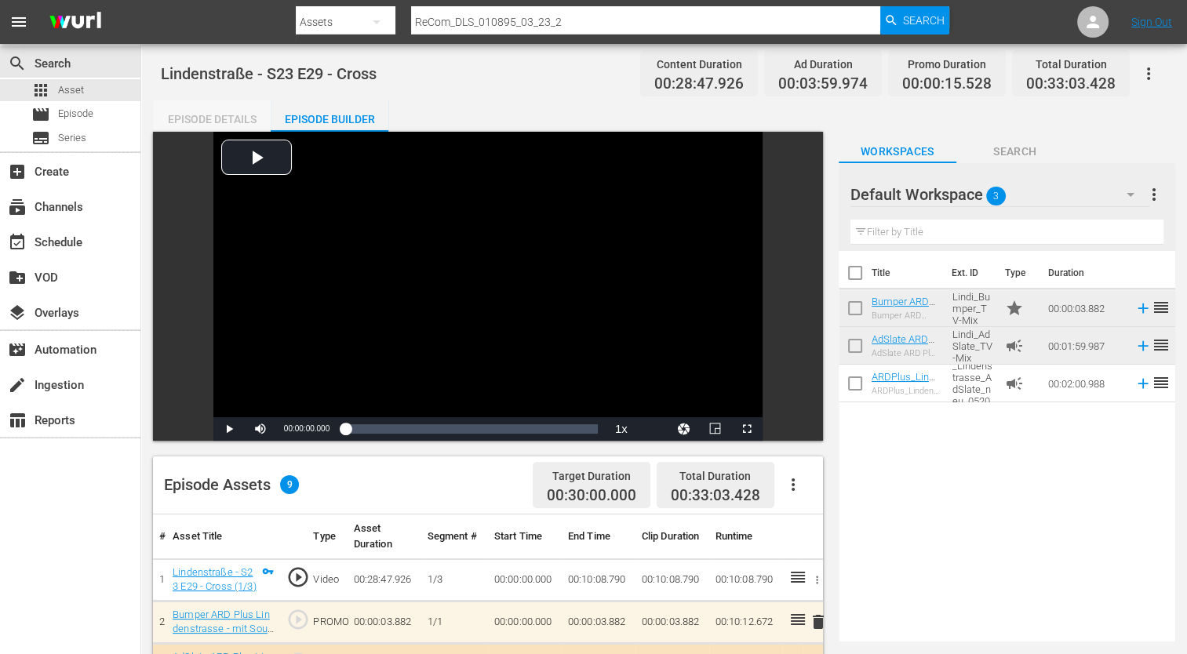
click at [217, 118] on div "Episode Details" at bounding box center [212, 119] width 118 height 38
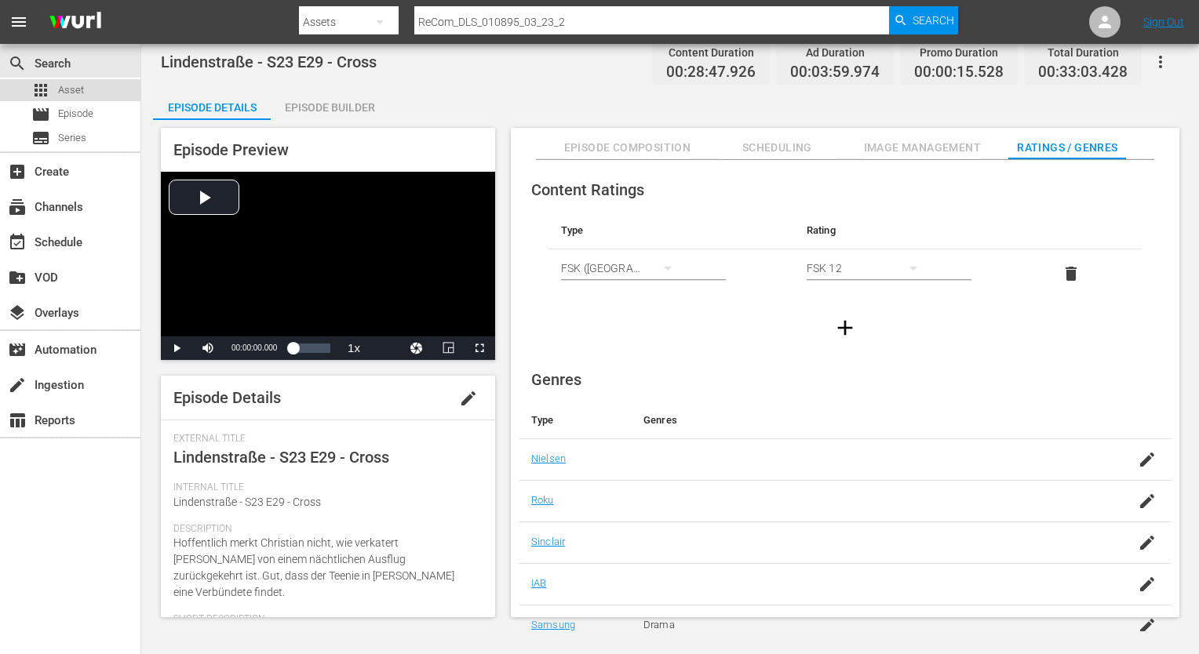
click at [53, 89] on div "apps Asset" at bounding box center [57, 90] width 53 height 22
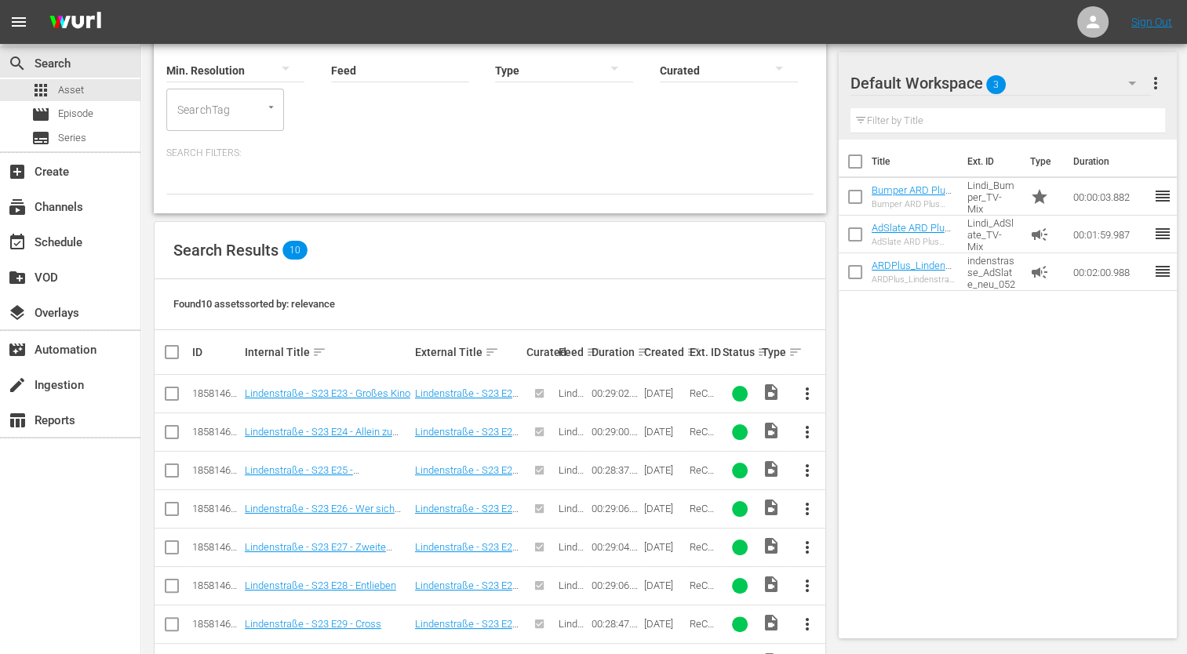
scroll to position [289, 0]
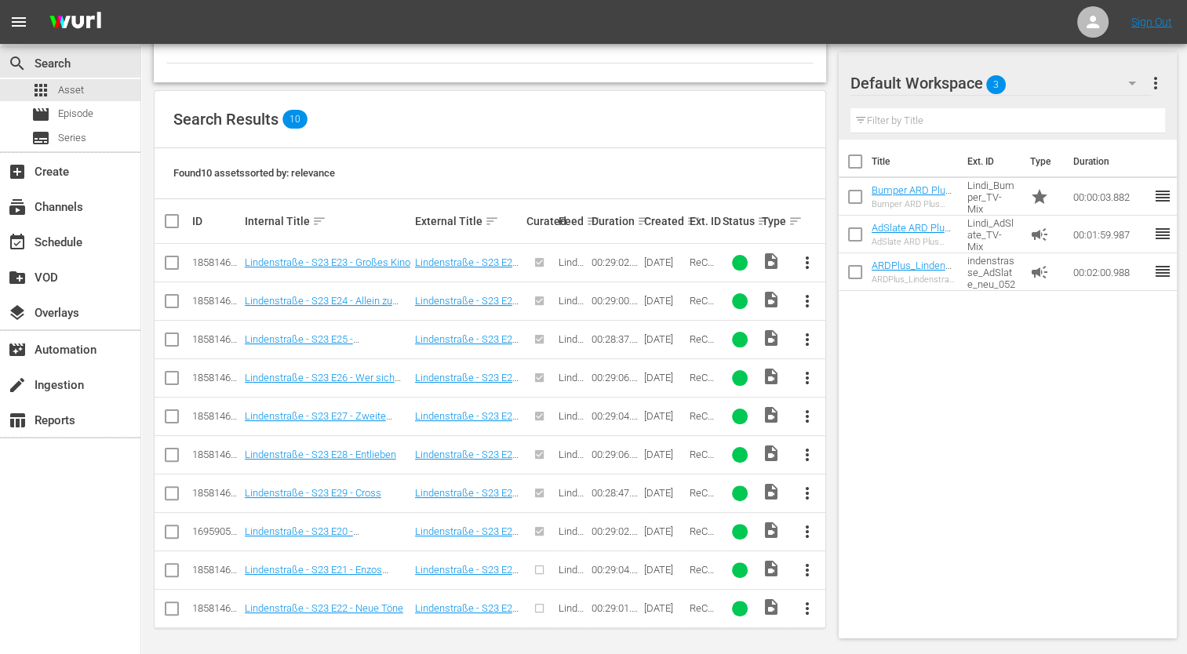
click at [803, 570] on span "more_vert" at bounding box center [806, 570] width 19 height 19
click at [886, 581] on div "Add To... Workspace Convert To... Episode" at bounding box center [891, 505] width 132 height 163
click at [891, 566] on div "Episode" at bounding box center [891, 562] width 107 height 38
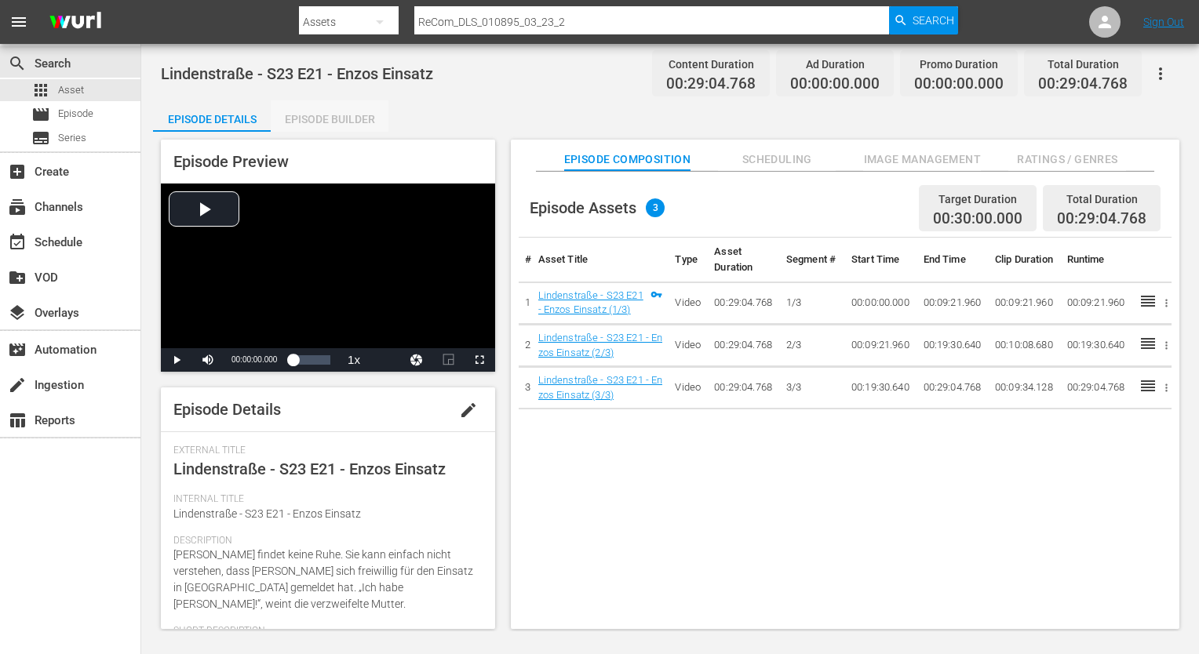
click at [313, 126] on div "Episode Builder" at bounding box center [330, 119] width 118 height 38
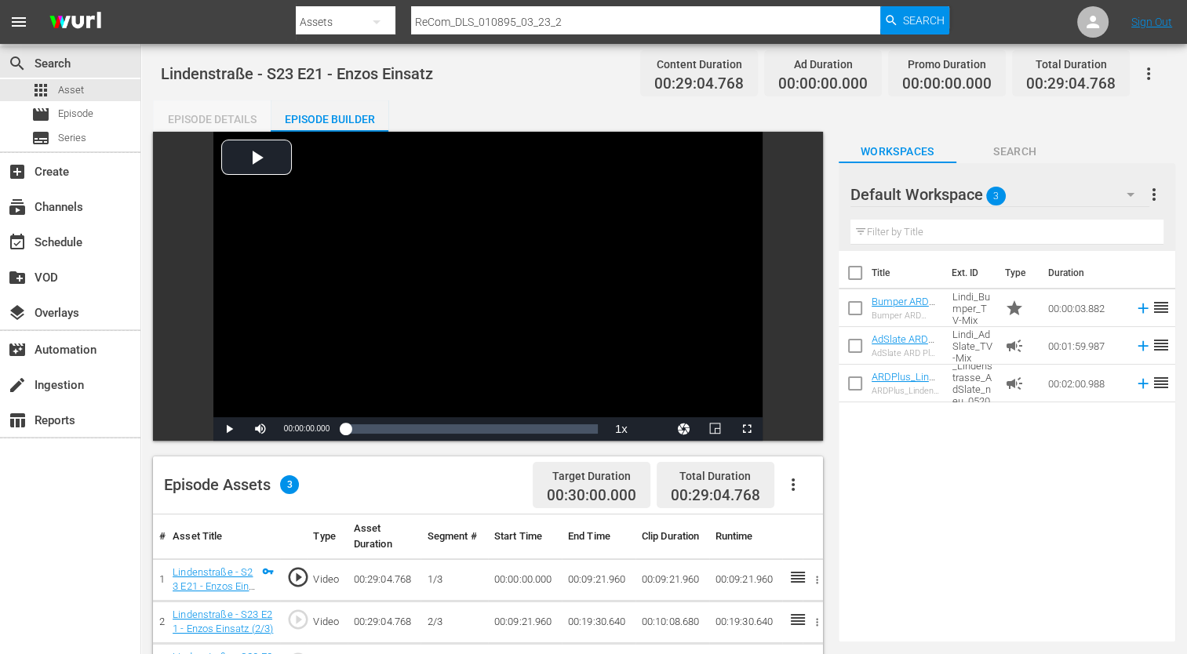
click at [219, 118] on div "Episode Details" at bounding box center [212, 119] width 118 height 38
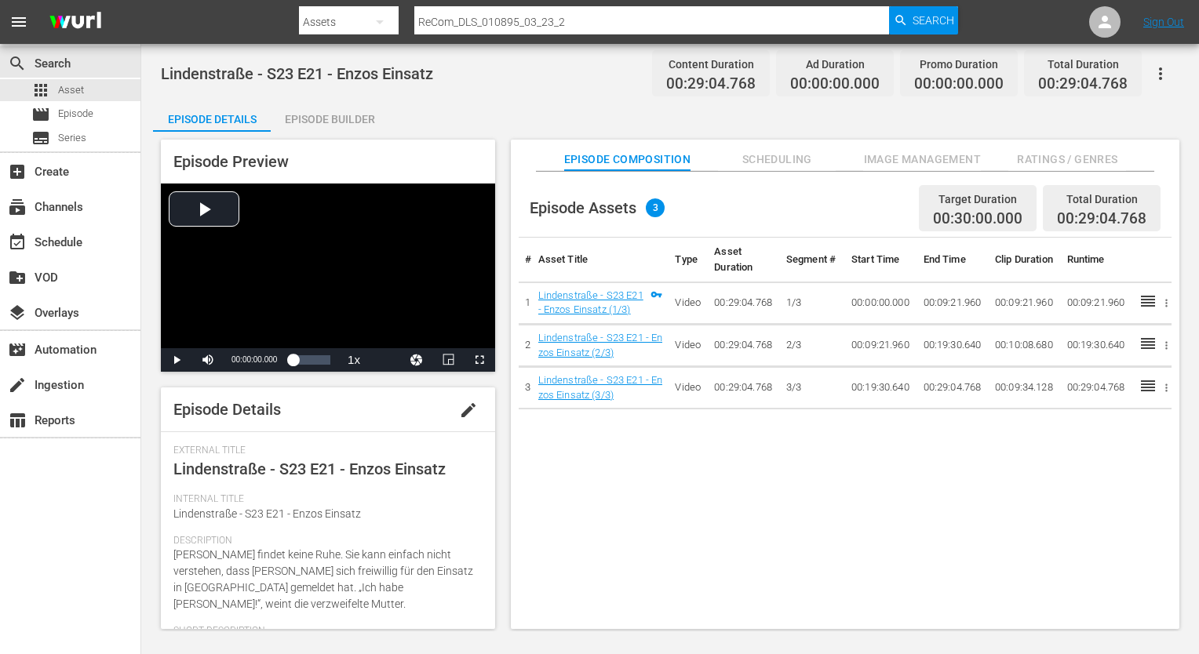
click at [1086, 158] on span "Ratings / Genres" at bounding box center [1067, 160] width 118 height 20
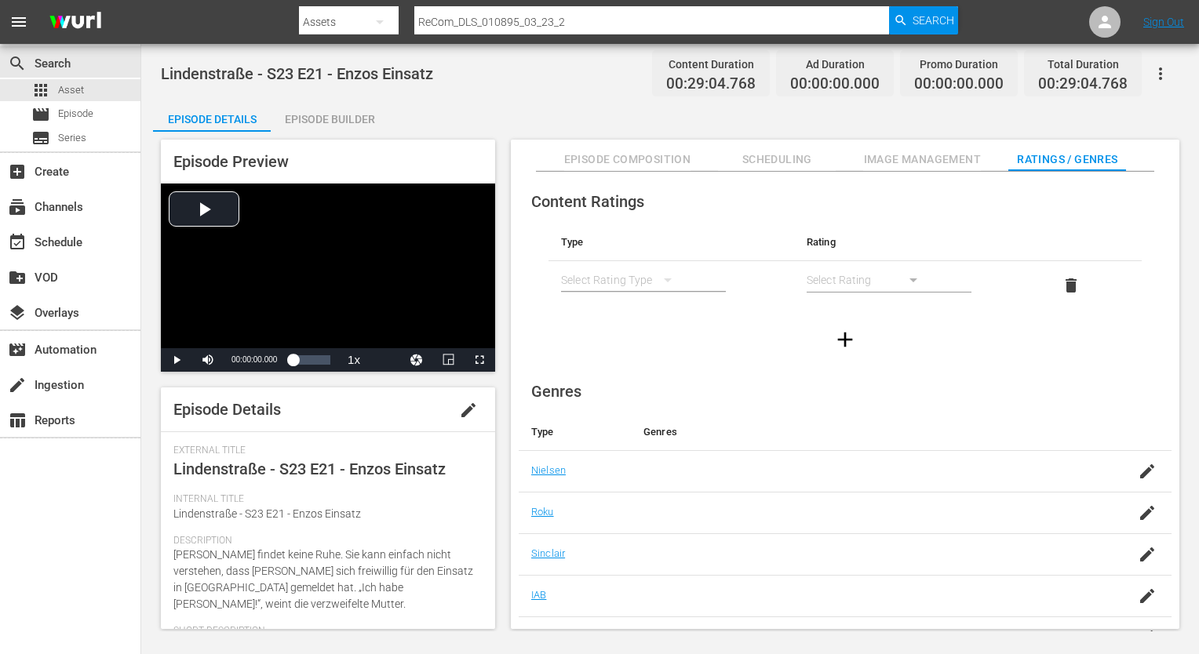
click at [603, 275] on div "simple table" at bounding box center [624, 280] width 126 height 44
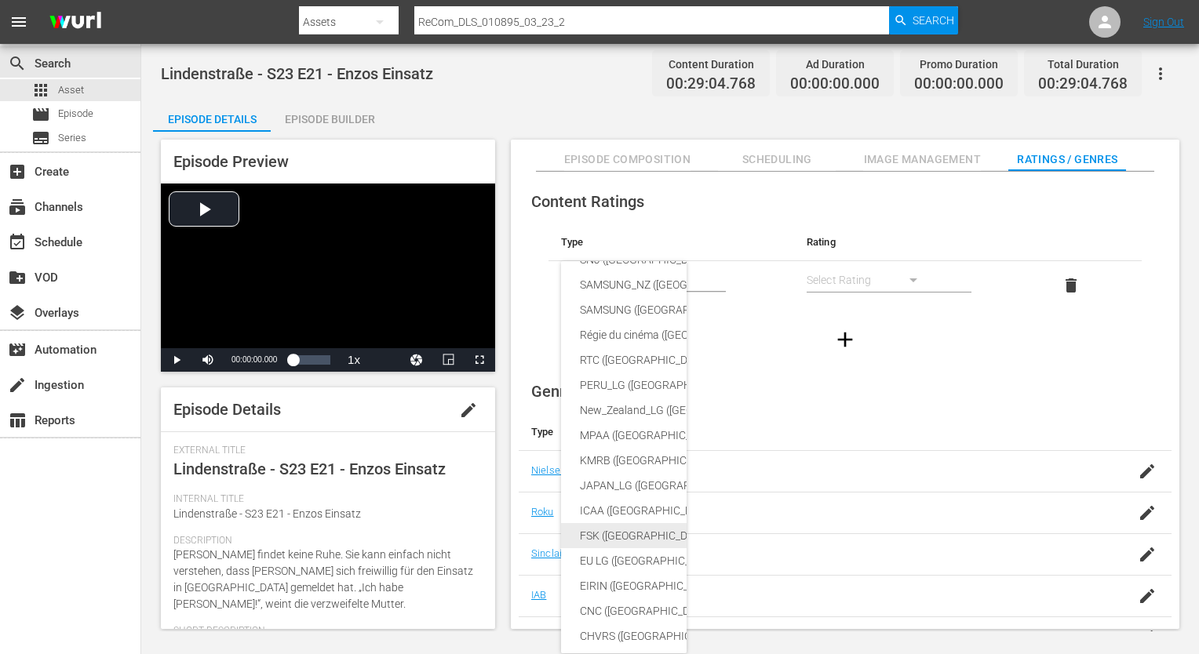
scroll to position [78, 0]
click at [637, 507] on div "FSK ([GEOGRAPHIC_DATA])" at bounding box center [760, 509] width 360 height 25
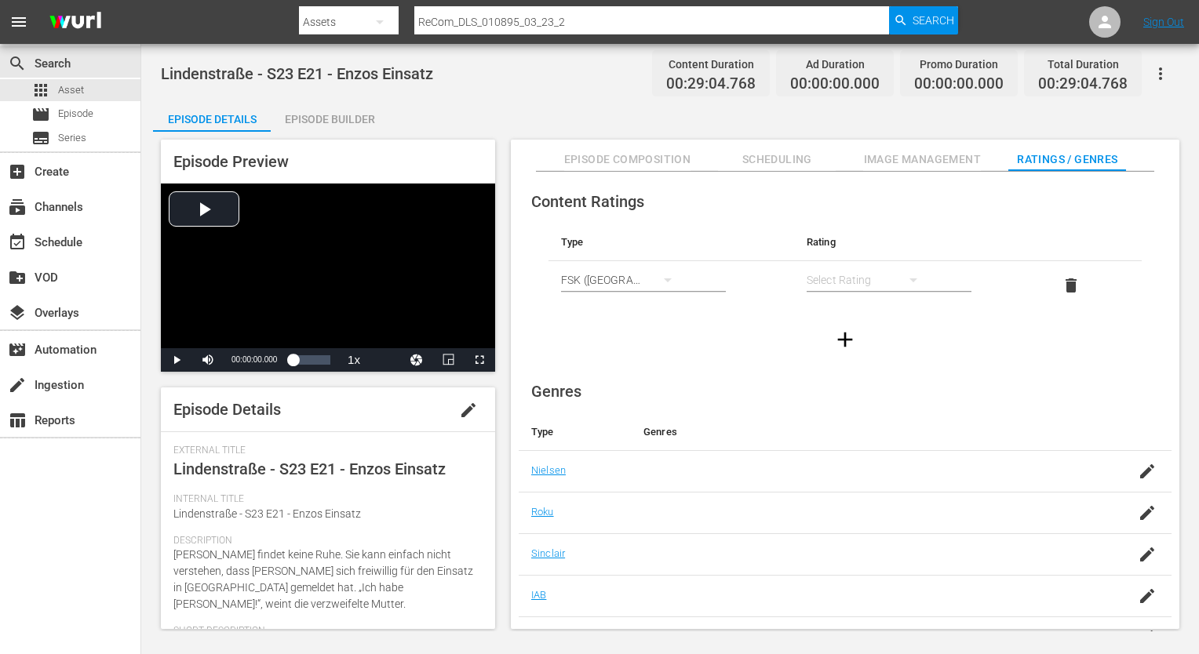
click at [854, 278] on div "simple table" at bounding box center [869, 280] width 126 height 44
click at [868, 342] on div "FSK 12" at bounding box center [868, 336] width 88 height 25
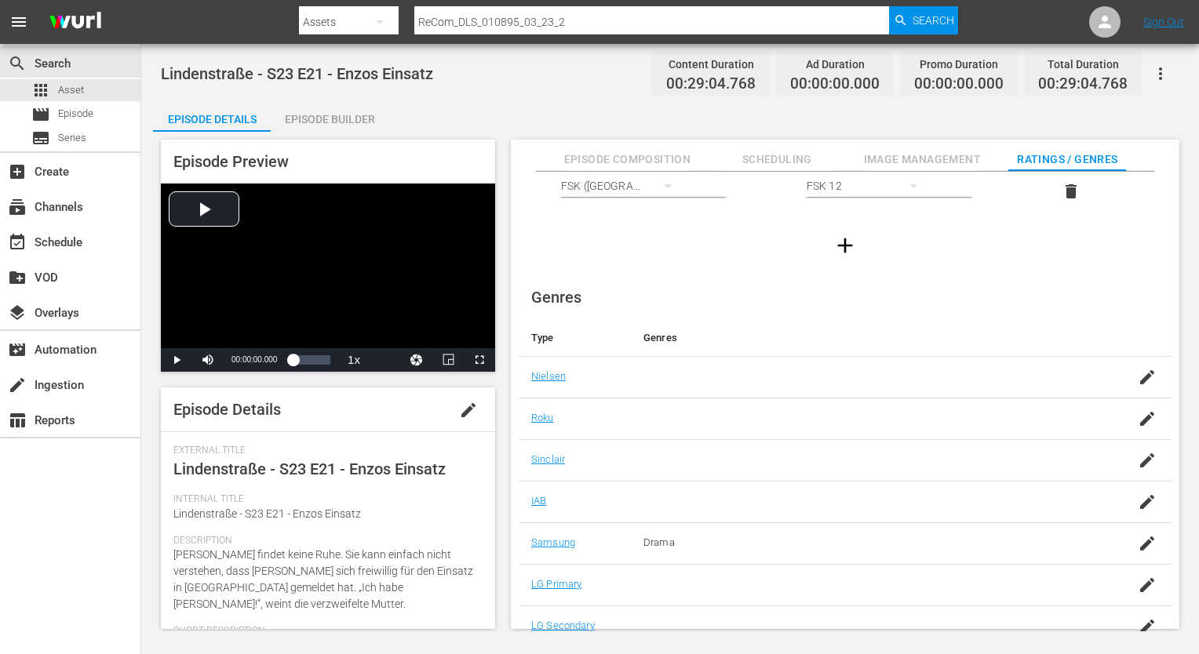
scroll to position [101, 0]
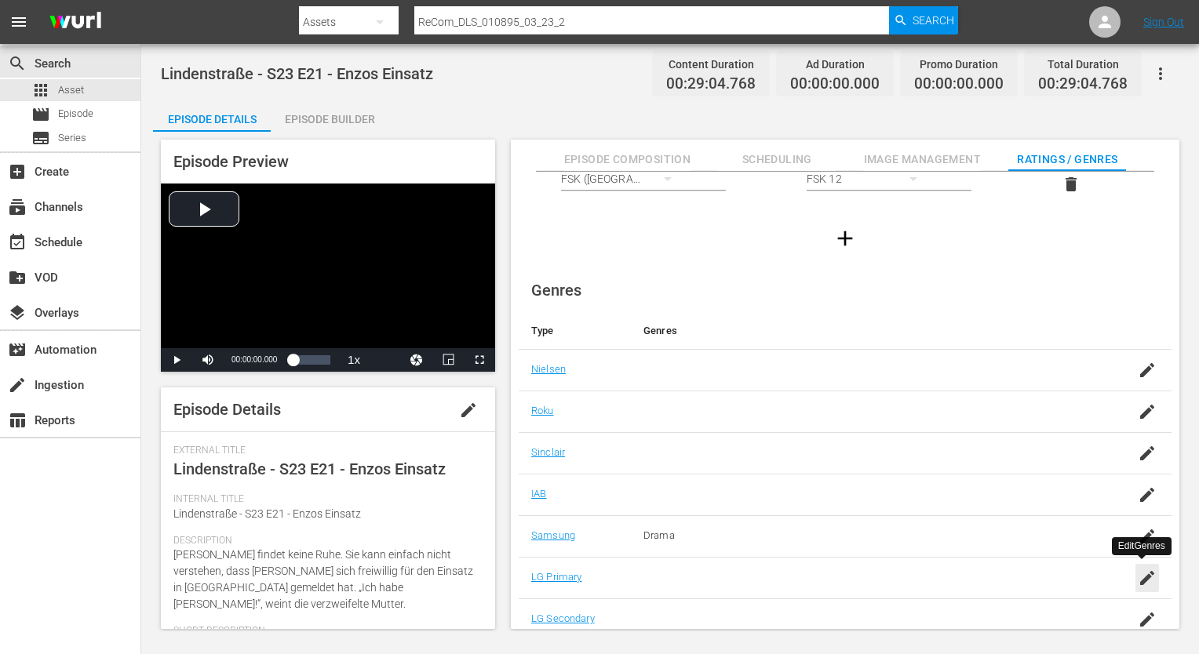
click at [1148, 584] on icon "button" at bounding box center [1147, 578] width 19 height 19
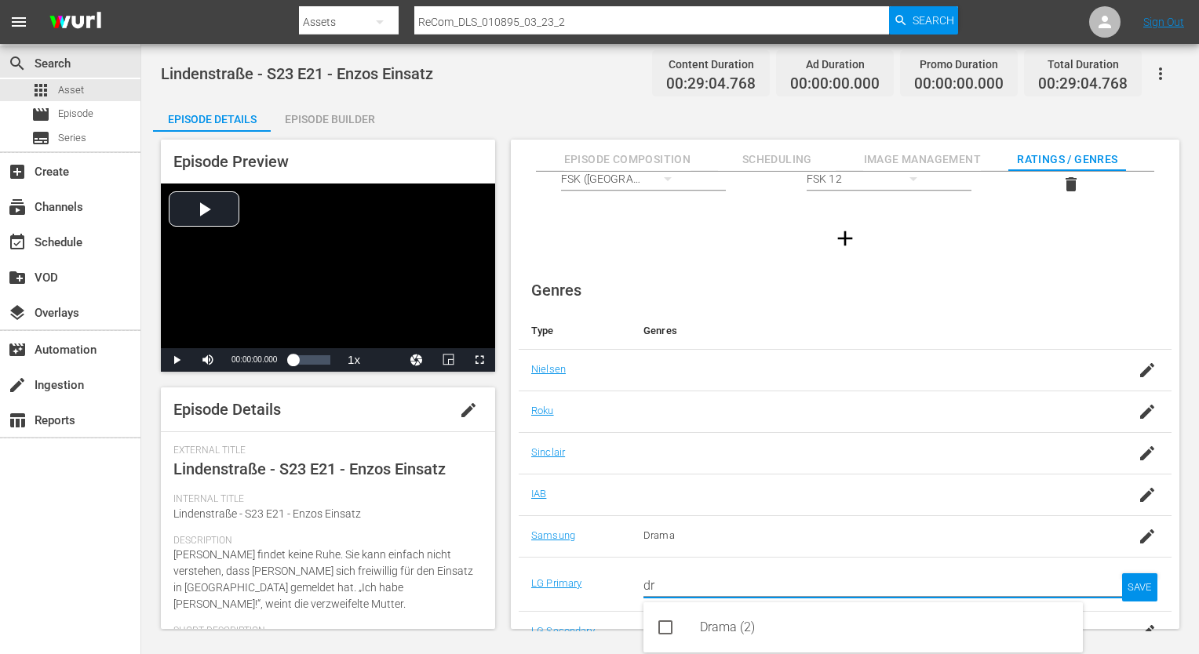
click at [778, 609] on div "Drama (2)" at bounding box center [885, 628] width 370 height 38
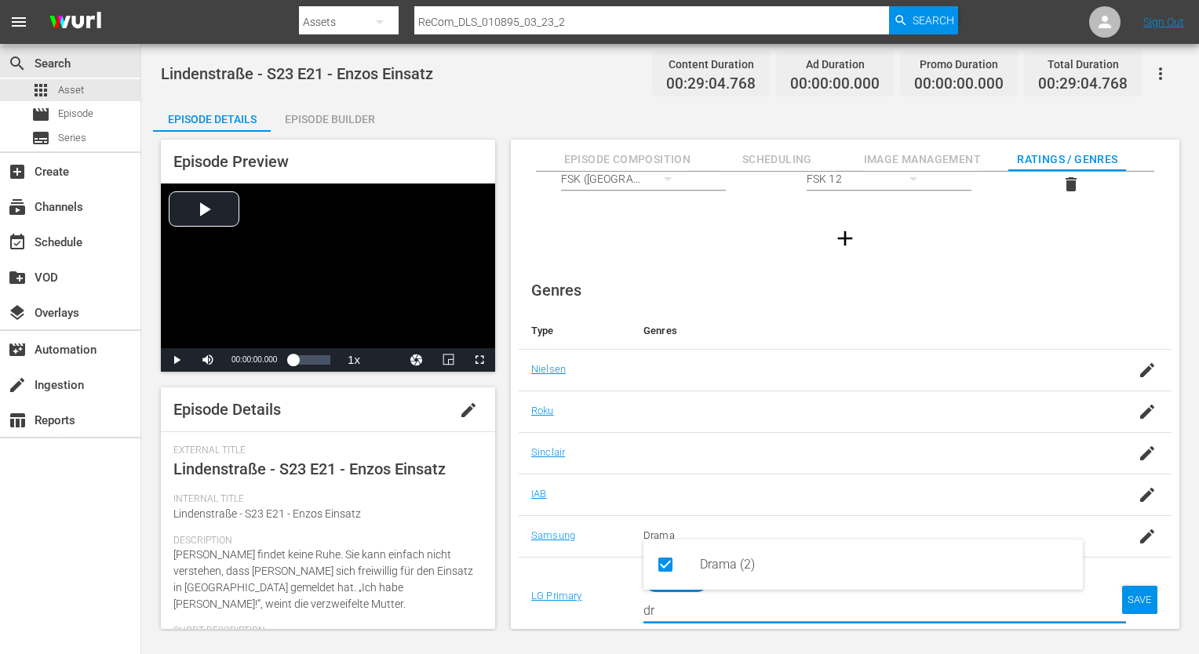
type input "dr"
click at [1130, 603] on div "SAVE" at bounding box center [1140, 600] width 36 height 28
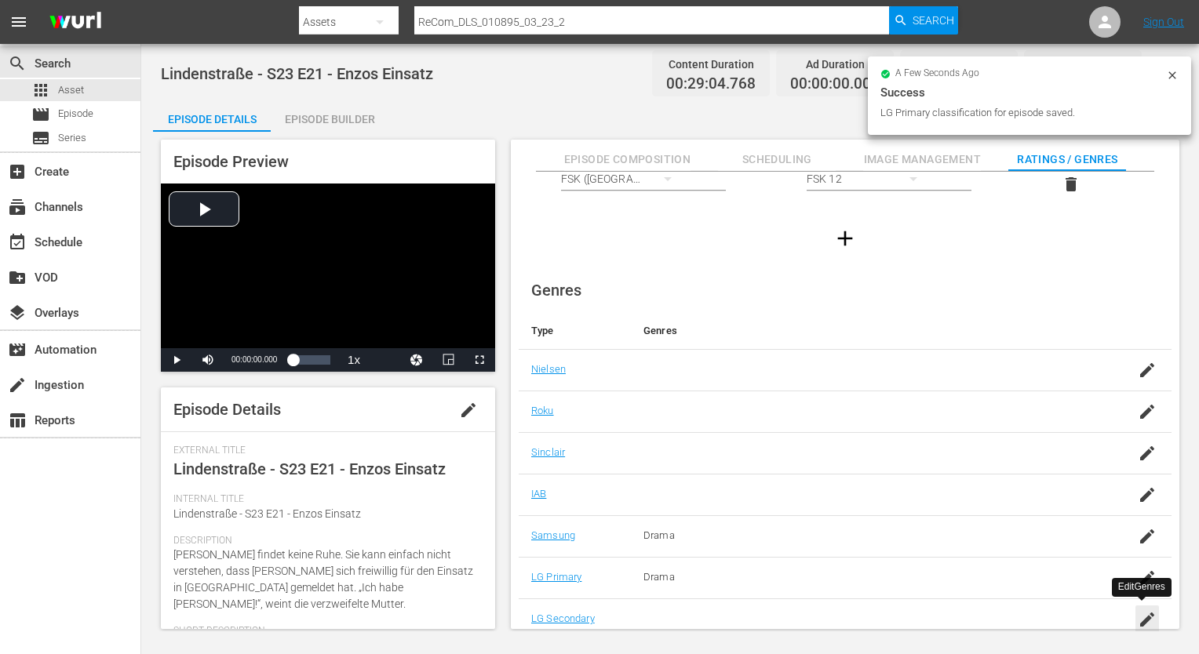
click at [1142, 617] on icon "button" at bounding box center [1147, 620] width 14 height 14
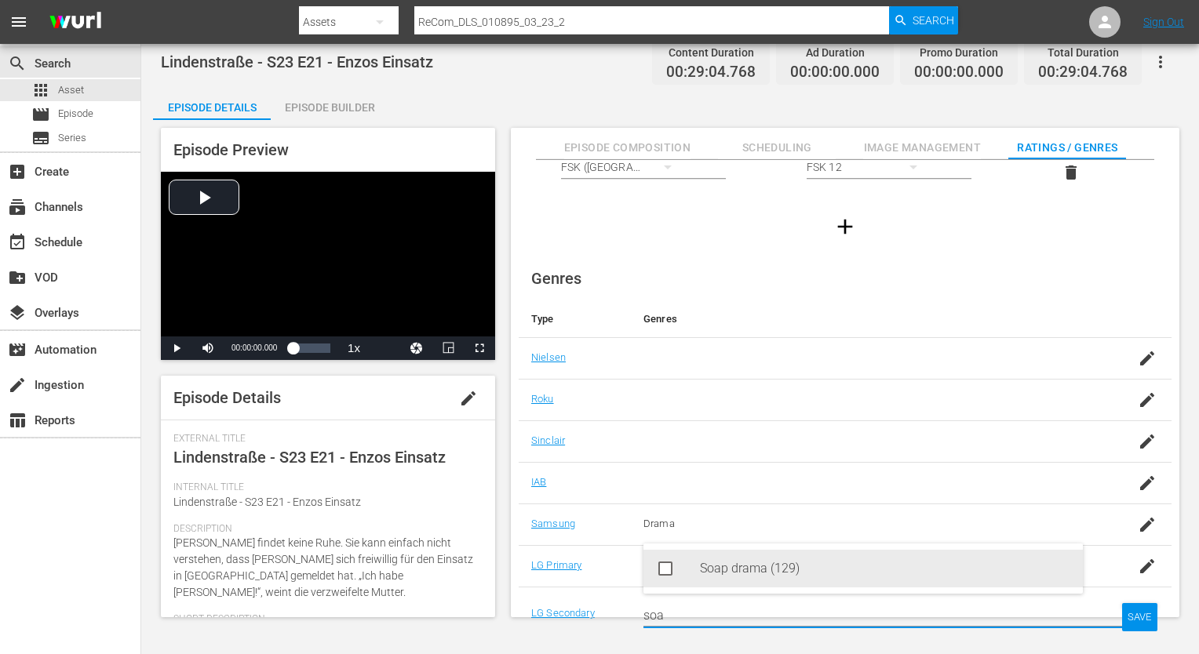
click at [800, 568] on div "Soap drama (129)" at bounding box center [885, 569] width 370 height 38
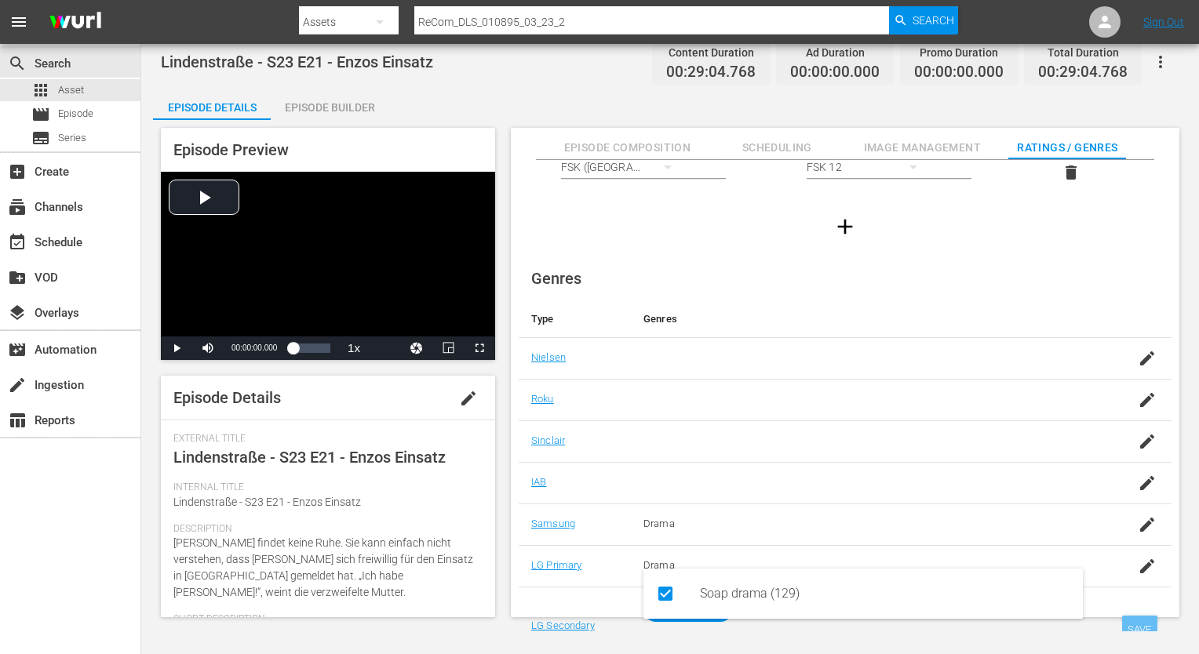
type input "soa"
click at [1146, 620] on div "SAVE" at bounding box center [1140, 630] width 36 height 28
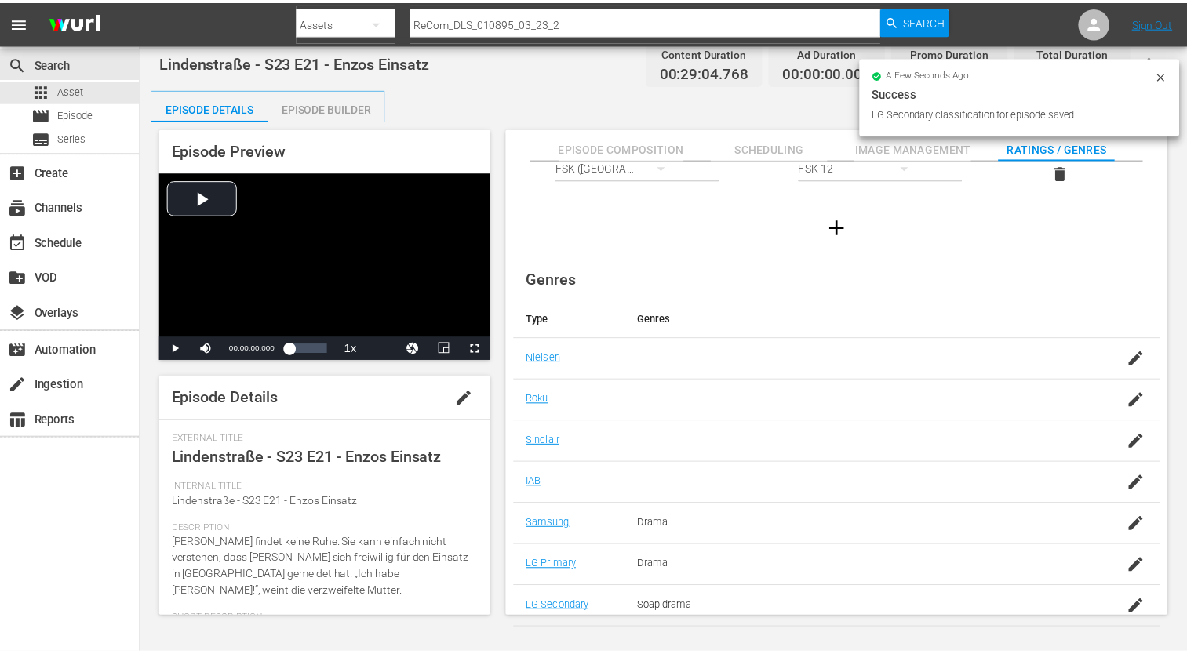
scroll to position [0, 0]
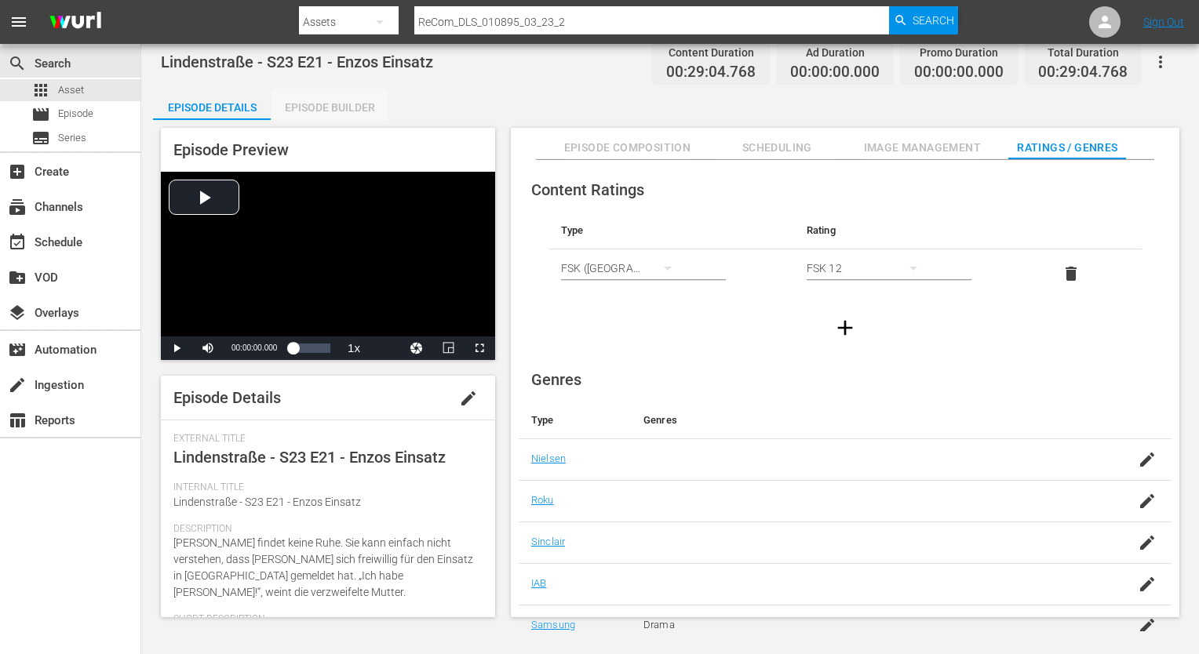
click at [370, 117] on div "Episode Builder" at bounding box center [330, 108] width 118 height 38
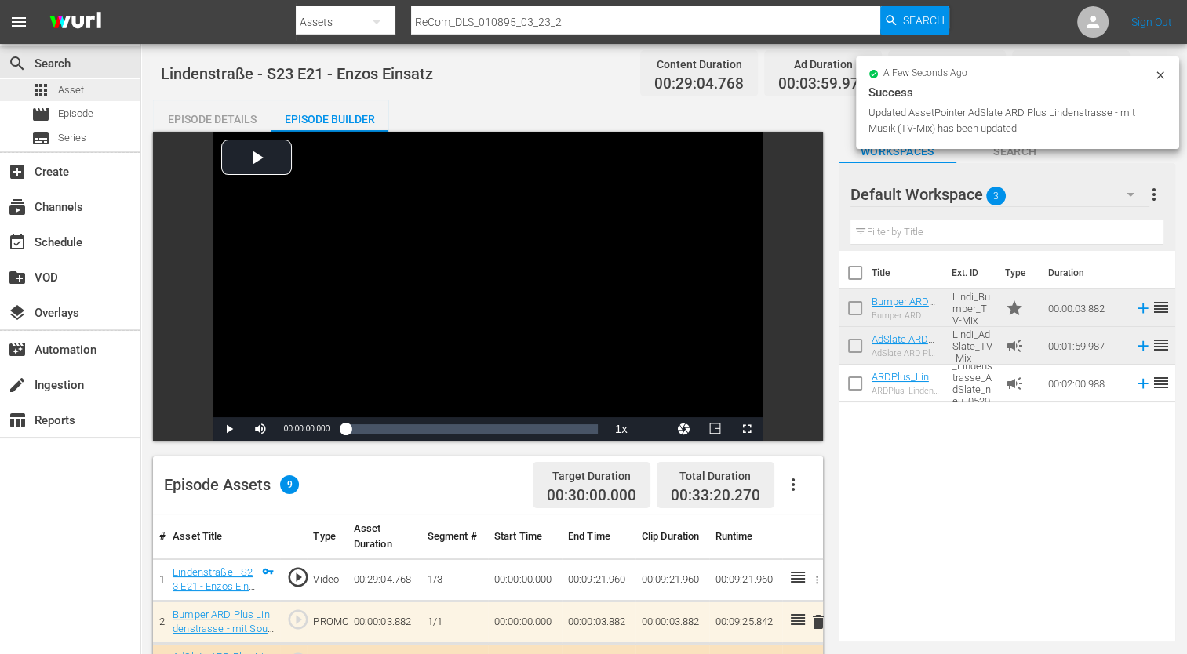
click at [105, 91] on div "apps Asset" at bounding box center [70, 90] width 140 height 22
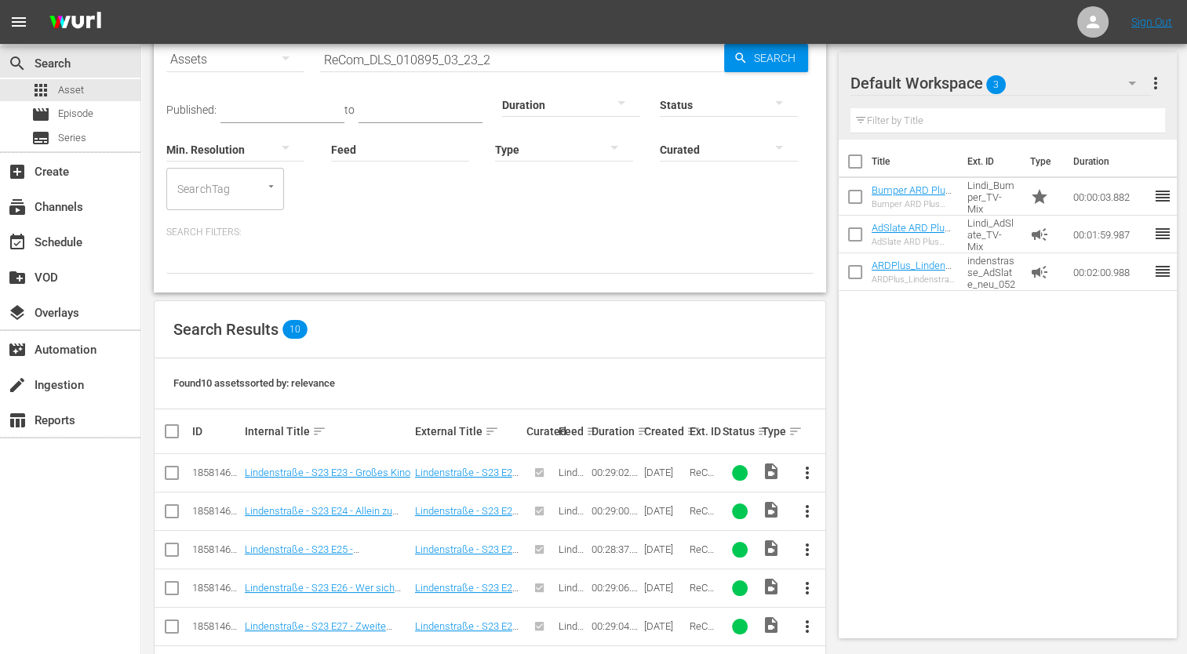
scroll to position [289, 0]
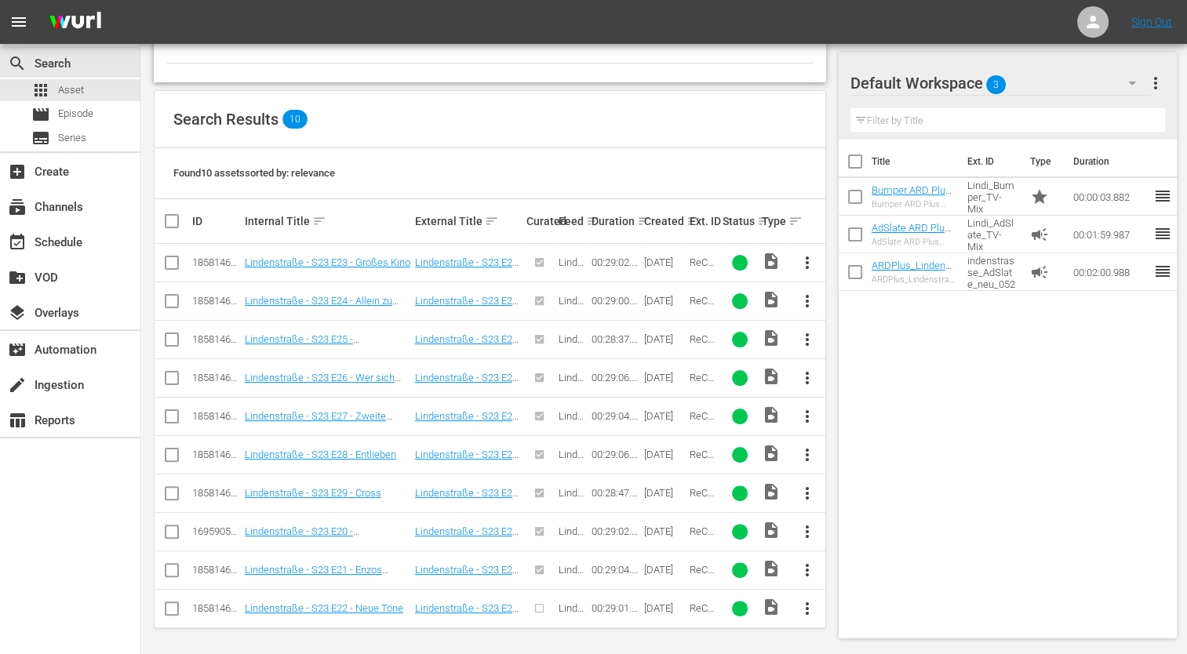
click at [814, 605] on span "more_vert" at bounding box center [806, 608] width 19 height 19
click at [827, 598] on div "Episode" at bounding box center [891, 600] width 132 height 38
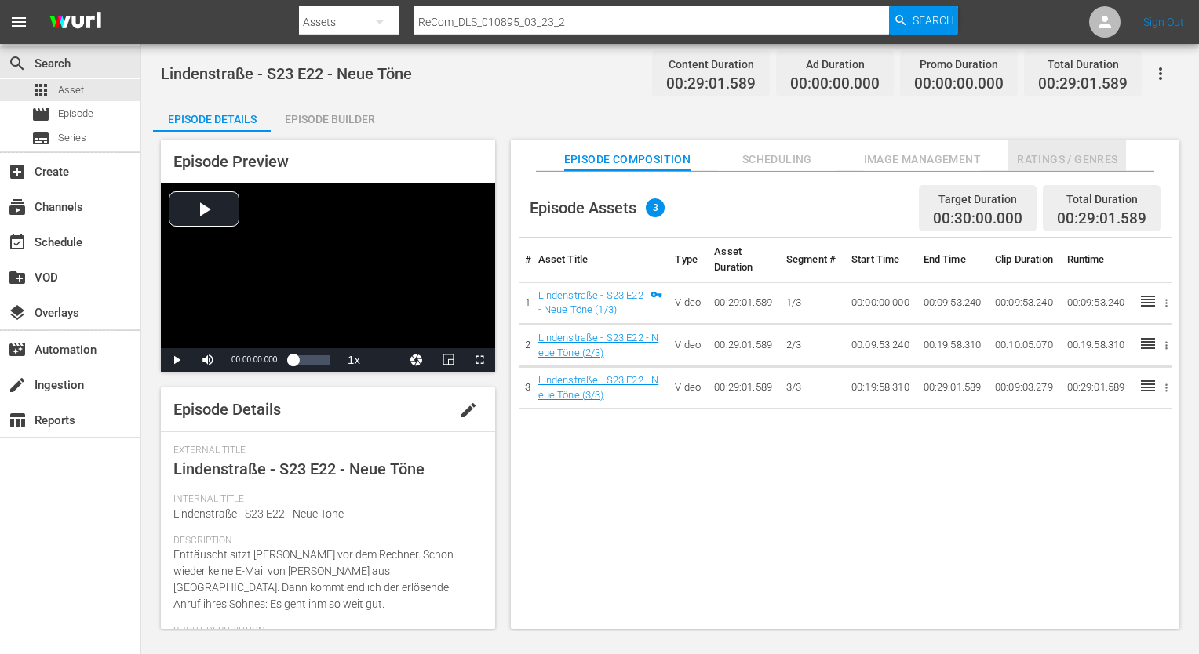
click at [1073, 158] on span "Ratings / Genres" at bounding box center [1067, 160] width 118 height 20
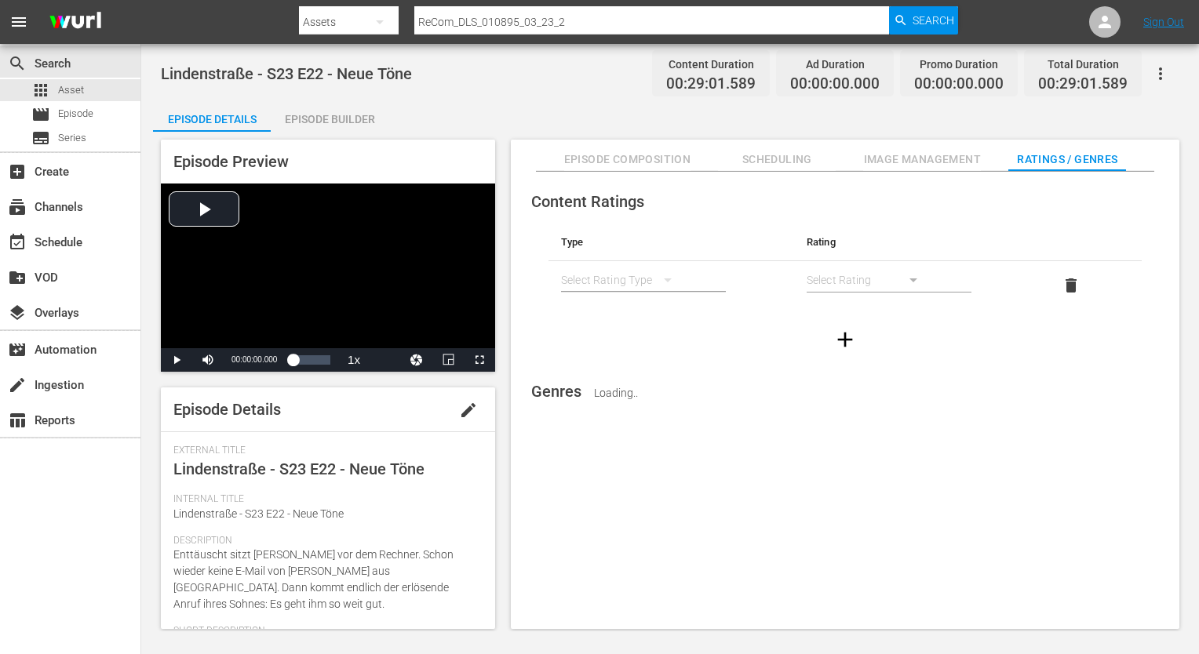
click at [654, 278] on button "simple table" at bounding box center [668, 280] width 38 height 38
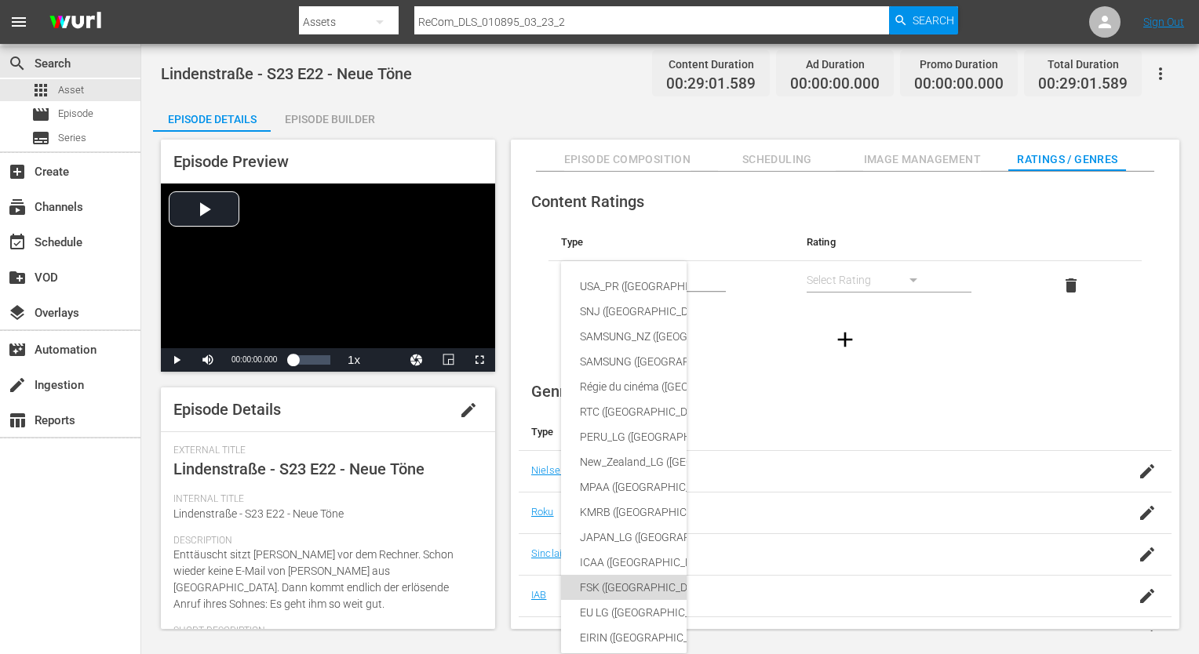
click at [640, 596] on div "FSK ([GEOGRAPHIC_DATA])" at bounding box center [760, 587] width 360 height 25
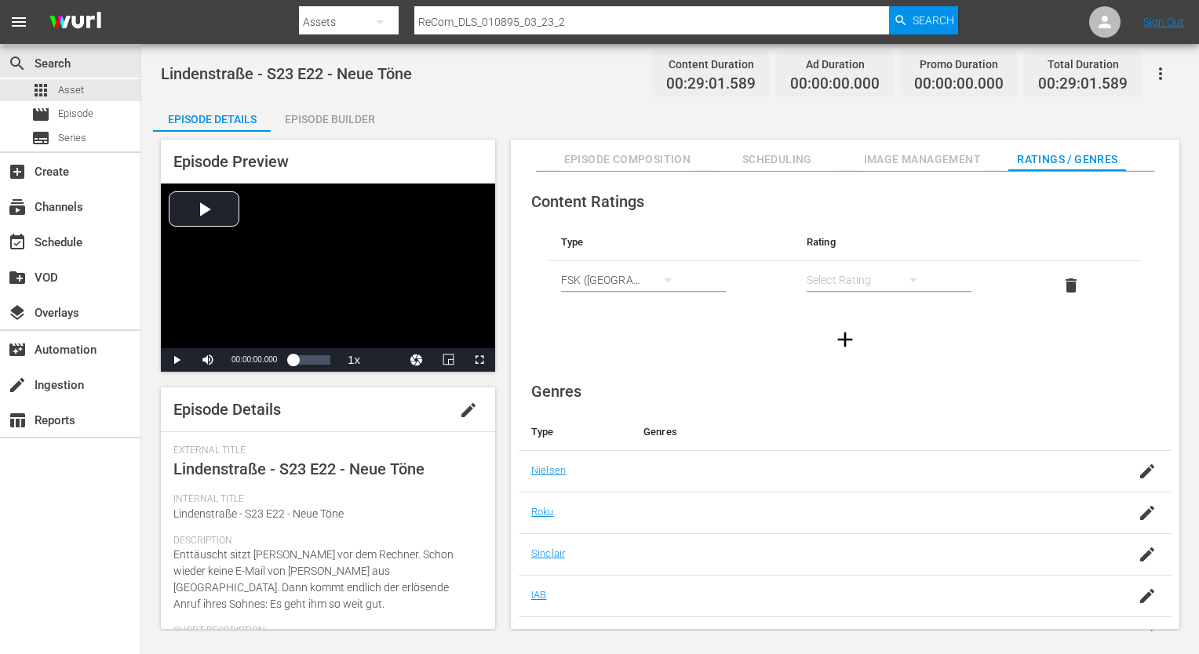
click at [838, 271] on div "simple table" at bounding box center [869, 280] width 126 height 44
click at [861, 336] on div "FSK 12" at bounding box center [868, 336] width 88 height 25
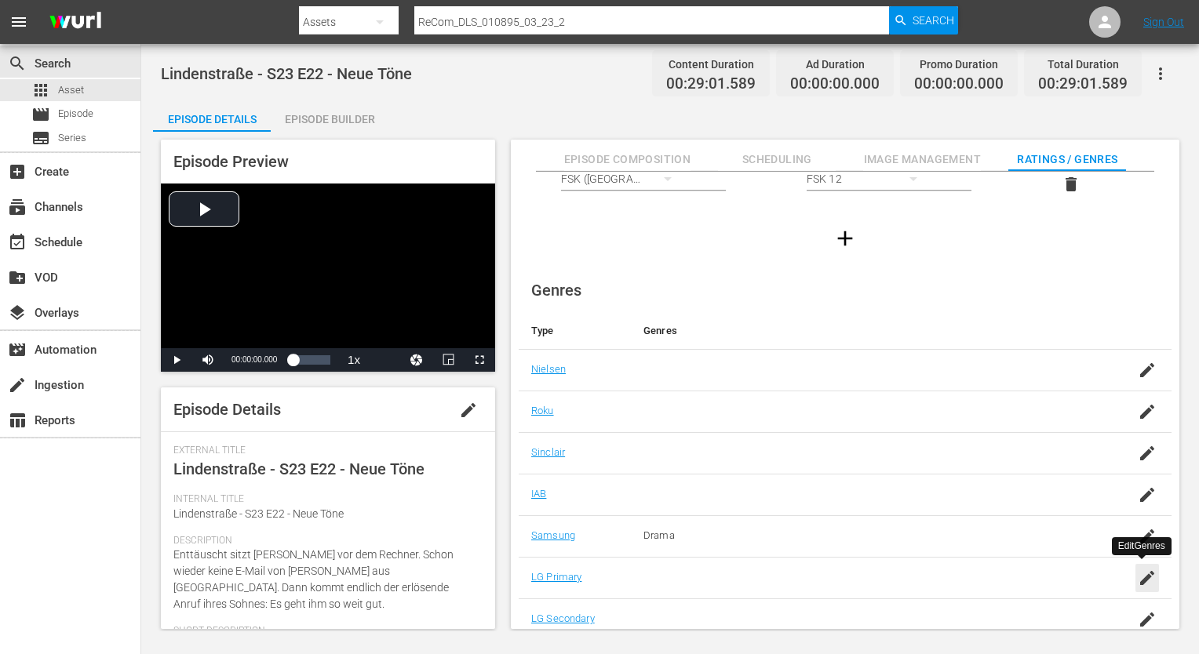
click at [1152, 570] on div "button" at bounding box center [1147, 578] width 24 height 28
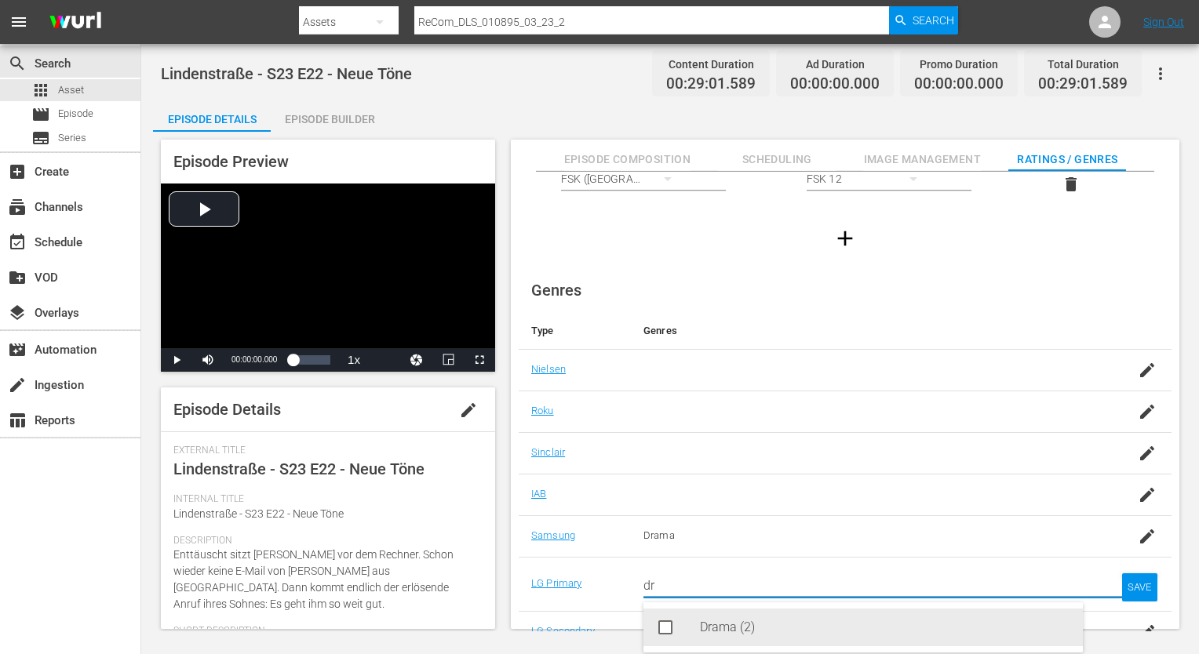
click at [756, 631] on div "Drama (2)" at bounding box center [885, 628] width 370 height 38
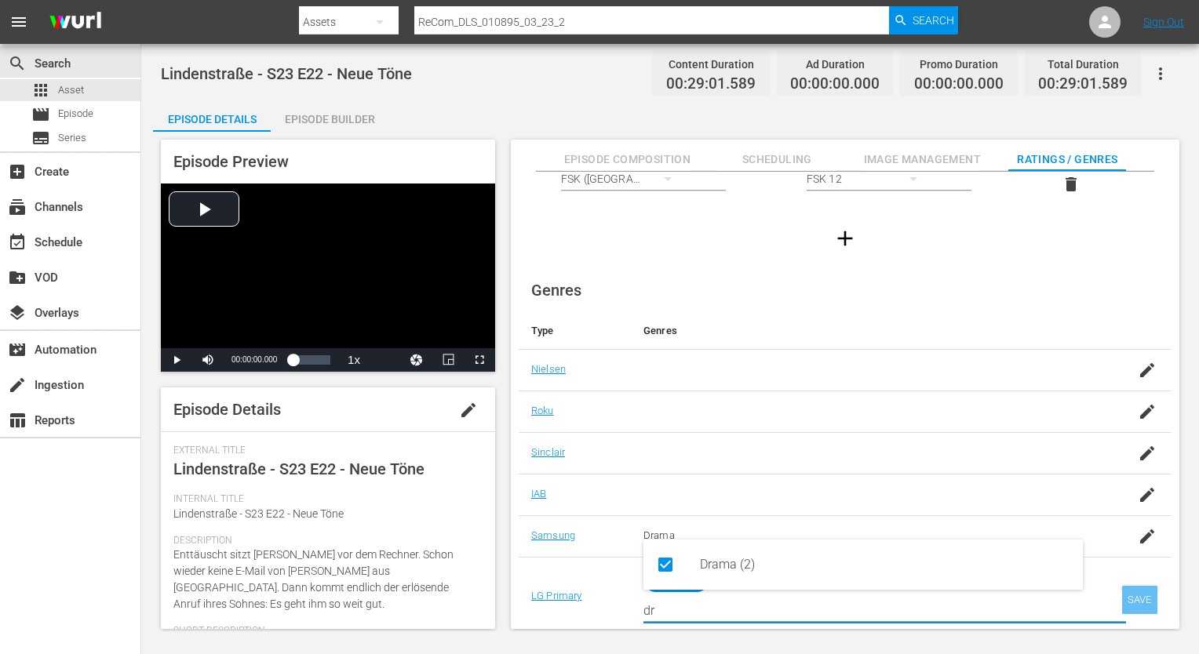
type input "dr"
click at [1148, 598] on div "SAVE" at bounding box center [1140, 600] width 36 height 28
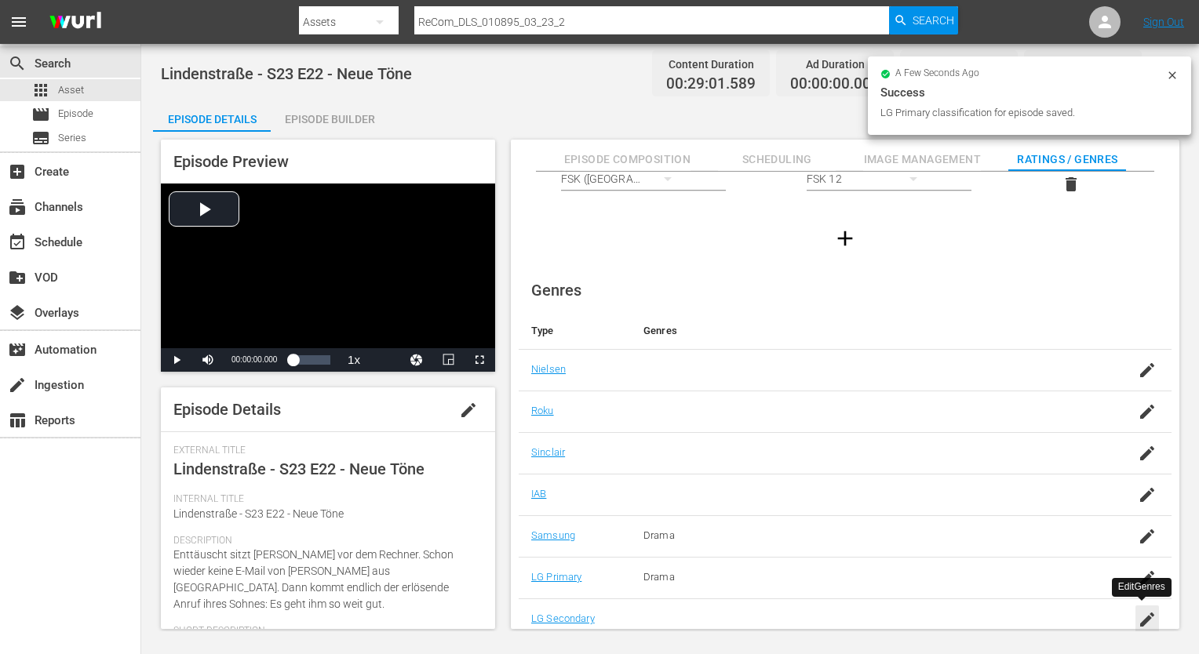
click at [1139, 610] on icon "button" at bounding box center [1147, 619] width 19 height 19
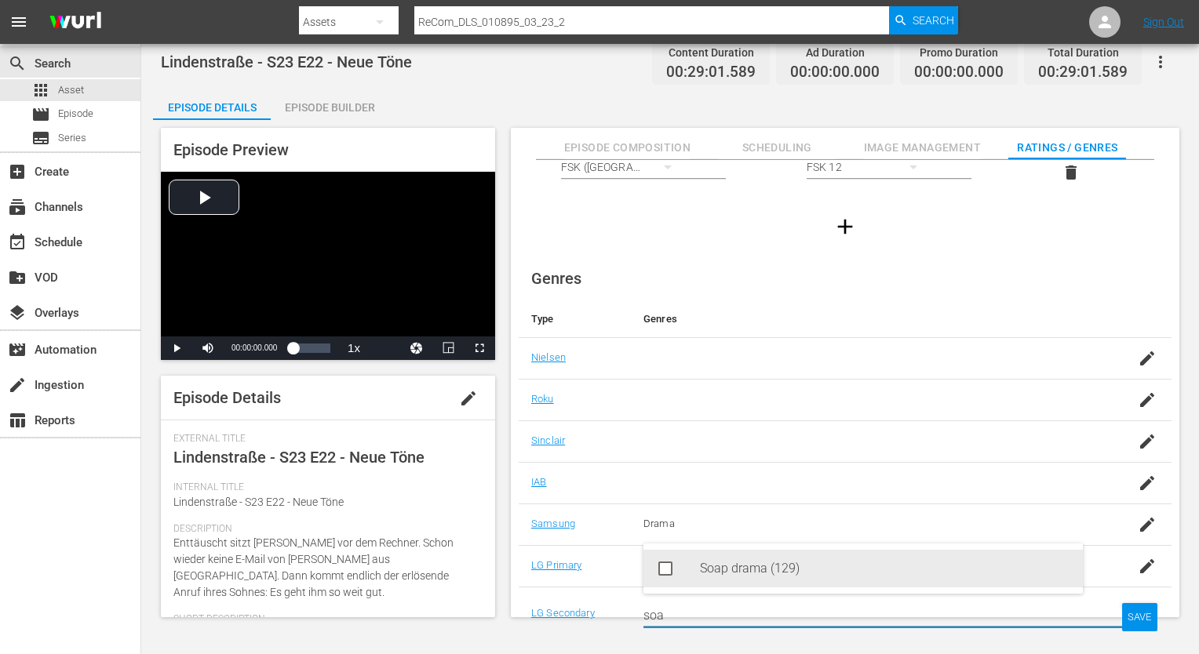
click at [776, 566] on div "Soap drama (129)" at bounding box center [885, 569] width 370 height 38
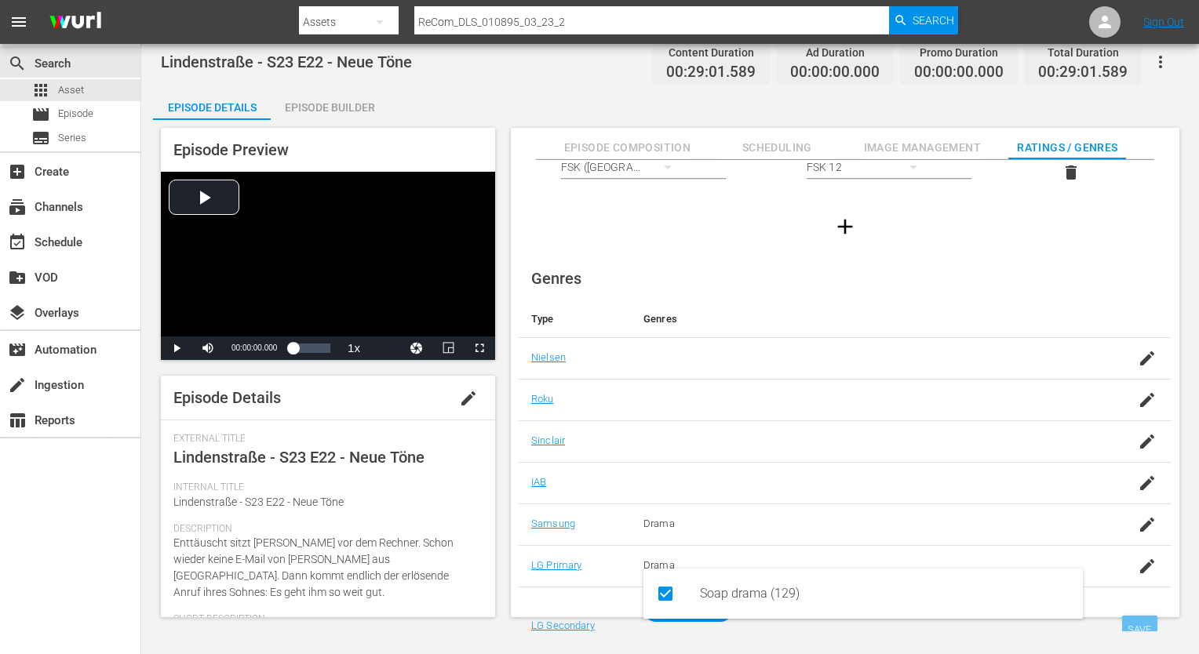
type input "soa"
click at [1145, 618] on div "SAVE" at bounding box center [1140, 630] width 36 height 28
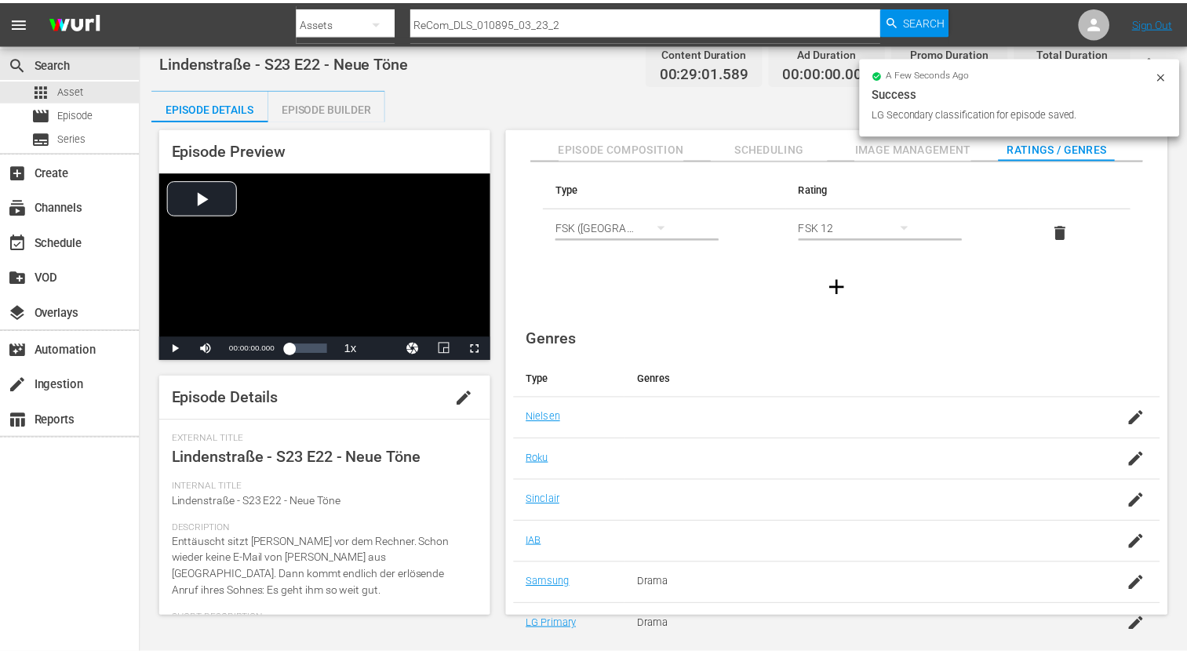
scroll to position [0, 0]
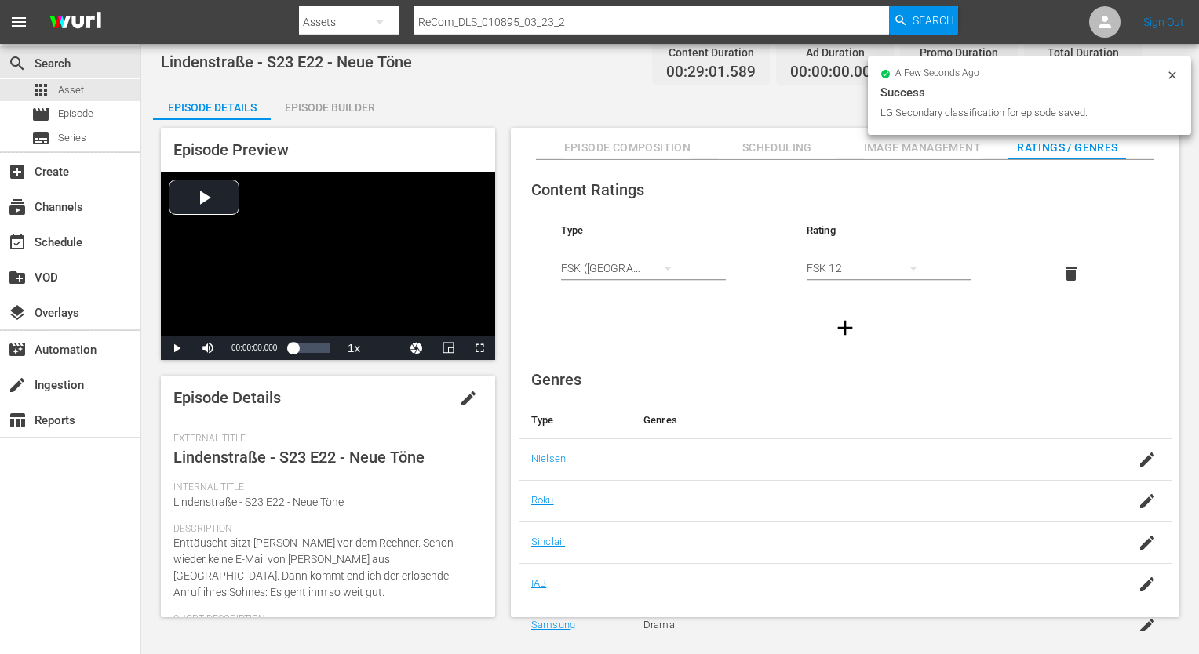
click at [333, 96] on div "Episode Builder" at bounding box center [330, 108] width 118 height 38
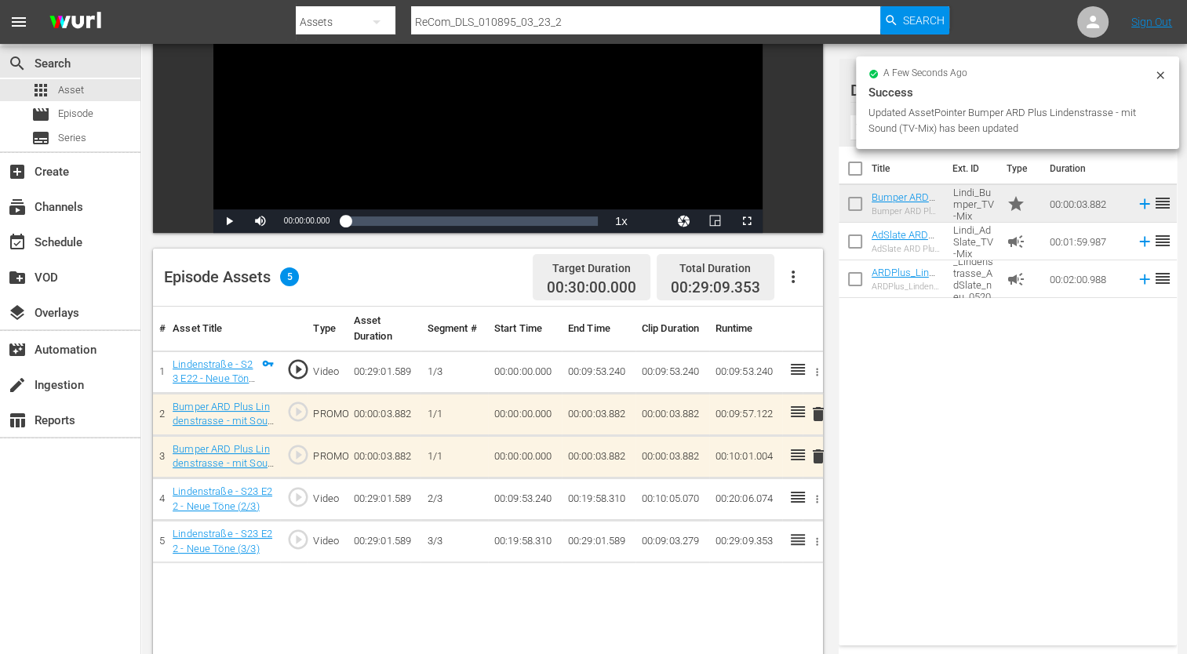
scroll to position [235, 0]
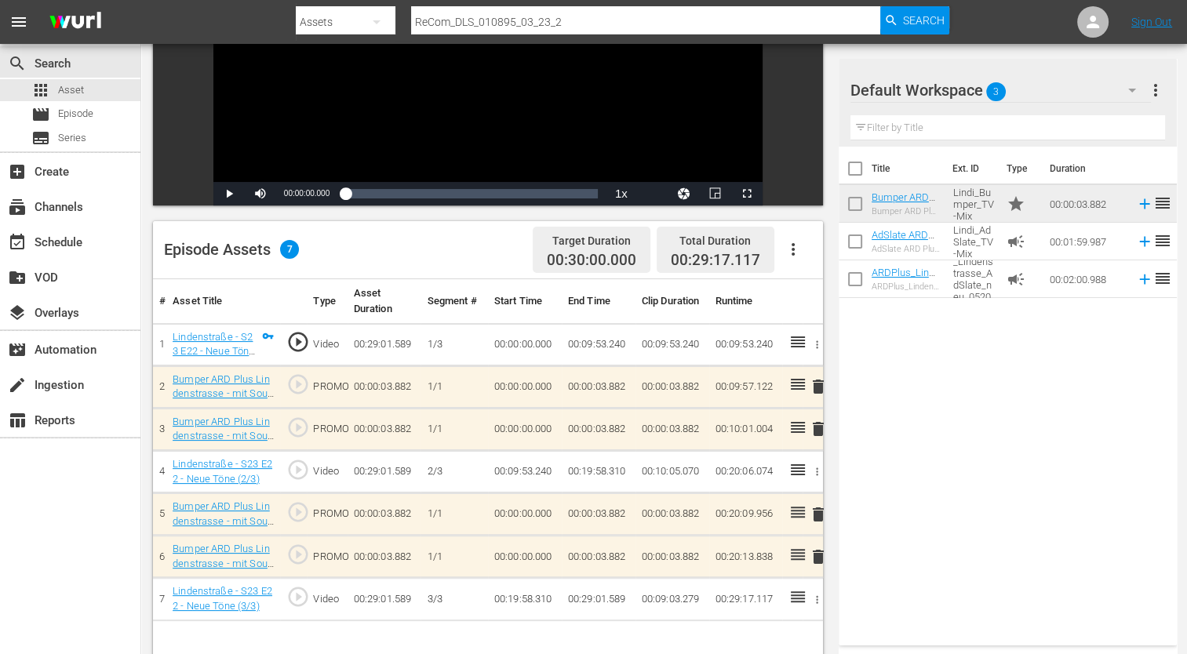
click at [1113, 425] on div "Title Ext. ID Type Duration Bumper ARD Plus Lindenstrasse - mit Musik (TV-Mix) …" at bounding box center [1008, 393] width 338 height 493
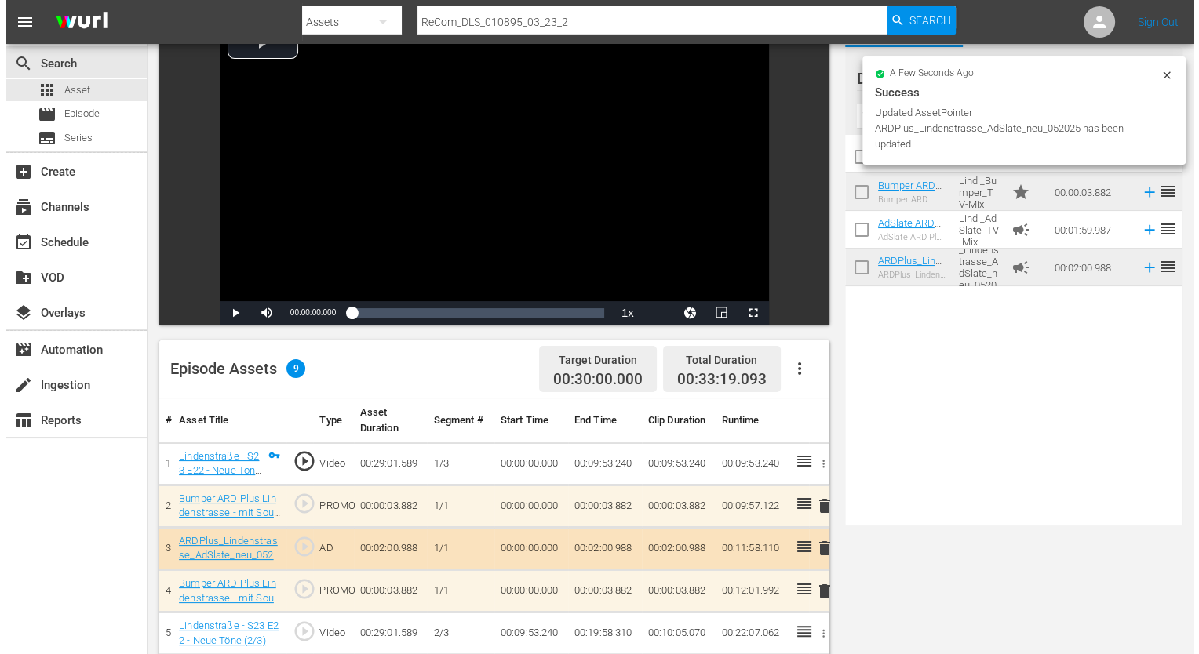
scroll to position [0, 0]
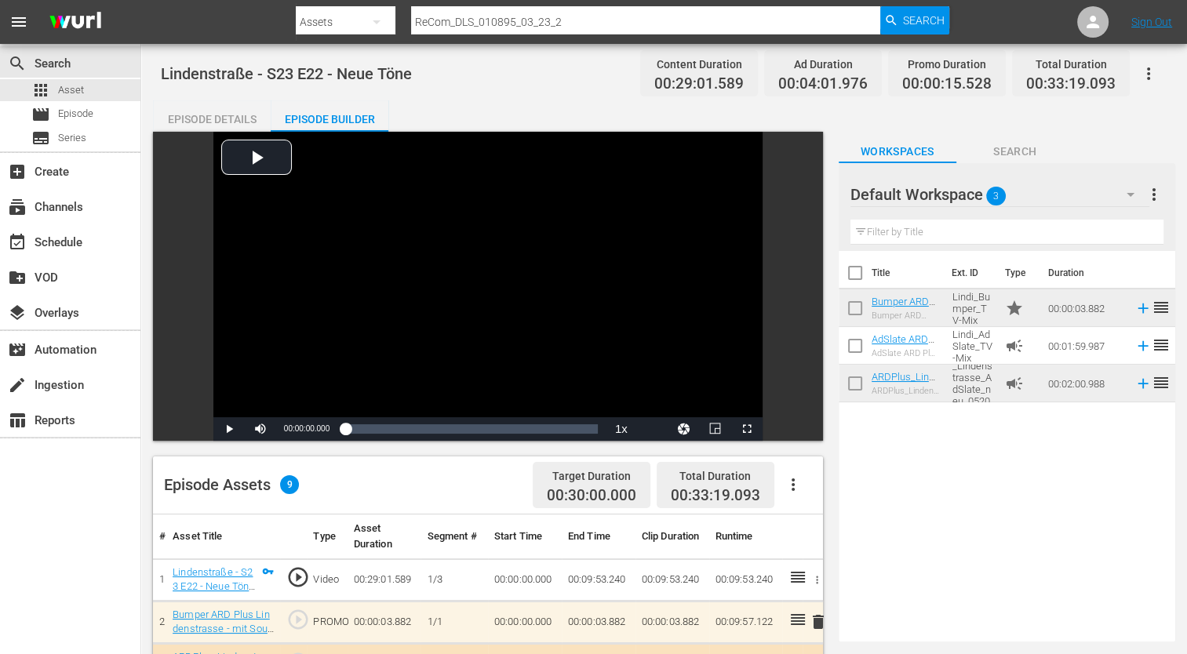
click at [235, 118] on div "Episode Details" at bounding box center [212, 119] width 118 height 38
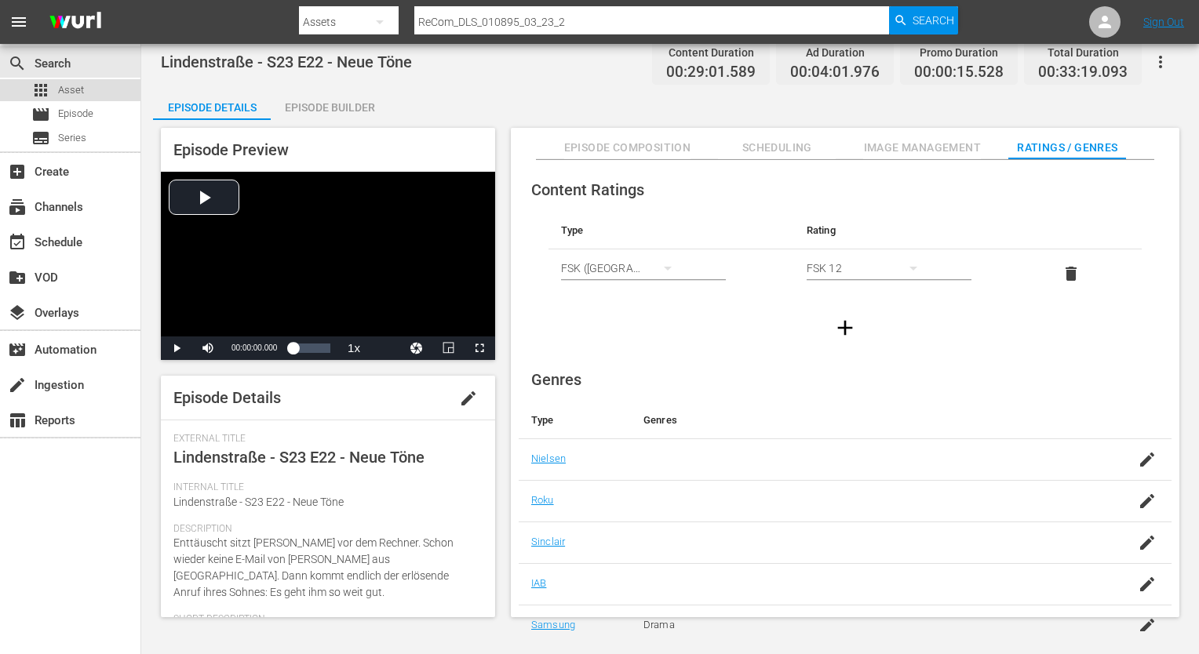
click at [58, 84] on span "Asset" at bounding box center [71, 90] width 26 height 16
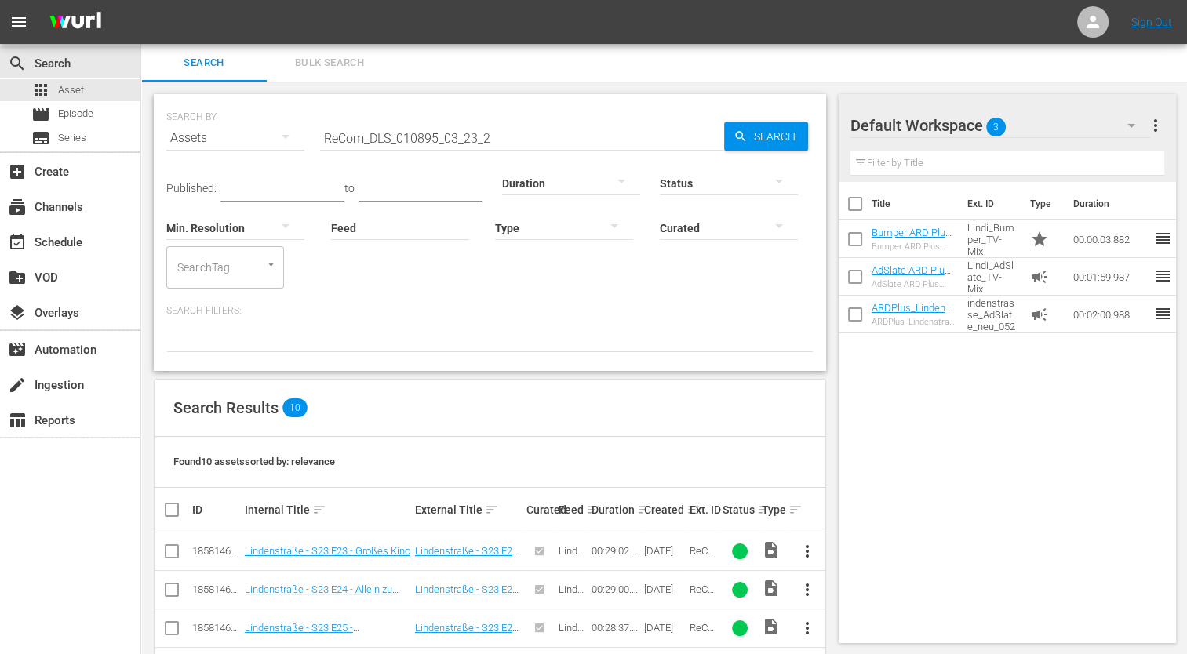
click at [521, 138] on input "ReCom_DLS_010895_03_23_2" at bounding box center [522, 138] width 404 height 38
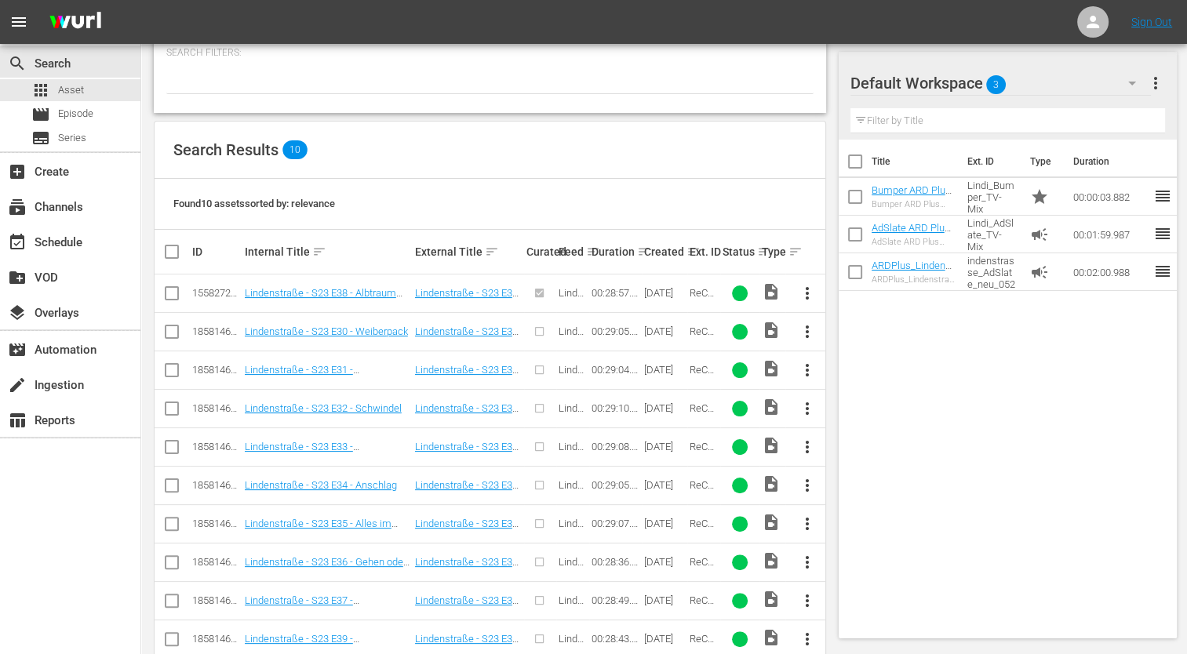
scroll to position [289, 0]
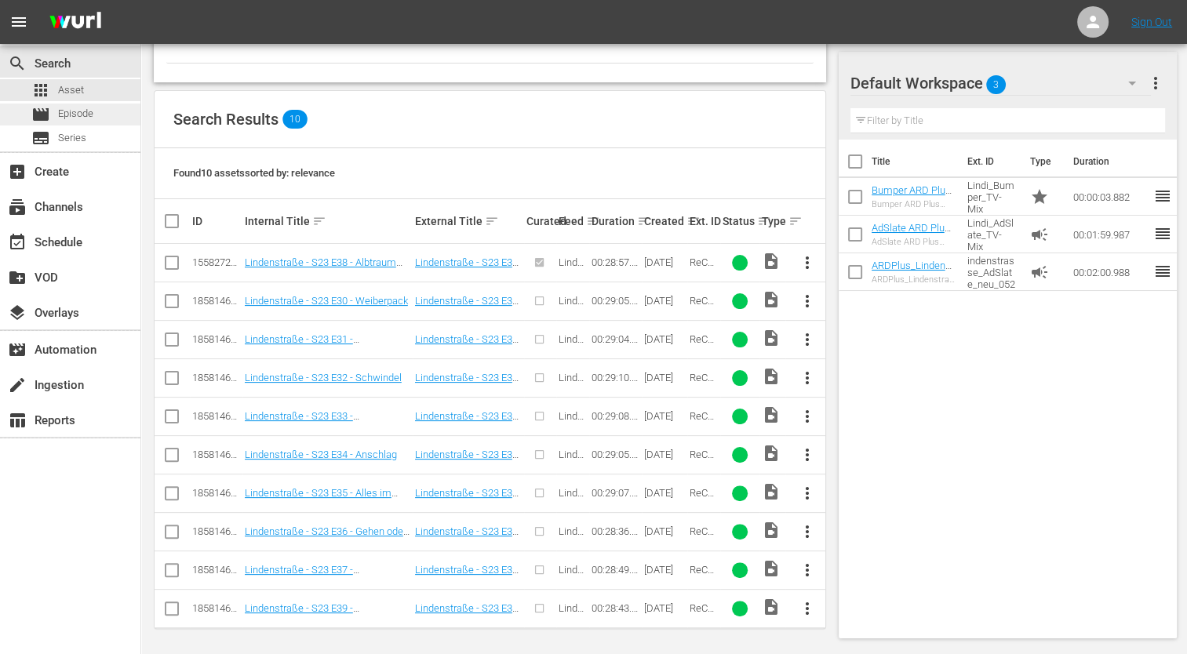
type input "ReCom_DLS_010895_03_23_3"
click at [110, 118] on div "movie Episode" at bounding box center [70, 115] width 140 height 22
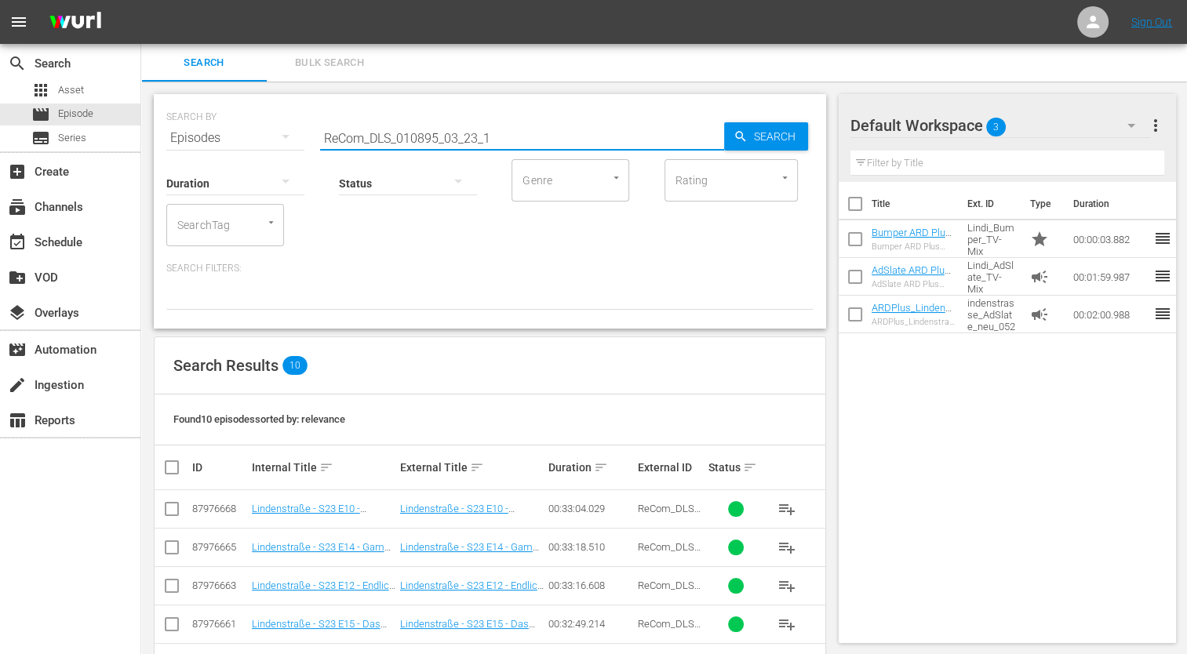
click at [508, 144] on input "ReCom_DLS_010895_03_23_1" at bounding box center [522, 138] width 404 height 38
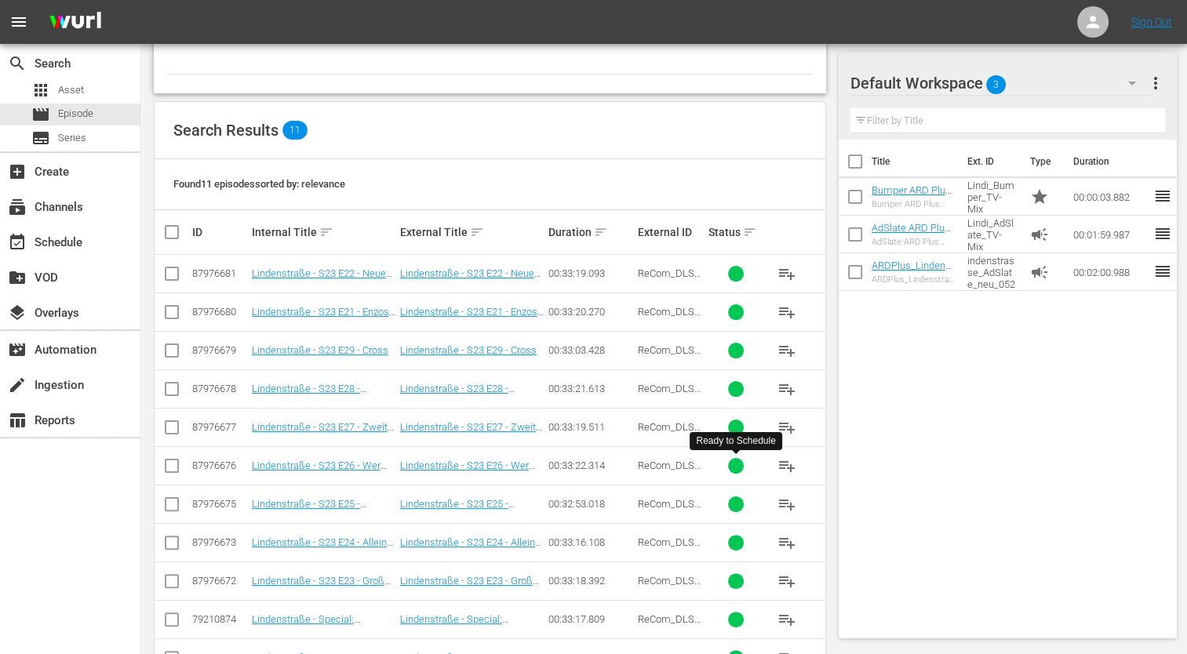
scroll to position [285, 0]
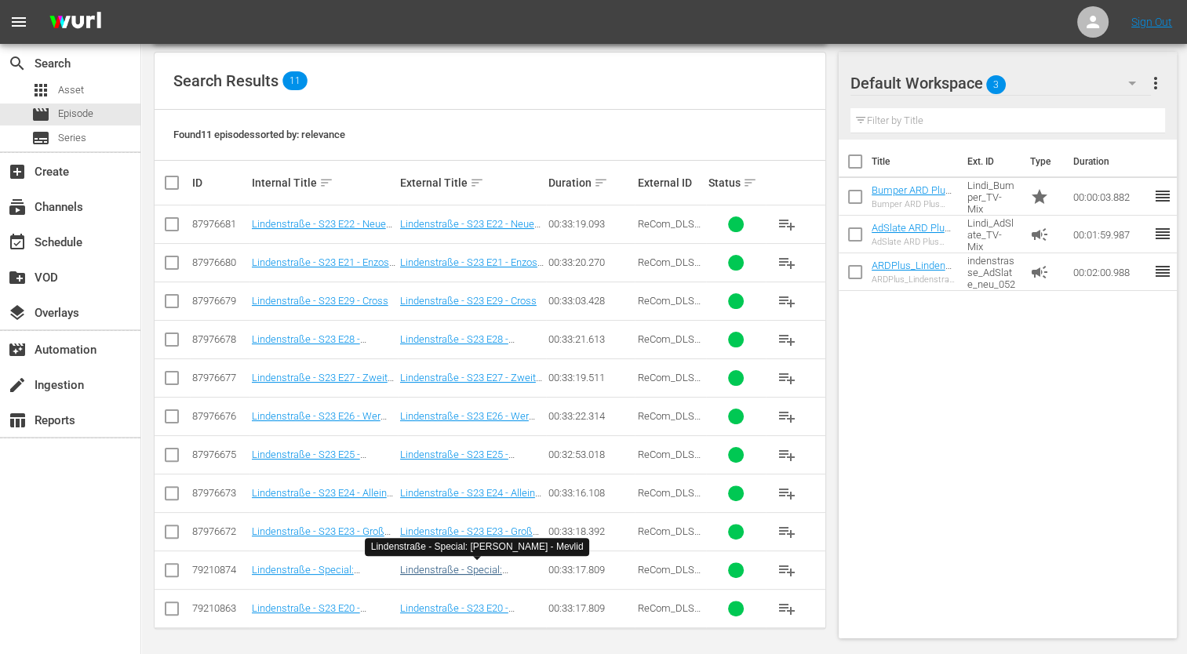
type input "ReCom_DLS_010895_03_23_2"
click at [505, 570] on link "Lindenstraße - Special: [PERSON_NAME] - Mevlid" at bounding box center [456, 576] width 112 height 24
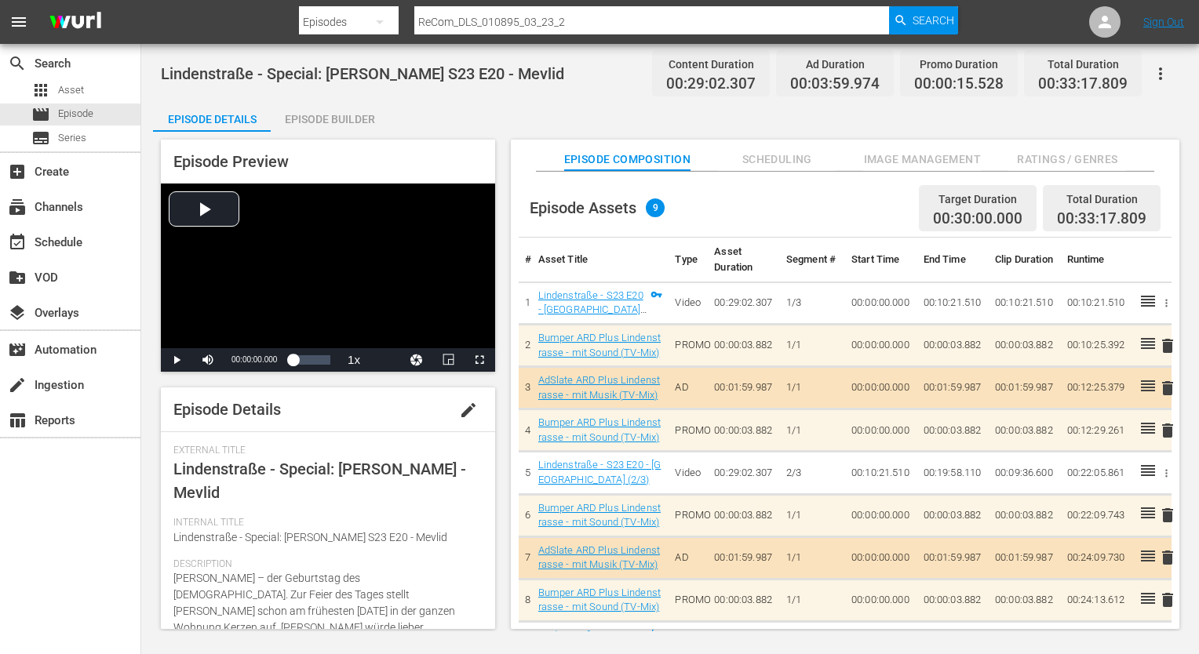
click at [1083, 163] on span "Ratings / Genres" at bounding box center [1067, 160] width 118 height 20
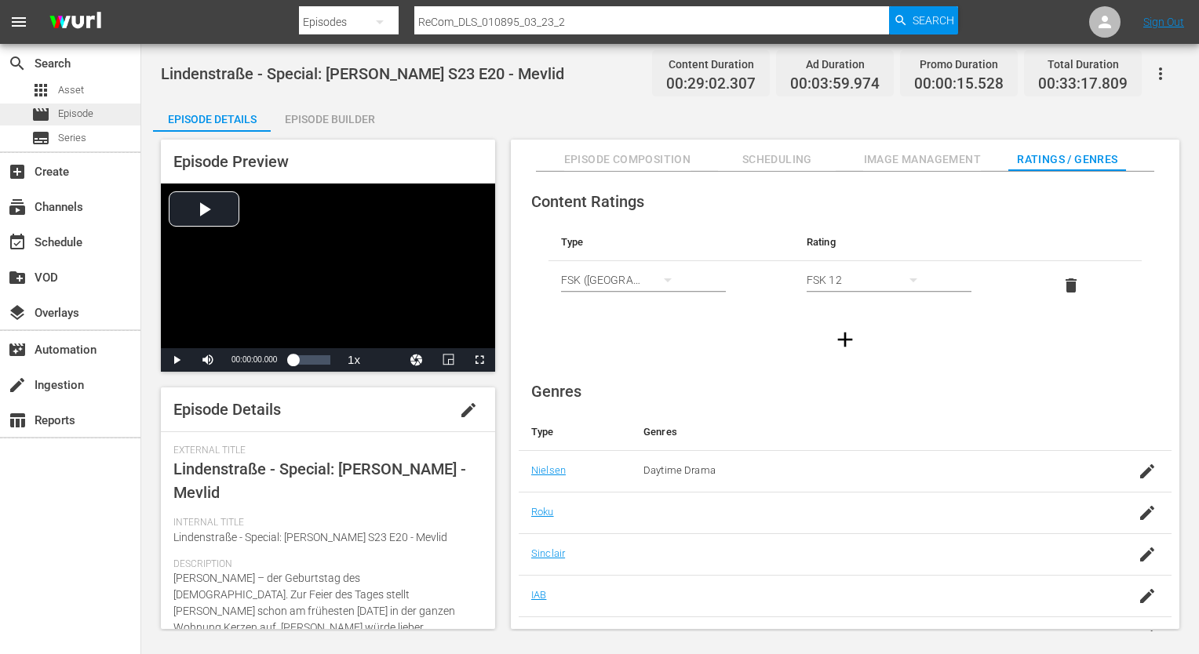
click at [86, 118] on span "Episode" at bounding box center [75, 114] width 35 height 16
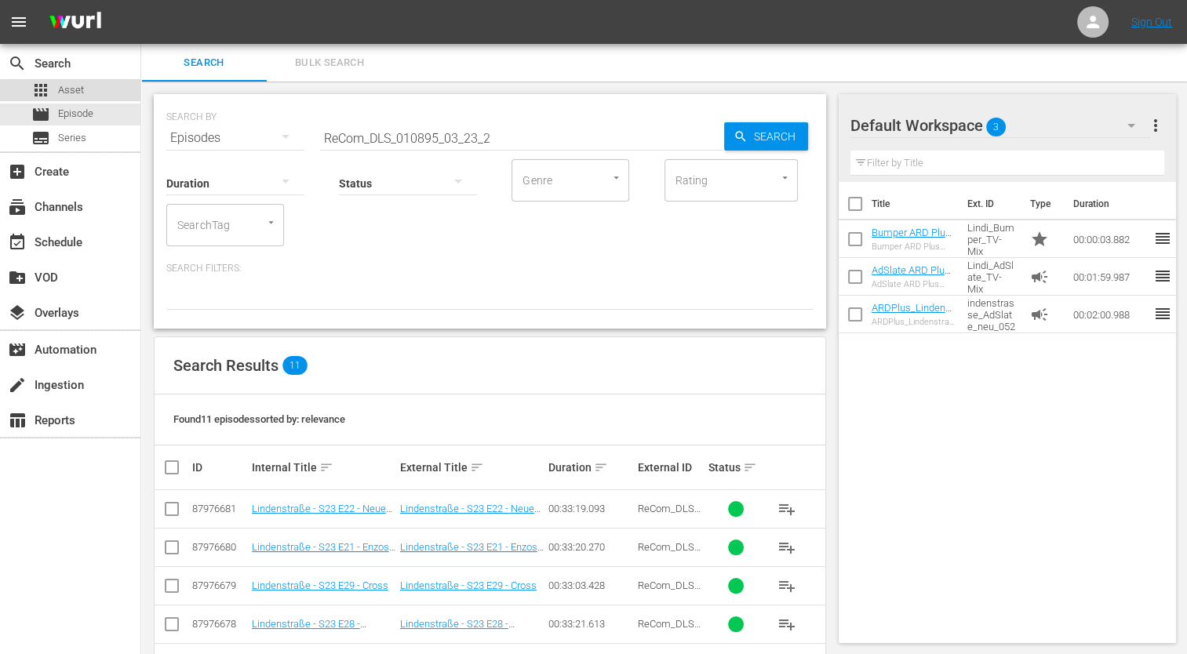
click at [91, 98] on div "apps Asset" at bounding box center [70, 90] width 140 height 22
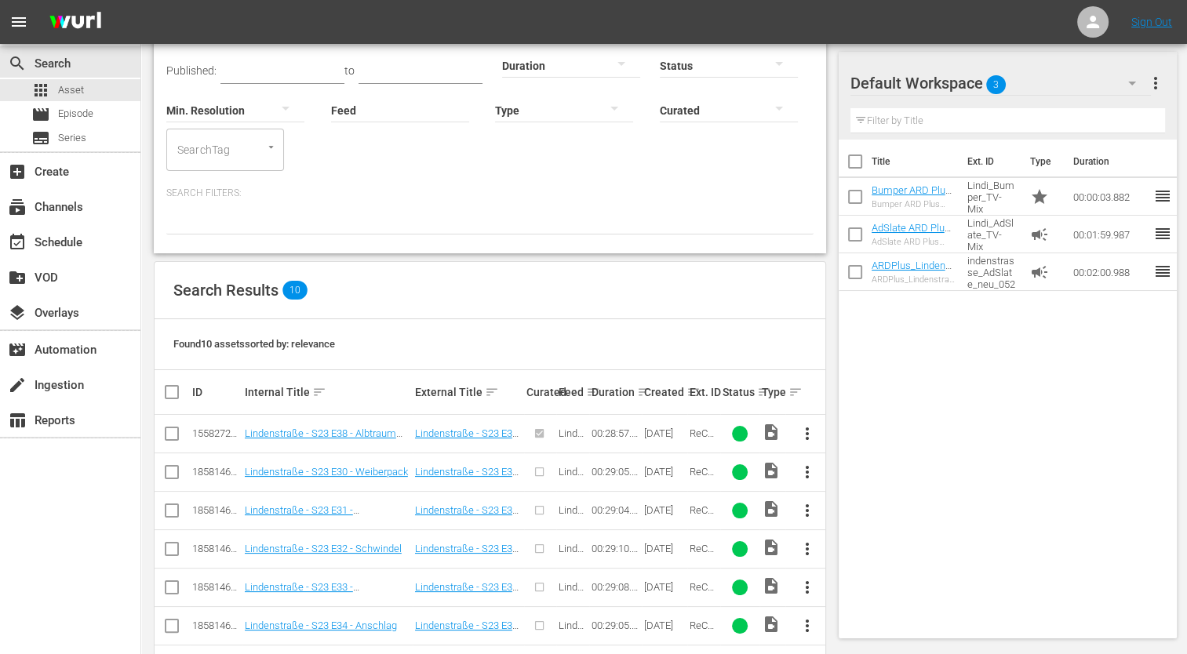
scroll to position [235, 0]
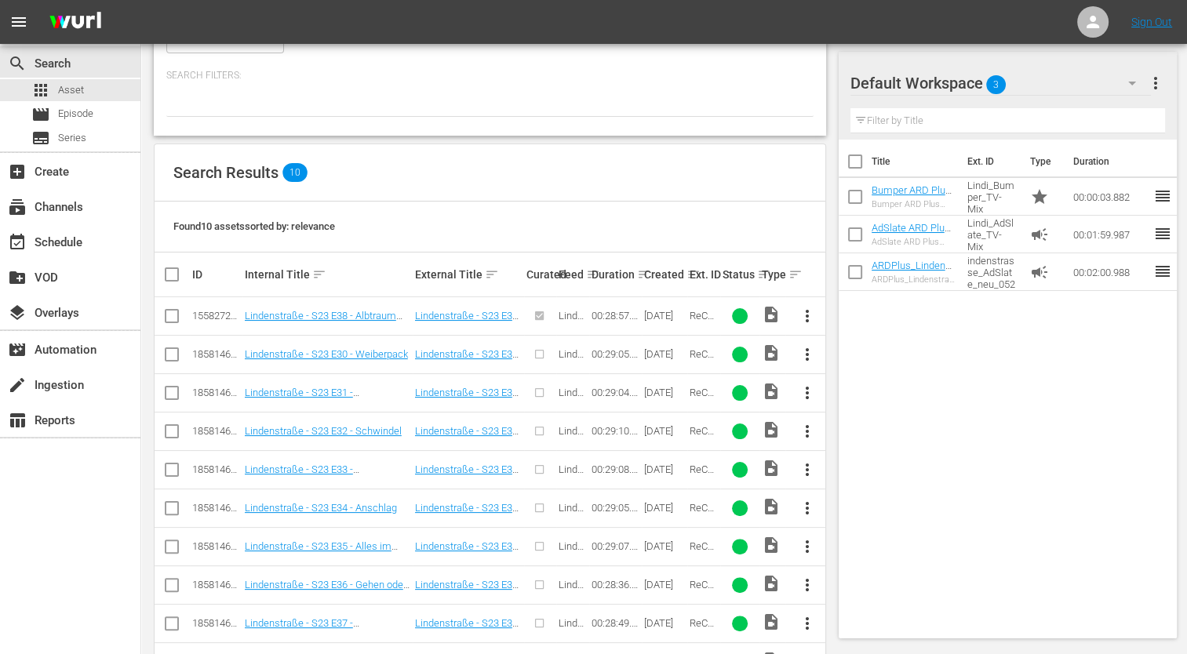
click at [806, 362] on span "more_vert" at bounding box center [806, 354] width 19 height 19
click at [865, 475] on div "Episode" at bounding box center [891, 473] width 107 height 38
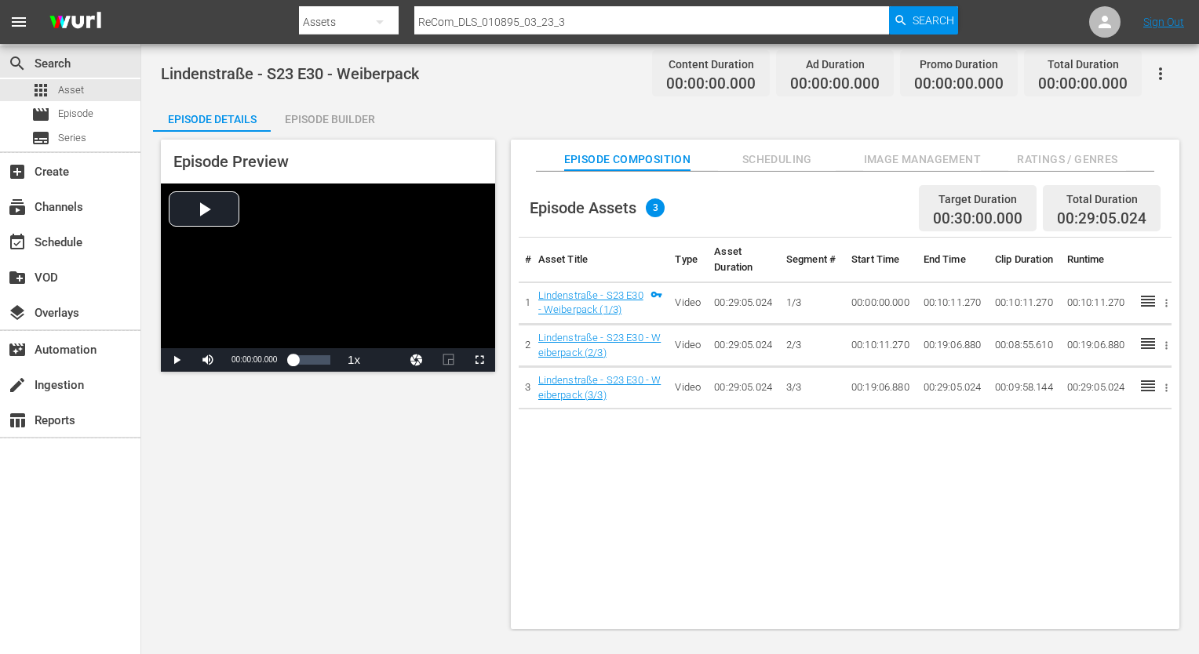
click at [1053, 177] on div "Episode Assets 3 Target Duration 00:30:00.000 Total Duration 00:29:05.024 # Ass…" at bounding box center [845, 409] width 668 height 474
click at [1058, 158] on span "Ratings / Genres" at bounding box center [1067, 160] width 118 height 20
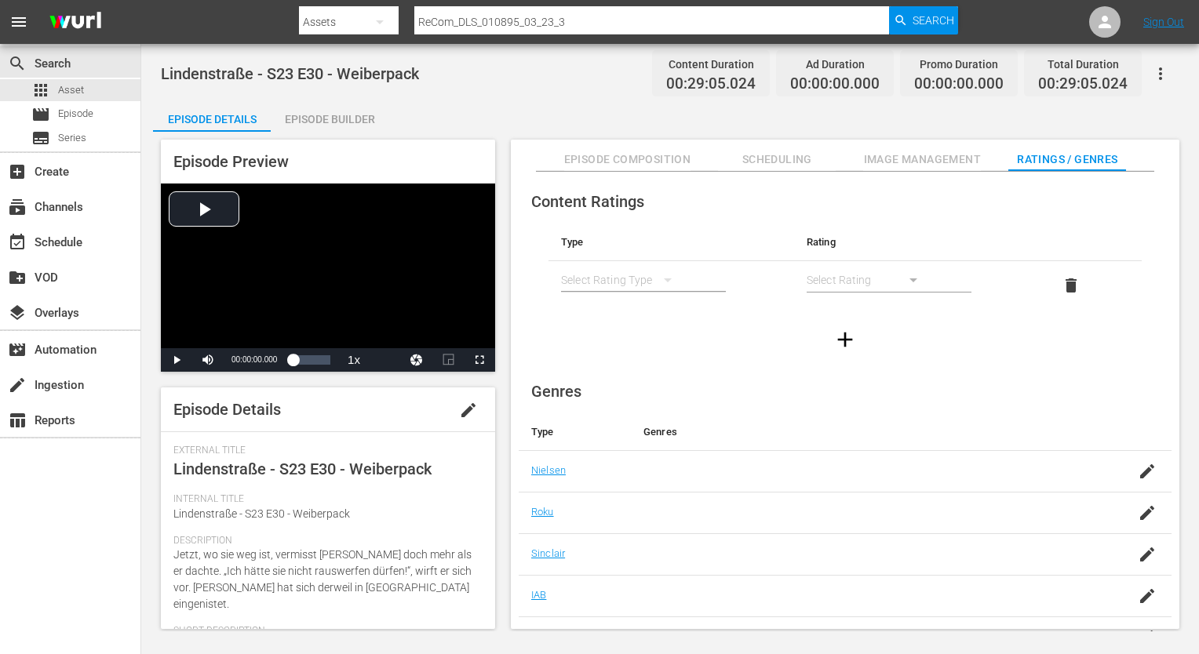
click at [572, 279] on div "simple table" at bounding box center [624, 280] width 126 height 44
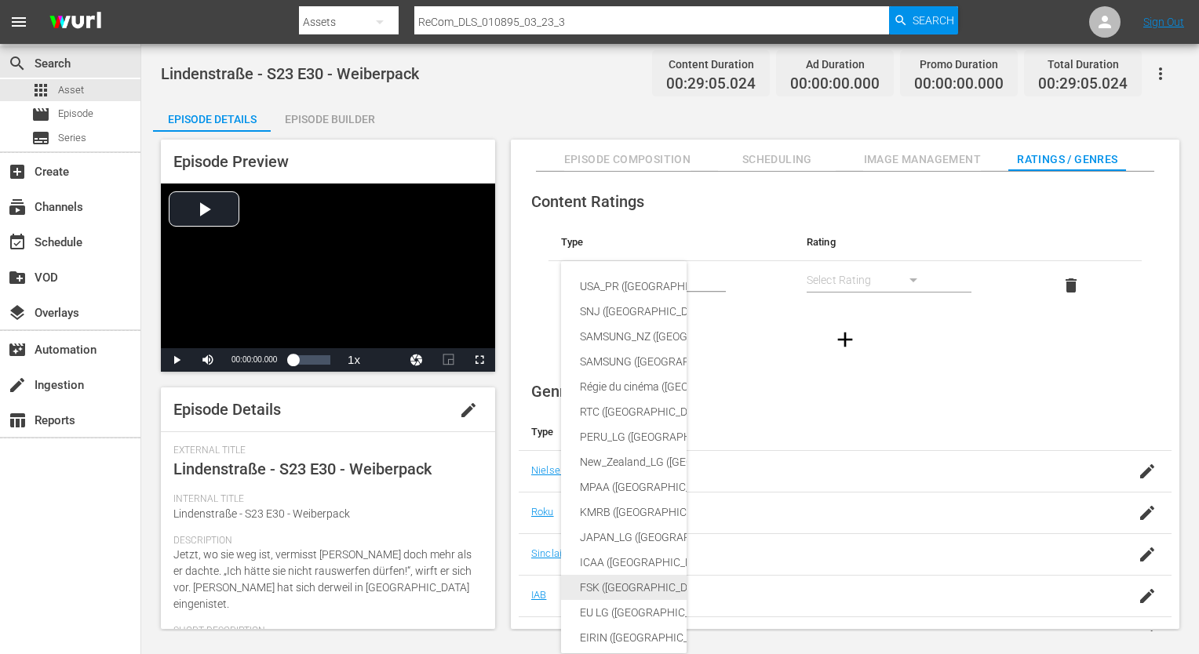
click at [600, 584] on div "FSK ([GEOGRAPHIC_DATA])" at bounding box center [760, 587] width 360 height 25
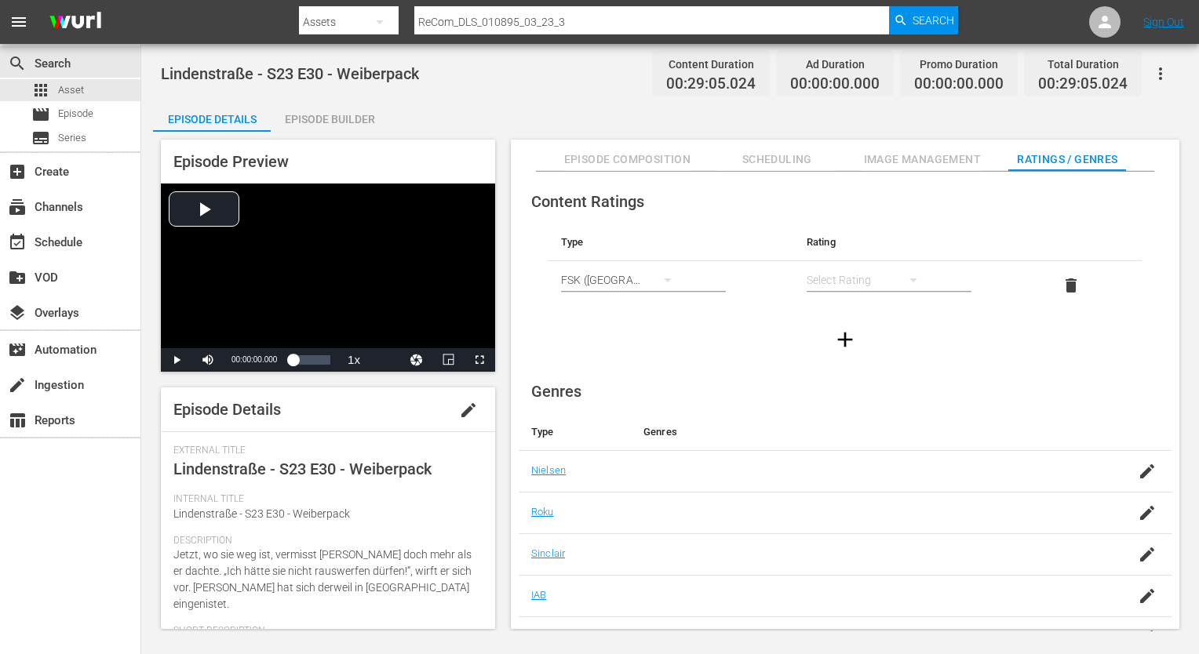
click at [843, 280] on div "simple table" at bounding box center [869, 280] width 126 height 44
click at [845, 340] on div "FSK 12" at bounding box center [868, 336] width 88 height 25
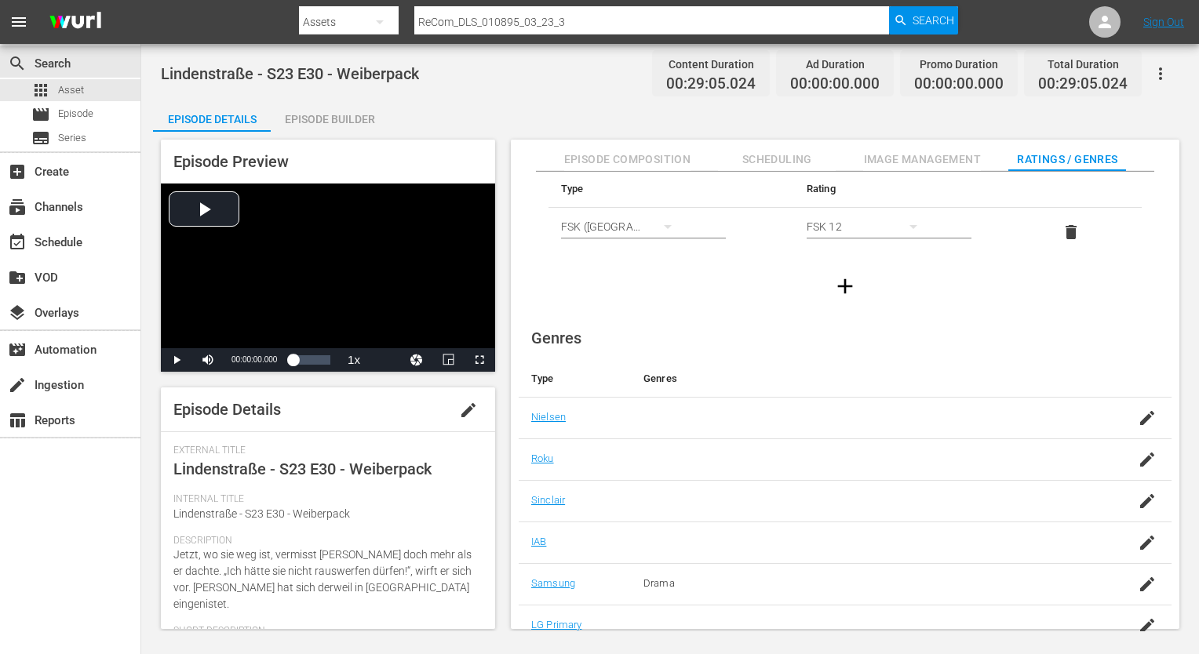
scroll to position [101, 0]
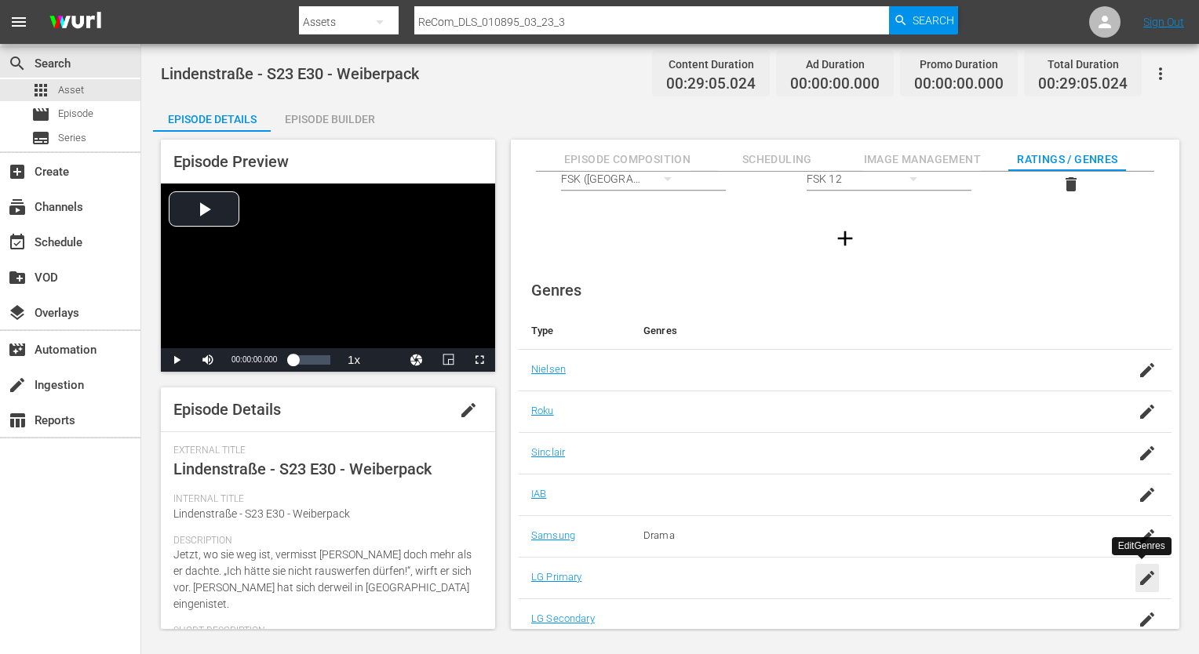
click at [1153, 579] on div "button" at bounding box center [1147, 578] width 24 height 28
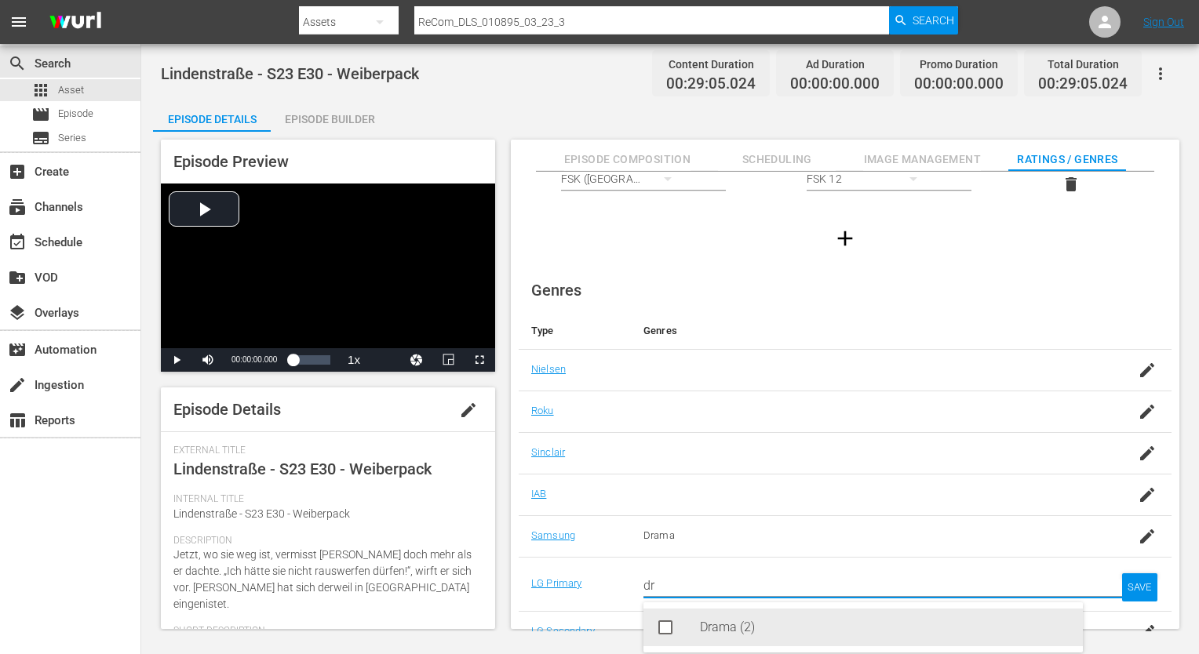
click at [723, 620] on div "Drama (2)" at bounding box center [885, 628] width 370 height 38
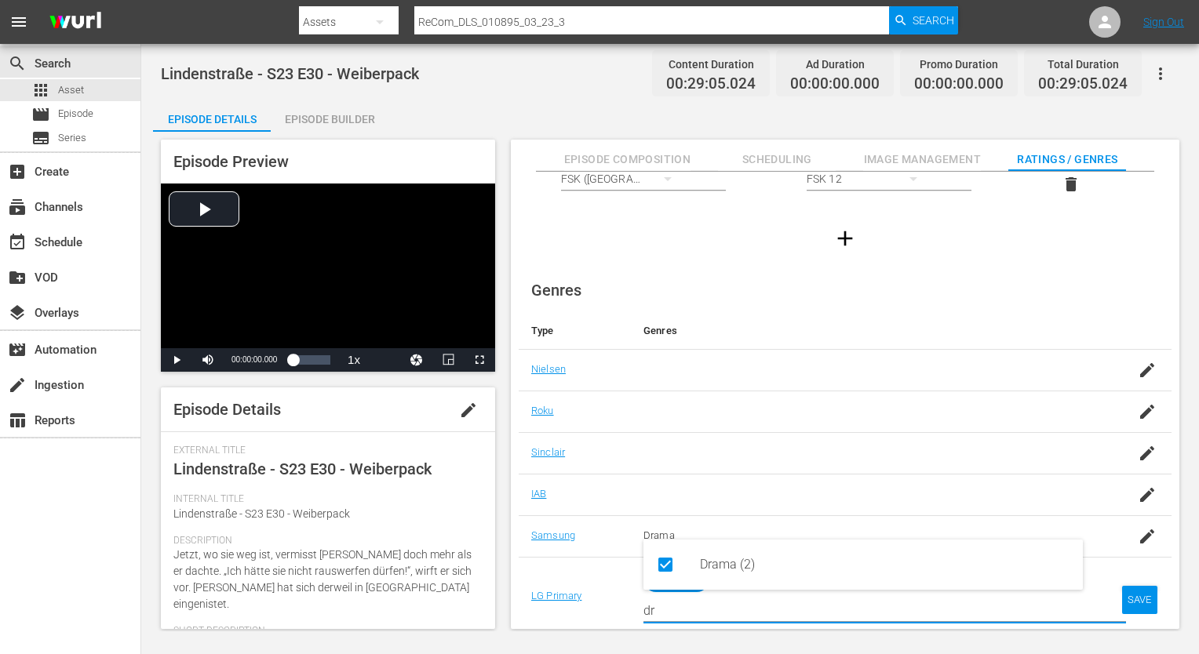
type input "dr"
click at [1122, 595] on div "SAVE" at bounding box center [1140, 600] width 36 height 28
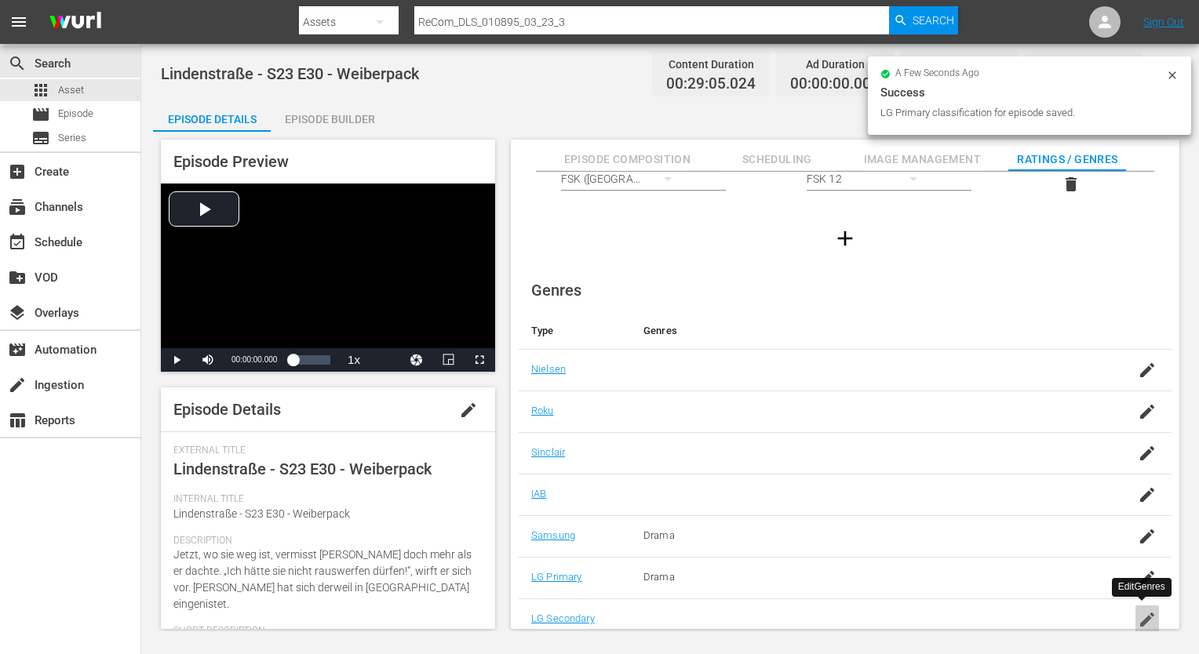
click at [1142, 610] on icon "button" at bounding box center [1147, 619] width 19 height 19
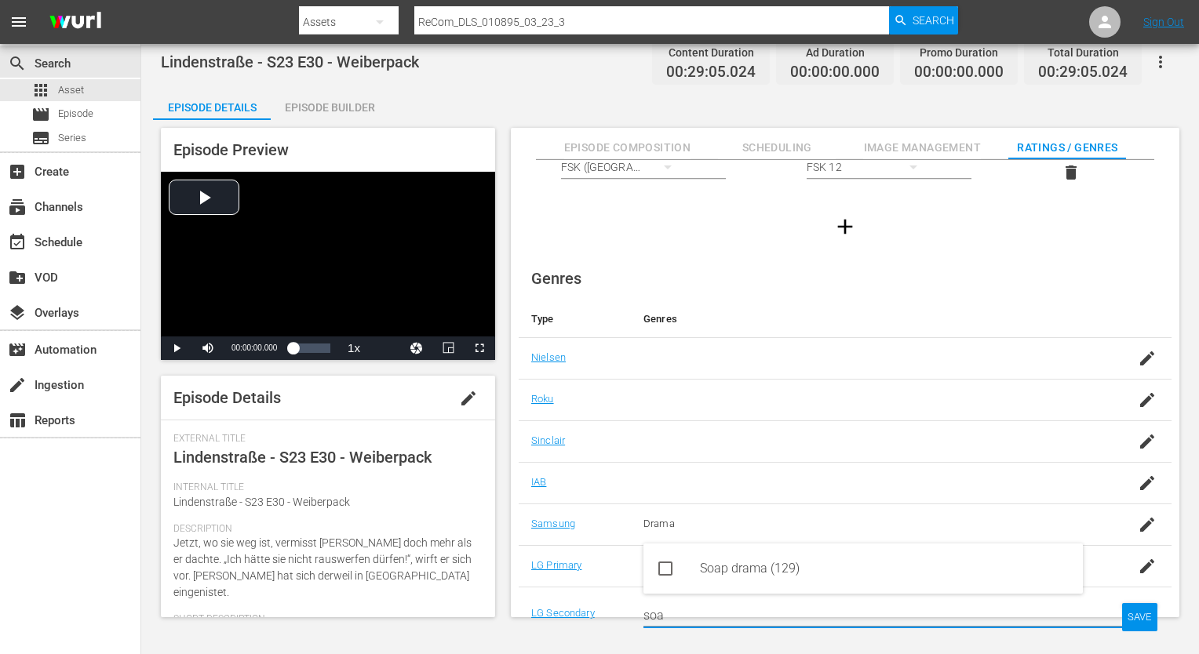
type input "soa"
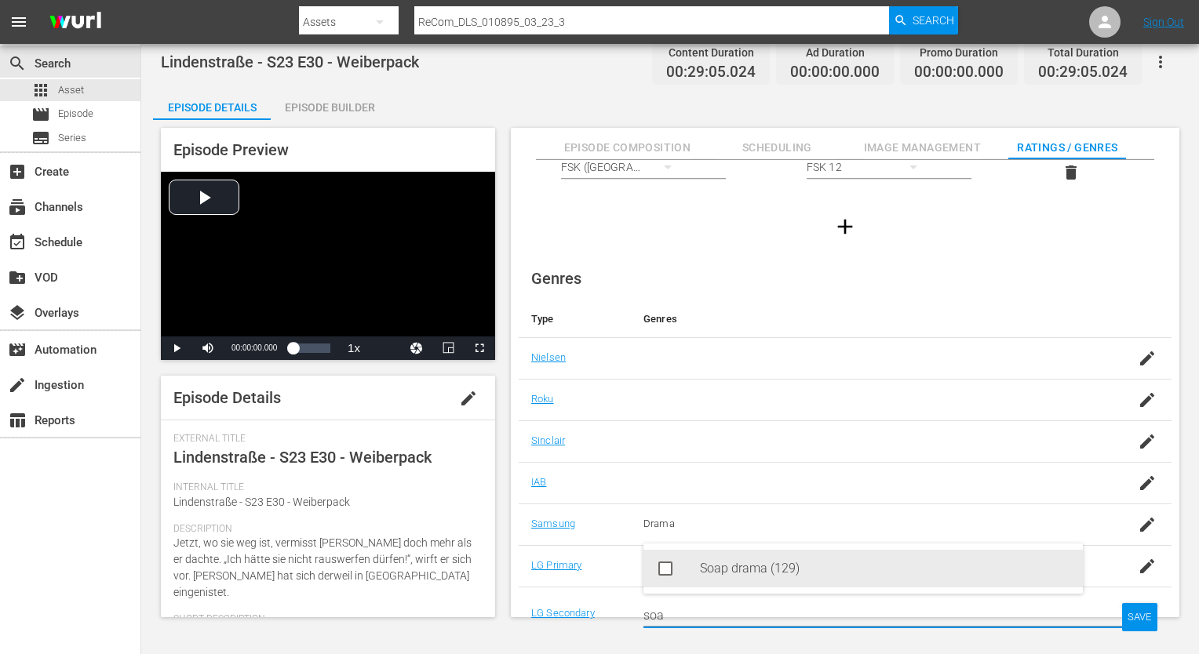
click at [828, 572] on div "Soap drama (129)" at bounding box center [885, 569] width 370 height 38
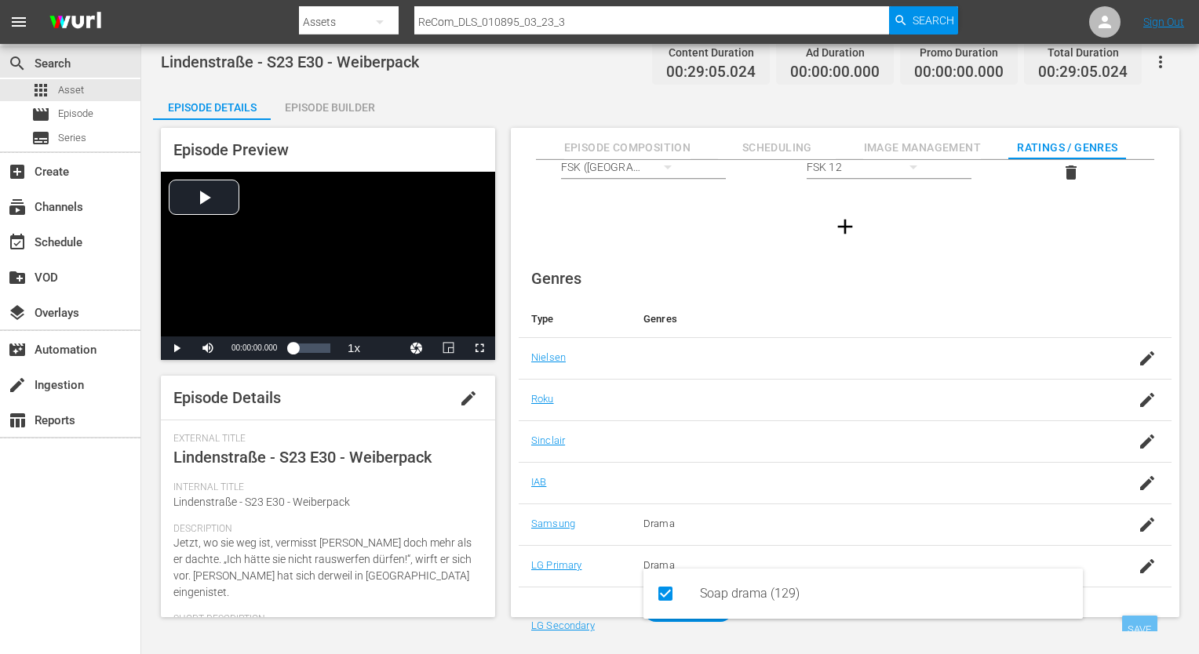
click at [1139, 627] on div "SAVE" at bounding box center [1140, 630] width 36 height 28
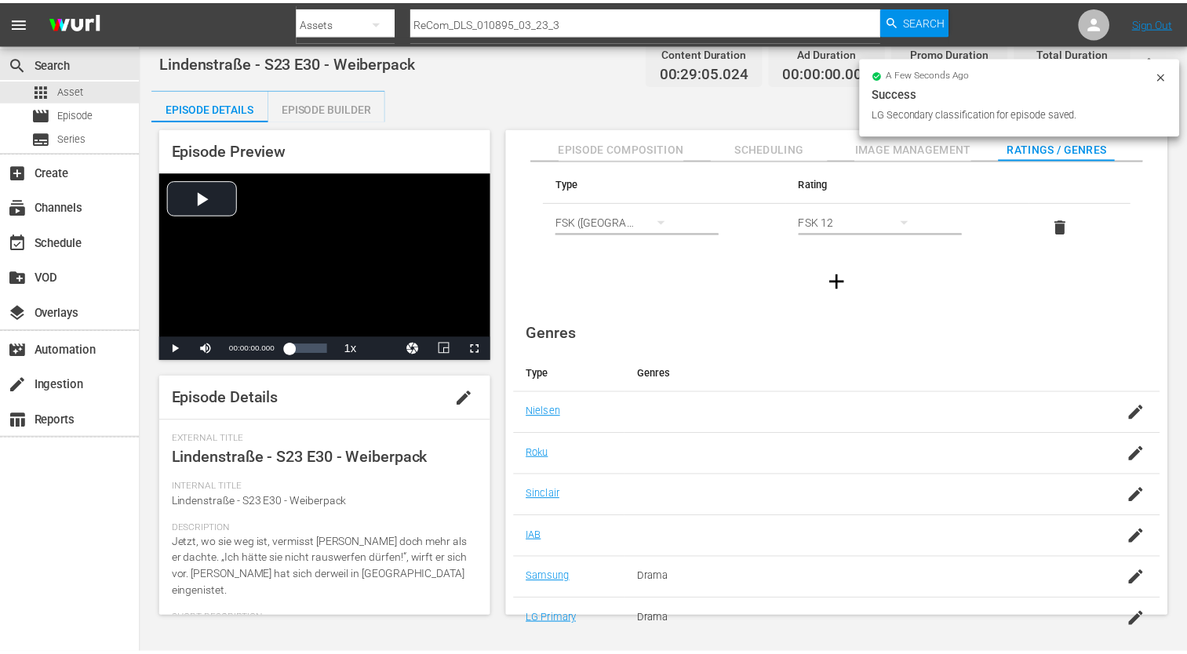
scroll to position [0, 0]
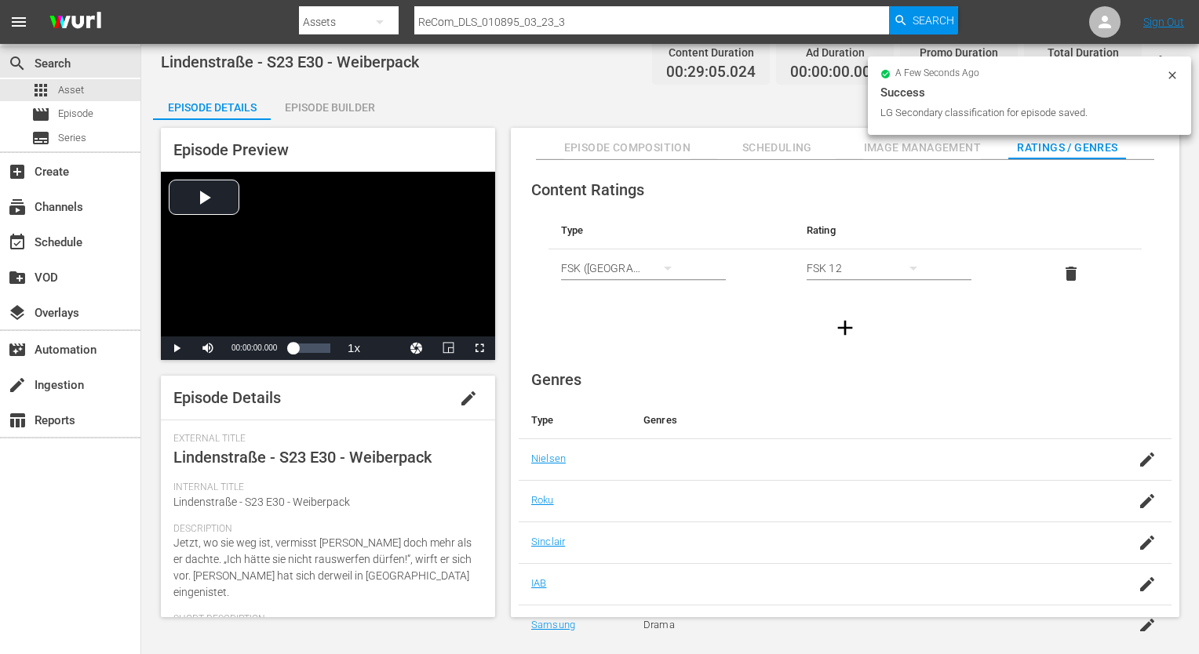
click at [304, 115] on div "Episode Builder" at bounding box center [330, 108] width 118 height 38
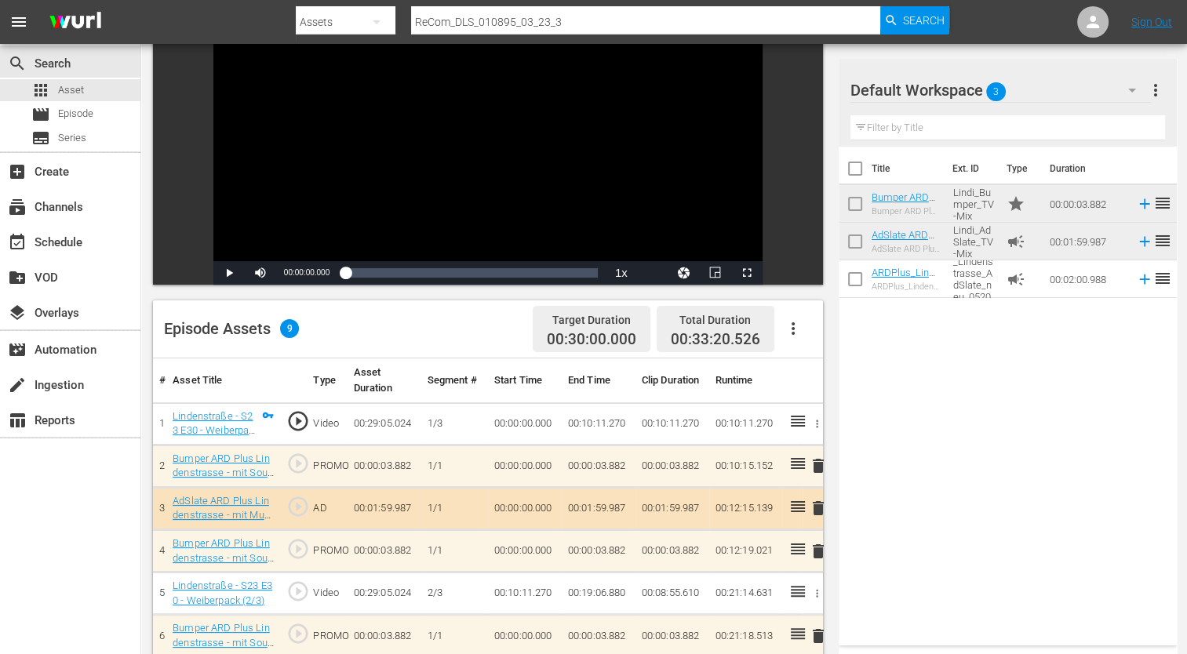
scroll to position [314, 0]
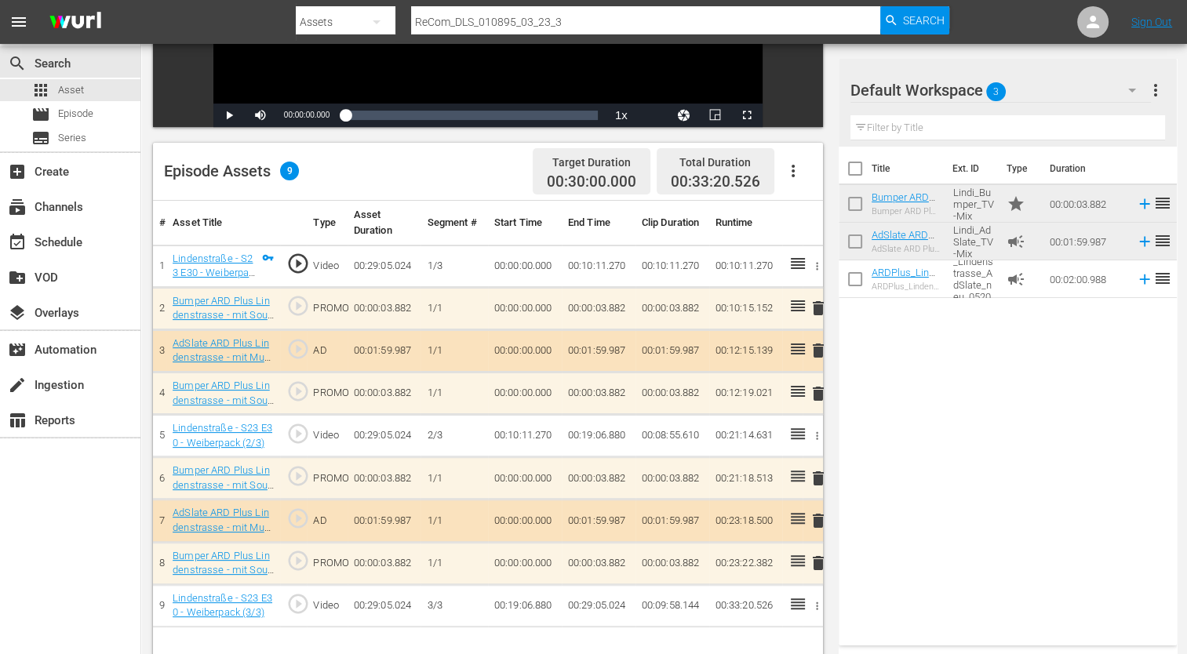
click at [819, 349] on span "delete" at bounding box center [818, 350] width 19 height 19
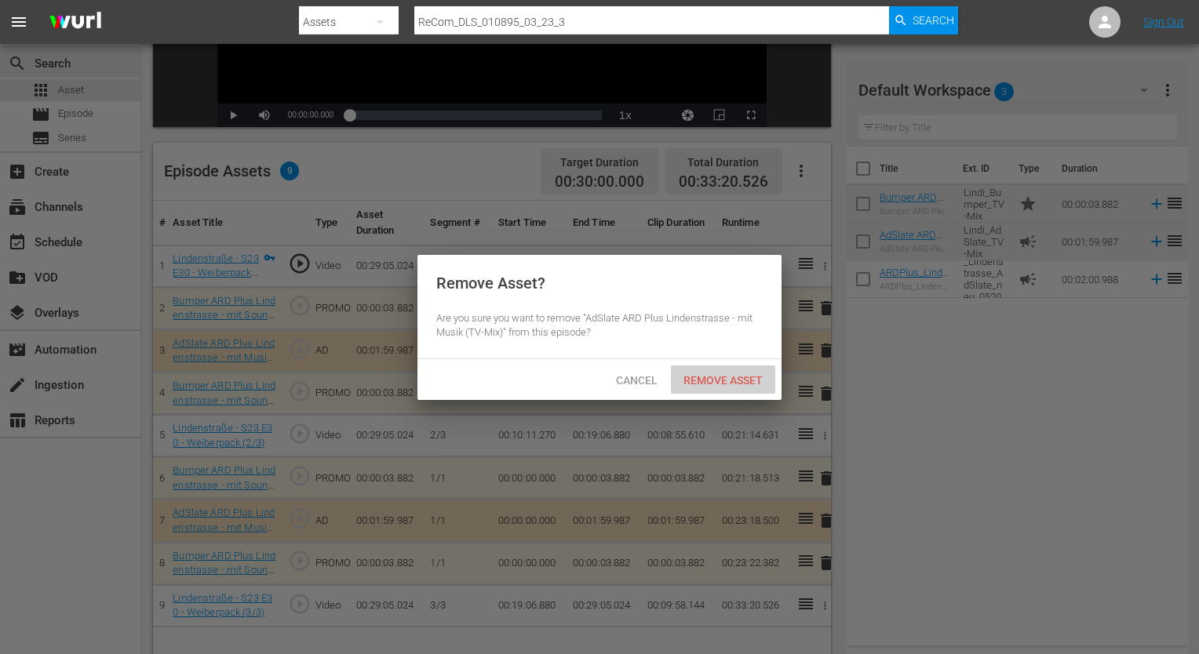
click at [705, 377] on span "Remove Asset" at bounding box center [723, 380] width 104 height 13
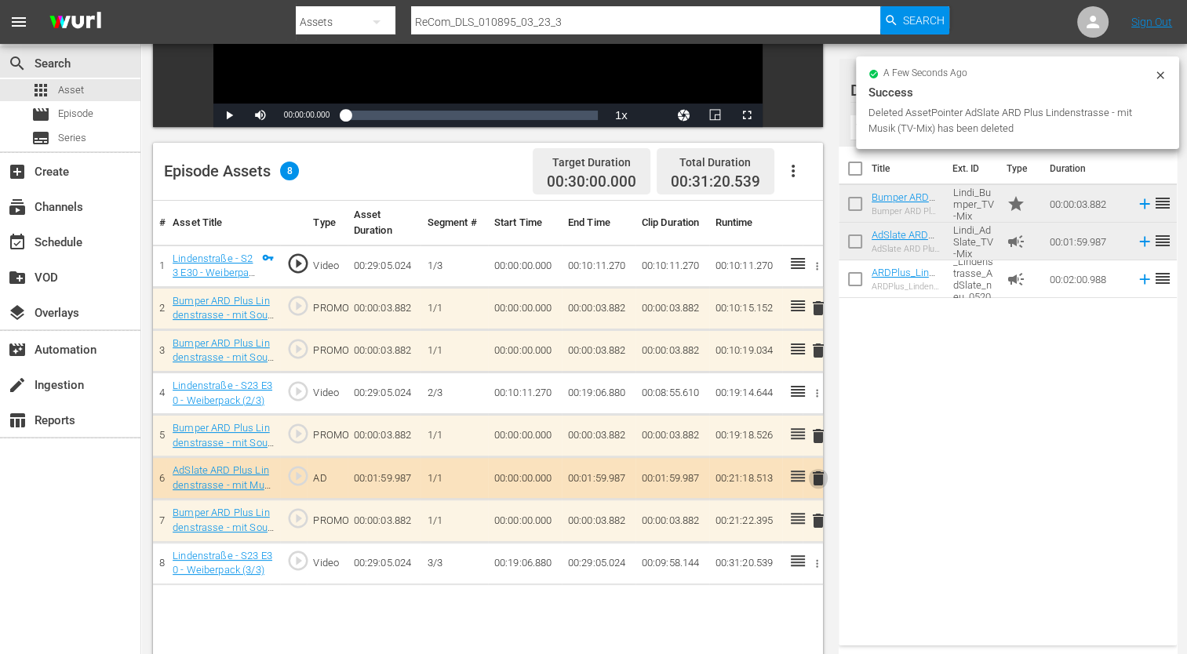
click at [814, 482] on span "delete" at bounding box center [818, 478] width 19 height 19
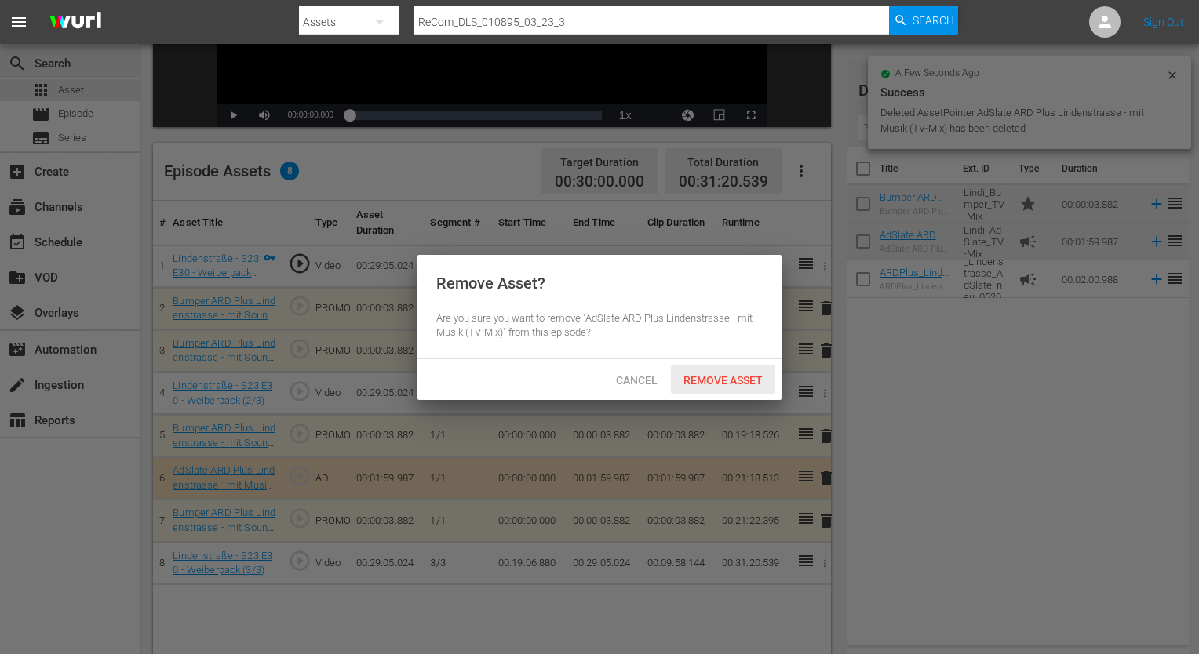
click at [722, 377] on span "Remove Asset" at bounding box center [723, 380] width 104 height 13
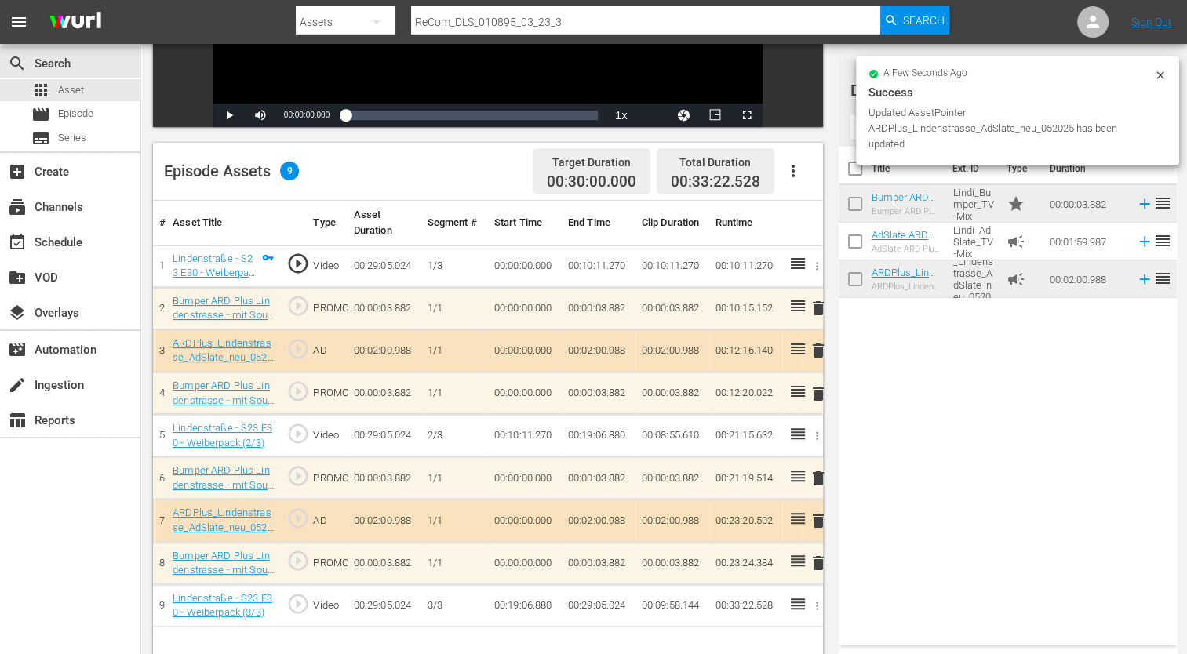
scroll to position [0, 0]
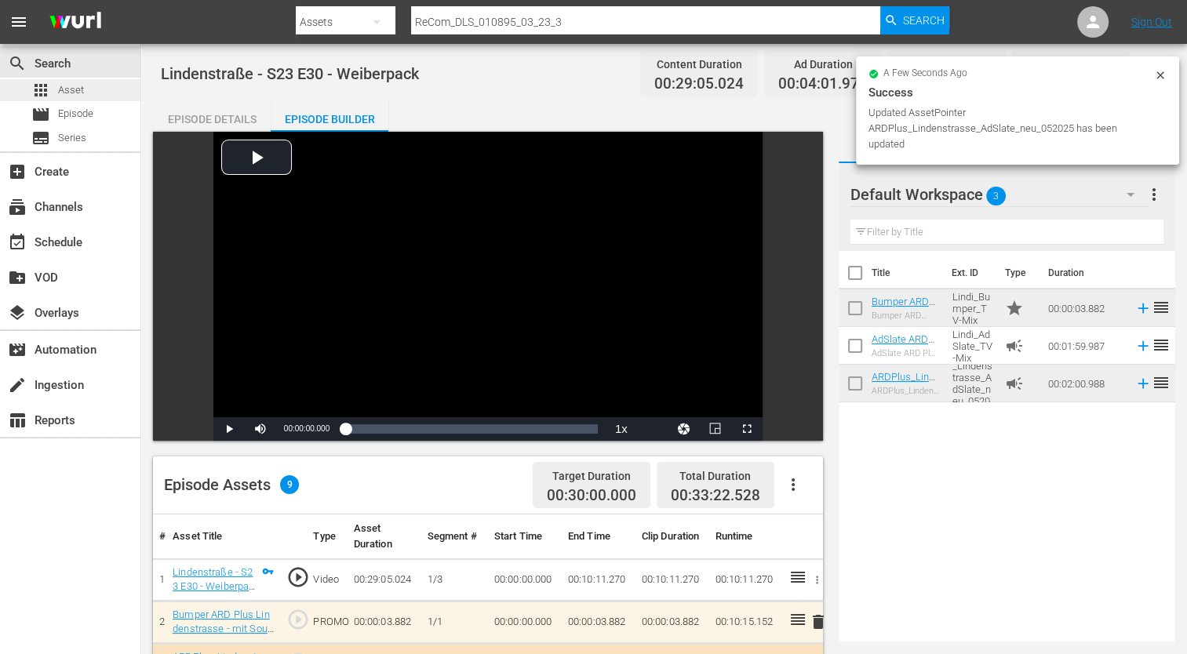
click at [66, 90] on span "Asset" at bounding box center [71, 90] width 26 height 16
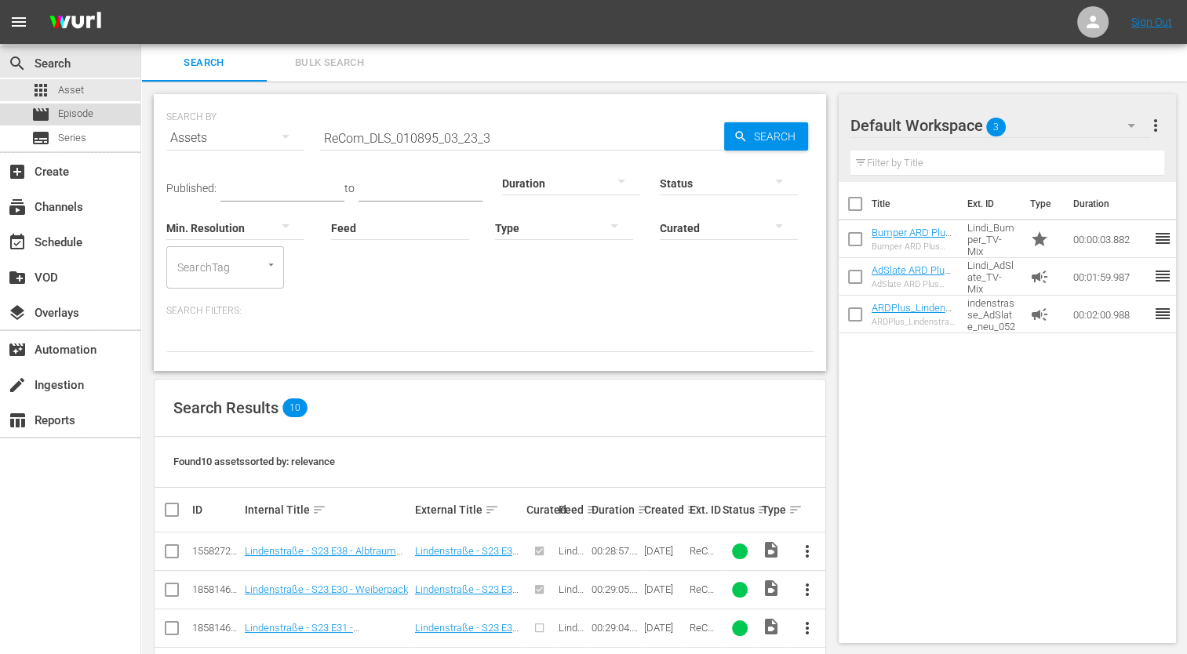
click at [94, 114] on div "movie Episode" at bounding box center [70, 115] width 140 height 22
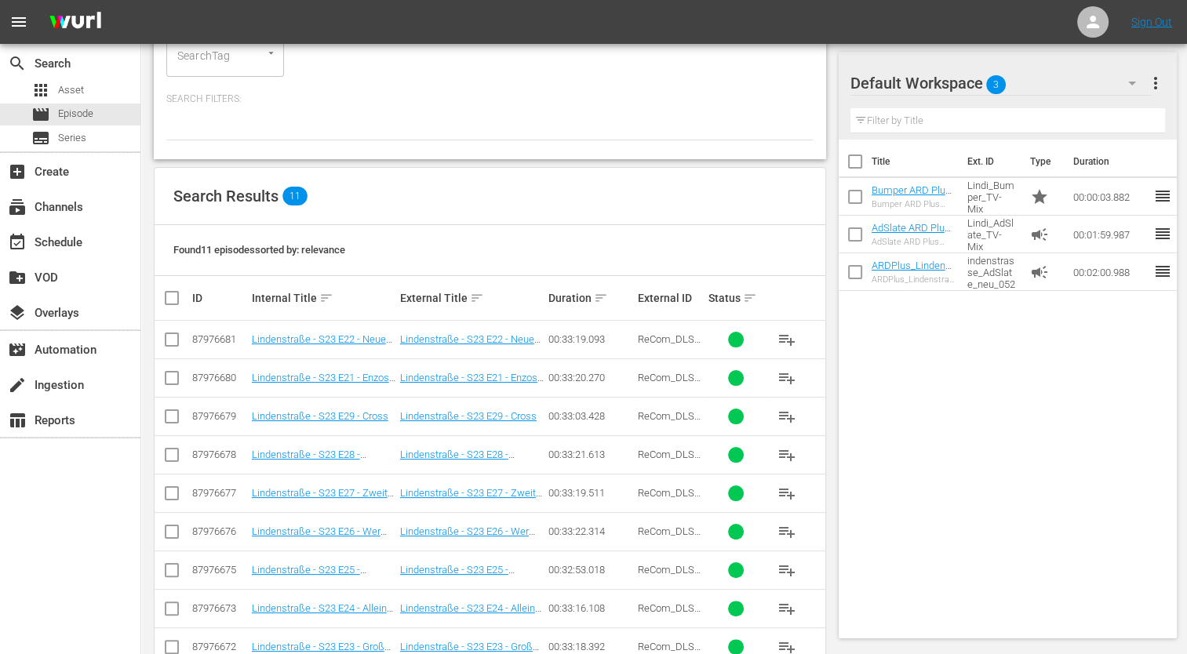
scroll to position [285, 0]
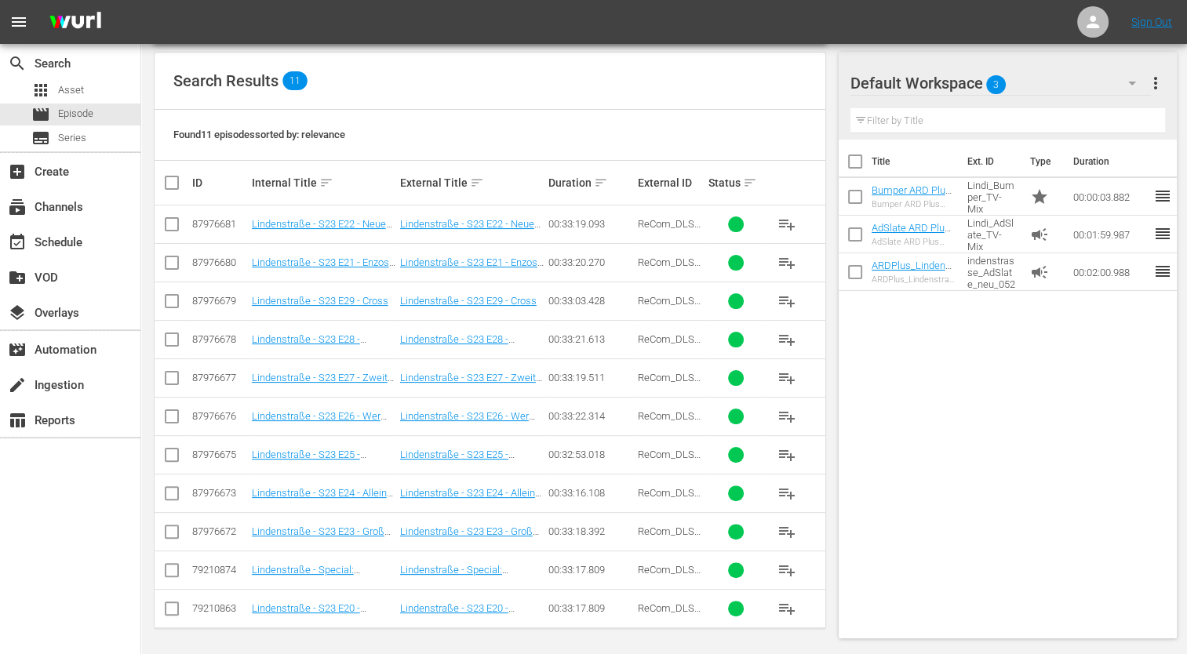
click at [533, 614] on td "Lindenstraße - S23 E20 - [GEOGRAPHIC_DATA]" at bounding box center [472, 608] width 148 height 38
click at [508, 612] on link "Lindenstraße - S23 E20 - [GEOGRAPHIC_DATA]" at bounding box center [454, 615] width 108 height 24
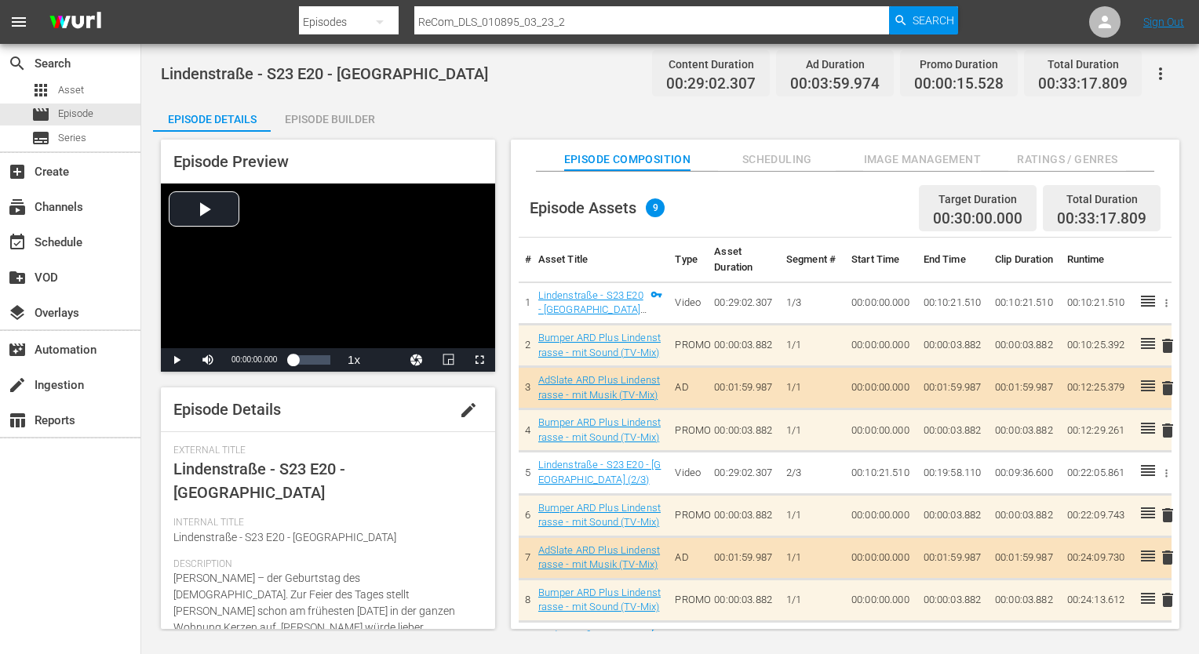
click at [361, 122] on div "Episode Builder" at bounding box center [330, 119] width 118 height 38
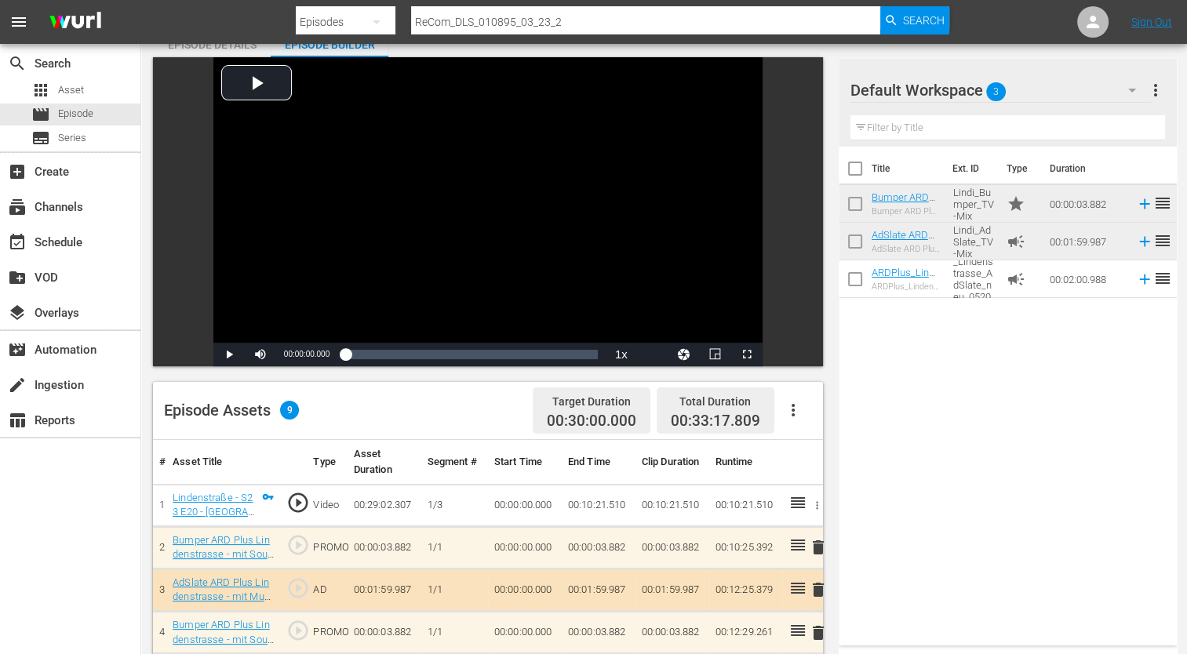
scroll to position [235, 0]
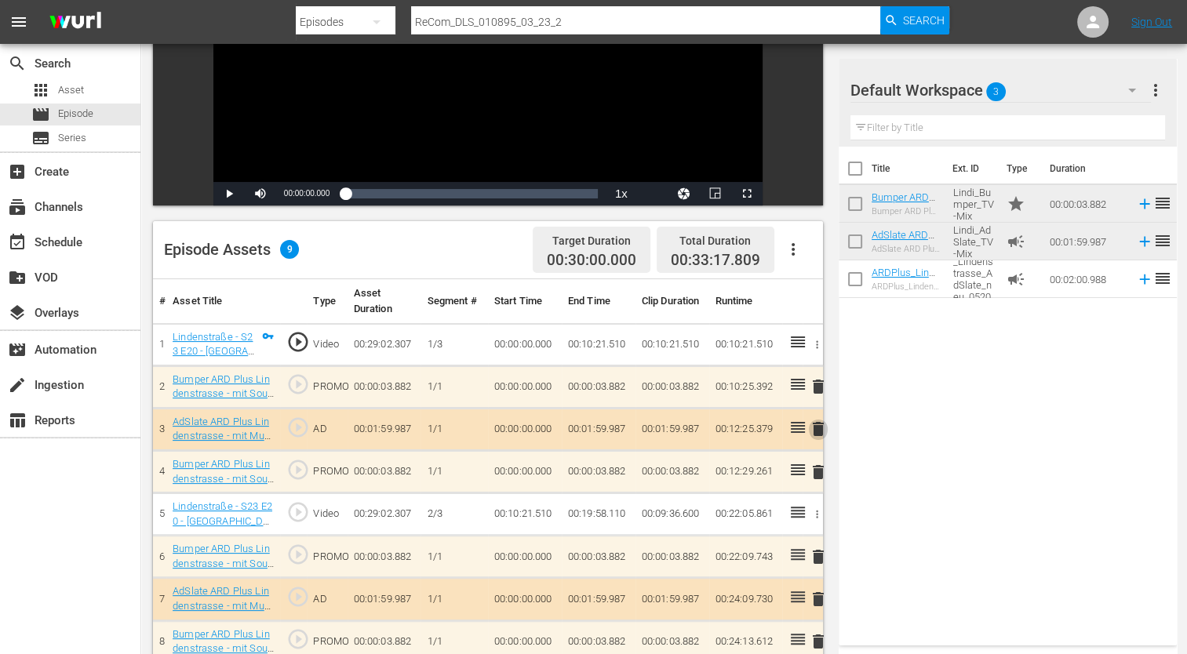
click at [821, 430] on span "delete" at bounding box center [818, 429] width 19 height 19
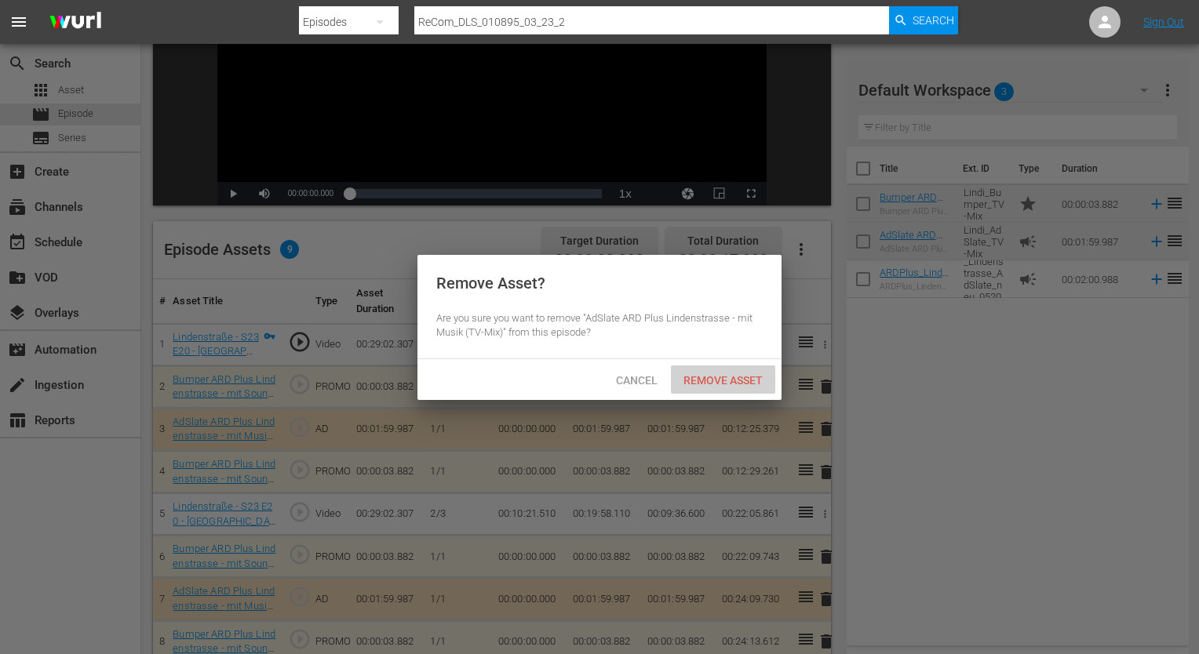
click at [709, 374] on span "Remove Asset" at bounding box center [723, 380] width 104 height 13
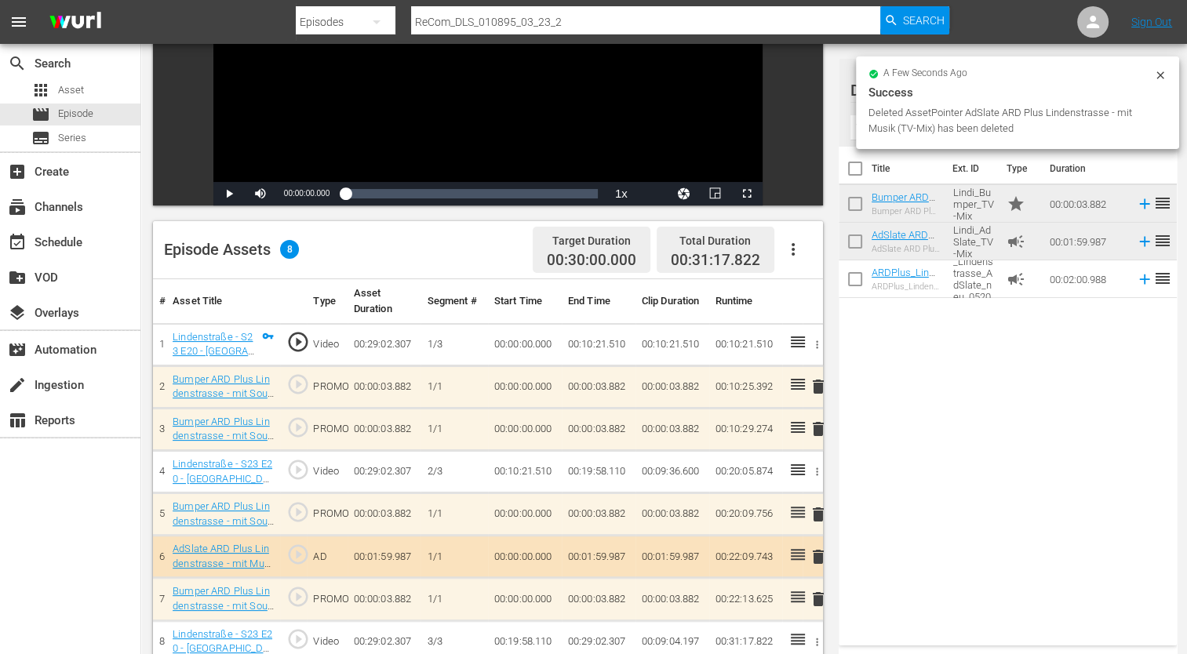
click at [819, 559] on span "delete" at bounding box center [818, 557] width 19 height 19
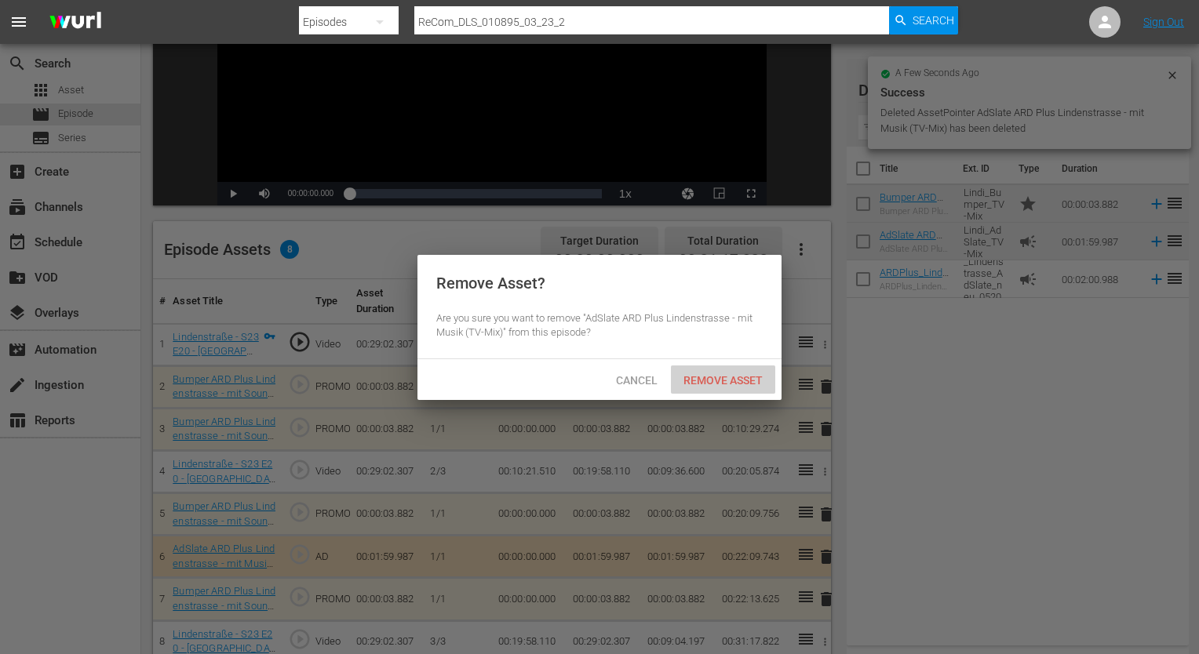
click at [712, 378] on span "Remove Asset" at bounding box center [723, 380] width 104 height 13
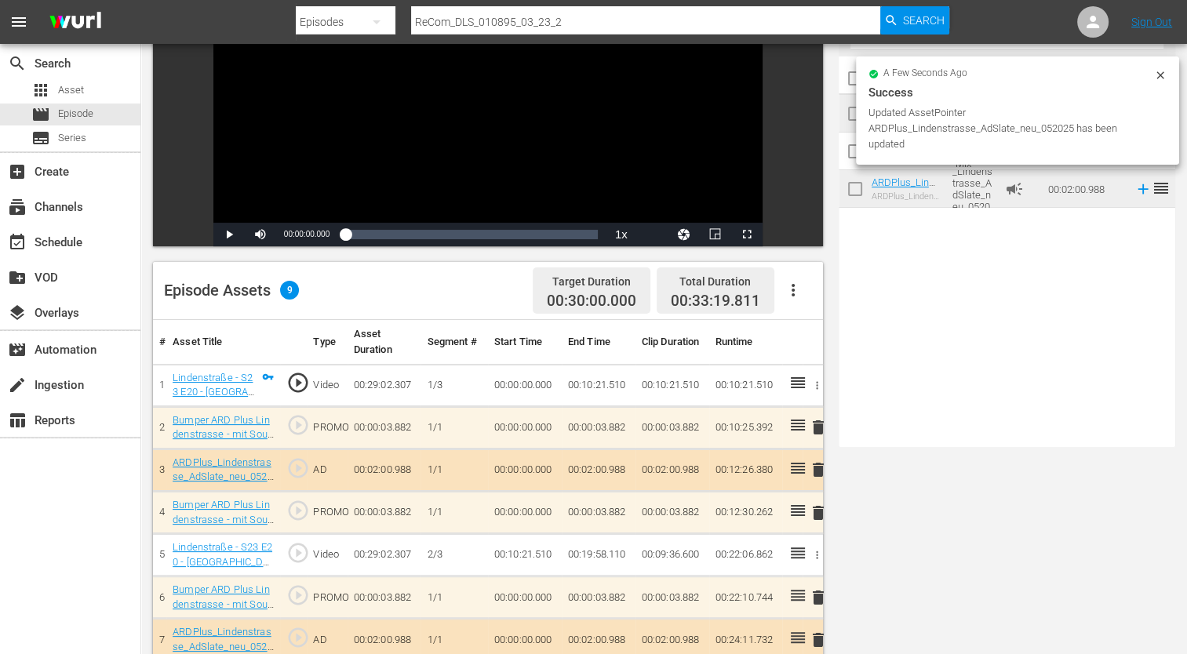
scroll to position [0, 0]
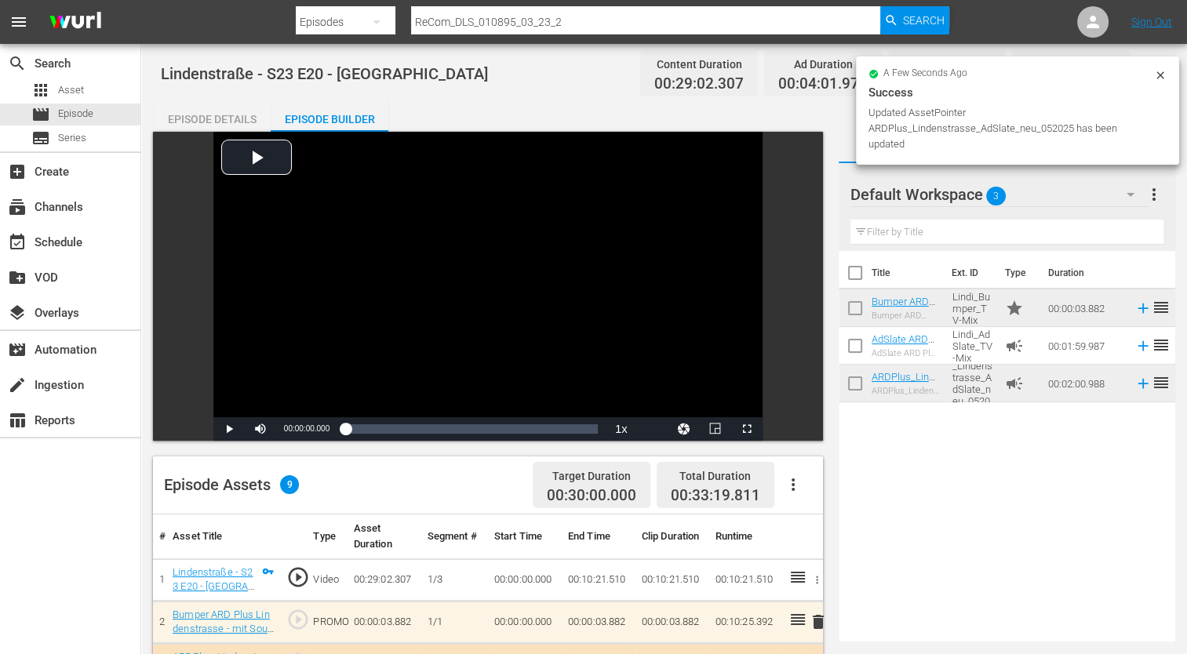
click at [228, 123] on div "Episode Details" at bounding box center [212, 119] width 118 height 38
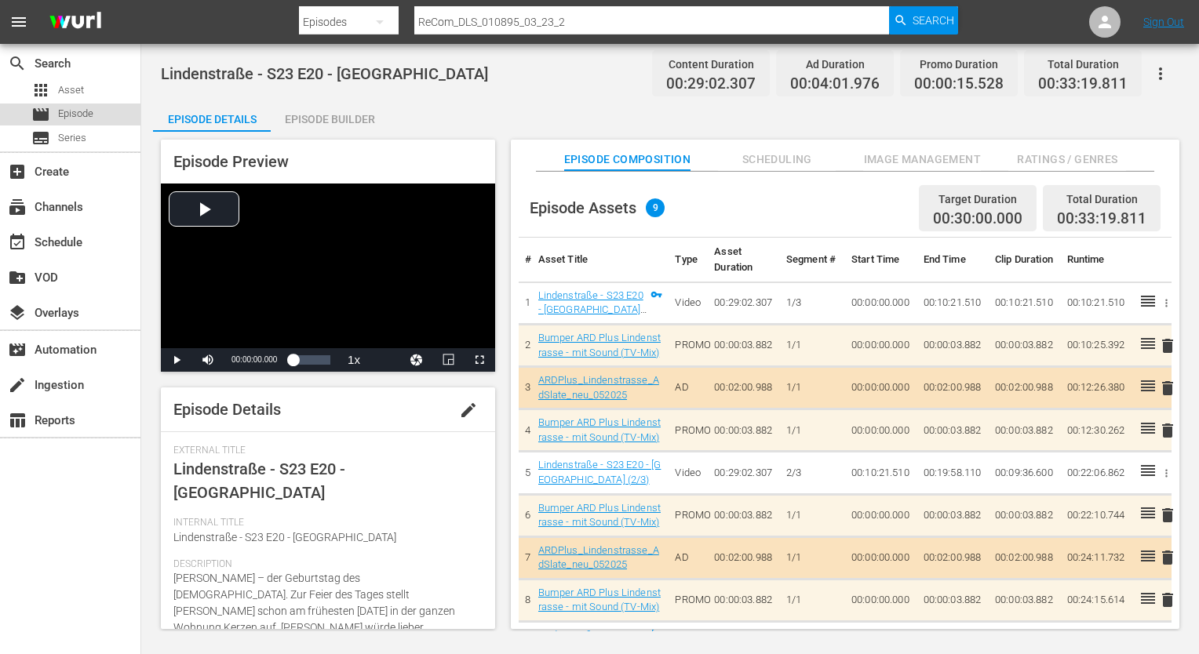
click at [66, 114] on span "Episode" at bounding box center [75, 114] width 35 height 16
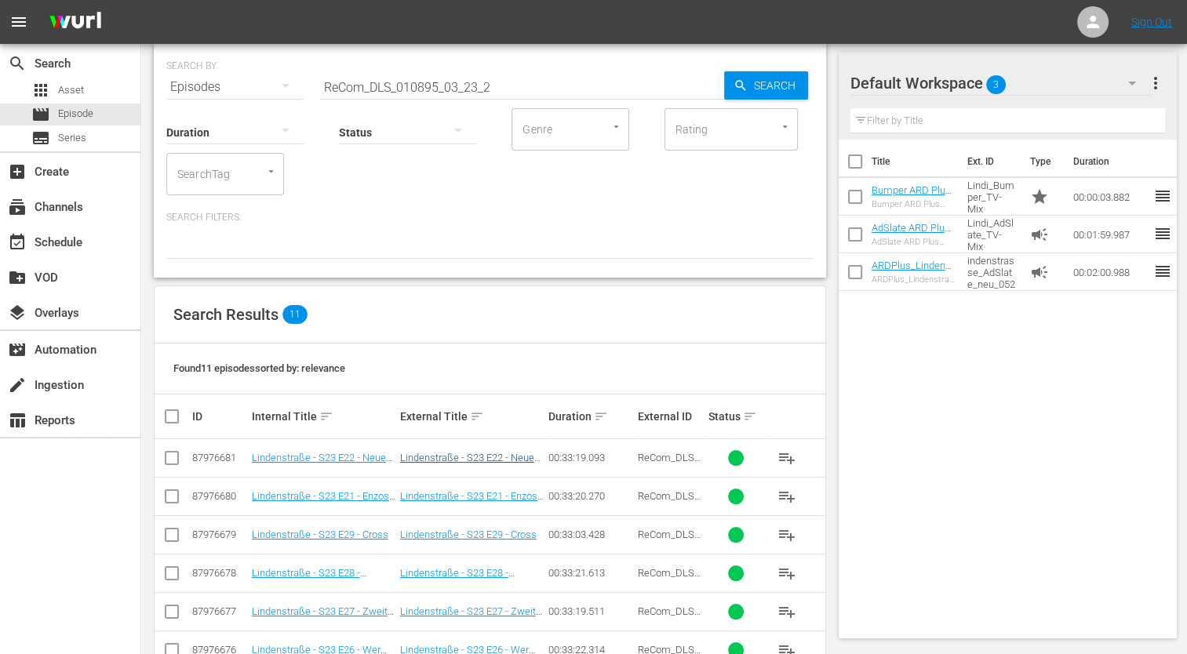
scroll to position [78, 0]
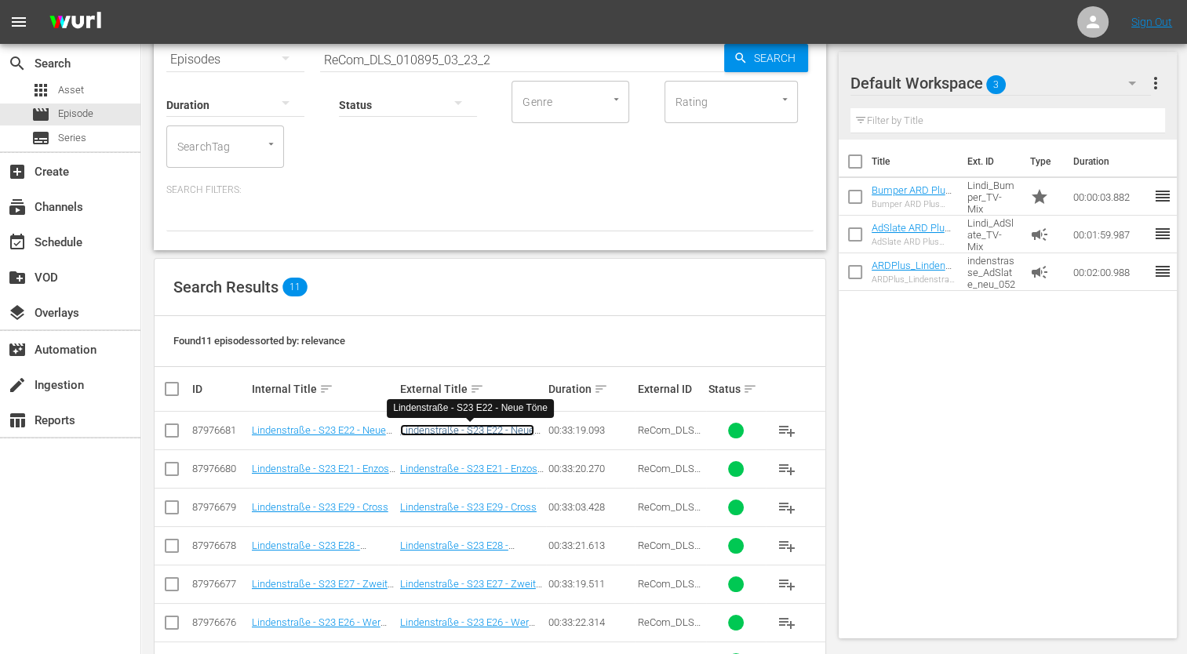
click at [448, 434] on link "Lindenstraße - S23 E22 - Neue Töne" at bounding box center [467, 436] width 134 height 24
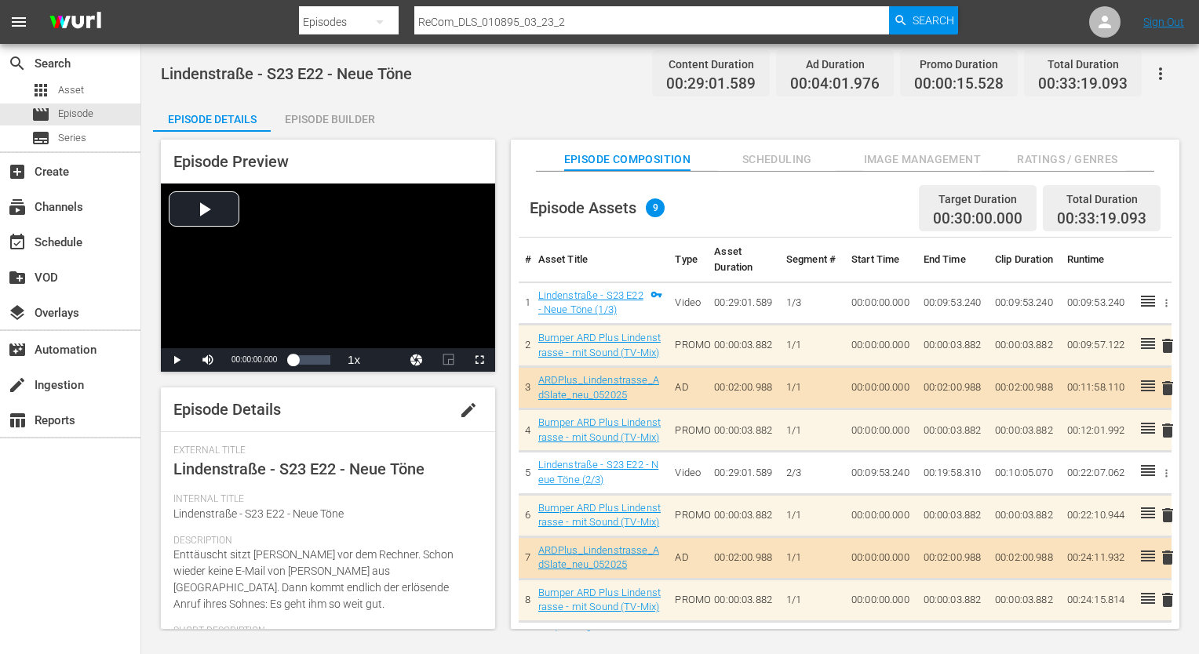
click at [370, 115] on div "Episode Builder" at bounding box center [330, 119] width 118 height 38
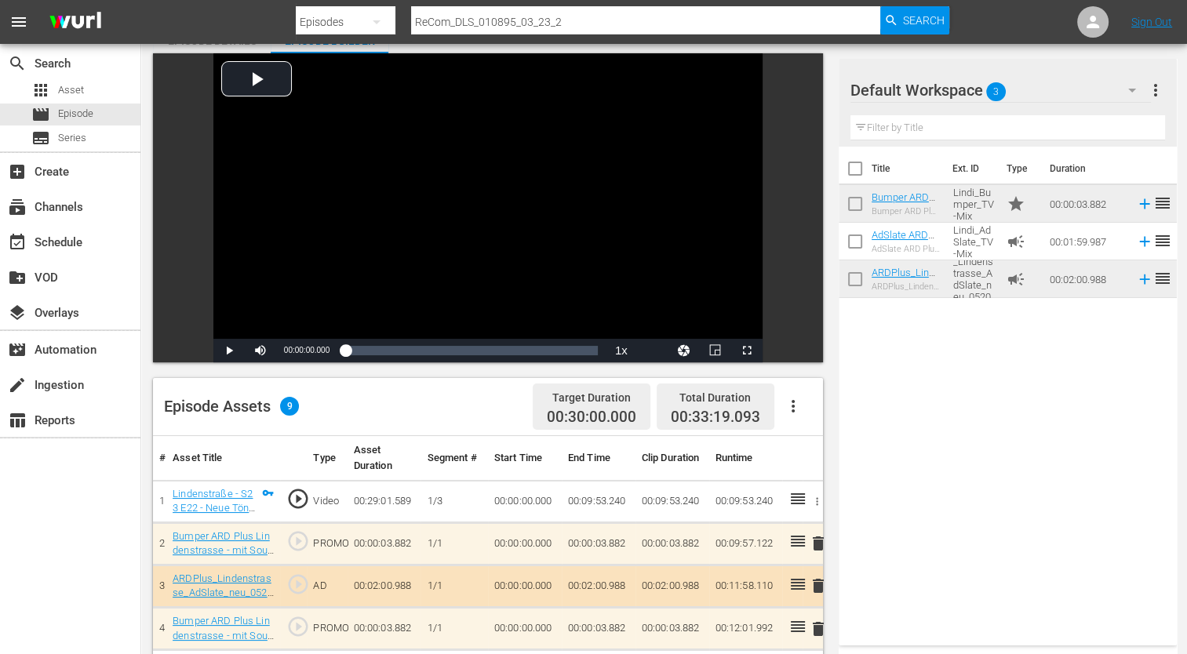
scroll to position [235, 0]
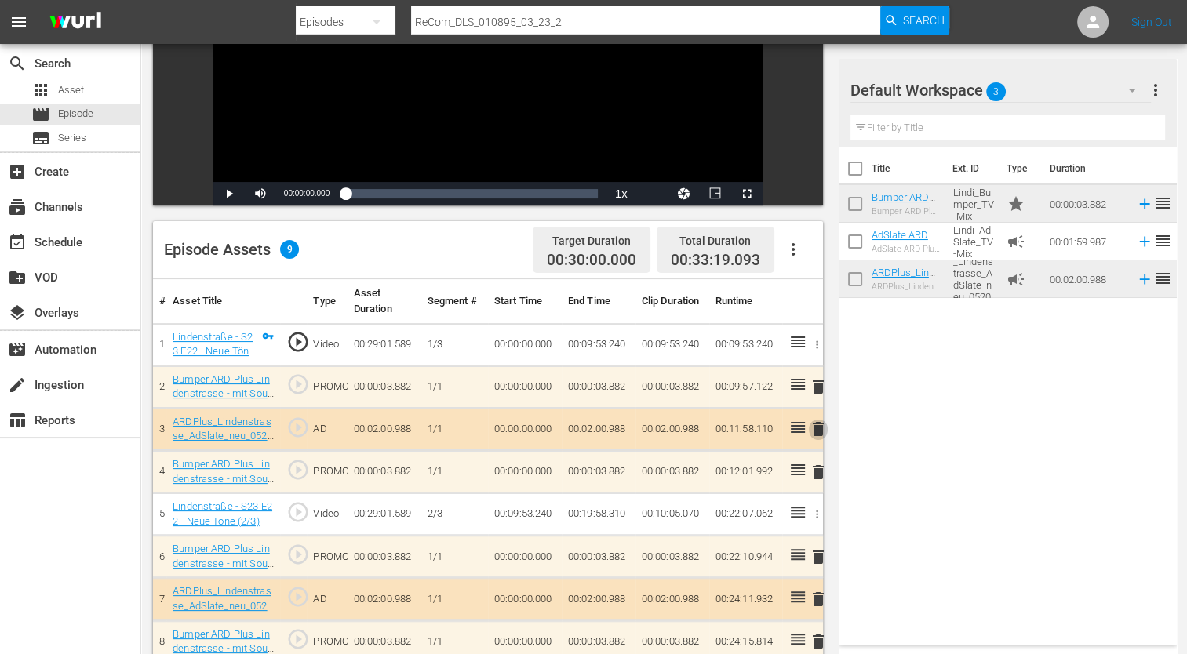
click at [817, 424] on span "delete" at bounding box center [818, 429] width 19 height 19
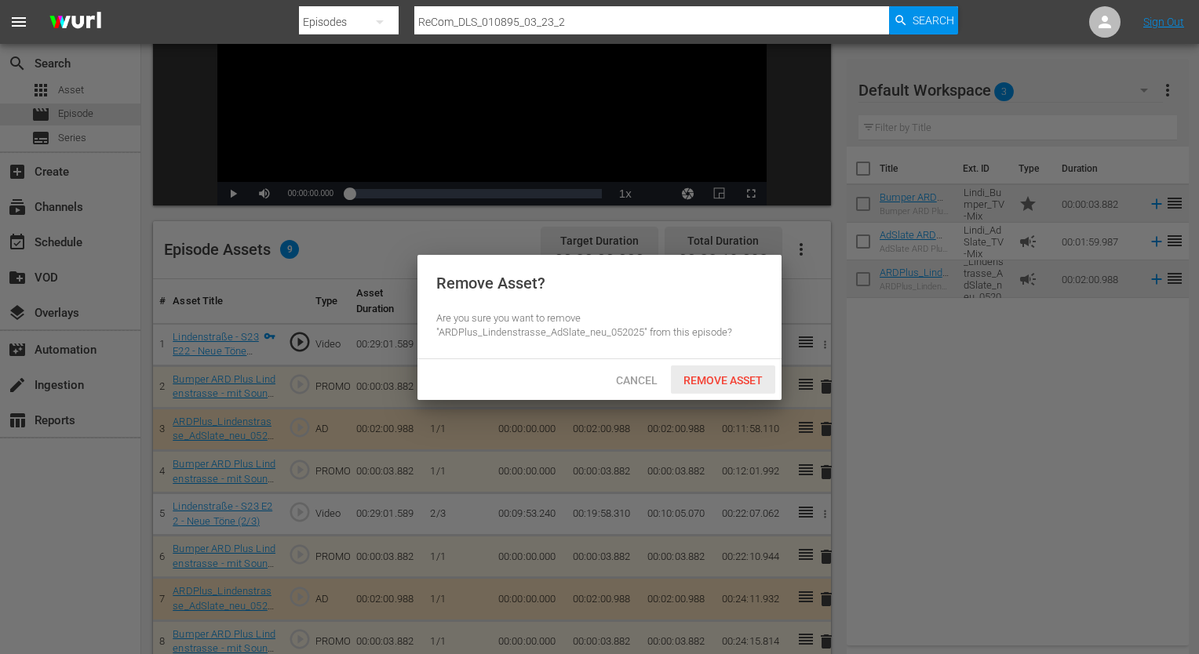
click at [721, 380] on span "Remove Asset" at bounding box center [723, 380] width 104 height 13
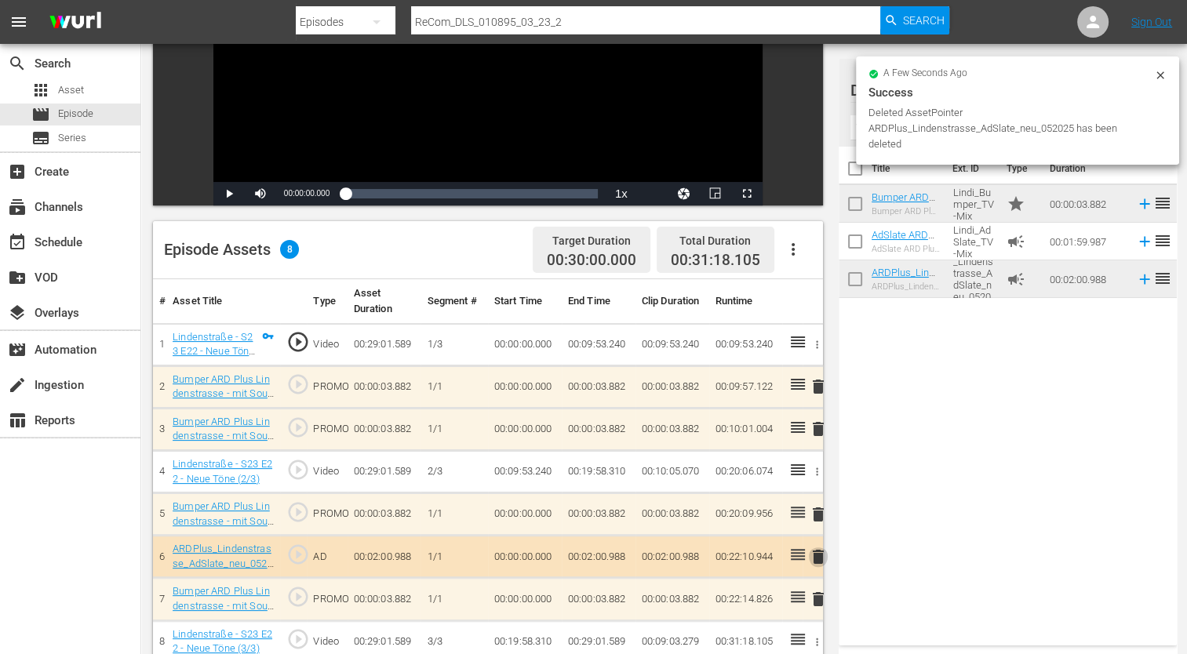
click at [819, 555] on span "delete" at bounding box center [818, 557] width 19 height 19
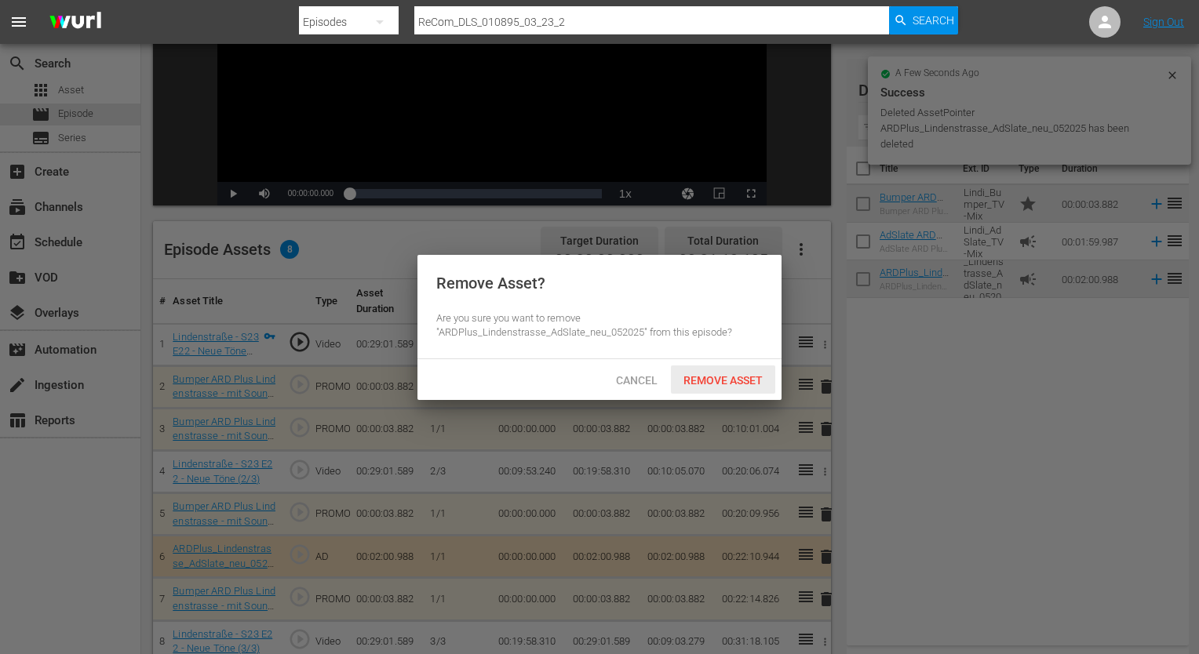
click at [706, 378] on span "Remove Asset" at bounding box center [723, 380] width 104 height 13
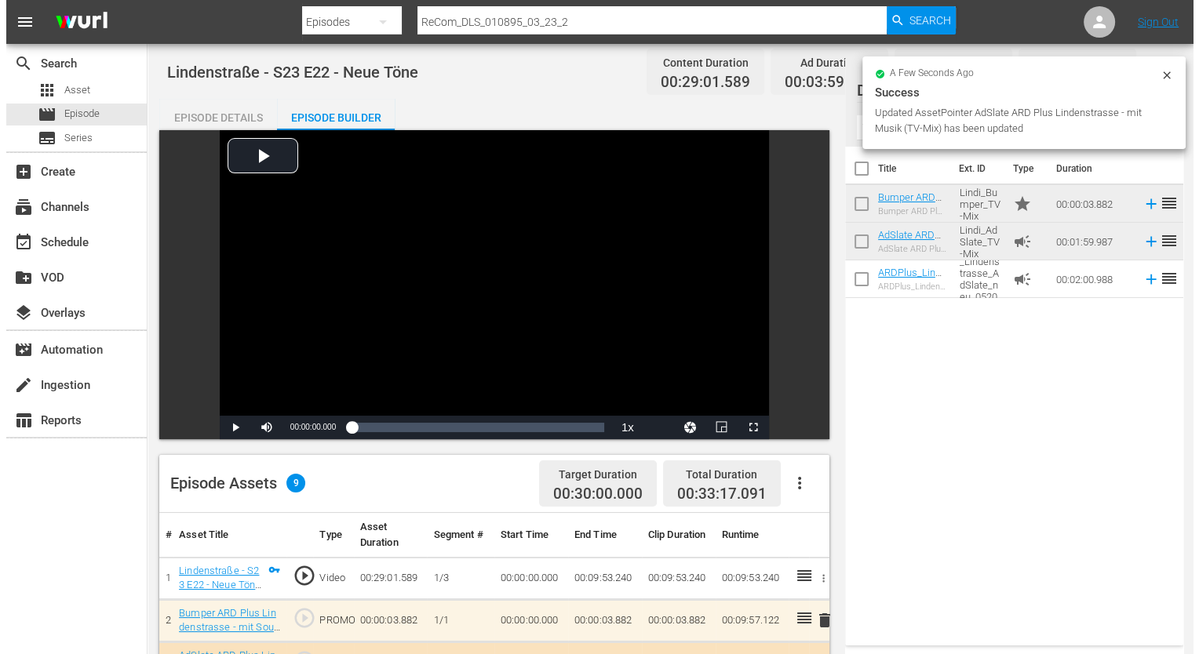
scroll to position [0, 0]
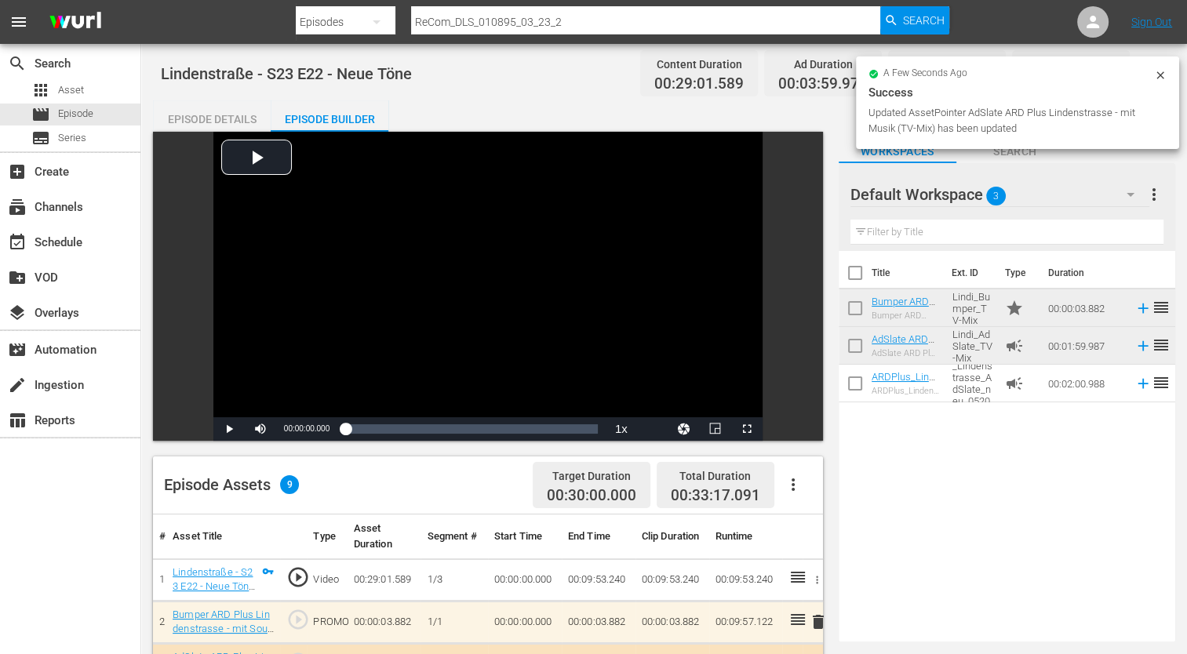
click at [204, 118] on div "Episode Details" at bounding box center [212, 119] width 118 height 38
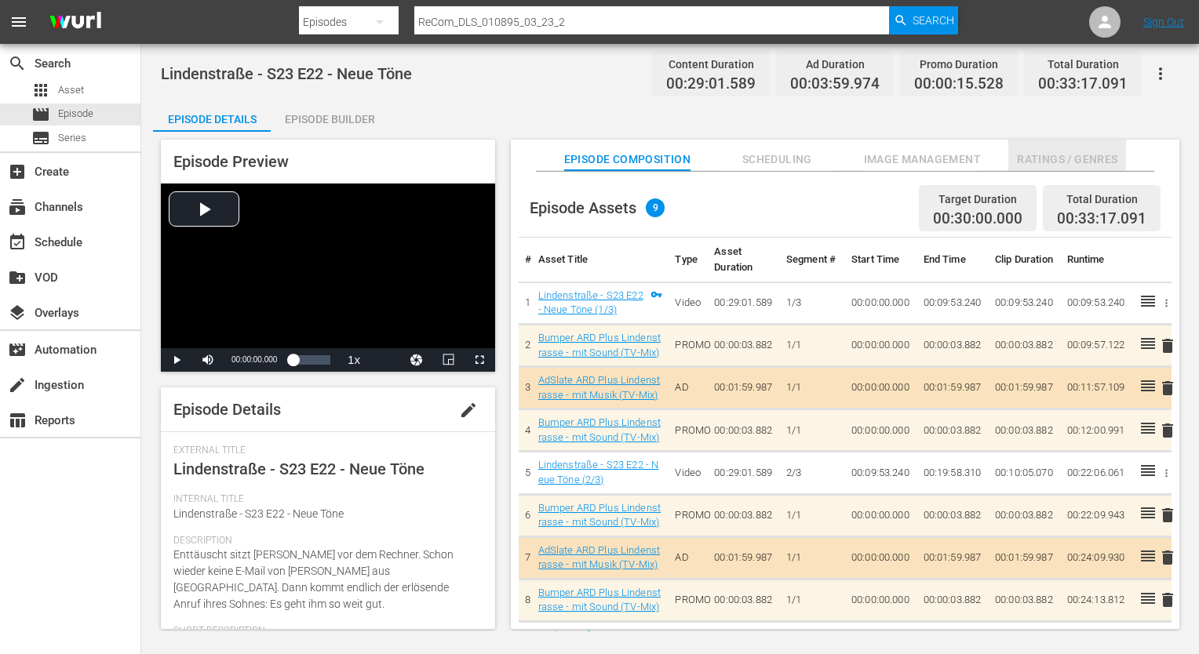
click at [1104, 161] on span "Ratings / Genres" at bounding box center [1067, 160] width 118 height 20
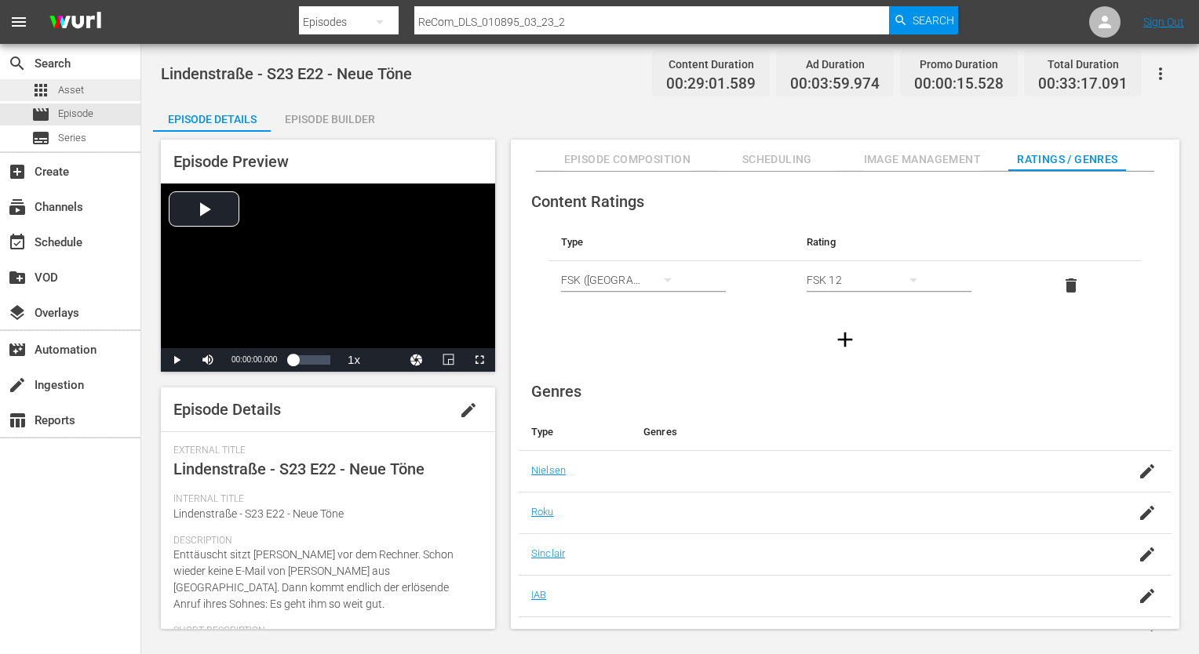
click at [76, 97] on span "Asset" at bounding box center [71, 90] width 26 height 16
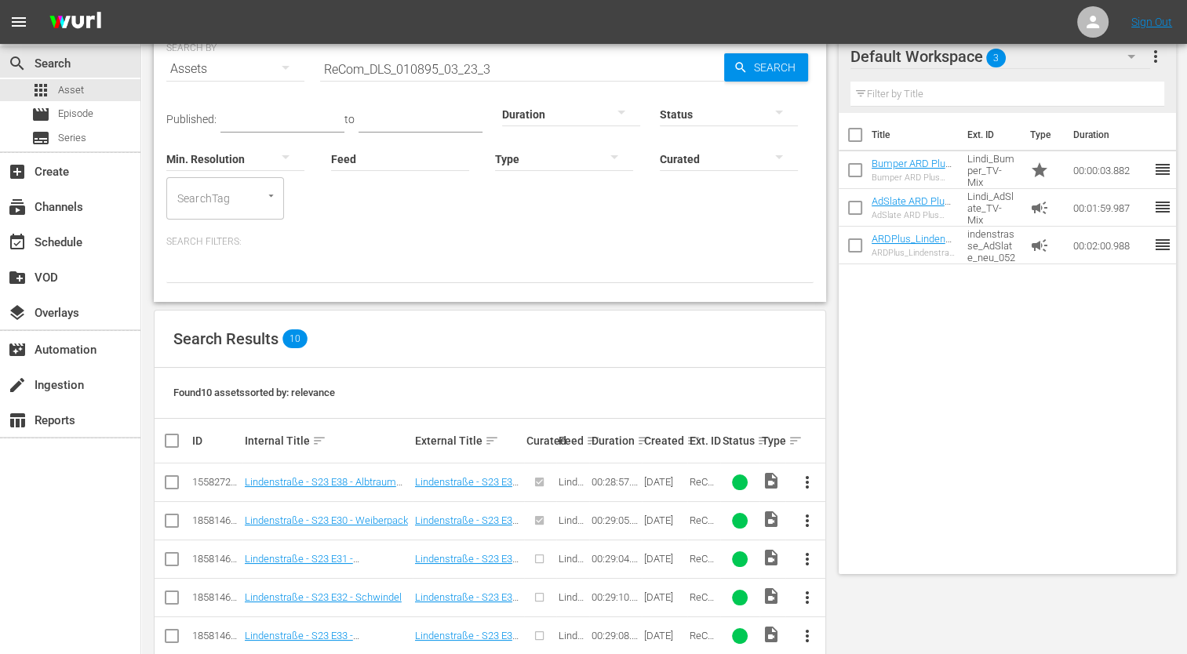
scroll to position [78, 0]
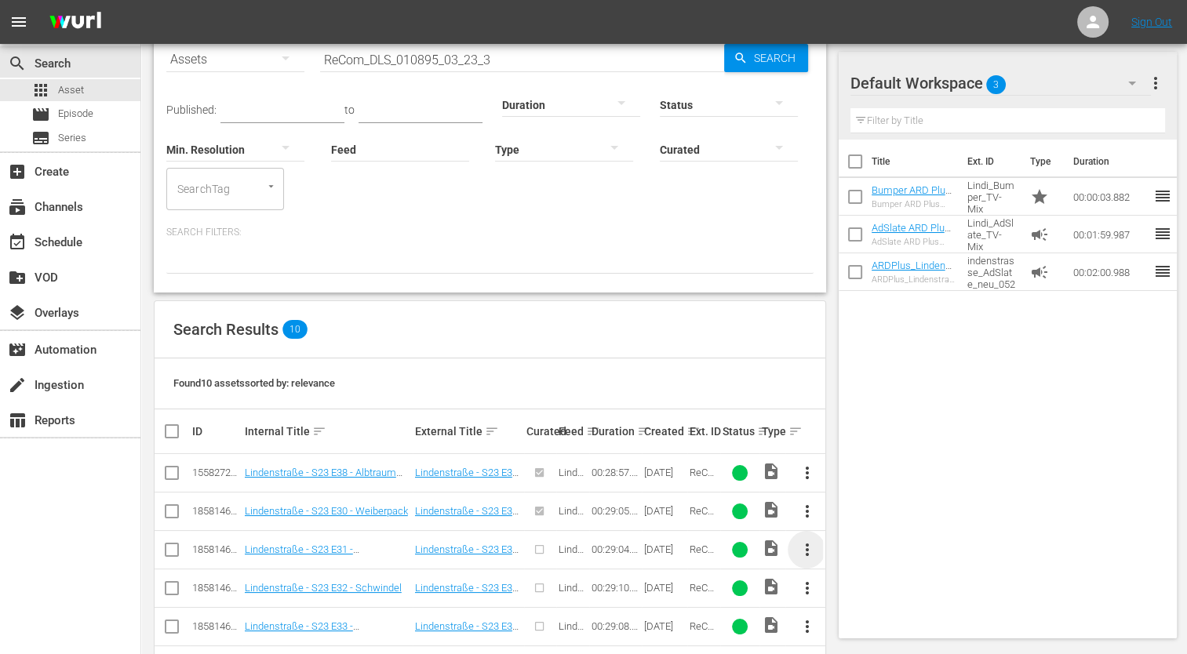
click at [802, 543] on span "more_vert" at bounding box center [806, 550] width 19 height 19
click at [861, 541] on div "Episode" at bounding box center [891, 543] width 107 height 38
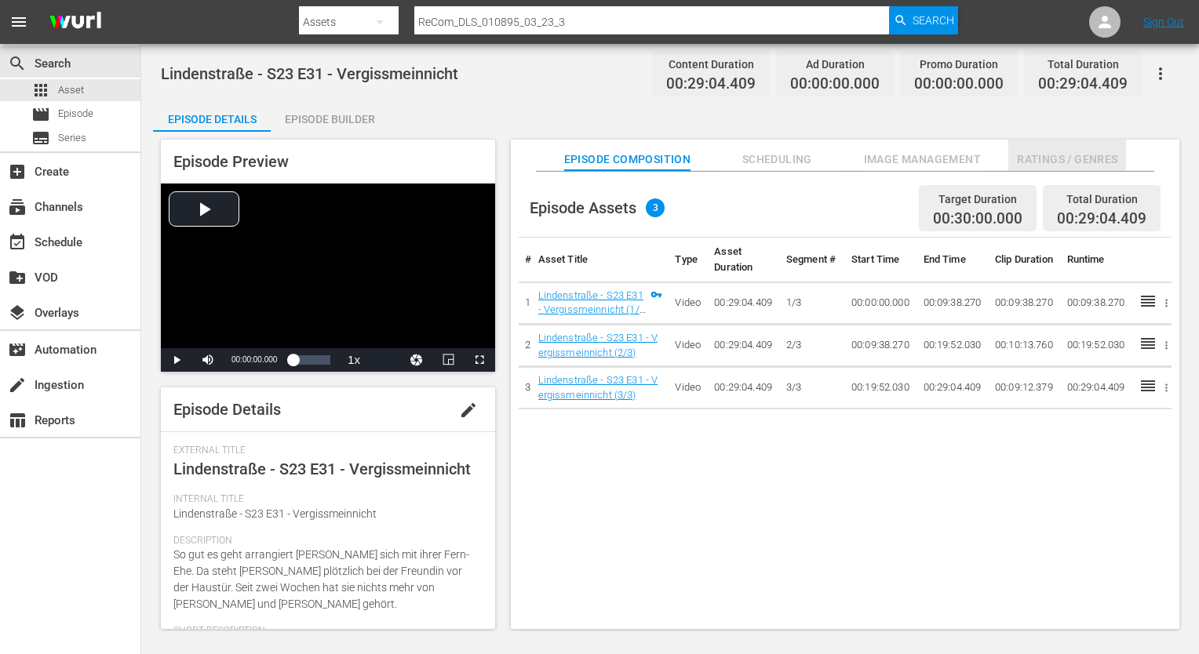
click at [1045, 161] on span "Ratings / Genres" at bounding box center [1067, 160] width 118 height 20
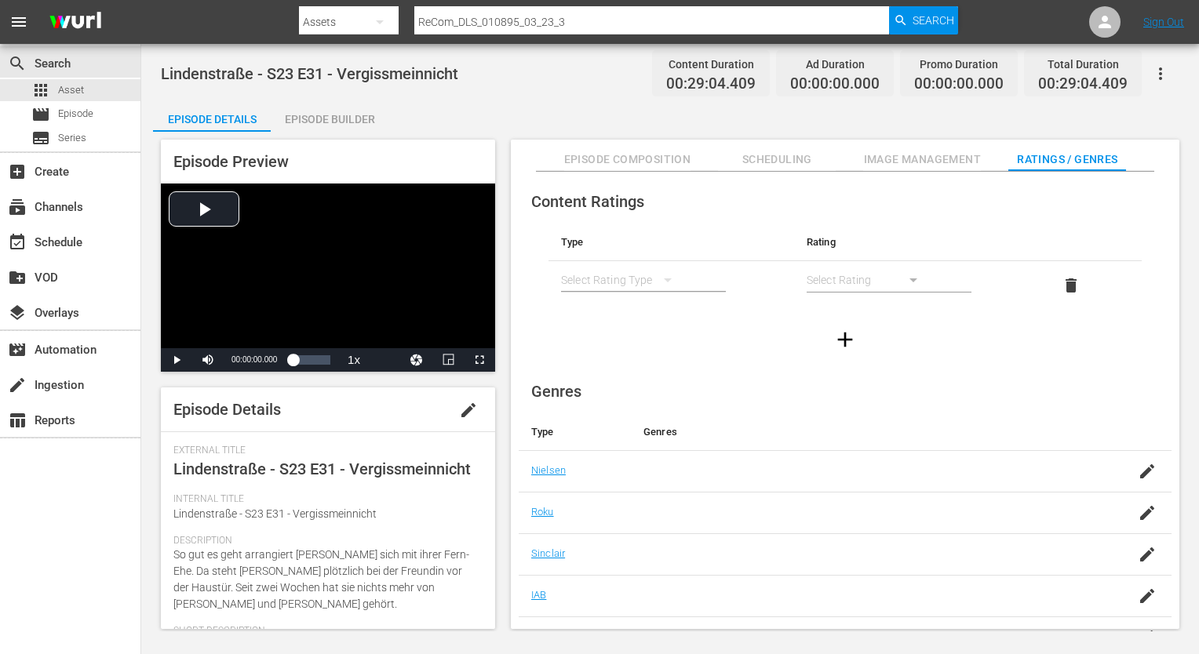
click at [637, 275] on div "simple table" at bounding box center [624, 280] width 126 height 44
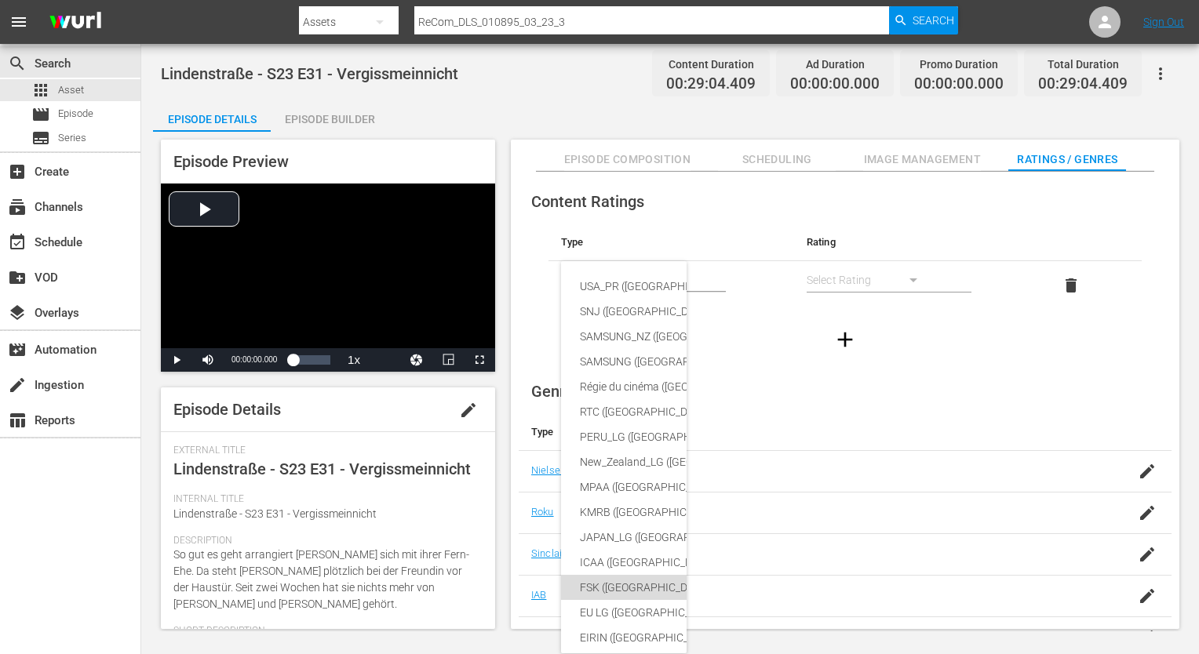
click at [614, 581] on div "FSK ([GEOGRAPHIC_DATA])" at bounding box center [760, 587] width 360 height 25
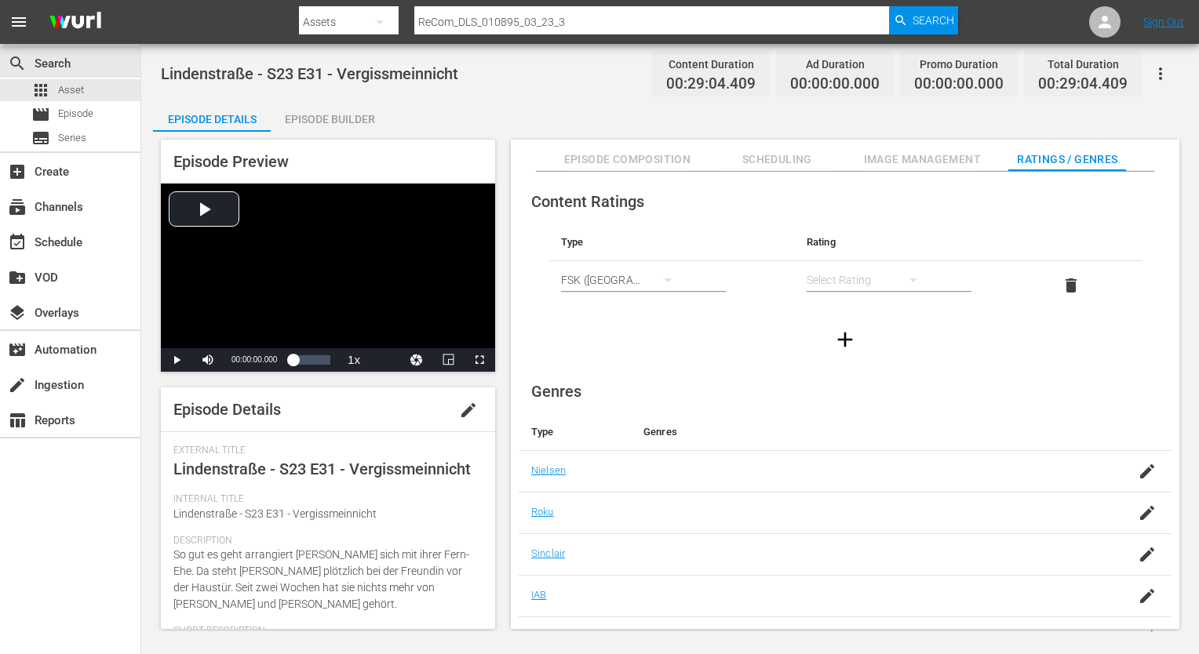
click at [850, 282] on div "simple table" at bounding box center [869, 280] width 126 height 44
click at [856, 335] on div "FSK 12" at bounding box center [868, 336] width 88 height 25
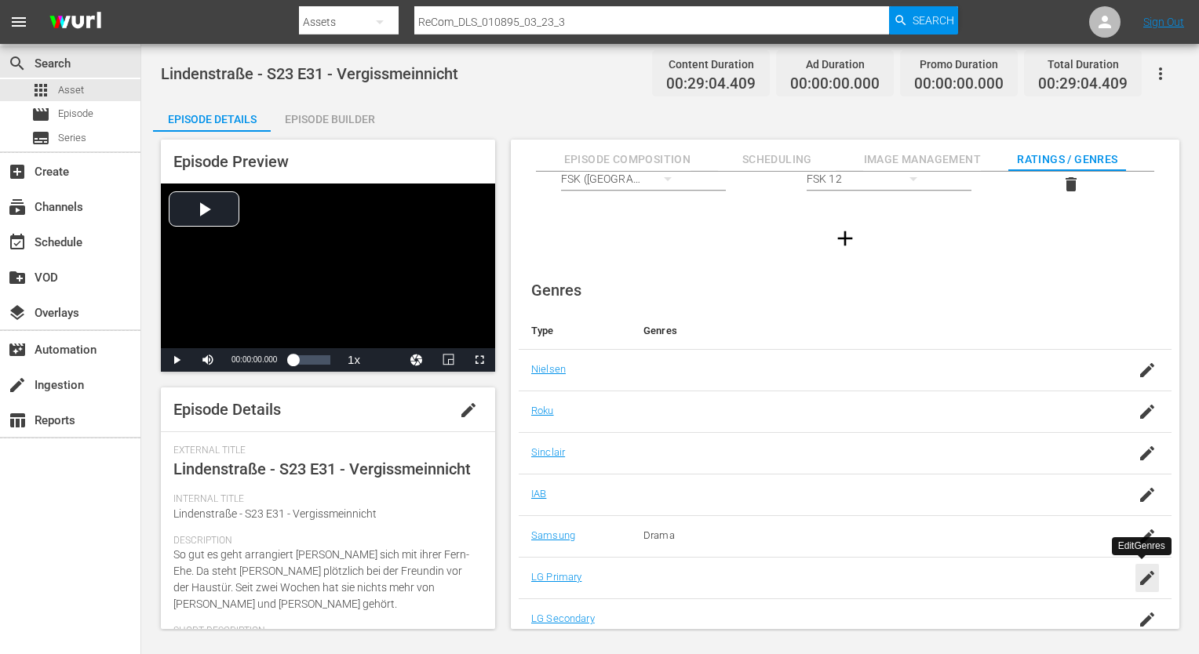
click at [1138, 570] on icon "button" at bounding box center [1147, 578] width 19 height 19
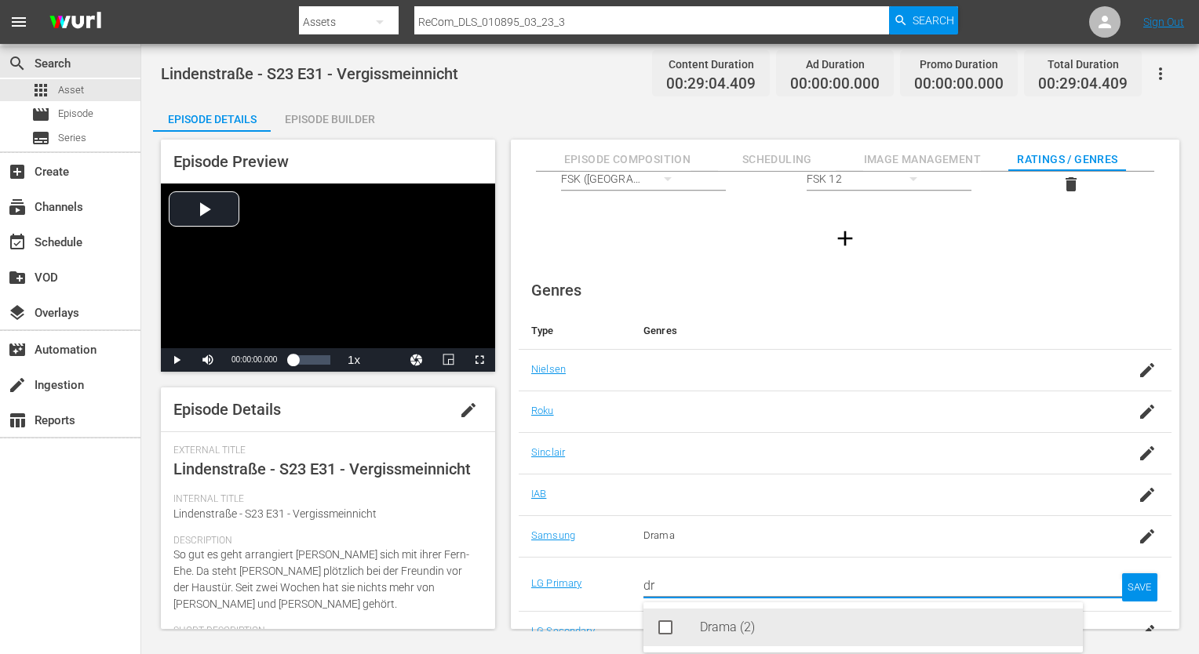
click at [672, 621] on icon at bounding box center [665, 628] width 14 height 14
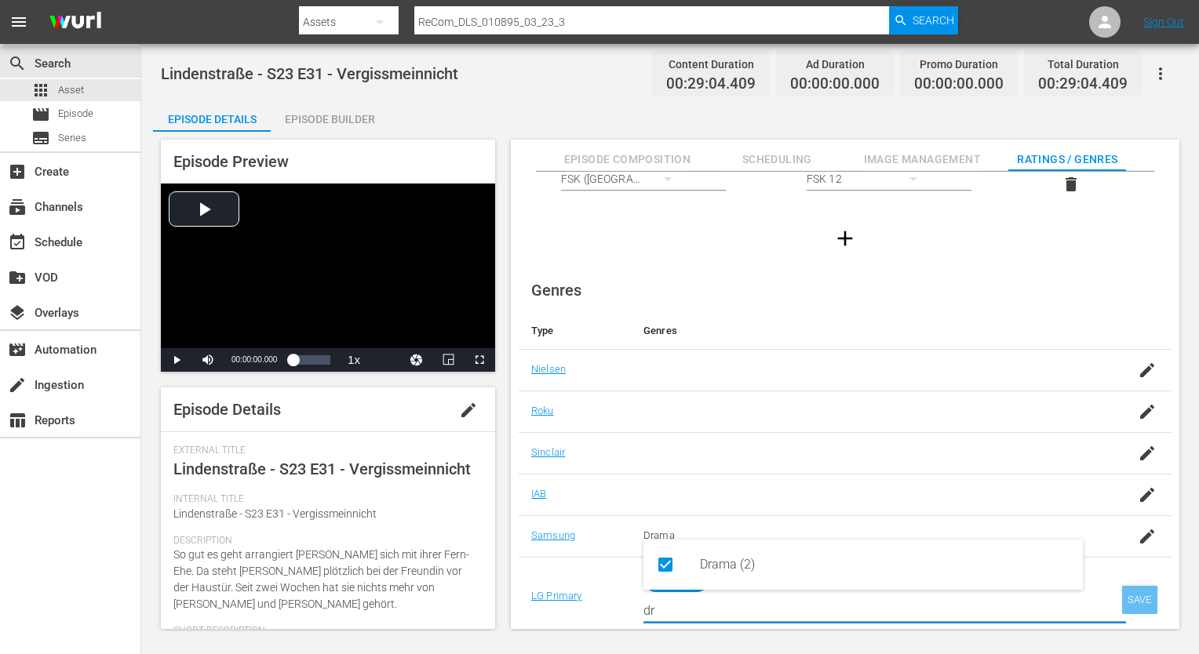
type input "dr"
click at [1129, 601] on div "SAVE" at bounding box center [1140, 600] width 36 height 28
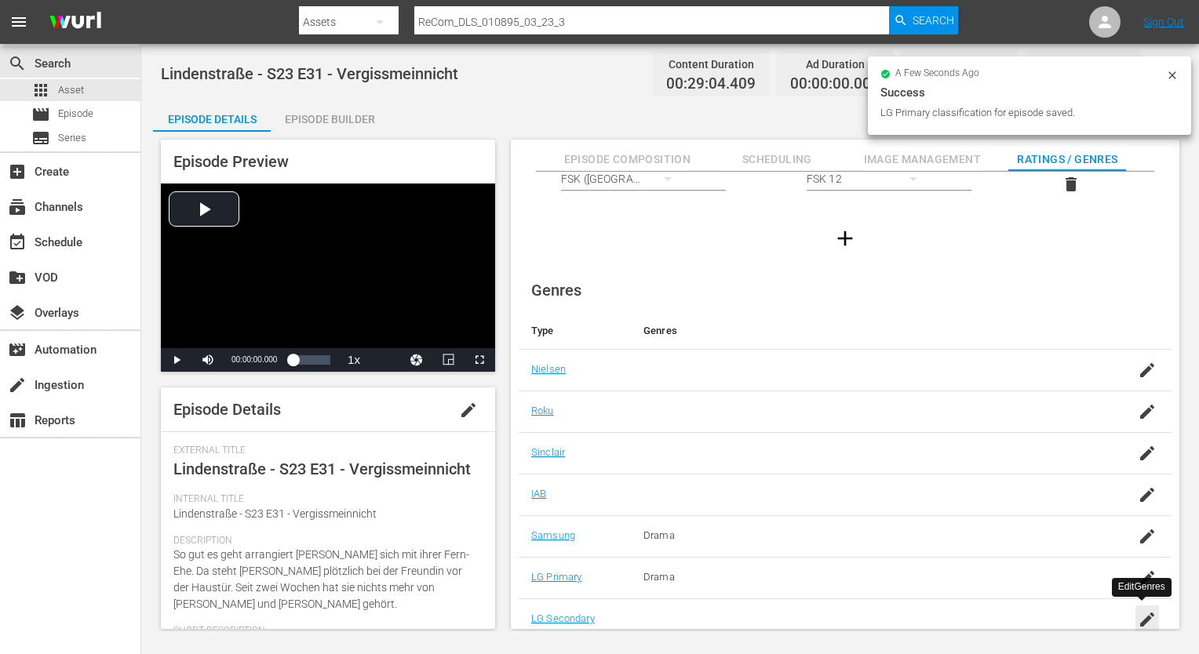
click at [1145, 613] on icon "button" at bounding box center [1147, 620] width 14 height 14
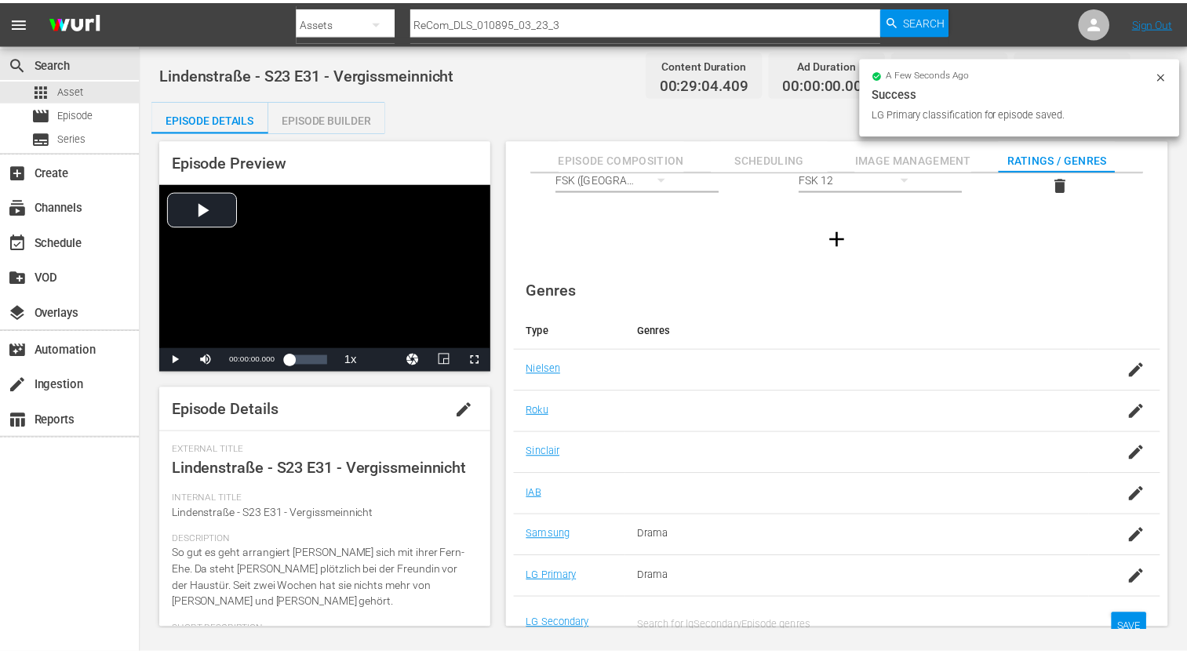
scroll to position [12, 0]
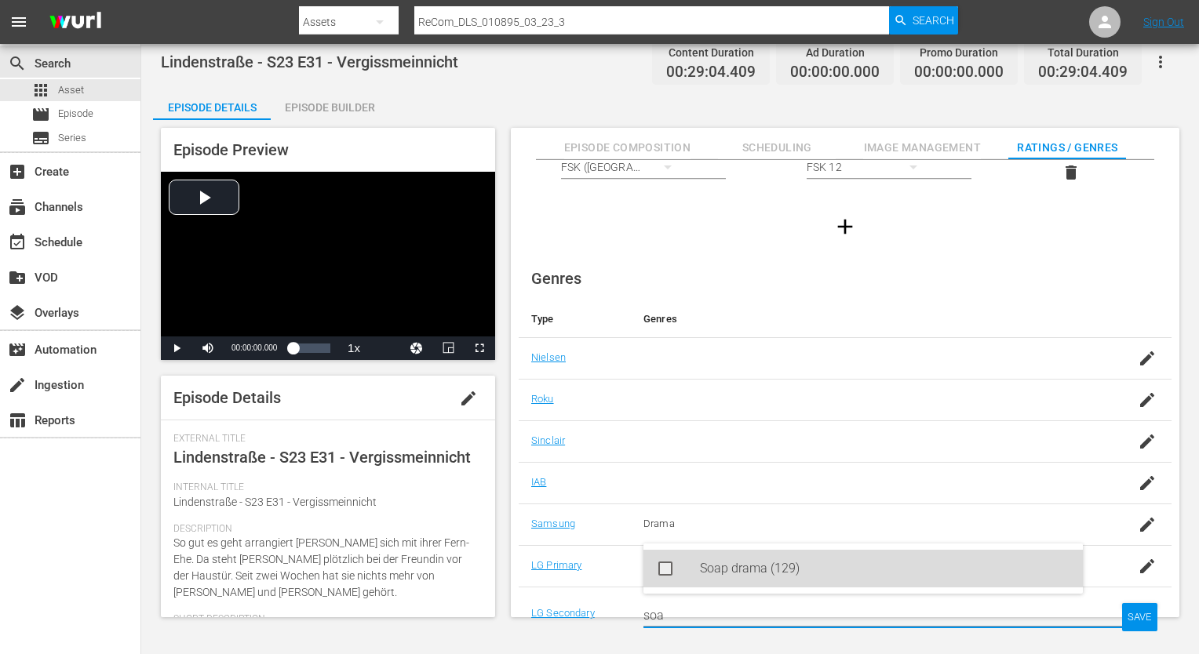
click at [838, 554] on div "Soap drama (129)" at bounding box center [885, 569] width 370 height 38
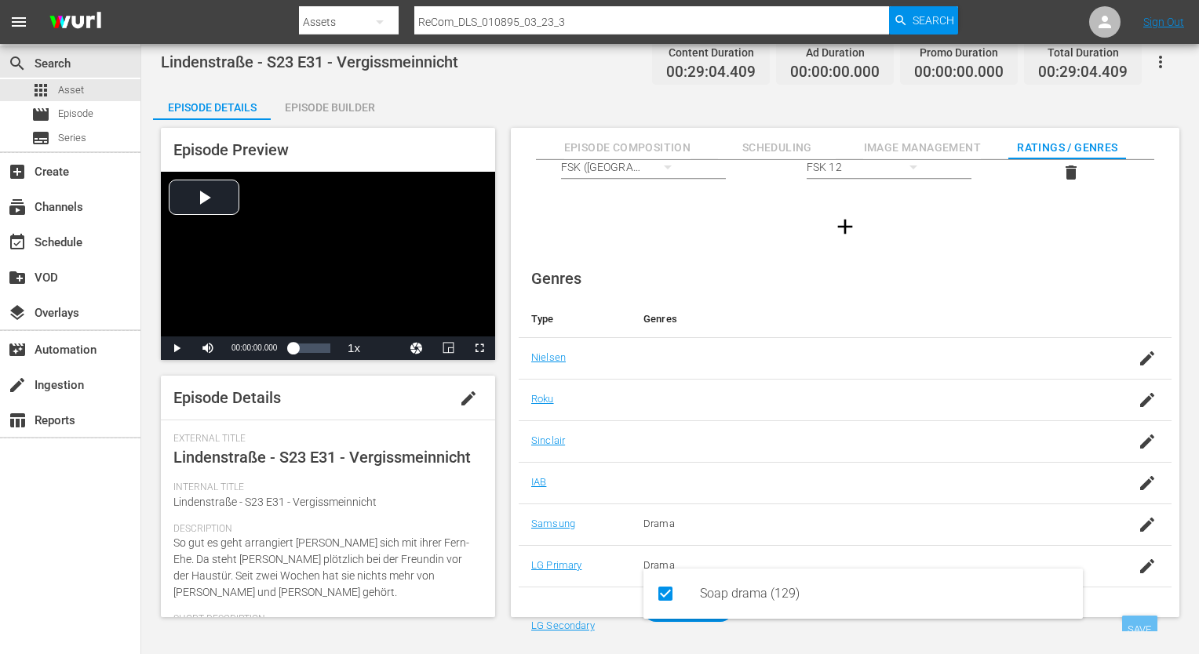
type input "soa"
click at [1136, 635] on body "menu Search By Assets Search ID, Title, Description, Keywords, or Category ReCo…" at bounding box center [599, 327] width 1199 height 654
click at [1138, 623] on div "SAVE" at bounding box center [1140, 630] width 36 height 28
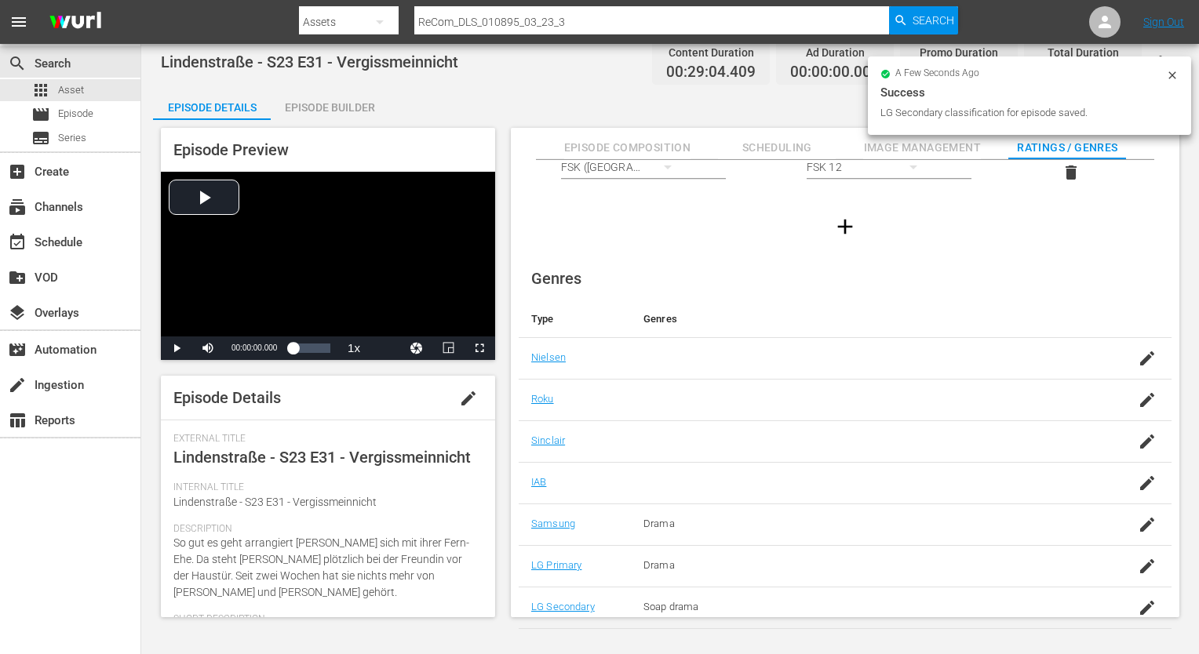
click at [304, 118] on div "Episode Builder" at bounding box center [330, 108] width 118 height 38
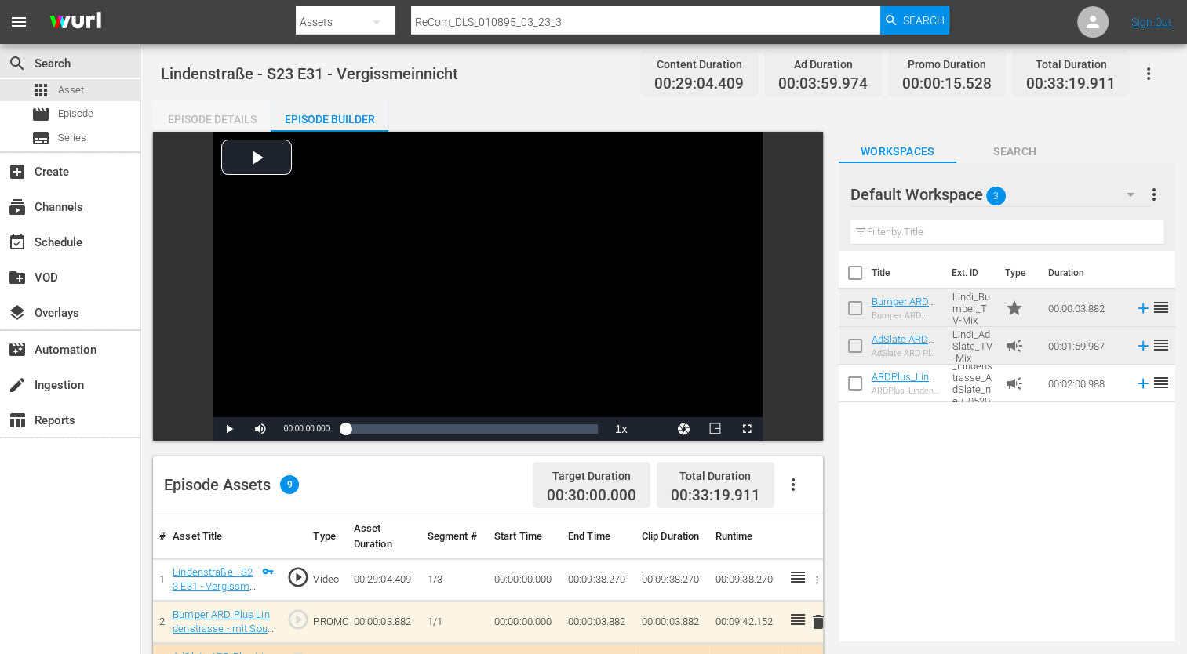
click at [213, 119] on div "Episode Details" at bounding box center [212, 119] width 118 height 38
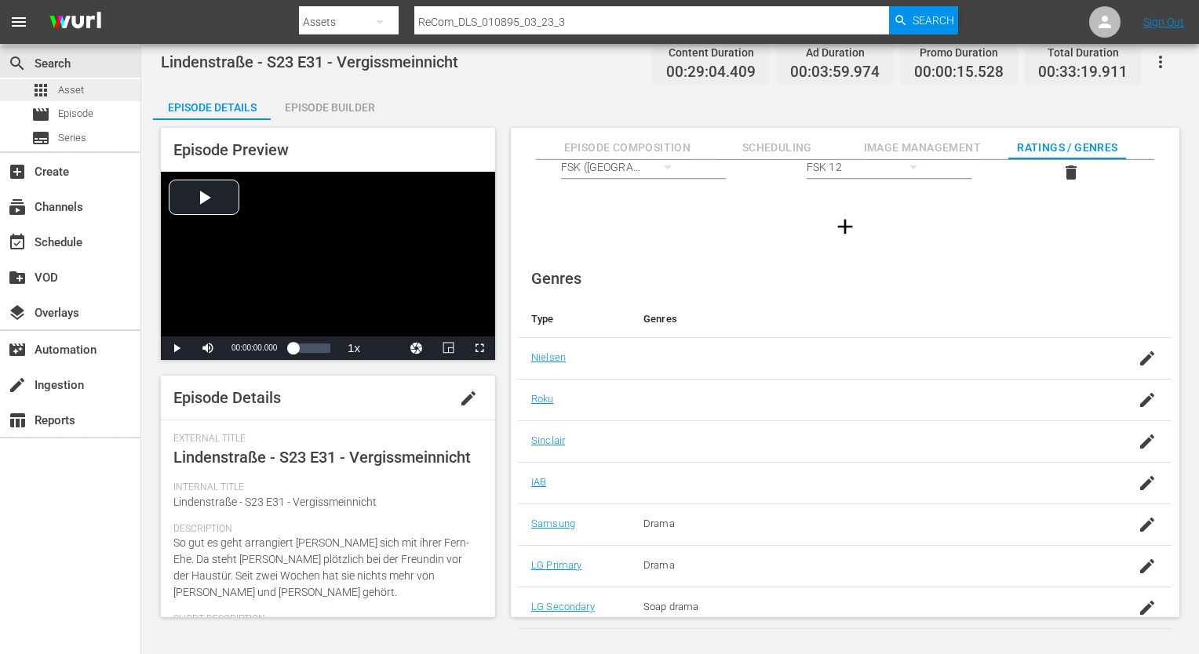
click at [86, 96] on div "apps Asset" at bounding box center [70, 90] width 140 height 22
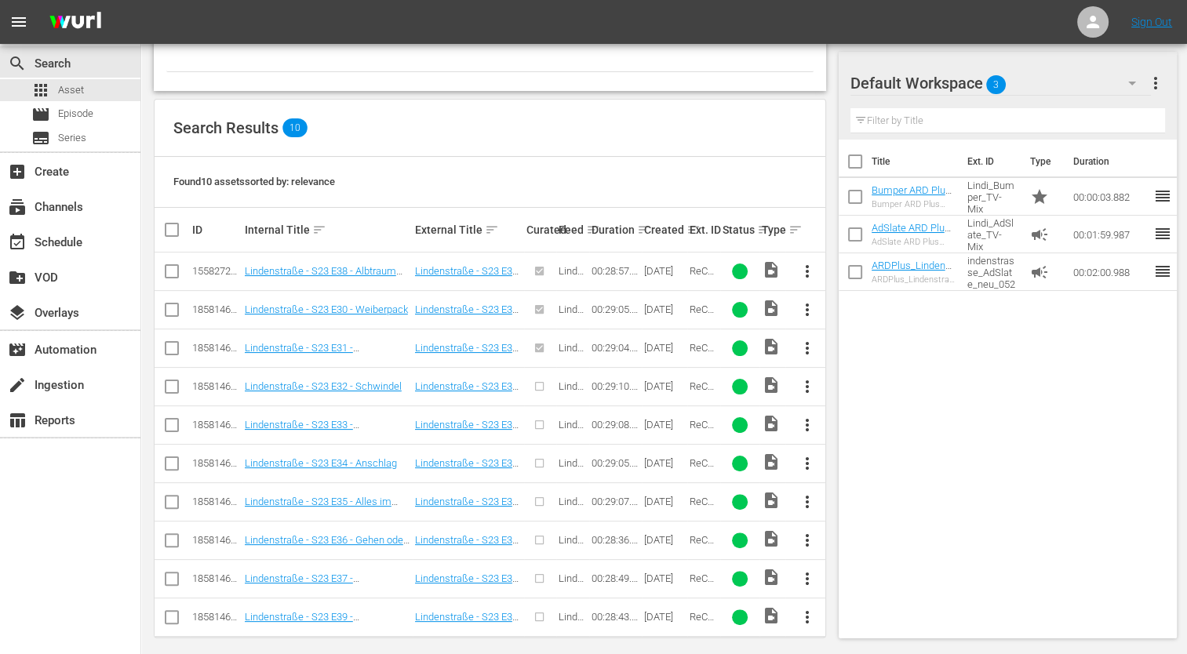
scroll to position [289, 0]
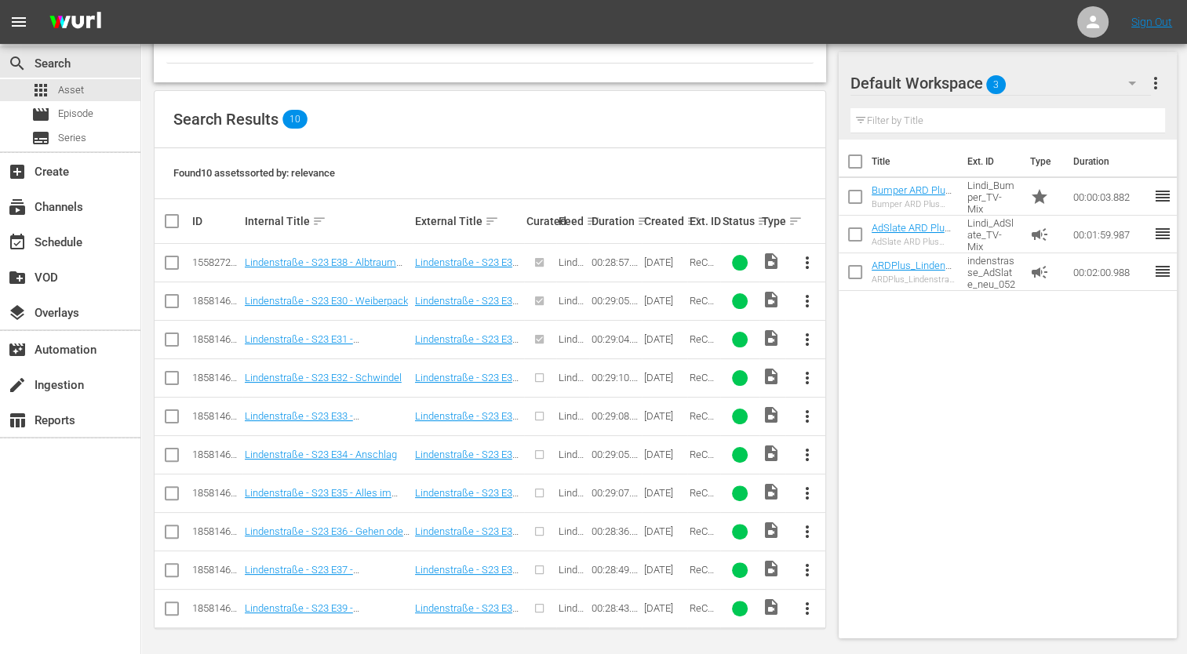
click at [803, 375] on span "more_vert" at bounding box center [806, 378] width 19 height 19
click at [889, 489] on div "Episode" at bounding box center [891, 496] width 107 height 38
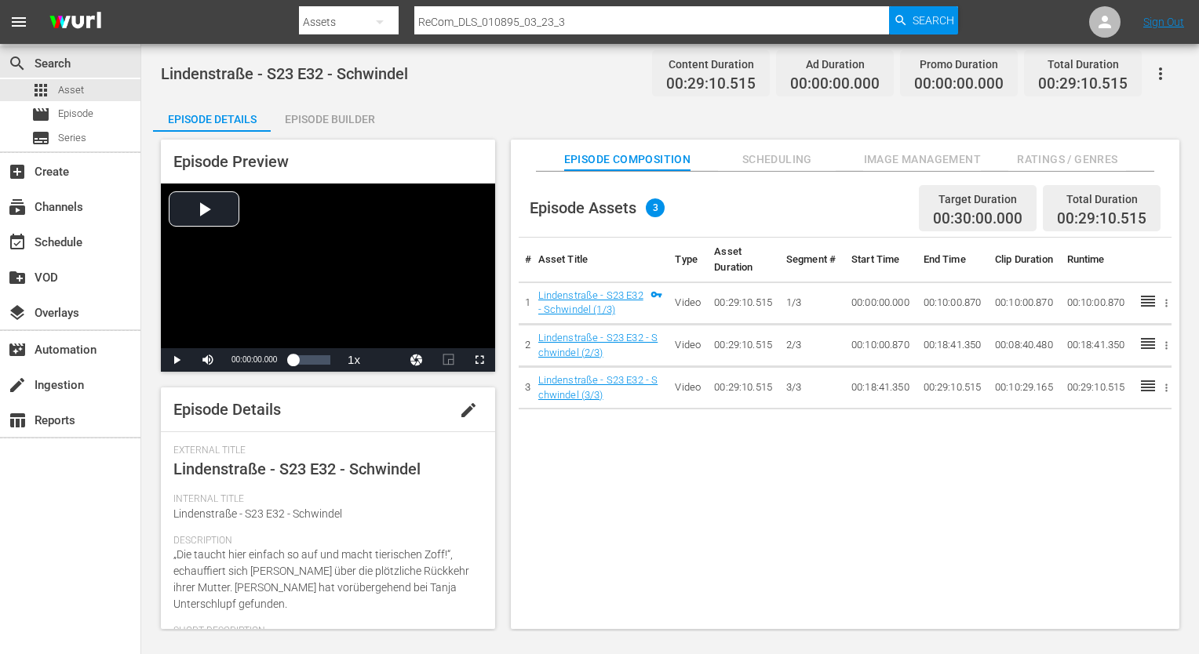
click at [365, 128] on div "Episode Builder" at bounding box center [330, 119] width 118 height 38
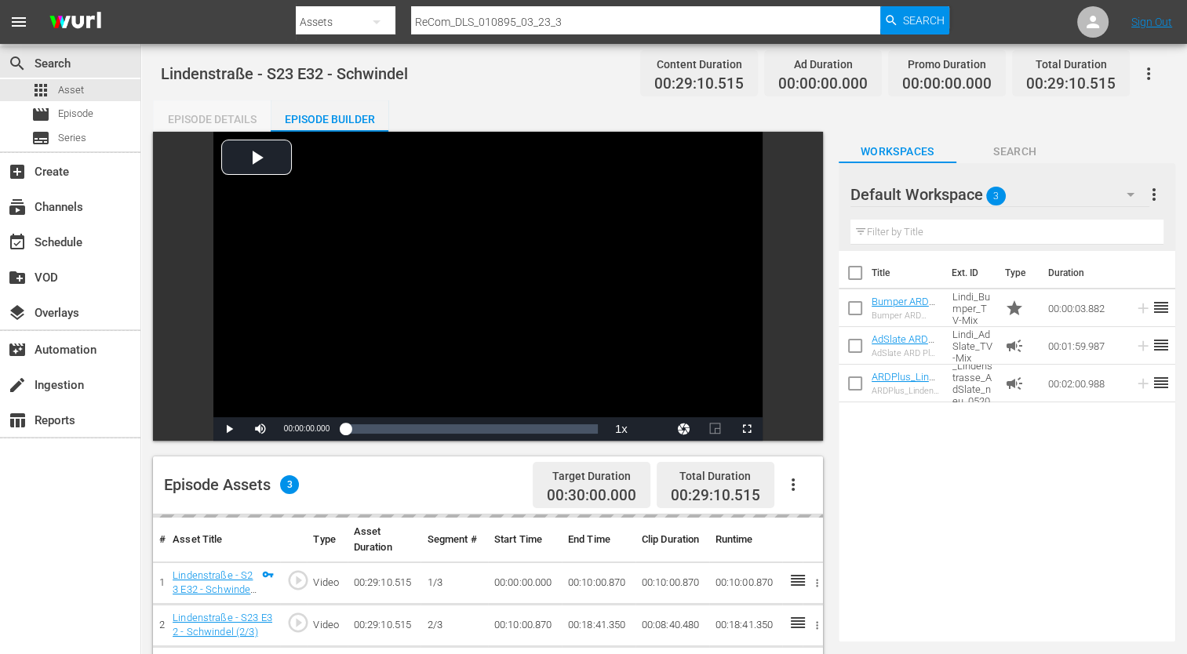
click at [250, 115] on div "Episode Details" at bounding box center [212, 119] width 118 height 38
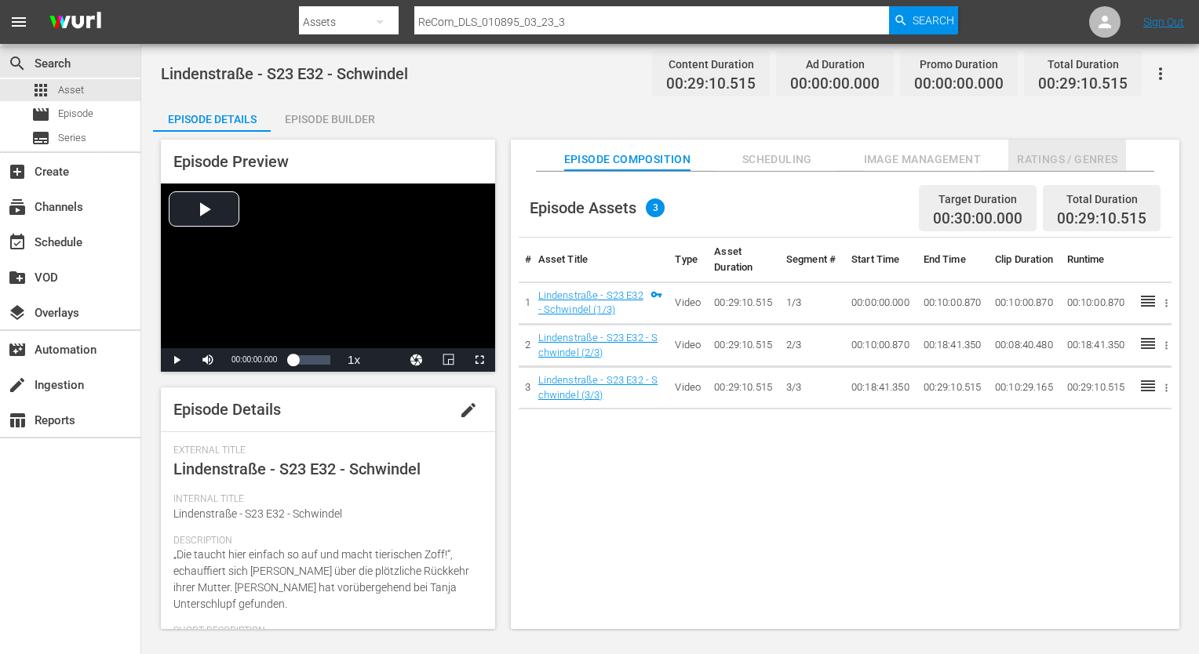
click at [1098, 157] on span "Ratings / Genres" at bounding box center [1067, 160] width 118 height 20
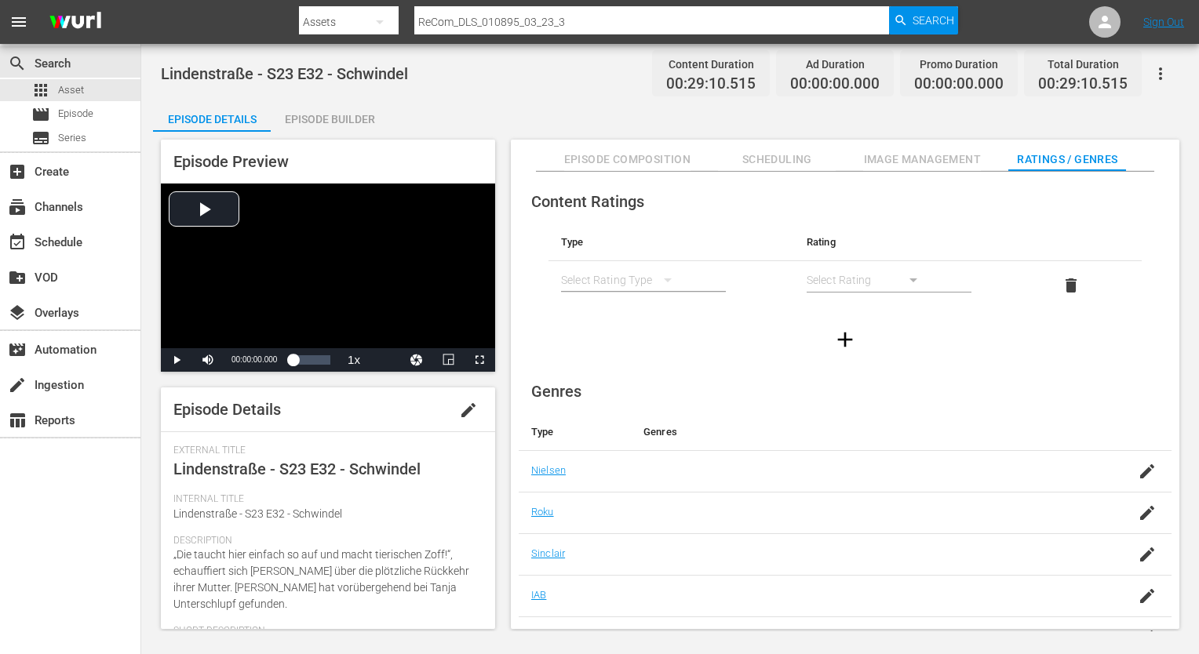
click at [625, 278] on div "simple table" at bounding box center [624, 280] width 126 height 44
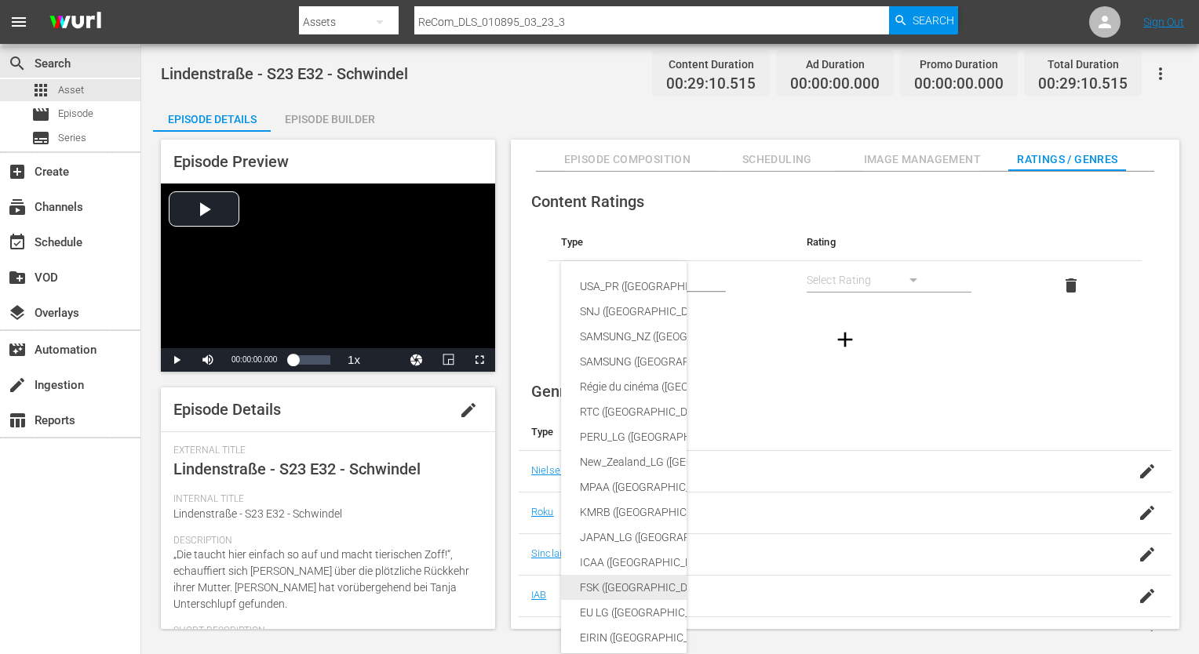
click at [632, 591] on div "FSK ([GEOGRAPHIC_DATA])" at bounding box center [760, 587] width 360 height 25
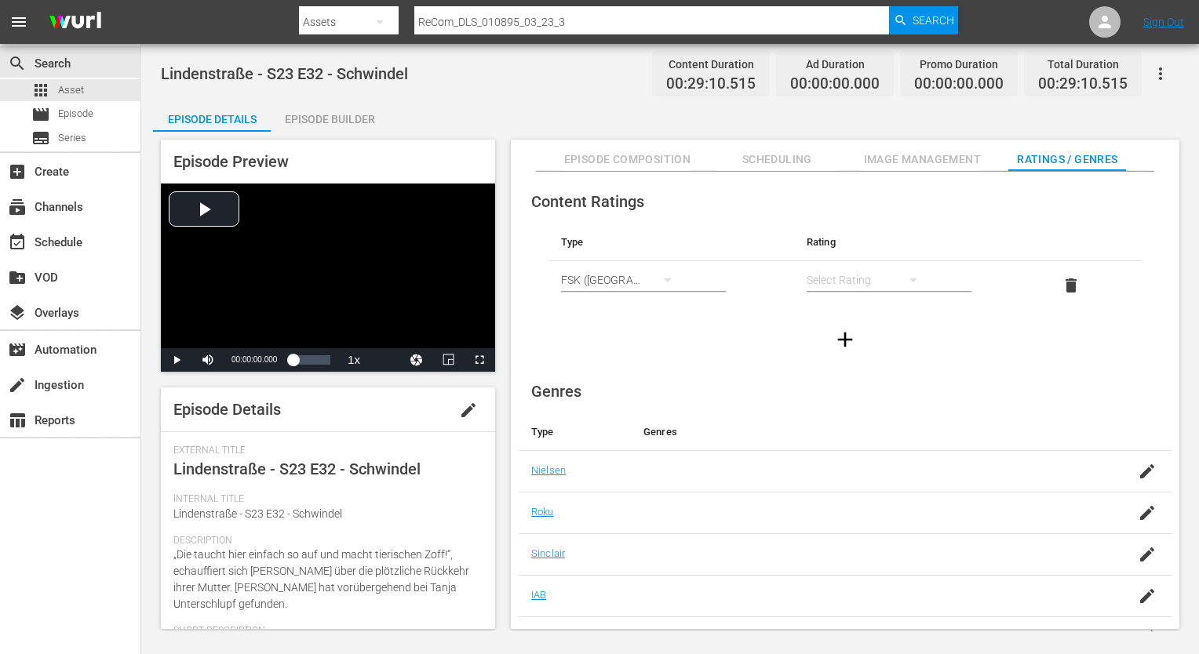
click at [863, 282] on div "simple table" at bounding box center [869, 280] width 126 height 44
click at [860, 334] on div "FSK 12" at bounding box center [868, 336] width 88 height 25
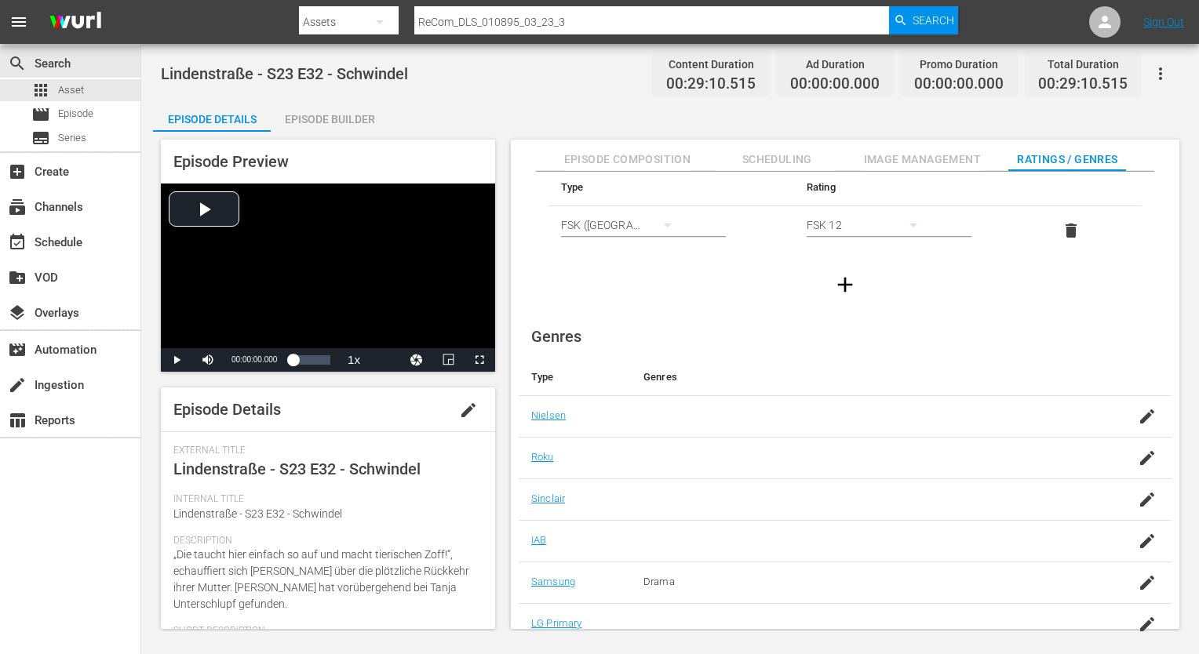
scroll to position [101, 0]
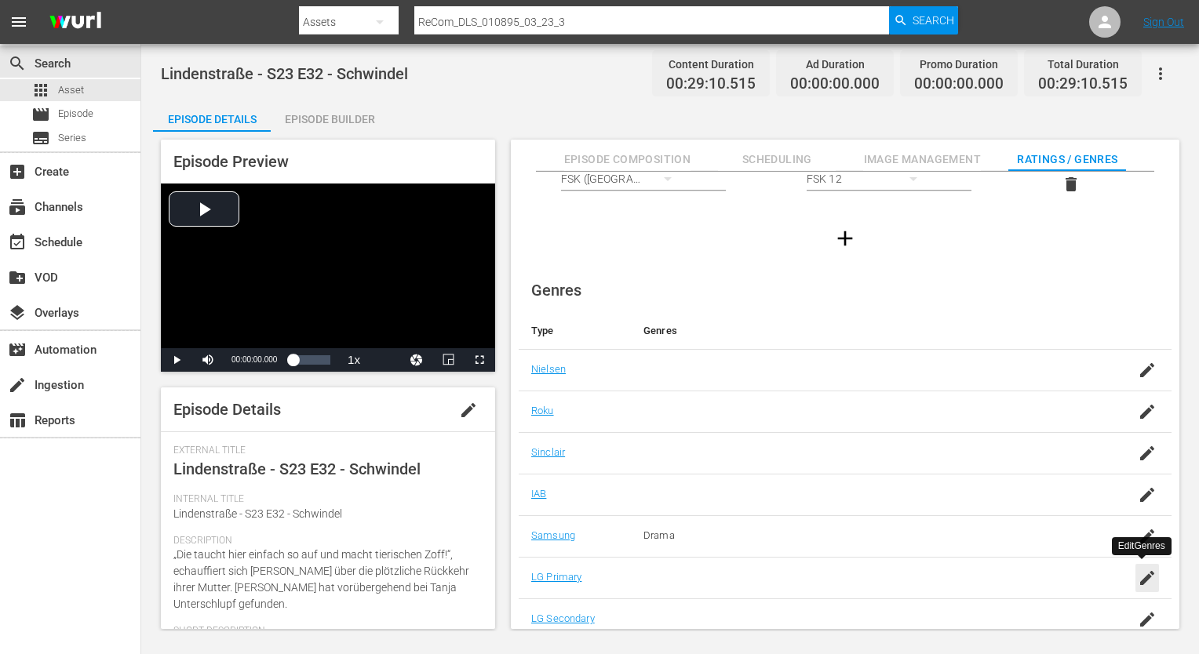
click at [1145, 575] on icon "button" at bounding box center [1147, 578] width 14 height 14
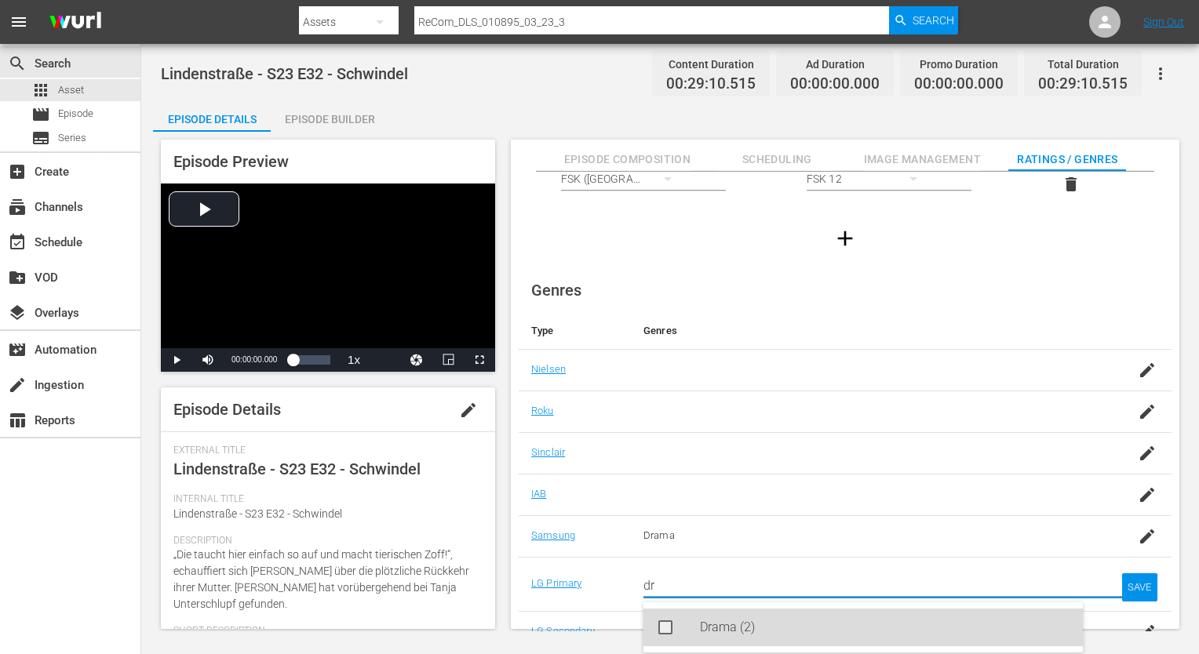
click at [753, 615] on div "Drama (2)" at bounding box center [885, 628] width 370 height 38
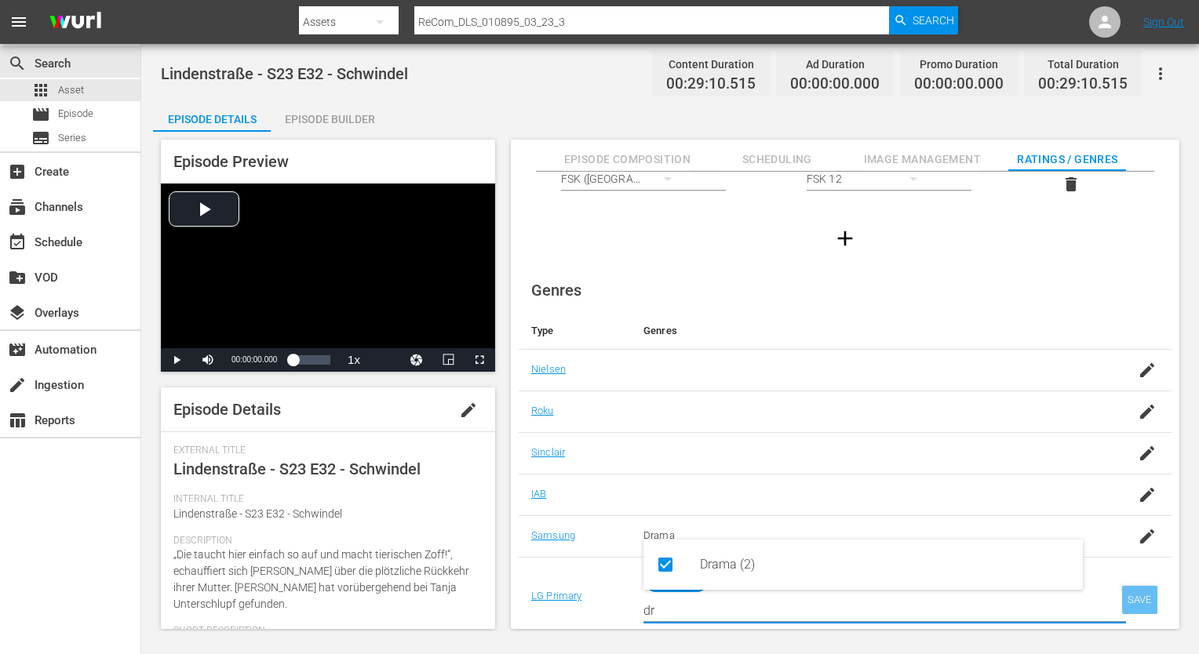
type input "dr"
click at [1134, 598] on div "SAVE" at bounding box center [1140, 600] width 36 height 28
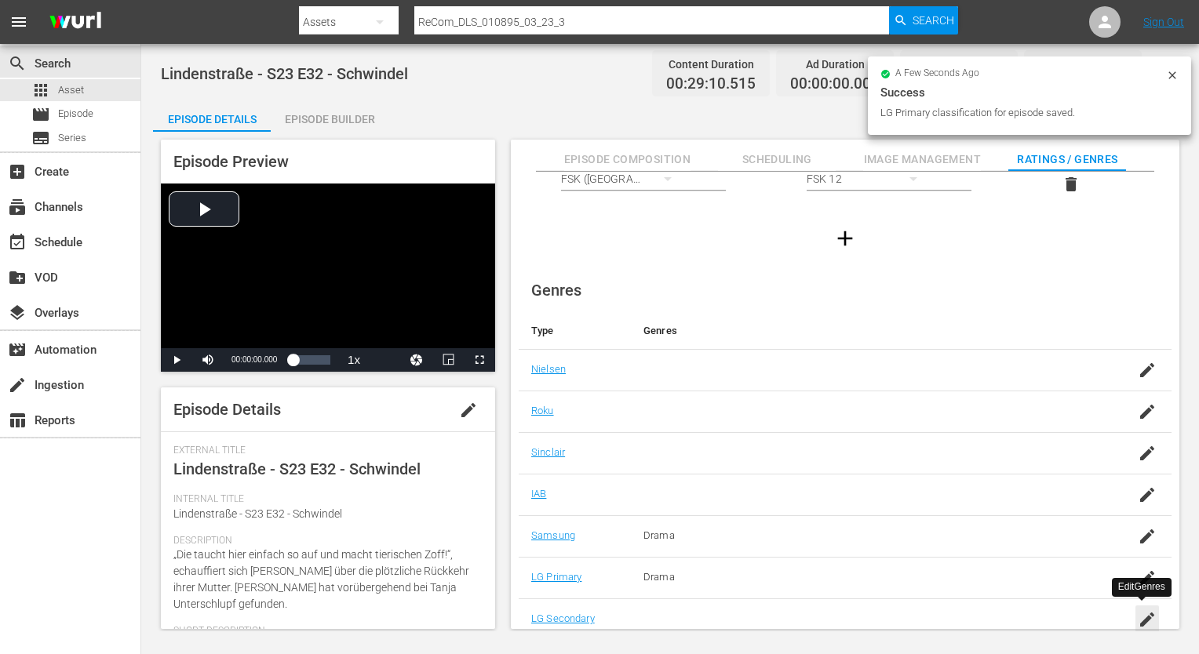
click at [1142, 610] on icon "button" at bounding box center [1147, 619] width 19 height 19
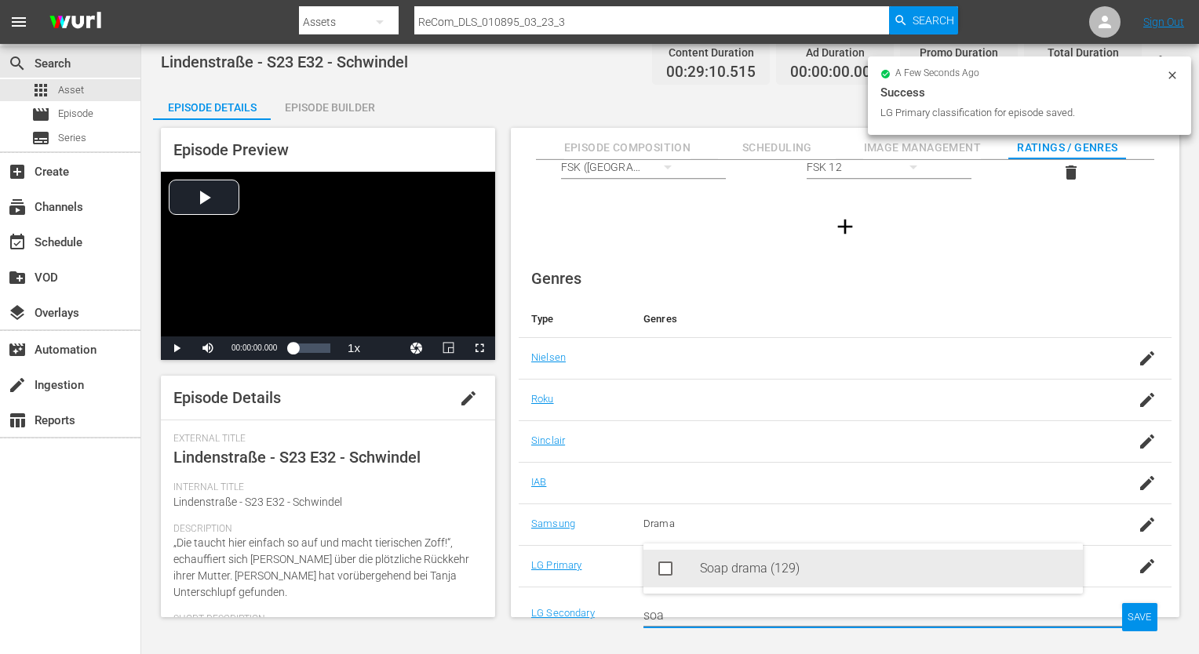
click at [894, 586] on div "Soap drama (129)" at bounding box center [885, 569] width 370 height 38
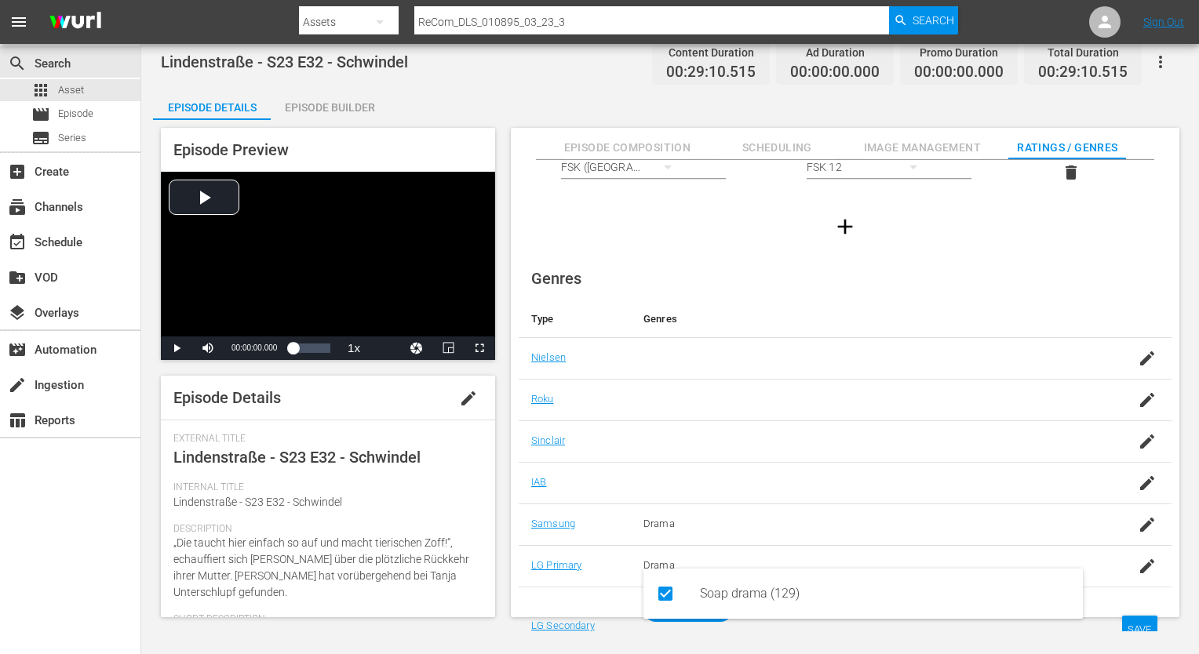
type input "soa"
click at [1123, 618] on div "SAVE" at bounding box center [1140, 630] width 36 height 28
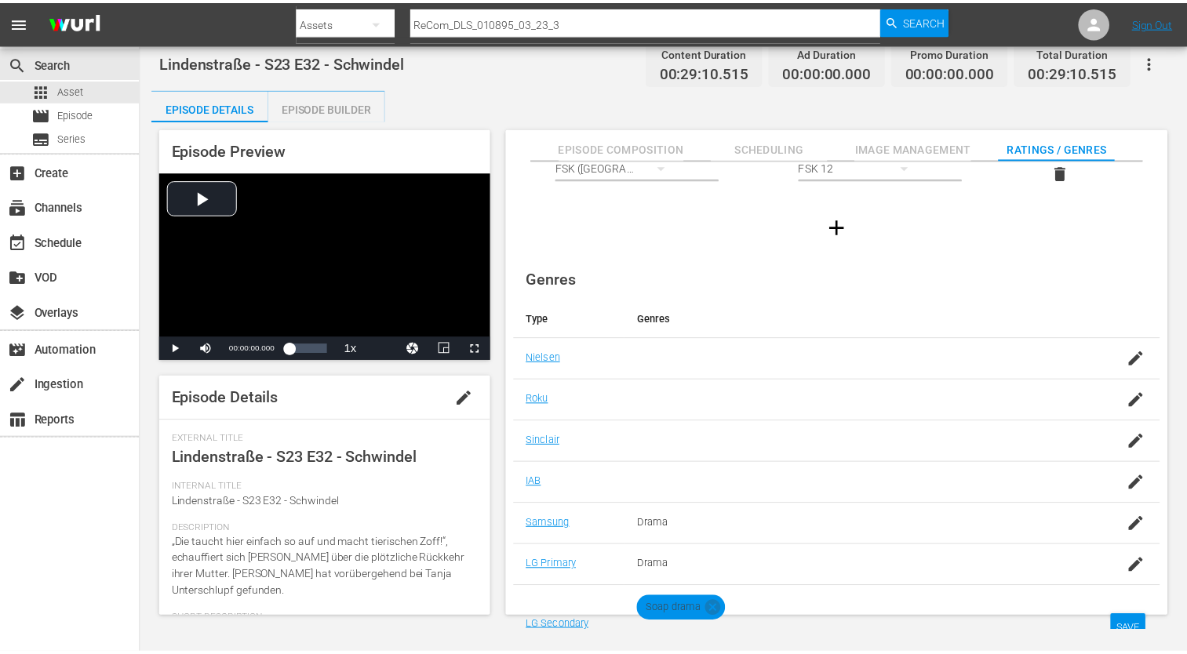
scroll to position [101, 0]
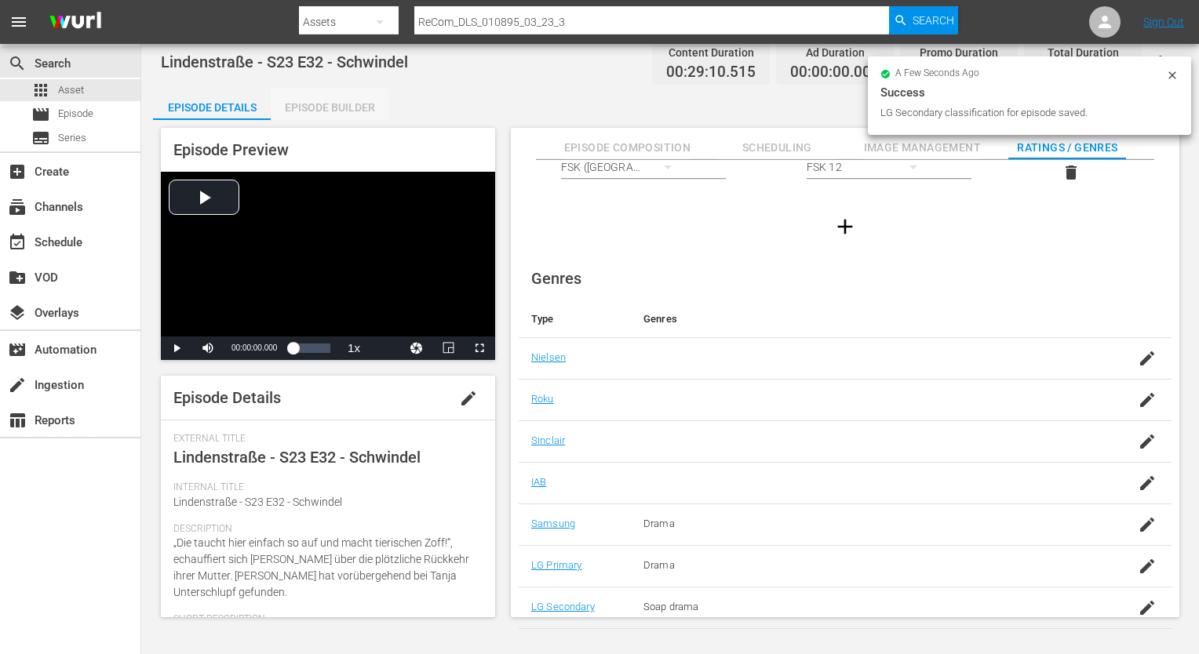
click at [337, 108] on div "Episode Builder" at bounding box center [330, 108] width 118 height 38
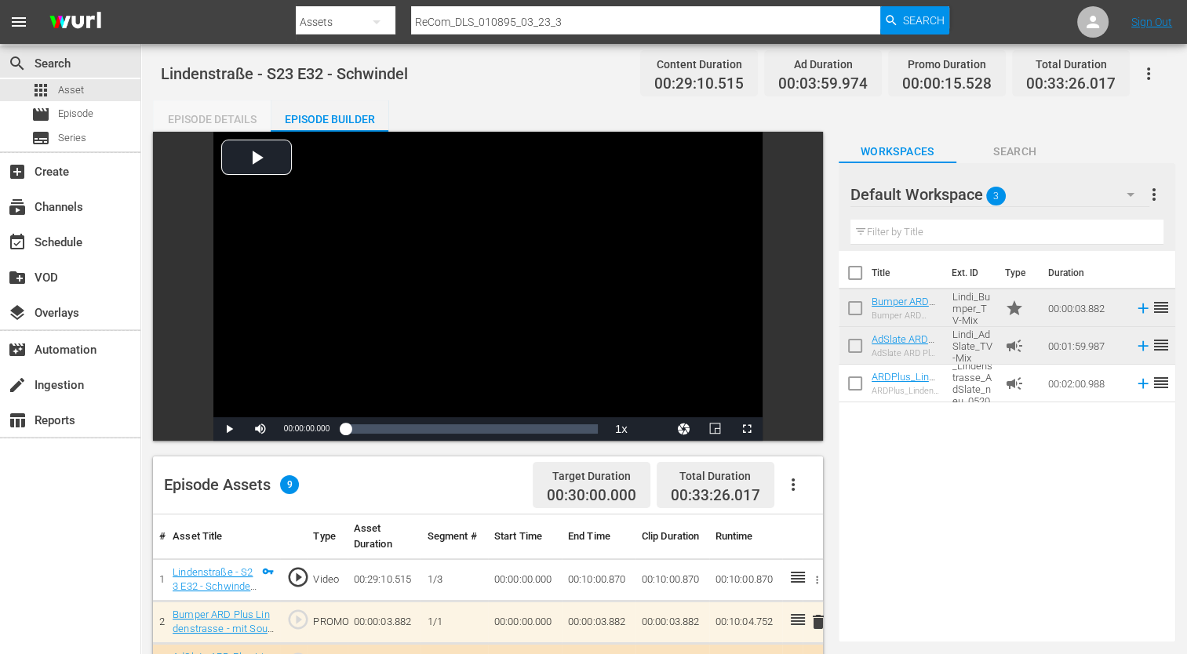
click at [194, 122] on div "Episode Details" at bounding box center [212, 119] width 118 height 38
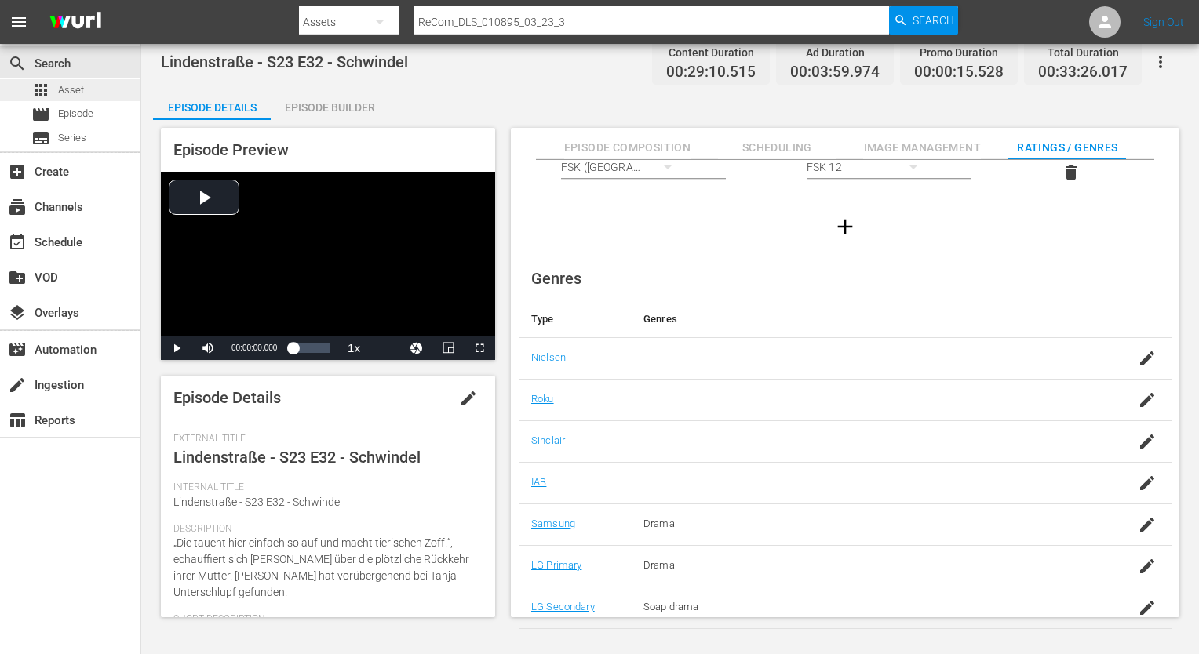
click at [50, 86] on div "apps Asset" at bounding box center [57, 90] width 53 height 22
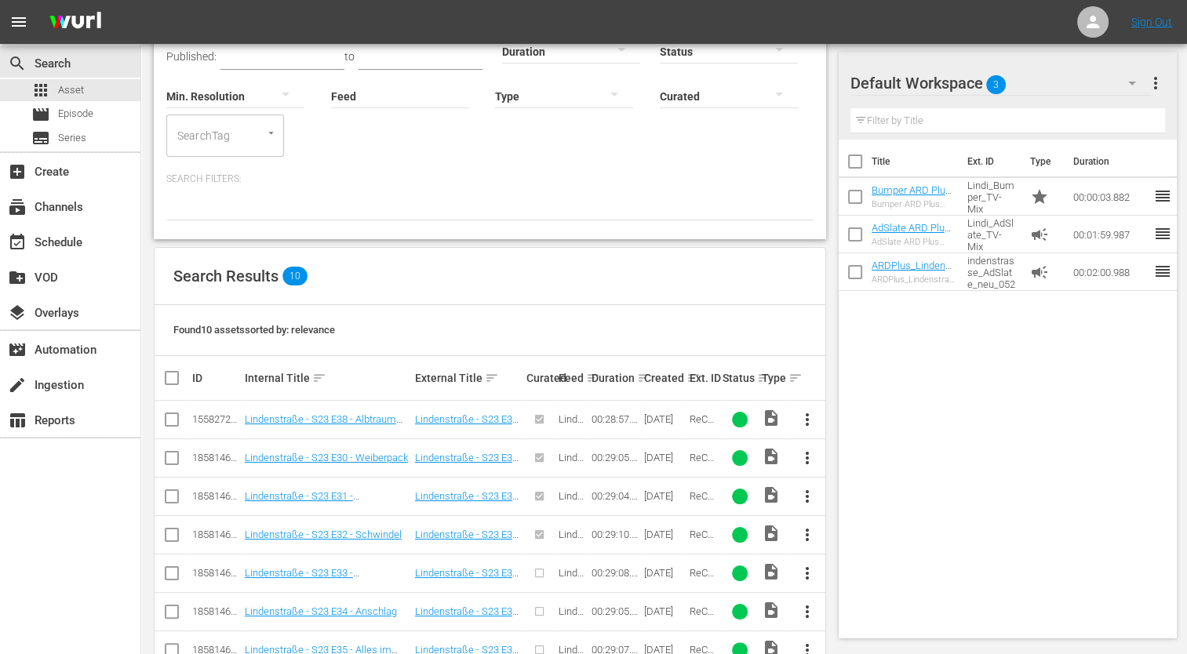
scroll to position [289, 0]
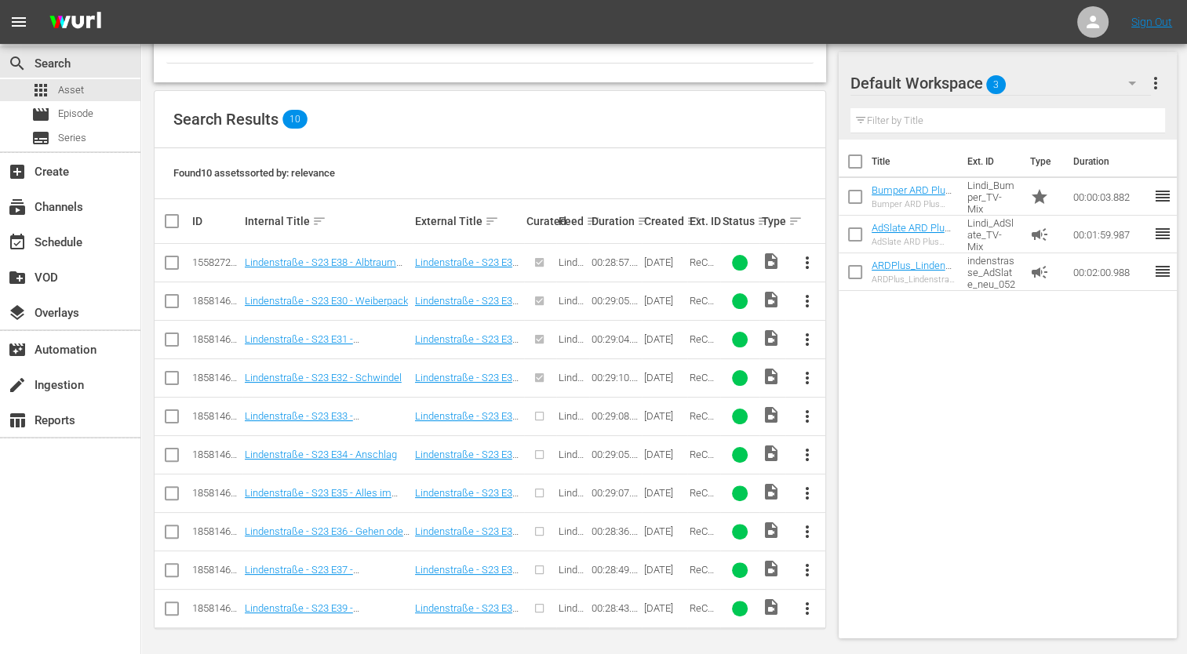
click at [806, 414] on span "more_vert" at bounding box center [806, 416] width 19 height 19
click at [873, 529] on div "Episode" at bounding box center [891, 534] width 107 height 38
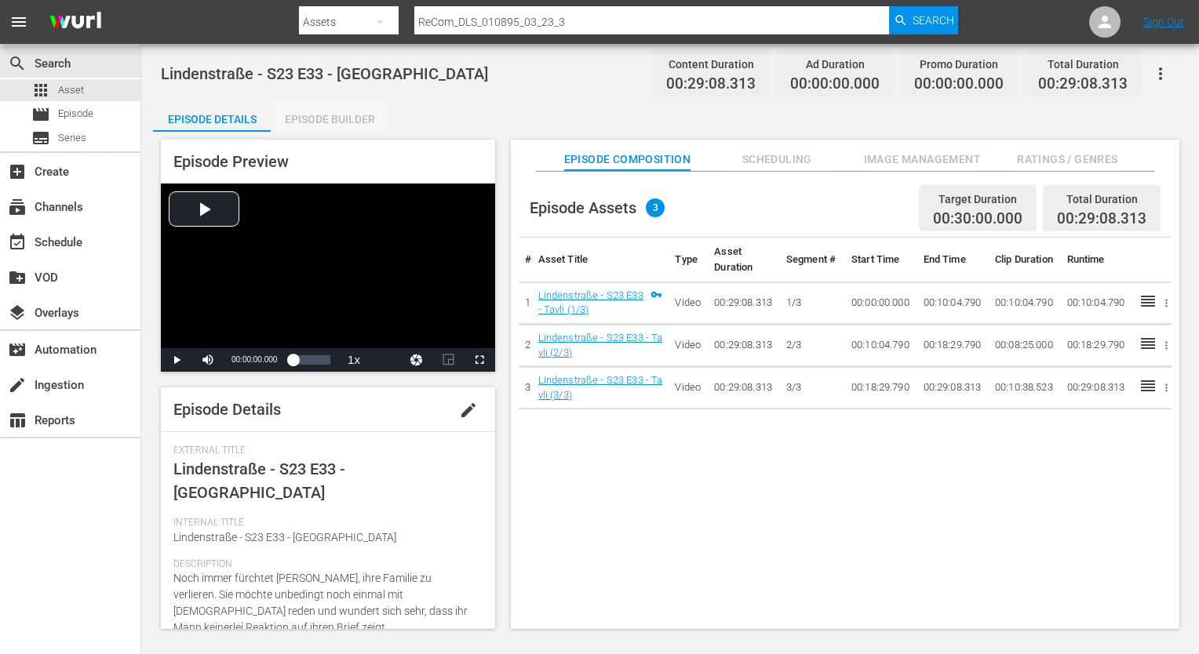
click at [323, 130] on div "Episode Builder" at bounding box center [330, 119] width 118 height 38
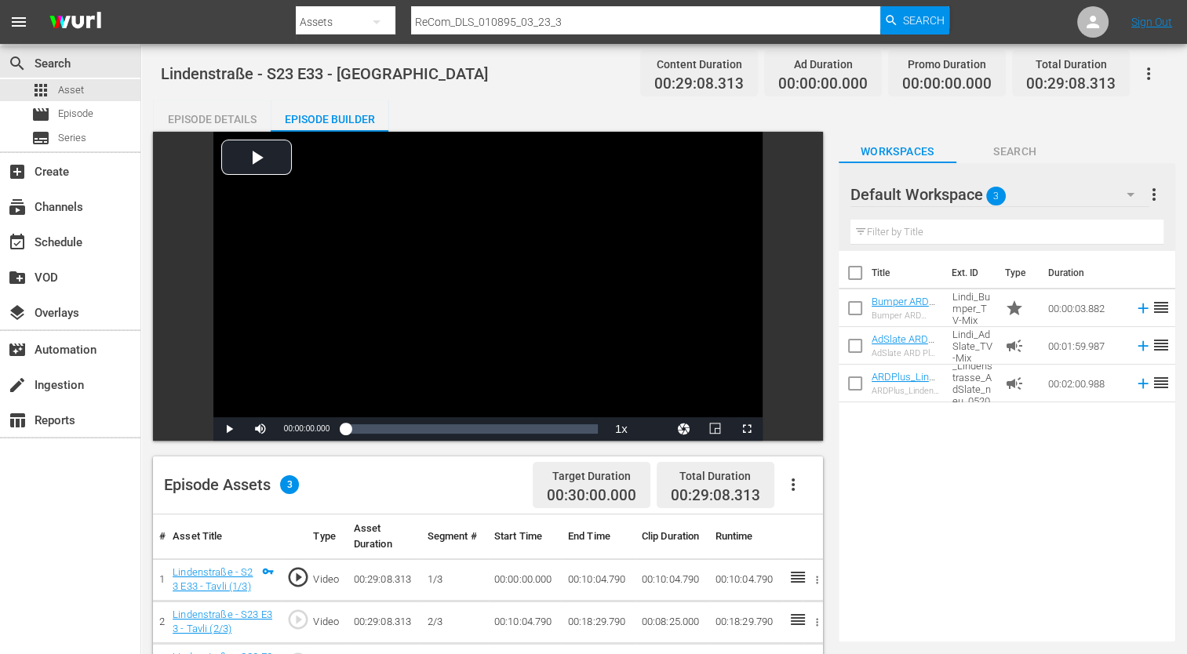
click at [220, 118] on div "Episode Details" at bounding box center [212, 119] width 118 height 38
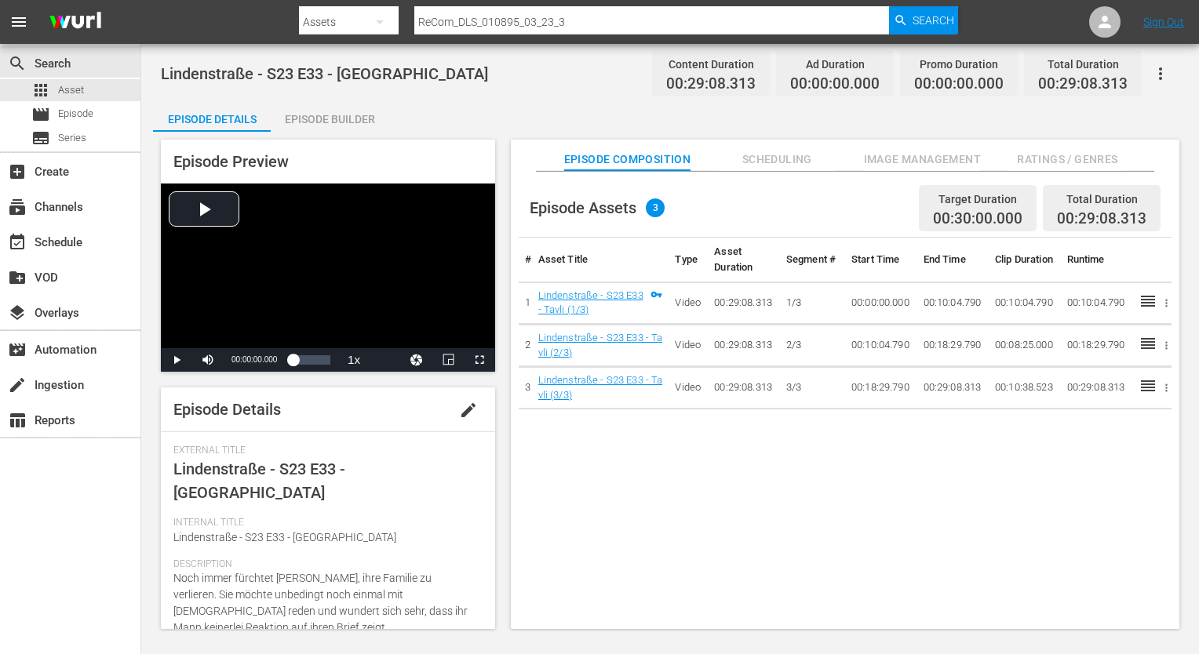
click at [1072, 161] on span "Ratings / Genres" at bounding box center [1067, 160] width 118 height 20
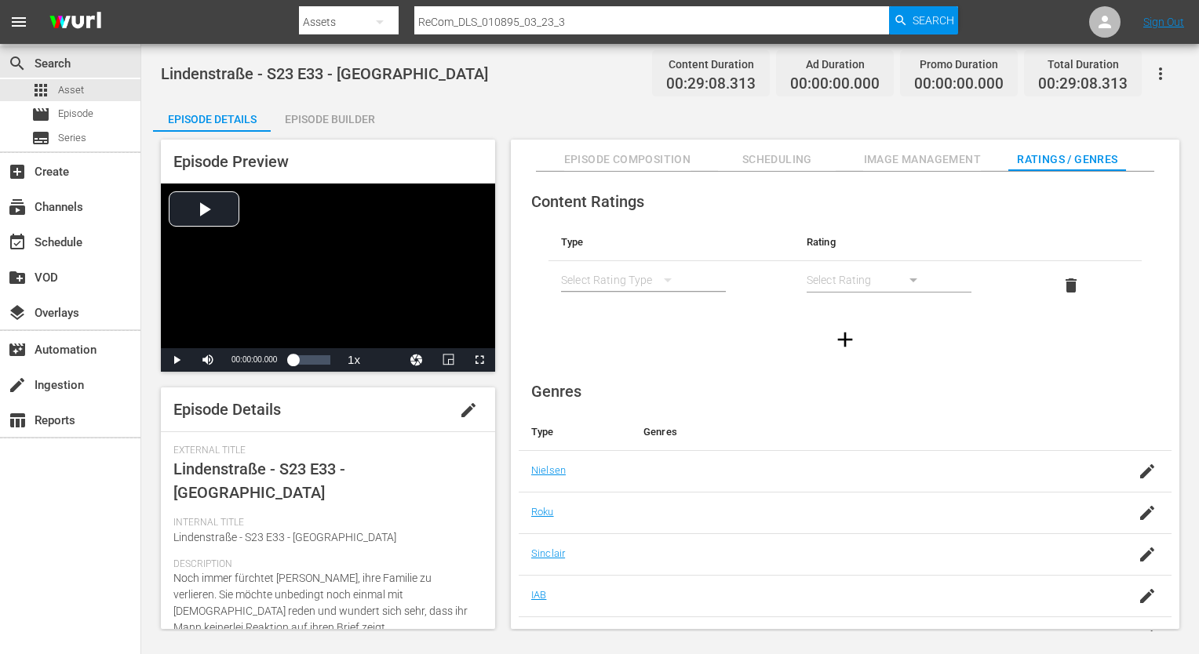
click at [611, 278] on div "simple table" at bounding box center [624, 280] width 126 height 44
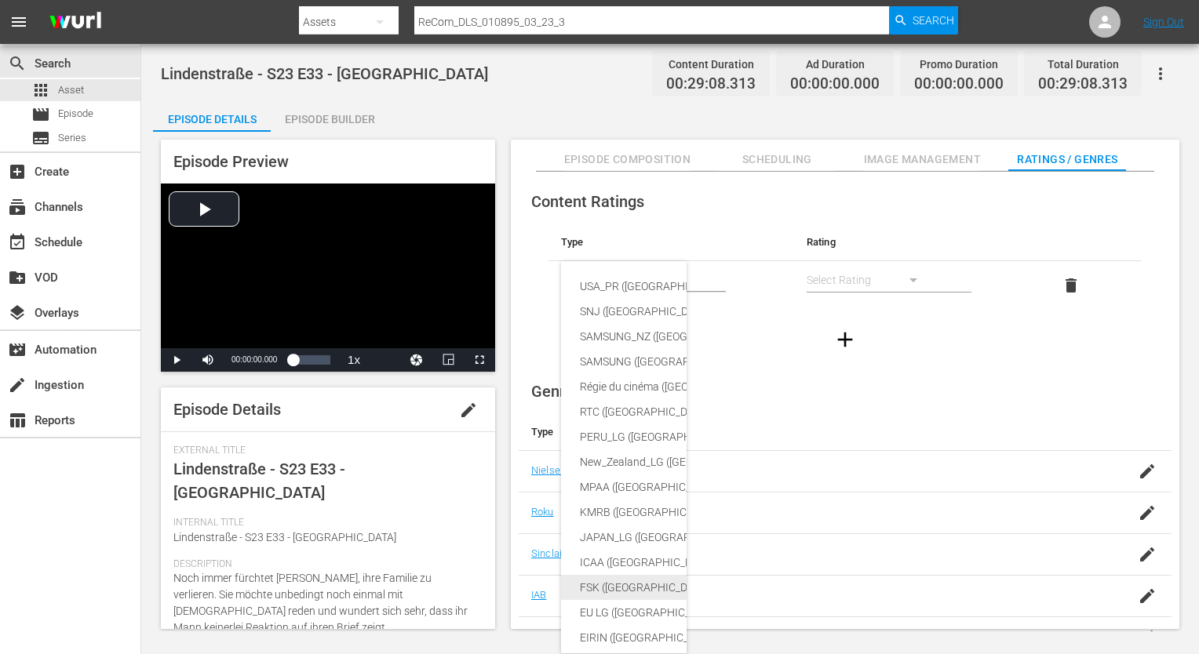
click at [636, 585] on div "FSK ([GEOGRAPHIC_DATA])" at bounding box center [760, 587] width 360 height 25
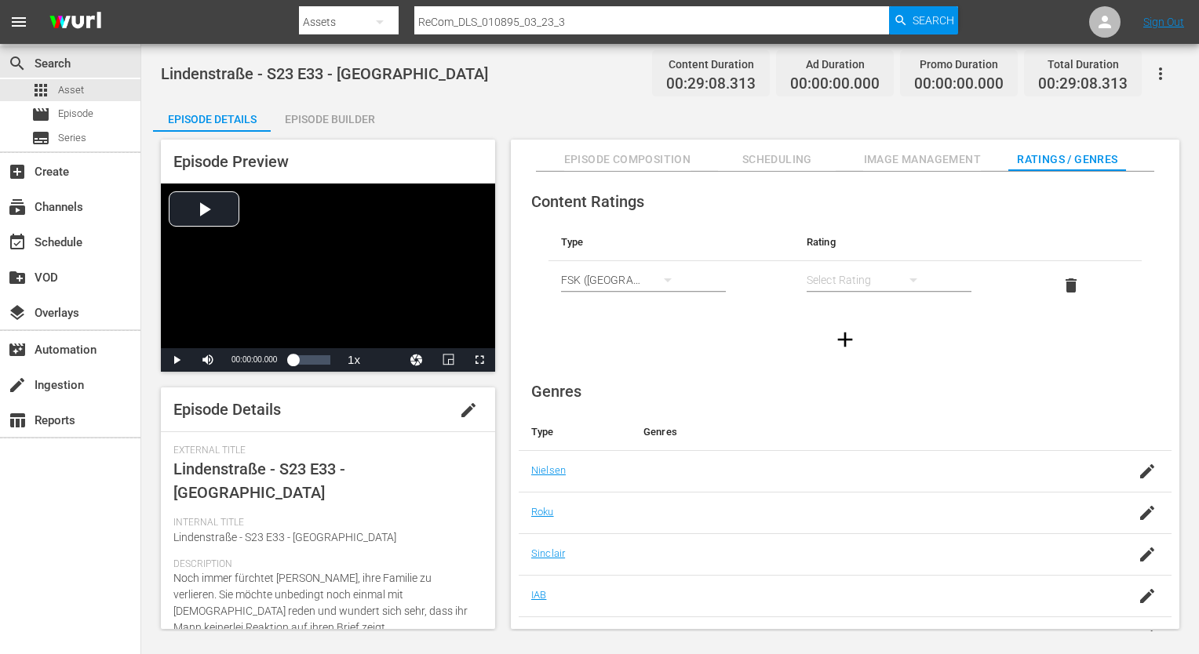
click at [810, 277] on div "simple table" at bounding box center [869, 280] width 126 height 44
click at [855, 334] on div "FSK 12" at bounding box center [868, 336] width 88 height 25
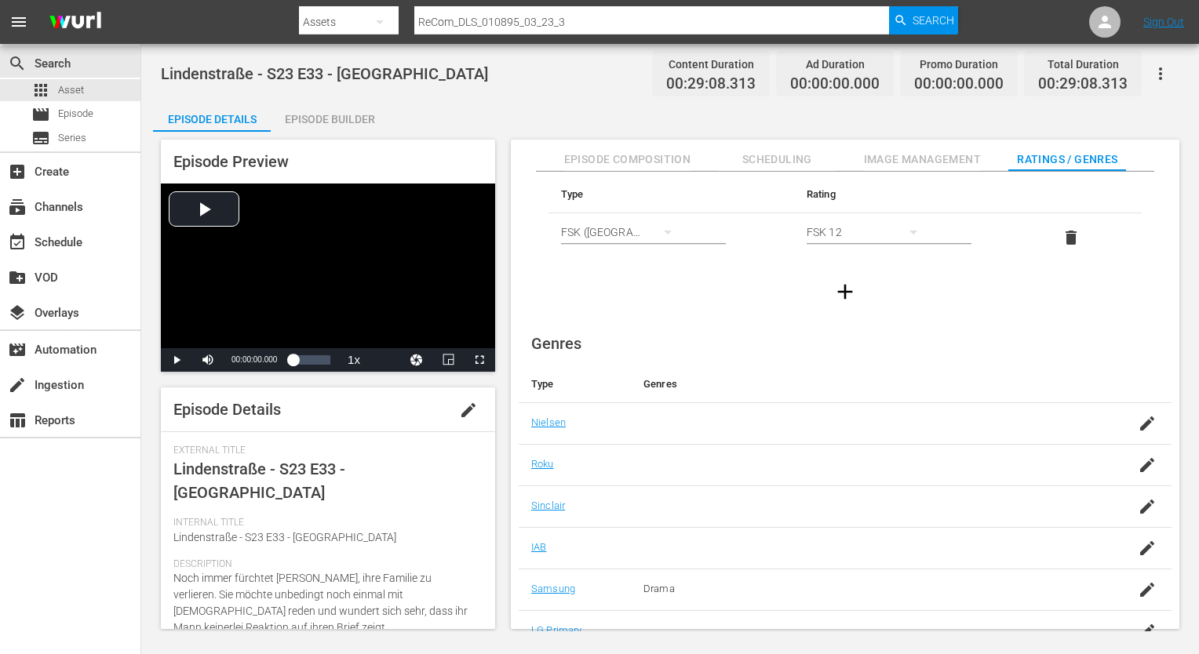
scroll to position [101, 0]
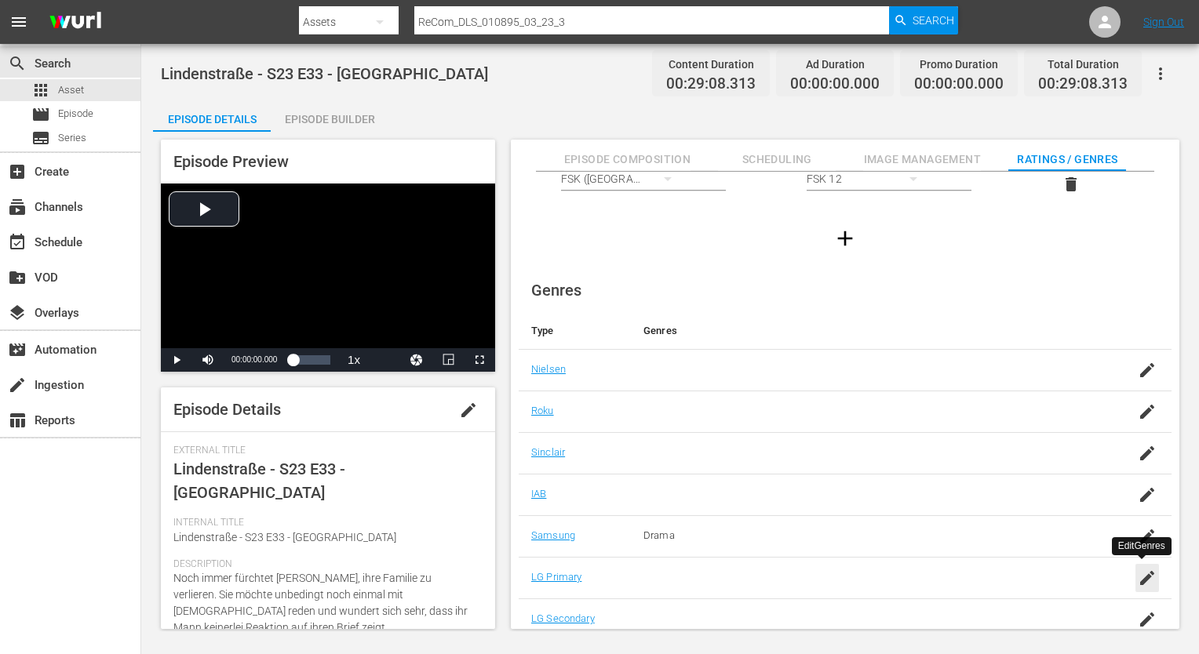
click at [1141, 575] on icon "button" at bounding box center [1147, 578] width 14 height 14
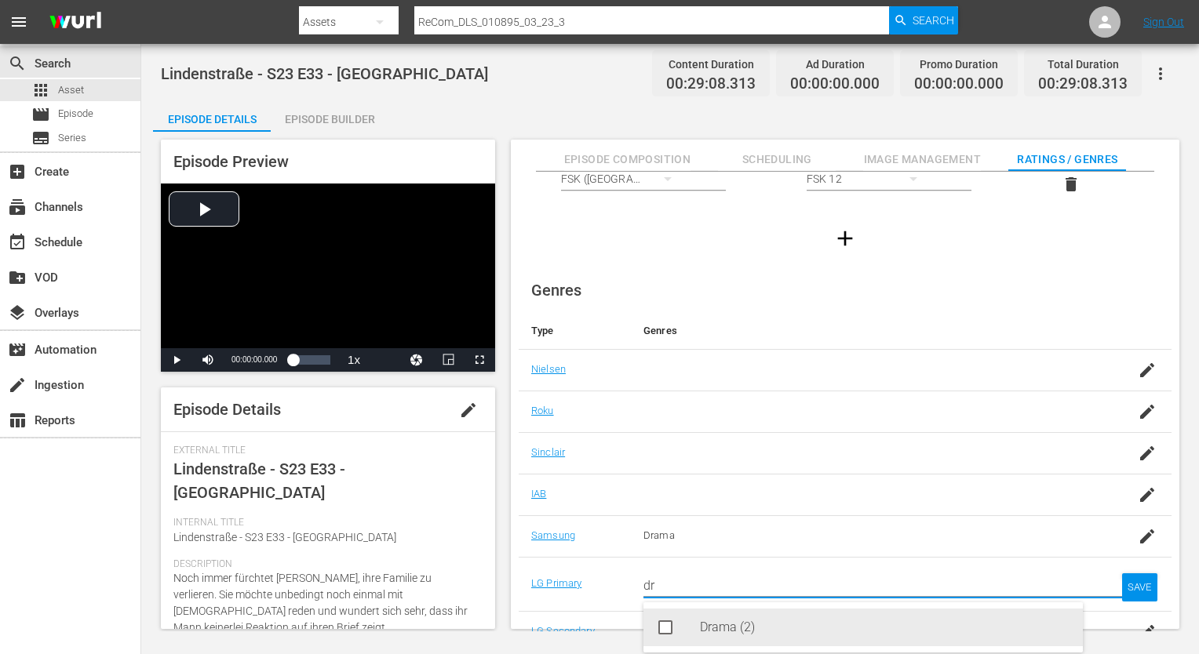
click at [790, 632] on div "Drama (2)" at bounding box center [885, 628] width 370 height 38
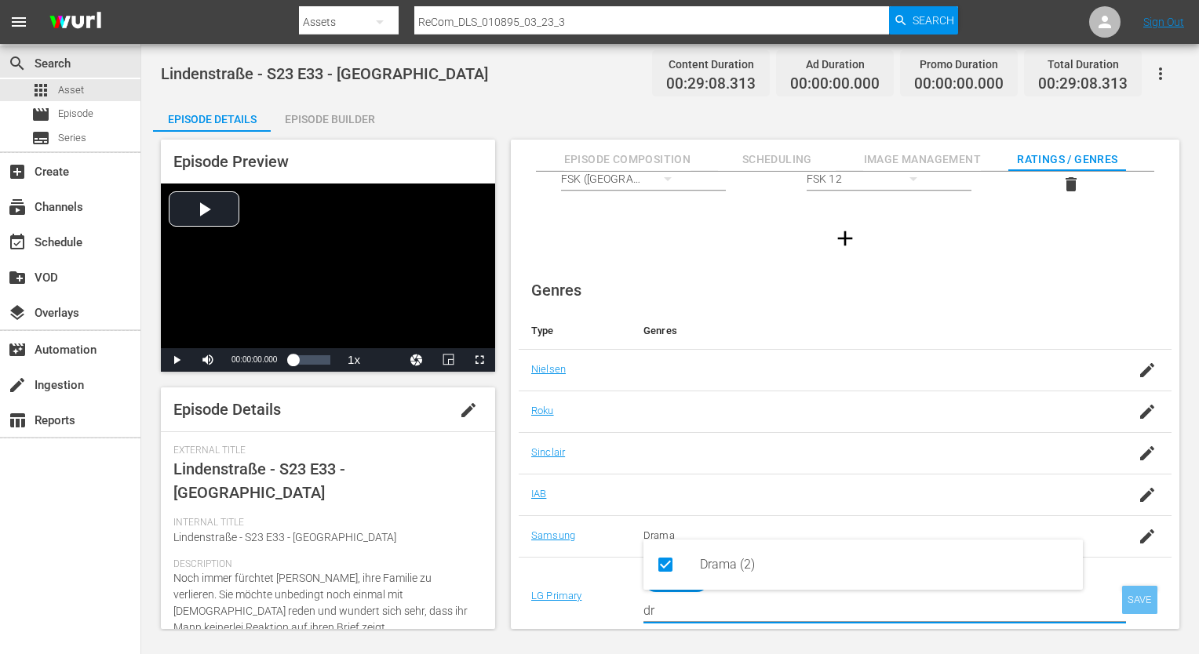
type input "dr"
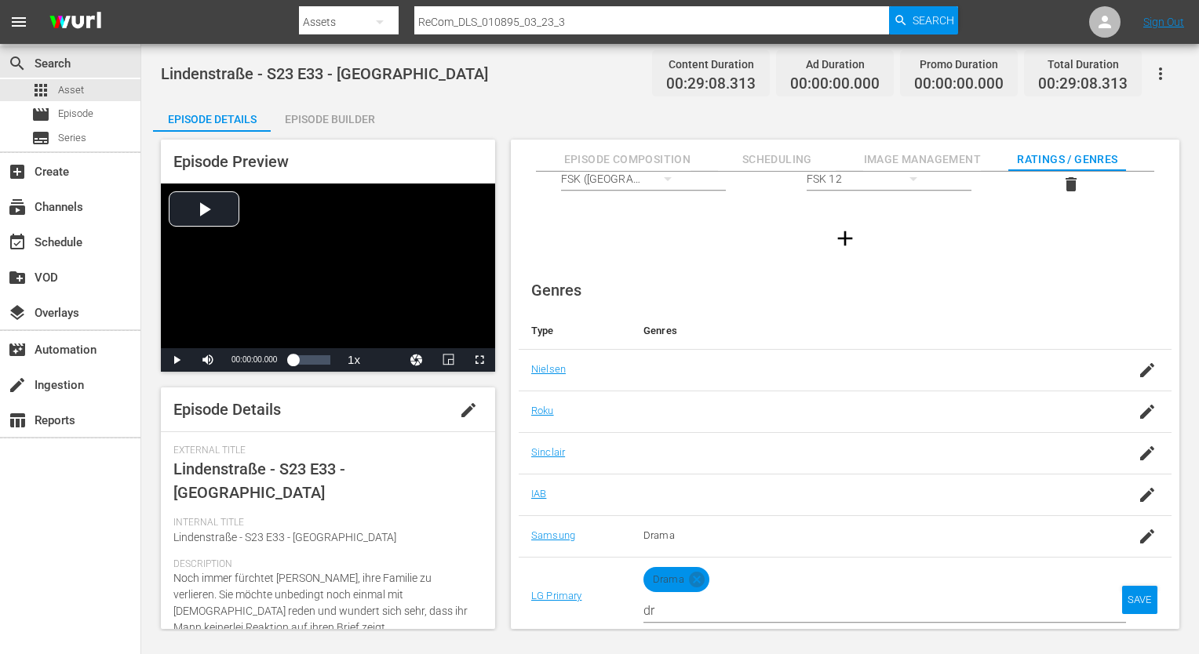
click at [1152, 601] on td "SAVE" at bounding box center [1135, 596] width 72 height 79
click at [1138, 604] on div "SAVE" at bounding box center [1140, 600] width 36 height 28
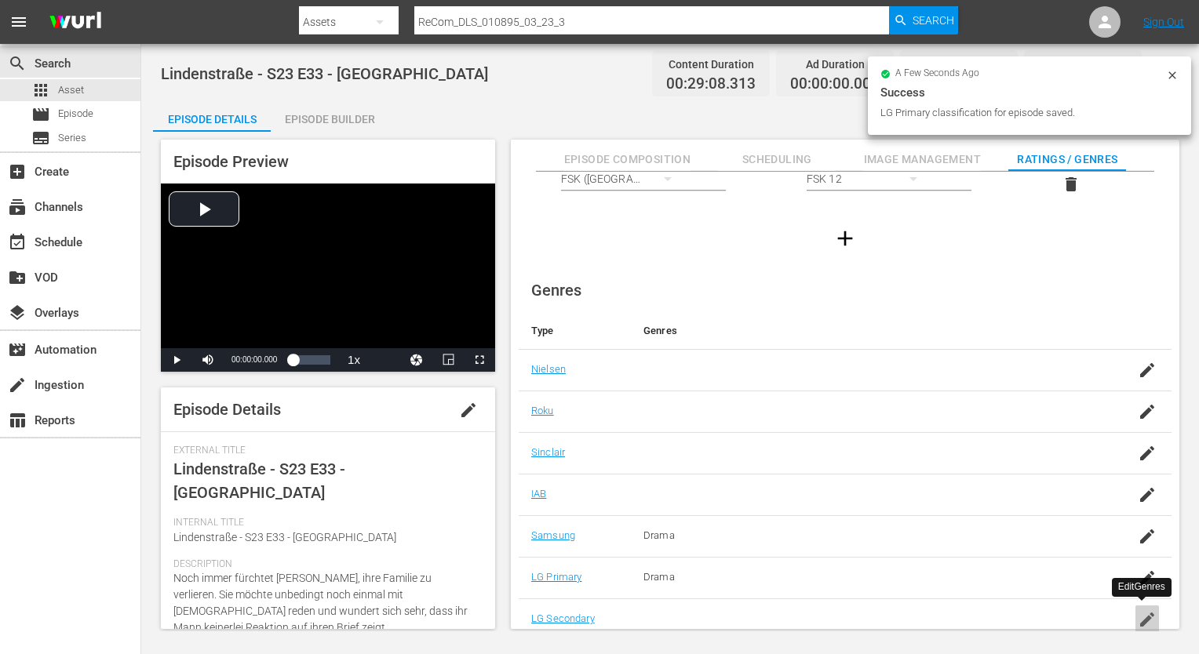
click at [1152, 613] on div "button" at bounding box center [1147, 620] width 24 height 28
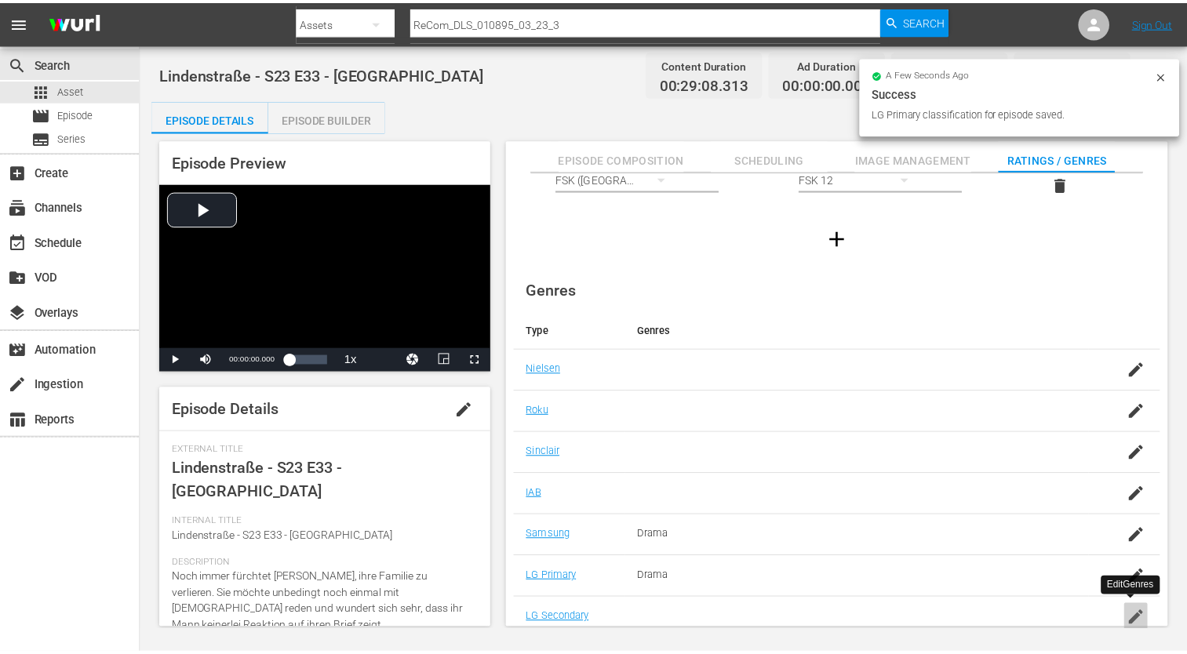
scroll to position [12, 0]
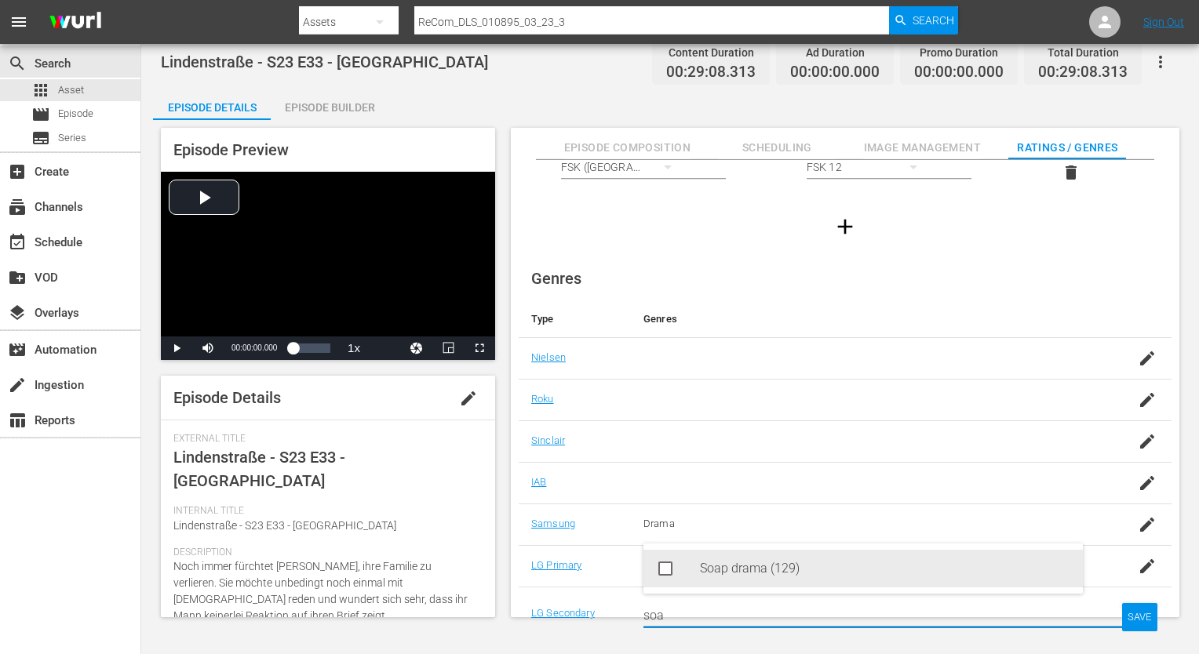
click at [682, 570] on div "Soap drama (129)" at bounding box center [862, 569] width 439 height 38
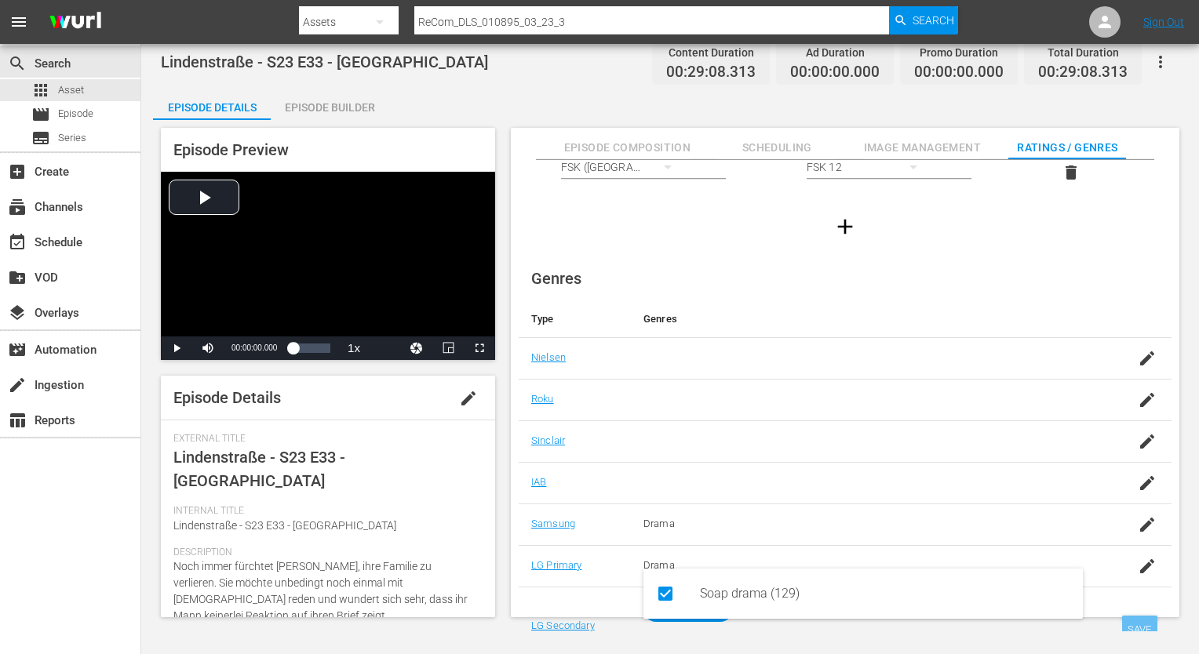
type input "soa"
click at [1136, 625] on div "SAVE" at bounding box center [1140, 630] width 36 height 28
click at [333, 111] on div "Episode Builder" at bounding box center [330, 108] width 118 height 38
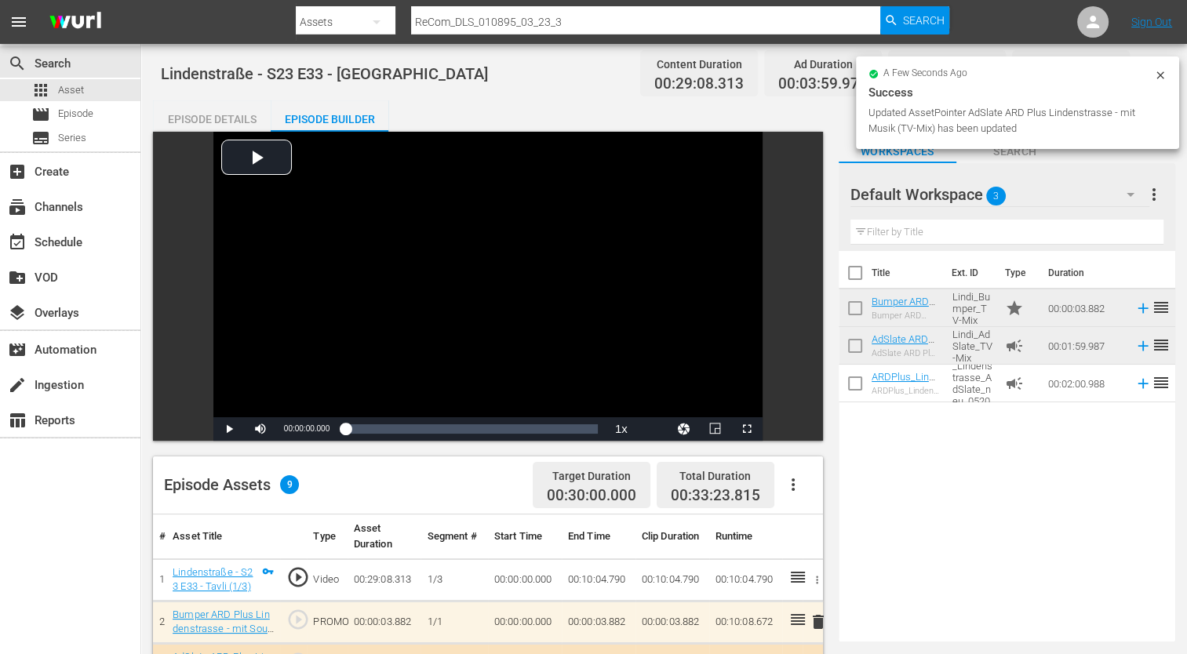
click at [228, 125] on div "Episode Details" at bounding box center [212, 119] width 118 height 38
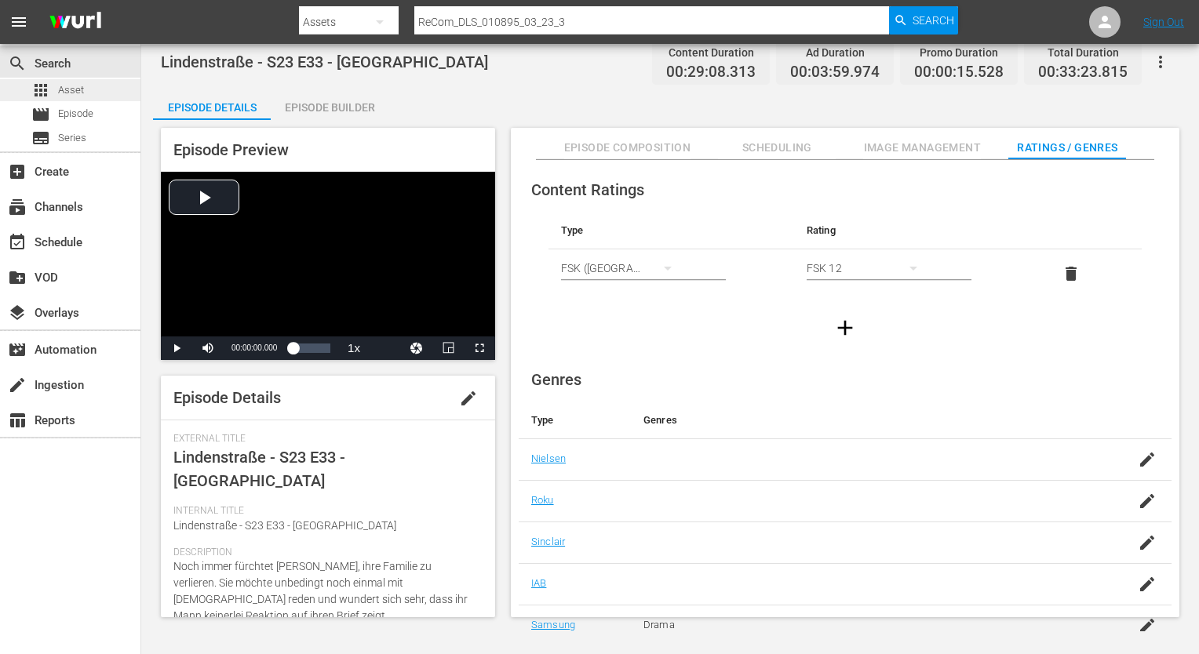
click at [96, 96] on div "apps Asset" at bounding box center [70, 90] width 140 height 22
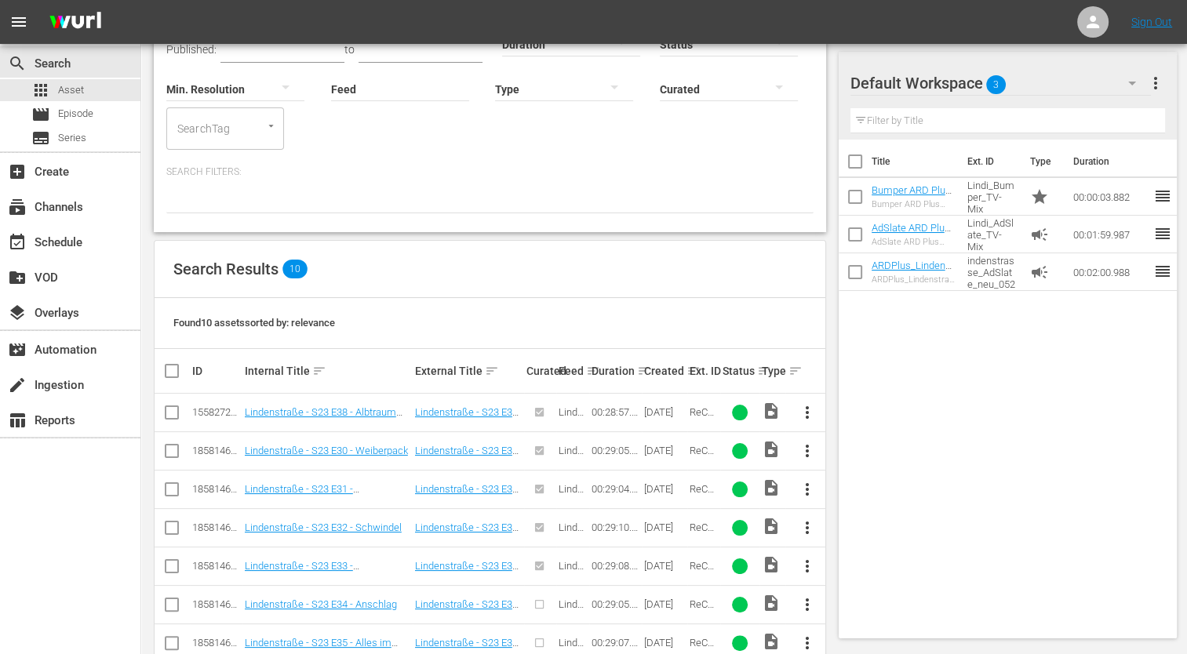
scroll to position [289, 0]
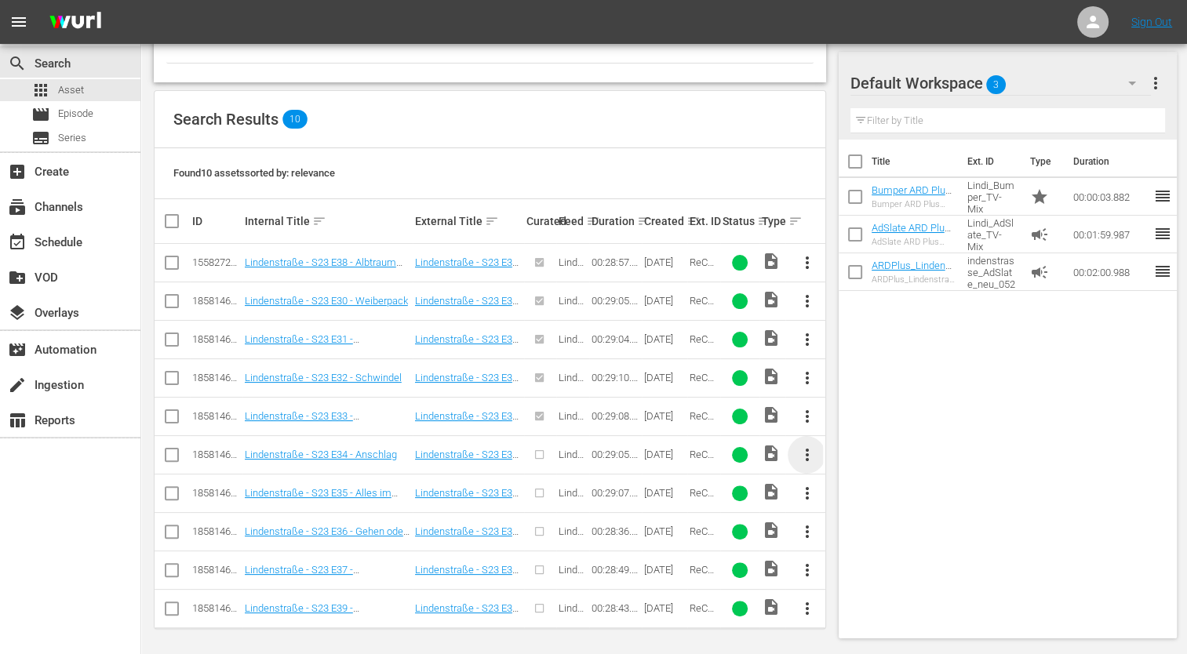
click at [803, 455] on span "more_vert" at bounding box center [806, 455] width 19 height 19
click at [857, 570] on div "Episode" at bounding box center [891, 572] width 107 height 38
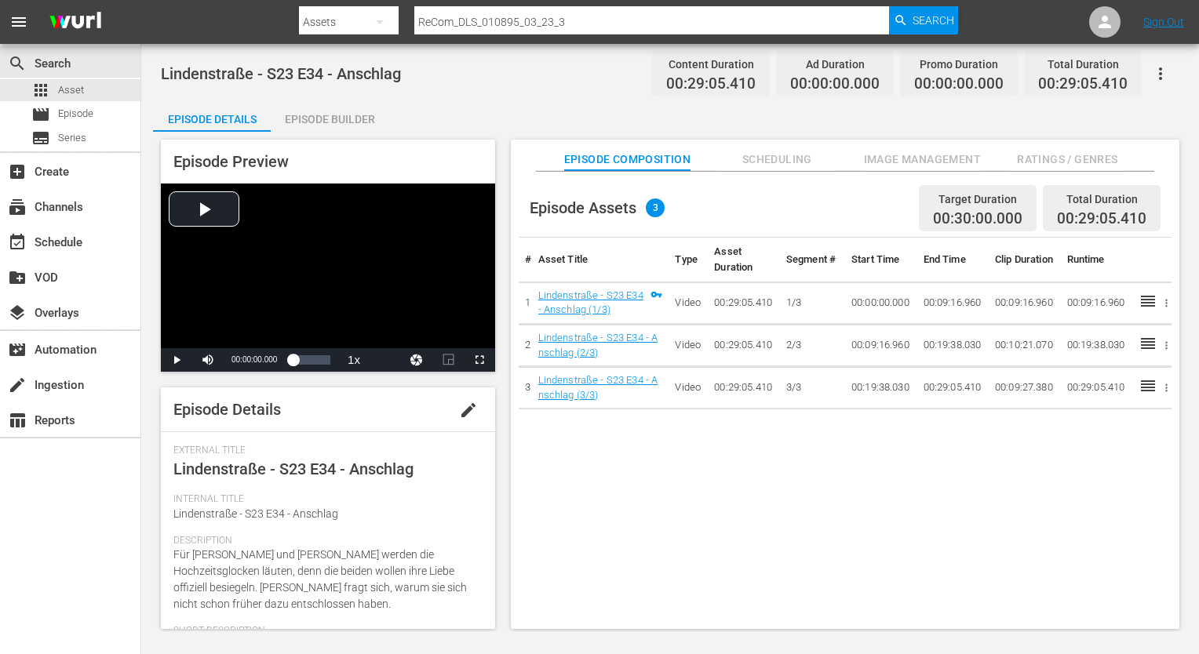
click at [1058, 157] on span "Ratings / Genres" at bounding box center [1067, 160] width 118 height 20
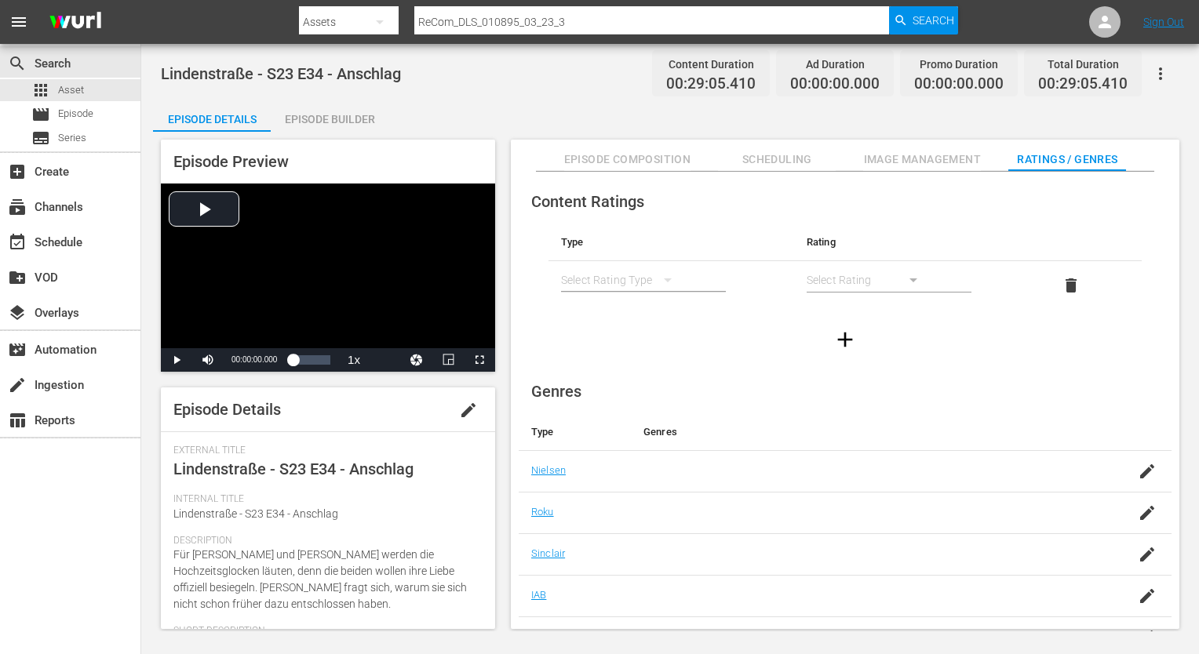
click at [665, 279] on icon "simple table" at bounding box center [668, 281] width 8 height 4
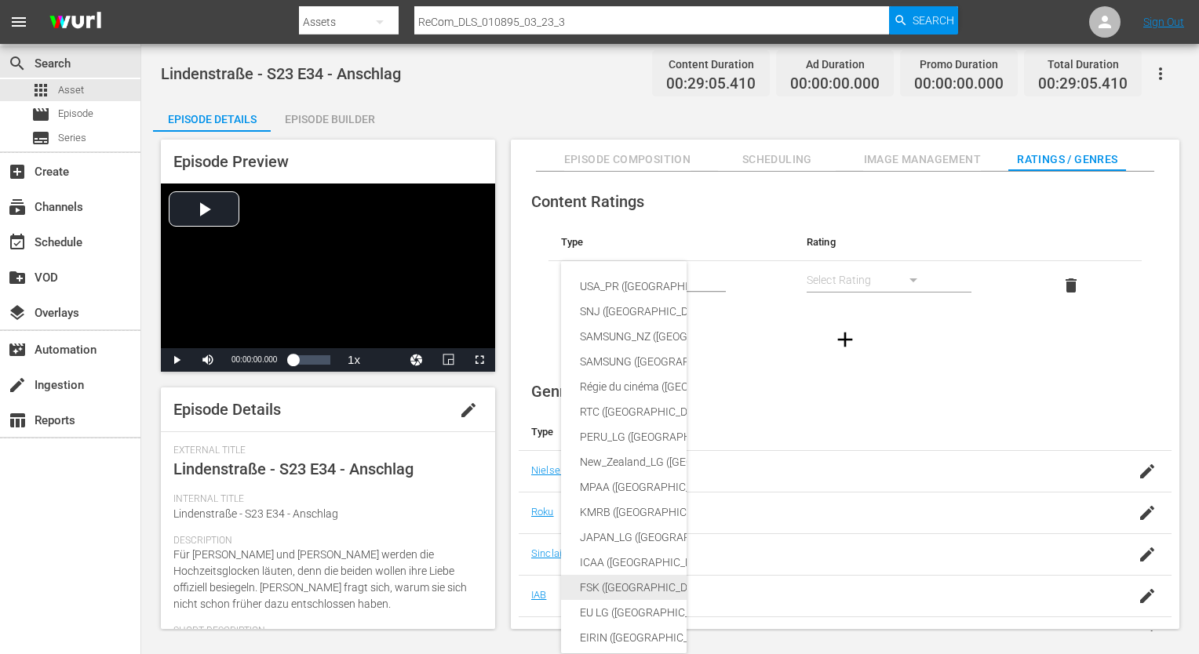
click at [621, 592] on div "FSK ([GEOGRAPHIC_DATA])" at bounding box center [760, 587] width 360 height 25
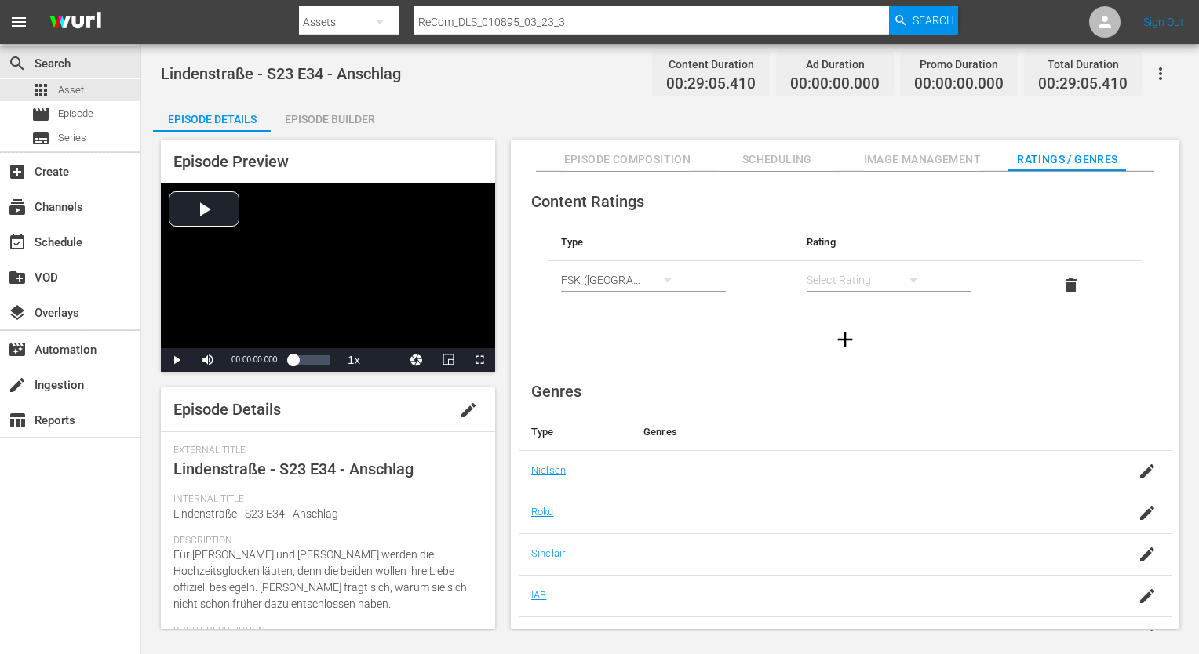
click at [875, 286] on div "simple table" at bounding box center [869, 280] width 126 height 44
click at [829, 331] on div "FSK 12" at bounding box center [868, 336] width 88 height 25
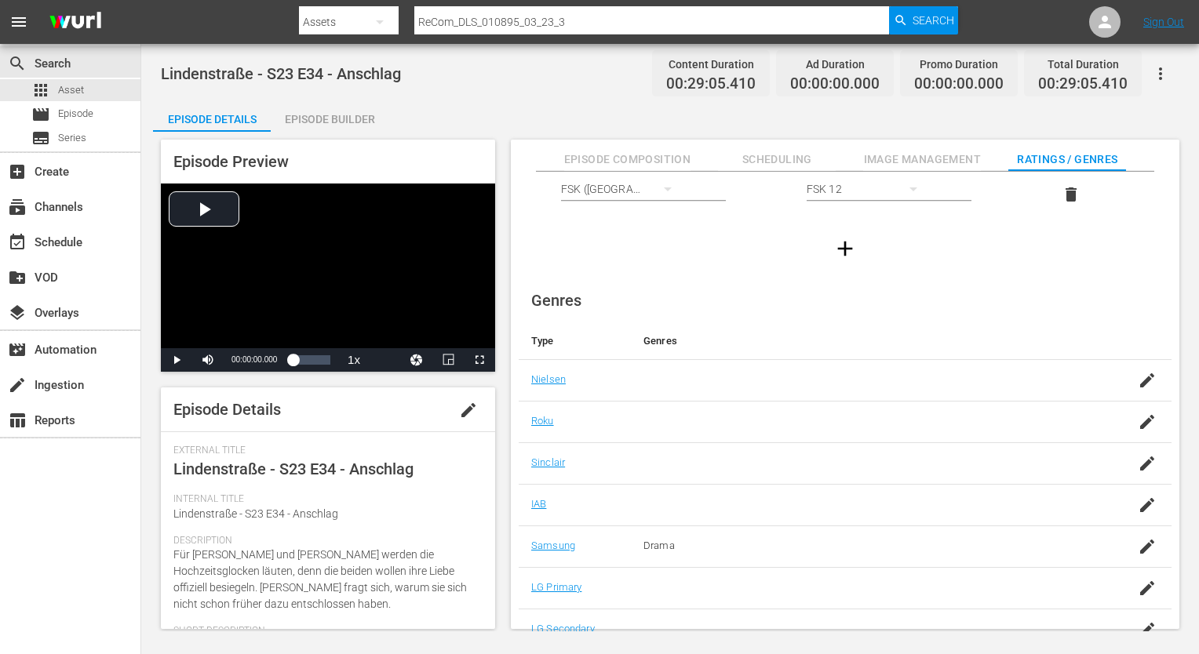
scroll to position [101, 0]
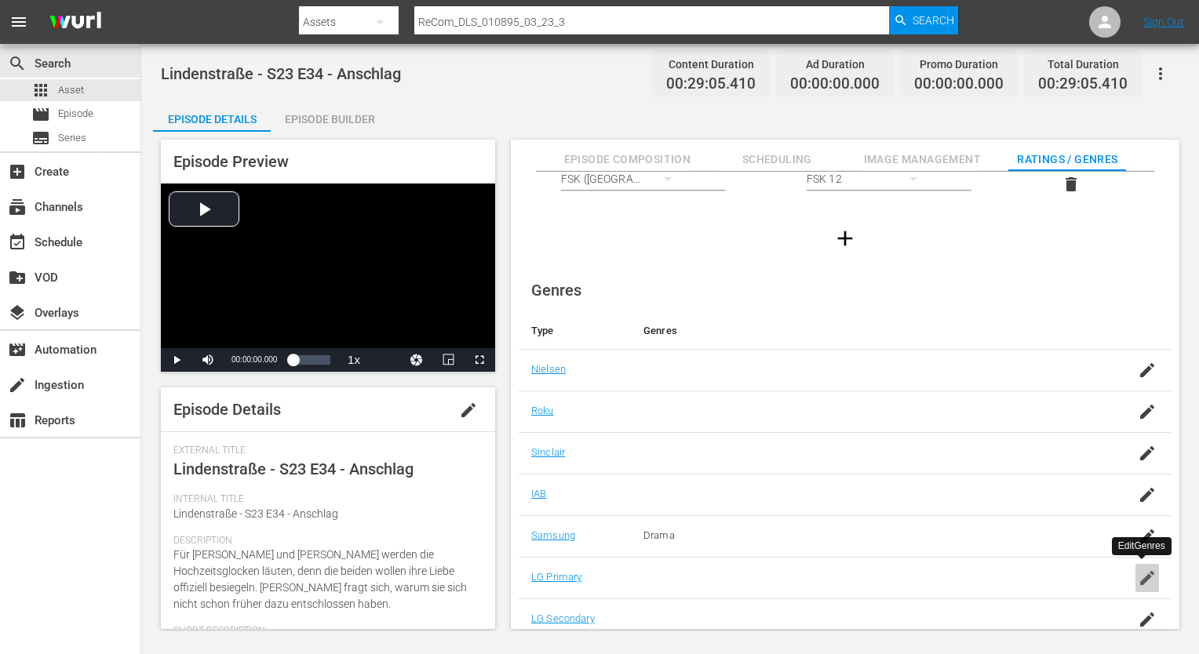
click at [1147, 585] on div "button" at bounding box center [1147, 578] width 24 height 28
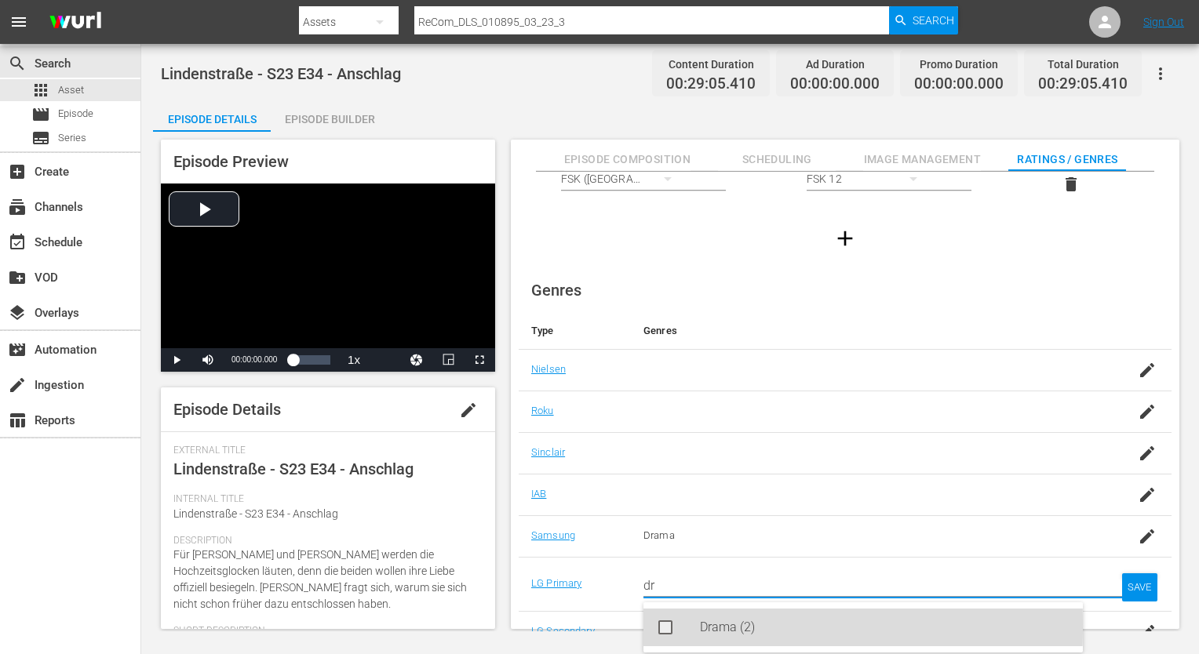
click at [695, 626] on div "Drama (2)" at bounding box center [862, 628] width 439 height 38
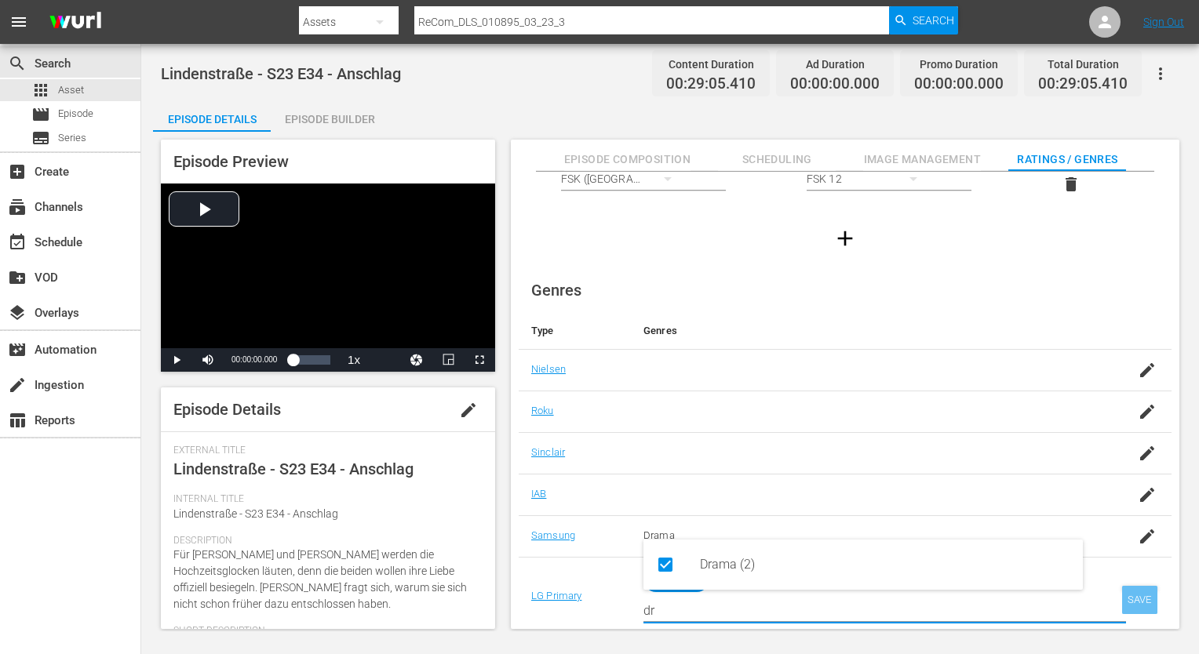
type input "dr"
click at [1149, 595] on div "SAVE" at bounding box center [1140, 600] width 36 height 28
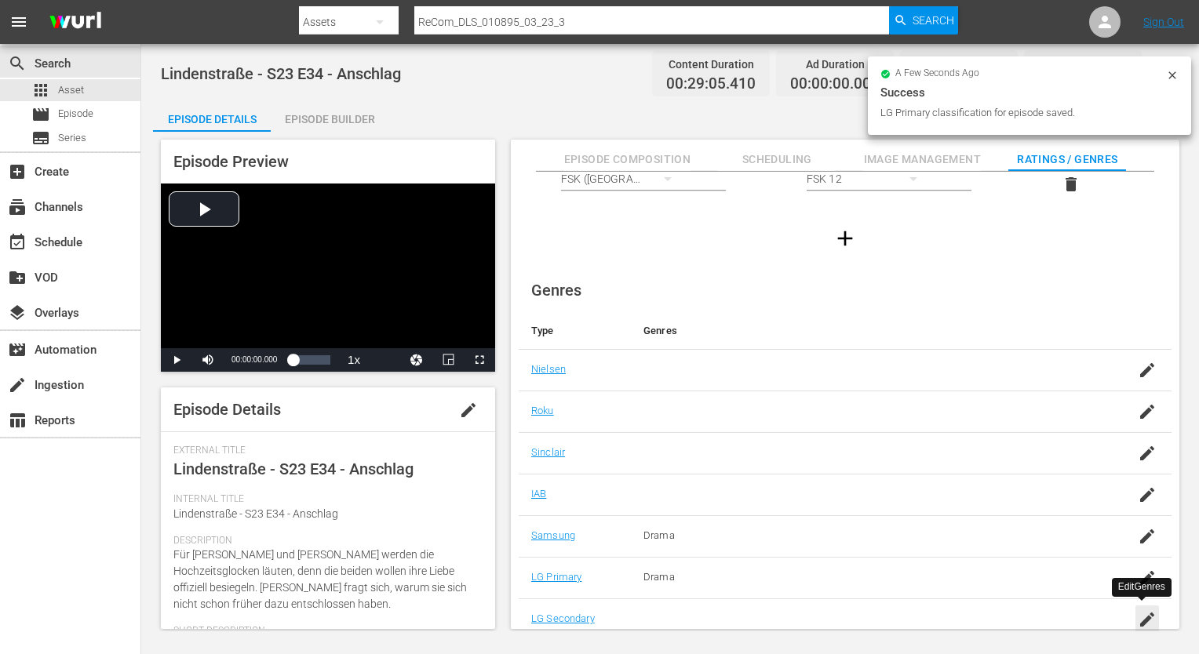
click at [1145, 626] on icon "button" at bounding box center [1147, 619] width 19 height 19
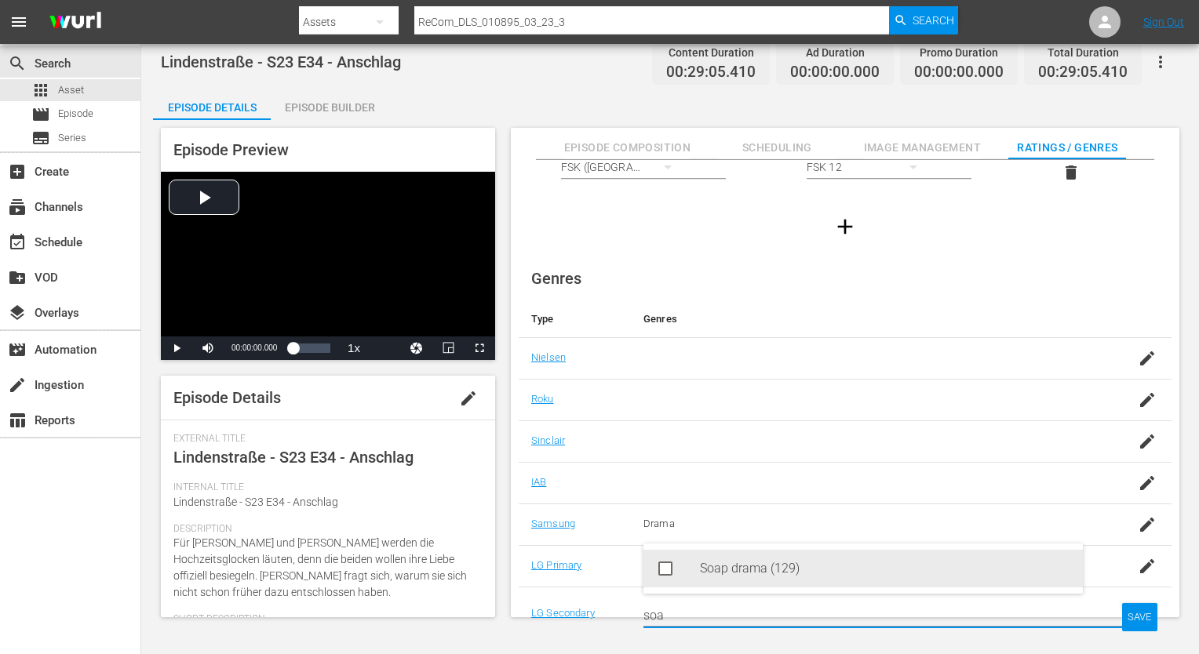
click at [916, 568] on div "Soap drama (129)" at bounding box center [885, 569] width 370 height 38
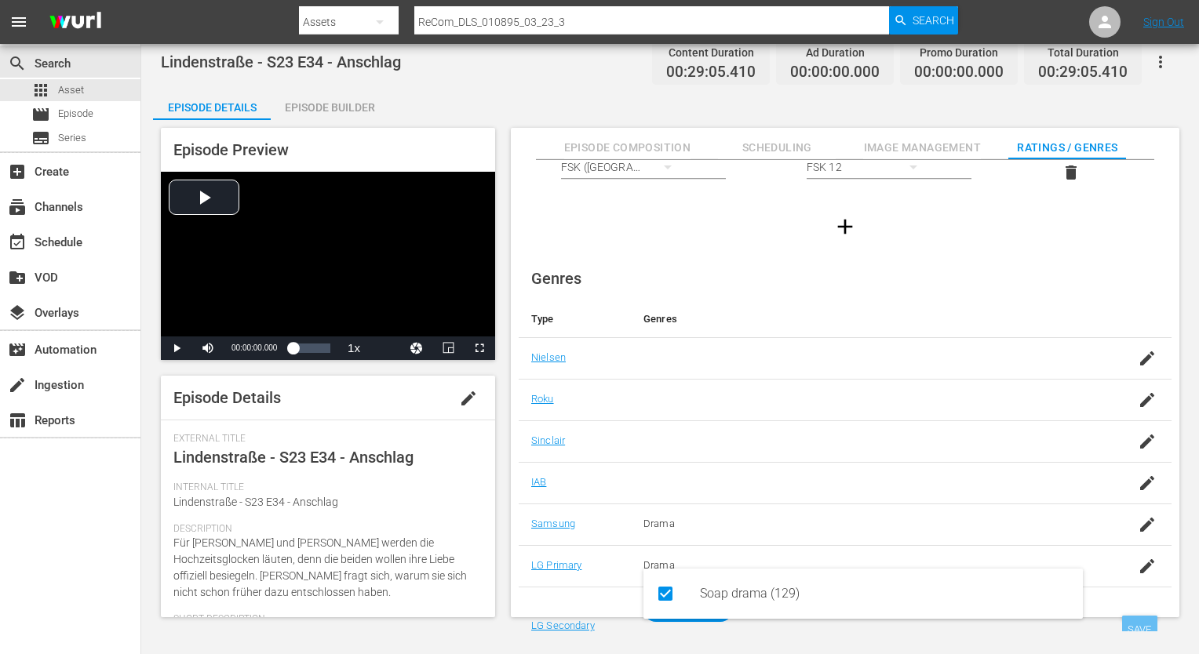
type input "soa"
click at [1146, 626] on div "SAVE" at bounding box center [1140, 630] width 36 height 28
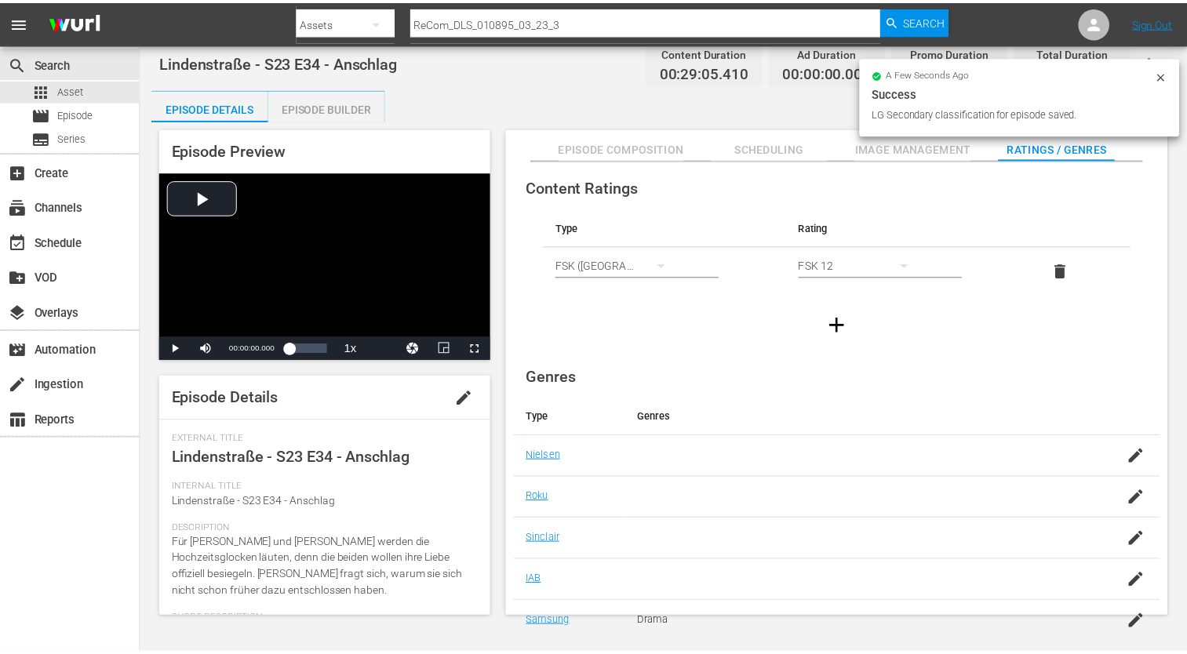
scroll to position [0, 0]
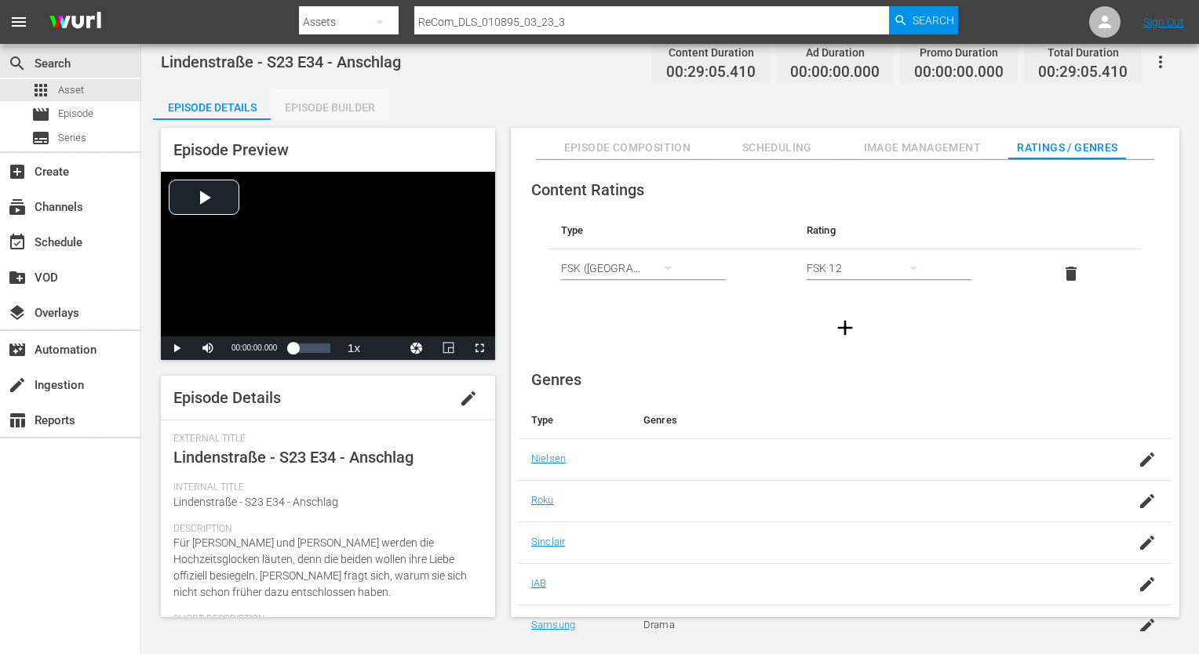
click at [304, 112] on div "Episode Builder" at bounding box center [330, 108] width 118 height 38
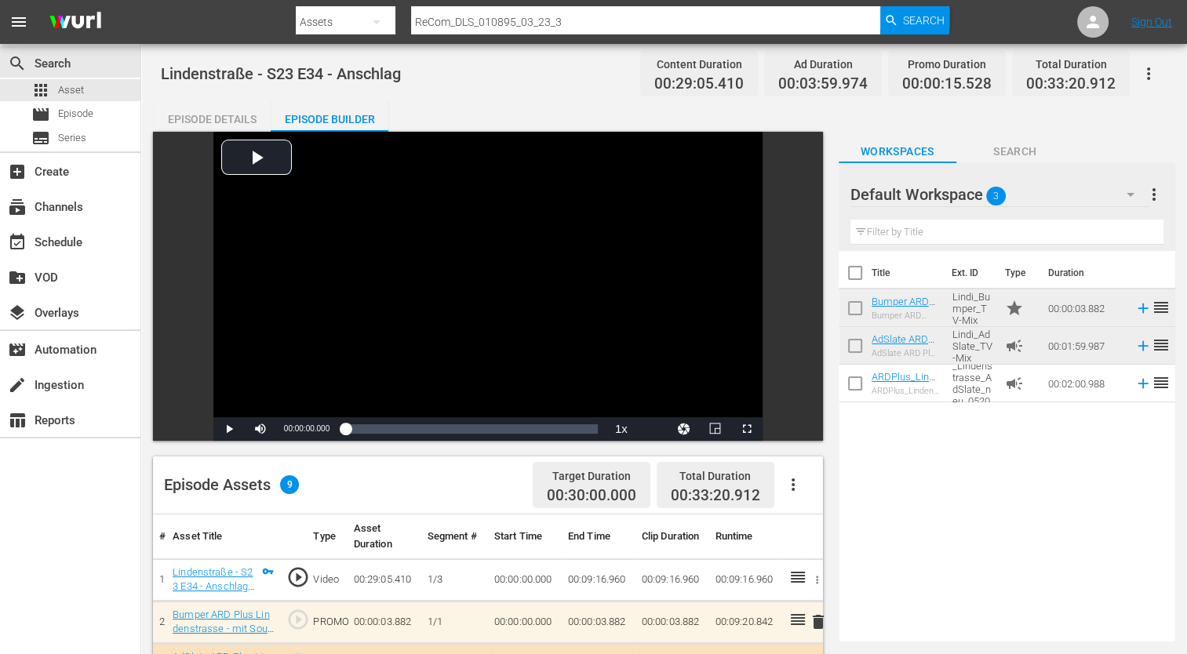
click at [176, 115] on div "Episode Details" at bounding box center [212, 119] width 118 height 38
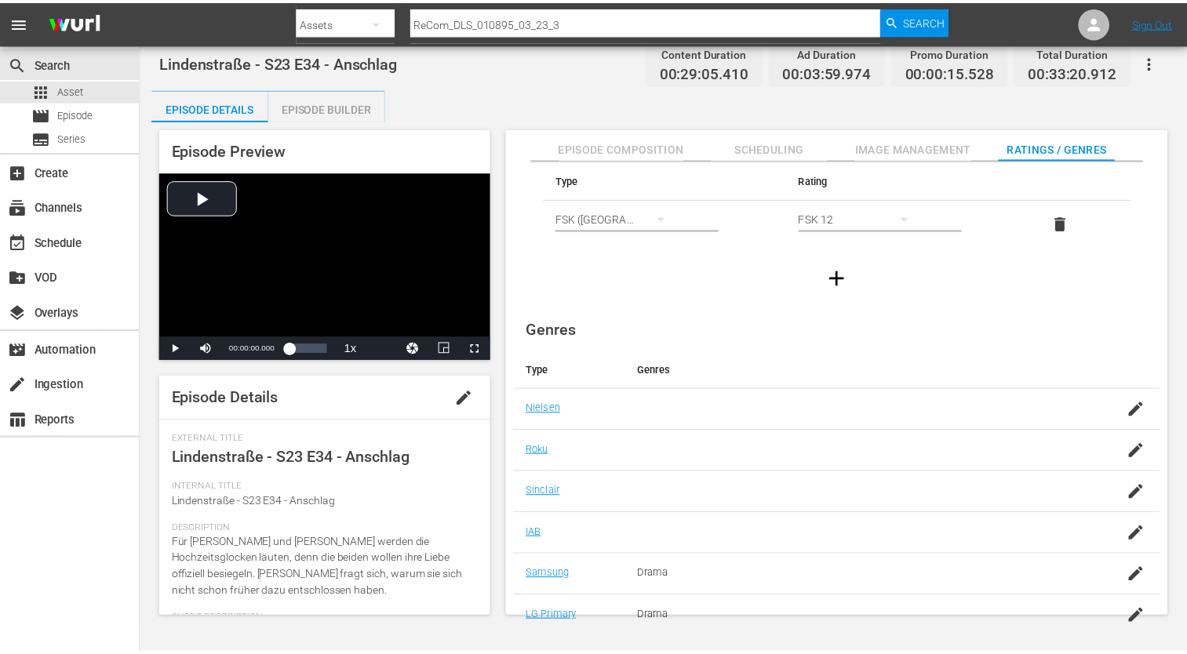
scroll to position [101, 0]
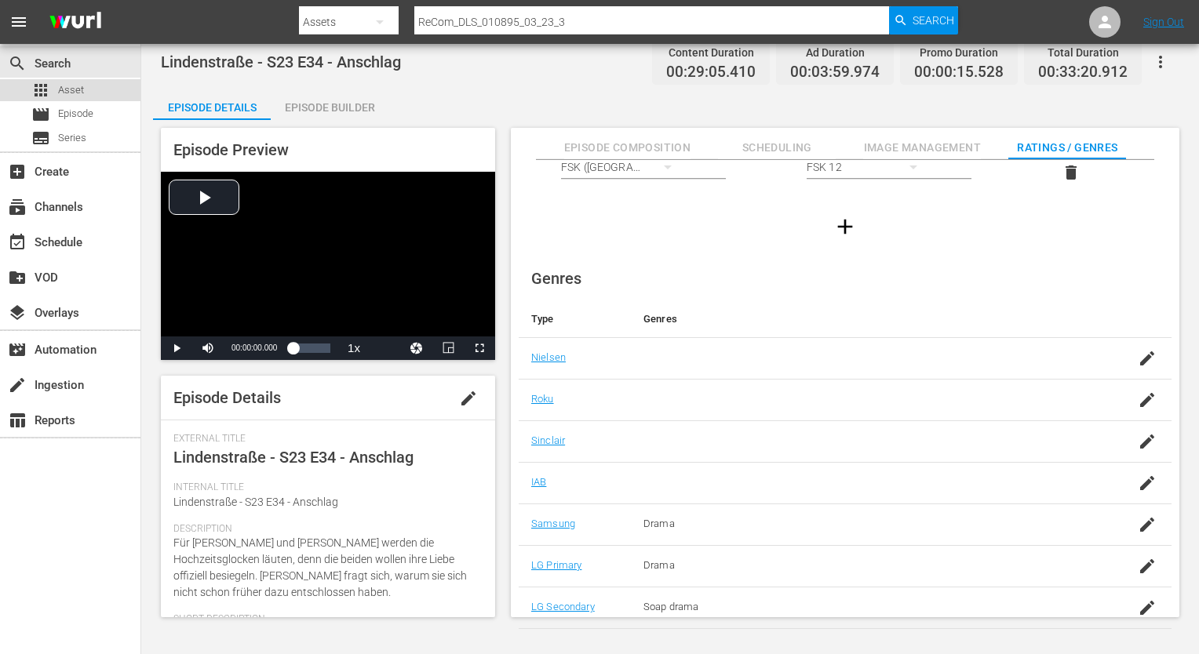
click at [98, 93] on div "apps Asset" at bounding box center [70, 90] width 140 height 22
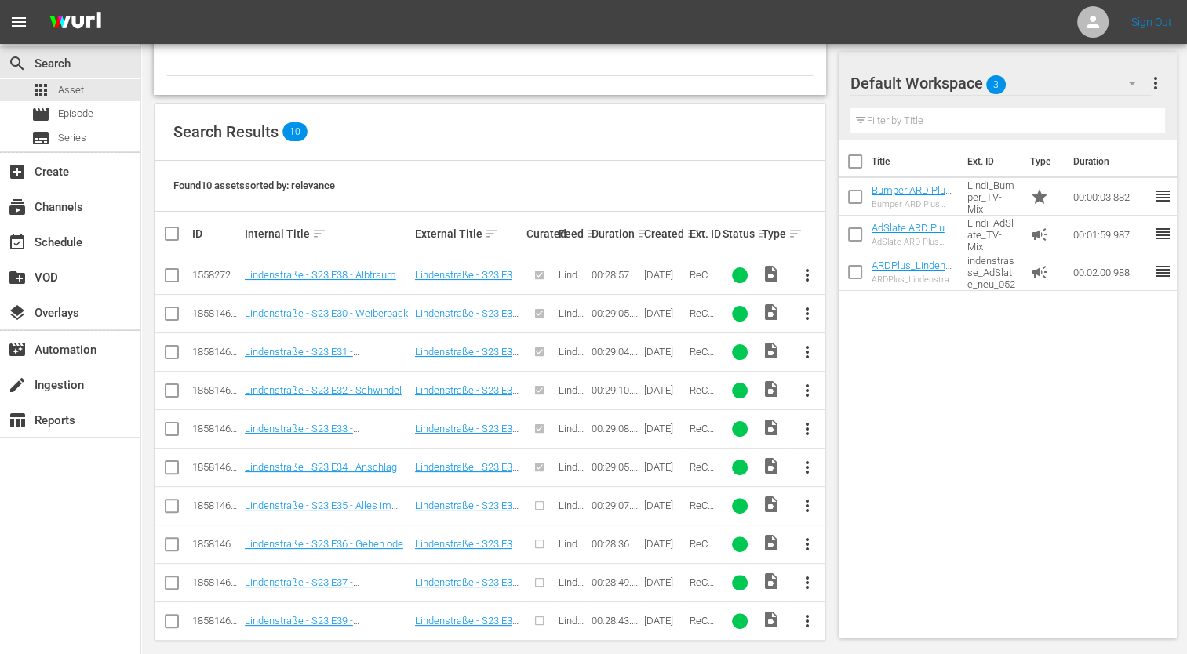
scroll to position [289, 0]
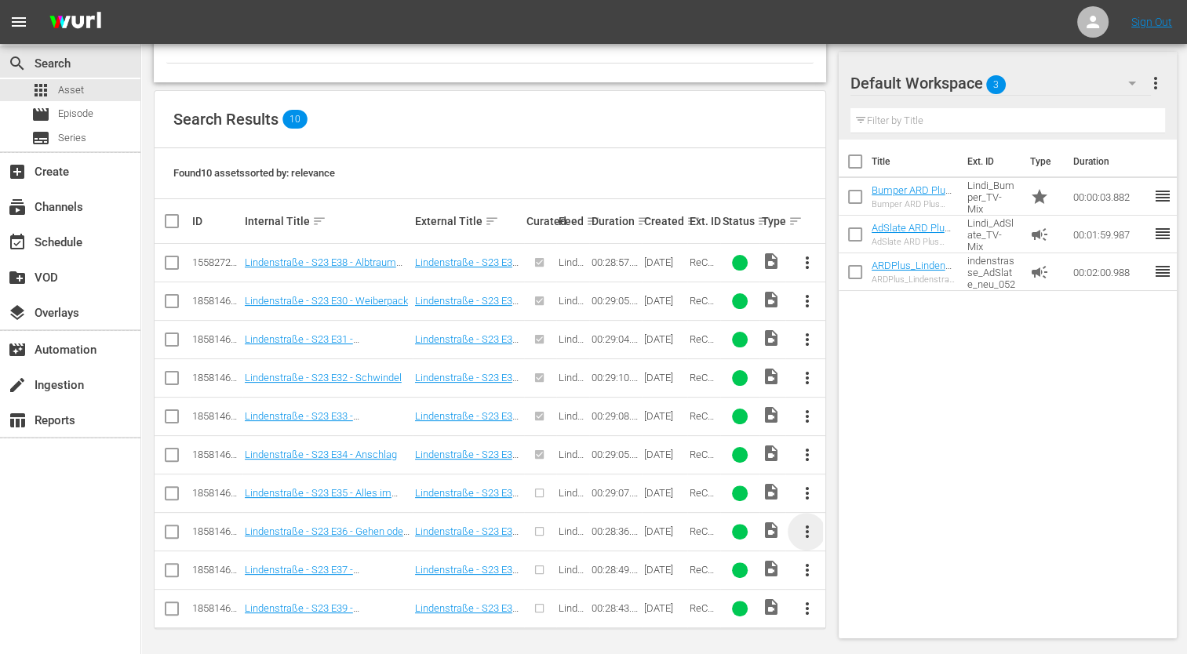
click at [803, 530] on span "more_vert" at bounding box center [806, 531] width 19 height 19
click at [810, 497] on span "more_vert" at bounding box center [806, 493] width 19 height 19
click at [869, 607] on div "Episode" at bounding box center [891, 611] width 107 height 38
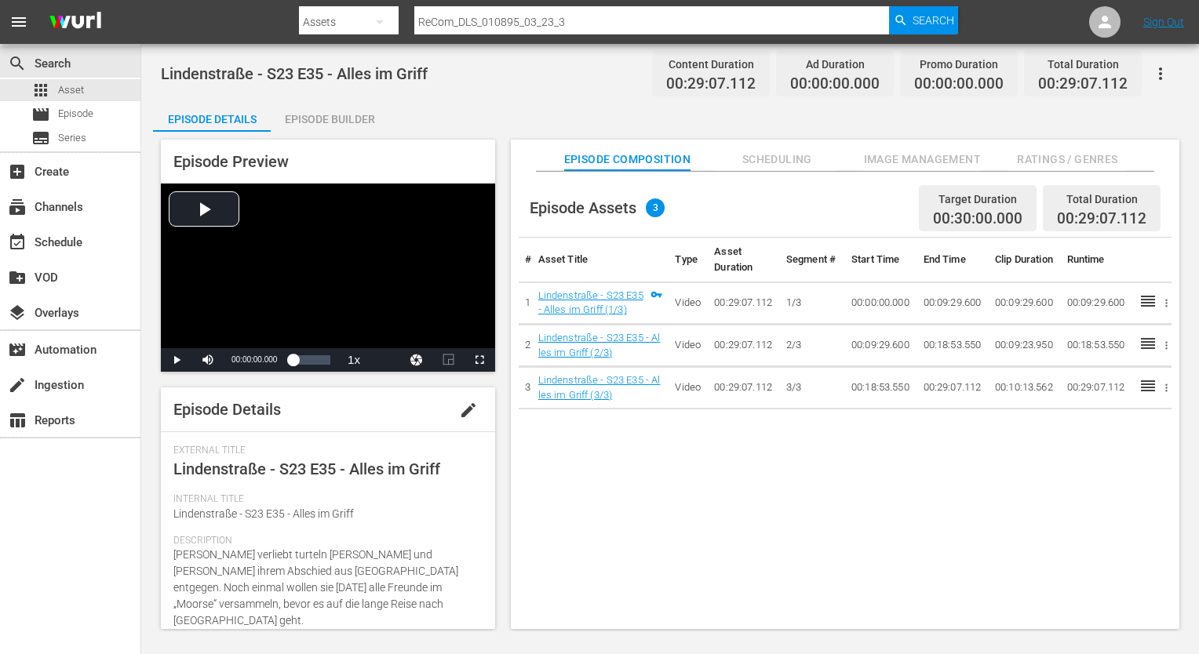
click at [1089, 162] on span "Ratings / Genres" at bounding box center [1067, 160] width 118 height 20
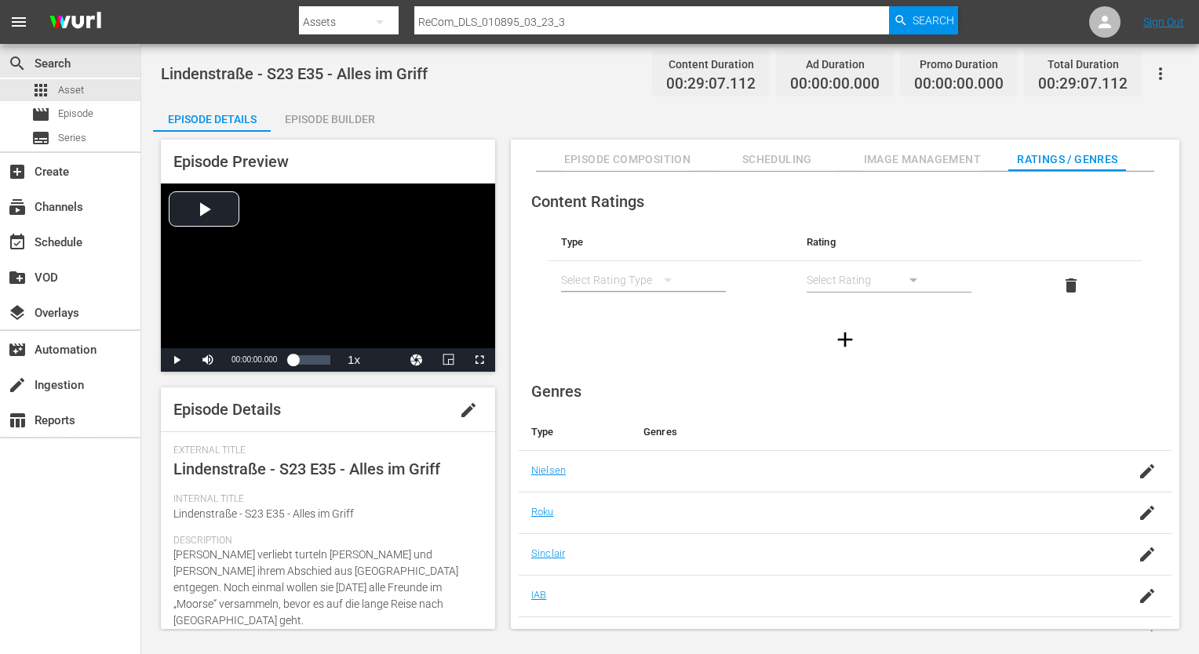
click at [650, 271] on button "simple table" at bounding box center [668, 280] width 38 height 38
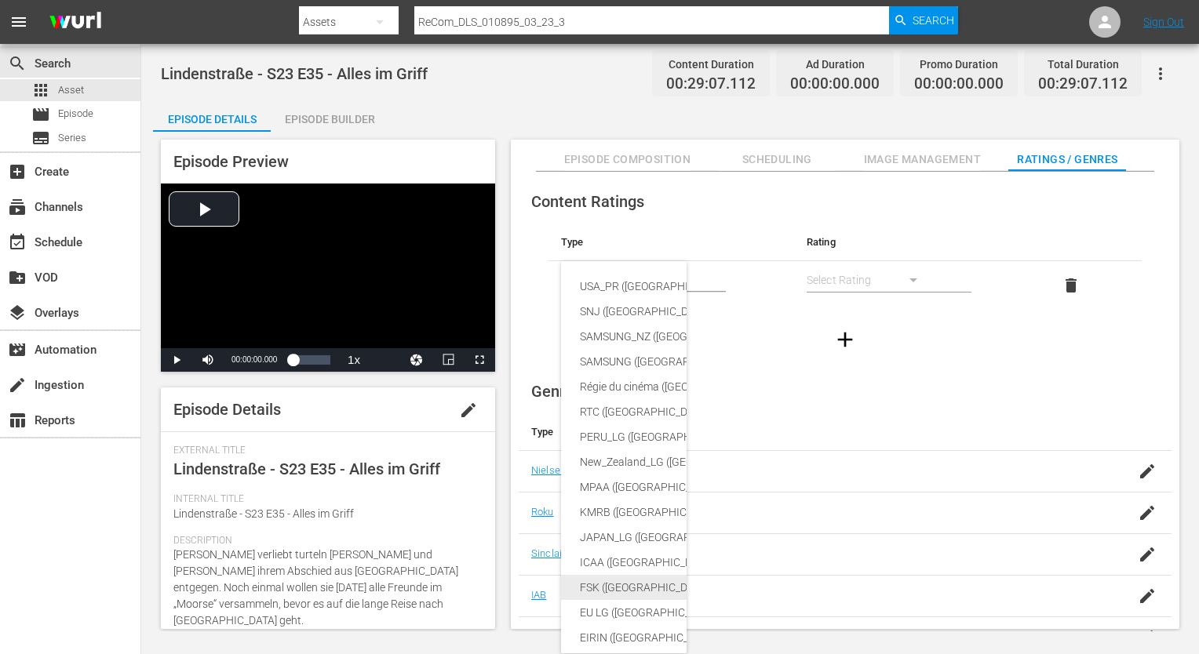
click at [634, 575] on div "FSK ([GEOGRAPHIC_DATA])" at bounding box center [760, 587] width 360 height 25
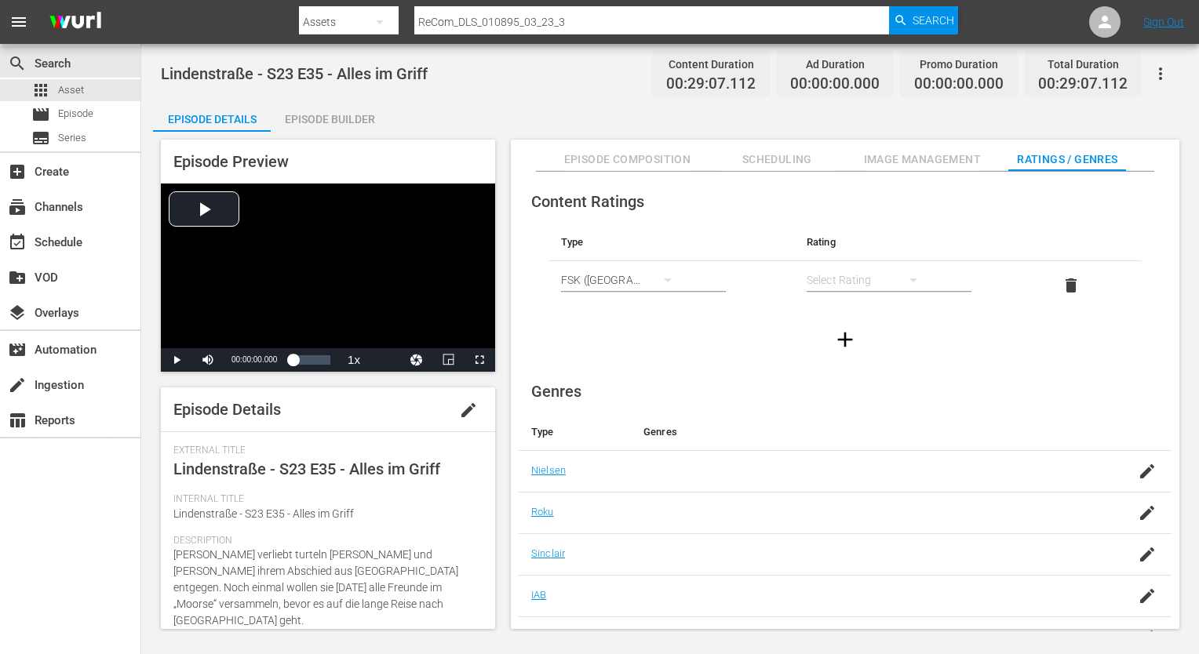
click at [852, 282] on div "simple table" at bounding box center [869, 280] width 126 height 44
click at [851, 340] on div "FSK 12" at bounding box center [868, 336] width 88 height 25
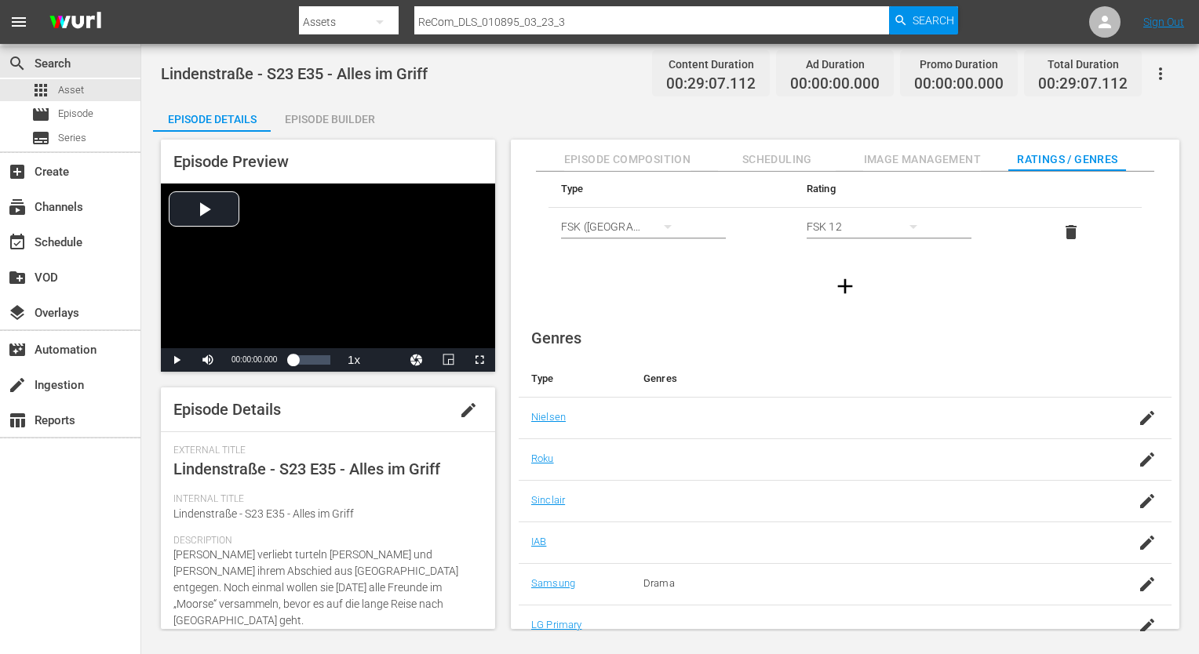
scroll to position [101, 0]
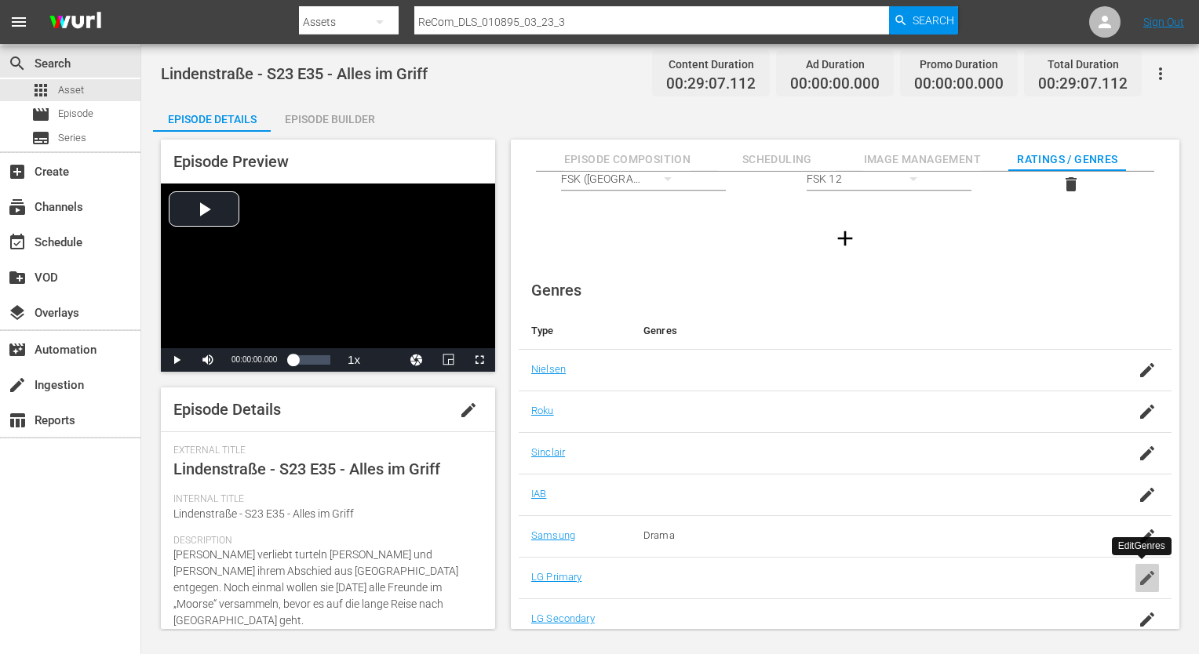
click at [1143, 582] on icon "button" at bounding box center [1147, 578] width 19 height 19
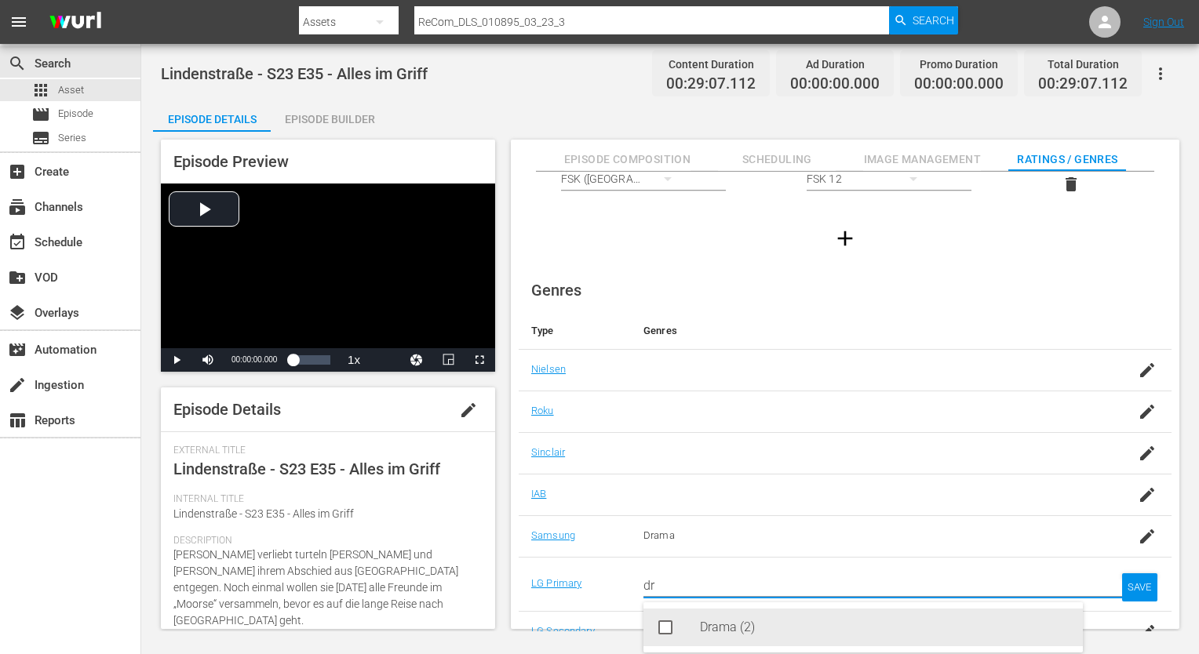
click at [828, 625] on div "Drama (2)" at bounding box center [885, 628] width 370 height 38
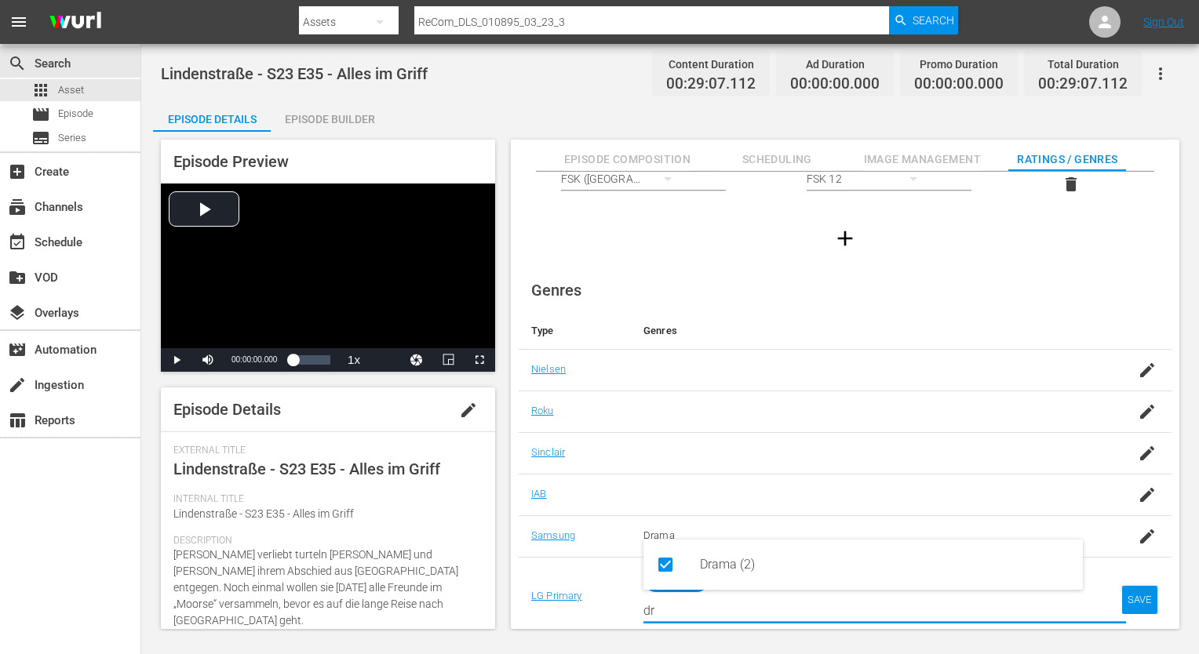
type input "dr"
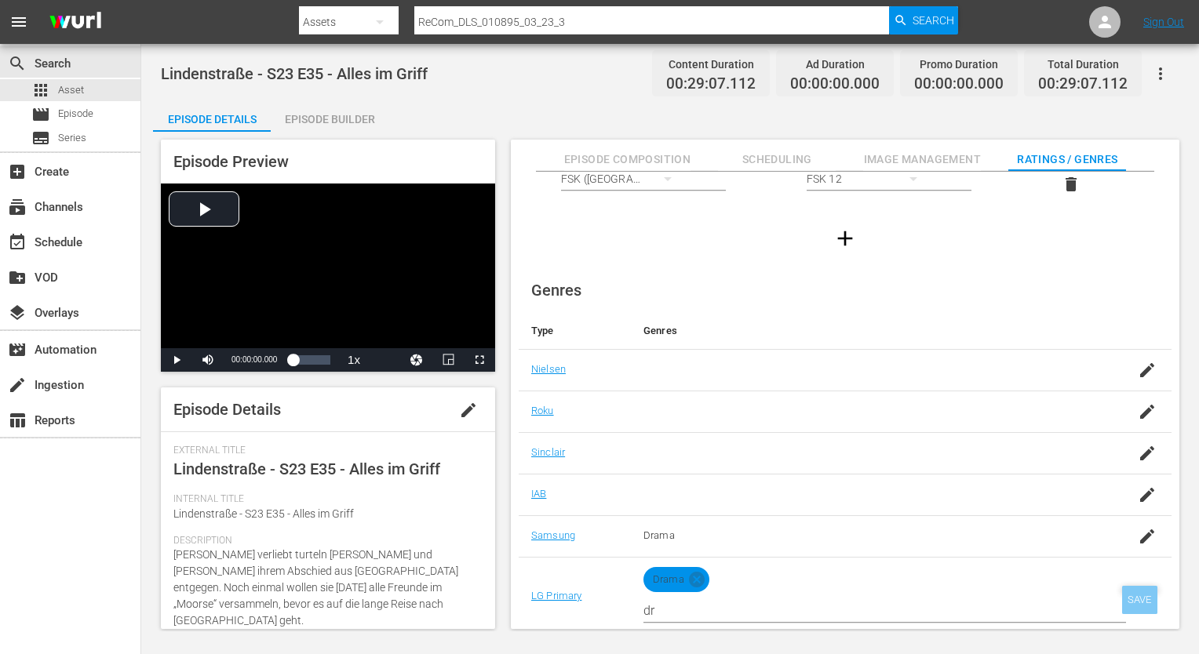
click at [1140, 599] on div "SAVE" at bounding box center [1140, 600] width 36 height 28
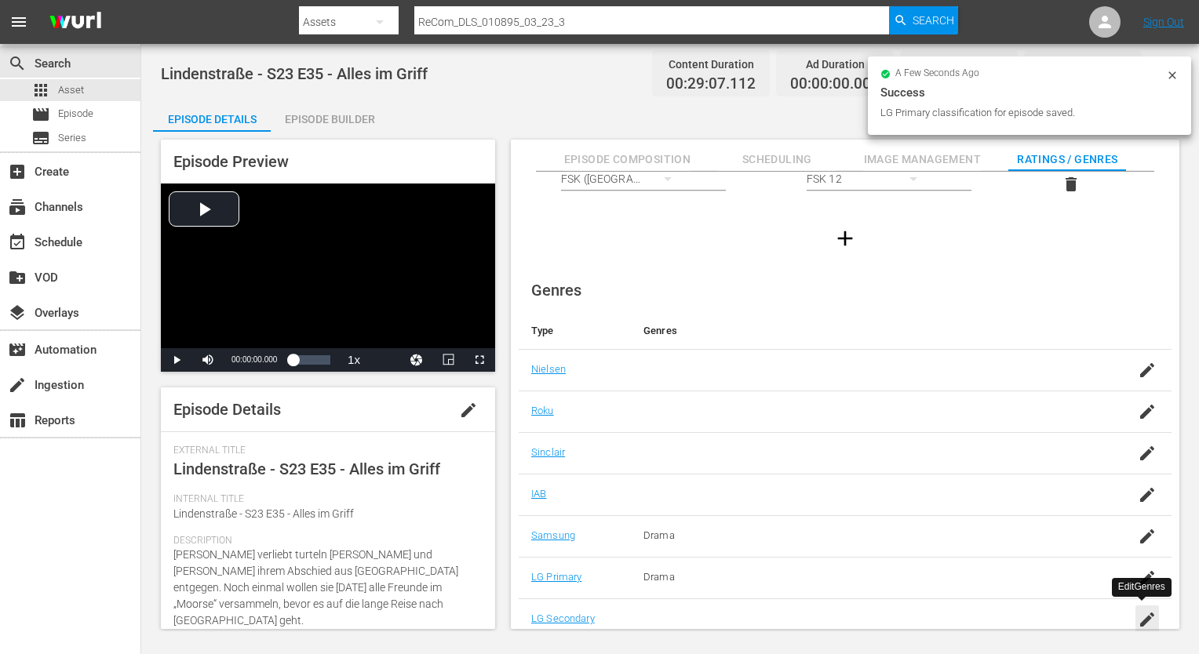
click at [1144, 615] on icon "button" at bounding box center [1147, 620] width 14 height 14
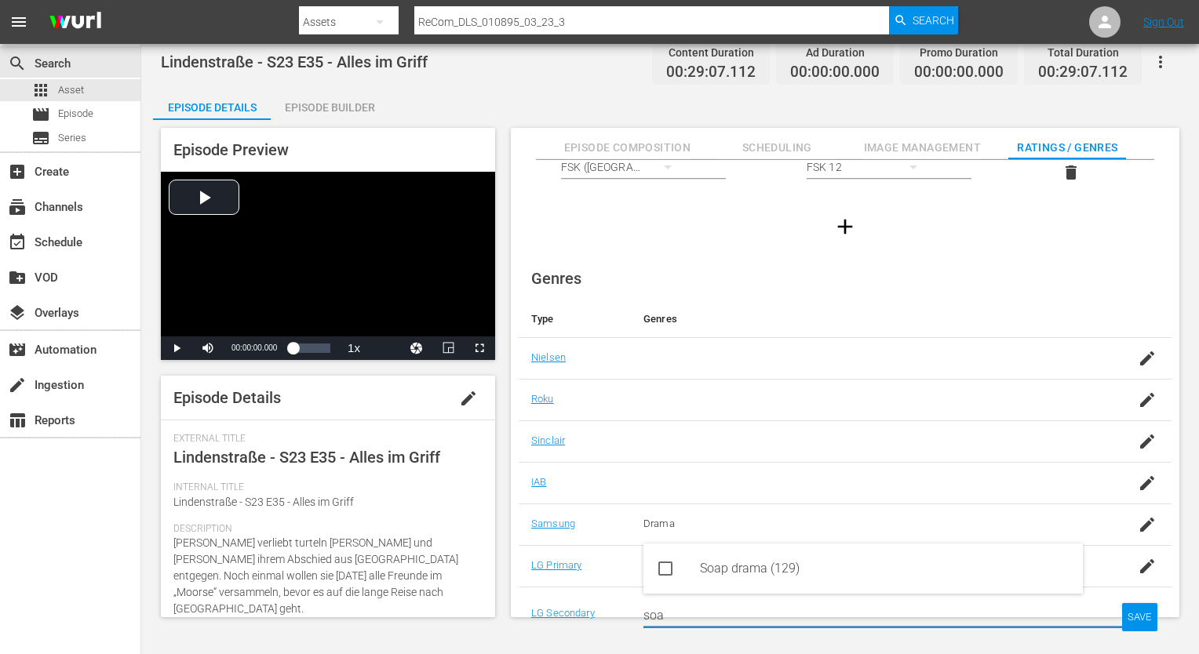
type input "soa"
click at [940, 545] on td "Drama" at bounding box center [865, 566] width 468 height 42
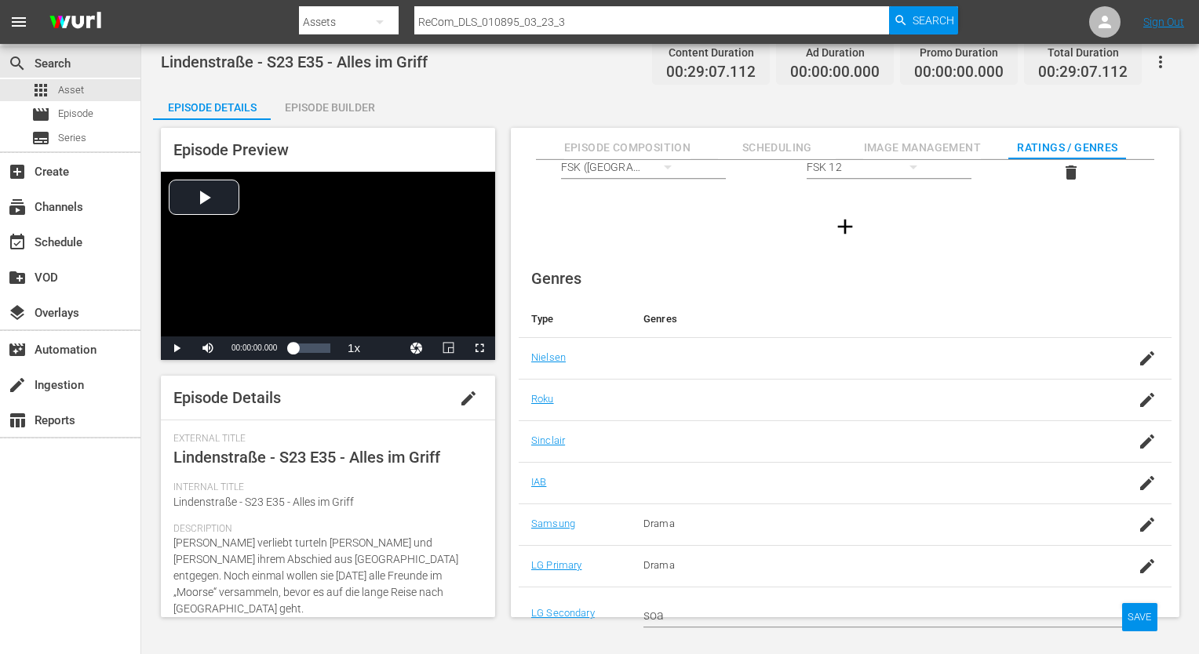
click at [949, 607] on input "soa" at bounding box center [864, 616] width 443 height 38
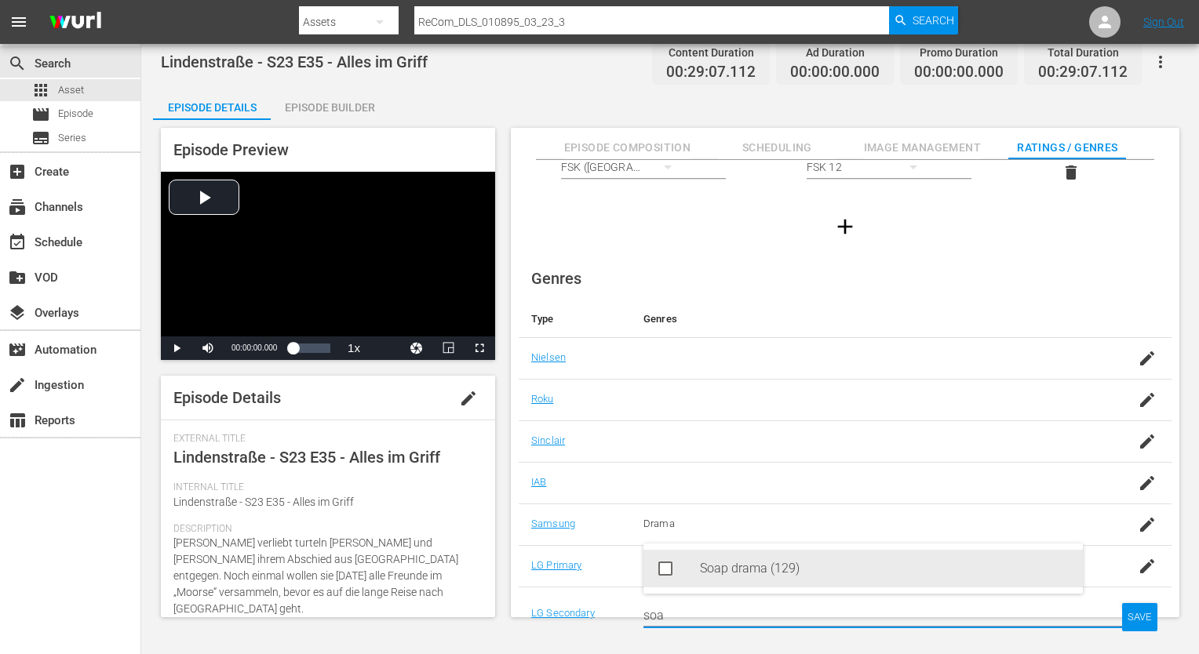
click at [930, 579] on div "Soap drama (129)" at bounding box center [885, 569] width 370 height 38
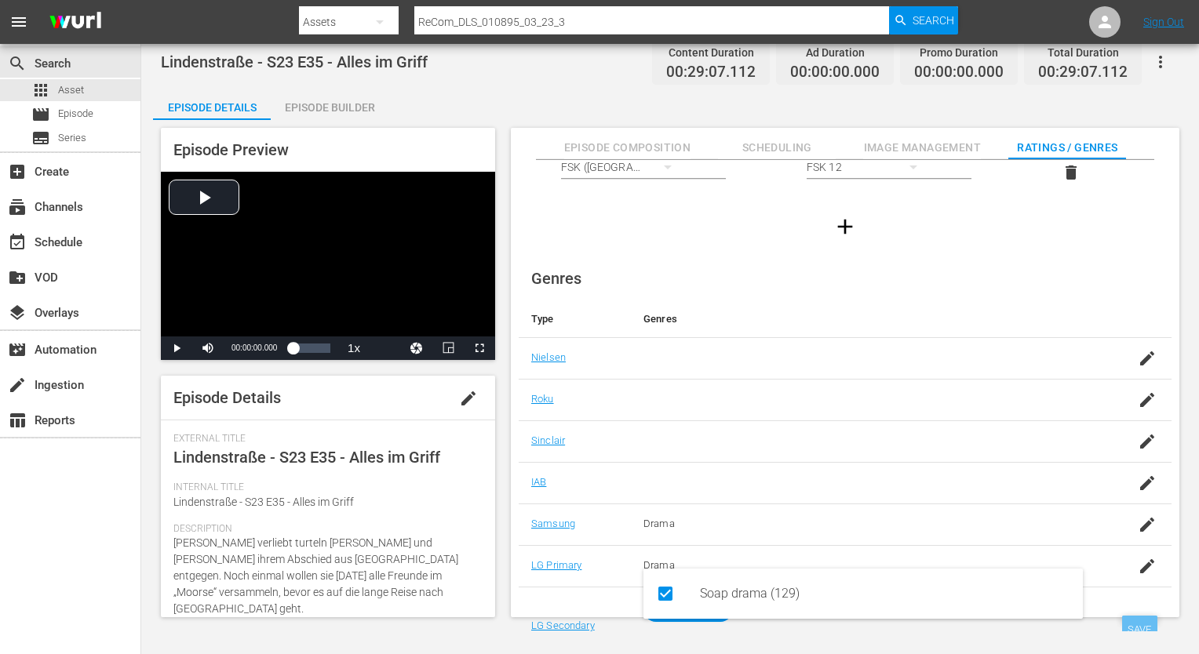
click at [1128, 621] on div "SAVE" at bounding box center [1140, 630] width 36 height 28
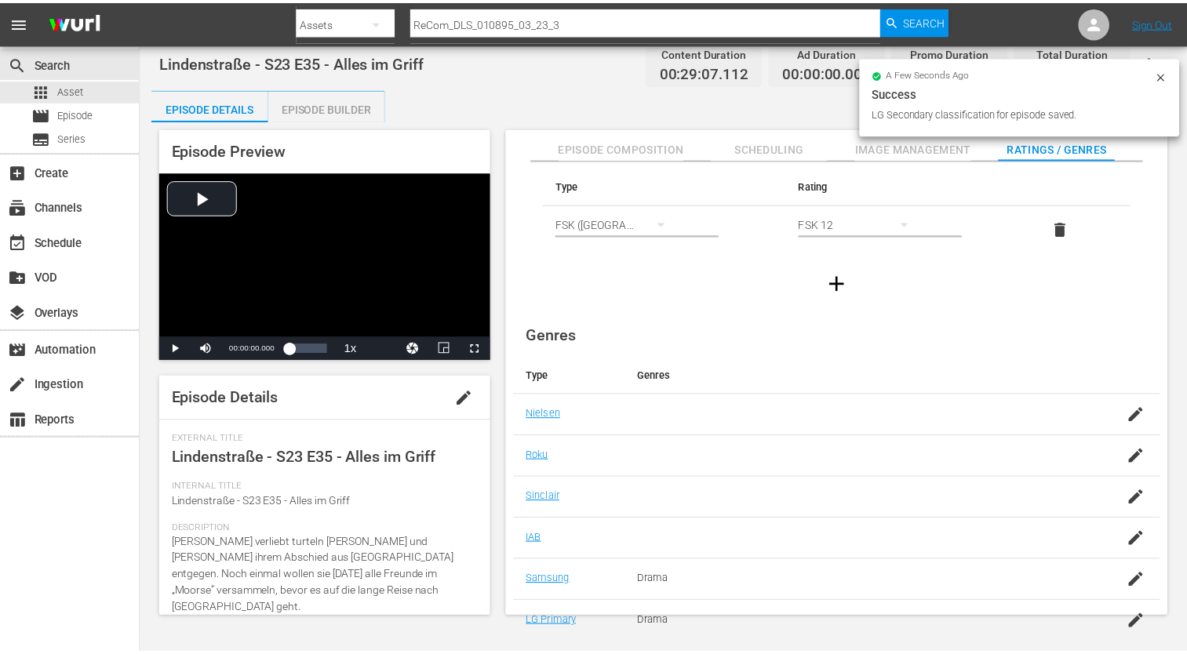
scroll to position [23, 0]
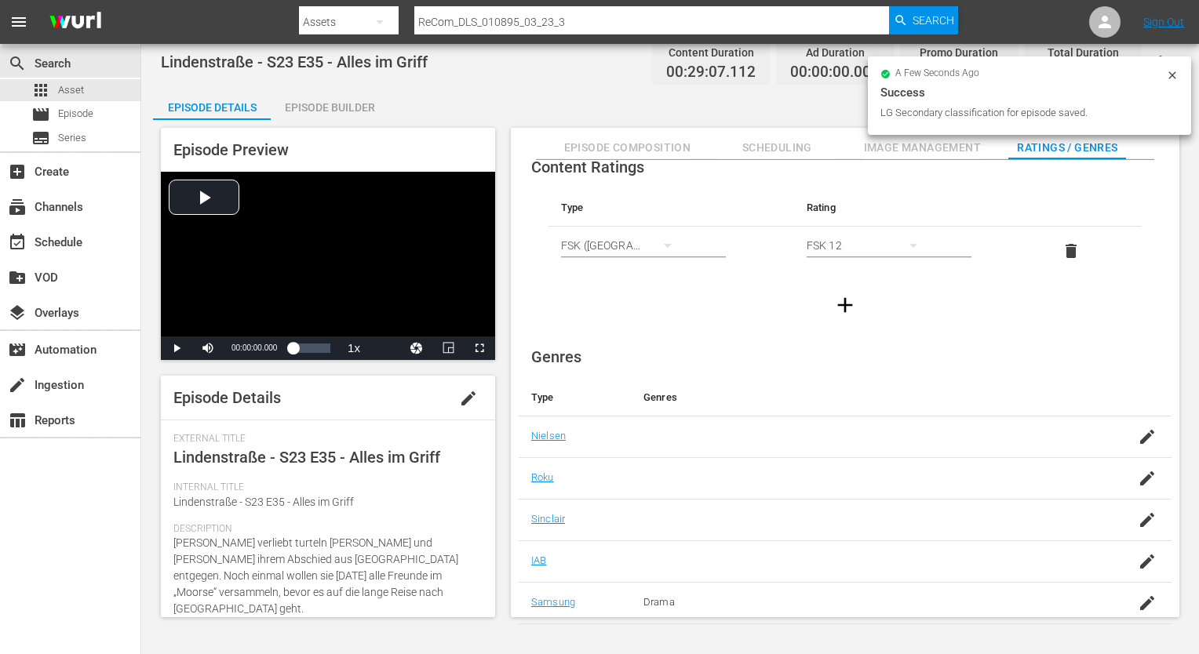
click at [346, 108] on div "Episode Builder" at bounding box center [330, 108] width 118 height 38
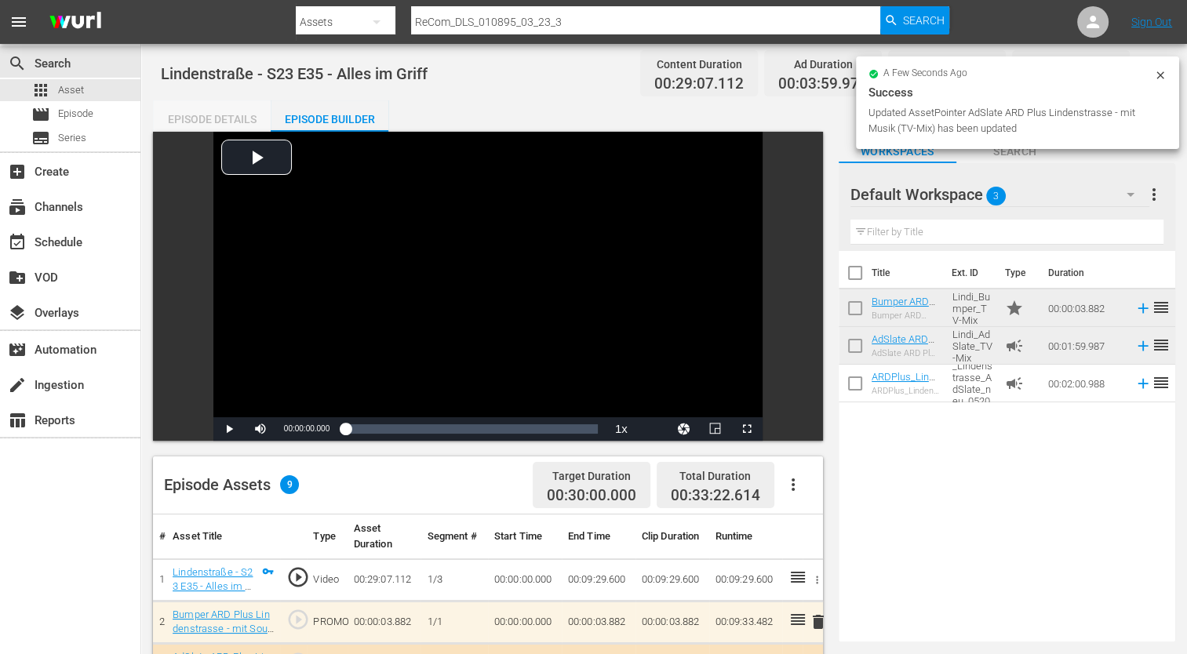
click at [208, 124] on div "Episode Details" at bounding box center [212, 119] width 118 height 38
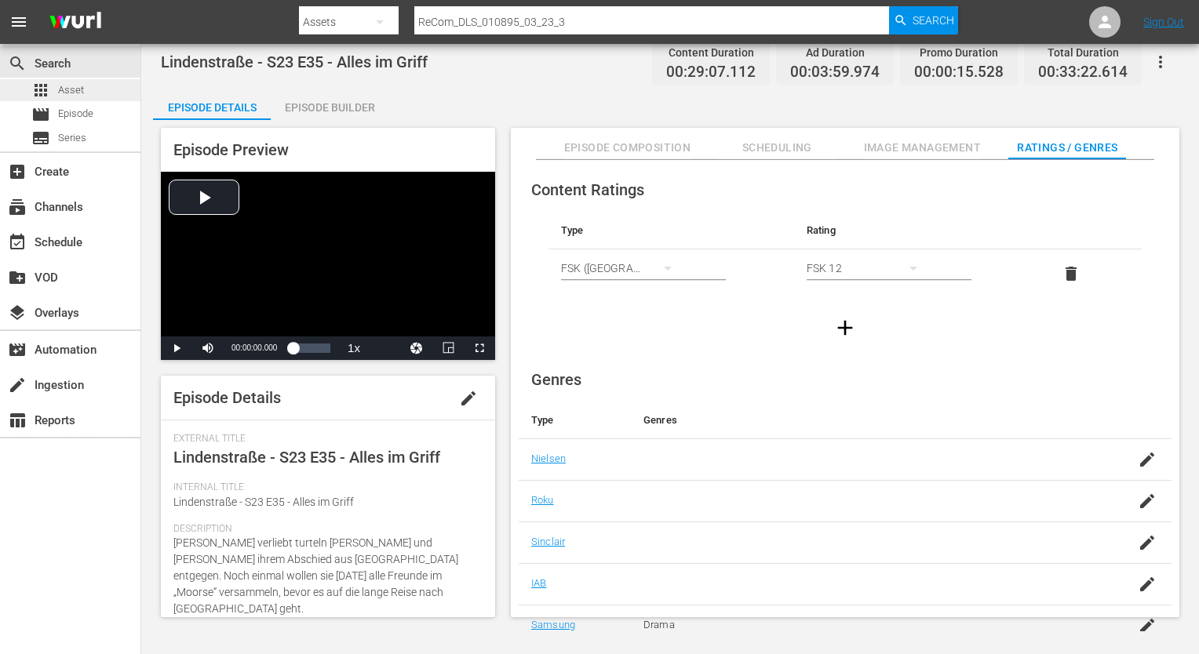
click at [76, 92] on span "Asset" at bounding box center [71, 90] width 26 height 16
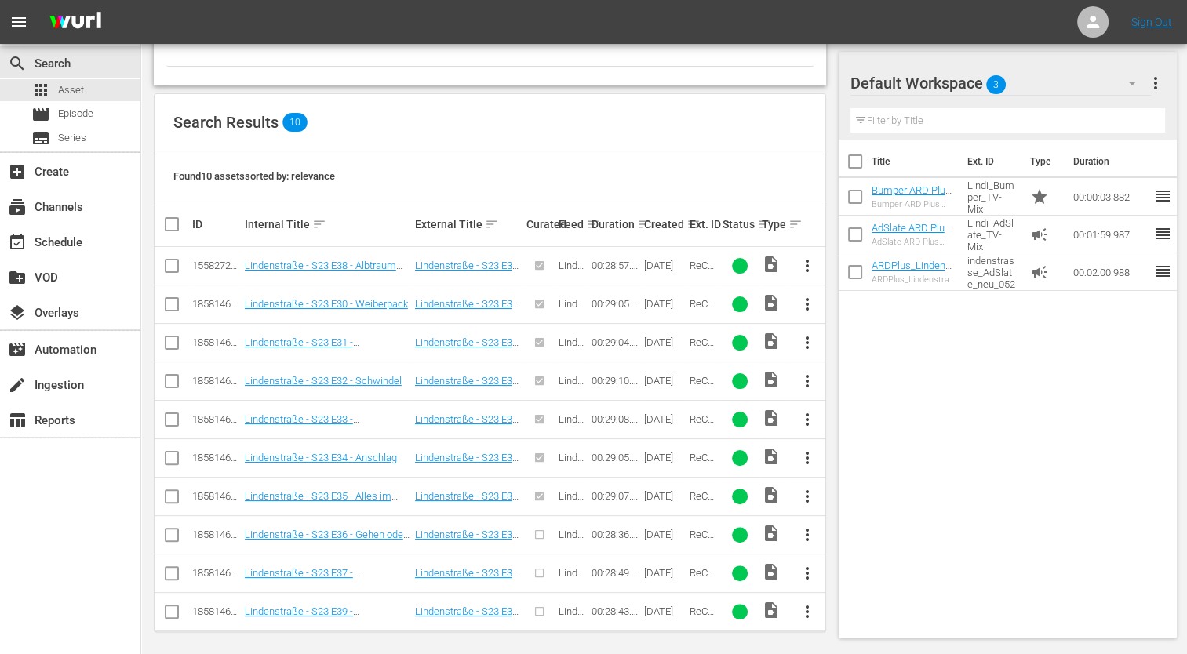
scroll to position [289, 0]
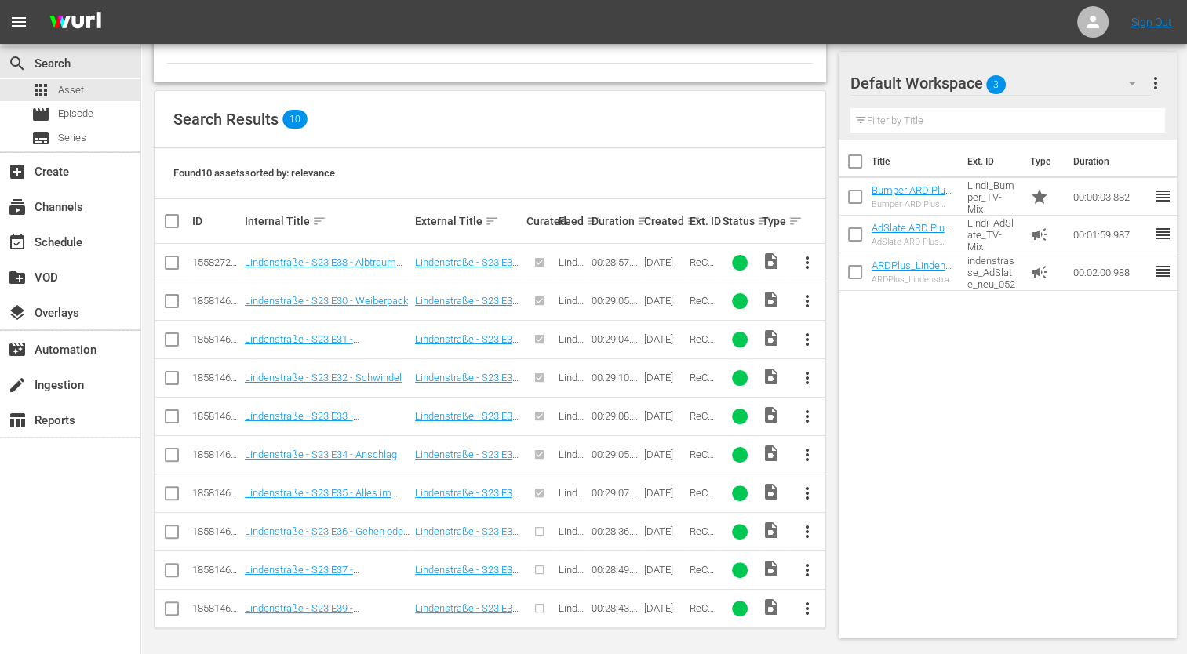
click at [800, 526] on span "more_vert" at bounding box center [806, 531] width 19 height 19
click at [869, 519] on div "Episode" at bounding box center [891, 523] width 107 height 38
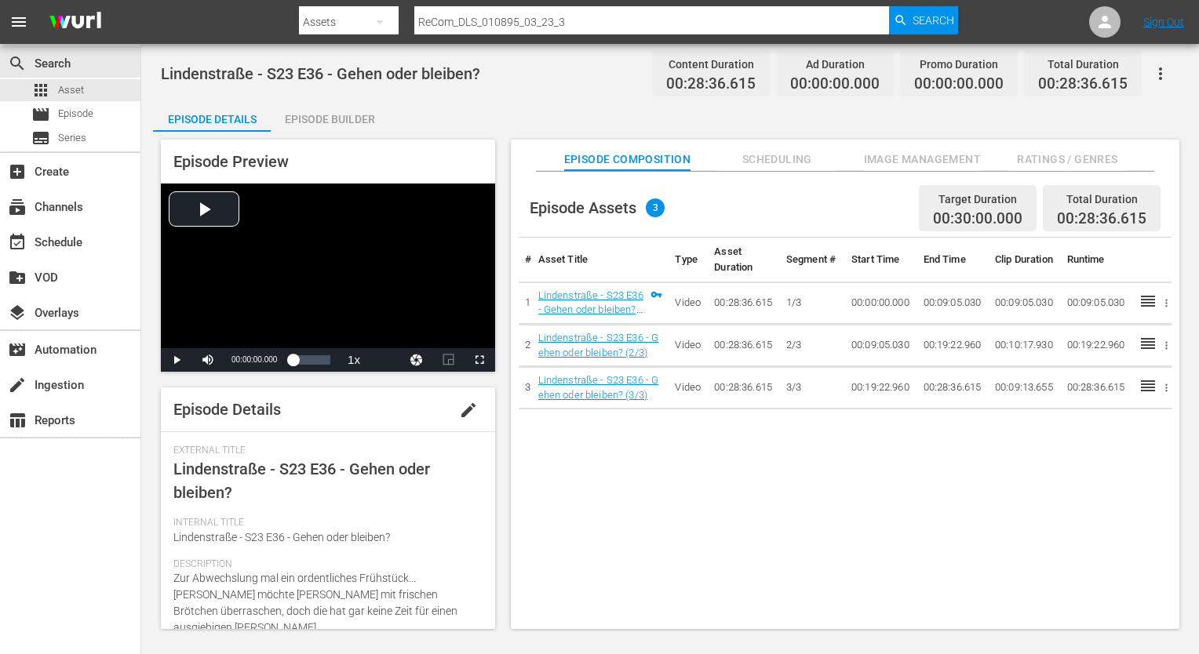
click at [1061, 161] on span "Ratings / Genres" at bounding box center [1067, 160] width 118 height 20
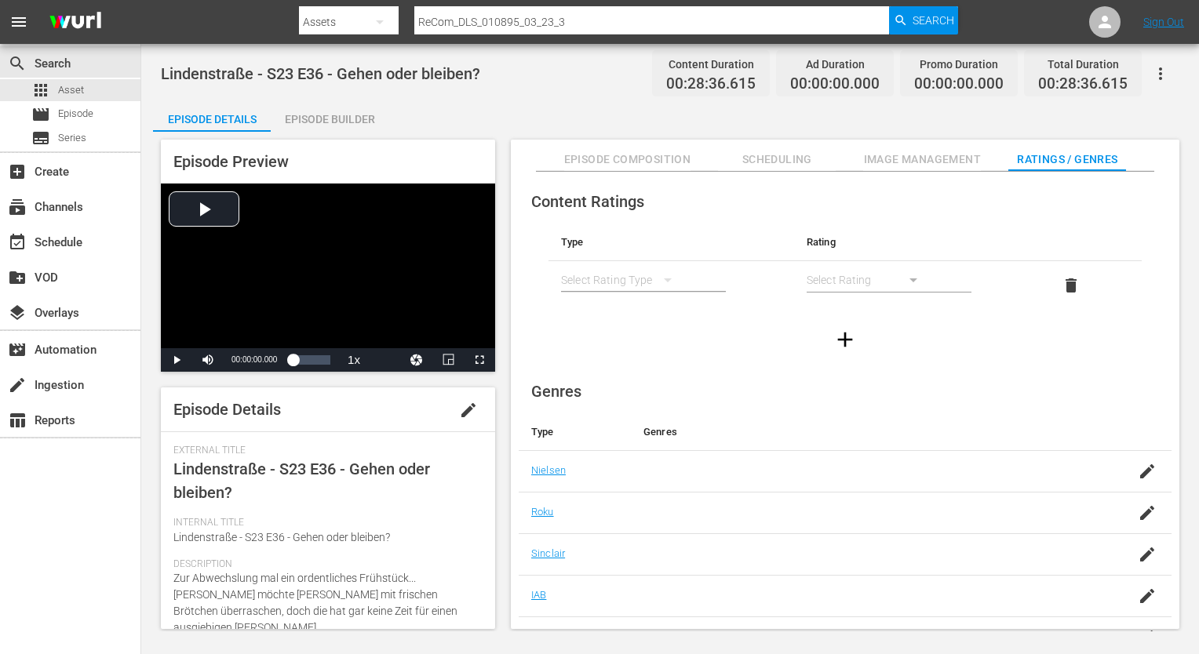
click at [606, 280] on div "simple table" at bounding box center [624, 280] width 126 height 44
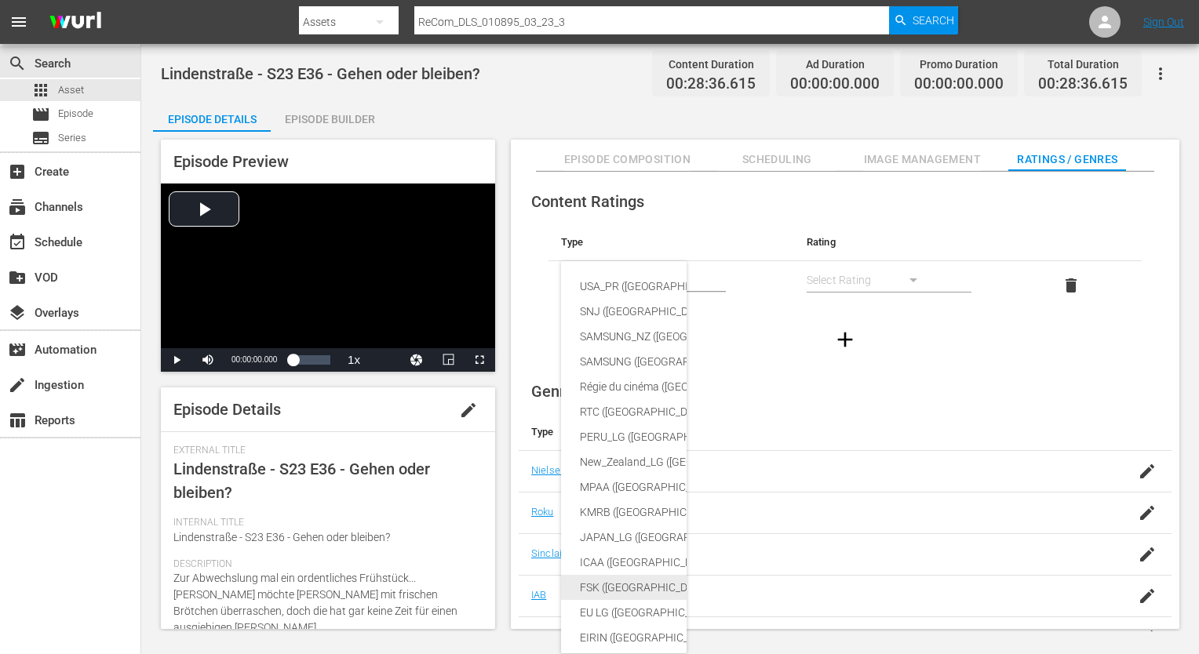
click at [599, 587] on div "FSK ([GEOGRAPHIC_DATA])" at bounding box center [760, 587] width 360 height 25
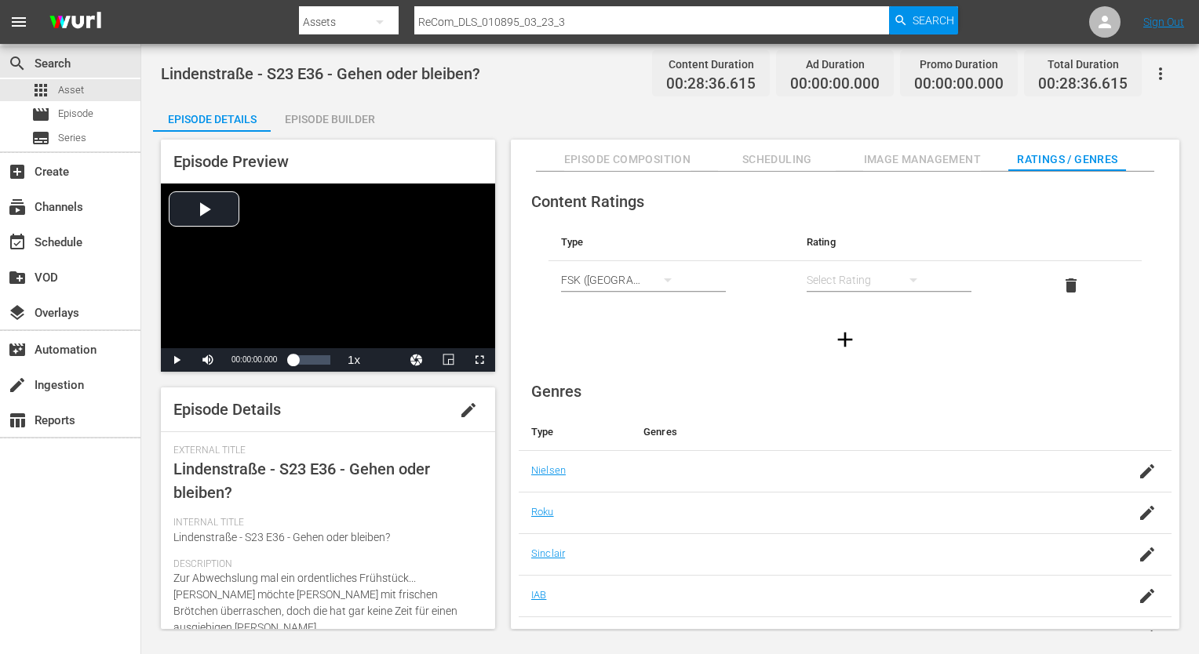
click at [877, 269] on div "simple table" at bounding box center [869, 280] width 126 height 44
click at [851, 337] on div "FSK 12" at bounding box center [868, 336] width 88 height 25
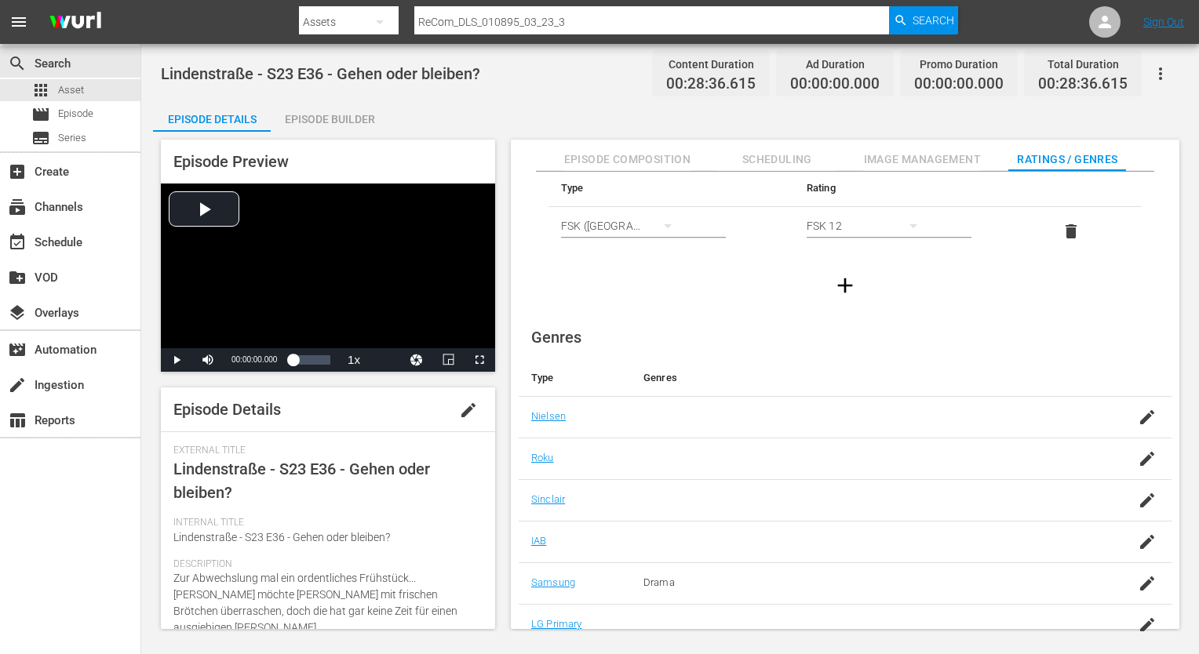
scroll to position [101, 0]
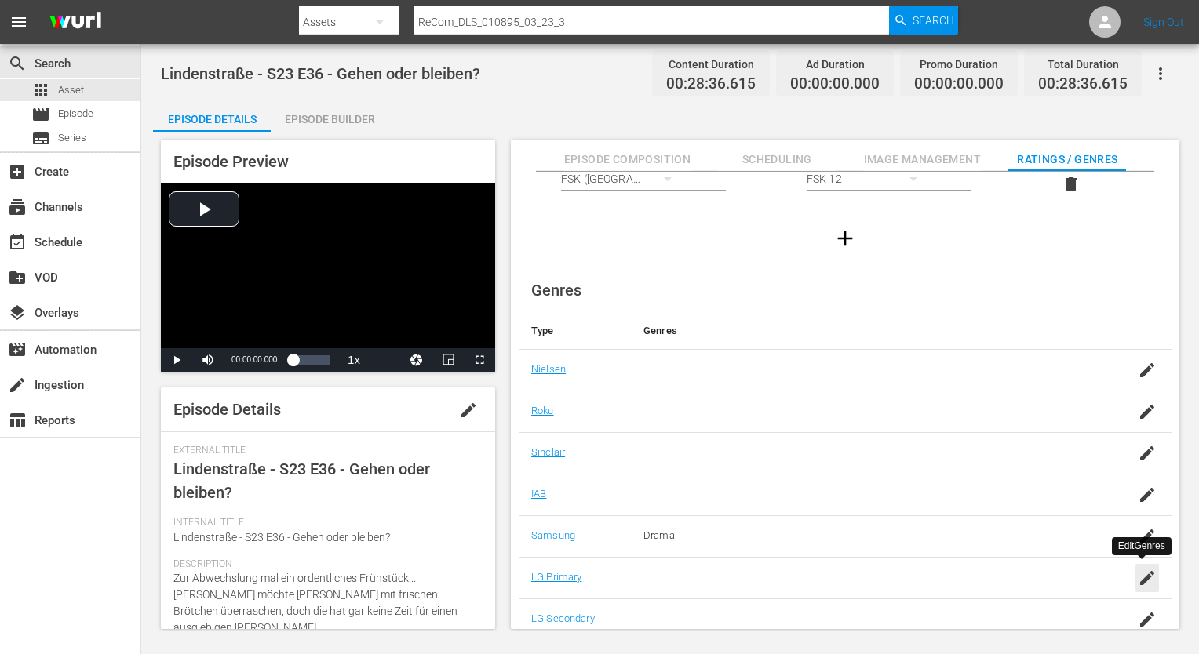
click at [1135, 582] on div "button" at bounding box center [1147, 578] width 24 height 28
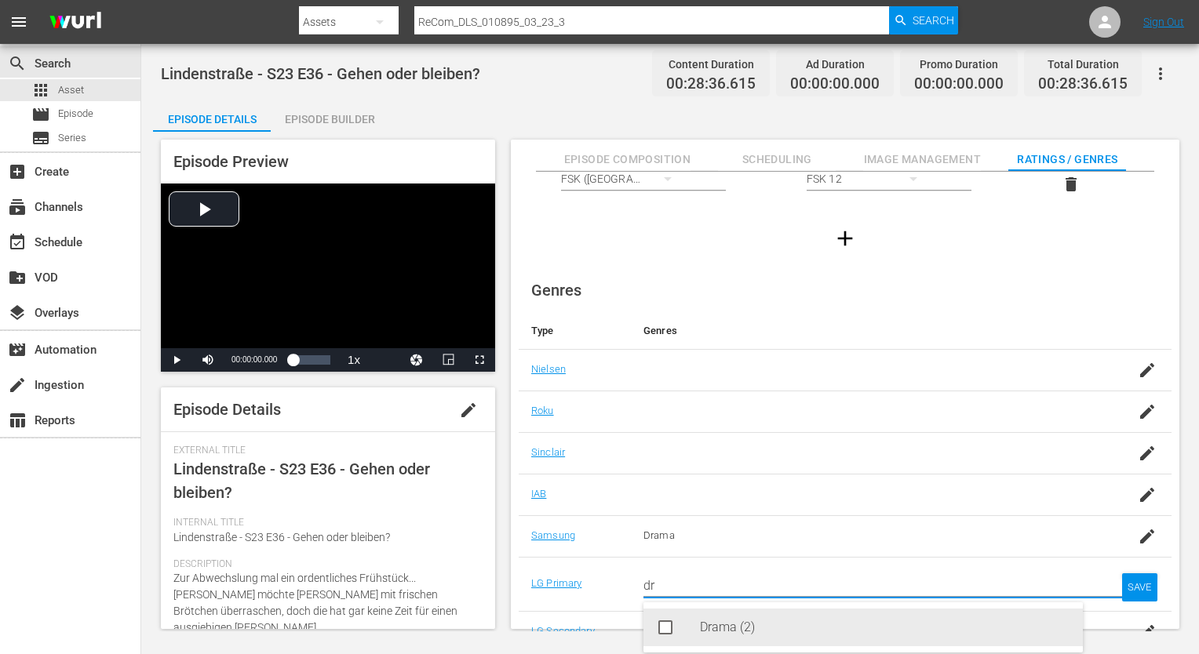
click at [710, 623] on div "Drama (2)" at bounding box center [885, 628] width 370 height 38
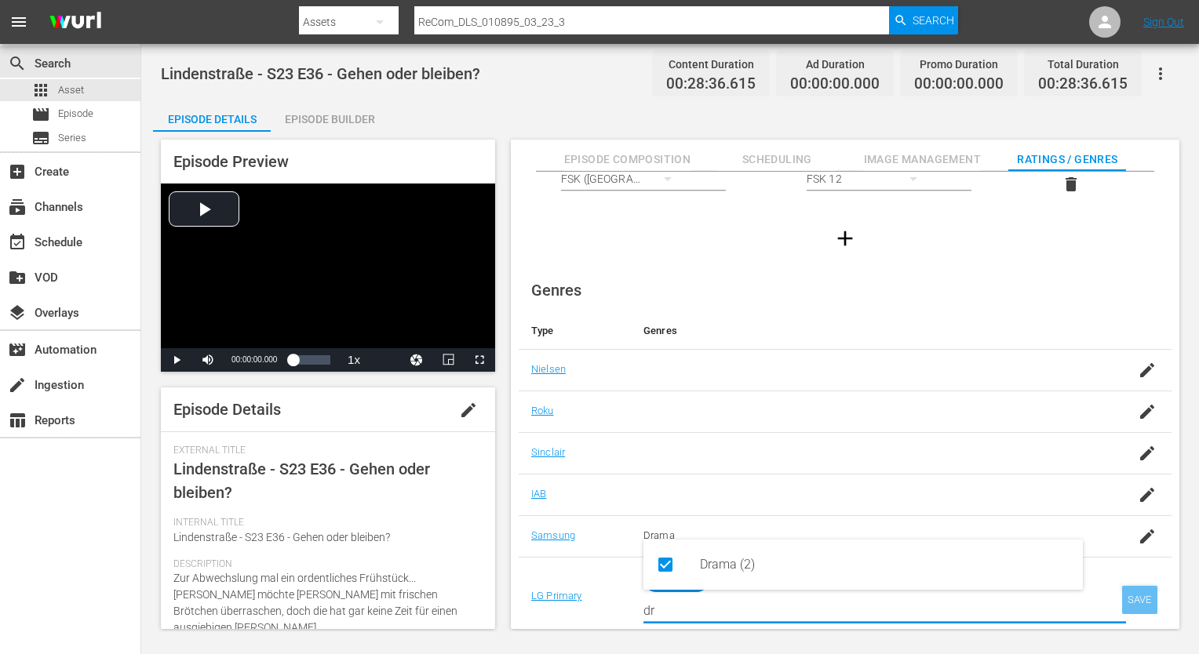
type input "dr"
click at [1145, 603] on div "SAVE" at bounding box center [1140, 600] width 36 height 28
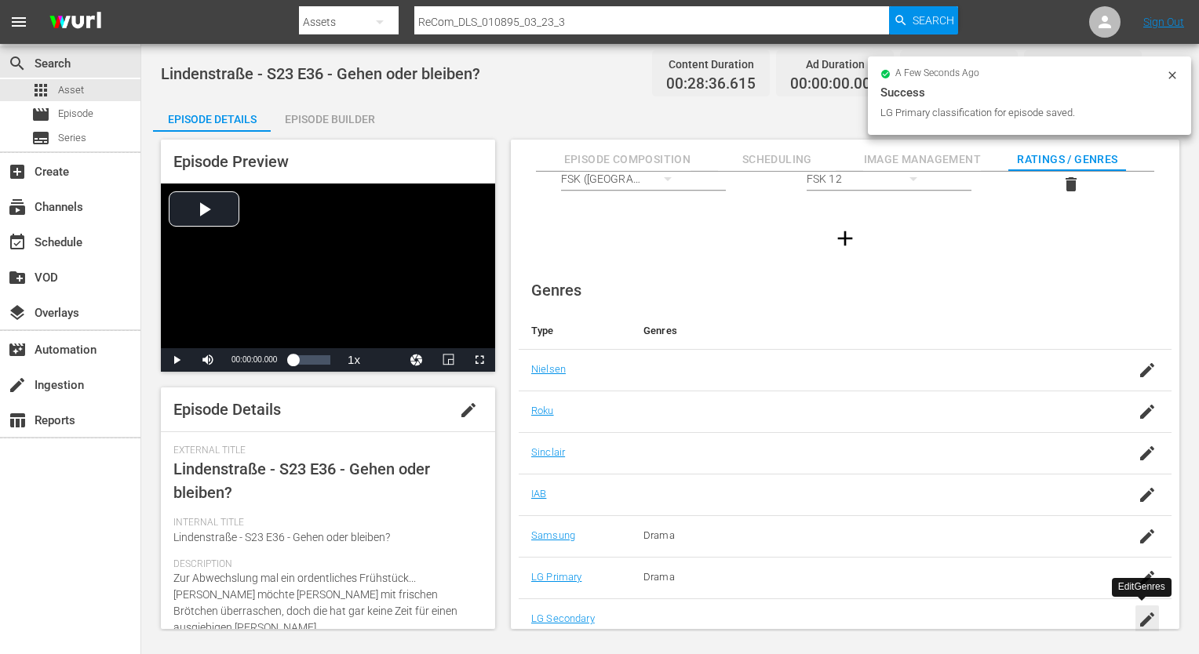
click at [1139, 606] on div "button" at bounding box center [1147, 620] width 24 height 28
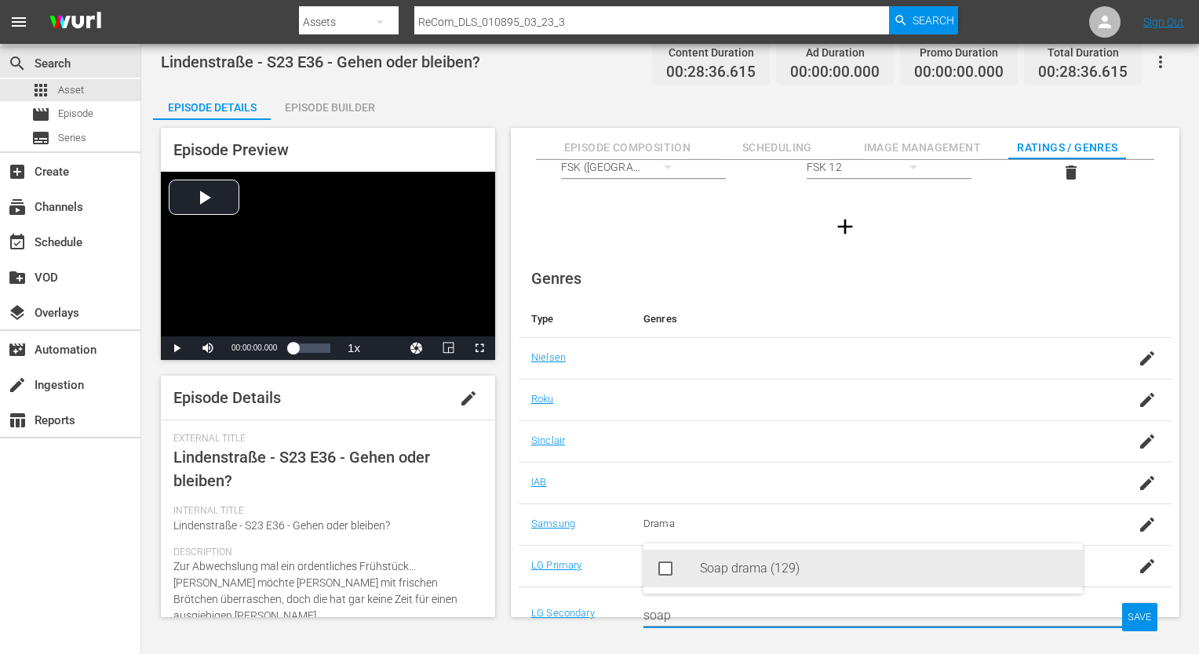
click at [1029, 573] on div "Soap drama (129)" at bounding box center [885, 569] width 370 height 38
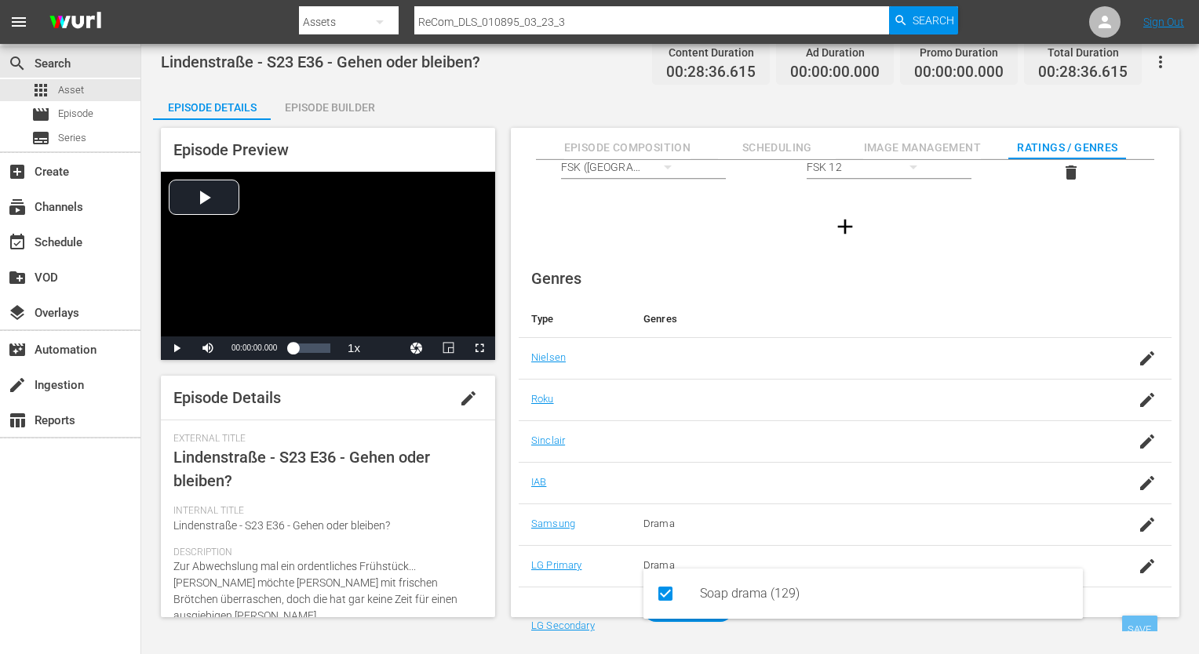
type input "soap"
click at [1134, 628] on div "SAVE" at bounding box center [1140, 630] width 36 height 28
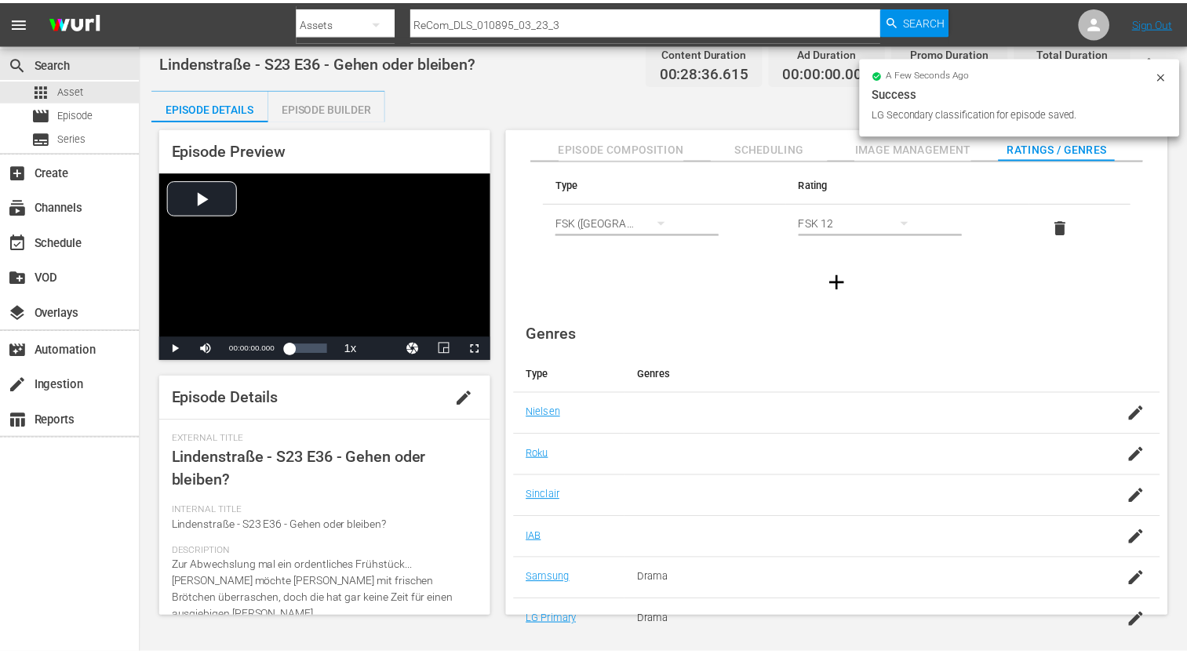
scroll to position [0, 0]
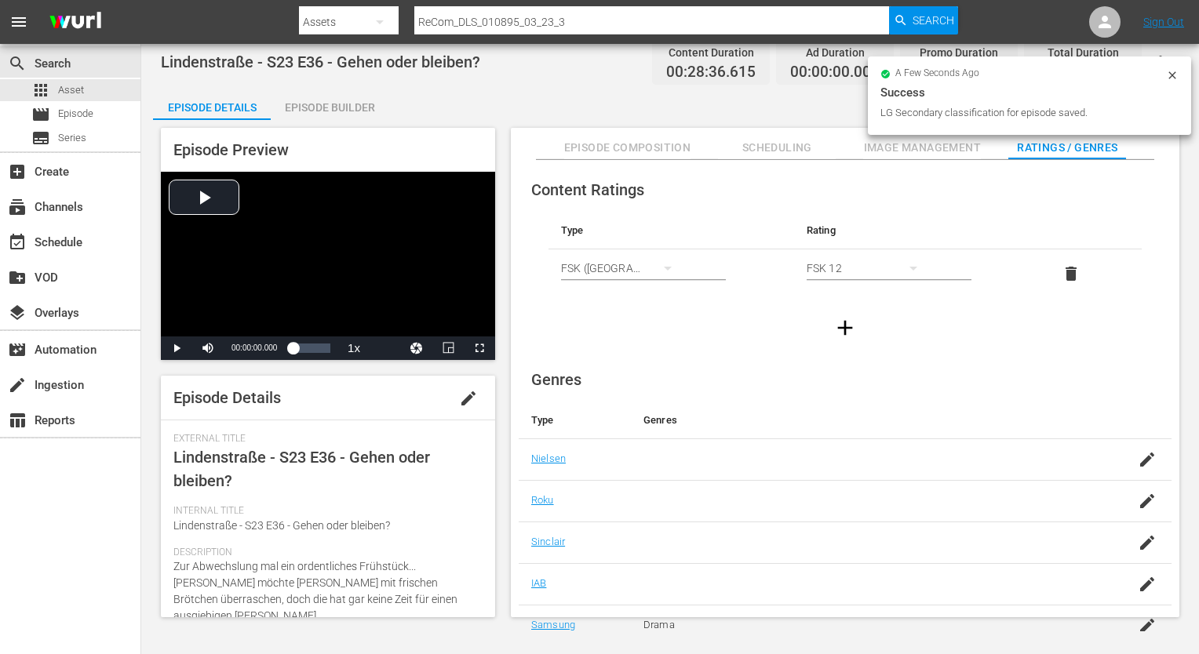
click at [355, 115] on div "Episode Builder" at bounding box center [330, 108] width 118 height 38
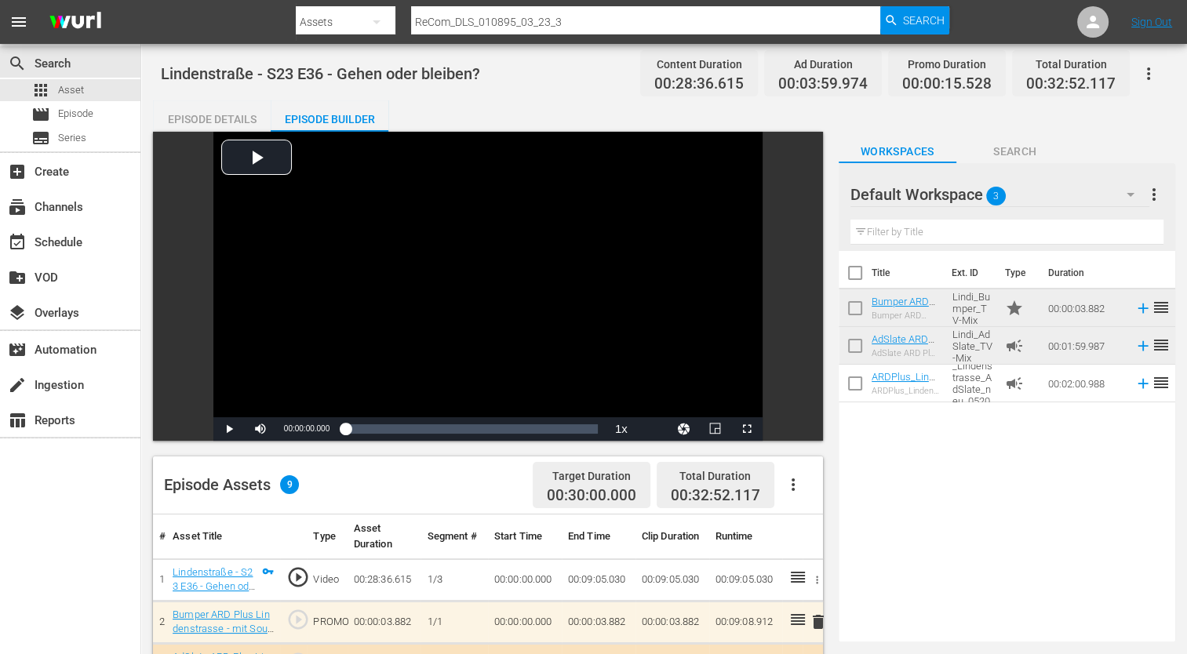
click at [226, 114] on div "Episode Details" at bounding box center [212, 119] width 118 height 38
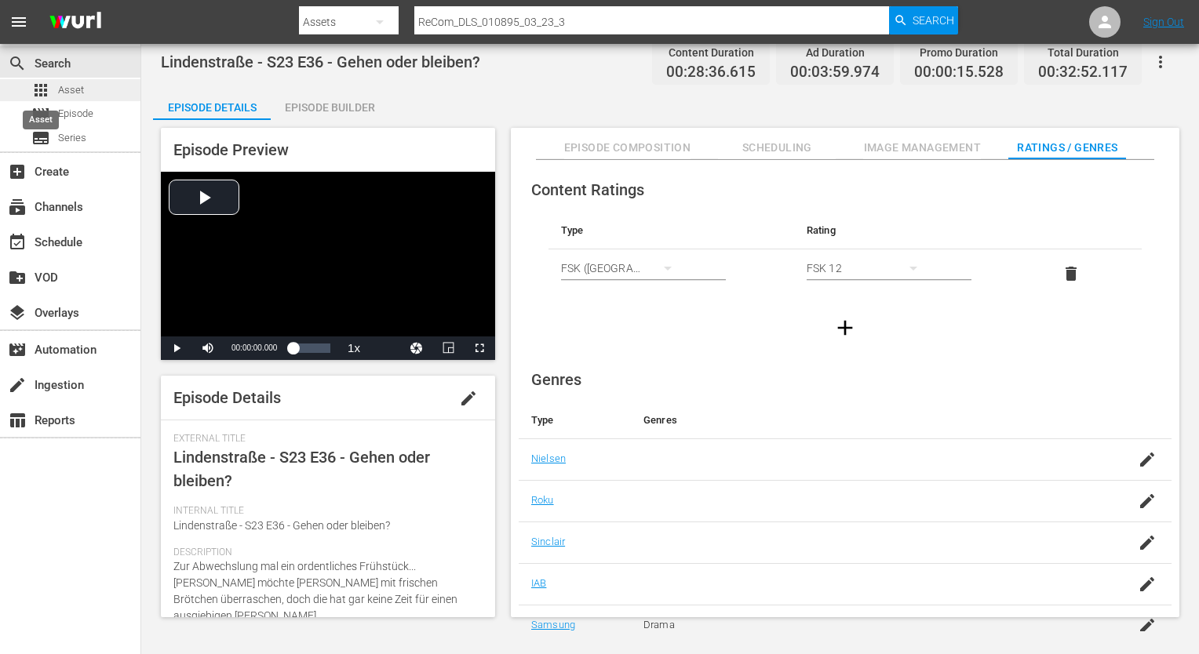
click at [41, 89] on span "apps" at bounding box center [40, 90] width 19 height 19
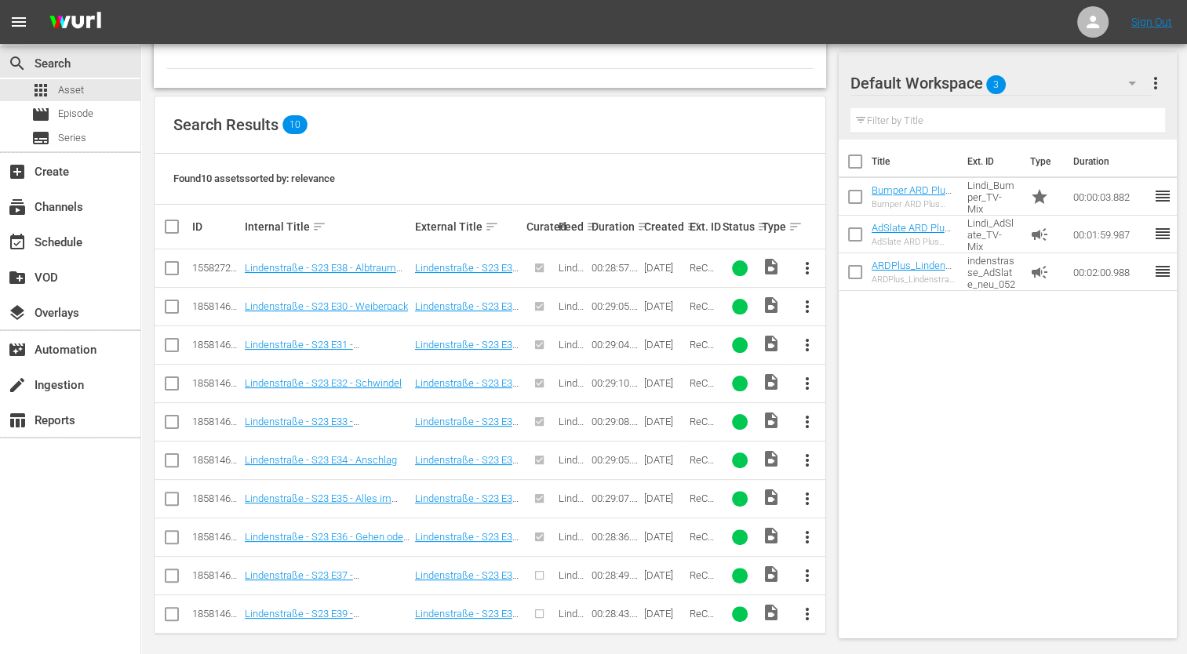
scroll to position [289, 0]
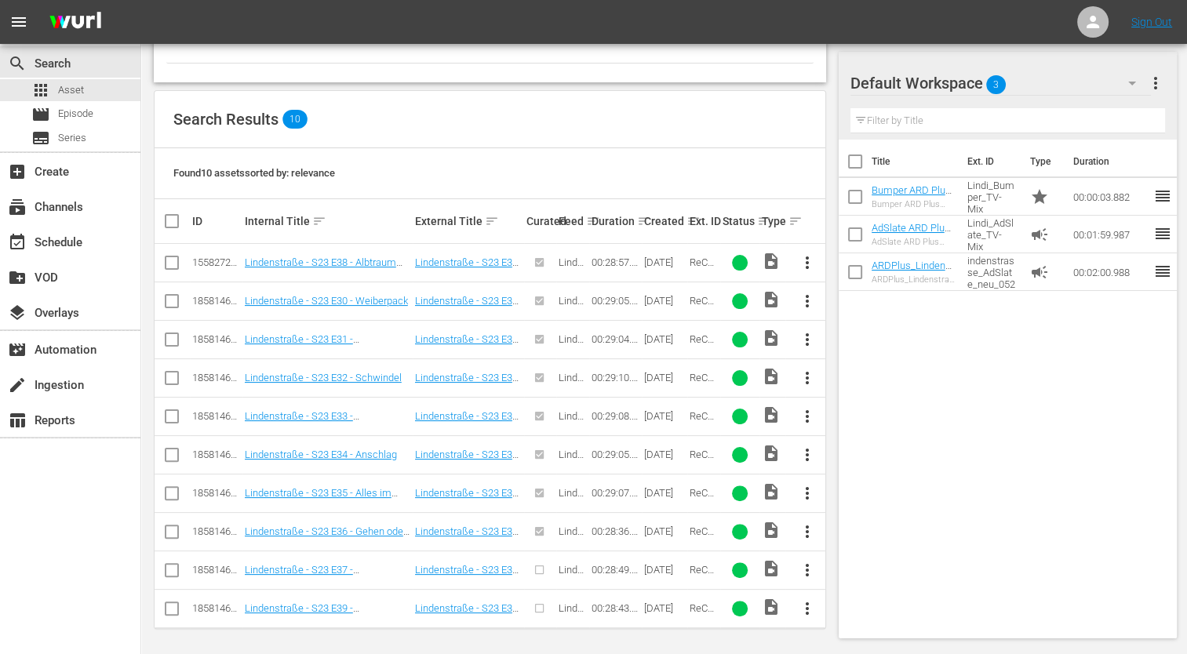
click at [807, 570] on span "more_vert" at bounding box center [806, 570] width 19 height 19
click at [864, 560] on div "Episode" at bounding box center [891, 562] width 107 height 38
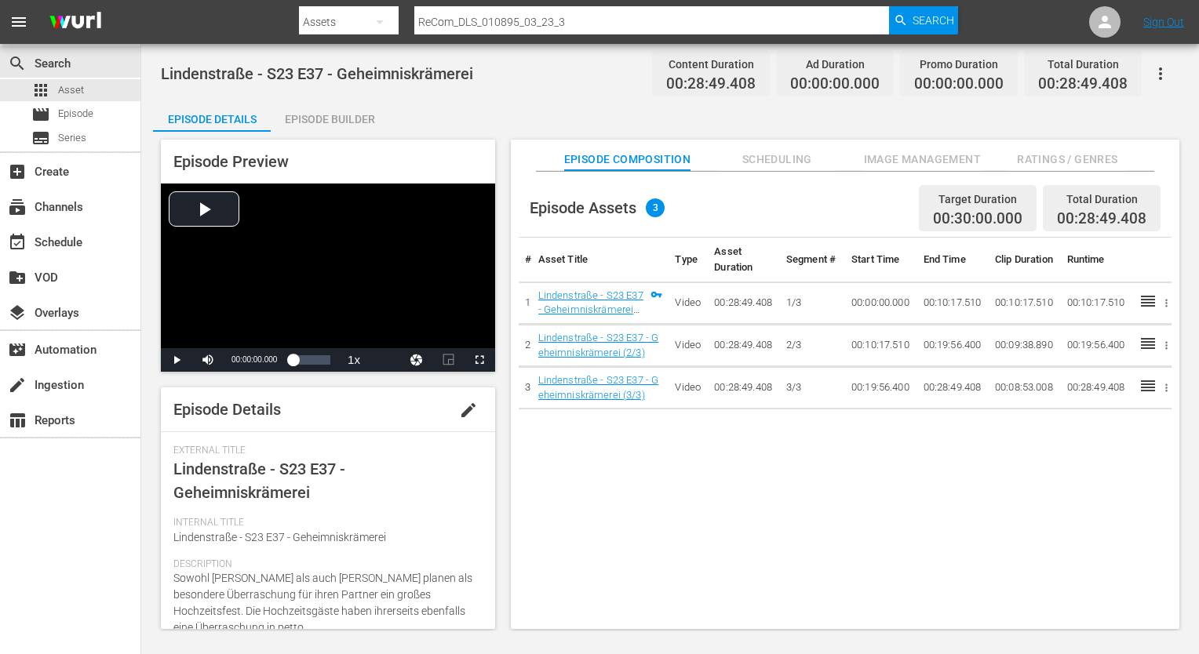
click at [1043, 155] on span "Ratings / Genres" at bounding box center [1067, 160] width 118 height 20
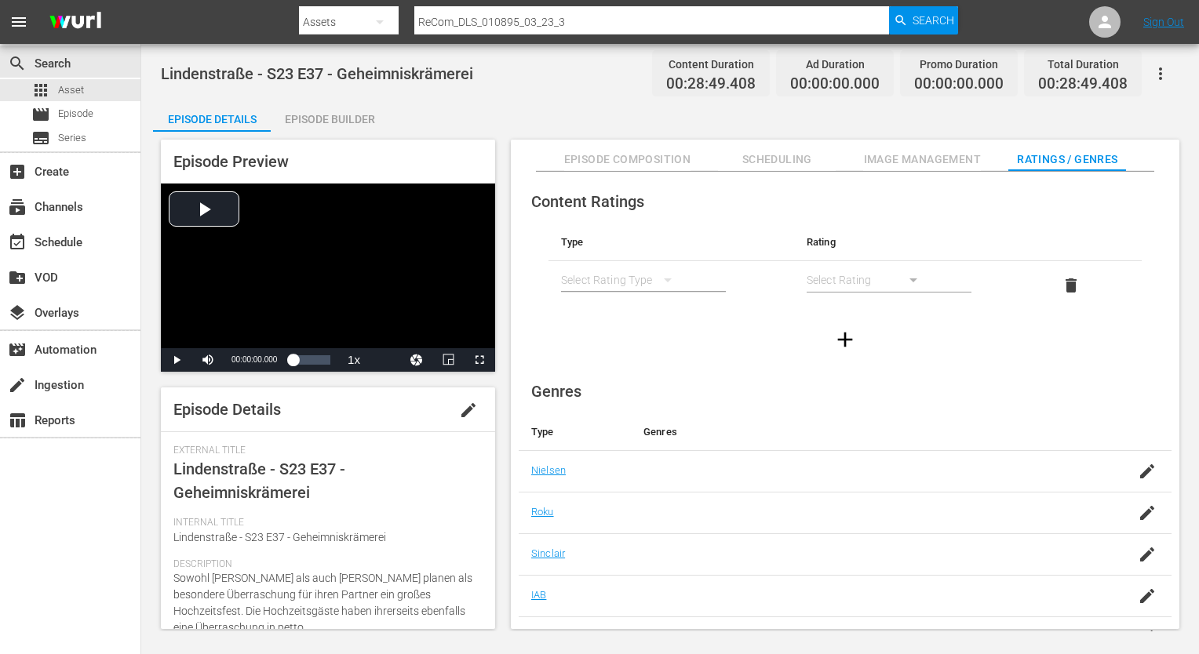
click at [638, 281] on div "simple table" at bounding box center [624, 280] width 126 height 44
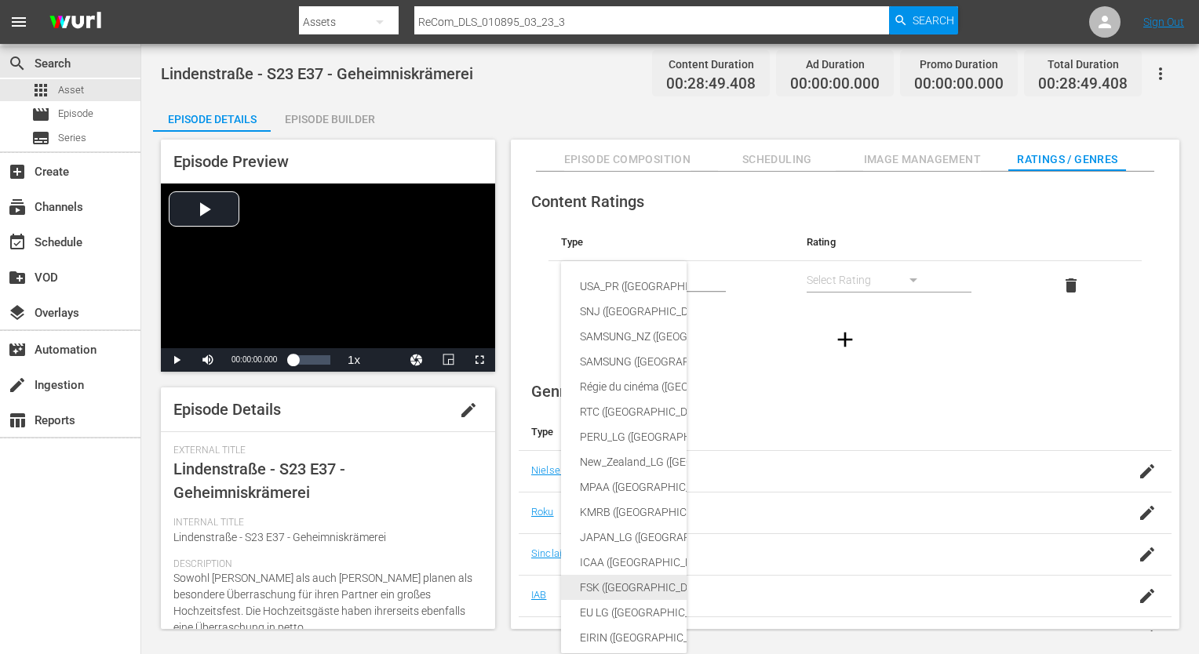
click at [627, 577] on div "FSK ([GEOGRAPHIC_DATA])" at bounding box center [760, 587] width 360 height 25
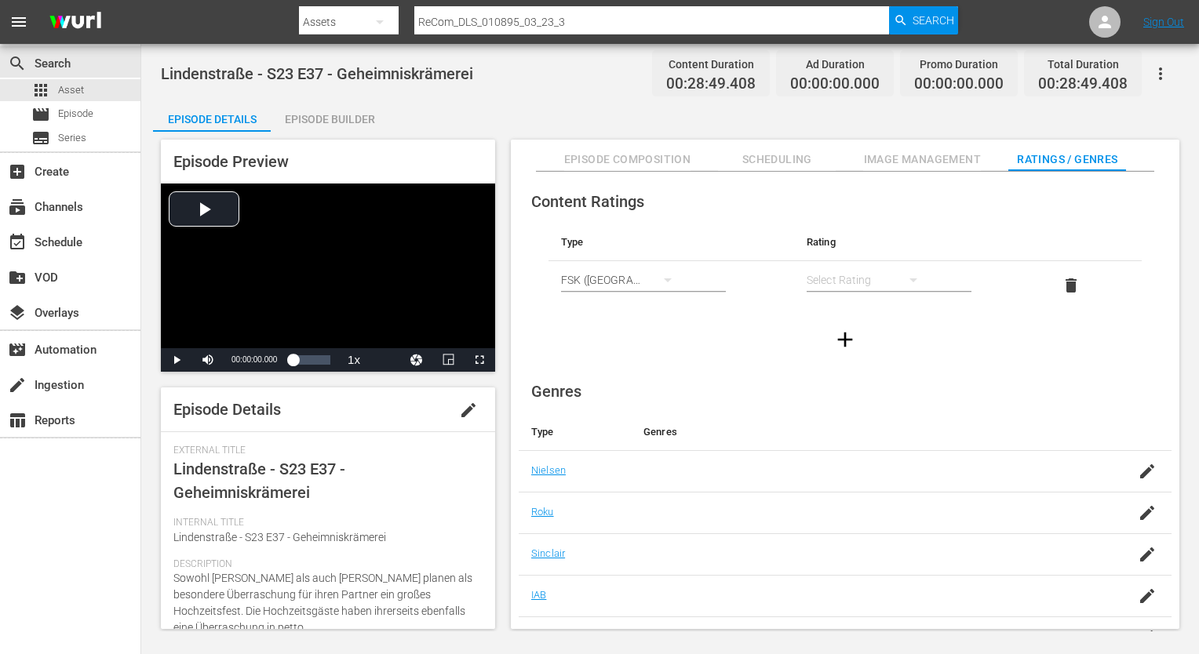
click at [817, 279] on div "simple table" at bounding box center [869, 280] width 126 height 44
click at [841, 334] on div "FSK 12" at bounding box center [868, 336] width 88 height 25
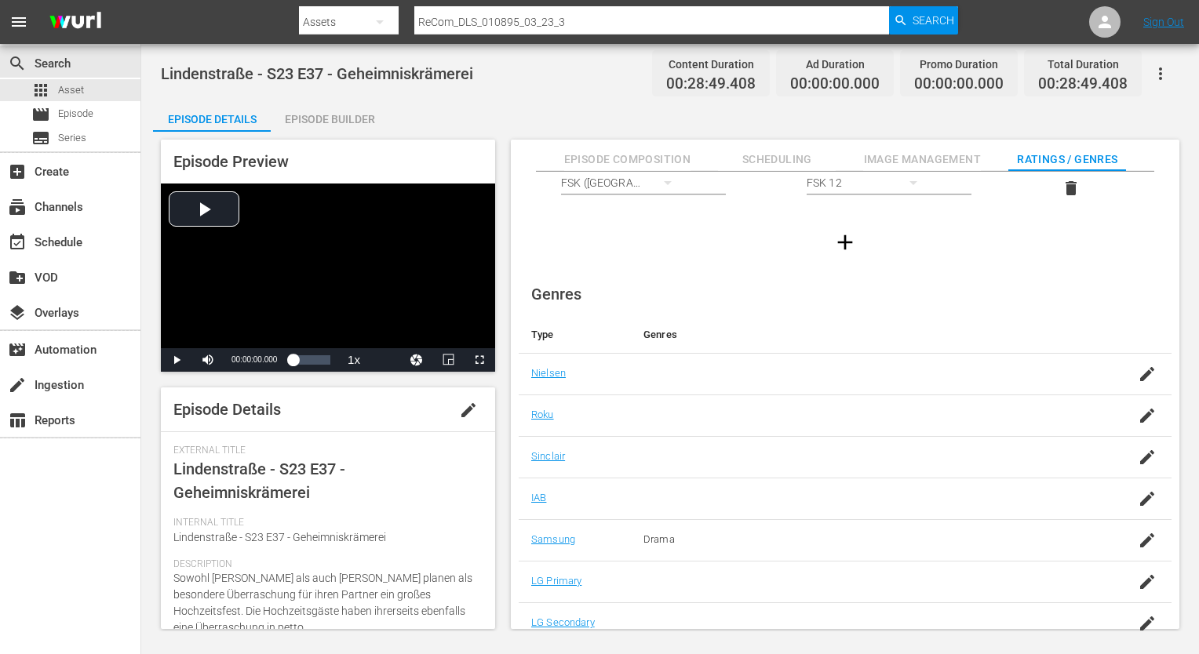
scroll to position [101, 0]
click at [1149, 577] on icon "button" at bounding box center [1147, 578] width 19 height 19
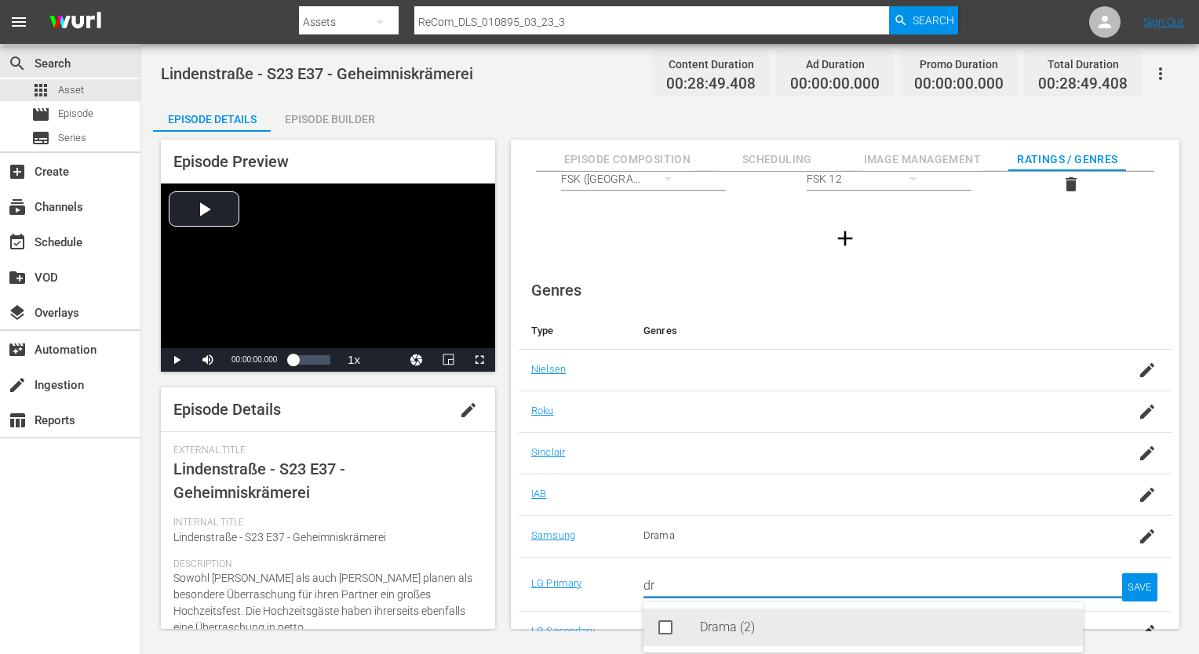
click at [703, 624] on div "Drama (2)" at bounding box center [885, 628] width 370 height 38
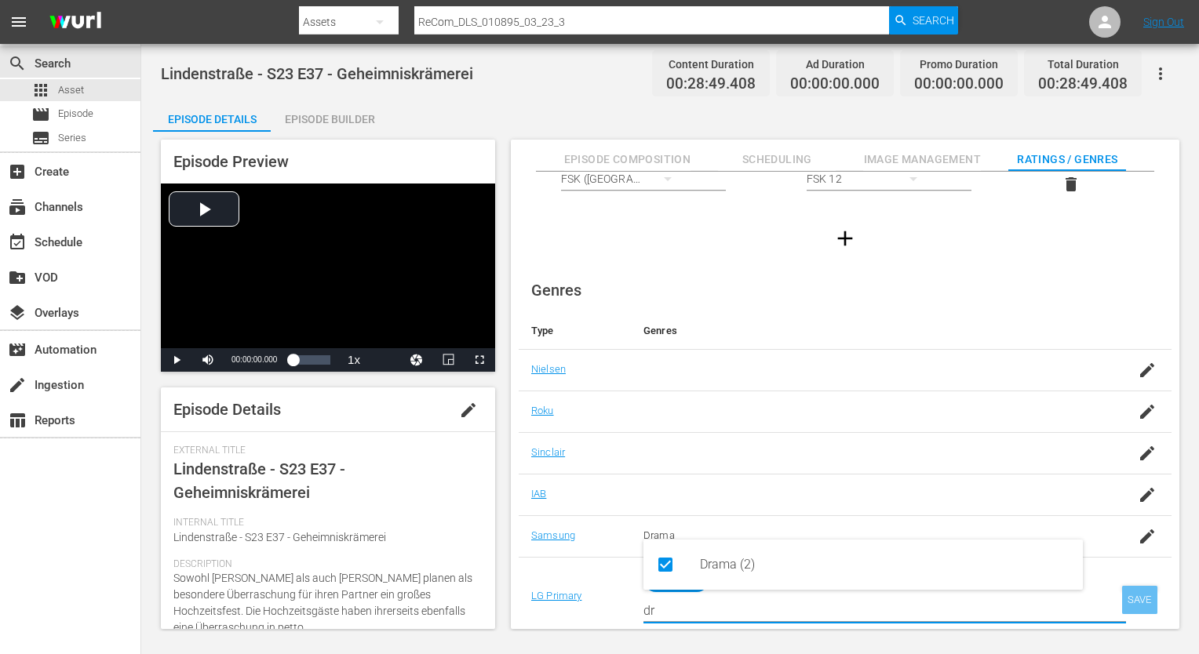
type input "dr"
click at [1127, 592] on div "SAVE" at bounding box center [1140, 600] width 36 height 28
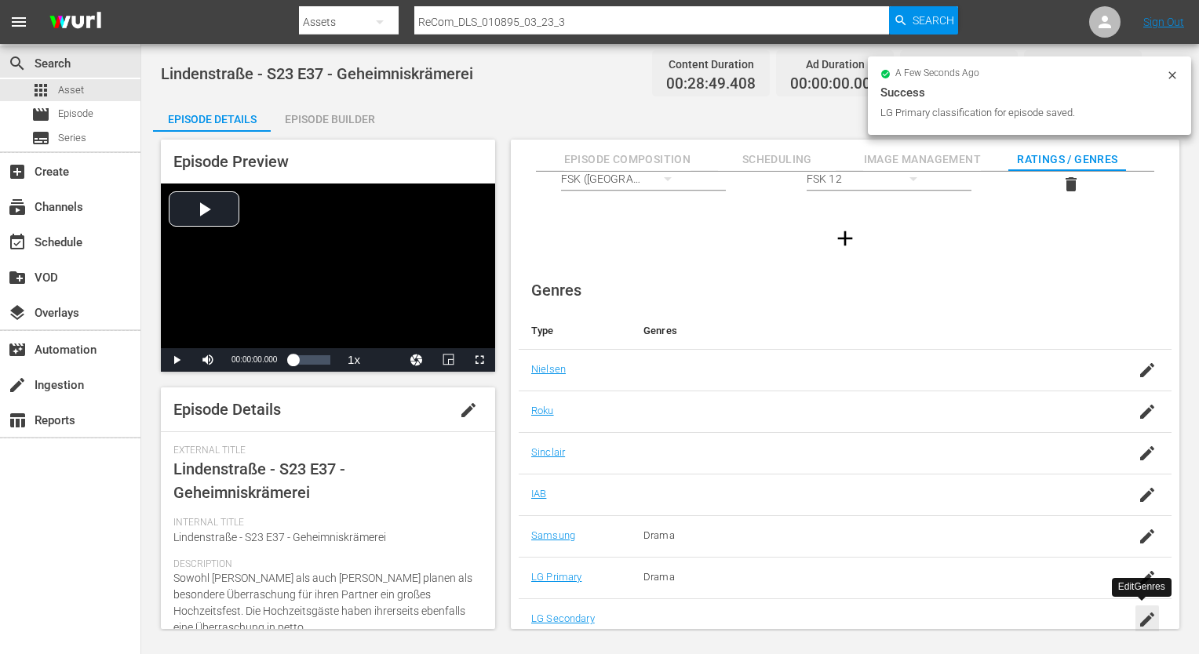
click at [1149, 610] on icon "button" at bounding box center [1147, 619] width 19 height 19
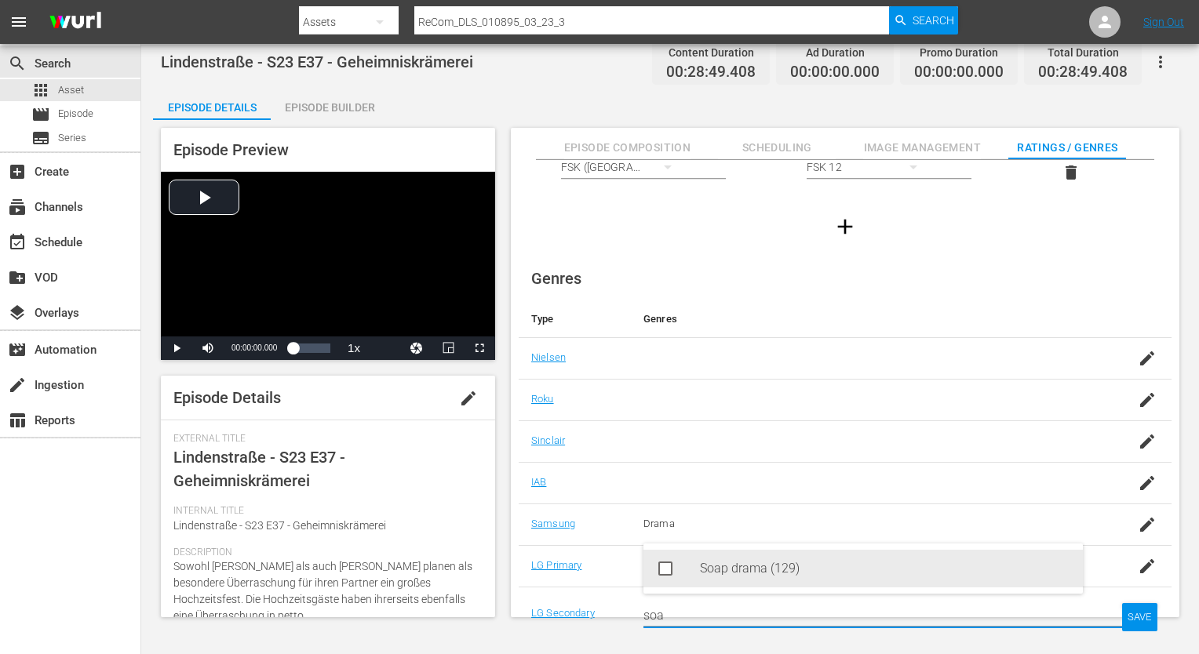
click at [967, 576] on div "Soap drama (129)" at bounding box center [885, 569] width 370 height 38
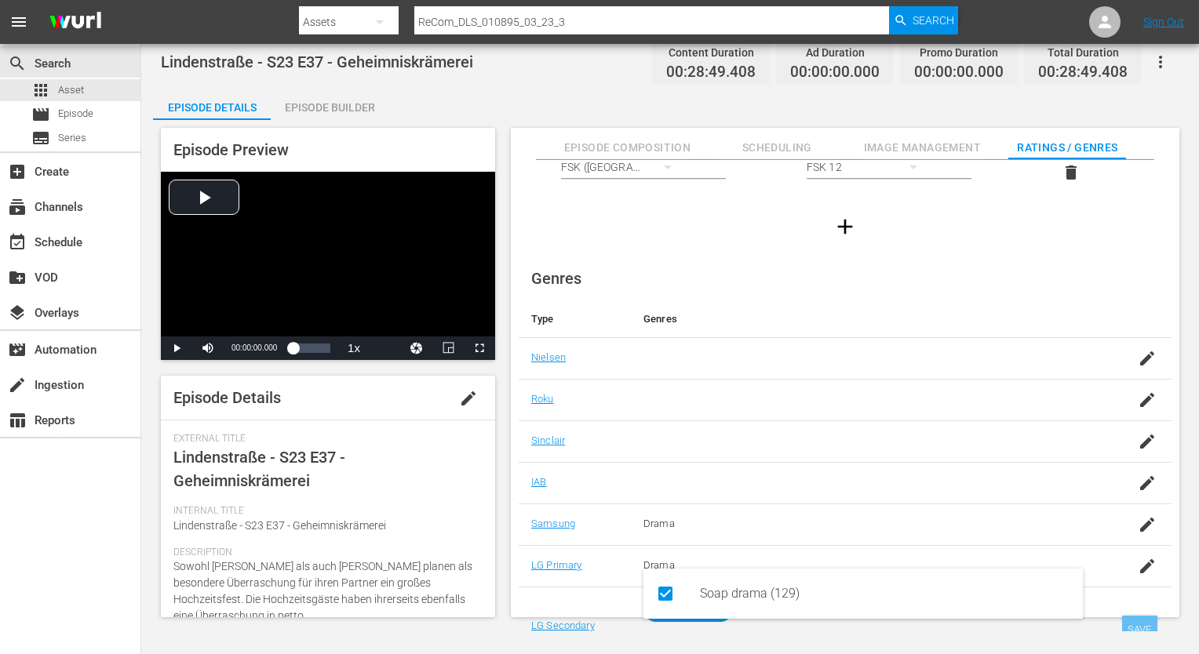
type input "soa"
click at [1149, 626] on div "SAVE" at bounding box center [1140, 630] width 36 height 28
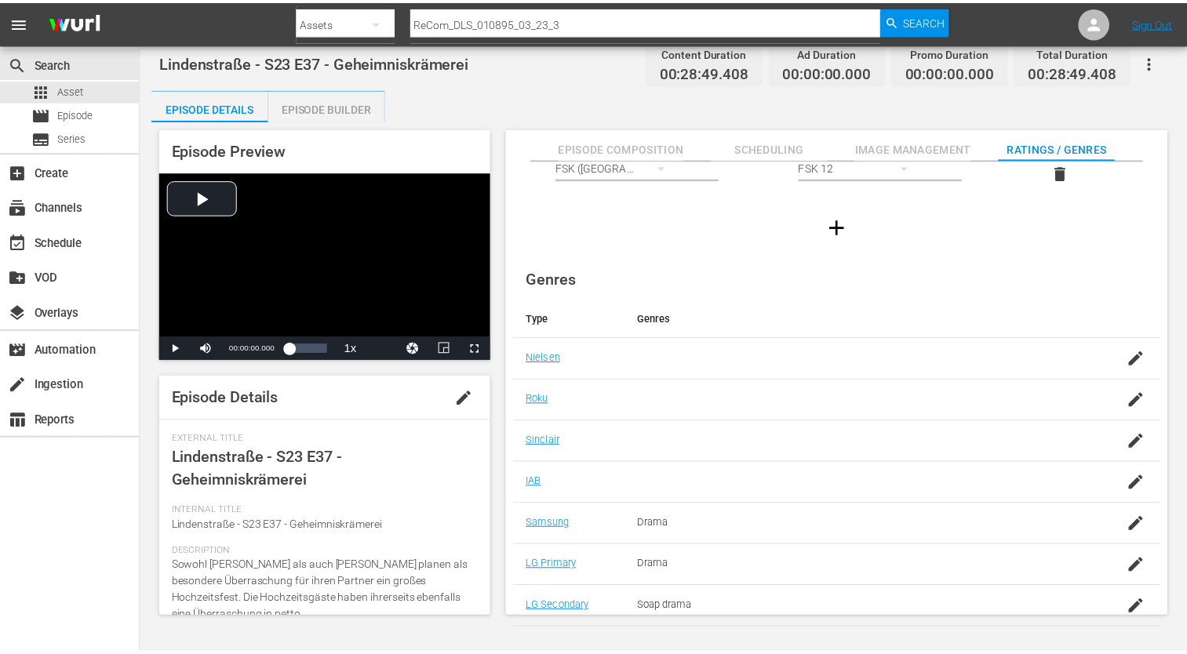
scroll to position [0, 0]
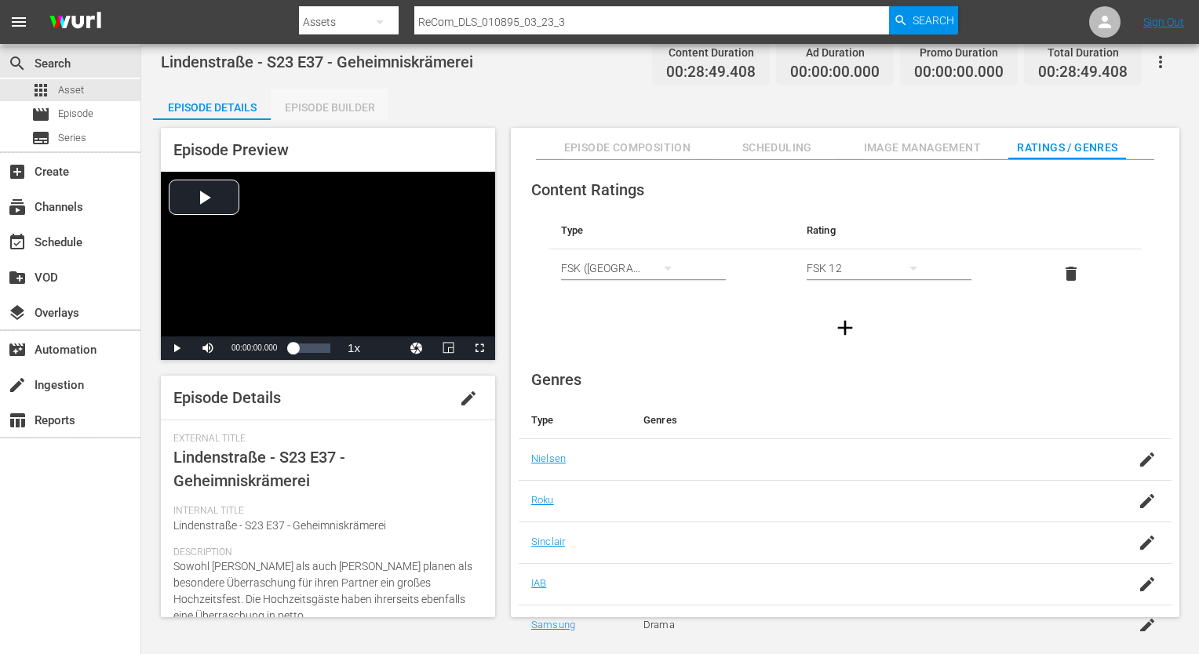
click at [375, 115] on div "Episode Builder" at bounding box center [330, 108] width 118 height 38
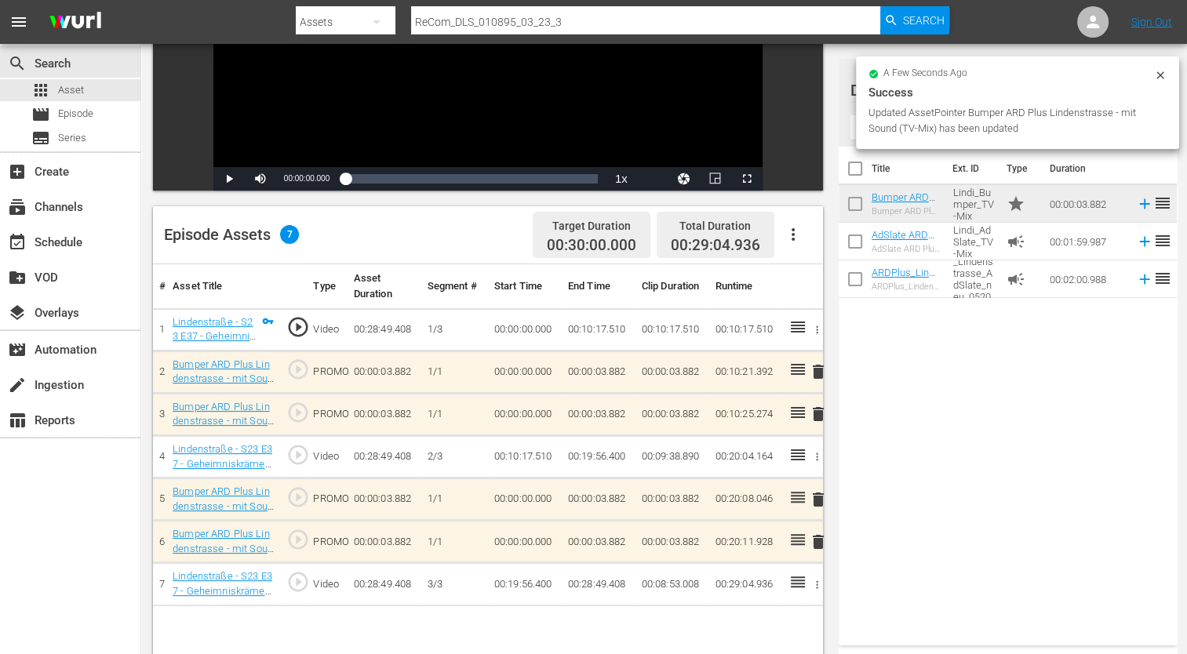
scroll to position [314, 0]
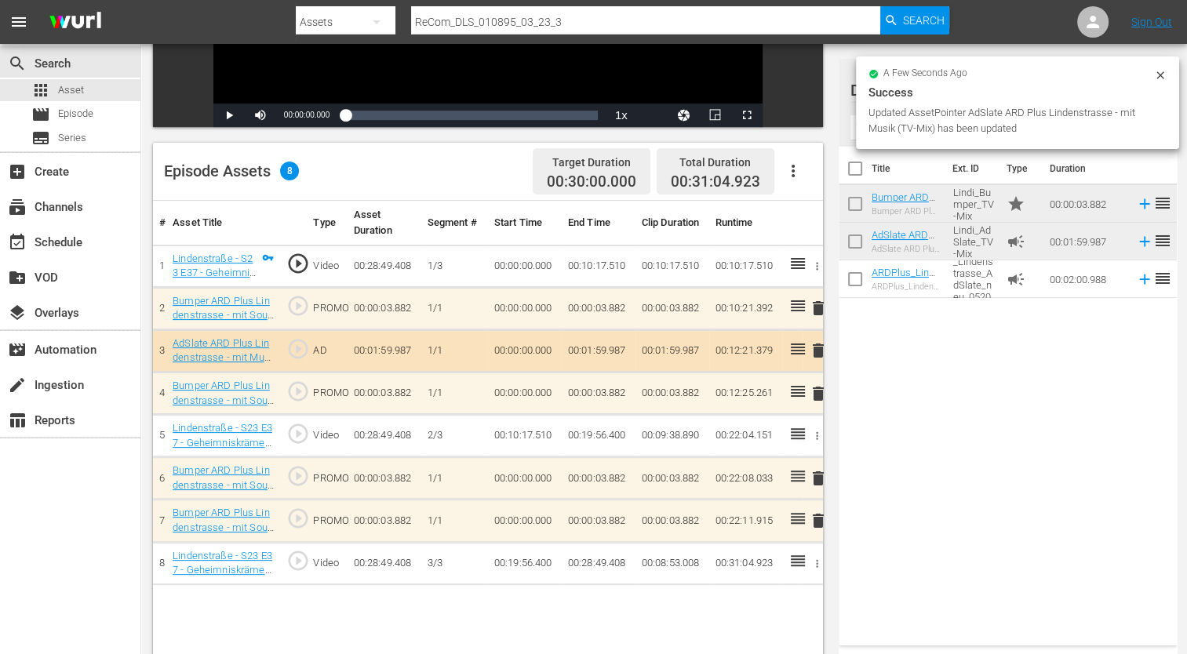
click at [1043, 240] on td "00:01:59.987" at bounding box center [1086, 242] width 86 height 38
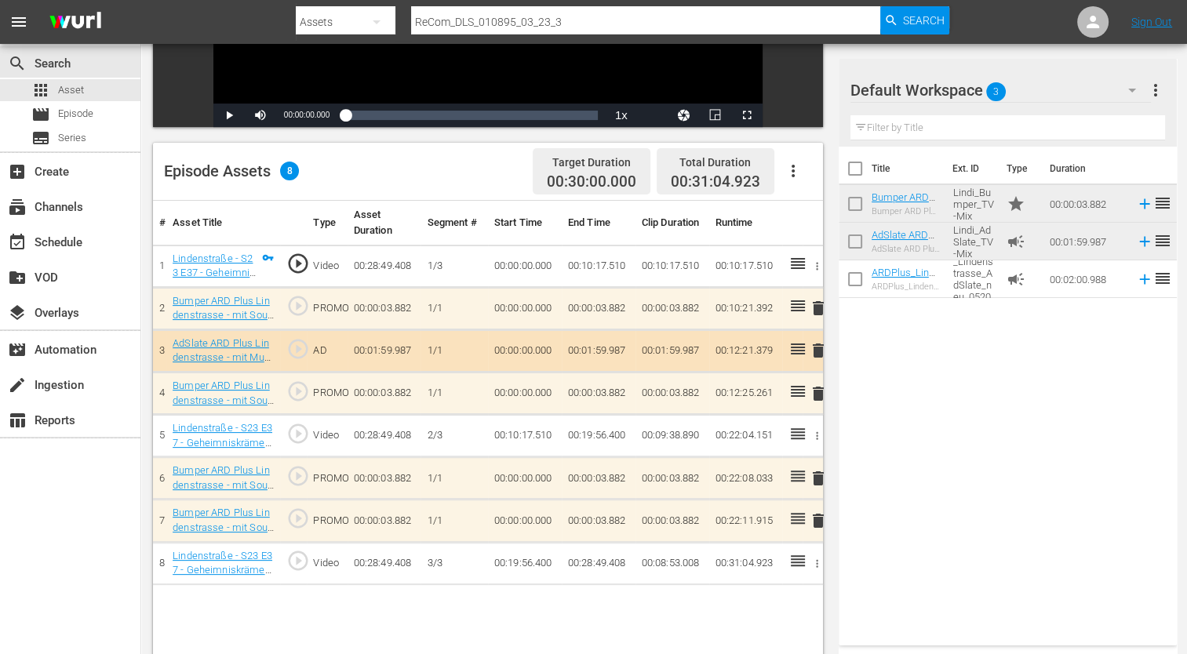
click at [992, 400] on div "Title Ext. ID Type Duration Bumper ARD Plus Lindenstrasse - mit Musik (TV-Mix) …" at bounding box center [1008, 393] width 338 height 493
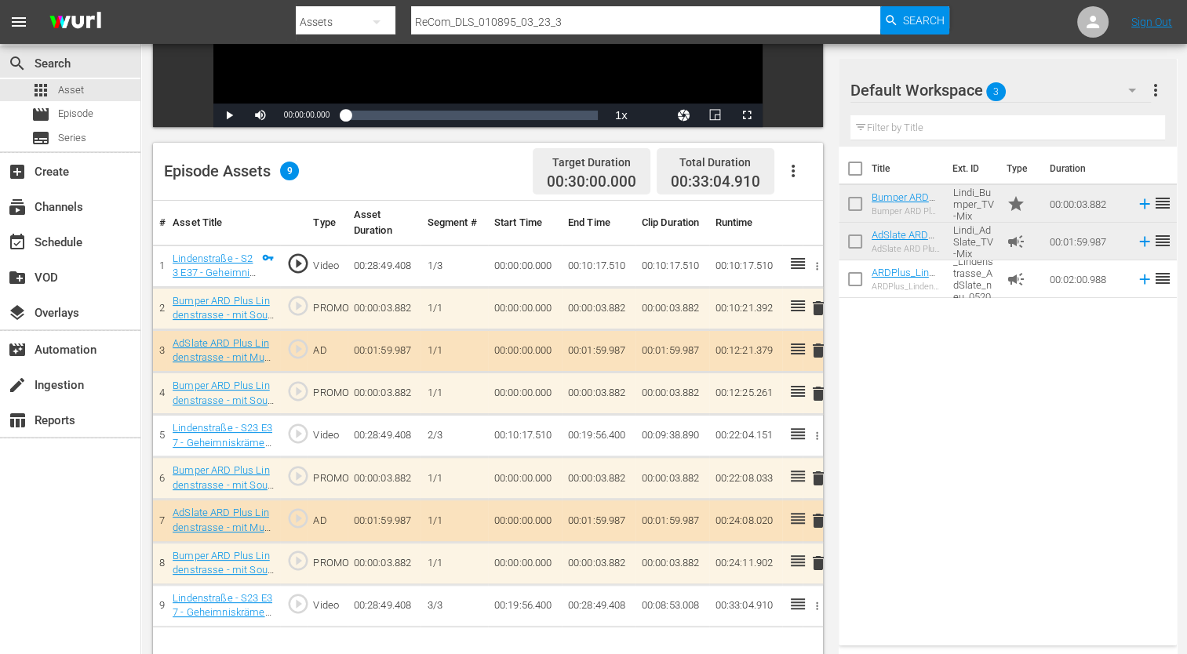
click at [1083, 439] on div "Title Ext. ID Type Duration Bumper ARD Plus Lindenstrasse - mit Musik (TV-Mix) …" at bounding box center [1008, 393] width 338 height 493
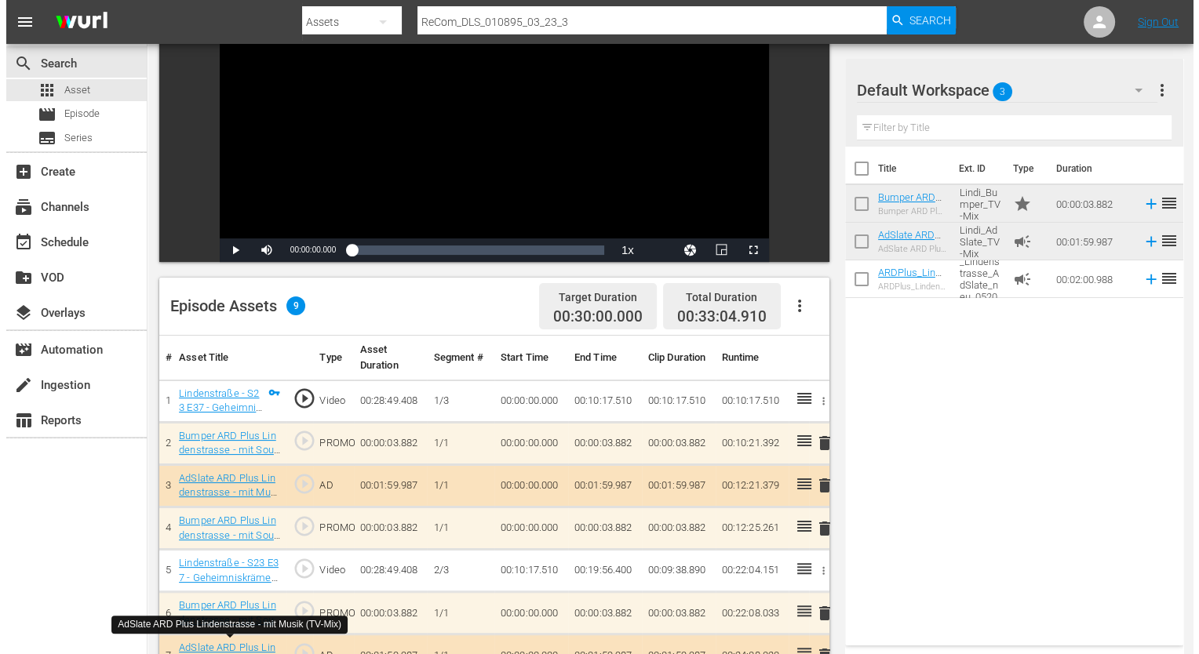
scroll to position [0, 0]
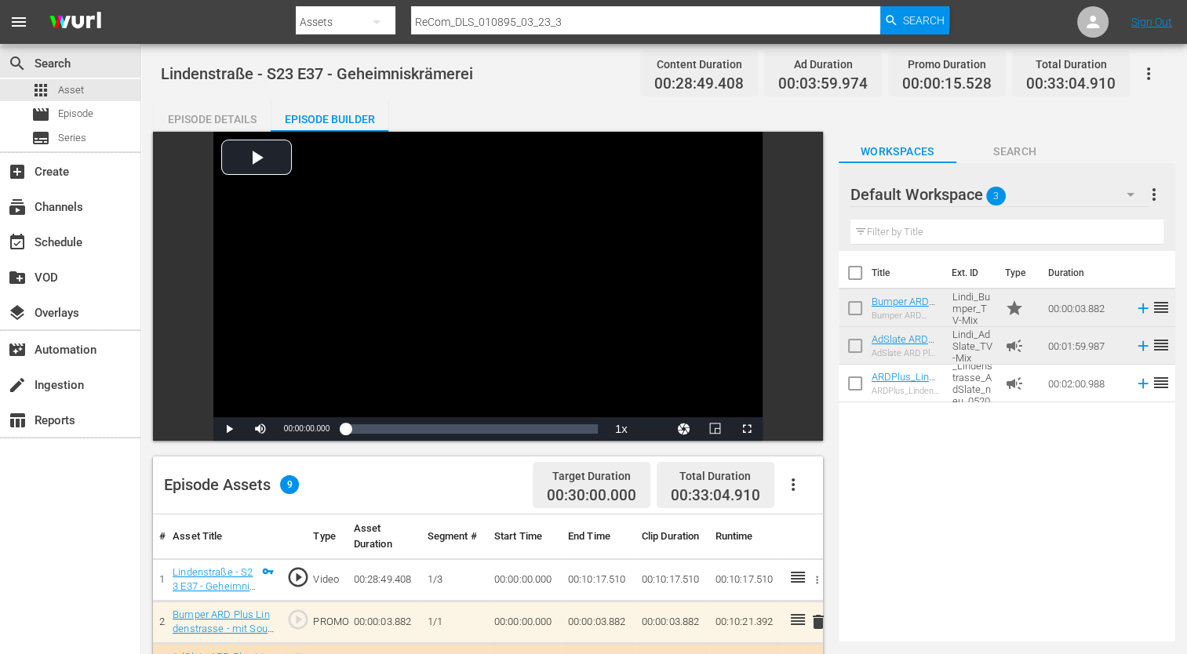
click at [236, 118] on div "Episode Details" at bounding box center [212, 119] width 118 height 38
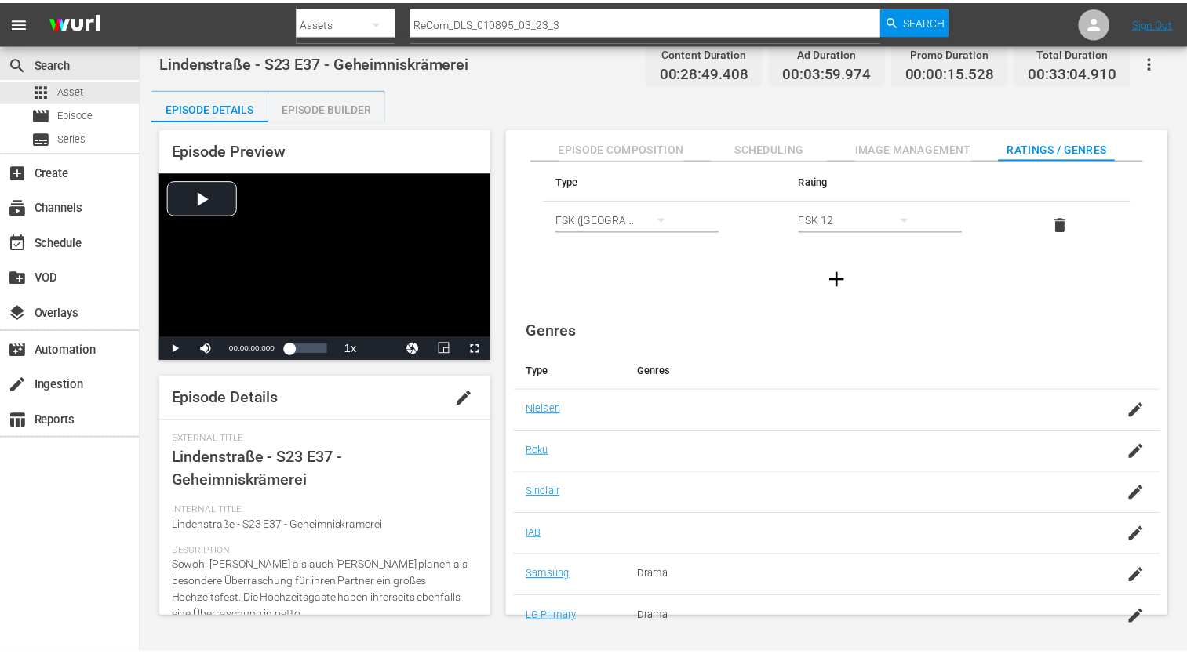
scroll to position [101, 0]
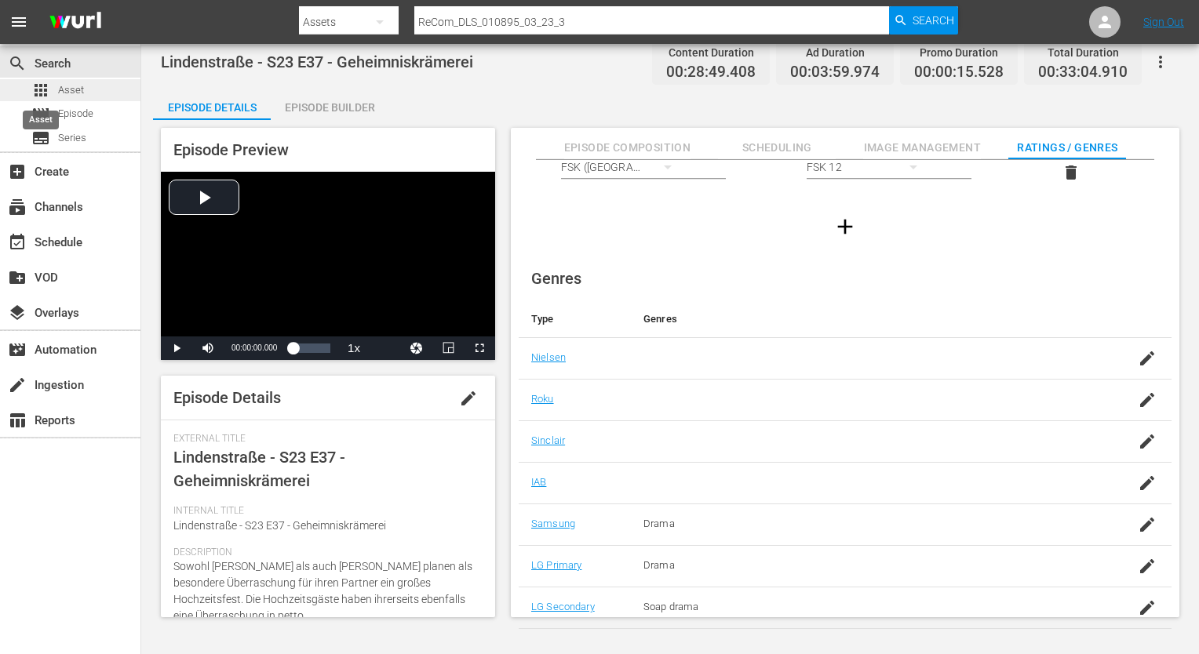
click at [48, 94] on span "apps" at bounding box center [40, 90] width 19 height 19
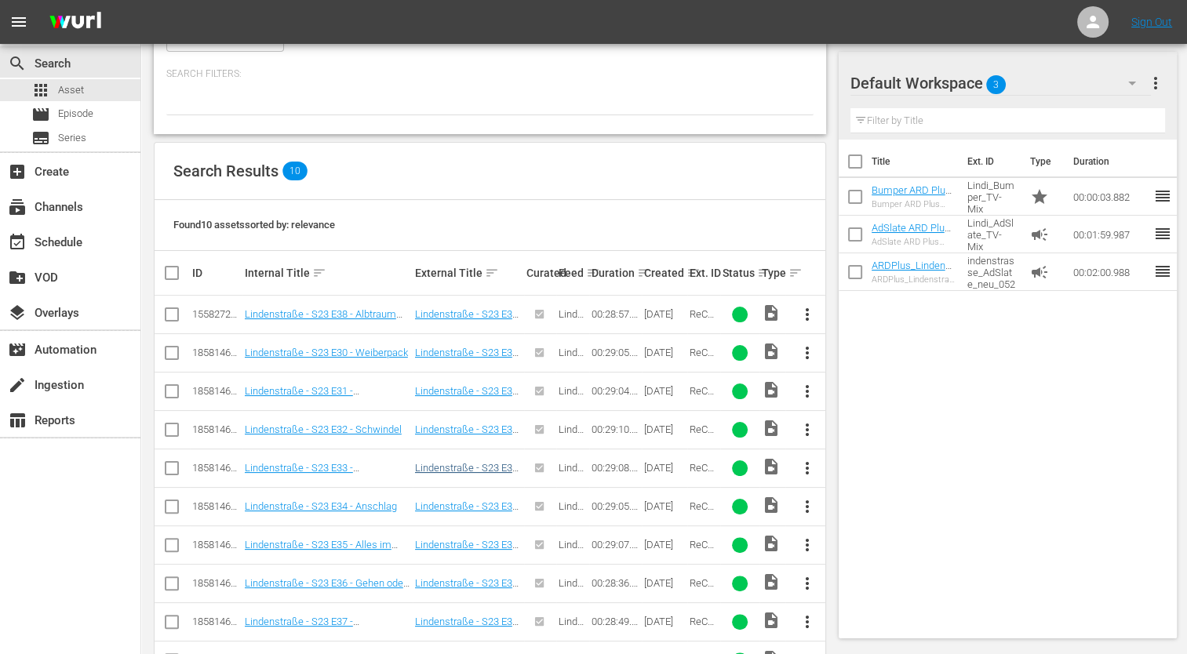
scroll to position [289, 0]
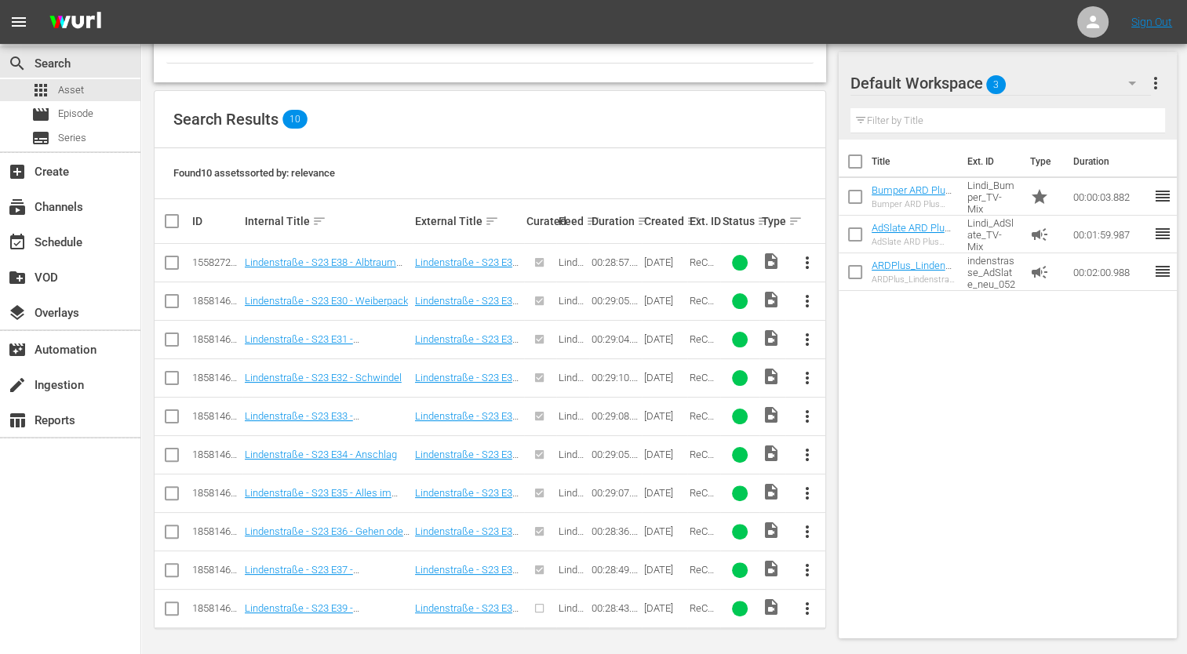
click at [810, 603] on span "more_vert" at bounding box center [806, 608] width 19 height 19
click at [866, 593] on div "Episode" at bounding box center [891, 600] width 107 height 38
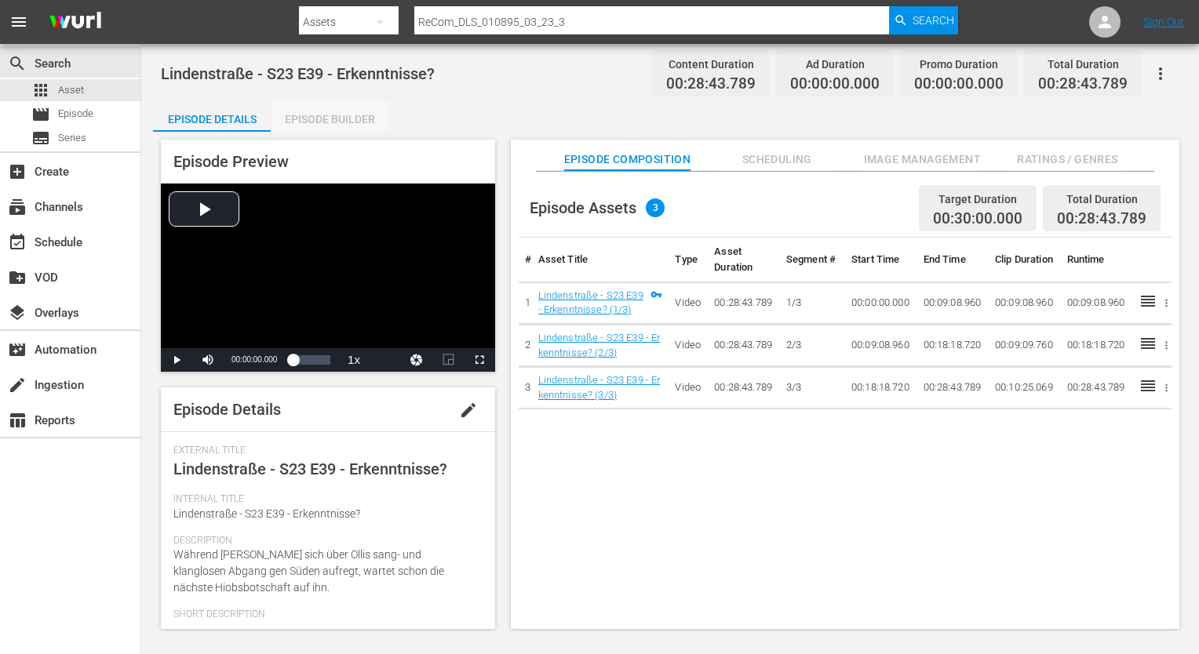
click at [319, 125] on div "Episode Builder" at bounding box center [330, 119] width 118 height 38
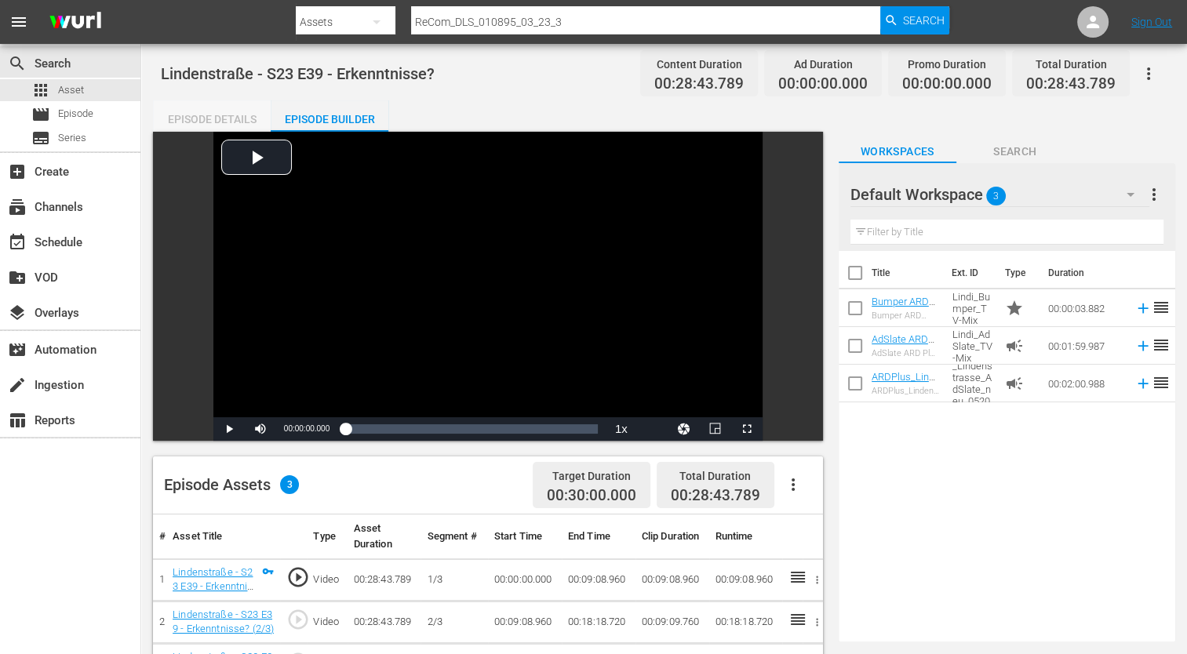
click at [212, 129] on div "Episode Details" at bounding box center [212, 119] width 118 height 38
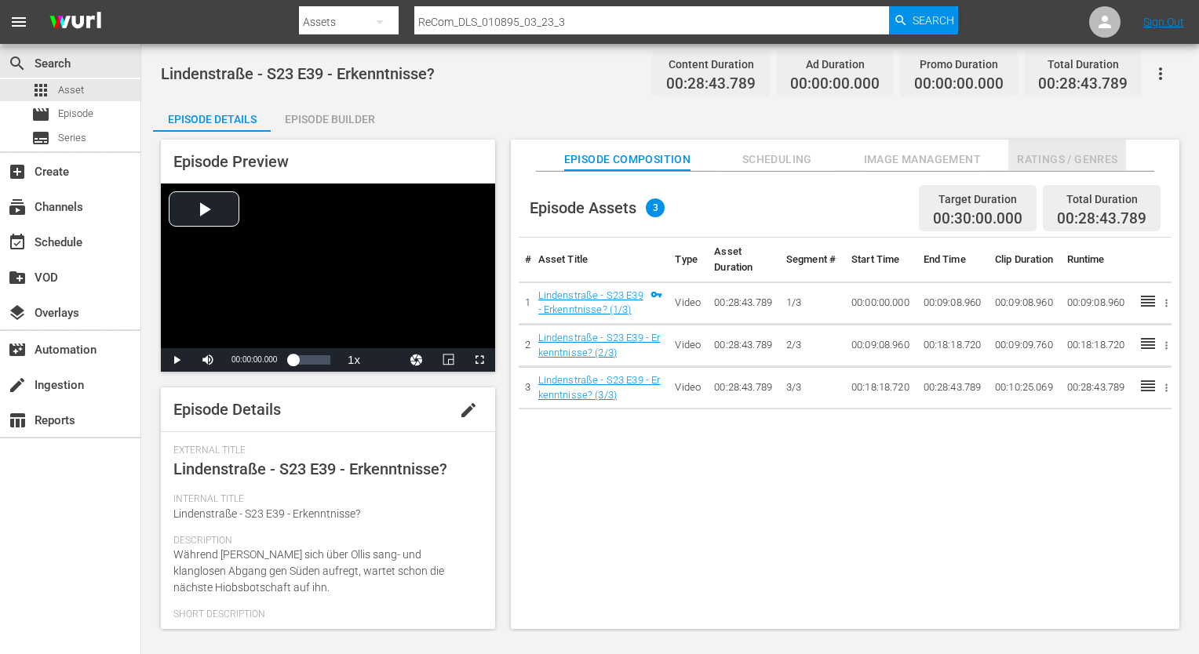
click at [1079, 158] on span "Ratings / Genres" at bounding box center [1067, 160] width 118 height 20
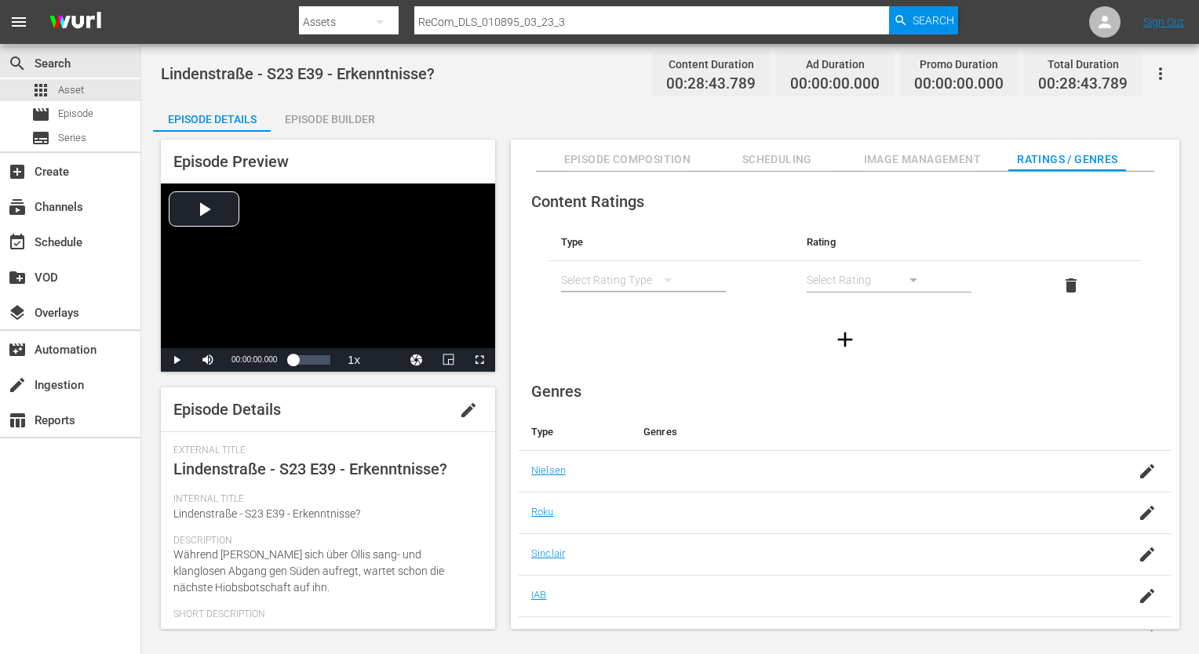
click at [615, 267] on div "simple table" at bounding box center [624, 280] width 126 height 44
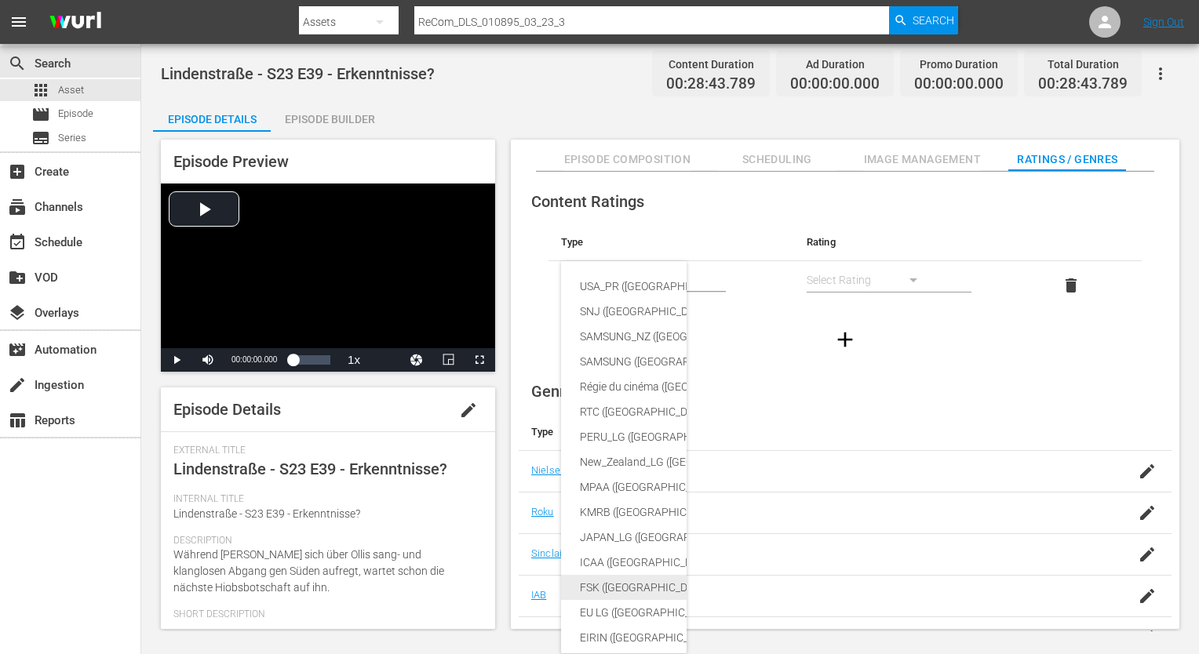
click at [615, 580] on div "FSK ([GEOGRAPHIC_DATA])" at bounding box center [760, 587] width 360 height 25
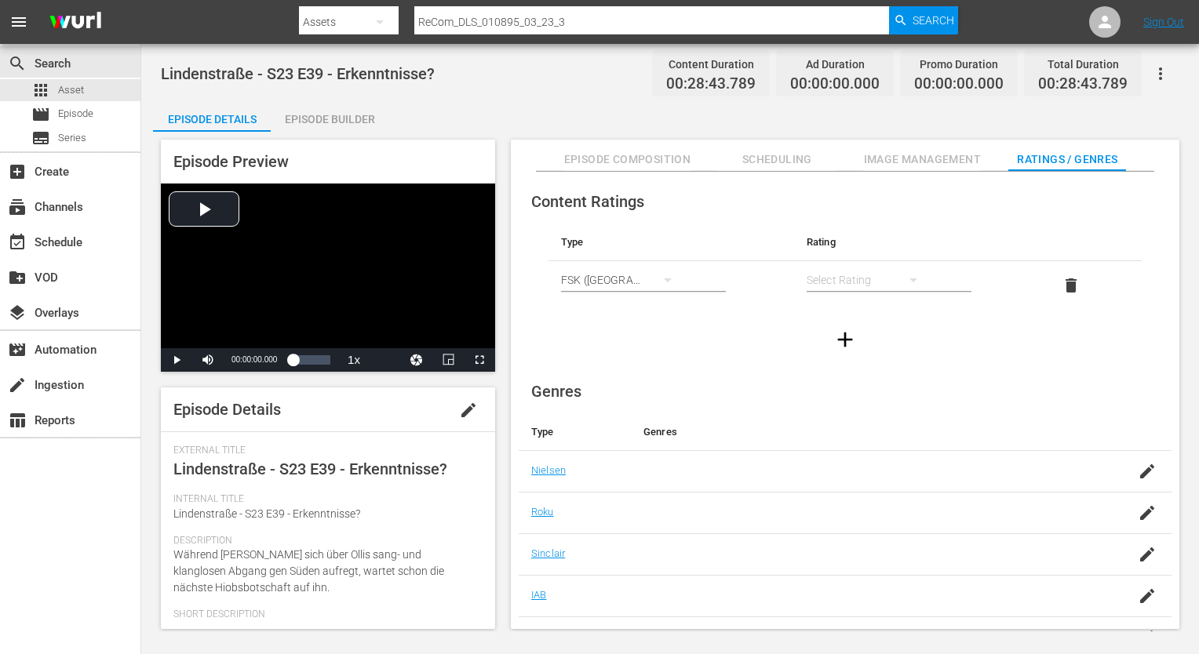
click at [829, 289] on div "simple table" at bounding box center [869, 280] width 126 height 44
click at [865, 340] on div "FSK 12" at bounding box center [868, 336] width 88 height 25
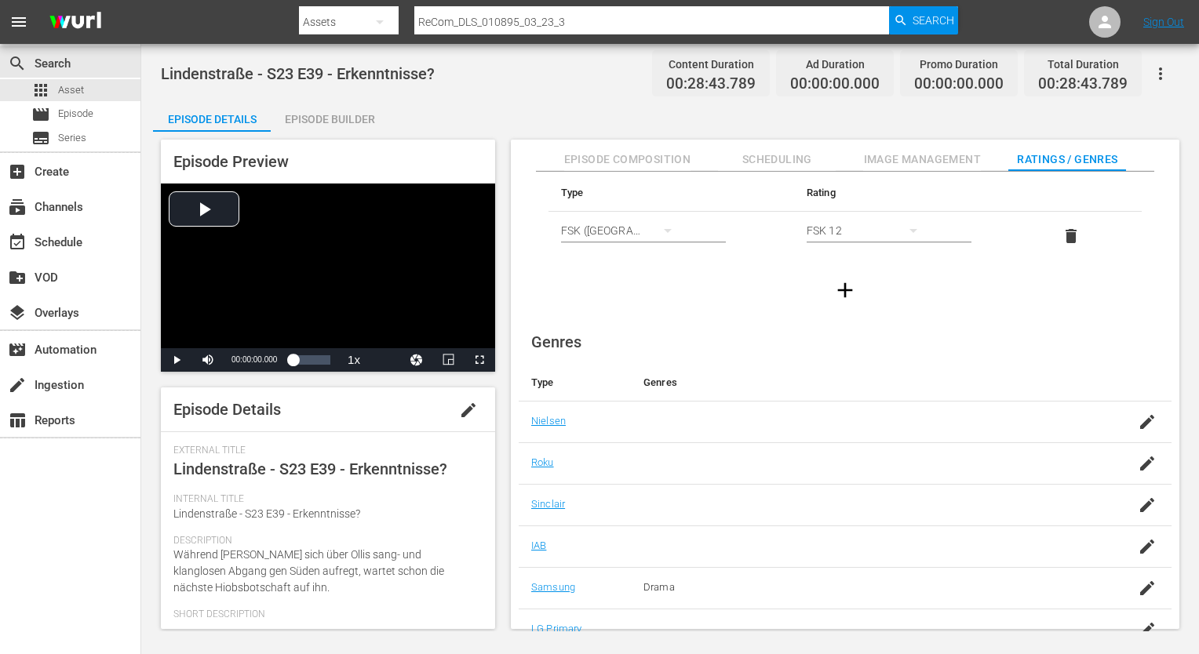
scroll to position [101, 0]
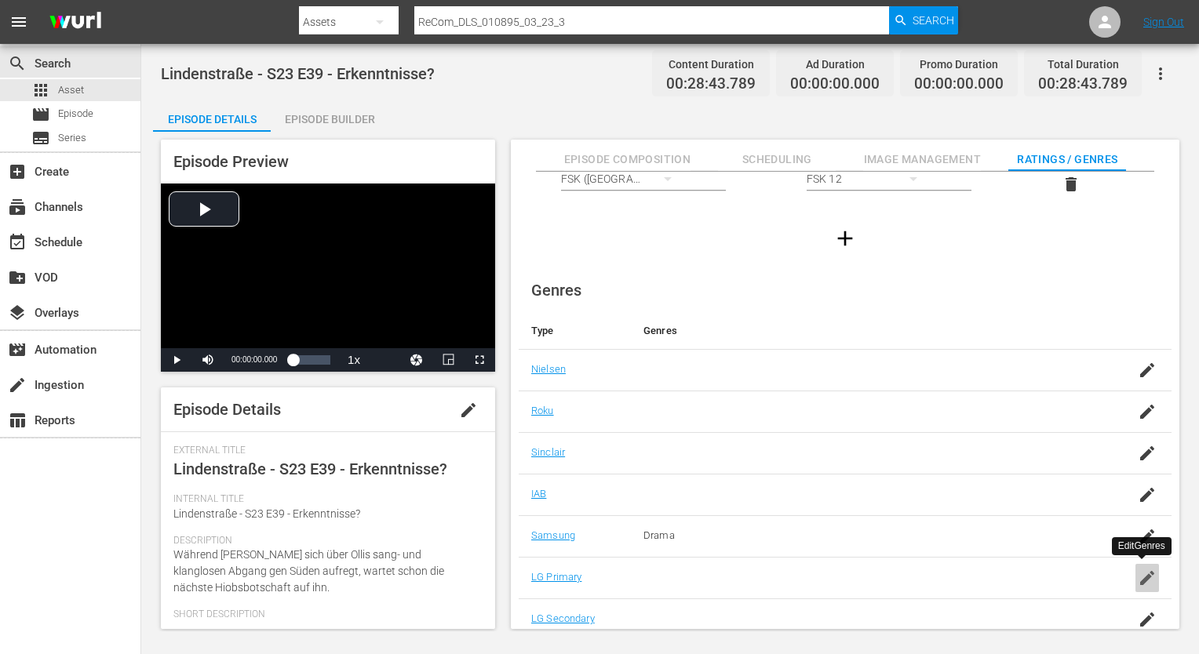
click at [1152, 587] on div "button" at bounding box center [1147, 578] width 24 height 28
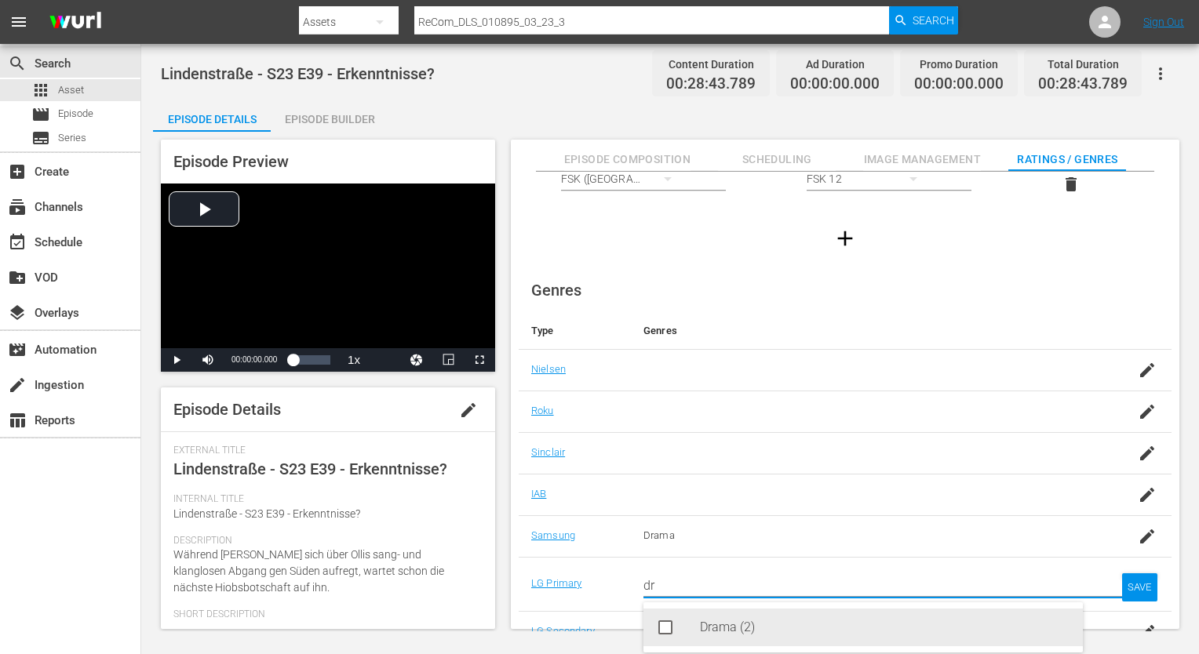
click at [930, 642] on div "Drama (2)" at bounding box center [885, 628] width 370 height 38
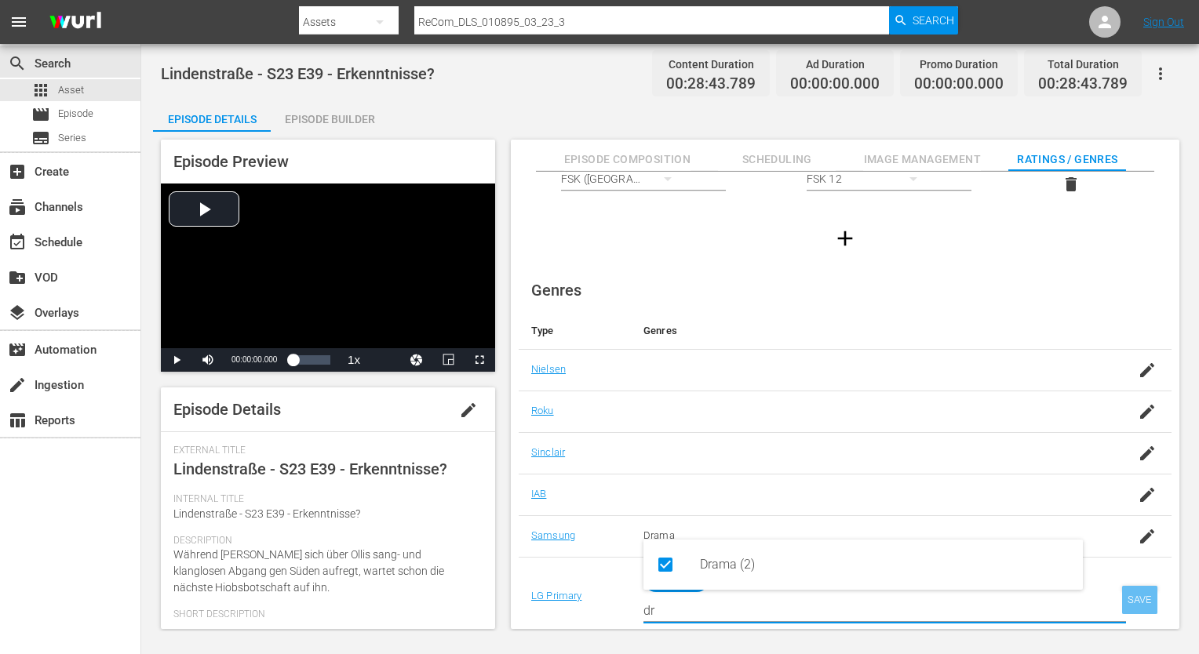
type input "dr"
click at [1126, 594] on div "SAVE" at bounding box center [1140, 600] width 36 height 28
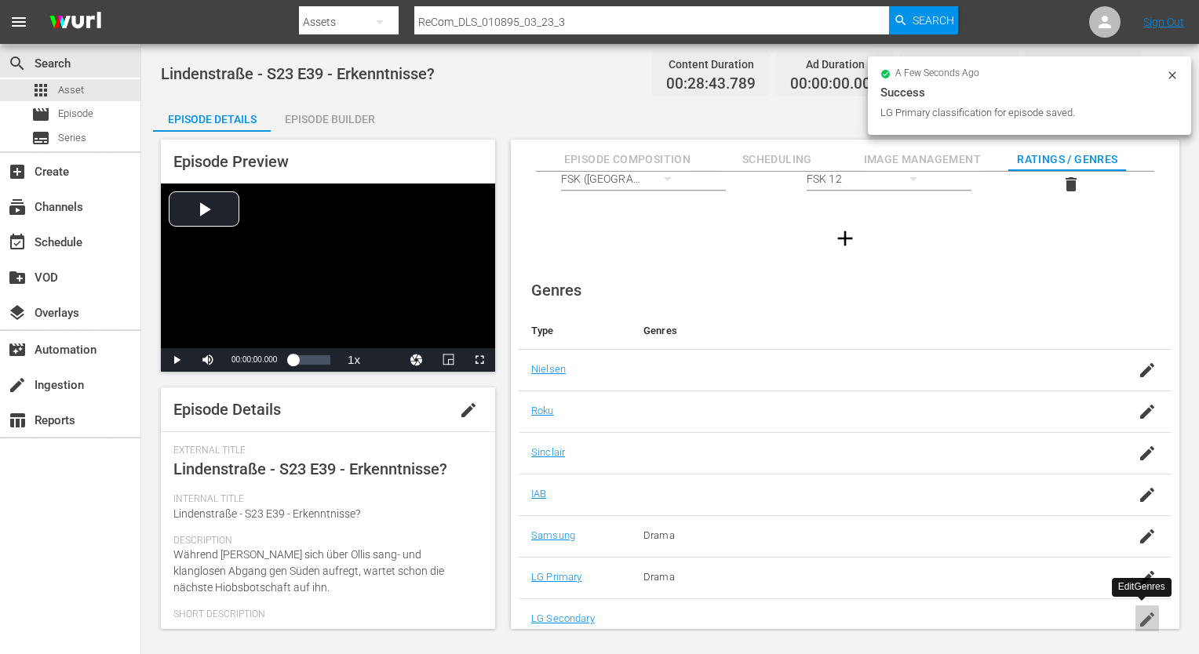
click at [1145, 614] on icon "button" at bounding box center [1147, 620] width 14 height 14
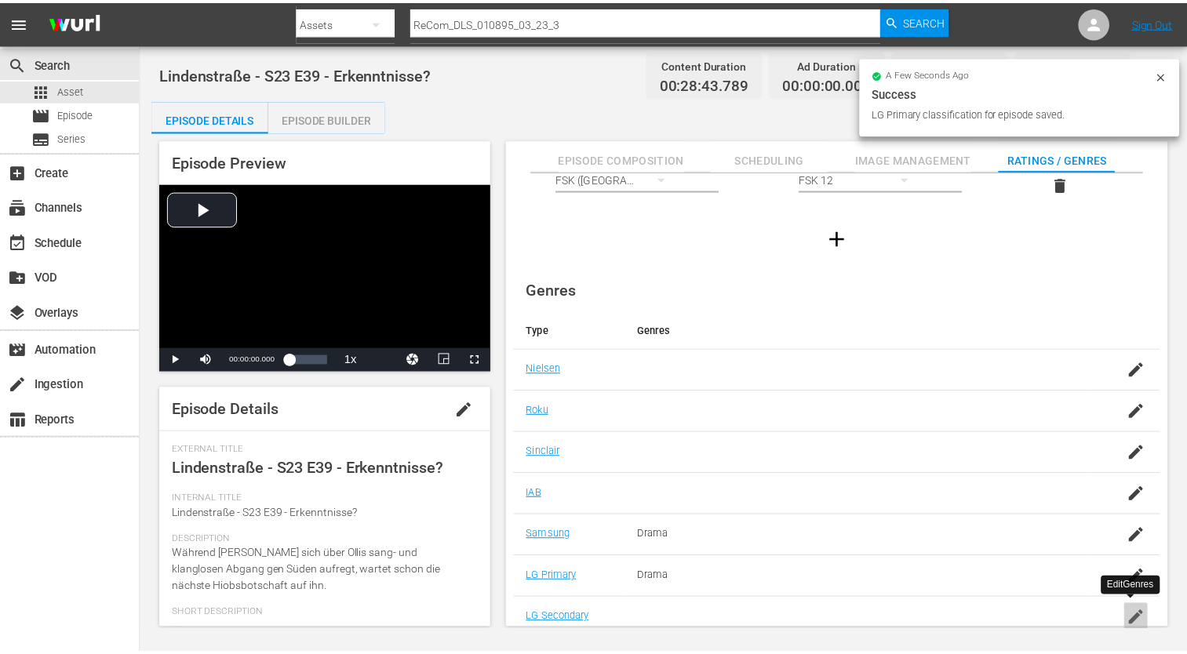
scroll to position [12, 0]
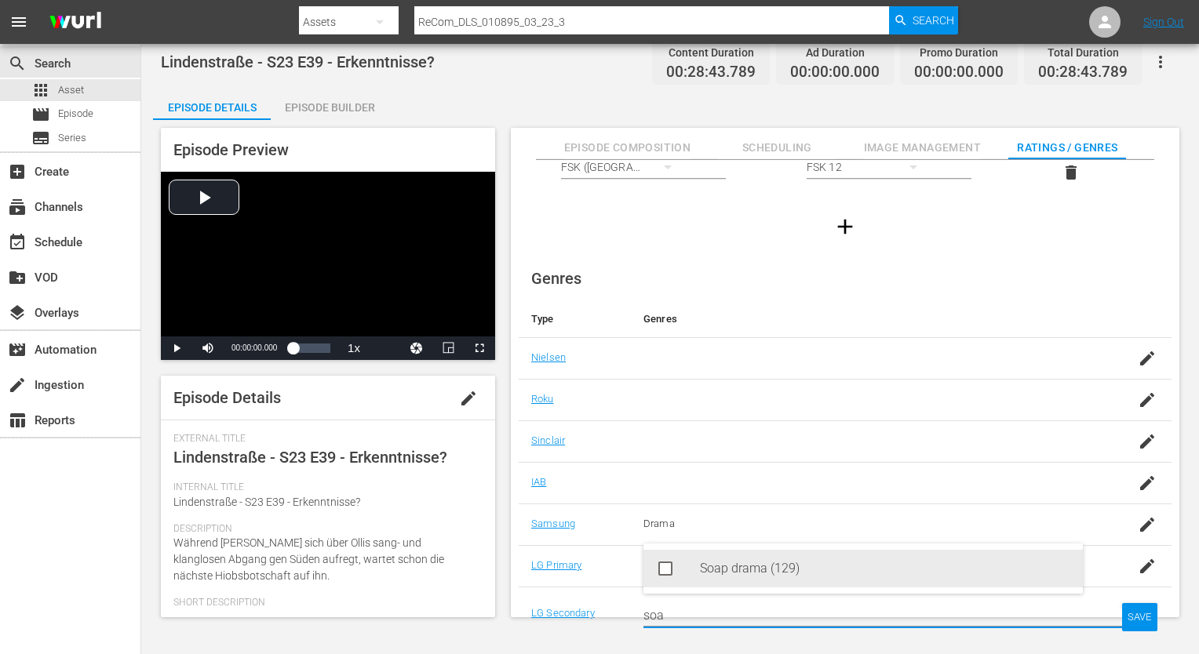
click at [922, 568] on div "Soap drama (129)" at bounding box center [885, 569] width 370 height 38
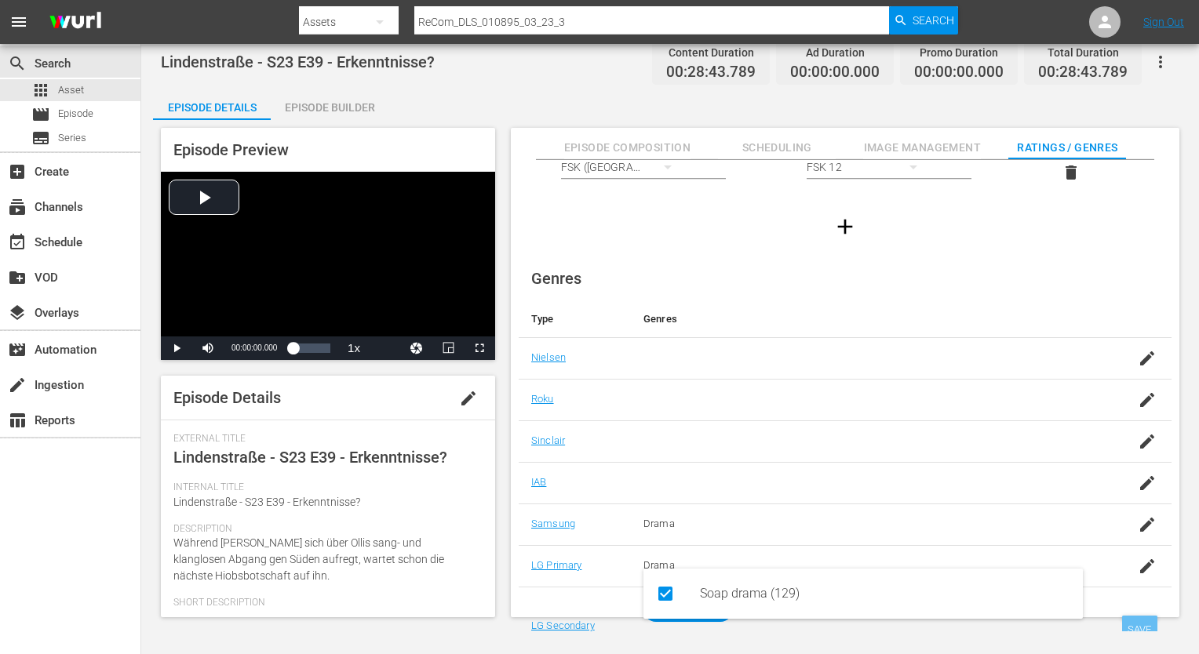
type input "soa"
click at [1151, 626] on div "SAVE" at bounding box center [1140, 630] width 36 height 28
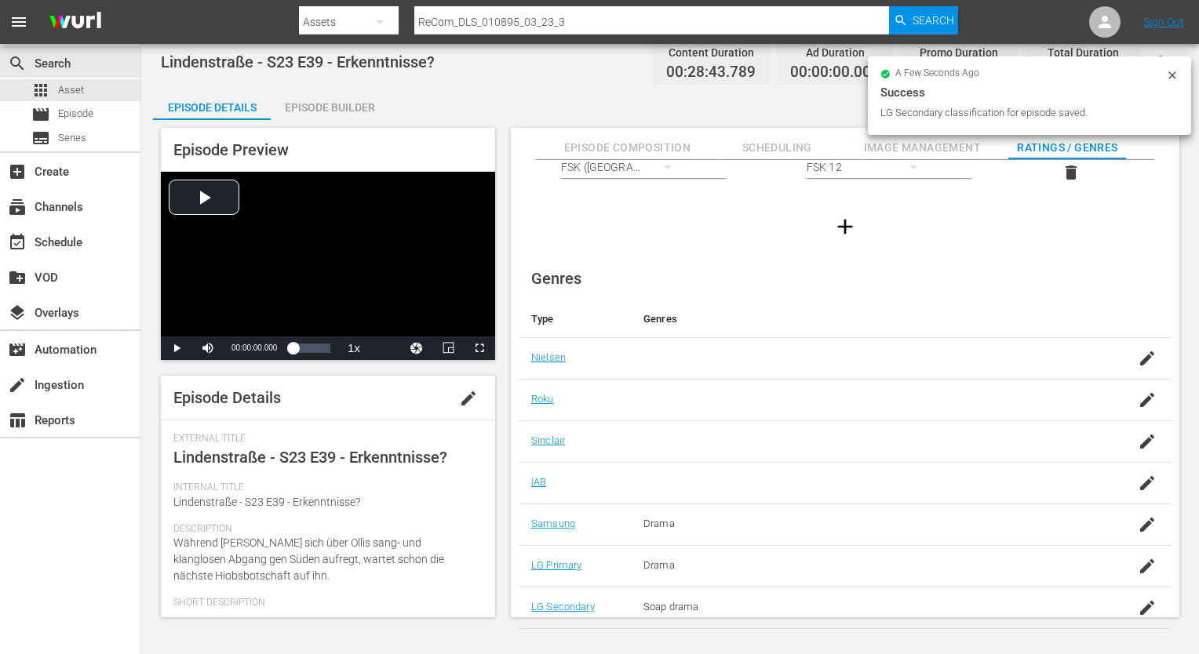
click at [341, 105] on div "Episode Builder" at bounding box center [330, 108] width 118 height 38
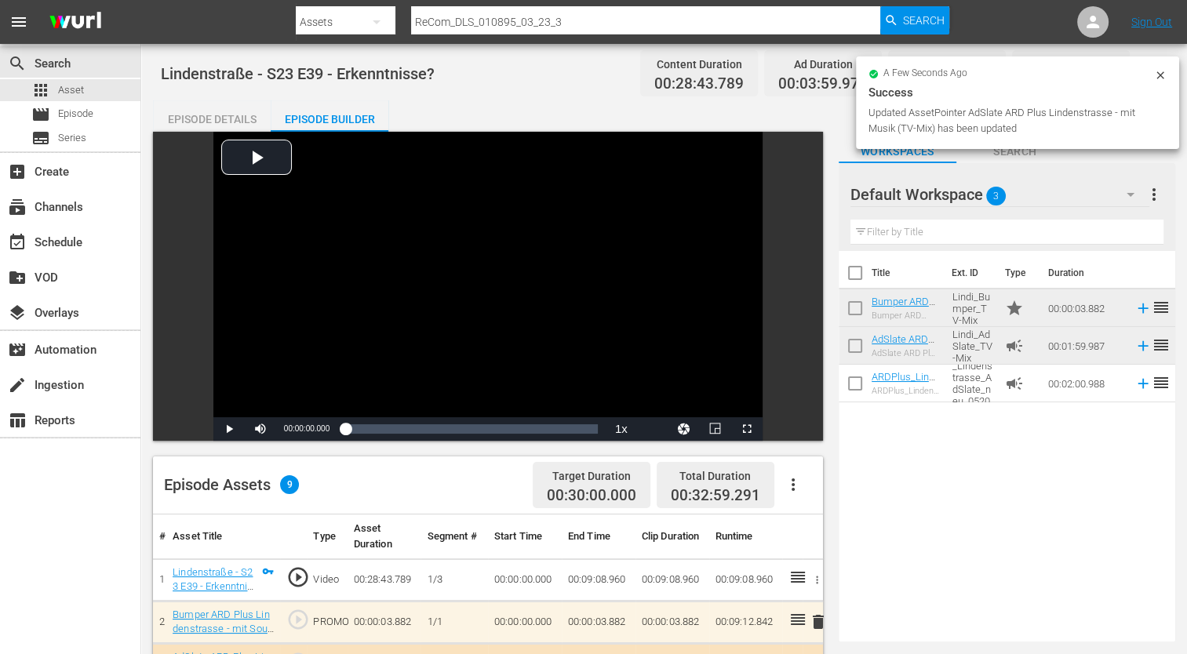
click at [218, 115] on div "Episode Details" at bounding box center [212, 119] width 118 height 38
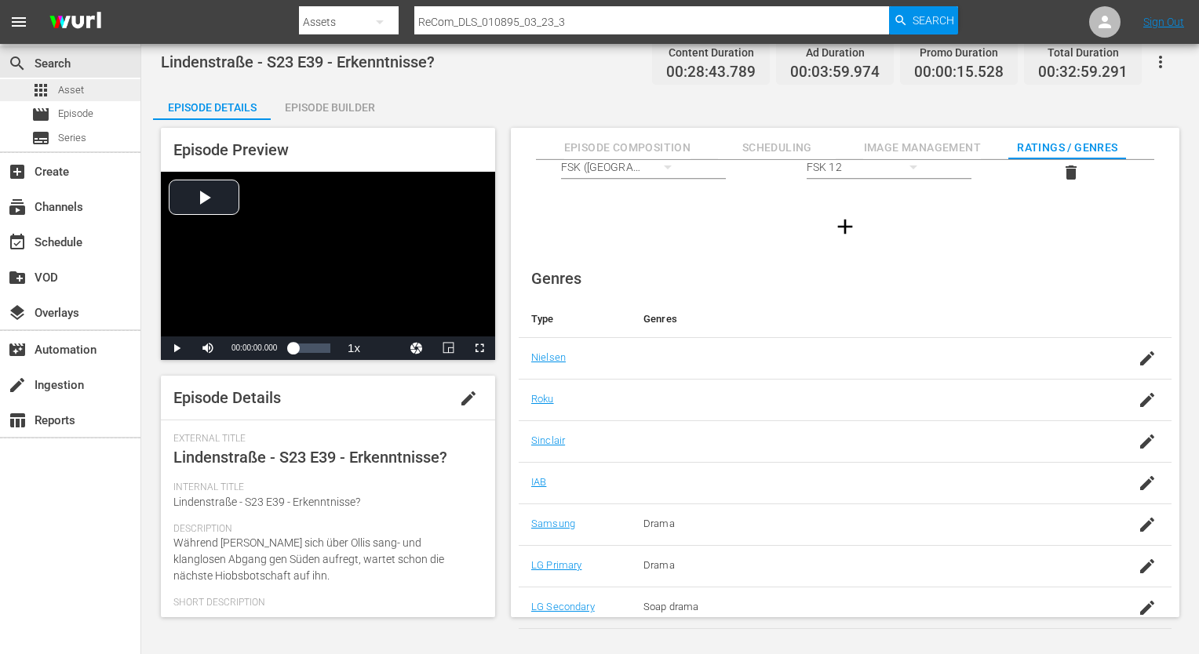
click at [70, 86] on span "Asset" at bounding box center [71, 90] width 26 height 16
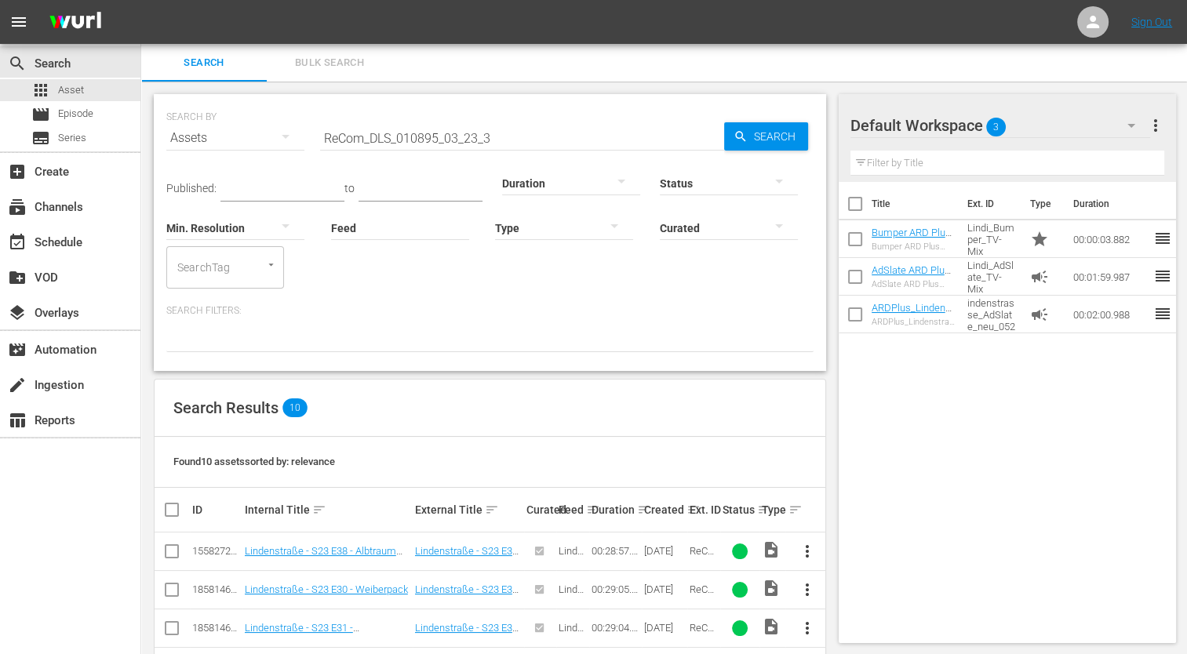
click at [526, 147] on div "Duration" at bounding box center [571, 173] width 138 height 56
click at [526, 140] on input "ReCom_DLS_010895_03_23_3" at bounding box center [522, 138] width 404 height 38
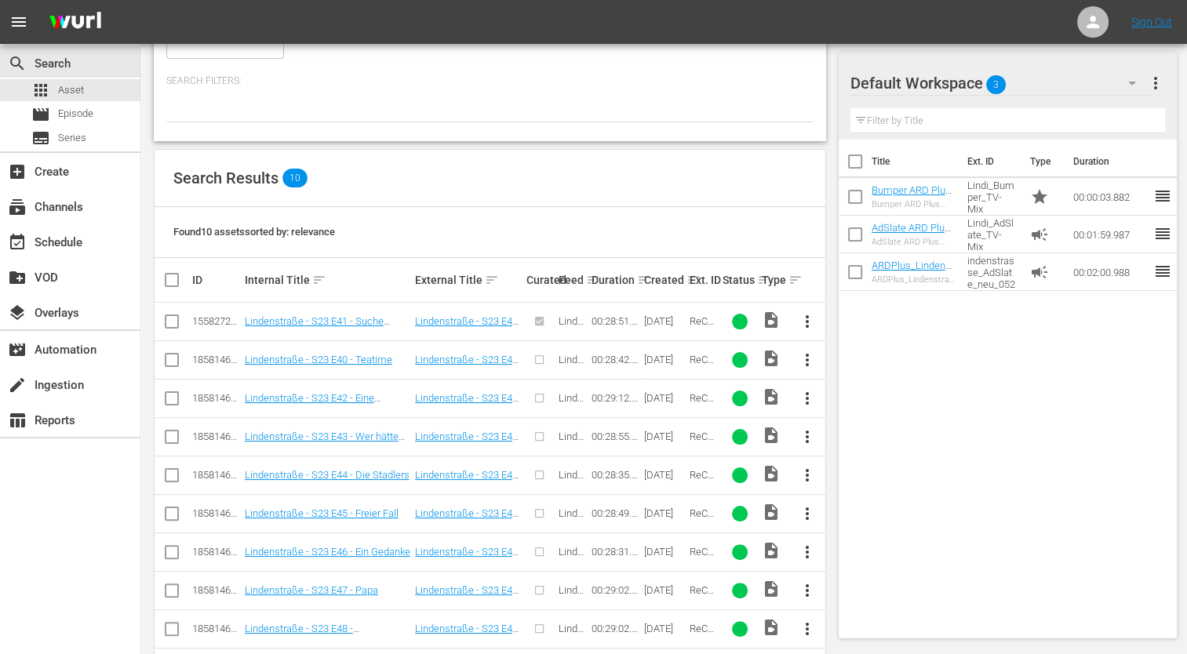
scroll to position [289, 0]
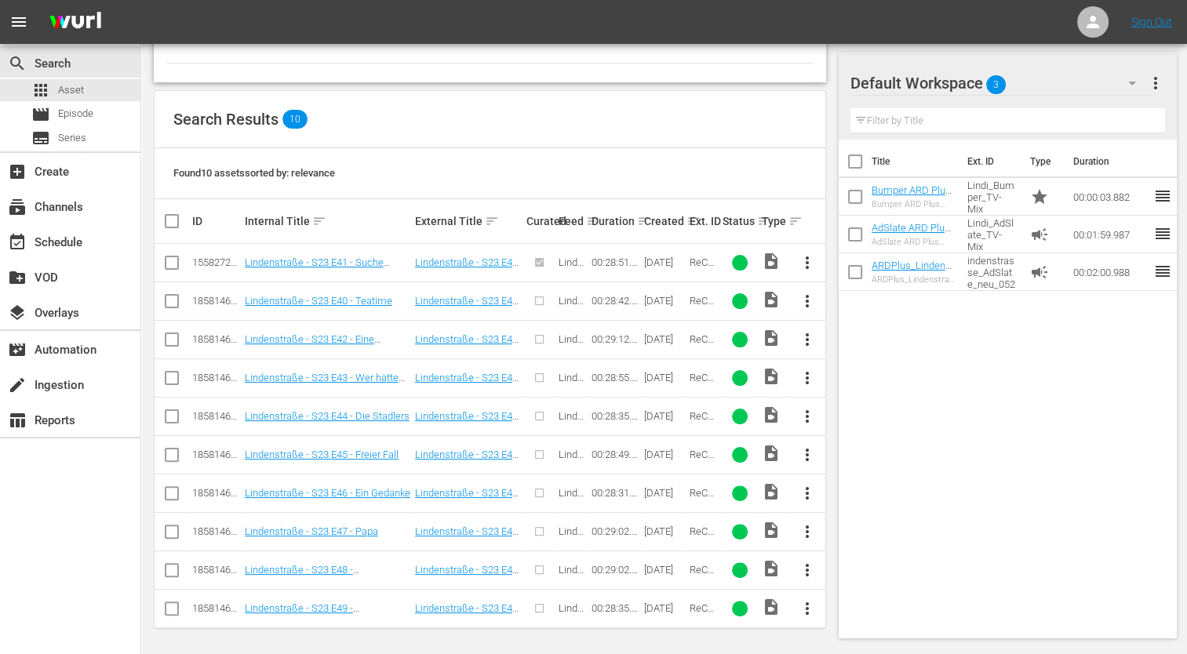
type input "ReCom_DLS_010895_03_23_4"
click at [809, 301] on span "more_vert" at bounding box center [806, 301] width 19 height 19
click at [863, 424] on div "Episode" at bounding box center [891, 419] width 107 height 38
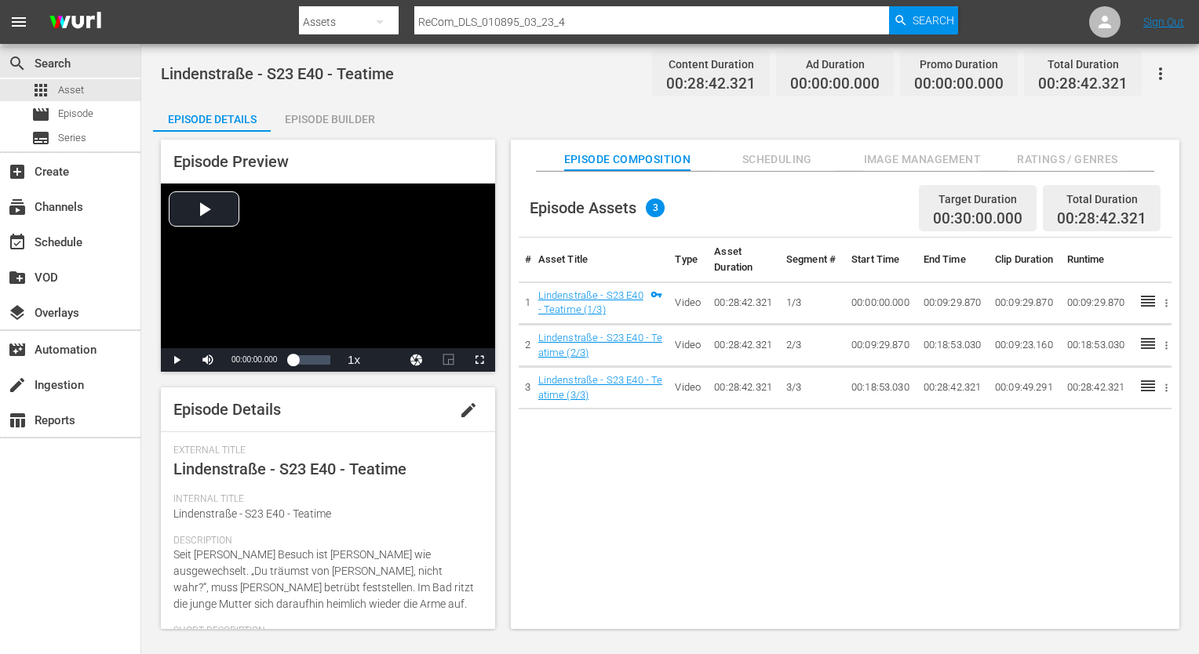
click at [1061, 160] on span "Ratings / Genres" at bounding box center [1067, 160] width 118 height 20
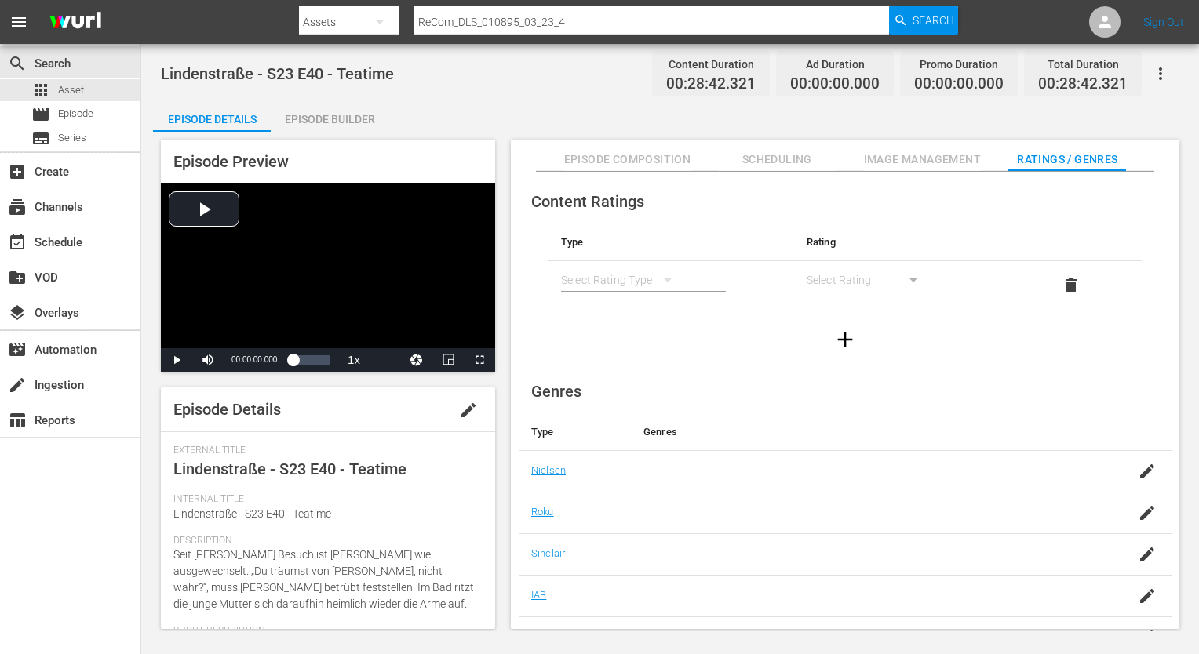
click at [644, 283] on div "simple table" at bounding box center [624, 280] width 126 height 44
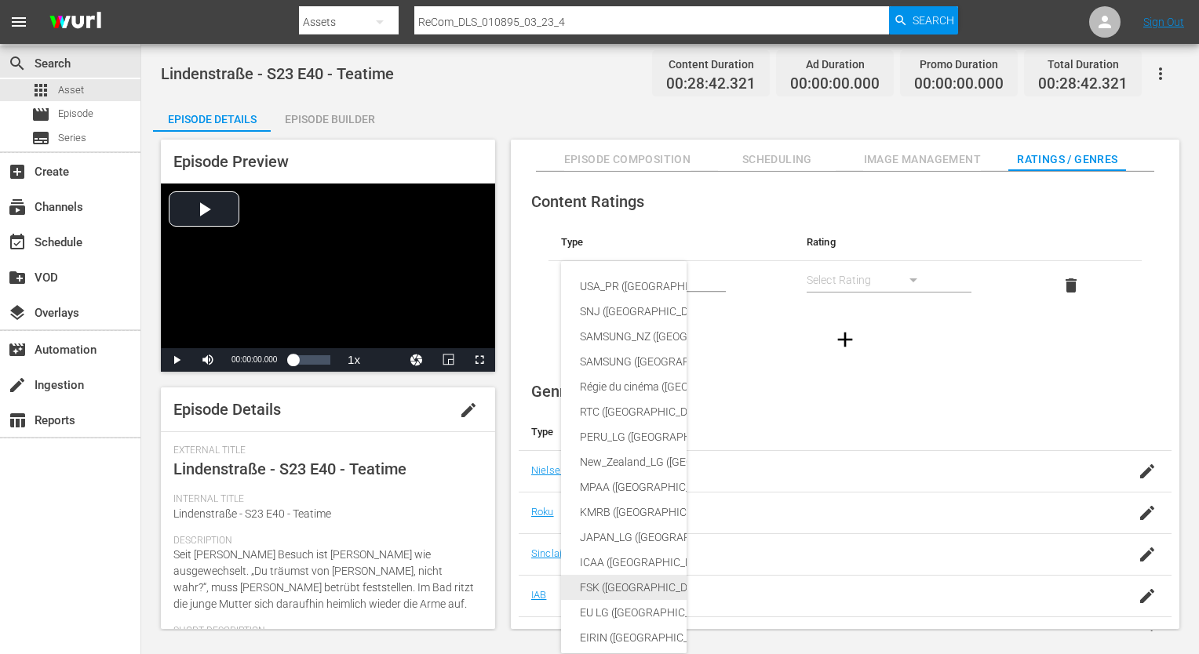
click at [593, 587] on div "FSK ([GEOGRAPHIC_DATA])" at bounding box center [760, 587] width 360 height 25
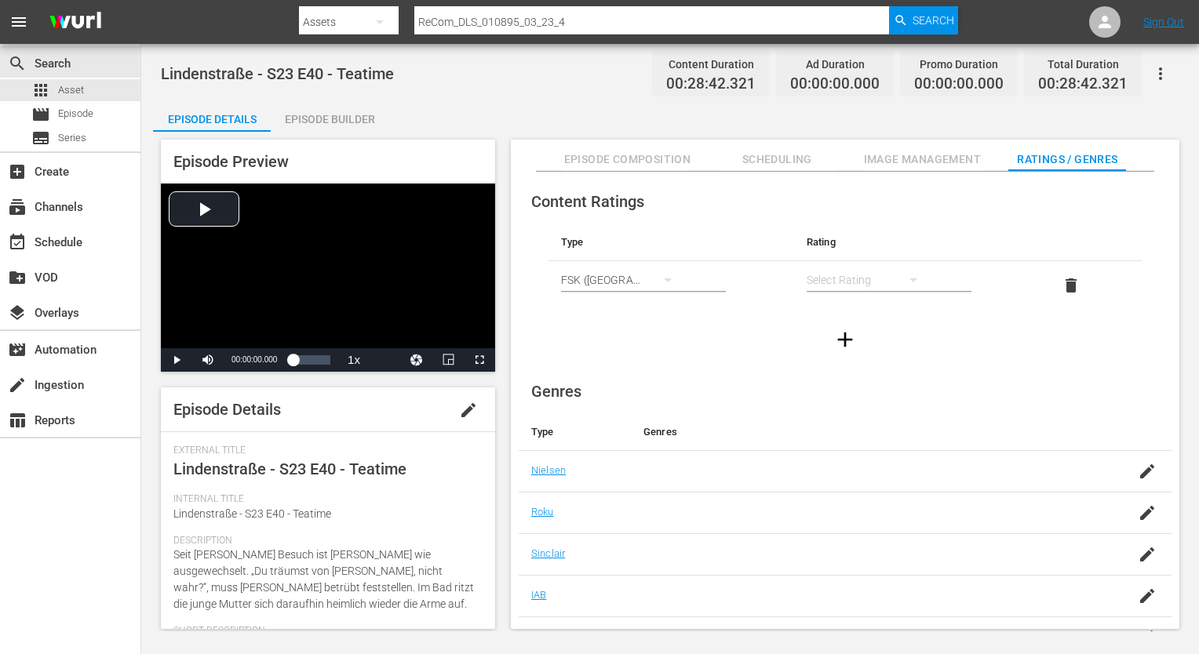
click at [856, 284] on div "simple table" at bounding box center [869, 280] width 126 height 44
click at [857, 340] on div "FSK 12" at bounding box center [868, 336] width 88 height 25
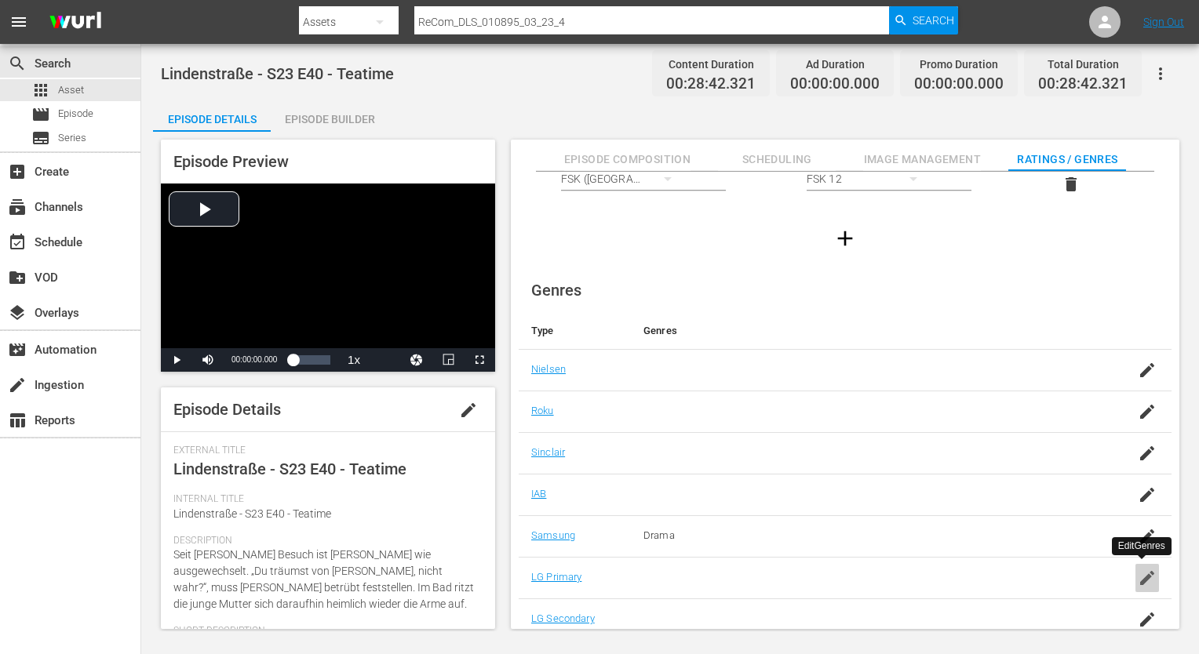
click at [1138, 577] on icon "button" at bounding box center [1147, 578] width 19 height 19
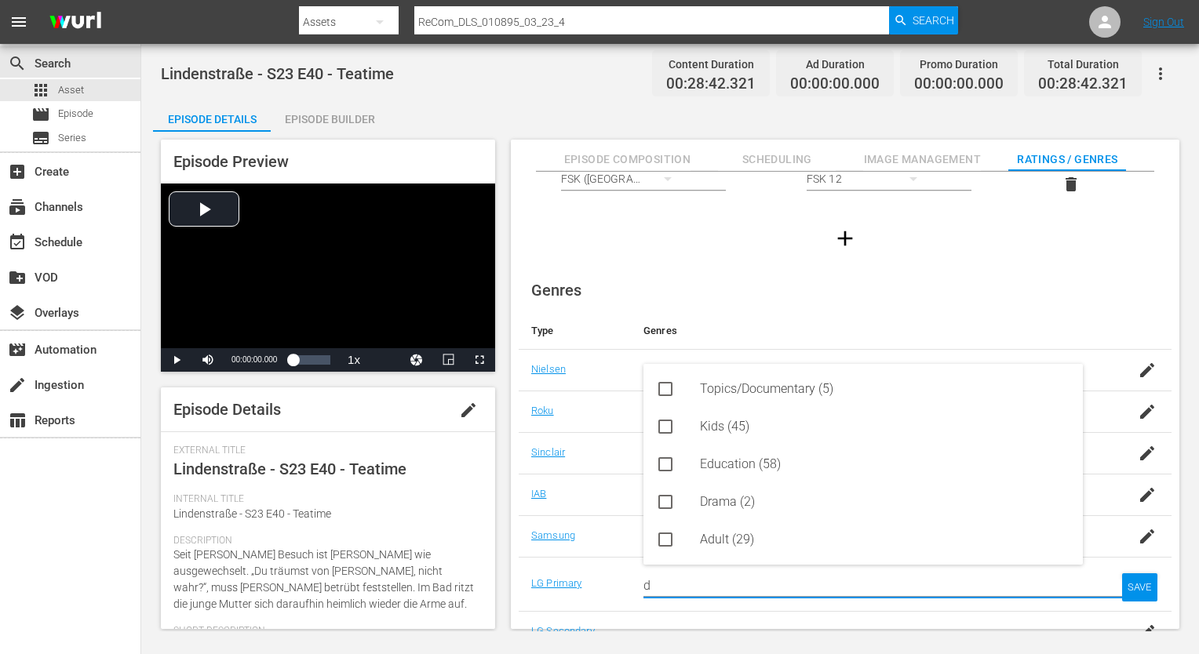
type input "dr"
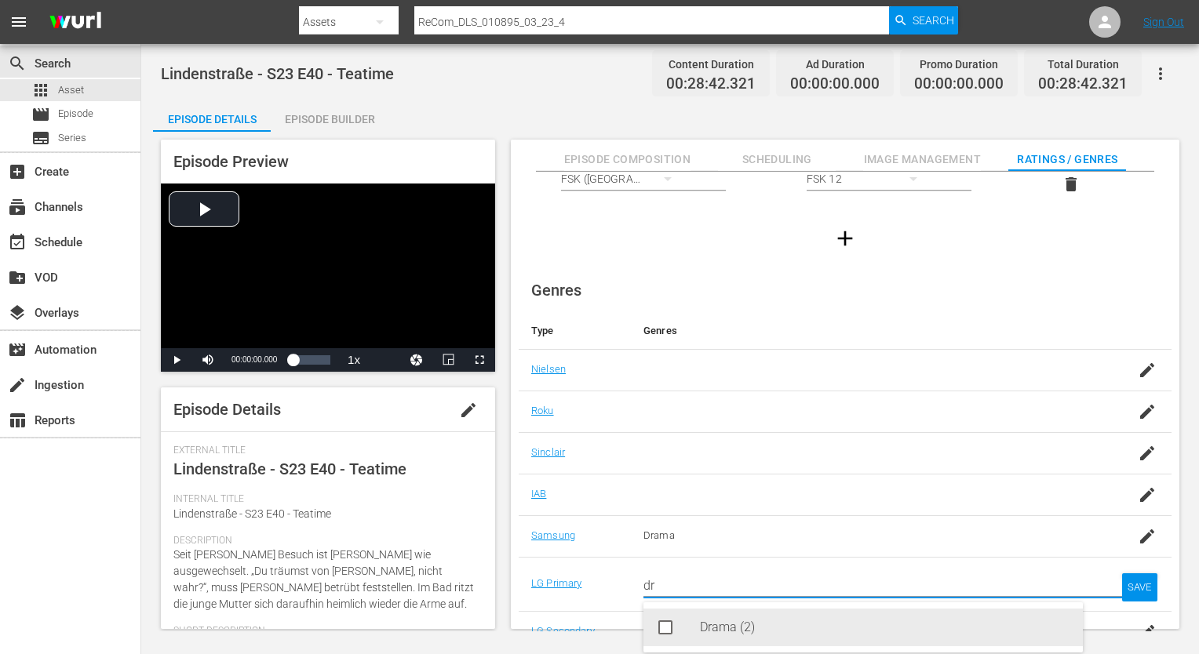
click at [845, 614] on div "Drama (2)" at bounding box center [885, 628] width 370 height 38
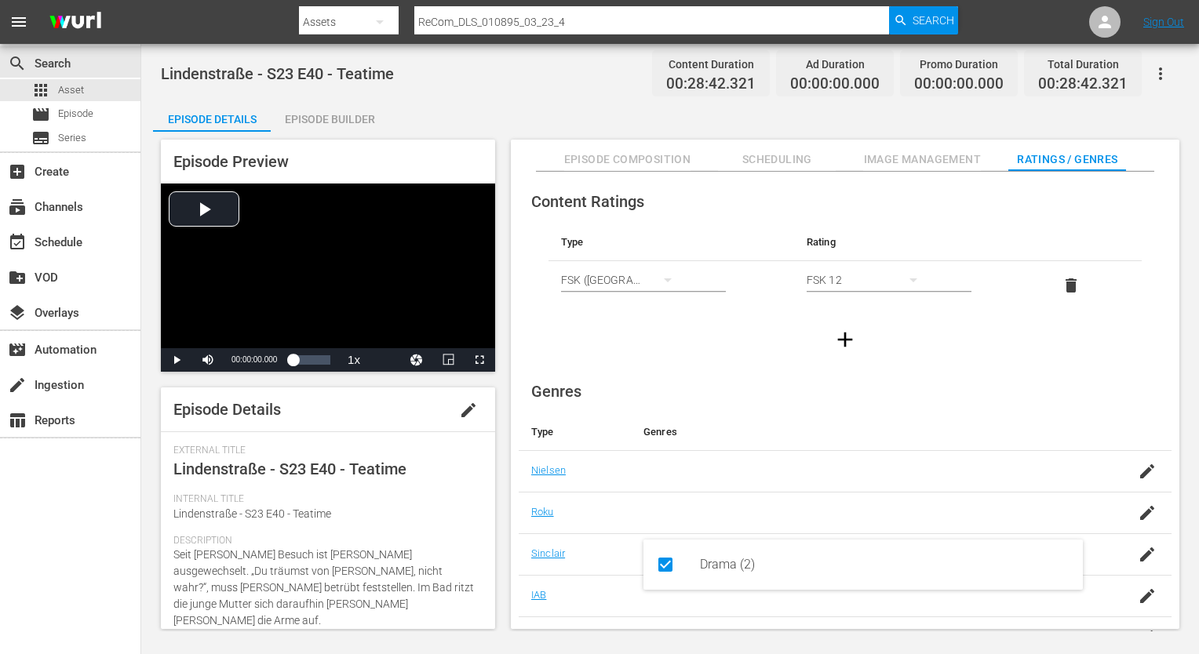
type input "dr"
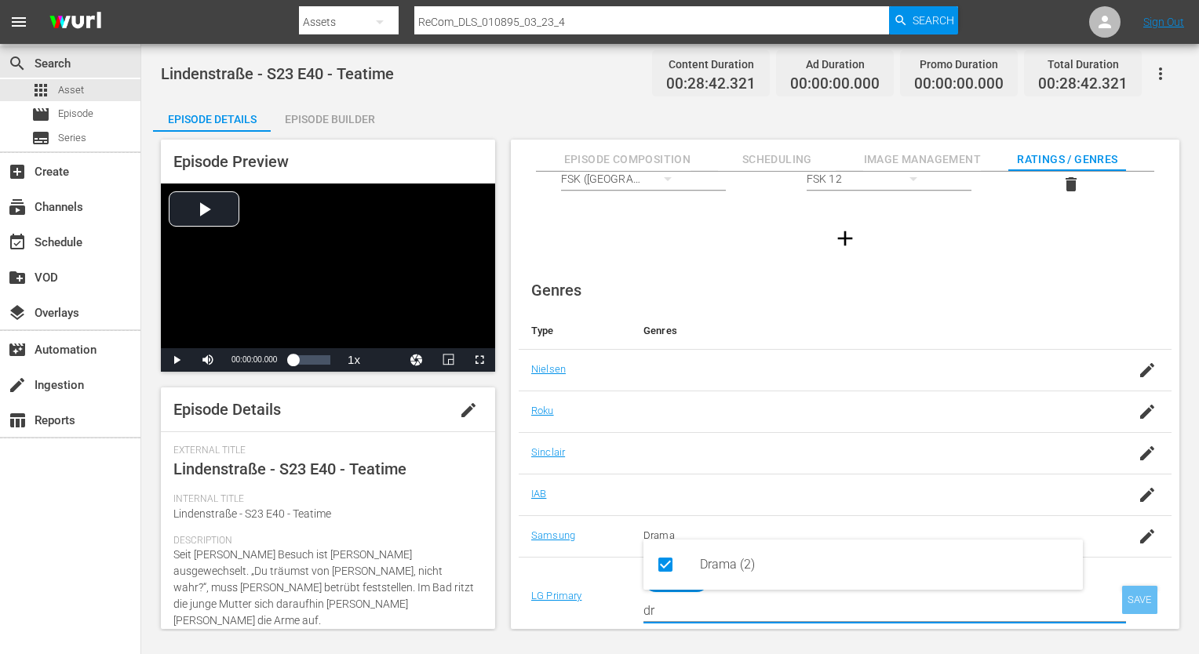
click at [1141, 600] on div "SAVE" at bounding box center [1140, 600] width 36 height 28
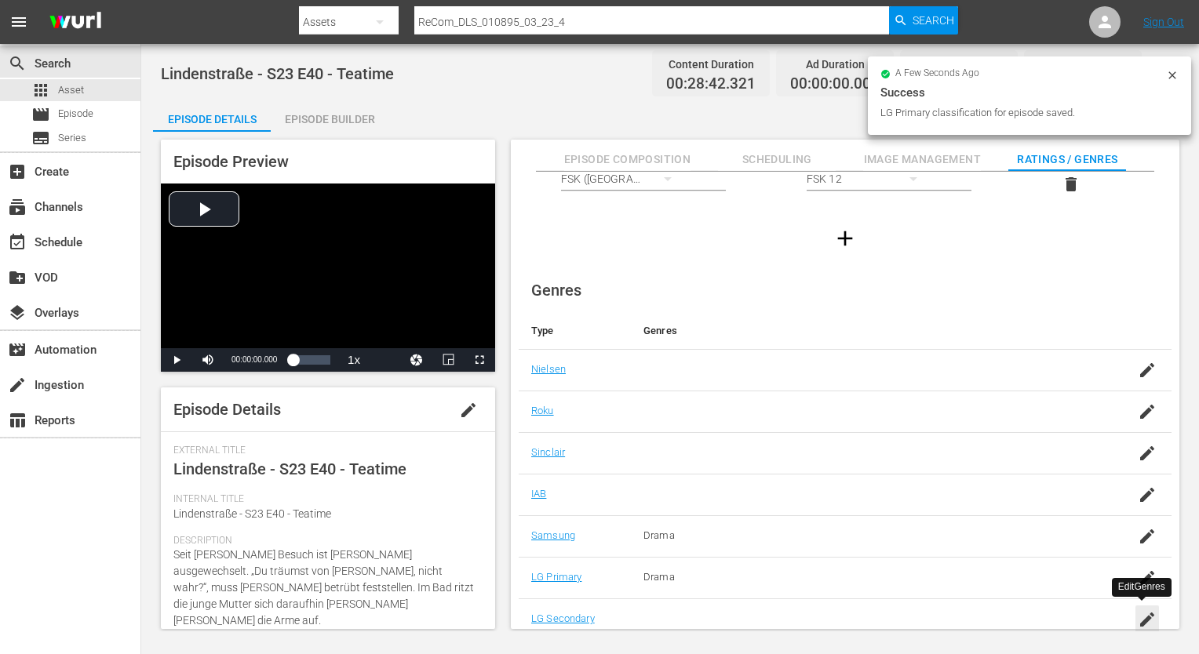
click at [1145, 614] on icon "button" at bounding box center [1147, 619] width 19 height 19
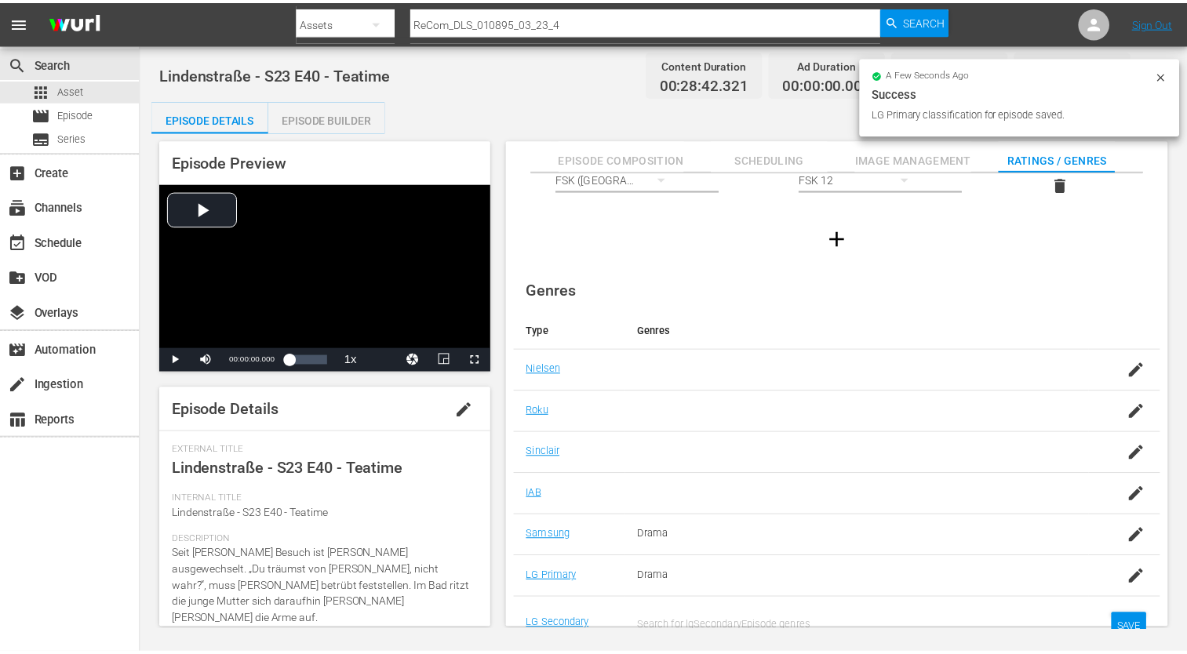
scroll to position [12, 0]
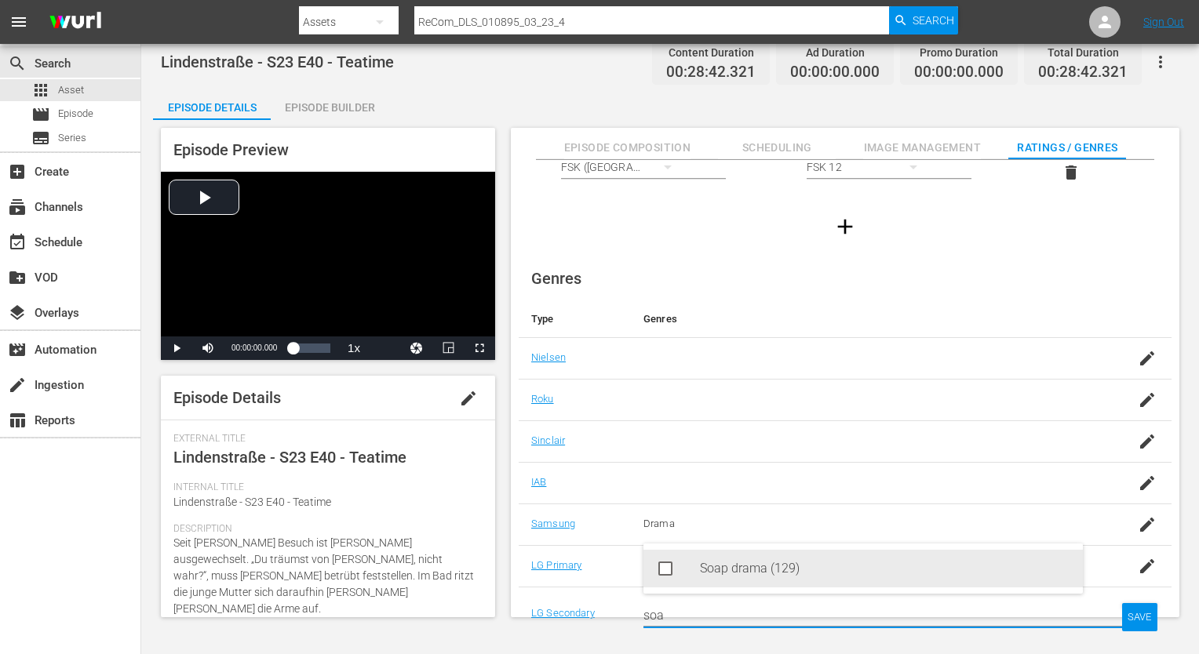
click at [707, 570] on div "Soap drama (129)" at bounding box center [885, 569] width 370 height 38
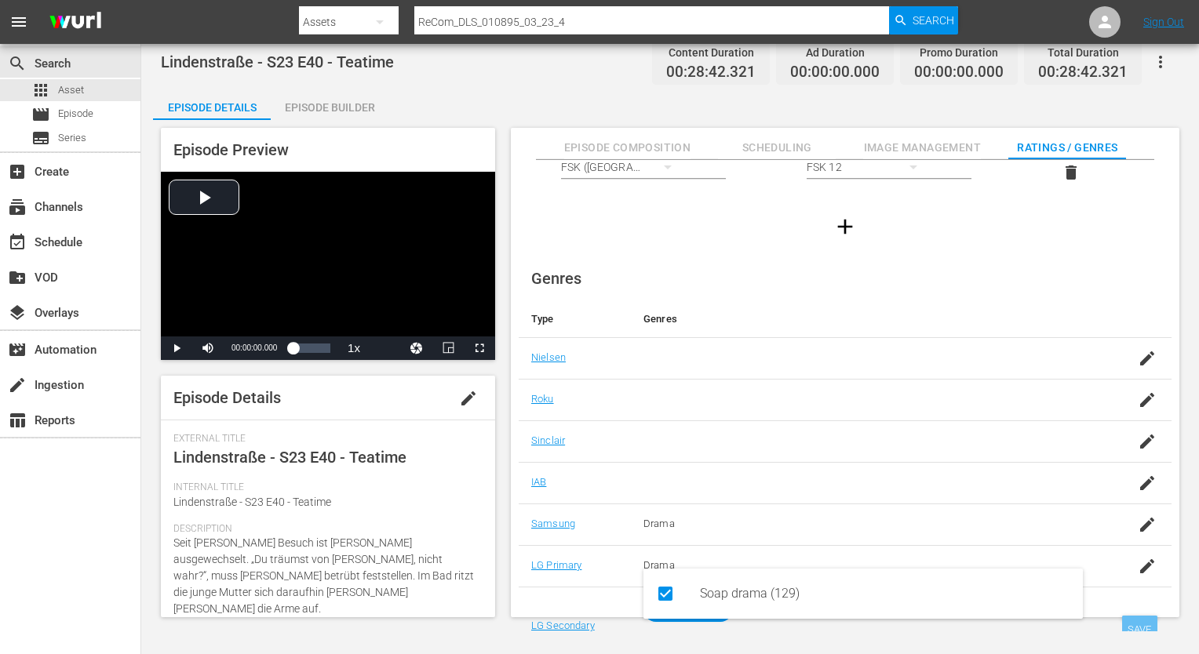
type input "soa"
click at [1130, 630] on div "SAVE" at bounding box center [1140, 630] width 36 height 28
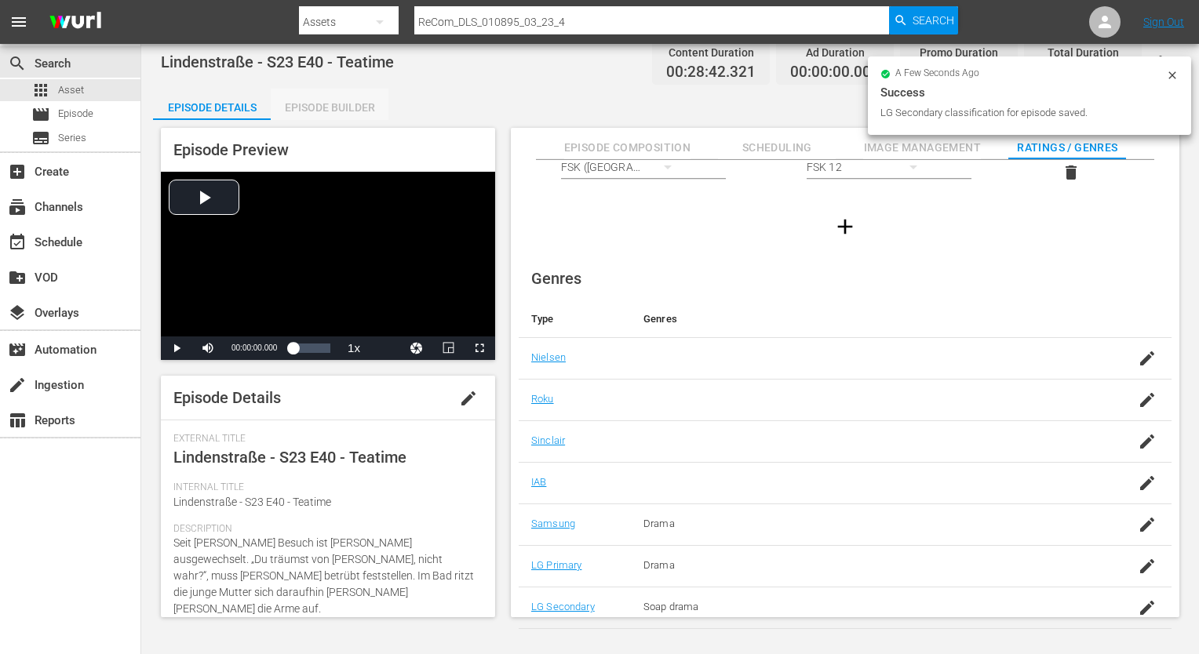
click at [327, 106] on div "Episode Builder" at bounding box center [330, 108] width 118 height 38
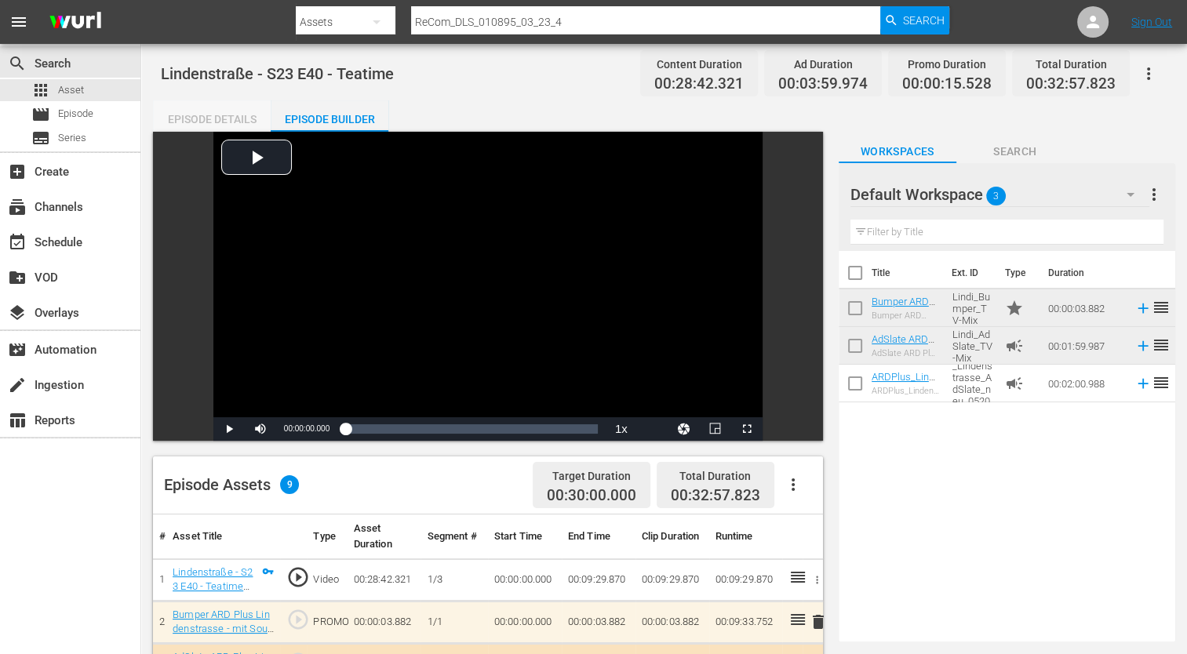
click at [213, 118] on div "Episode Details" at bounding box center [212, 119] width 118 height 38
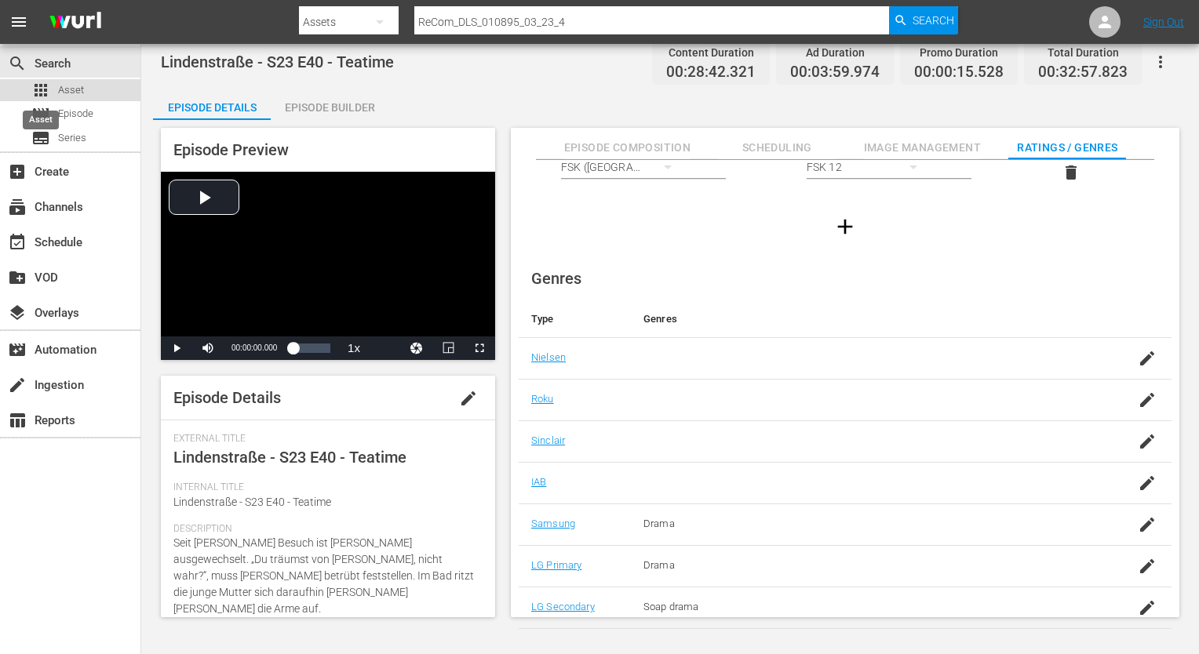
click at [44, 89] on span "apps" at bounding box center [40, 90] width 19 height 19
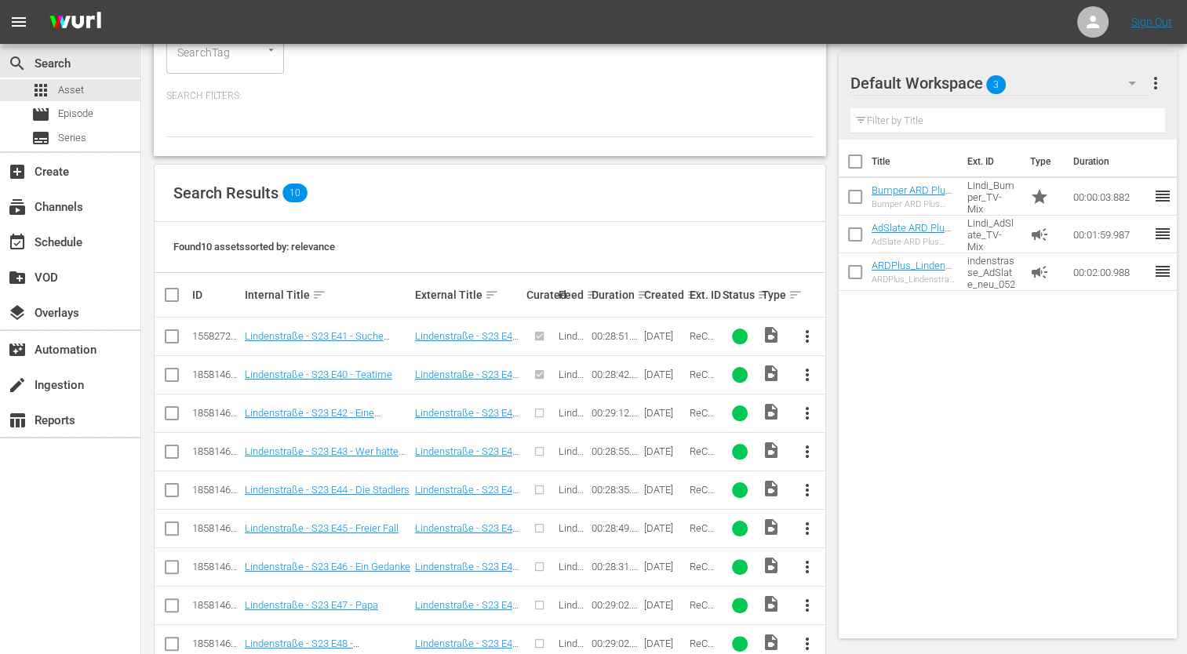
scroll to position [235, 0]
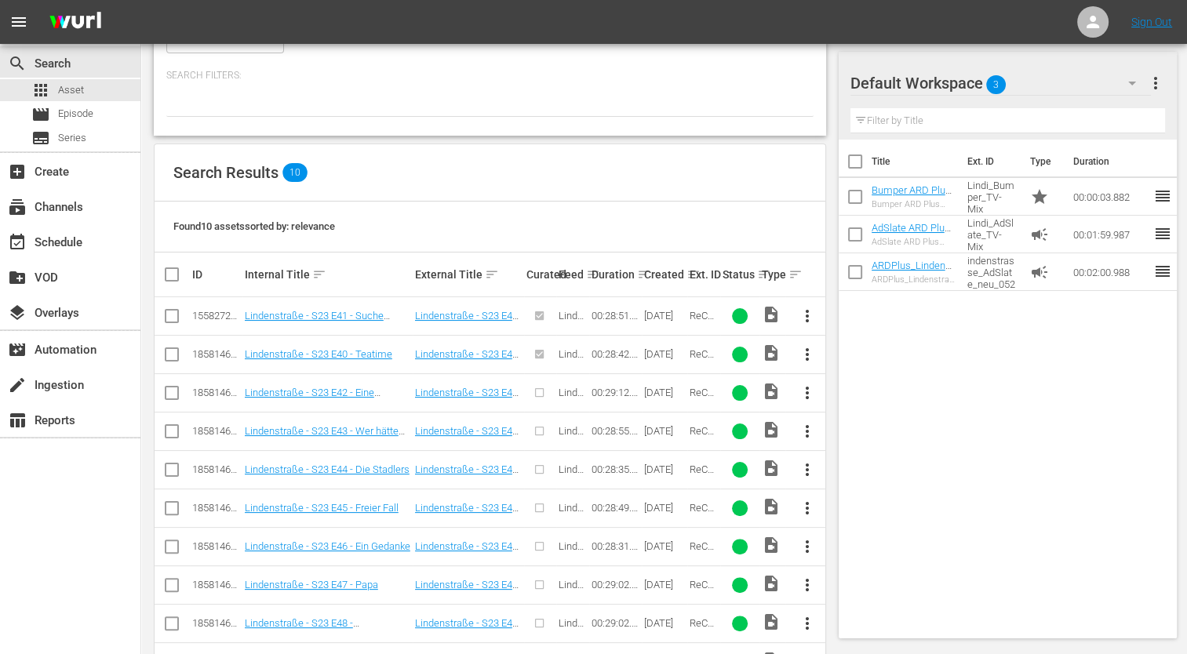
click at [817, 396] on button "more_vert" at bounding box center [807, 393] width 38 height 38
click at [799, 356] on span "more_vert" at bounding box center [806, 354] width 19 height 19
click at [406, 181] on div "Search Results 10" at bounding box center [490, 172] width 671 height 57
click at [75, 120] on span "Episode" at bounding box center [75, 114] width 35 height 16
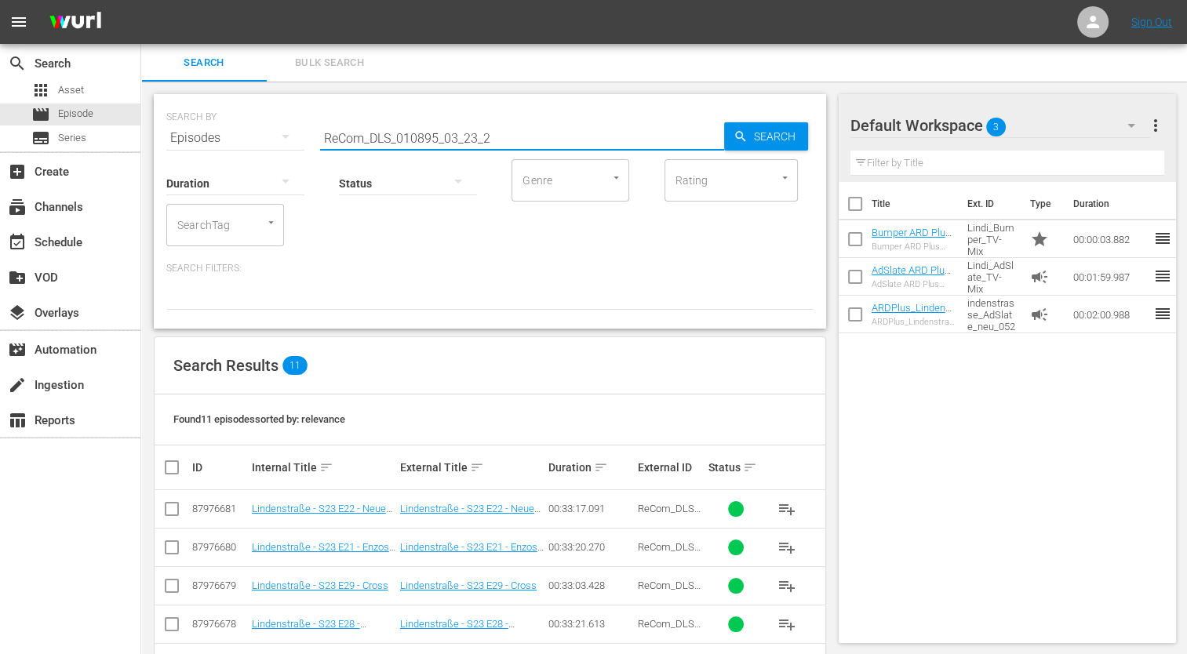
click at [486, 141] on input "ReCom_DLS_010895_03_23_2" at bounding box center [522, 138] width 404 height 38
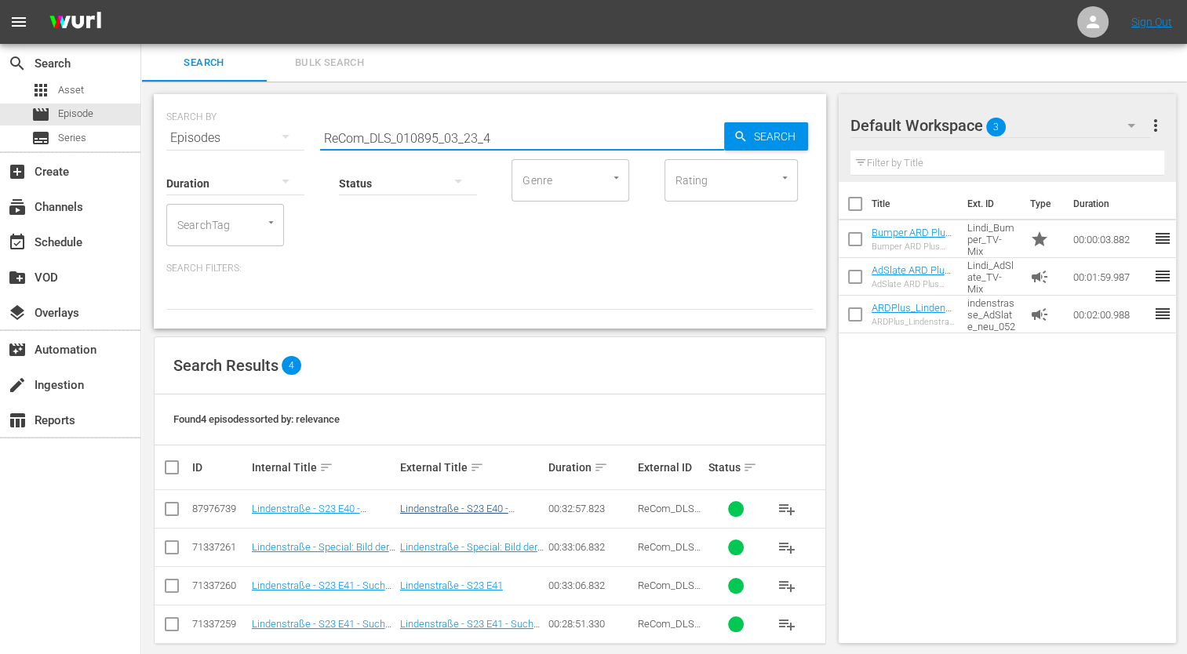
type input "ReCom_DLS_010895_03_23_4"
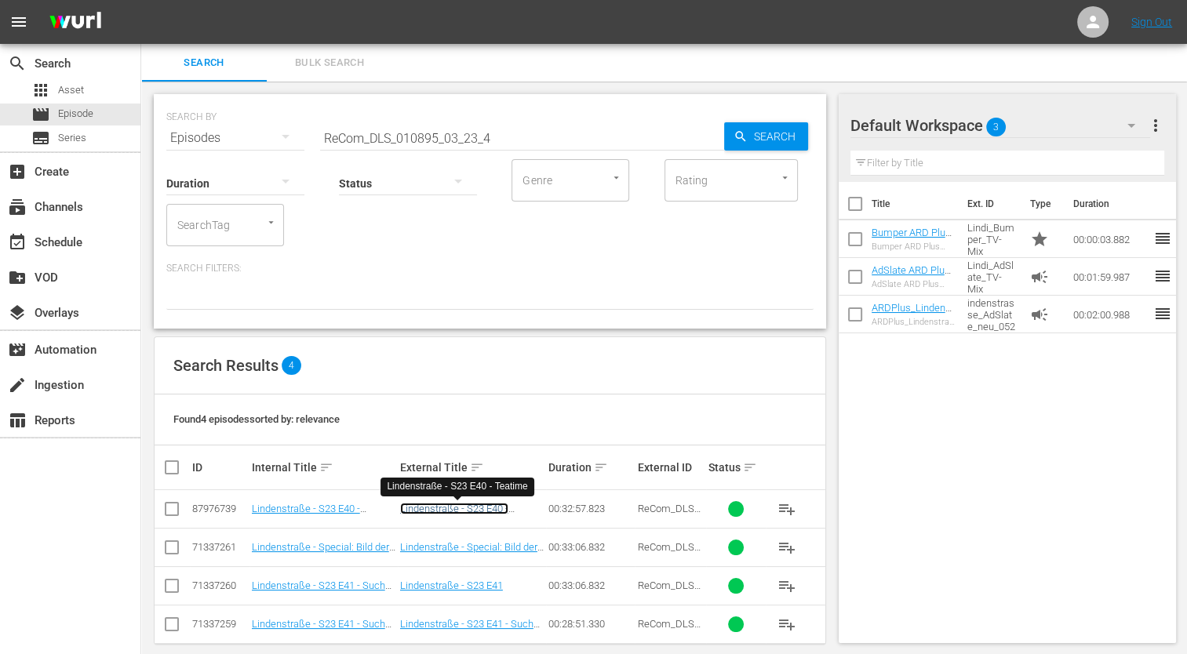
click at [431, 508] on link "Lindenstraße - S23 E40 - Teatime" at bounding box center [454, 515] width 108 height 24
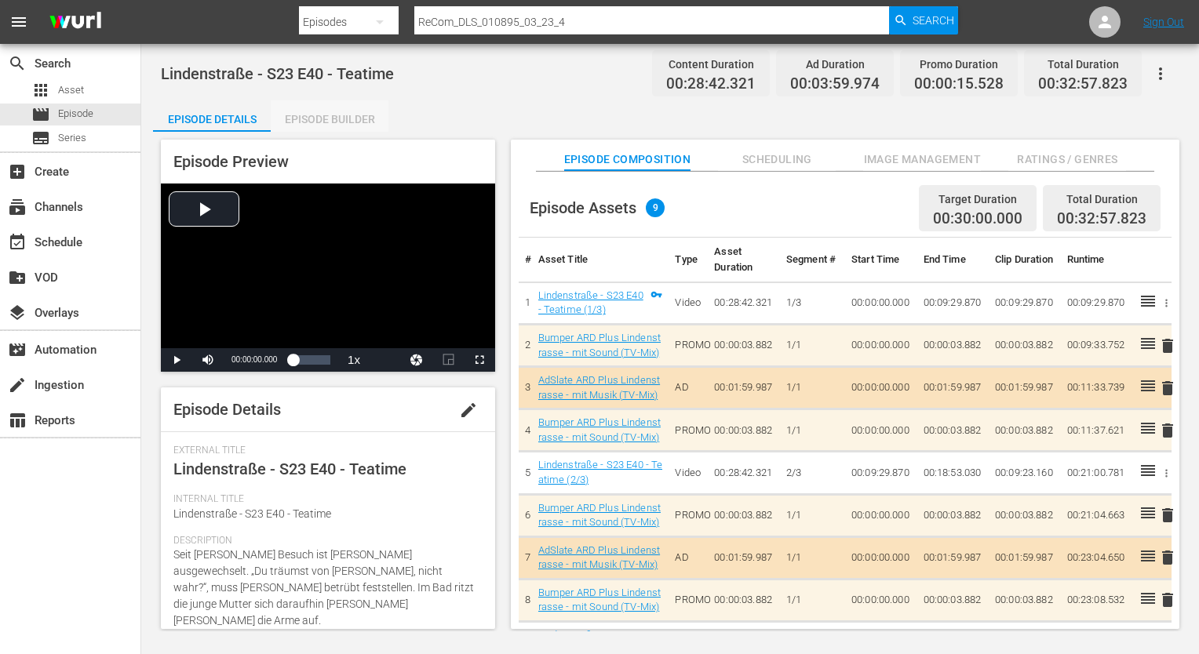
click at [326, 118] on div "Episode Builder" at bounding box center [330, 119] width 118 height 38
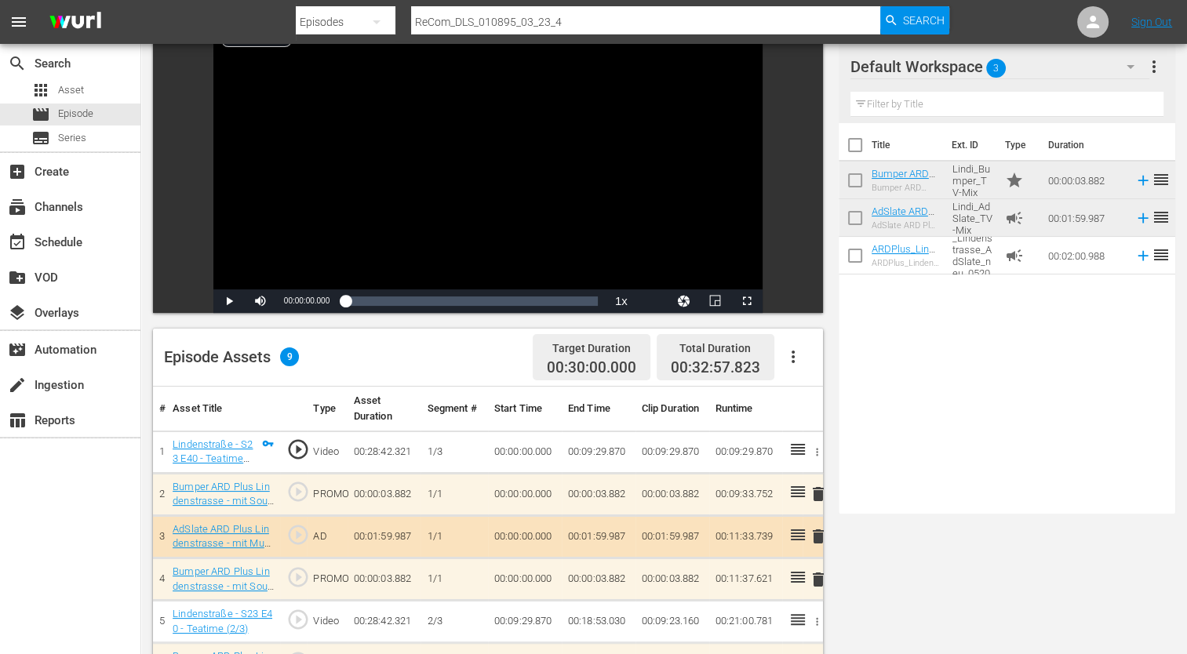
scroll to position [157, 0]
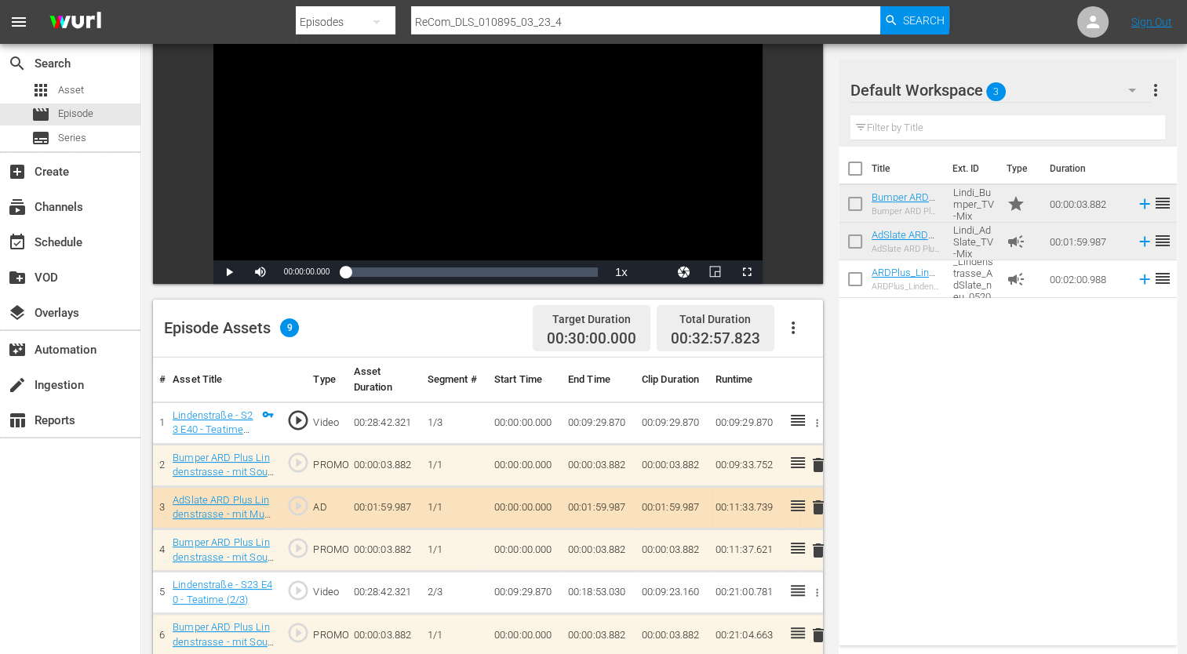
click at [817, 508] on span "delete" at bounding box center [818, 507] width 19 height 19
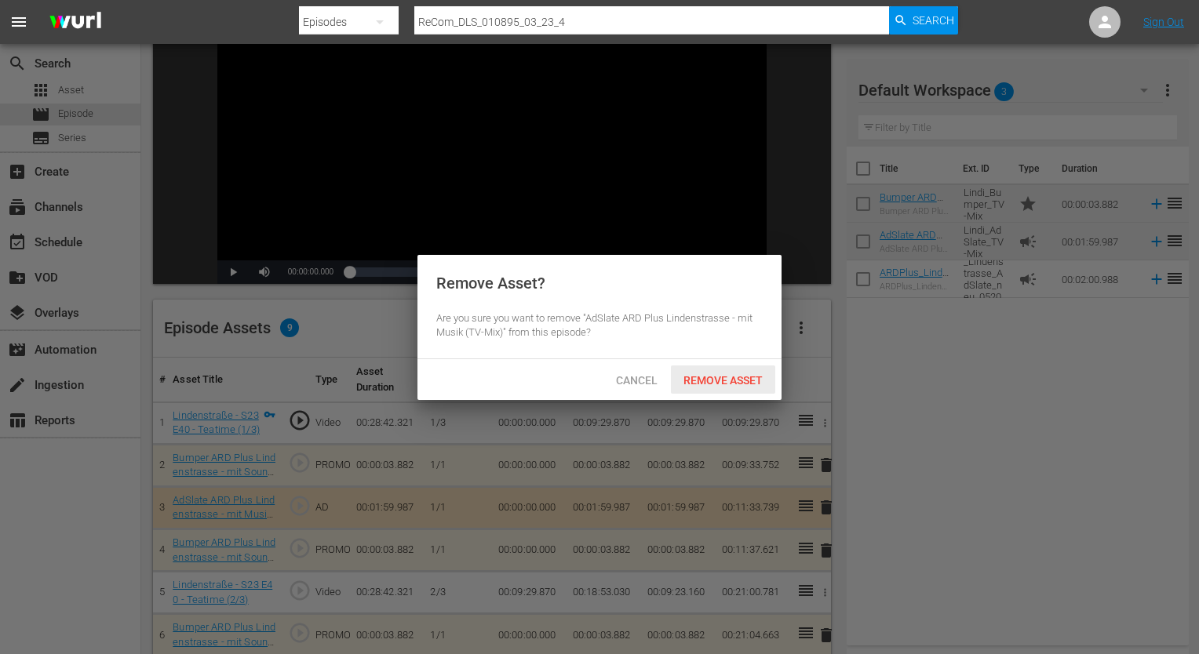
click at [701, 378] on span "Remove Asset" at bounding box center [723, 380] width 104 height 13
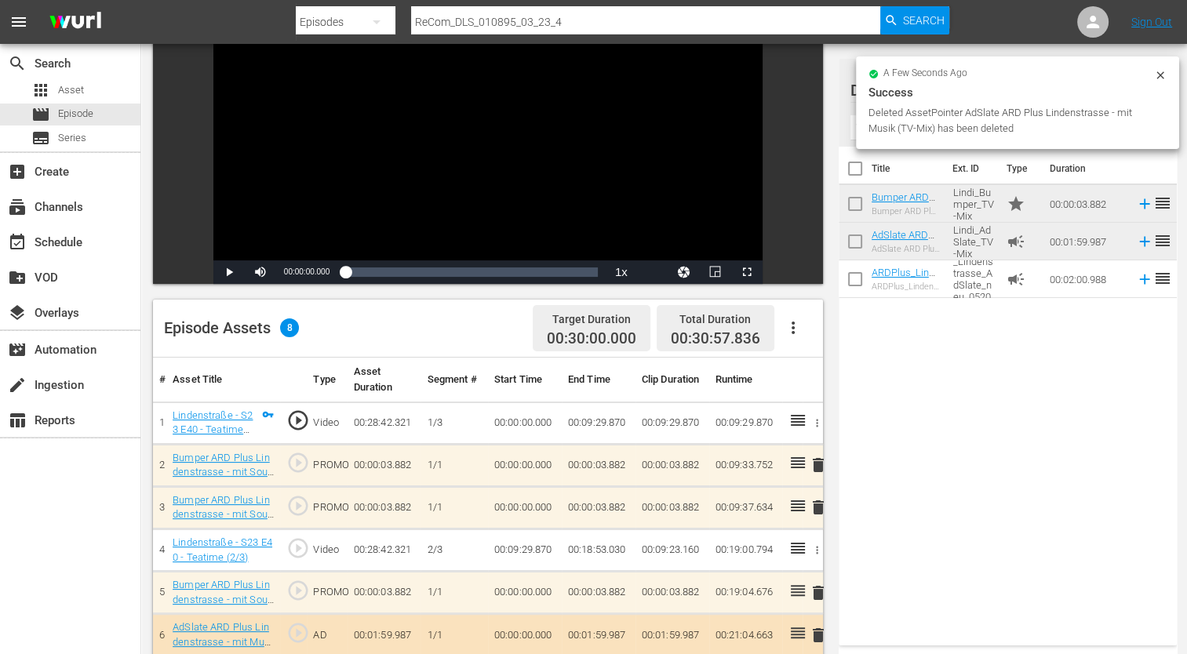
click at [815, 629] on span "delete" at bounding box center [818, 635] width 19 height 19
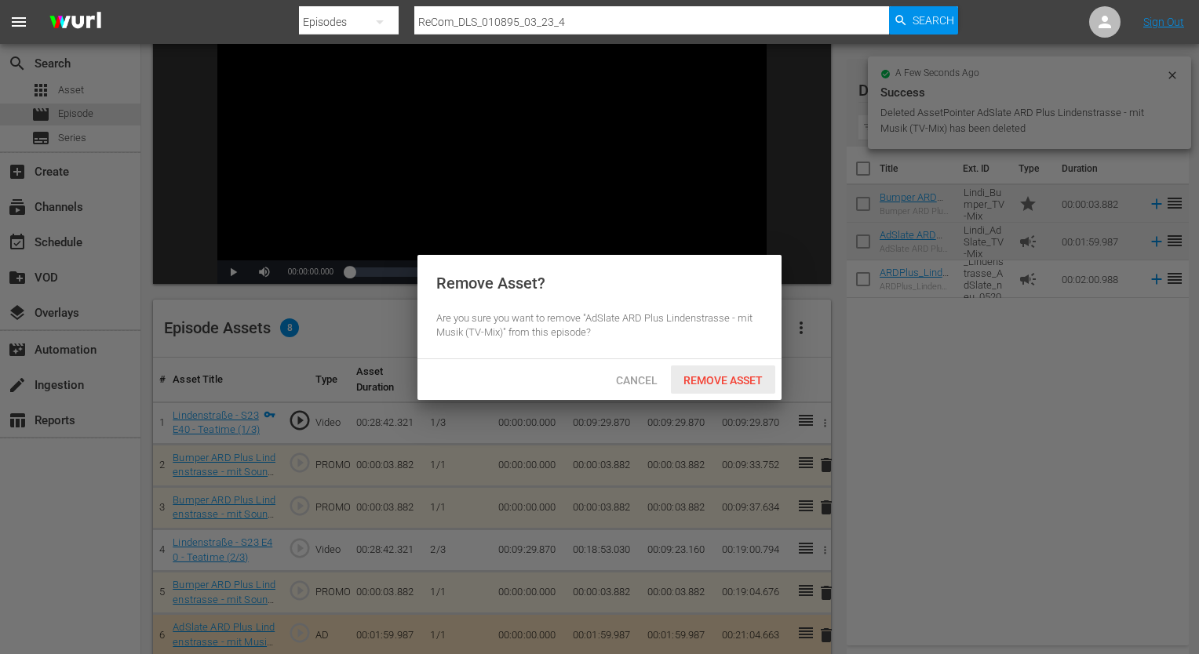
click at [706, 377] on span "Remove Asset" at bounding box center [723, 380] width 104 height 13
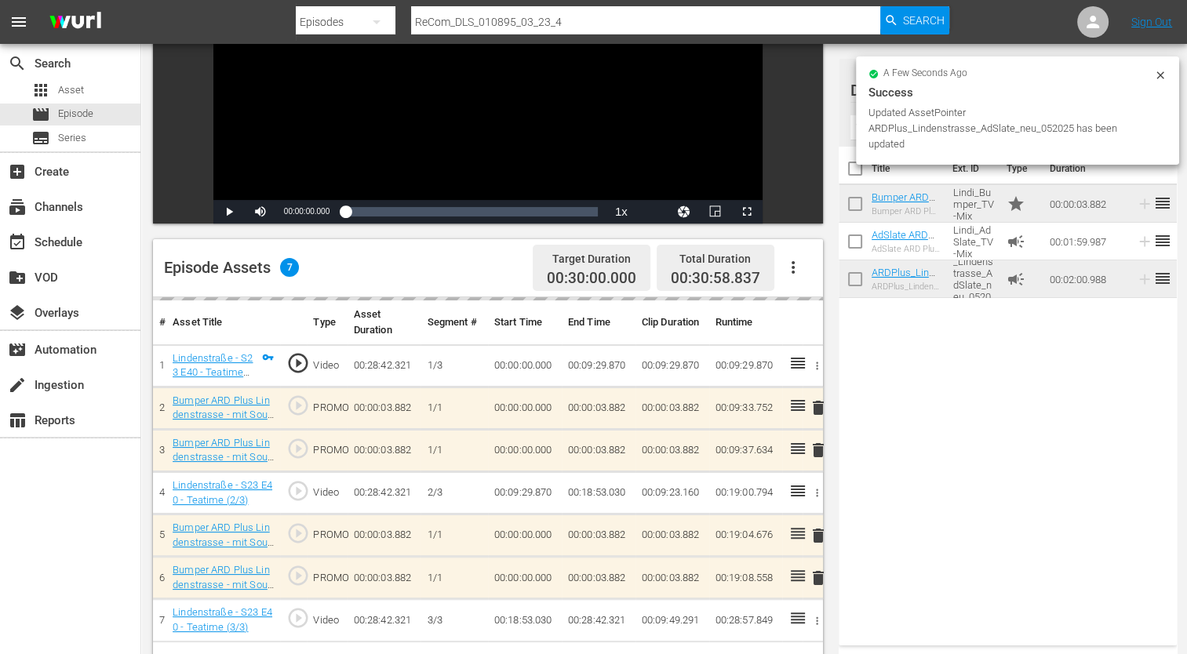
scroll to position [314, 0]
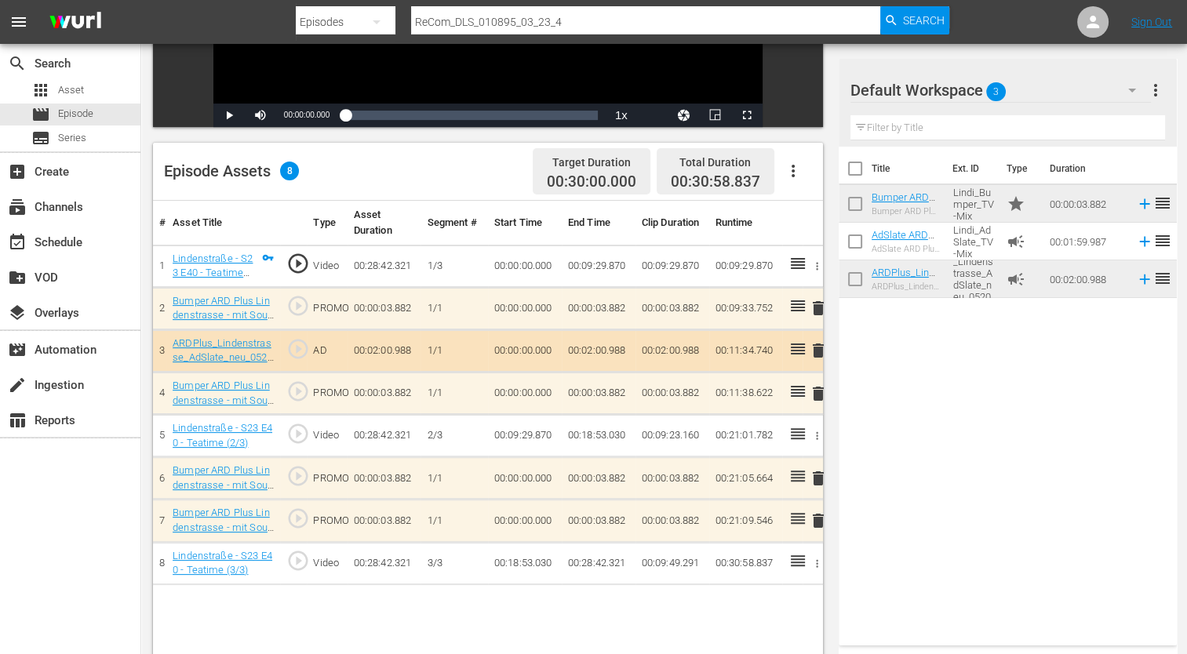
click at [1100, 449] on div "Title Ext. ID Type Duration Bumper ARD Plus Lindenstrasse - mit Musik (TV-Mix) …" at bounding box center [1008, 393] width 338 height 493
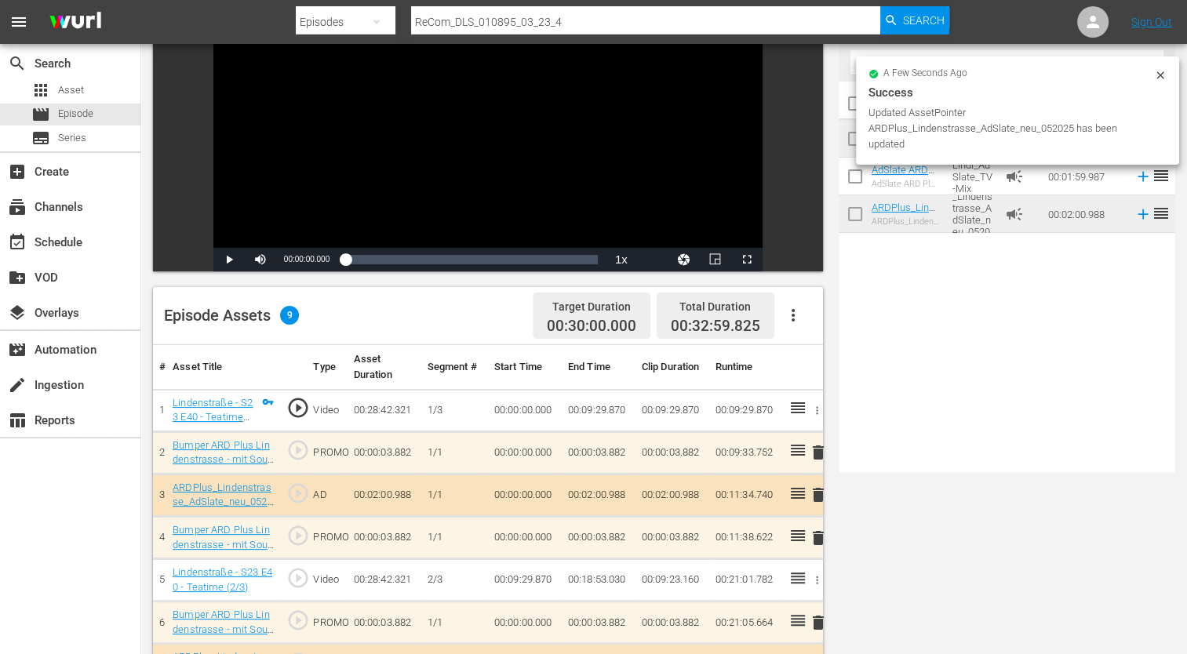
scroll to position [0, 0]
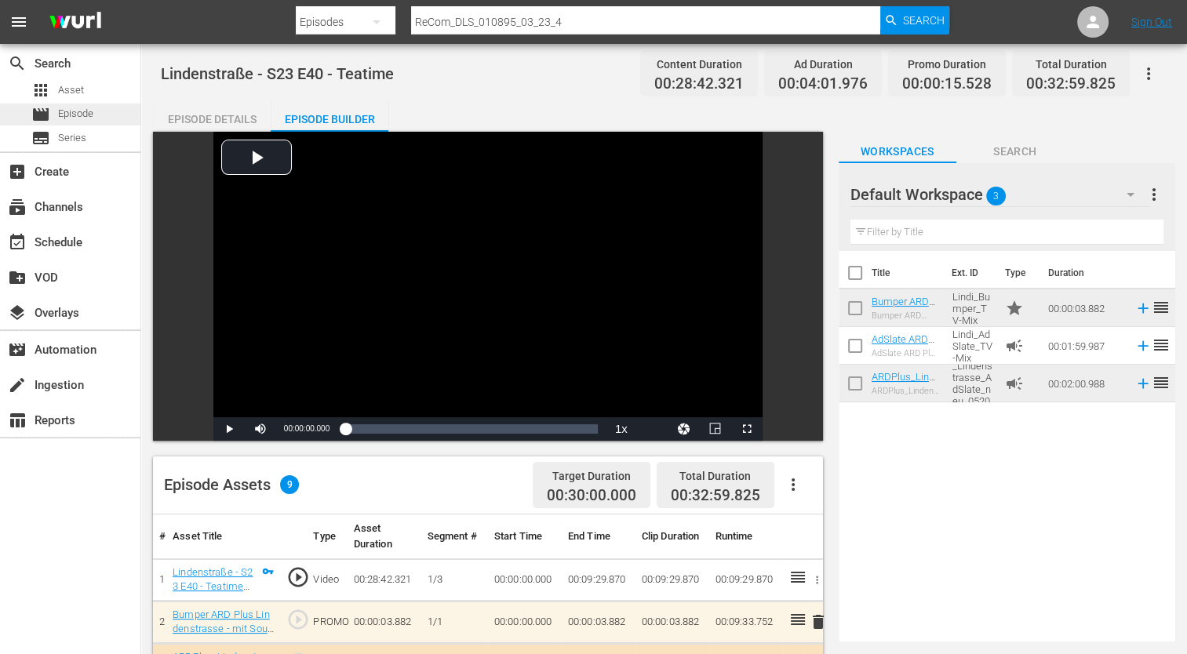
click at [96, 111] on div "movie Episode" at bounding box center [70, 115] width 140 height 22
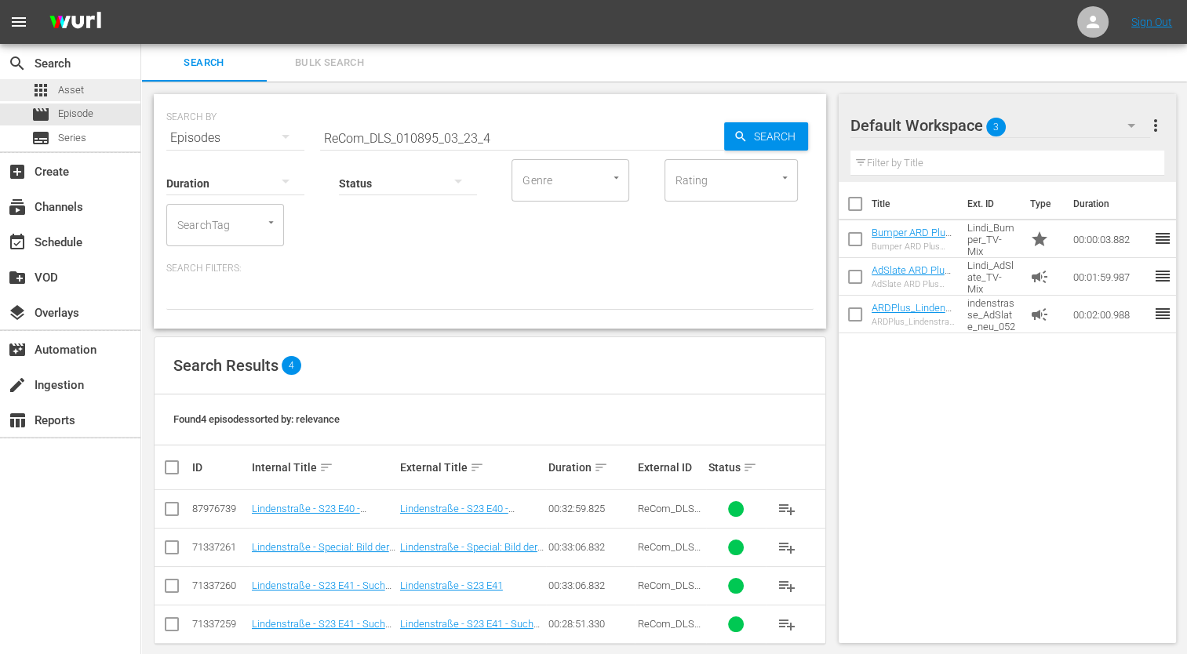
click at [90, 91] on div "apps Asset" at bounding box center [70, 90] width 140 height 22
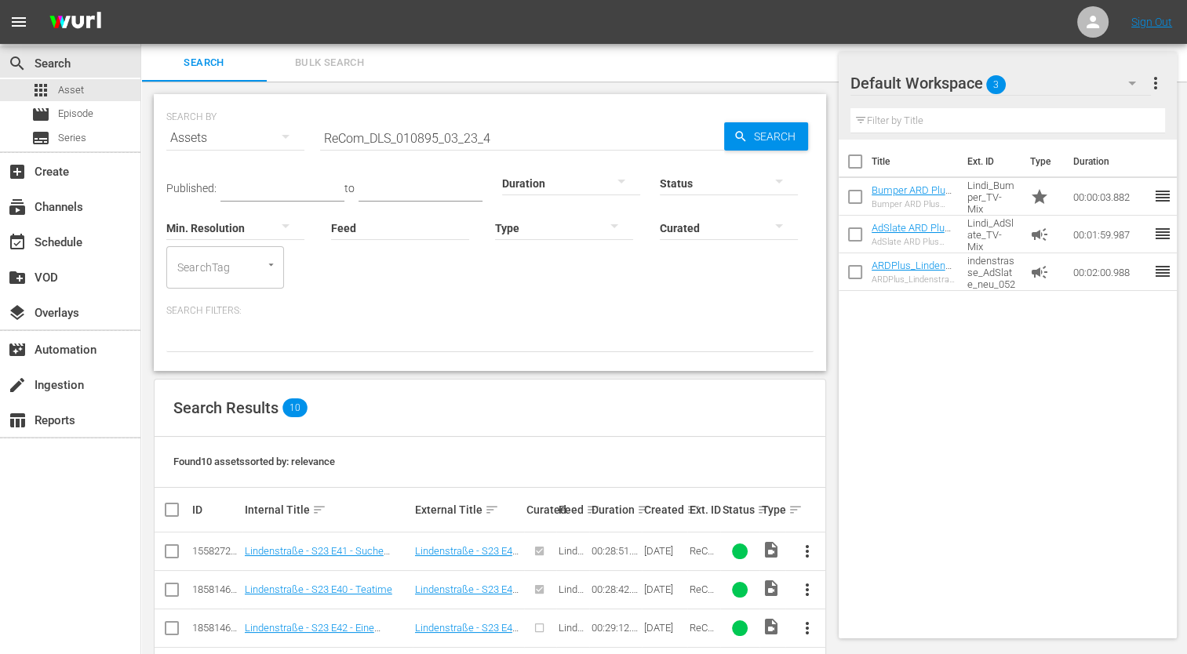
scroll to position [289, 0]
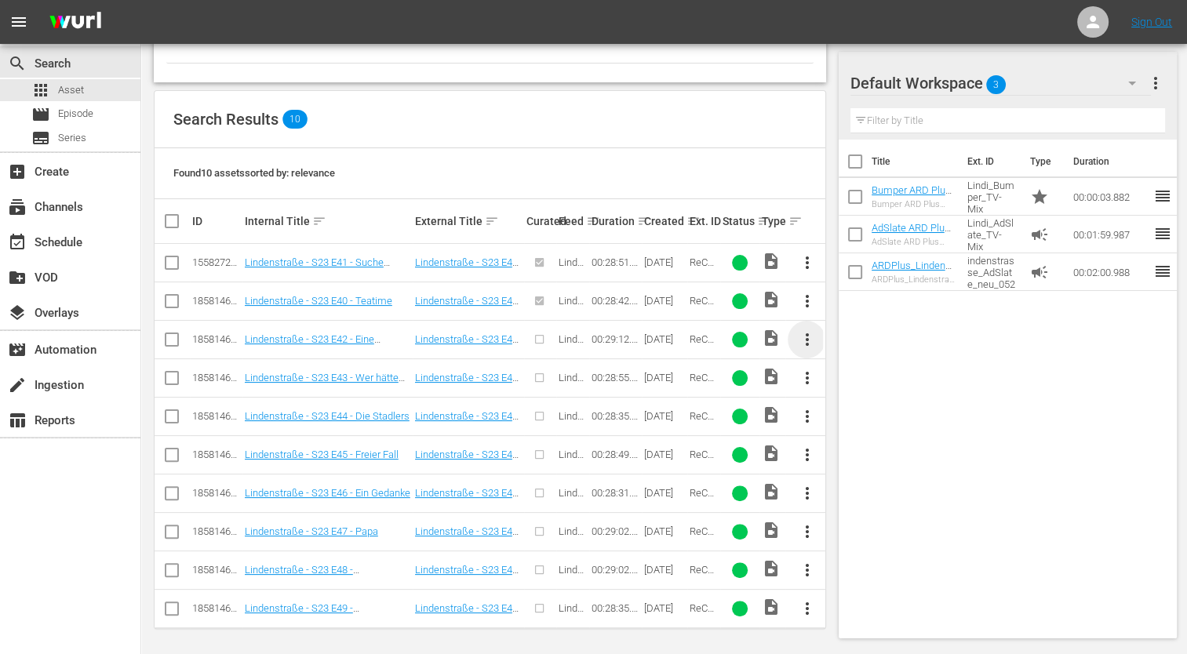
click at [799, 342] on span "more_vert" at bounding box center [806, 339] width 19 height 19
click at [830, 457] on div "Episode" at bounding box center [891, 458] width 132 height 38
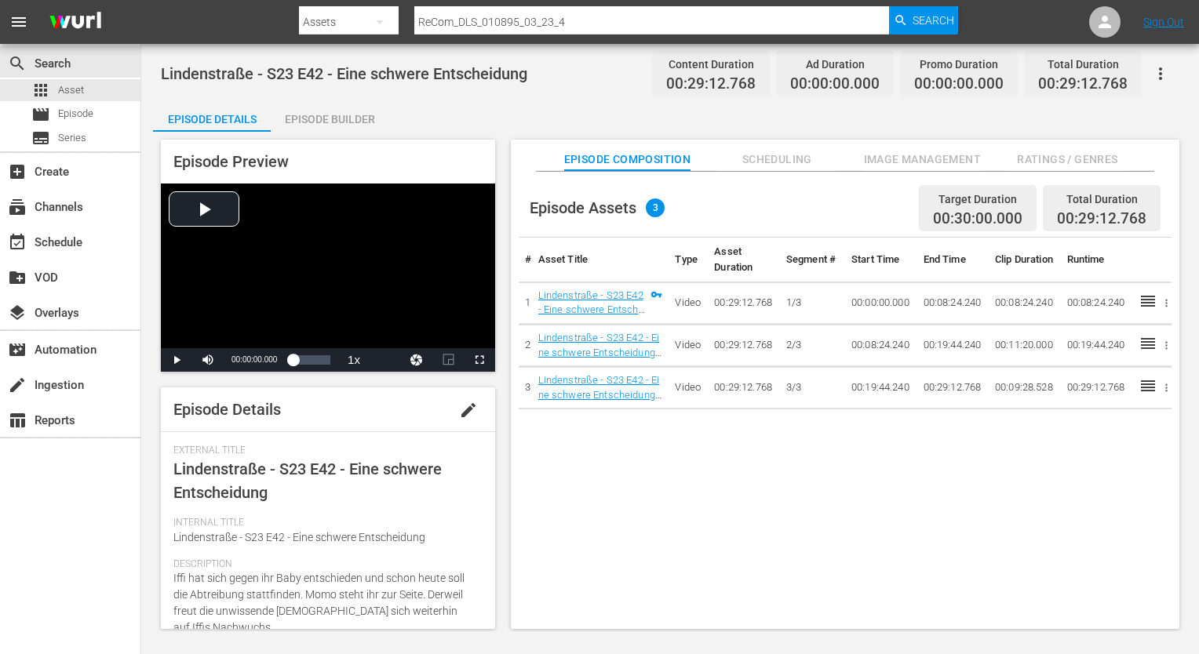
click at [1018, 162] on span "Ratings / Genres" at bounding box center [1067, 160] width 118 height 20
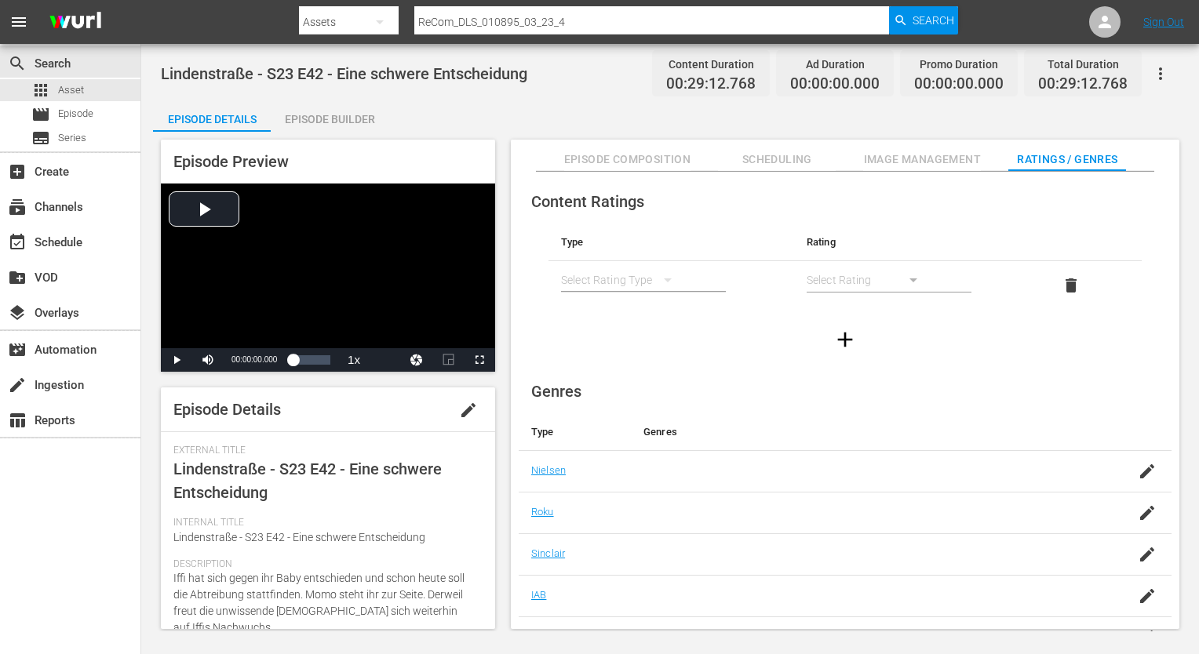
click at [601, 280] on div "simple table" at bounding box center [624, 280] width 126 height 44
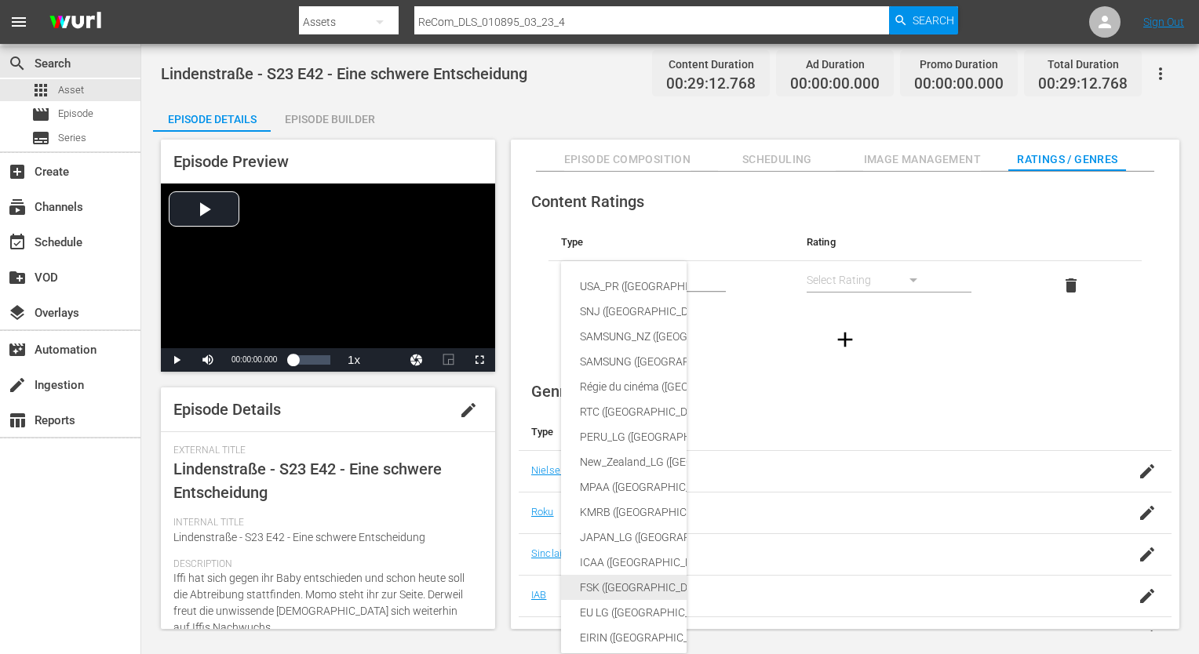
click at [638, 578] on div "FSK ([GEOGRAPHIC_DATA])" at bounding box center [760, 587] width 360 height 25
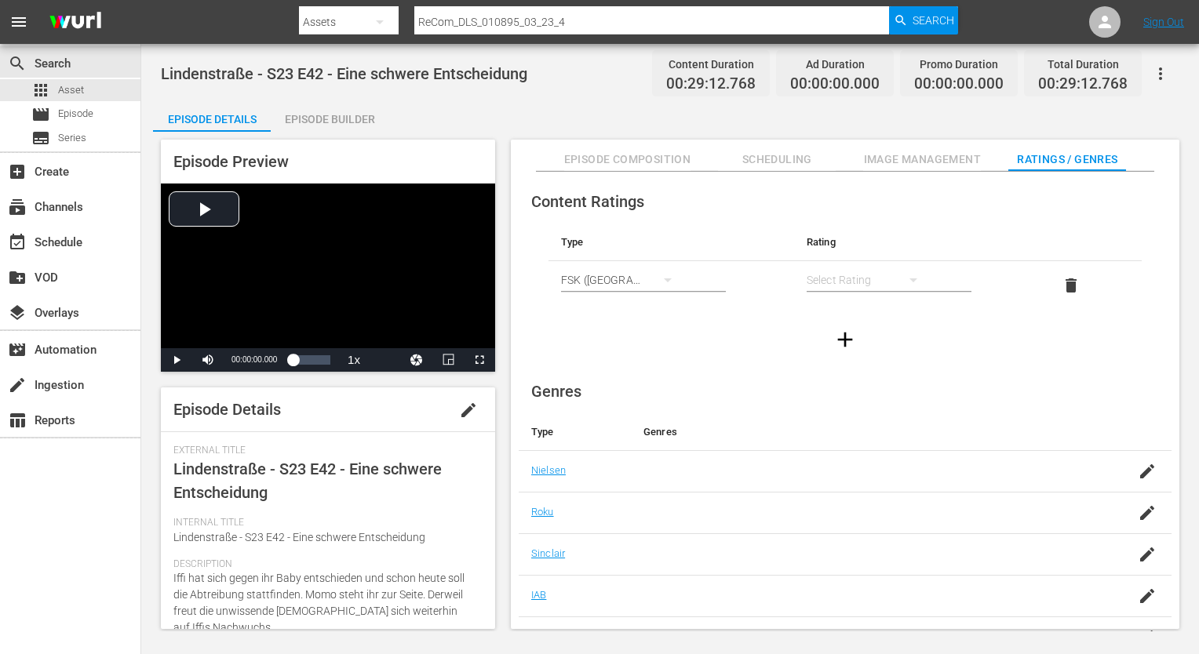
click at [827, 278] on div "simple table" at bounding box center [869, 280] width 126 height 44
click at [841, 342] on div "FSK 12" at bounding box center [868, 336] width 88 height 25
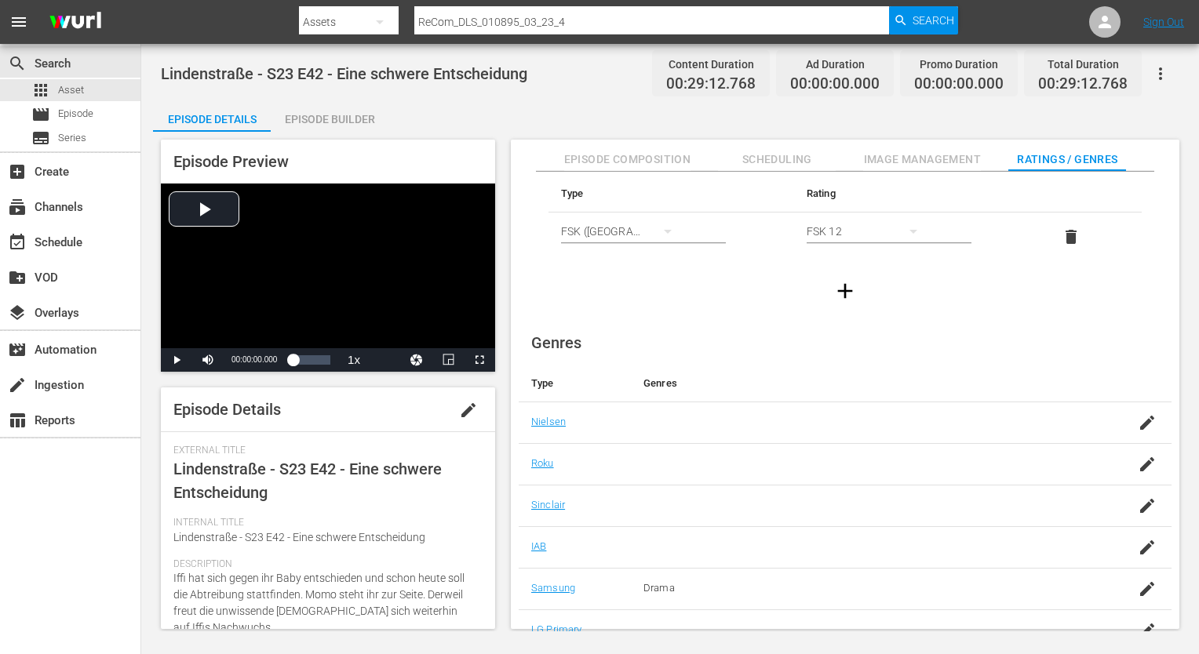
scroll to position [101, 0]
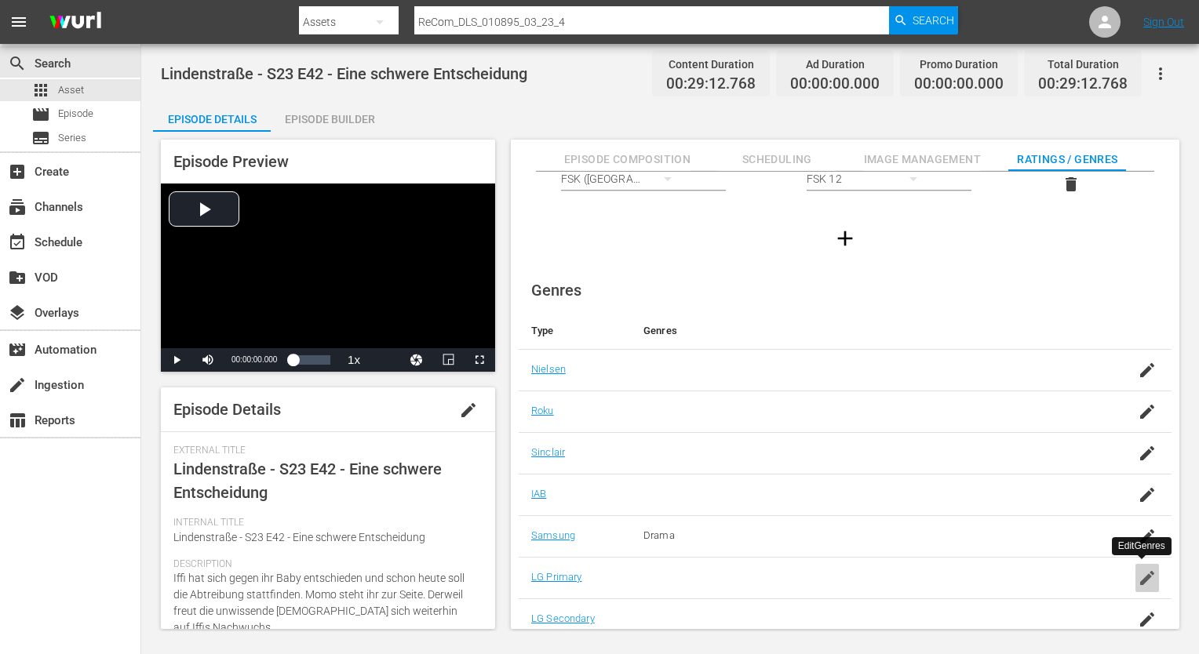
click at [1149, 577] on icon "button" at bounding box center [1147, 578] width 19 height 19
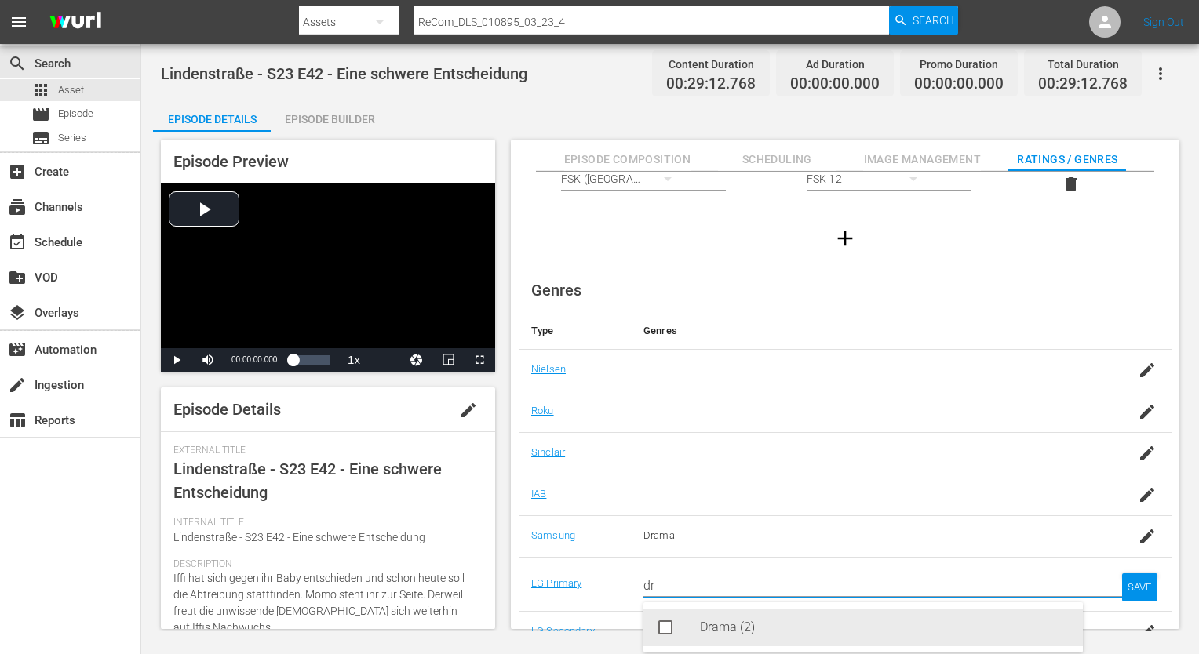
click at [797, 619] on div "Drama (2)" at bounding box center [885, 628] width 370 height 38
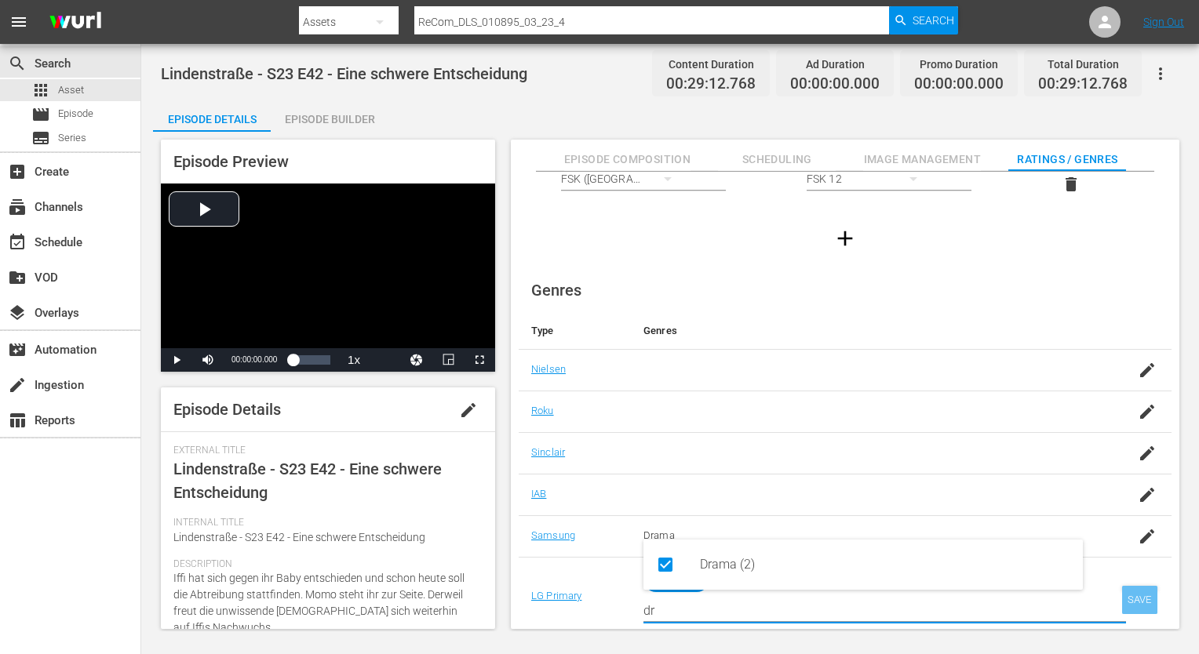
type input "dr"
click at [1147, 599] on div "SAVE" at bounding box center [1140, 600] width 36 height 28
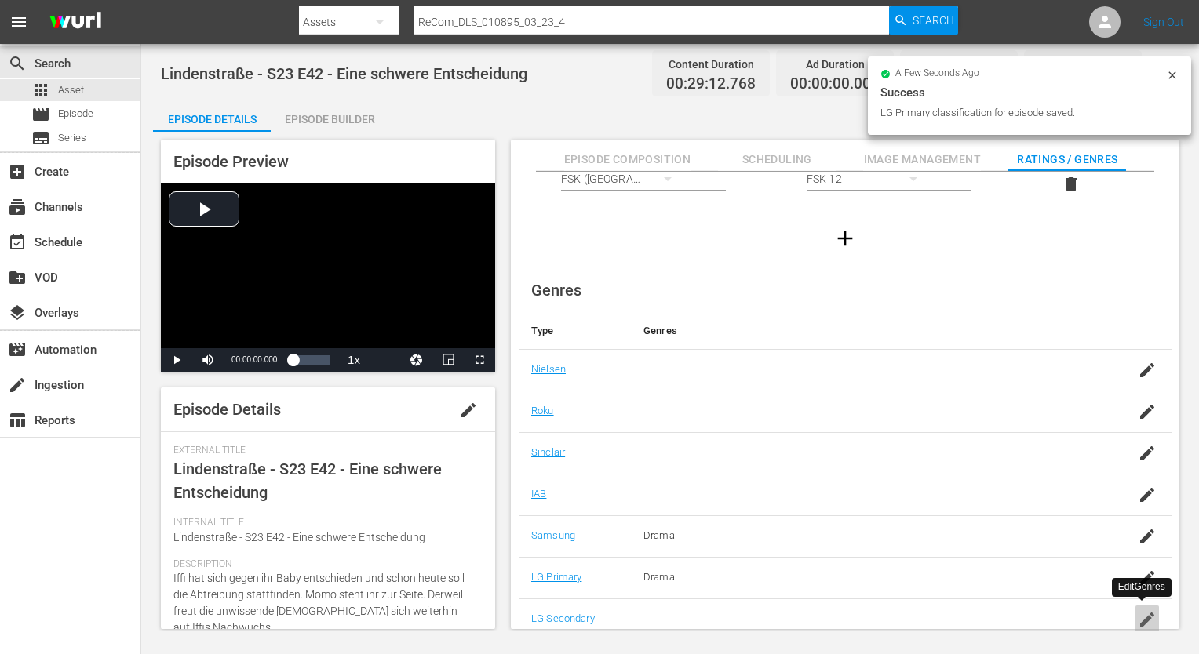
click at [1149, 611] on icon "button" at bounding box center [1147, 619] width 19 height 19
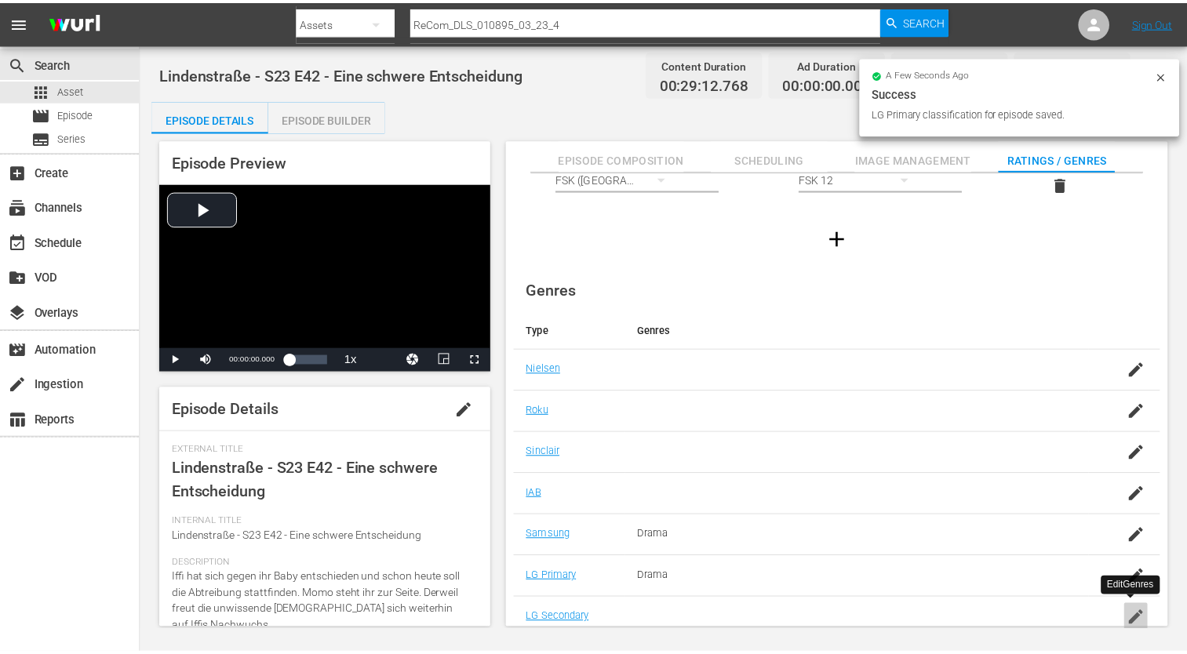
scroll to position [12, 0]
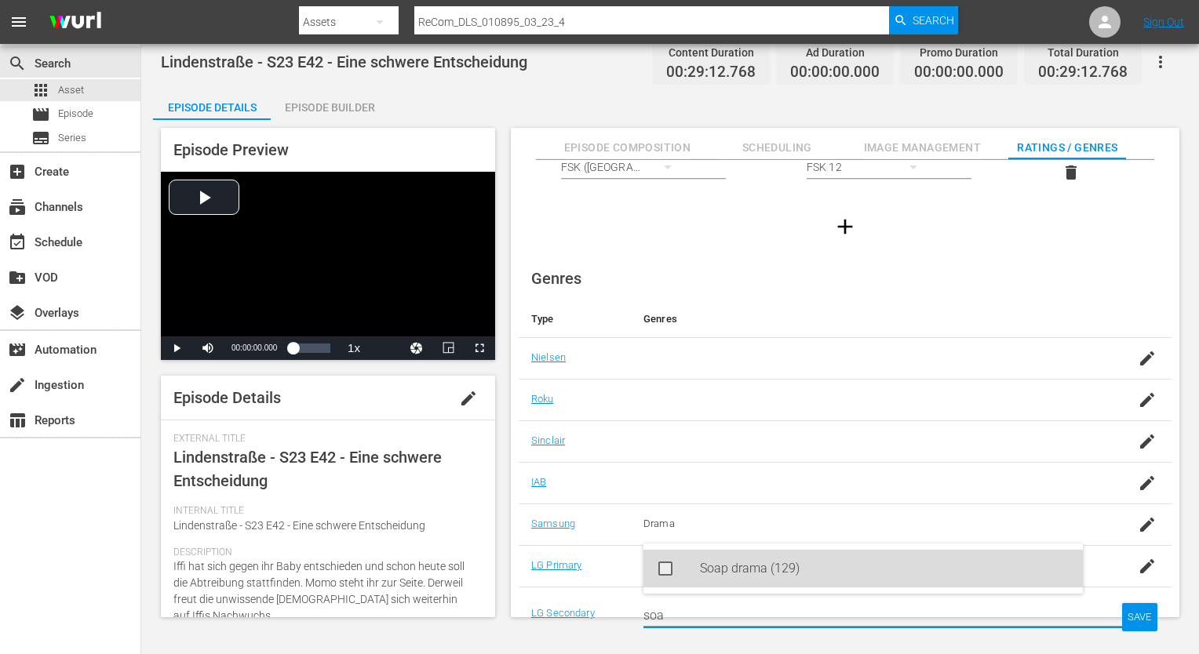
click at [889, 567] on div "Soap drama (129)" at bounding box center [885, 569] width 370 height 38
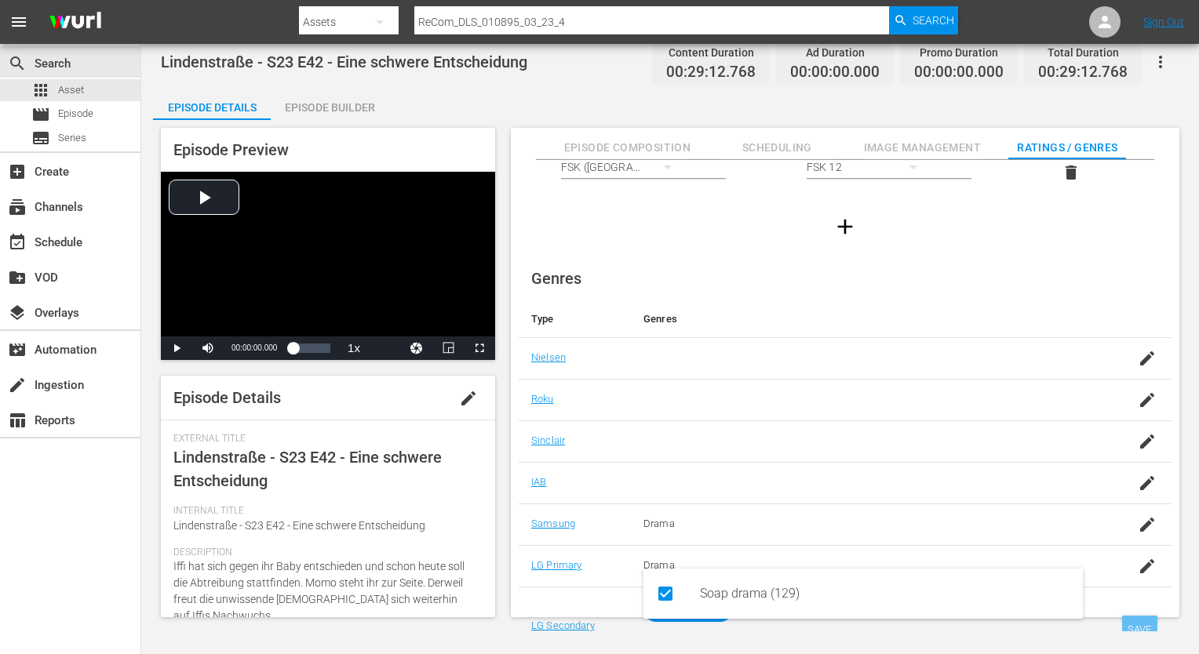
type input "soa"
click at [1131, 617] on div "SAVE" at bounding box center [1140, 630] width 36 height 28
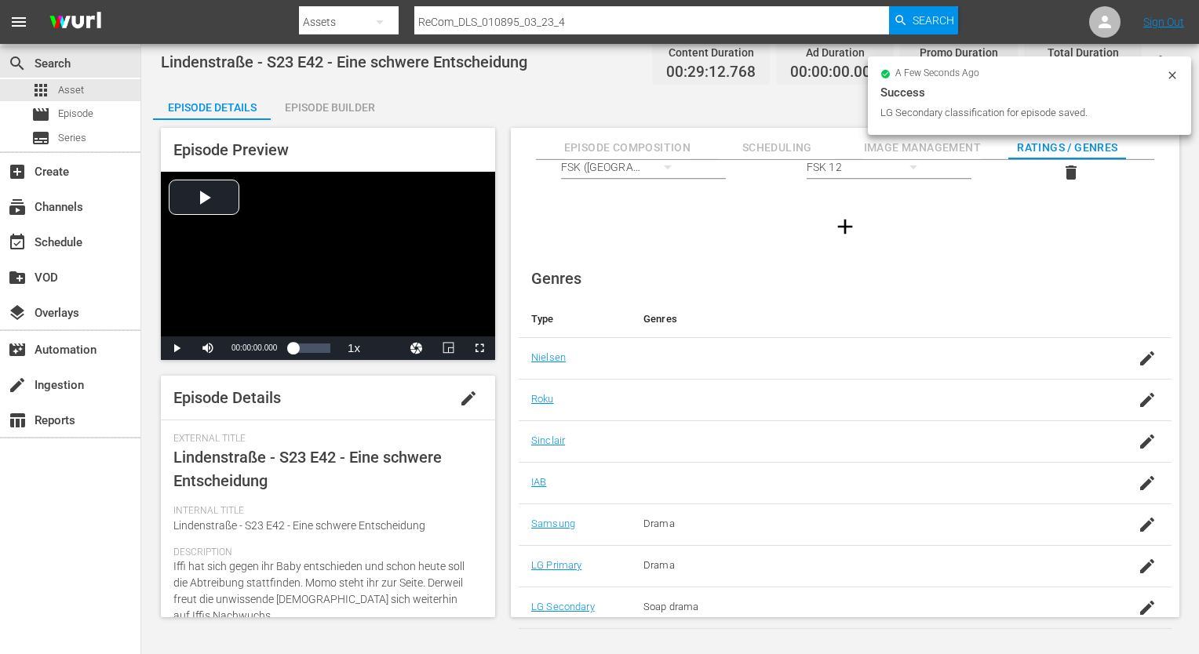
click at [338, 111] on div "Episode Builder" at bounding box center [330, 108] width 118 height 38
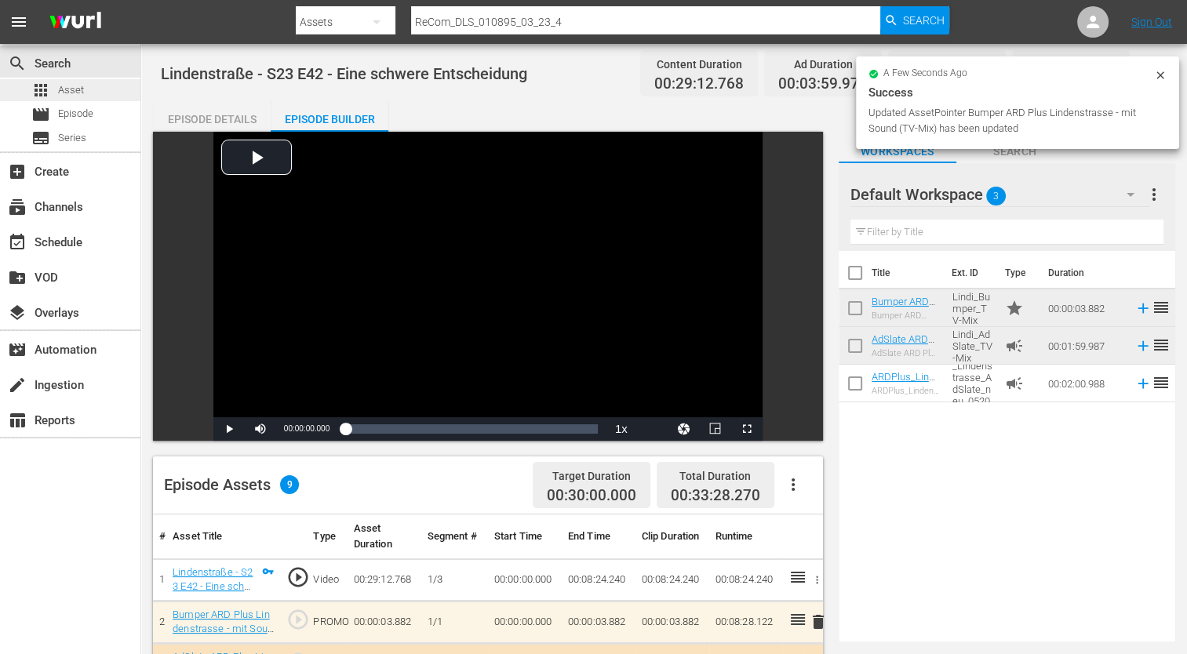
click at [118, 93] on div "apps Asset" at bounding box center [70, 90] width 140 height 22
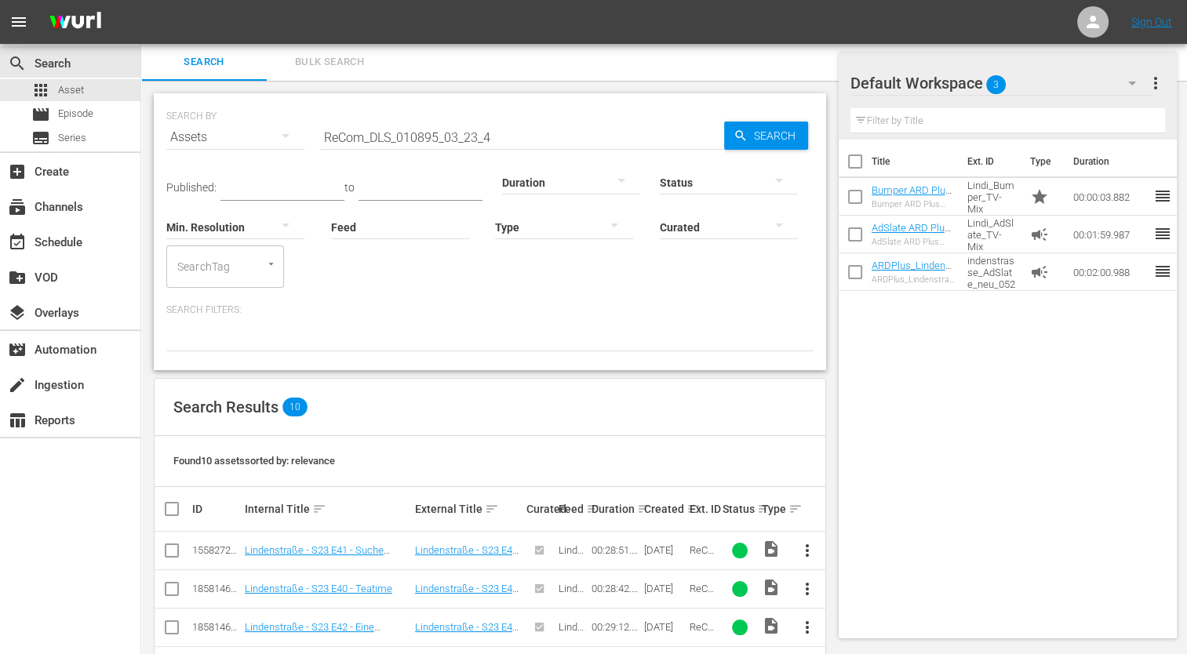
scroll to position [289, 0]
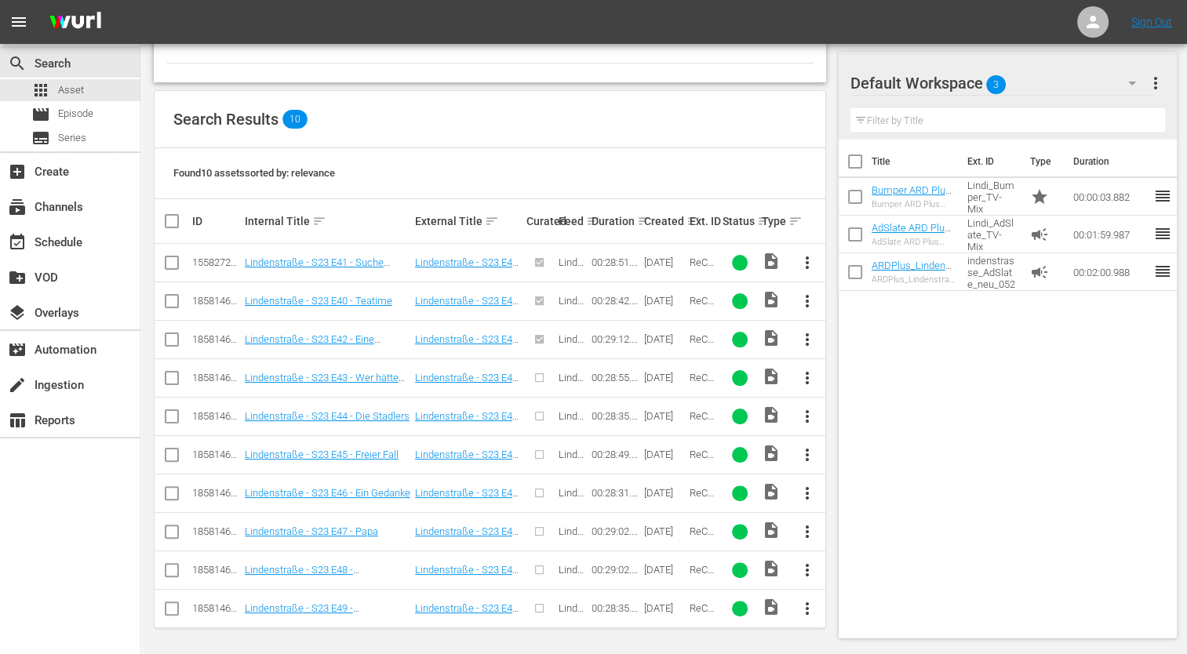
click at [807, 375] on span "more_vert" at bounding box center [806, 378] width 19 height 19
click at [866, 495] on div "Episode" at bounding box center [891, 496] width 107 height 38
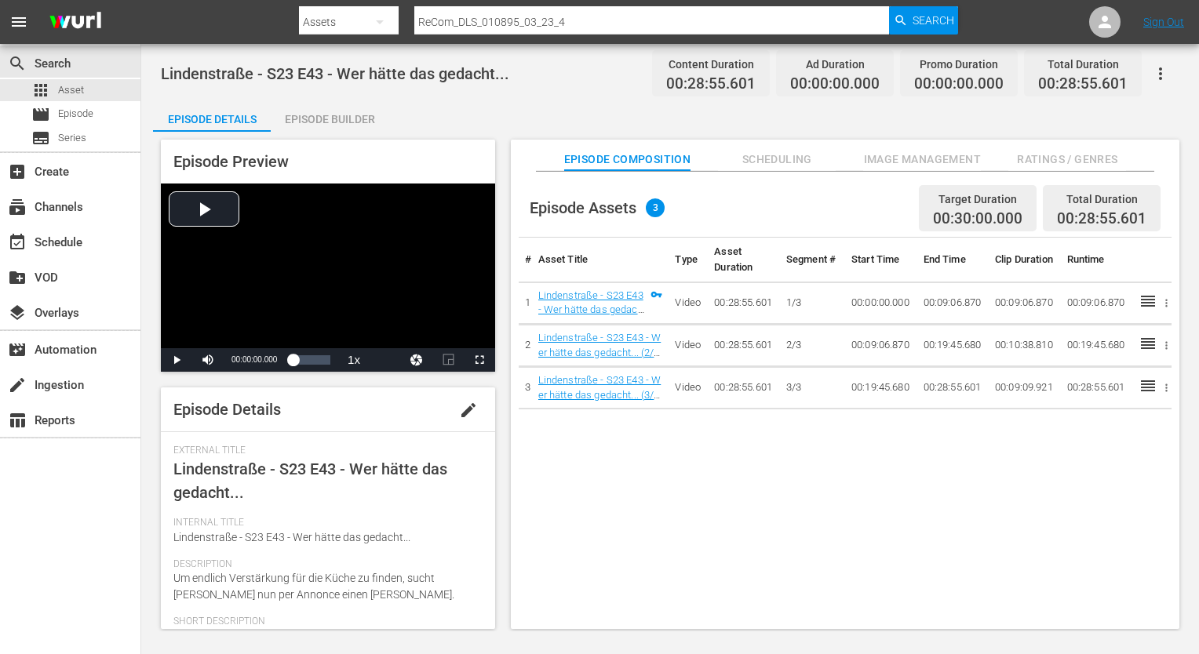
click at [1058, 157] on span "Ratings / Genres" at bounding box center [1067, 160] width 118 height 20
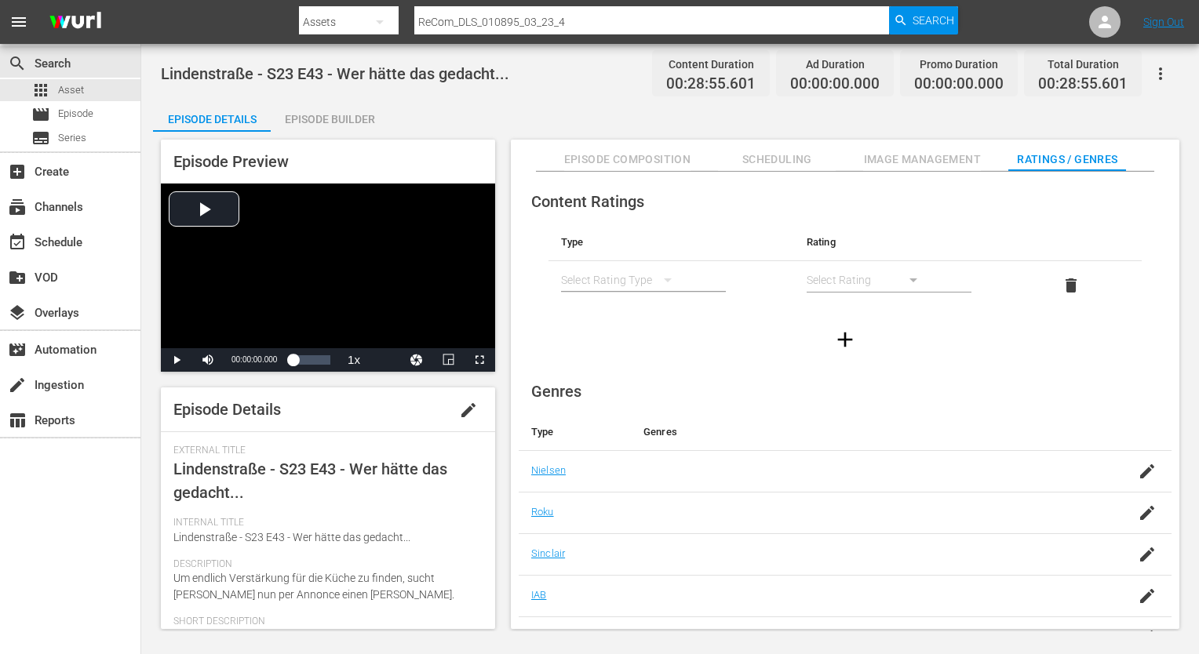
click at [671, 278] on icon "simple table" at bounding box center [667, 280] width 19 height 19
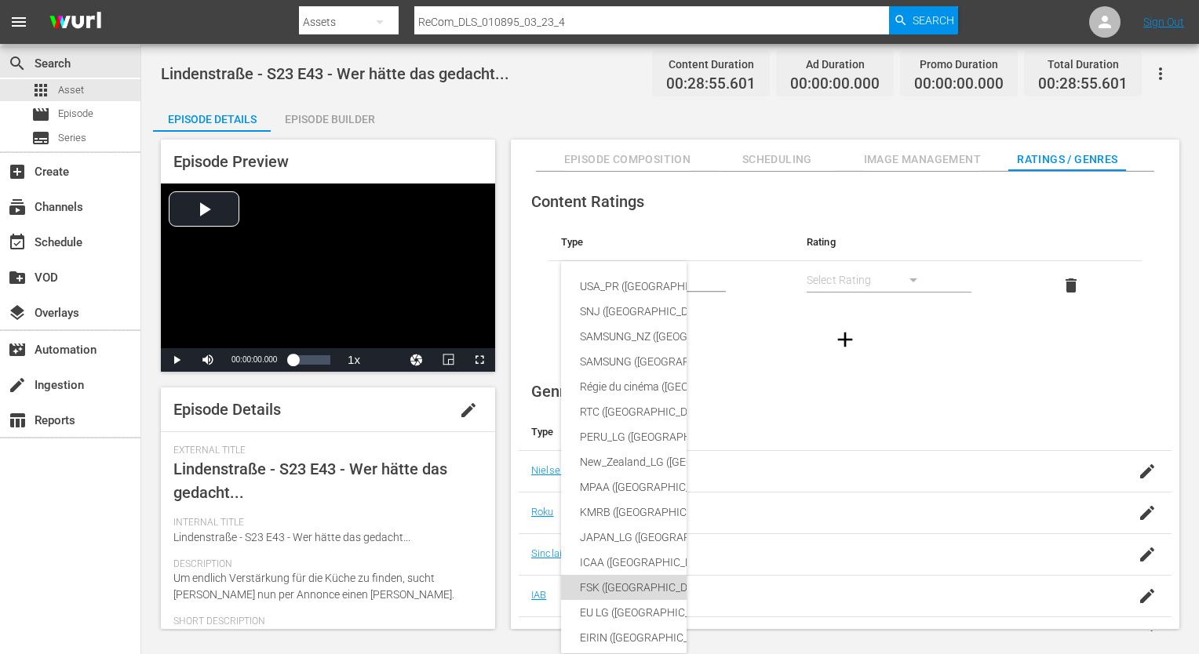
click at [625, 599] on div "FSK ([GEOGRAPHIC_DATA])" at bounding box center [760, 587] width 360 height 25
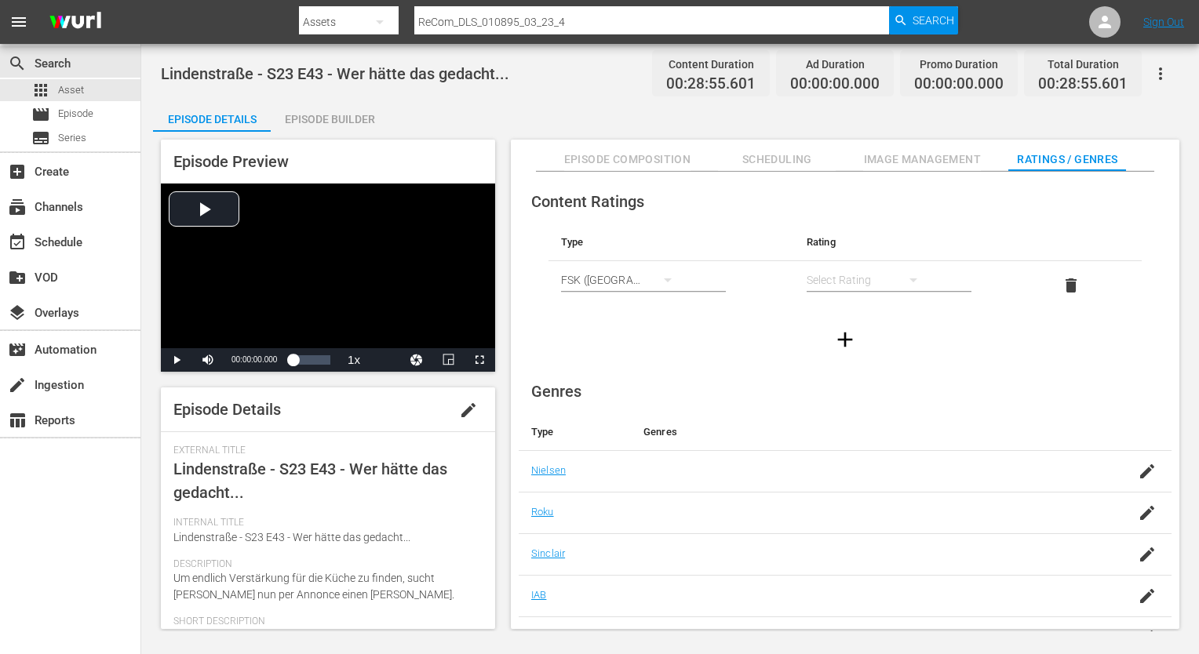
click at [839, 287] on div "simple table" at bounding box center [869, 280] width 126 height 44
click at [848, 333] on div "FSK 12" at bounding box center [868, 336] width 88 height 25
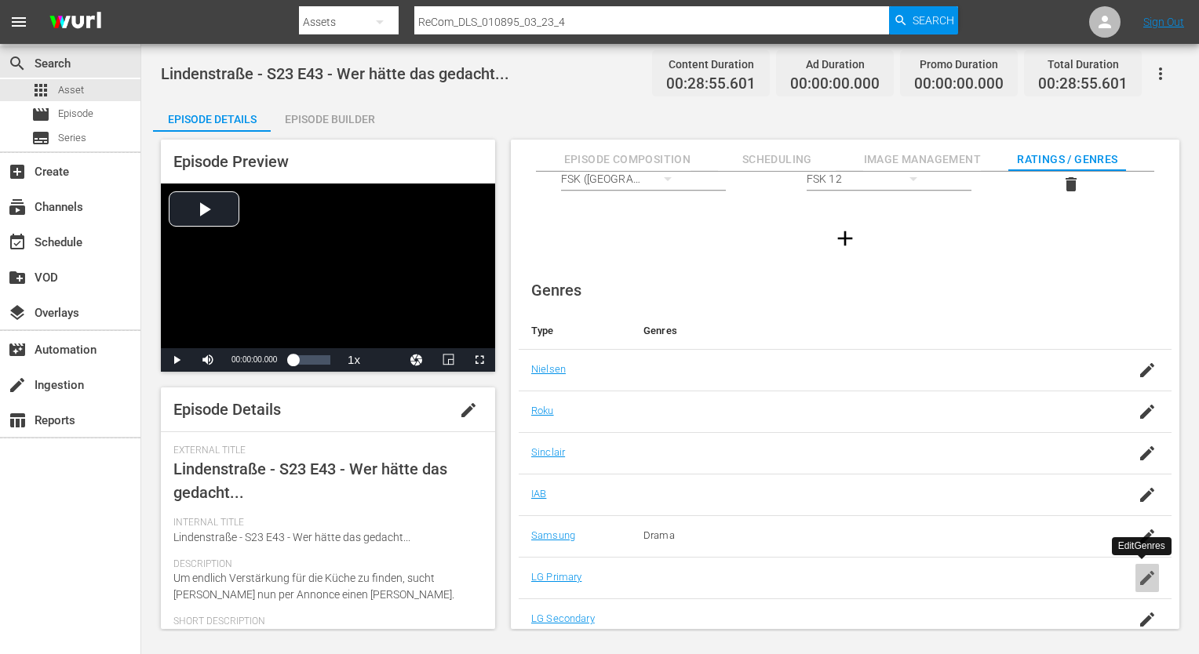
click at [1140, 580] on icon "button" at bounding box center [1147, 578] width 14 height 14
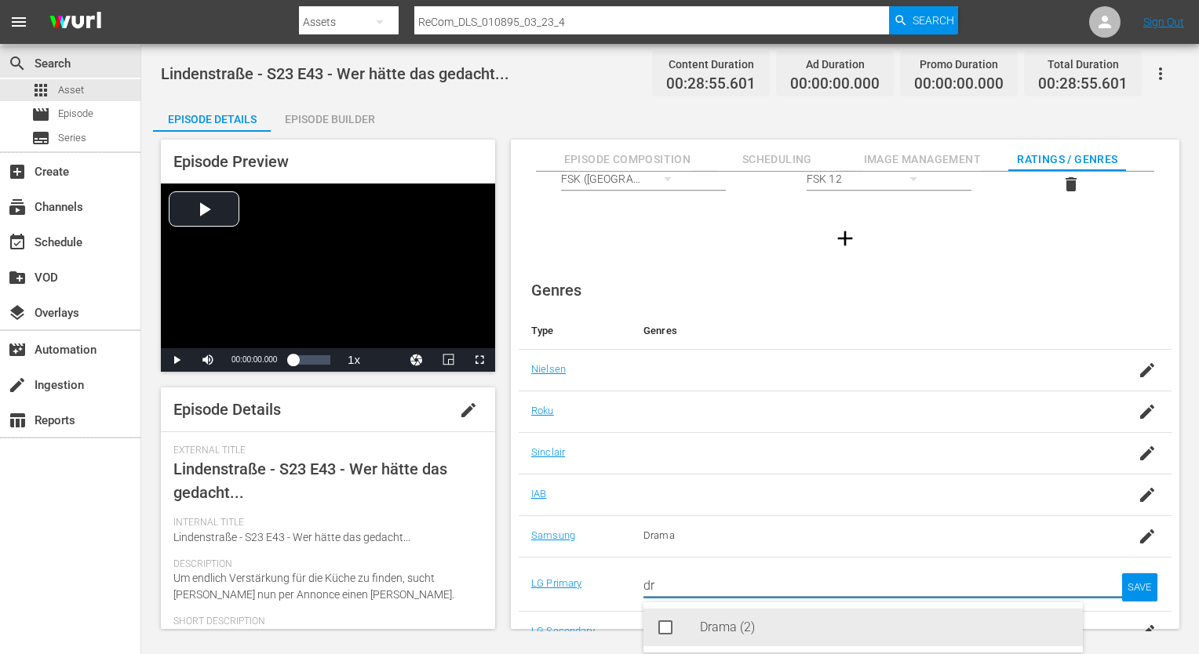
click at [746, 623] on div "Drama (2)" at bounding box center [885, 628] width 370 height 38
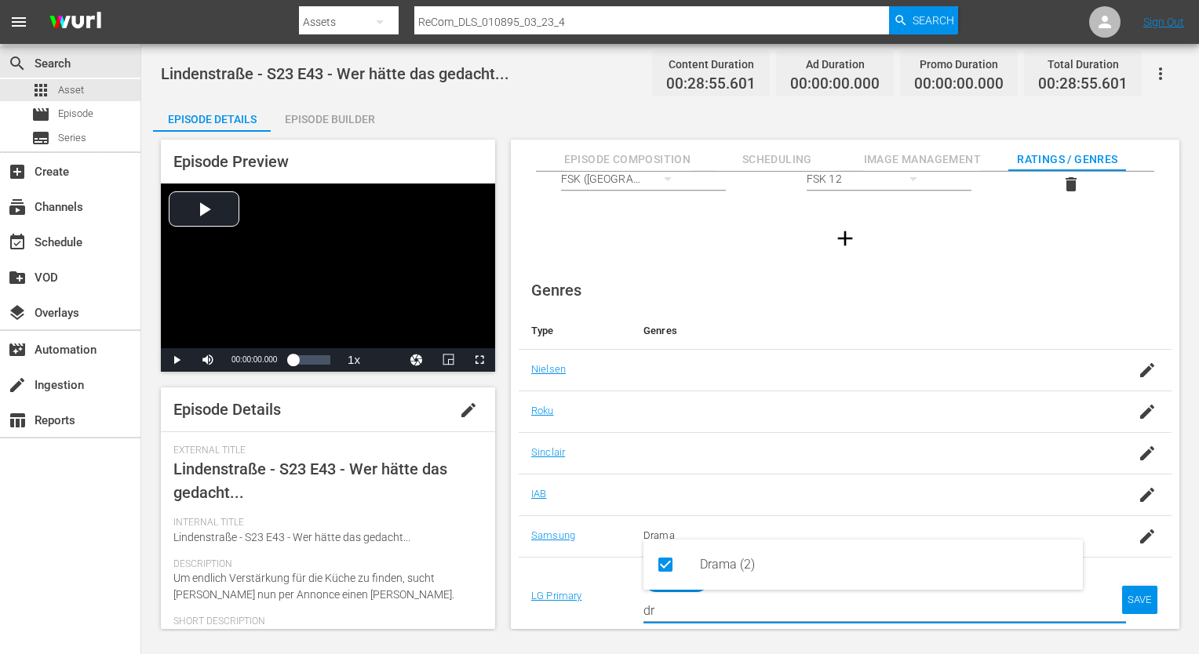
type input "dr"
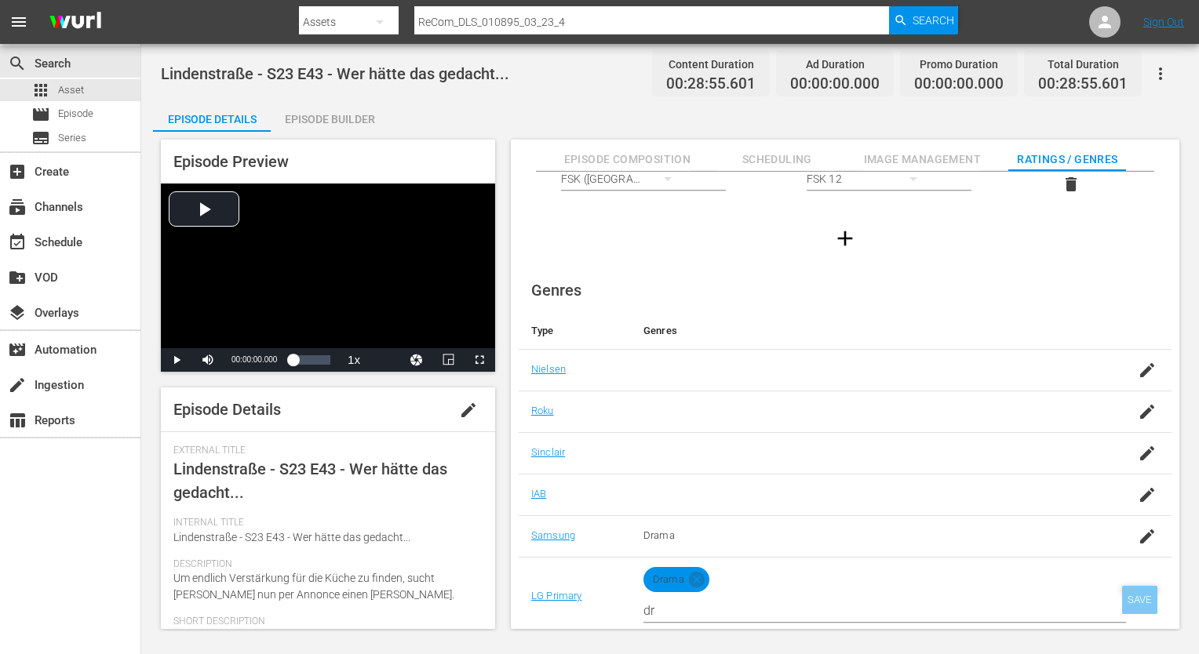
click at [1133, 599] on div "SAVE" at bounding box center [1140, 600] width 36 height 28
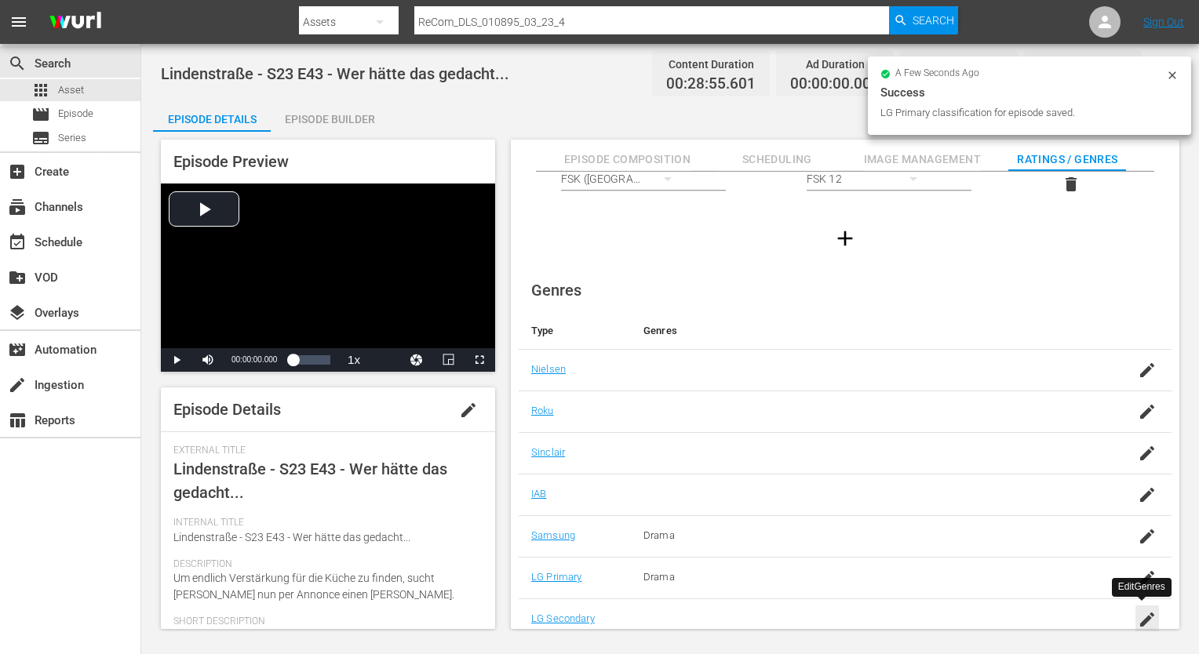
click at [1152, 615] on div "button" at bounding box center [1147, 620] width 24 height 28
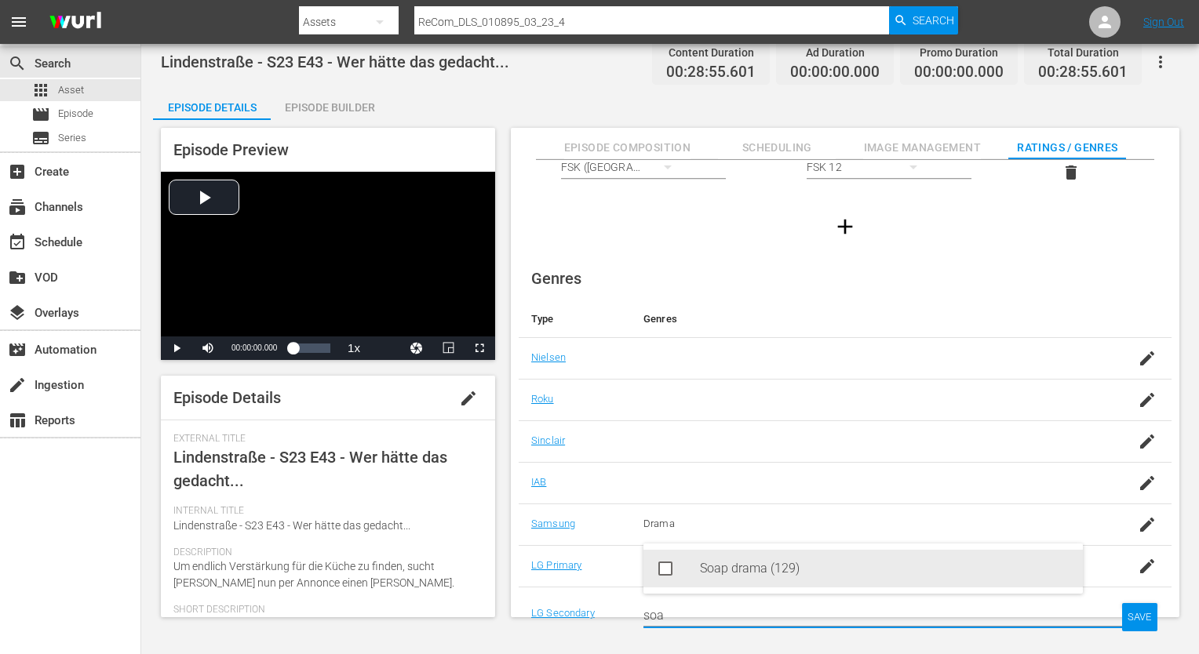
click at [775, 573] on div "Soap drama (129)" at bounding box center [885, 569] width 370 height 38
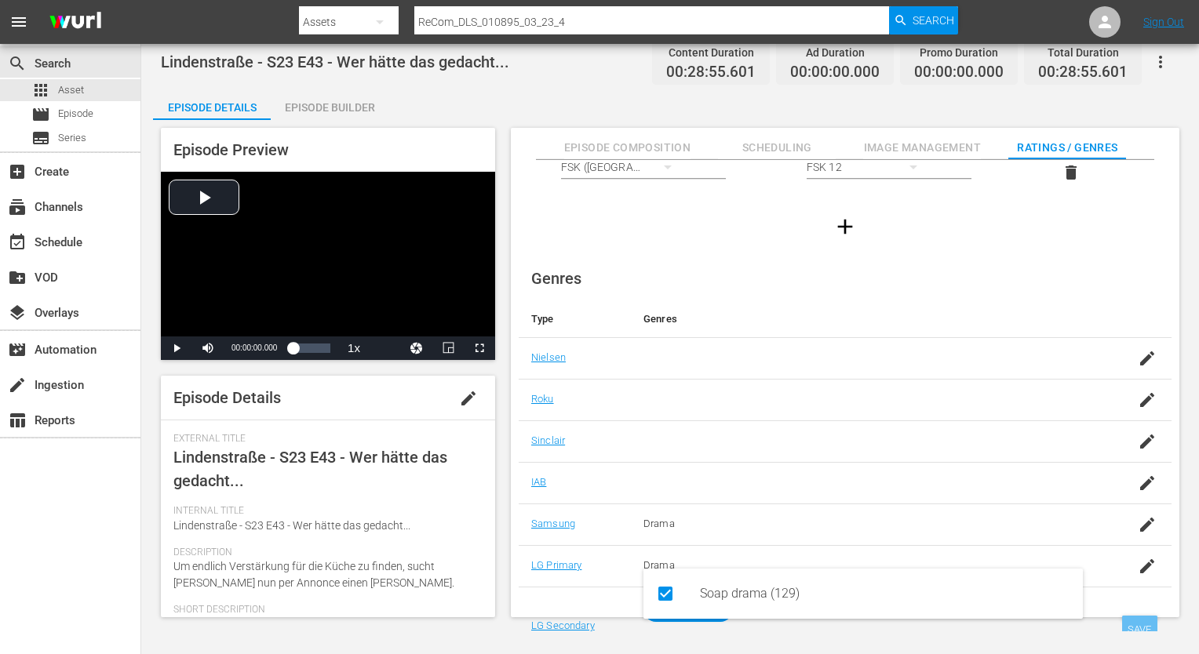
type input "soa"
click at [1145, 624] on div "SAVE" at bounding box center [1140, 630] width 36 height 28
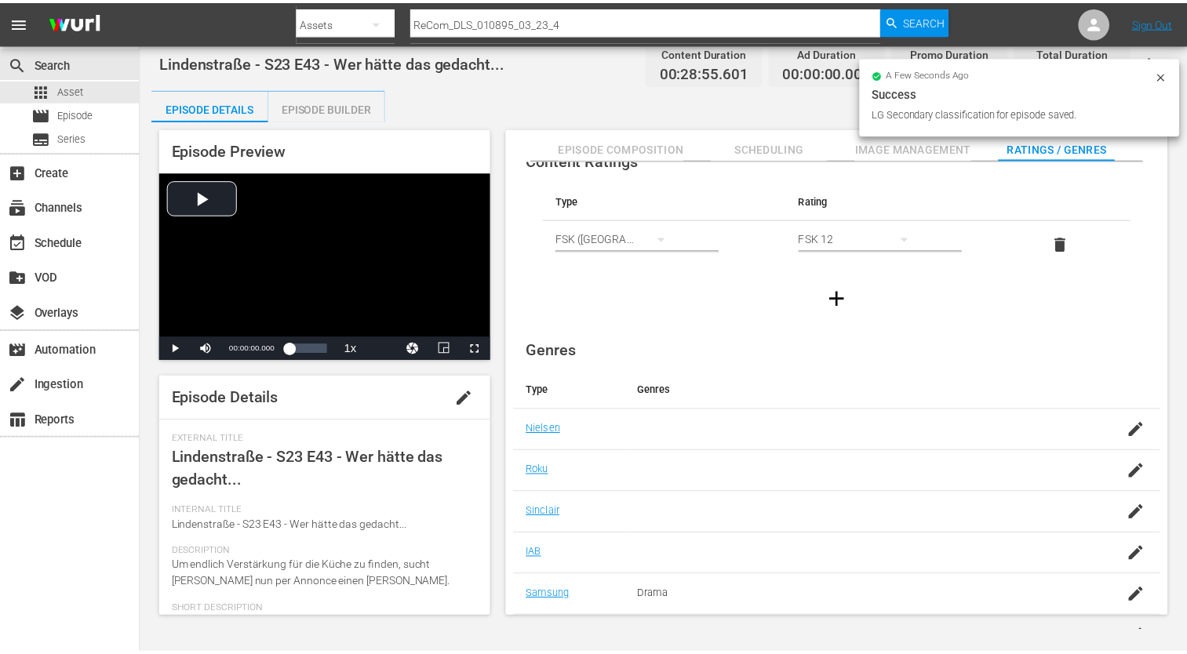
scroll to position [0, 0]
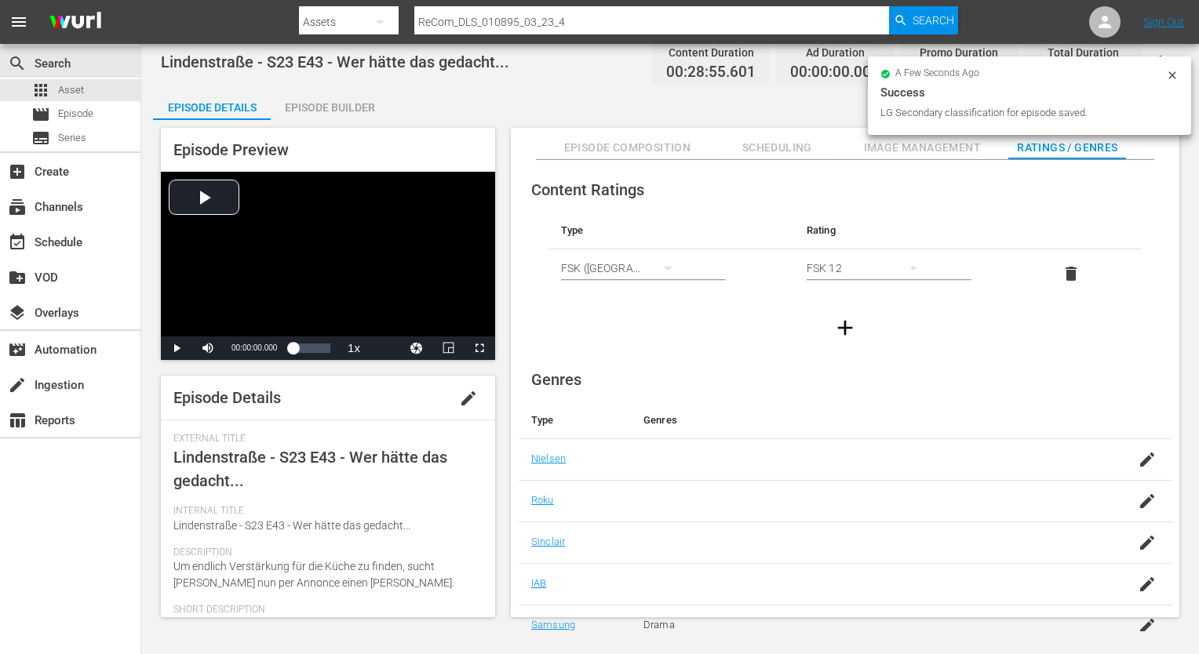
click at [337, 111] on div "Episode Builder" at bounding box center [330, 108] width 118 height 38
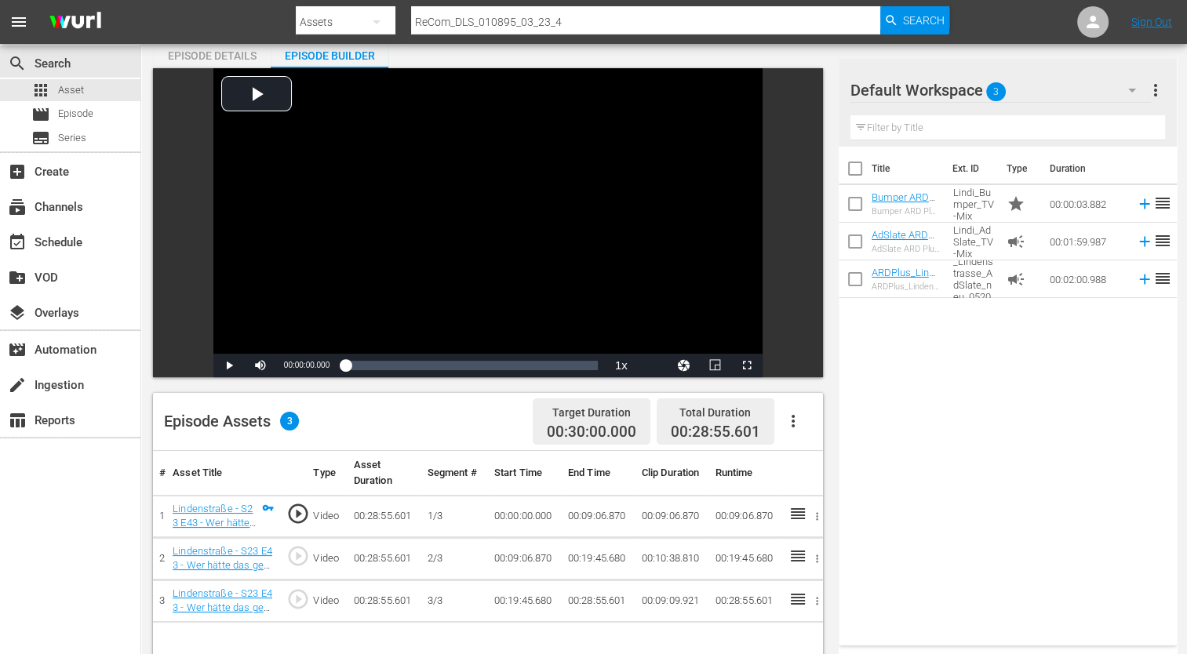
scroll to position [157, 0]
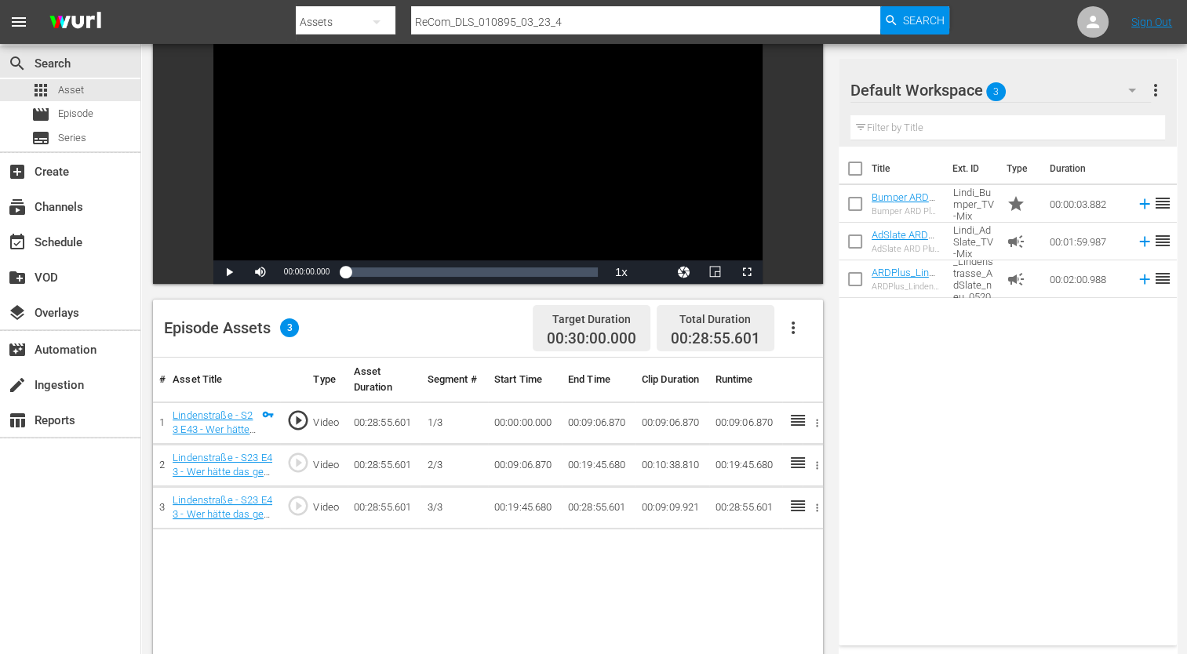
click at [752, 598] on div "# Asset Title Type Asset Duration Segment # Start Time End Time Clip Duration R…" at bounding box center [488, 626] width 670 height 537
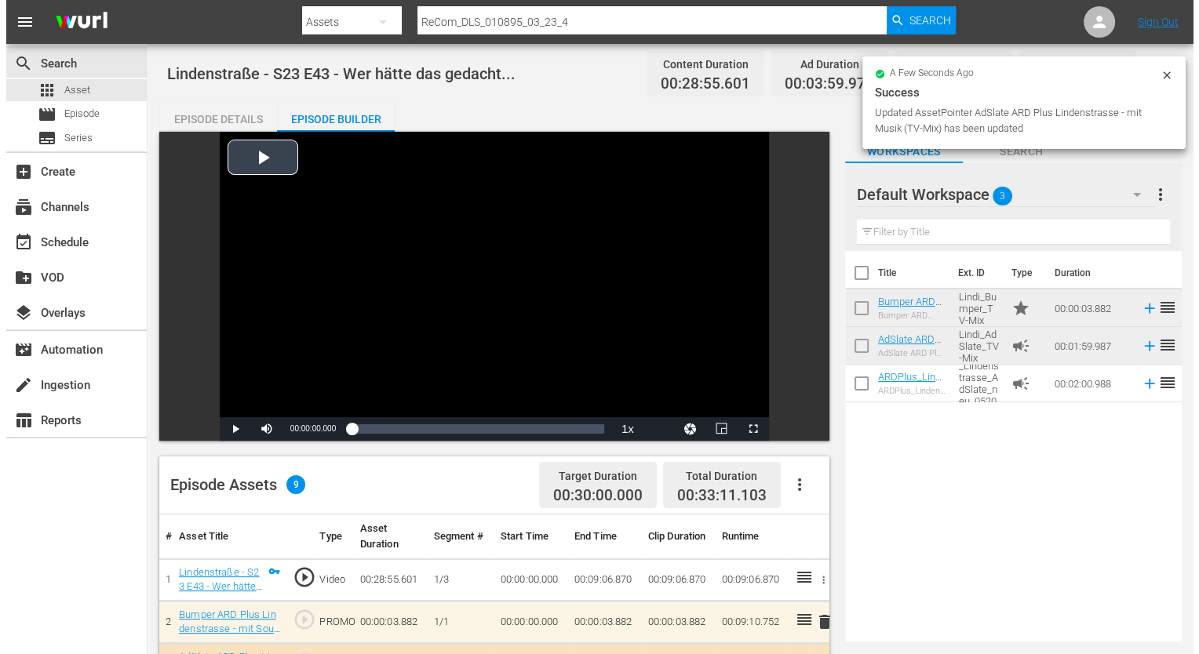
scroll to position [0, 0]
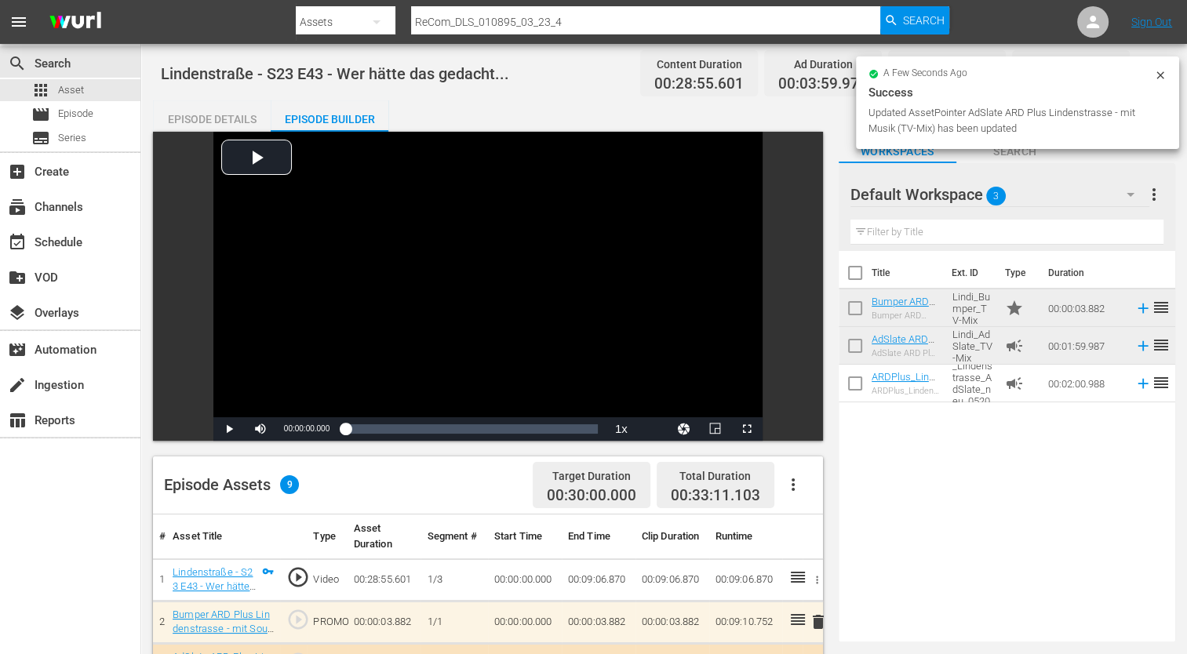
click at [246, 122] on div "Episode Details" at bounding box center [212, 119] width 118 height 38
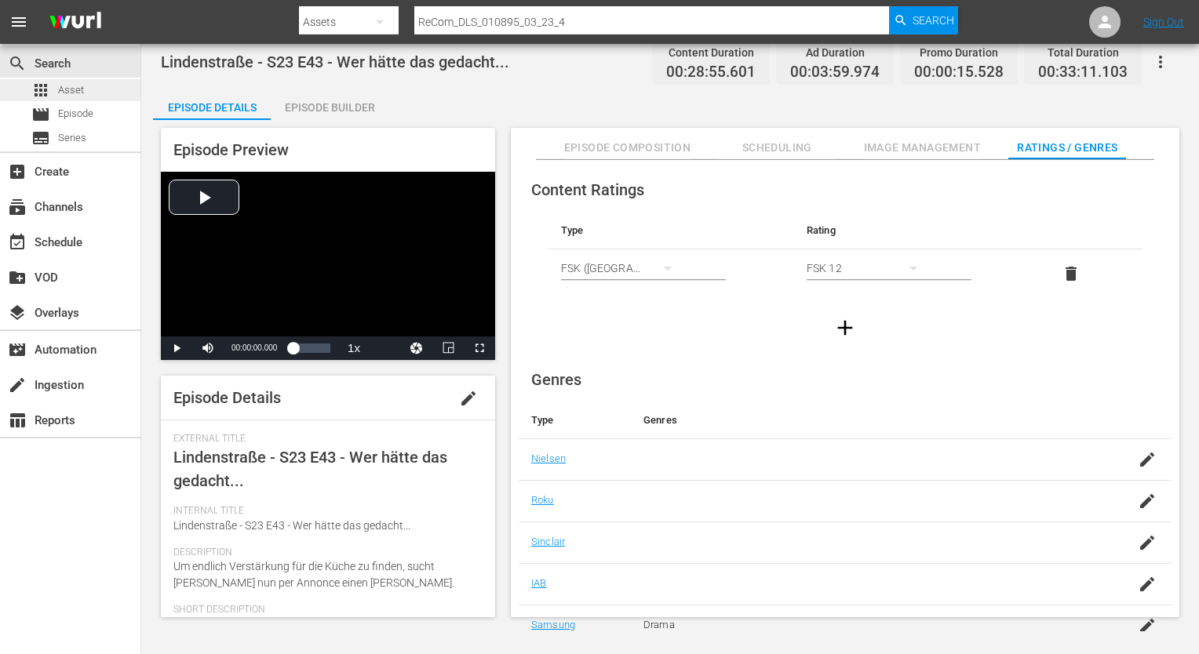
click at [35, 89] on span "apps" at bounding box center [40, 90] width 19 height 19
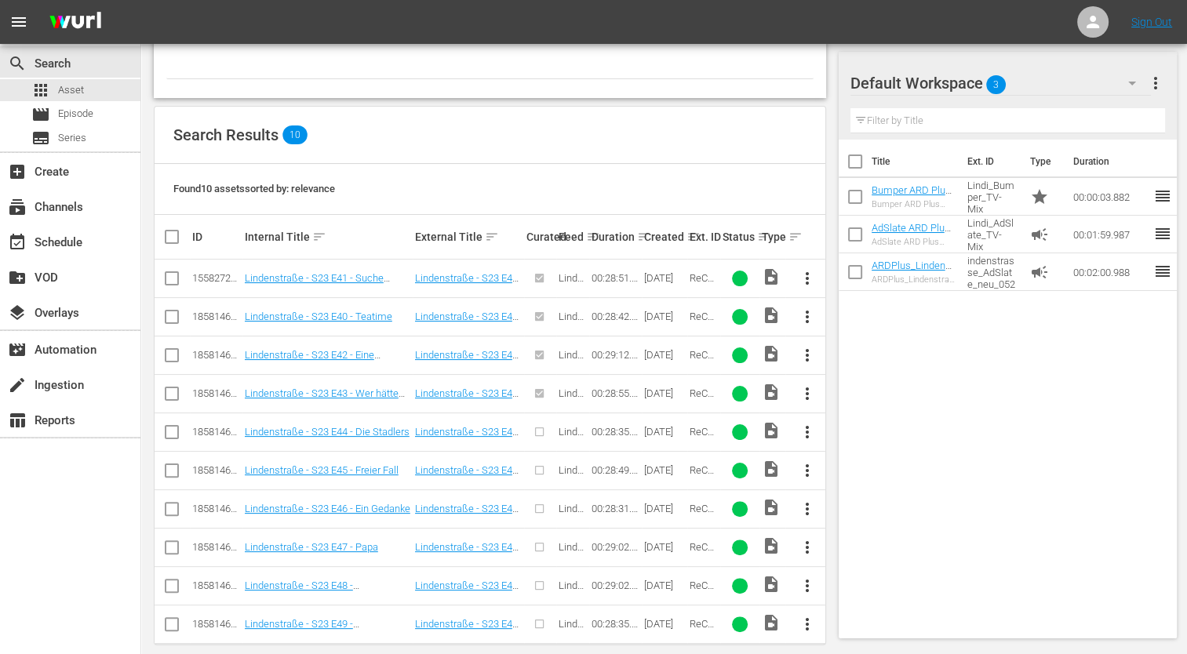
scroll to position [289, 0]
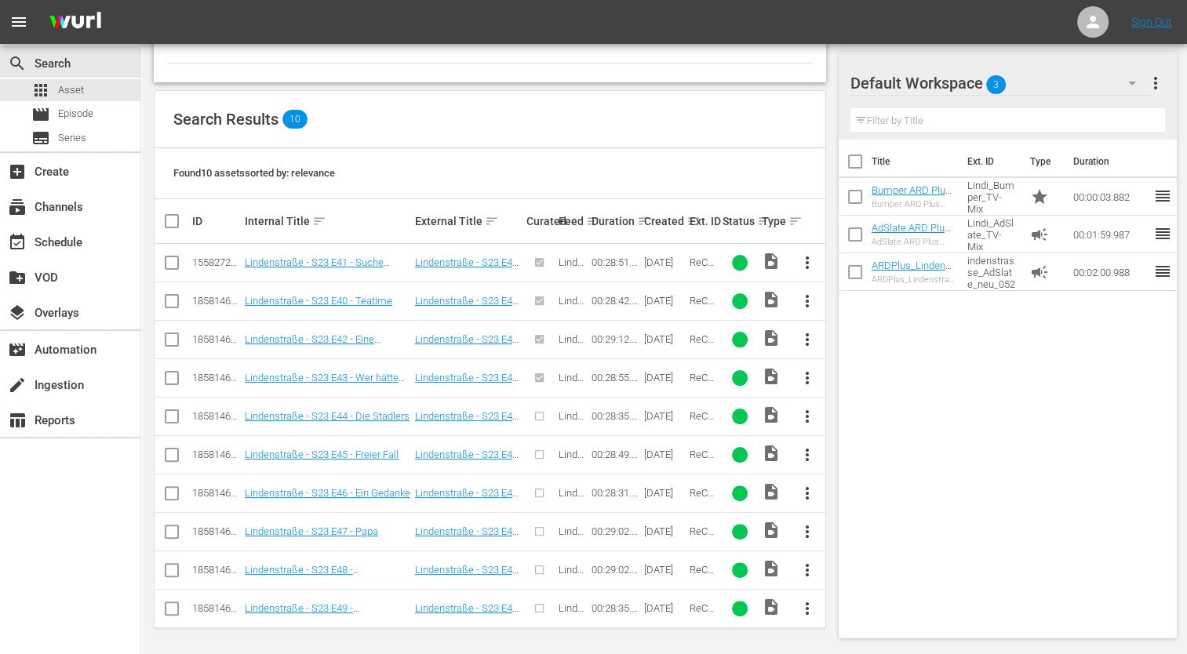
click at [803, 413] on span "more_vert" at bounding box center [806, 416] width 19 height 19
click at [846, 535] on div "Episode" at bounding box center [891, 534] width 107 height 38
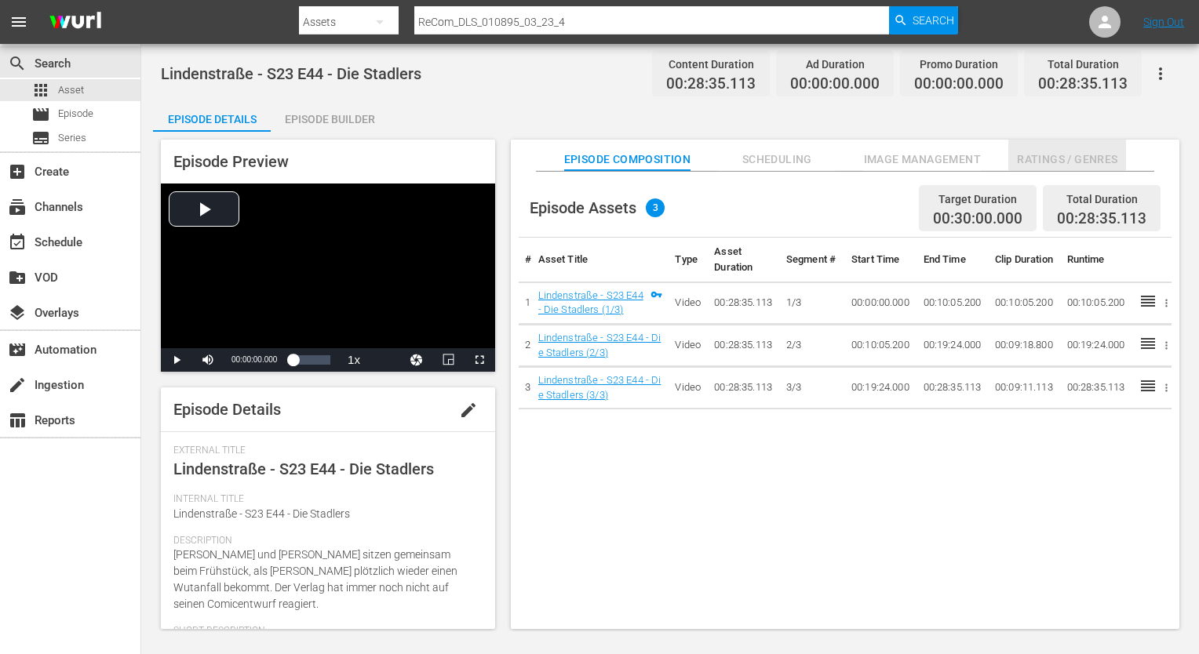
click at [1113, 162] on span "Ratings / Genres" at bounding box center [1067, 160] width 118 height 20
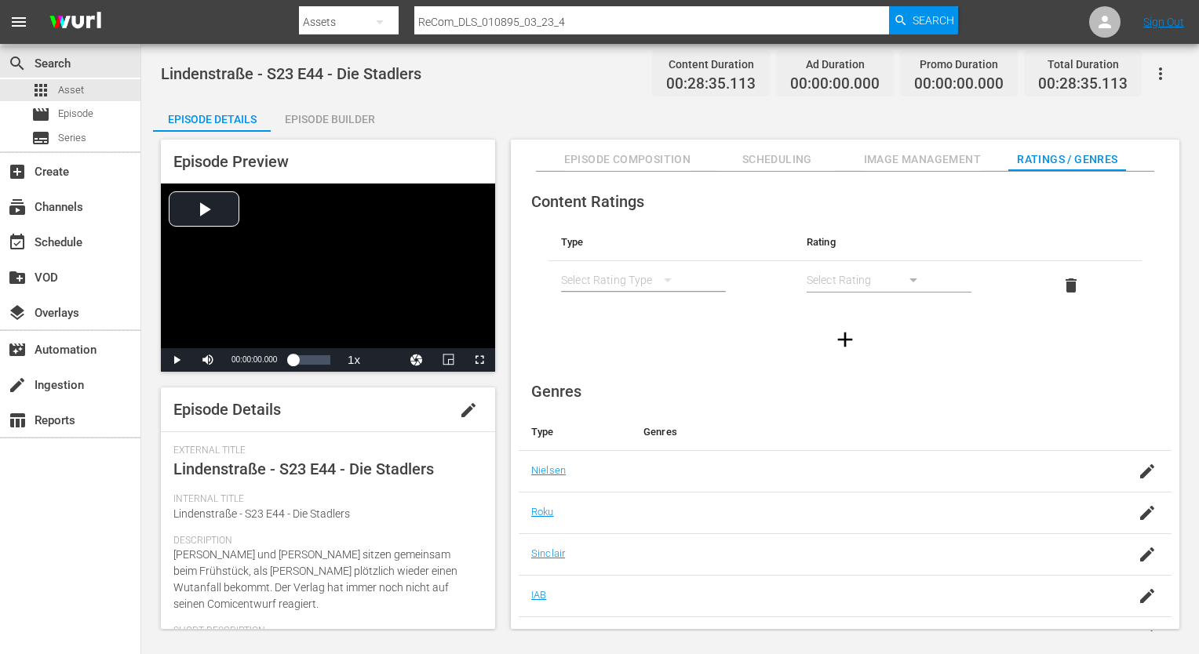
click at [643, 281] on div "simple table" at bounding box center [624, 280] width 126 height 44
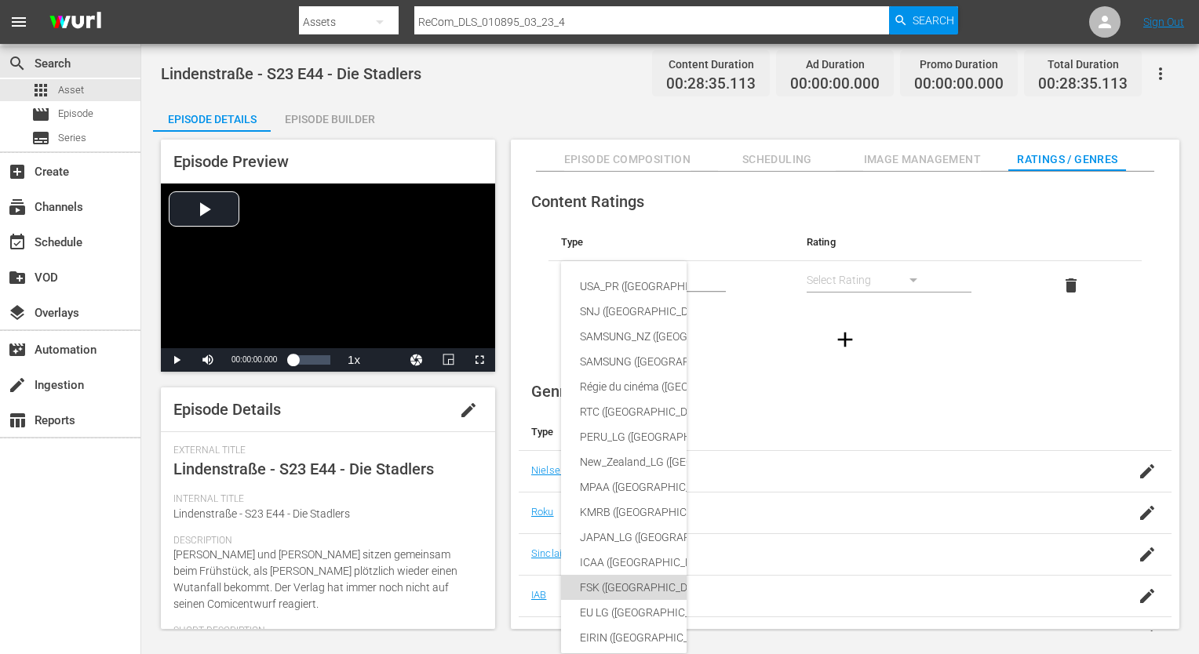
click at [635, 592] on div "FSK ([GEOGRAPHIC_DATA])" at bounding box center [760, 587] width 360 height 25
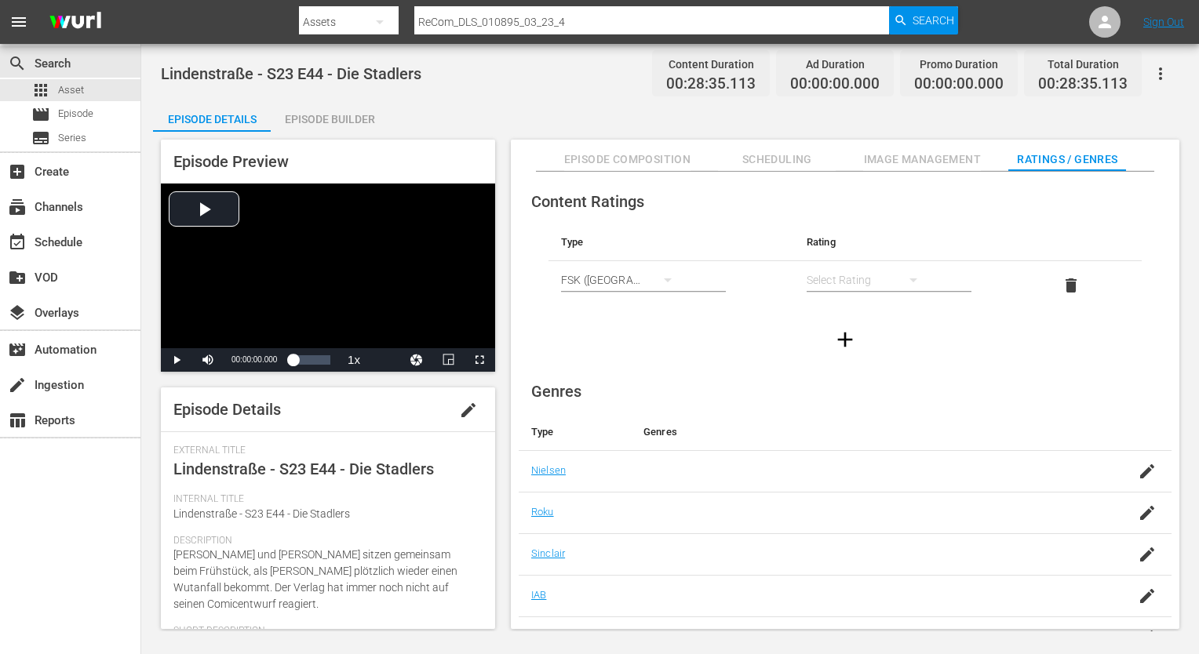
click at [825, 281] on div "simple table" at bounding box center [869, 280] width 126 height 44
click at [830, 328] on div "FSK 12" at bounding box center [868, 336] width 88 height 25
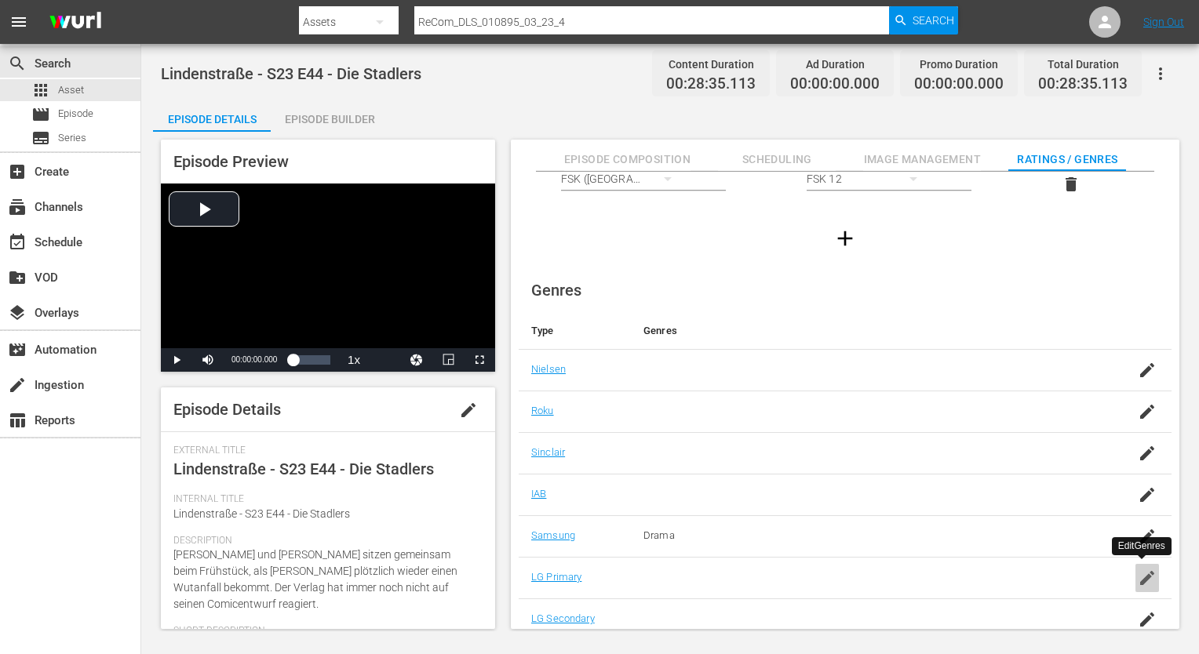
click at [1154, 577] on div "button" at bounding box center [1147, 578] width 24 height 28
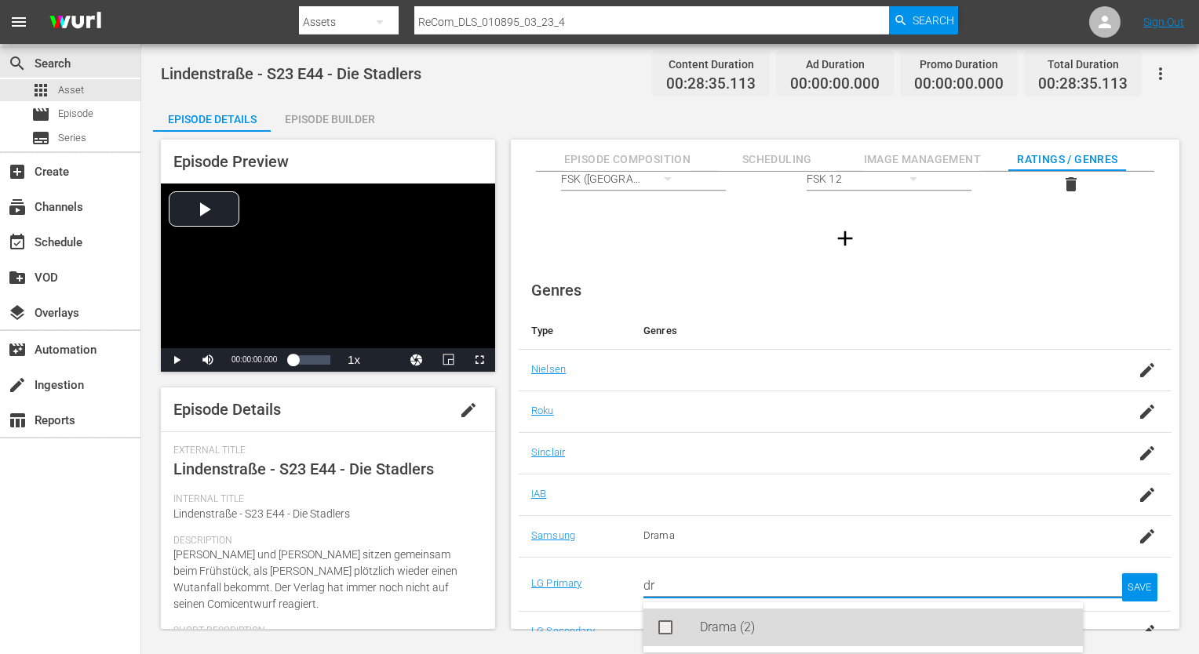
click at [683, 634] on div "Drama (2)" at bounding box center [862, 628] width 439 height 38
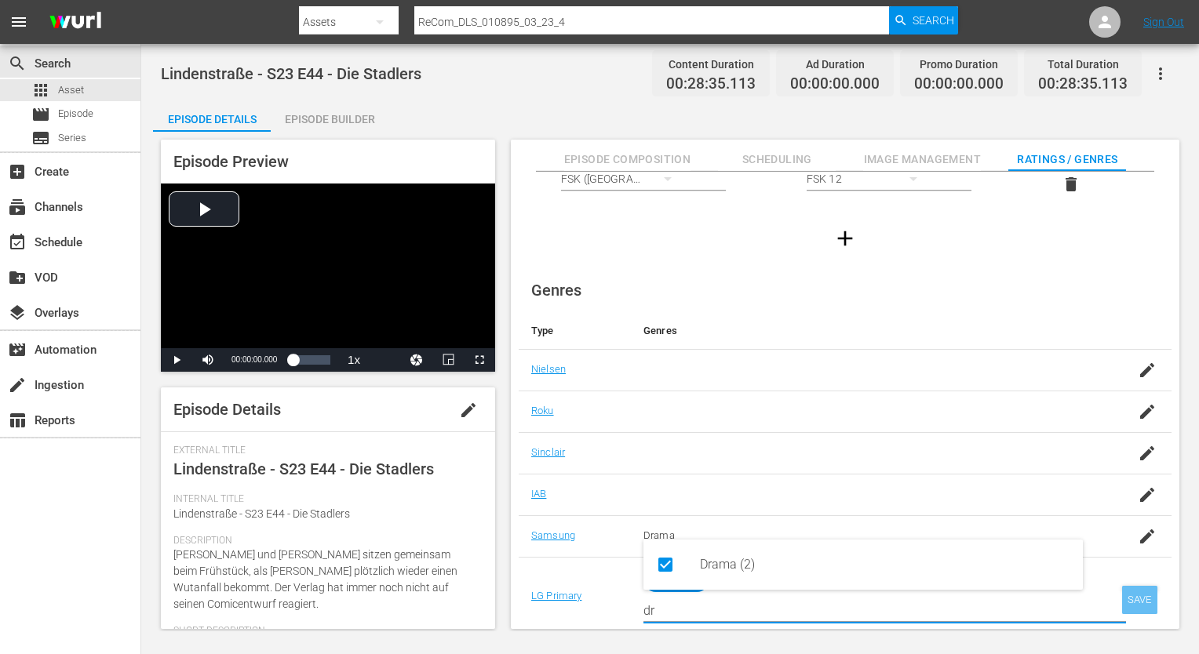
type input "dr"
click at [1129, 598] on div "SAVE" at bounding box center [1140, 600] width 36 height 28
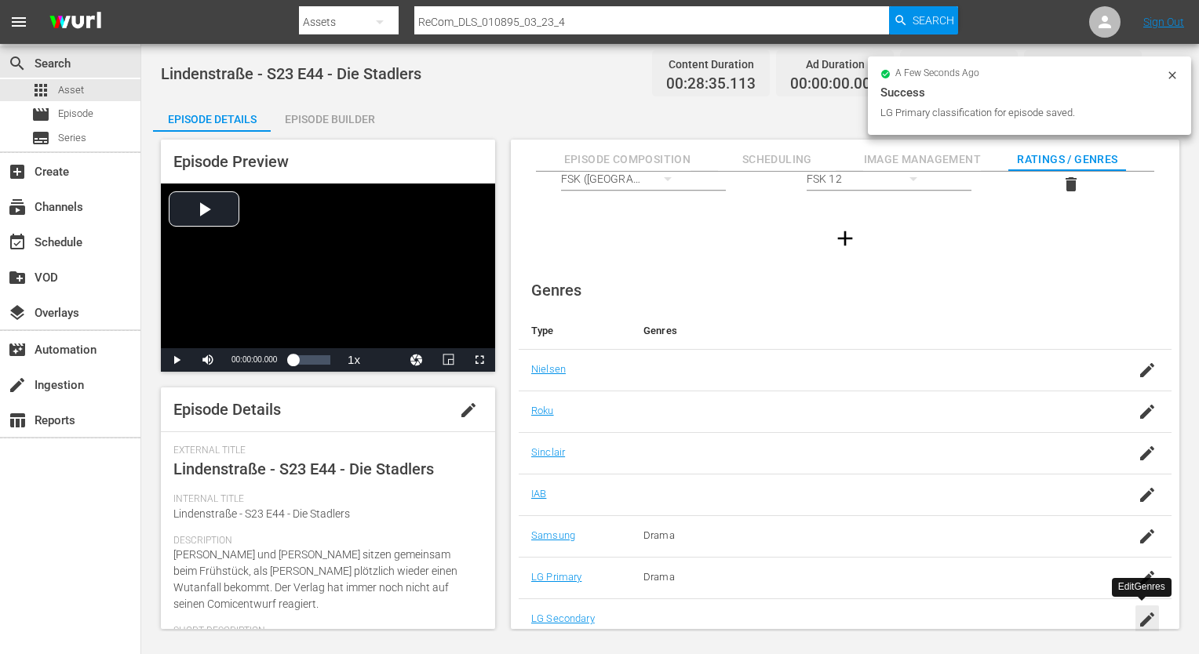
click at [1141, 626] on icon "button" at bounding box center [1147, 619] width 19 height 19
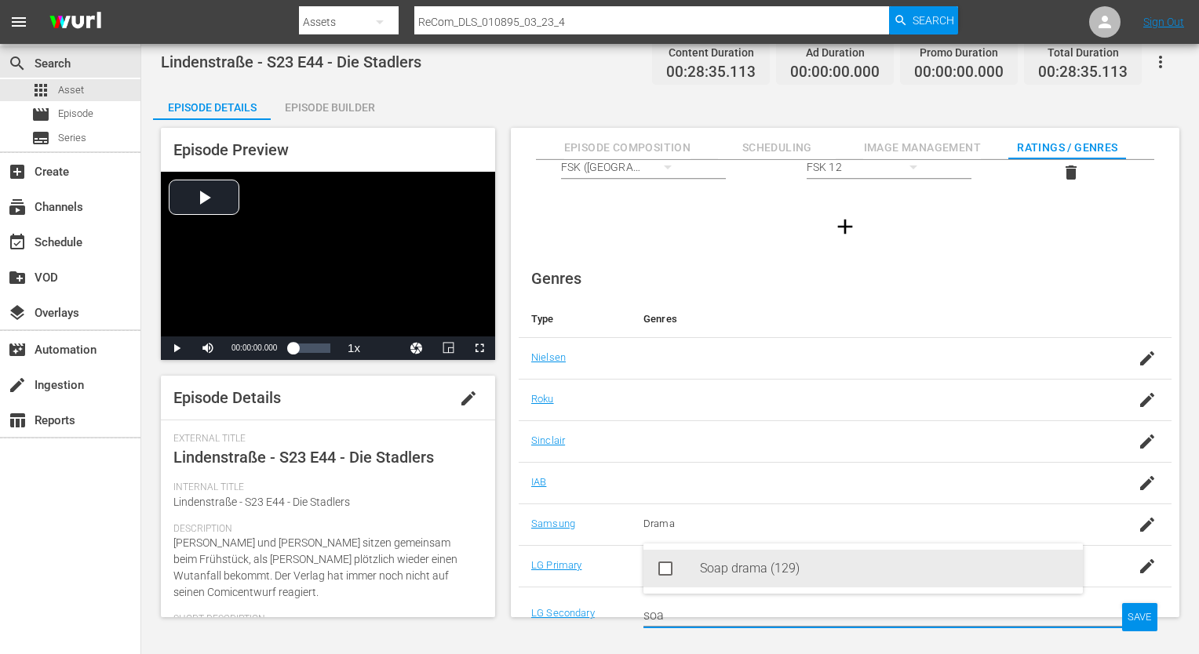
click at [707, 562] on div "Soap drama (129)" at bounding box center [885, 569] width 370 height 38
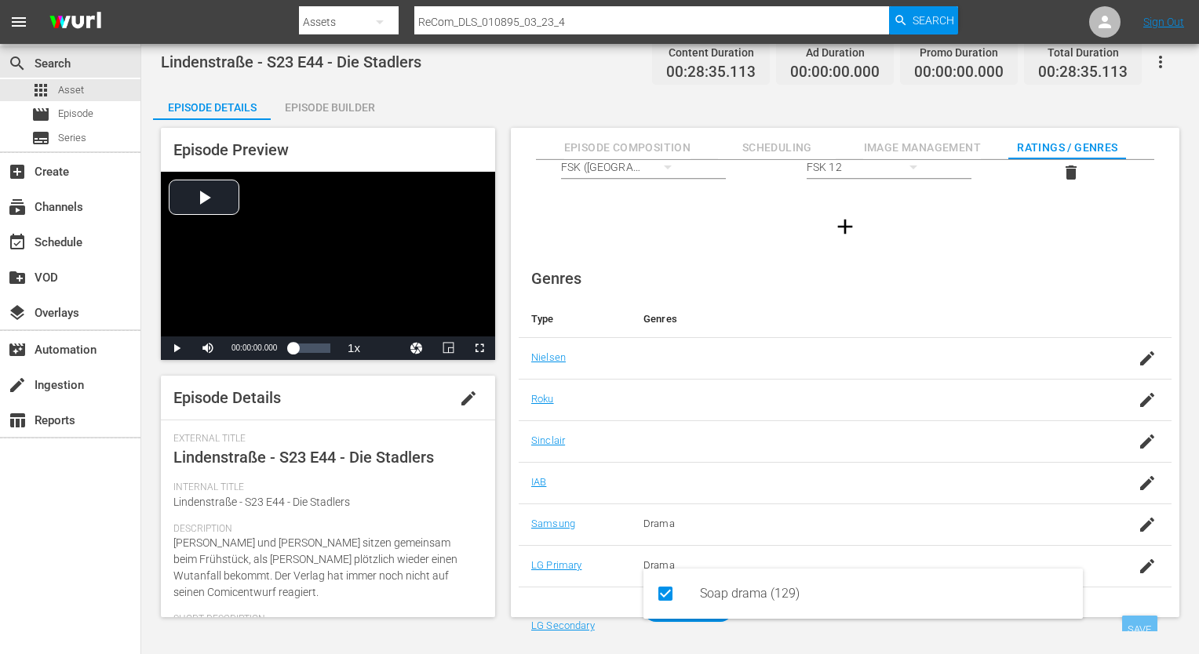
type input "soa"
click at [1140, 621] on div "SAVE" at bounding box center [1140, 630] width 36 height 28
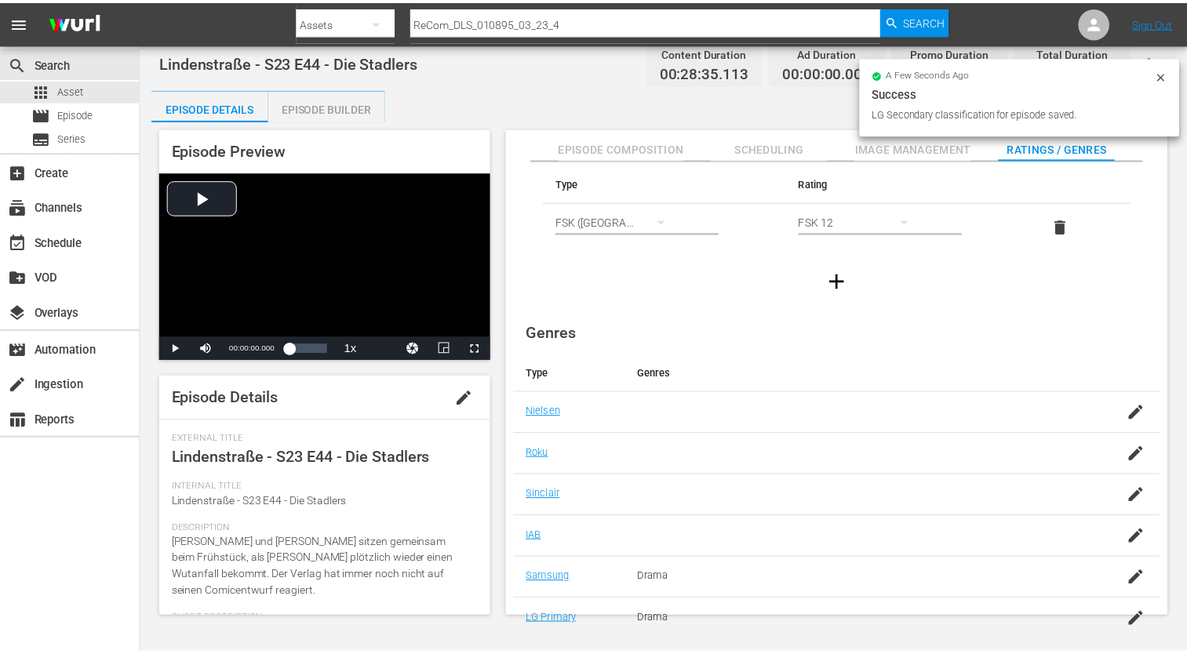
scroll to position [0, 0]
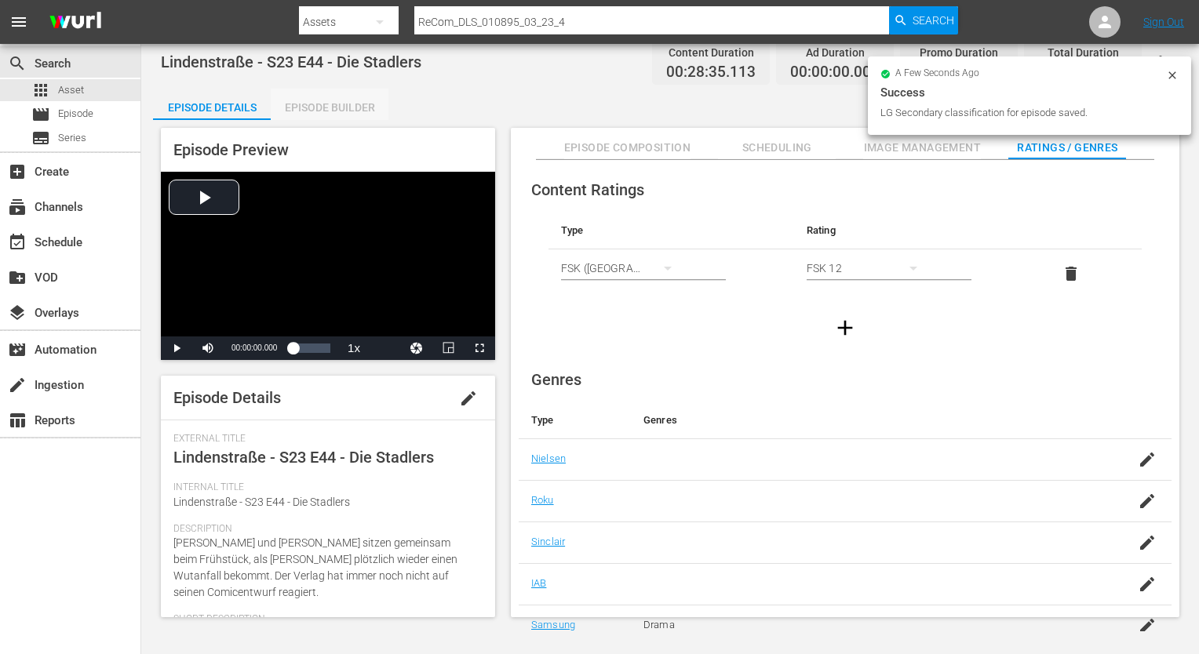
click at [356, 111] on div "Episode Builder" at bounding box center [330, 108] width 118 height 38
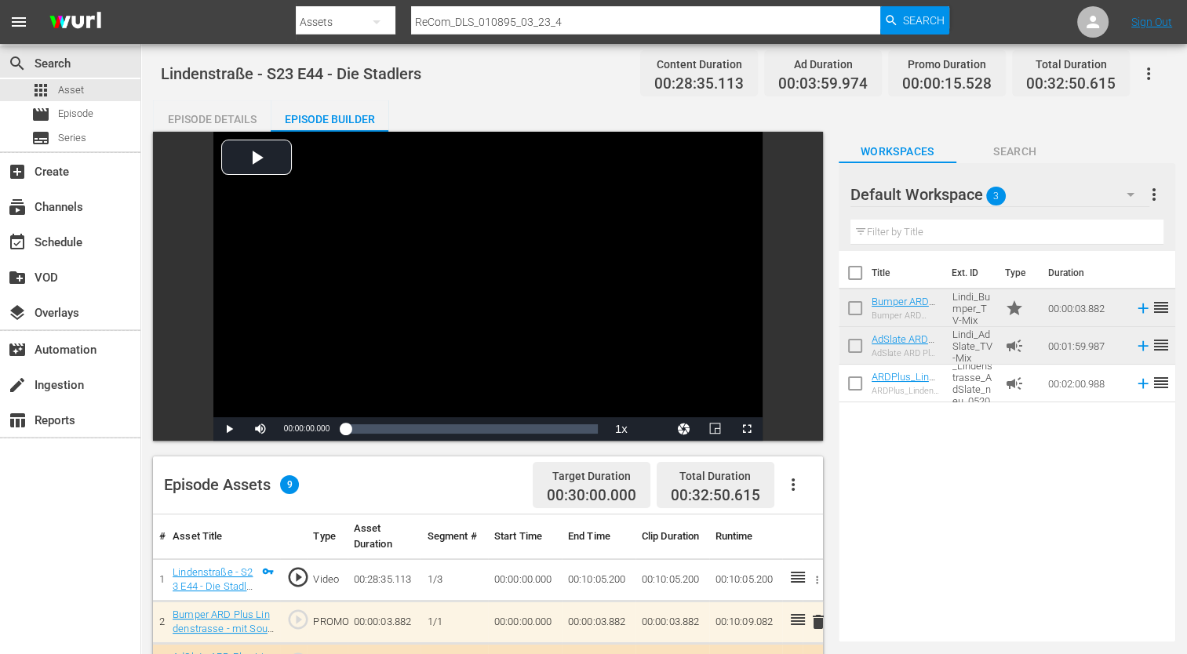
click at [177, 119] on div "Episode Details" at bounding box center [212, 119] width 118 height 38
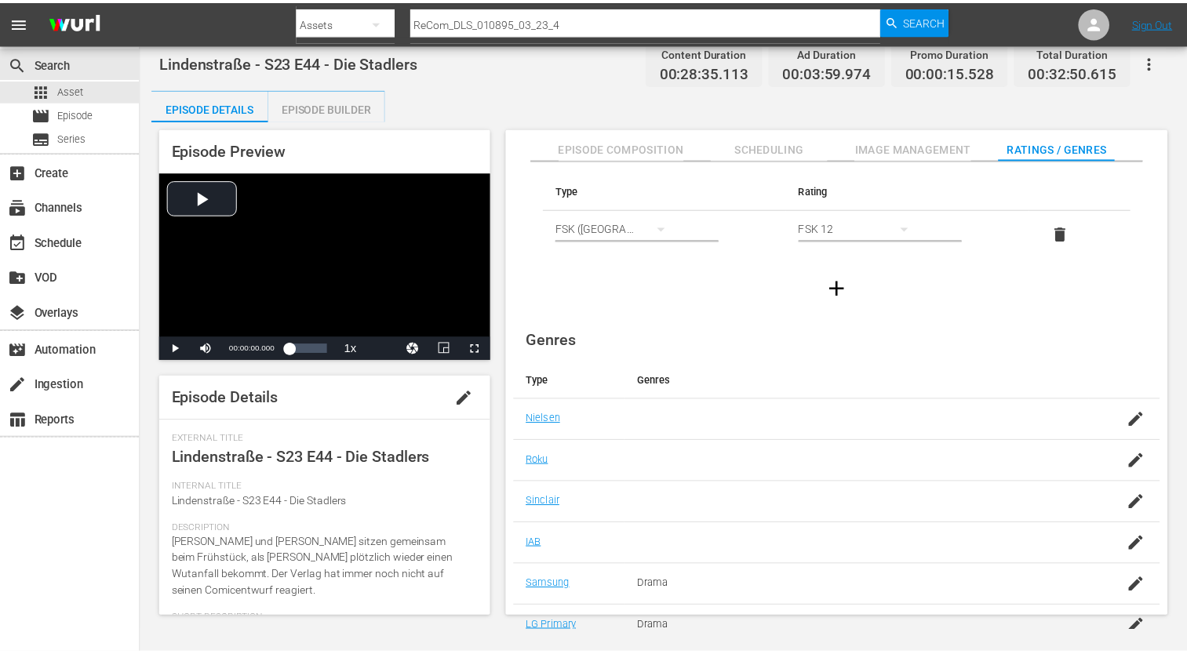
scroll to position [101, 0]
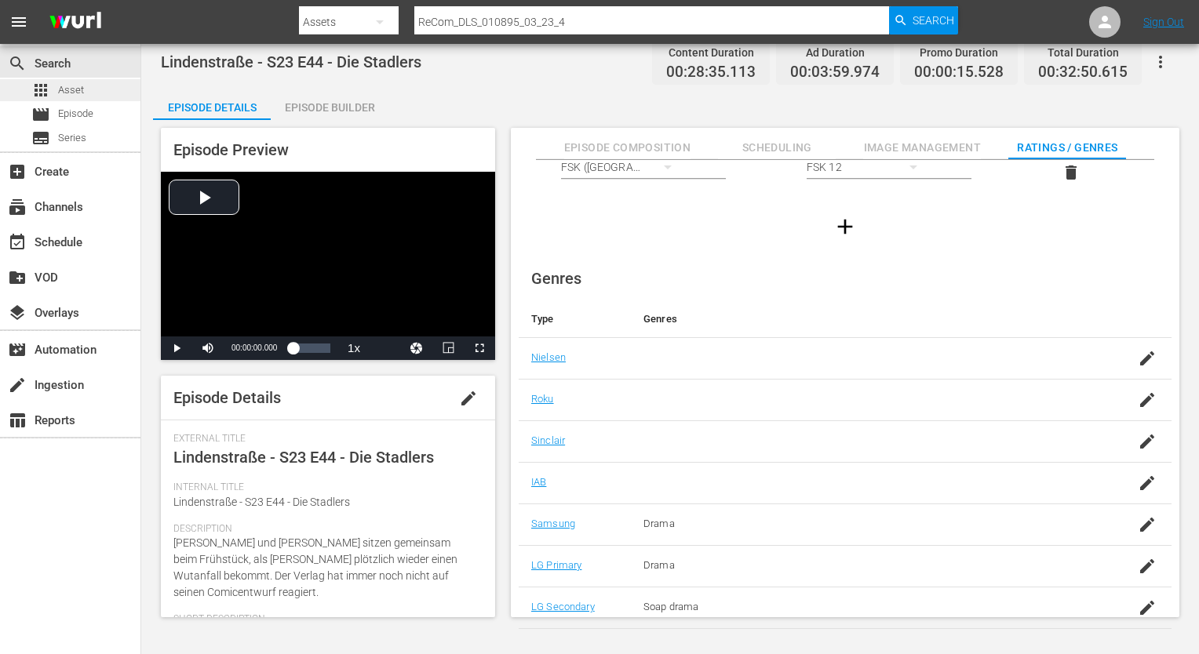
click at [124, 89] on div "apps Asset" at bounding box center [70, 90] width 140 height 22
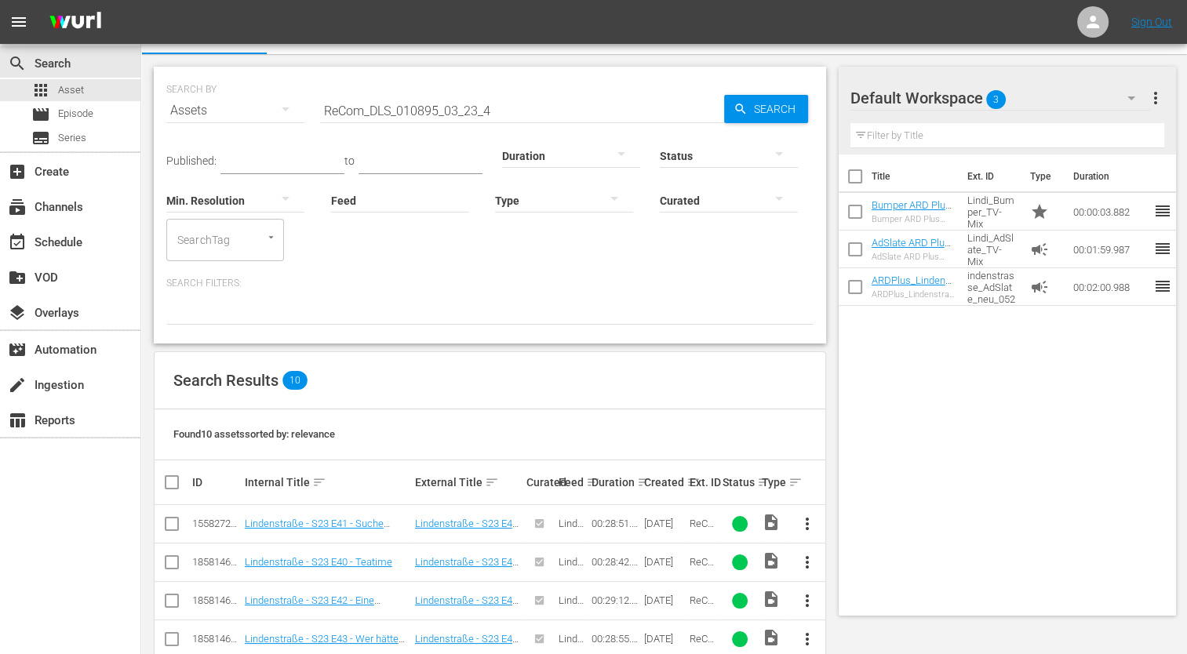
scroll to position [289, 0]
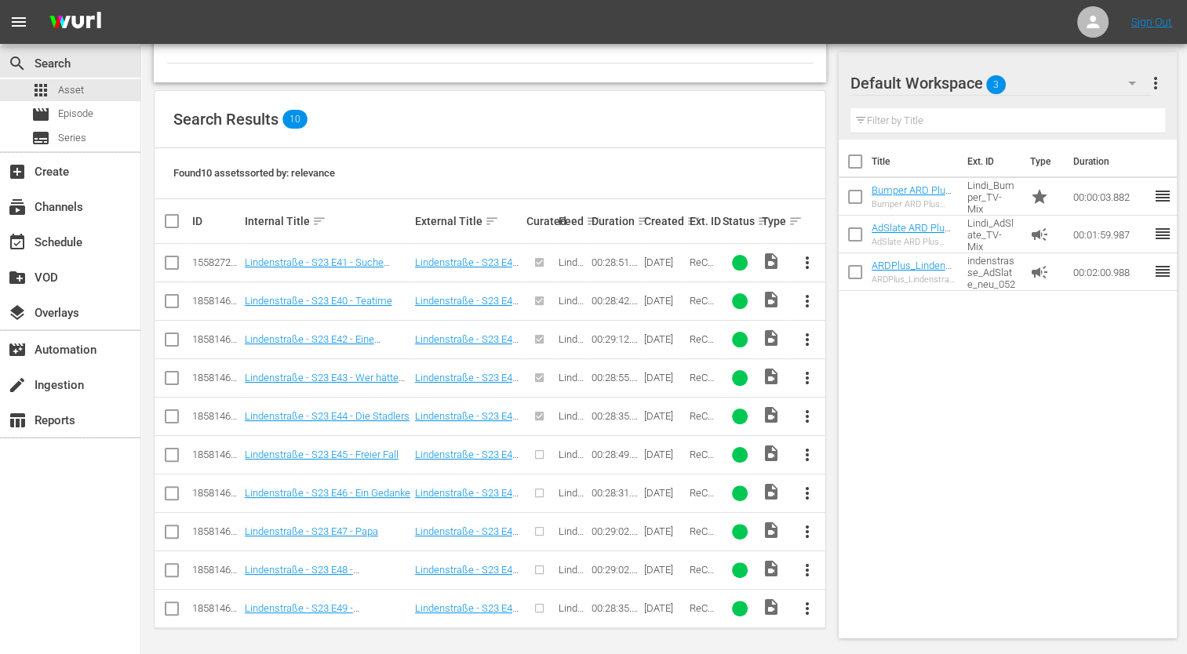
click at [804, 454] on span "more_vert" at bounding box center [806, 455] width 19 height 19
click at [885, 571] on div "Episode" at bounding box center [891, 572] width 107 height 38
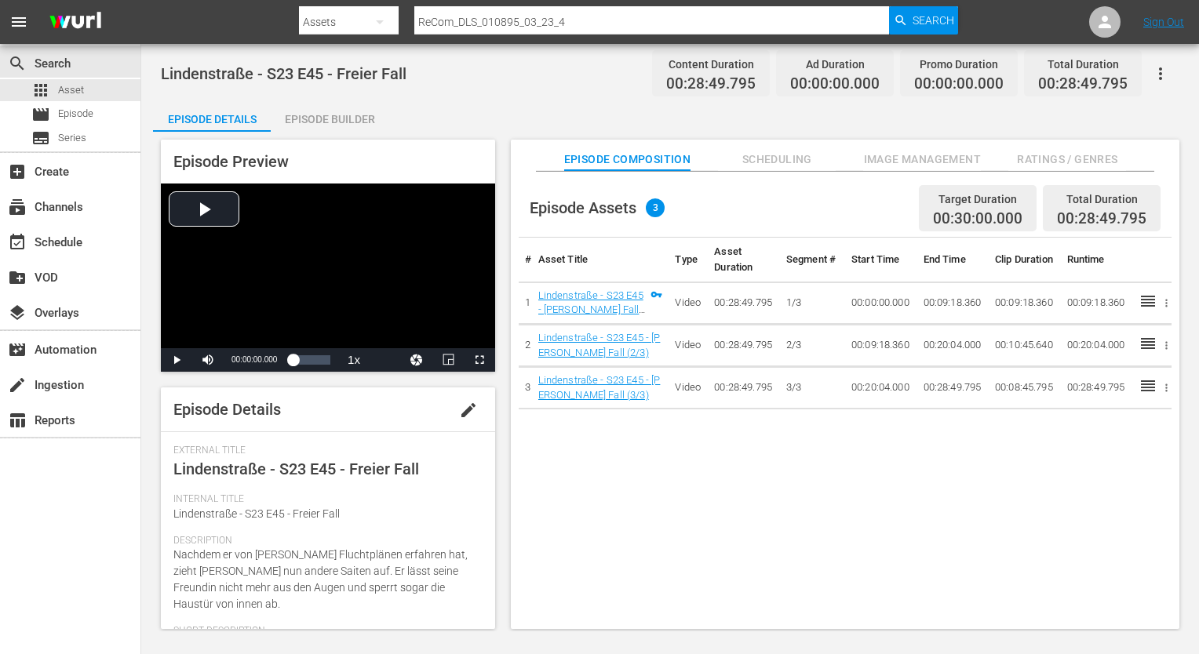
click at [1084, 165] on span "Ratings / Genres" at bounding box center [1067, 160] width 118 height 20
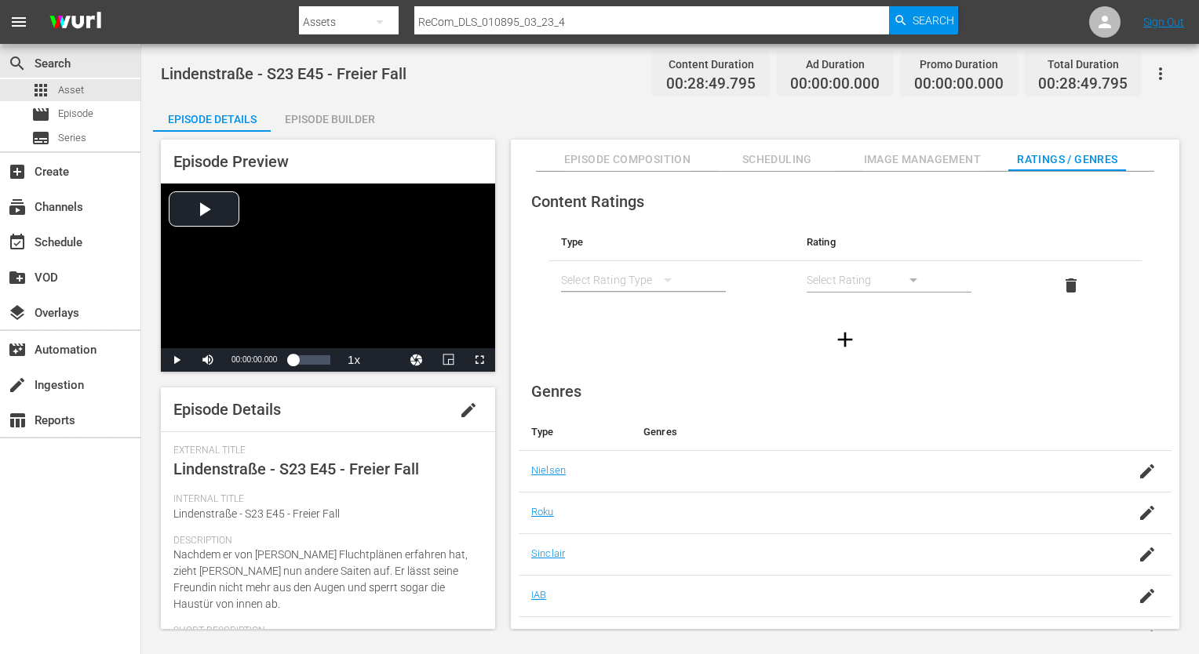
click at [634, 281] on div "simple table" at bounding box center [624, 280] width 126 height 44
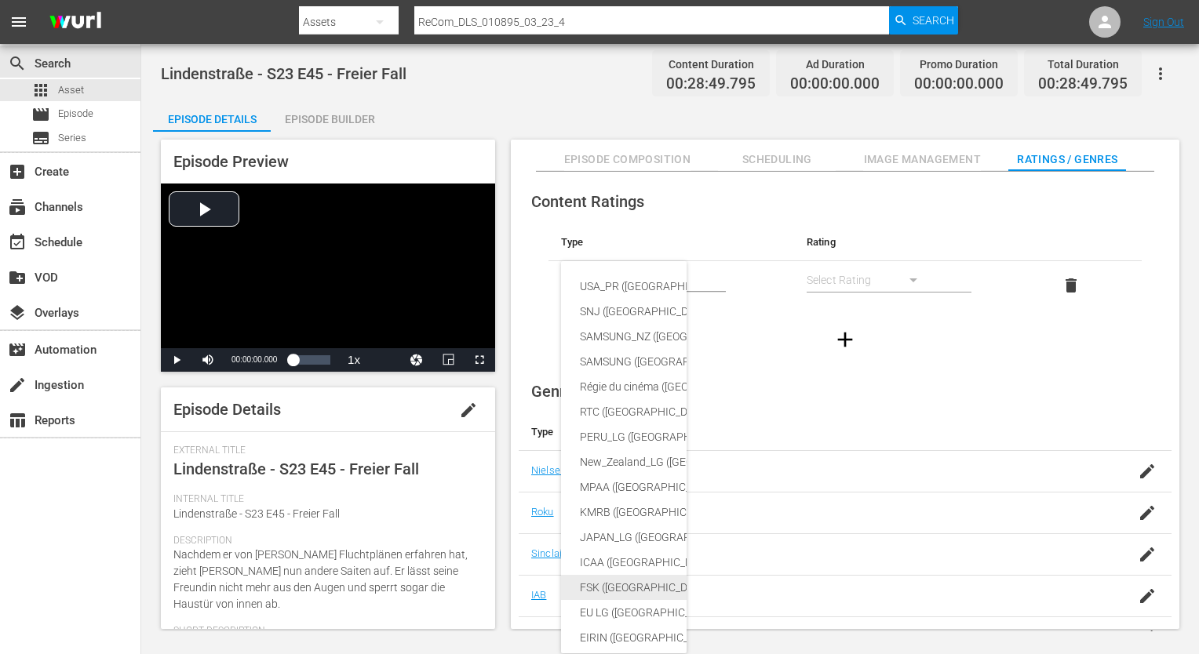
click at [640, 589] on div "FSK ([GEOGRAPHIC_DATA])" at bounding box center [760, 587] width 360 height 25
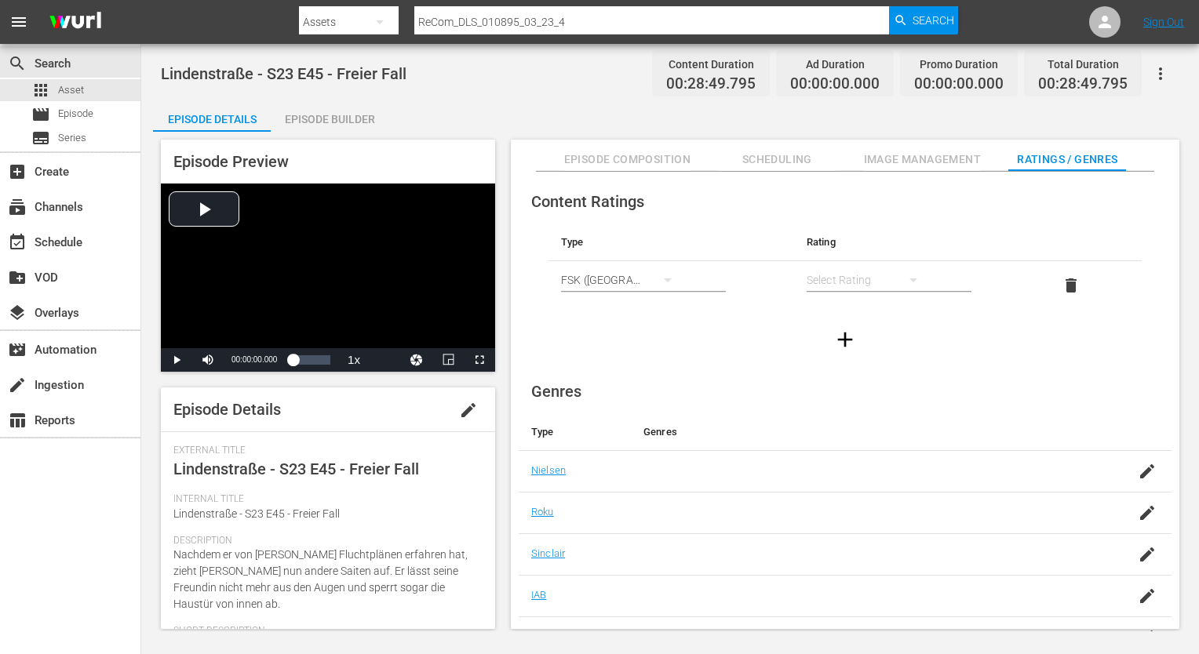
click at [857, 281] on div "simple table" at bounding box center [869, 280] width 126 height 44
click at [872, 332] on div "FSK 12" at bounding box center [868, 336] width 88 height 25
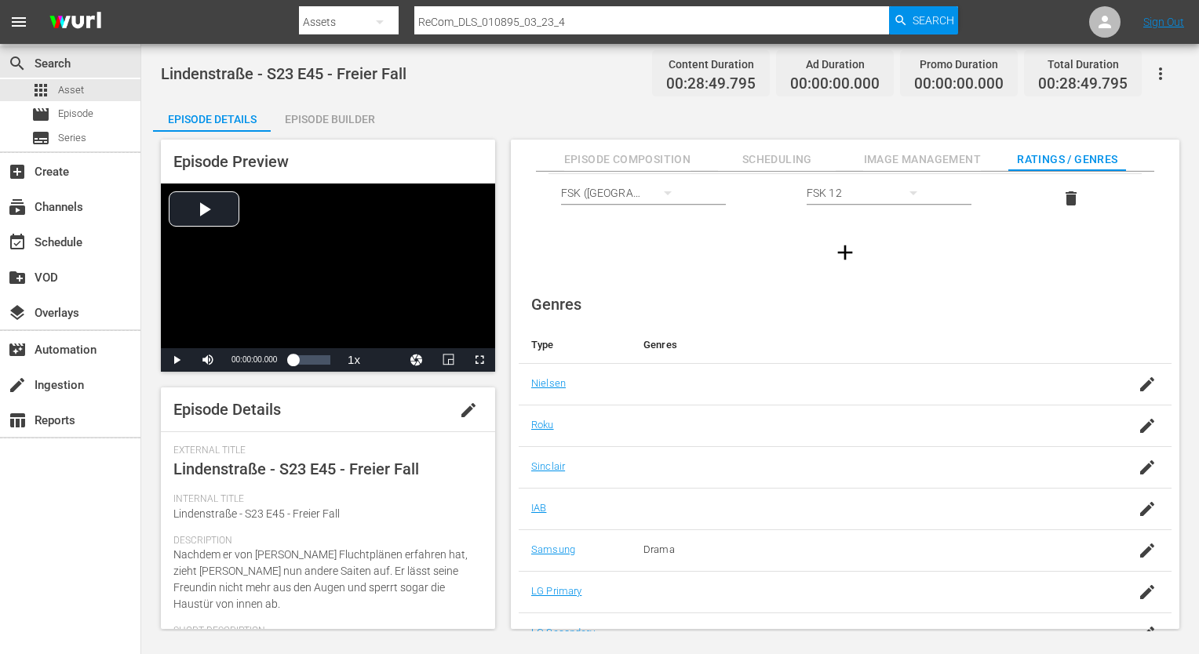
scroll to position [101, 0]
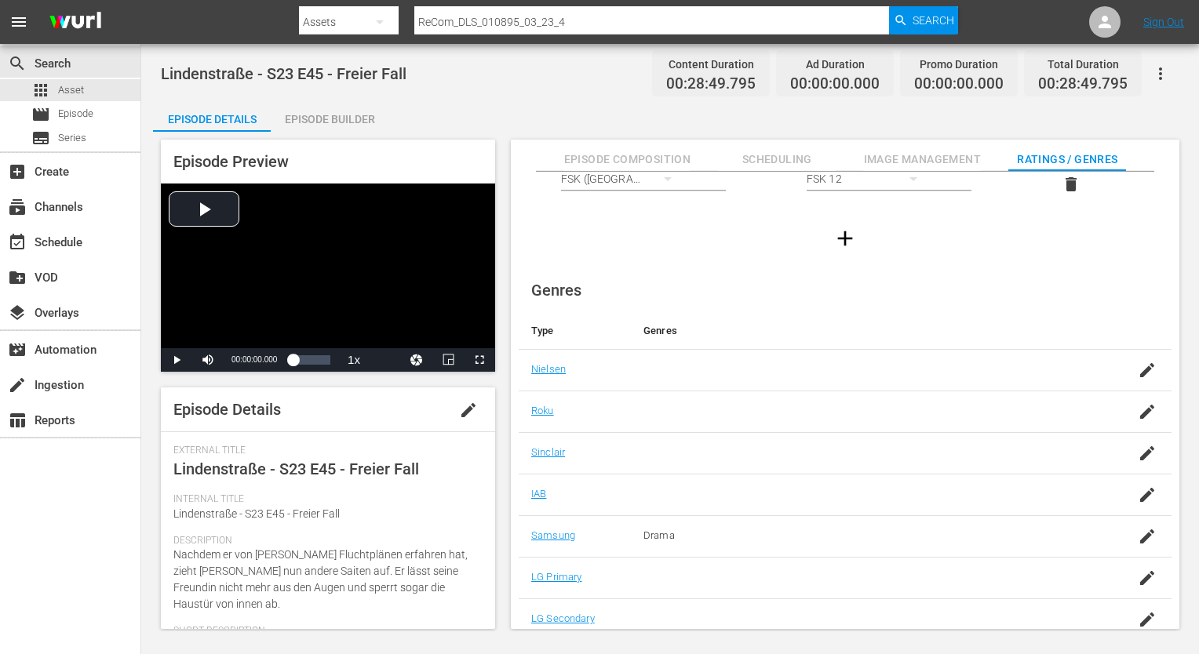
click at [1152, 581] on div "button" at bounding box center [1147, 578] width 24 height 28
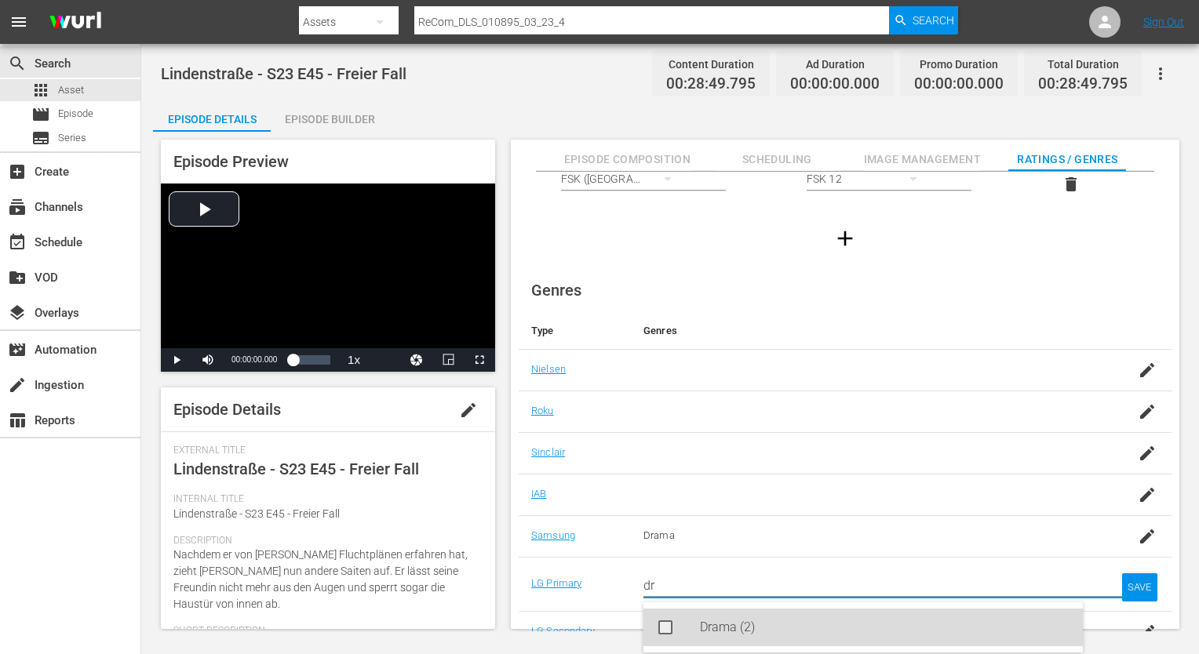
click at [830, 617] on div "Drama (2)" at bounding box center [885, 628] width 370 height 38
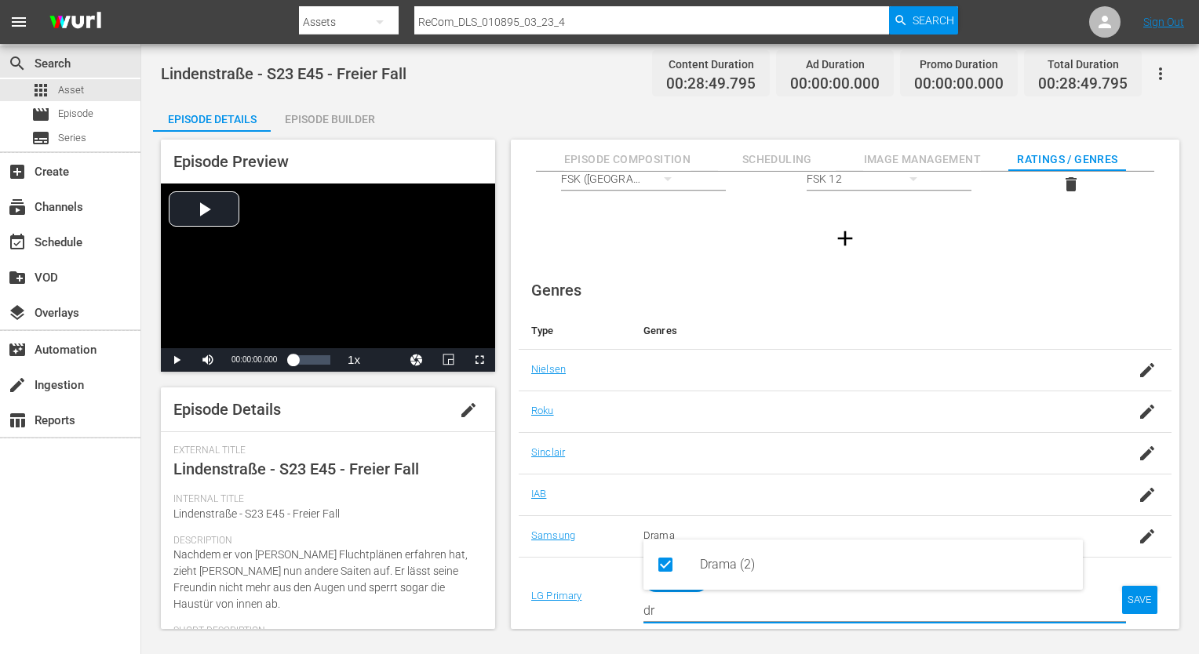
type input "dr"
click at [1114, 601] on td "SAVE" at bounding box center [1135, 596] width 72 height 79
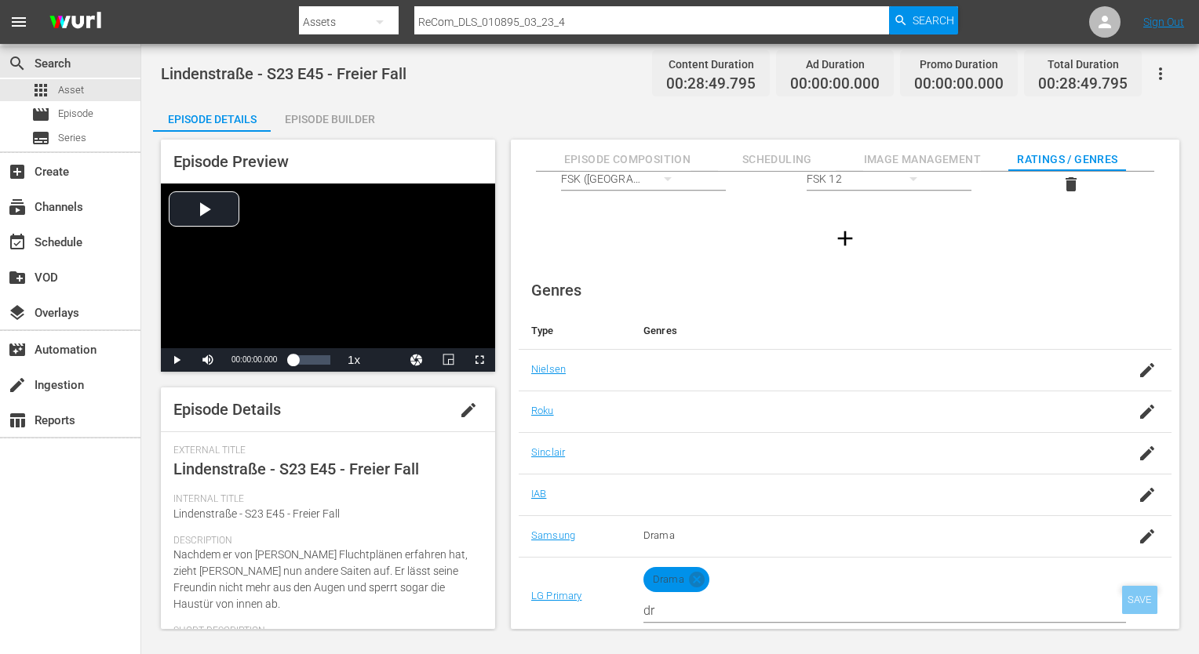
click at [1122, 599] on div "SAVE" at bounding box center [1140, 600] width 36 height 28
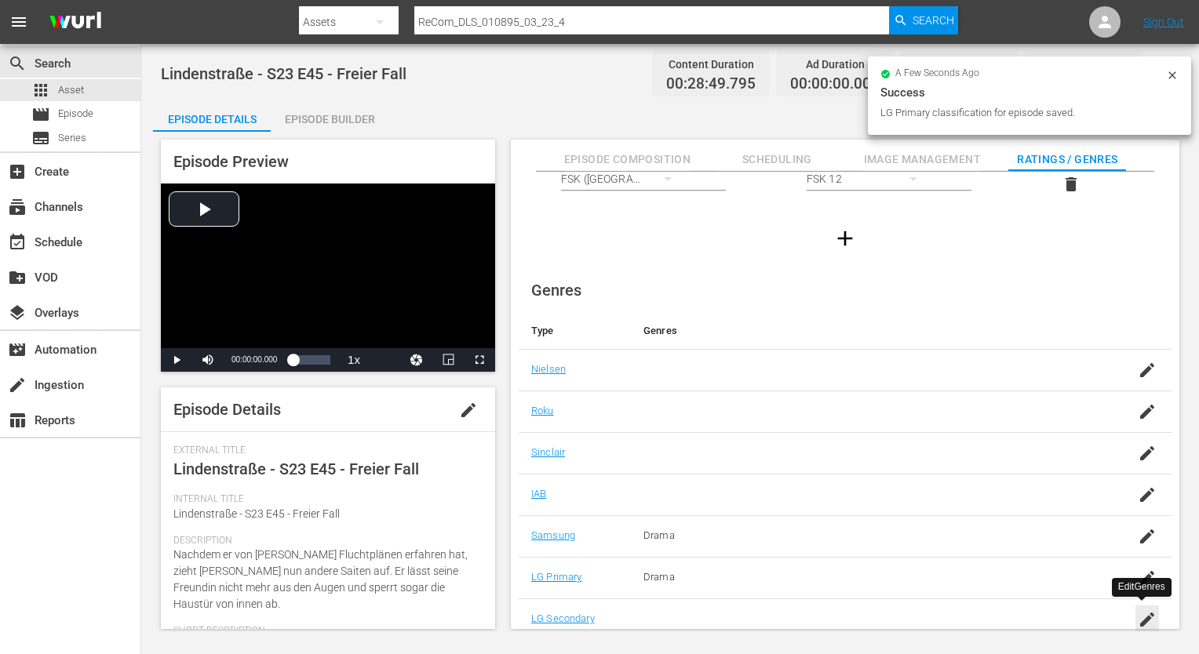
click at [1152, 611] on div "button" at bounding box center [1147, 620] width 24 height 28
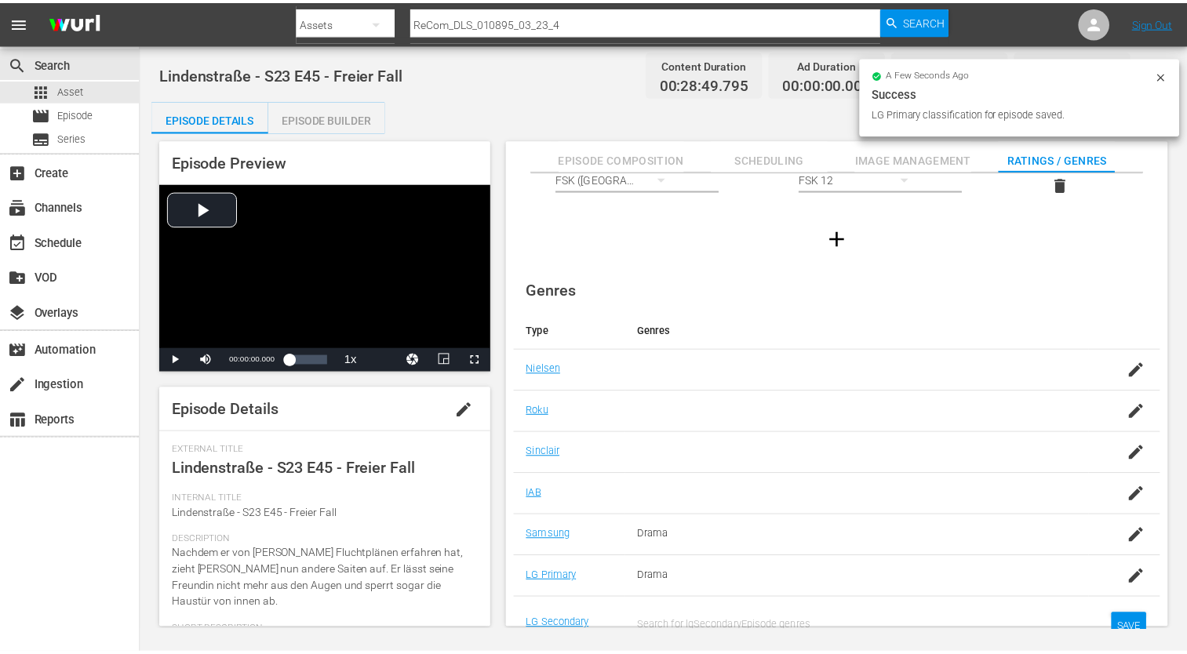
scroll to position [12, 0]
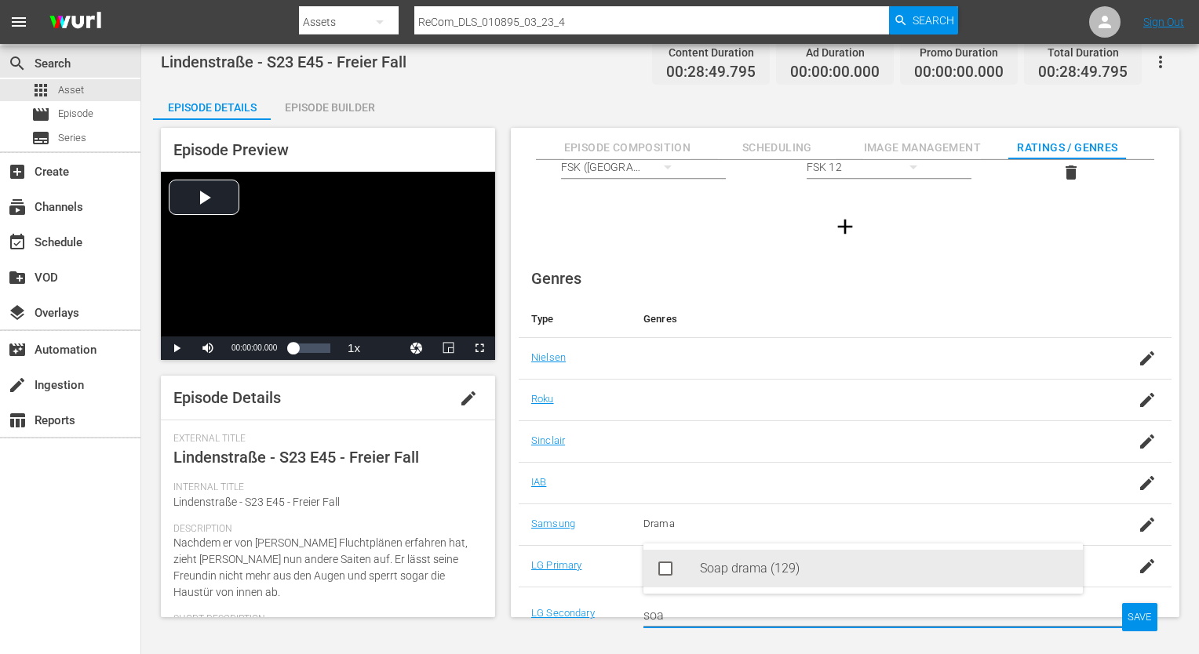
click at [772, 566] on div "Soap drama (129)" at bounding box center [885, 569] width 370 height 38
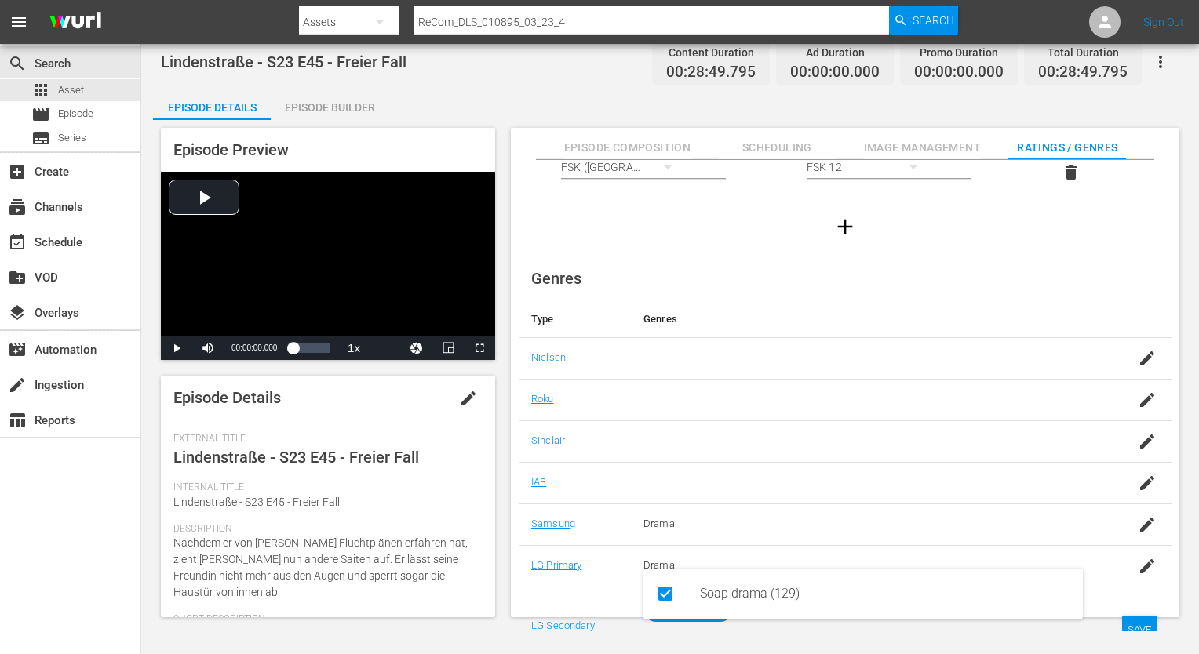
type input "soa"
click at [1142, 616] on div "SAVE" at bounding box center [1140, 630] width 36 height 28
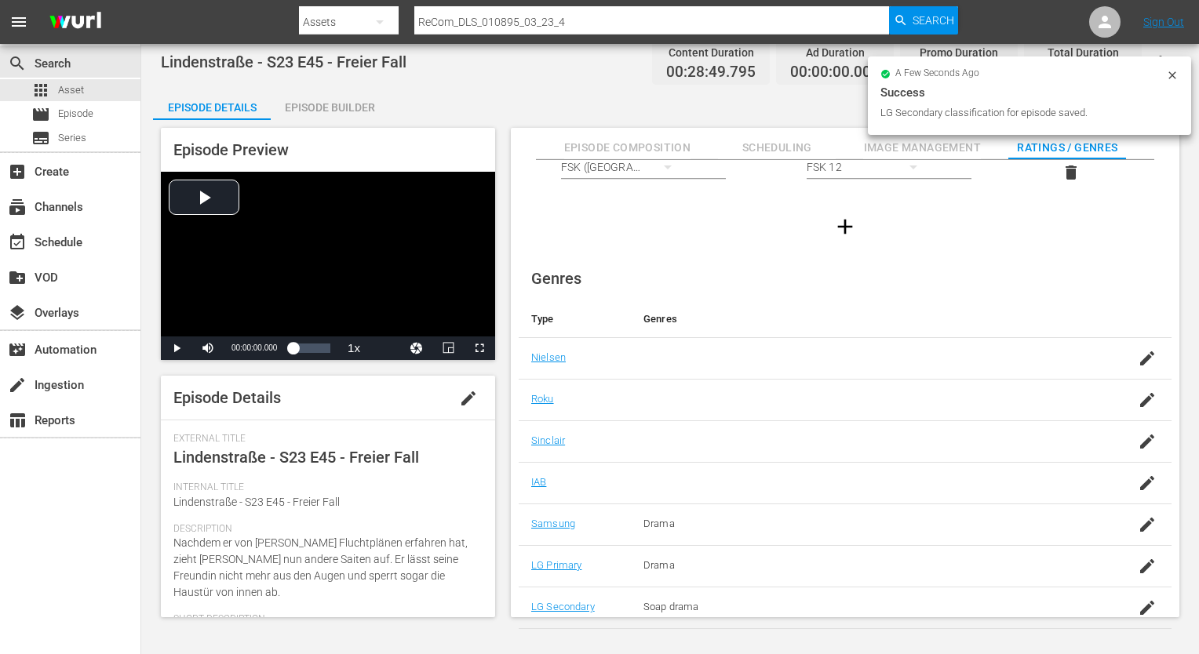
click at [344, 117] on div "Episode Builder" at bounding box center [330, 108] width 118 height 38
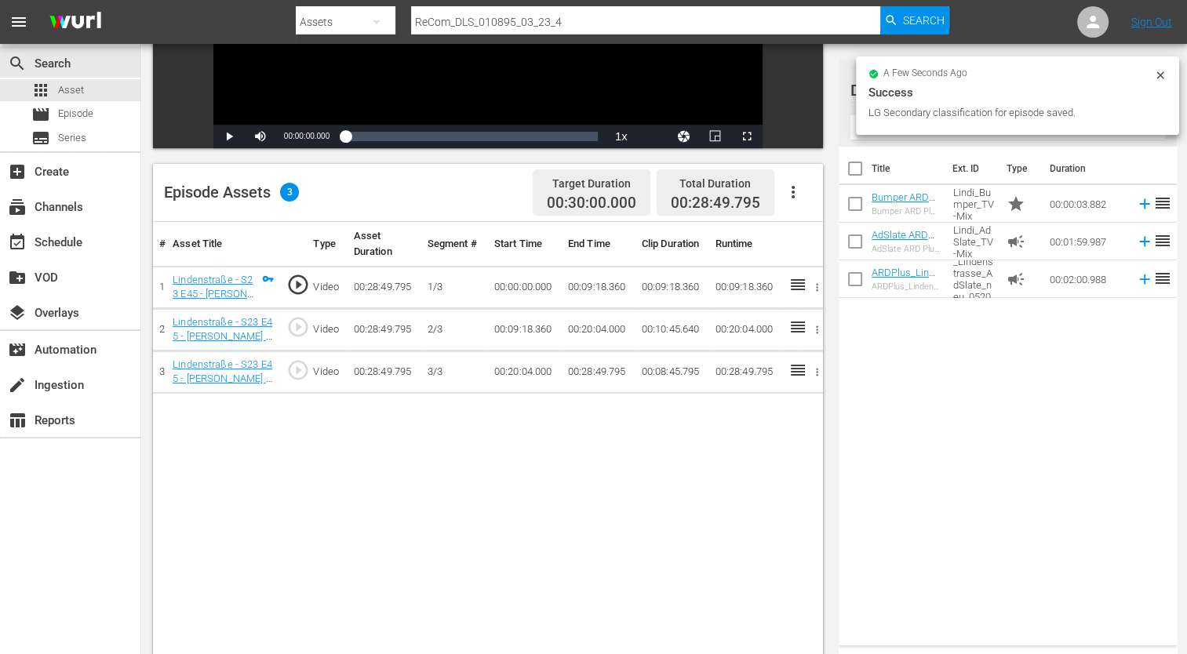
scroll to position [314, 0]
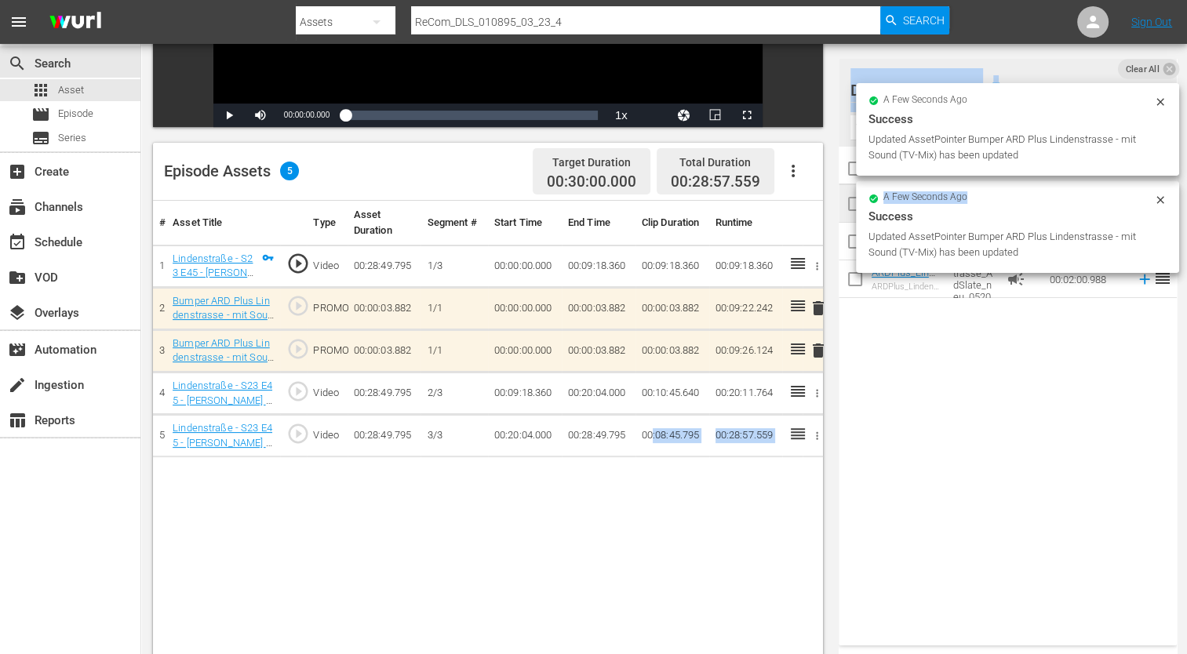
drag, startPoint x: 1087, startPoint y: 210, endPoint x: 650, endPoint y: 445, distance: 496.7
drag, startPoint x: 650, startPoint y: 445, endPoint x: 1018, endPoint y: 485, distance: 370.9
click at [1017, 486] on div "Title Ext. ID Type Duration Bumper ARD Plus Lindenstrasse - mit Musik (TV-Mix) …" at bounding box center [1008, 393] width 338 height 493
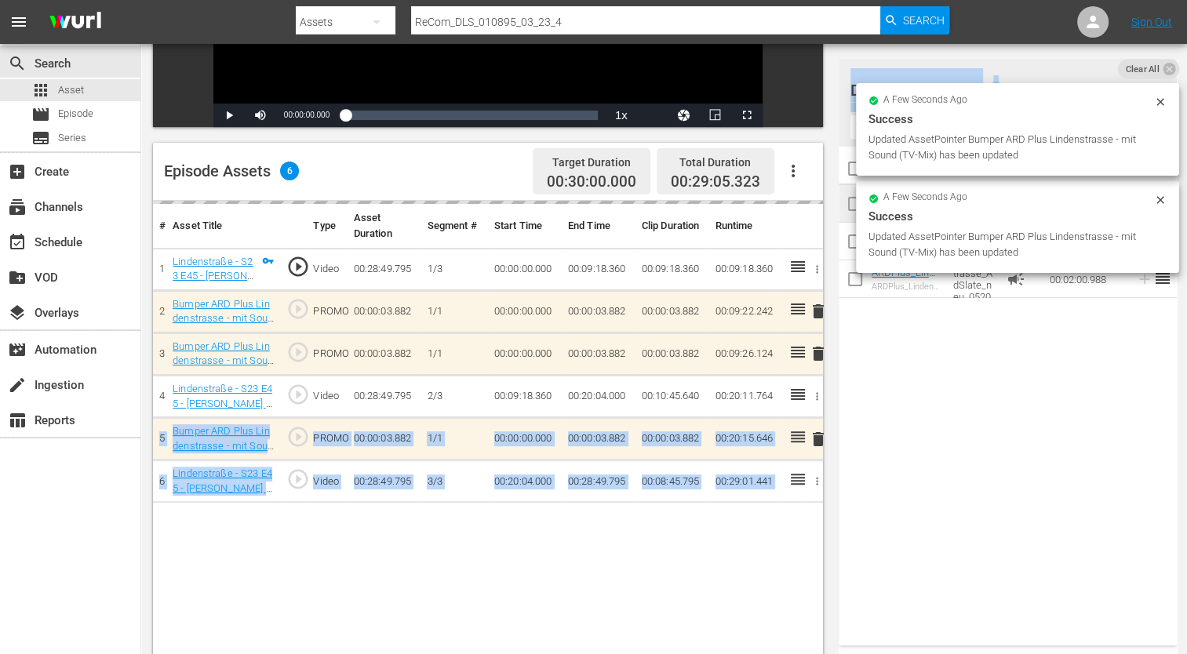
click at [1006, 488] on div "Title Ext. ID Type Duration Bumper ARD Plus Lindenstrasse - mit Musik (TV-Mix) …" at bounding box center [1008, 393] width 338 height 493
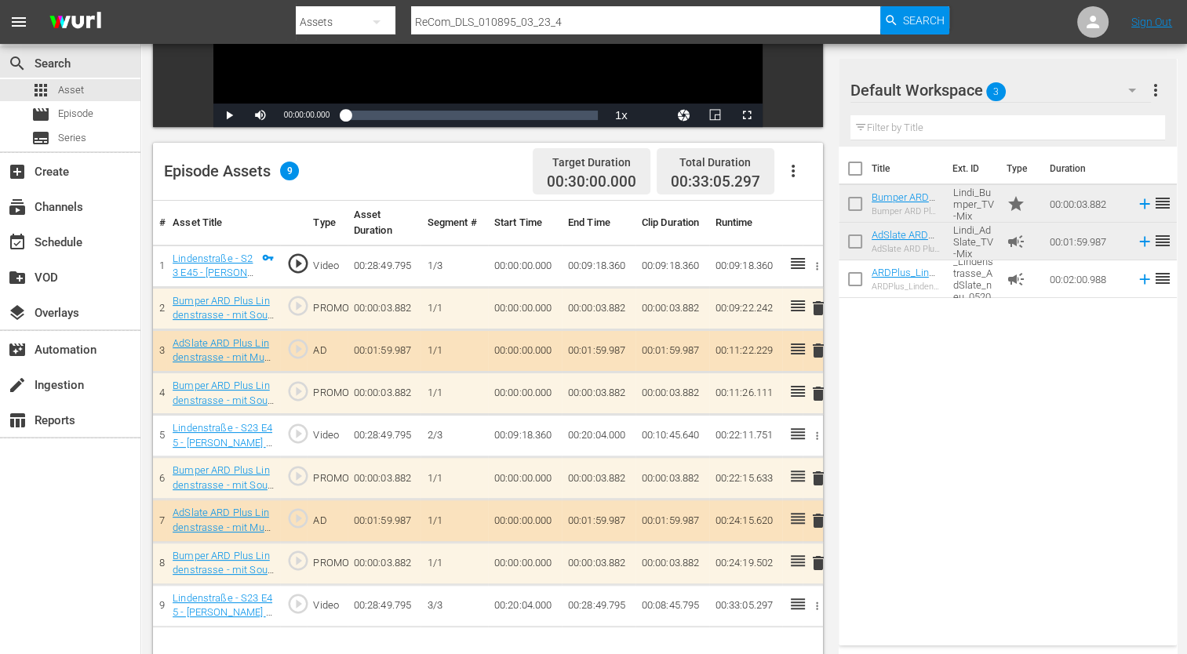
click at [1086, 423] on div "Title Ext. ID Type Duration Bumper ARD Plus Lindenstrasse - mit Musik (TV-Mix) …" at bounding box center [1008, 393] width 338 height 493
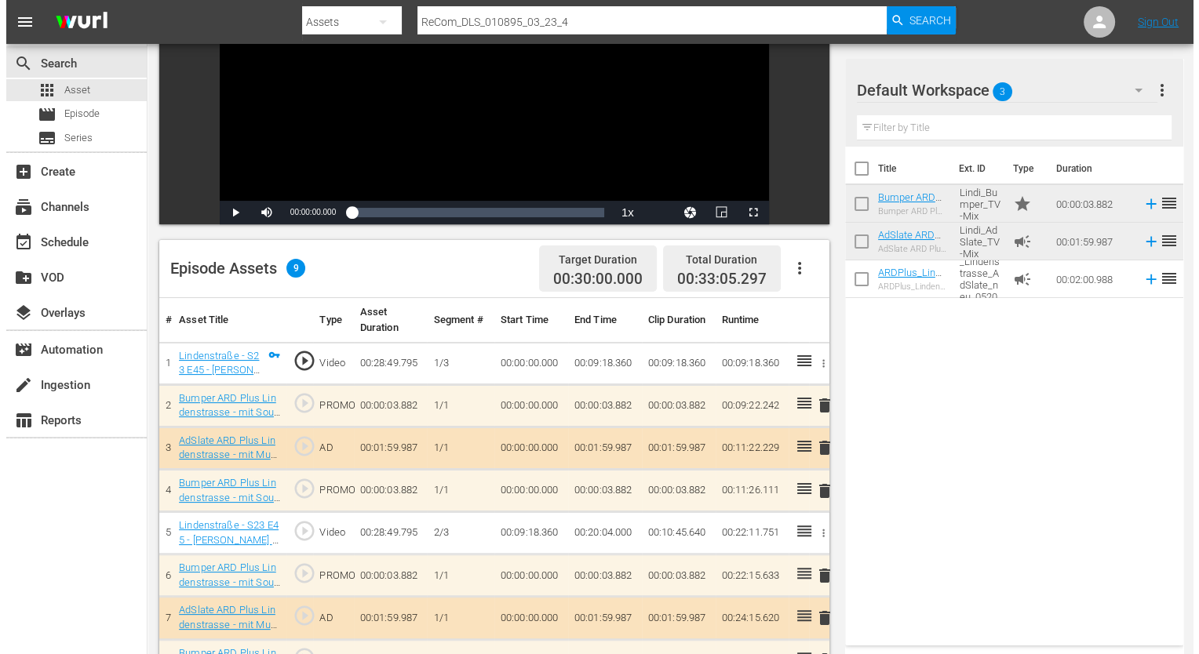
scroll to position [0, 0]
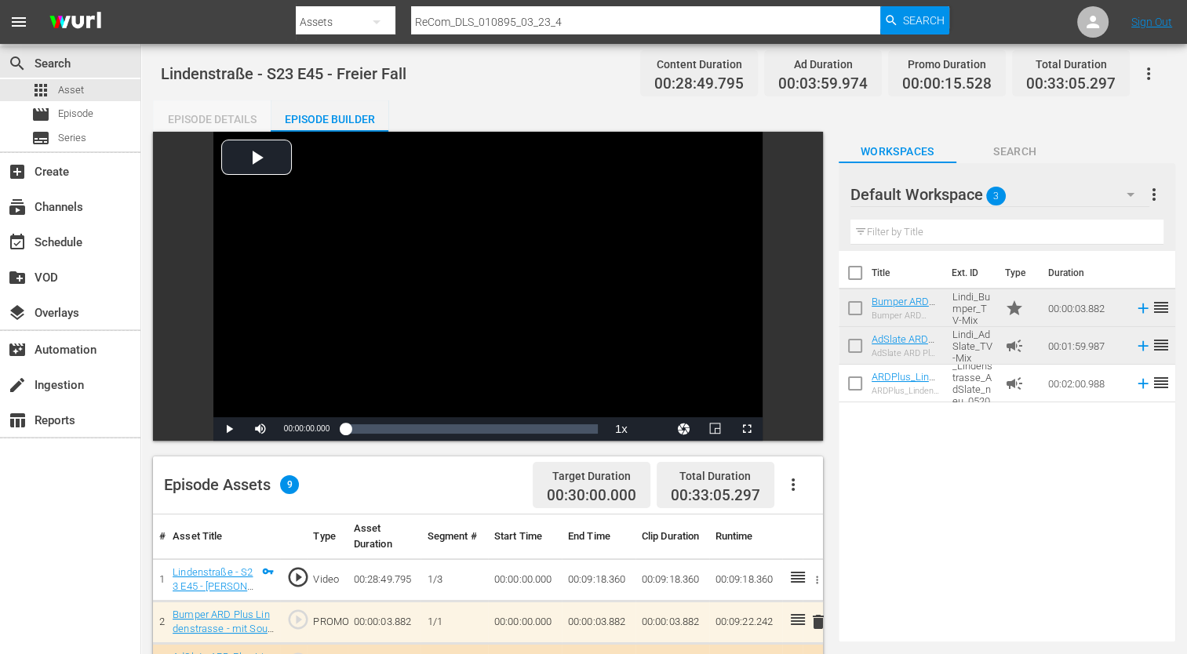
click at [224, 114] on div "Episode Details" at bounding box center [212, 119] width 118 height 38
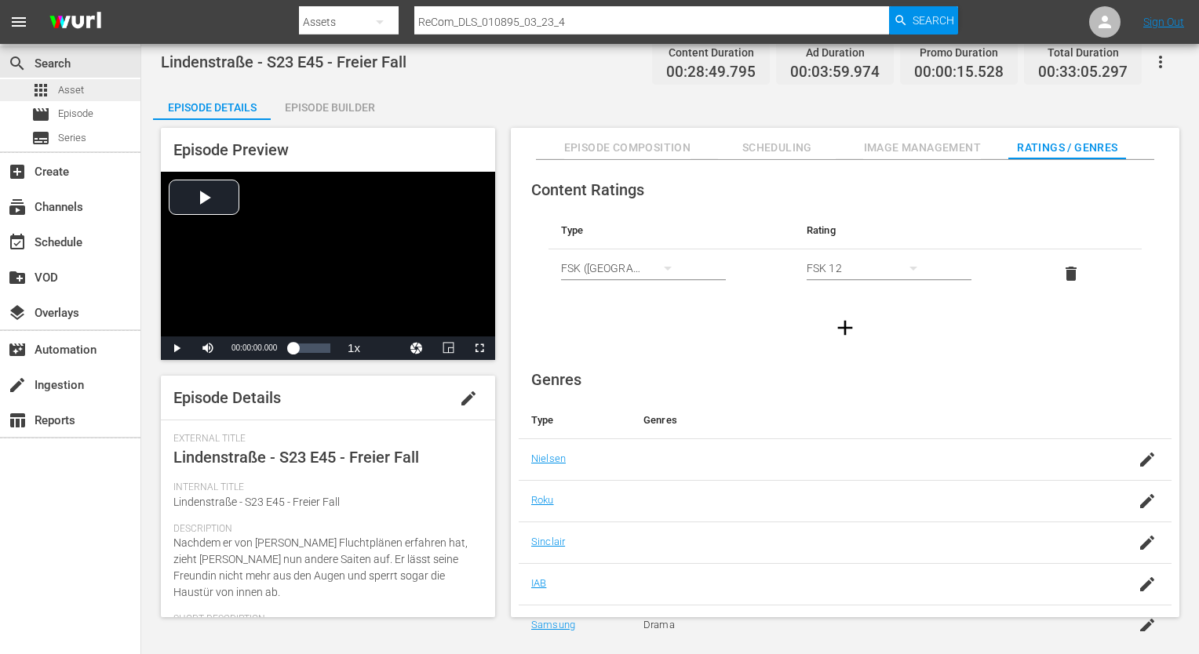
click at [53, 93] on div "apps Asset" at bounding box center [57, 90] width 53 height 22
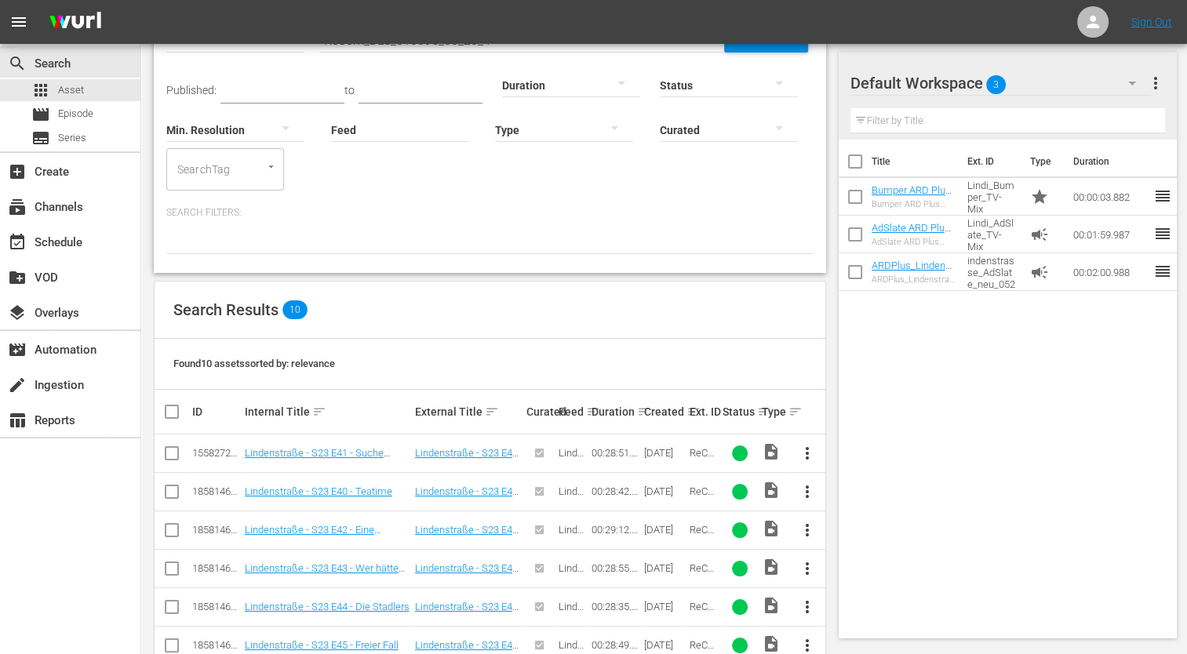
scroll to position [289, 0]
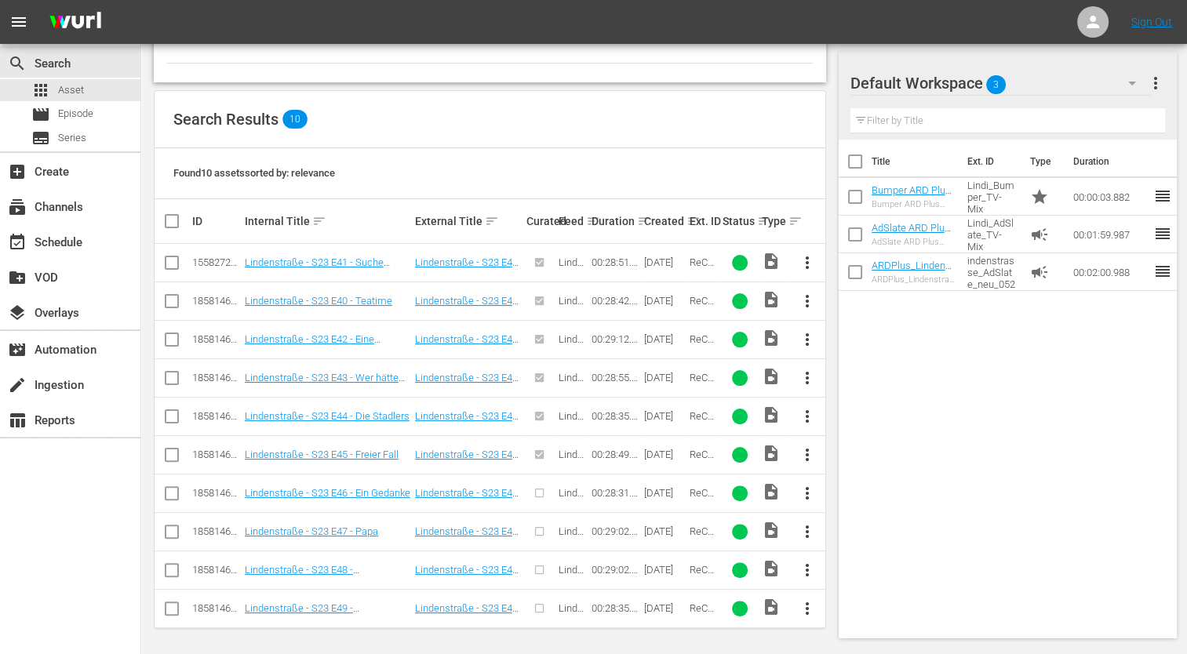
click at [810, 496] on span "more_vert" at bounding box center [806, 493] width 19 height 19
click at [868, 601] on div "Episode" at bounding box center [891, 611] width 107 height 38
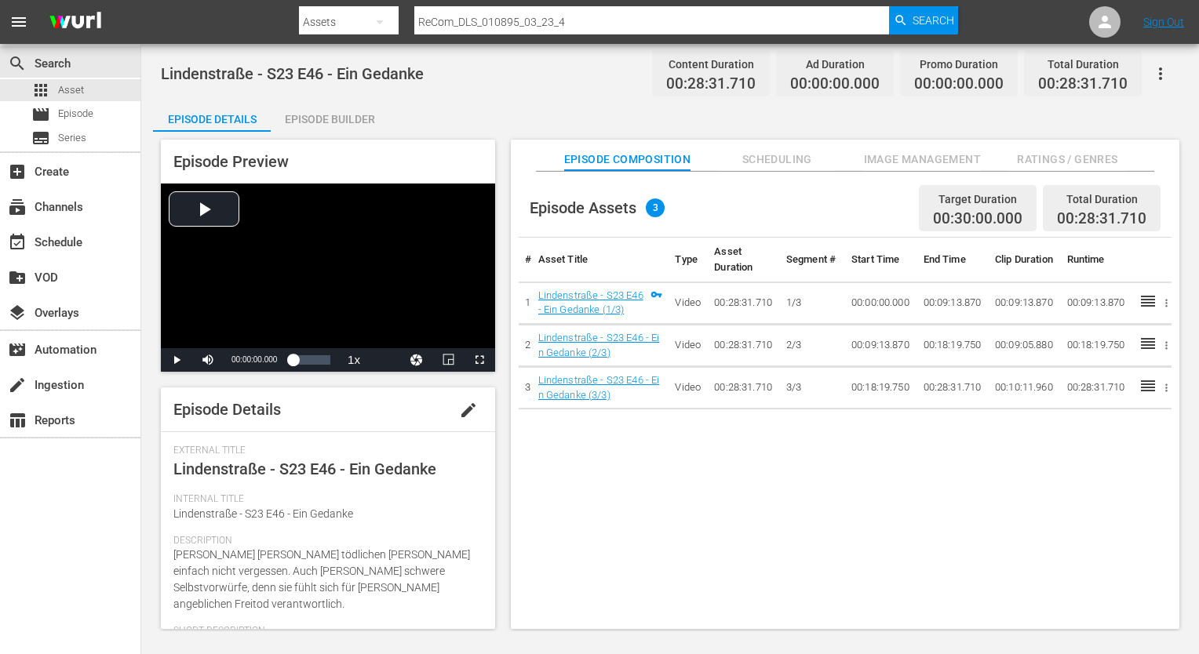
click at [330, 124] on div "Episode Builder" at bounding box center [330, 119] width 118 height 38
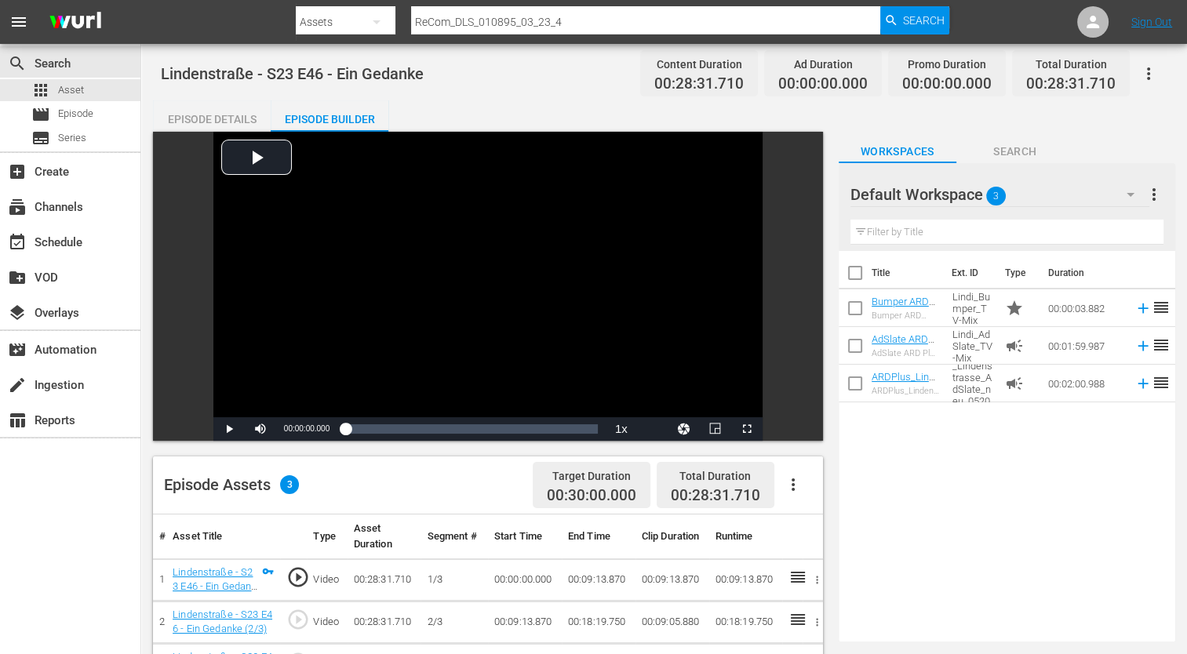
click at [238, 118] on div "Episode Details" at bounding box center [212, 119] width 118 height 38
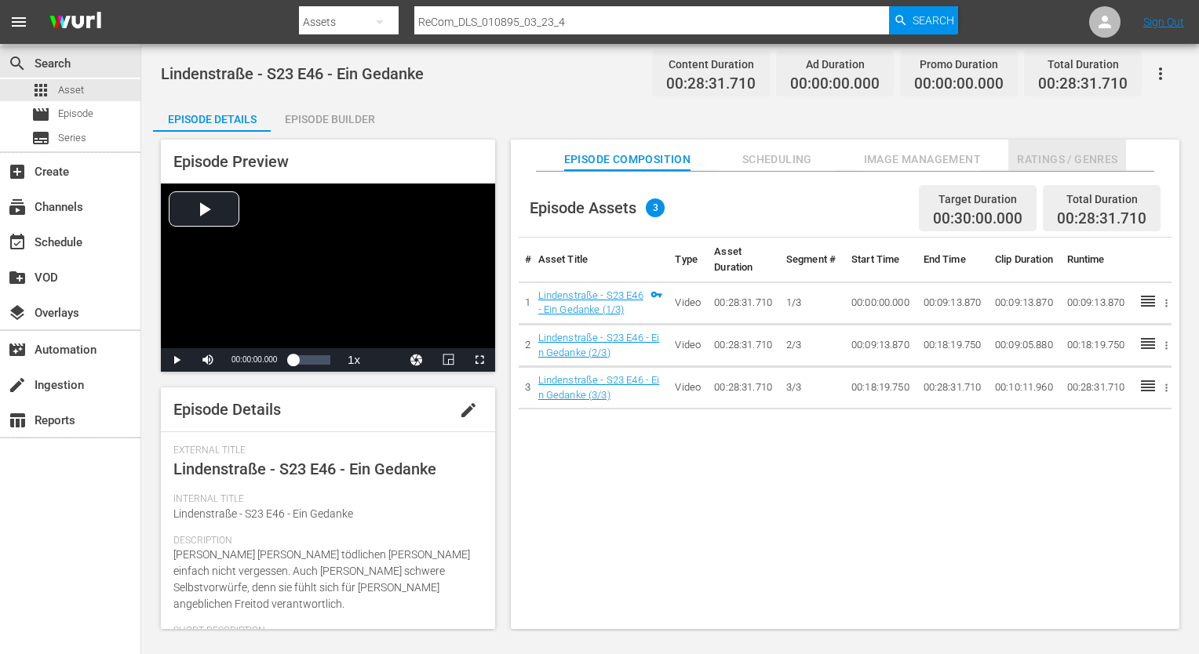
click at [1095, 147] on button "Ratings / Genres" at bounding box center [1067, 155] width 118 height 31
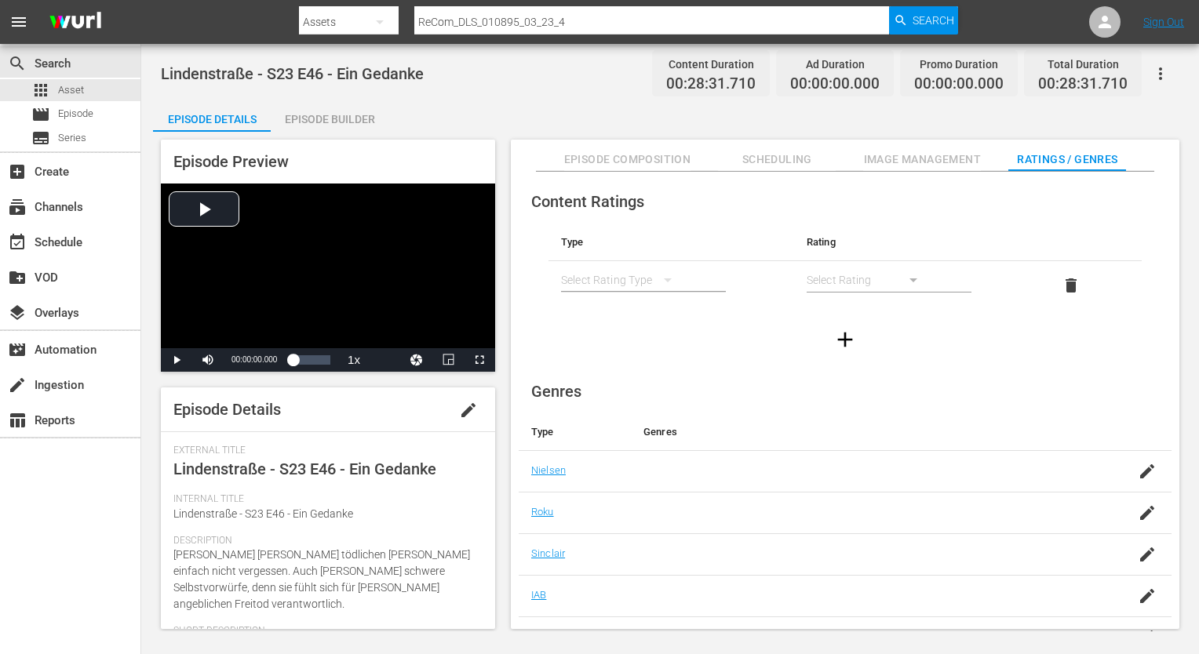
click at [633, 275] on div "simple table" at bounding box center [624, 280] width 126 height 44
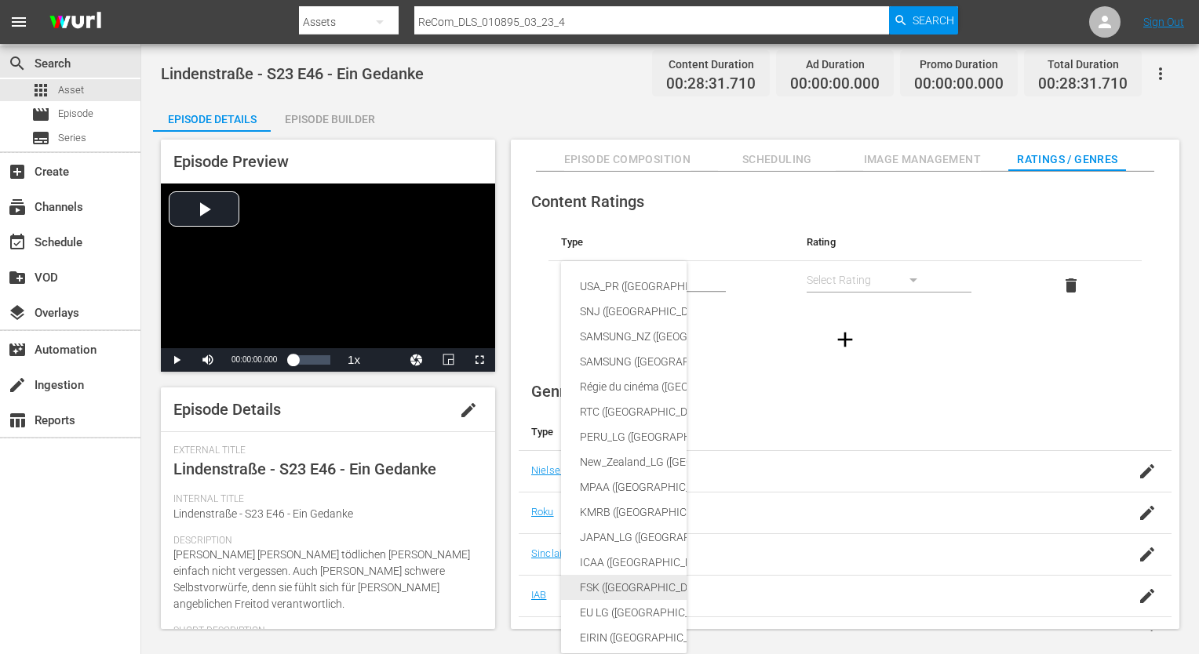
click at [623, 575] on div "FSK ([GEOGRAPHIC_DATA])" at bounding box center [760, 587] width 360 height 25
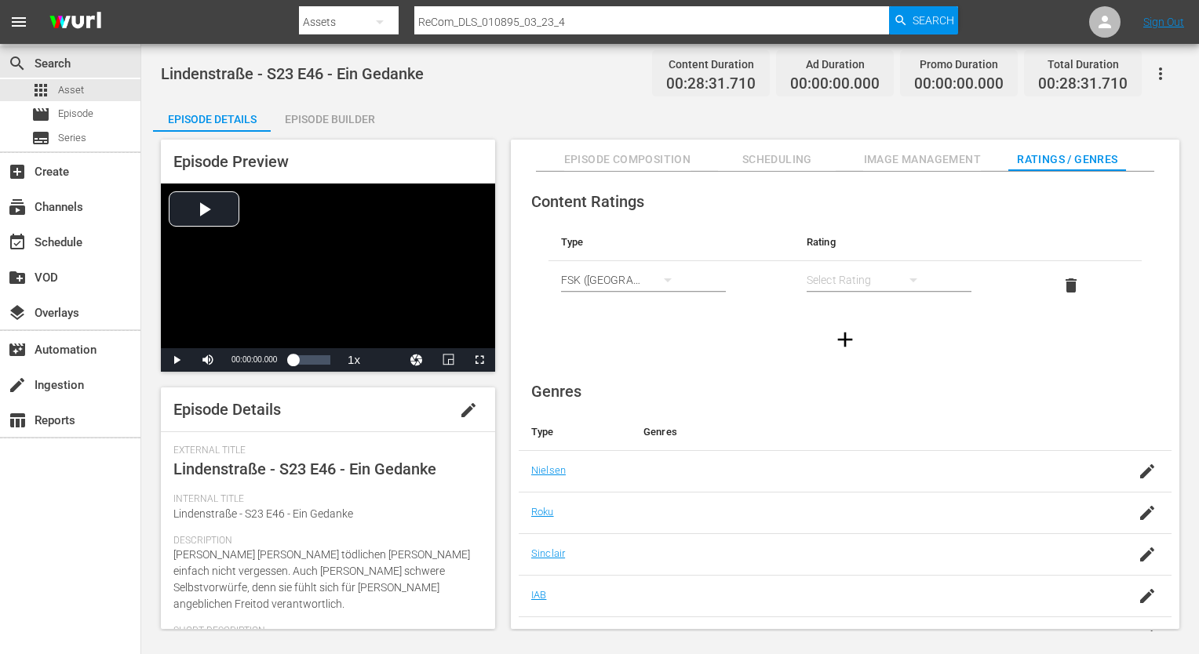
click at [869, 269] on div "simple table" at bounding box center [869, 280] width 126 height 44
click at [851, 337] on div "FSK 12" at bounding box center [868, 336] width 88 height 25
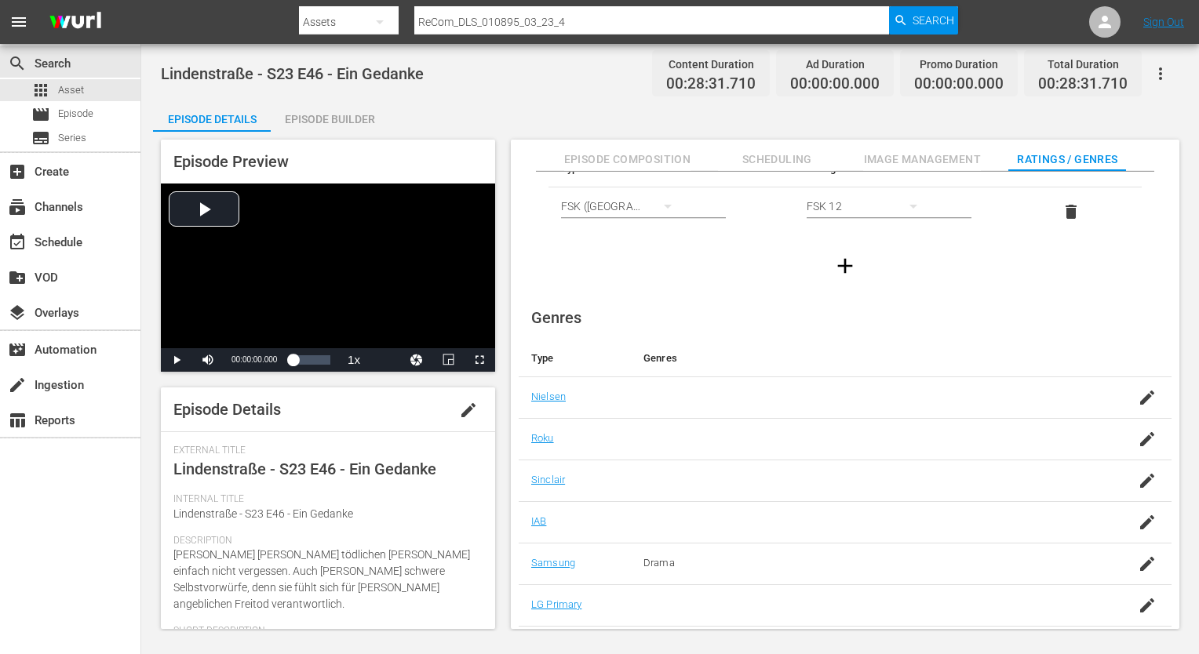
scroll to position [101, 0]
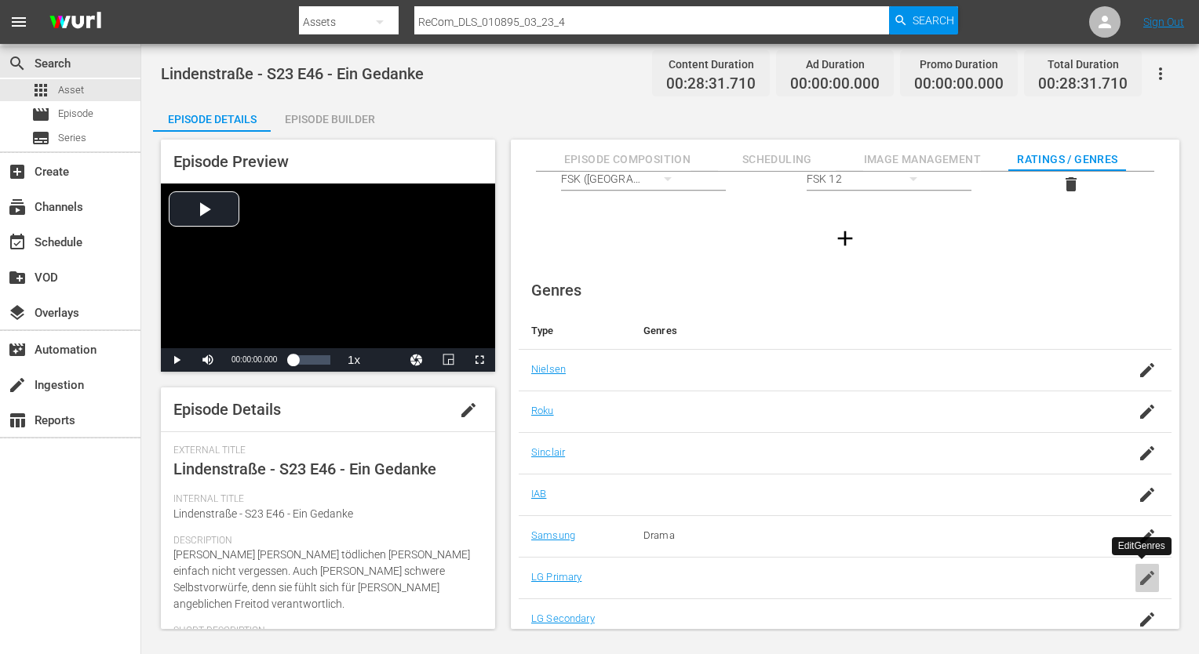
click at [1140, 576] on icon "button" at bounding box center [1147, 578] width 14 height 14
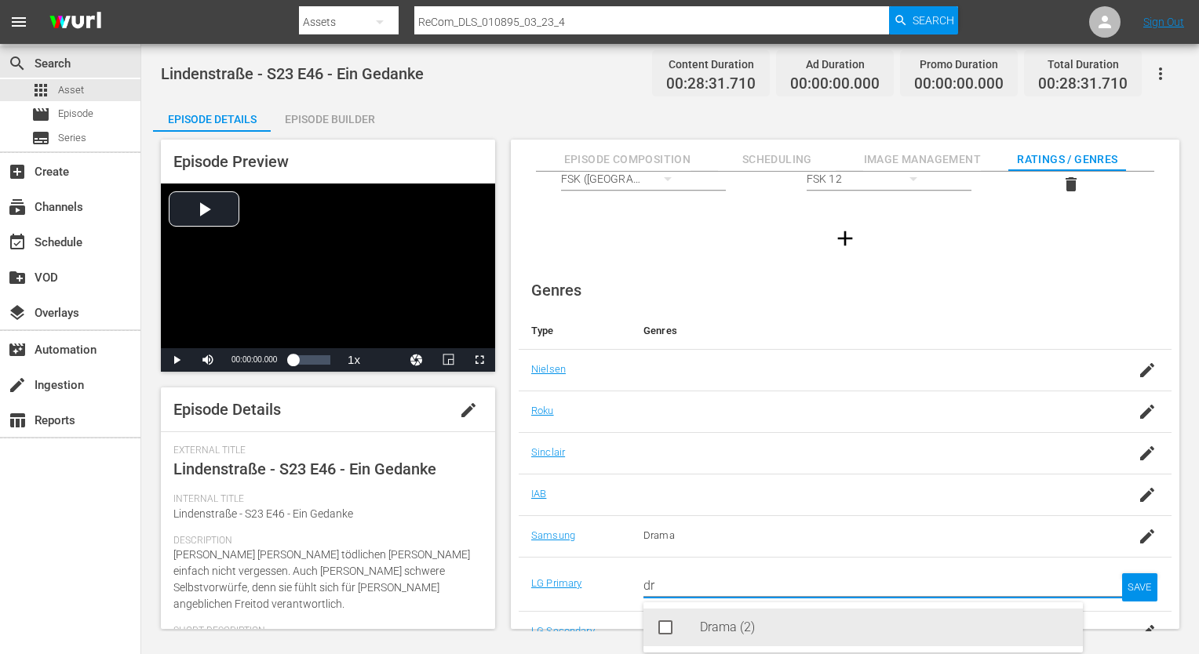
click at [904, 621] on div "Drama (2)" at bounding box center [885, 628] width 370 height 38
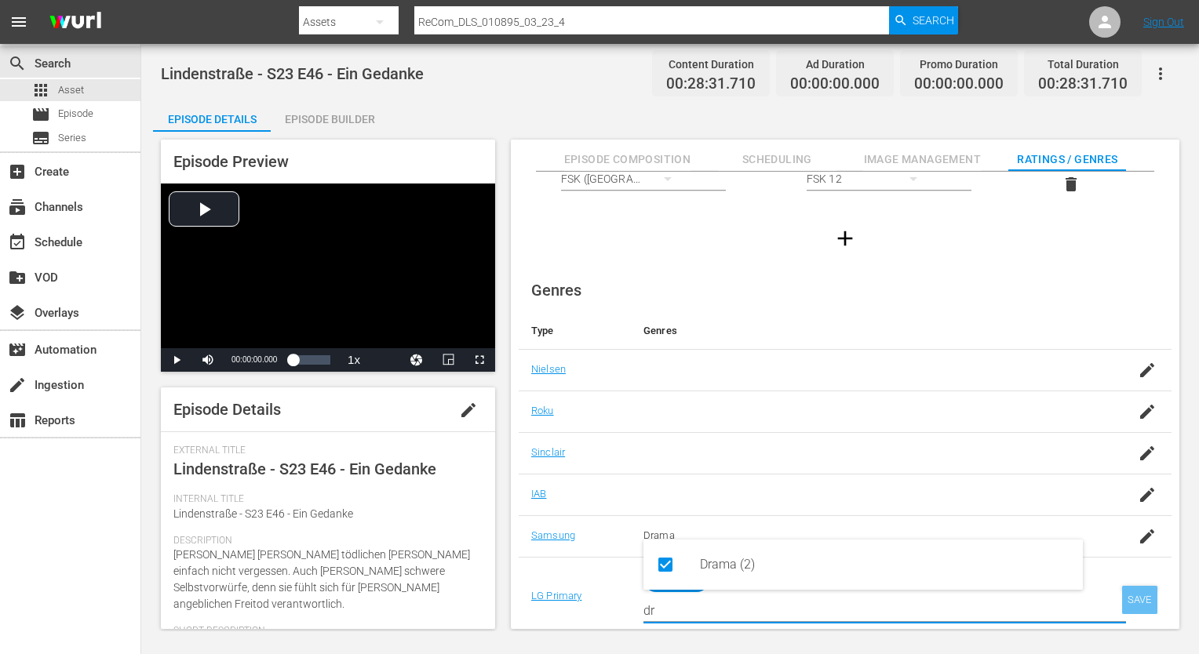
type input "dr"
click at [1142, 592] on div "SAVE" at bounding box center [1140, 600] width 36 height 28
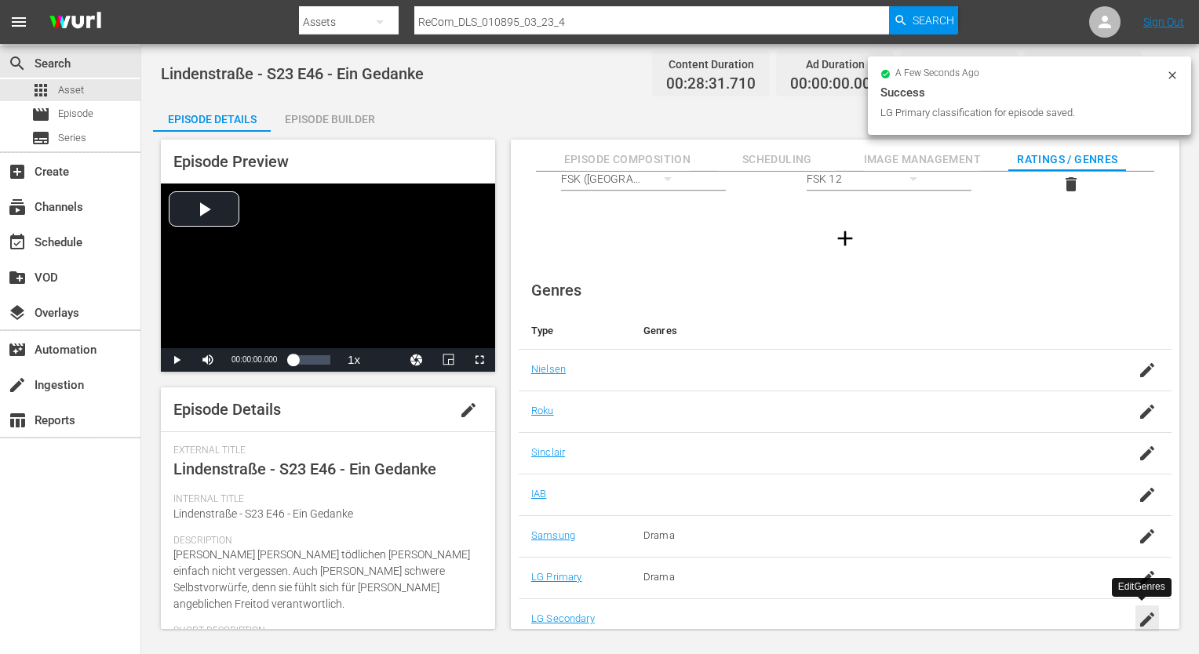
click at [1149, 606] on div "button" at bounding box center [1147, 620] width 24 height 28
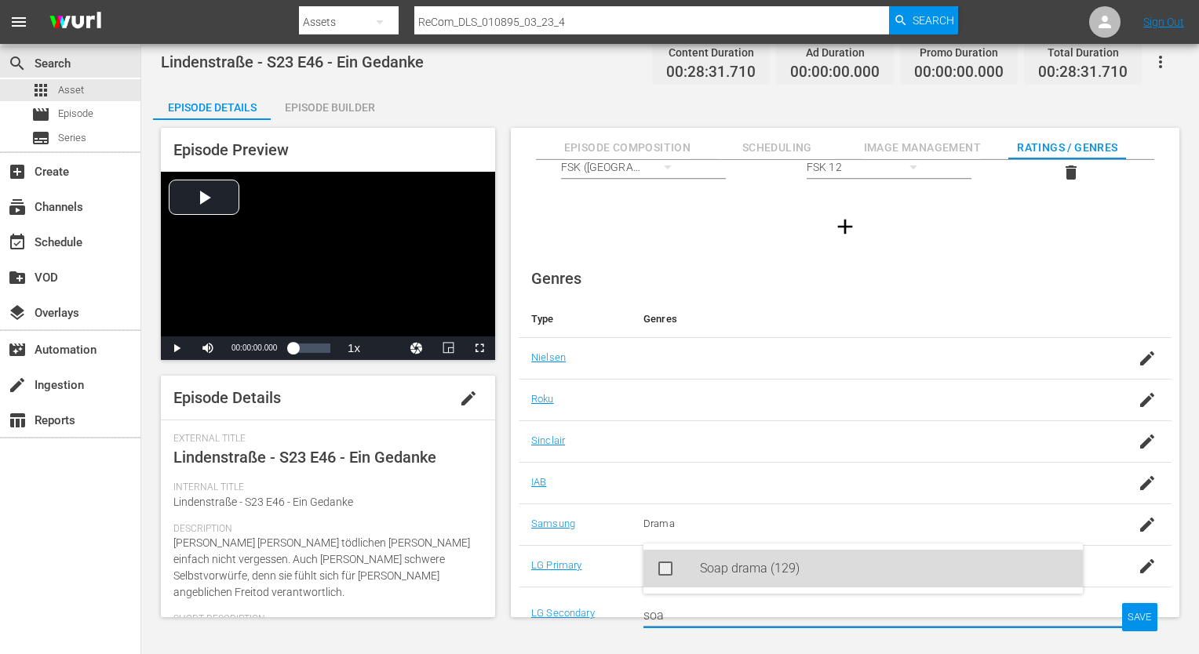
click at [1024, 566] on div "Soap drama (129)" at bounding box center [885, 569] width 370 height 38
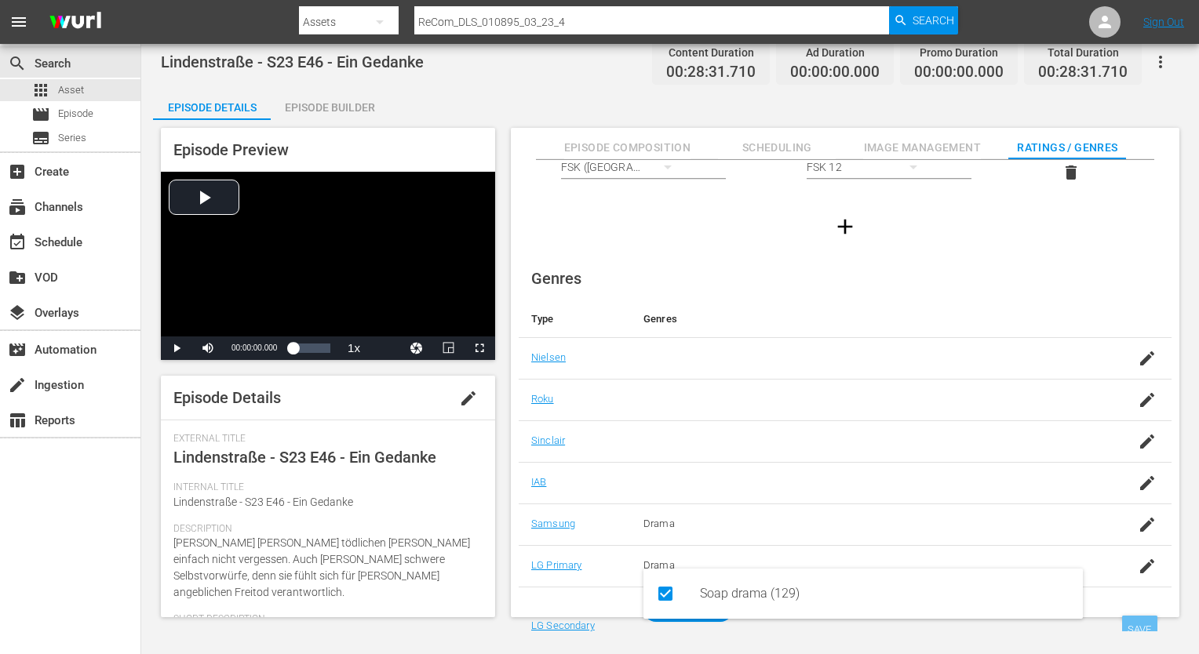
type input "soa"
click at [1136, 620] on div "SAVE" at bounding box center [1140, 630] width 36 height 28
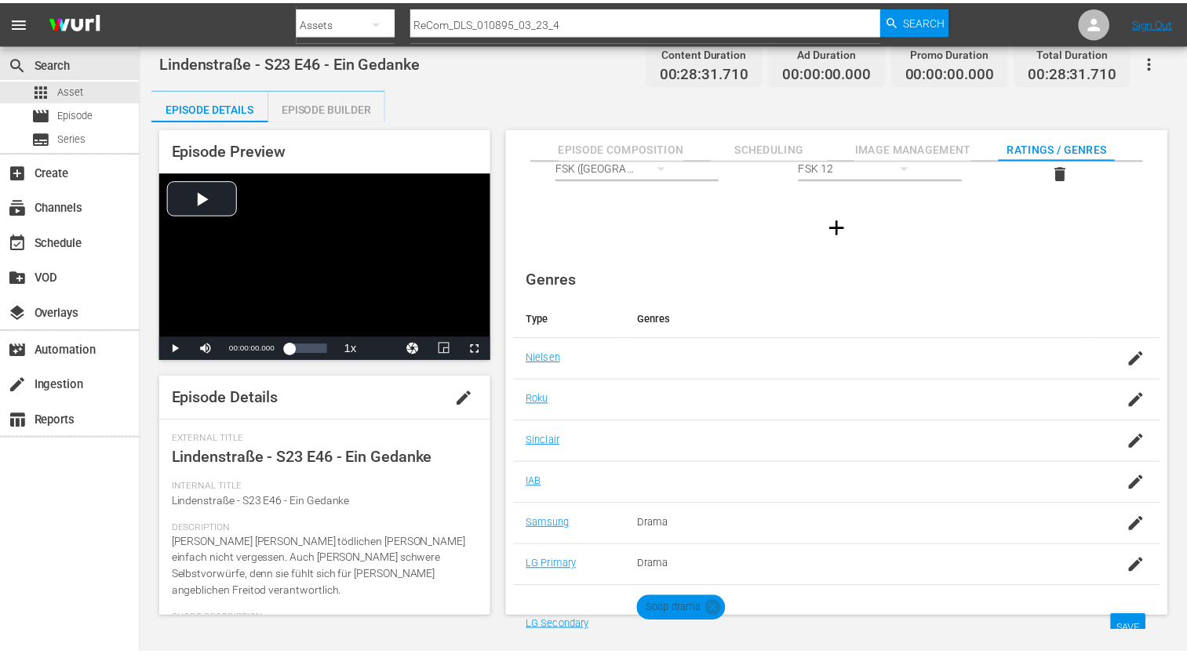
scroll to position [101, 0]
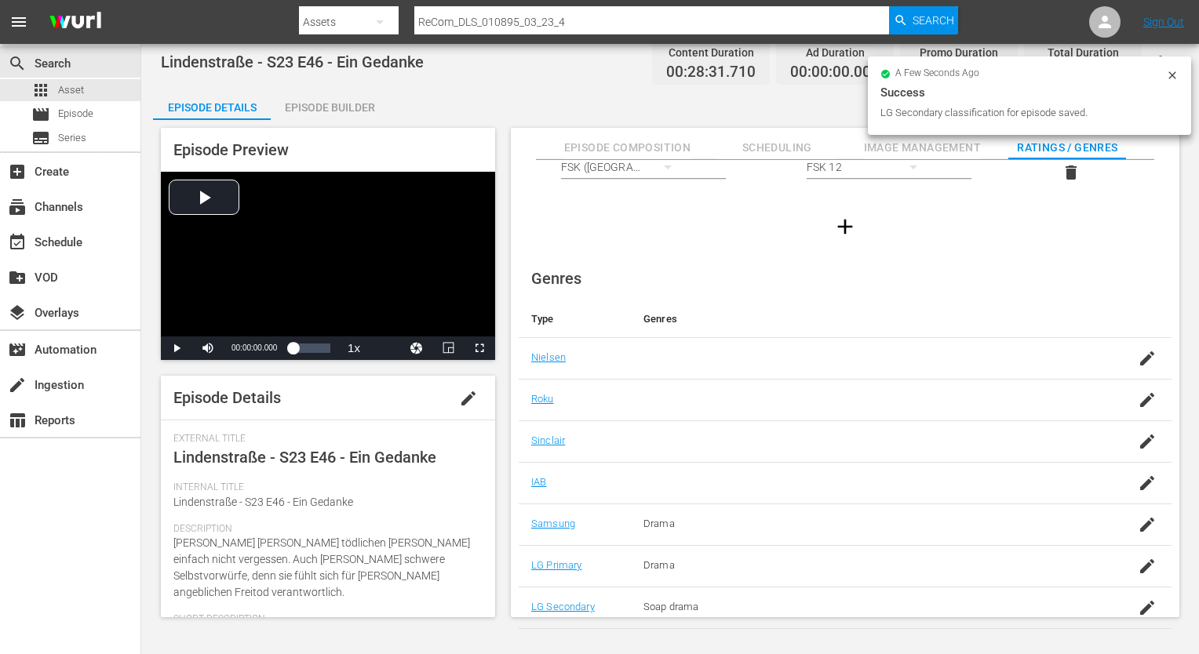
click at [346, 120] on div "Episode Preview Video Player is loading. Play Video Play Mute Current Time 00:0…" at bounding box center [670, 375] width 1034 height 510
click at [345, 107] on div "Episode Builder" at bounding box center [330, 108] width 118 height 38
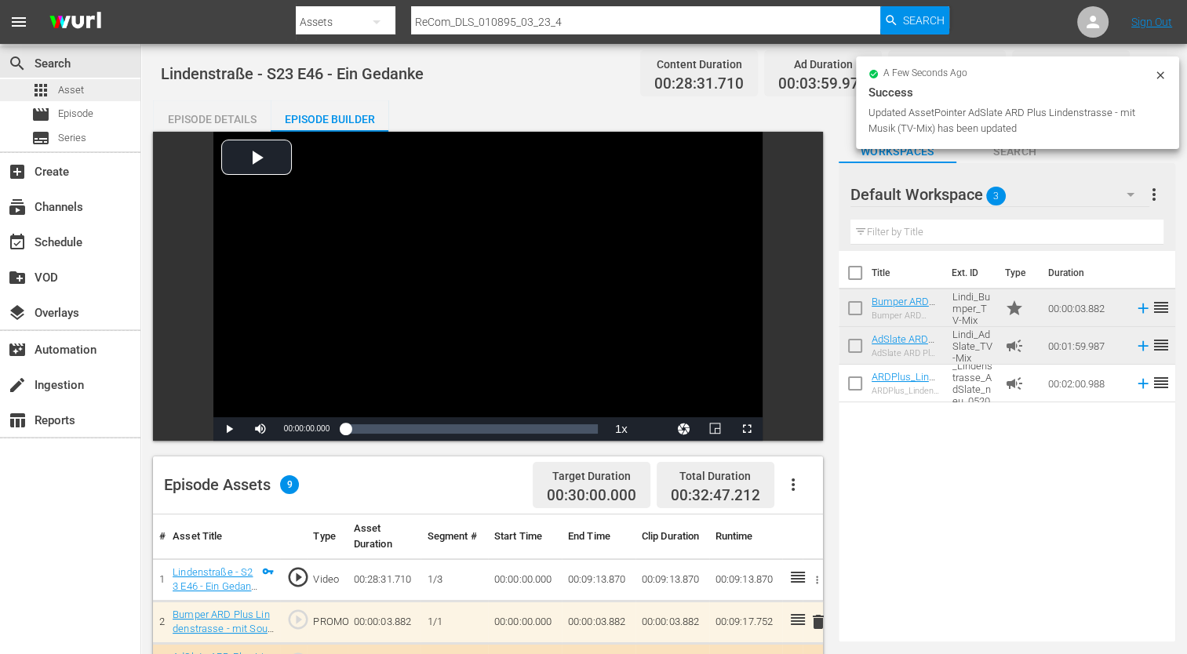
click at [66, 89] on span "Asset" at bounding box center [71, 90] width 26 height 16
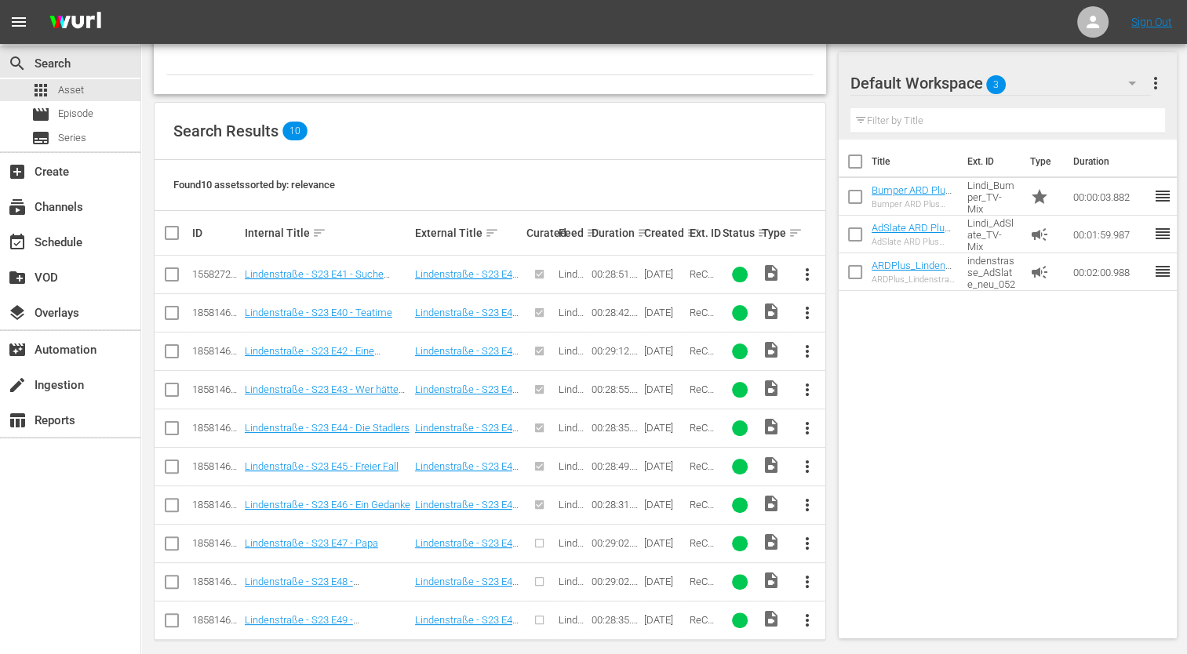
scroll to position [289, 0]
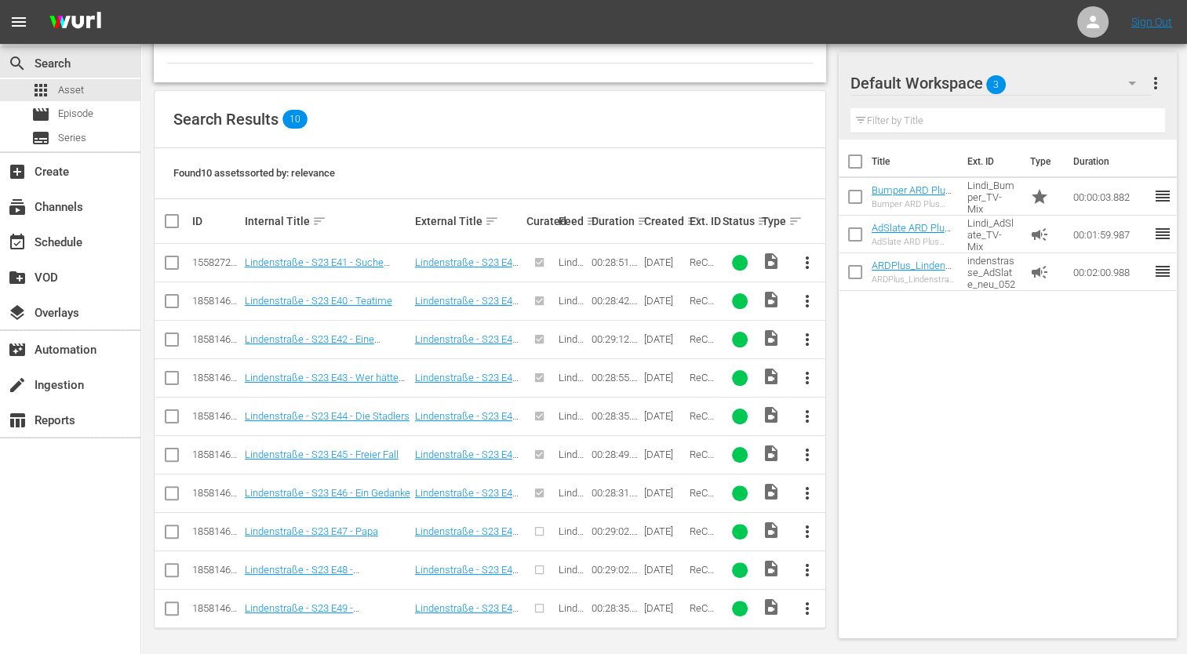
click at [804, 529] on span "more_vert" at bounding box center [806, 531] width 19 height 19
click at [857, 522] on div "Episode" at bounding box center [891, 523] width 107 height 38
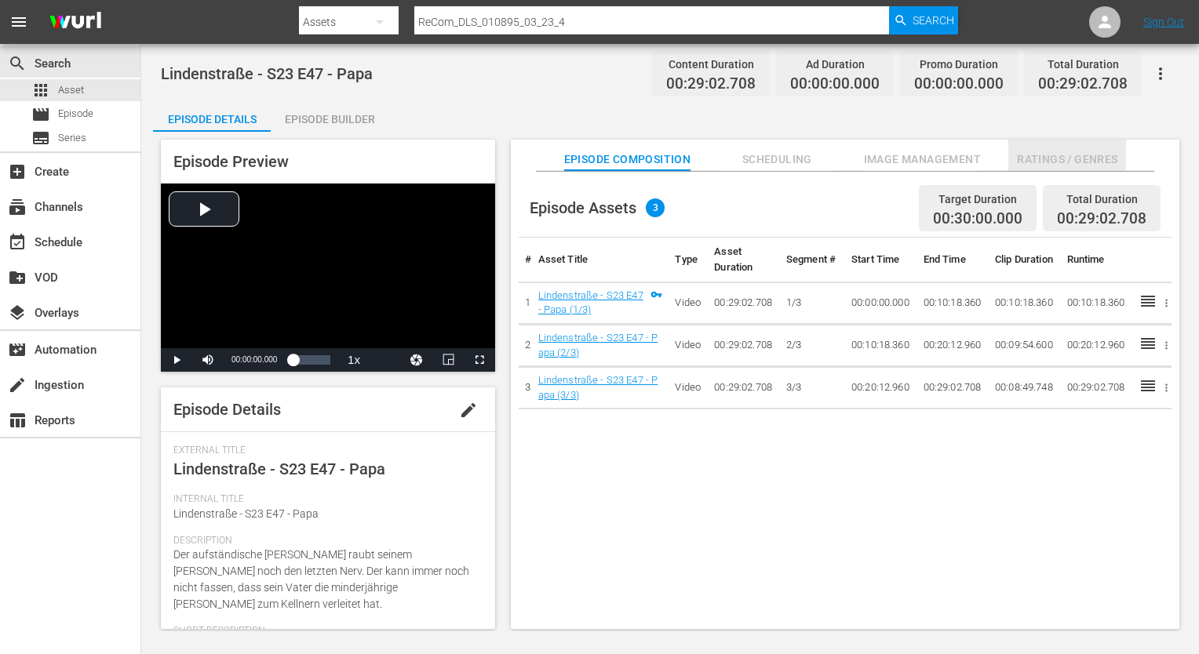
click at [1067, 162] on span "Ratings / Genres" at bounding box center [1067, 160] width 118 height 20
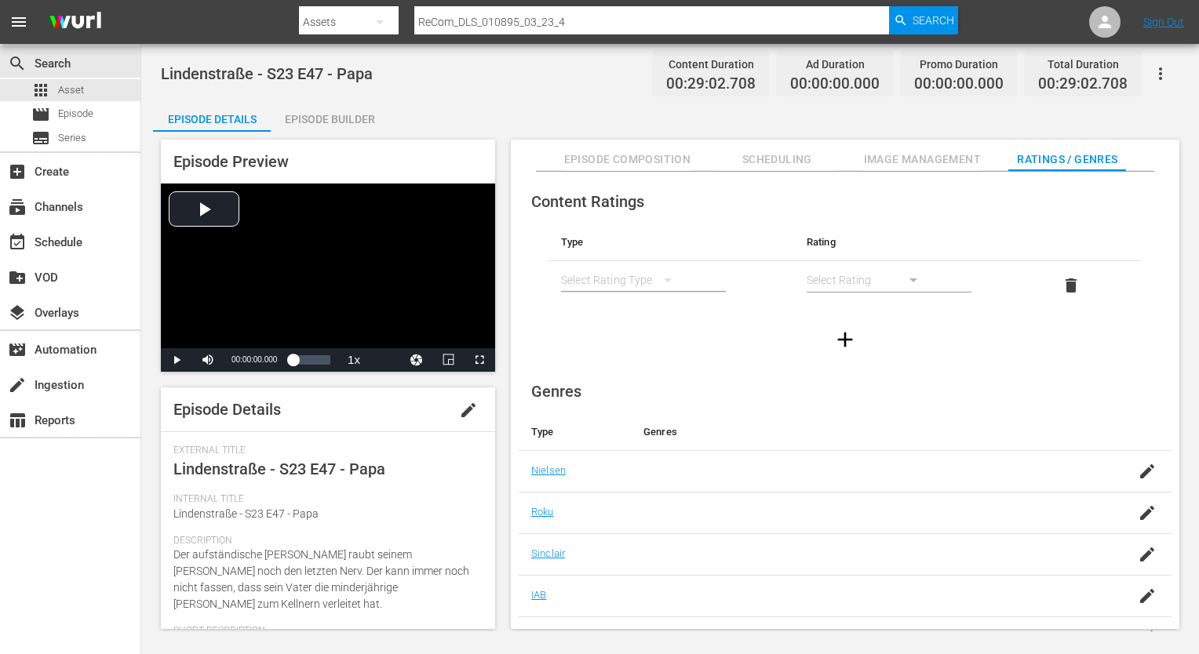
click at [643, 271] on div "simple table" at bounding box center [624, 280] width 126 height 44
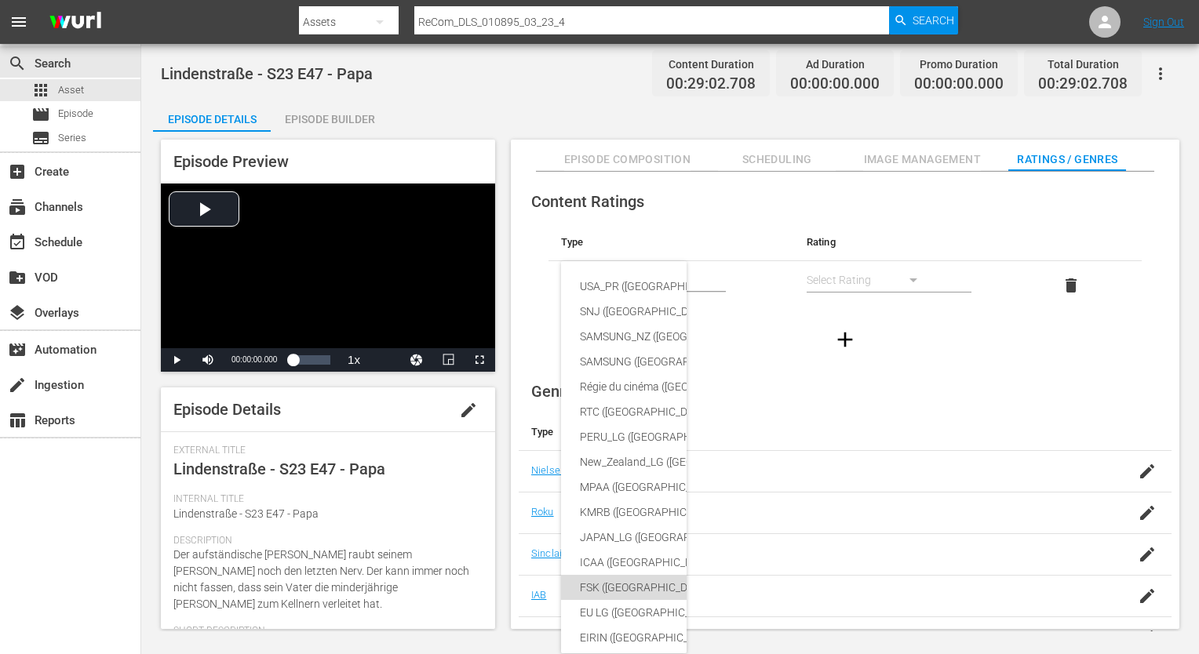
click at [621, 584] on div "FSK ([GEOGRAPHIC_DATA])" at bounding box center [760, 587] width 360 height 25
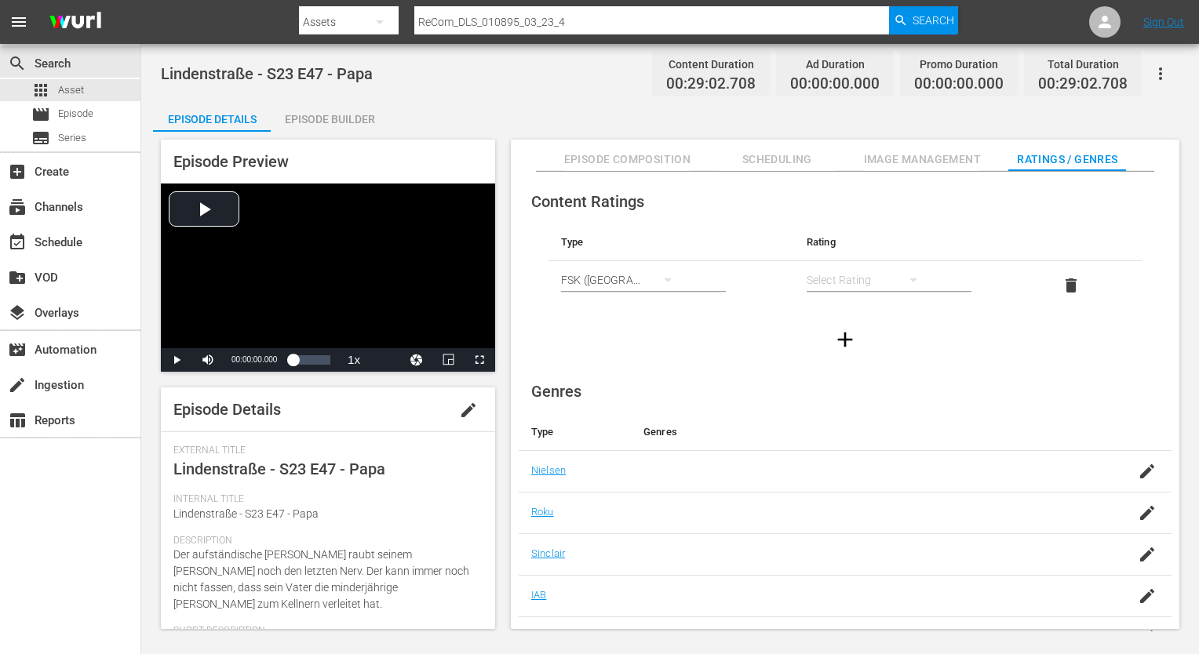
click at [866, 279] on div "simple table" at bounding box center [869, 280] width 126 height 44
click at [863, 328] on div "FSK 12" at bounding box center [868, 336] width 88 height 25
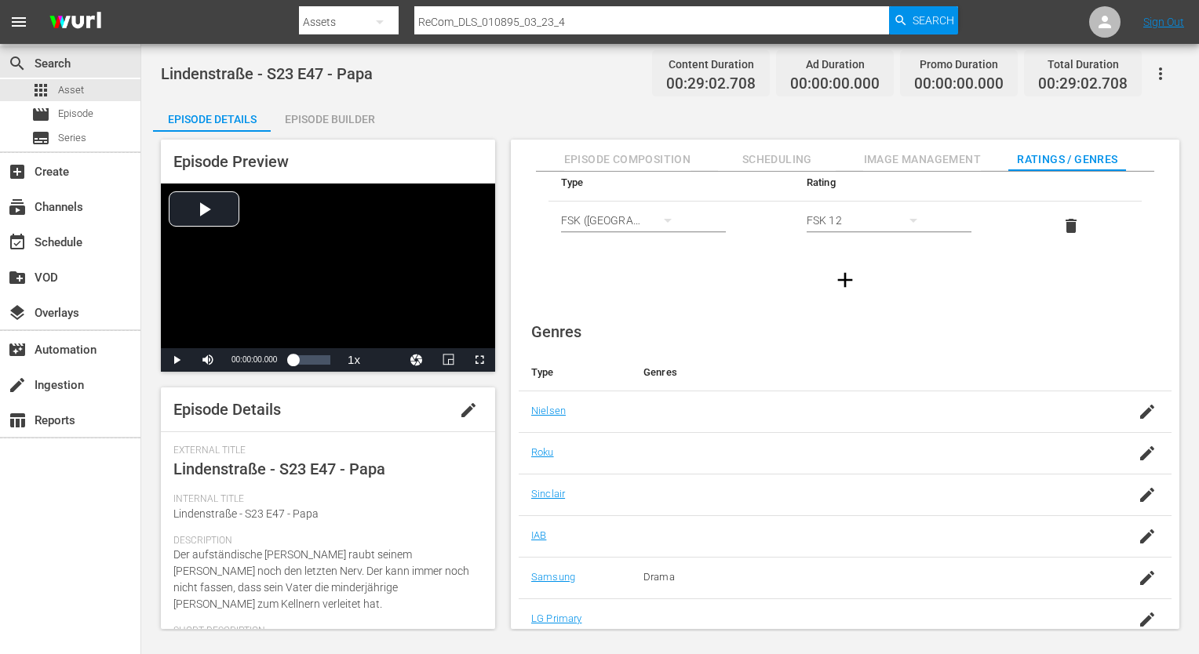
scroll to position [101, 0]
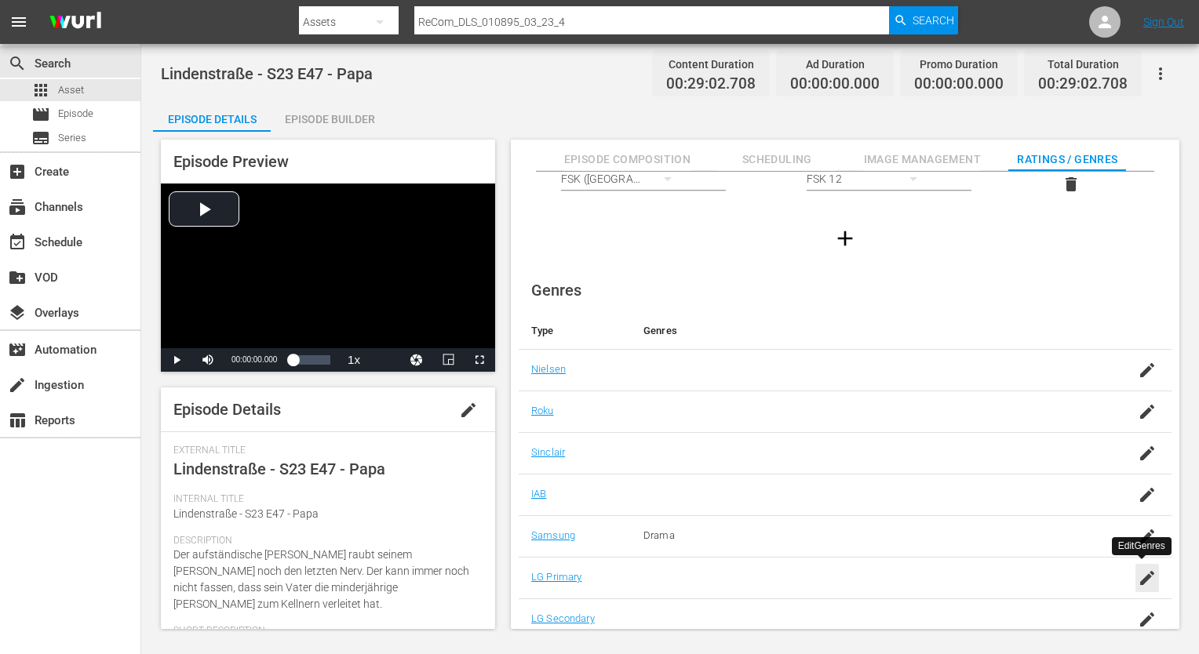
click at [1152, 577] on div "button" at bounding box center [1147, 578] width 24 height 28
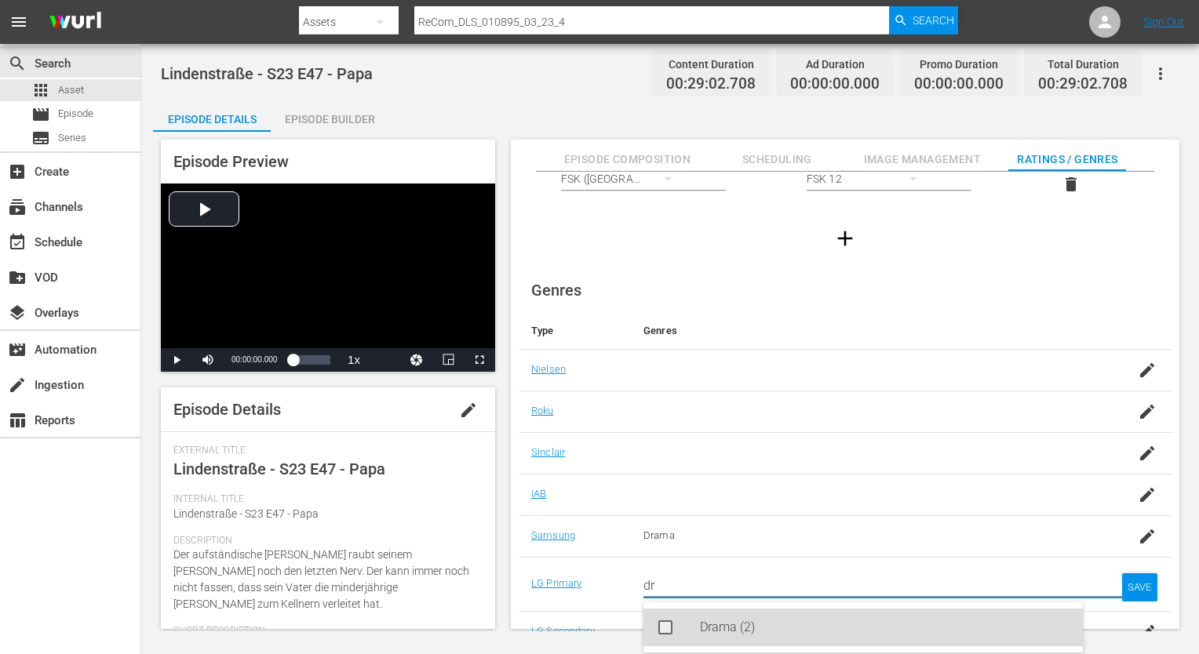
click at [754, 637] on div "Drama (2)" at bounding box center [885, 628] width 370 height 38
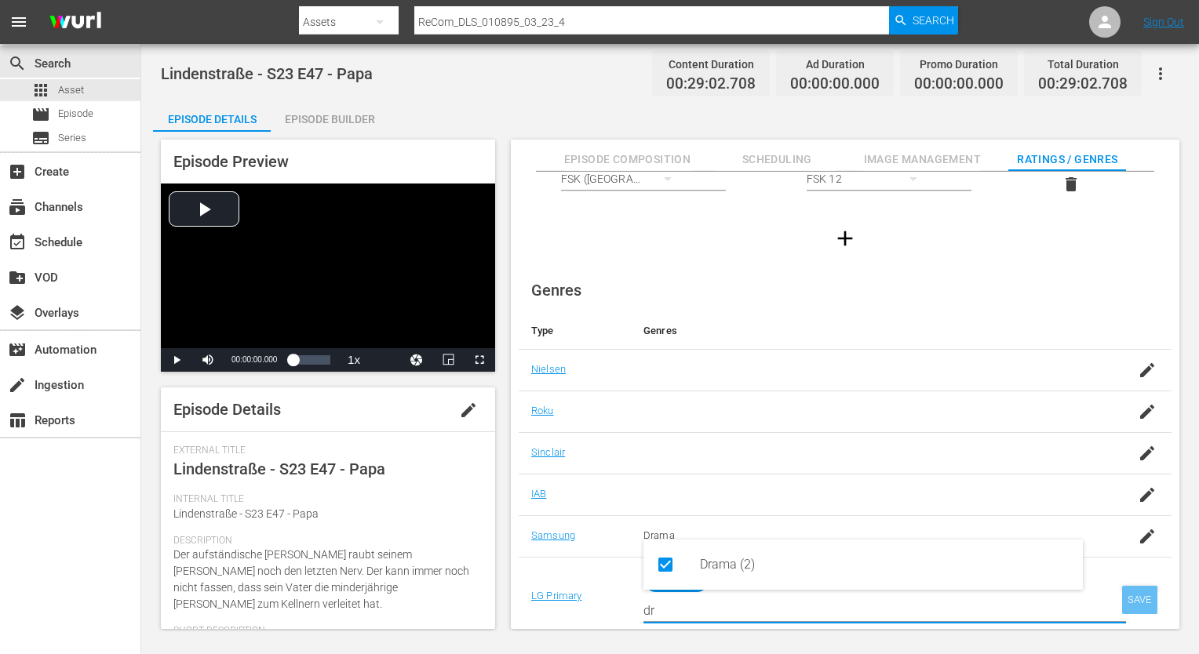
type input "dr"
click at [1131, 594] on div "SAVE" at bounding box center [1140, 600] width 36 height 28
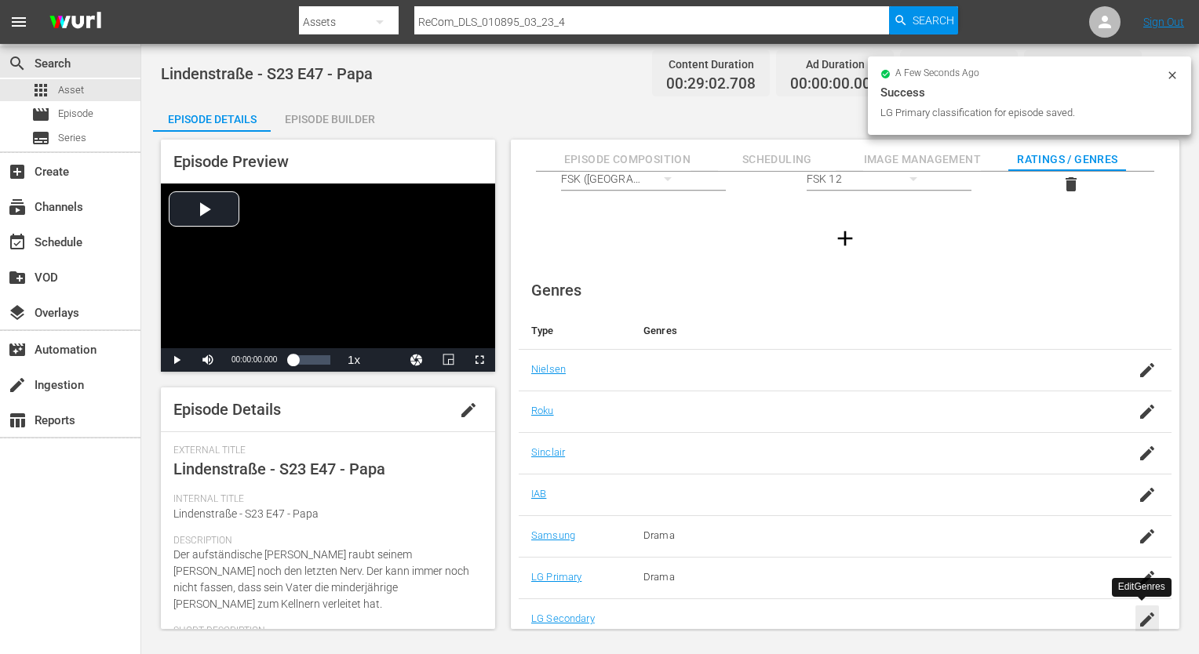
click at [1147, 610] on icon "button" at bounding box center [1147, 619] width 19 height 19
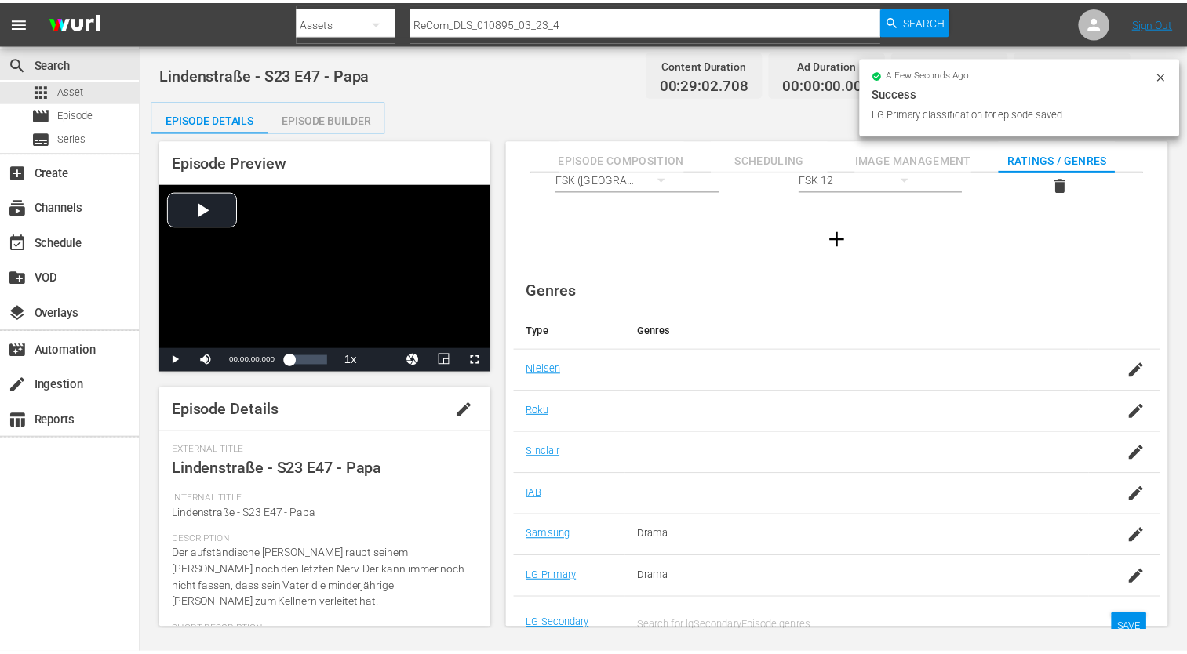
scroll to position [12, 0]
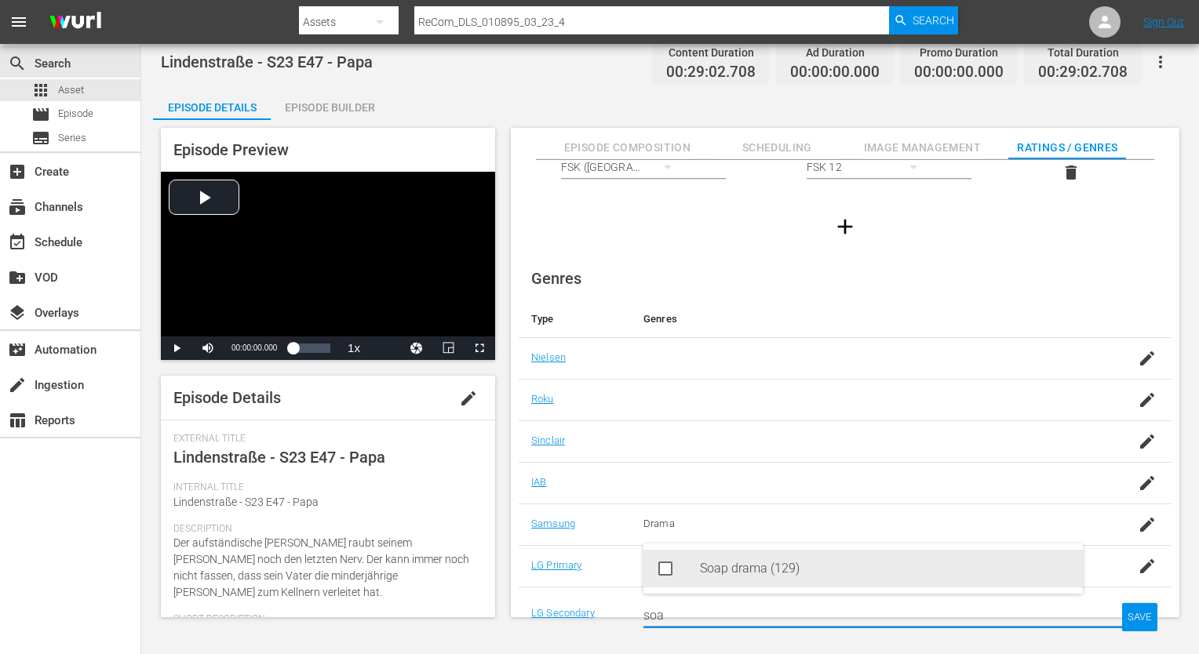
click at [937, 566] on div "Soap drama (129)" at bounding box center [885, 569] width 370 height 38
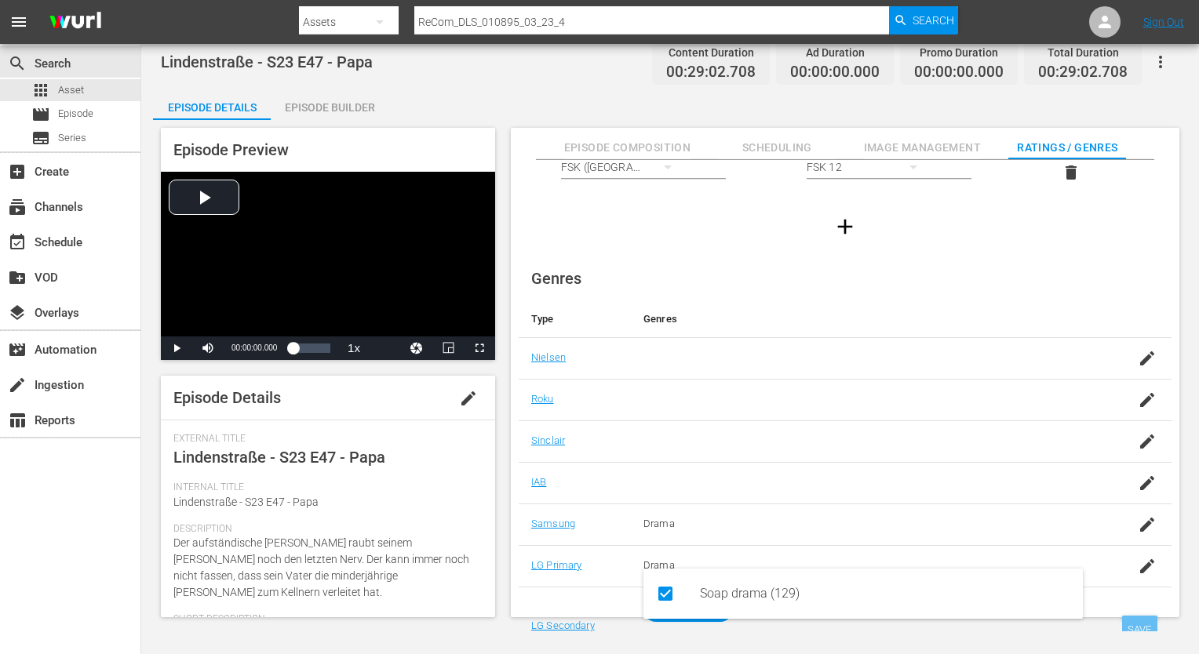
type input "soa"
click at [1129, 620] on div "SAVE" at bounding box center [1140, 630] width 36 height 28
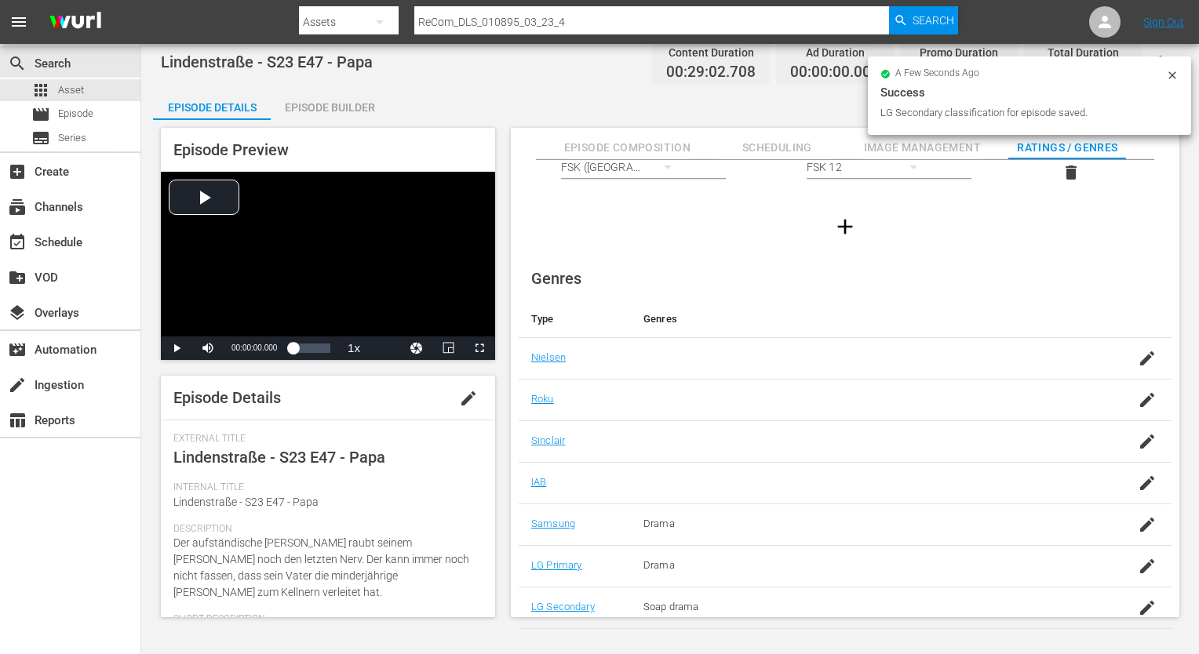
click at [322, 118] on div "Episode Builder" at bounding box center [330, 108] width 118 height 38
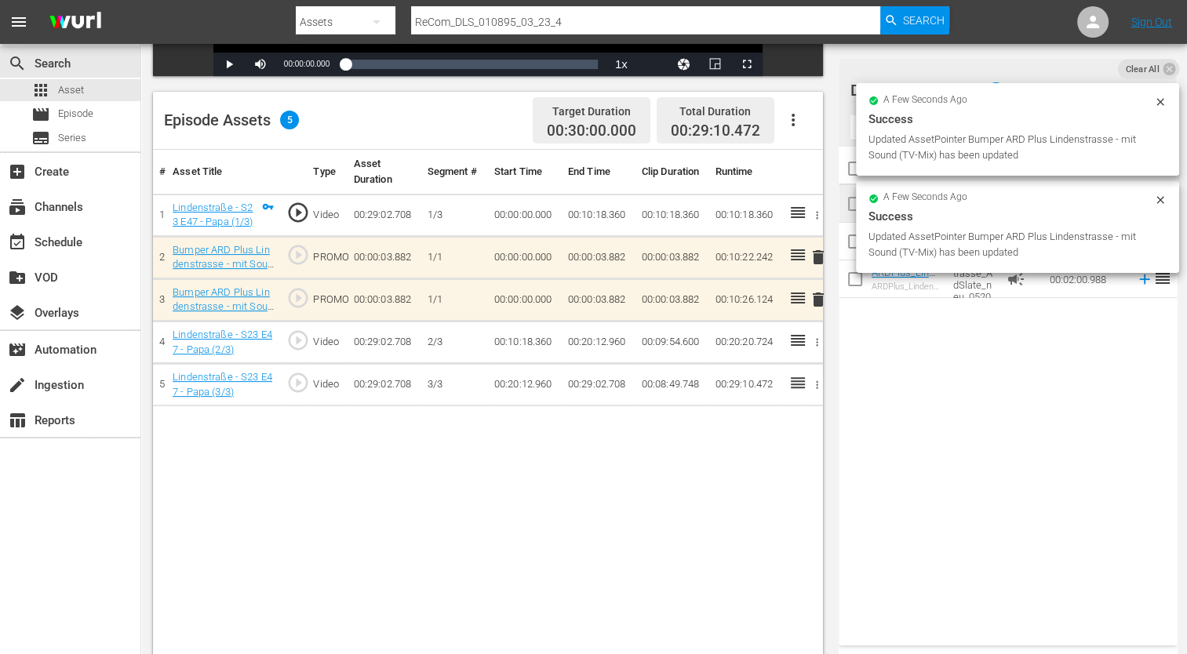
scroll to position [392, 0]
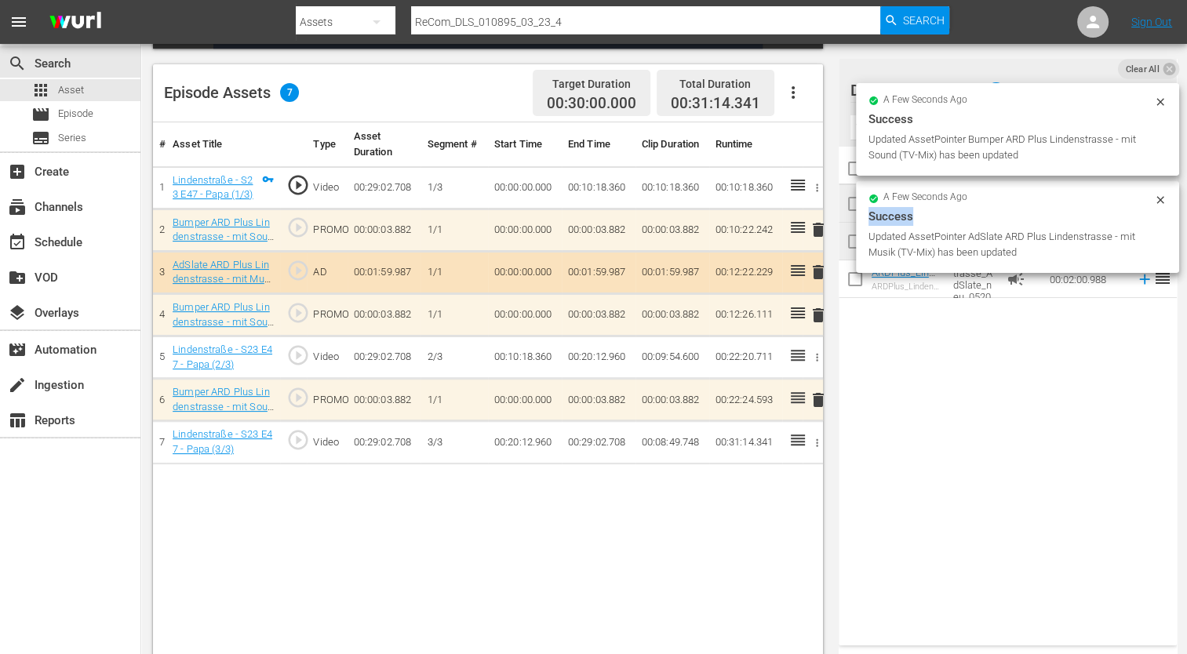
drag, startPoint x: 1048, startPoint y: 198, endPoint x: 1045, endPoint y: 206, distance: 8.4
click at [1045, 206] on div "a few seconds ago Success Updated AssetPointer AdSlate ARD Plus Lindenstrasse -…" at bounding box center [1017, 227] width 298 height 67
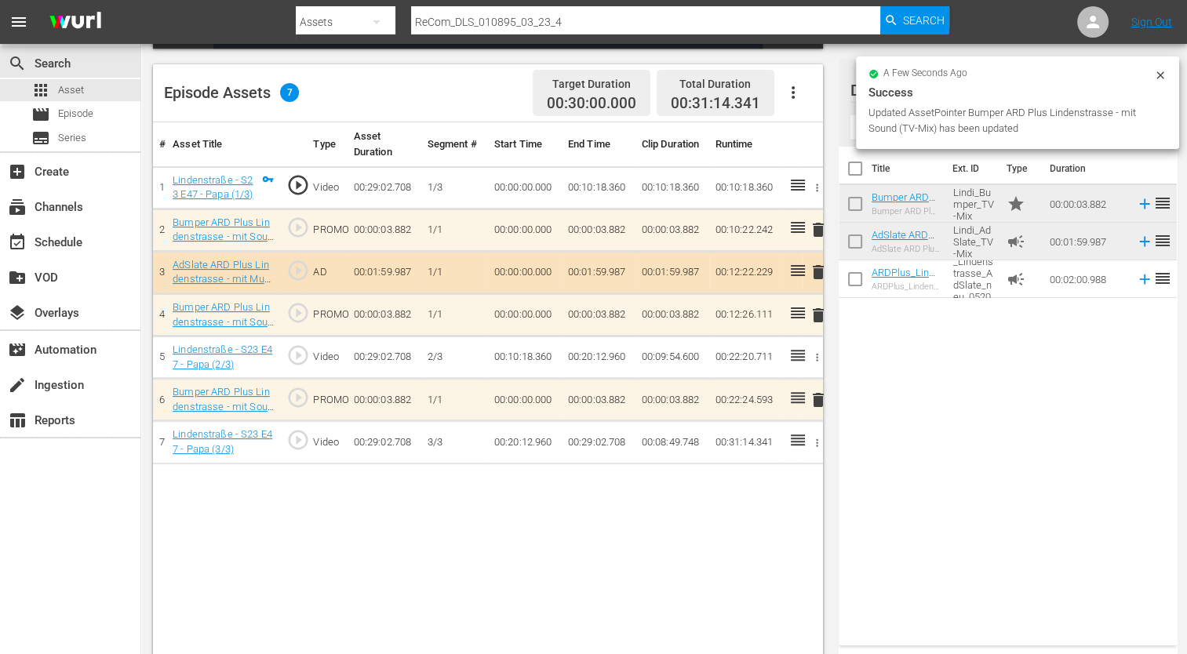
drag, startPoint x: 1045, startPoint y: 206, endPoint x: 1067, endPoint y: 197, distance: 23.6
click at [1067, 197] on td "00:00:03.882" at bounding box center [1086, 204] width 86 height 38
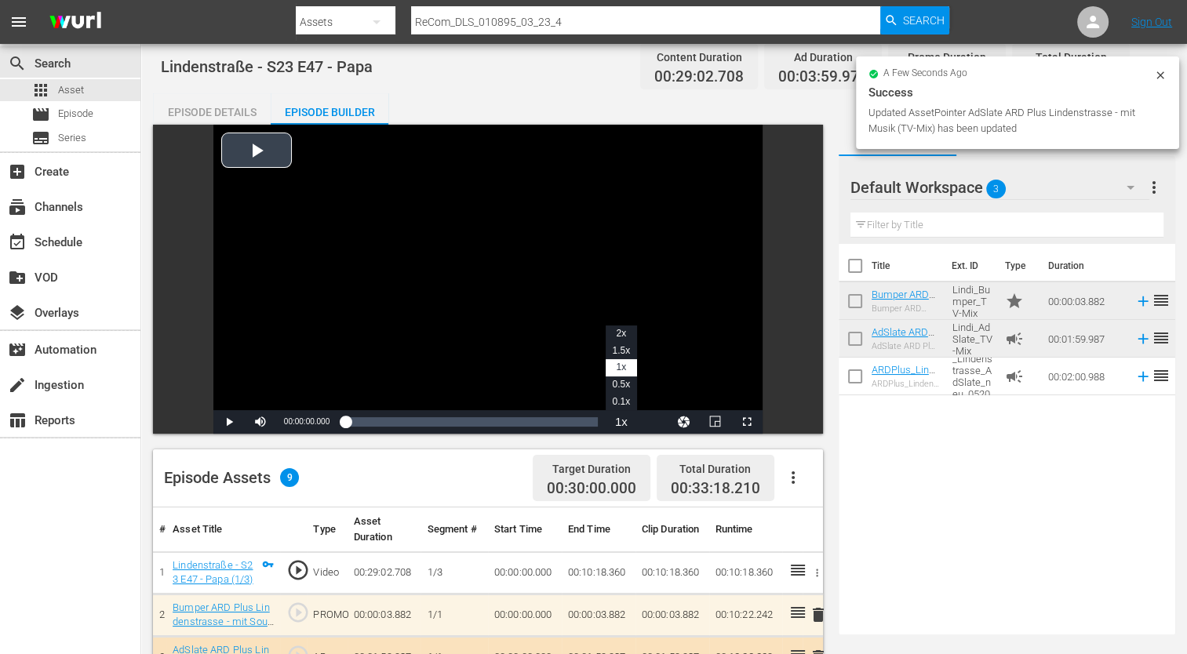
scroll to position [0, 0]
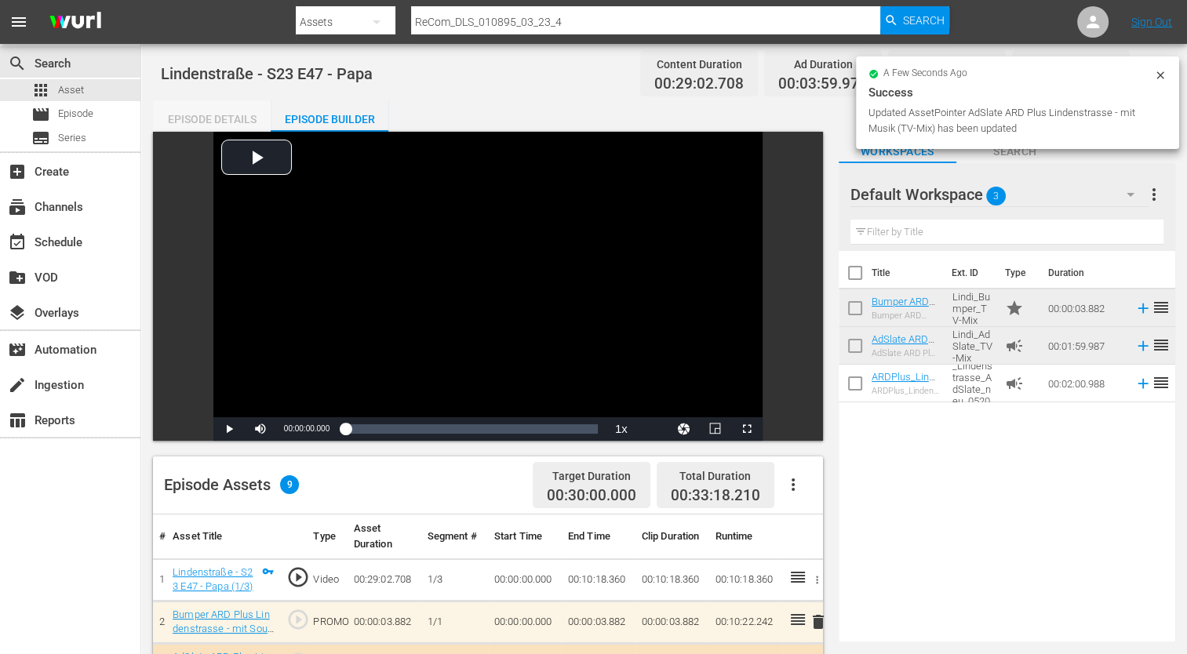
click at [250, 124] on div "Episode Details" at bounding box center [212, 119] width 118 height 38
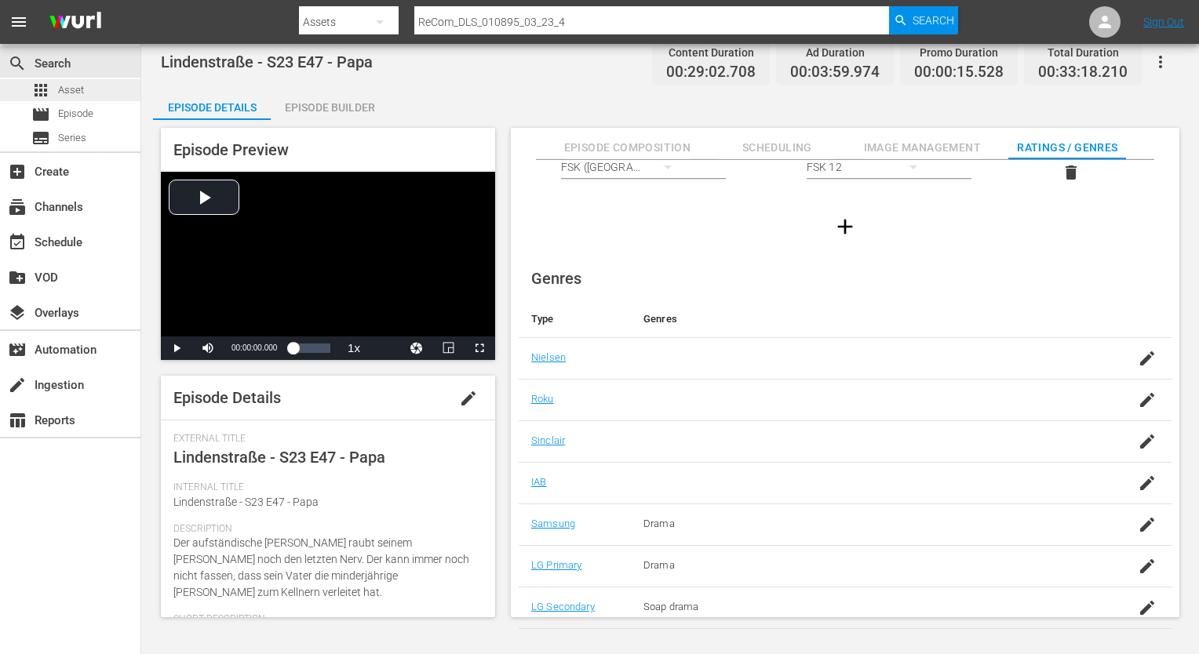
click at [98, 83] on div "apps Asset" at bounding box center [70, 90] width 140 height 22
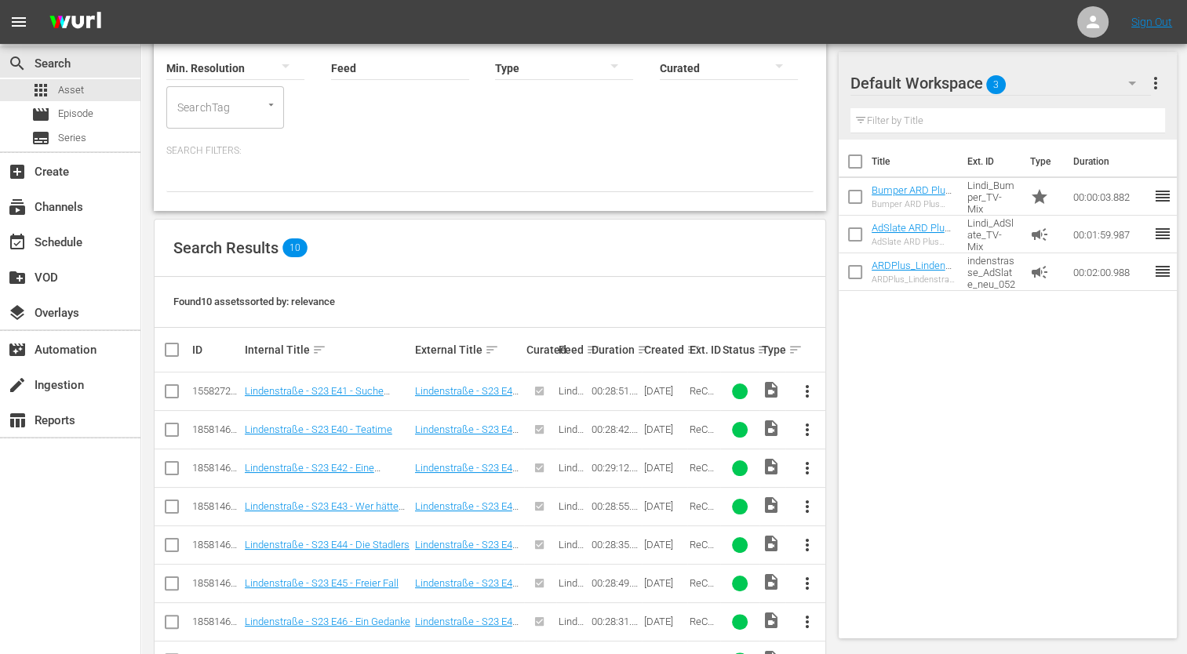
scroll to position [289, 0]
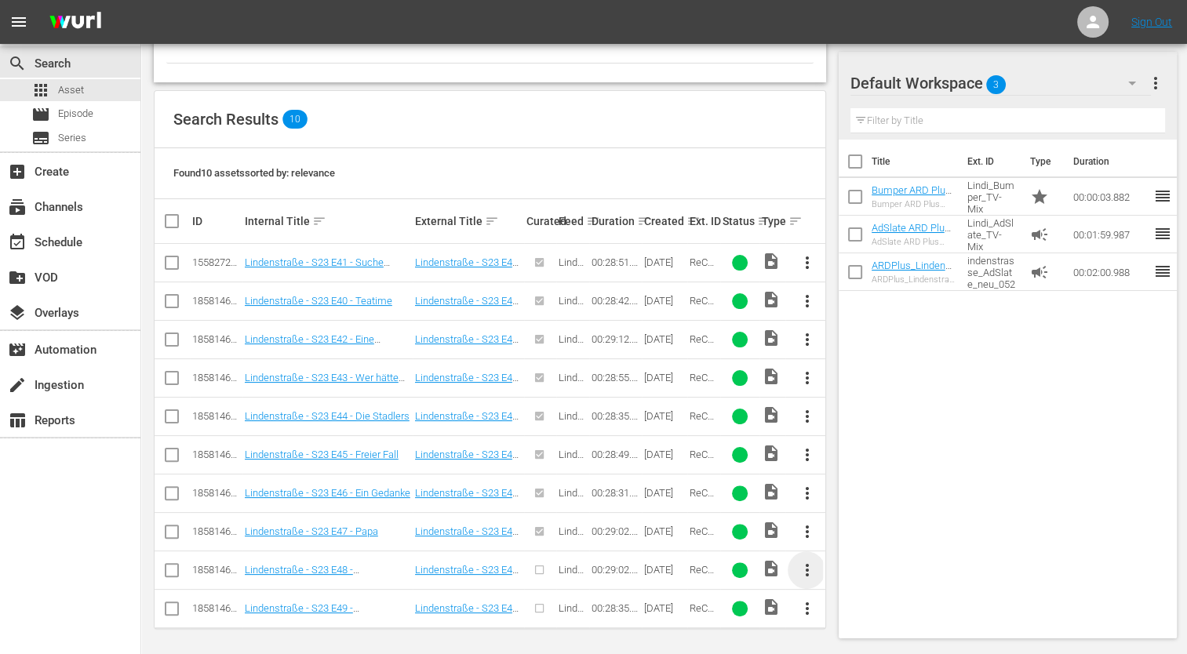
click at [803, 570] on span "more_vert" at bounding box center [806, 570] width 19 height 19
click at [857, 572] on div "Episode" at bounding box center [891, 562] width 107 height 38
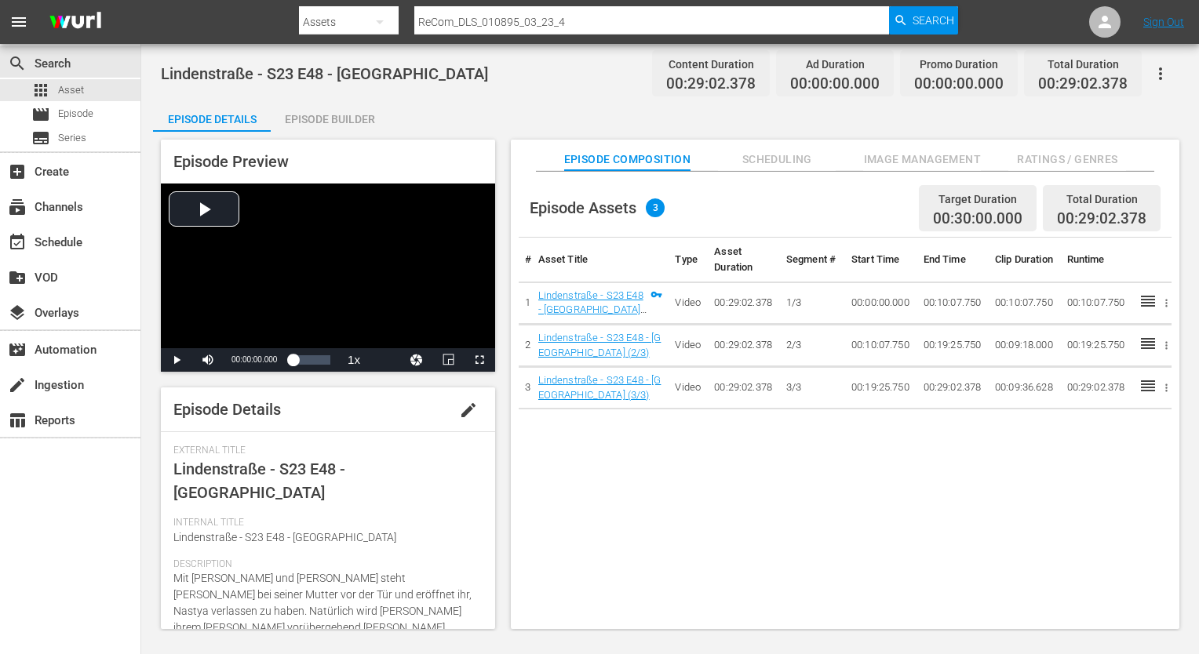
click at [1093, 158] on span "Ratings / Genres" at bounding box center [1067, 160] width 118 height 20
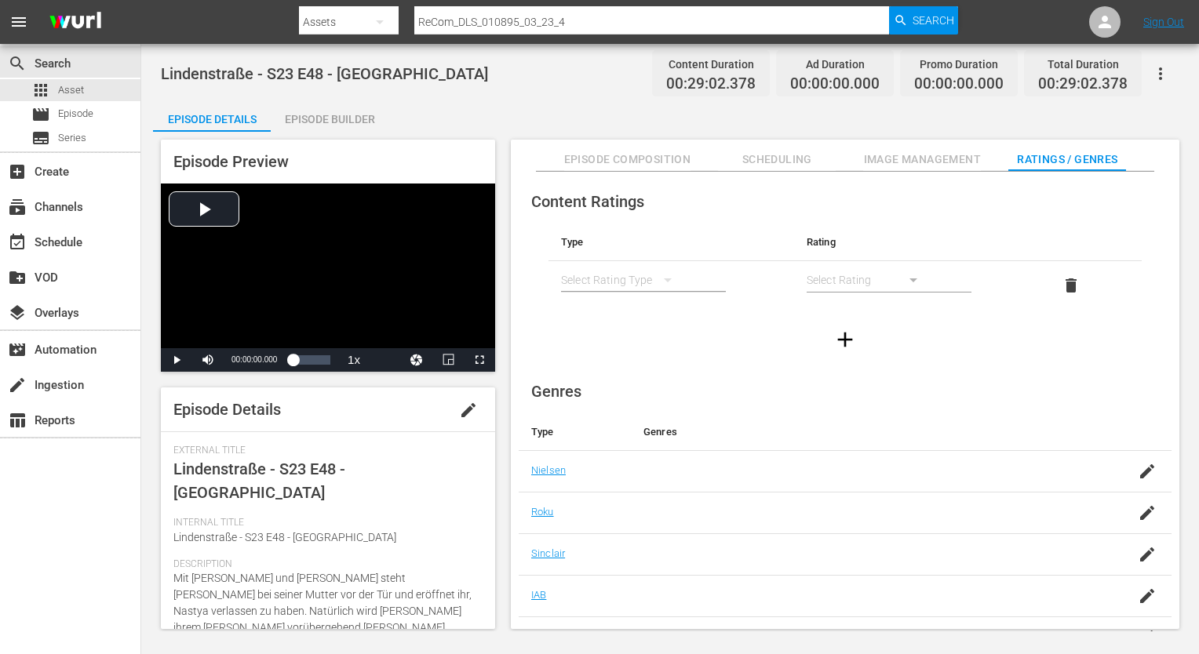
click at [633, 285] on div "simple table" at bounding box center [624, 280] width 126 height 44
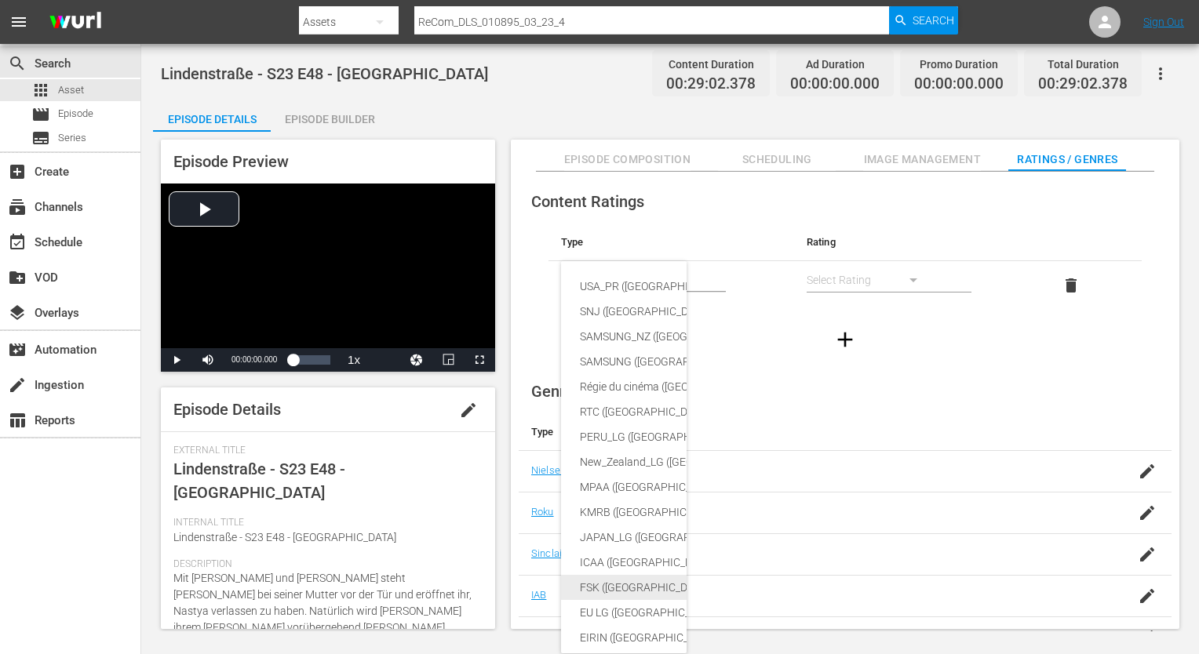
click at [661, 581] on div "FSK ([GEOGRAPHIC_DATA])" at bounding box center [760, 587] width 360 height 25
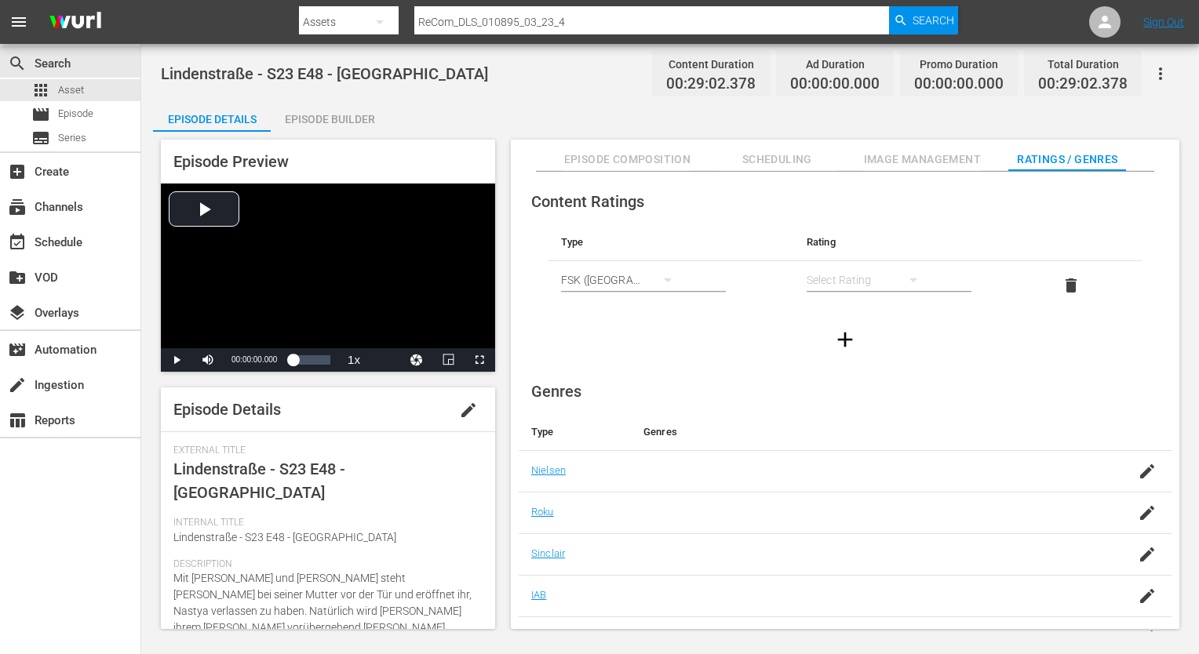
click at [861, 275] on div "simple table" at bounding box center [869, 280] width 126 height 44
click at [852, 346] on div "FSK 12" at bounding box center [868, 336] width 88 height 25
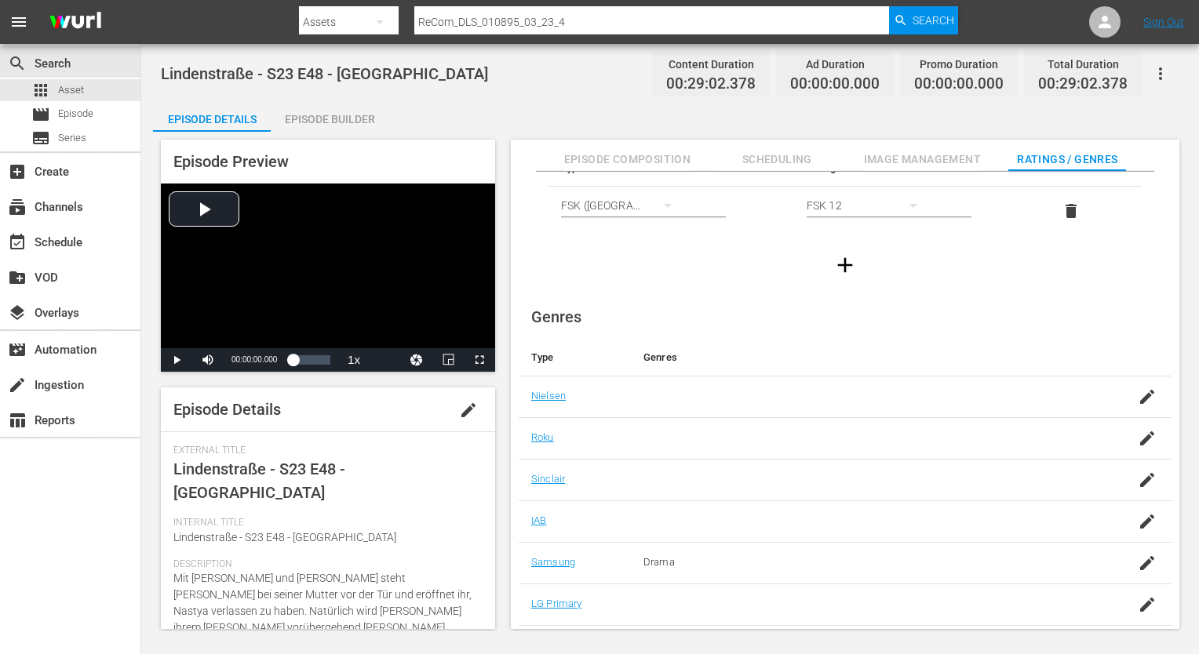
scroll to position [101, 0]
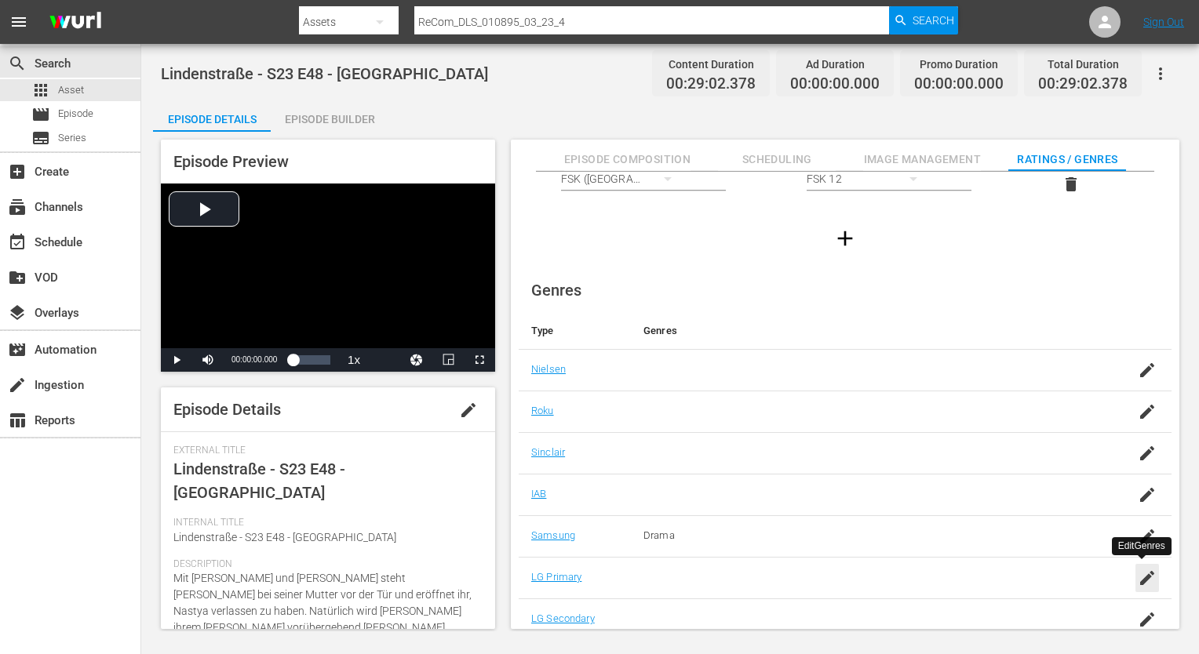
click at [1143, 581] on icon "button" at bounding box center [1147, 578] width 19 height 19
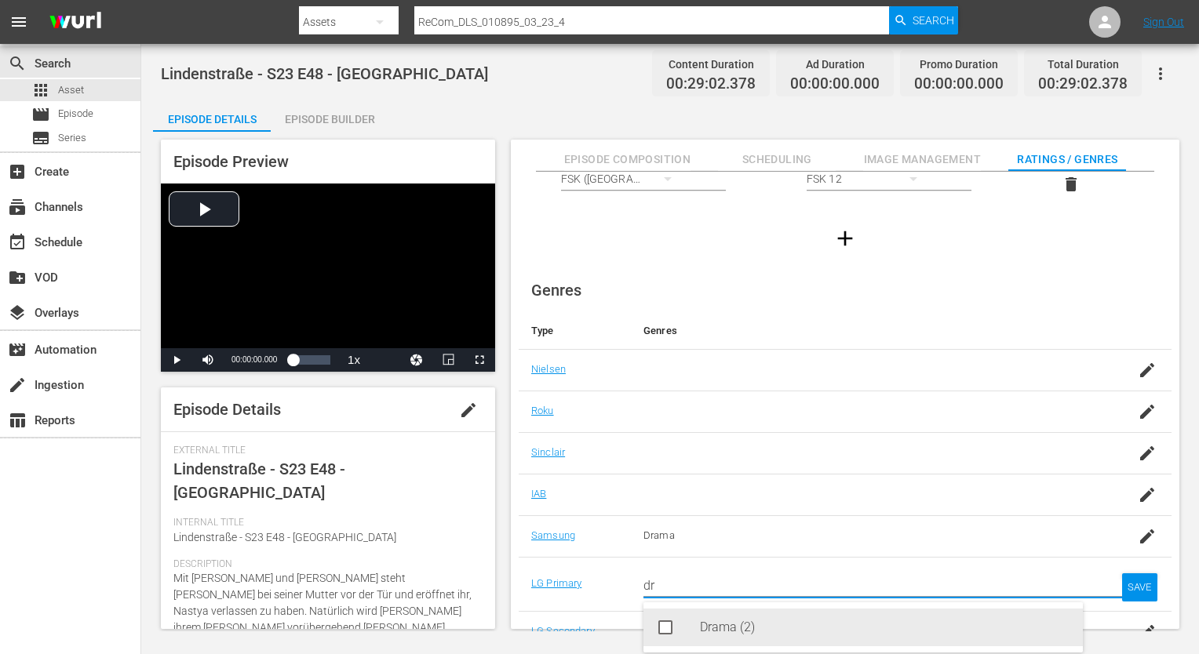
click at [742, 632] on div "Drama (2)" at bounding box center [885, 628] width 370 height 38
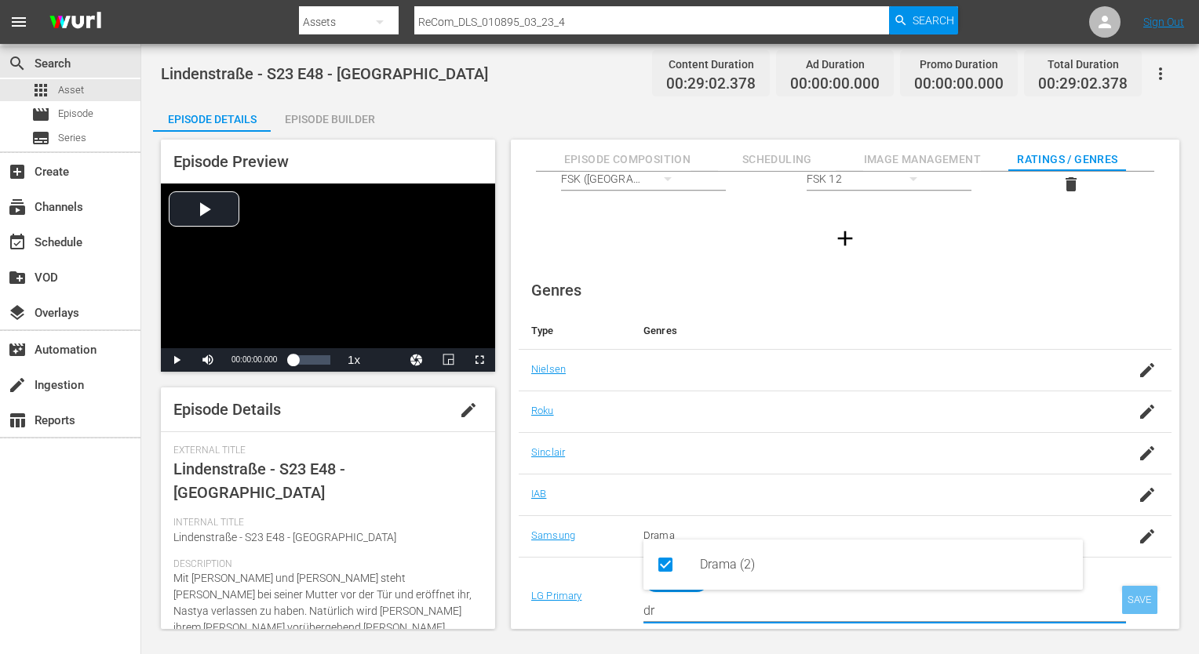
type input "dr"
click at [1145, 606] on div "SAVE" at bounding box center [1140, 600] width 36 height 28
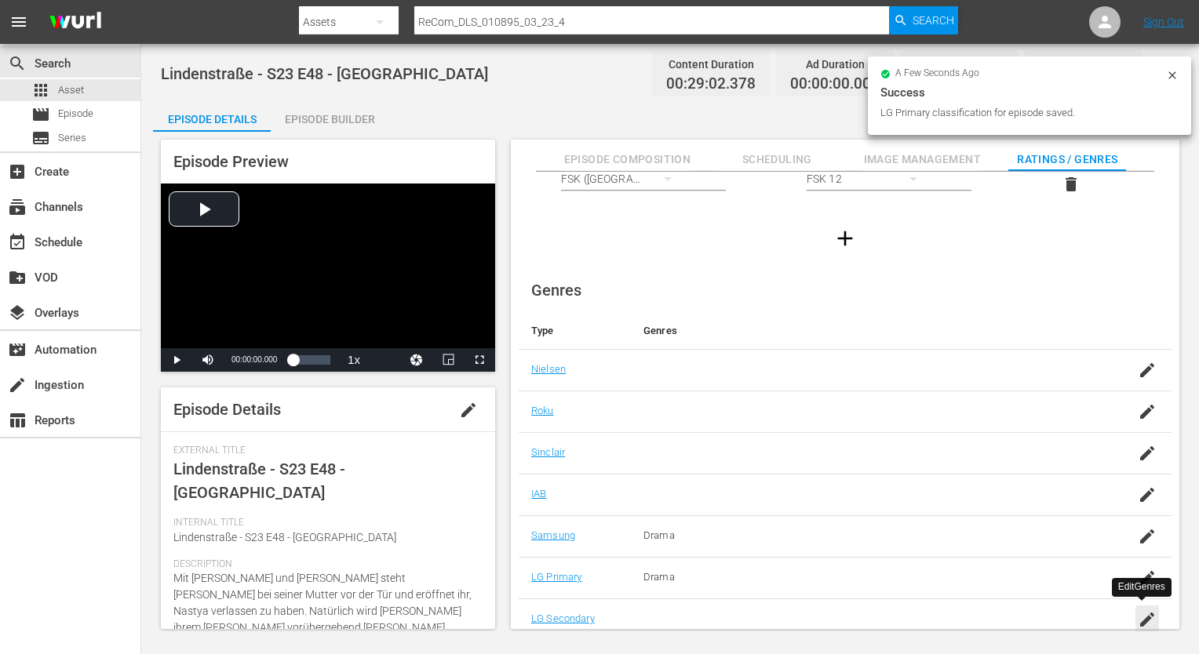
click at [1145, 624] on icon "button" at bounding box center [1147, 619] width 19 height 19
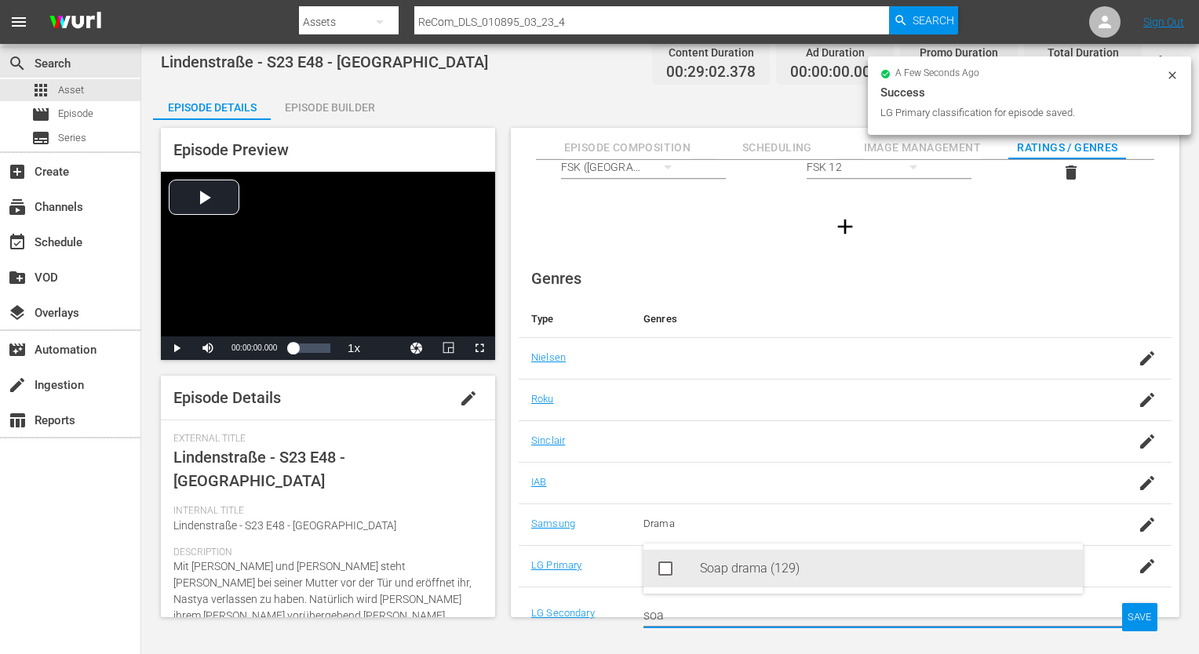
click at [850, 554] on div "Soap drama (129)" at bounding box center [885, 569] width 370 height 38
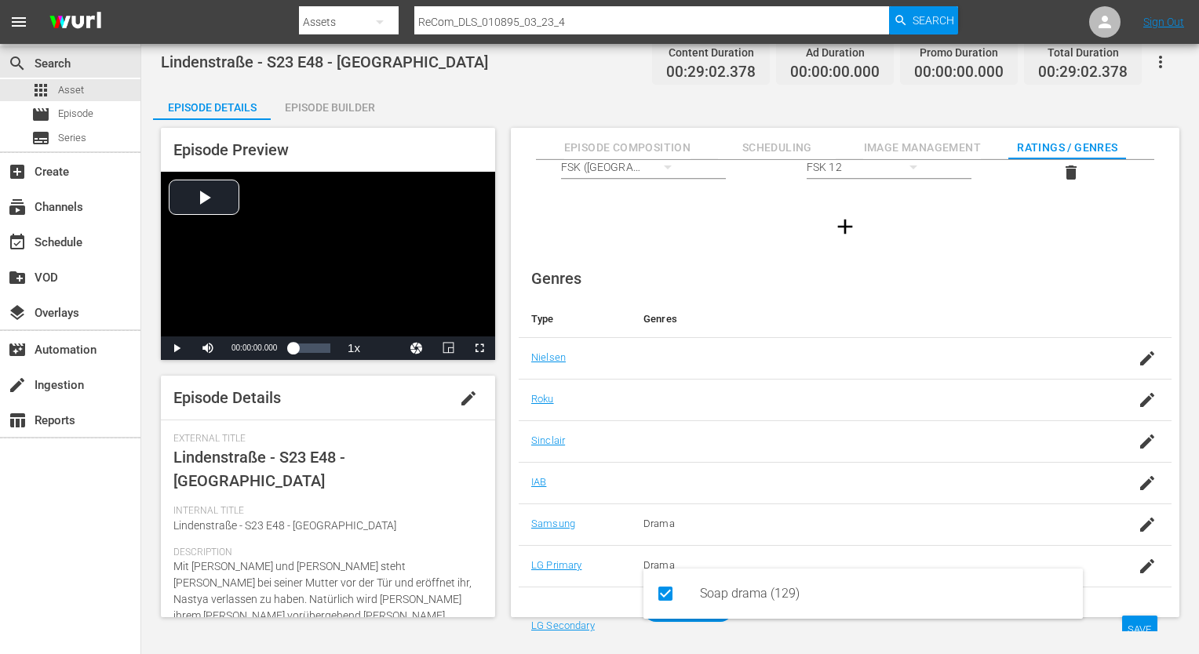
type input "soa"
click at [1158, 624] on td "SAVE" at bounding box center [1135, 626] width 72 height 79
click at [1148, 627] on div "SAVE" at bounding box center [1140, 630] width 36 height 28
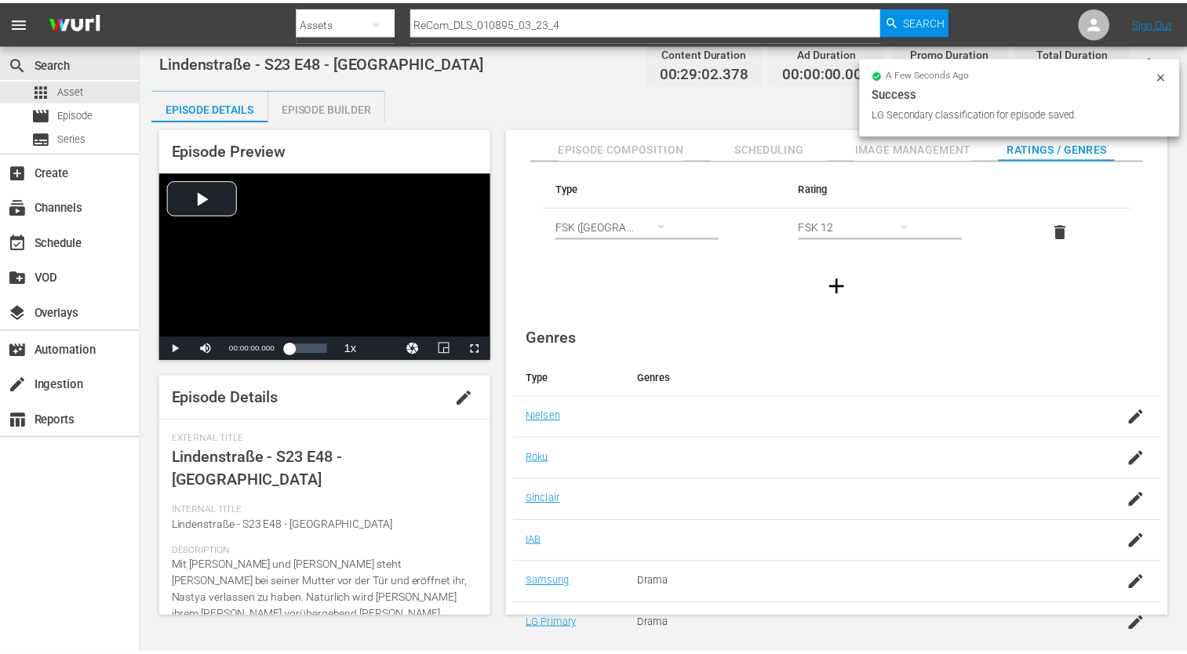
scroll to position [0, 0]
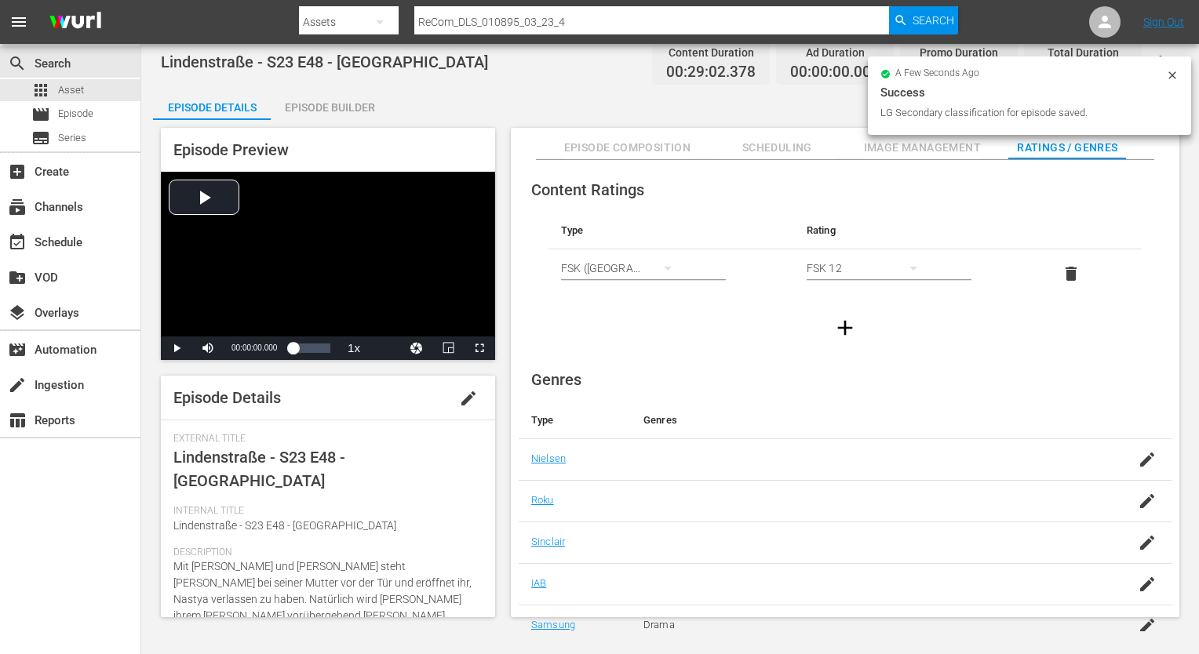
click at [336, 106] on div "Episode Builder" at bounding box center [330, 108] width 118 height 38
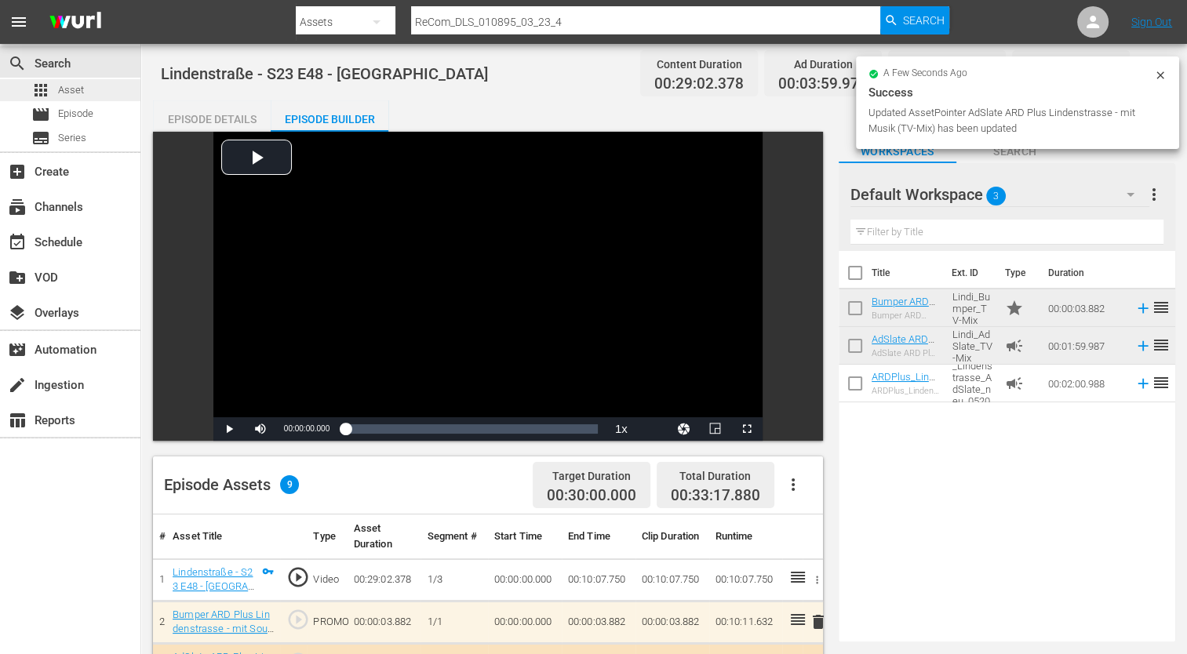
click at [98, 93] on div "apps Asset" at bounding box center [70, 90] width 140 height 22
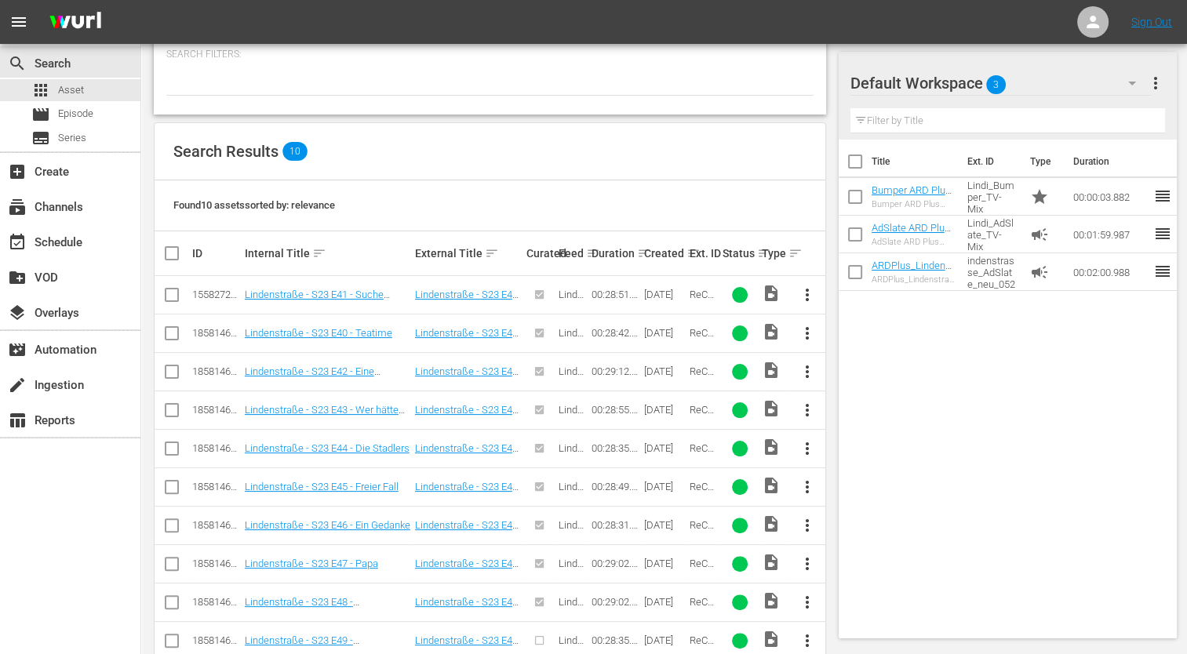
scroll to position [289, 0]
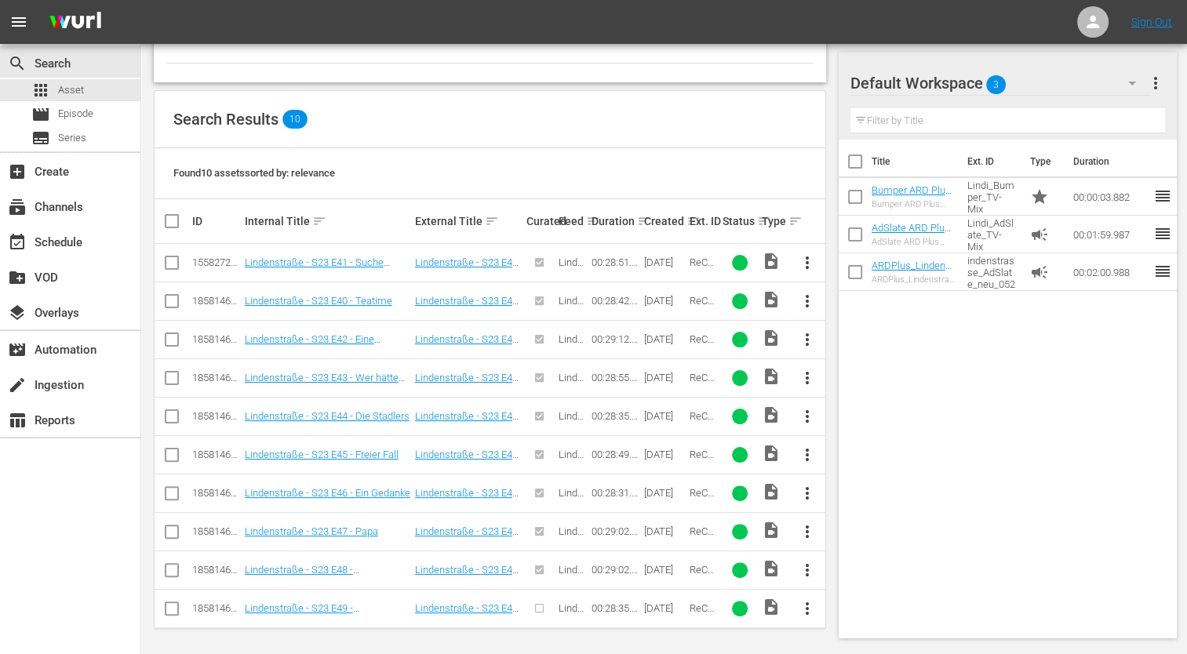
click at [813, 607] on span "more_vert" at bounding box center [806, 608] width 19 height 19
click at [835, 589] on div "Episode" at bounding box center [891, 600] width 132 height 38
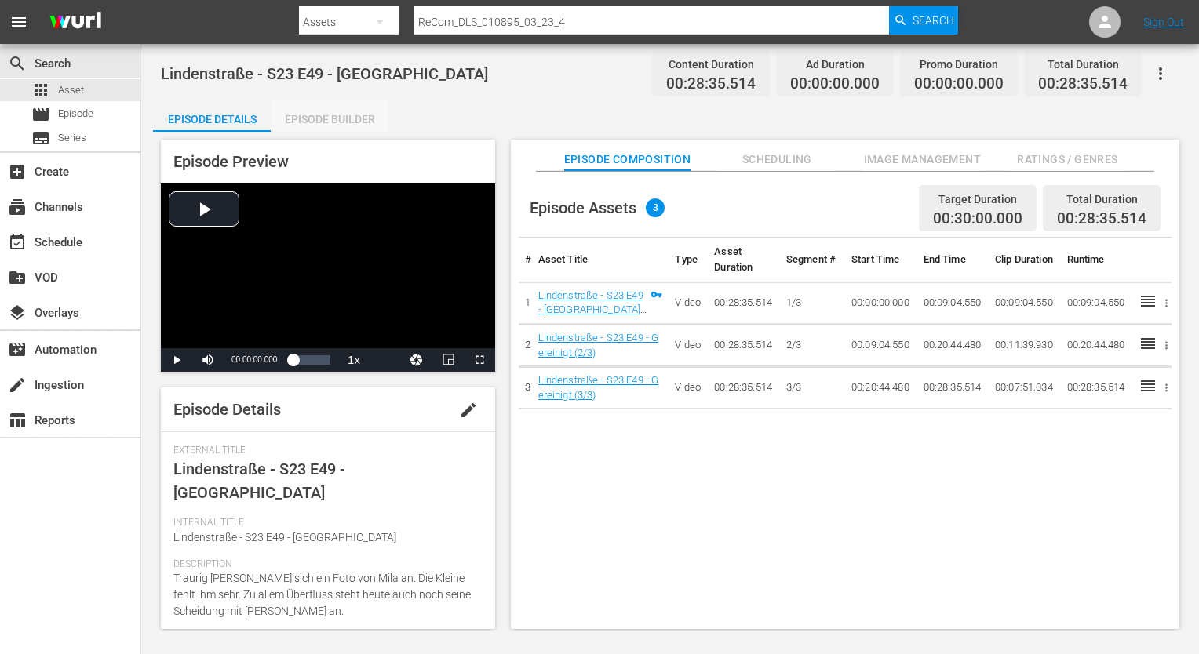
click at [339, 118] on div "Episode Builder" at bounding box center [330, 119] width 118 height 38
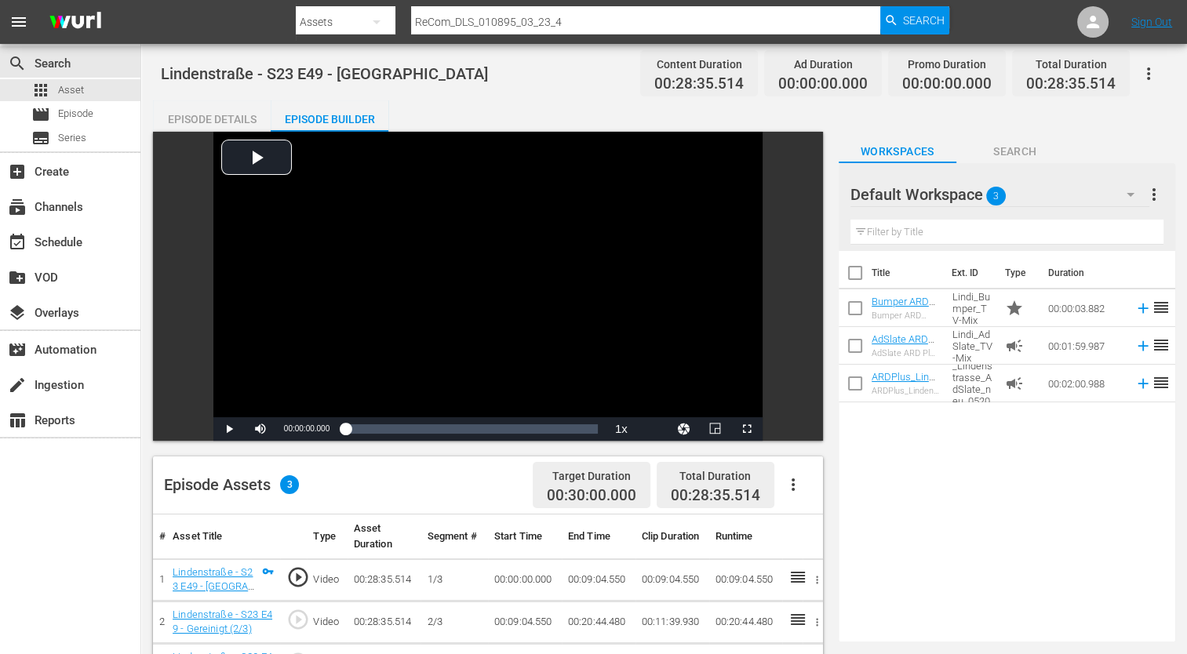
click at [198, 126] on div "Episode Details" at bounding box center [212, 119] width 118 height 38
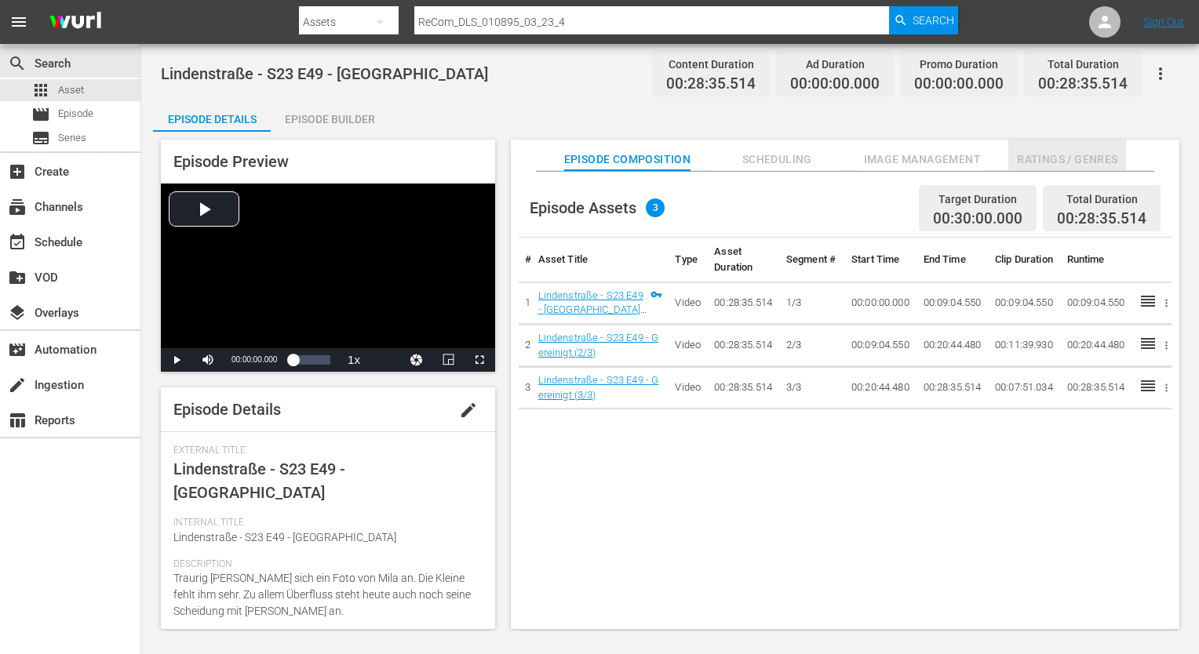
click at [1043, 163] on span "Ratings / Genres" at bounding box center [1067, 160] width 118 height 20
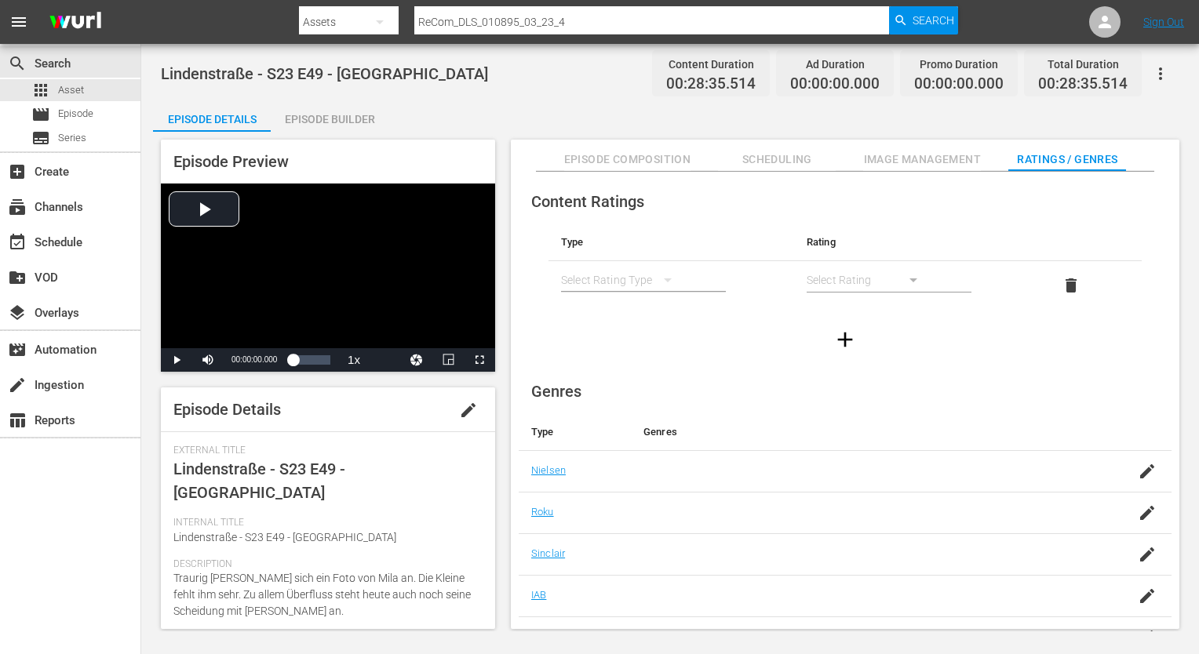
click at [590, 278] on div "simple table" at bounding box center [624, 280] width 126 height 44
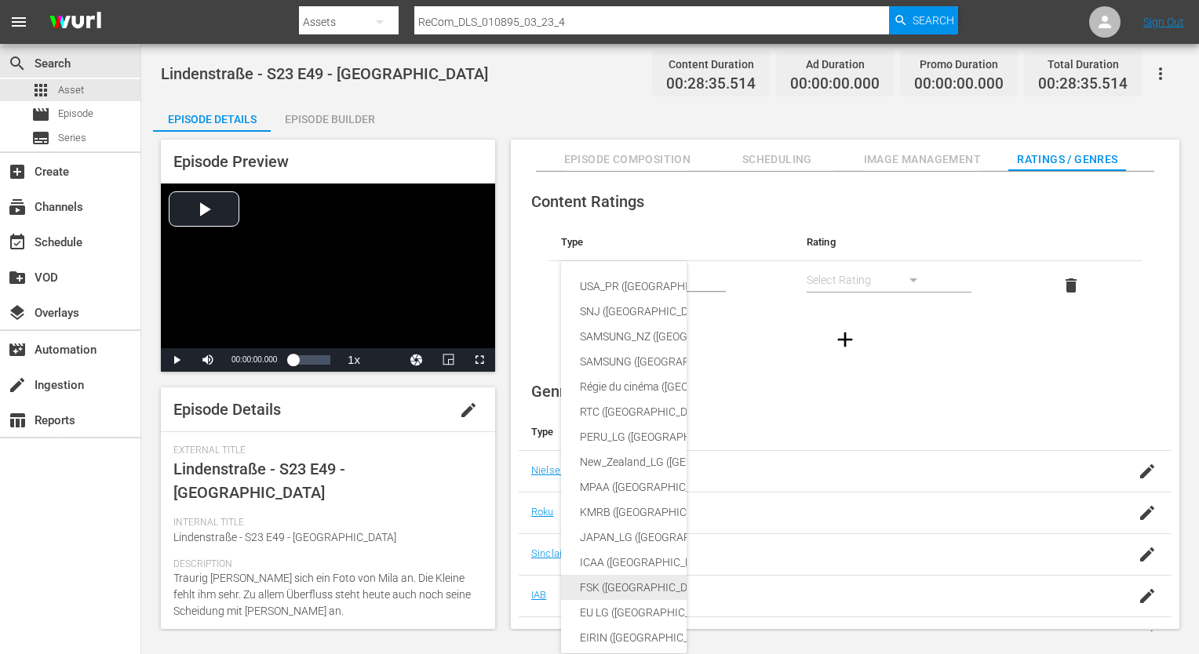
click at [586, 579] on div "FSK ([GEOGRAPHIC_DATA])" at bounding box center [760, 587] width 360 height 25
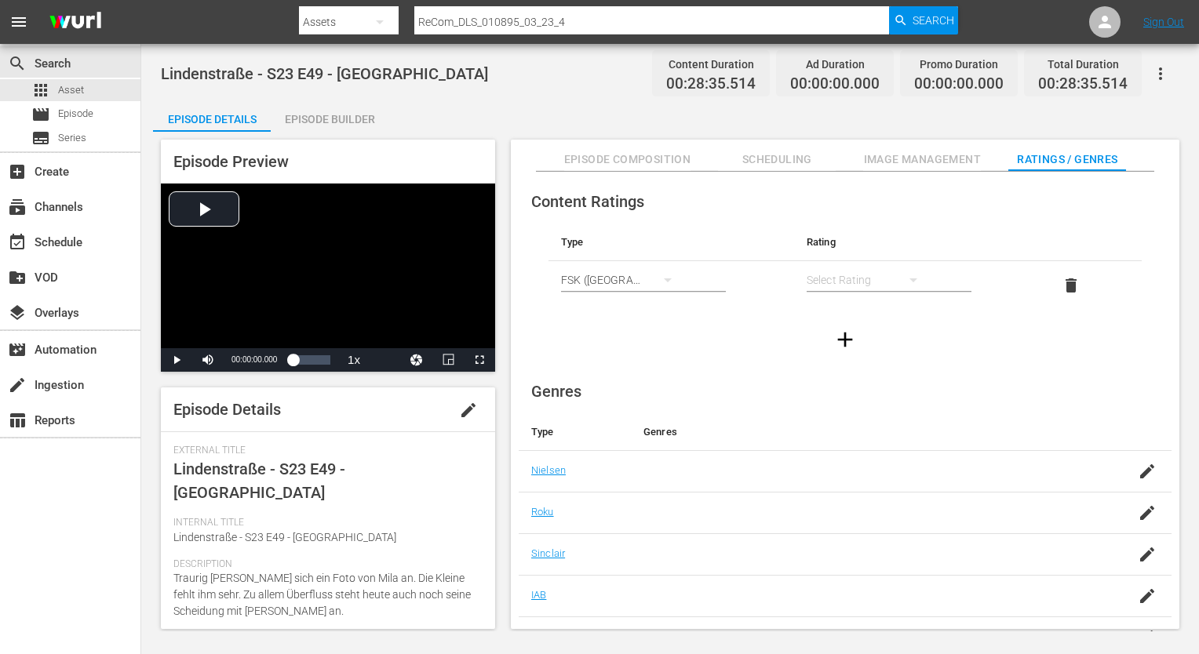
click at [861, 282] on div "simple table" at bounding box center [869, 280] width 126 height 44
click at [860, 325] on div "FSK 12" at bounding box center [868, 336] width 88 height 25
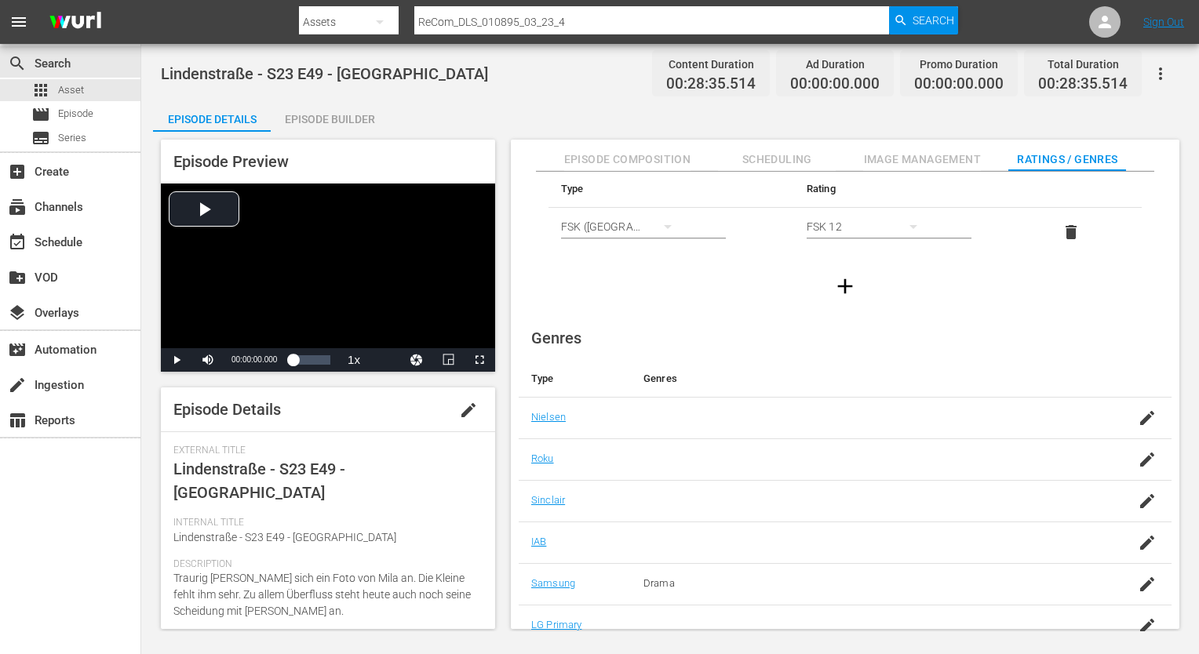
scroll to position [101, 0]
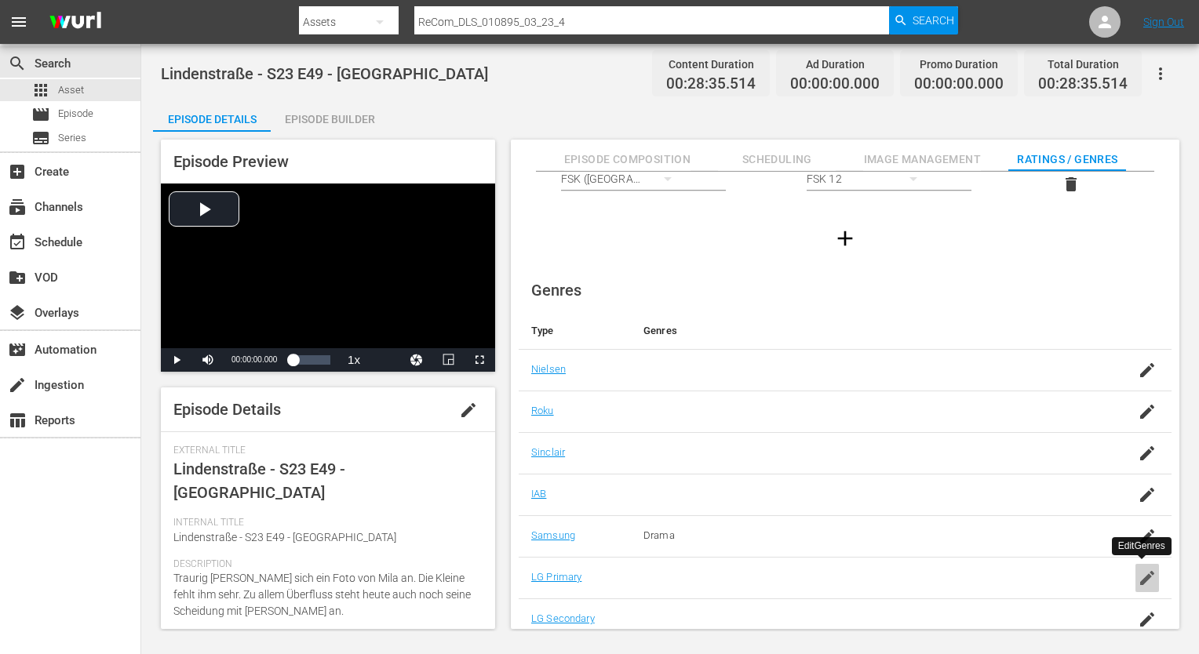
click at [1145, 579] on icon "button" at bounding box center [1147, 578] width 19 height 19
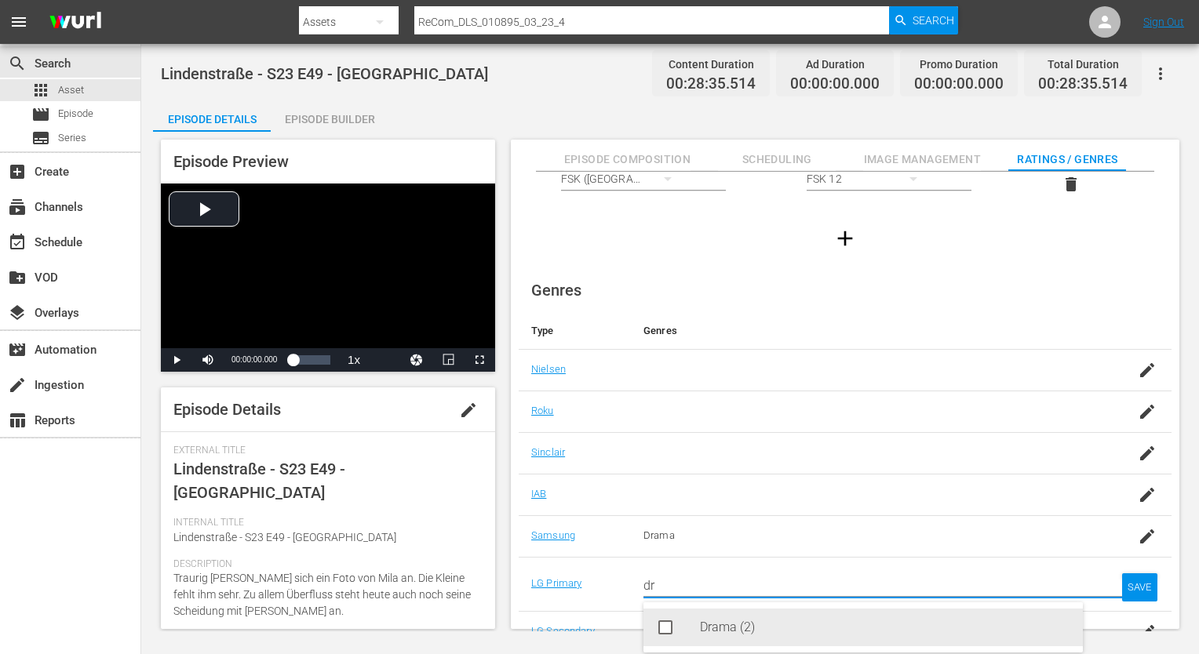
click at [832, 629] on div "Drama (2)" at bounding box center [885, 628] width 370 height 38
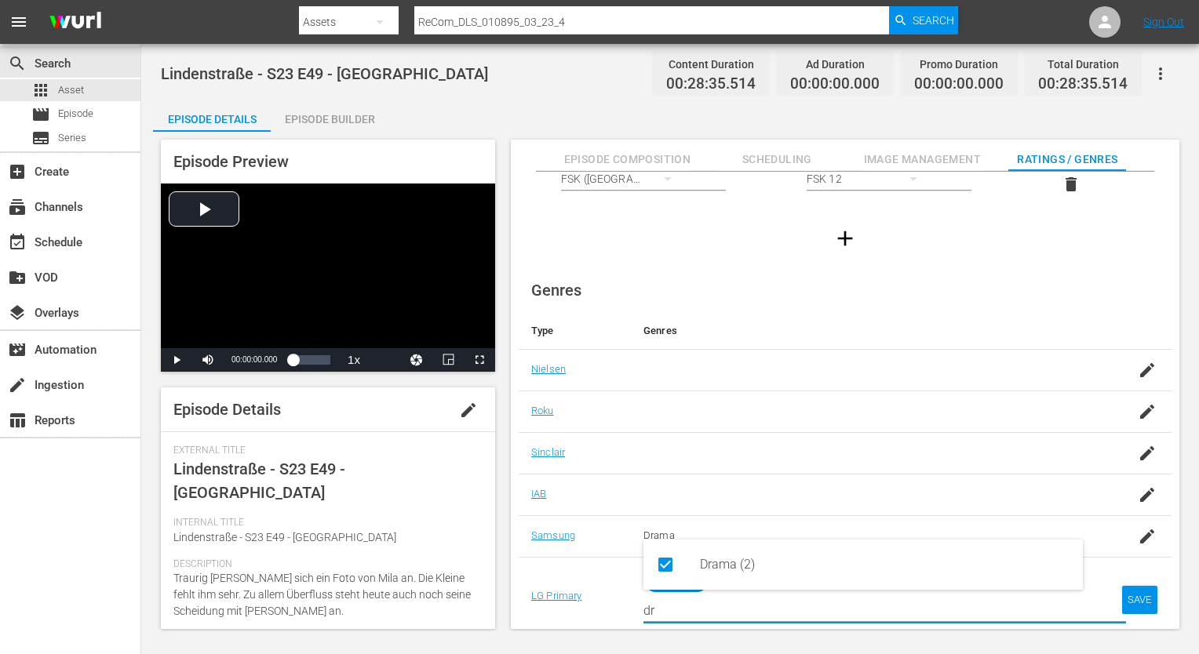
type input "dr"
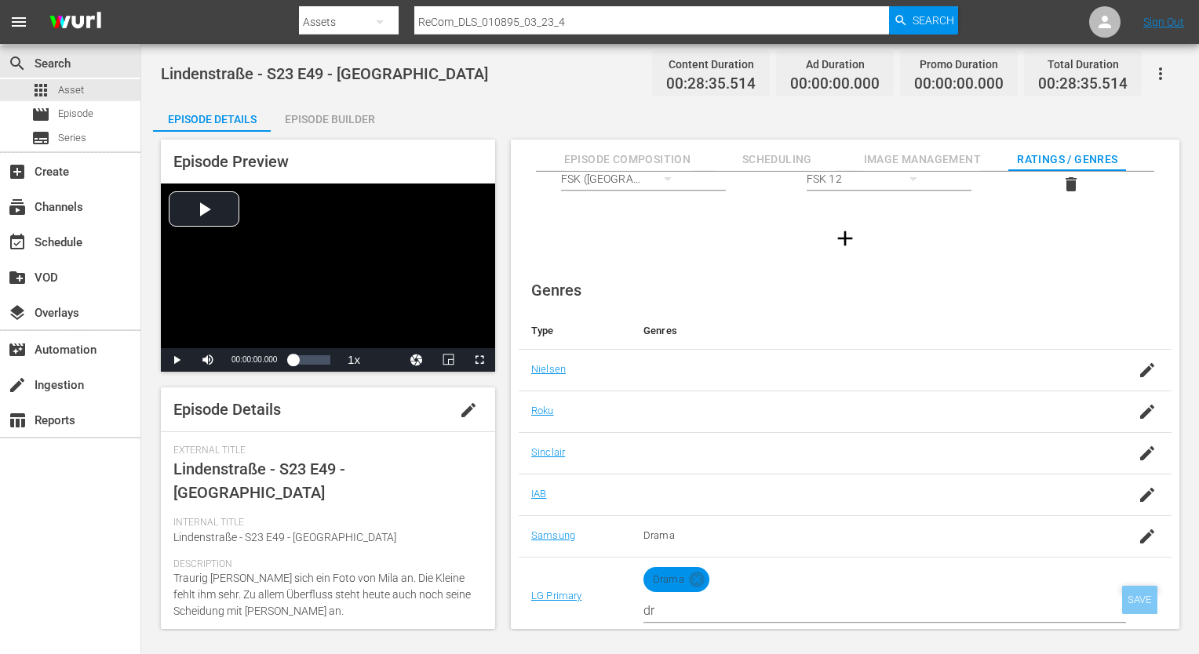
click at [1134, 593] on div "SAVE" at bounding box center [1140, 600] width 36 height 28
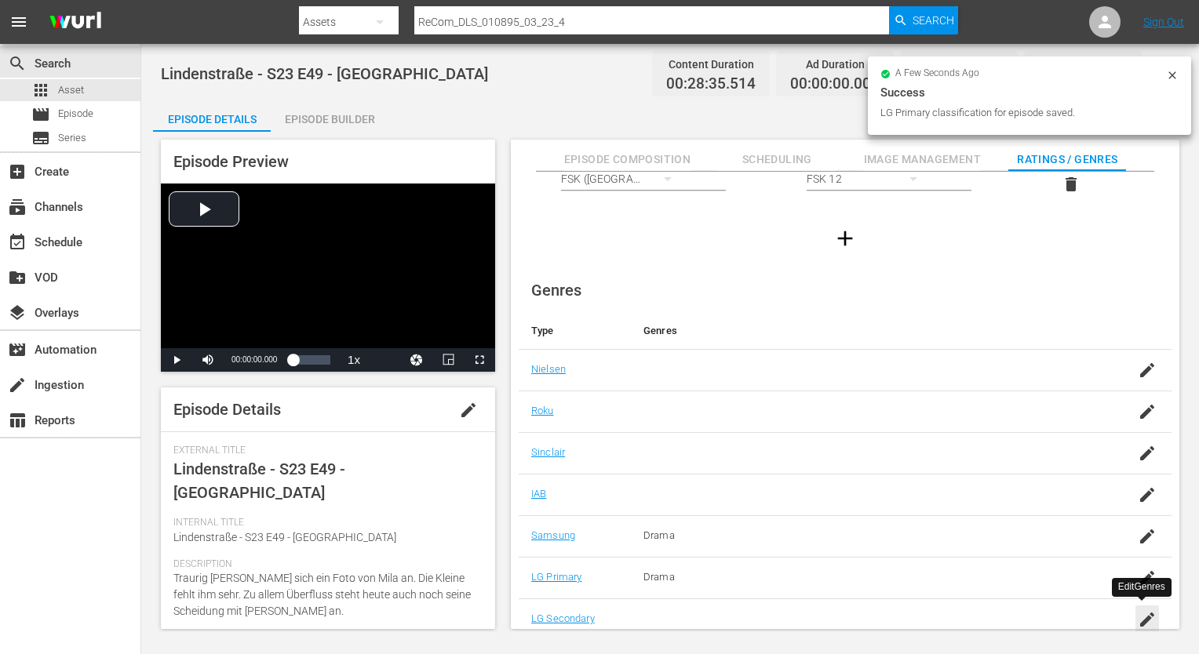
click at [1144, 612] on icon "button" at bounding box center [1147, 619] width 19 height 19
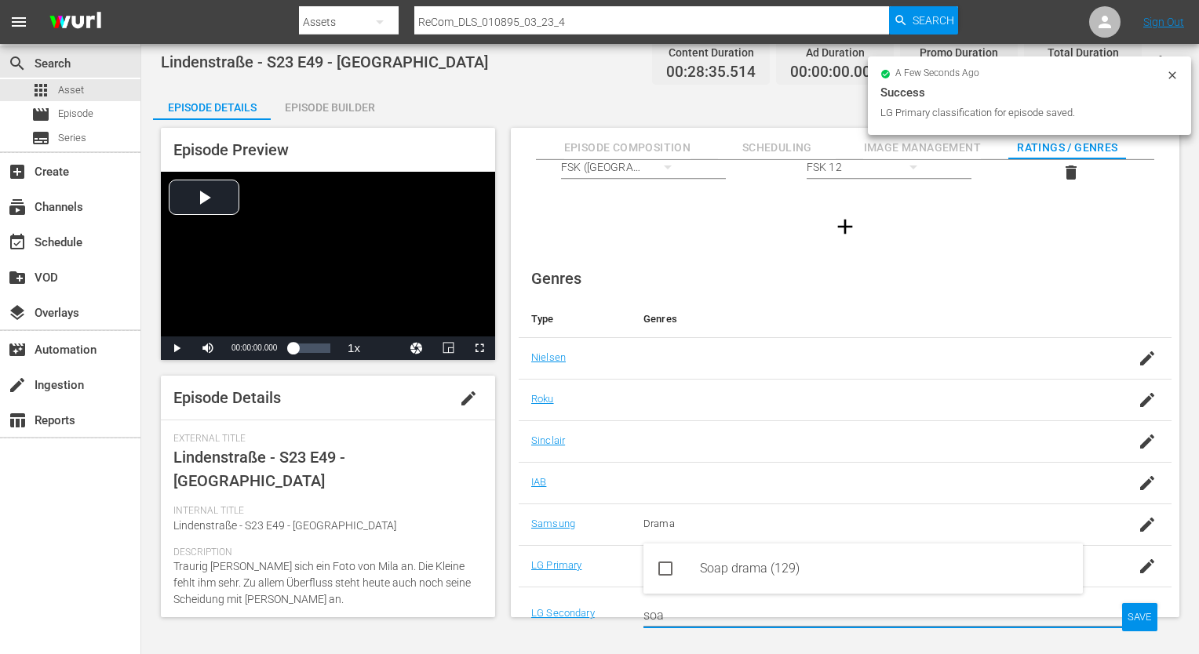
click at [824, 557] on div "Soap drama (129)" at bounding box center [885, 569] width 370 height 38
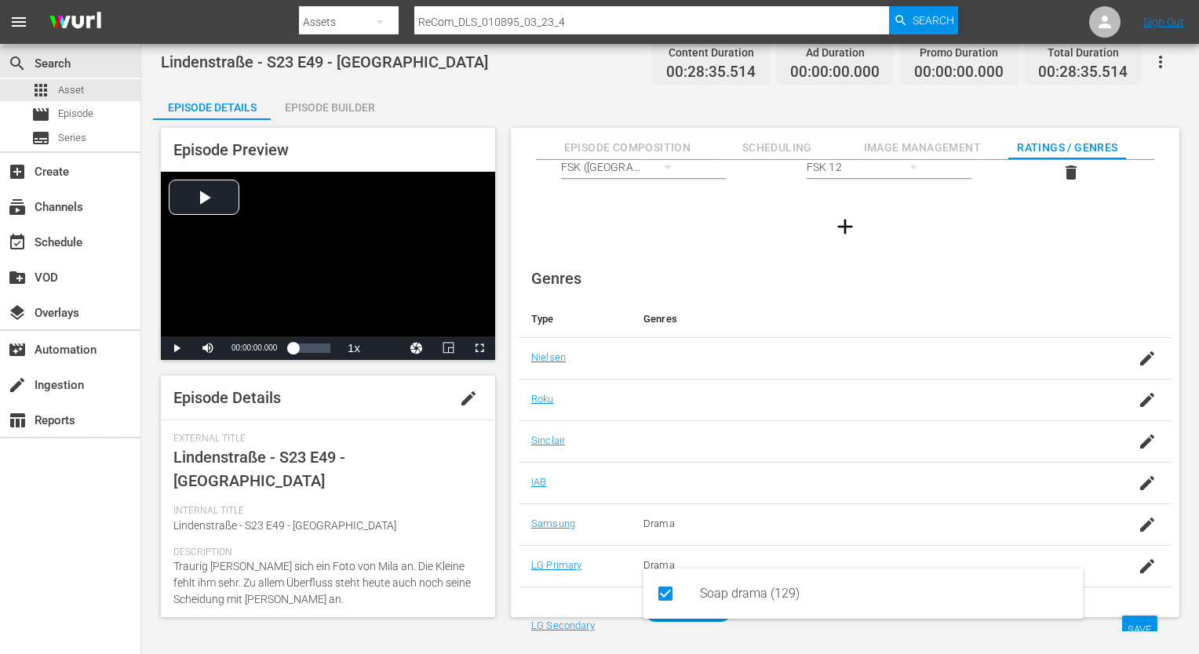
type input "soa"
click at [1156, 619] on td "SAVE" at bounding box center [1135, 626] width 72 height 79
click at [1149, 623] on div "SAVE" at bounding box center [1140, 630] width 36 height 28
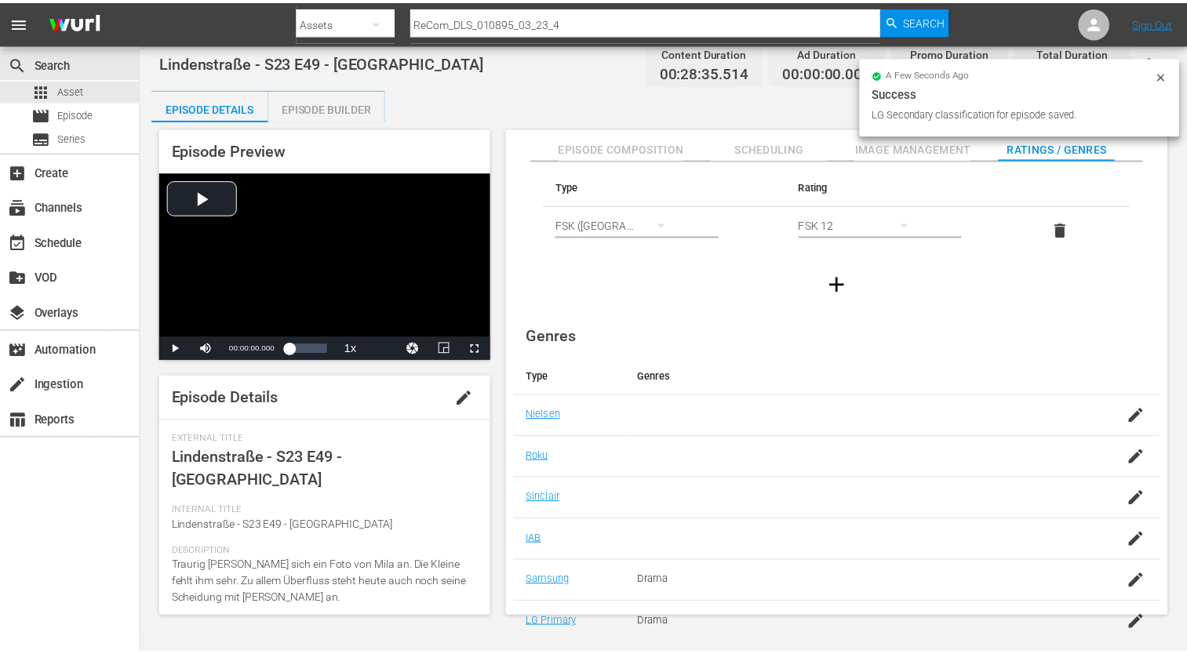
scroll to position [0, 0]
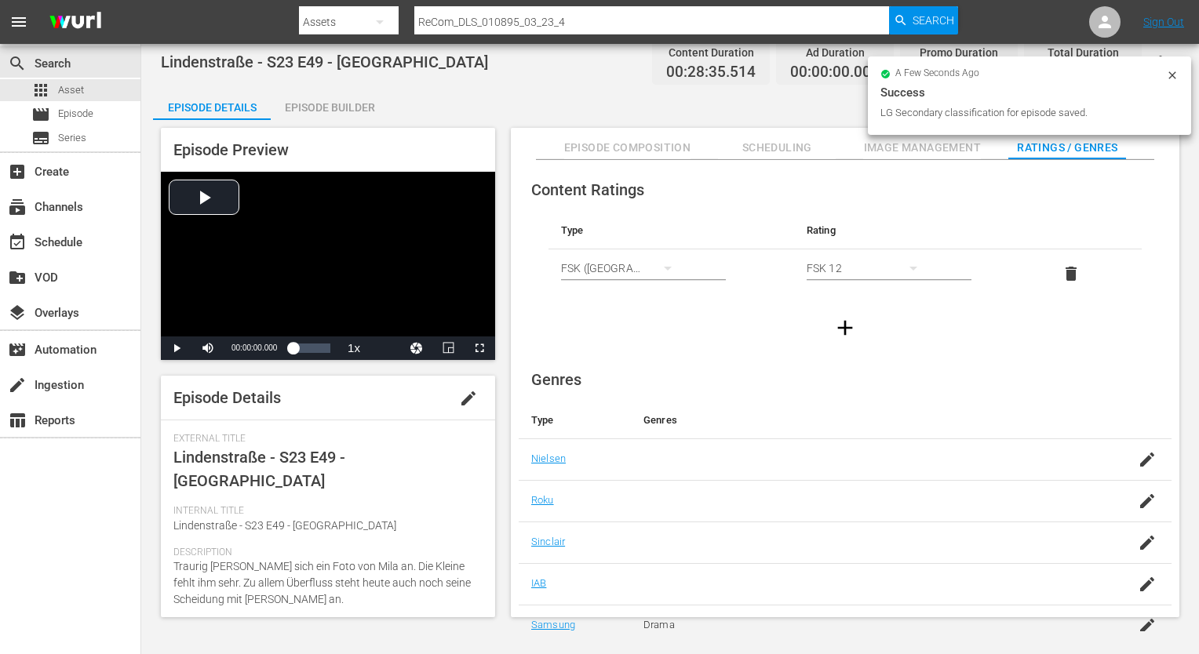
click at [314, 112] on div "Episode Builder" at bounding box center [330, 108] width 118 height 38
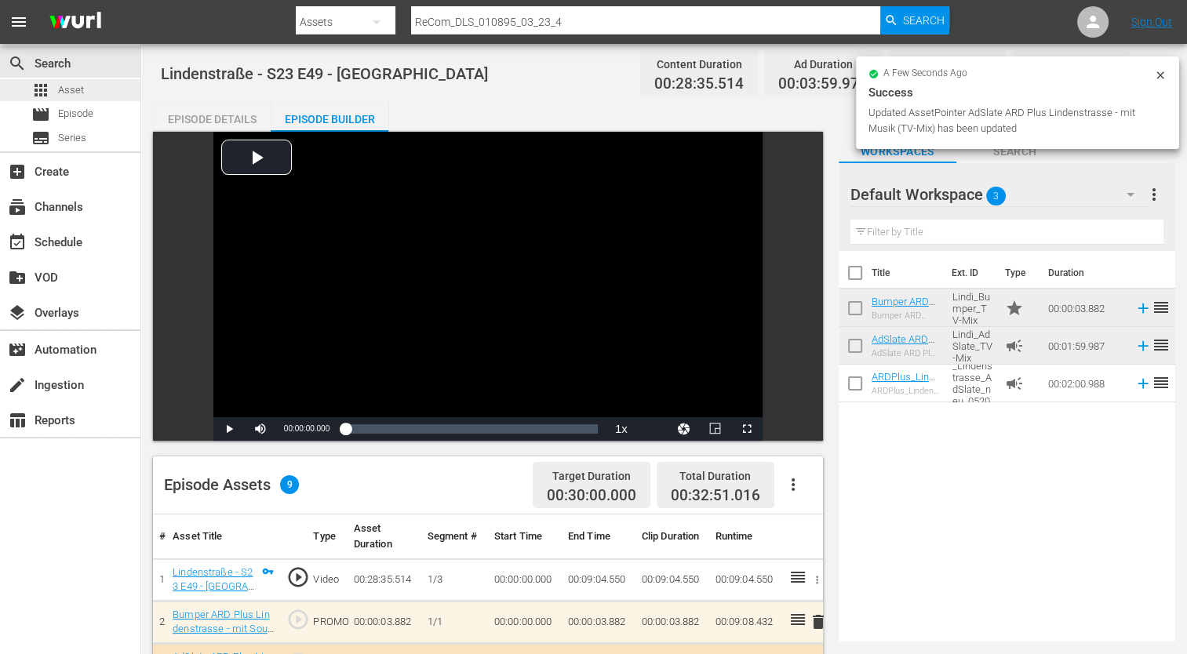
click at [111, 93] on div "apps Asset" at bounding box center [70, 90] width 140 height 22
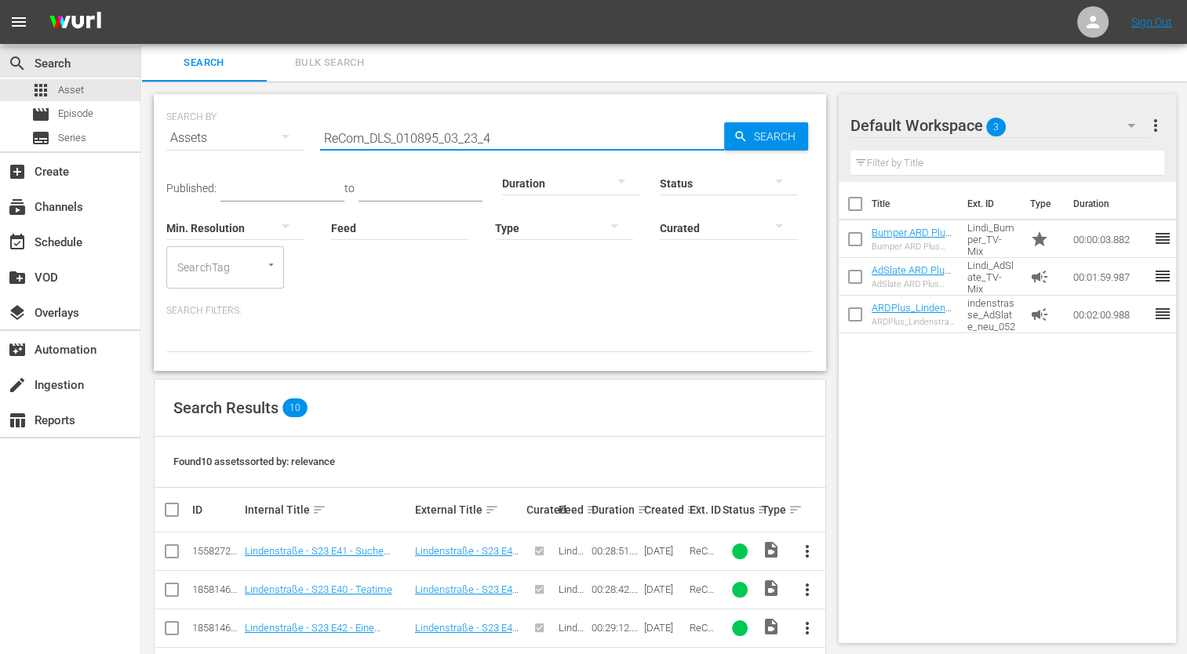
click at [509, 137] on input "ReCom_DLS_010895_03_23_4" at bounding box center [522, 138] width 404 height 38
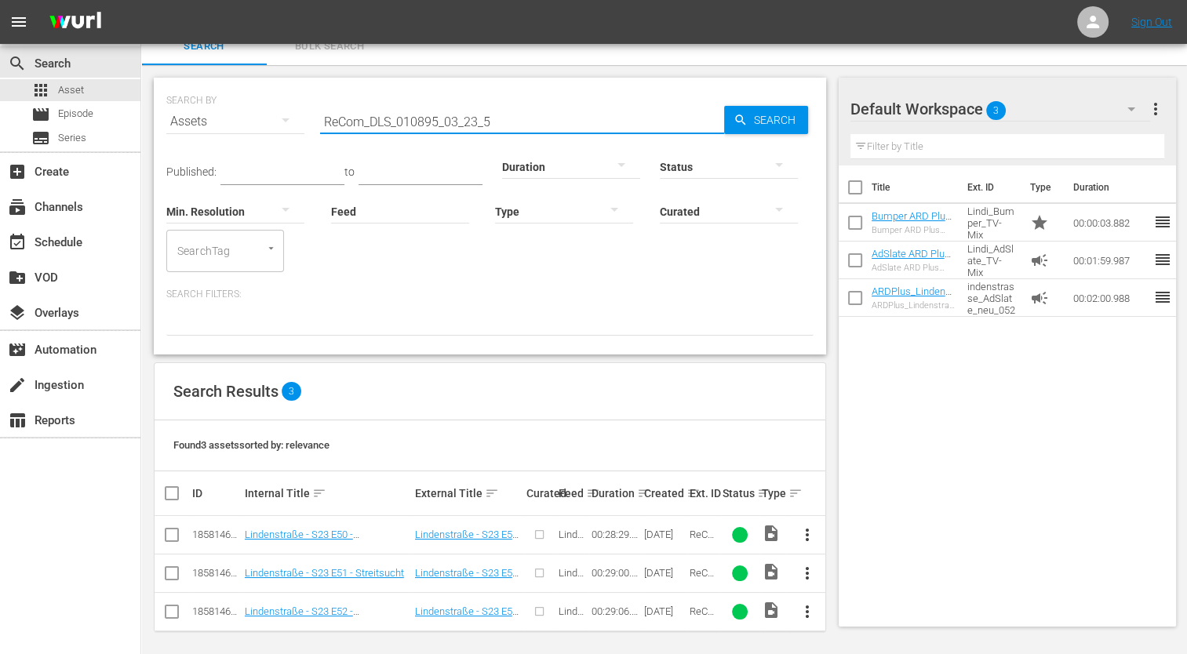
scroll to position [21, 0]
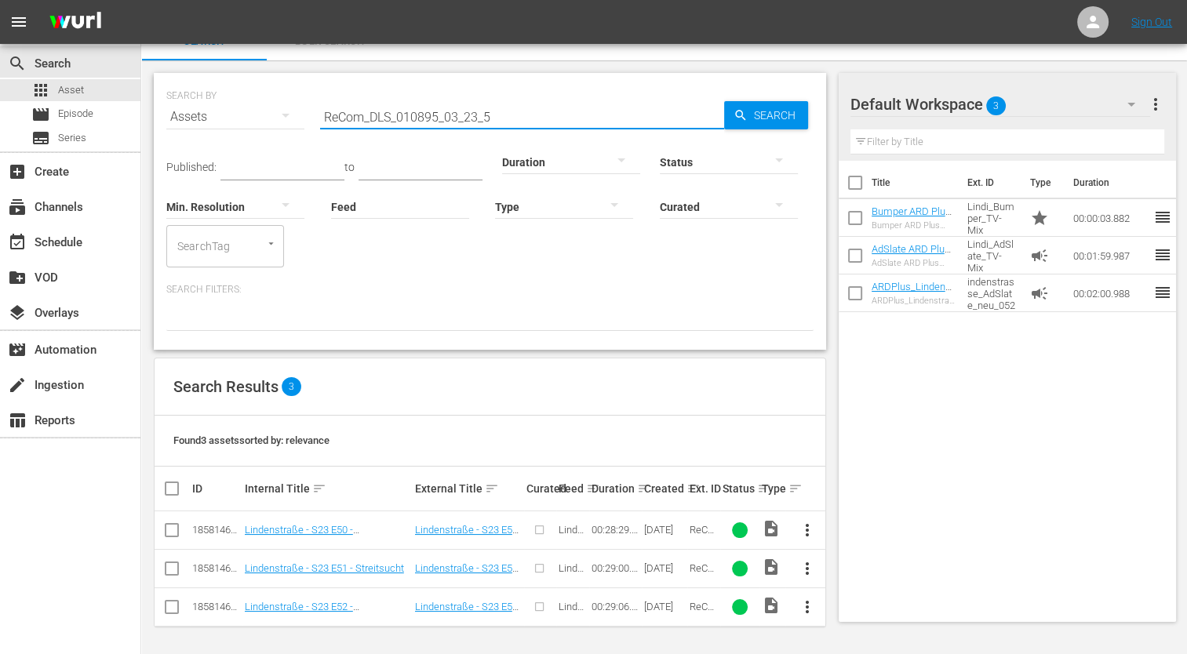
type input "ReCom_DLS_010895_03_23_5"
click at [803, 529] on span "more_vert" at bounding box center [806, 530] width 19 height 19
click at [871, 529] on div "Episode" at bounding box center [891, 523] width 107 height 38
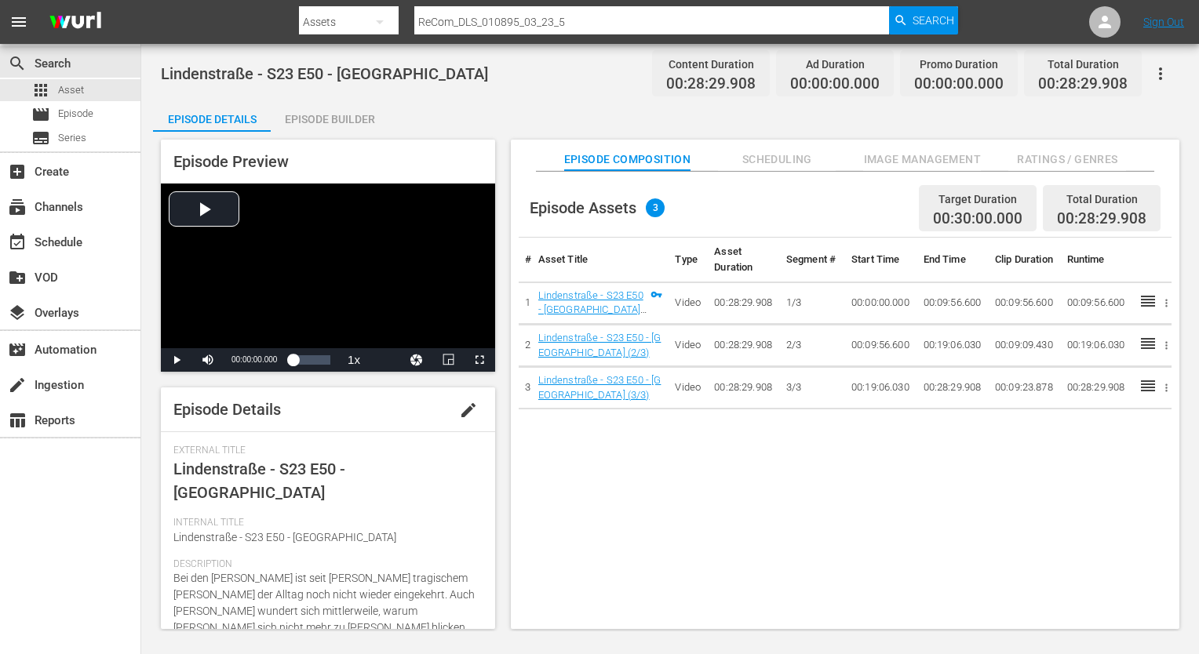
click at [353, 129] on div "Episode Builder" at bounding box center [330, 119] width 118 height 38
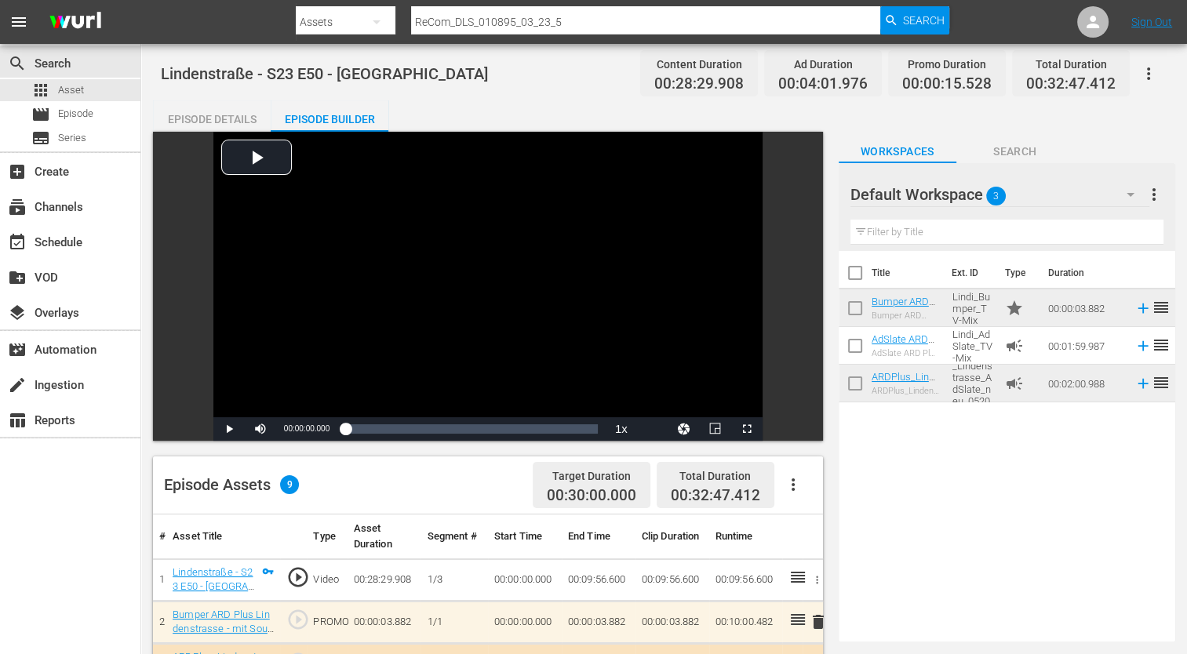
click at [228, 125] on div "Episode Details" at bounding box center [212, 119] width 118 height 38
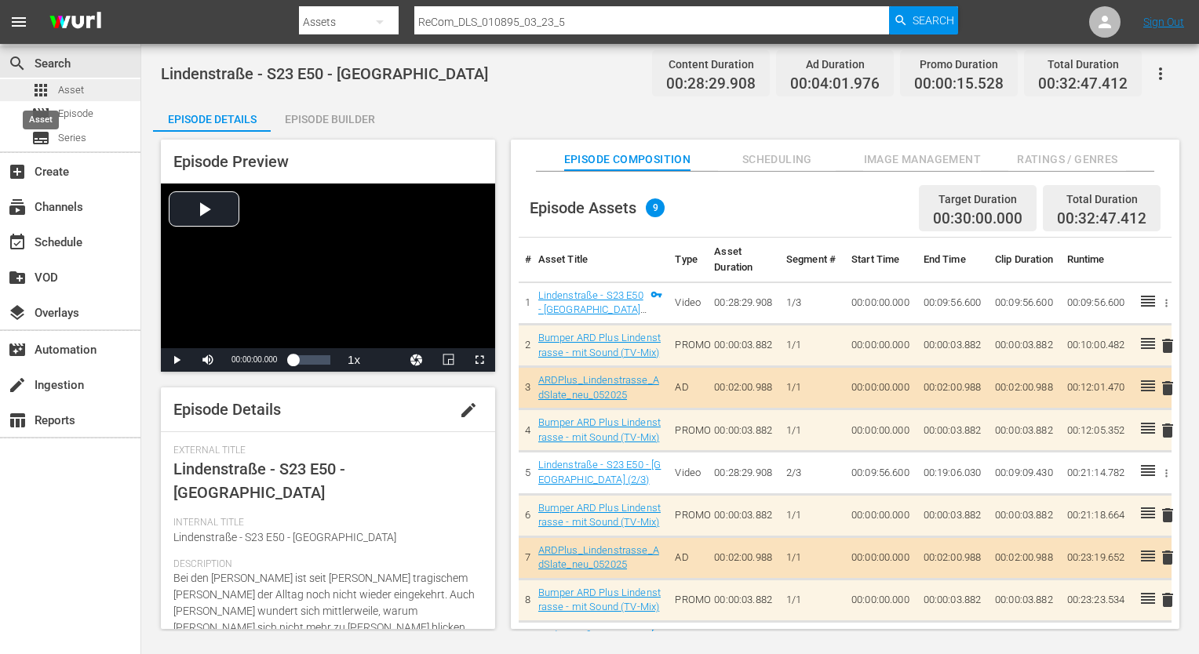
click at [46, 93] on span "apps" at bounding box center [40, 90] width 19 height 19
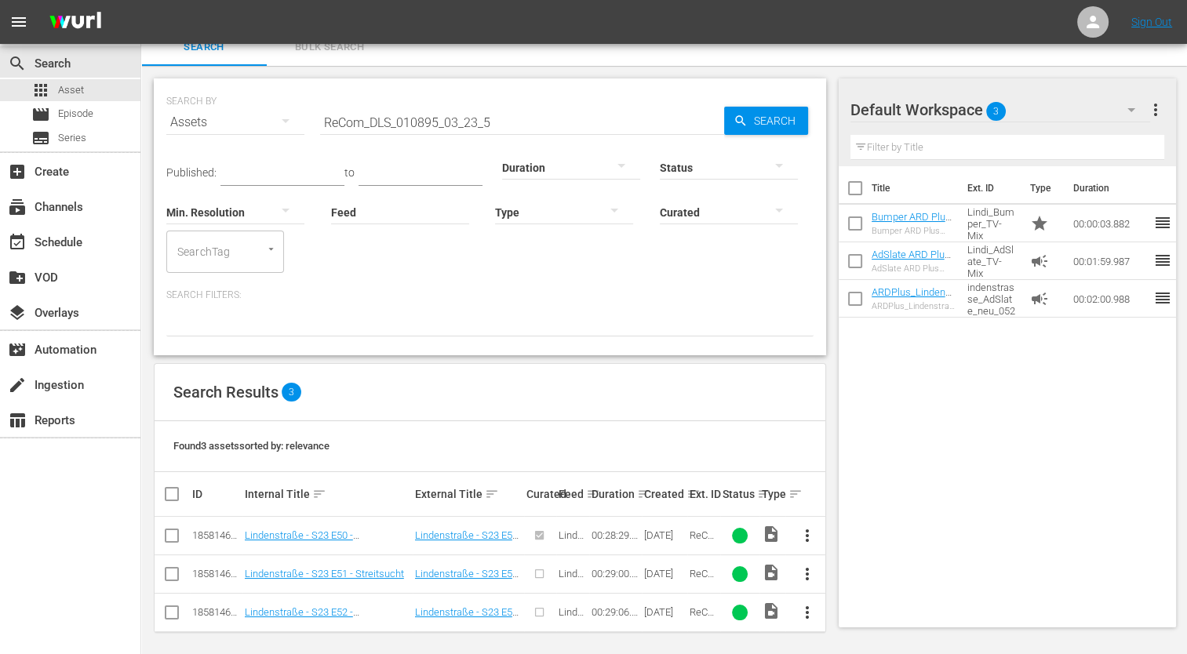
scroll to position [21, 0]
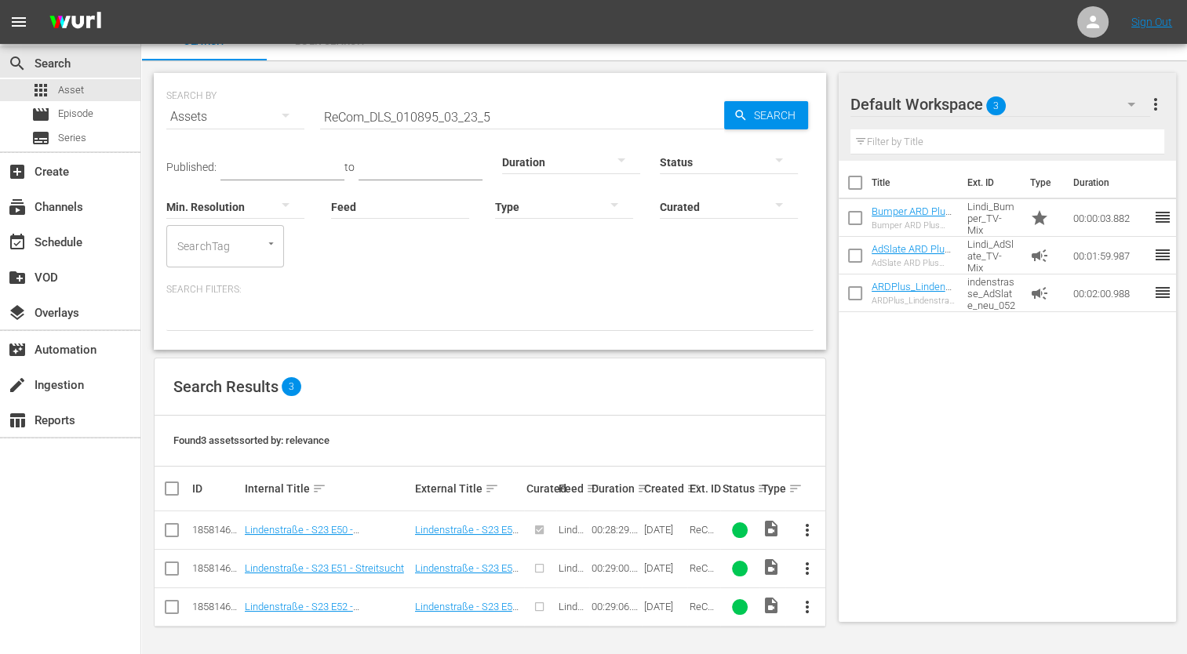
click at [810, 566] on span "more_vert" at bounding box center [806, 568] width 19 height 19
click at [853, 573] on div "Episode" at bounding box center [891, 562] width 107 height 38
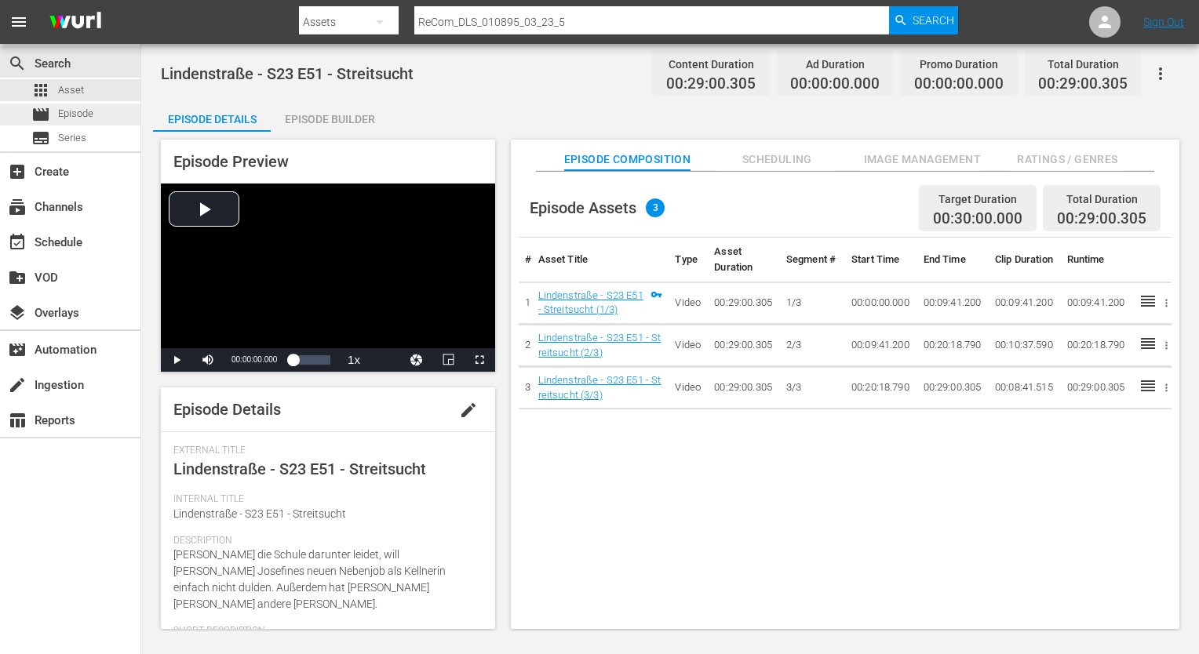
click at [61, 120] on span "Episode" at bounding box center [75, 114] width 35 height 16
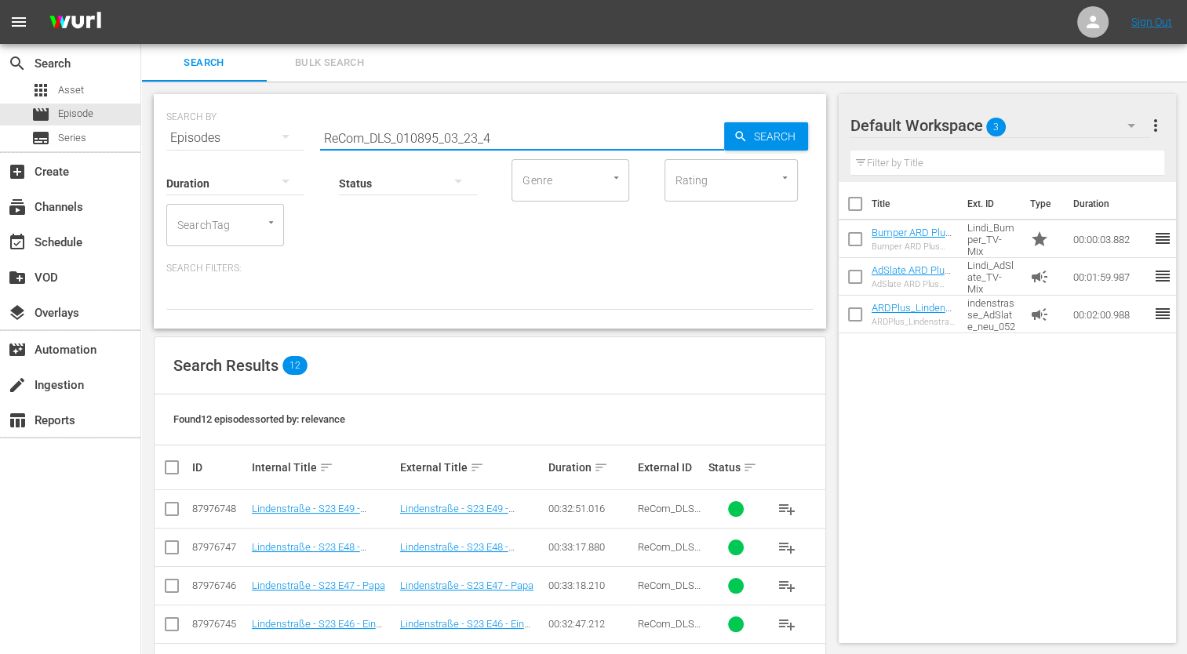
click at [518, 142] on input "ReCom_DLS_010895_03_23_4" at bounding box center [522, 138] width 404 height 38
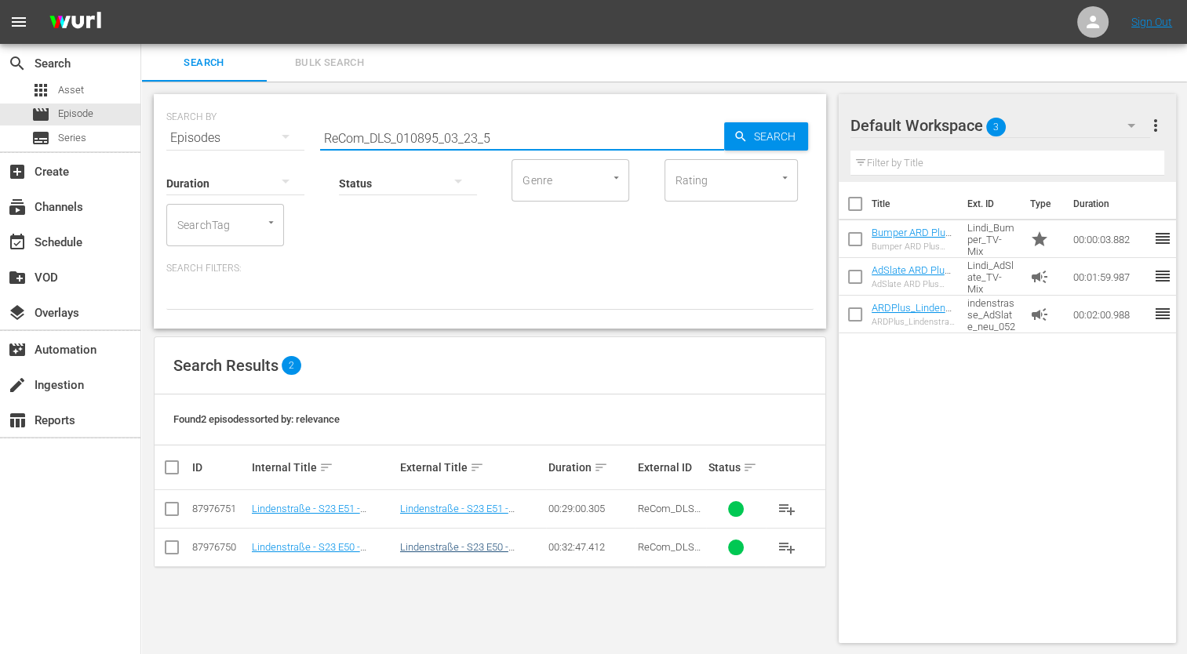
type input "ReCom_DLS_010895_03_23_5"
click at [508, 548] on link "Lindenstraße - S23 E50 - Israel" at bounding box center [454, 553] width 108 height 24
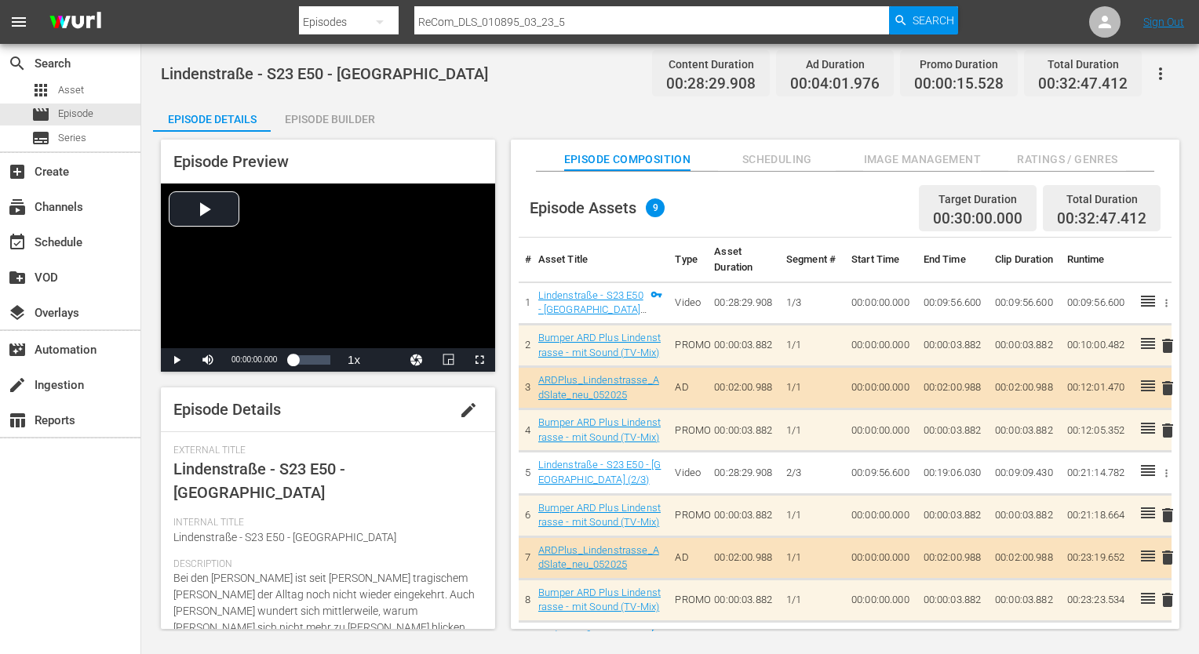
click at [1095, 156] on span "Ratings / Genres" at bounding box center [1067, 160] width 118 height 20
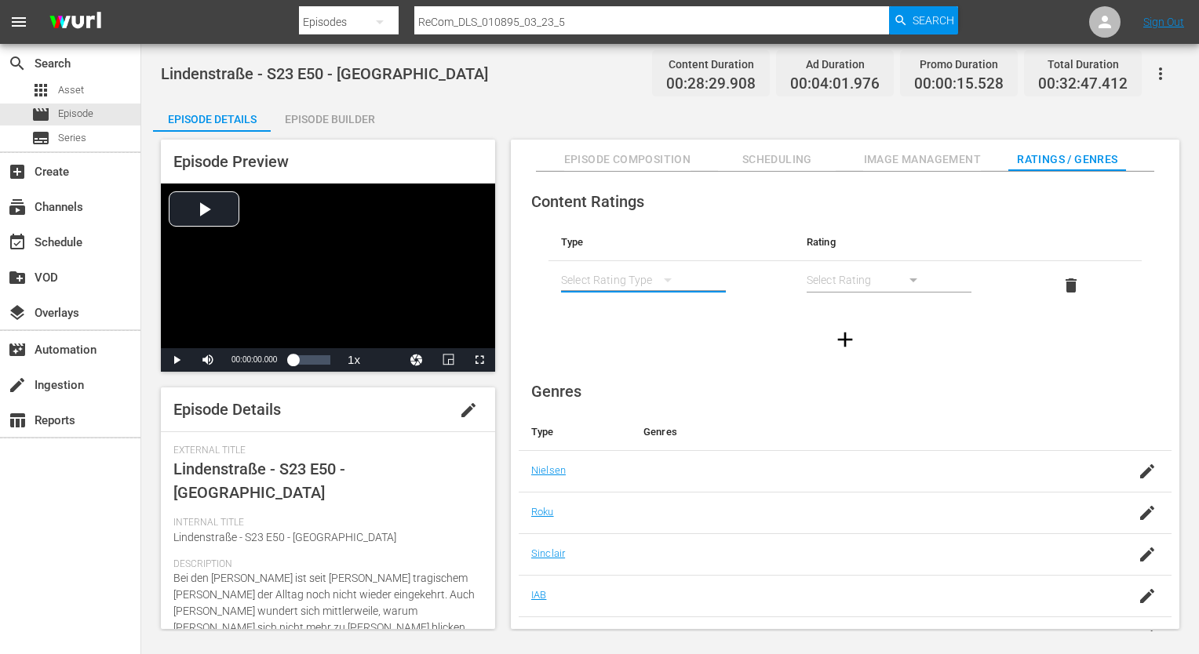
click at [653, 287] on button "simple table" at bounding box center [668, 280] width 38 height 38
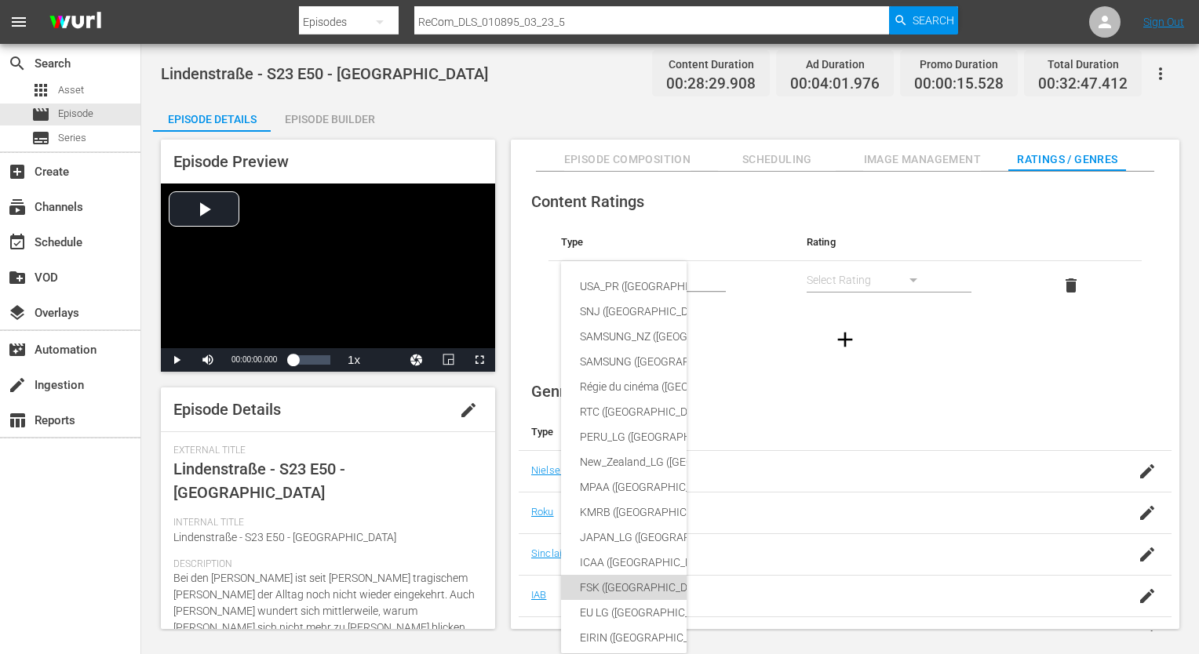
click at [649, 592] on div "FSK ([GEOGRAPHIC_DATA])" at bounding box center [760, 587] width 360 height 25
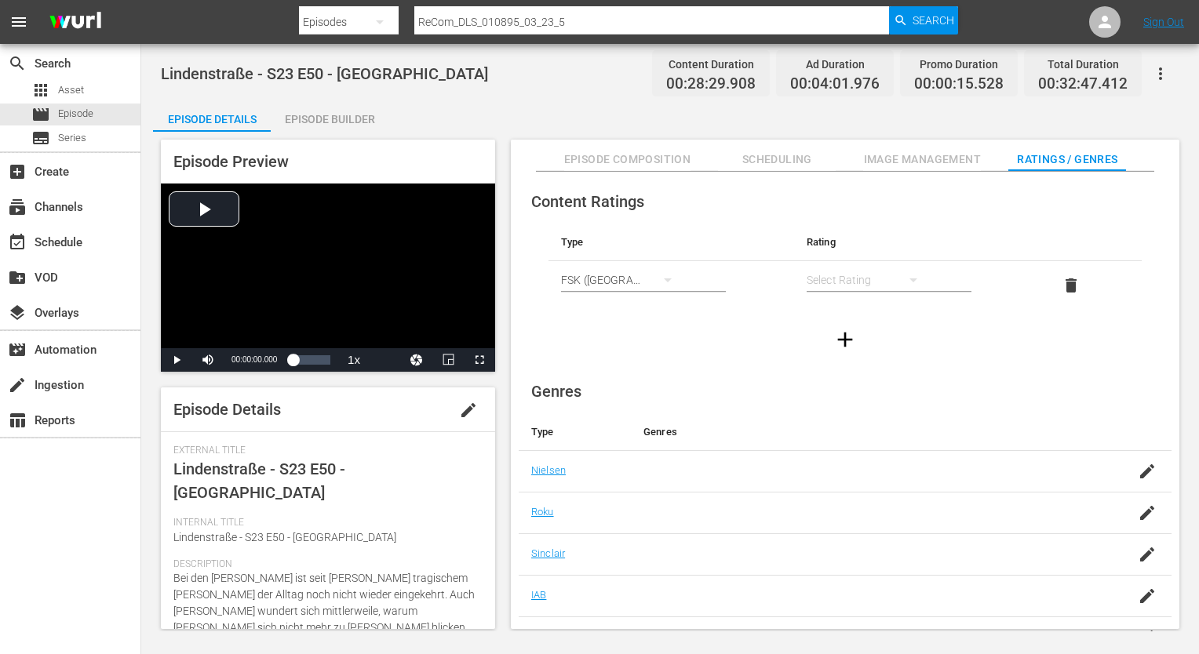
click at [841, 286] on div "simple table" at bounding box center [869, 280] width 126 height 44
click at [858, 337] on div "FSK 12" at bounding box center [868, 336] width 88 height 25
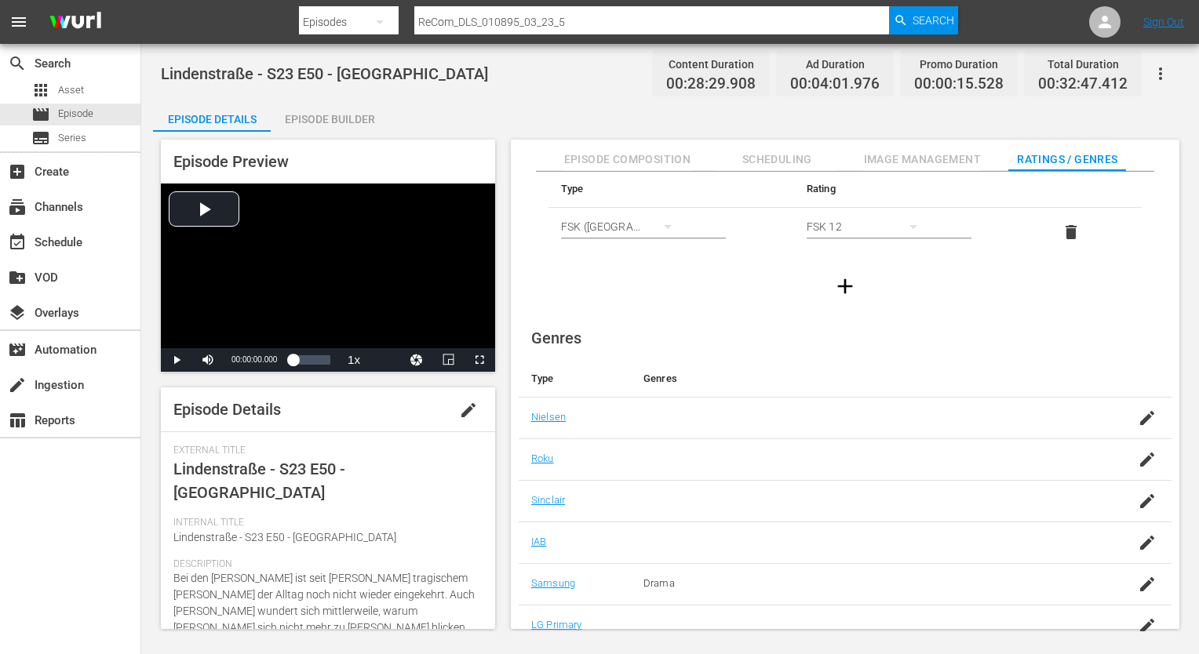
scroll to position [101, 0]
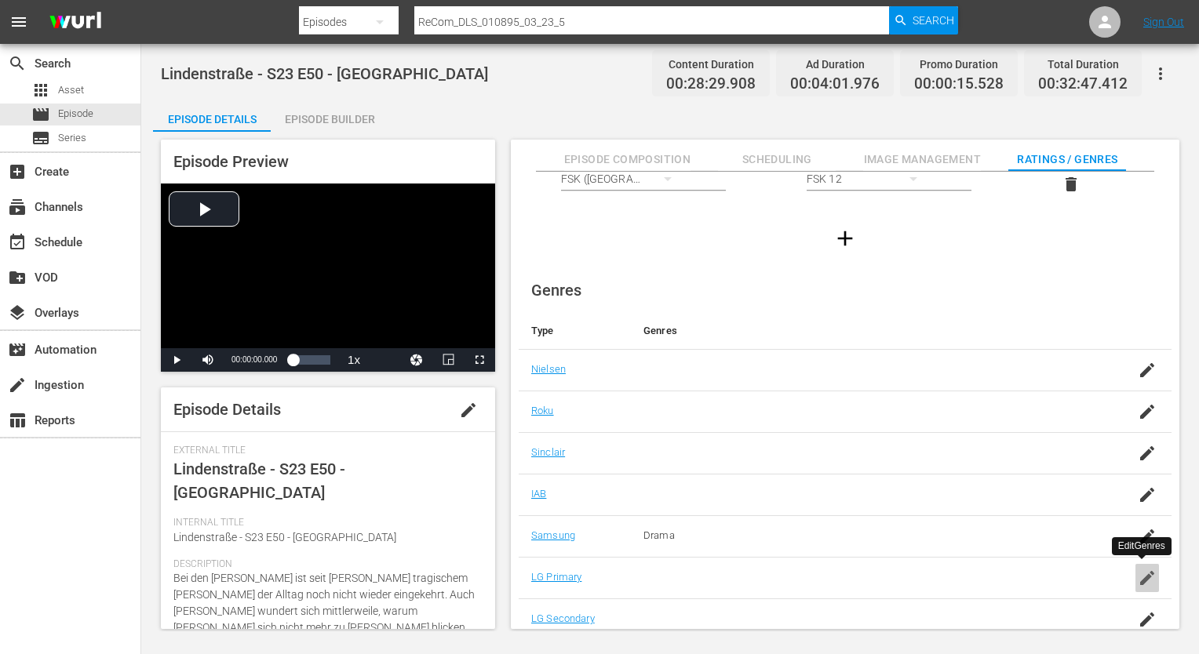
click at [1139, 573] on icon "button" at bounding box center [1147, 578] width 19 height 19
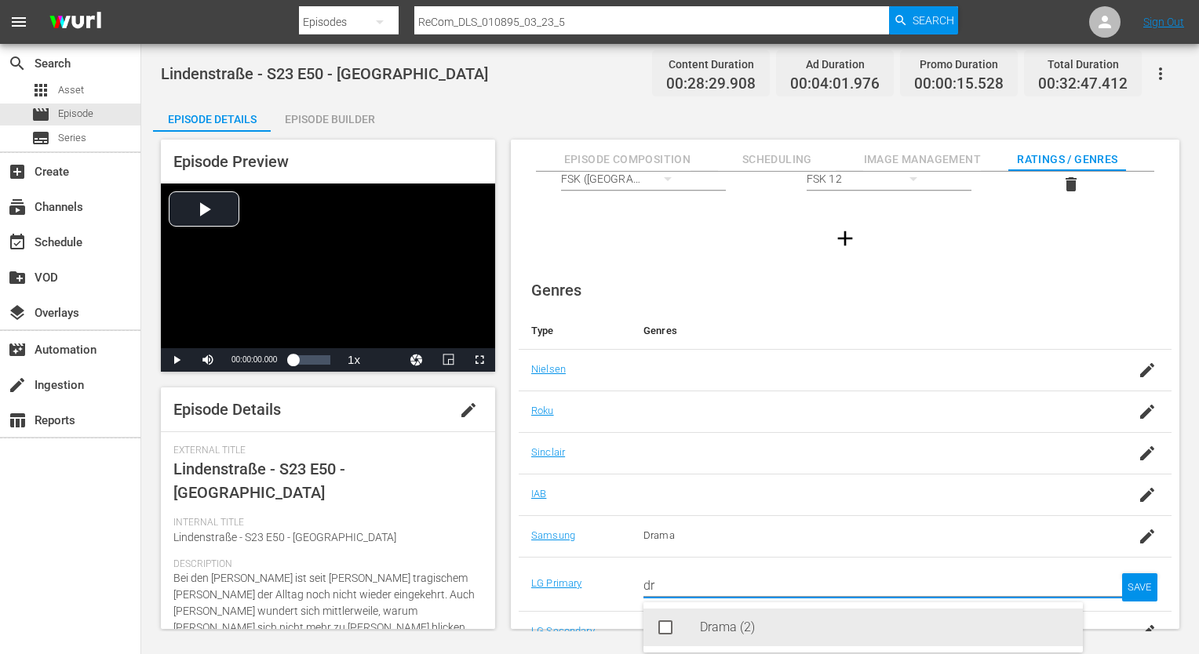
click at [794, 618] on div "Drama (2)" at bounding box center [885, 628] width 370 height 38
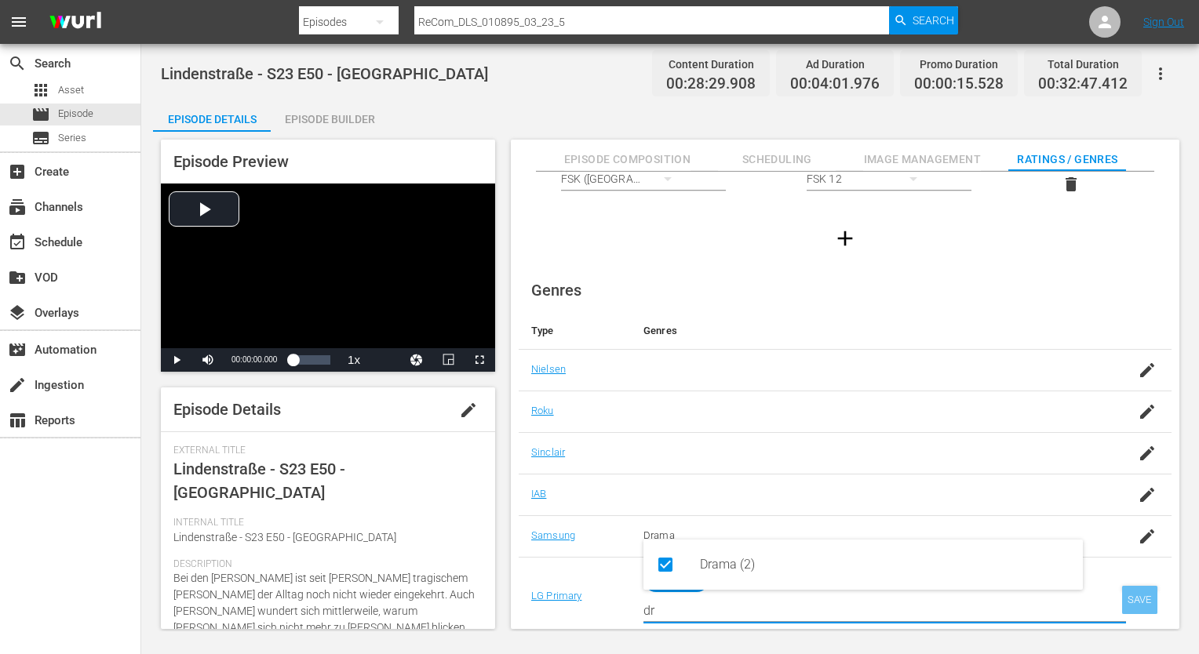
type input "dr"
click at [1149, 599] on div "SAVE" at bounding box center [1140, 600] width 36 height 28
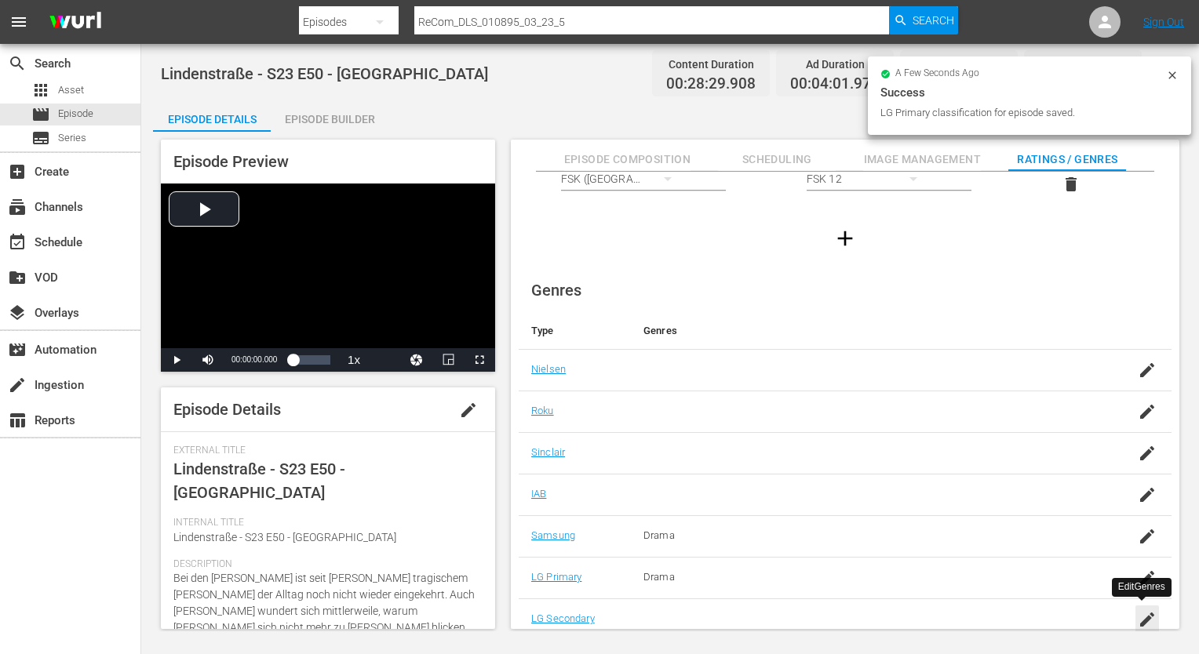
click at [1140, 617] on icon "button" at bounding box center [1147, 620] width 14 height 14
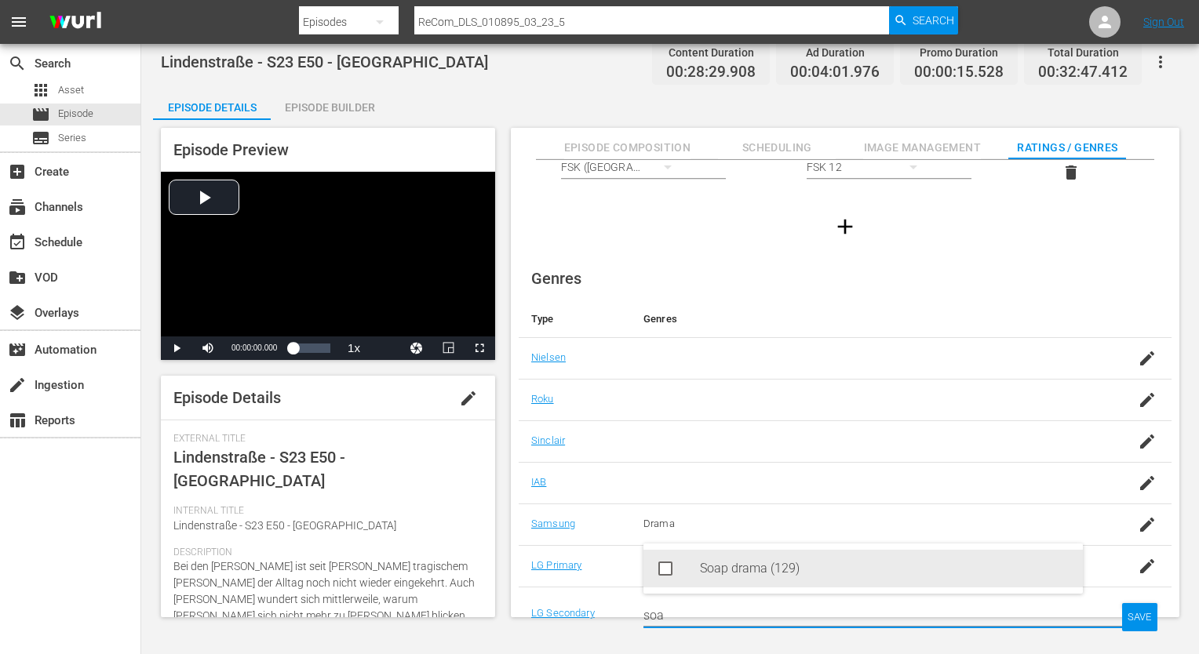
drag, startPoint x: 929, startPoint y: 572, endPoint x: 977, endPoint y: 581, distance: 48.6
click at [930, 572] on div "Soap drama (129)" at bounding box center [885, 569] width 370 height 38
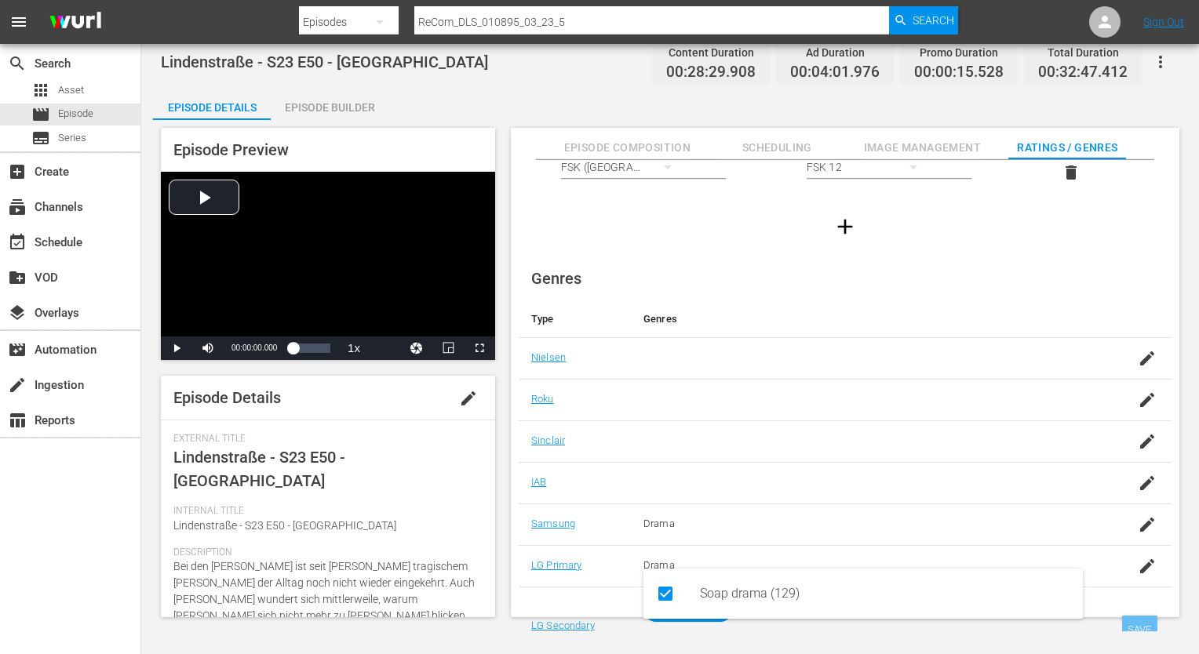
type input "soa"
click at [1142, 617] on div "SAVE" at bounding box center [1140, 630] width 36 height 28
click at [21, 600] on div "search Search apps Asset movie Episode subtitles Series add_box Create subscrip…" at bounding box center [70, 371] width 141 height 654
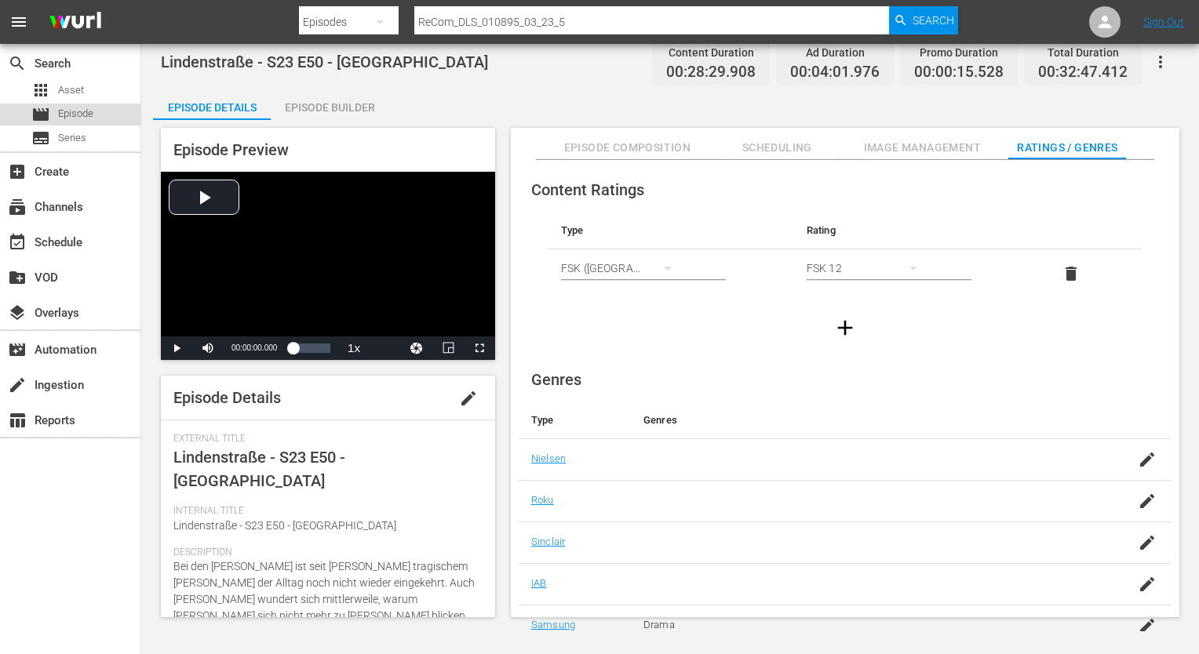
click at [121, 121] on div "movie Episode" at bounding box center [70, 115] width 140 height 22
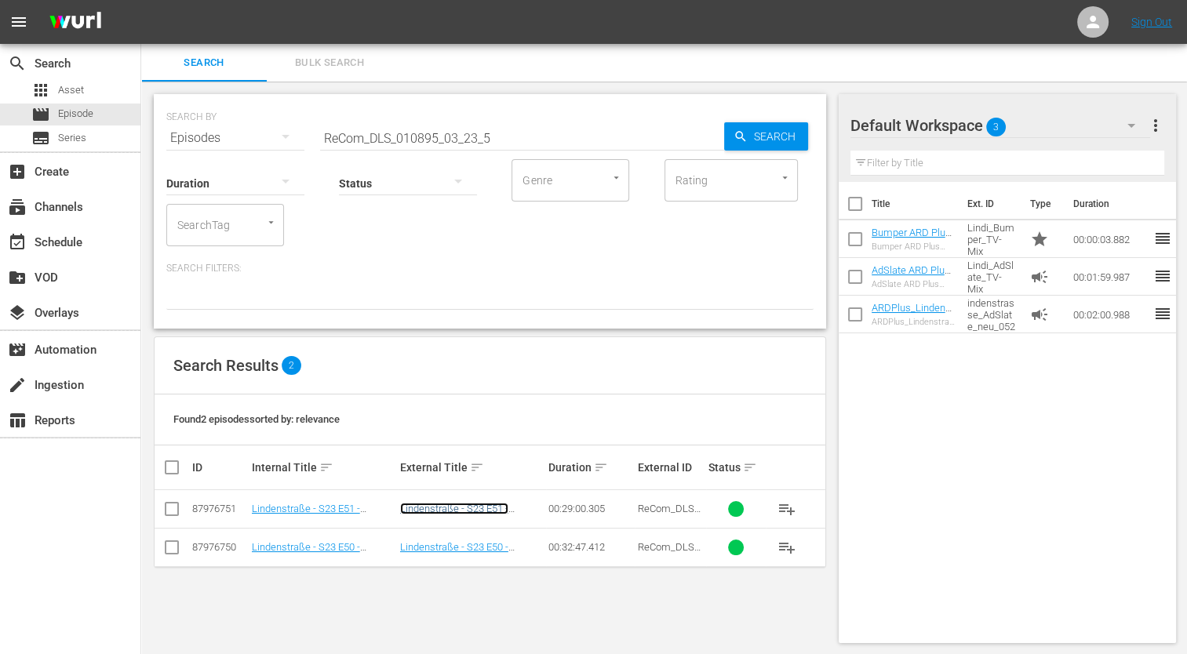
click at [483, 514] on link "Lindenstraße - S23 E51 - Streitsucht" at bounding box center [454, 515] width 108 height 24
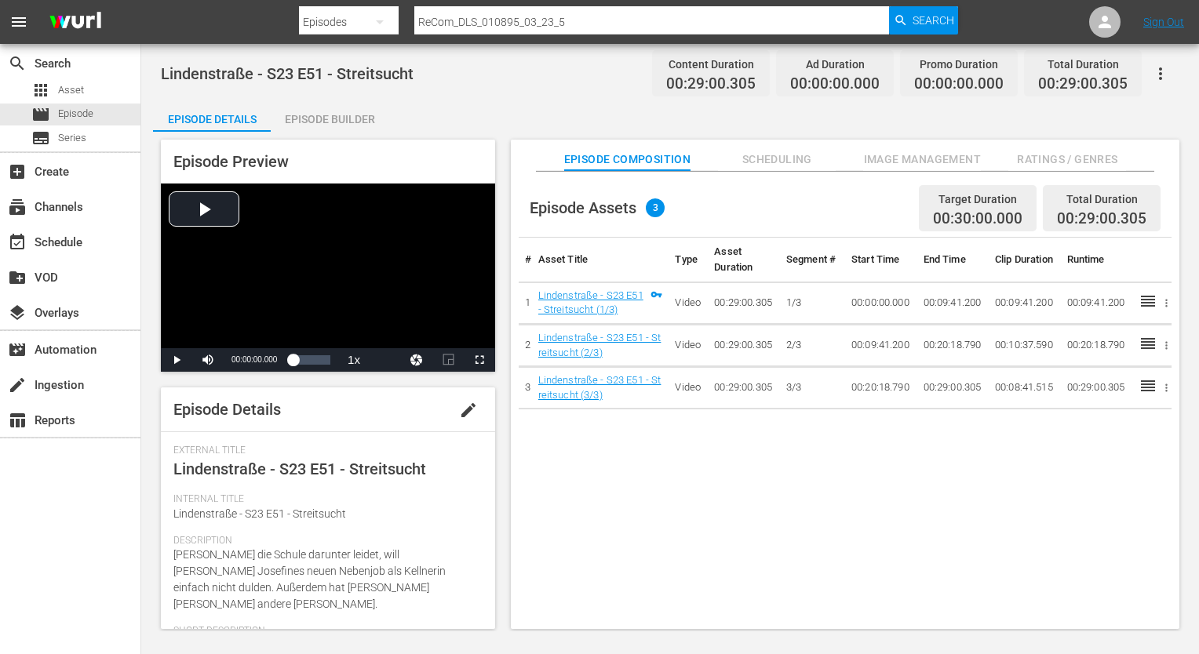
click at [351, 125] on div "Episode Builder" at bounding box center [330, 119] width 118 height 38
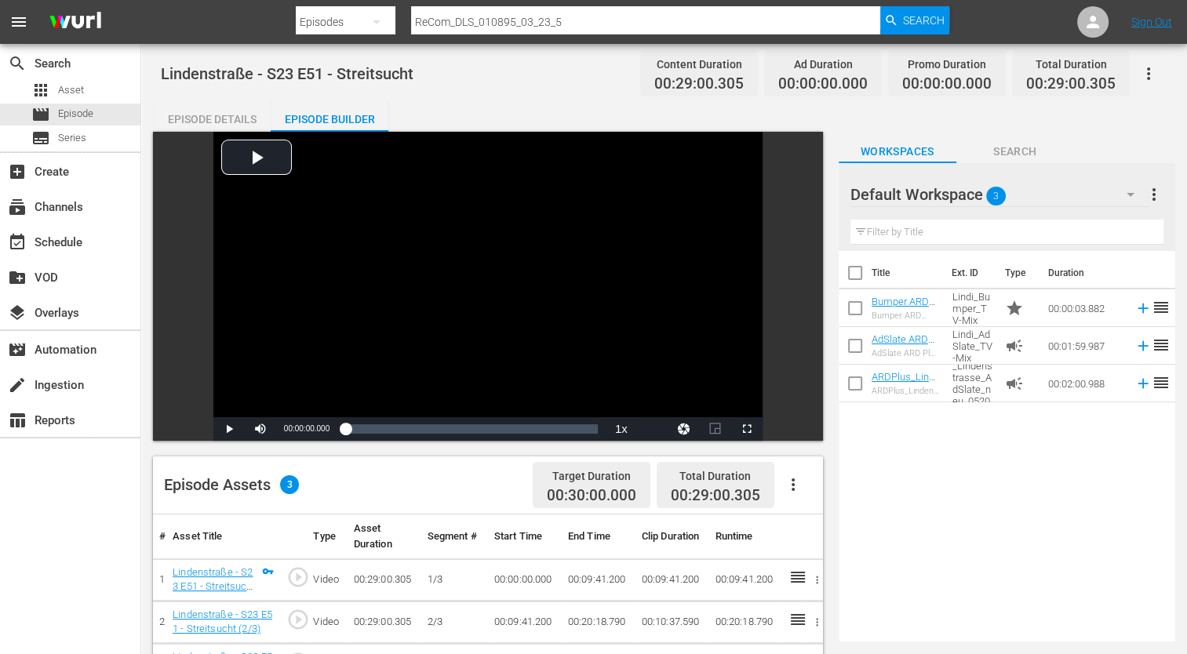
click at [191, 121] on div "Episode Details" at bounding box center [212, 119] width 118 height 38
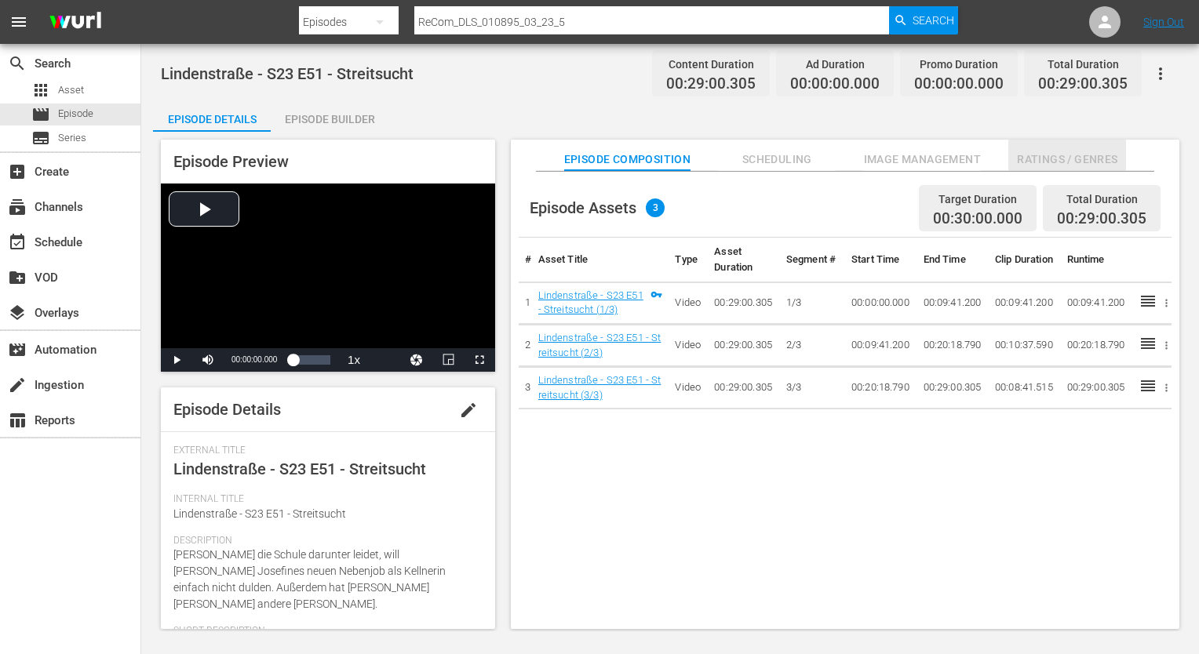
click at [1101, 163] on span "Ratings / Genres" at bounding box center [1067, 160] width 118 height 20
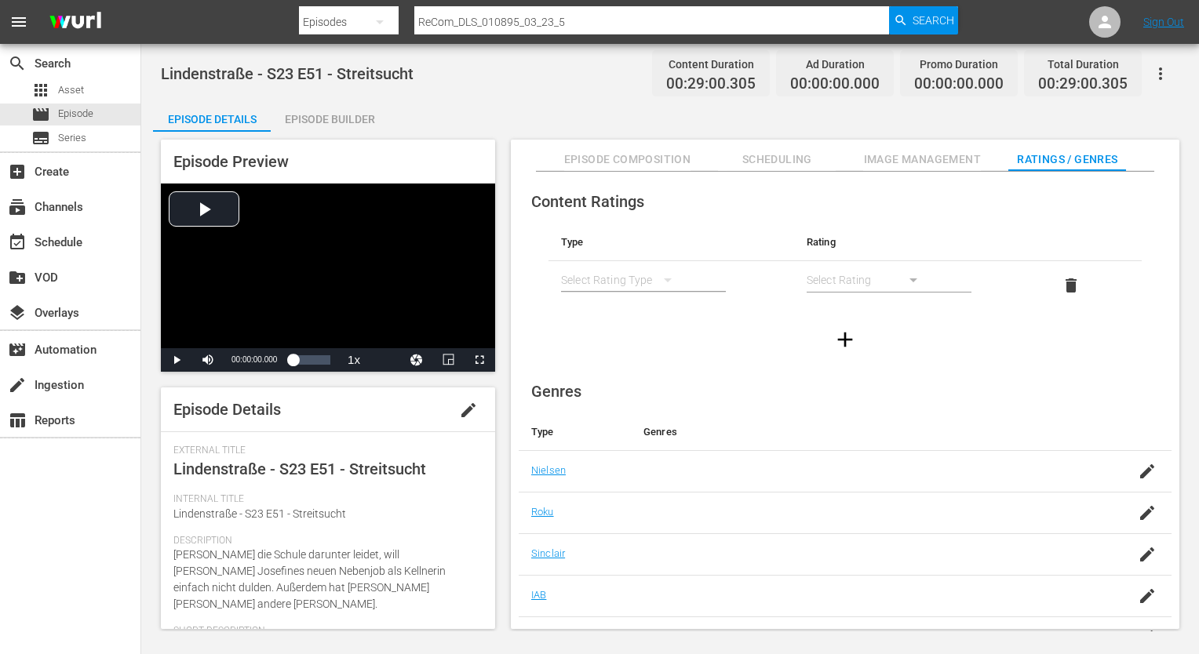
click at [636, 286] on div "simple table" at bounding box center [624, 280] width 126 height 44
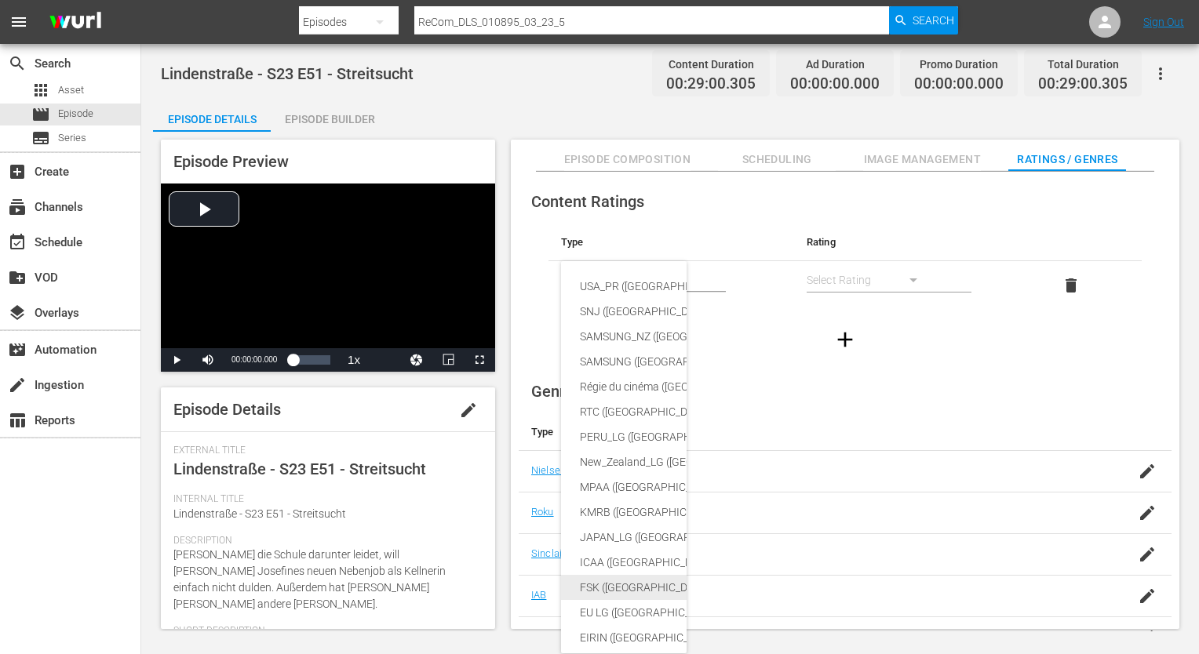
click at [614, 595] on div "FSK ([GEOGRAPHIC_DATA])" at bounding box center [760, 587] width 360 height 25
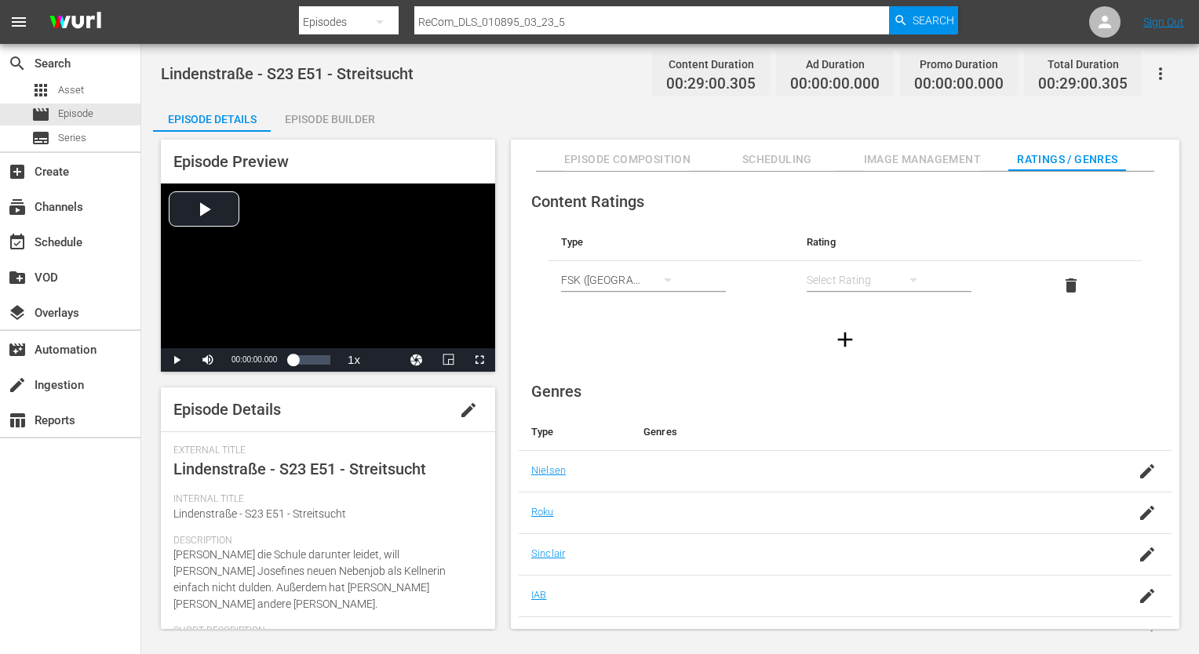
click at [850, 275] on div "simple table" at bounding box center [869, 280] width 126 height 44
click at [851, 340] on div "FSK 12" at bounding box center [868, 336] width 88 height 25
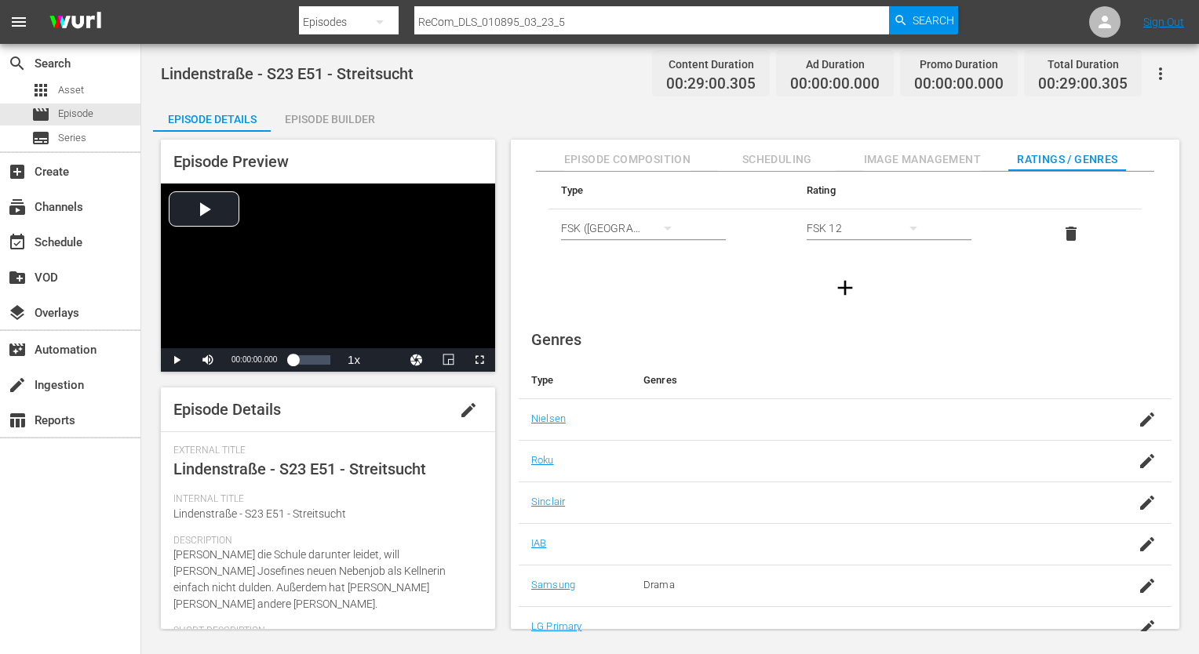
scroll to position [101, 0]
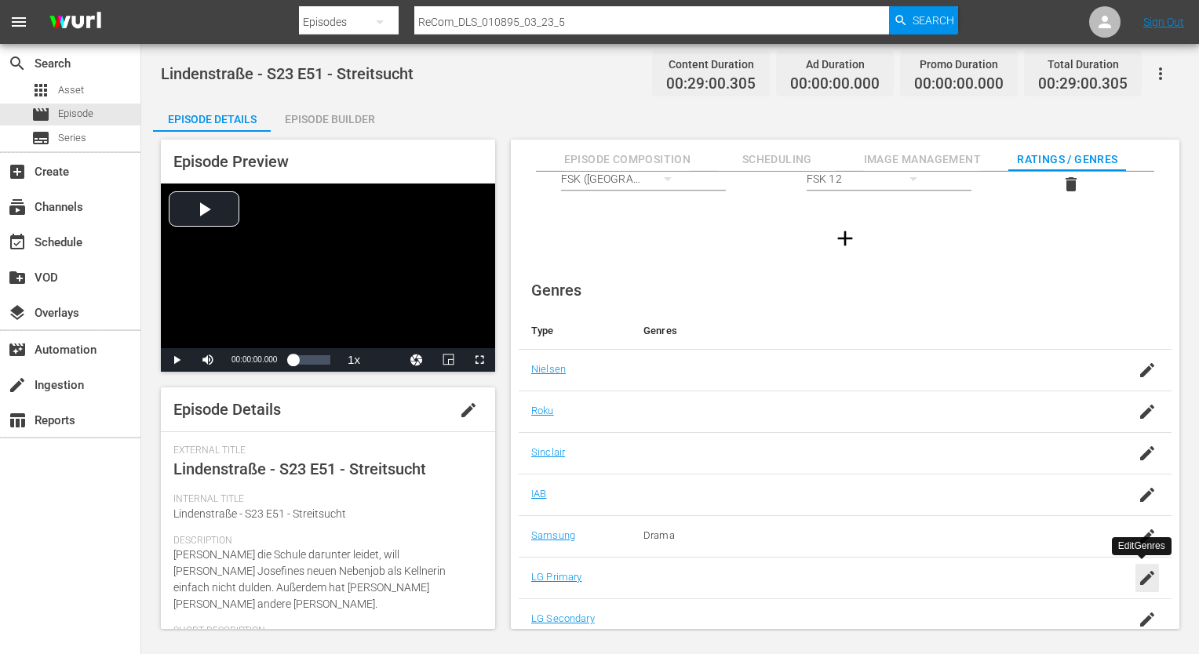
click at [1147, 577] on icon "button" at bounding box center [1147, 578] width 19 height 19
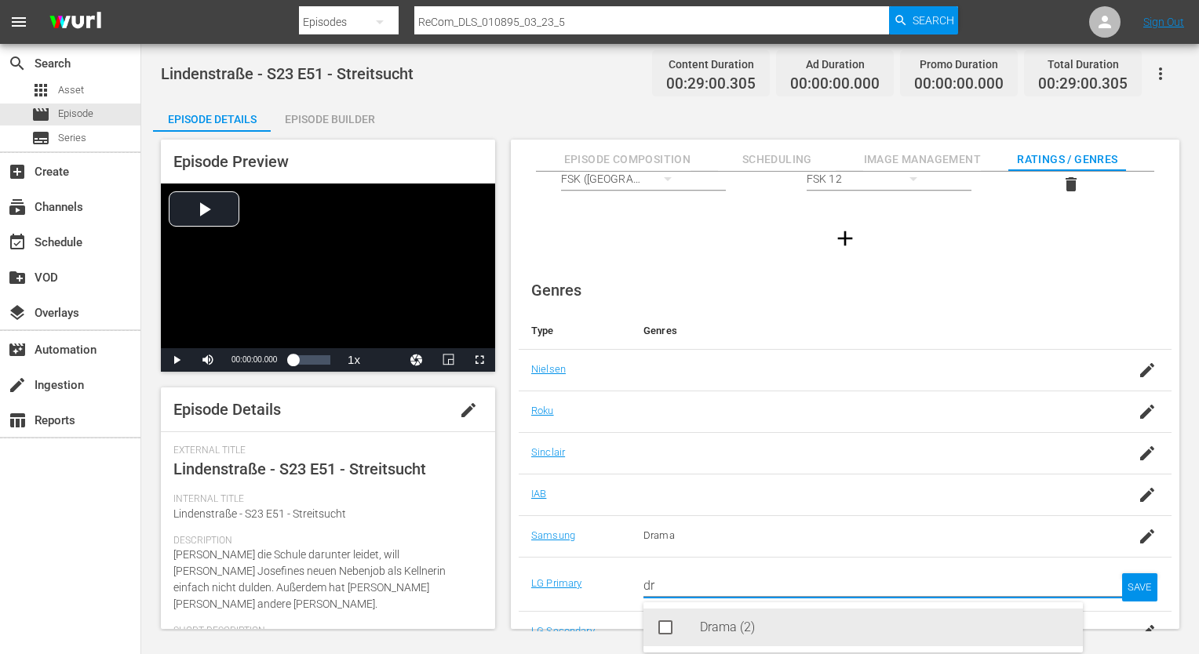
click at [827, 634] on div "Drama (2)" at bounding box center [885, 628] width 370 height 38
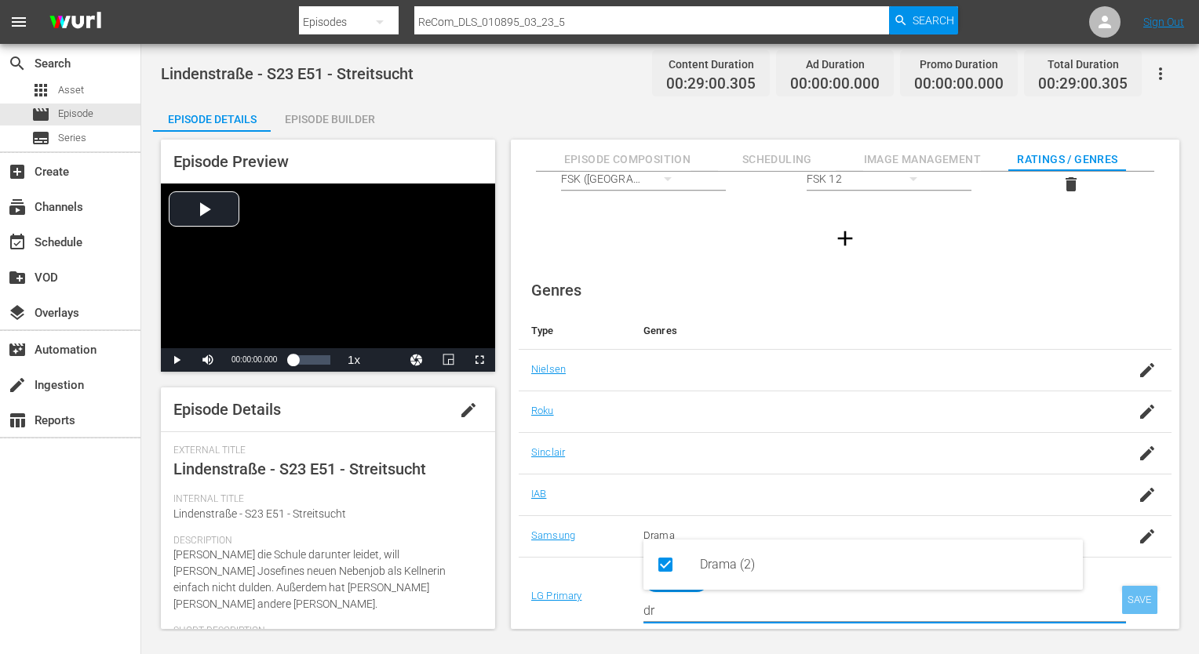
type input "dr"
click at [1146, 596] on div "SAVE" at bounding box center [1140, 600] width 36 height 28
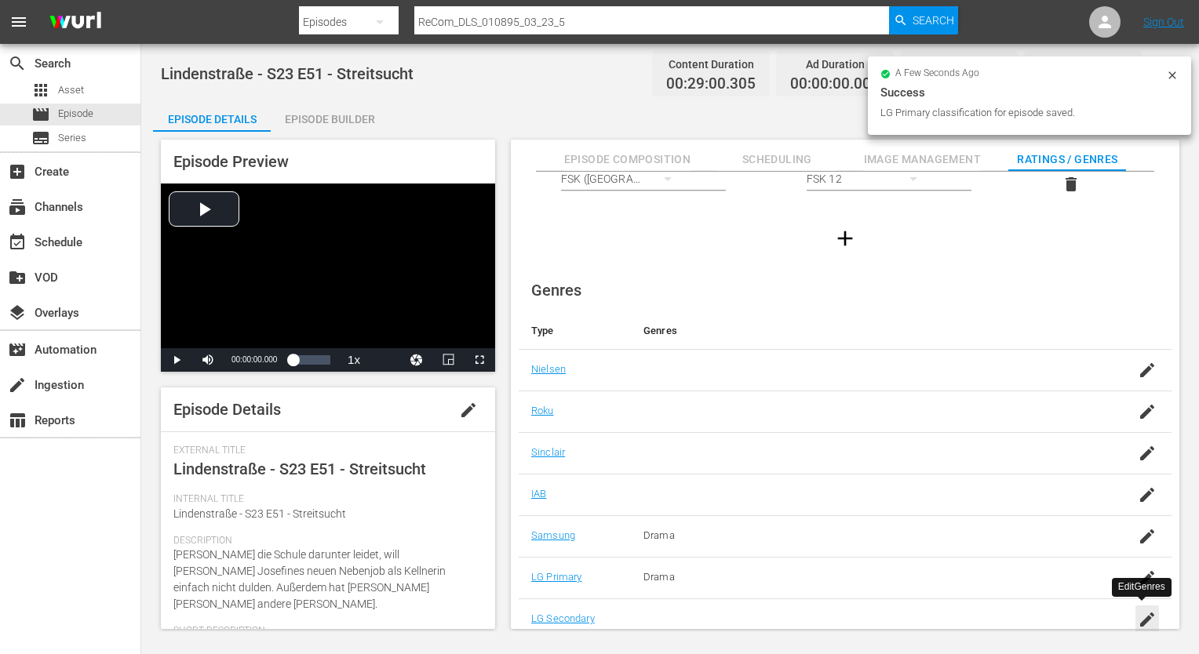
click at [1149, 619] on icon "button" at bounding box center [1147, 619] width 19 height 19
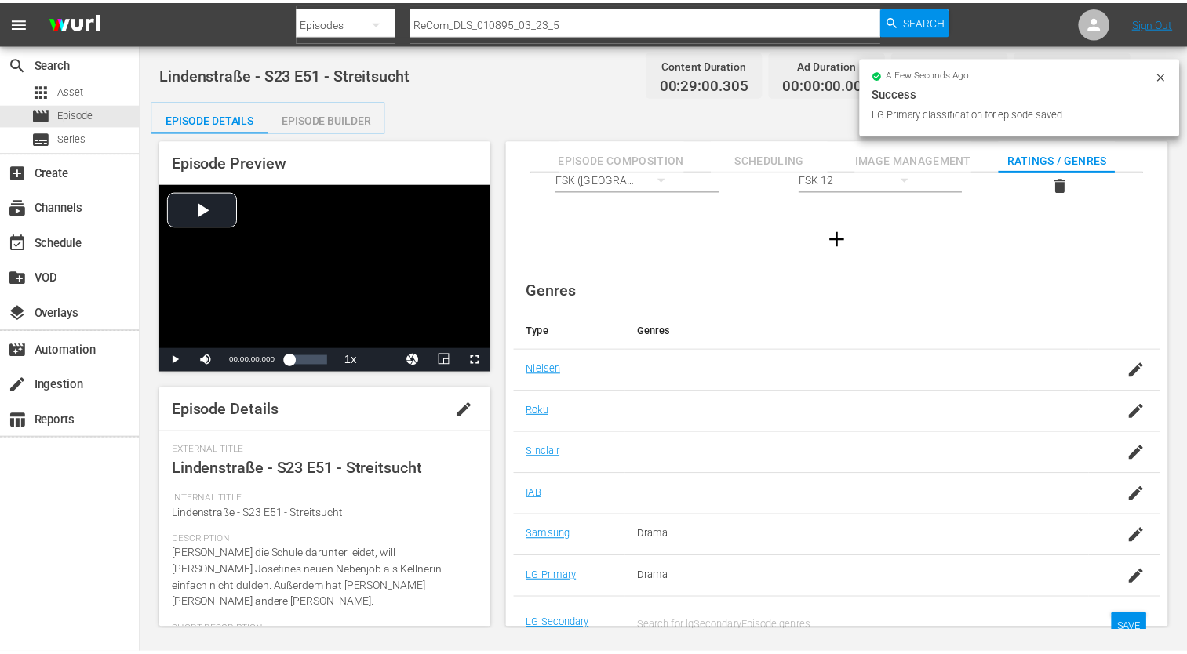
scroll to position [12, 0]
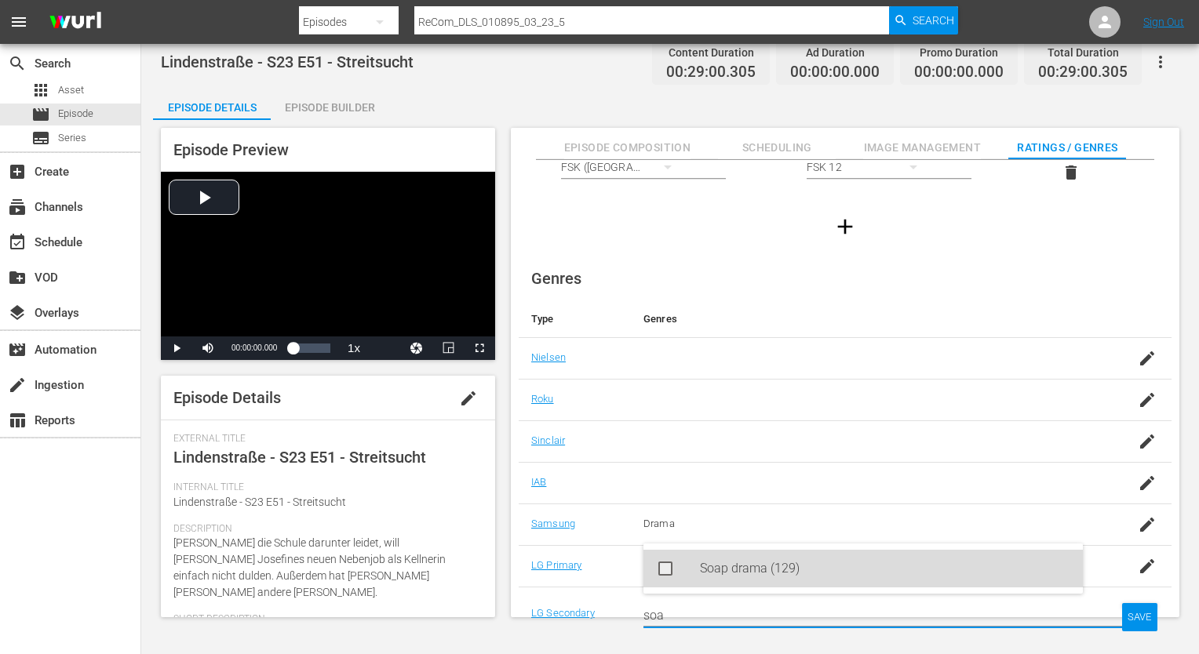
click at [924, 568] on div "Soap drama (129)" at bounding box center [885, 569] width 370 height 38
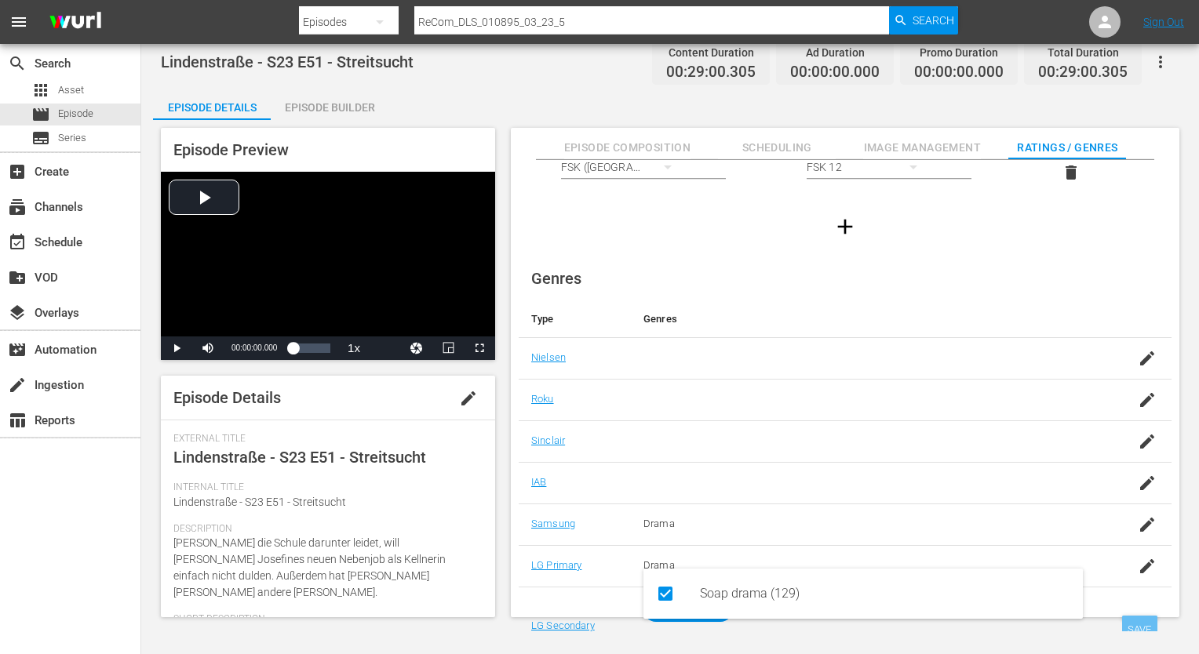
type input "soa"
click at [1138, 623] on div "SAVE" at bounding box center [1140, 630] width 36 height 28
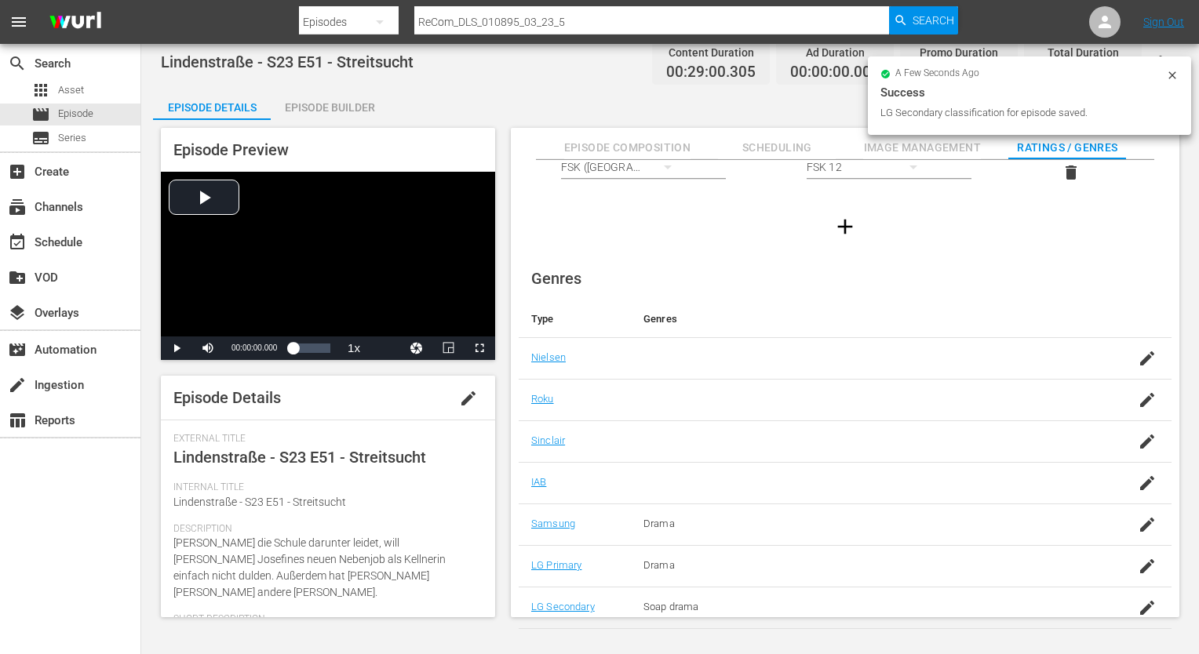
click at [355, 115] on div "Episode Builder" at bounding box center [330, 108] width 118 height 38
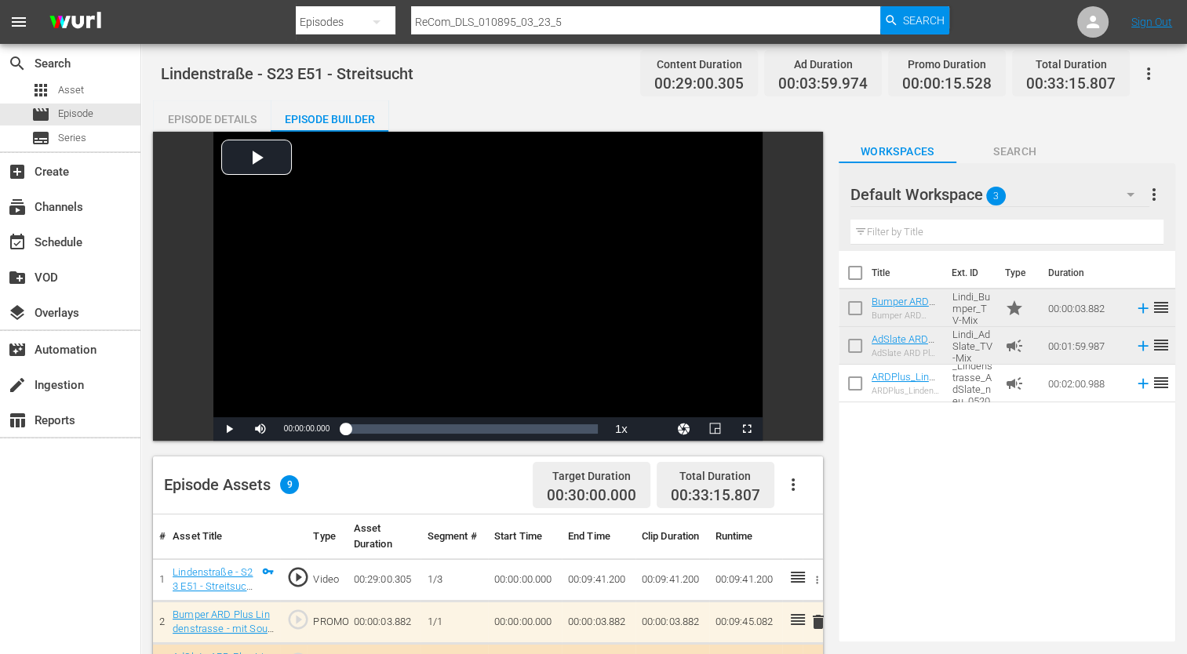
click at [204, 118] on div "Episode Details" at bounding box center [212, 119] width 118 height 38
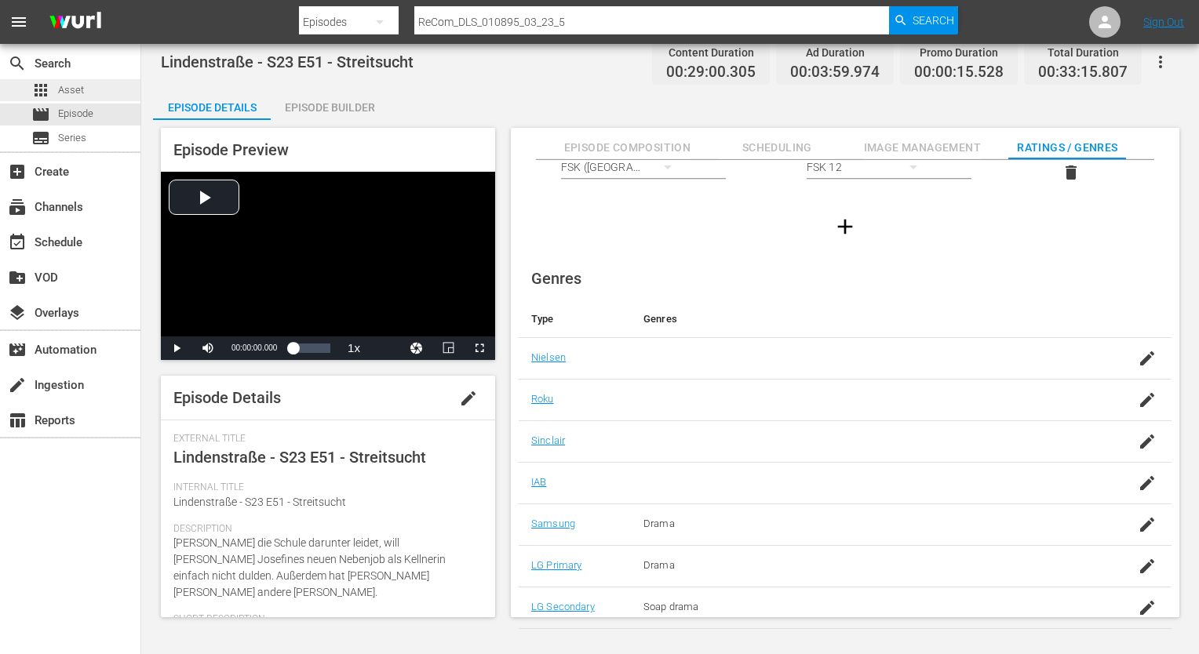
click at [93, 93] on div "apps Asset" at bounding box center [70, 90] width 140 height 22
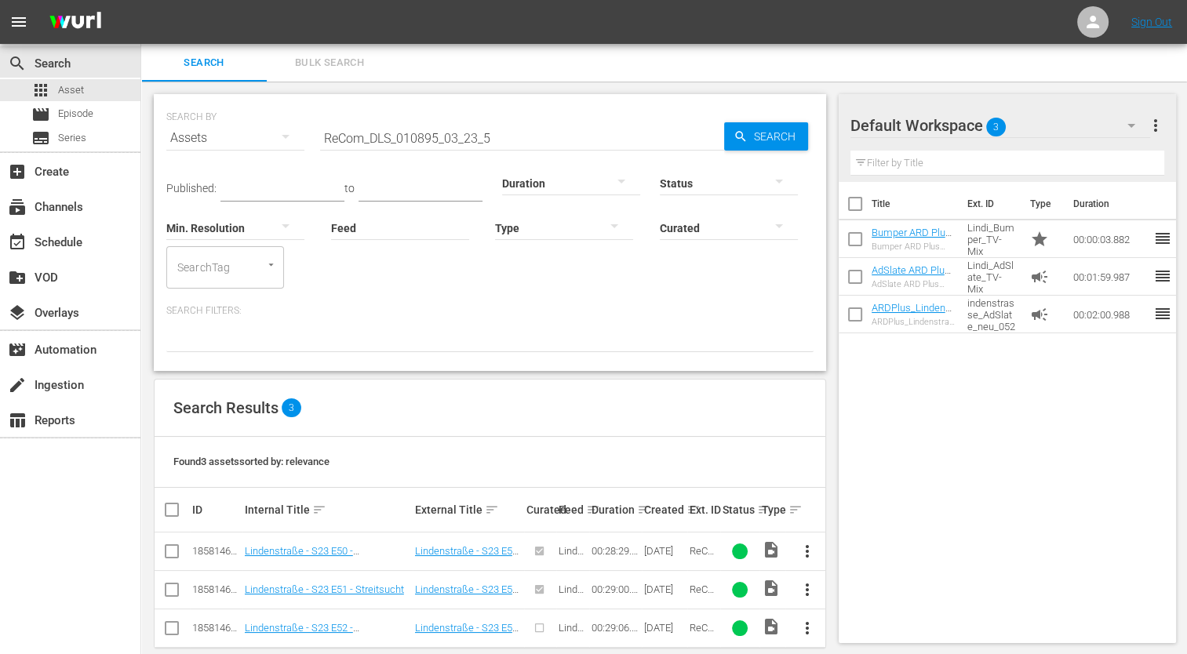
scroll to position [21, 0]
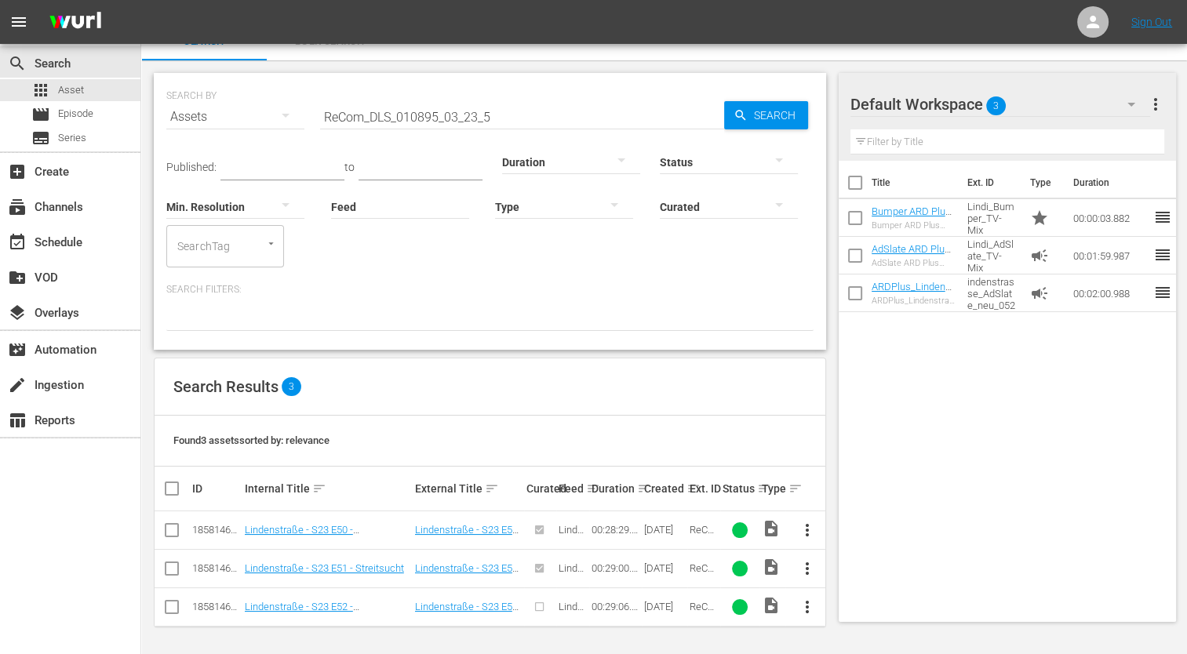
click at [814, 603] on span "more_vert" at bounding box center [806, 607] width 19 height 19
click at [860, 610] on div "Episode" at bounding box center [891, 600] width 107 height 38
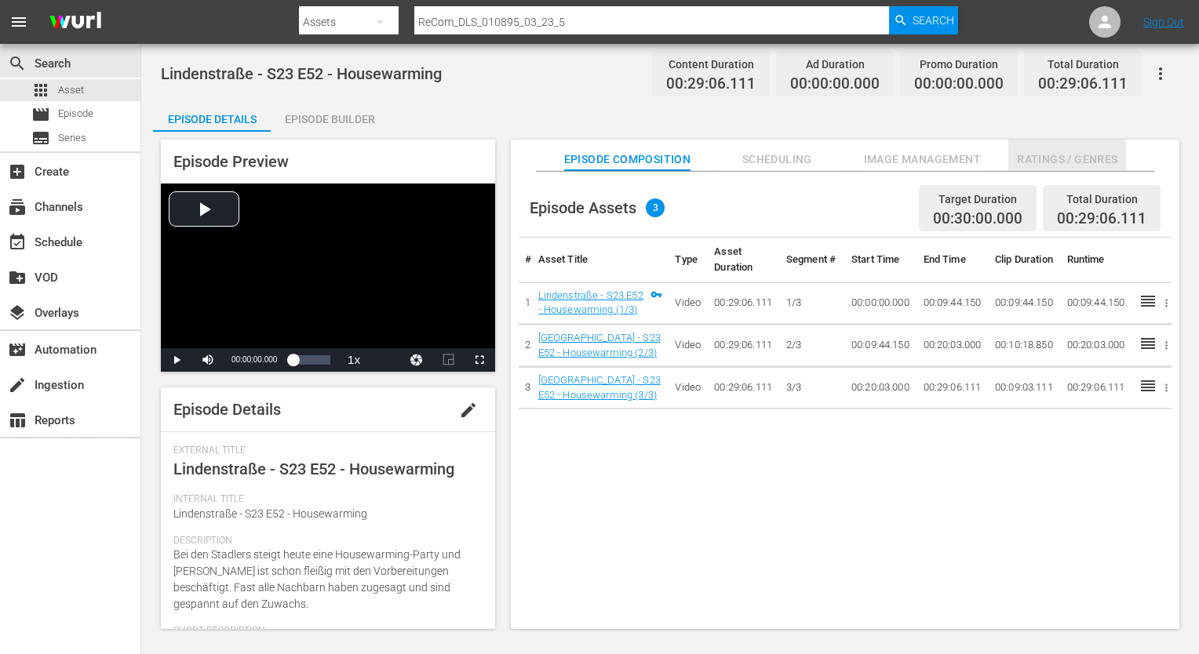
click at [1039, 166] on span "Ratings / Genres" at bounding box center [1067, 160] width 118 height 20
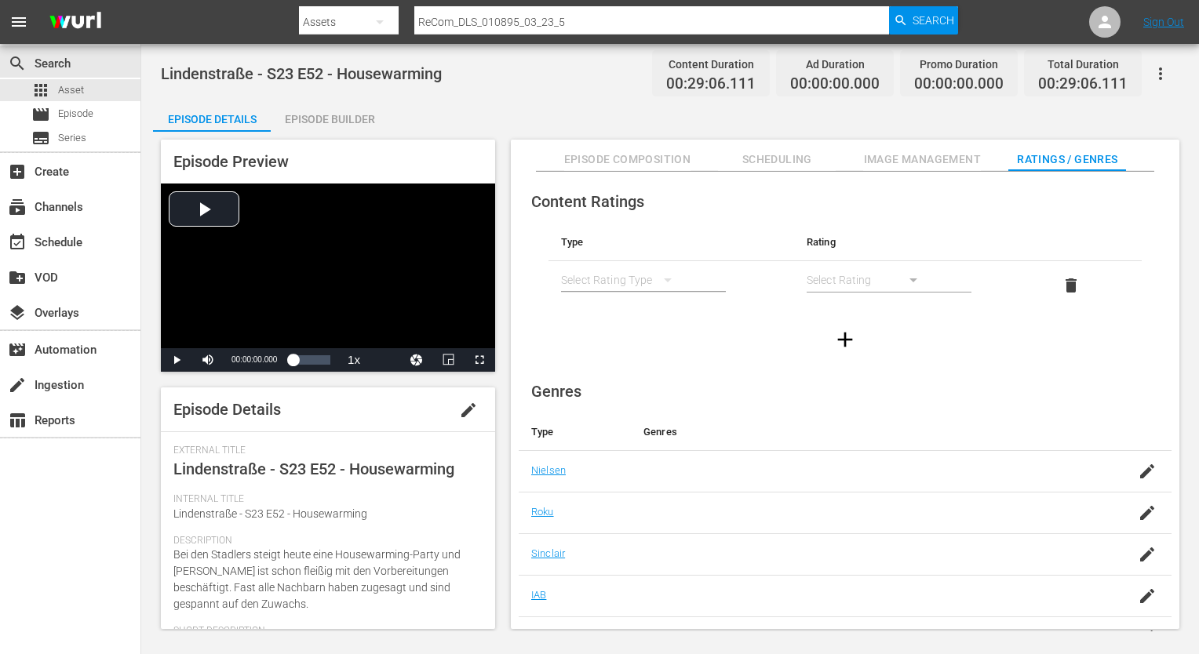
click at [643, 277] on div "simple table" at bounding box center [624, 280] width 126 height 44
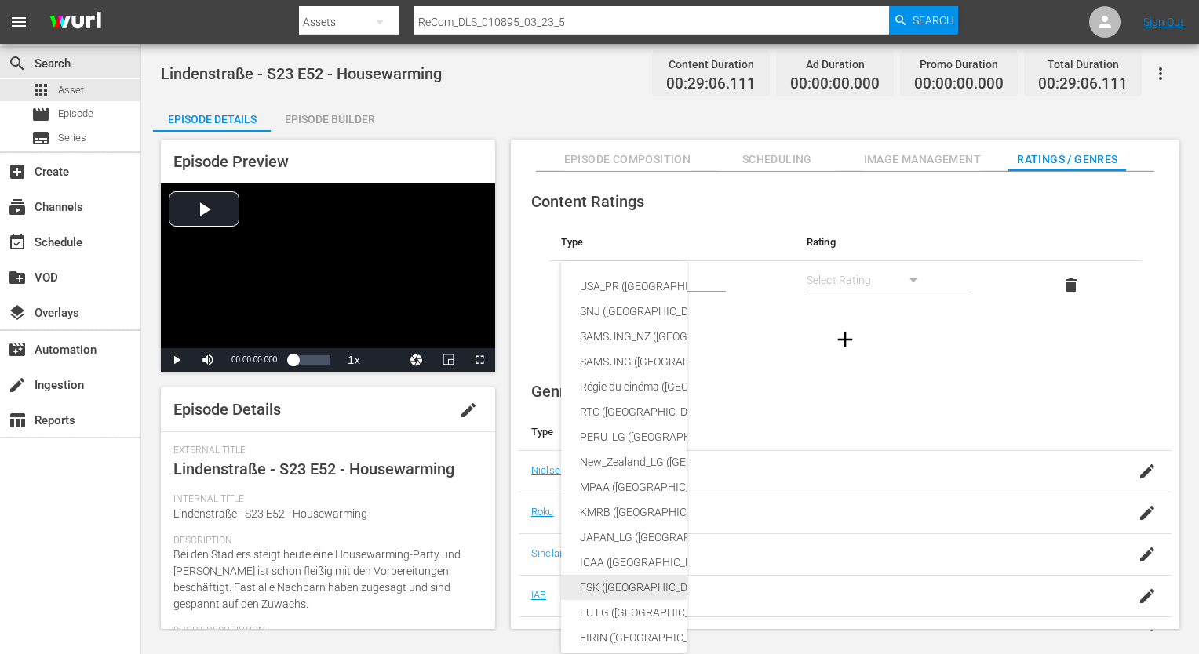
click at [605, 584] on div "FSK ([GEOGRAPHIC_DATA])" at bounding box center [760, 587] width 360 height 25
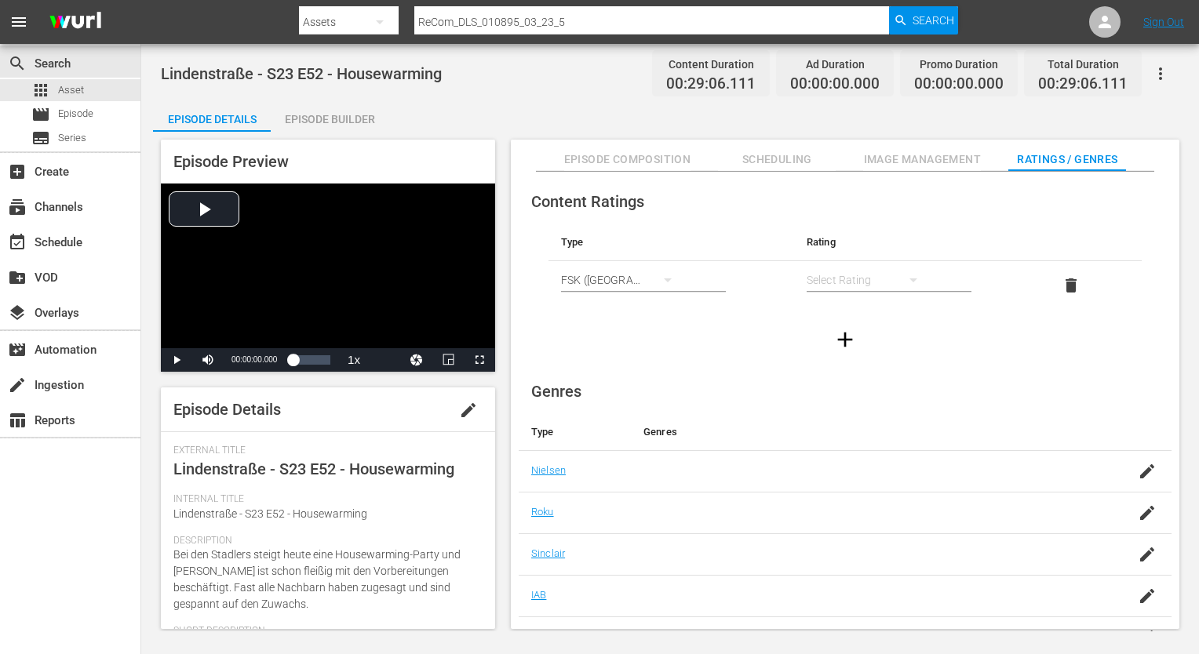
click at [830, 279] on div "simple table" at bounding box center [869, 280] width 126 height 44
click at [879, 339] on div "FSK 12" at bounding box center [868, 336] width 88 height 25
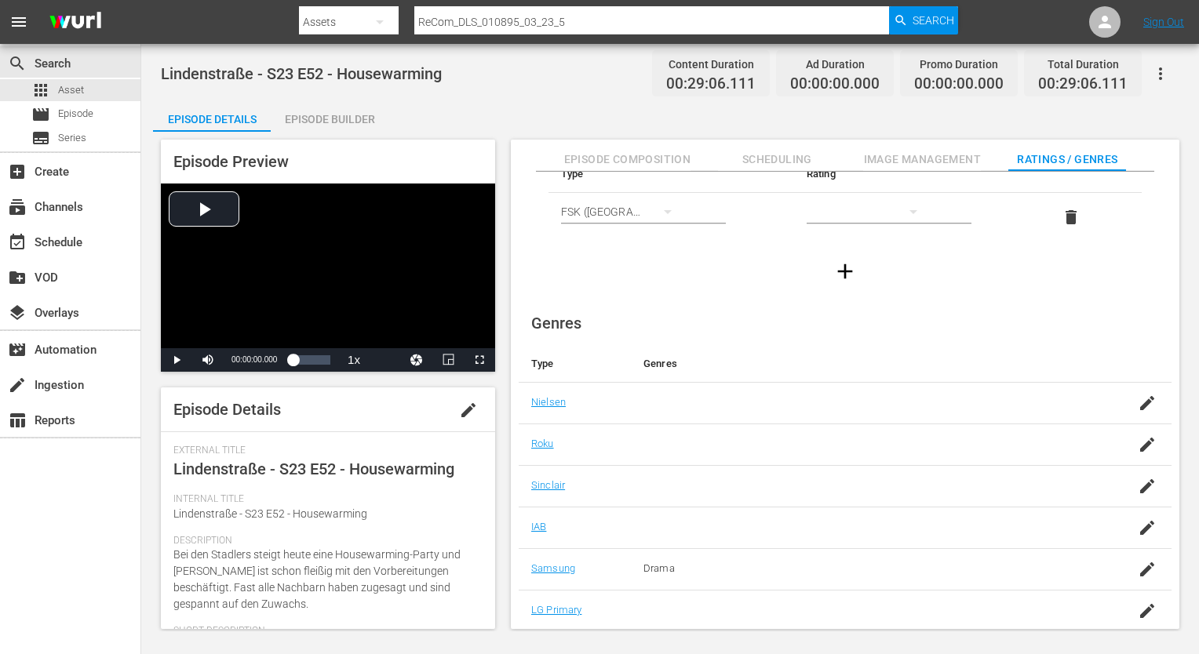
scroll to position [101, 0]
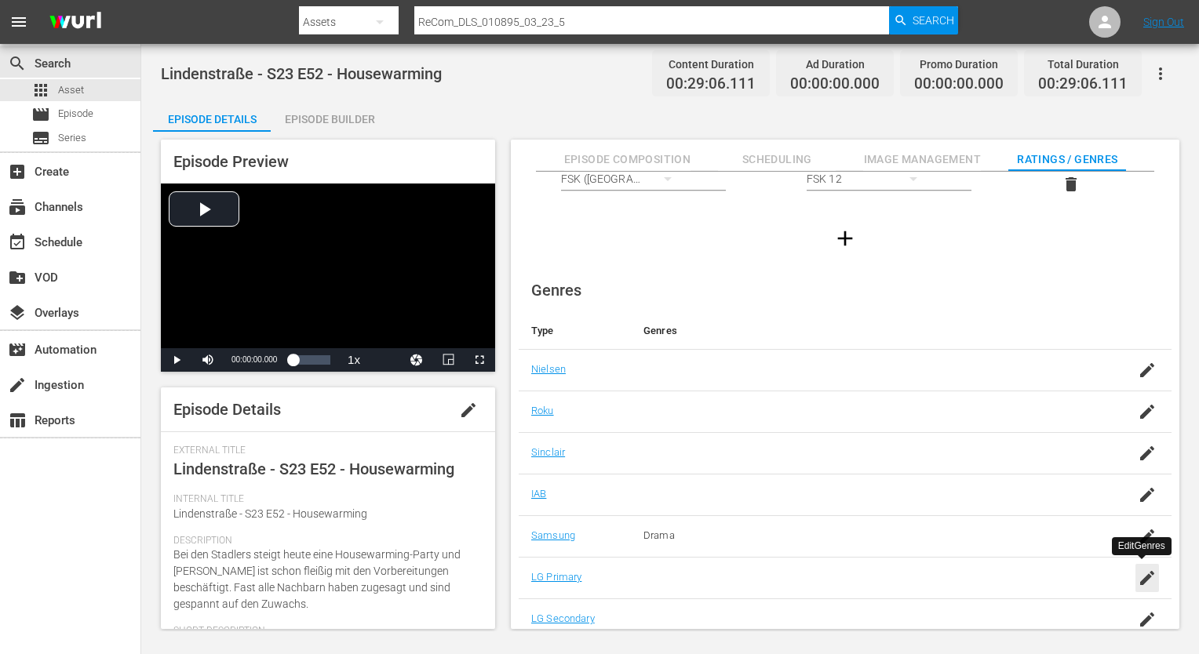
click at [1143, 581] on icon "button" at bounding box center [1147, 578] width 19 height 19
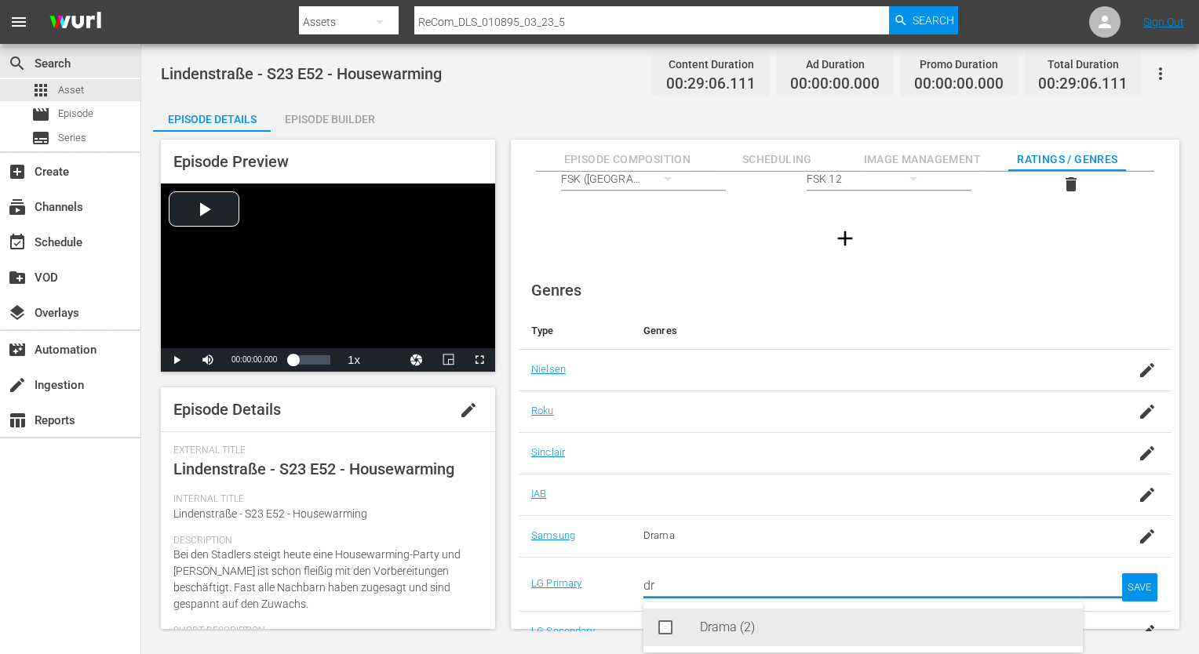
click at [827, 621] on div "Drama (2)" at bounding box center [885, 628] width 370 height 38
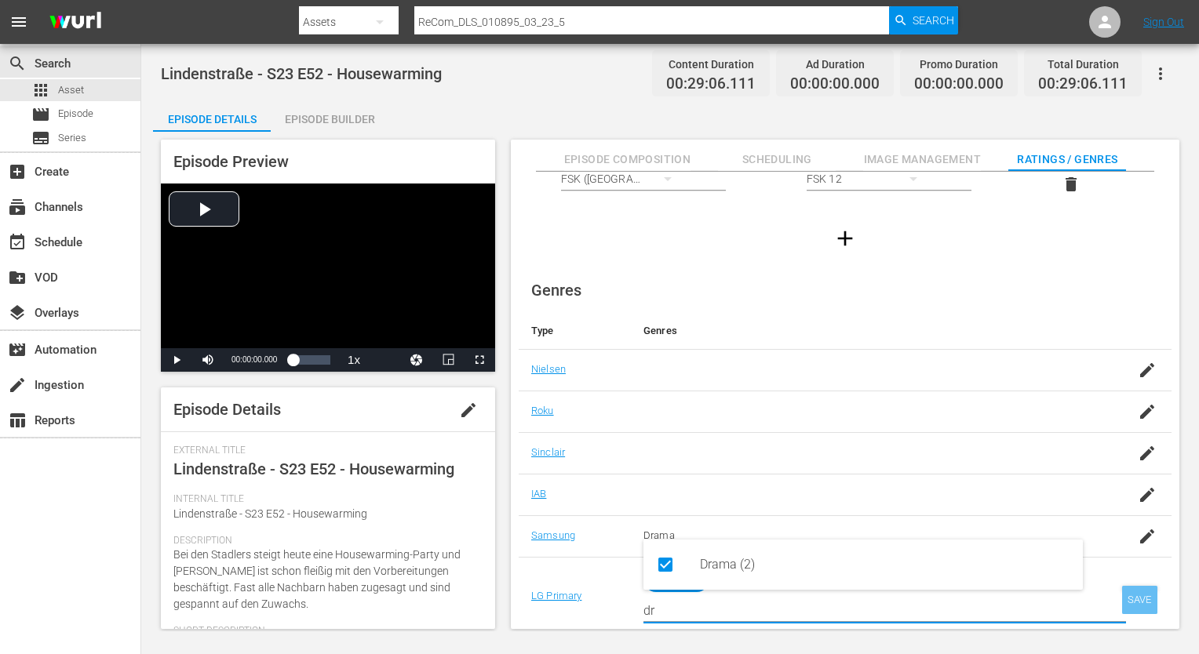
type input "dr"
click at [1136, 601] on div "SAVE" at bounding box center [1140, 600] width 36 height 28
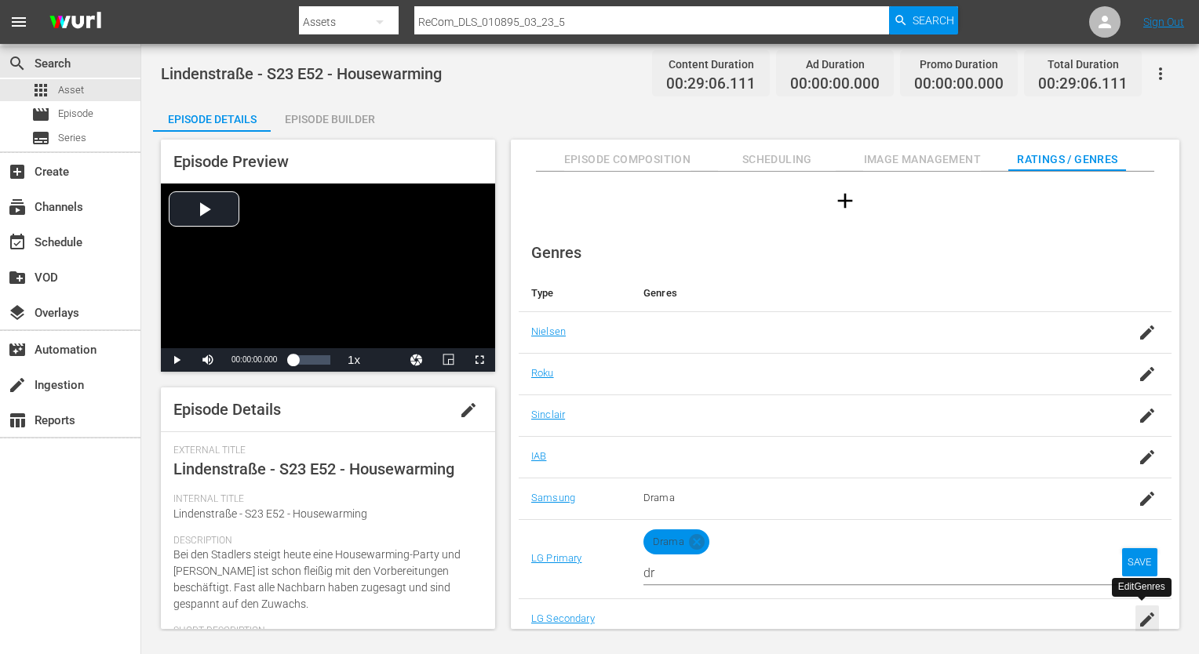
click at [1145, 610] on icon "button" at bounding box center [1147, 619] width 19 height 19
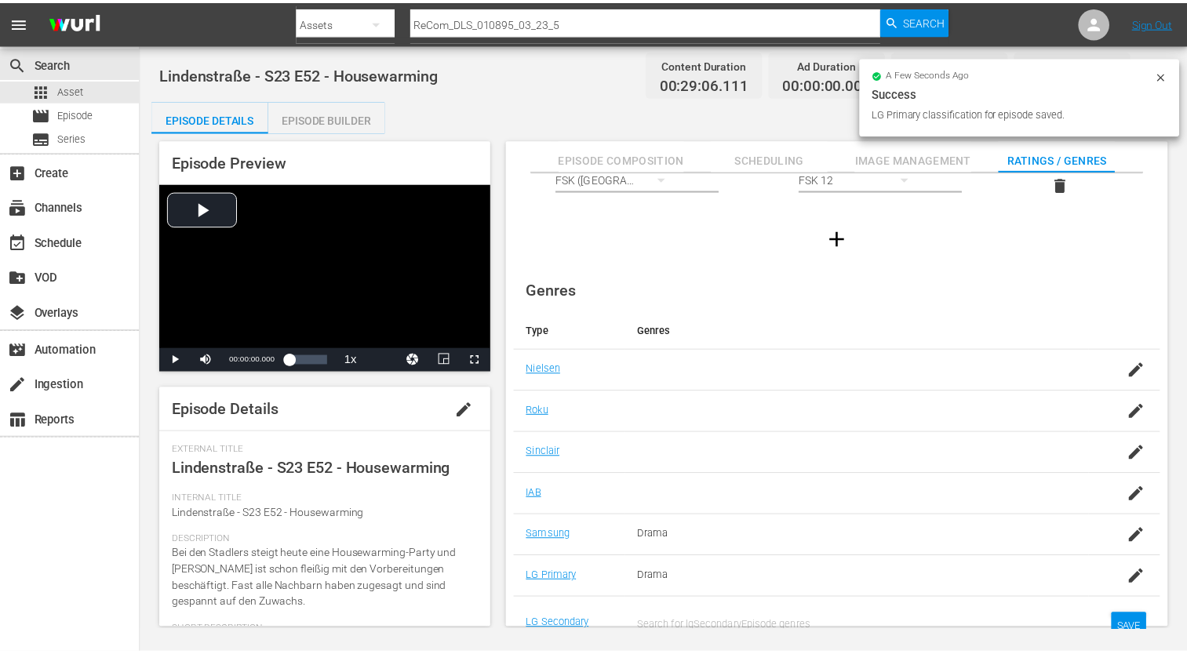
scroll to position [12, 0]
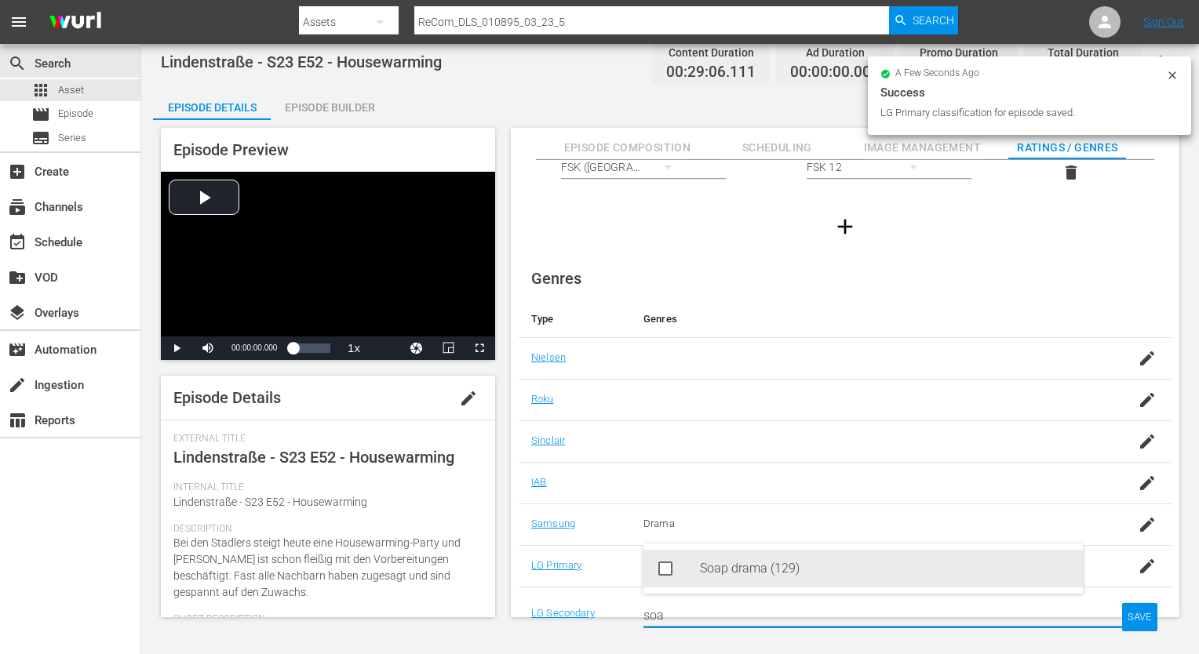
click at [968, 571] on div "Soap drama (129)" at bounding box center [885, 569] width 370 height 38
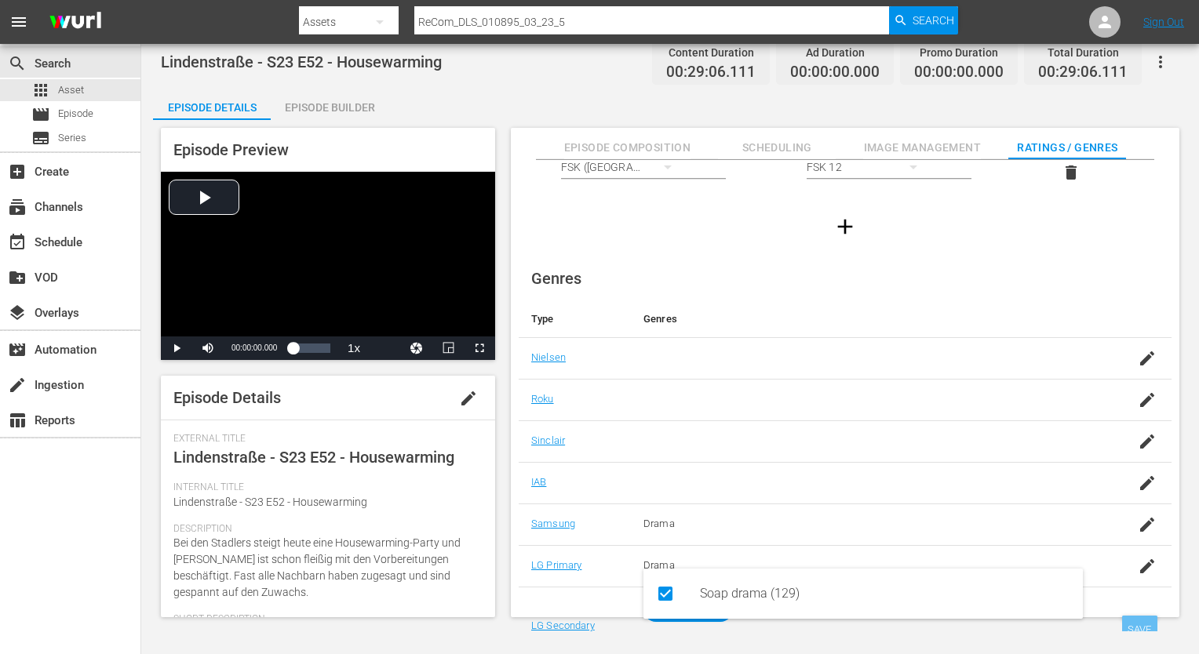
type input "soa"
click at [1141, 619] on div "SAVE" at bounding box center [1140, 630] width 36 height 28
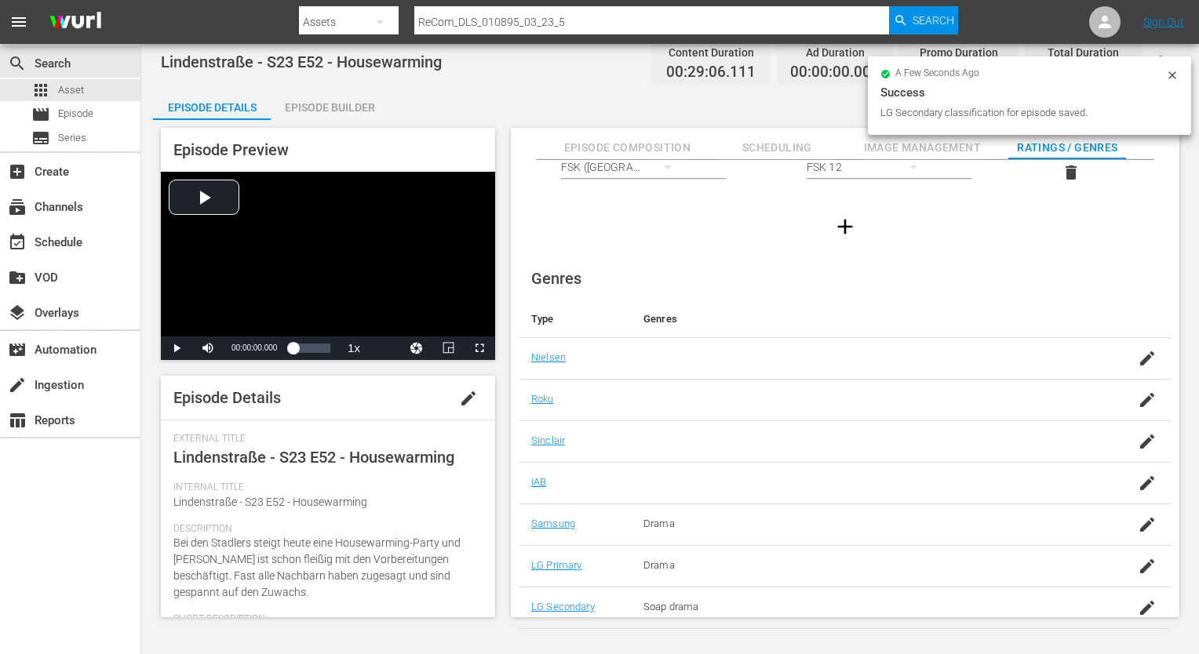
click at [343, 111] on div "Episode Builder" at bounding box center [330, 108] width 118 height 38
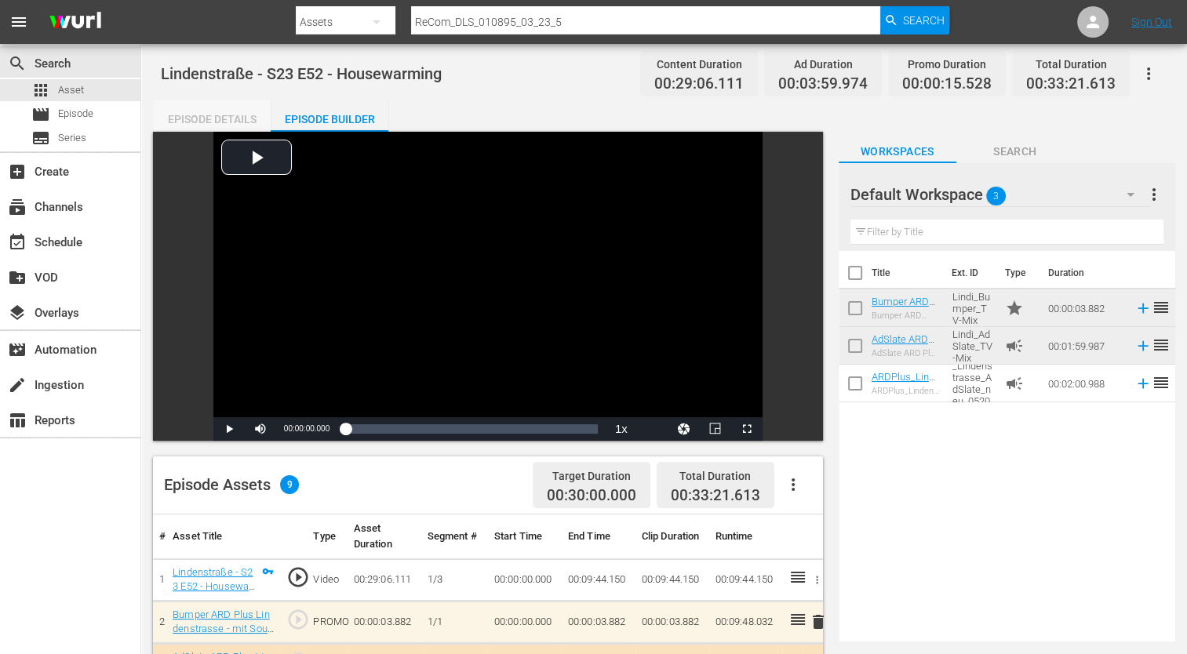
click at [191, 120] on div "Episode Details" at bounding box center [212, 119] width 118 height 38
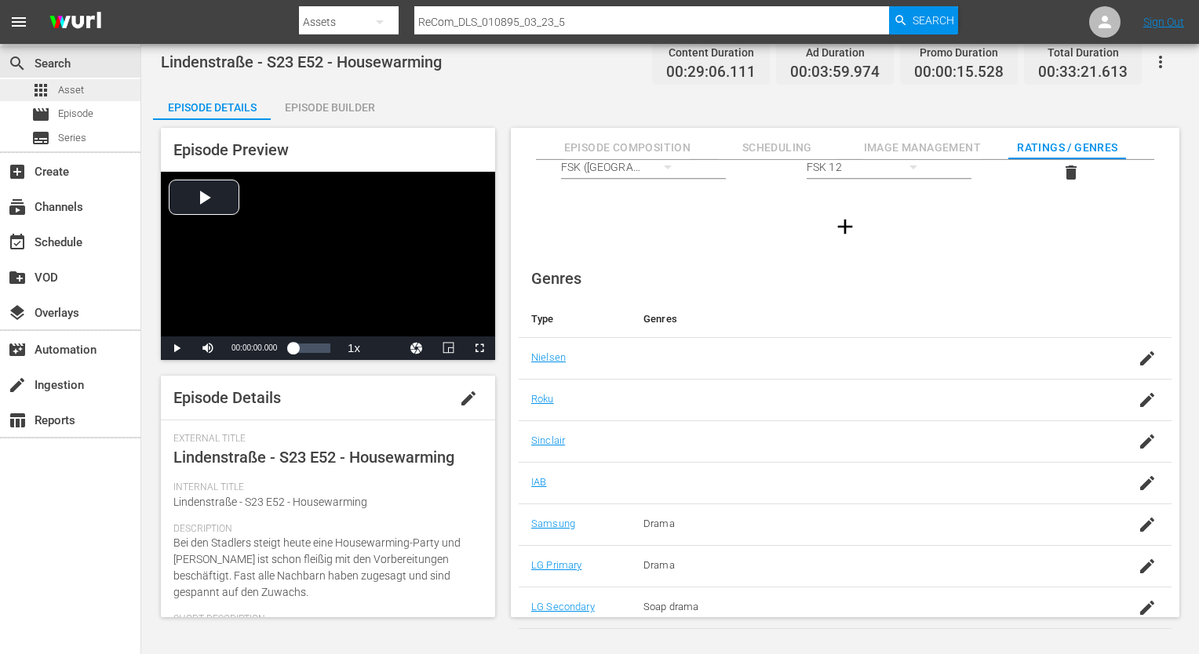
click at [78, 86] on span "Asset" at bounding box center [71, 90] width 26 height 16
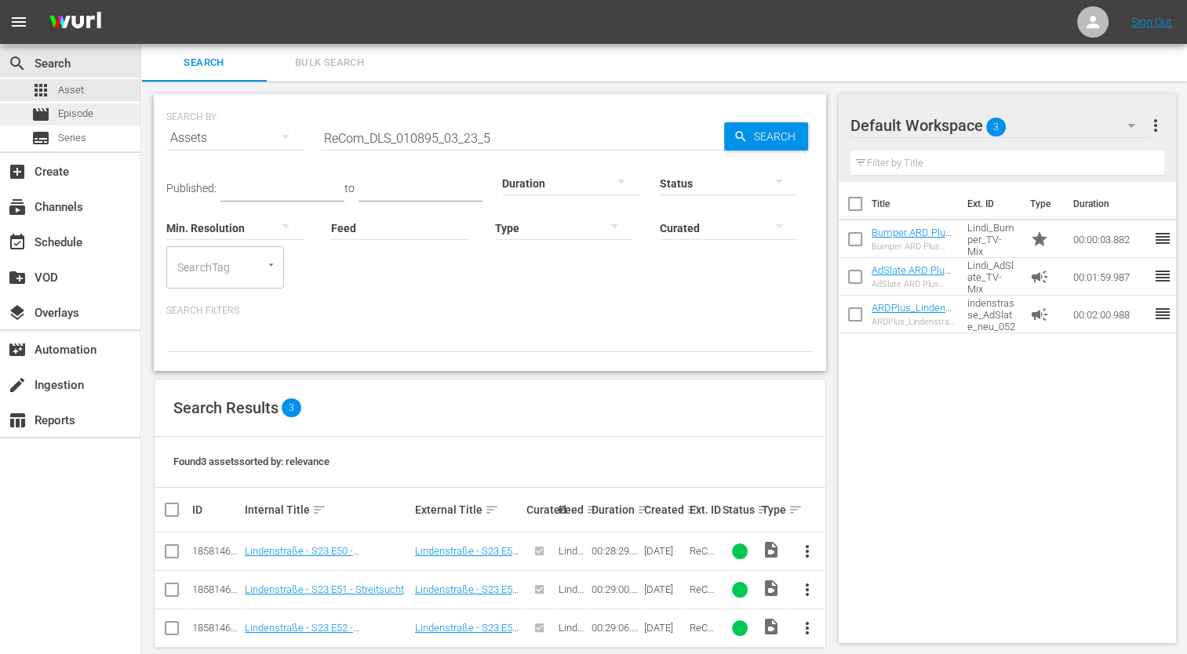
click at [68, 121] on span "Episode" at bounding box center [75, 114] width 35 height 16
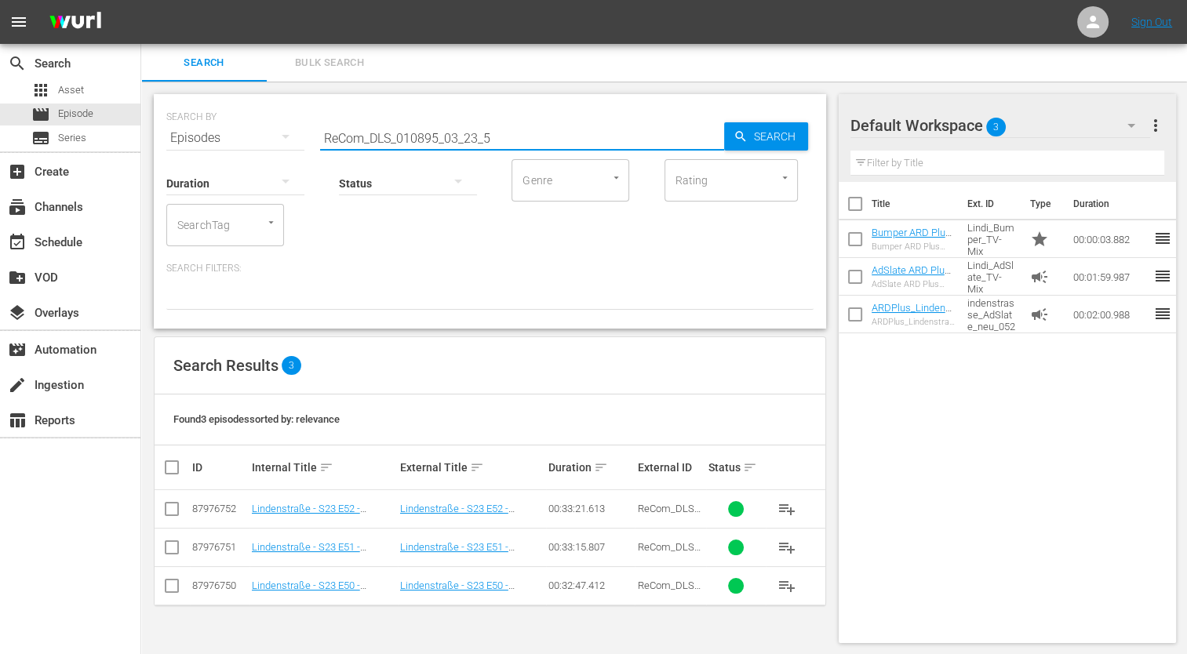
click at [498, 141] on input "ReCom_DLS_010895_03_23_5" at bounding box center [522, 138] width 404 height 38
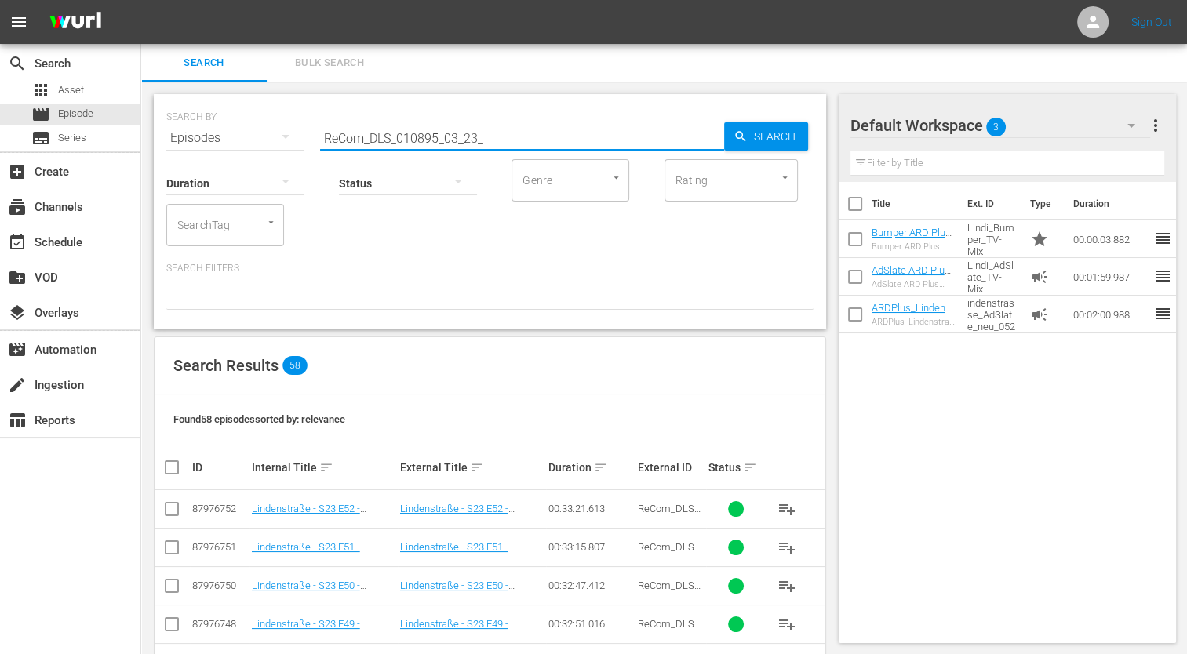
type input "ReCom_DLS_010895_03_23_"
click at [461, 235] on div "Duration Status Genre Genre Rating Rating SearchTag SearchTag" at bounding box center [489, 201] width 647 height 89
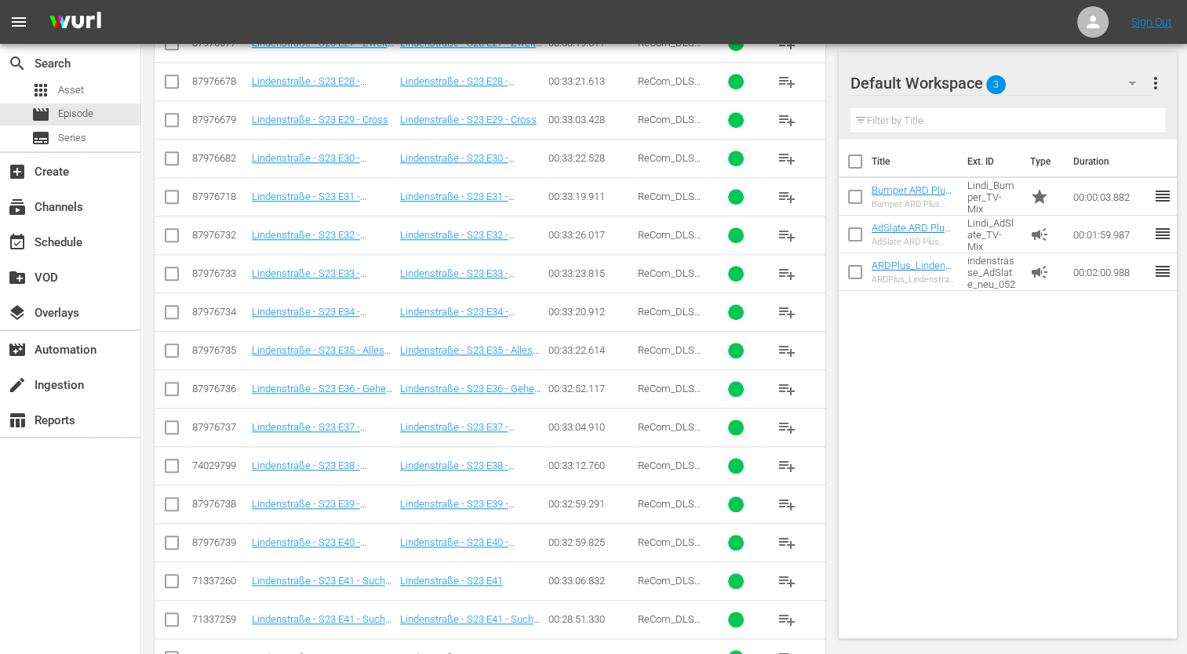
scroll to position [1491, 0]
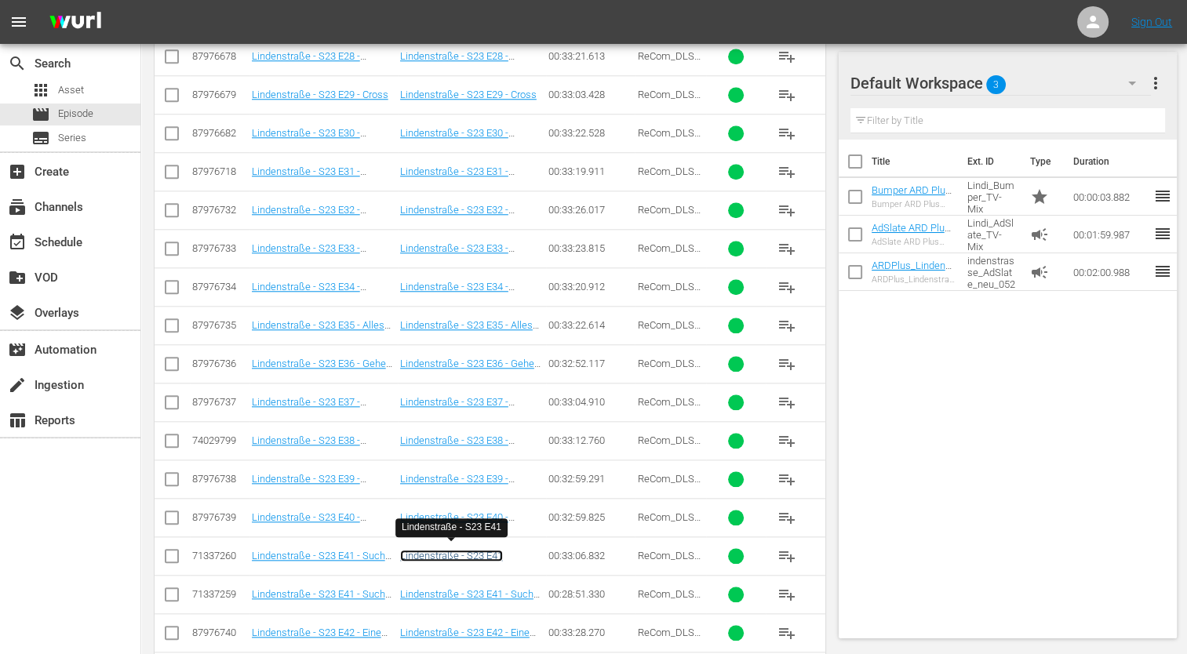
click at [474, 554] on link "Lindenstraße - S23 E41" at bounding box center [451, 556] width 103 height 12
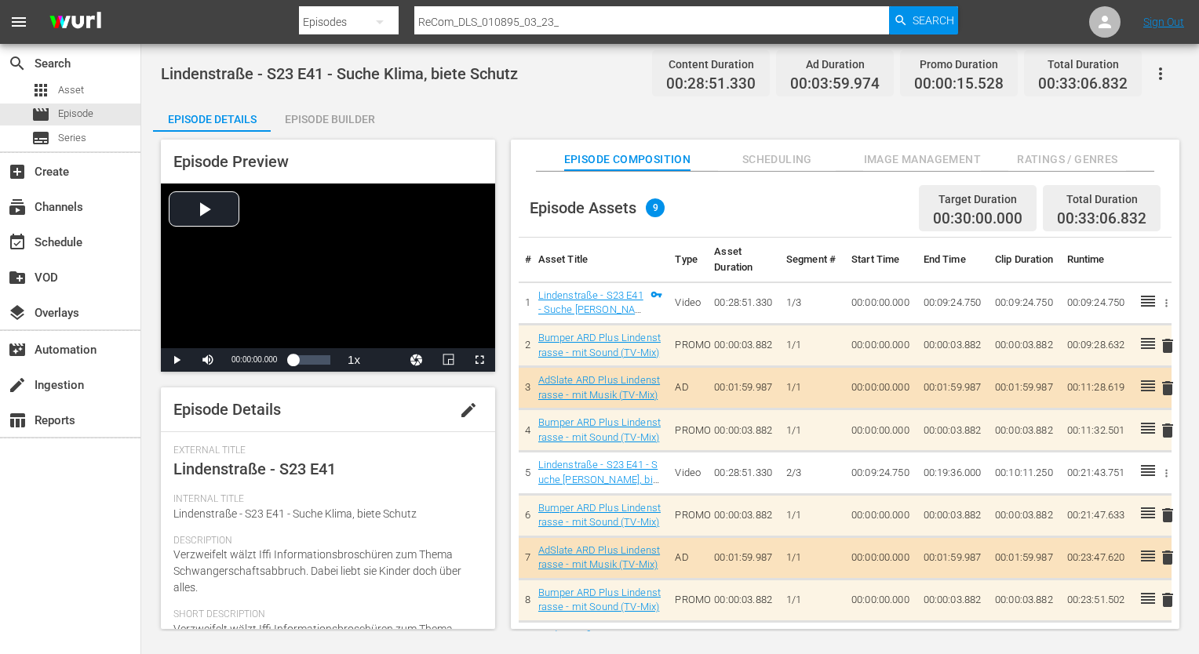
click at [1036, 164] on span "Ratings / Genres" at bounding box center [1067, 160] width 118 height 20
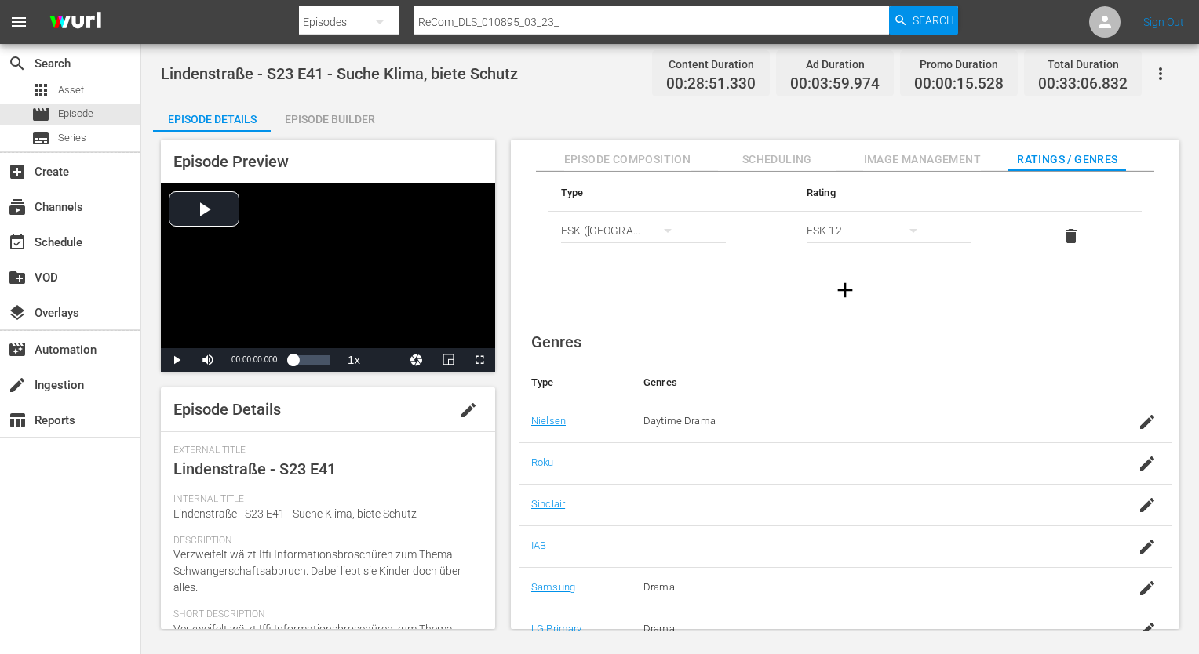
scroll to position [23, 0]
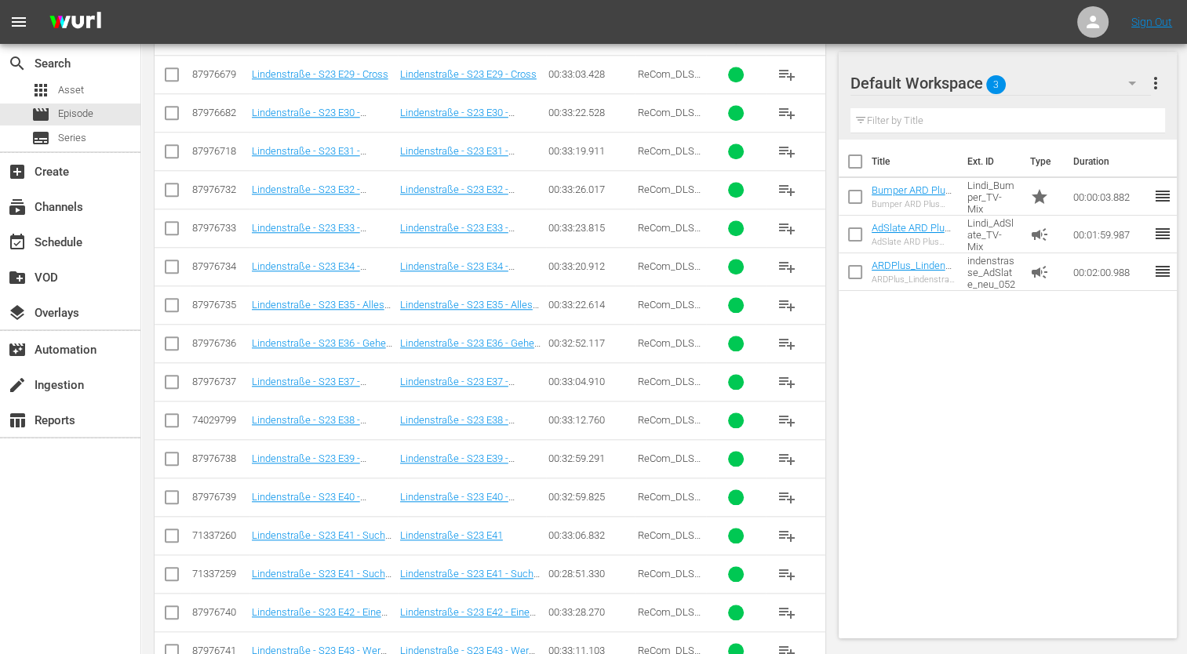
scroll to position [1589, 0]
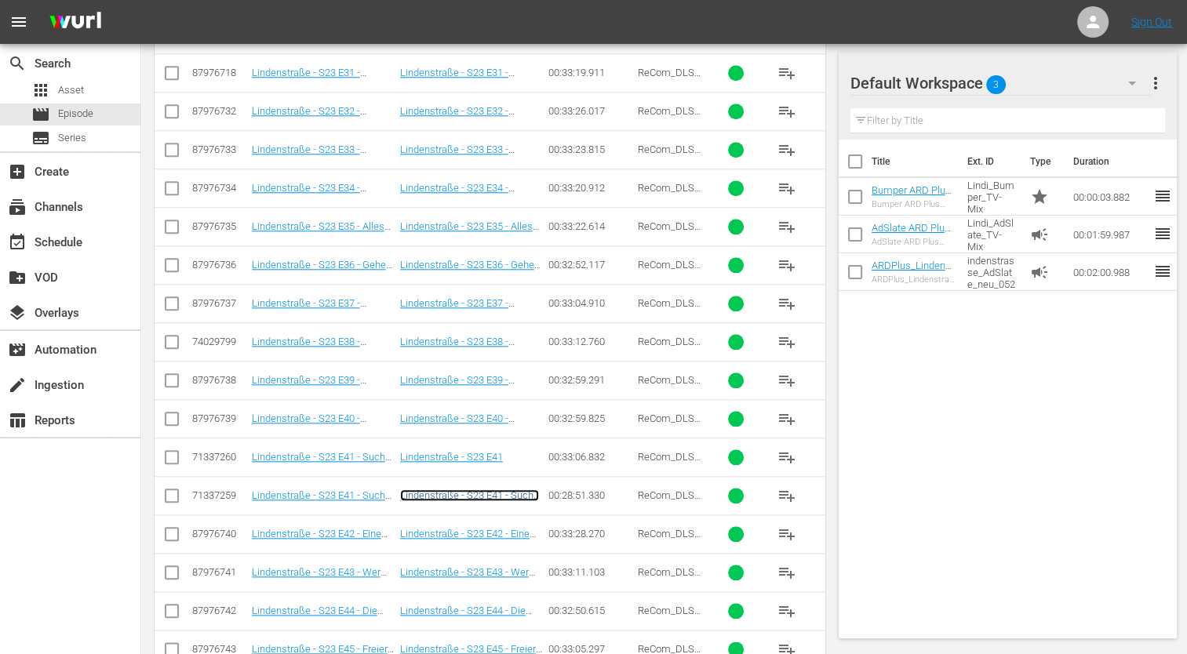
click at [469, 493] on link "Lindenstraße - S23 E41 - Suche Klima, biete Schutz" at bounding box center [469, 502] width 139 height 24
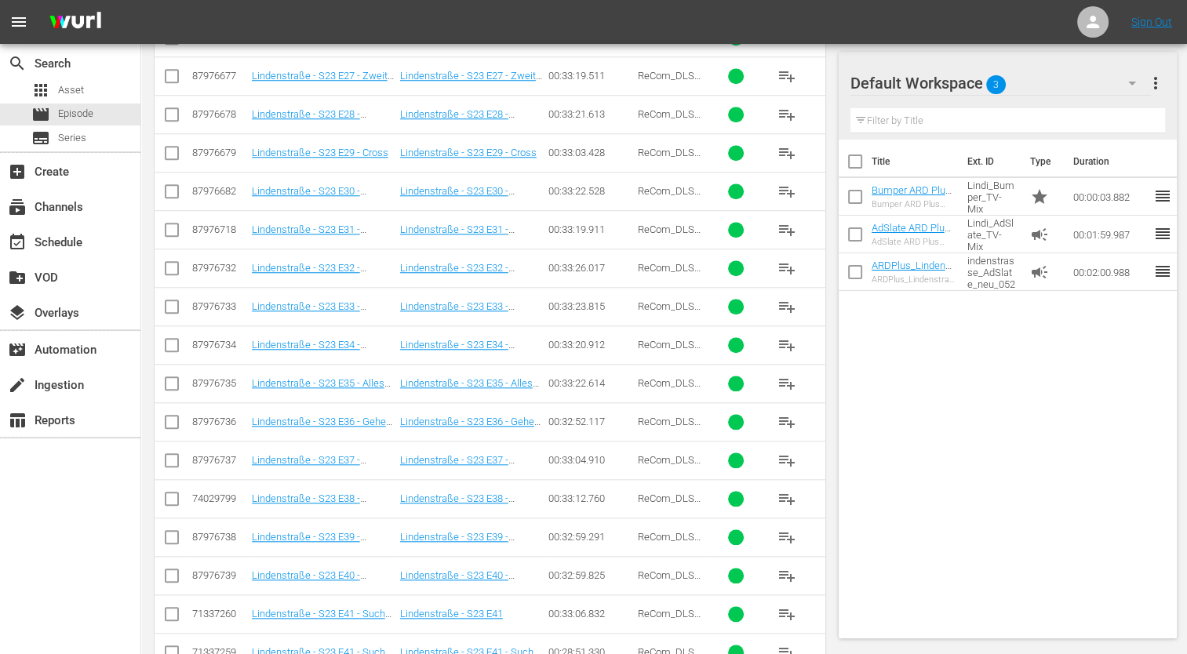
scroll to position [1511, 0]
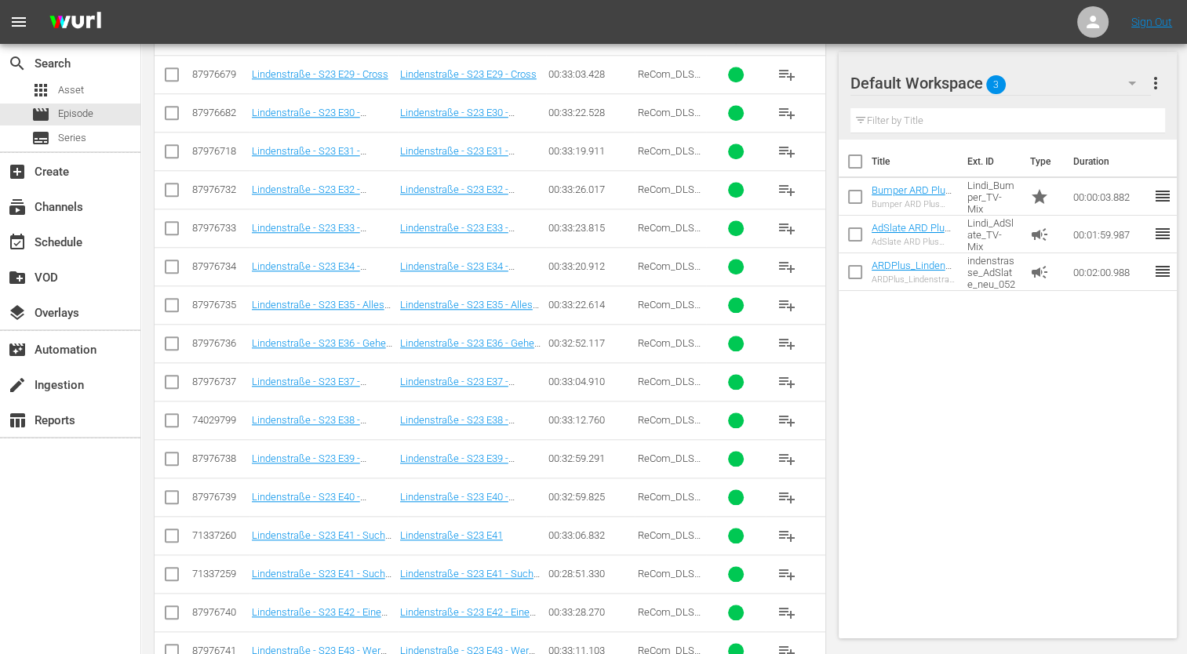
click at [171, 568] on input "checkbox" at bounding box center [171, 577] width 19 height 19
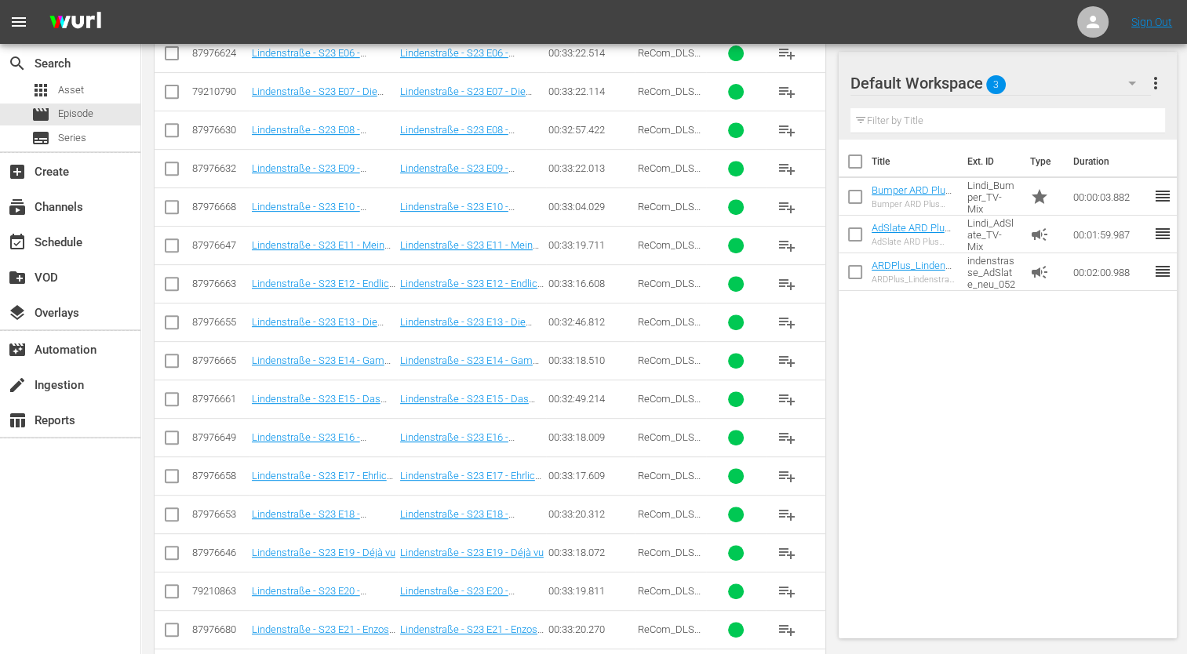
scroll to position [0, 0]
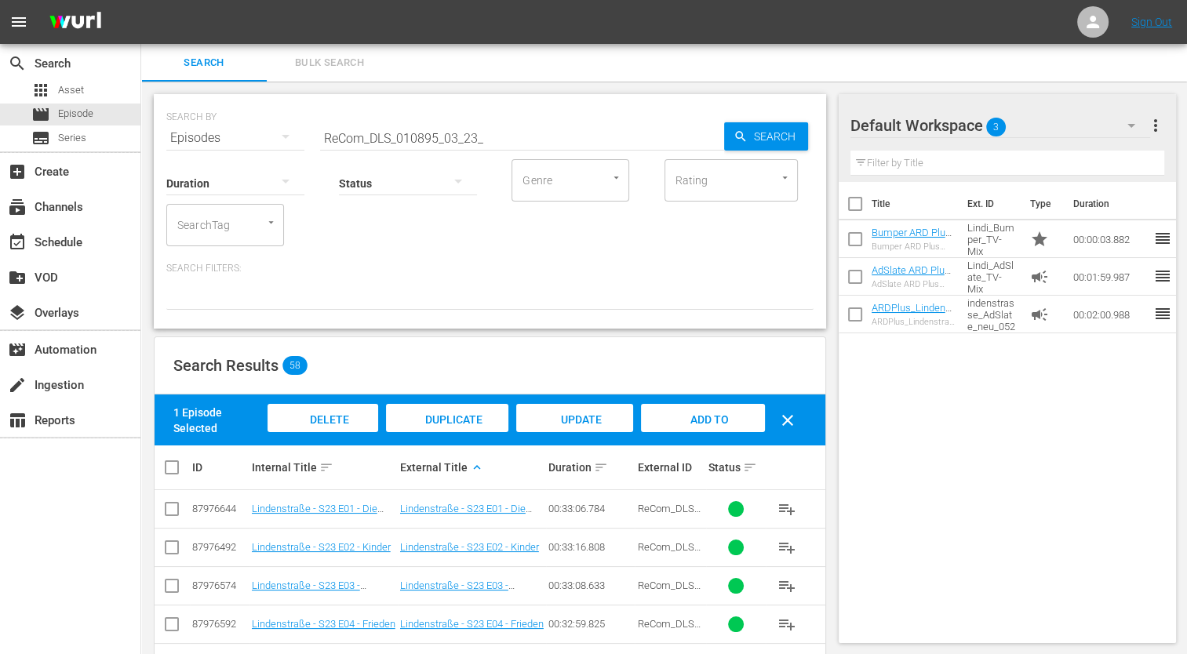
click at [346, 424] on span "Delete Episodes" at bounding box center [323, 434] width 63 height 42
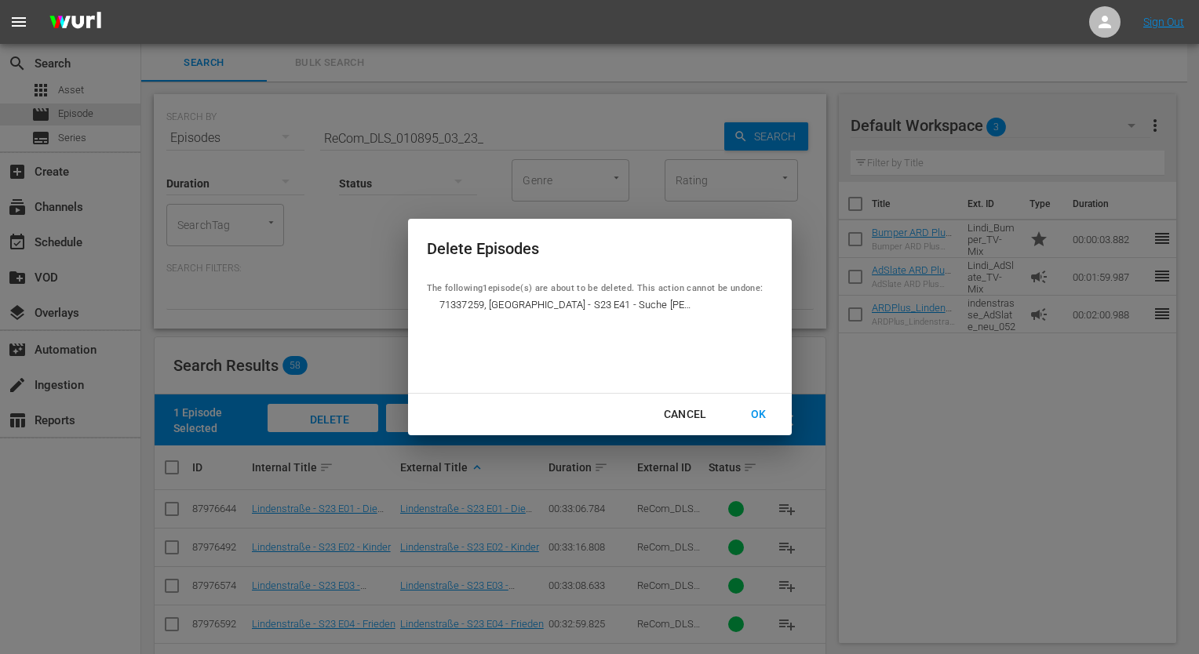
click at [668, 414] on div "Cancel" at bounding box center [685, 415] width 68 height 20
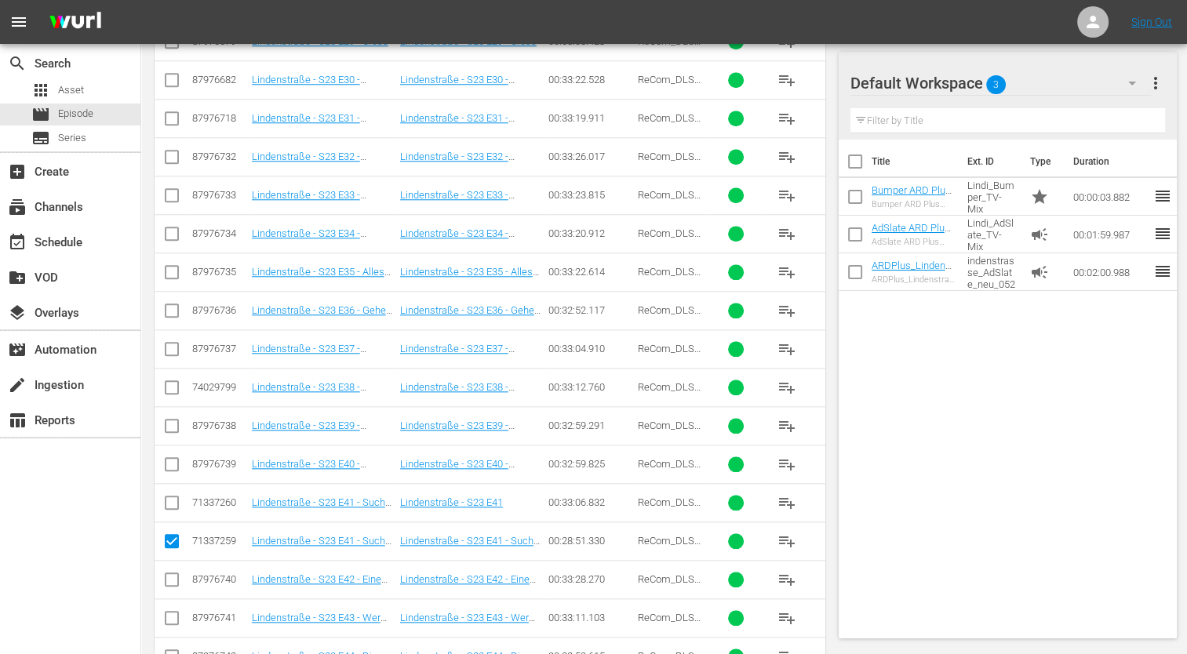
scroll to position [1569, 0]
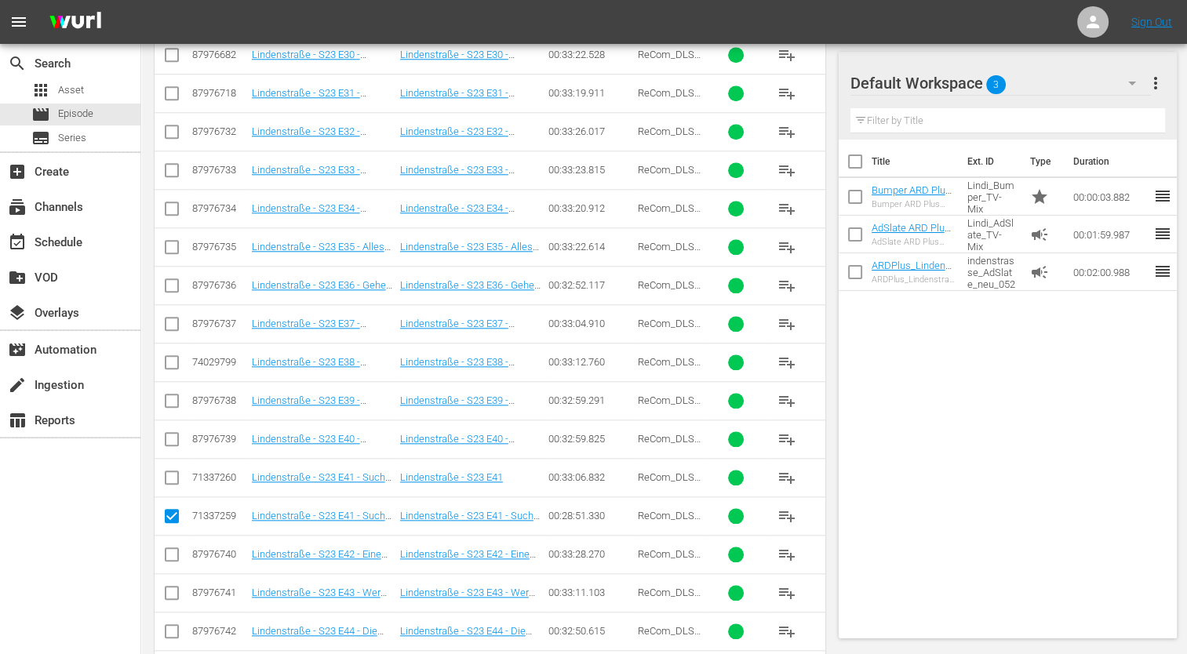
click at [179, 516] on input "checkbox" at bounding box center [171, 519] width 19 height 19
checkbox input "false"
click at [182, 475] on td at bounding box center [172, 477] width 35 height 38
click at [172, 472] on input "checkbox" at bounding box center [171, 481] width 19 height 19
checkbox input "true"
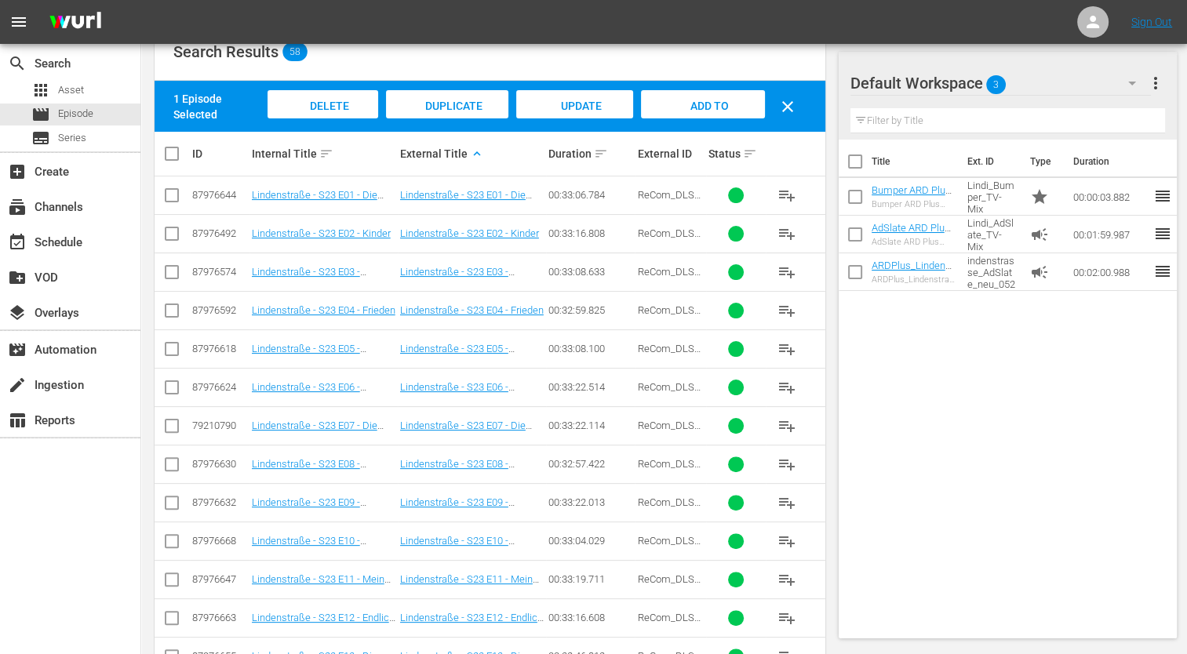
scroll to position [157, 0]
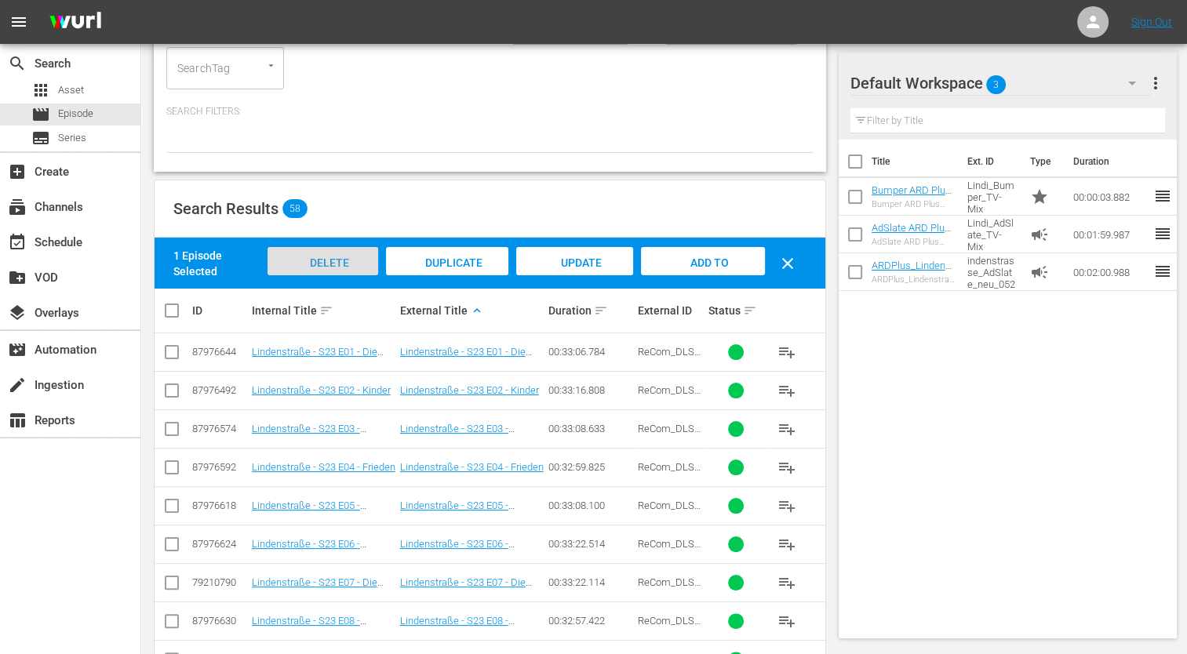
click at [303, 253] on div "Delete Episodes" at bounding box center [323, 276] width 111 height 59
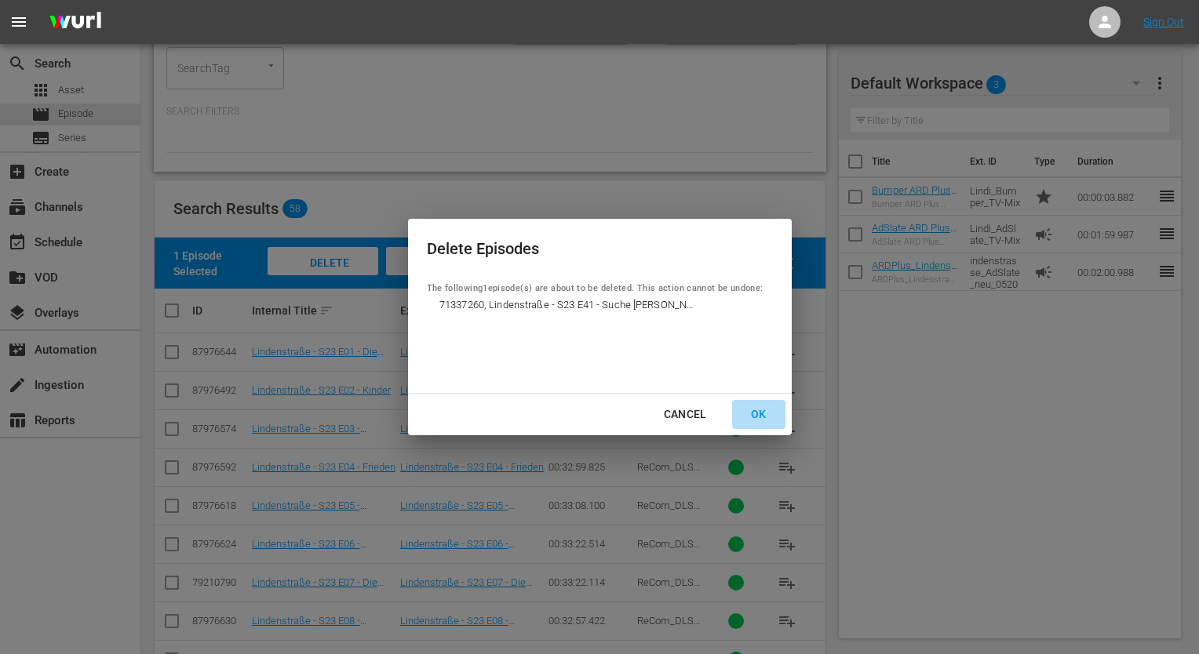
click at [757, 415] on div "OK" at bounding box center [758, 415] width 41 height 20
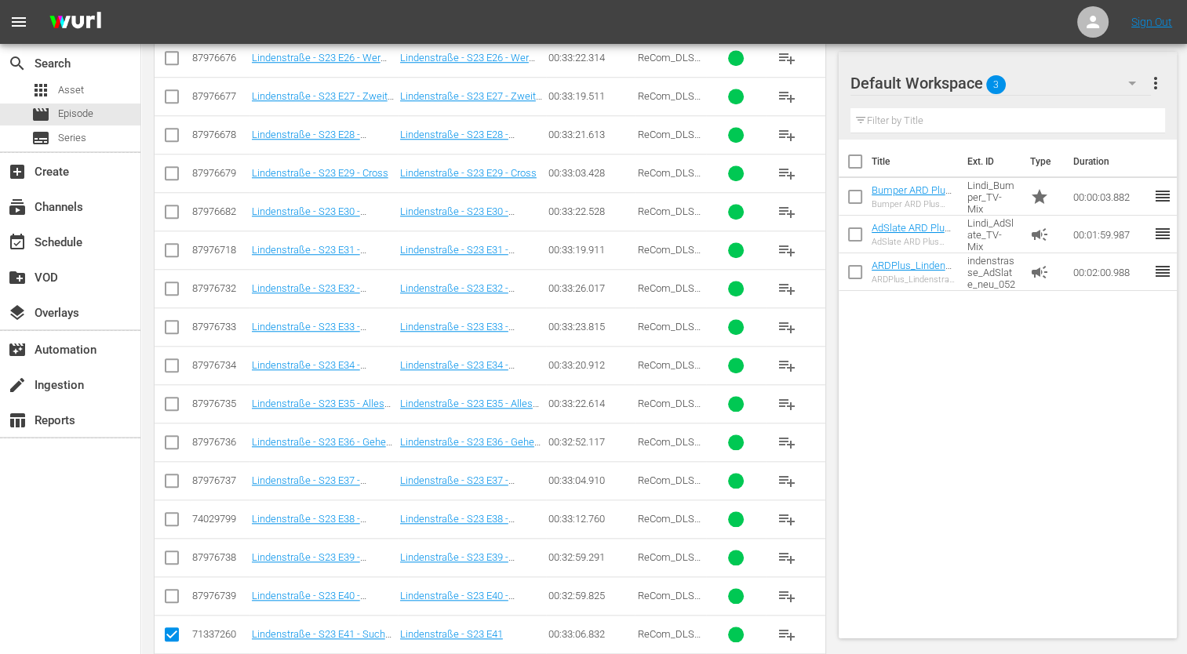
scroll to position [1569, 0]
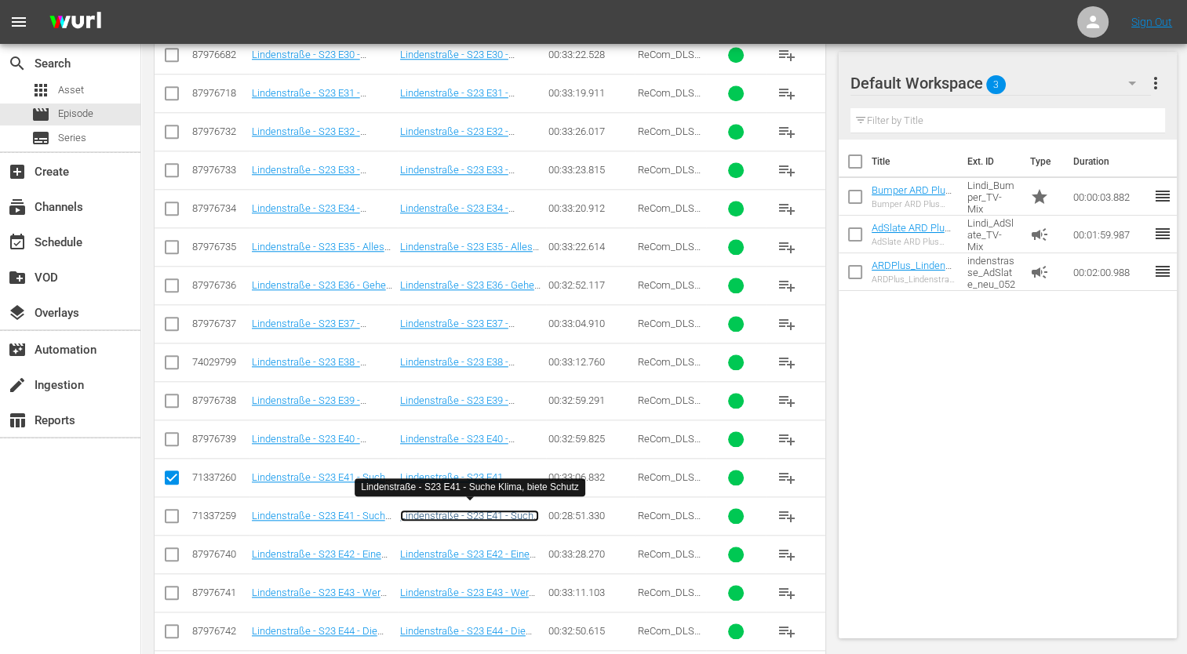
click at [469, 510] on link "Lindenstraße - S23 E41 - Suche Klima, biete Schutz" at bounding box center [469, 522] width 139 height 24
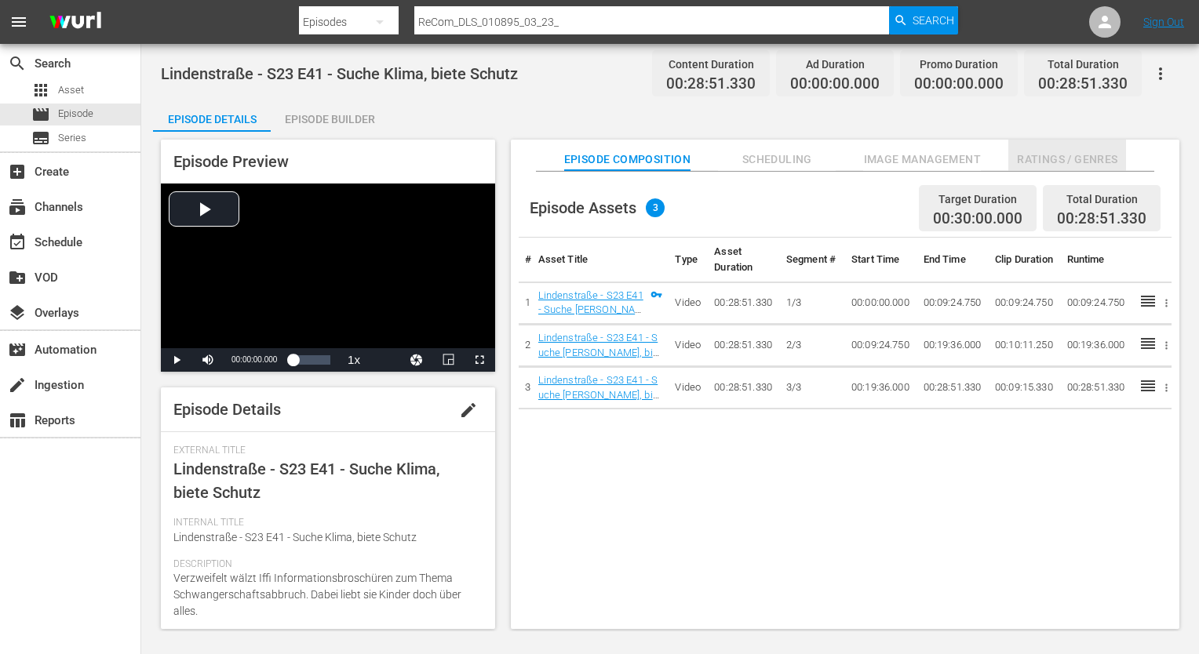
click at [1043, 166] on span "Ratings / Genres" at bounding box center [1067, 160] width 118 height 20
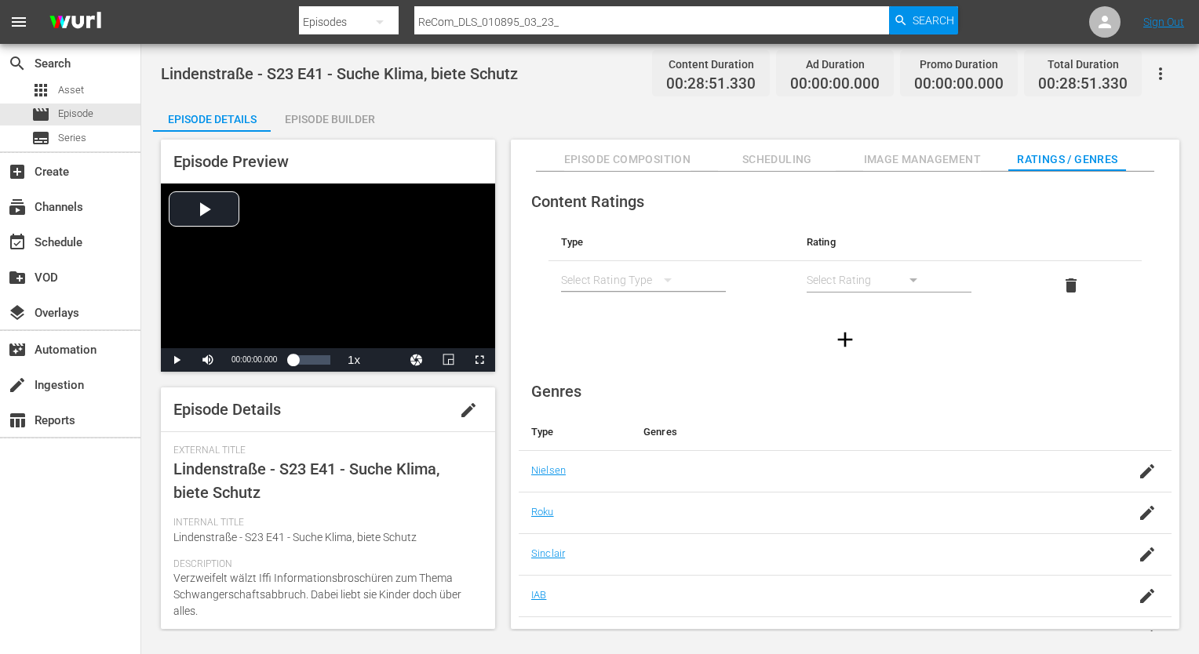
click at [639, 268] on div "simple table" at bounding box center [624, 280] width 126 height 44
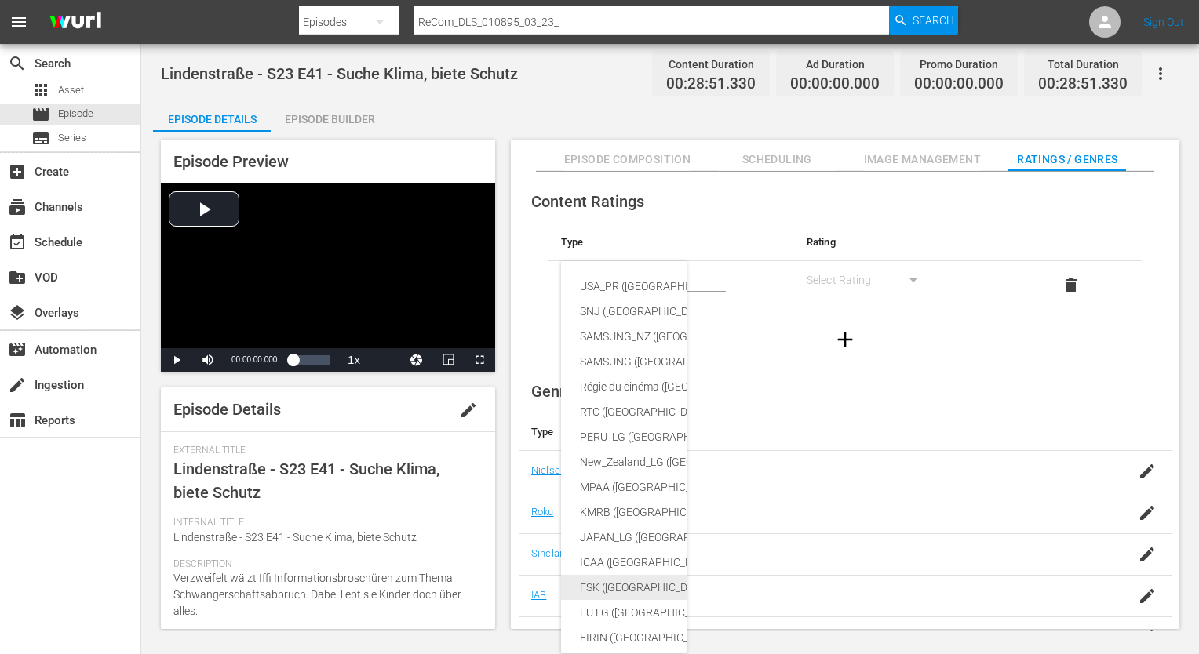
click at [631, 584] on div "FSK ([GEOGRAPHIC_DATA])" at bounding box center [760, 587] width 360 height 25
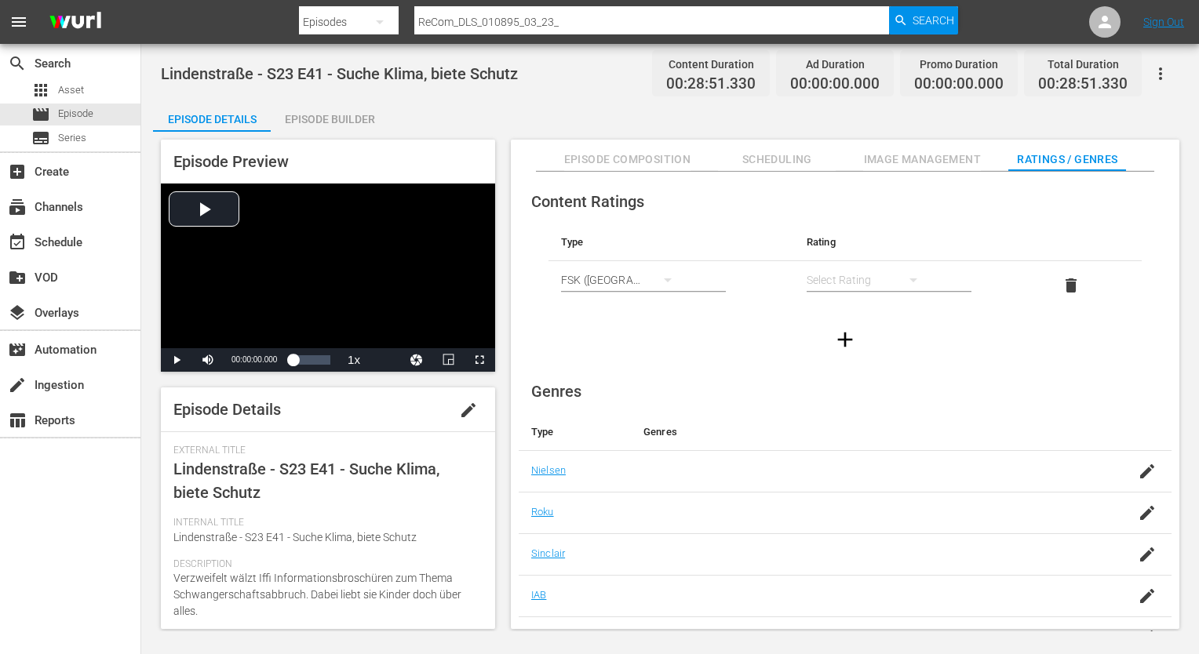
click at [836, 282] on div "simple table" at bounding box center [869, 280] width 126 height 44
click at [854, 347] on div "FSK 12" at bounding box center [868, 336] width 88 height 25
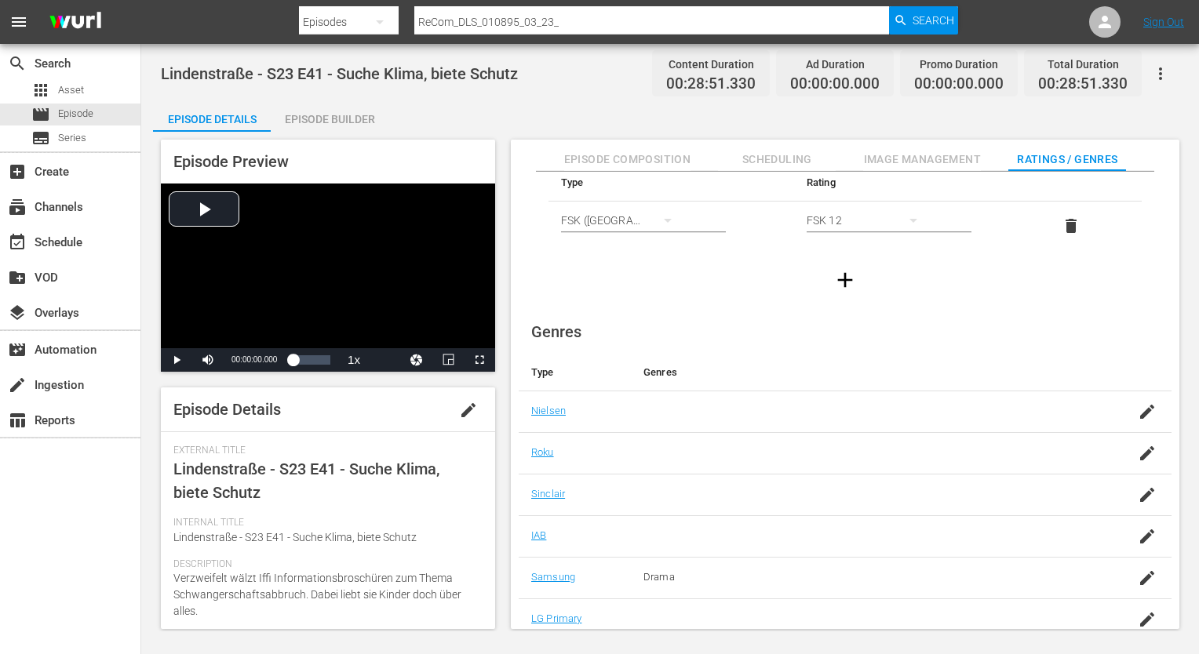
scroll to position [101, 0]
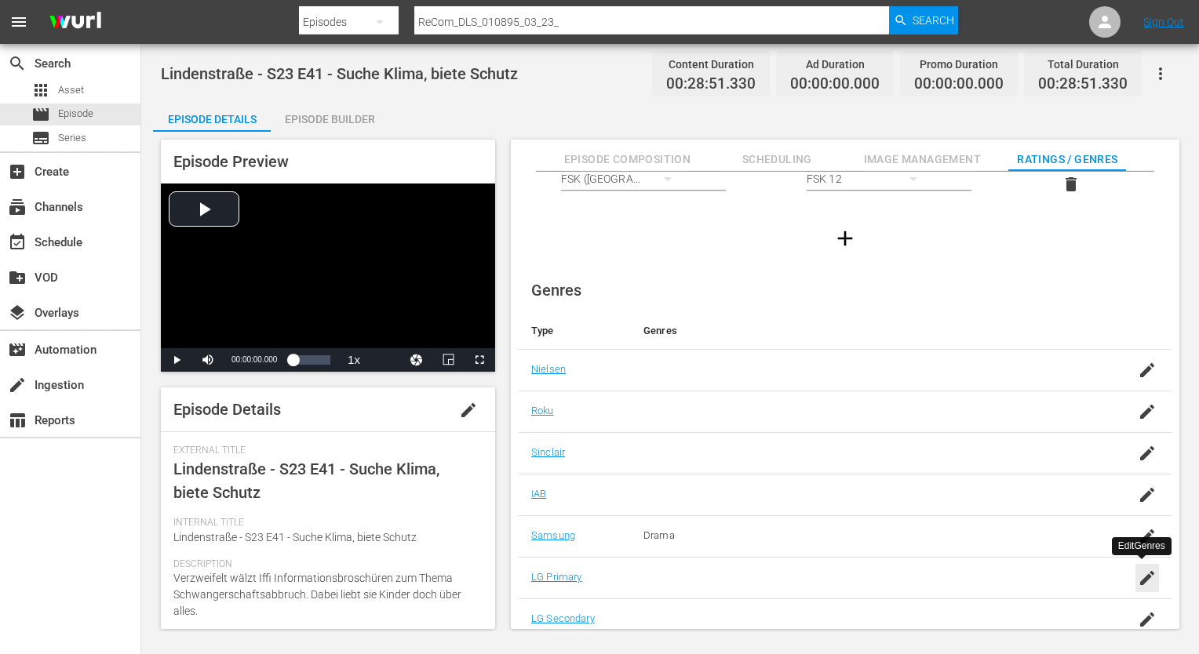
click at [1140, 581] on icon "button" at bounding box center [1147, 578] width 14 height 14
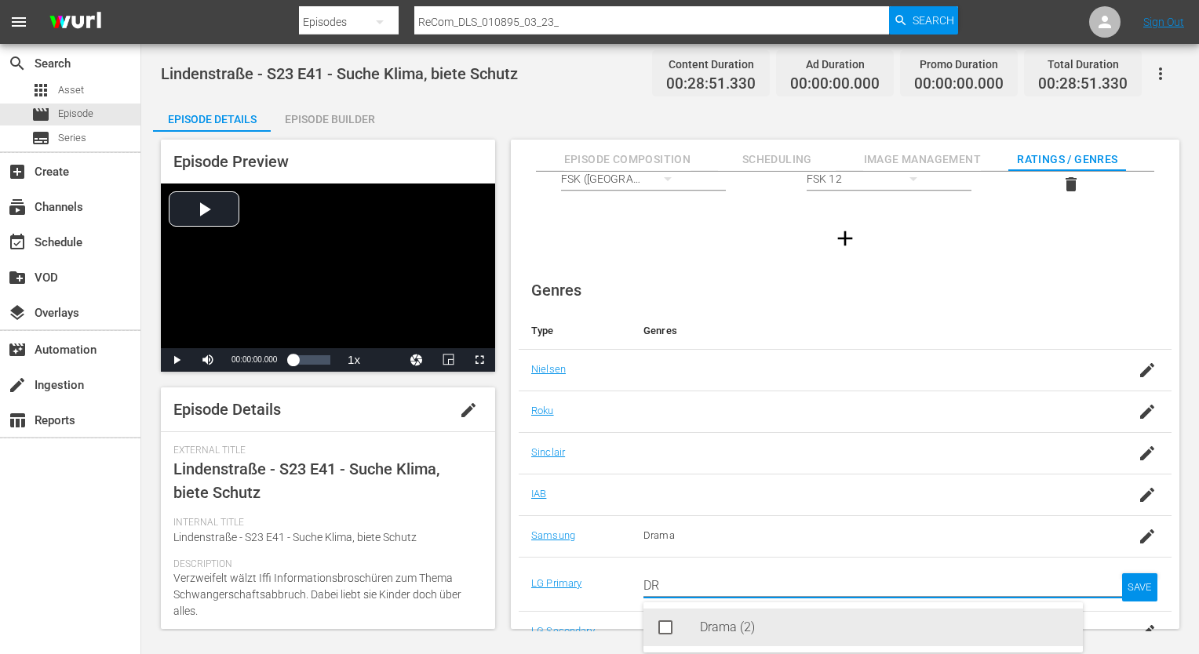
click at [838, 640] on div "Drama (2)" at bounding box center [885, 628] width 370 height 38
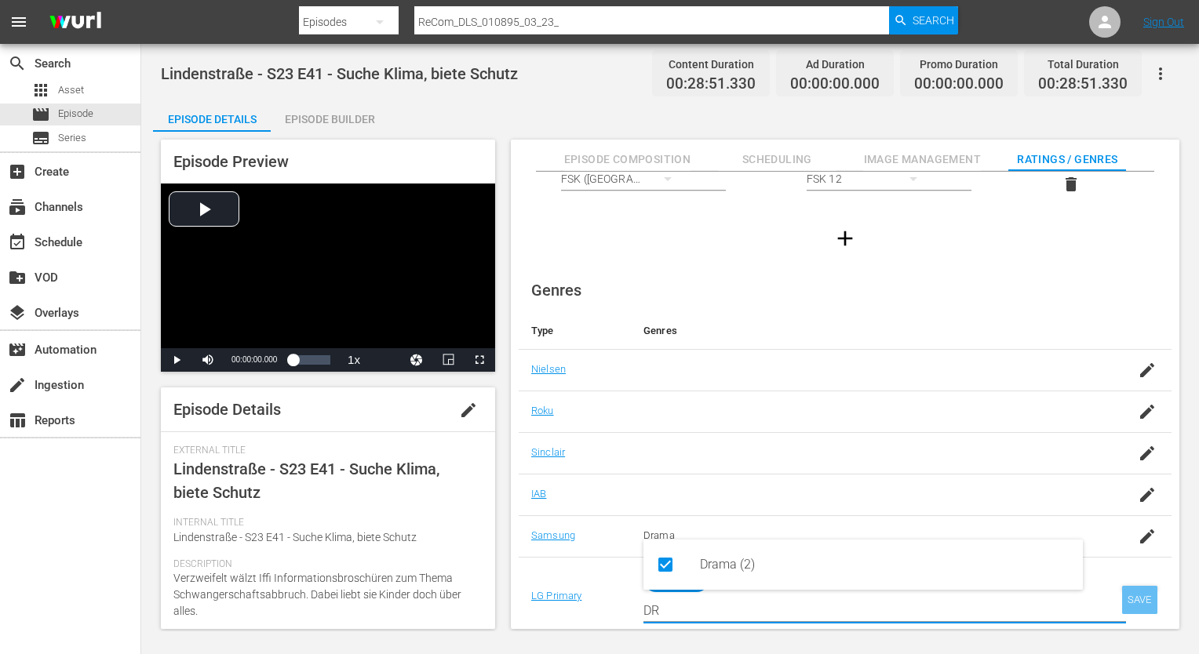
type input "DR"
click at [1146, 594] on div "SAVE" at bounding box center [1140, 600] width 36 height 28
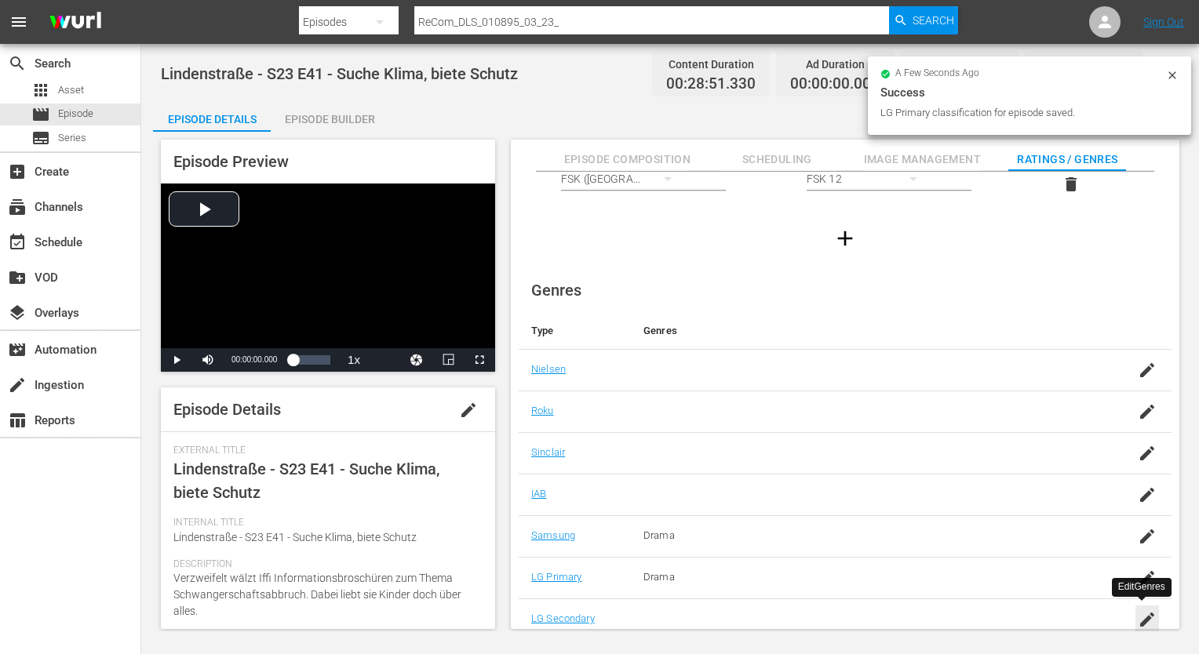
click at [1151, 617] on icon "button" at bounding box center [1147, 619] width 19 height 19
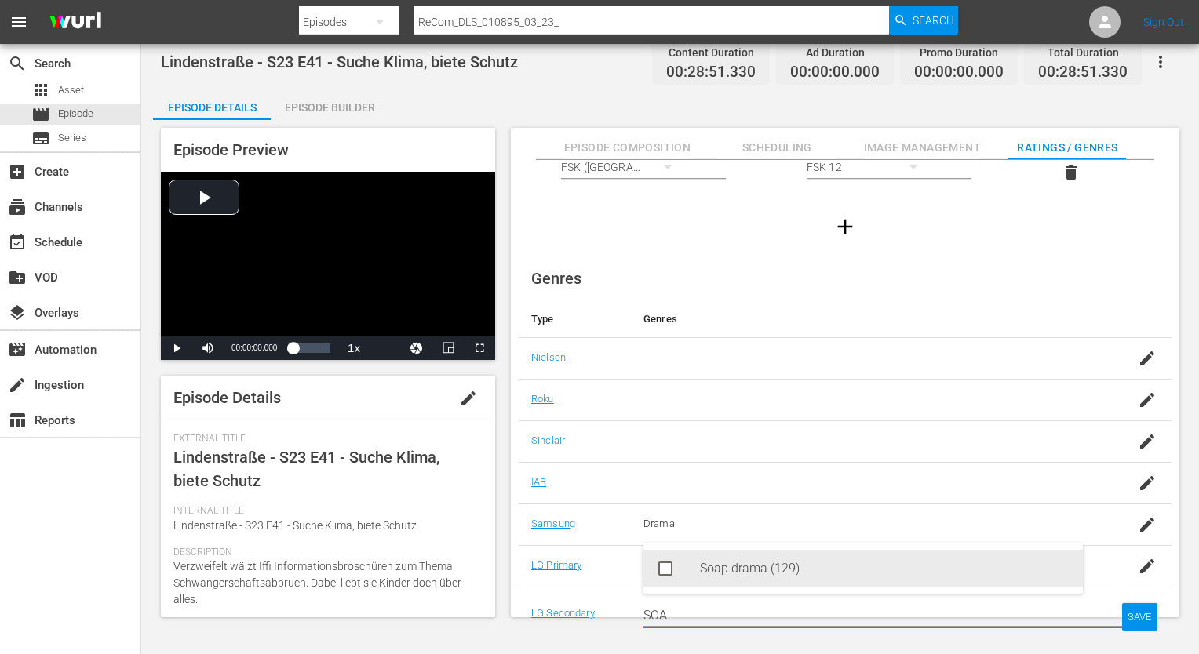
click at [813, 568] on div "Soap drama (129)" at bounding box center [885, 569] width 370 height 38
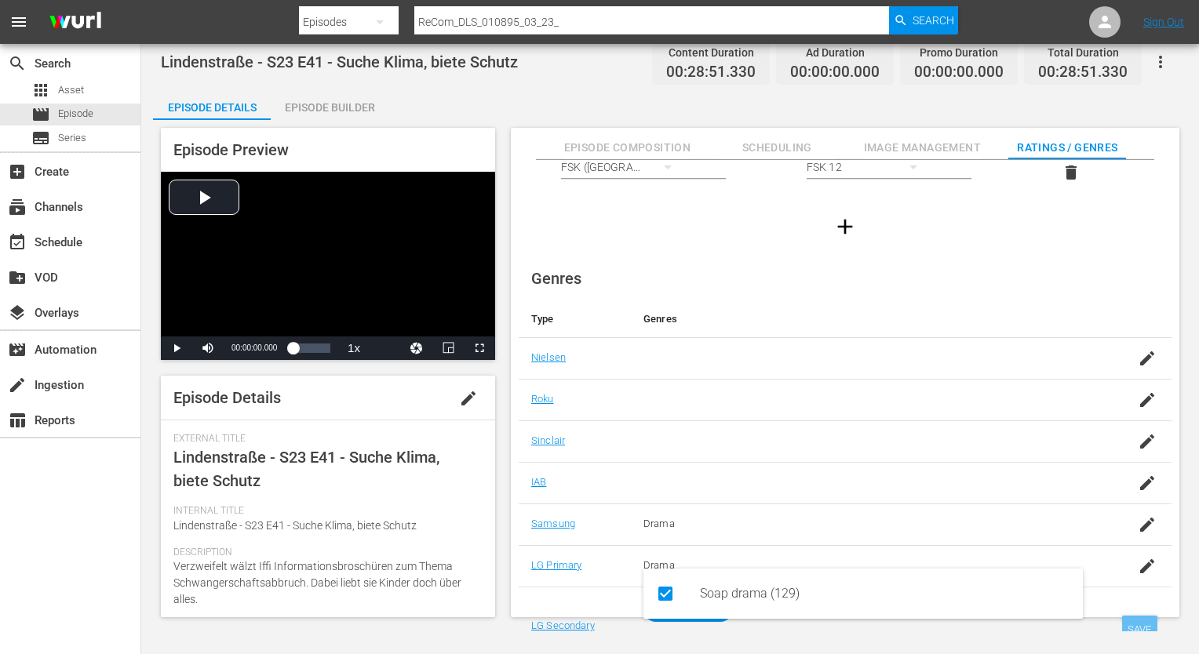
type input "SOA"
click at [1139, 620] on div "SAVE" at bounding box center [1140, 630] width 36 height 28
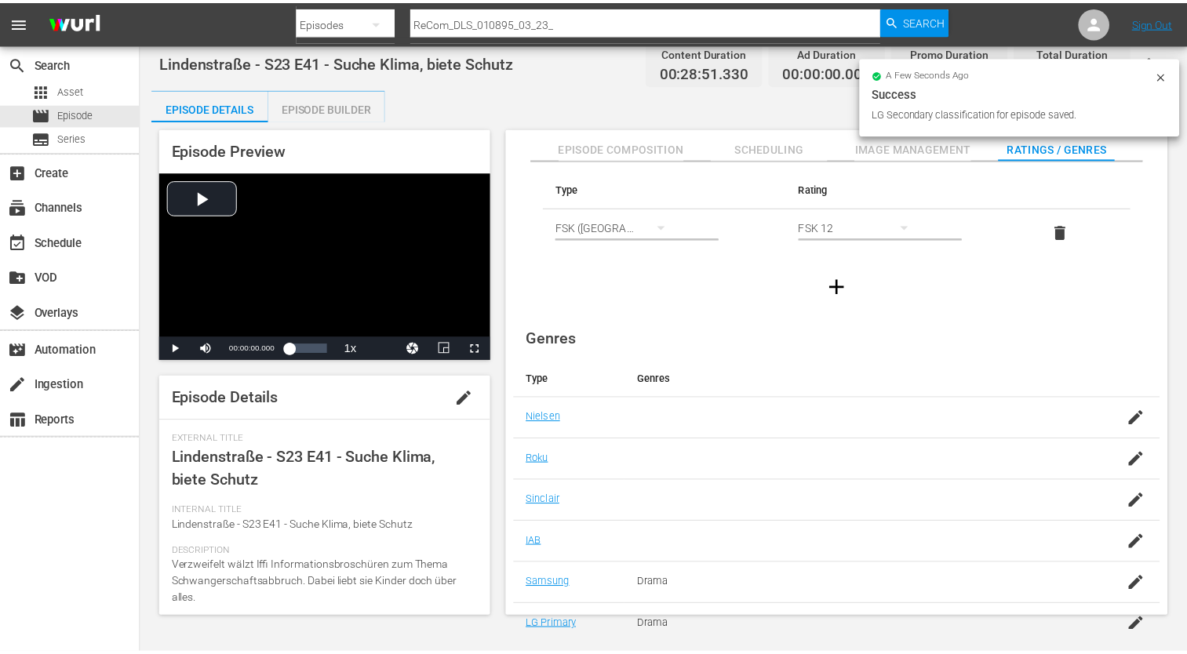
scroll to position [0, 0]
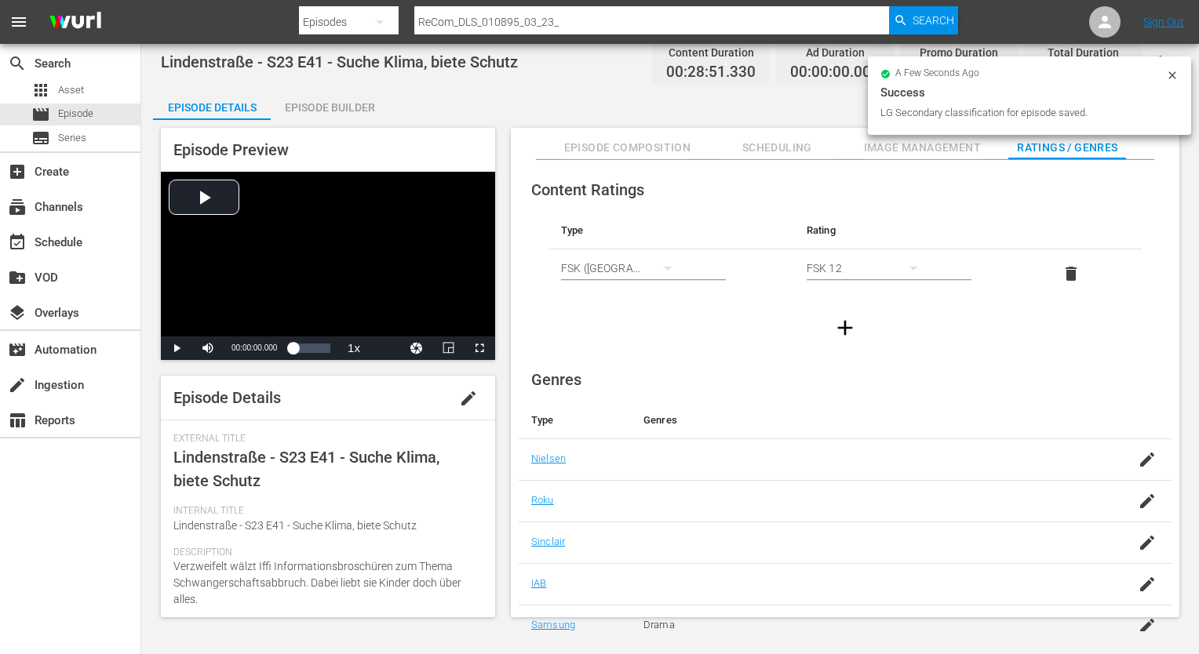
click at [334, 120] on div "Episode Preview Video Player is loading. Play Video Play Mute Current Time 00:0…" at bounding box center [670, 375] width 1034 height 510
click at [335, 115] on div "Episode Builder" at bounding box center [330, 108] width 118 height 38
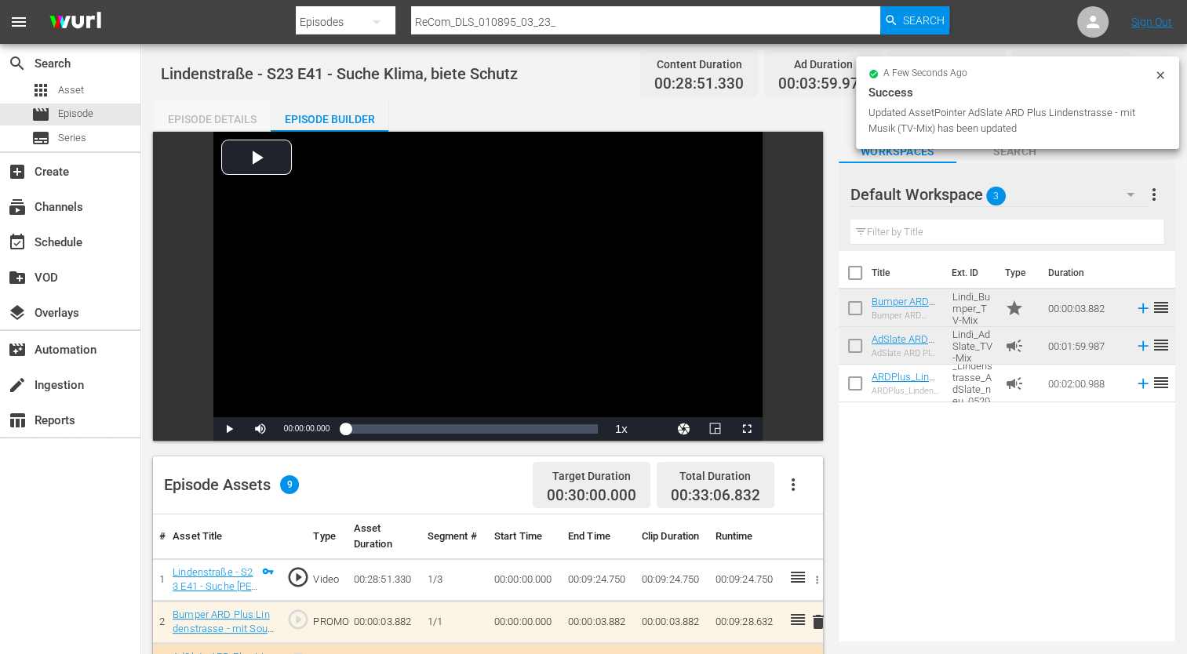
click at [188, 121] on div "Episode Details" at bounding box center [212, 119] width 118 height 38
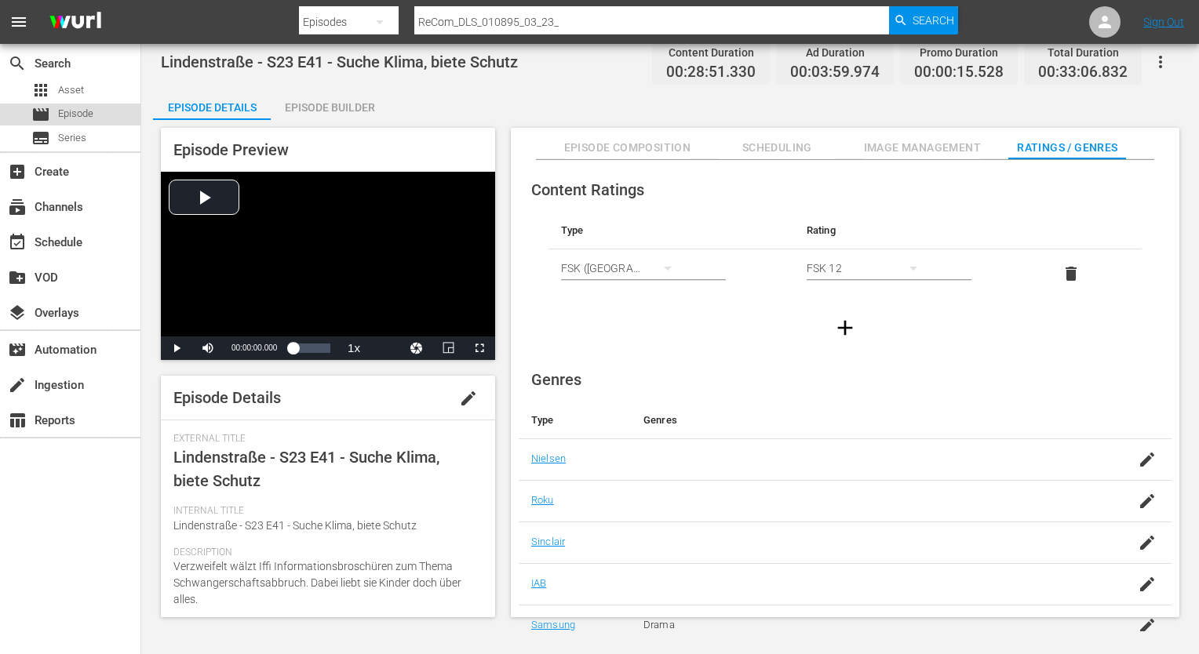
click at [86, 118] on span "Episode" at bounding box center [75, 114] width 35 height 16
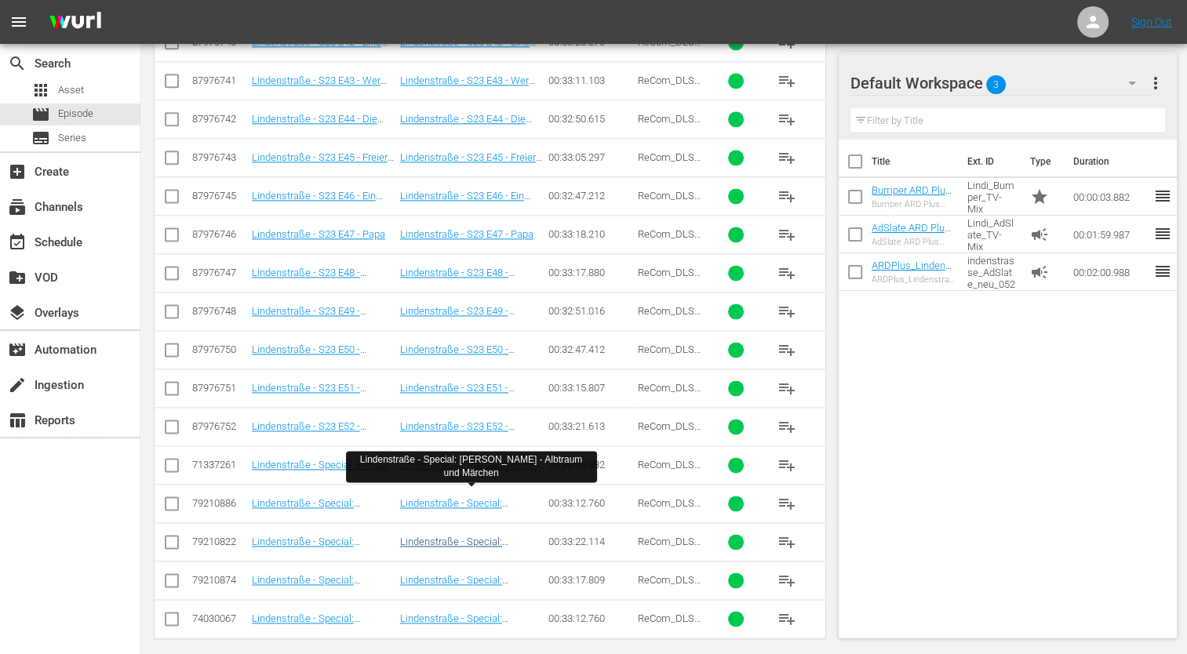
scroll to position [2046, 0]
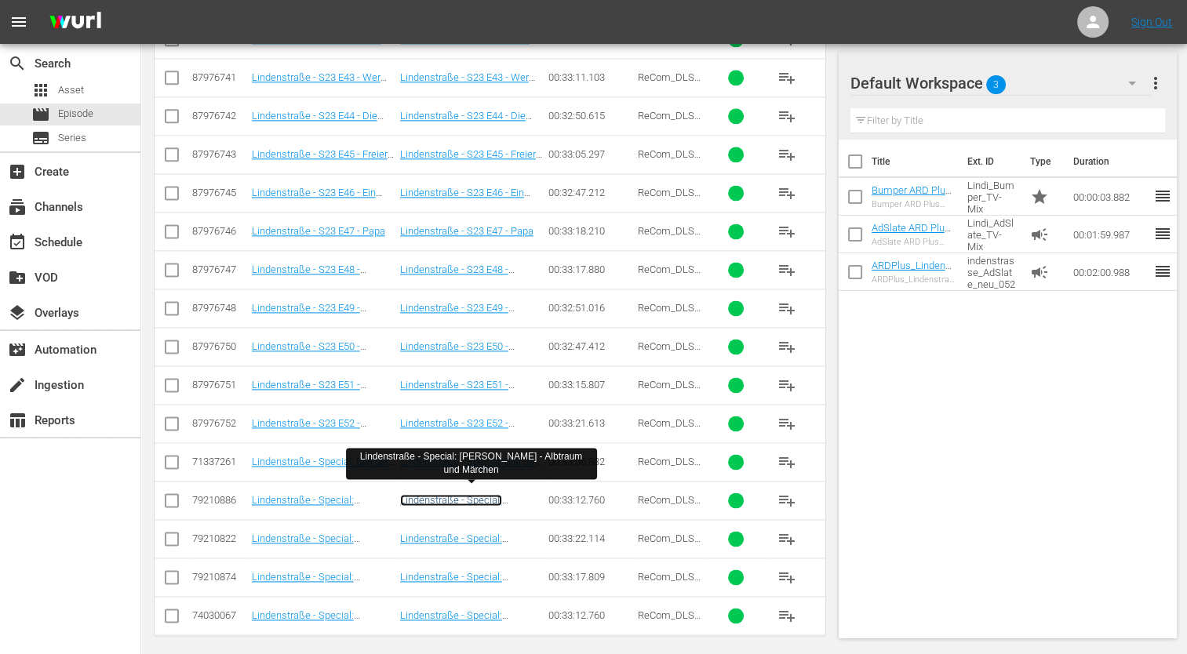
click at [472, 494] on link "Lindenstraße - Special: [PERSON_NAME] - Albtraum und Märchen" at bounding box center [471, 511] width 143 height 35
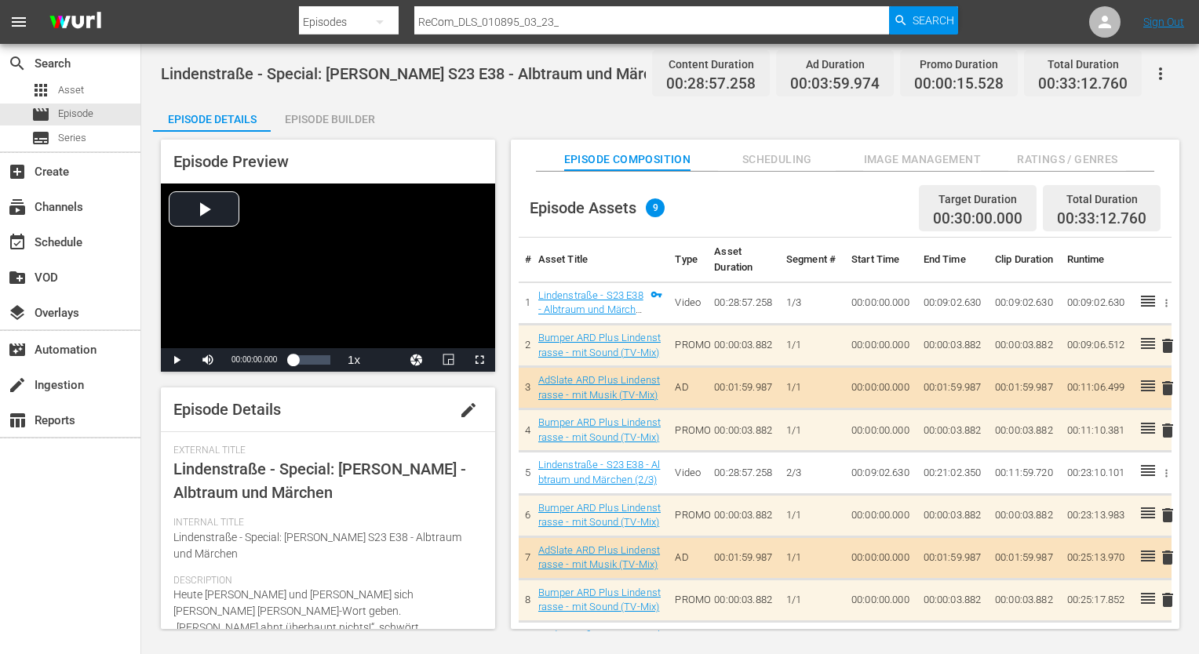
click at [1053, 154] on span "Ratings / Genres" at bounding box center [1067, 160] width 118 height 20
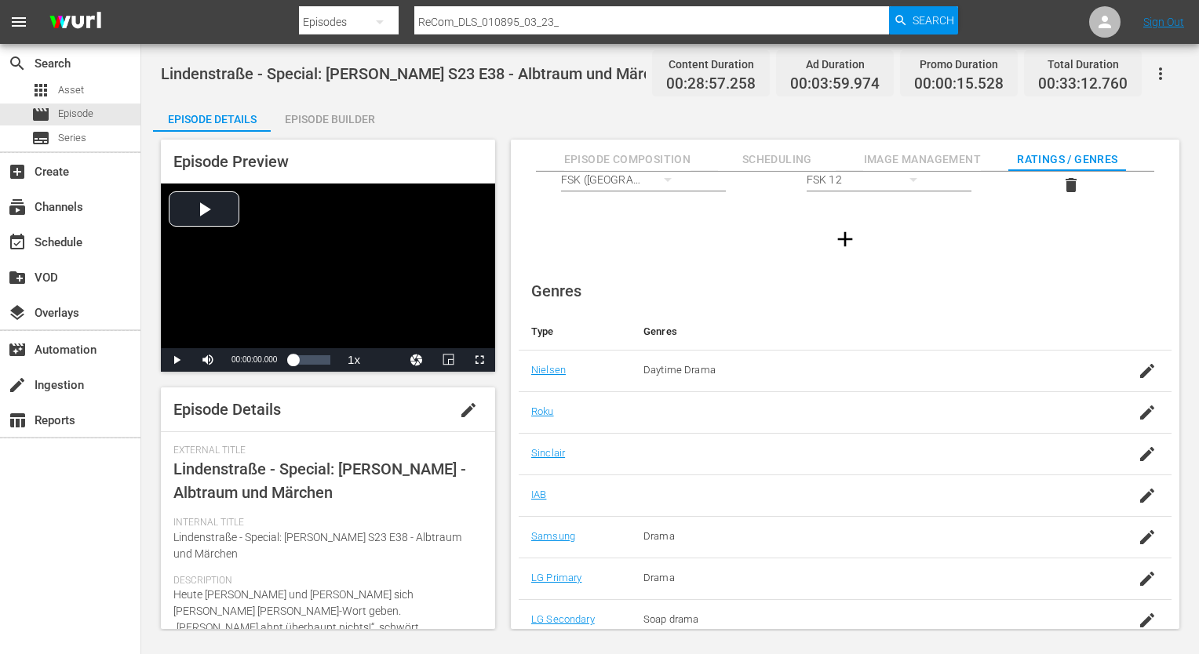
scroll to position [101, 0]
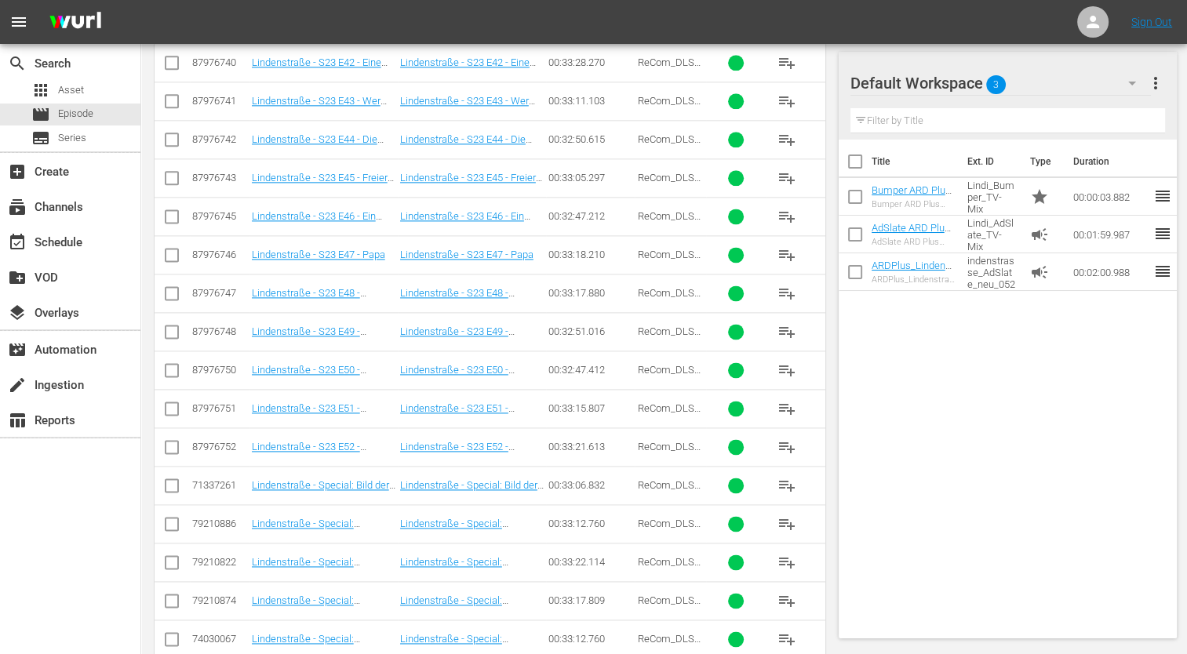
scroll to position [2046, 0]
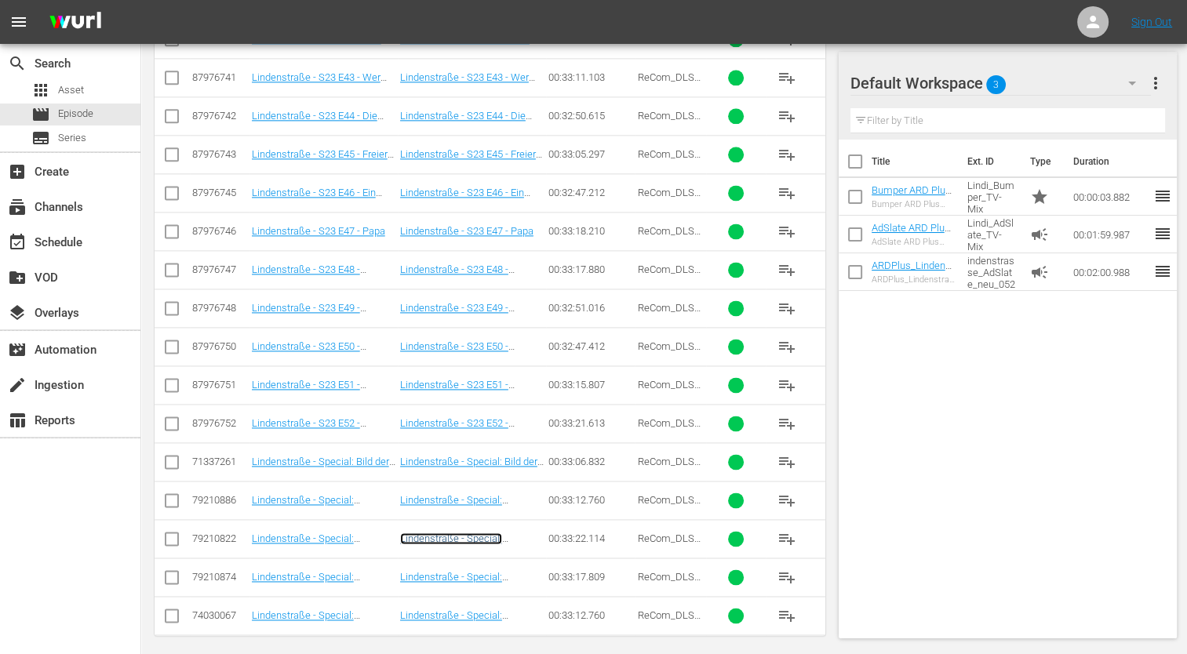
click at [446, 535] on link "Lindenstraße - Special: [PERSON_NAME] - Die Weihnachtsfeier" at bounding box center [451, 550] width 102 height 35
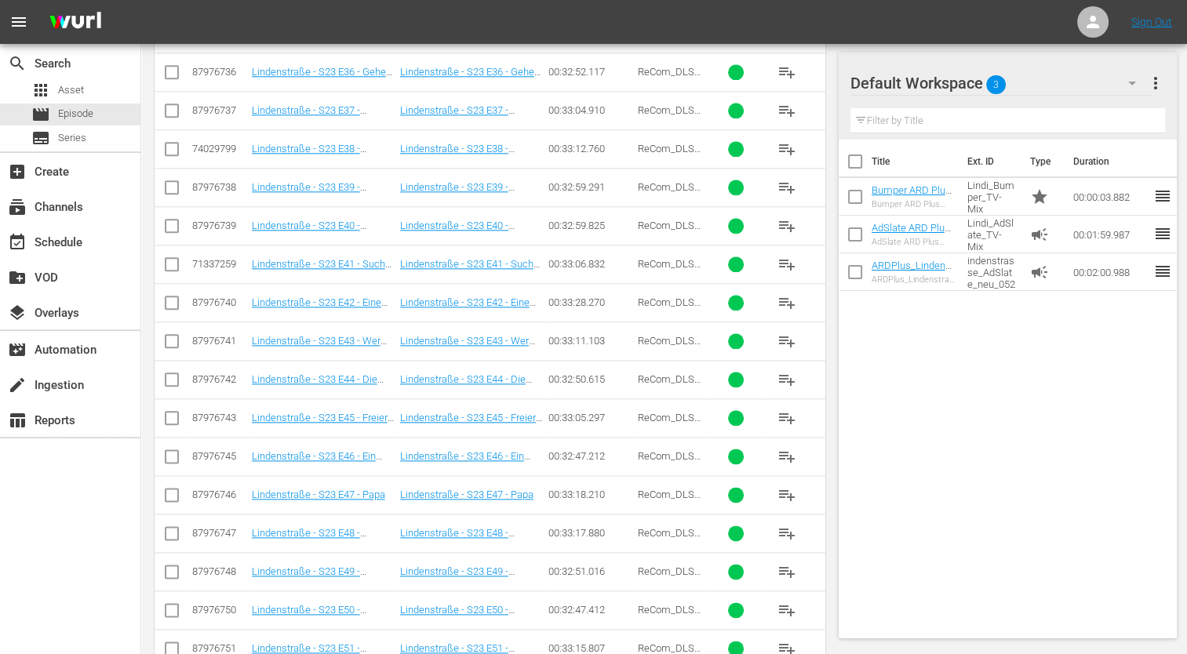
scroll to position [2046, 0]
